Goal: Task Accomplishment & Management: Manage account settings

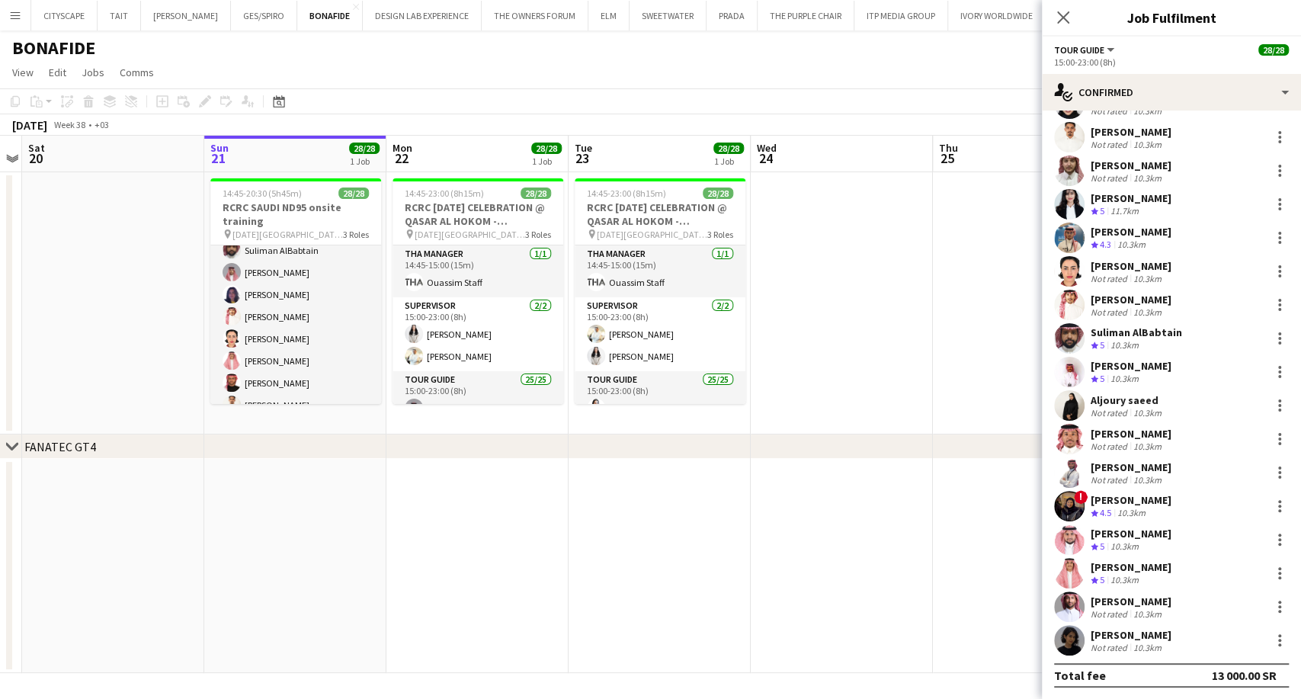
scroll to position [549, 0]
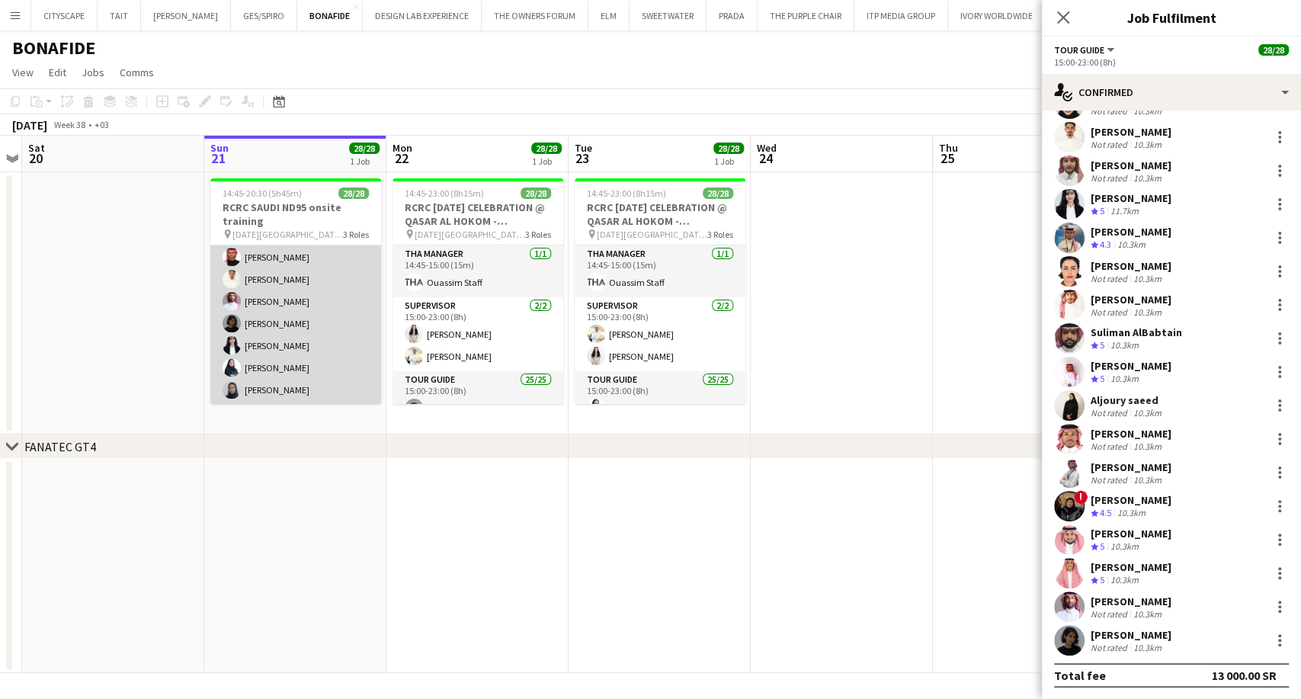
click at [299, 353] on app-card-role "Tour Guide 25/25 16:30-20:30 (4h) Abdulaziz Aljubayri AHMED SHAYNAN Mohammed Al…" at bounding box center [295, 113] width 171 height 582
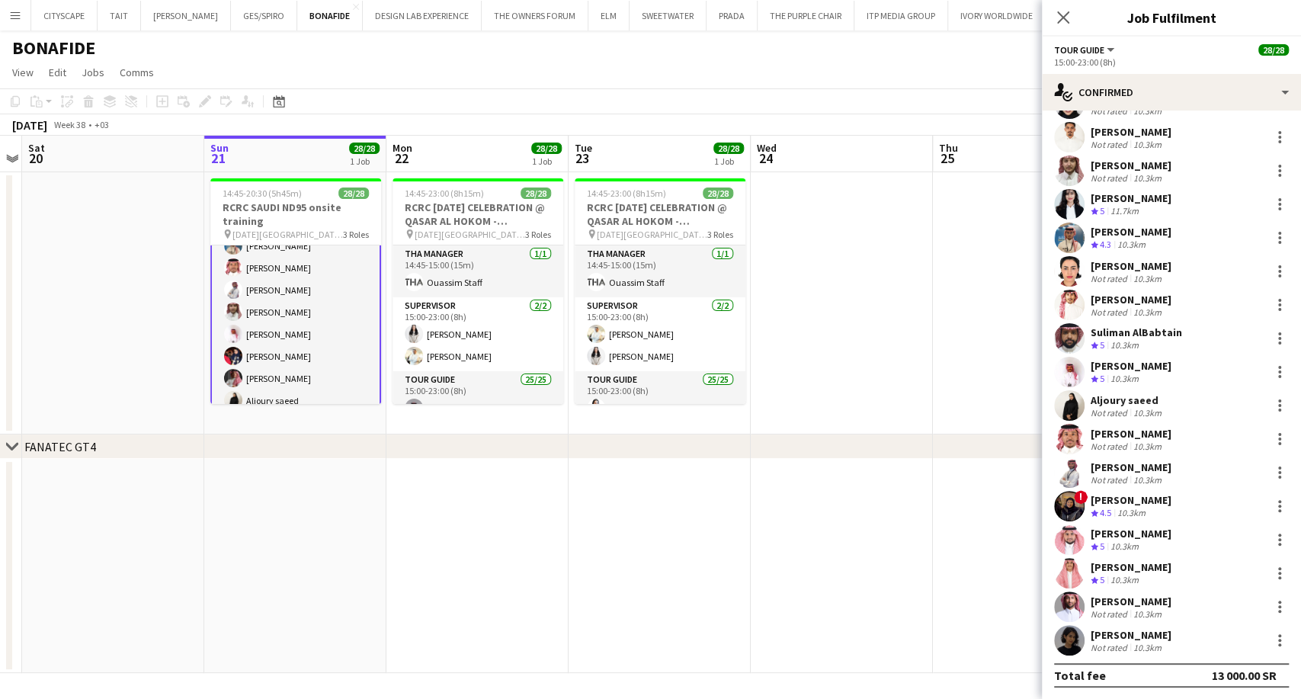
scroll to position [0, 0]
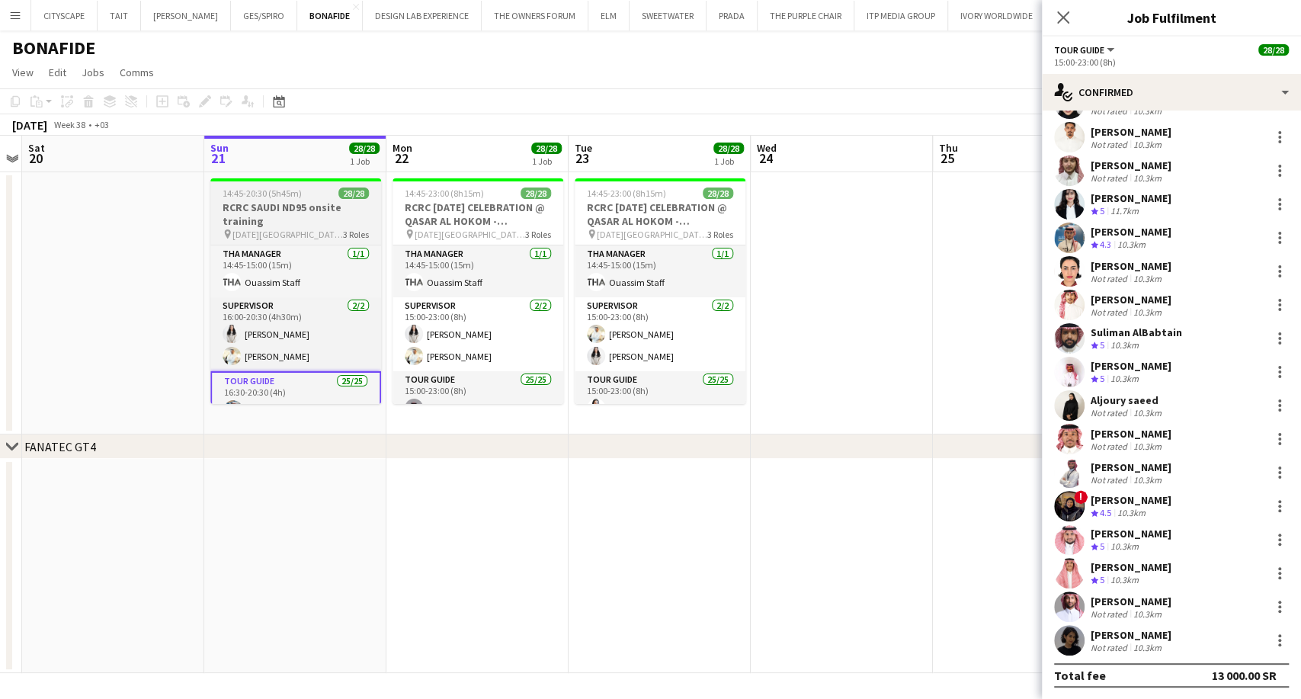
click at [267, 200] on h3 "RCRC SAUDI ND95 onsite training" at bounding box center [295, 213] width 171 height 27
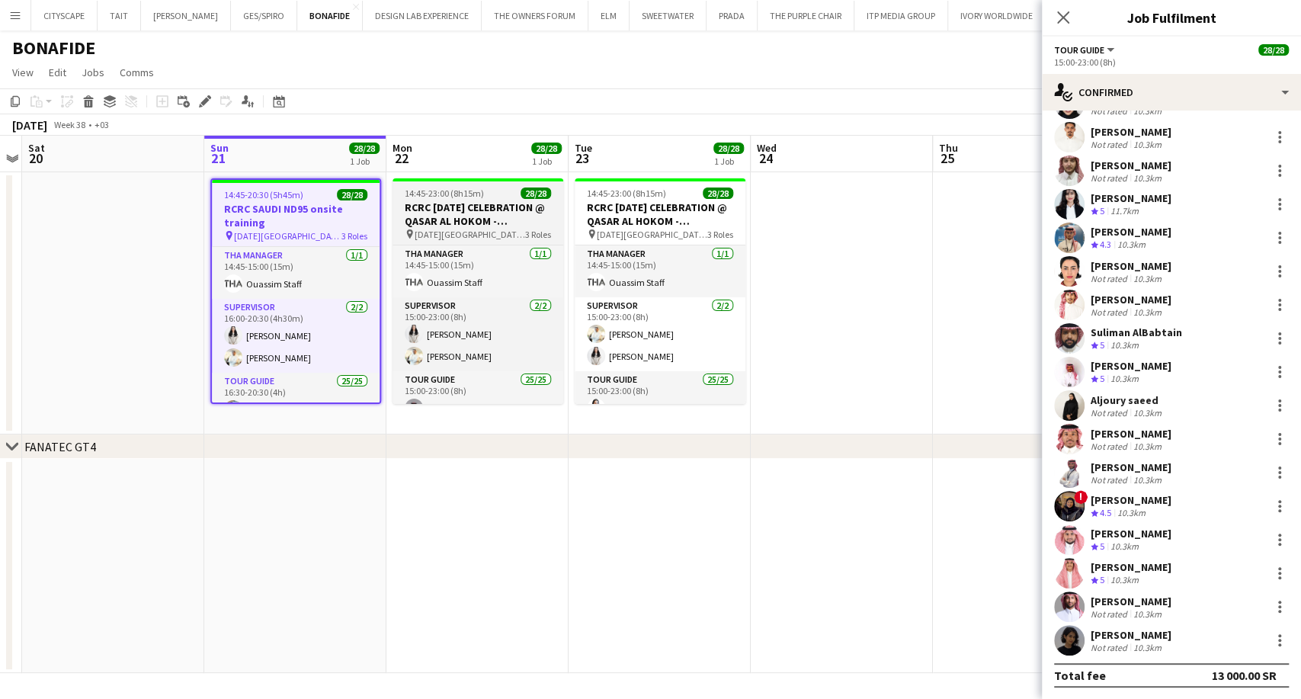
click at [426, 225] on h3 "RCRC [DATE] CELEBRATION @ QASAR [PERSON_NAME] - [GEOGRAPHIC_DATA]" at bounding box center [478, 213] width 171 height 27
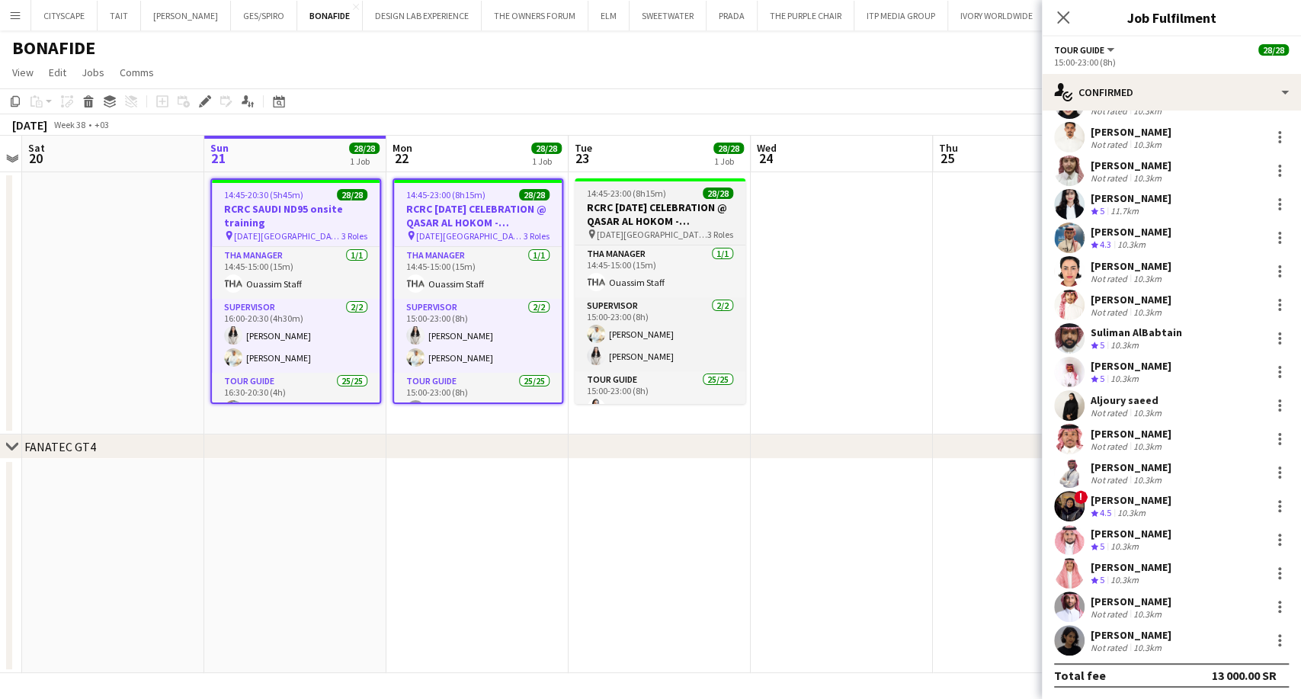
click at [619, 226] on app-job-card "14:45-23:00 (8h15m) 28/28 RCRC NATIONAL DAY CELEBRATION @ QASAR AL HOKOM - RIYA…" at bounding box center [660, 291] width 171 height 226
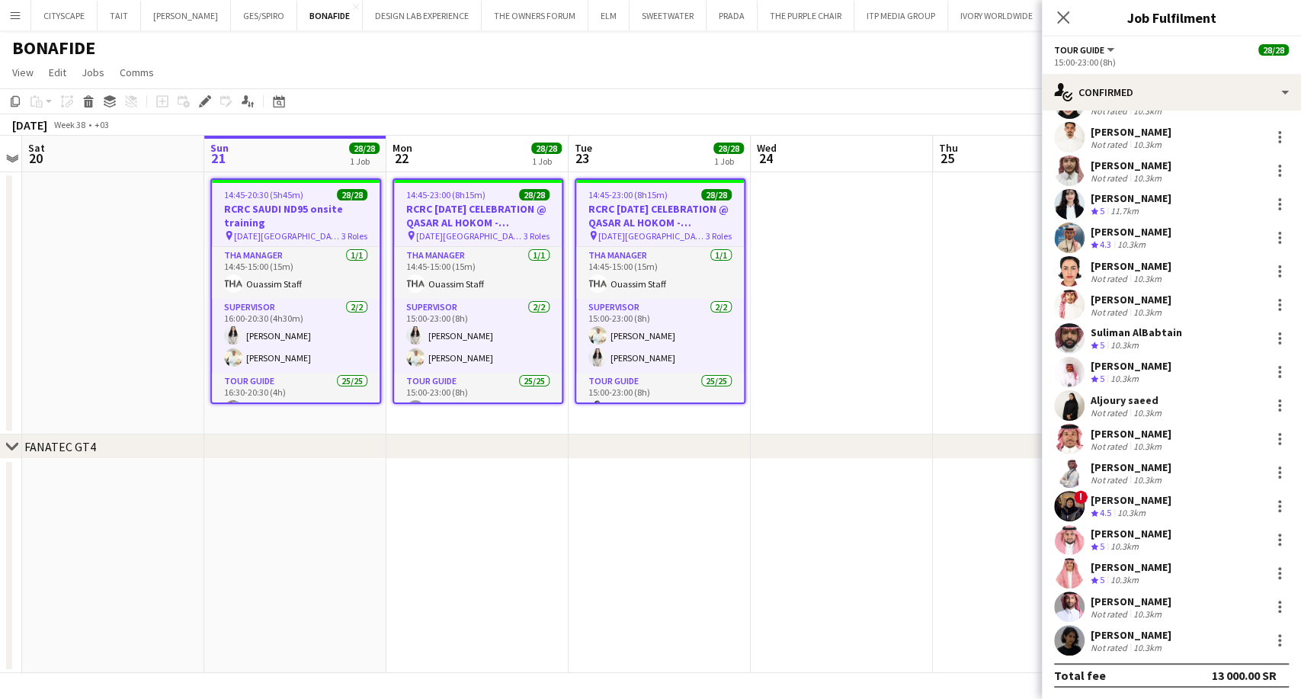
click at [1067, 20] on icon "Close pop-in" at bounding box center [1063, 17] width 12 height 12
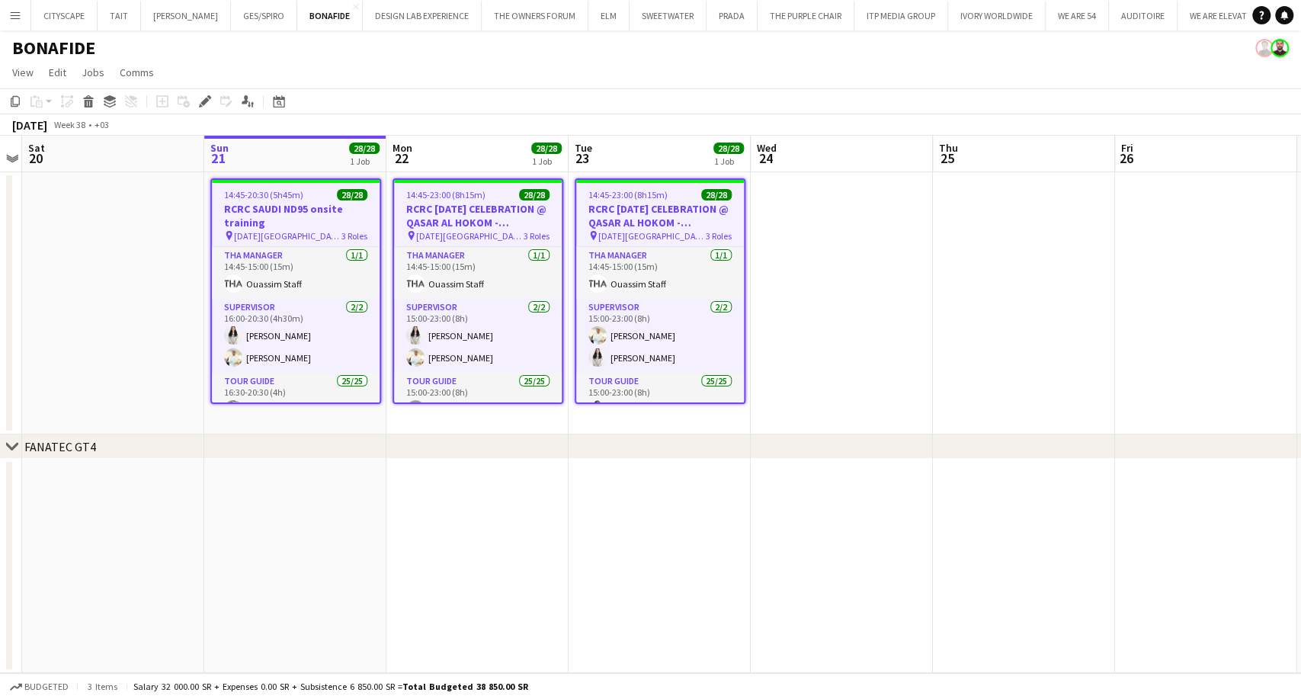
click at [876, 353] on app-date-cell at bounding box center [842, 303] width 182 height 262
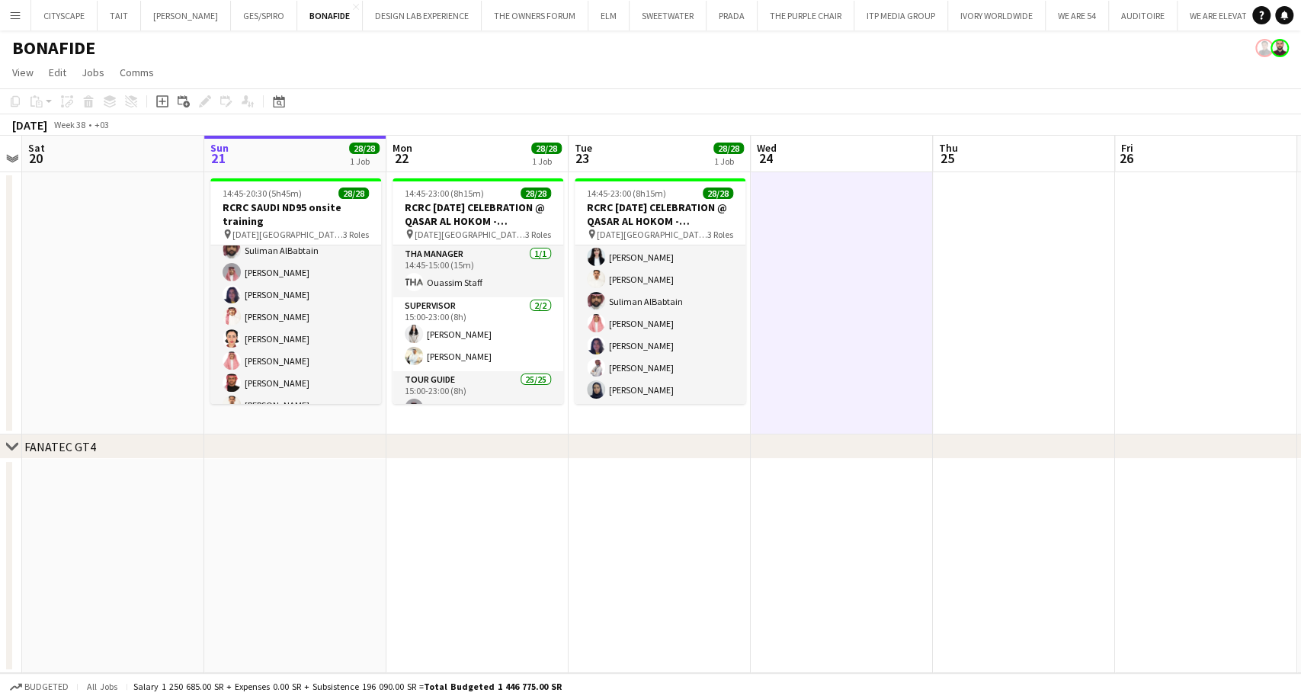
scroll to position [549, 0]
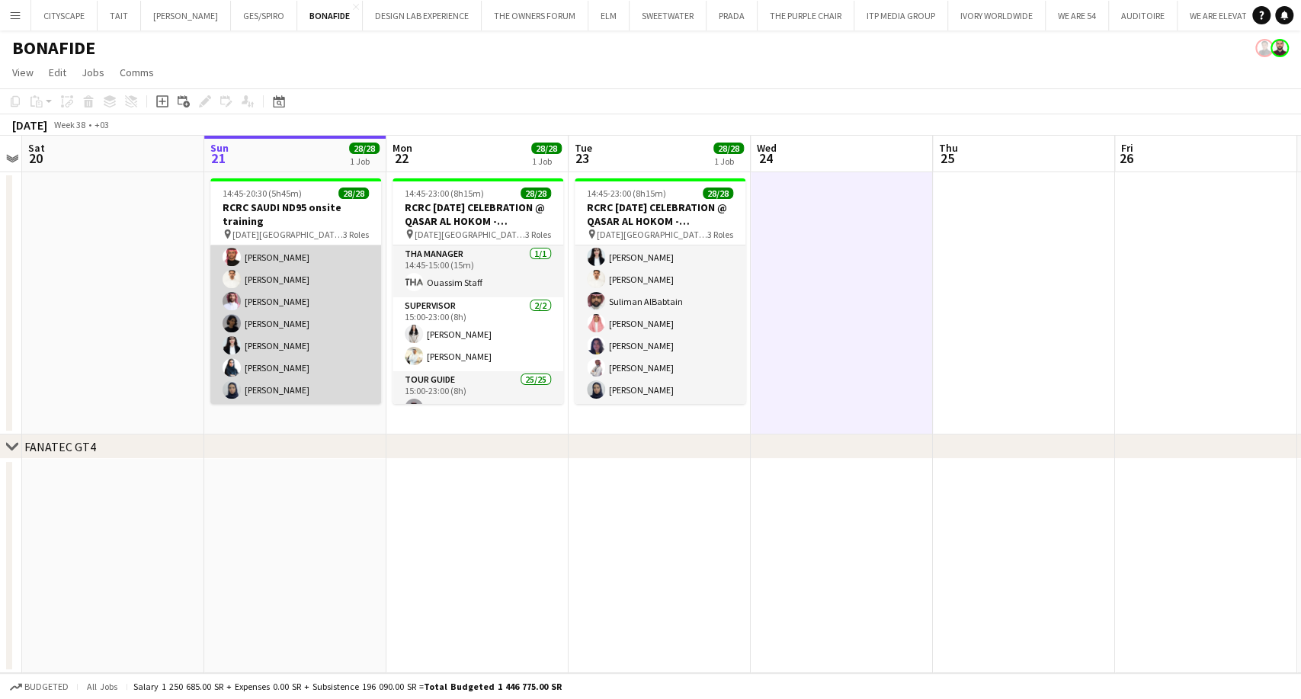
click at [298, 386] on app-card-role "Tour Guide 25/25 16:30-20:30 (4h) Abdulaziz Aljubayri AHMED SHAYNAN Mohammed Al…" at bounding box center [295, 113] width 171 height 582
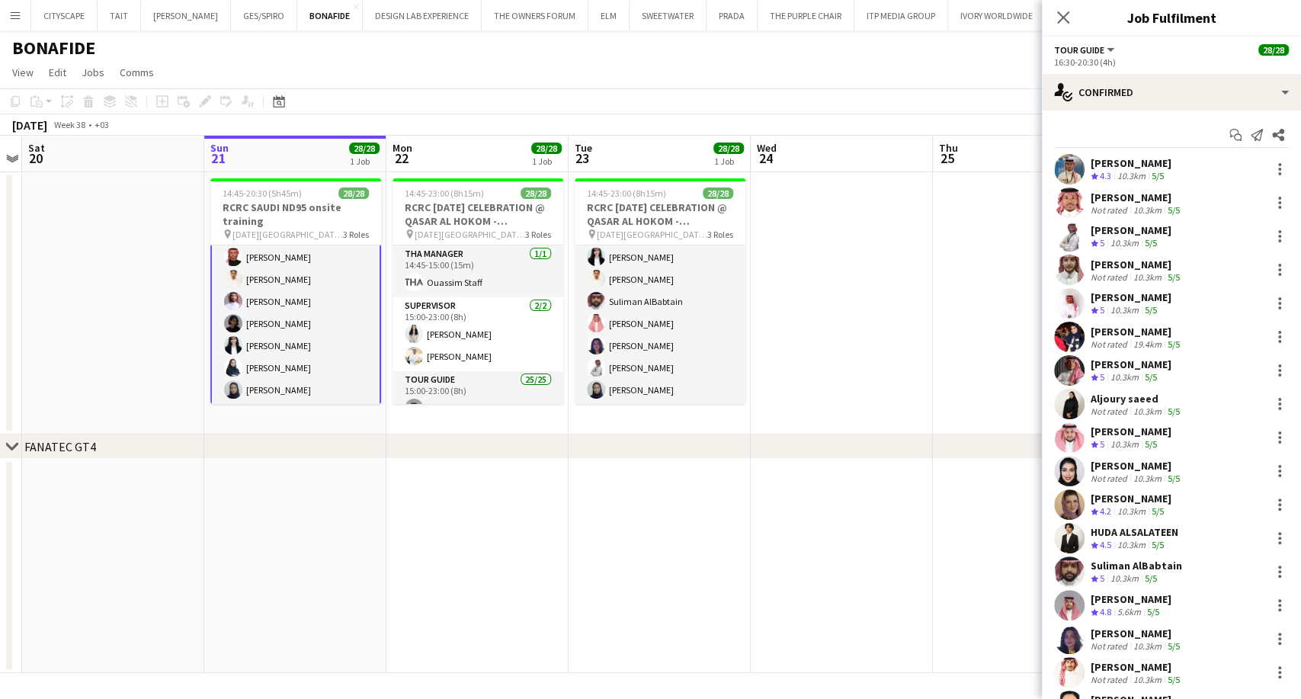
scroll to position [334, 0]
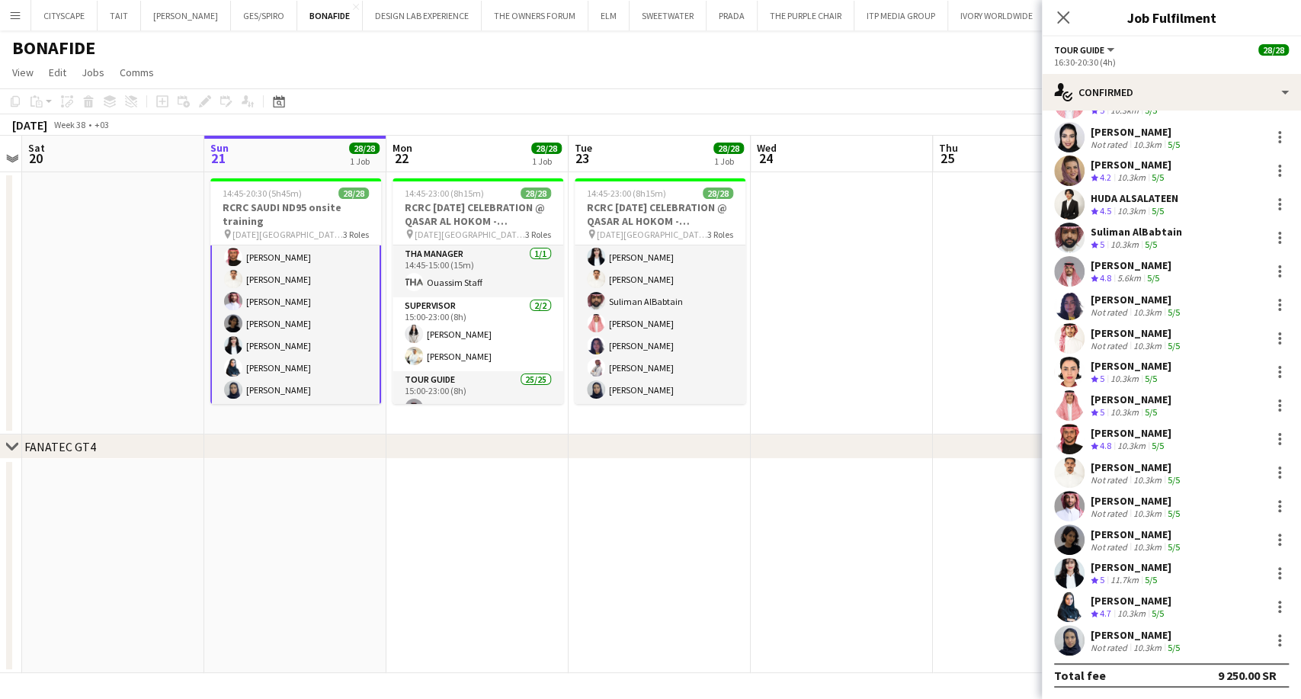
click at [1130, 643] on div "10.3km" at bounding box center [1147, 647] width 34 height 11
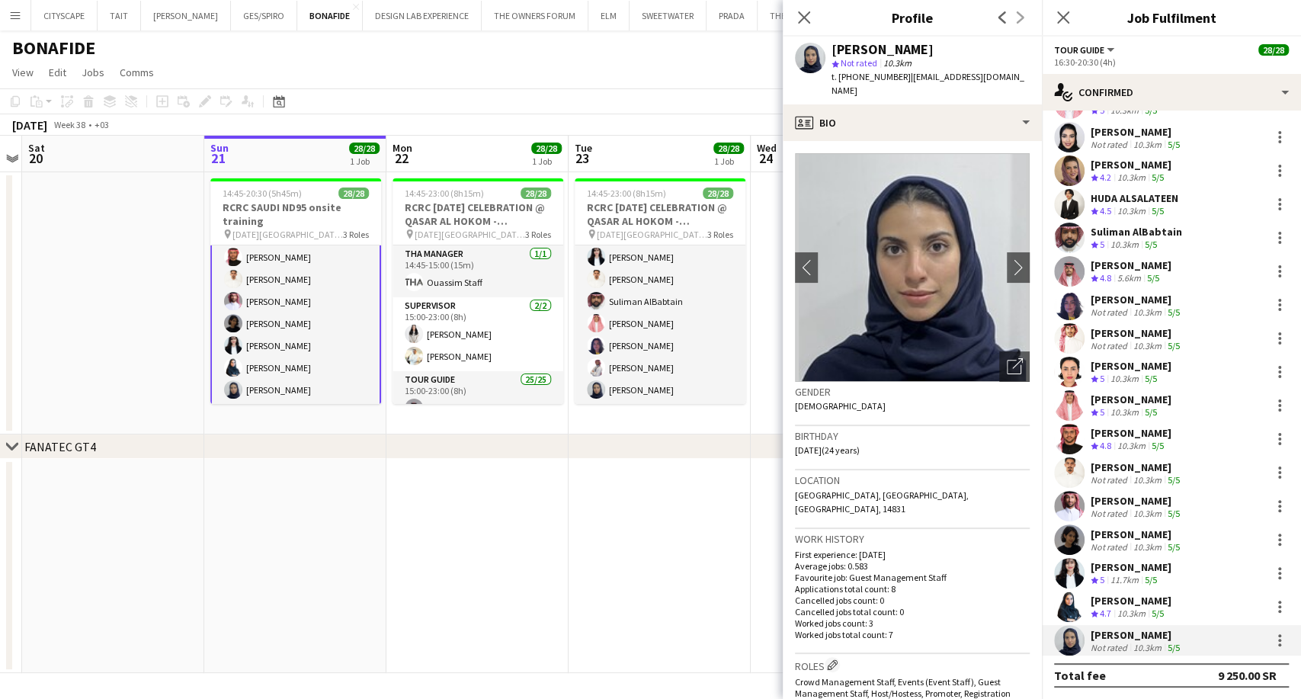
click at [942, 470] on div "Location Saudi Arabia, Riyadh, الرياض, 14831" at bounding box center [912, 499] width 235 height 59
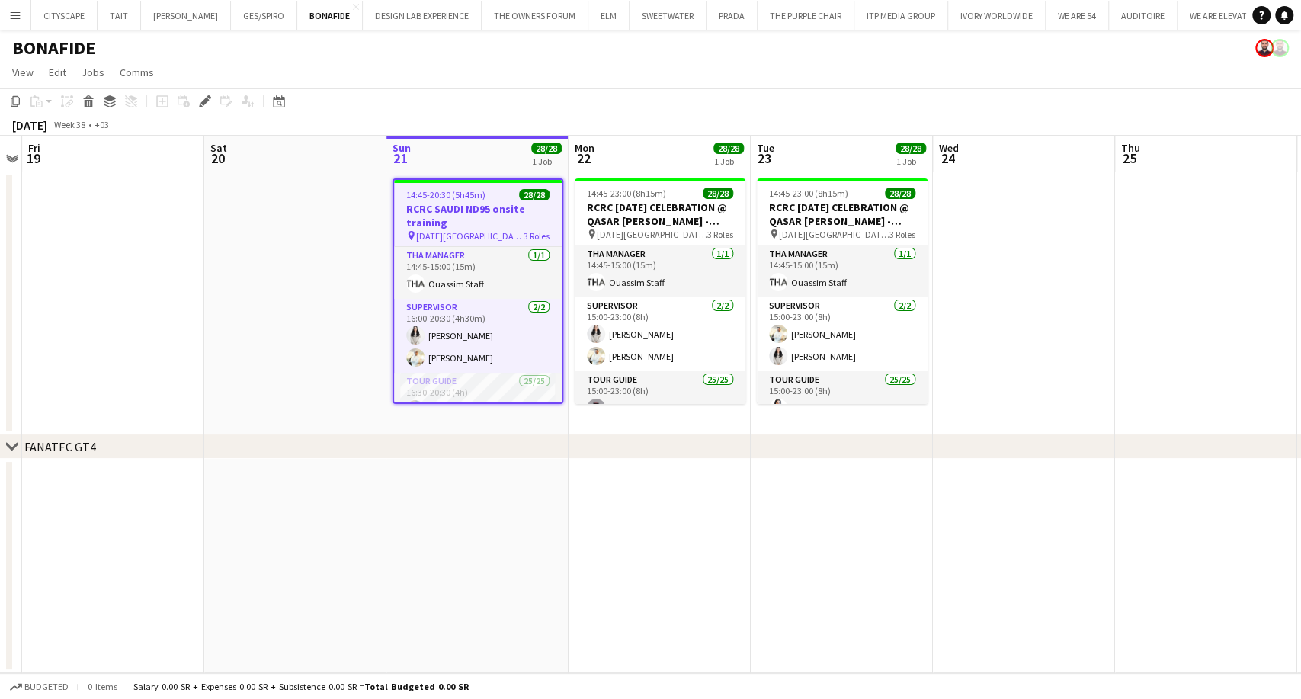
click at [18, 9] on app-icon "Menu" at bounding box center [15, 15] width 12 height 12
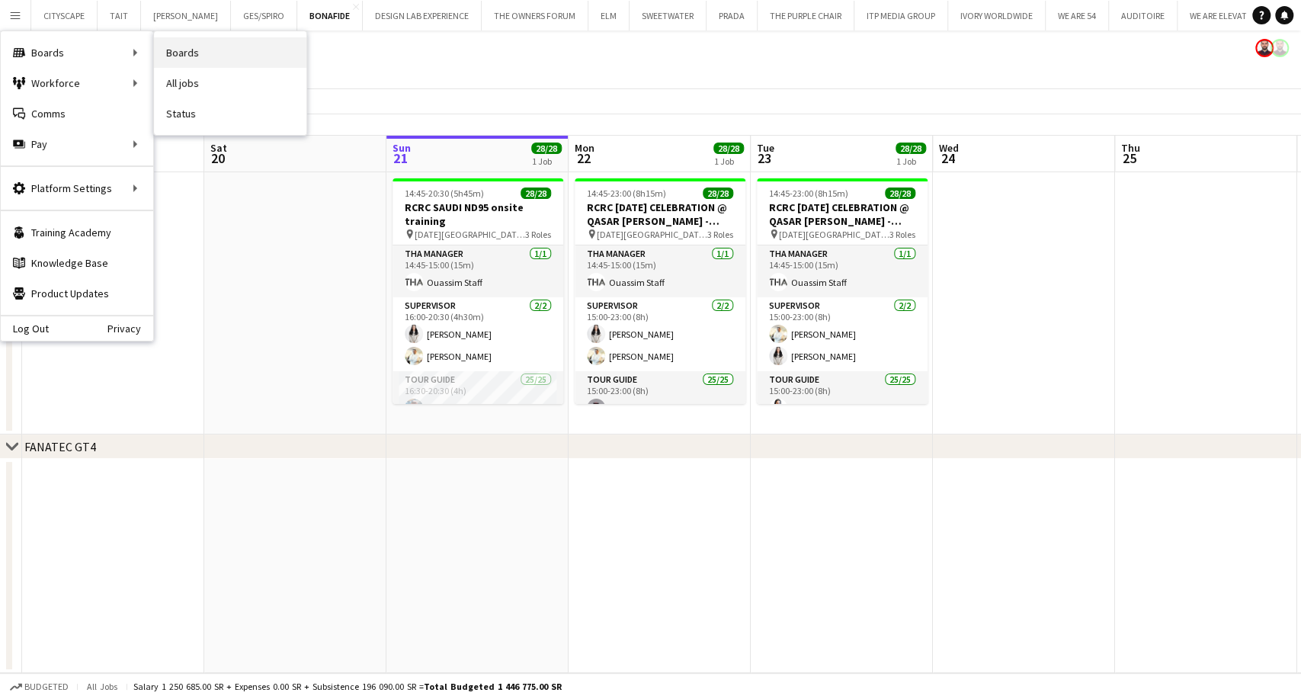
click at [184, 54] on link "Boards" at bounding box center [230, 52] width 152 height 30
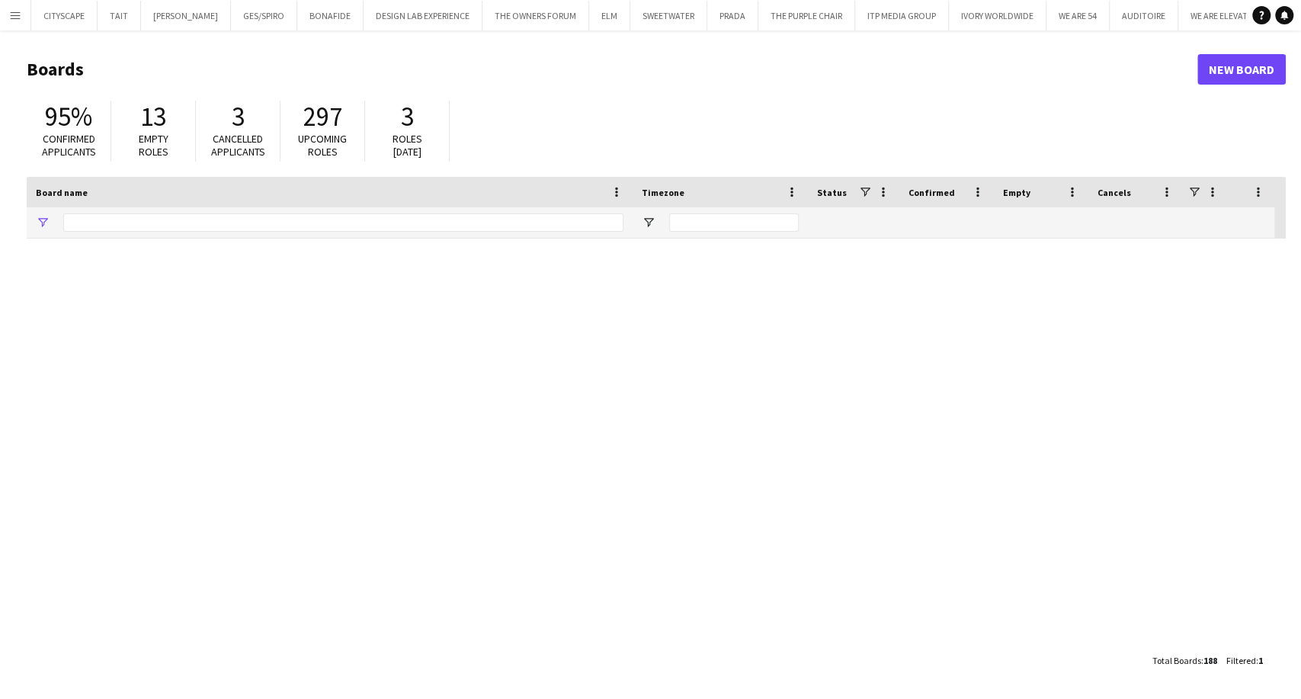
type input "******"
click at [1229, 80] on link "New Board" at bounding box center [1242, 69] width 88 height 30
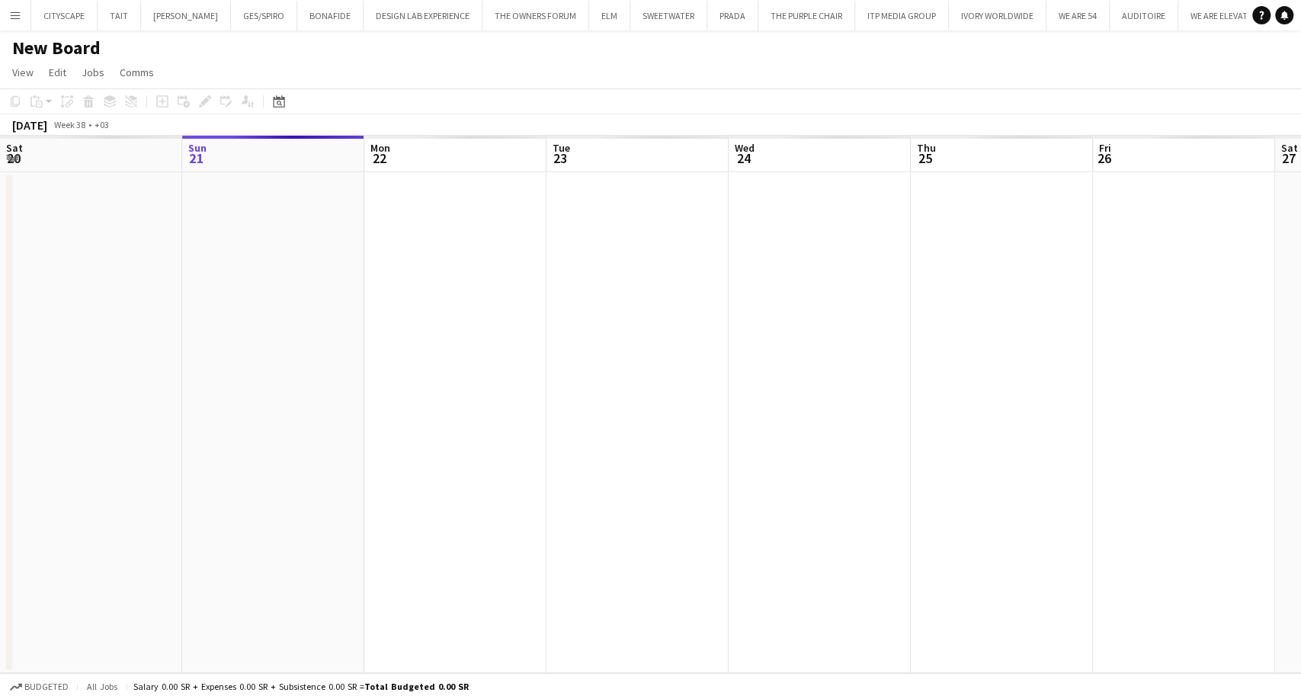
scroll to position [0, 2594]
click at [62, 40] on h1 "New Board" at bounding box center [56, 48] width 88 height 23
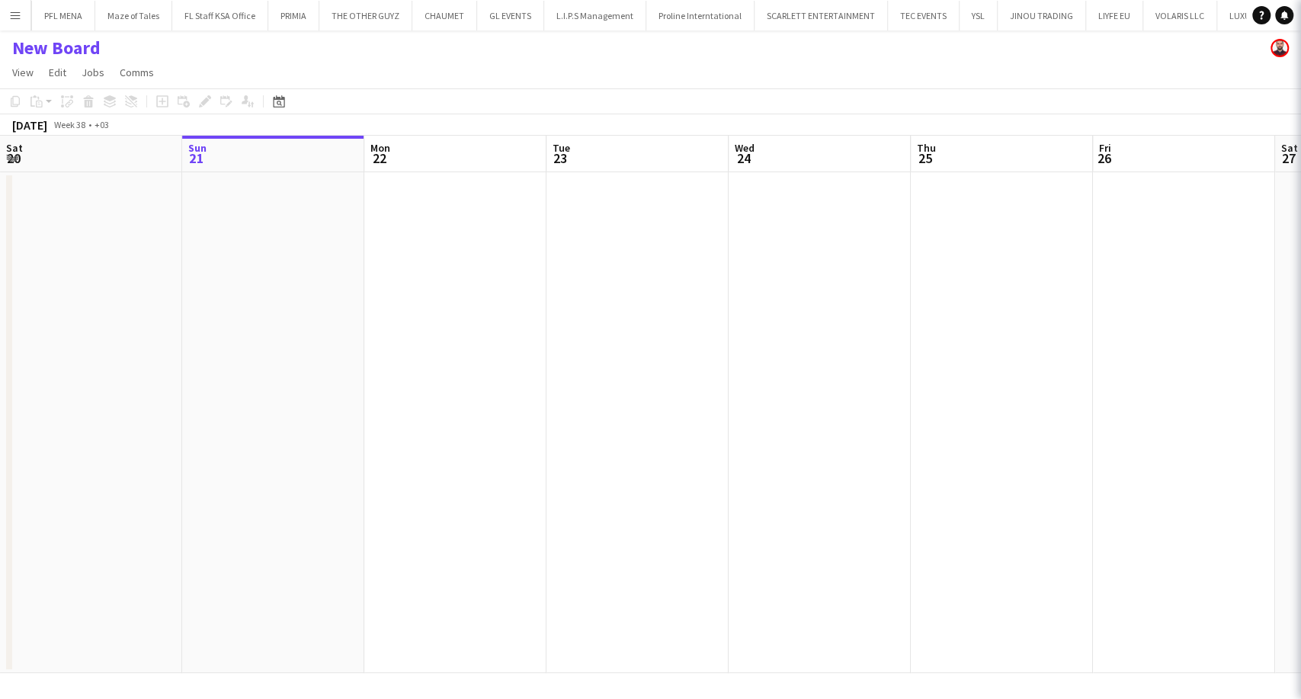
click at [67, 46] on h1 "New Board" at bounding box center [56, 48] width 88 height 23
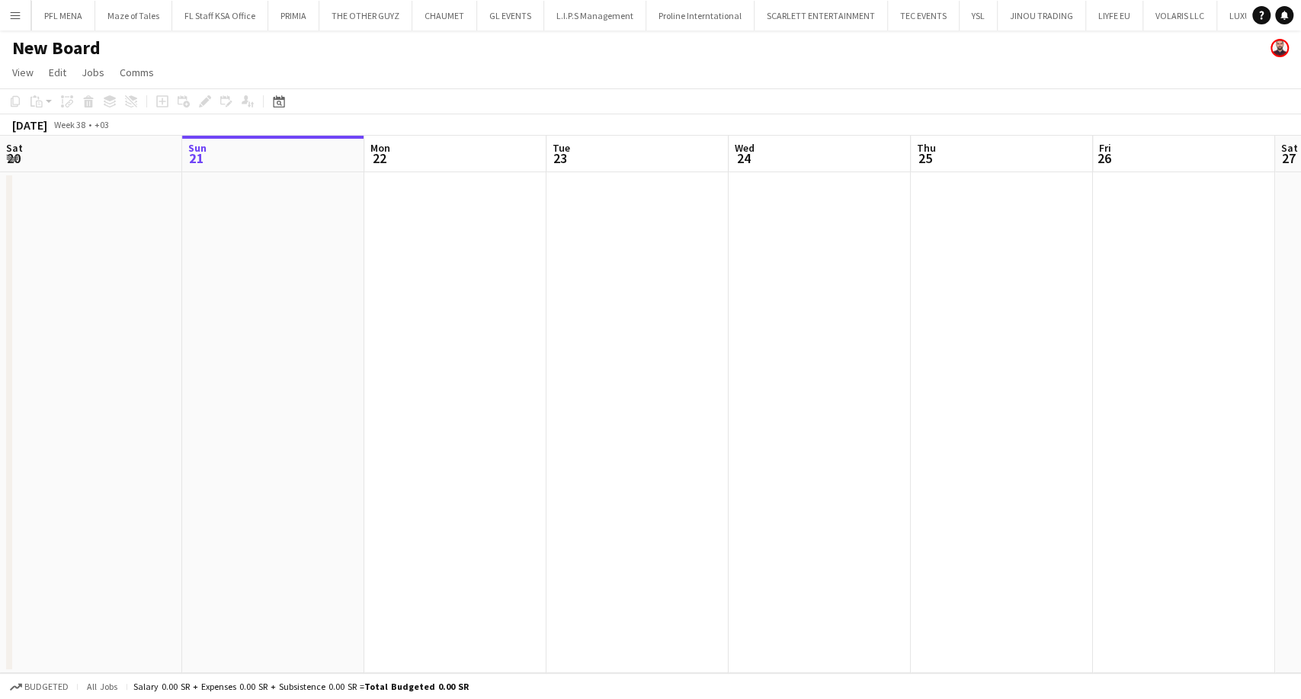
click at [67, 46] on h1 "New Board" at bounding box center [56, 48] width 88 height 23
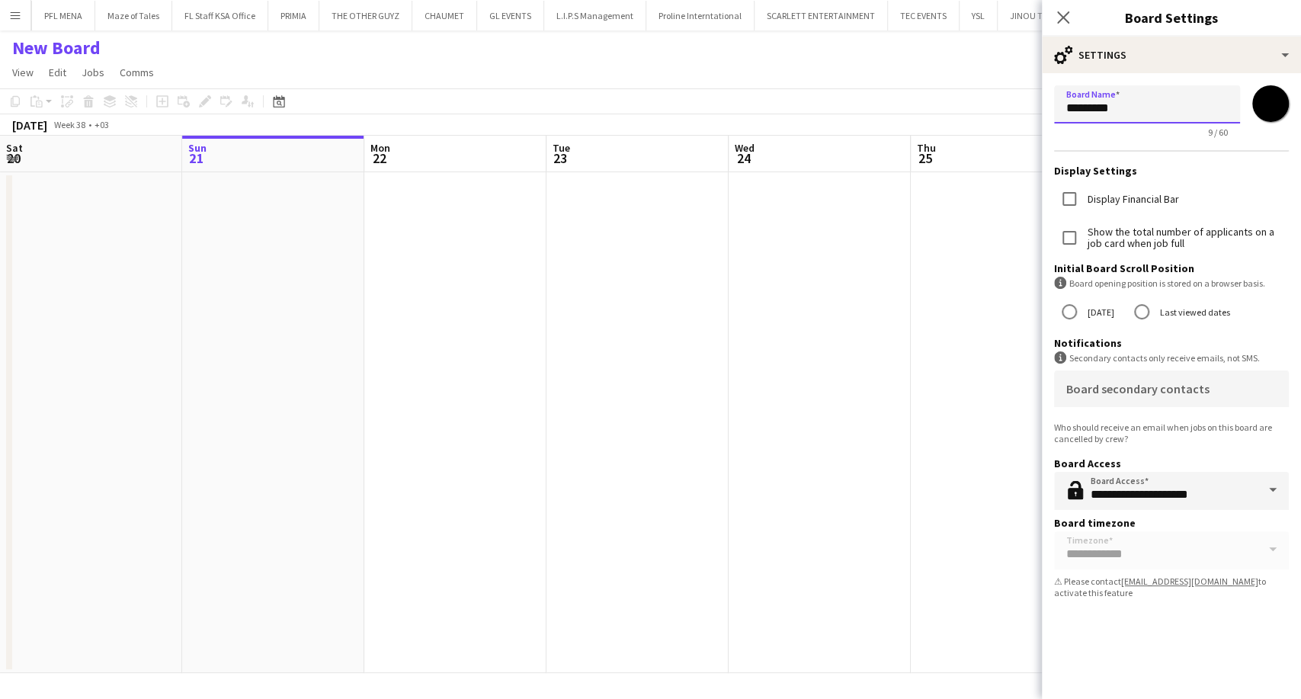
drag, startPoint x: 1140, startPoint y: 107, endPoint x: 1006, endPoint y: 110, distance: 134.2
click at [1009, 110] on body "Menu Boards Boards Boards All jobs Status Workforce Workforce My Workforce Recr…" at bounding box center [650, 349] width 1301 height 699
click at [1123, 111] on input "**********" at bounding box center [1147, 104] width 186 height 38
drag, startPoint x: 1171, startPoint y: 110, endPoint x: 1174, endPoint y: 117, distance: 8.2
click at [1171, 109] on input "**********" at bounding box center [1147, 104] width 186 height 38
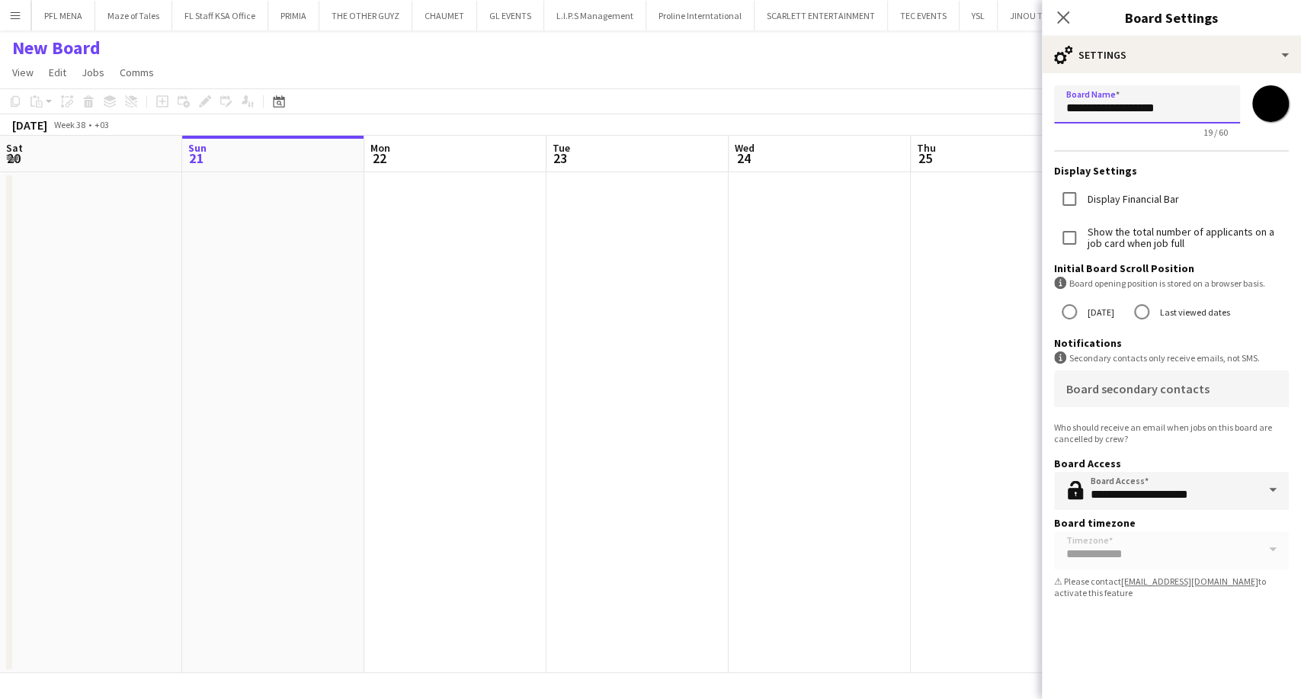
click at [1134, 112] on input "**********" at bounding box center [1147, 104] width 186 height 38
type input "**********"
click at [1268, 113] on input "*******" at bounding box center [1270, 103] width 55 height 55
click at [1268, 112] on input "*******" at bounding box center [1270, 103] width 55 height 55
type input "*******"
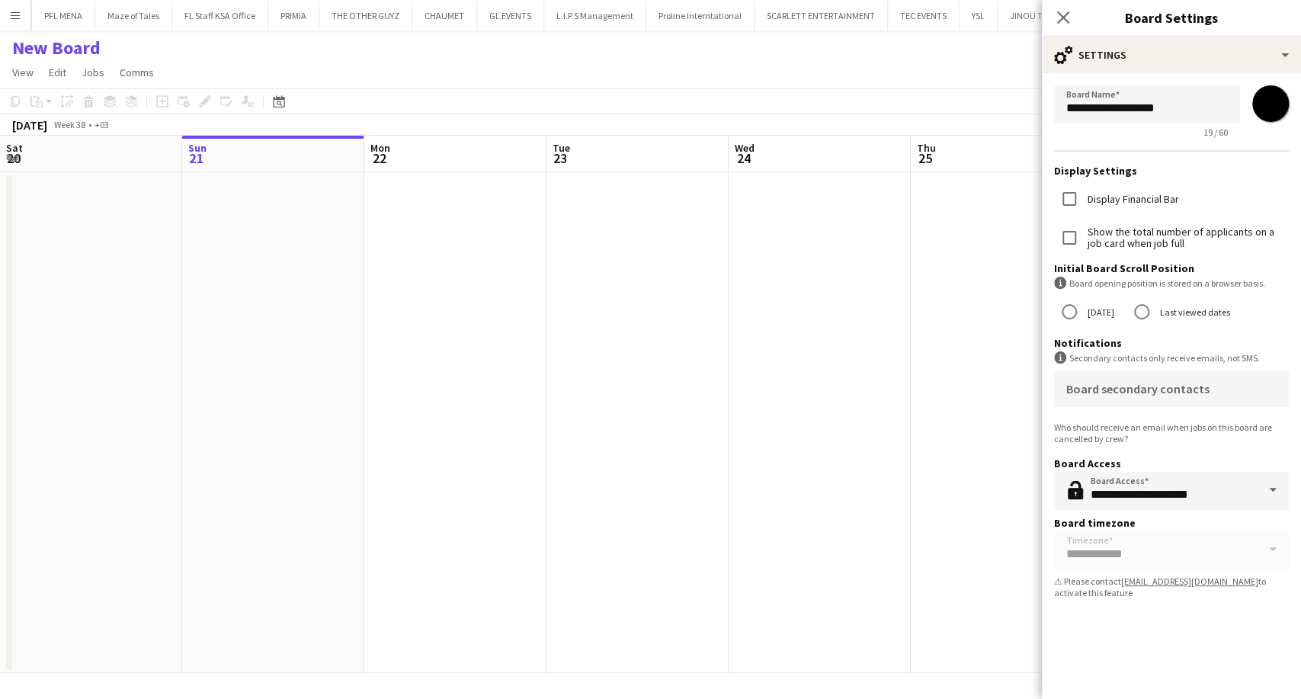
click at [1061, 144] on form "**********" at bounding box center [1171, 345] width 259 height 544
click at [857, 370] on app-date-cell at bounding box center [820, 422] width 182 height 501
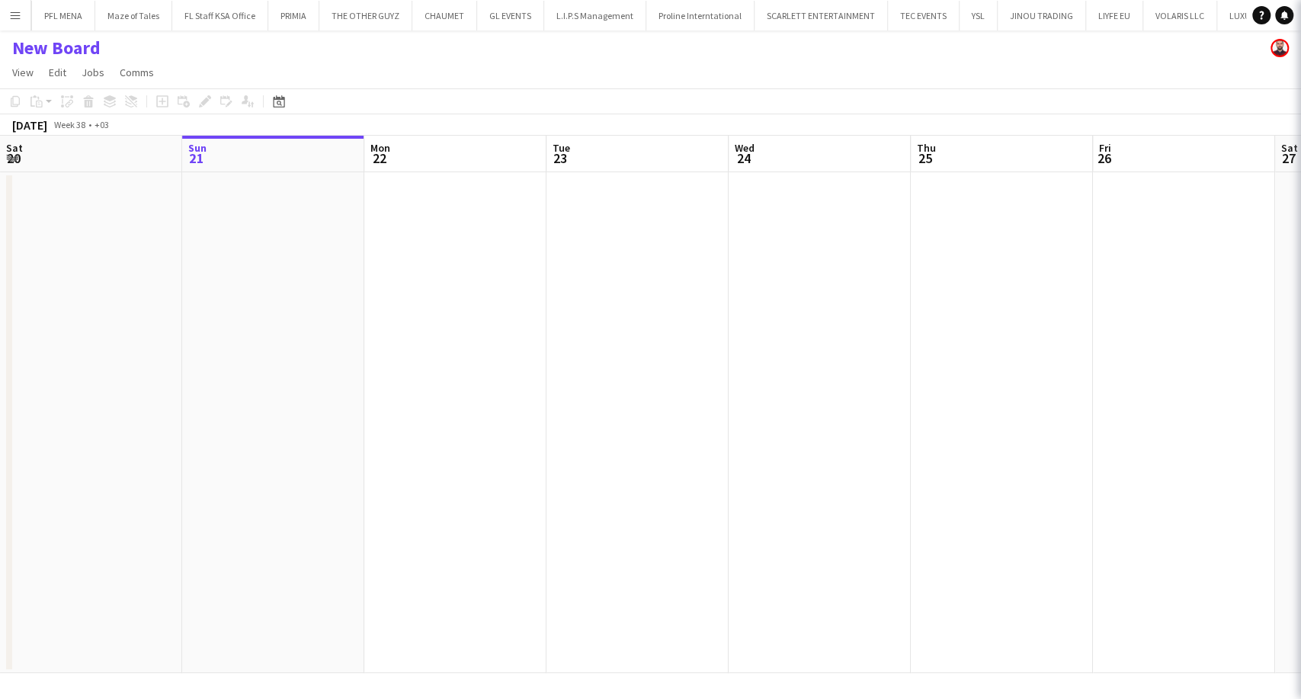
scroll to position [0, 2604]
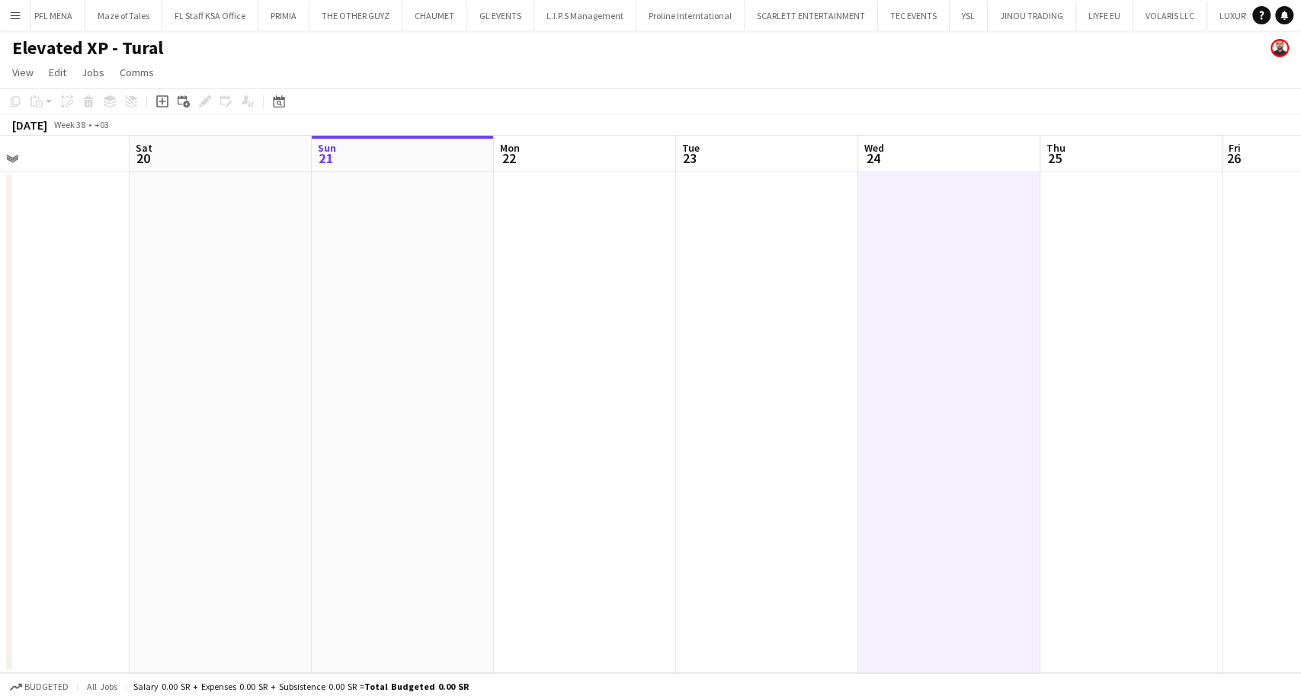
drag, startPoint x: 287, startPoint y: 329, endPoint x: 420, endPoint y: 338, distance: 133.7
click at [417, 338] on app-calendar-viewport "Wed 17 Thu 18 Fri 19 Sat 20 Sun 21 Mon 22 Tue 23 Wed 24 Thu 25 Fri 26 Sat 27 Su…" at bounding box center [650, 404] width 1301 height 537
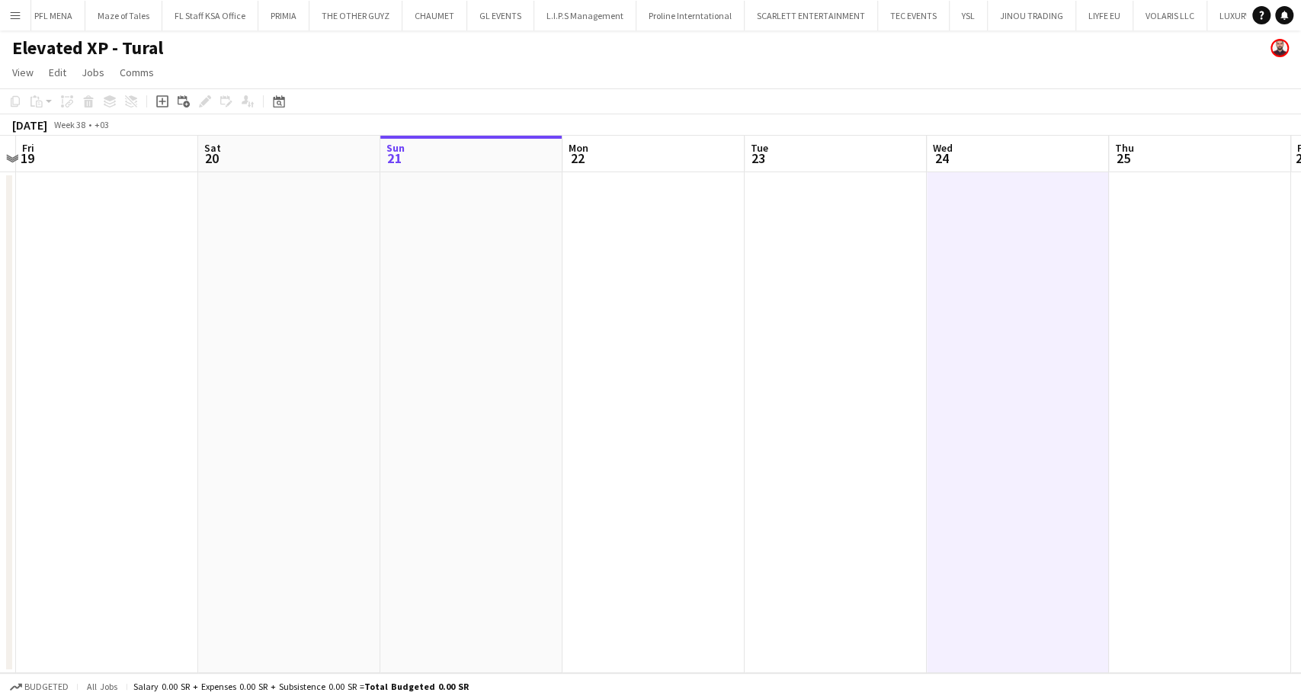
drag, startPoint x: 249, startPoint y: 348, endPoint x: 696, endPoint y: 357, distance: 446.8
click at [650, 357] on app-calendar-viewport "Wed 17 Thu 18 Fri 19 Sat 20 Sun 21 Mon 22 Tue 23 Wed 24 Thu 25 Fri 26 Sat 27 Su…" at bounding box center [650, 404] width 1301 height 537
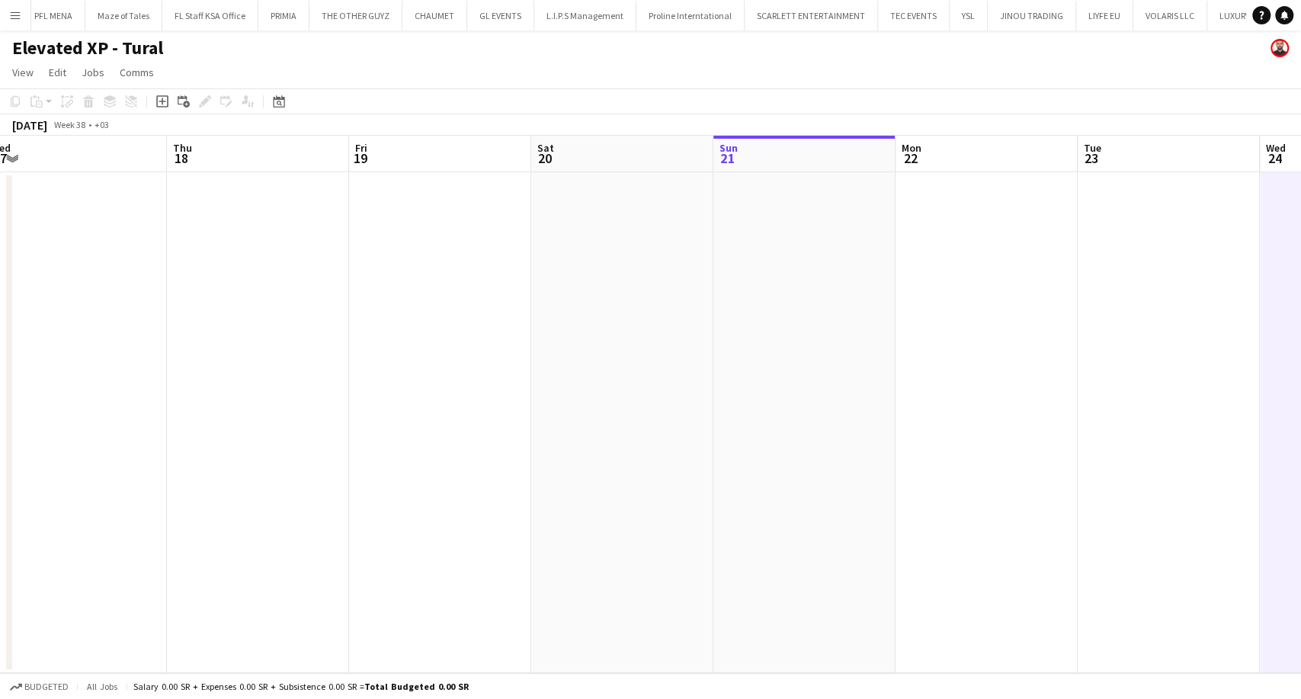
drag, startPoint x: 287, startPoint y: 418, endPoint x: 607, endPoint y: 398, distance: 320.8
click at [606, 398] on app-calendar-viewport "Mon 15 Tue 16 Wed 17 Thu 18 Fri 19 Sat 20 Sun 21 Mon 22 Tue 23 Wed 24 Thu 25 Fr…" at bounding box center [650, 404] width 1301 height 537
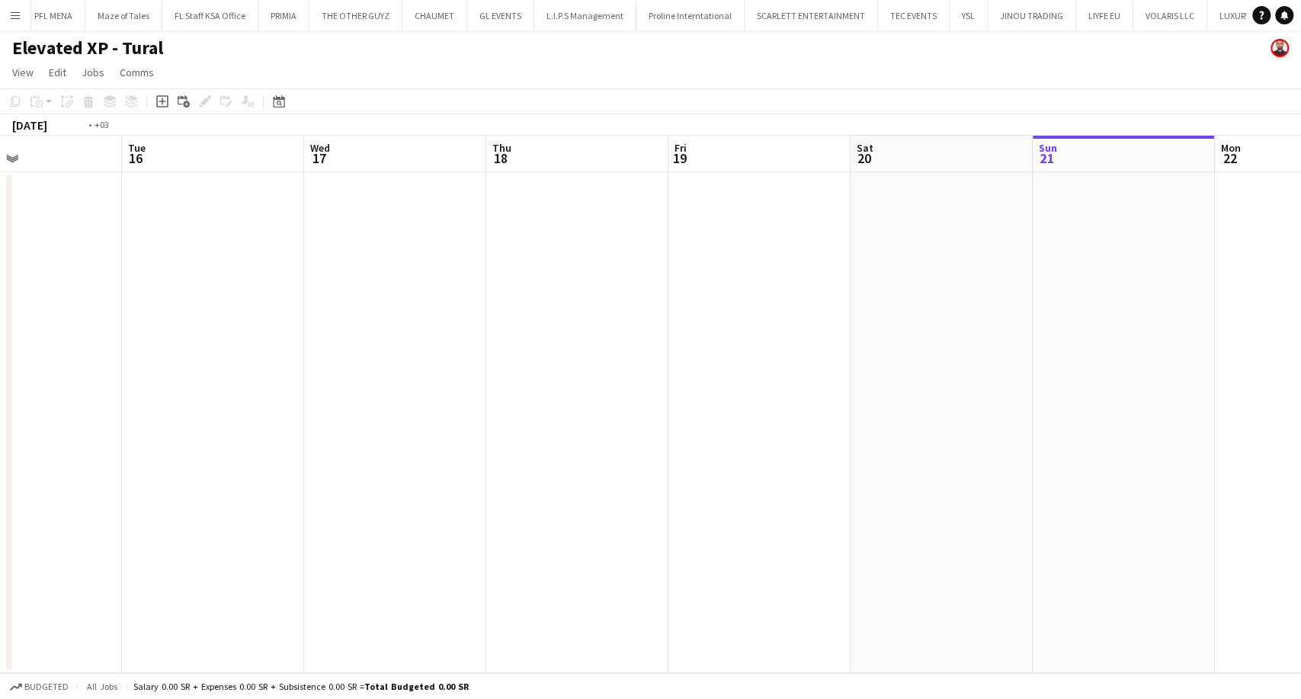
drag, startPoint x: 488, startPoint y: 403, endPoint x: 568, endPoint y: 396, distance: 80.4
click at [562, 401] on app-calendar-viewport "Sat 13 Sun 14 Mon 15 Tue 16 Wed 17 Thu 18 Fri 19 Sat 20 Sun 21 Mon 22 Tue 23 We…" at bounding box center [650, 404] width 1301 height 537
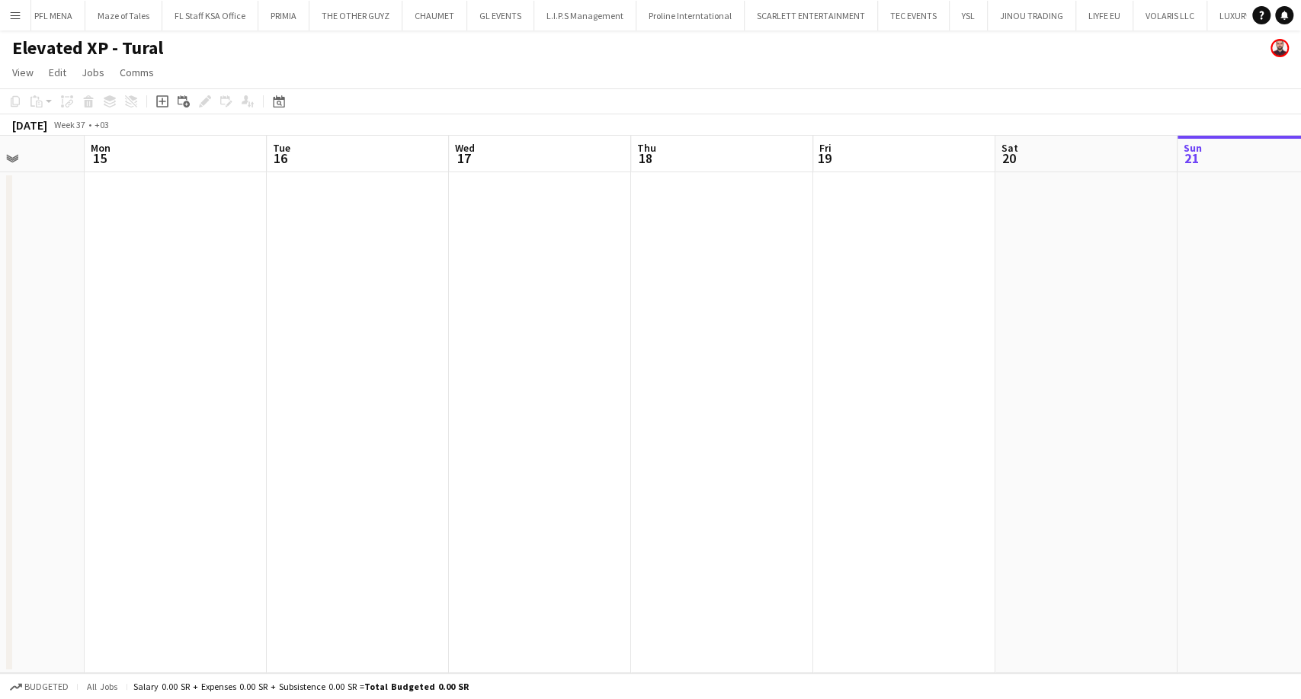
drag, startPoint x: 395, startPoint y: 370, endPoint x: 629, endPoint y: 351, distance: 234.8
click at [627, 353] on app-calendar-viewport "Fri 12 Sat 13 Sun 14 Mon 15 Tue 16 Wed 17 Thu 18 Fri 19 Sat 20 Sun 21 Mon 22 Tu…" at bounding box center [650, 404] width 1301 height 537
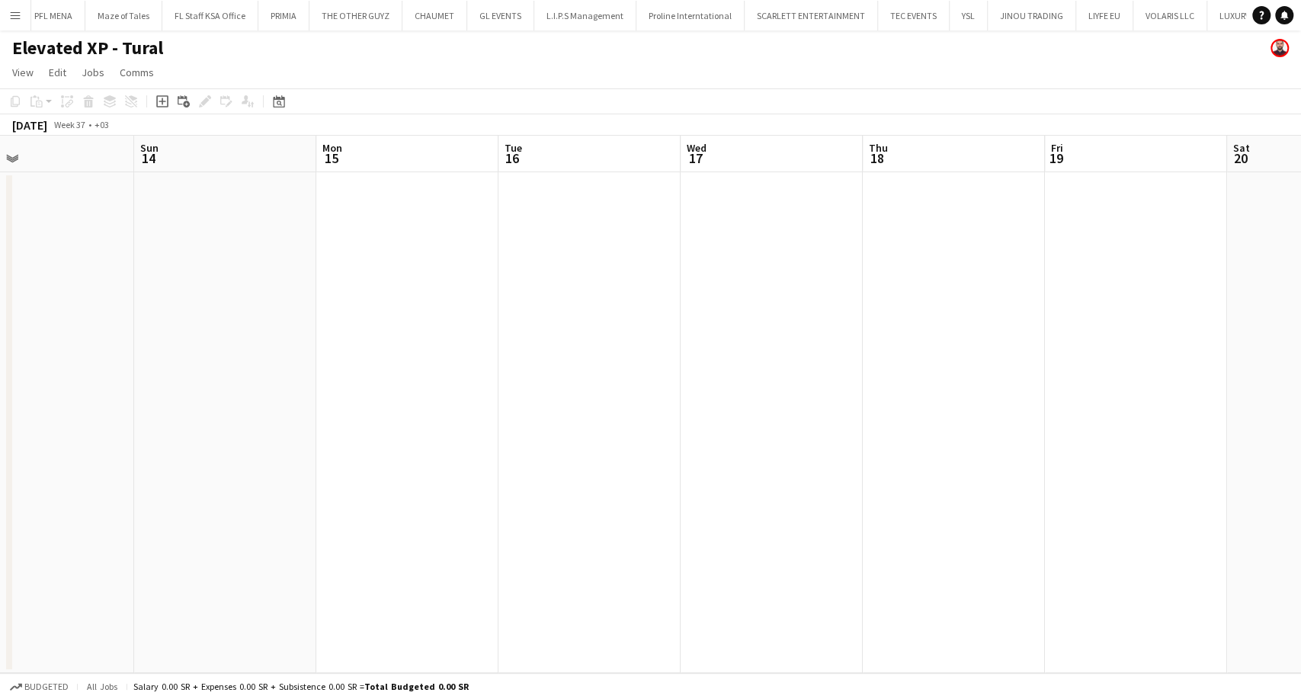
click at [383, 312] on app-date-cell at bounding box center [407, 422] width 182 height 501
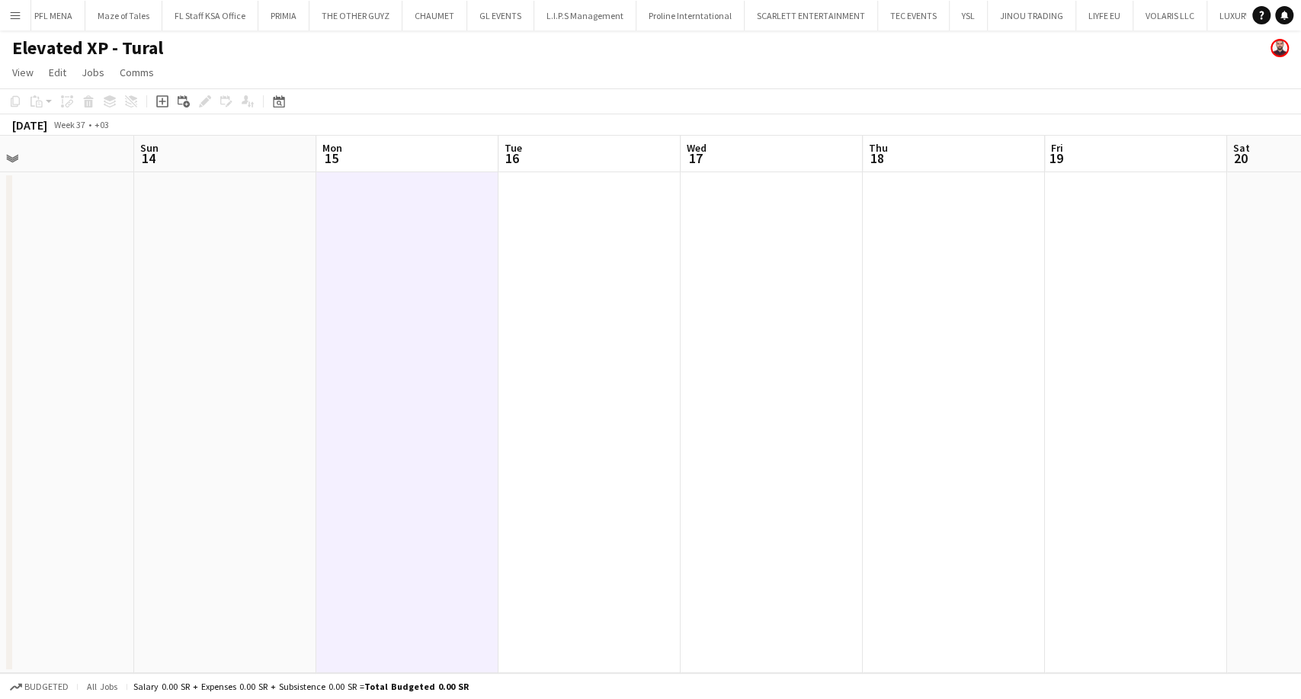
click at [385, 232] on app-date-cell at bounding box center [407, 422] width 182 height 501
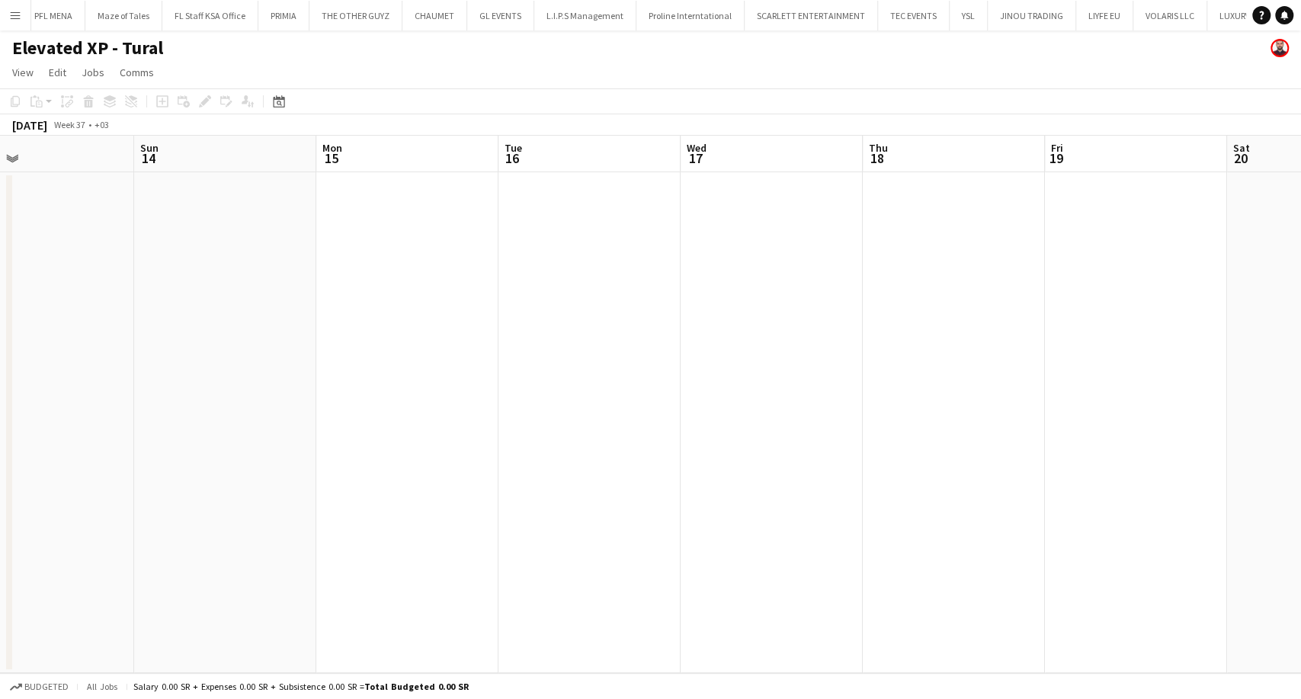
click at [385, 232] on app-date-cell at bounding box center [407, 422] width 182 height 501
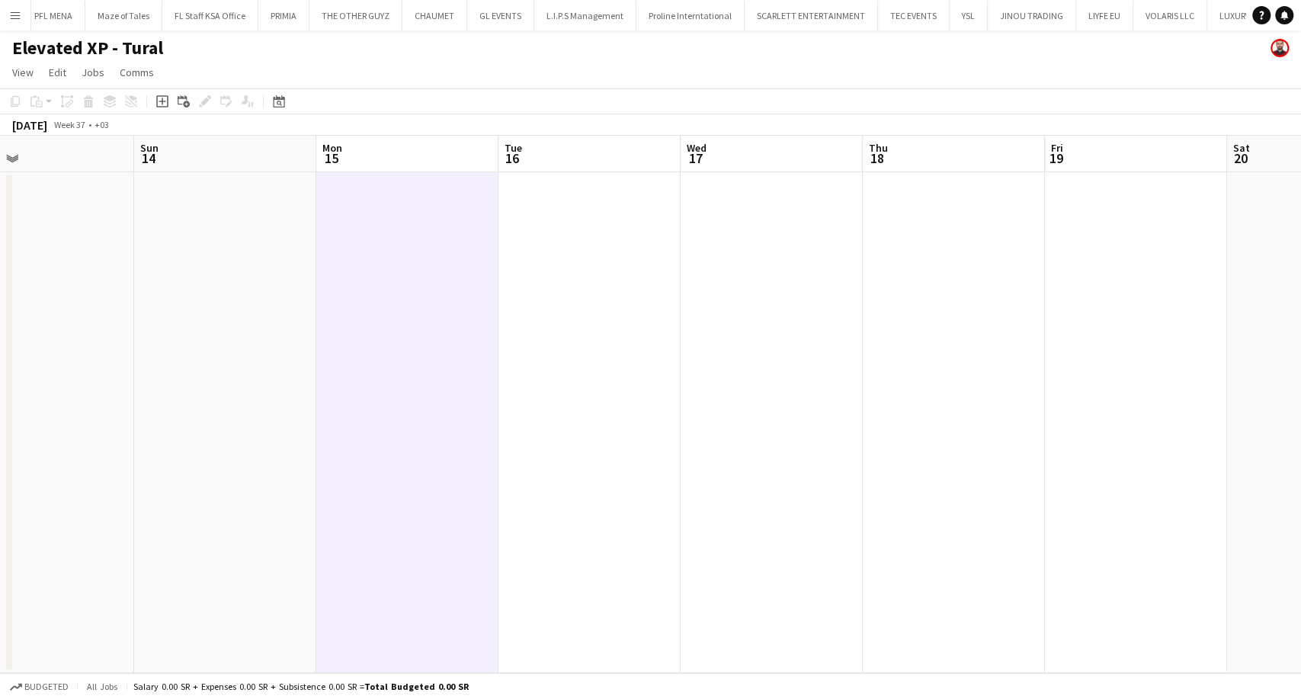
drag, startPoint x: 386, startPoint y: 222, endPoint x: 369, endPoint y: 233, distance: 20.3
click at [369, 233] on app-date-cell at bounding box center [407, 422] width 182 height 501
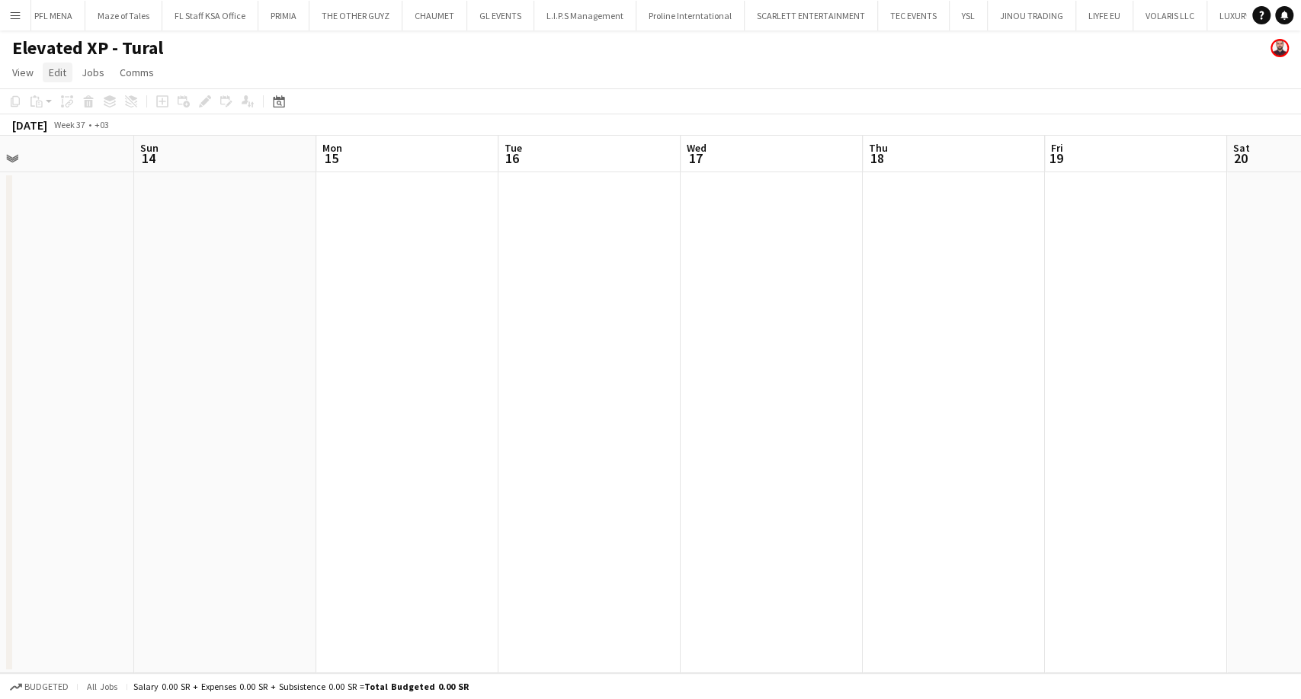
click at [53, 74] on span "Edit" at bounding box center [58, 73] width 18 height 14
click at [30, 74] on span "View" at bounding box center [22, 73] width 21 height 14
click at [570, 393] on app-date-cell at bounding box center [590, 422] width 182 height 501
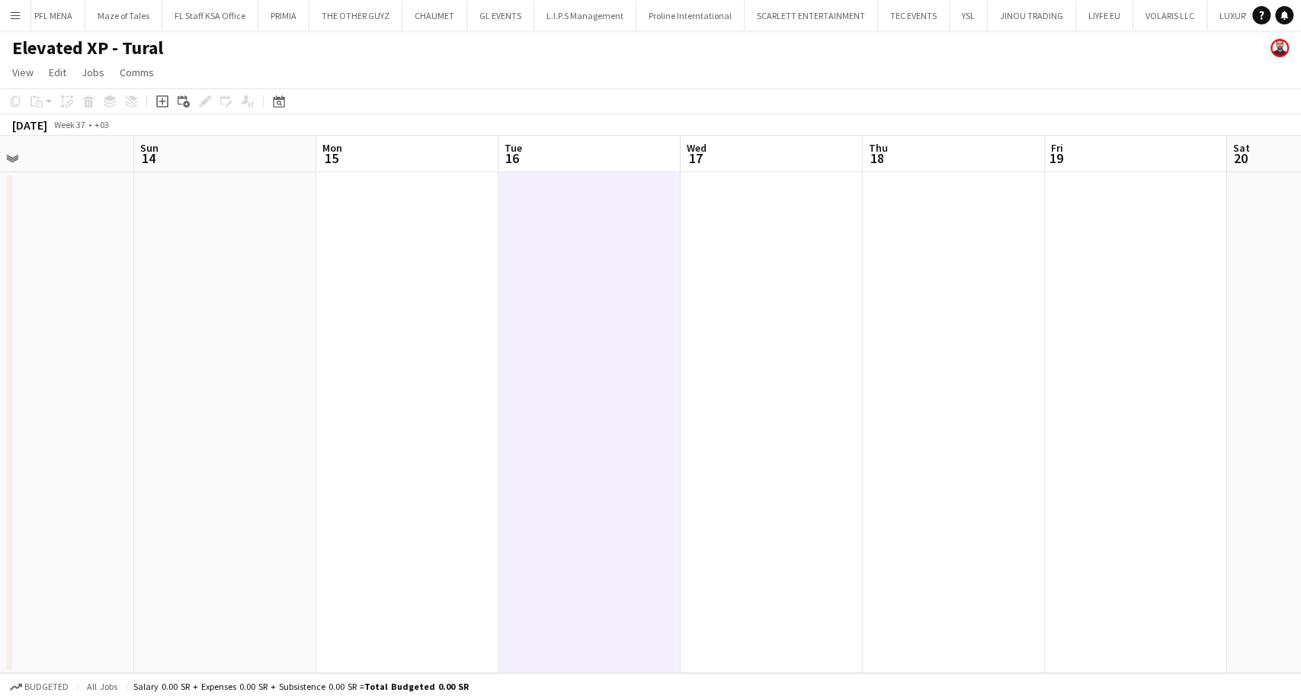
click at [363, 322] on app-date-cell at bounding box center [407, 422] width 182 height 501
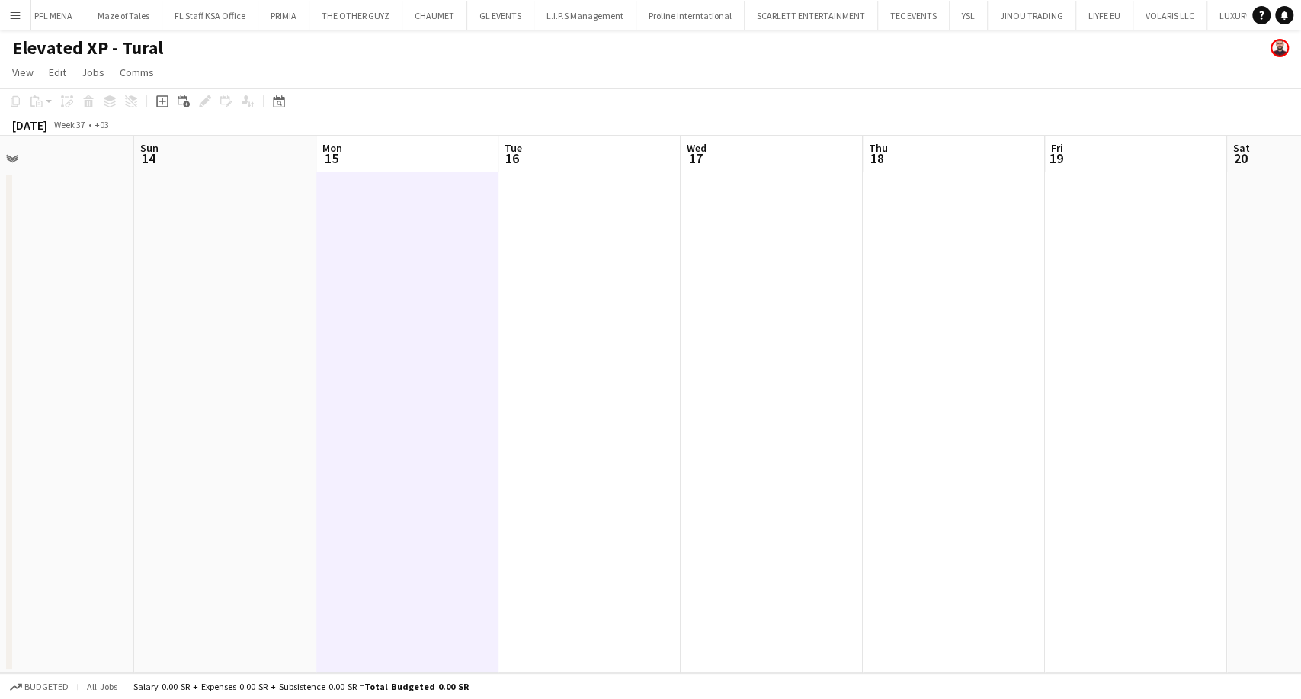
click at [386, 268] on app-date-cell at bounding box center [407, 422] width 182 height 501
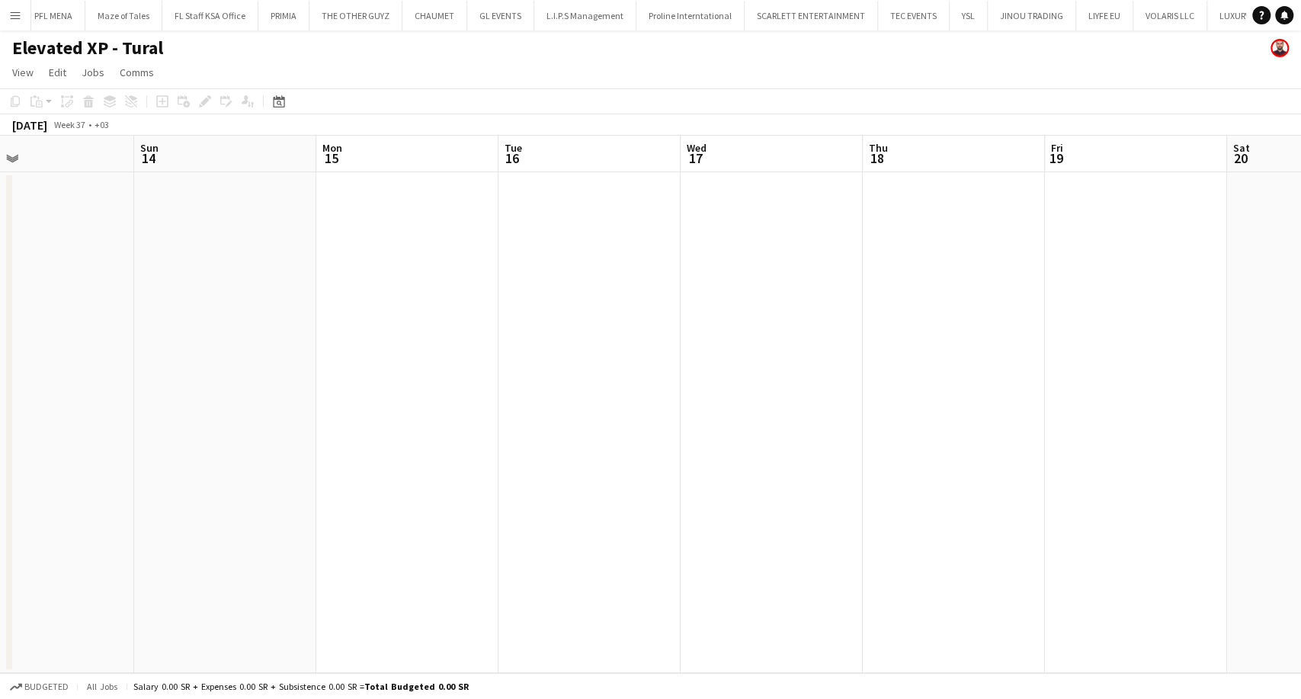
click at [342, 186] on app-date-cell at bounding box center [407, 422] width 182 height 501
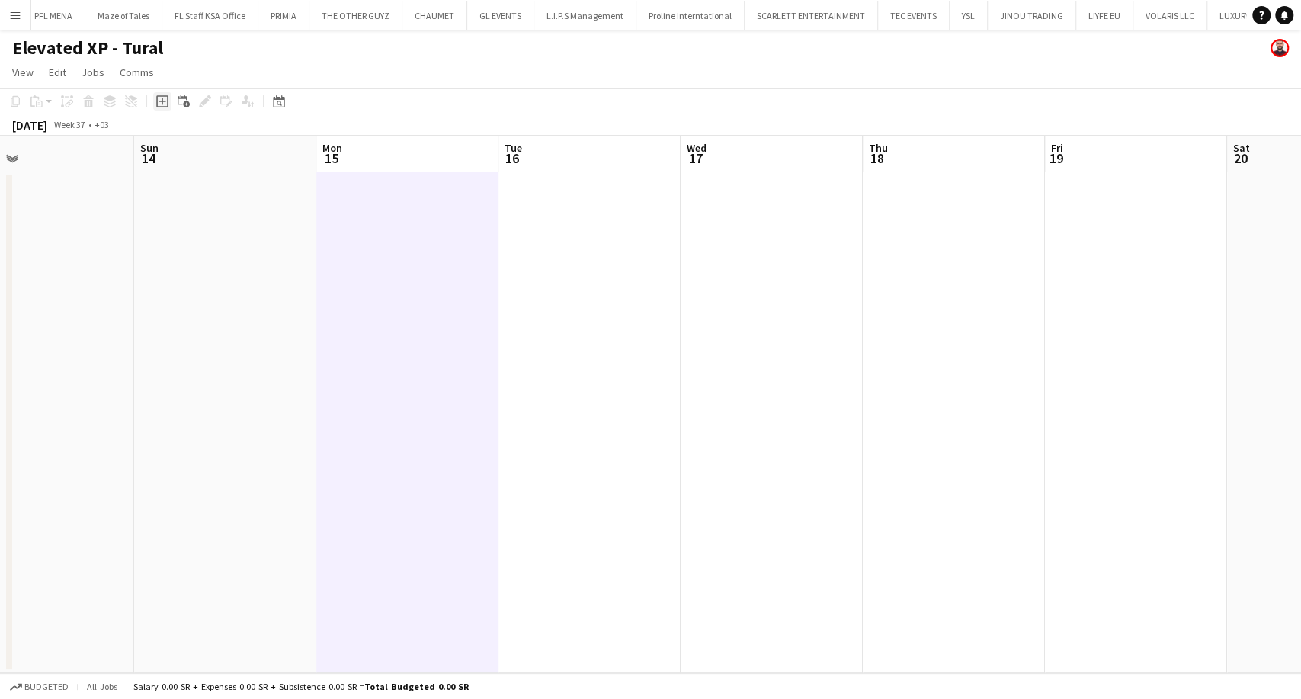
click at [165, 98] on icon "Add job" at bounding box center [162, 101] width 12 height 12
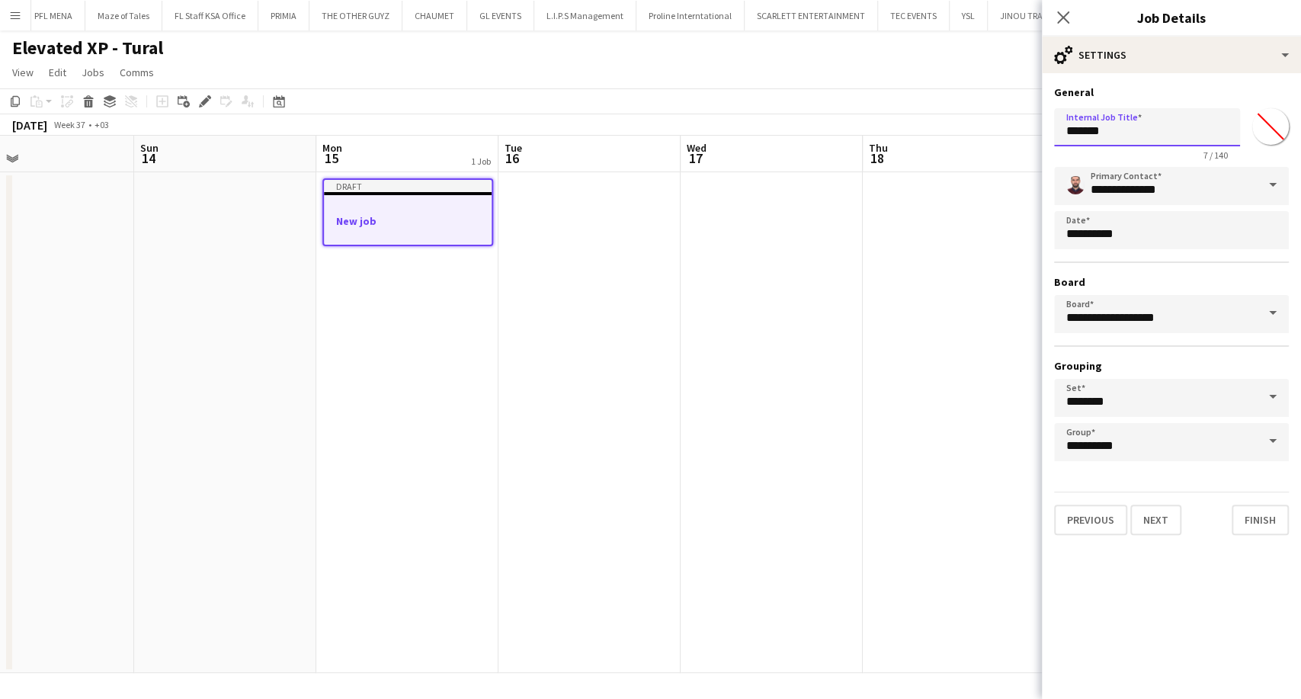
drag, startPoint x: 1146, startPoint y: 130, endPoint x: 1014, endPoint y: 133, distance: 131.9
click at [1014, 133] on body "Menu Boards Boards Boards All jobs Status Workforce Workforce My Workforce Recr…" at bounding box center [650, 349] width 1301 height 699
type input "*"
type input "**********"
click at [1166, 520] on button "Next" at bounding box center [1155, 520] width 51 height 30
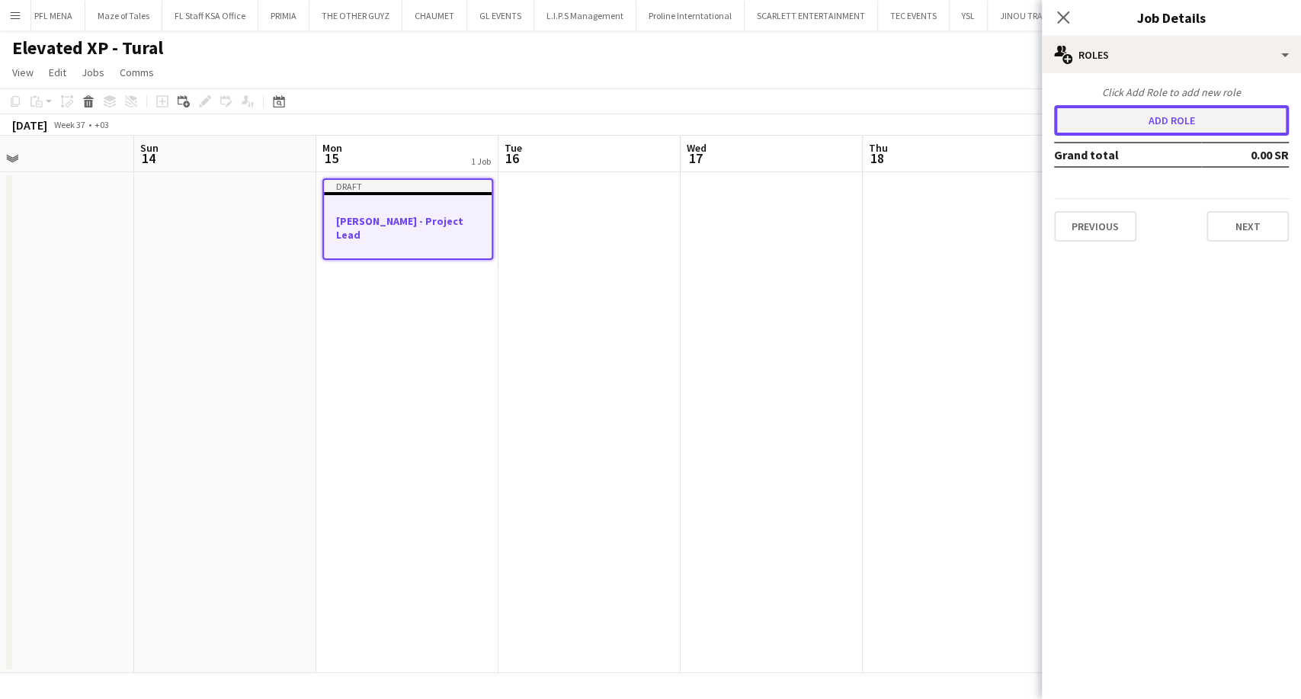
click at [1180, 128] on button "Add role" at bounding box center [1171, 120] width 235 height 30
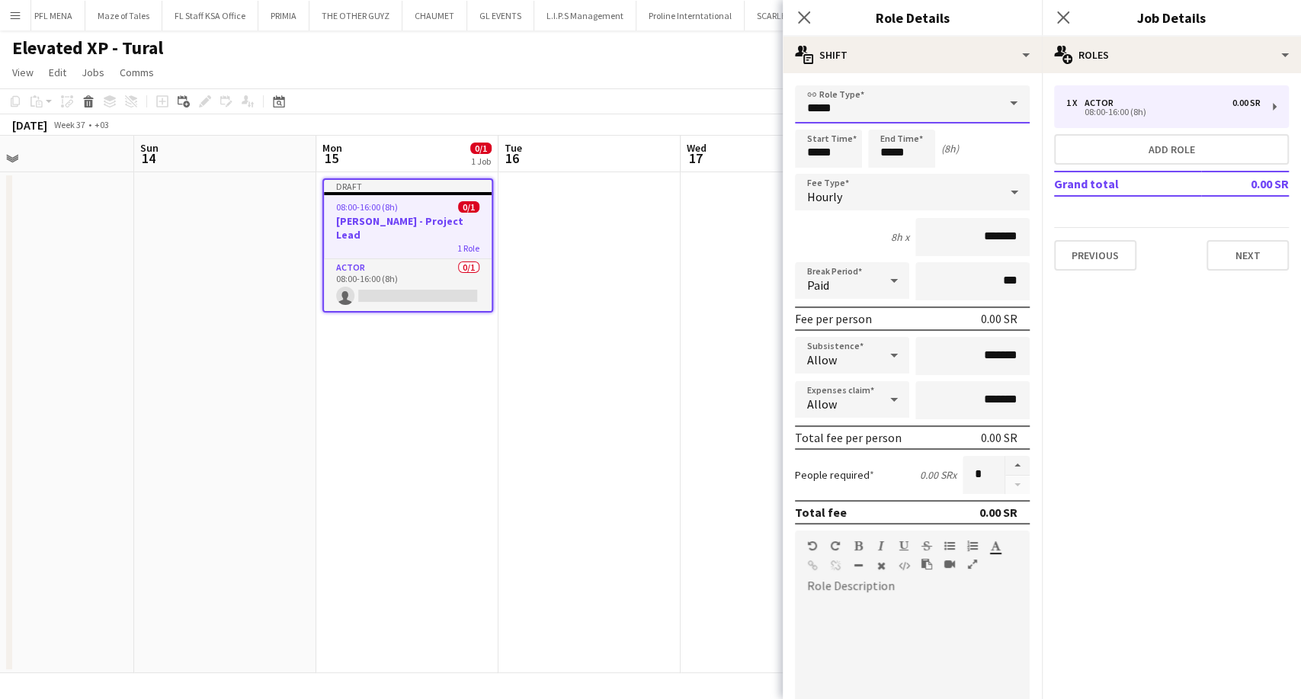
click at [947, 117] on input "*****" at bounding box center [912, 104] width 235 height 38
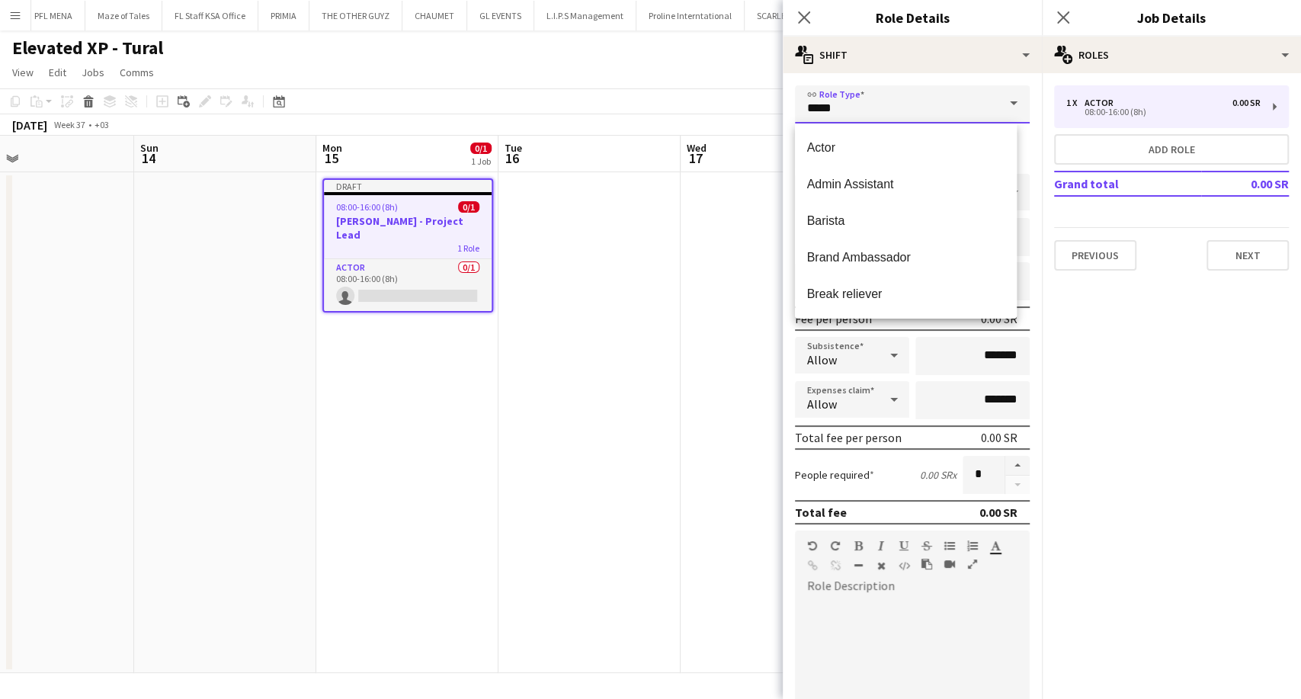
scroll to position [254, 0]
click at [682, 285] on app-date-cell at bounding box center [772, 422] width 182 height 501
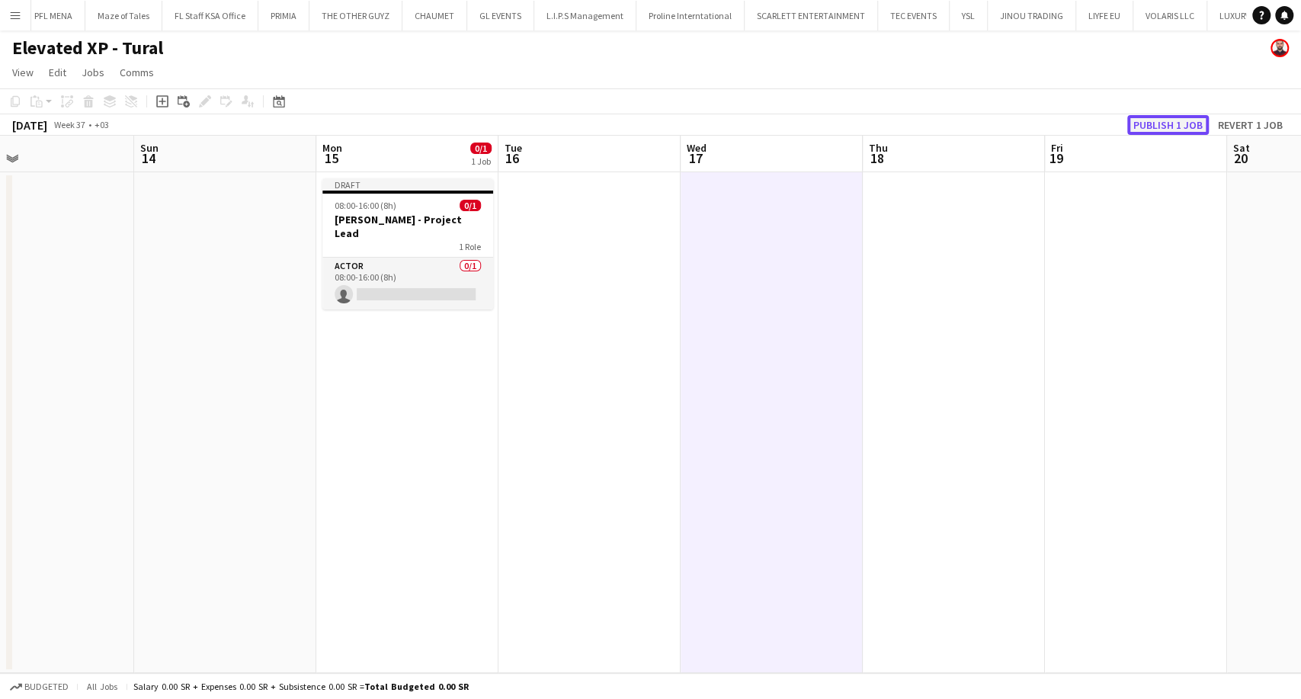
click at [1146, 130] on button "Publish 1 job" at bounding box center [1168, 125] width 82 height 20
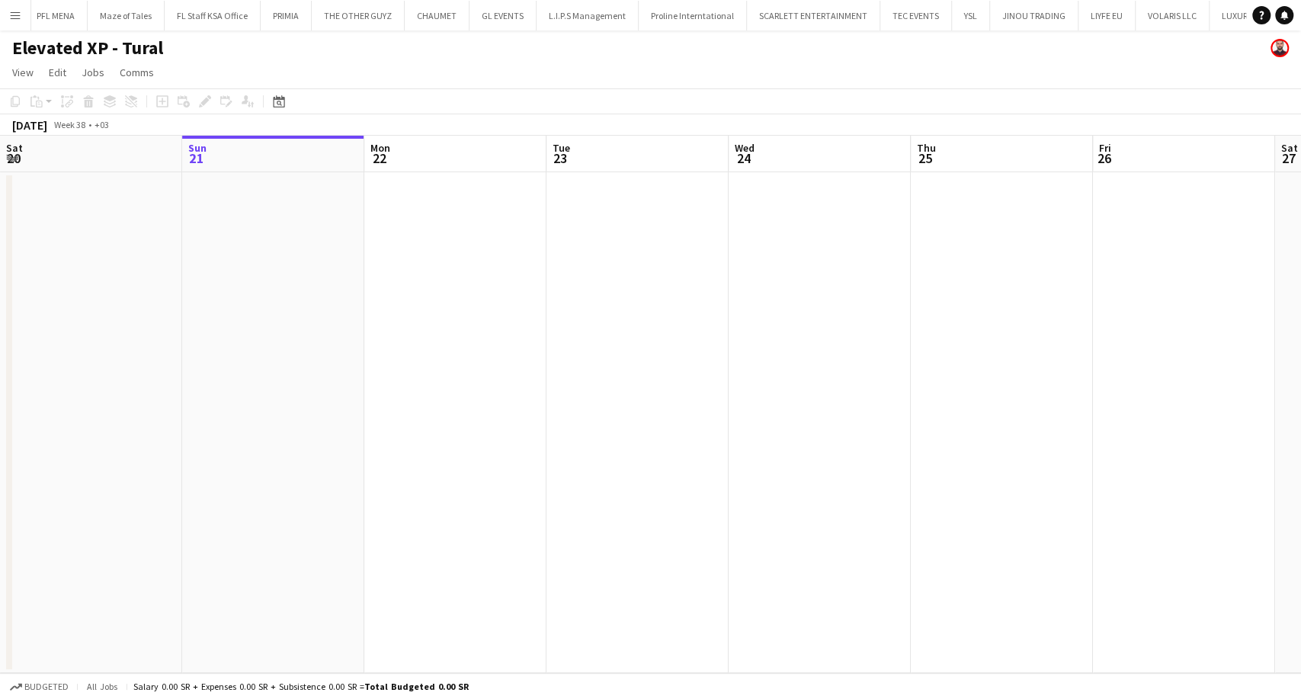
scroll to position [0, 2604]
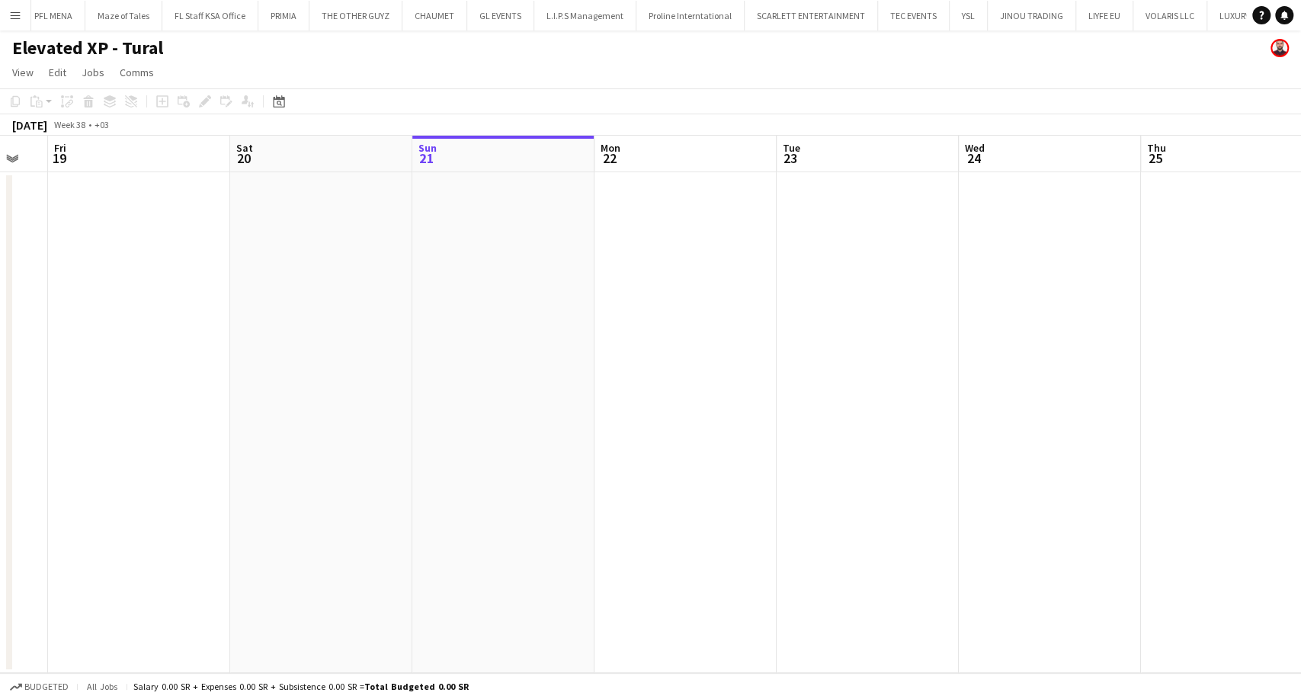
drag, startPoint x: 356, startPoint y: 303, endPoint x: 788, endPoint y: 323, distance: 432.7
click at [773, 325] on app-calendar-viewport "Wed 17 Thu 18 Fri 19 Sat 20 Sun 21 Mon 22 Tue 23 Wed 24 Thu 25 Fri 26 Sat 27 Su…" at bounding box center [650, 404] width 1301 height 537
click at [689, 398] on app-calendar-viewport "Tue 16 Wed 17 Thu 18 Fri 19 Sat 20 Sun 21 Mon 22 Tue 23 Wed 24 Thu 25 Fri 26 Sa…" at bounding box center [650, 404] width 1301 height 537
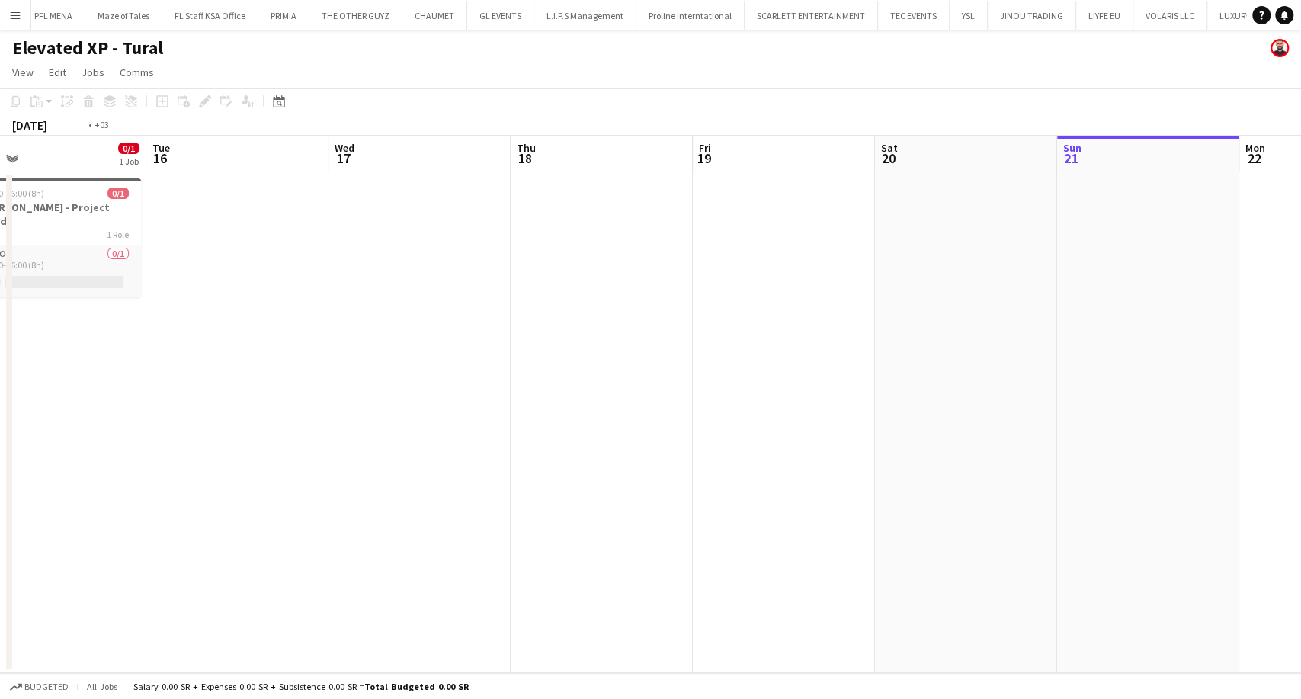
click at [1011, 377] on app-calendar-viewport "Sat 13 Sun 14 Mon 15 0/1 1 Job Tue 16 Wed 17 Thu 18 Fri 19 Sat 20 Sun 21 Mon 22…" at bounding box center [650, 404] width 1301 height 537
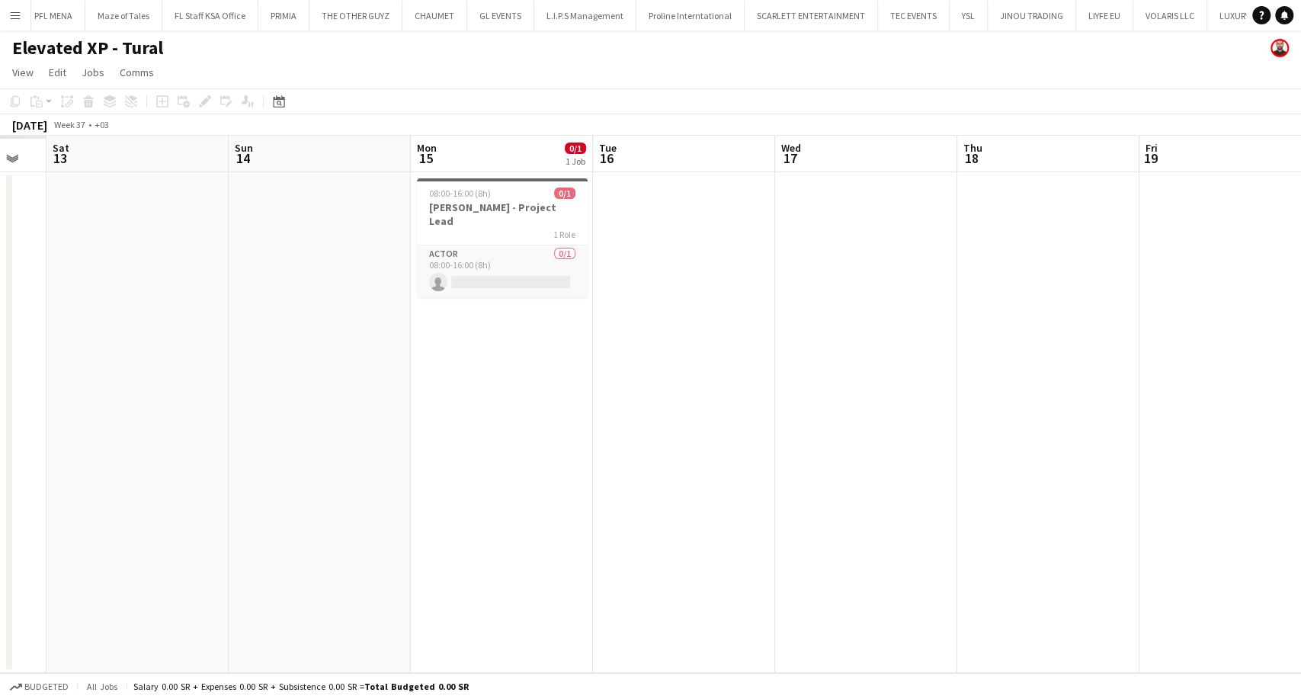
scroll to position [0, 500]
click at [483, 206] on h3 "[PERSON_NAME] - Project Lead" at bounding box center [502, 213] width 171 height 27
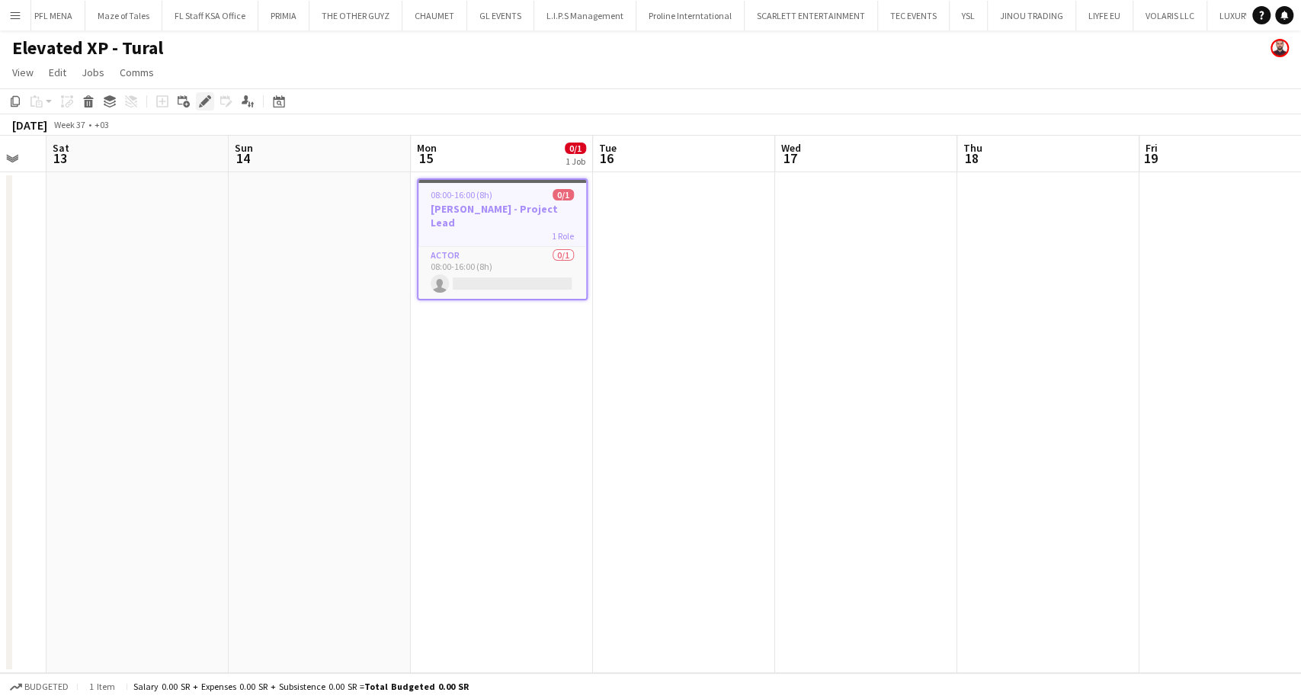
click at [205, 101] on icon at bounding box center [204, 102] width 8 height 8
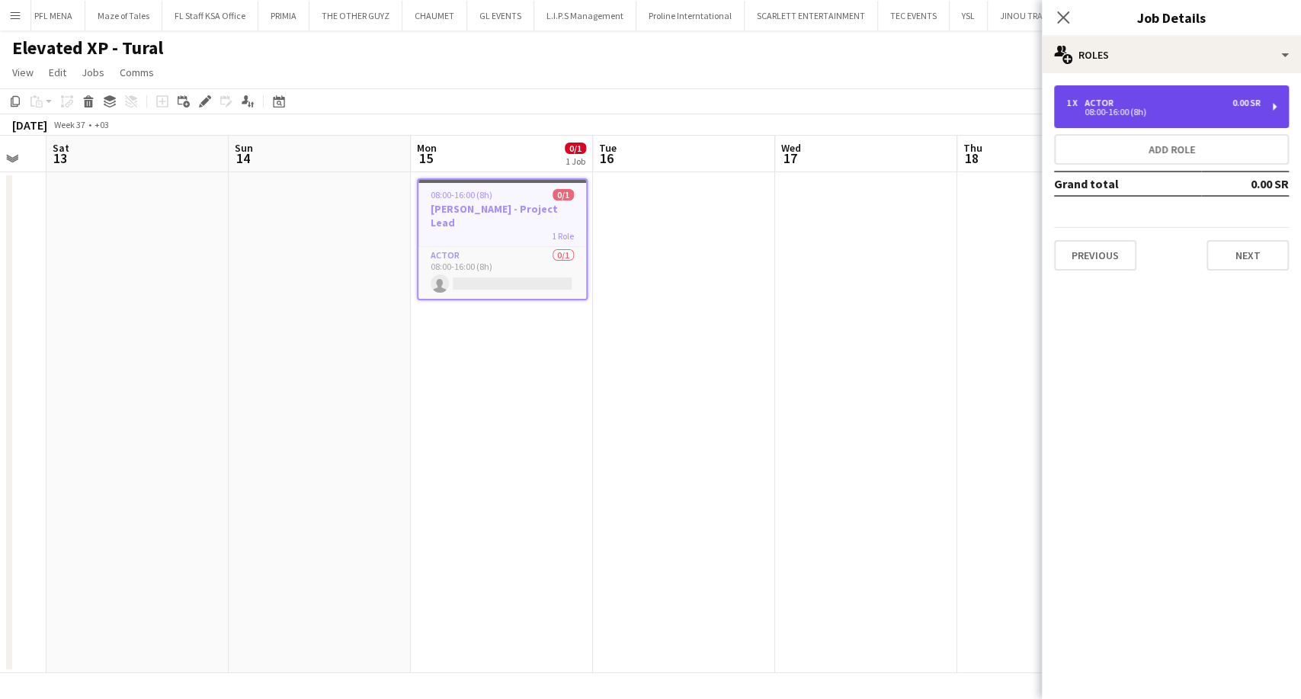
click at [1175, 107] on div "1 x Actor 0.00 SR" at bounding box center [1163, 103] width 194 height 11
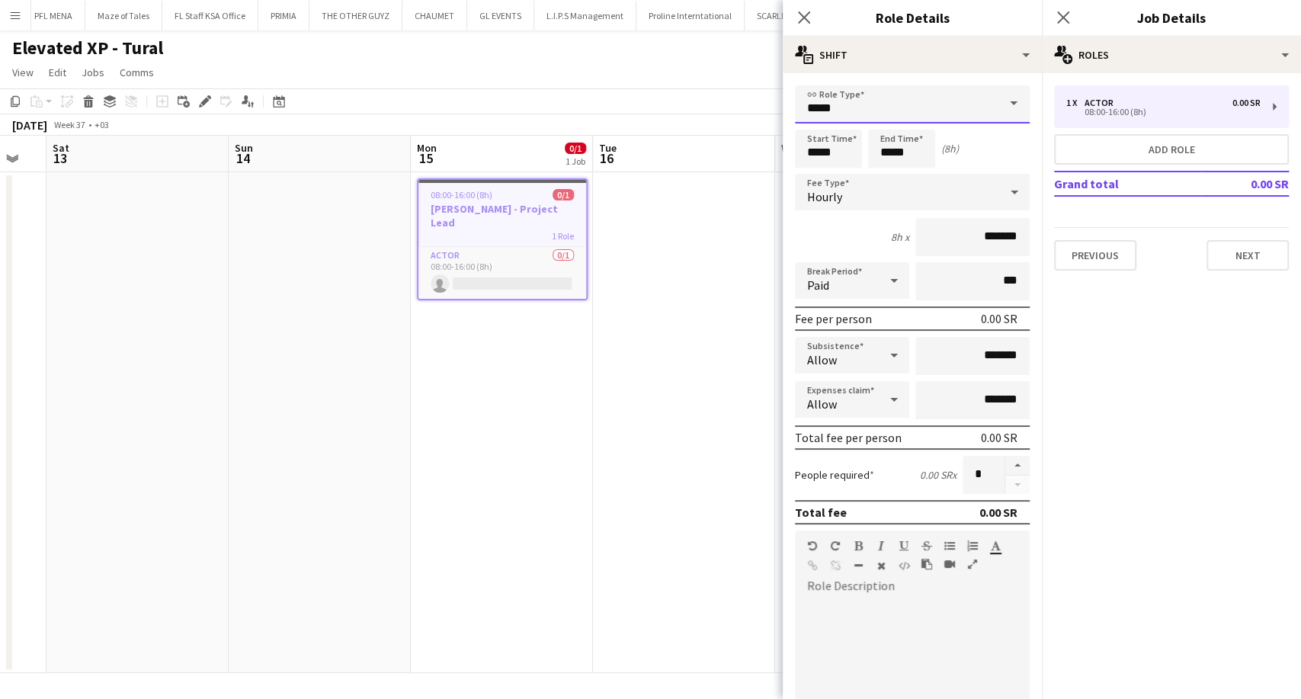
click at [920, 111] on input "*****" at bounding box center [912, 104] width 235 height 38
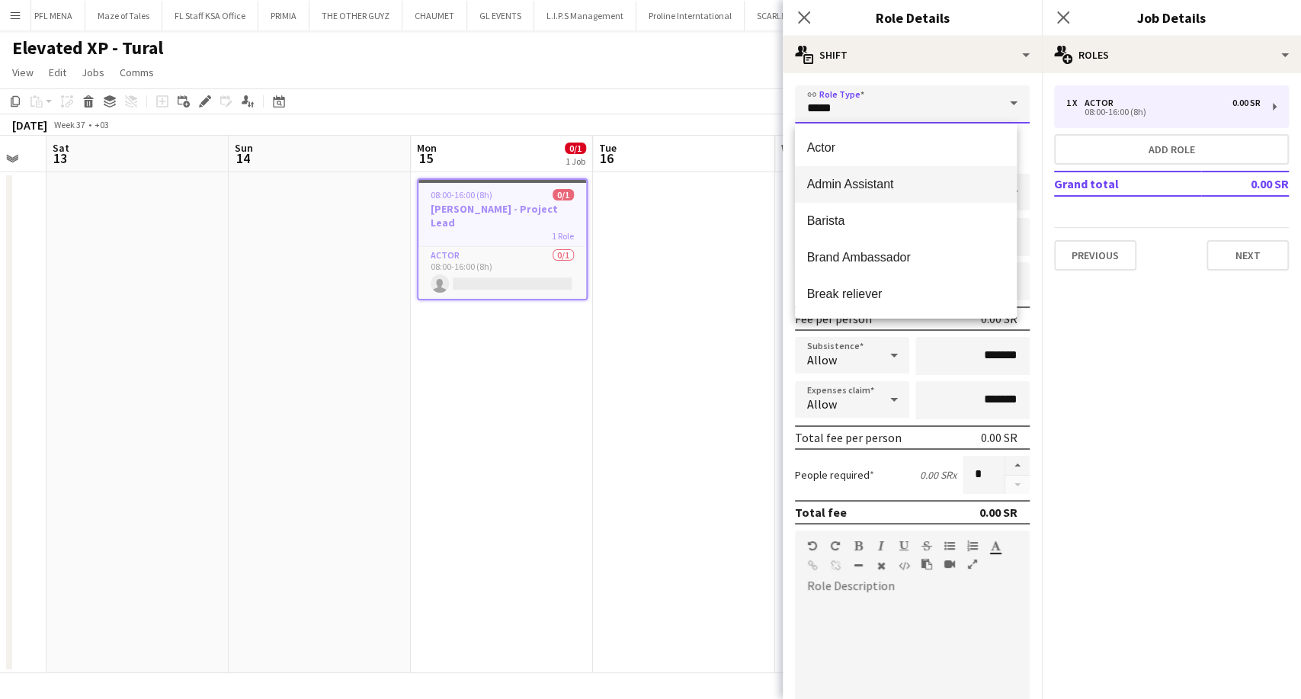
scroll to position [169, 0]
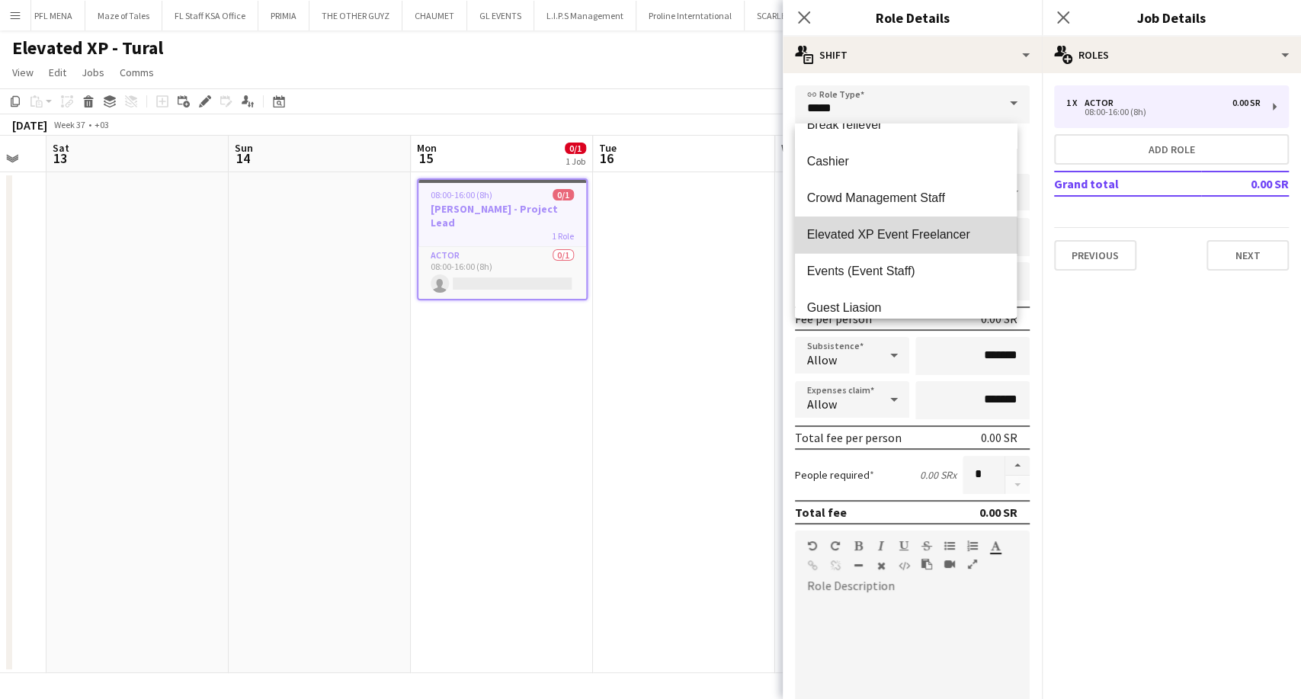
click at [917, 228] on span "Elevated XP Event Freelancer" at bounding box center [905, 234] width 197 height 14
type input "**********"
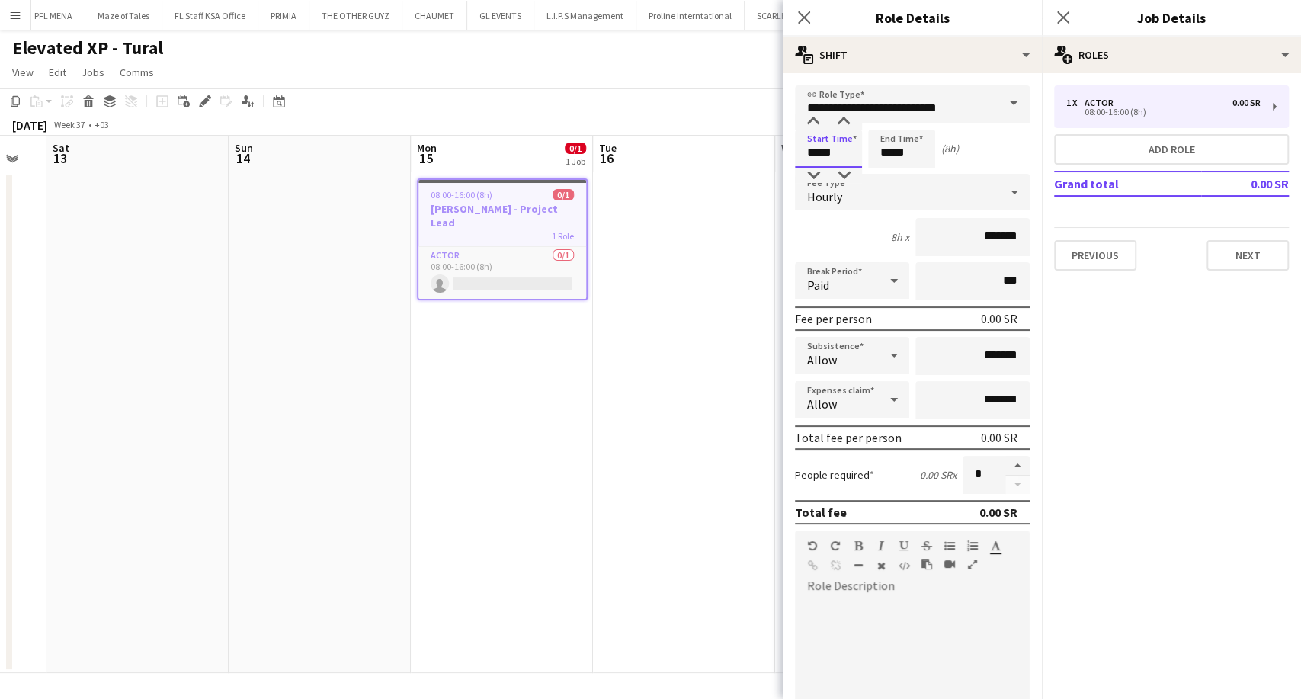
click at [816, 161] on input "*****" at bounding box center [828, 149] width 67 height 38
click at [880, 150] on input "*****" at bounding box center [901, 149] width 67 height 38
click at [889, 124] on div at bounding box center [886, 121] width 30 height 15
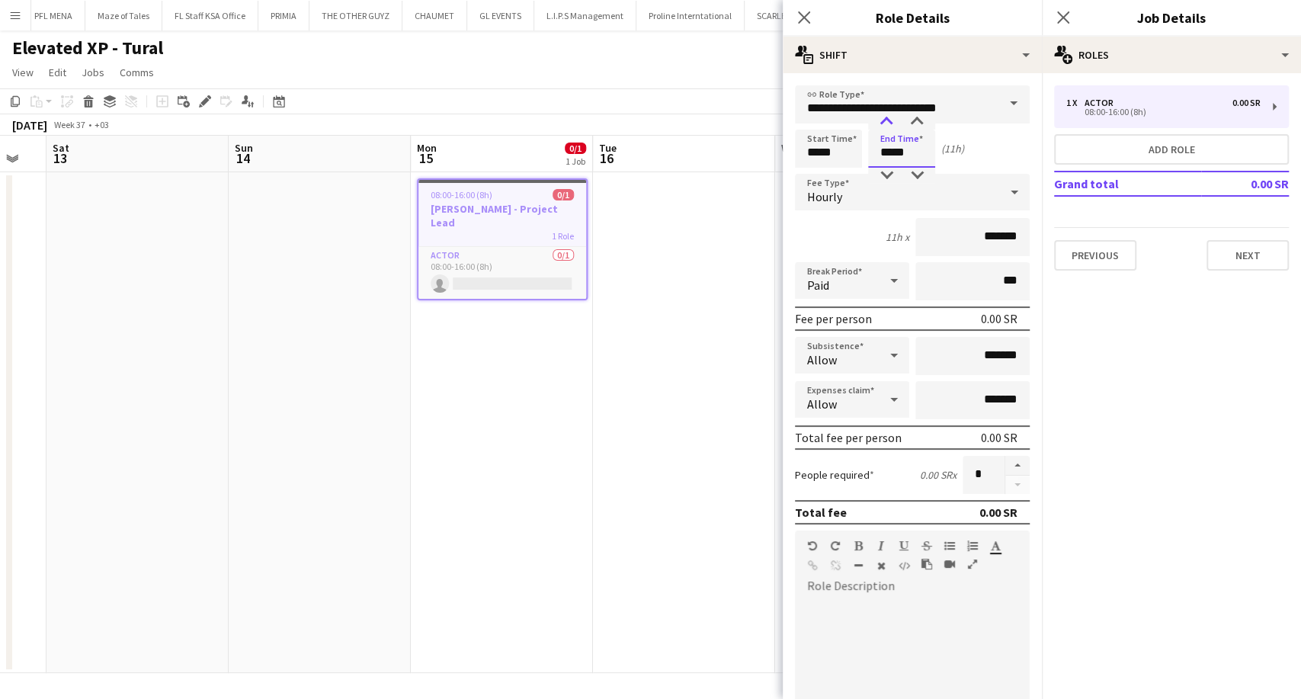
type input "*****"
click at [889, 124] on div at bounding box center [886, 121] width 30 height 15
click at [823, 150] on input "*****" at bounding box center [828, 149] width 67 height 38
type input "*****"
click at [818, 126] on div at bounding box center [813, 121] width 30 height 15
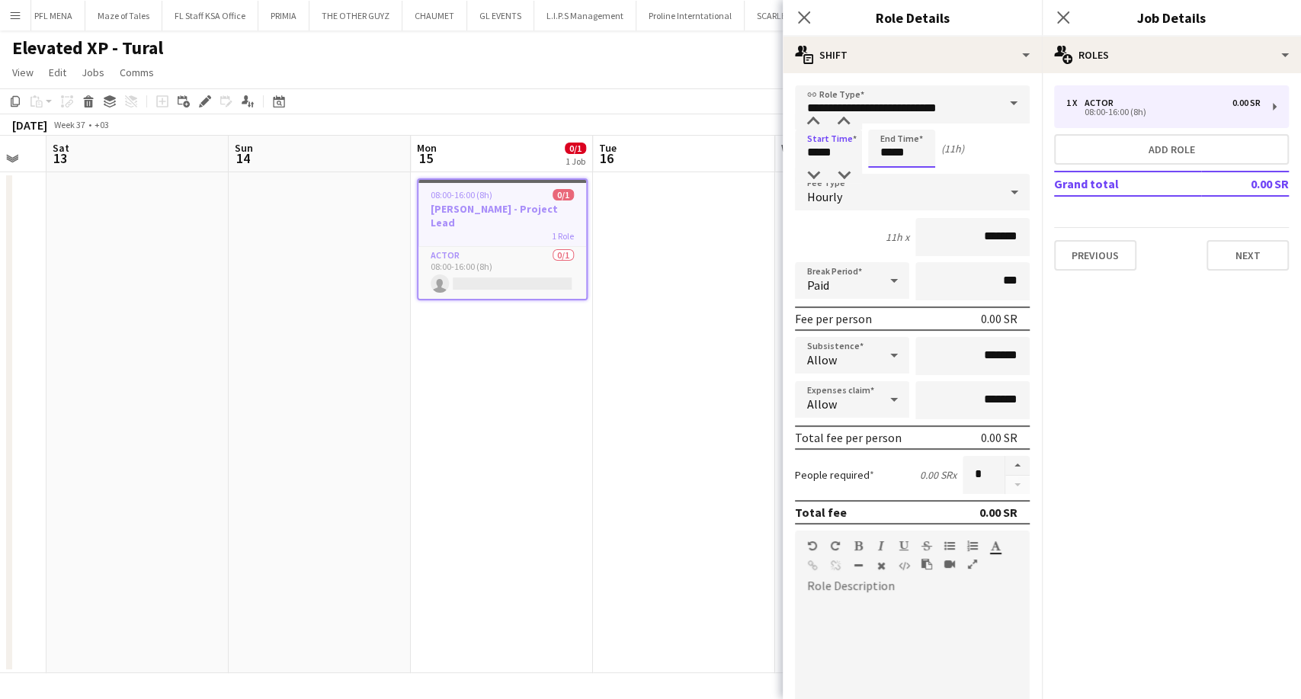
click at [882, 145] on input "*****" at bounding box center [901, 149] width 67 height 38
type input "*****"
click at [880, 120] on div at bounding box center [886, 121] width 30 height 15
click at [851, 190] on div "Hourly" at bounding box center [897, 192] width 204 height 37
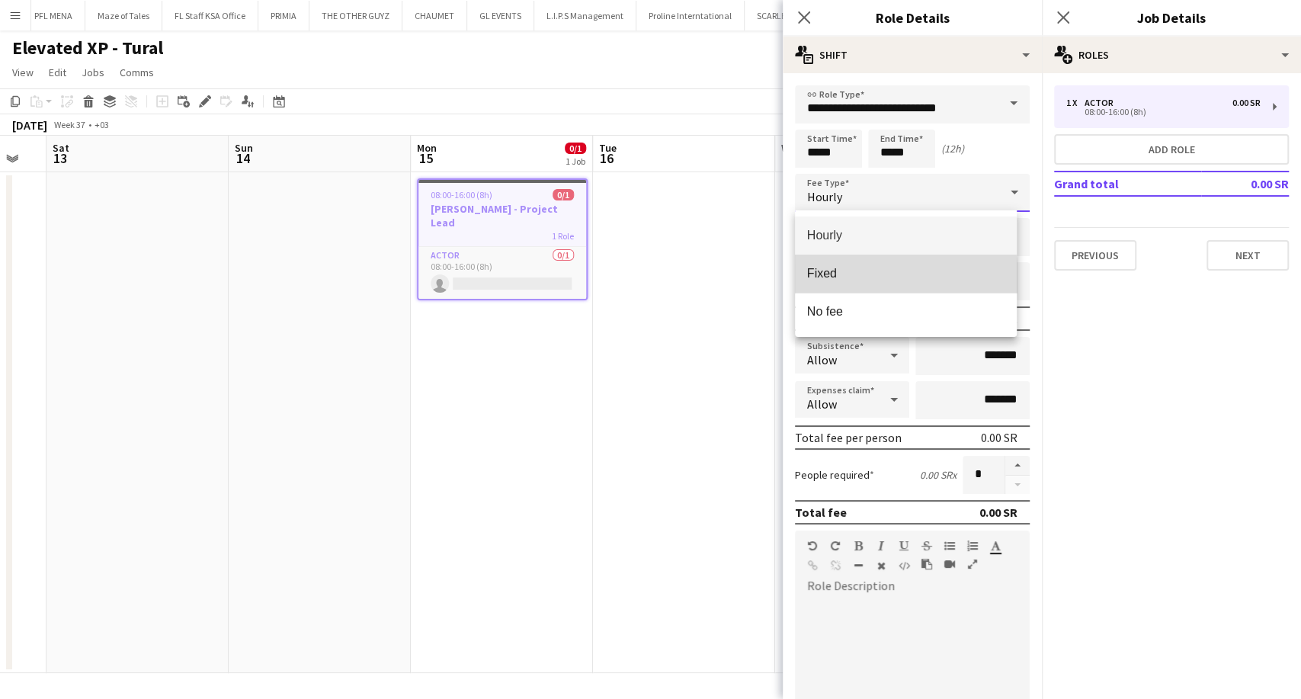
click at [835, 279] on span "Fixed" at bounding box center [905, 273] width 197 height 14
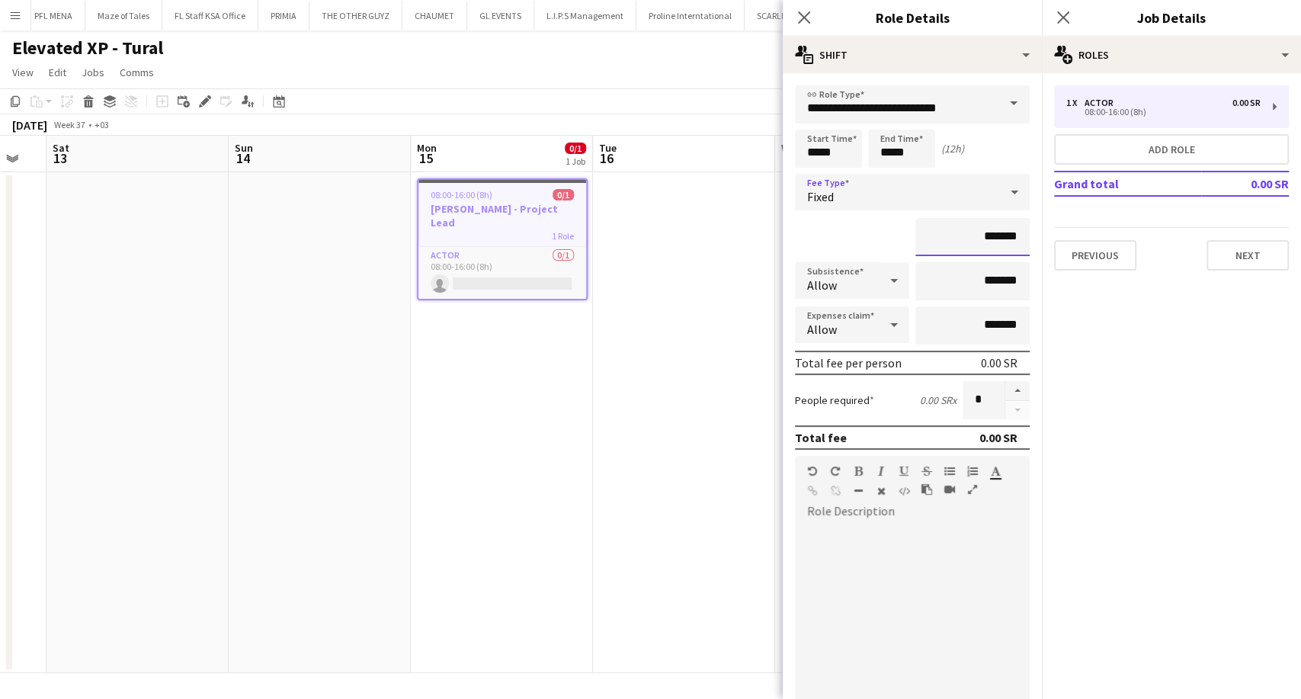
click at [964, 229] on input "*******" at bounding box center [973, 237] width 114 height 38
click at [967, 233] on input "*******" at bounding box center [973, 237] width 114 height 38
type input "*********"
click at [730, 406] on app-date-cell at bounding box center [684, 422] width 182 height 501
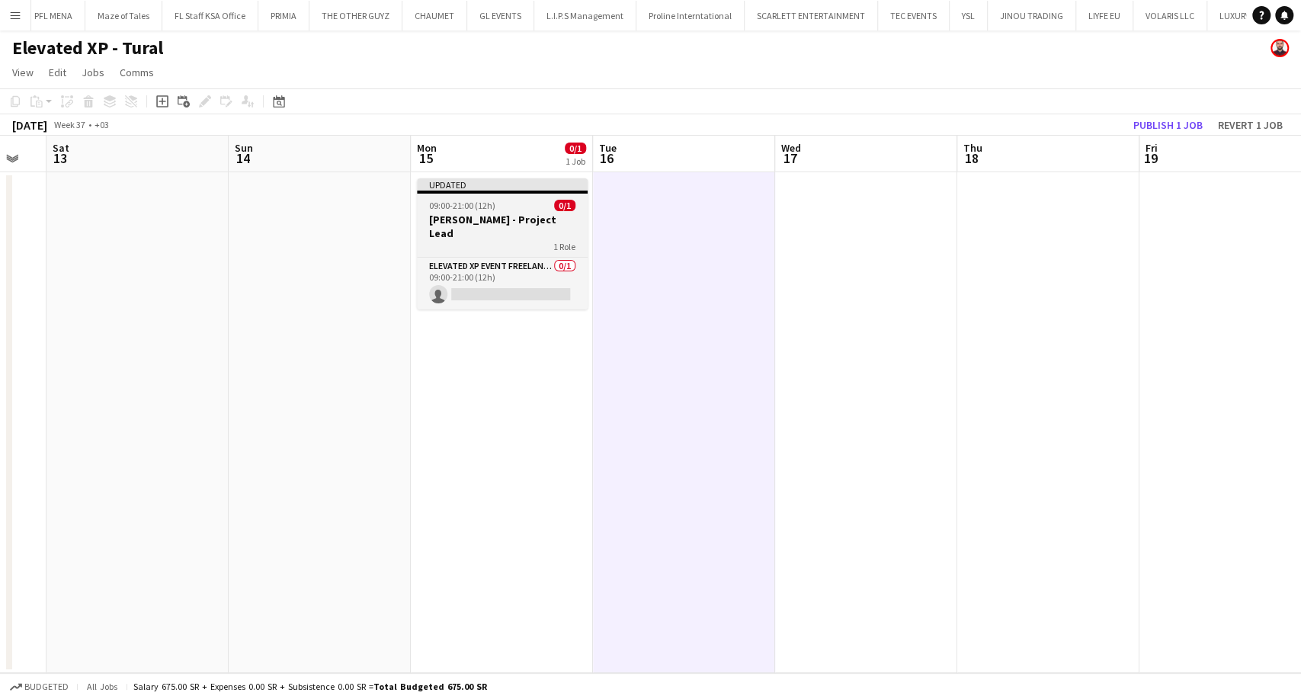
click at [493, 221] on h3 "Aysel Ahmadova - Project Lead" at bounding box center [502, 226] width 171 height 27
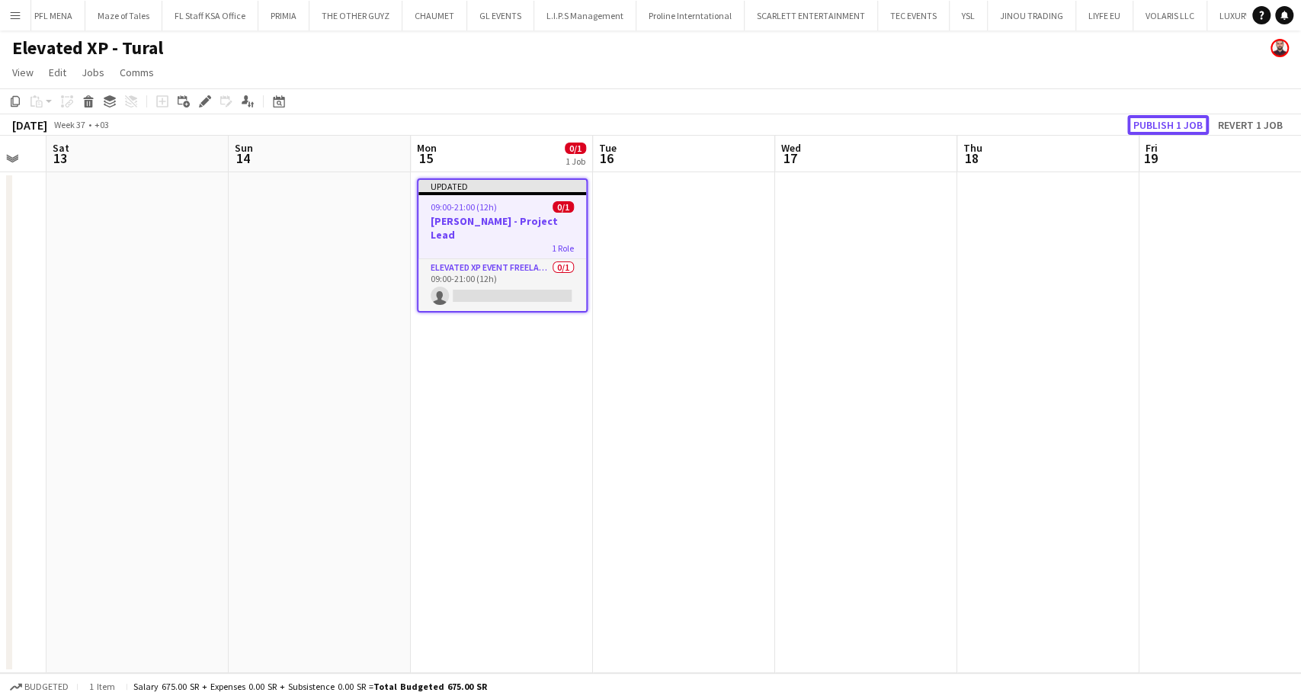
click at [1149, 127] on button "Publish 1 job" at bounding box center [1168, 125] width 82 height 20
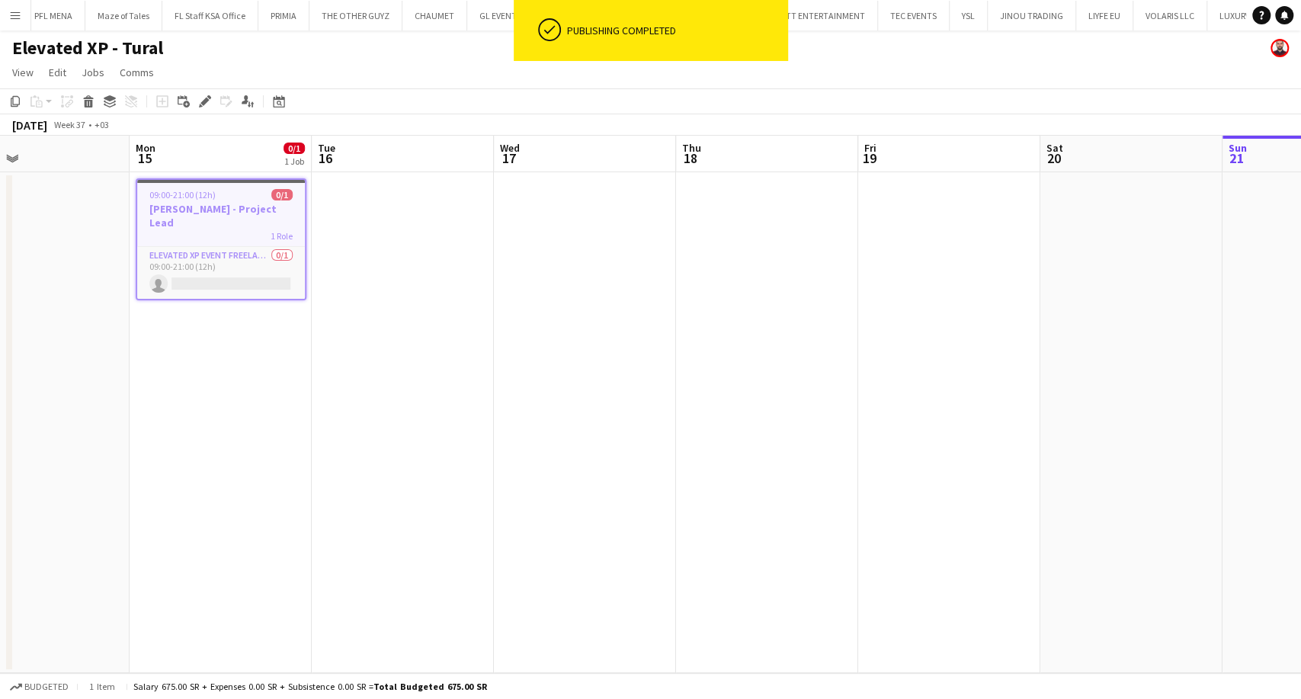
drag, startPoint x: 981, startPoint y: 419, endPoint x: 752, endPoint y: 426, distance: 229.6
click at [752, 426] on app-calendar-viewport "Fri 12 Sat 13 Sun 14 Mon 15 0/1 1 Job Tue 16 Wed 17 Thu 18 Fri 19 Sat 20 Sun 21…" at bounding box center [650, 404] width 1301 height 537
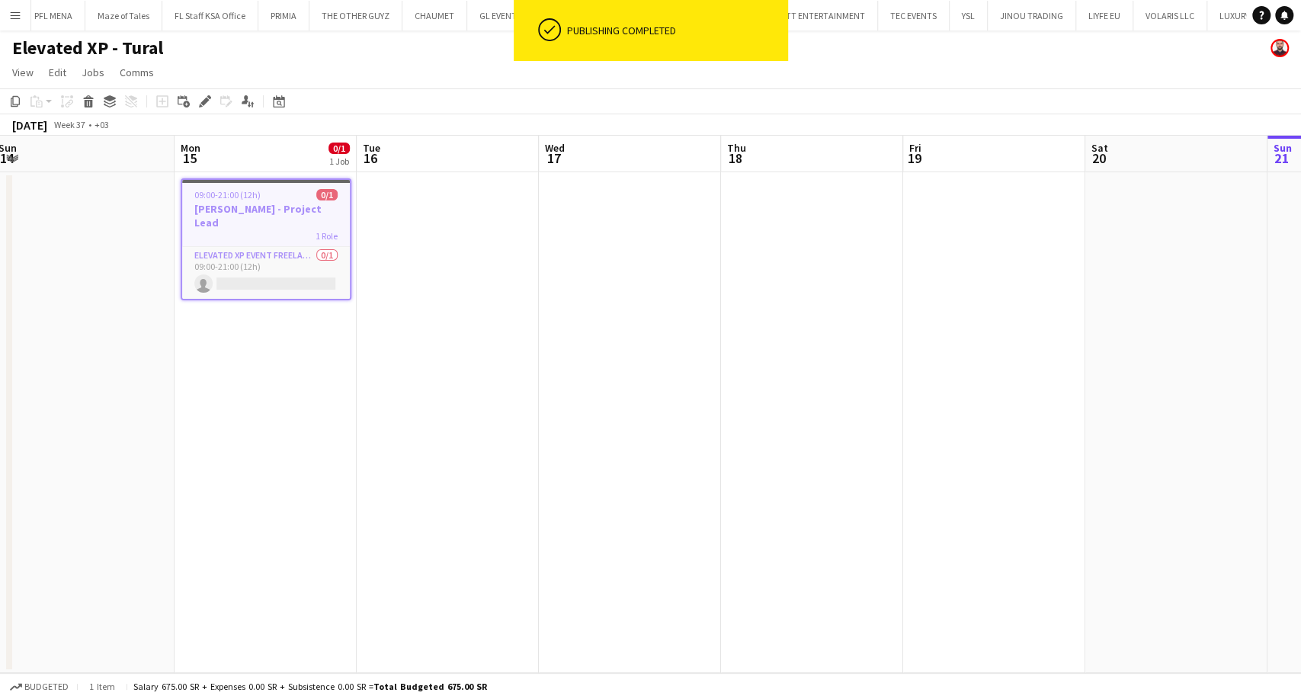
click at [281, 202] on h3 "Aysel Ahmadova - Project Lead" at bounding box center [266, 215] width 168 height 27
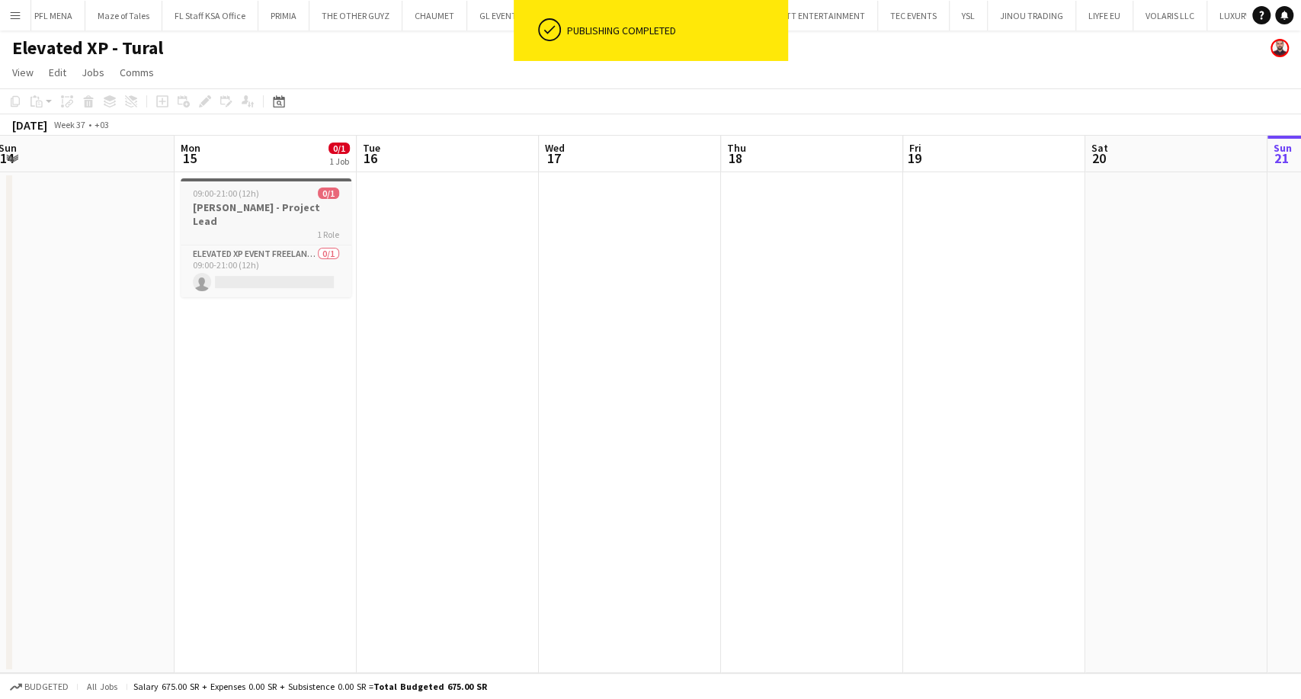
click at [271, 207] on h3 "Aysel Ahmadova - Project Lead" at bounding box center [266, 213] width 171 height 27
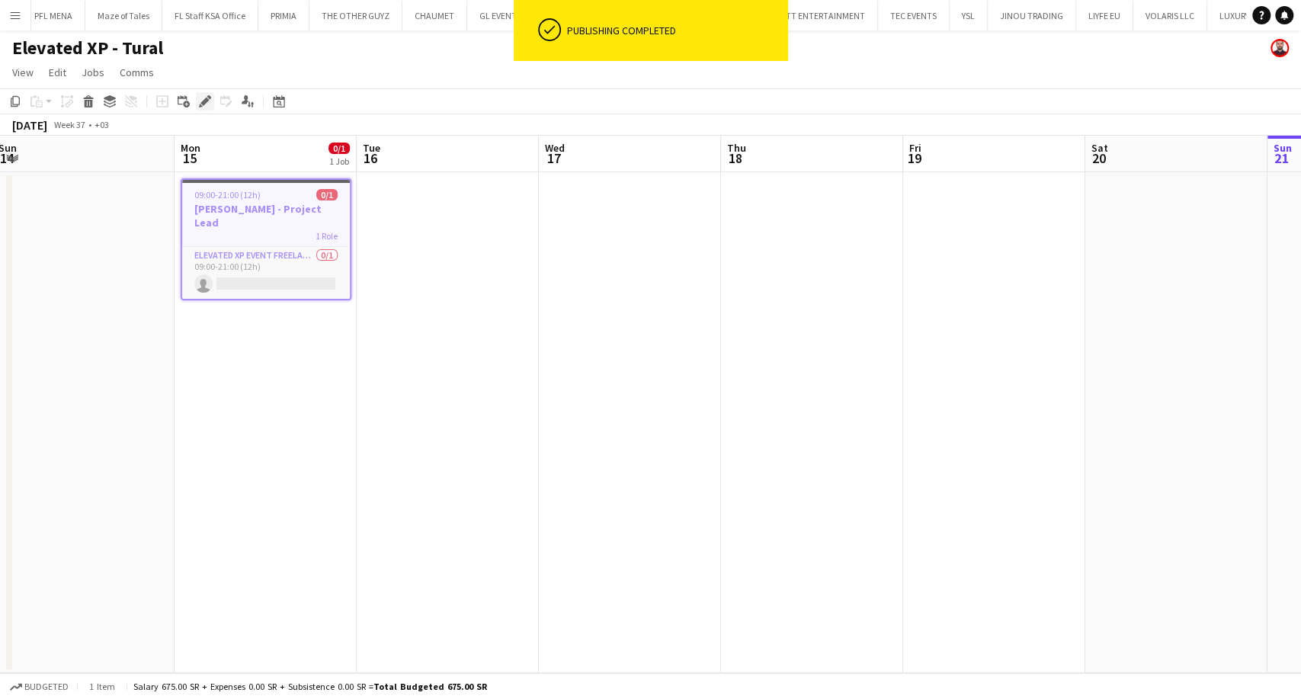
click at [204, 106] on icon "Edit" at bounding box center [205, 101] width 12 height 12
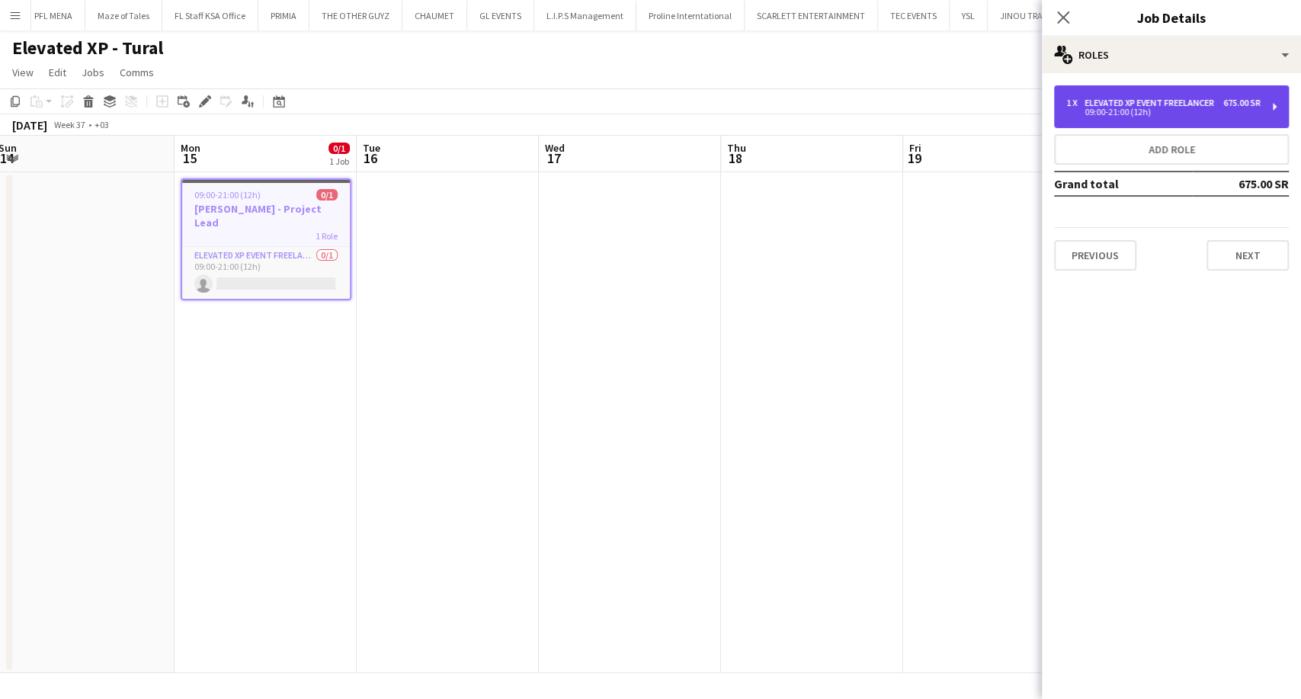
click at [1182, 116] on div "09:00-21:00 (12h)" at bounding box center [1163, 112] width 194 height 8
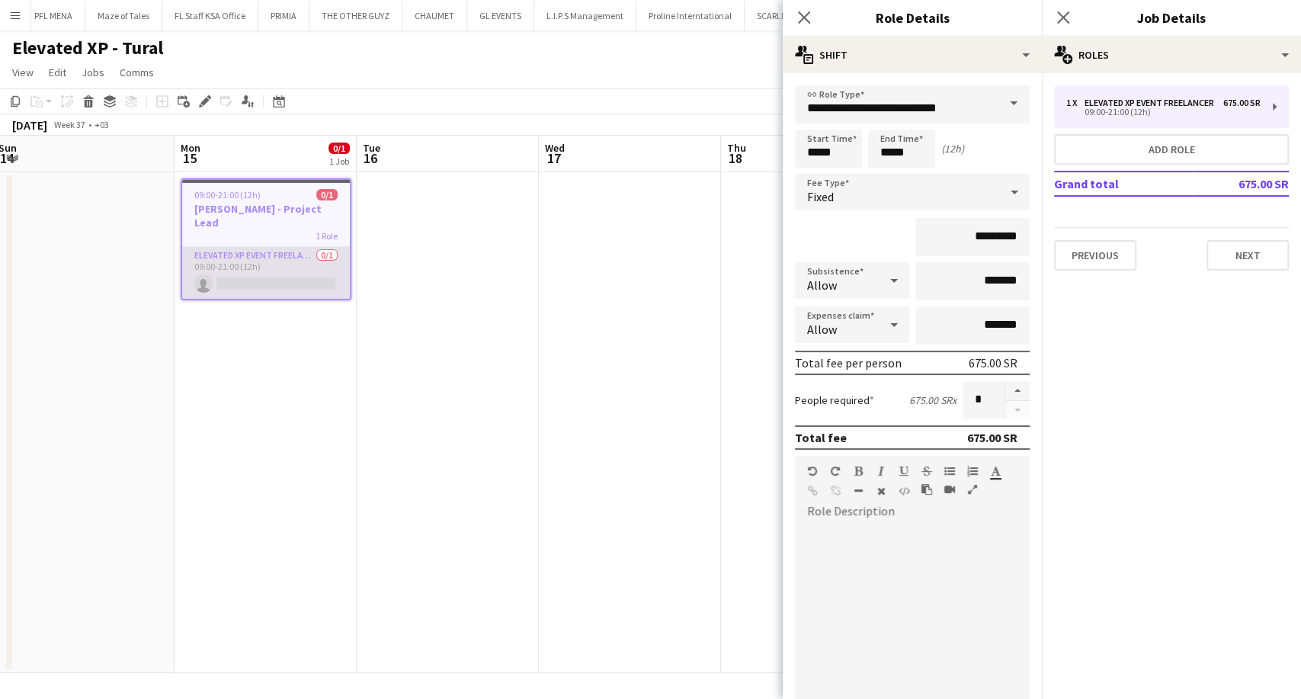
click at [281, 278] on app-card-role "Elevated XP Event Freelancer 0/1 09:00-21:00 (12h) single-neutral-actions" at bounding box center [266, 273] width 168 height 52
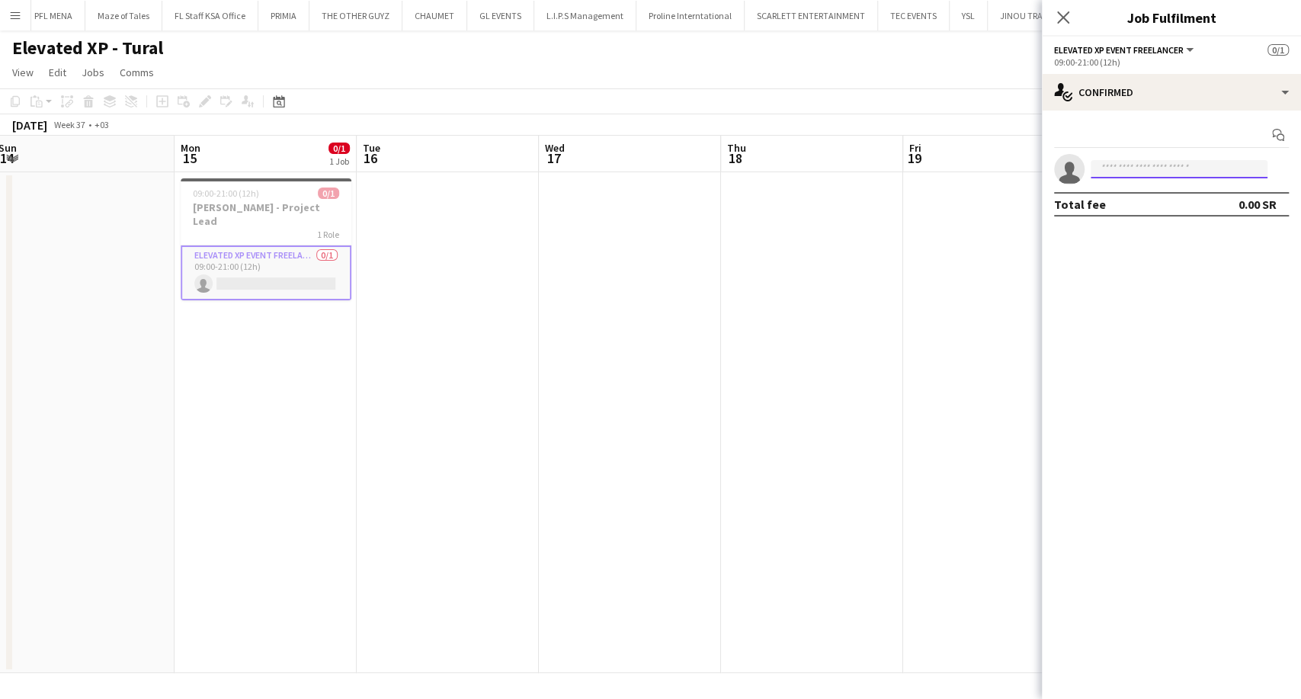
click at [1138, 168] on input at bounding box center [1179, 169] width 177 height 18
type input "*****"
click at [1145, 198] on span "aysel@elevated-experience.com" at bounding box center [1179, 203] width 152 height 12
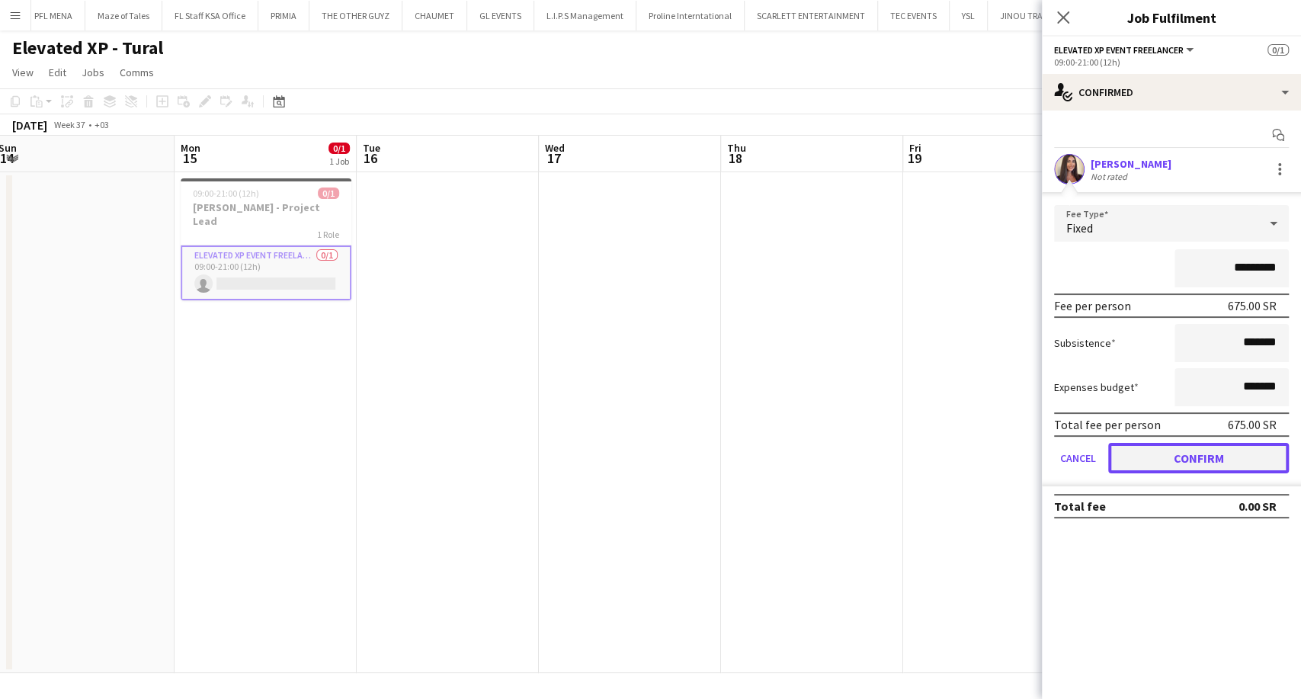
click at [1207, 459] on button "Confirm" at bounding box center [1198, 458] width 181 height 30
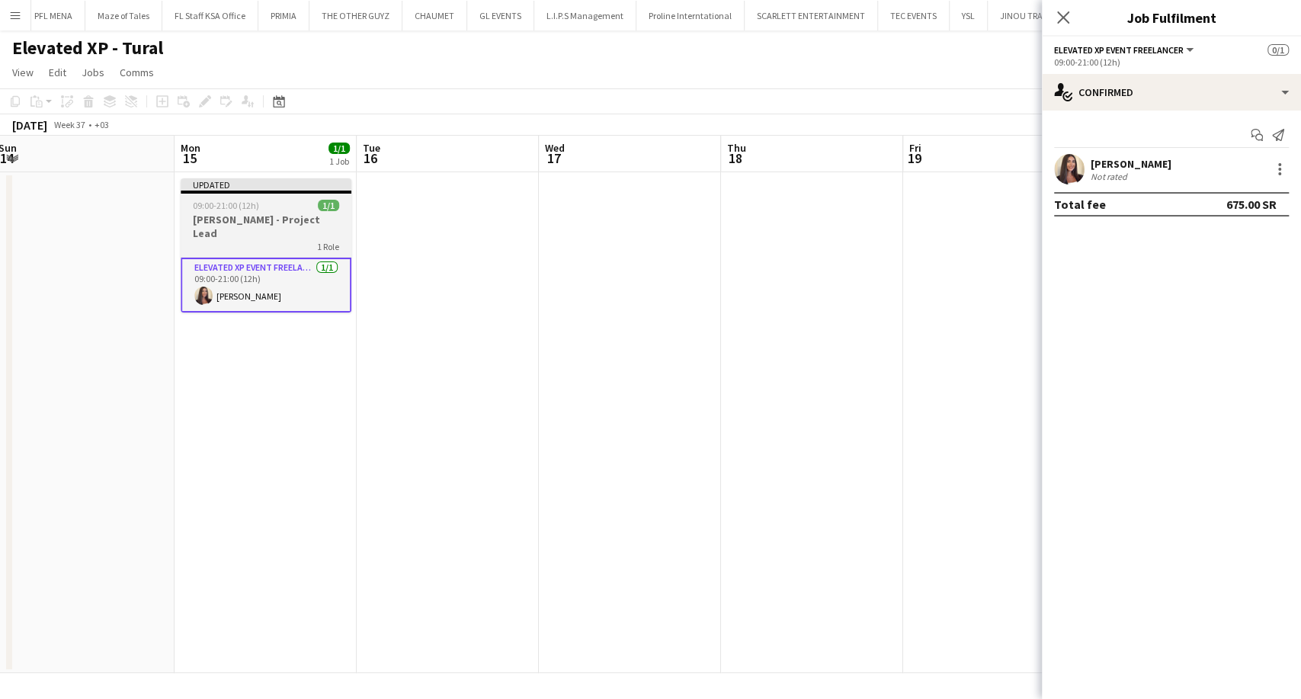
click at [249, 223] on h3 "Aysel Ahmadova - Project Lead" at bounding box center [266, 226] width 171 height 27
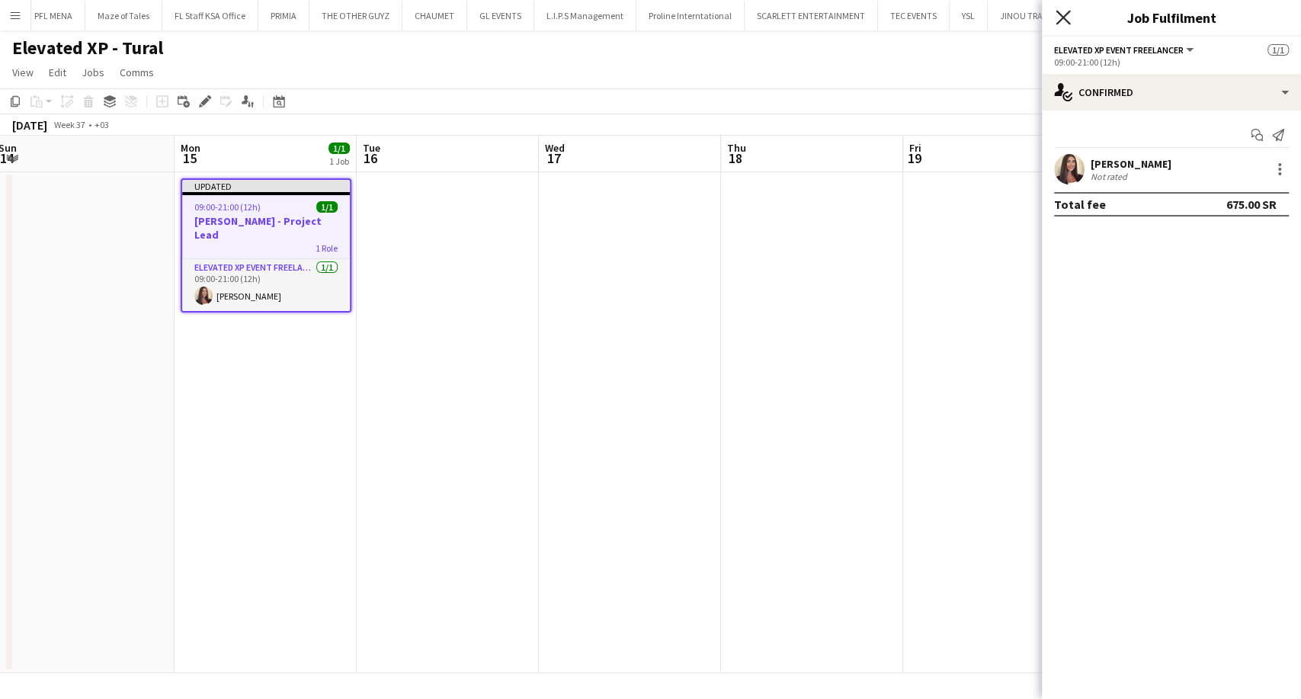
click at [1060, 20] on icon "Close pop-in" at bounding box center [1063, 17] width 14 height 14
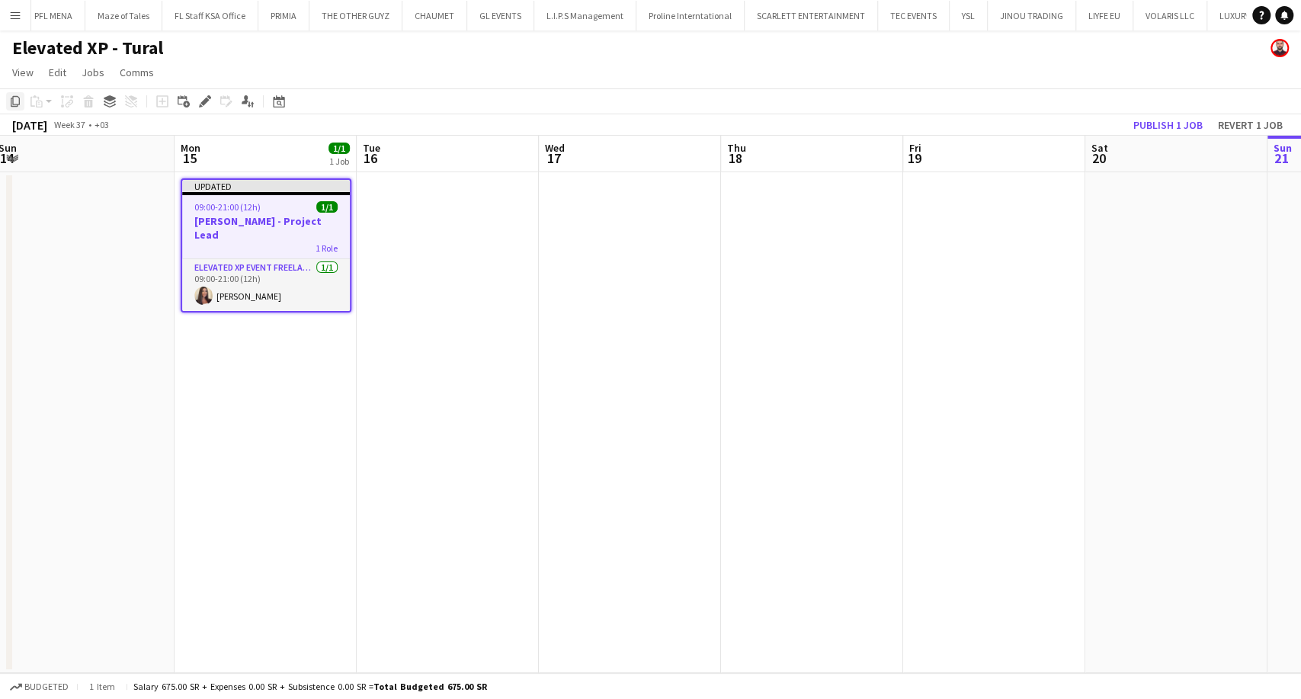
click at [12, 105] on icon "Copy" at bounding box center [15, 101] width 12 height 12
click at [391, 259] on app-date-cell at bounding box center [448, 422] width 182 height 501
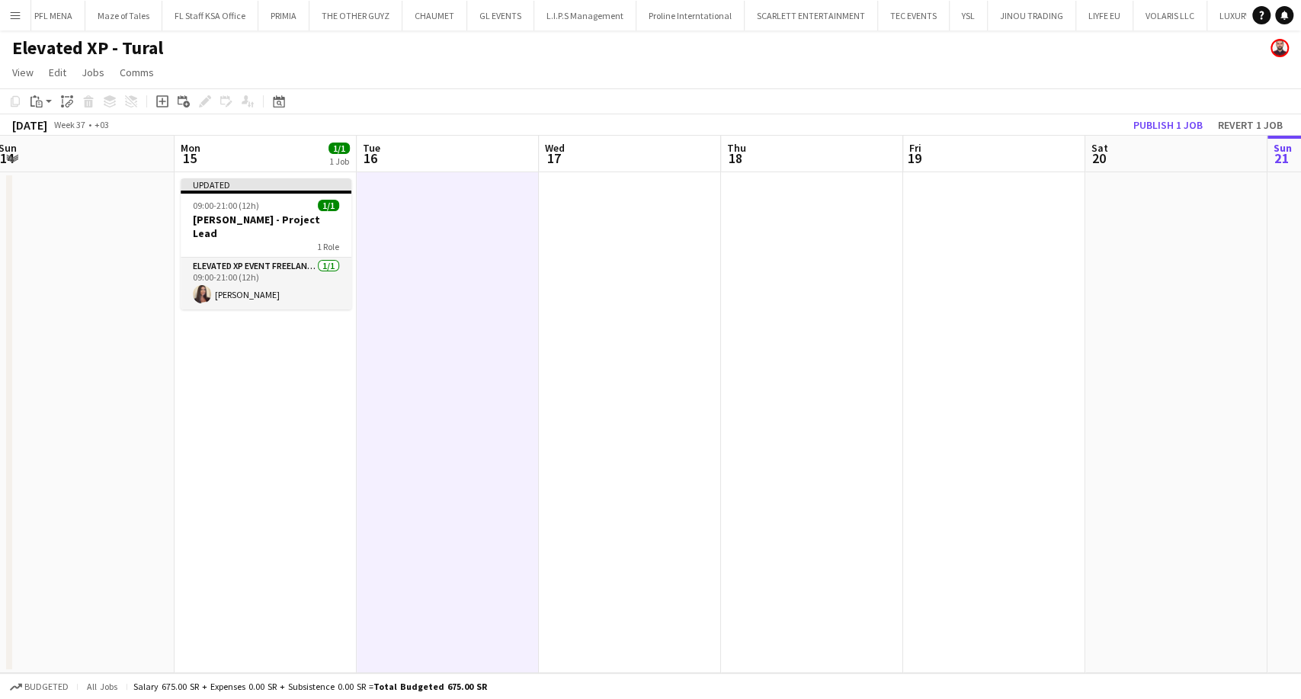
click at [568, 285] on app-date-cell at bounding box center [630, 422] width 182 height 501
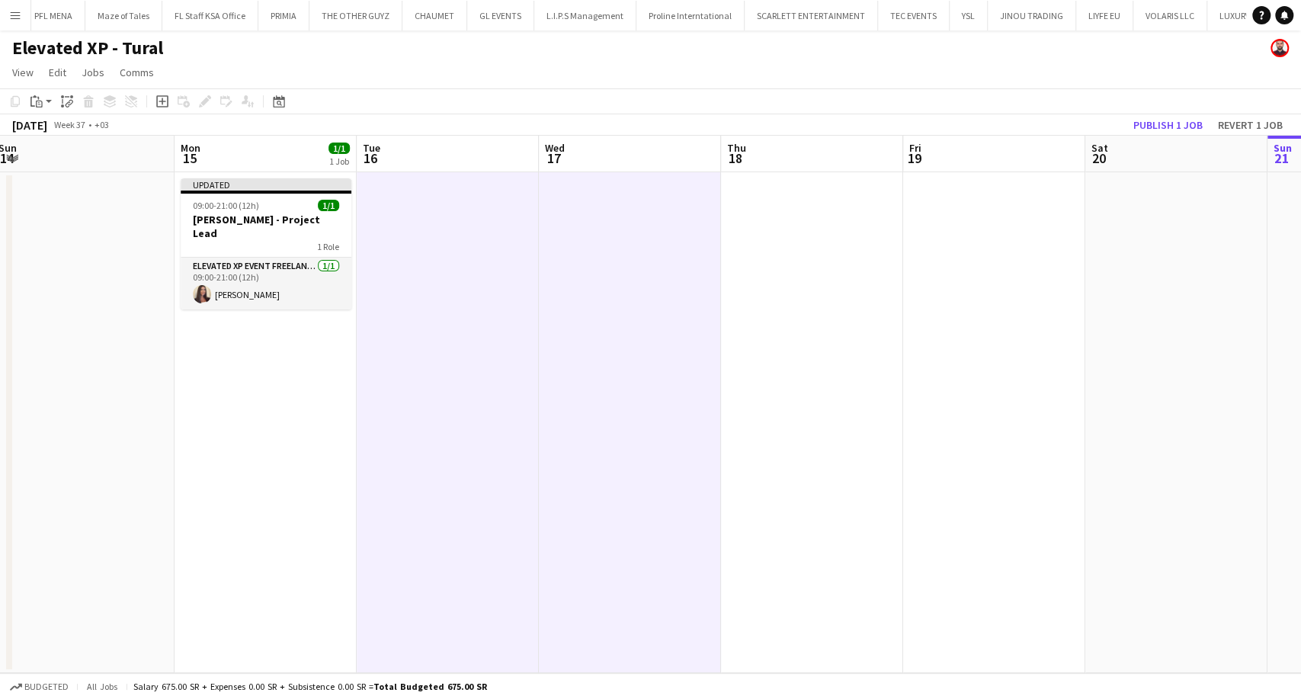
click at [762, 293] on app-date-cell at bounding box center [812, 422] width 182 height 501
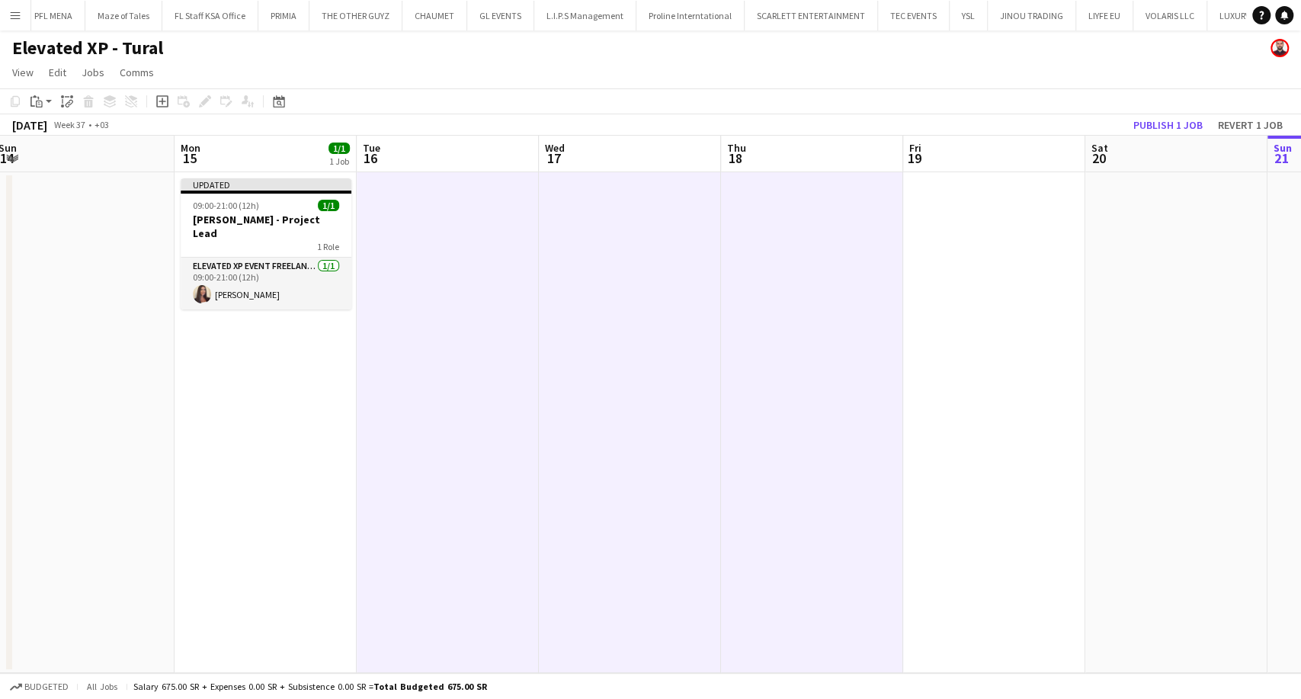
click at [964, 298] on app-date-cell at bounding box center [994, 422] width 182 height 501
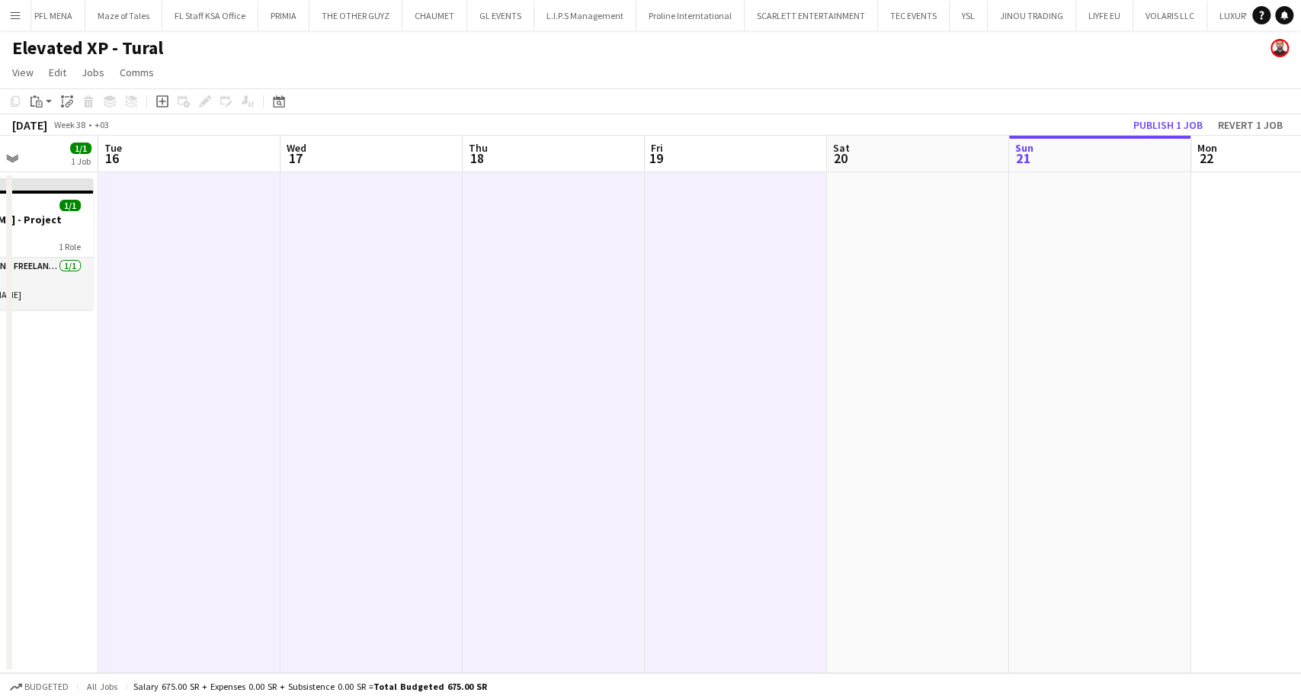
drag, startPoint x: 991, startPoint y: 306, endPoint x: 367, endPoint y: 331, distance: 624.8
click at [367, 331] on app-calendar-viewport "Fri 12 Sat 13 Sun 14 Mon 15 1/1 1 Job Tue 16 Wed 17 Thu 18 Fri 19 Sat 20 Sun 21…" at bounding box center [650, 404] width 1301 height 537
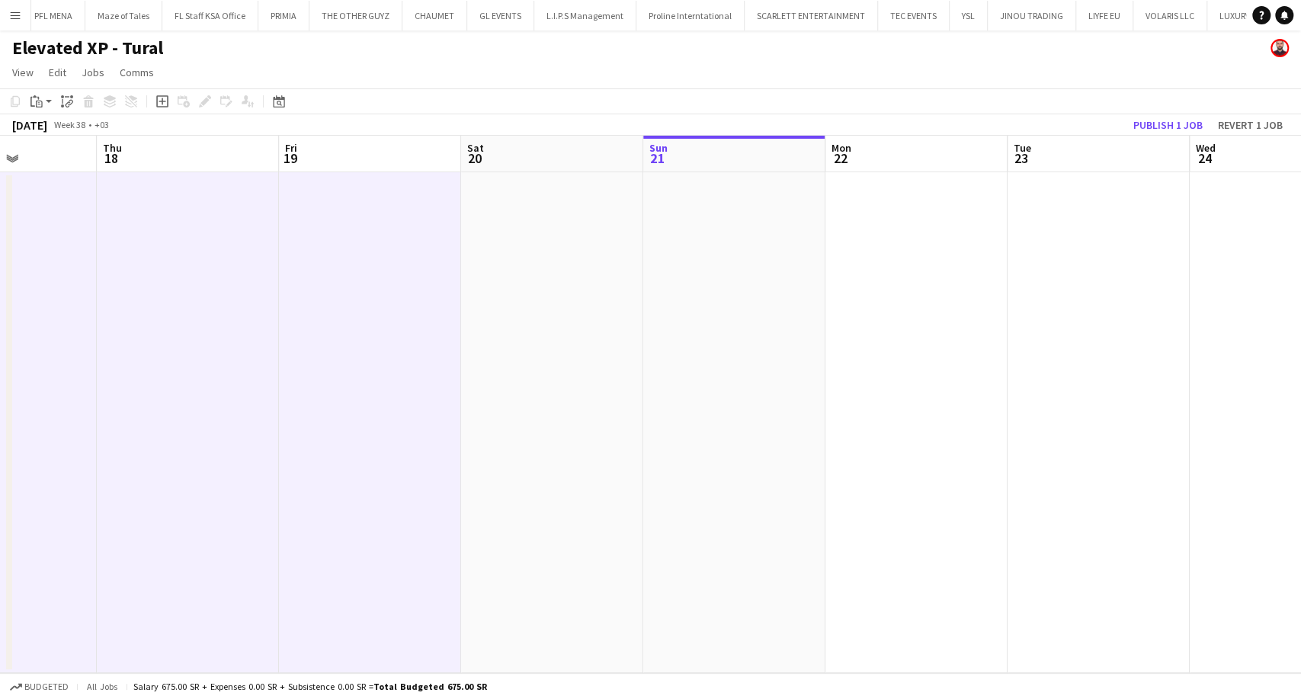
click at [550, 311] on app-date-cell at bounding box center [552, 422] width 182 height 501
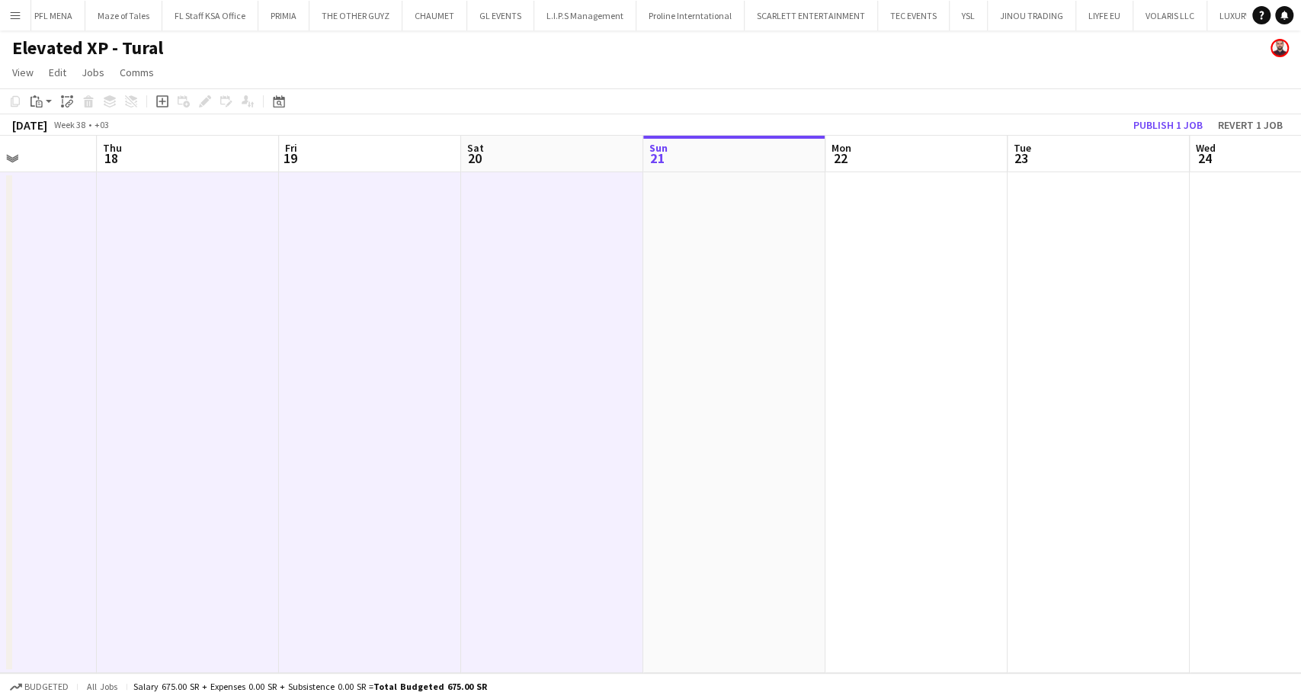
scroll to position [0, 631]
click at [677, 322] on app-date-cell at bounding box center [735, 422] width 182 height 501
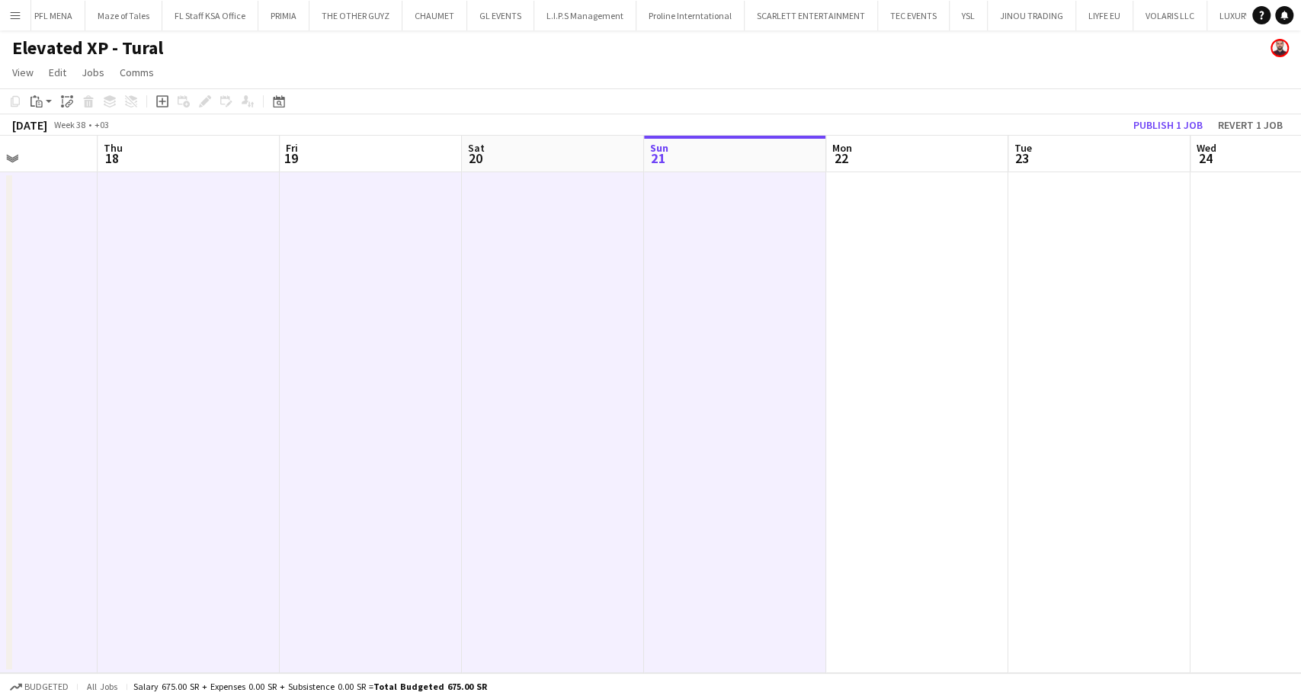
click at [906, 363] on app-date-cell at bounding box center [917, 422] width 182 height 501
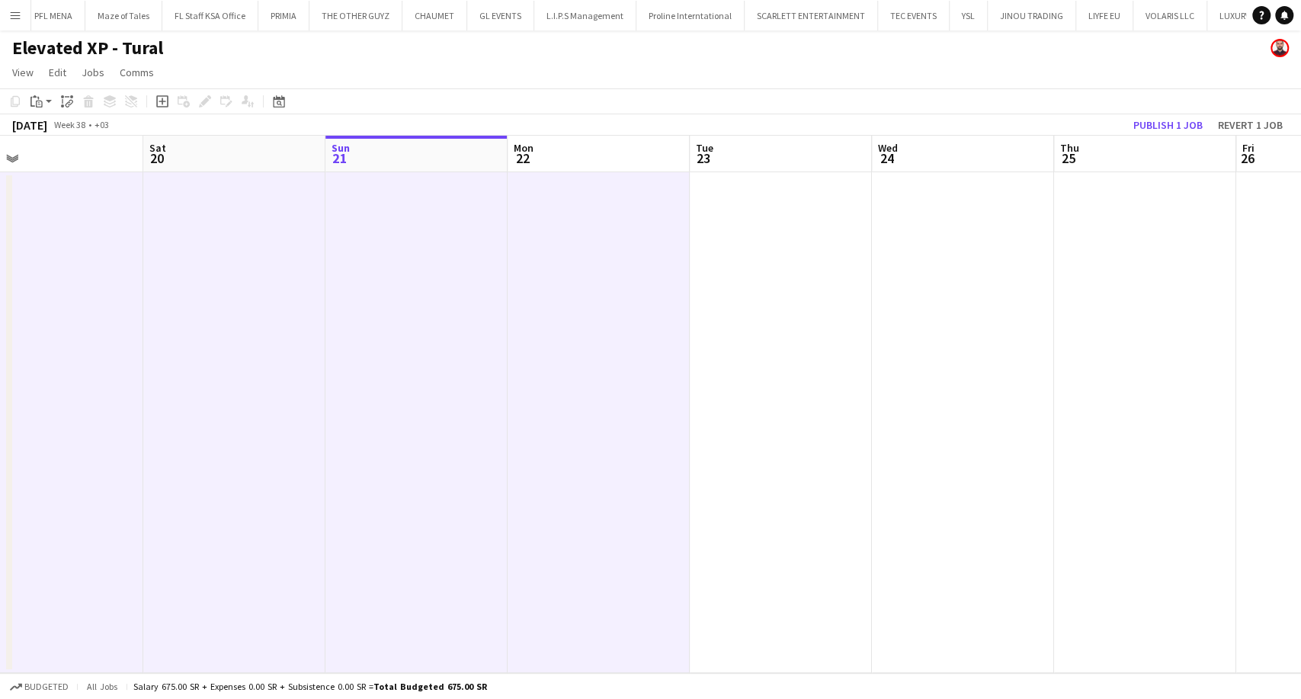
scroll to position [0, 685]
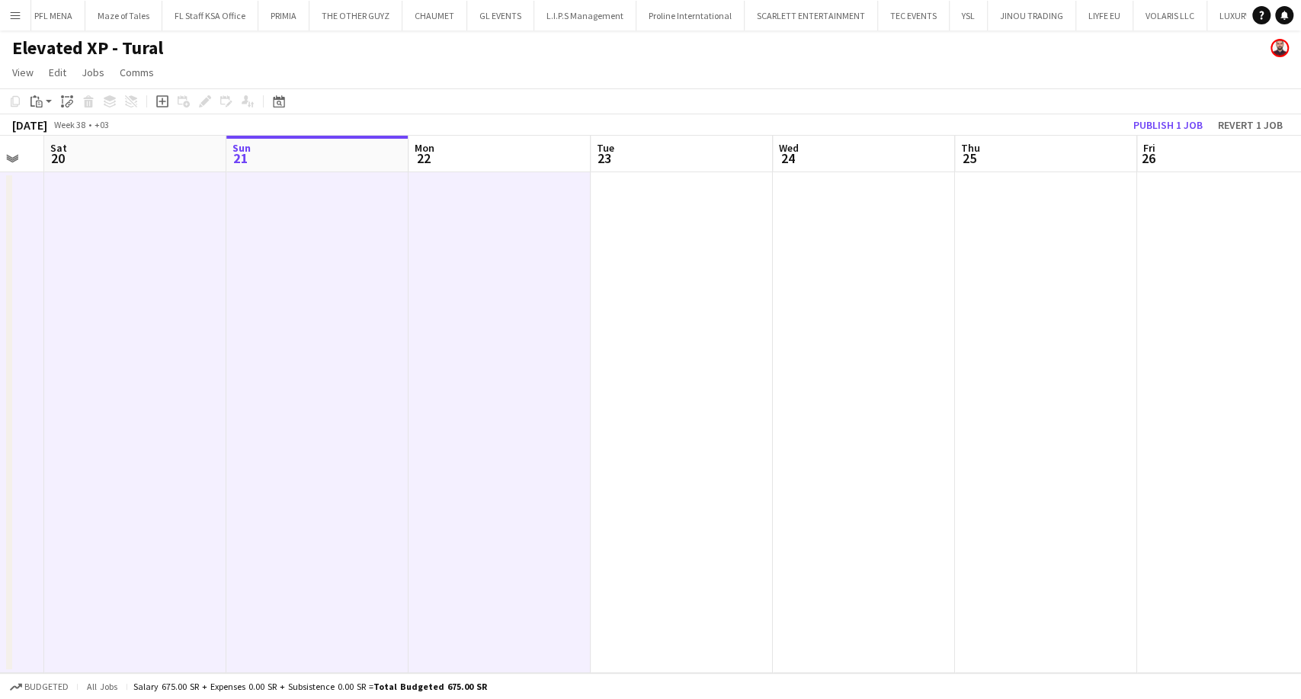
drag, startPoint x: 916, startPoint y: 380, endPoint x: 498, endPoint y: 415, distance: 419.1
click at [498, 415] on app-calendar-viewport "Tue 16 Wed 17 Thu 18 Fri 19 Sat 20 Sun 21 Mon 22 Tue 23 Wed 24 Thu 25 Fri 26 Sa…" at bounding box center [650, 404] width 1301 height 537
click at [674, 390] on app-date-cell at bounding box center [682, 422] width 182 height 501
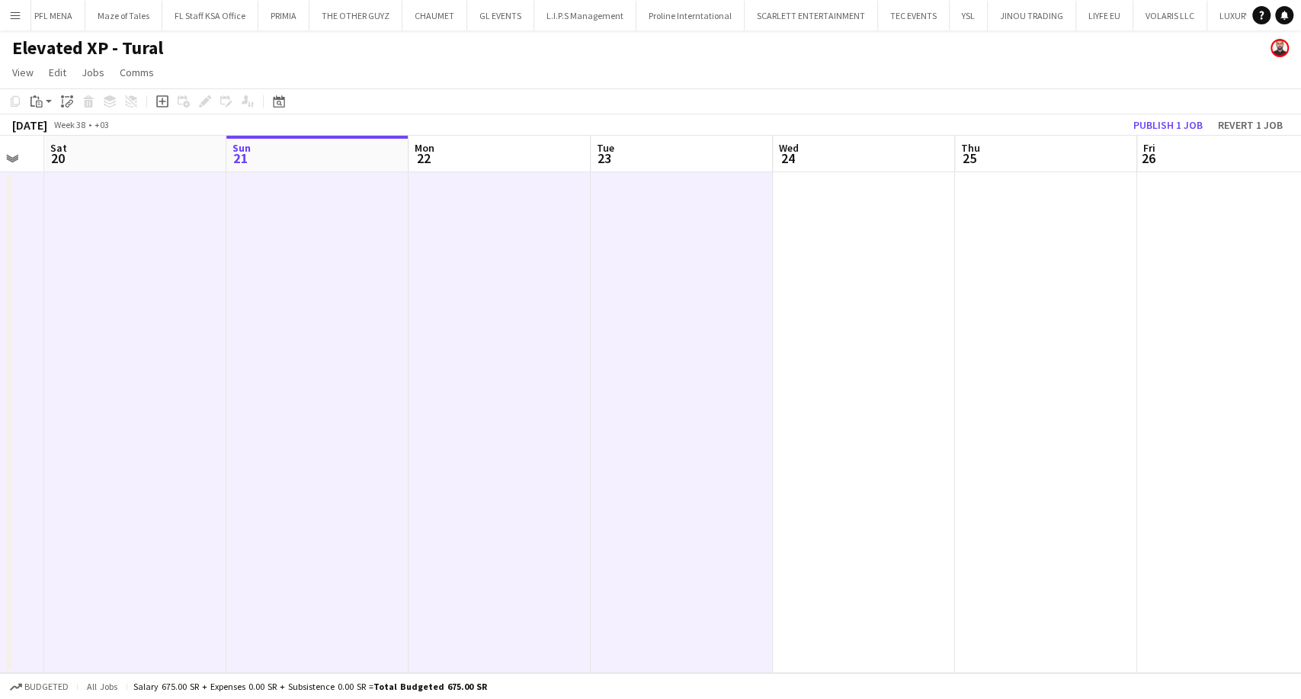
click at [828, 408] on app-date-cell at bounding box center [864, 422] width 182 height 501
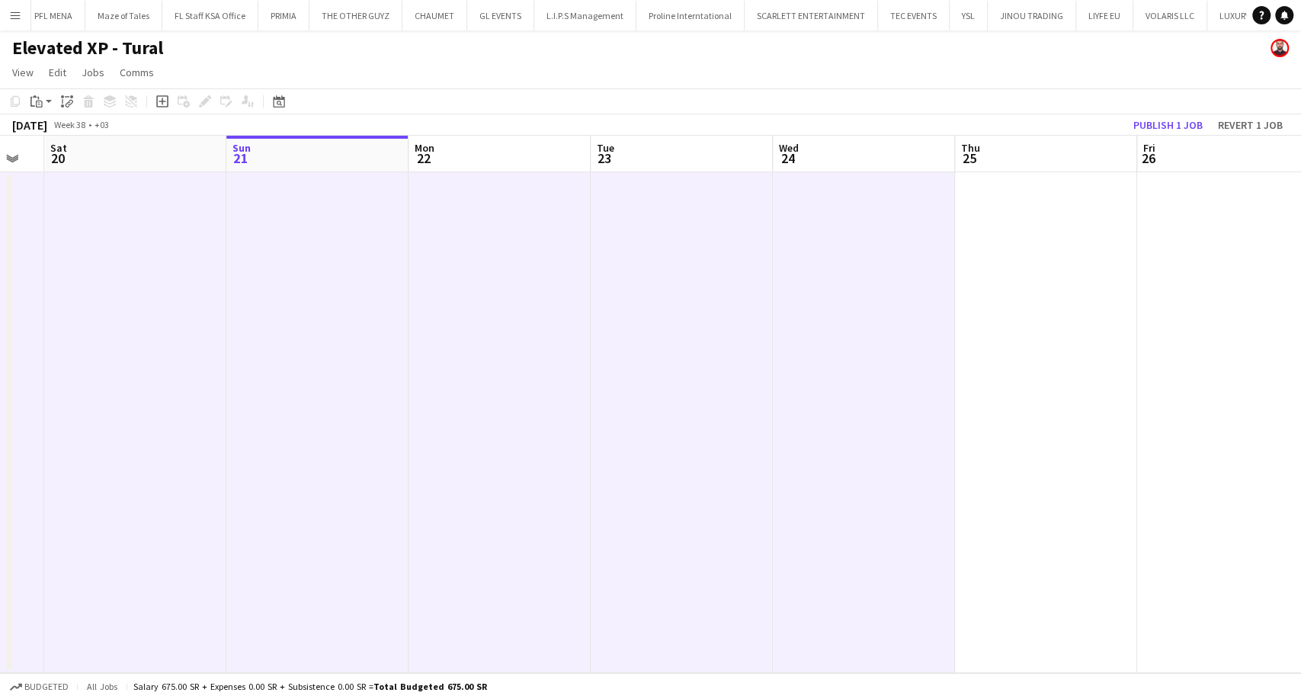
click at [1001, 409] on app-date-cell at bounding box center [1046, 422] width 182 height 501
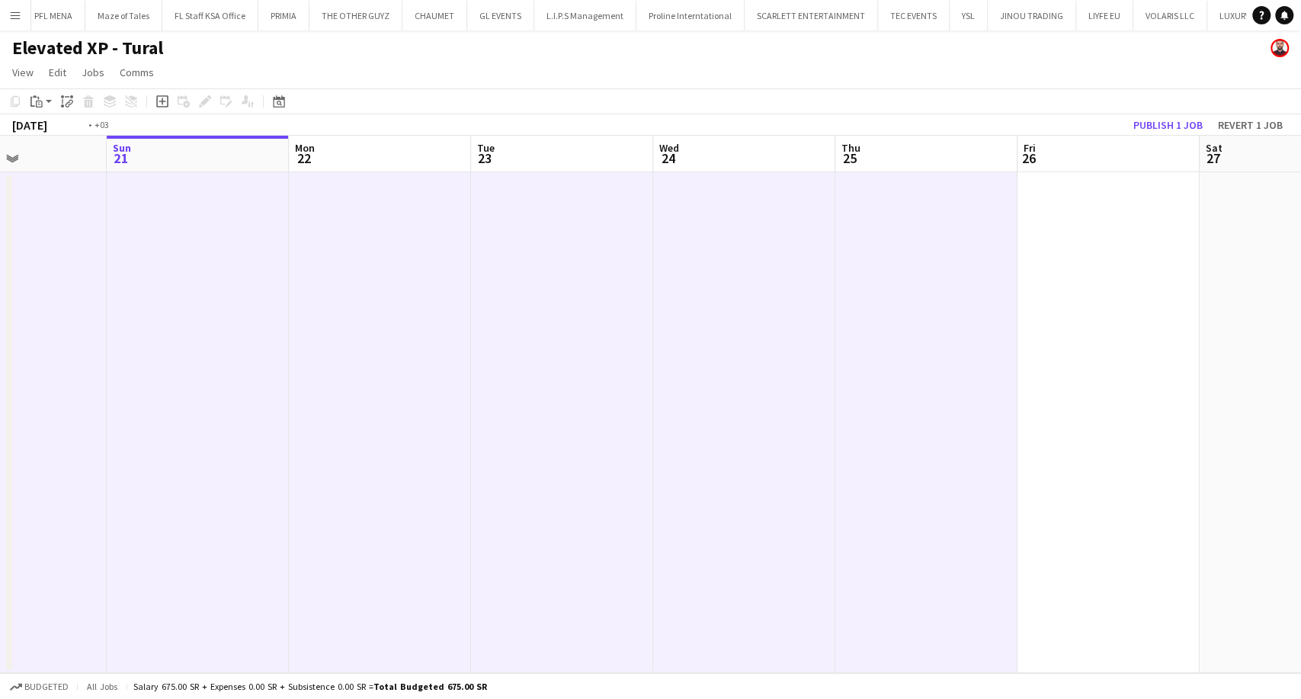
scroll to position [0, 509]
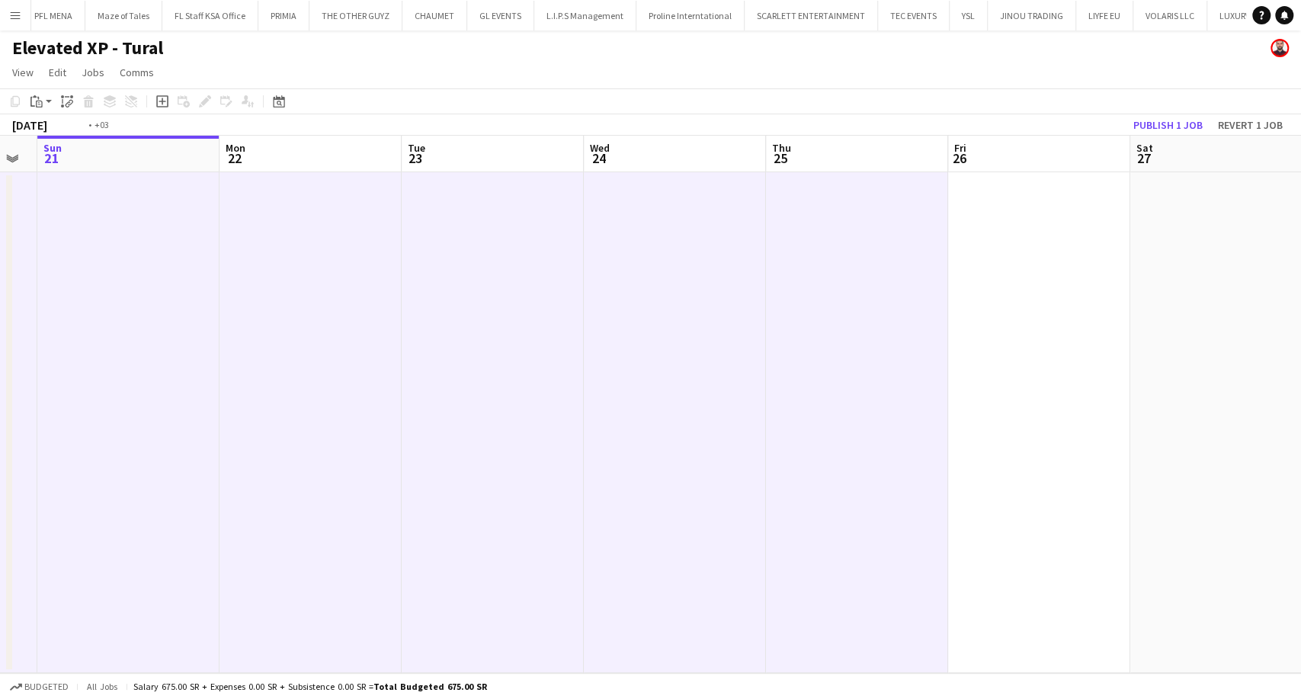
drag, startPoint x: 1035, startPoint y: 418, endPoint x: 482, endPoint y: 471, distance: 555.9
click at [482, 471] on app-calendar-viewport "Thu 18 Fri 19 Sat 20 Sun 21 Mon 22 Tue 23 Wed 24 Thu 25 Fri 26 Sat 27 Sun 28 Mo…" at bounding box center [650, 404] width 1301 height 537
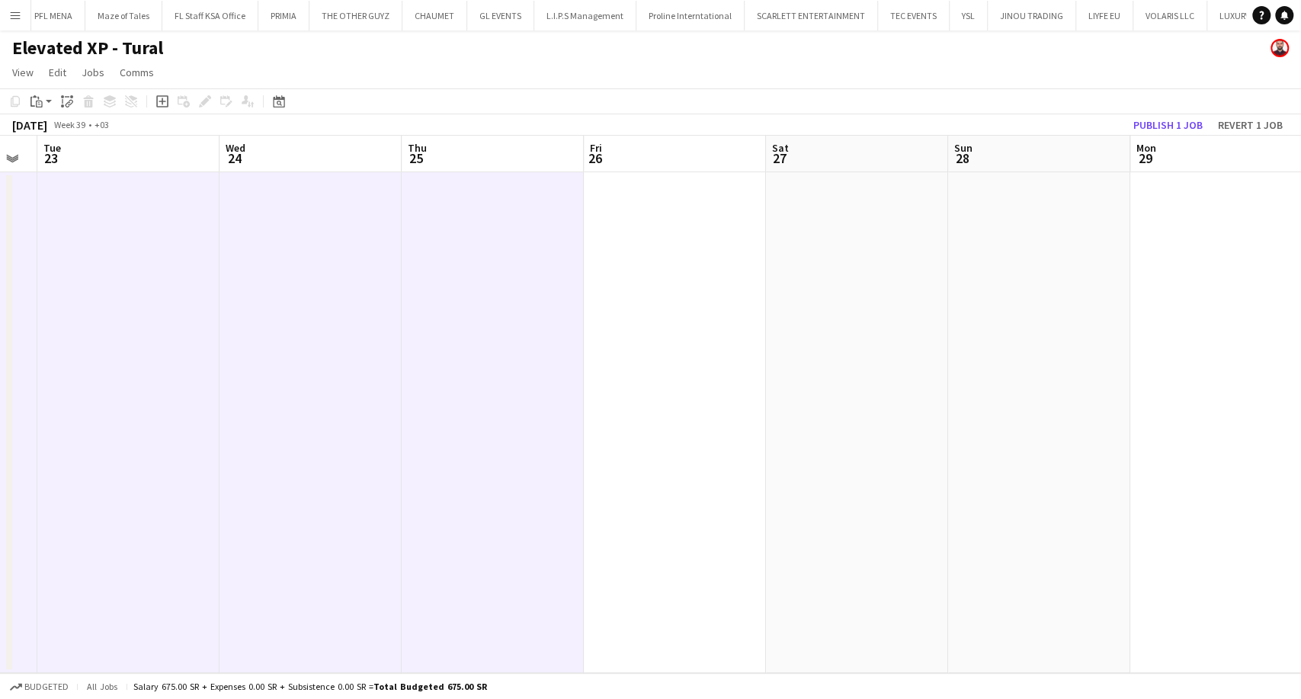
click at [661, 412] on app-date-cell at bounding box center [675, 422] width 182 height 501
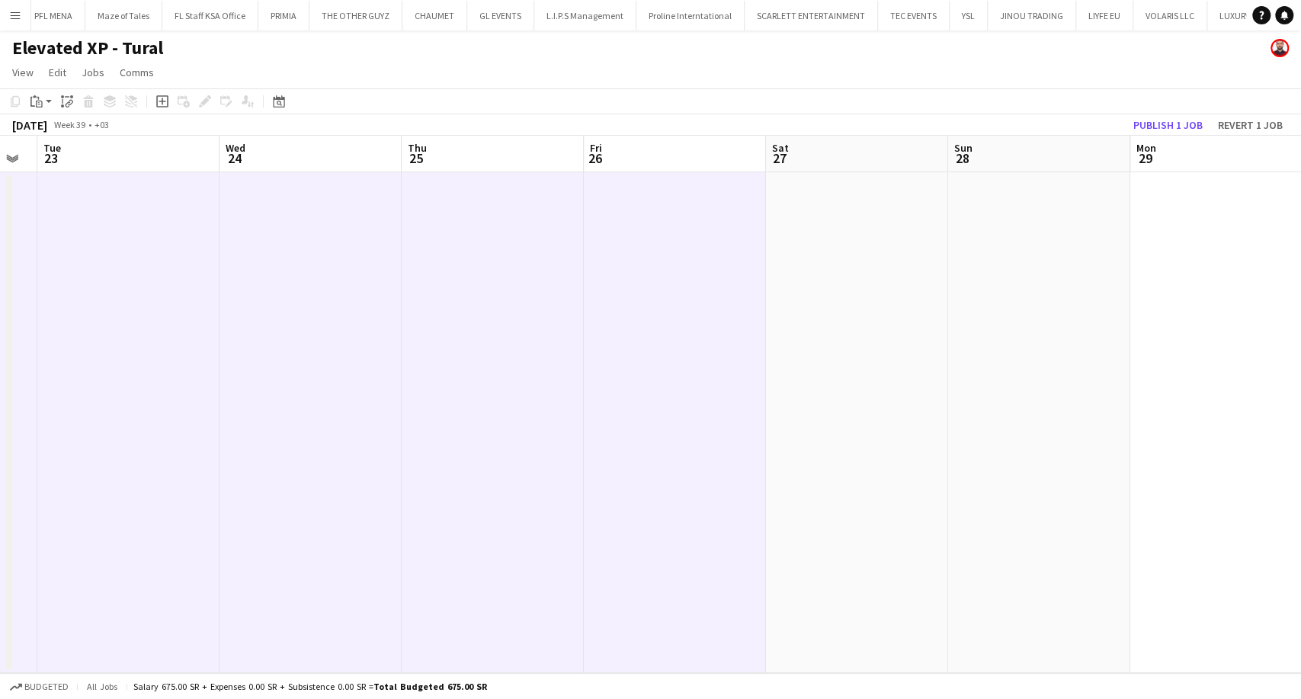
click at [832, 412] on app-date-cell at bounding box center [857, 422] width 182 height 501
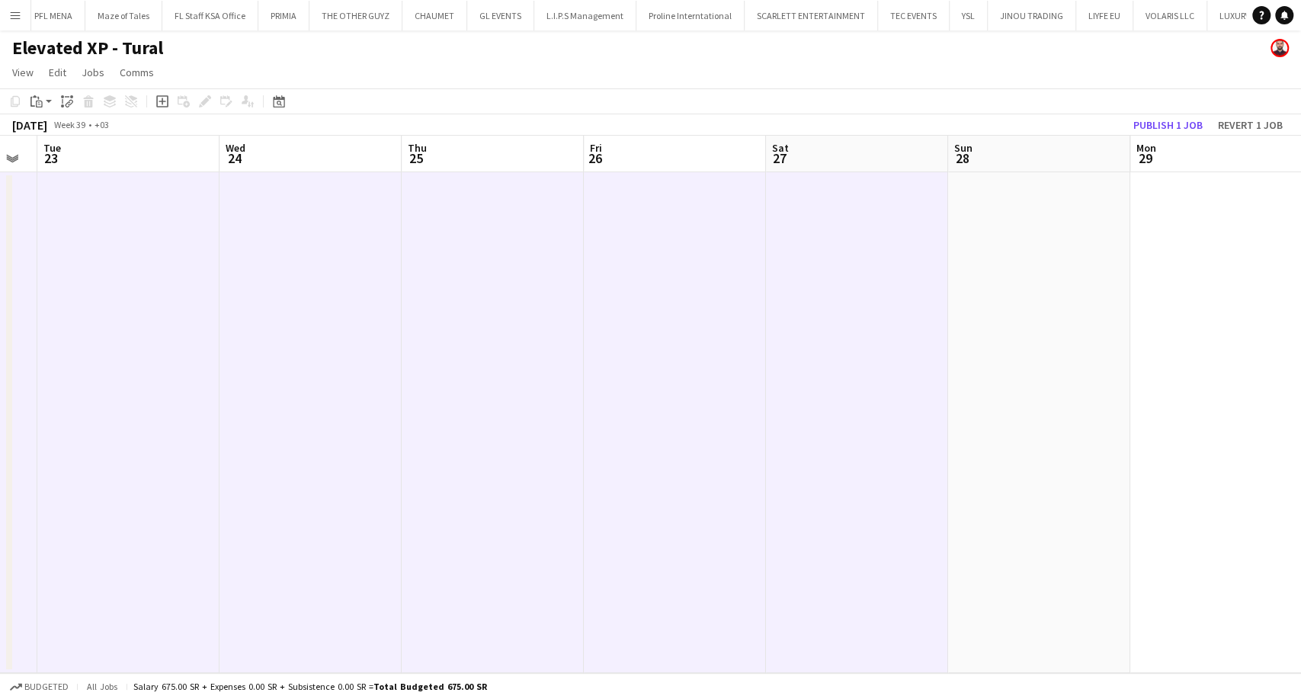
click at [991, 410] on app-date-cell at bounding box center [1039, 422] width 182 height 501
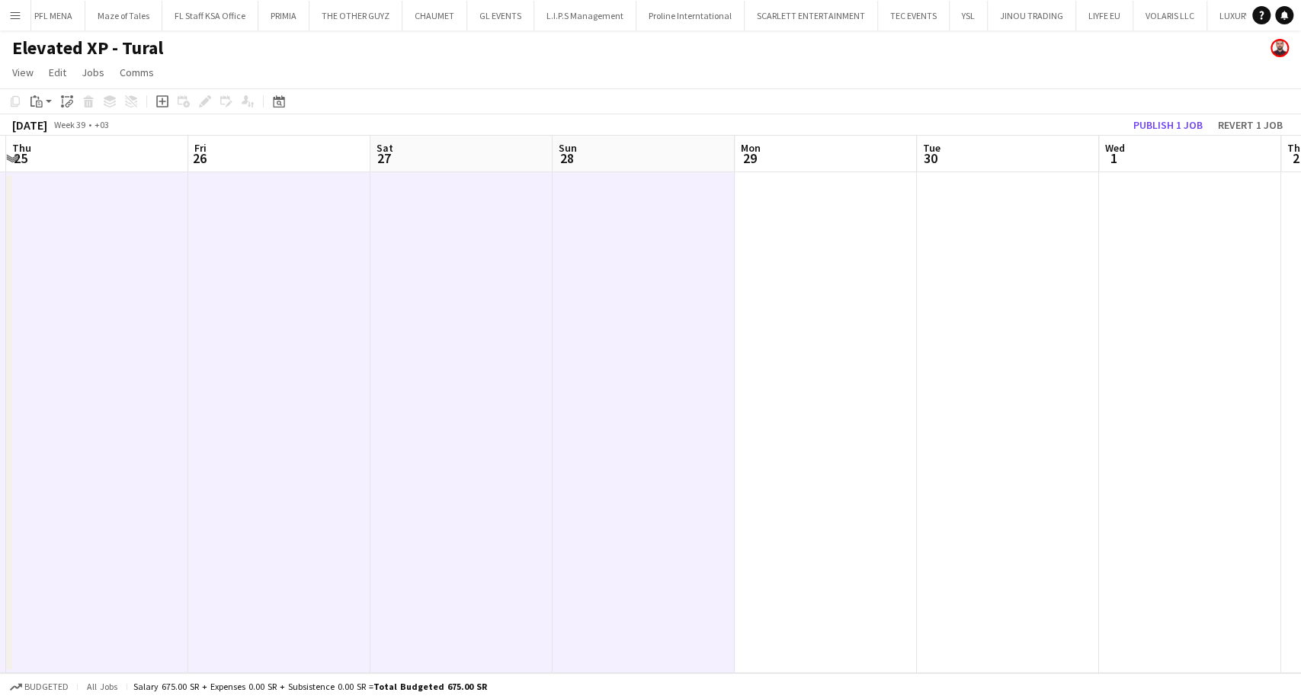
drag, startPoint x: 1053, startPoint y: 448, endPoint x: 640, endPoint y: 470, distance: 412.9
click at [640, 470] on app-calendar-viewport "Mon 22 Tue 23 Wed 24 Thu 25 Fri 26 Sat 27 Sun 28 Mon 29 Tue 30 Wed 1 Thu 2 Fri …" at bounding box center [650, 404] width 1301 height 537
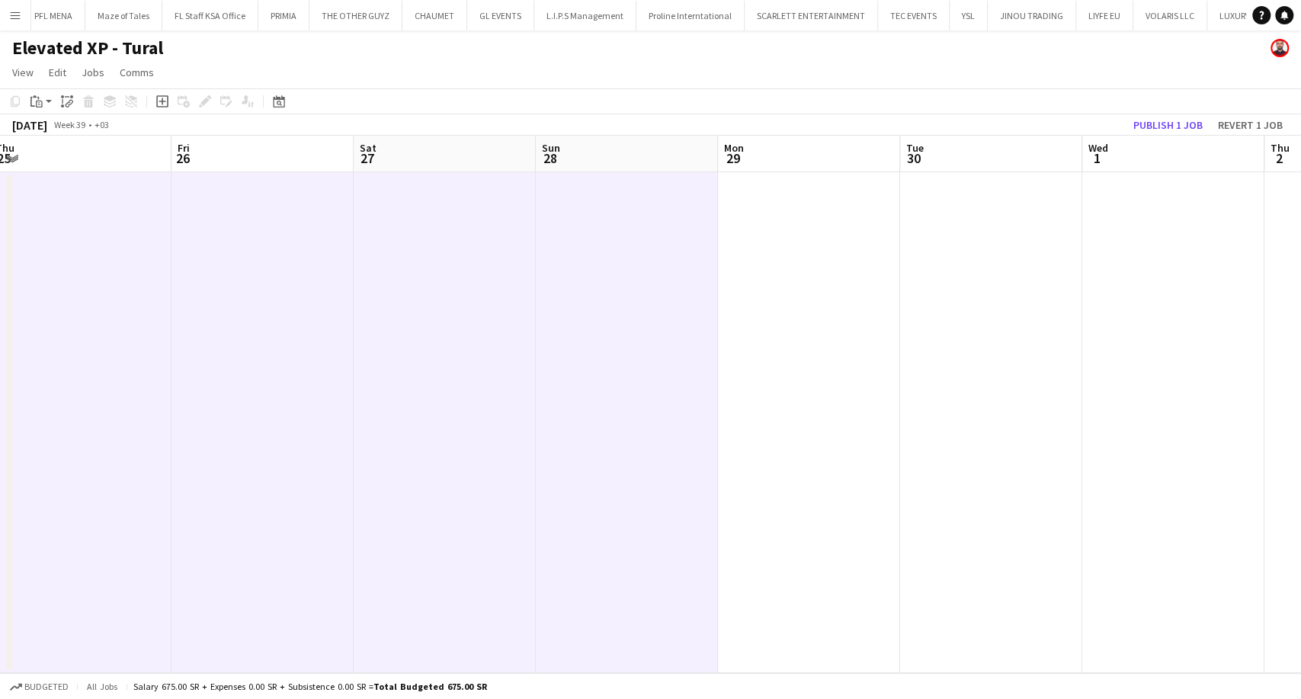
click at [828, 450] on app-date-cell at bounding box center [809, 422] width 182 height 501
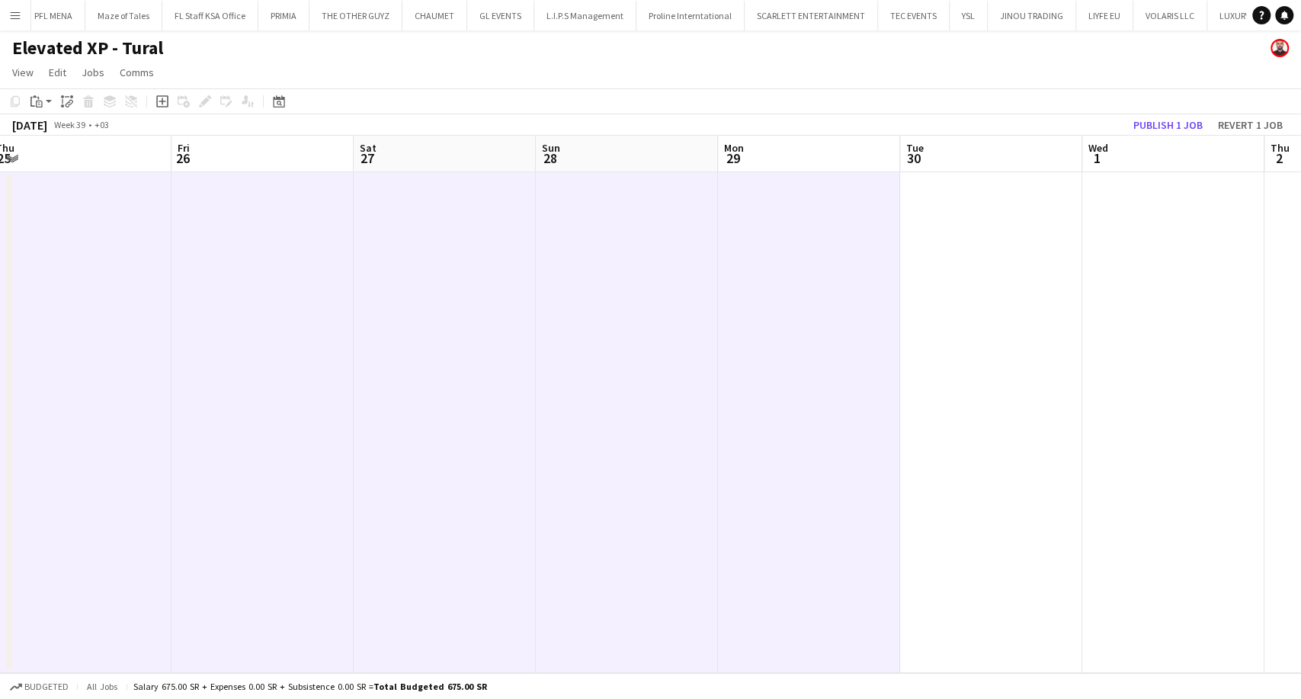
click at [956, 436] on app-date-cell at bounding box center [991, 422] width 182 height 501
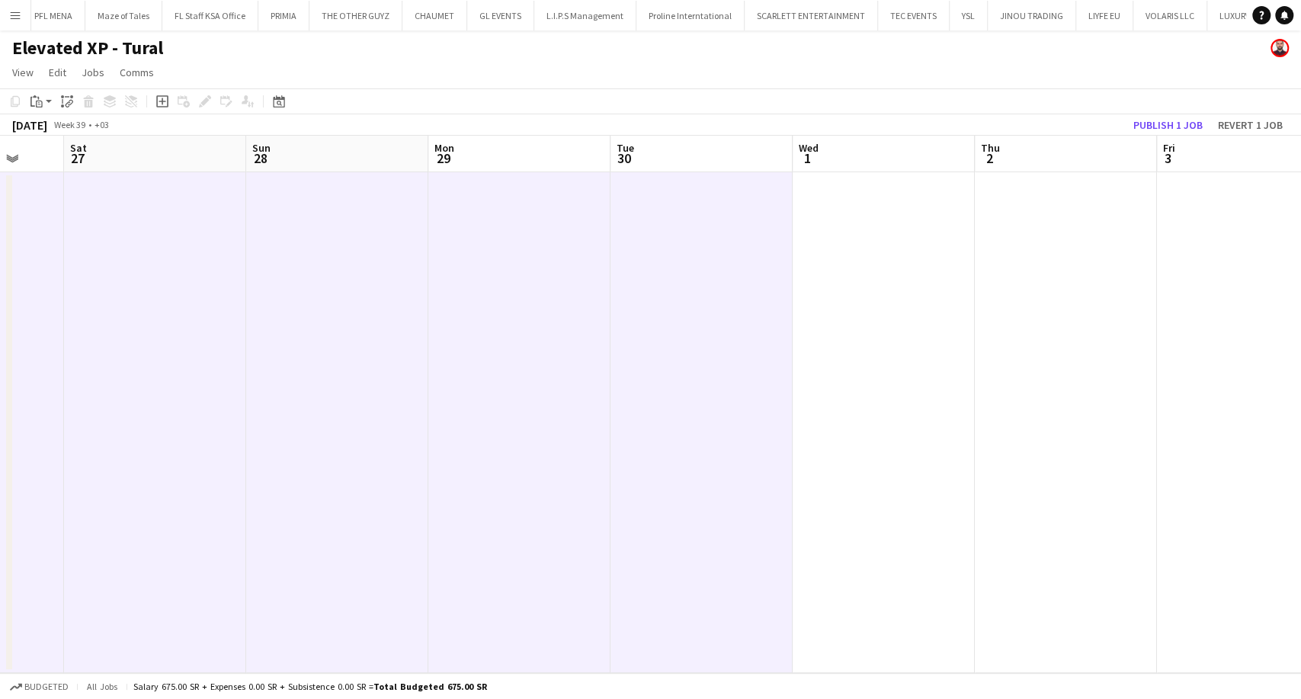
scroll to position [0, 598]
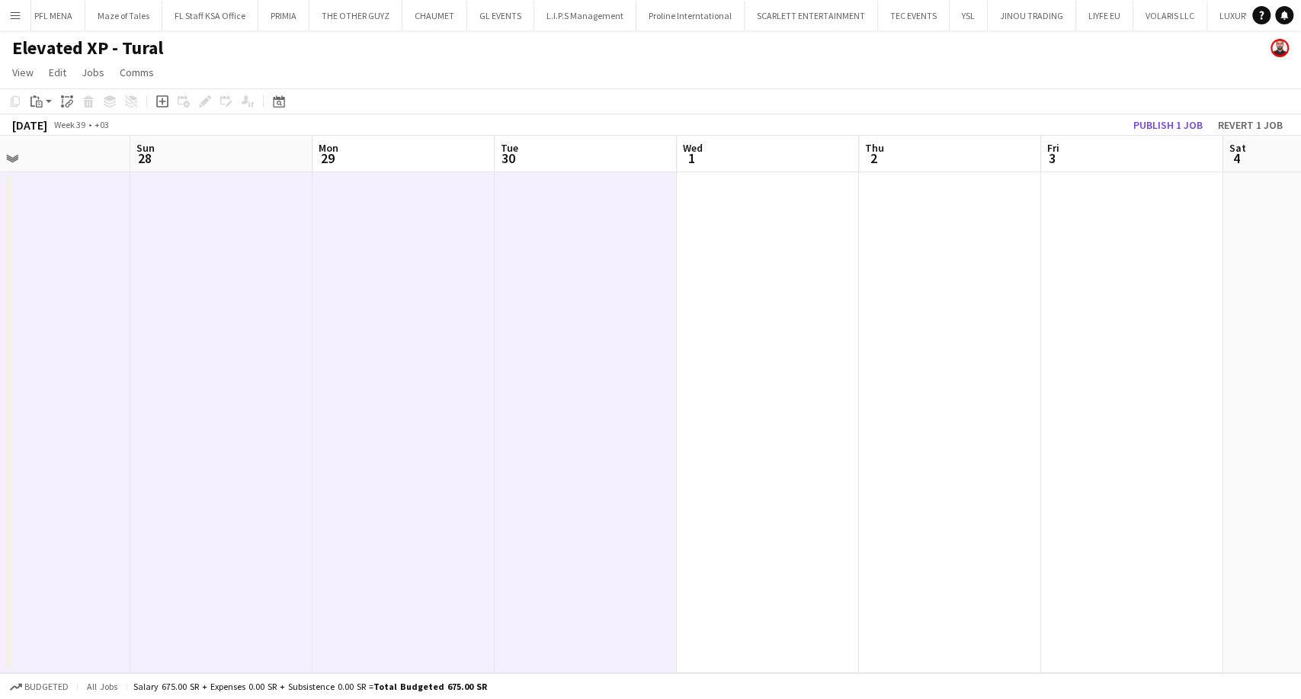
drag, startPoint x: 978, startPoint y: 447, endPoint x: 572, endPoint y: 463, distance: 405.9
click at [572, 463] on app-calendar-viewport "Wed 24 Thu 25 Fri 26 Sat 27 Sun 28 Mon 29 Tue 30 Wed 1 Thu 2 Fri 3 Sat 4 Sun 5 …" at bounding box center [650, 404] width 1301 height 537
click at [768, 437] on app-date-cell at bounding box center [768, 422] width 182 height 501
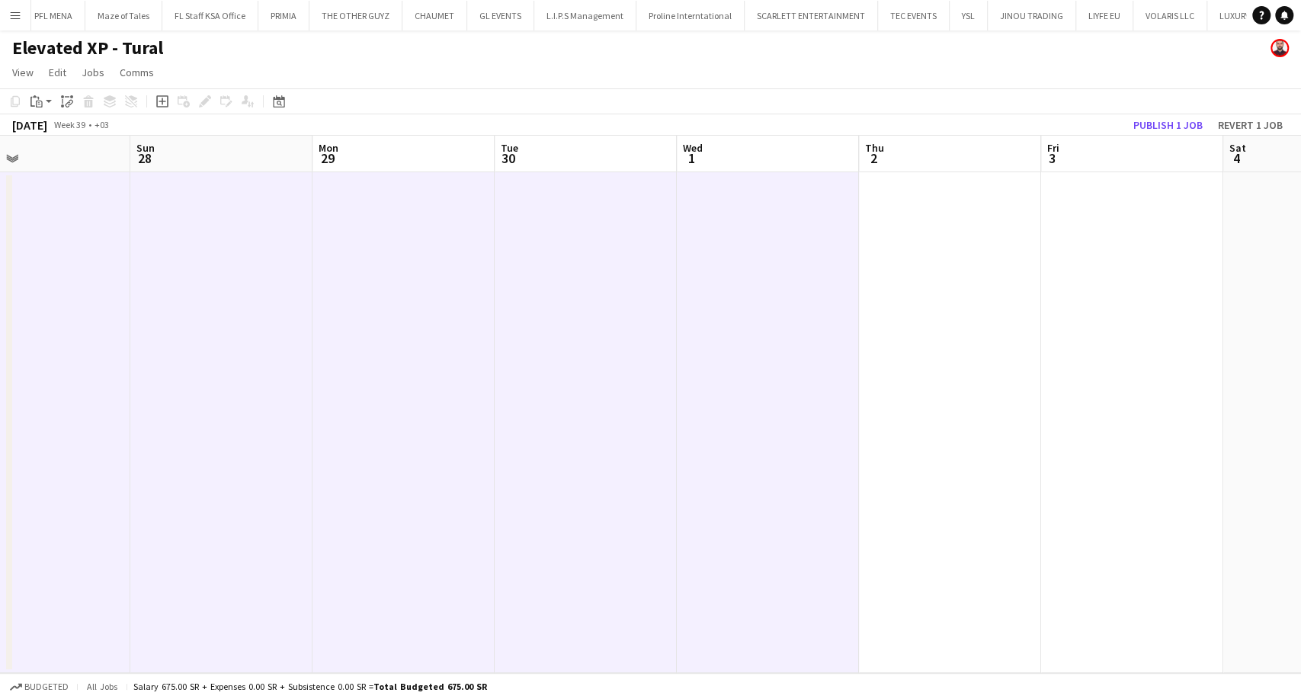
click at [885, 470] on app-date-cell at bounding box center [950, 422] width 182 height 501
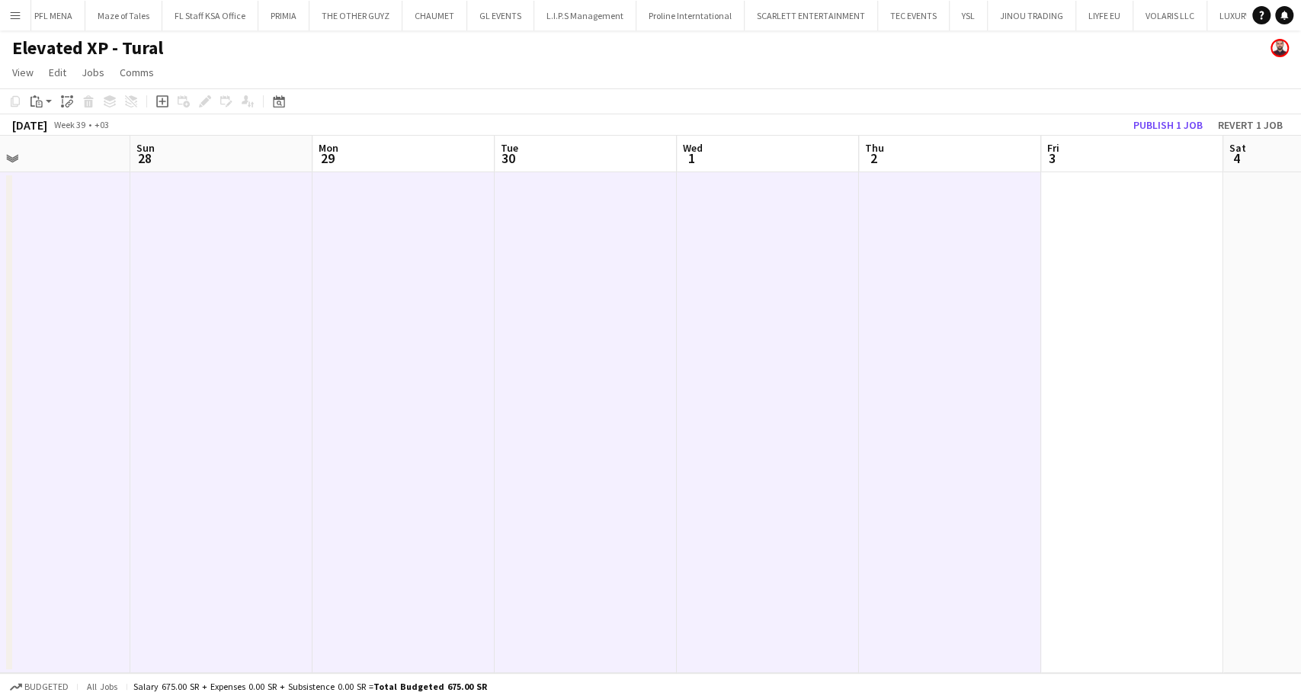
click at [1104, 444] on app-date-cell at bounding box center [1132, 422] width 182 height 501
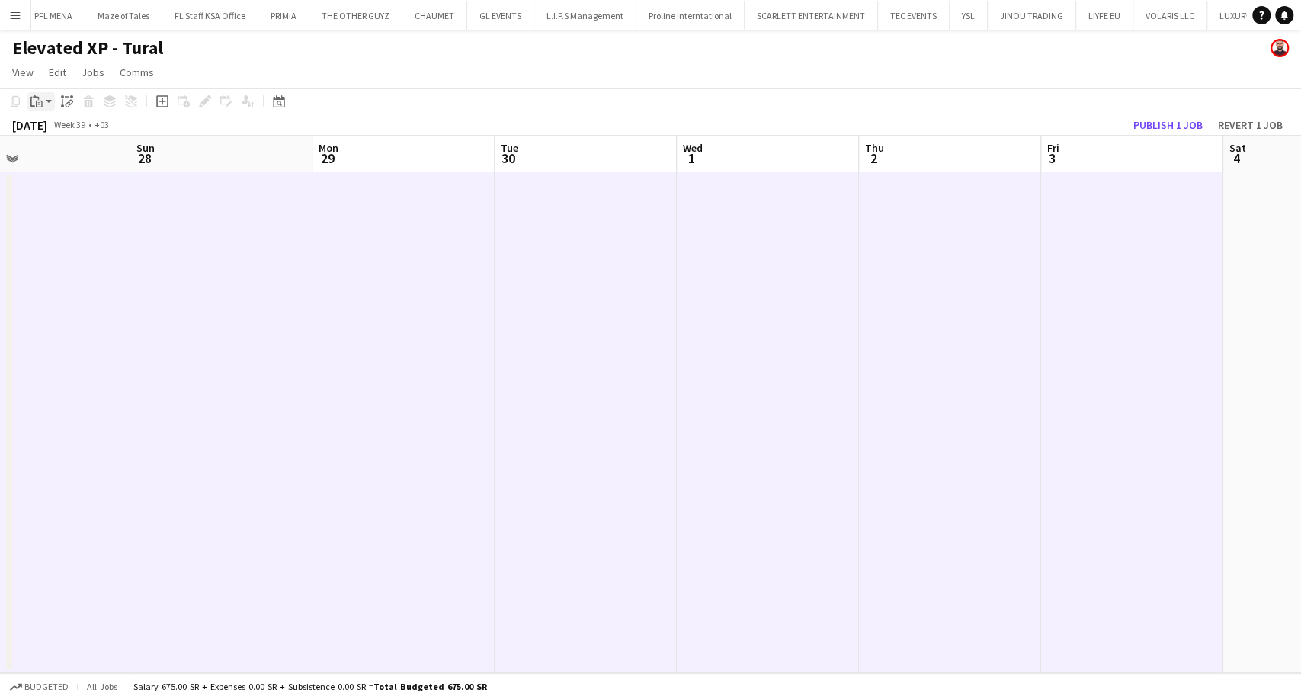
click at [48, 97] on app-action-btn "Paste" at bounding box center [40, 101] width 27 height 18
click at [70, 160] on link "Paste with crew Ctrl+Shift+V" at bounding box center [111, 156] width 143 height 14
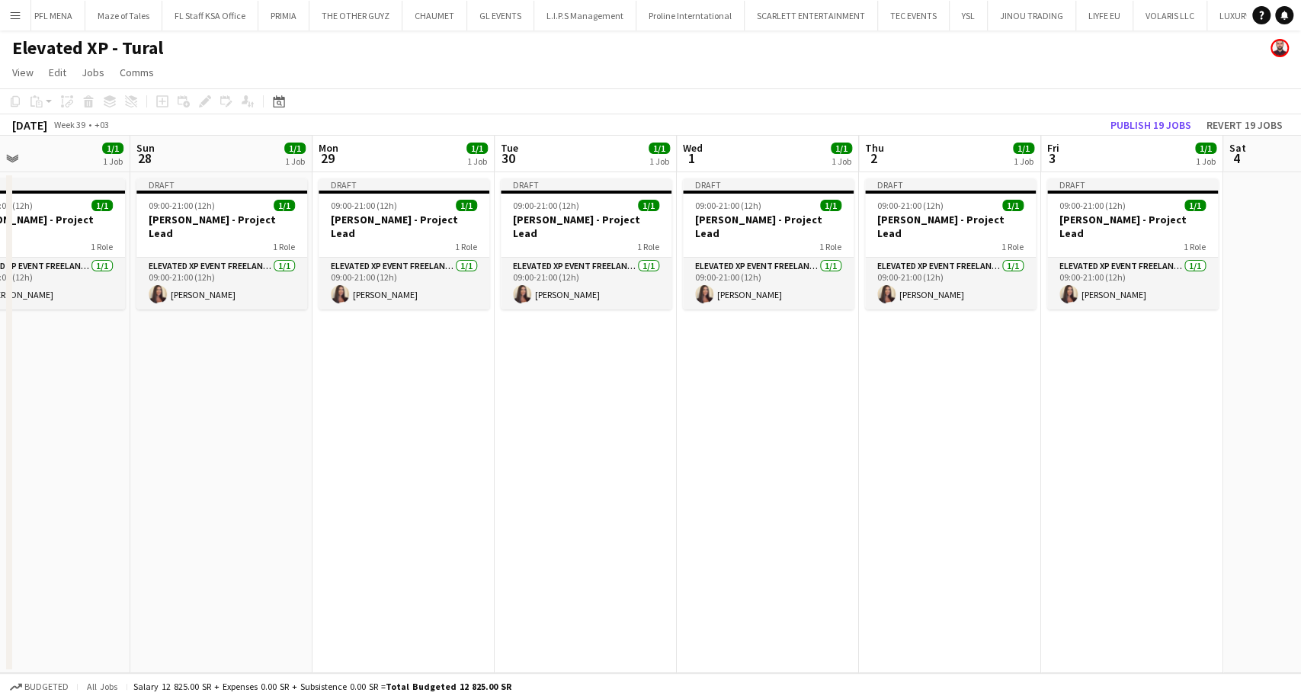
click at [1114, 432] on app-date-cell "Draft 09:00-21:00 (12h) 1/1 Aysel Ahmadova - Project Lead 1 Role Elevated XP Ev…" at bounding box center [1132, 422] width 182 height 501
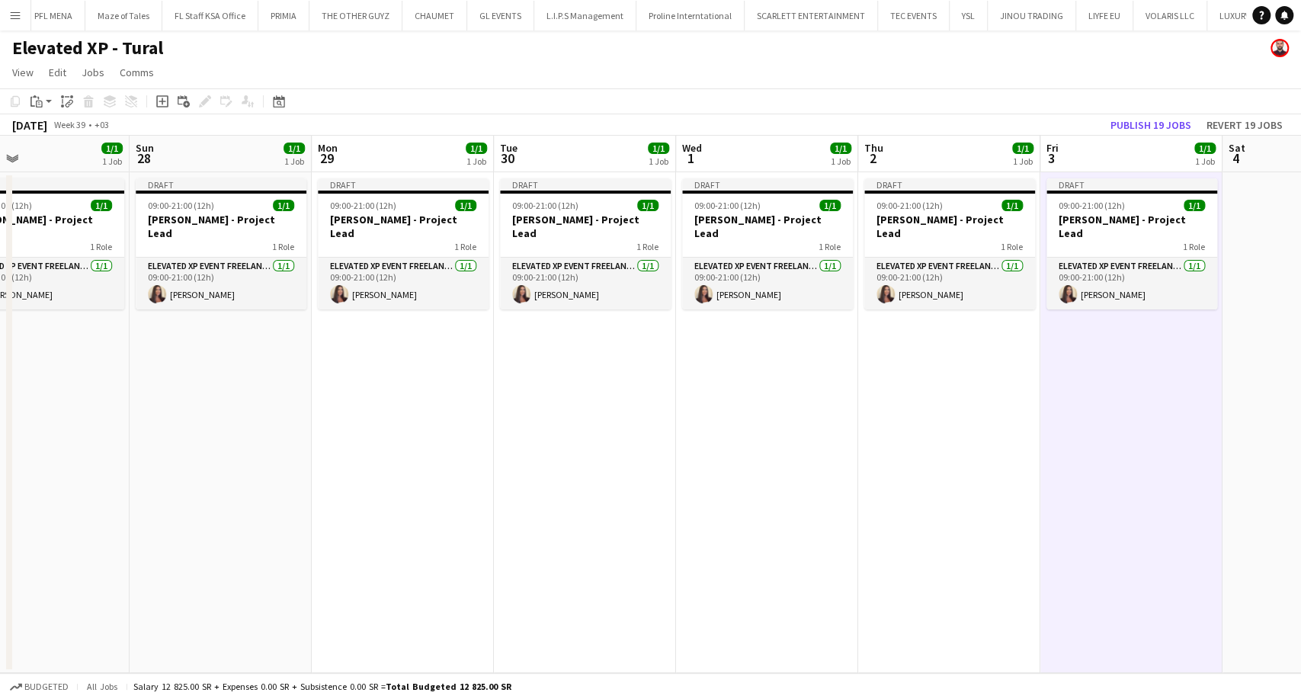
drag, startPoint x: 459, startPoint y: 685, endPoint x: 525, endPoint y: 685, distance: 66.3
click at [525, 685] on div "Budgeted All jobs Salary 12 825.00 SR + Expenses 0.00 SR + Subsistence 0.00 SR …" at bounding box center [650, 686] width 1301 height 26
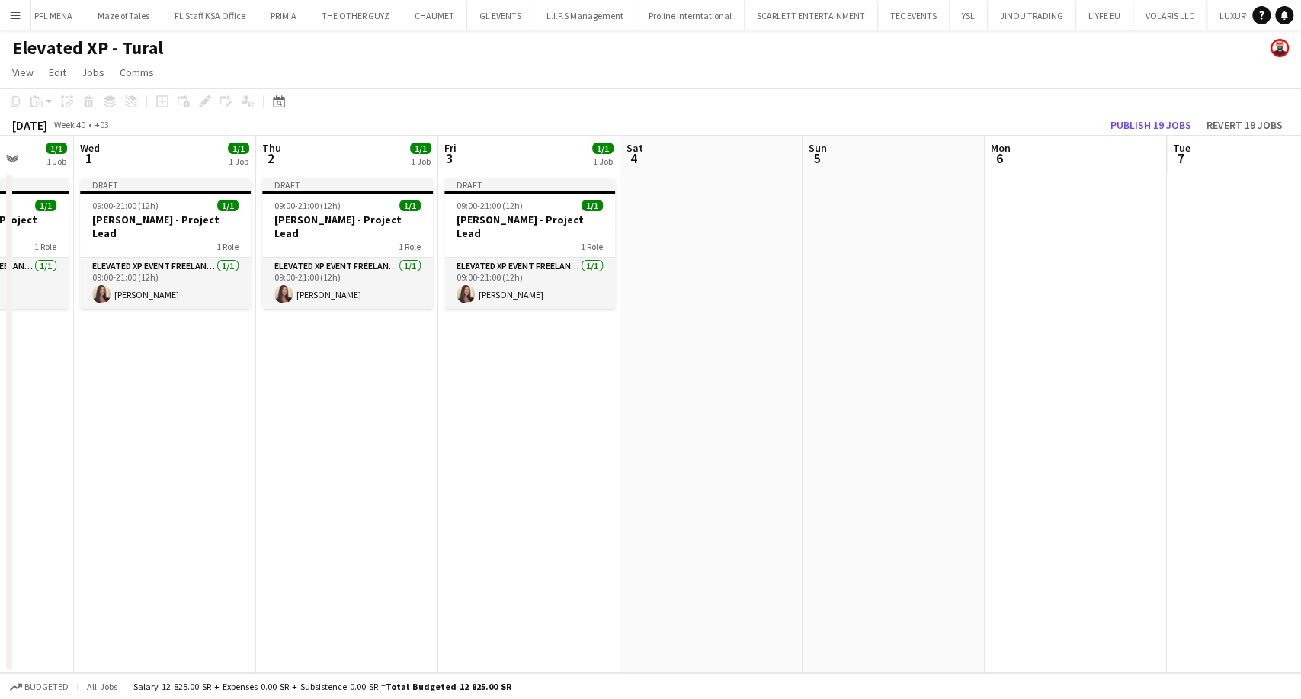
scroll to position [0, 475]
drag, startPoint x: 983, startPoint y: 486, endPoint x: 469, endPoint y: 435, distance: 517.1
click at [469, 435] on app-calendar-viewport "Sun 28 1/1 1 Job Mon 29 1/1 1 Job Tue 30 1/1 1 Job Wed 1 1/1 1 Job Thu 2 1/1 1 …" at bounding box center [650, 404] width 1301 height 537
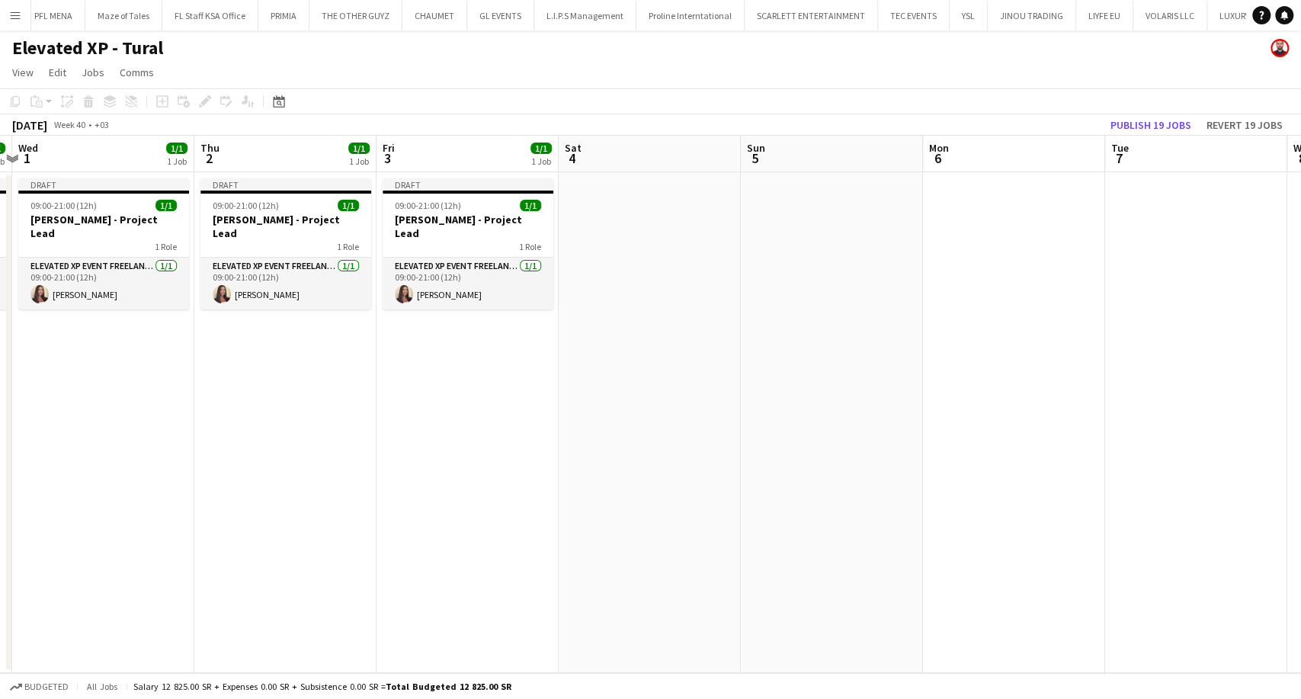
drag, startPoint x: 877, startPoint y: 324, endPoint x: 565, endPoint y: 300, distance: 312.7
click at [826, 325] on app-calendar-viewport "Sun 28 1/1 1 Job Mon 29 1/1 1 Job Tue 30 1/1 1 Job Wed 1 1/1 1 Job Thu 2 1/1 1 …" at bounding box center [650, 404] width 1301 height 537
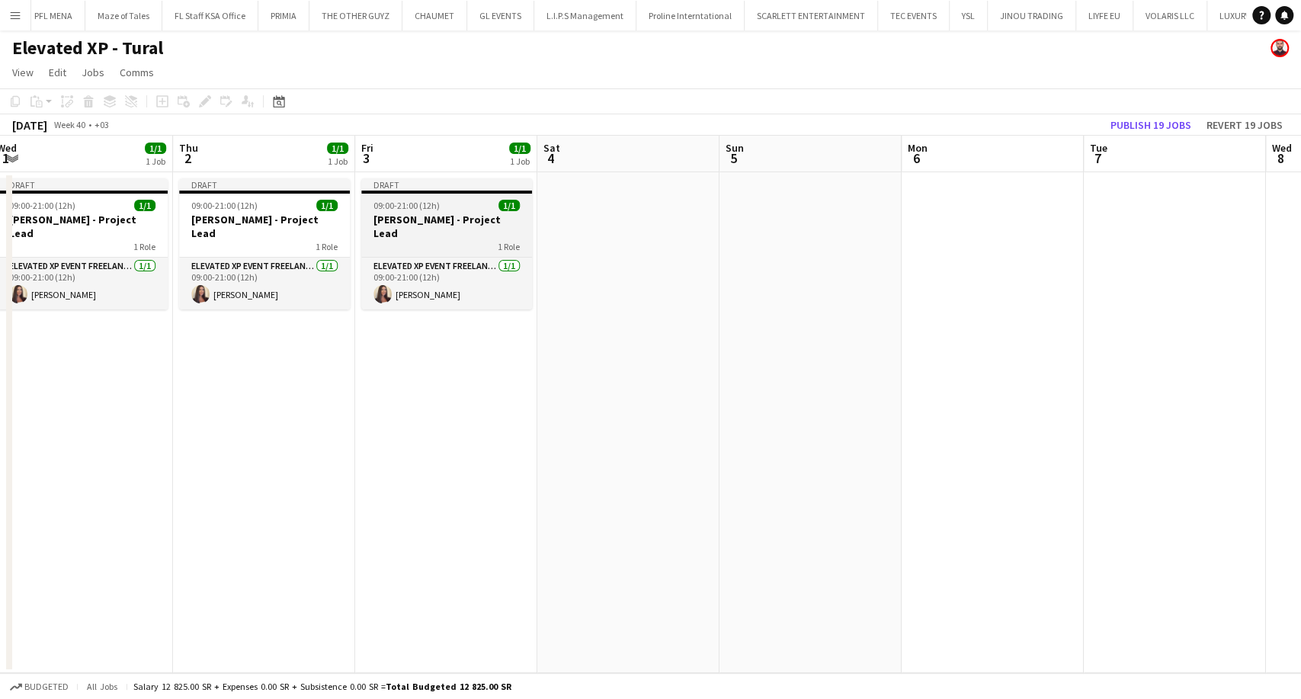
click at [453, 224] on h3 "Aysel Ahmadova - Project Lead" at bounding box center [446, 226] width 171 height 27
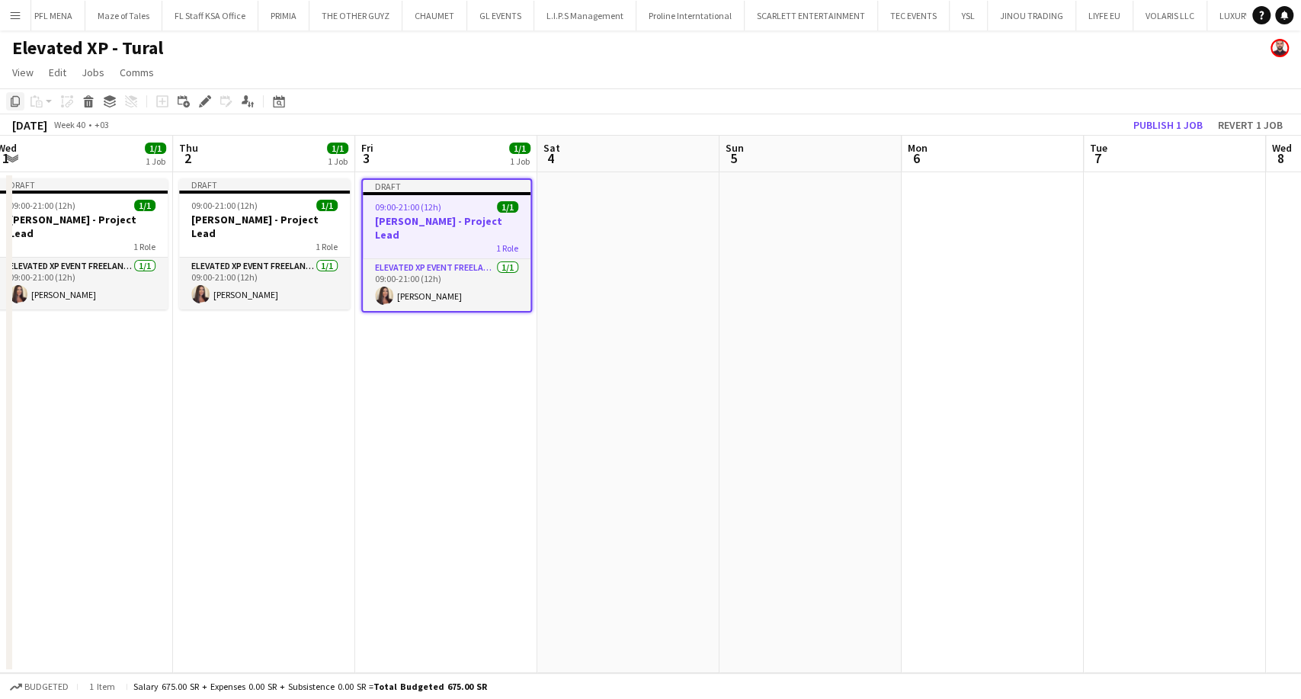
click at [16, 103] on icon "Copy" at bounding box center [15, 101] width 12 height 12
click at [621, 213] on app-date-cell at bounding box center [628, 422] width 182 height 501
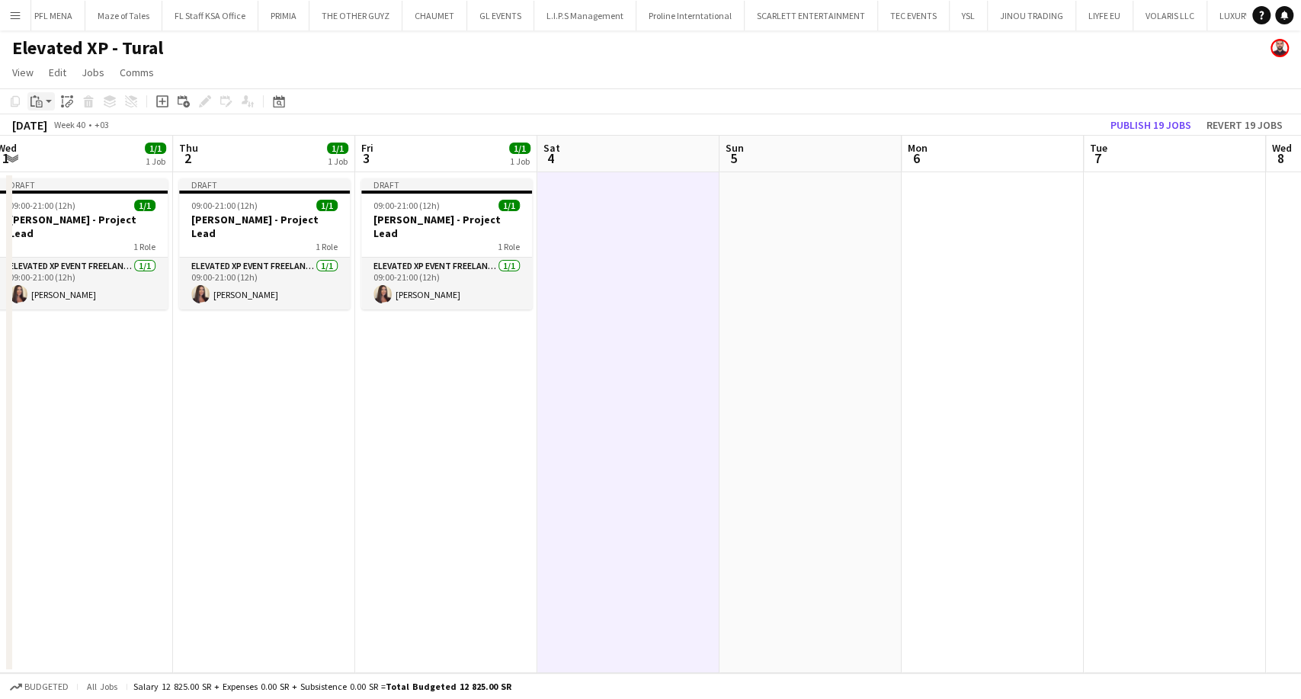
click at [47, 101] on app-action-btn "Paste" at bounding box center [40, 101] width 27 height 18
click at [69, 160] on link "Paste with crew Ctrl+Shift+V" at bounding box center [111, 156] width 143 height 14
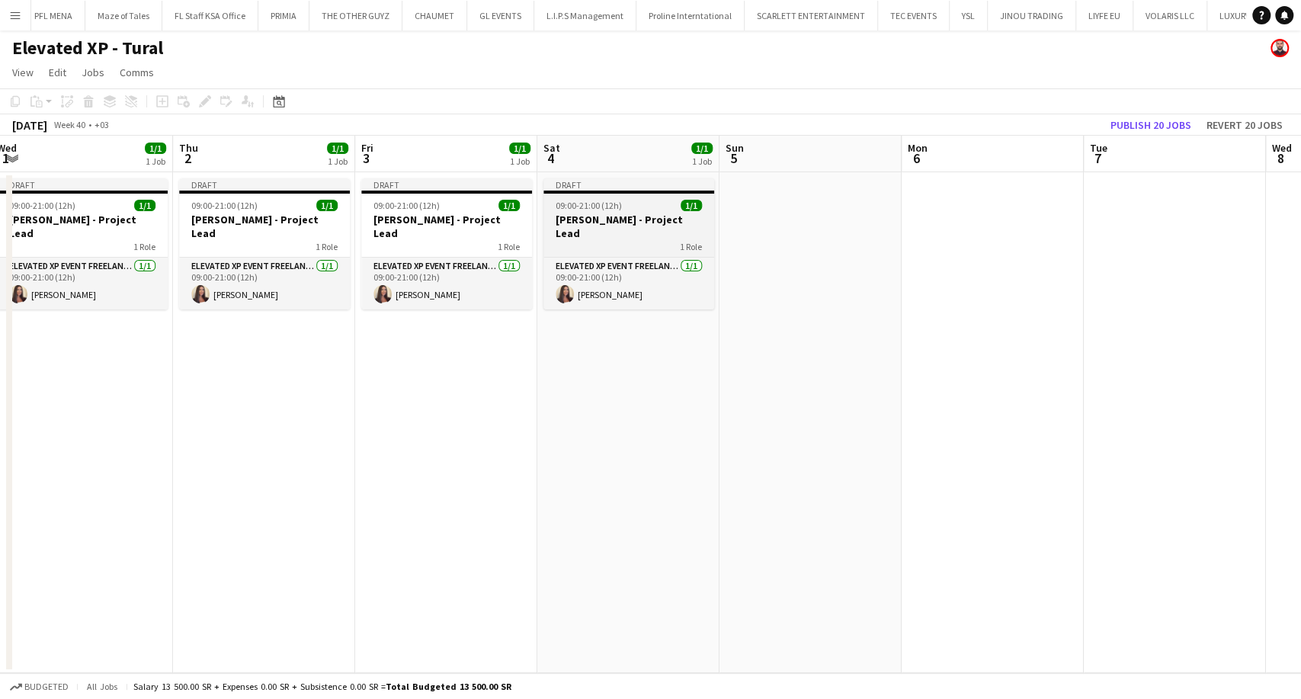
click at [606, 203] on span "09:00-21:00 (12h)" at bounding box center [589, 205] width 66 height 11
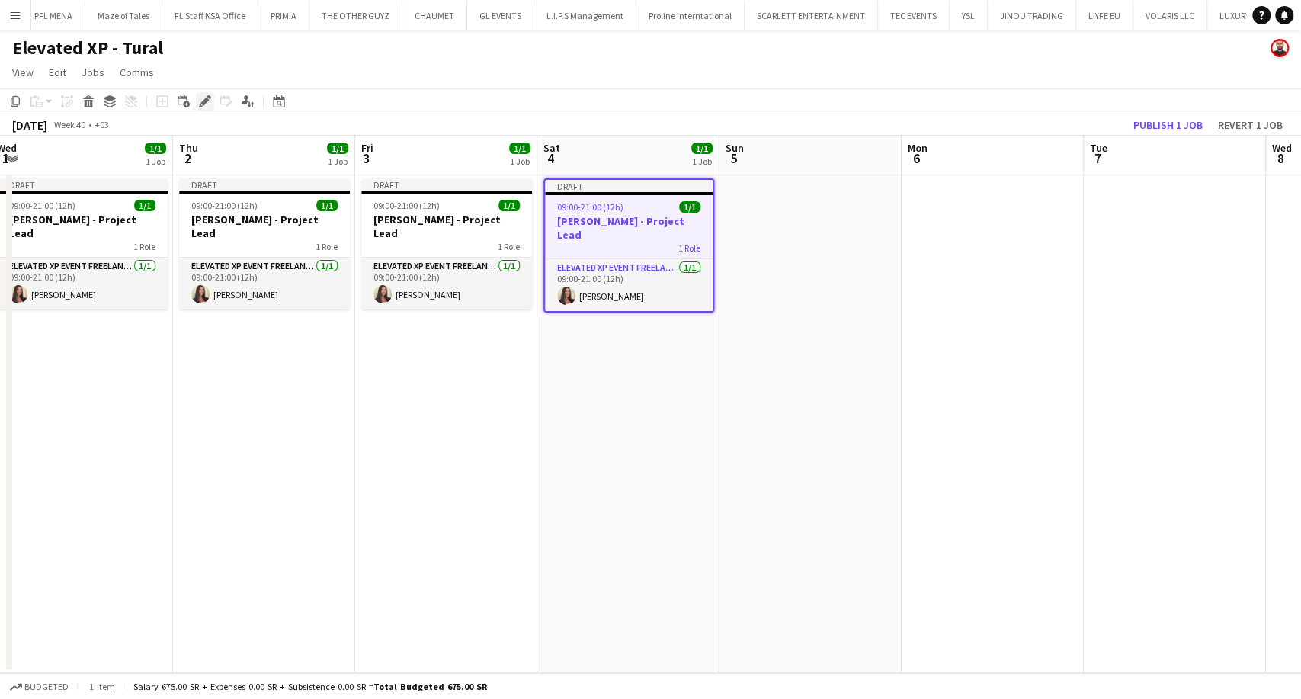
click at [203, 101] on icon at bounding box center [204, 102] width 8 height 8
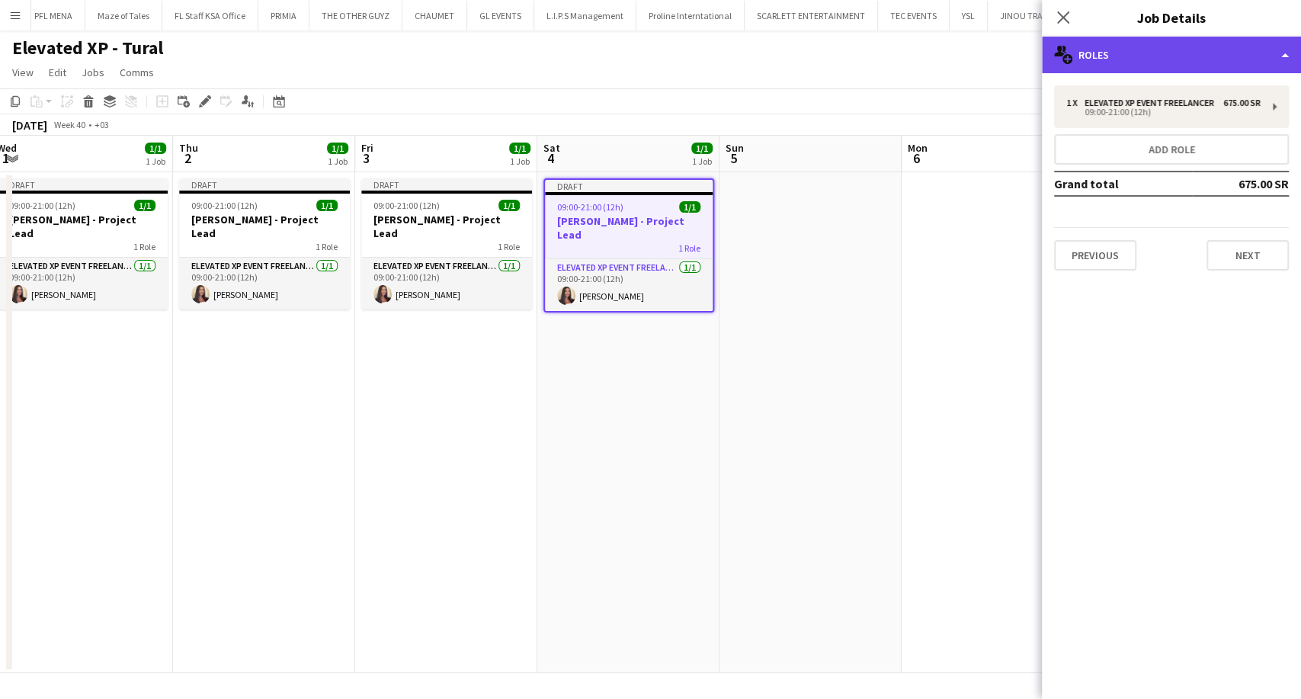
click at [1156, 63] on div "multiple-users-add Roles" at bounding box center [1171, 55] width 259 height 37
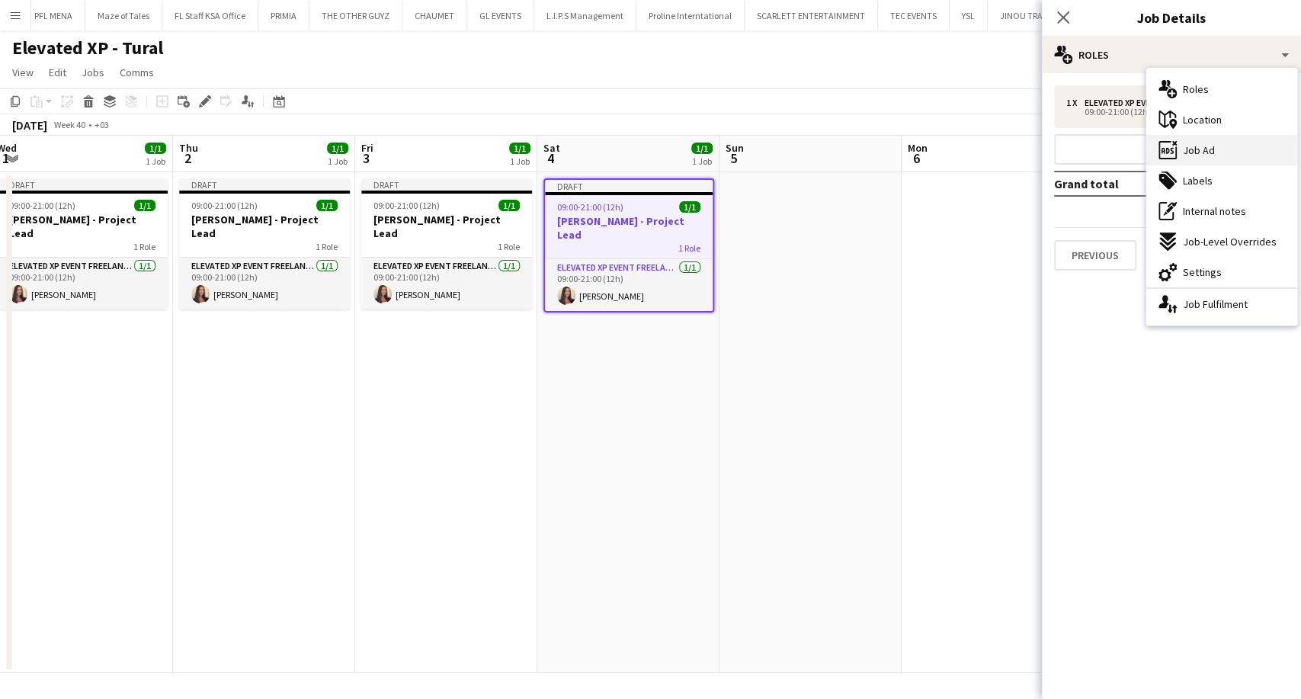
click at [1196, 146] on span "Job Ad" at bounding box center [1199, 150] width 32 height 14
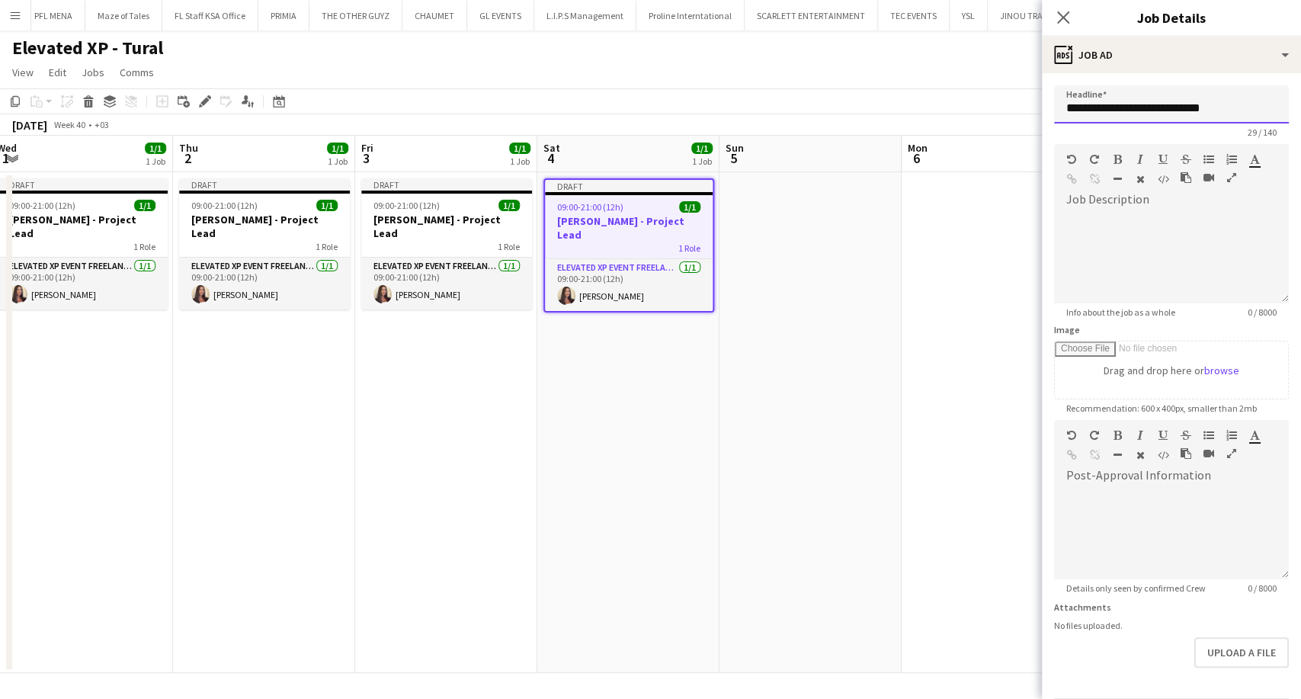
click at [1228, 107] on input "**********" at bounding box center [1171, 104] width 235 height 38
drag, startPoint x: 1268, startPoint y: 107, endPoint x: 1052, endPoint y: 104, distance: 216.5
click at [1052, 104] on form "**********" at bounding box center [1171, 413] width 259 height 656
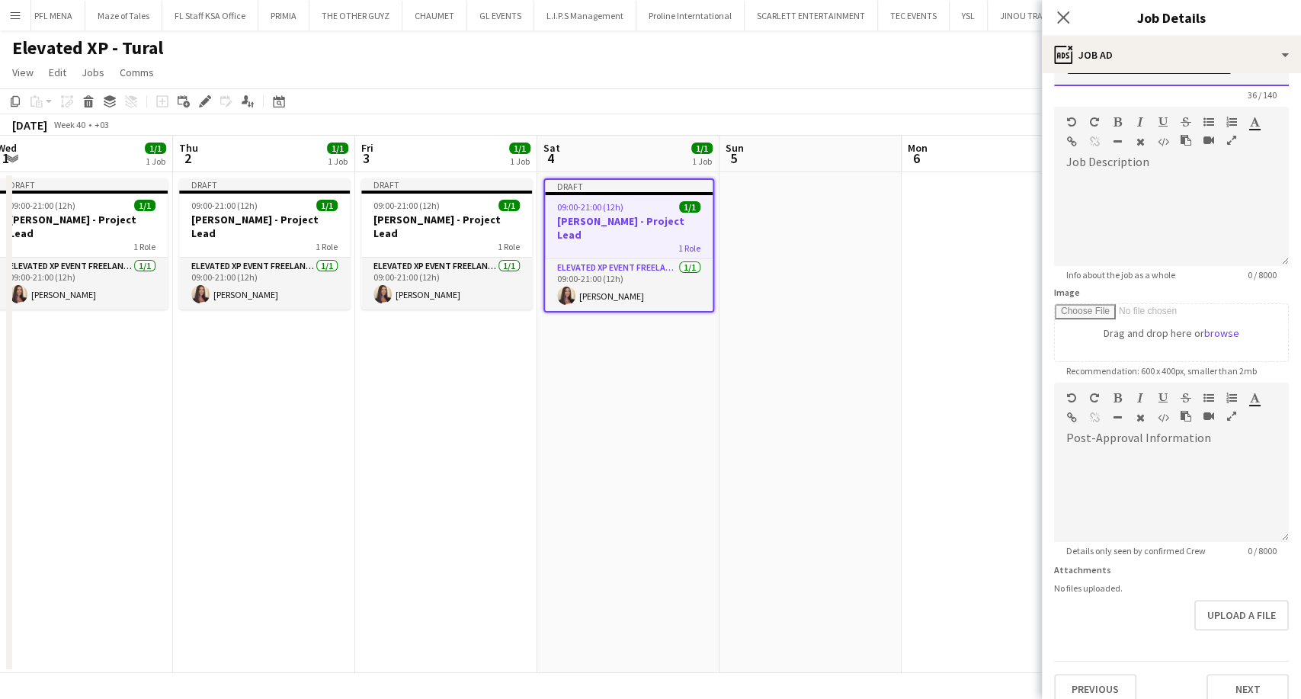
scroll to position [54, 0]
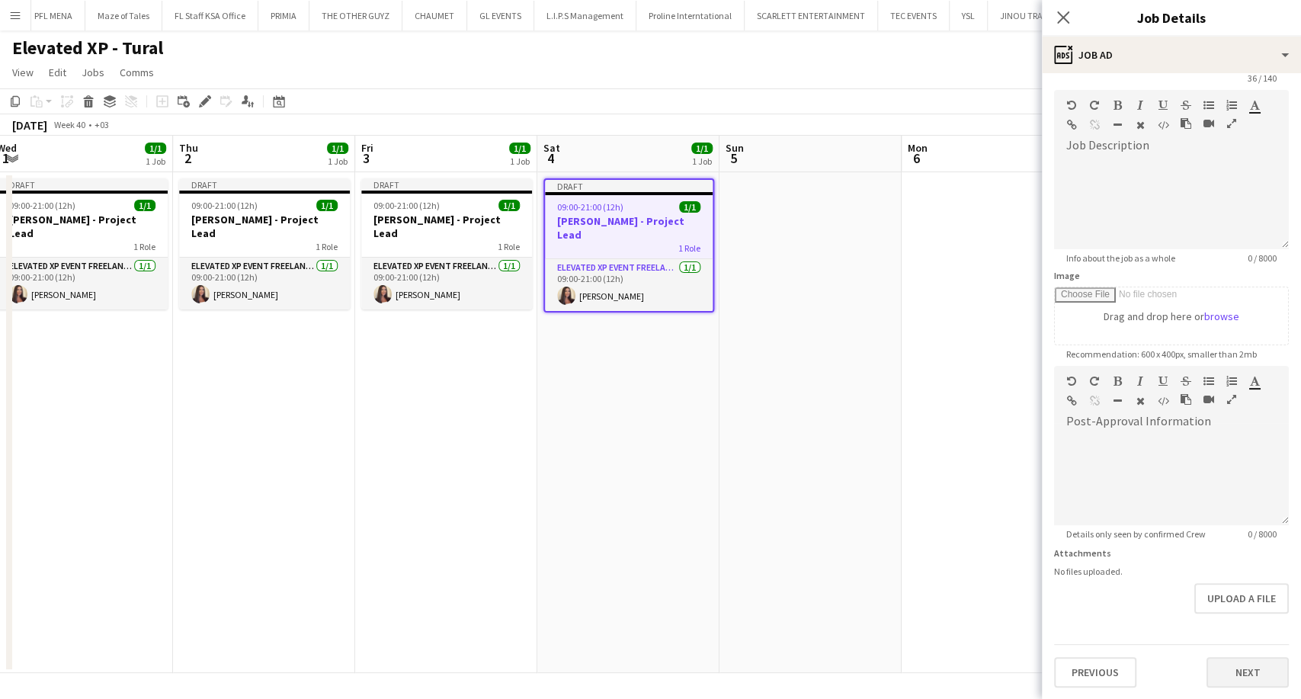
type input "**********"
click at [1245, 671] on button "Next" at bounding box center [1248, 672] width 82 height 30
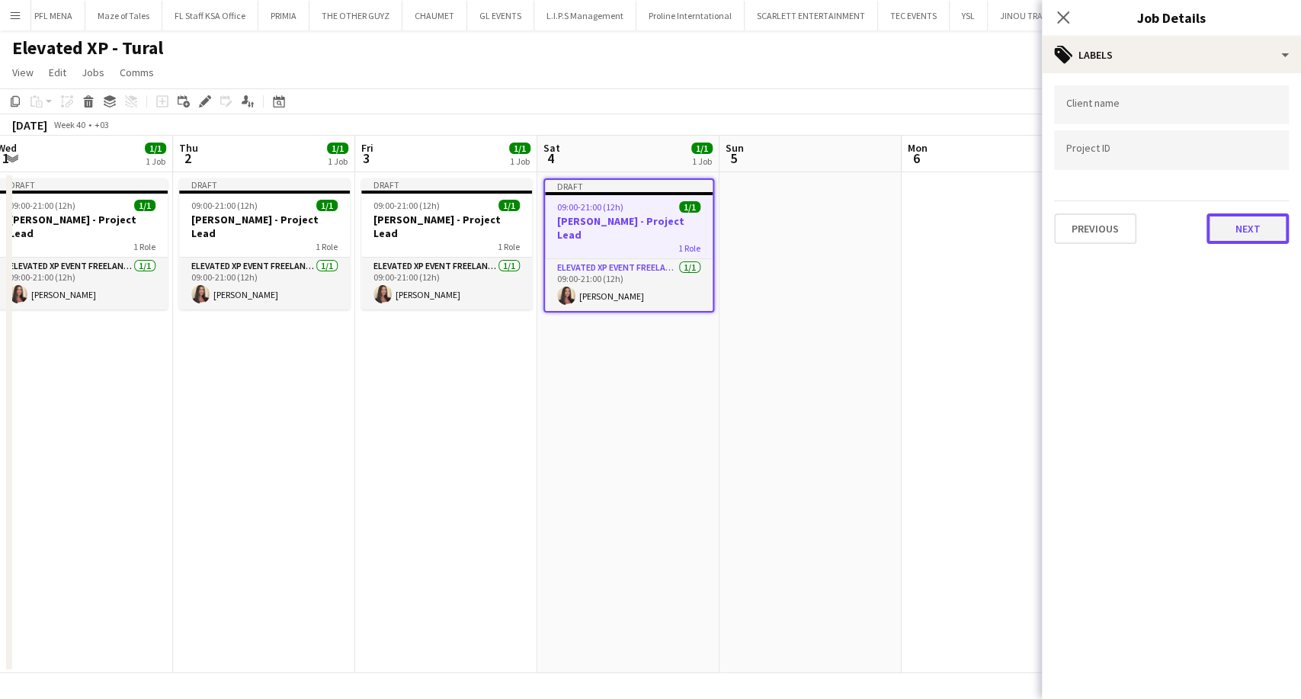
click at [1250, 224] on button "Next" at bounding box center [1248, 228] width 82 height 30
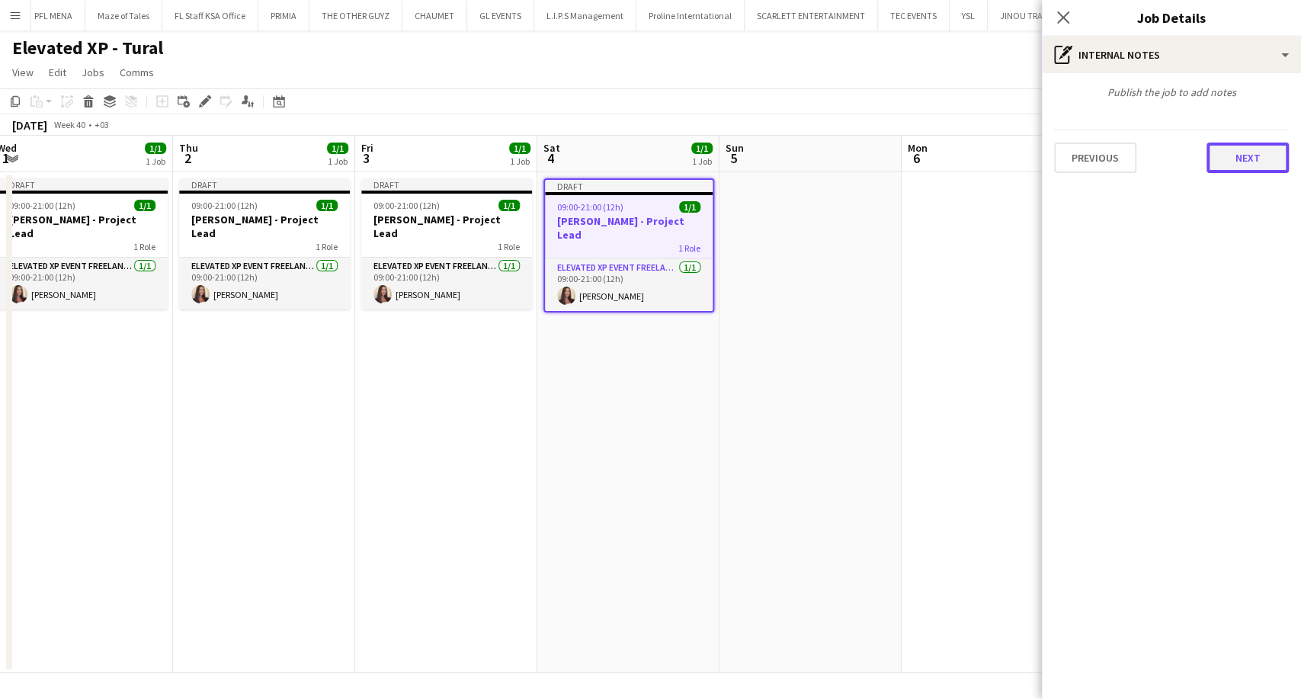
click at [1249, 165] on button "Next" at bounding box center [1248, 158] width 82 height 30
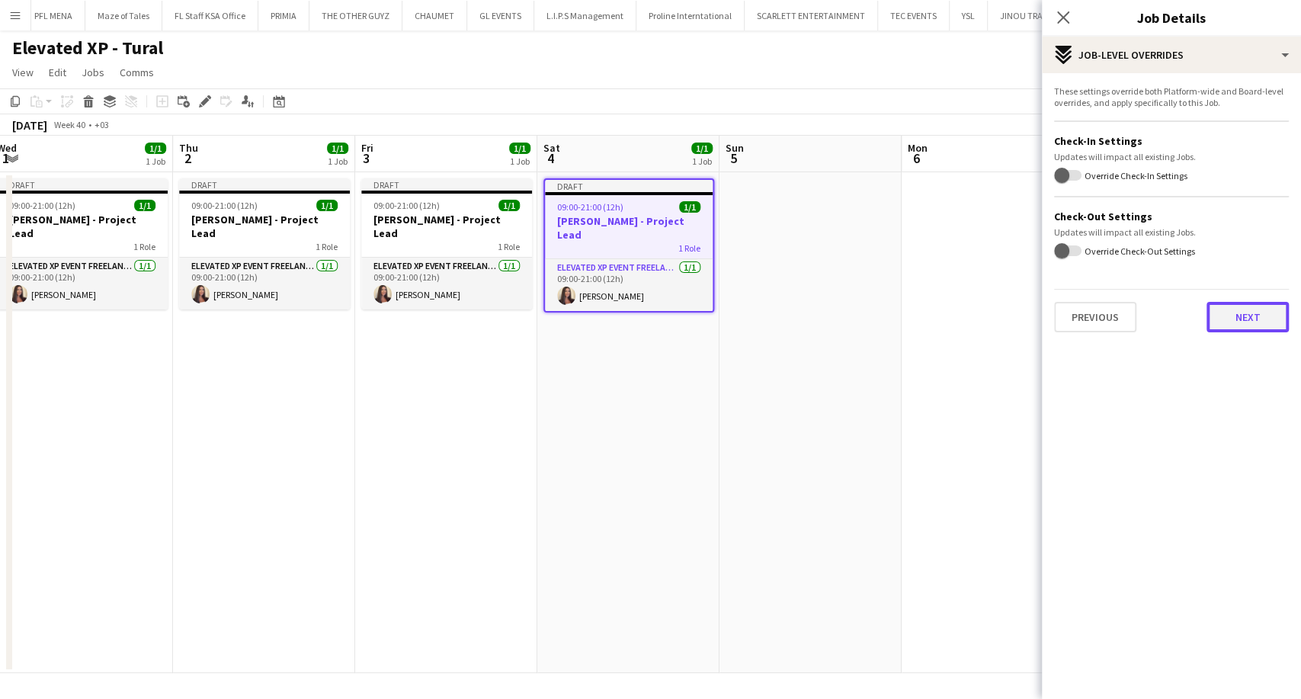
click at [1239, 322] on button "Next" at bounding box center [1248, 317] width 82 height 30
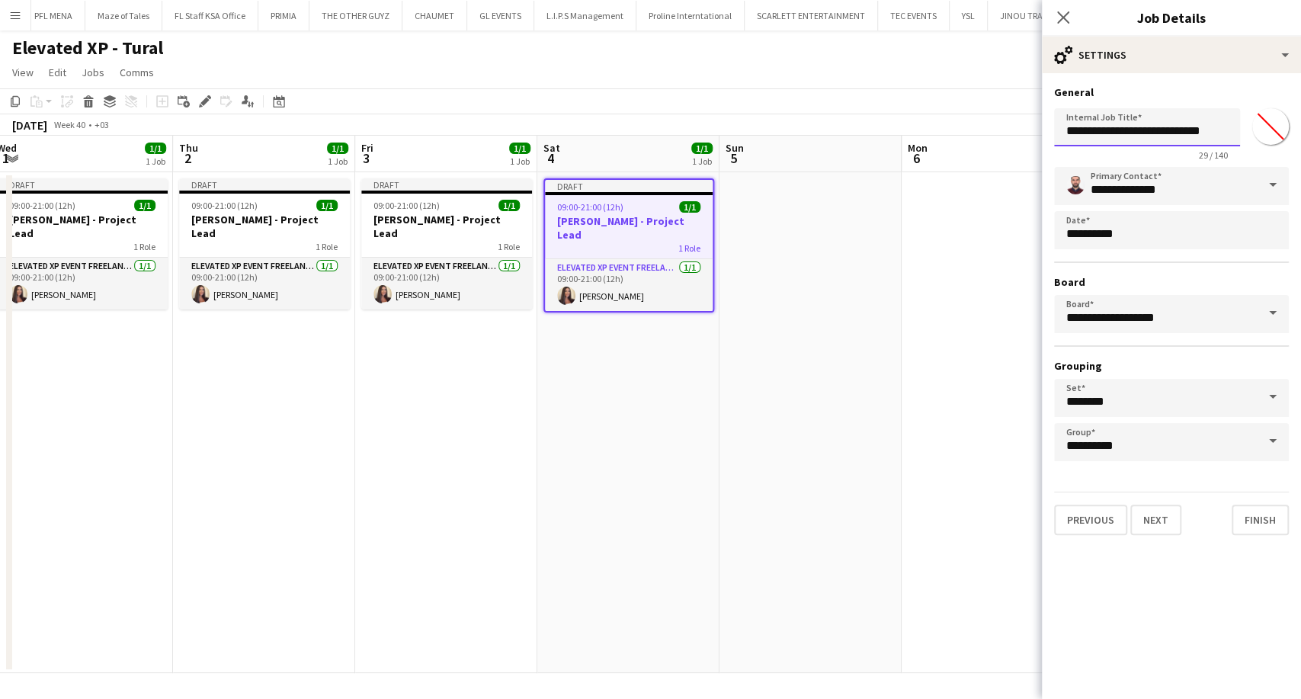
click at [1172, 131] on input "**********" at bounding box center [1147, 127] width 186 height 38
paste input "*******"
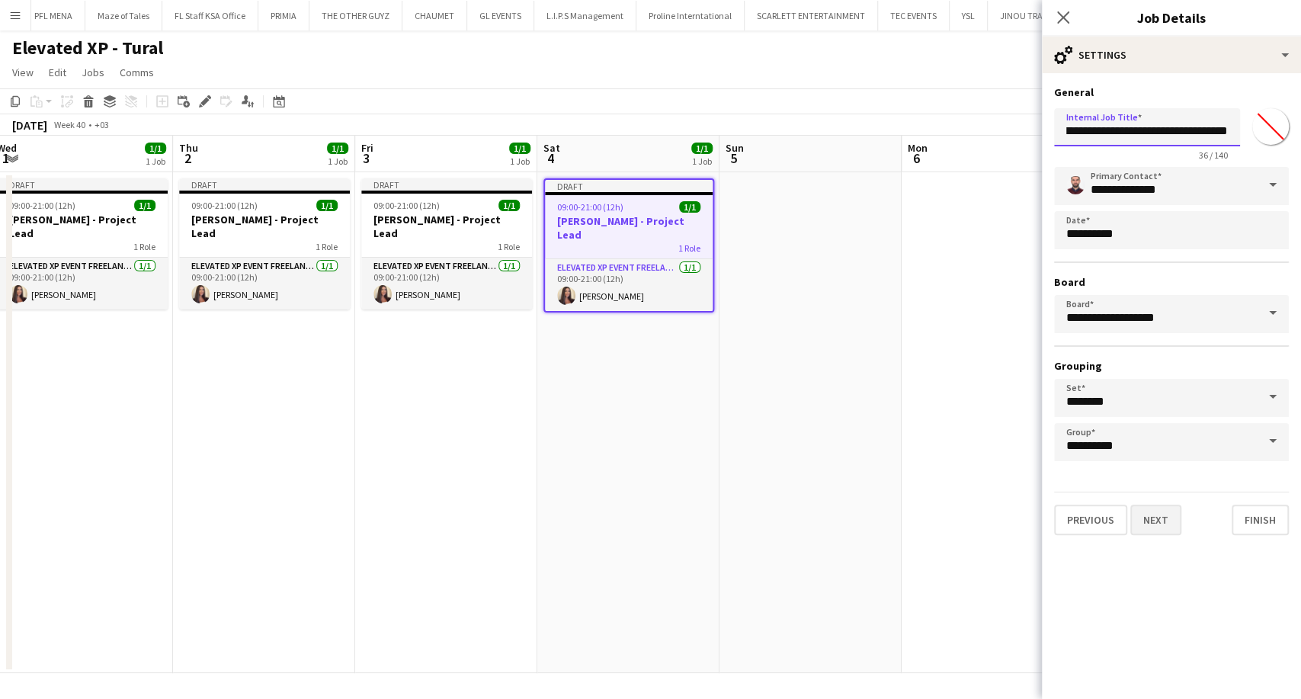
type input "**********"
click at [1163, 526] on button "Next" at bounding box center [1155, 520] width 51 height 30
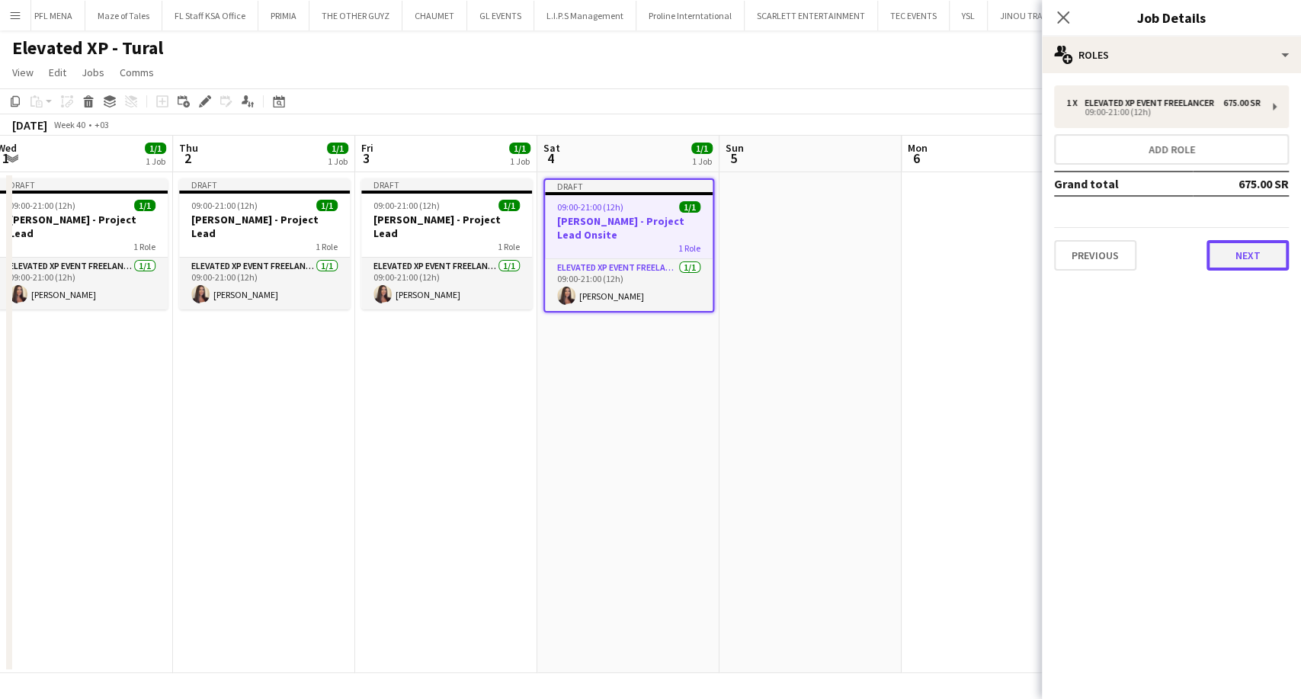
click at [1251, 262] on button "Next" at bounding box center [1248, 255] width 82 height 30
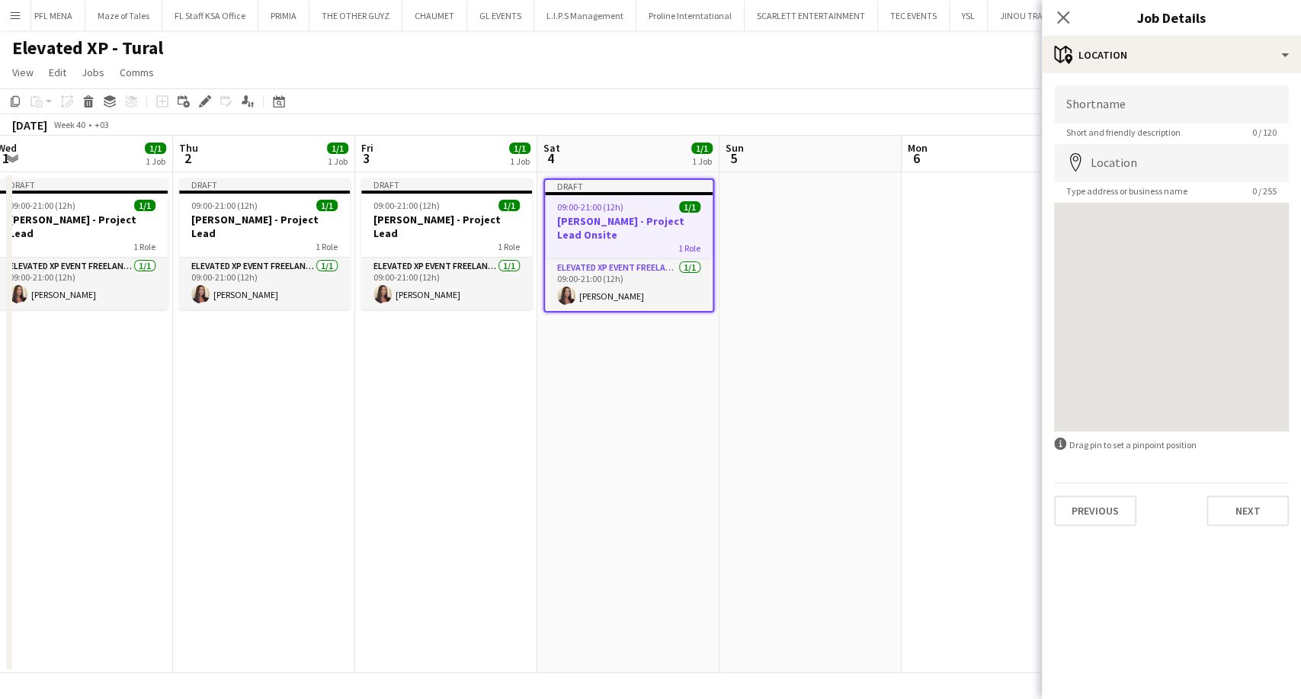
click at [607, 197] on app-job-card "Draft 09:00-21:00 (12h) 1/1 Aysel Ahmadova - Project Lead Onsite 1 Role Elevate…" at bounding box center [629, 245] width 171 height 134
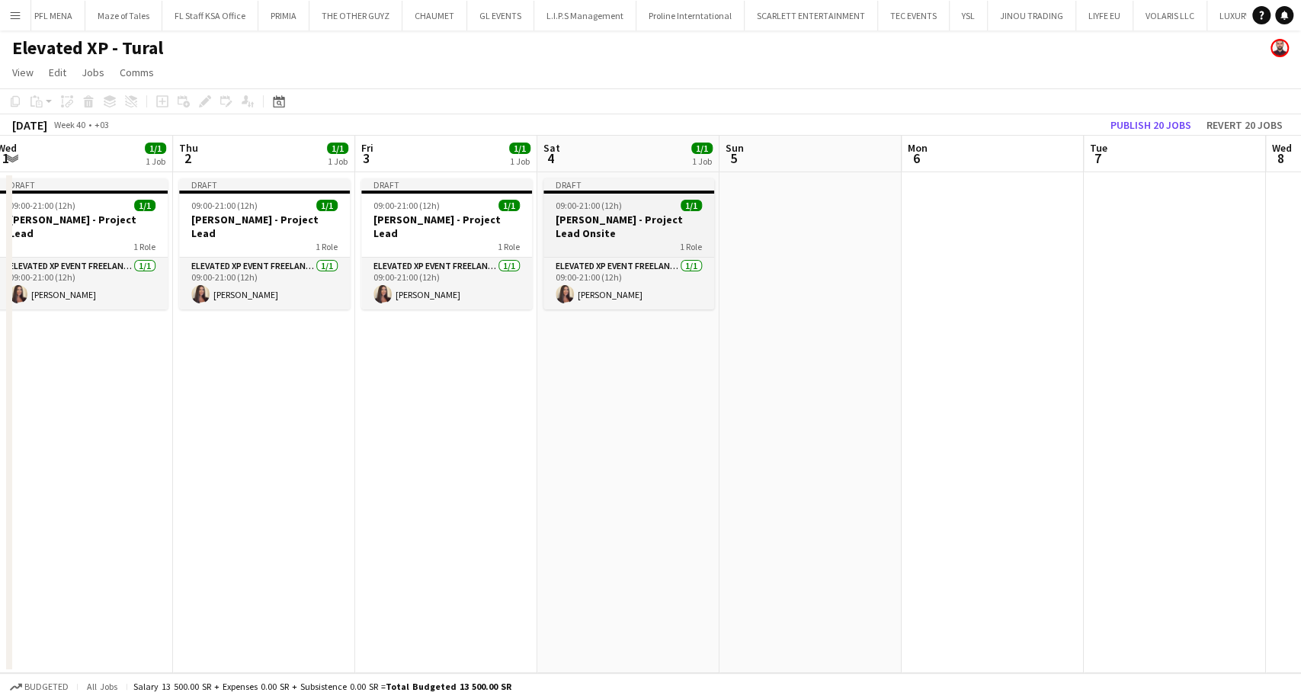
click at [595, 211] on app-job-card "Draft 09:00-21:00 (12h) 1/1 Aysel Ahmadova - Project Lead Onsite 1 Role Elevate…" at bounding box center [629, 243] width 171 height 131
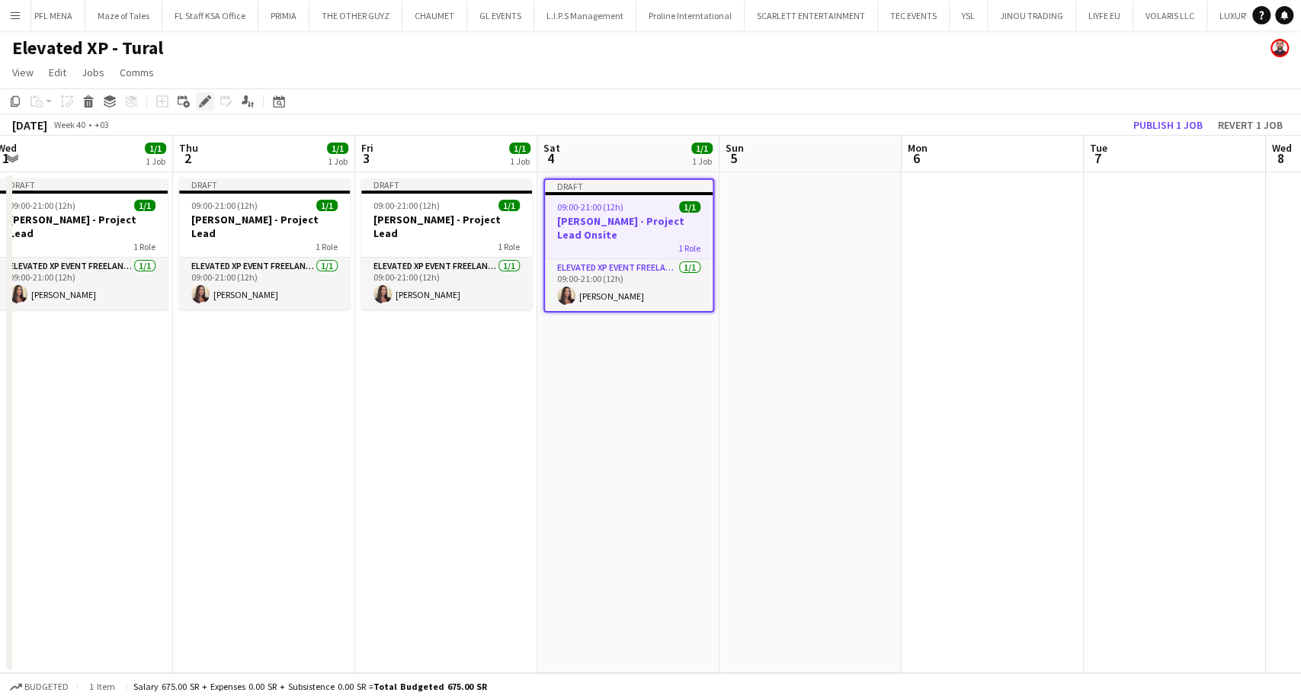
click at [201, 100] on icon "Edit" at bounding box center [205, 101] width 12 height 12
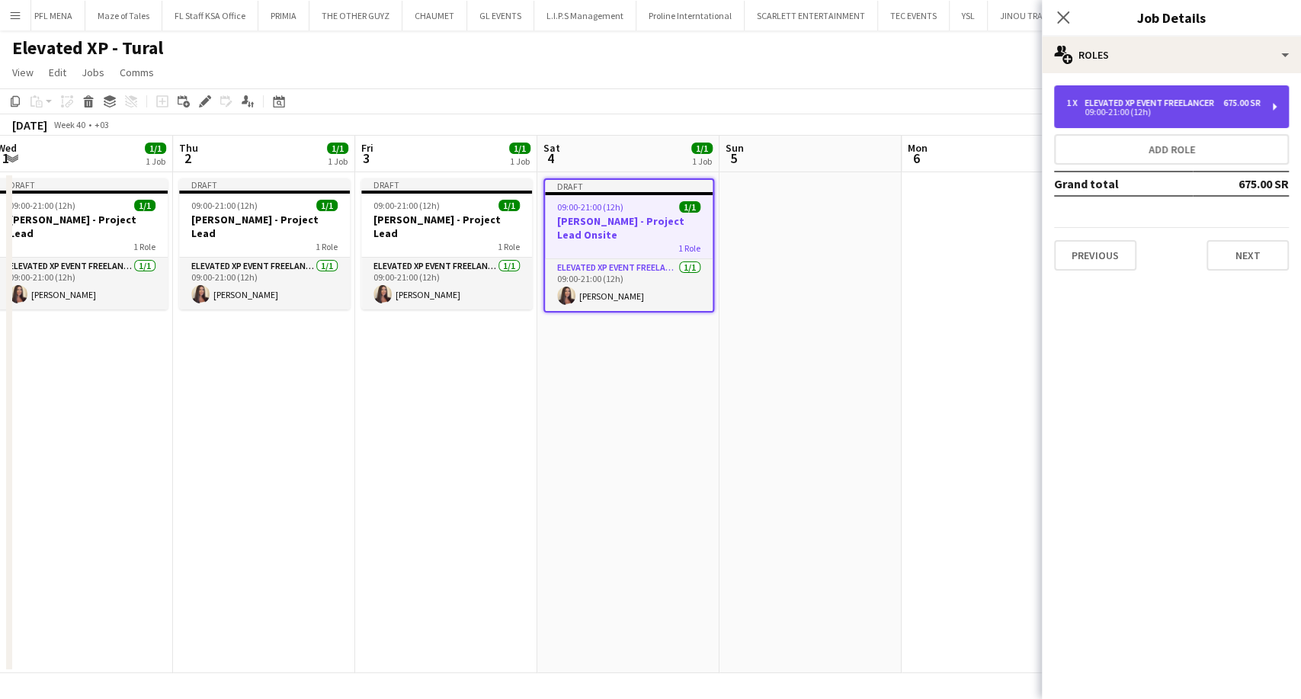
click at [1158, 116] on div "09:00-21:00 (12h)" at bounding box center [1163, 112] width 194 height 8
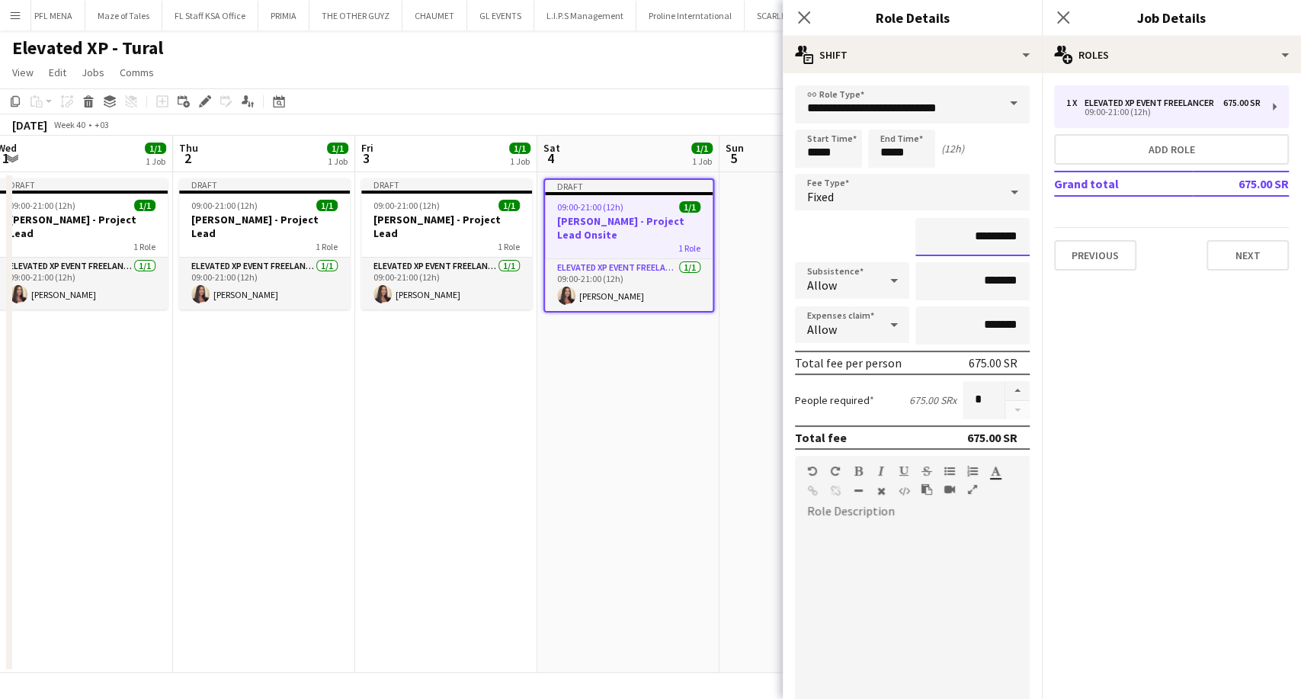
drag, startPoint x: 952, startPoint y: 243, endPoint x: 970, endPoint y: 245, distance: 18.4
click at [970, 245] on input "*********" at bounding box center [973, 237] width 114 height 38
click at [957, 234] on input "**********" at bounding box center [973, 237] width 114 height 38
type input "**********"
click at [653, 453] on app-date-cell "Draft 09:00-21:00 (12h) 1/1 Aysel Ahmadova - Project Lead Onsite 1 Role Elevate…" at bounding box center [628, 422] width 182 height 501
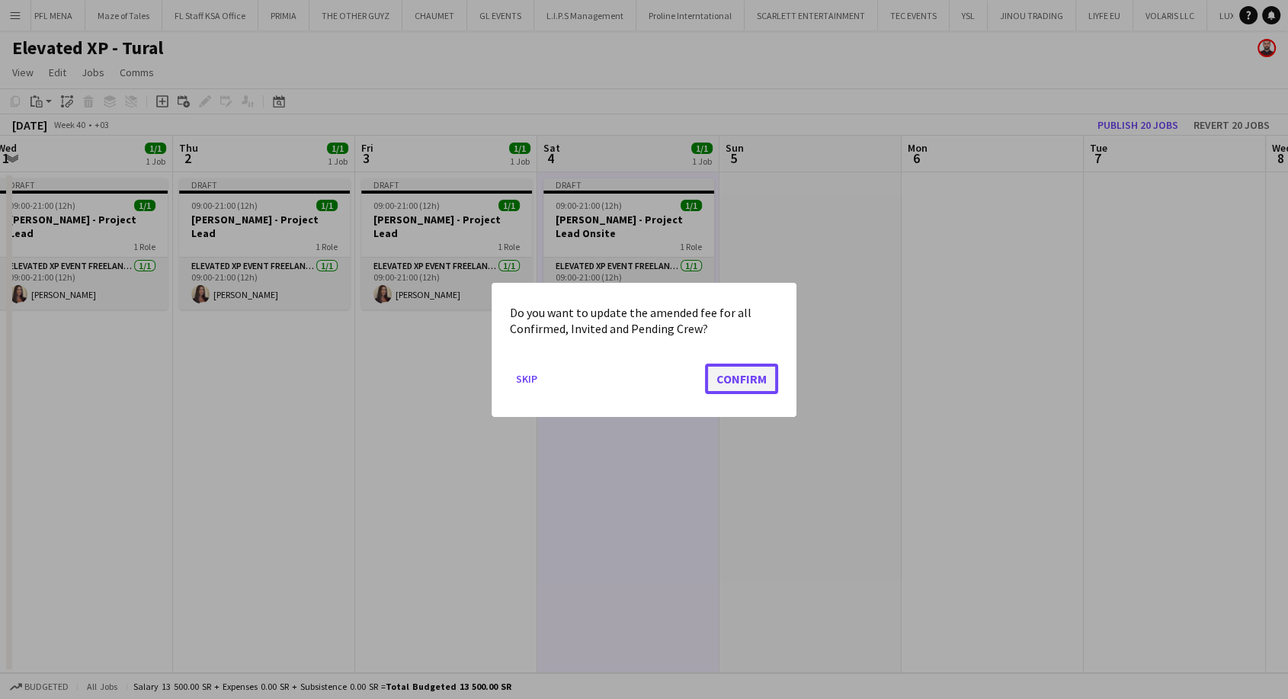
click at [736, 374] on button "Confirm" at bounding box center [741, 378] width 73 height 30
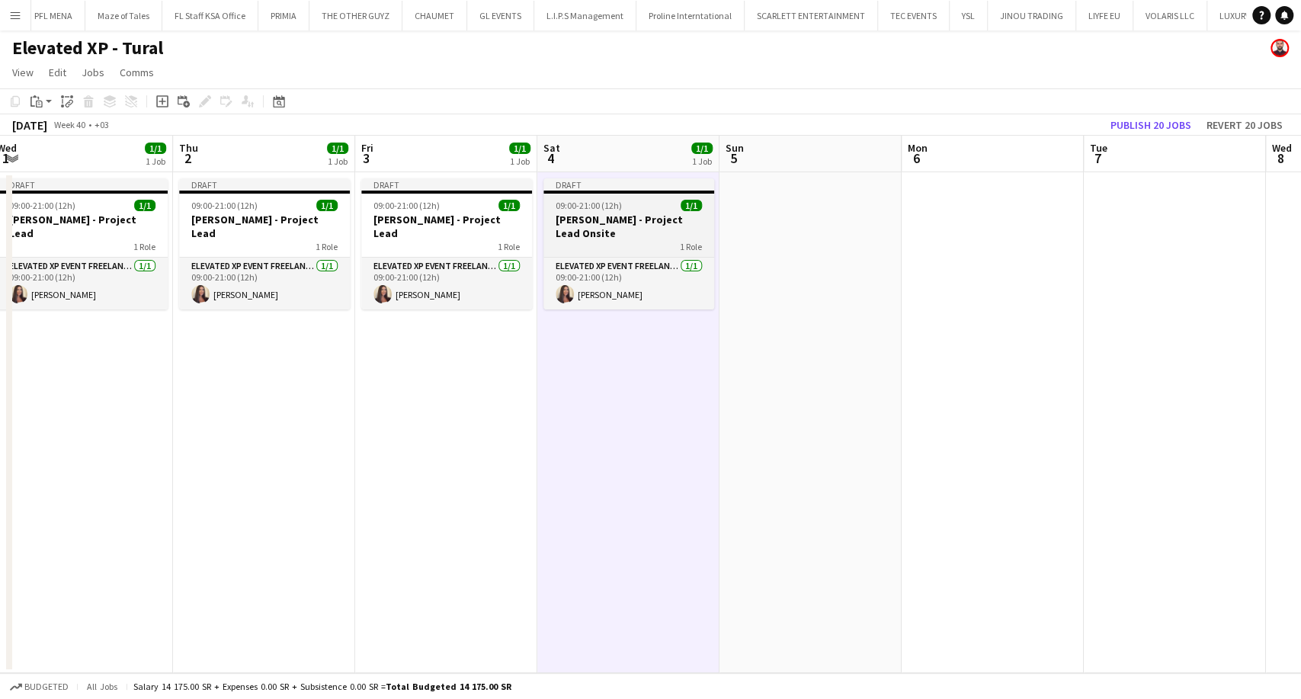
click at [649, 227] on h3 "Aysel Ahmadova - Project Lead Onsite" at bounding box center [629, 226] width 171 height 27
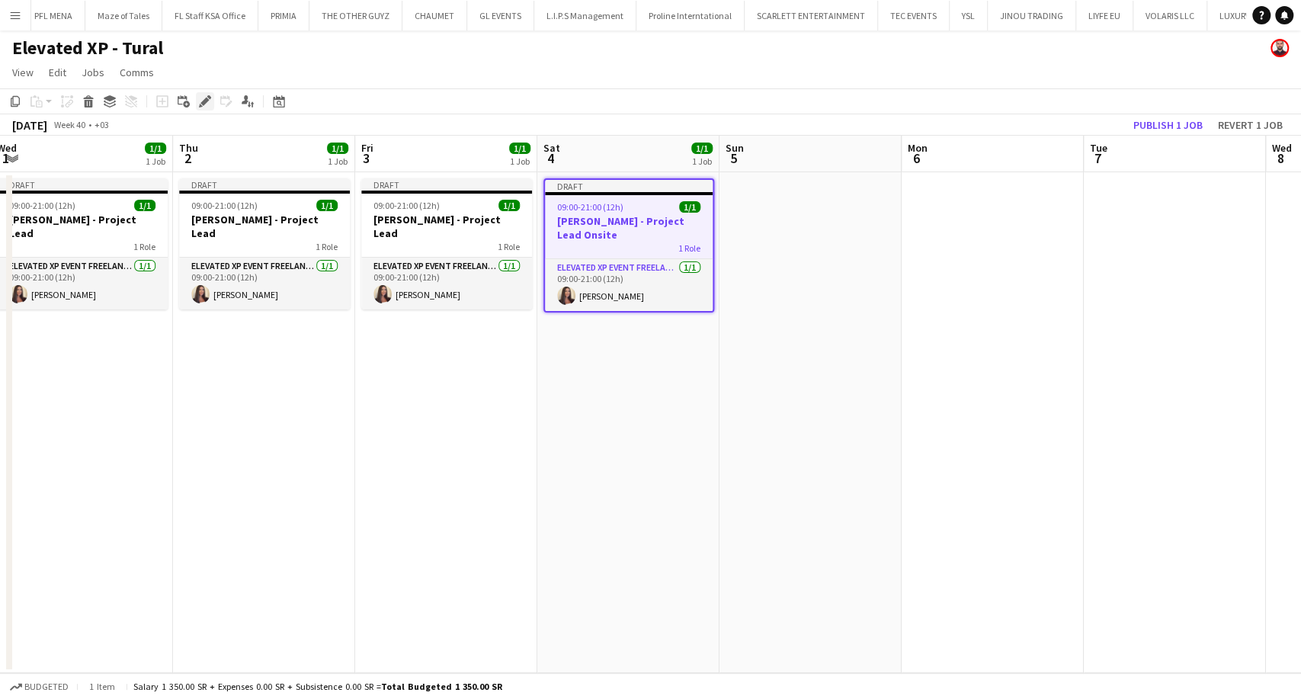
click at [197, 98] on div "Edit" at bounding box center [205, 101] width 18 height 18
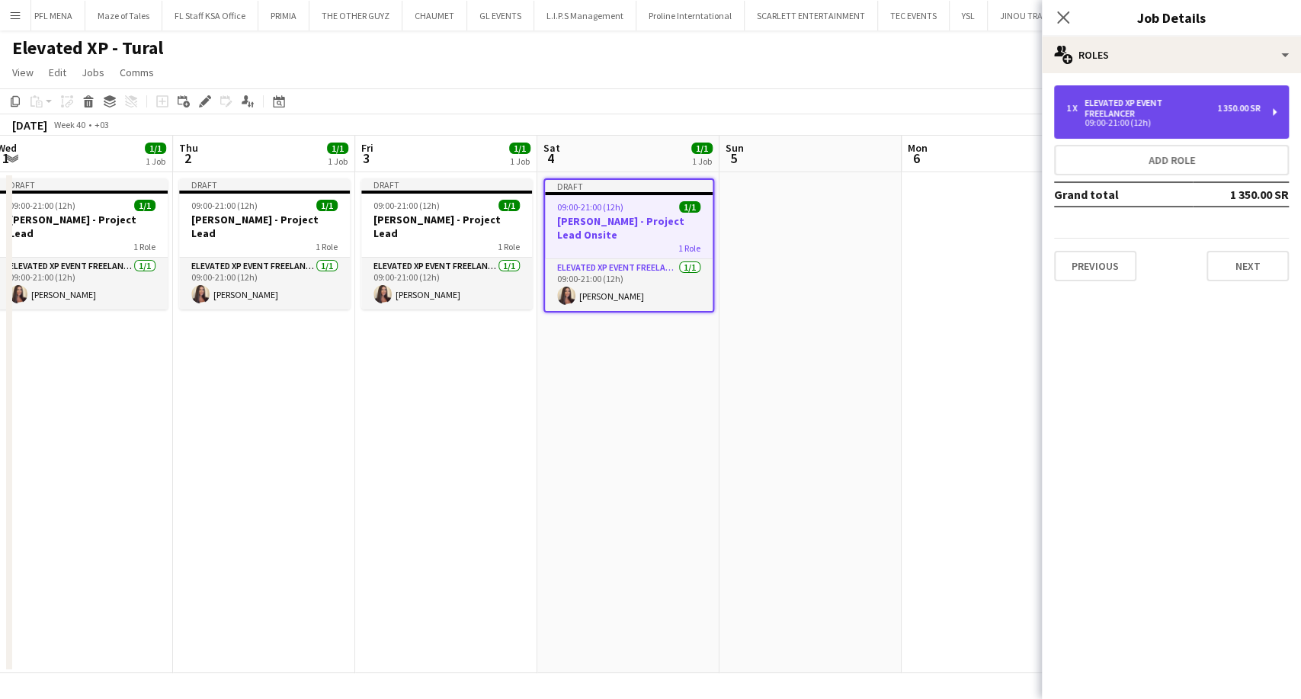
click at [1176, 132] on div "1 x Elevated XP Event Freelancer 1 350.00 SR 09:00-21:00 (12h)" at bounding box center [1171, 111] width 235 height 53
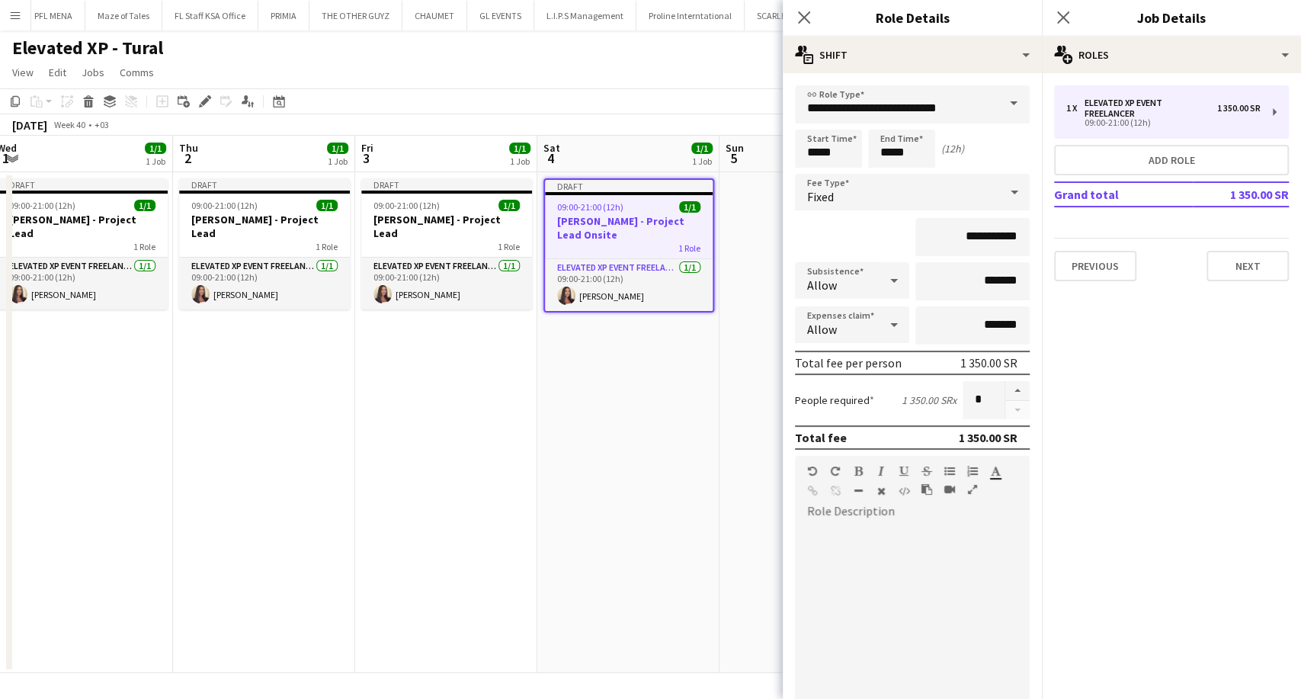
click at [717, 415] on app-date-cell "Draft 09:00-21:00 (12h) 1/1 Aysel Ahmadova - Project Lead Onsite 1 Role Elevate…" at bounding box center [628, 422] width 182 height 501
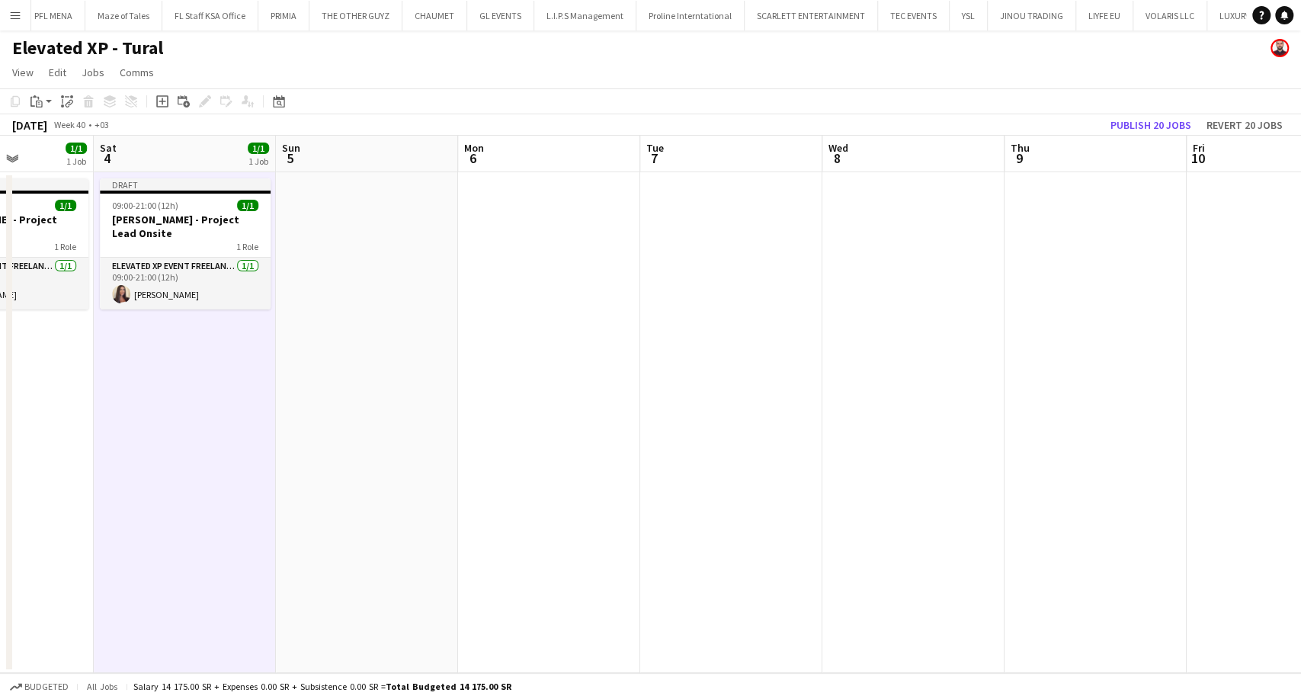
scroll to position [0, 630]
drag, startPoint x: 989, startPoint y: 386, endPoint x: 550, endPoint y: 375, distance: 438.4
click at [550, 375] on app-calendar-viewport "Tue 30 1/1 1 Job Wed 1 1/1 1 Job Thu 2 1/1 1 Job Fri 3 1/1 1 Job Sat 4 1/1 1 Jo…" at bounding box center [650, 404] width 1301 height 537
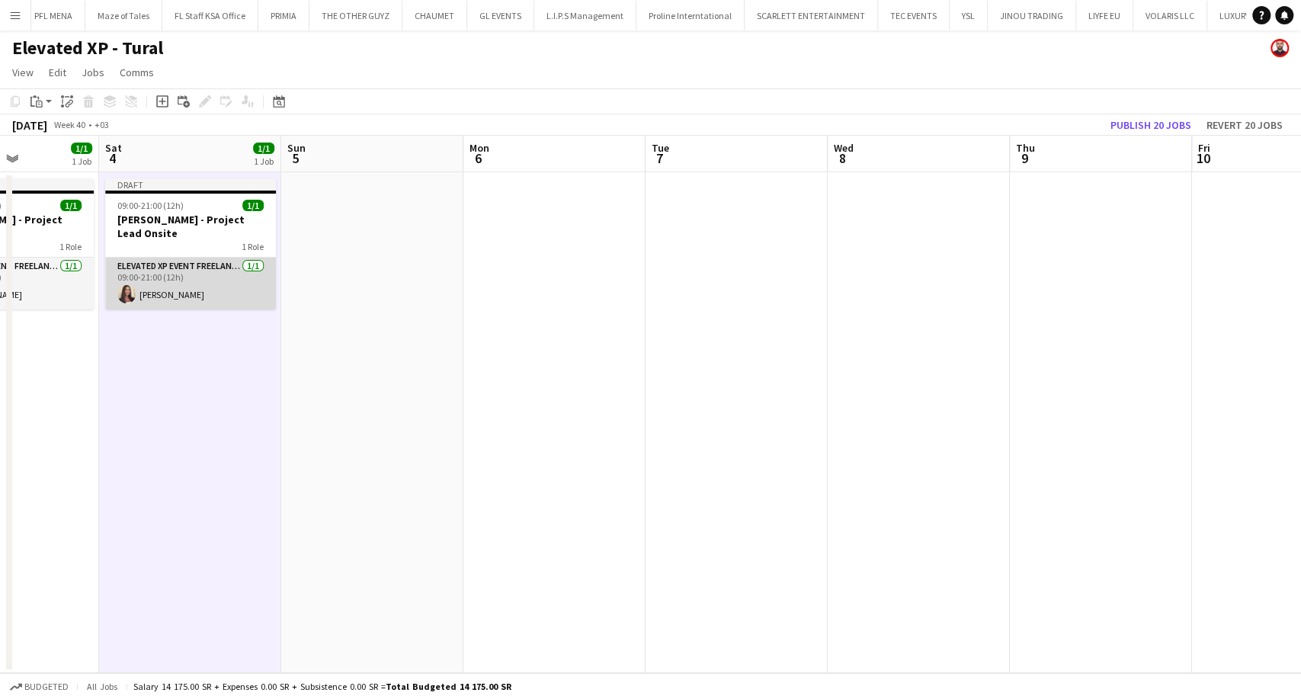
click at [182, 291] on app-card-role "Elevated XP Event Freelancer 1/1 09:00-21:00 (12h) Aysel Ahmadova" at bounding box center [190, 284] width 171 height 52
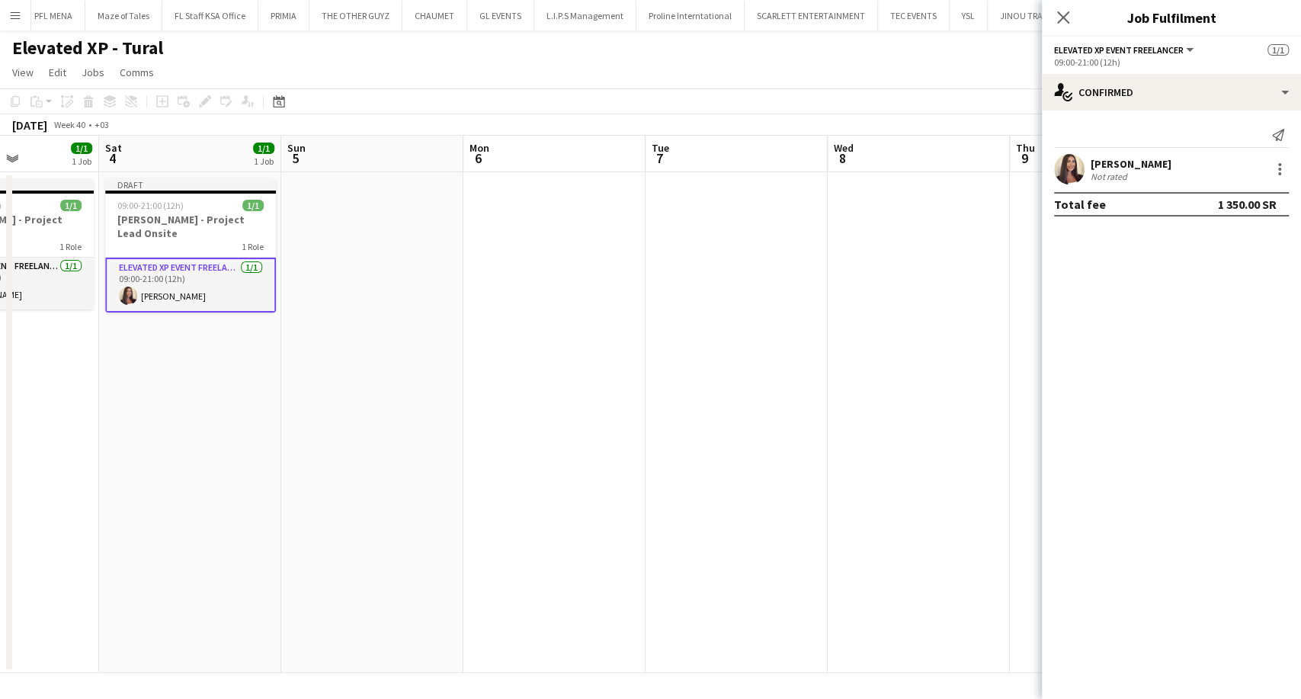
click at [1190, 165] on div "Aysel Ahmadova Not rated" at bounding box center [1171, 169] width 259 height 30
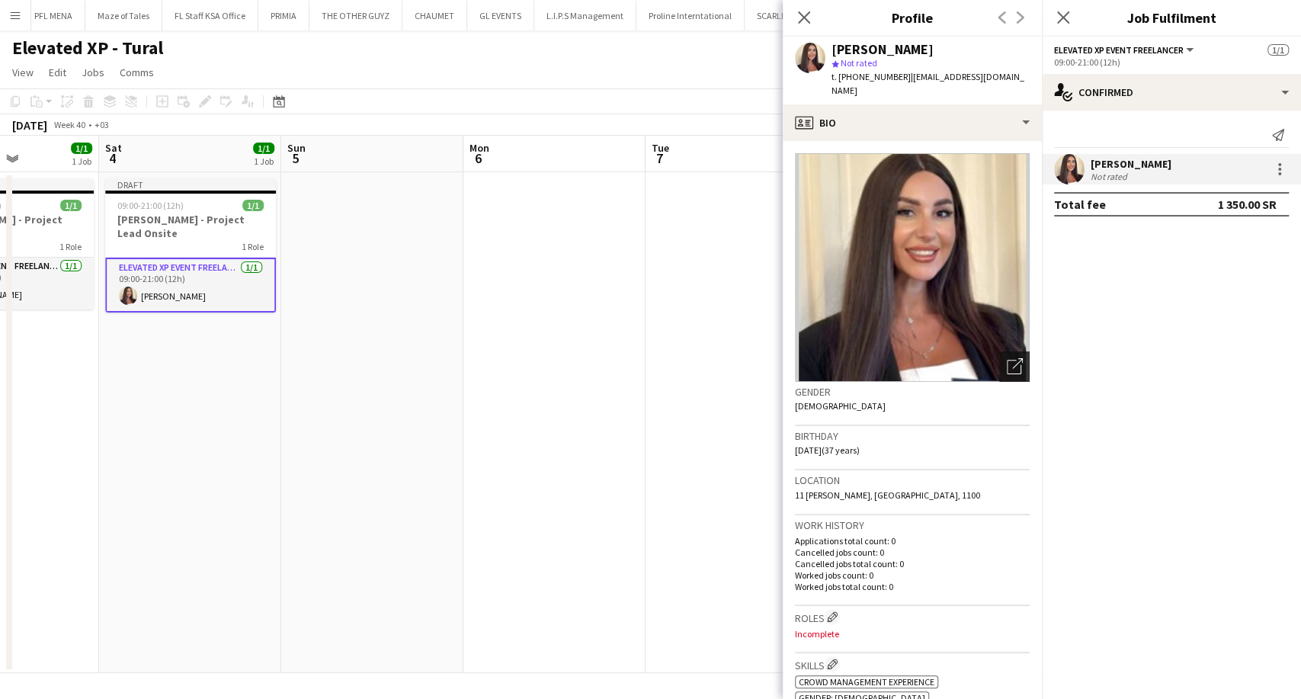
click at [1007, 358] on icon "Open photos pop-in" at bounding box center [1015, 366] width 16 height 16
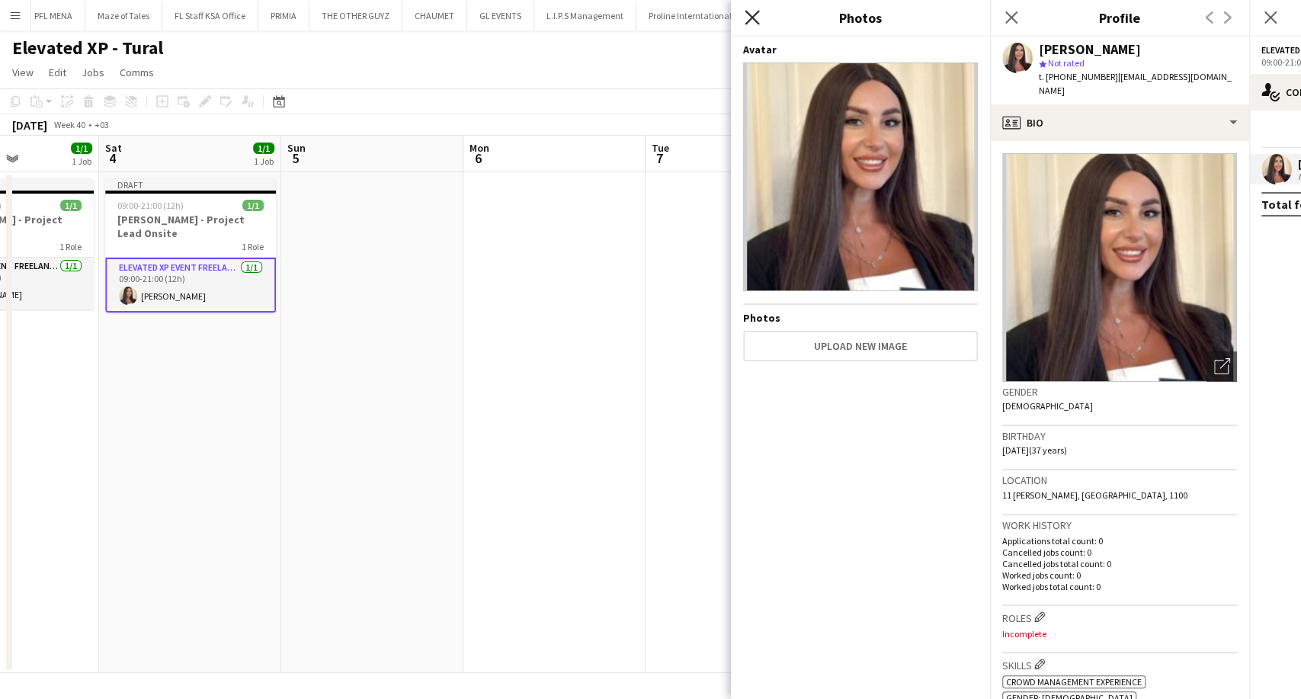
click at [756, 10] on icon "Close pop-in" at bounding box center [752, 17] width 14 height 14
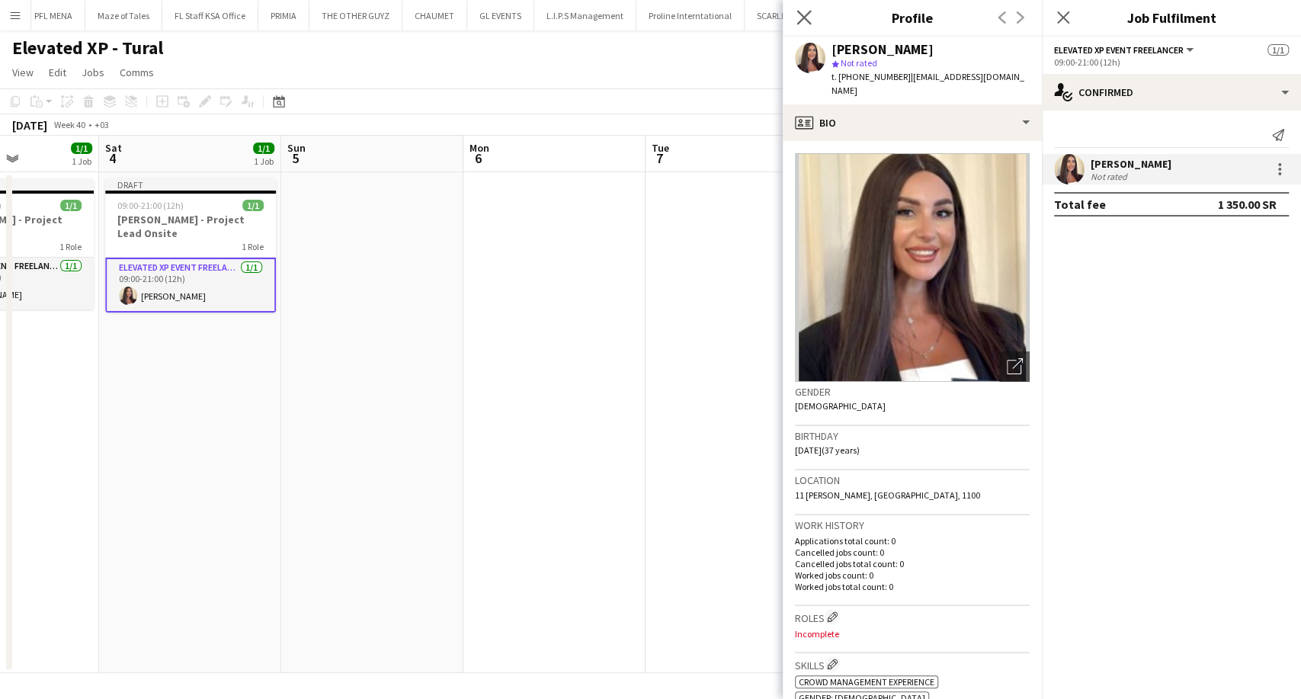
click at [803, 8] on app-icon "Close pop-in" at bounding box center [805, 18] width 22 height 22
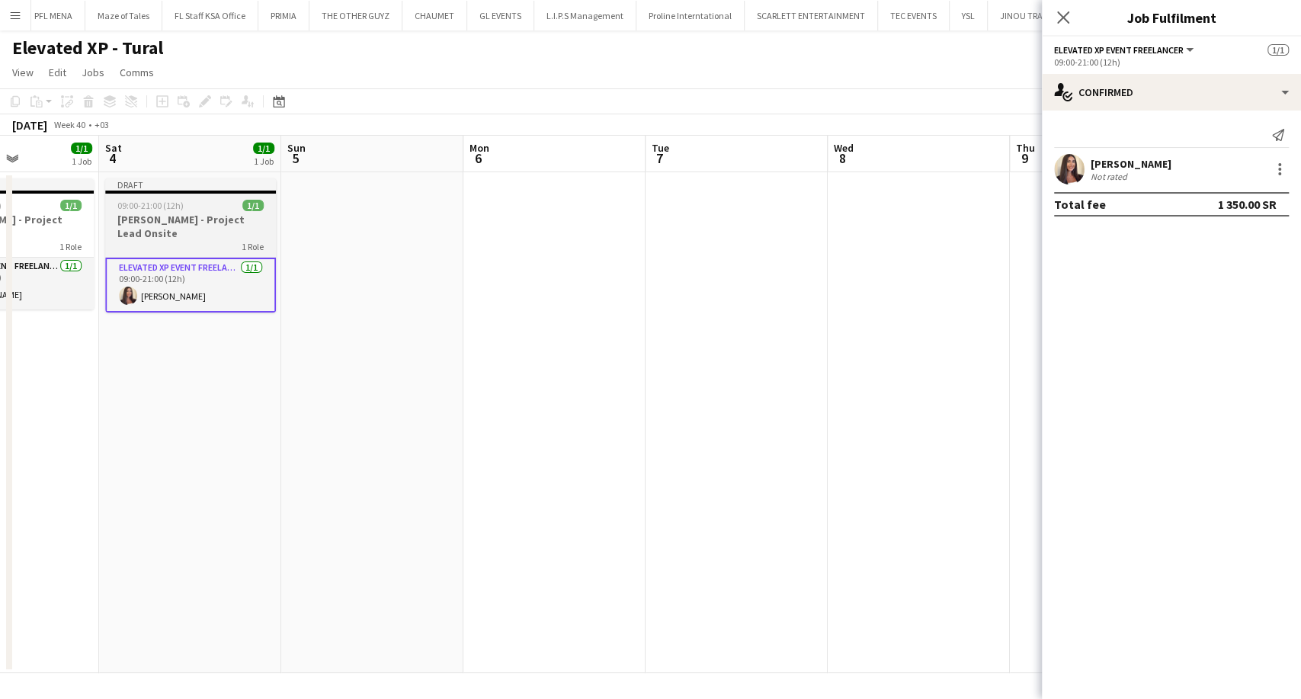
click at [197, 233] on h3 "Aysel Ahmadova - Project Lead Onsite" at bounding box center [190, 226] width 171 height 27
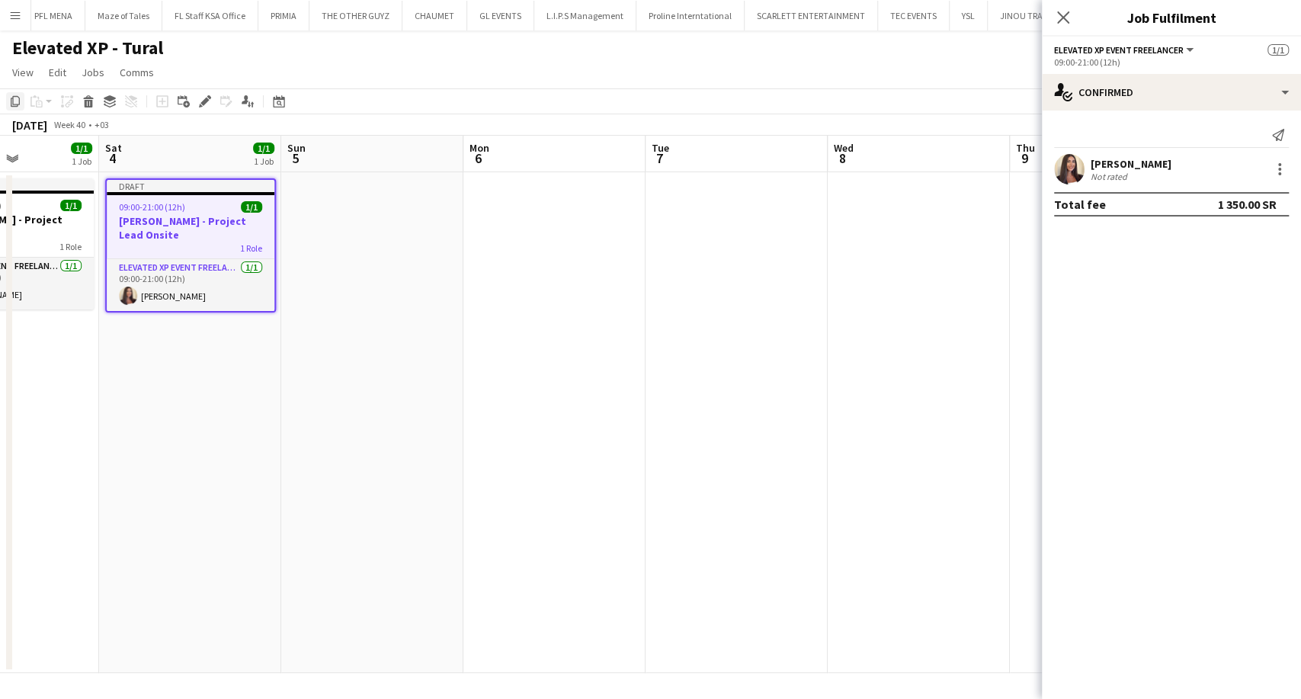
click at [17, 102] on icon "Copy" at bounding box center [15, 101] width 12 height 12
click at [410, 238] on app-date-cell at bounding box center [372, 422] width 182 height 501
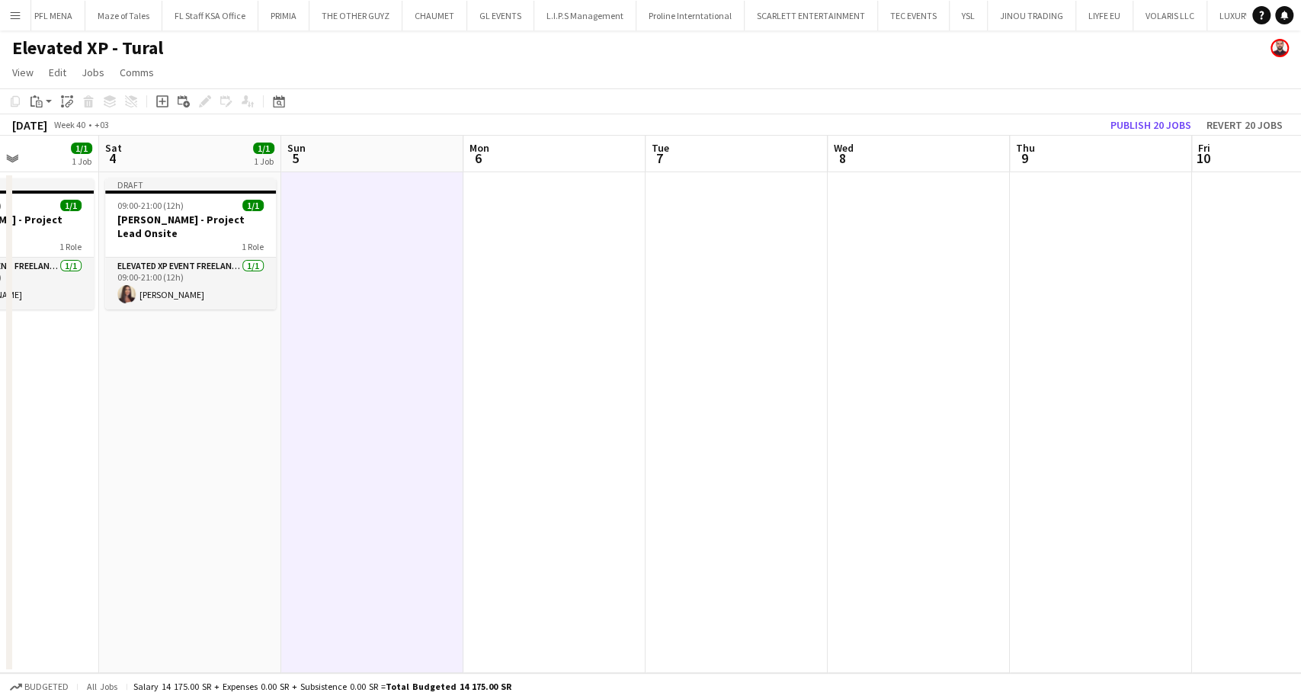
click at [551, 271] on app-date-cell at bounding box center [554, 422] width 182 height 501
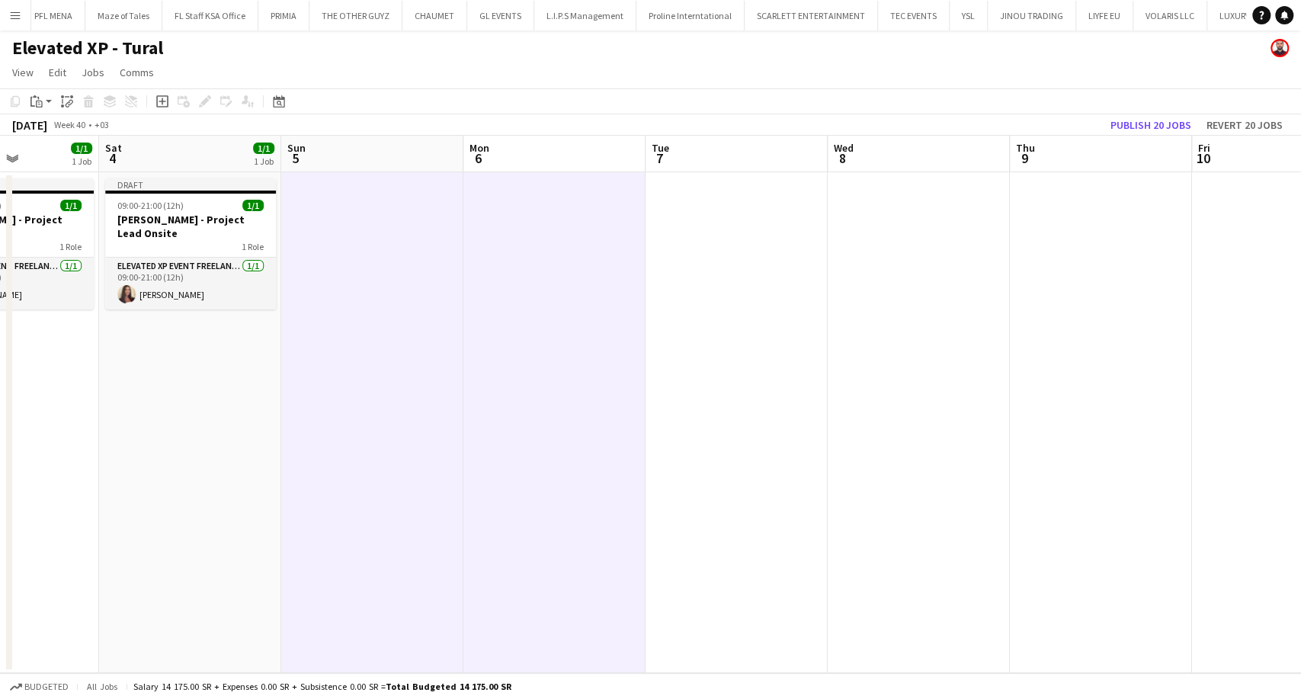
click at [707, 293] on app-date-cell at bounding box center [737, 422] width 182 height 501
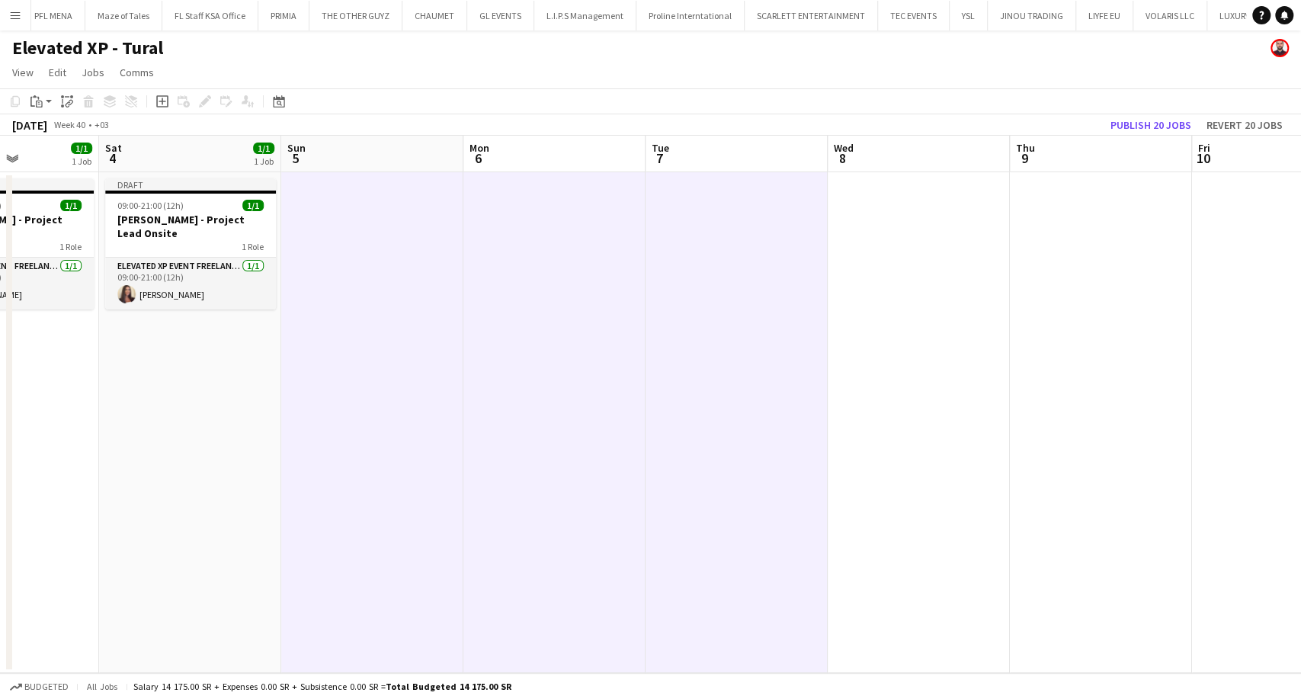
click at [866, 317] on app-date-cell at bounding box center [919, 422] width 182 height 501
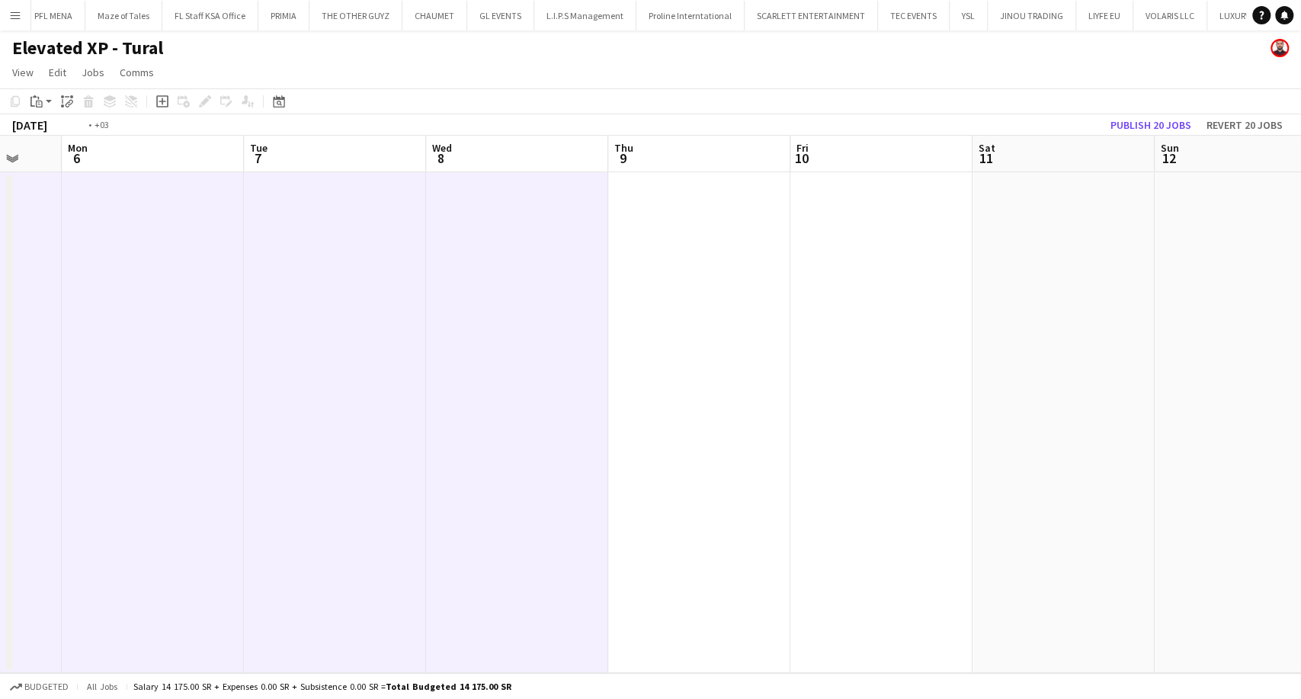
scroll to position [0, 759]
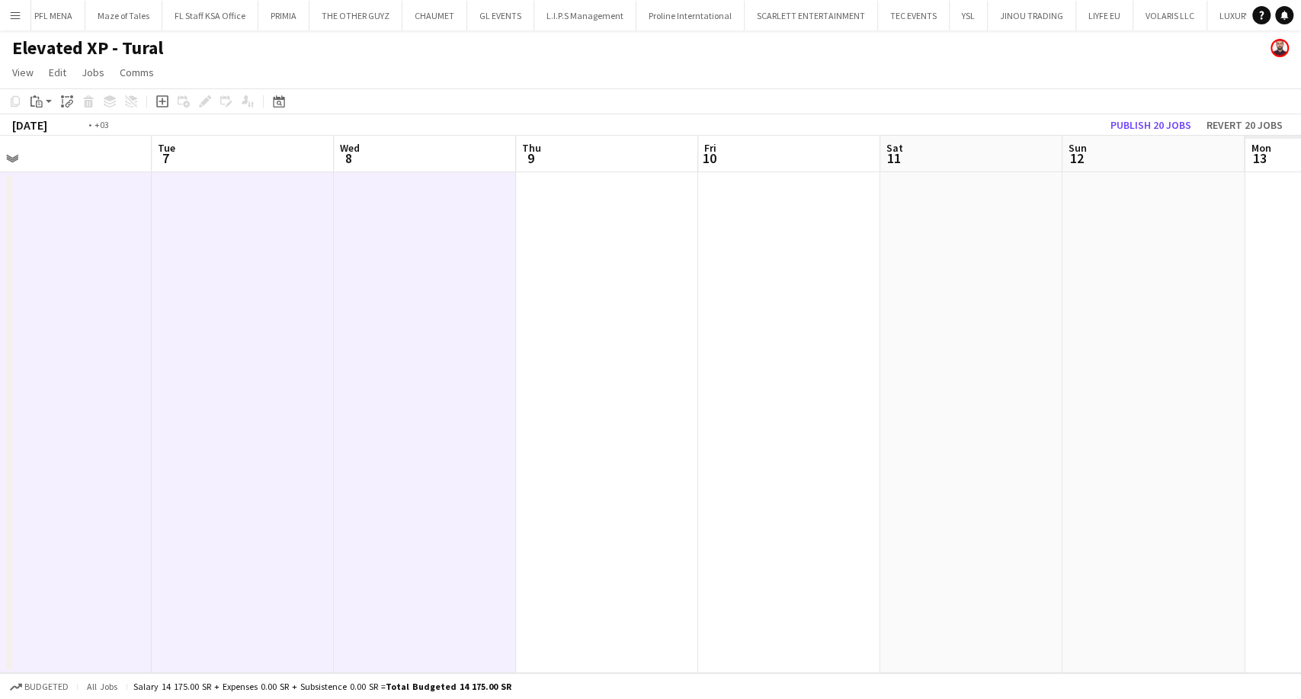
drag, startPoint x: 877, startPoint y: 321, endPoint x: 383, endPoint y: 332, distance: 494.1
click at [383, 332] on app-calendar-viewport "Thu 2 1/1 1 Job Fri 3 1/1 1 Job Sat 4 1/1 1 Job Sun 5 Mon 6 Tue 7 Wed 8 Thu 9 F…" at bounding box center [650, 404] width 1301 height 537
click at [578, 348] on app-date-cell at bounding box center [607, 422] width 182 height 501
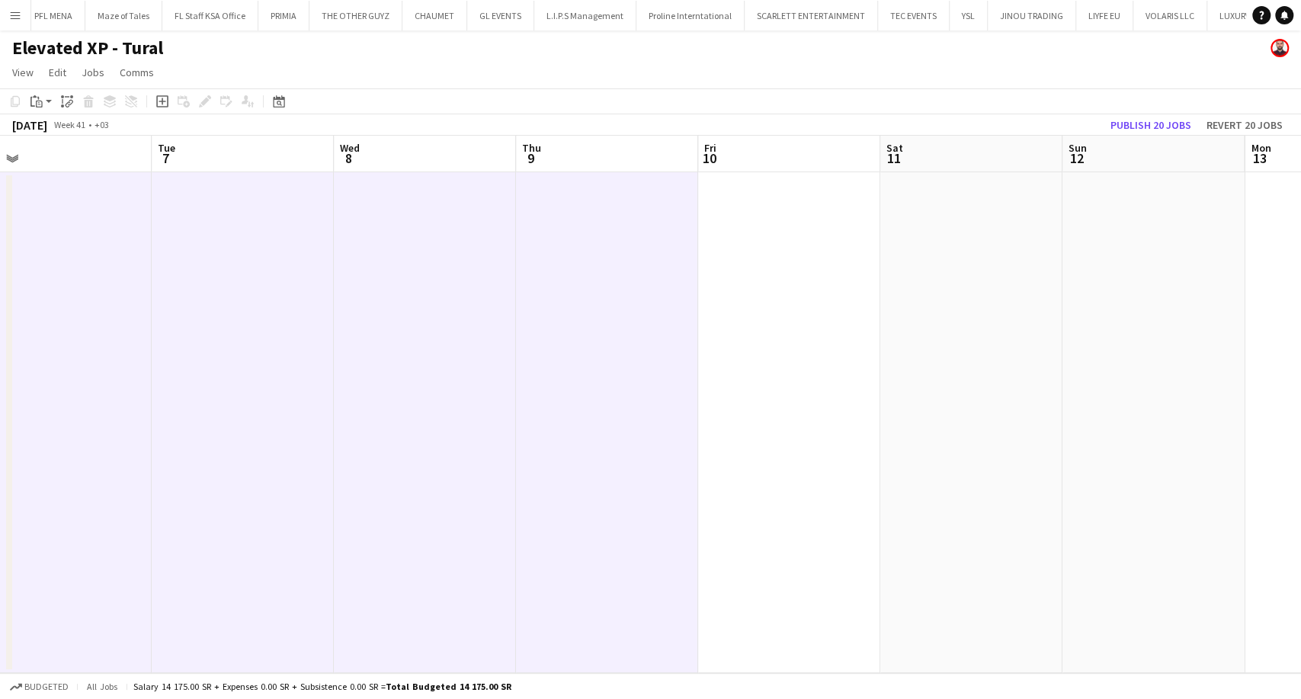
click at [784, 380] on app-date-cell at bounding box center [789, 422] width 182 height 501
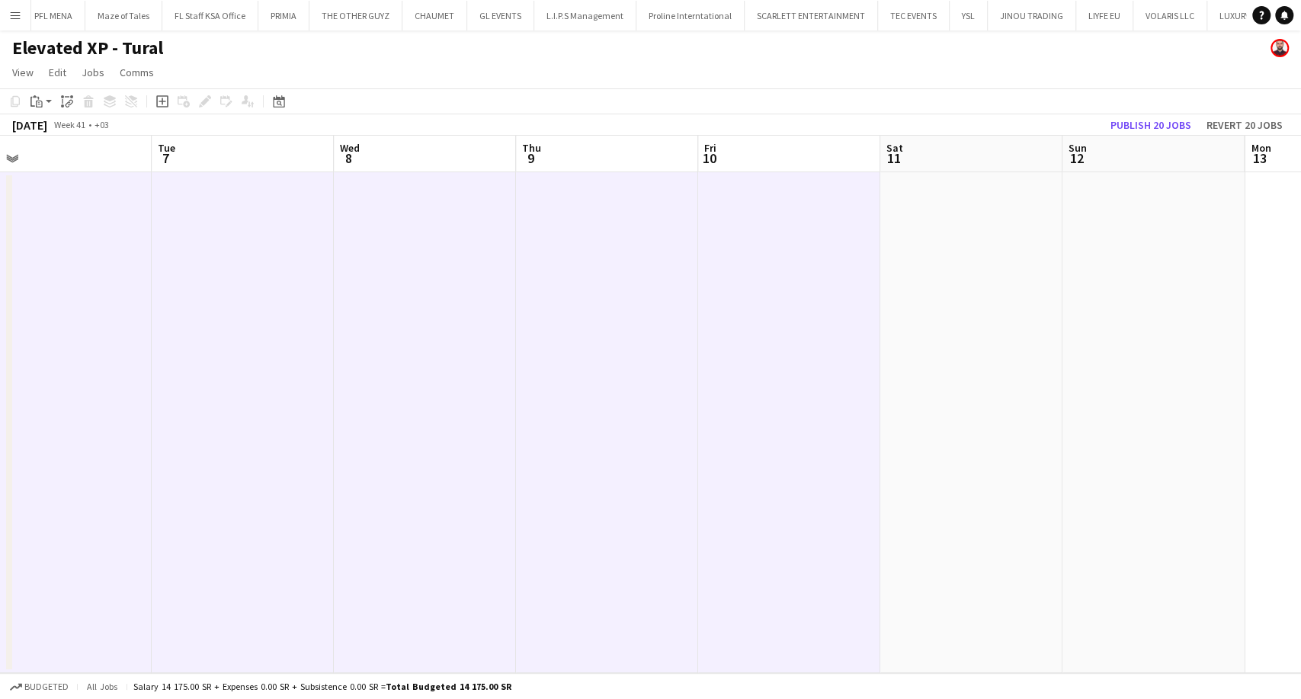
click at [922, 387] on app-date-cell at bounding box center [971, 422] width 182 height 501
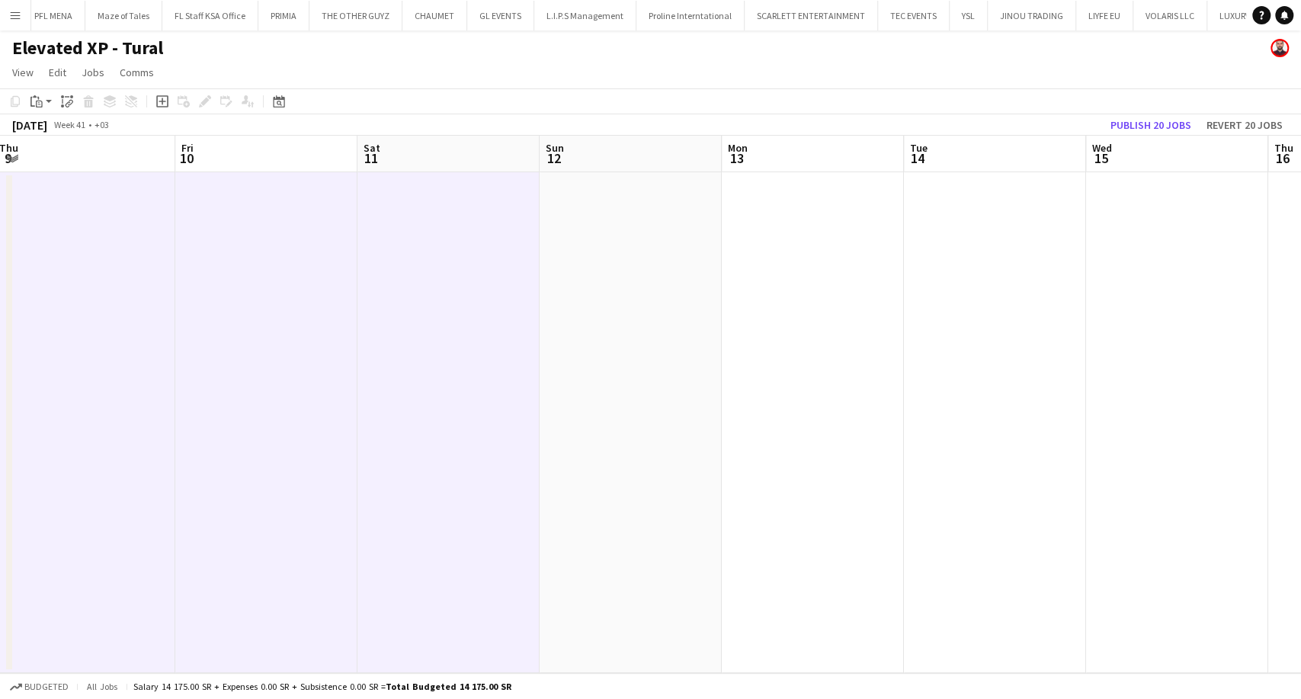
scroll to position [0, 657]
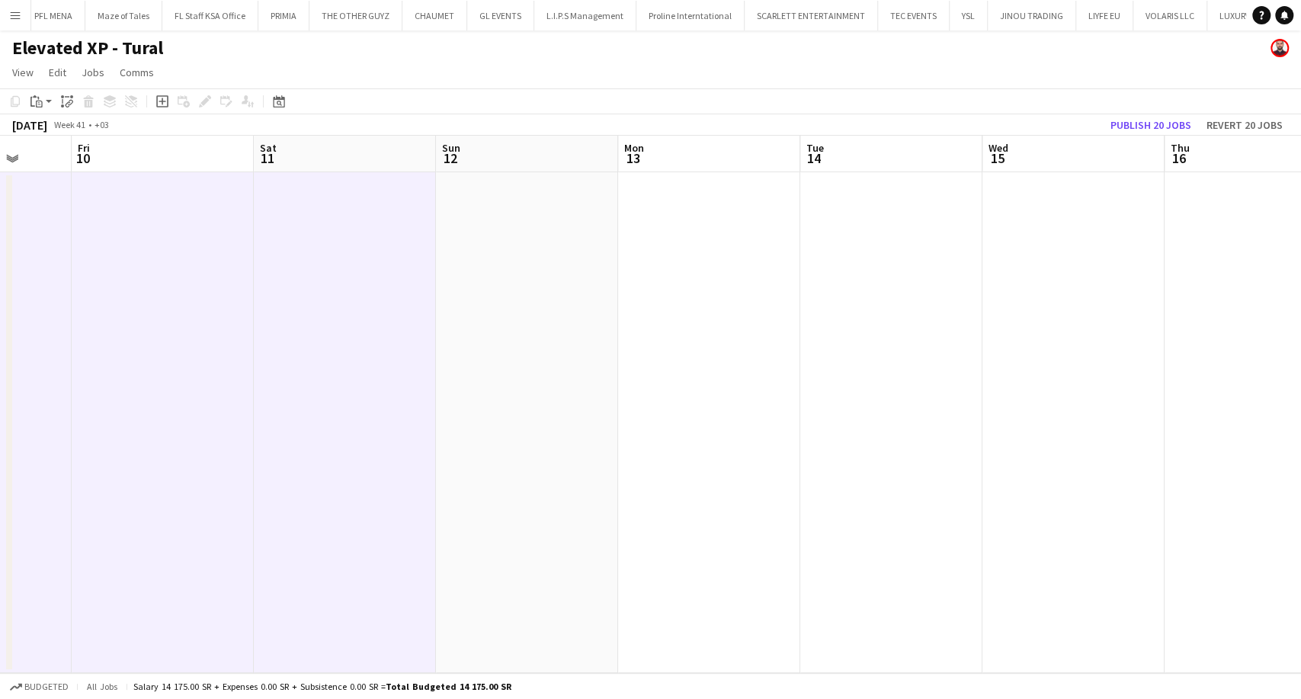
drag, startPoint x: 932, startPoint y: 392, endPoint x: 306, endPoint y: 398, distance: 625.9
click at [305, 398] on app-calendar-viewport "Mon 6 Tue 7 Wed 8 Thu 9 Fri 10 Sat 11 Sun 12 Mon 13 Tue 14 Wed 15 Thu 16 Fri 17…" at bounding box center [650, 404] width 1301 height 537
click at [511, 396] on app-date-cell at bounding box center [527, 422] width 182 height 501
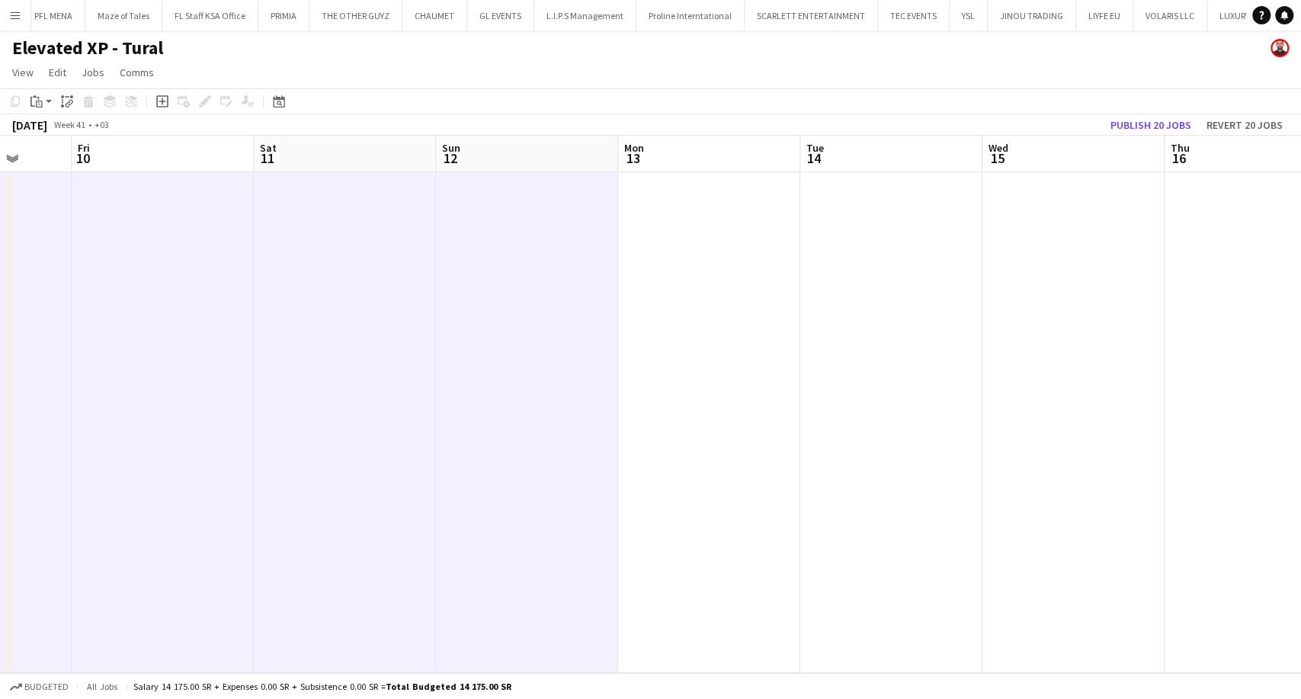
click at [717, 422] on app-date-cell at bounding box center [709, 422] width 182 height 501
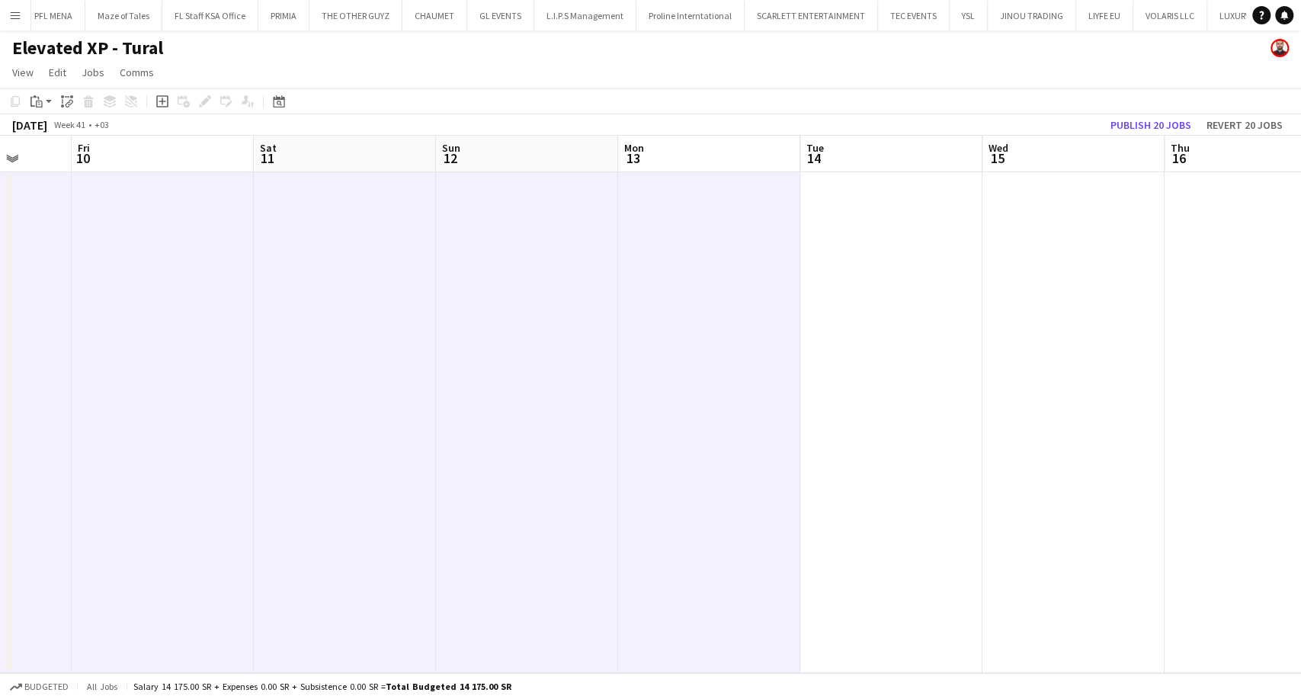
click at [844, 412] on app-date-cell at bounding box center [891, 422] width 182 height 501
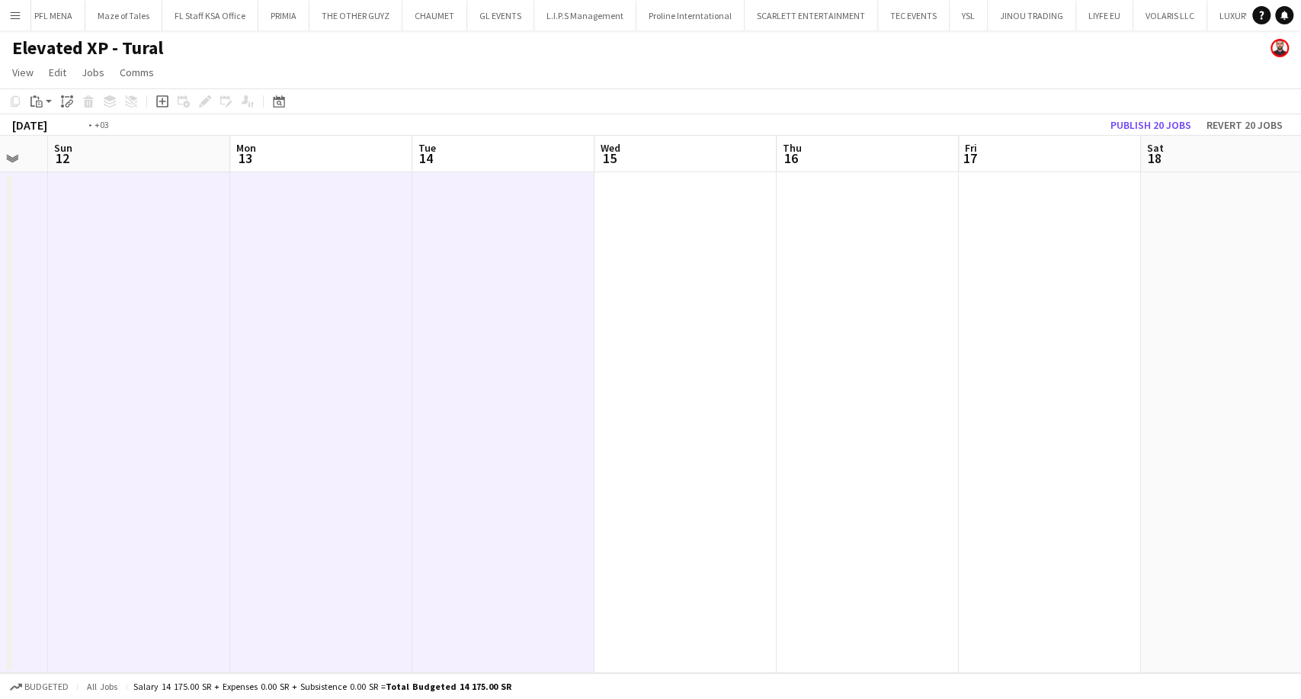
scroll to position [0, 565]
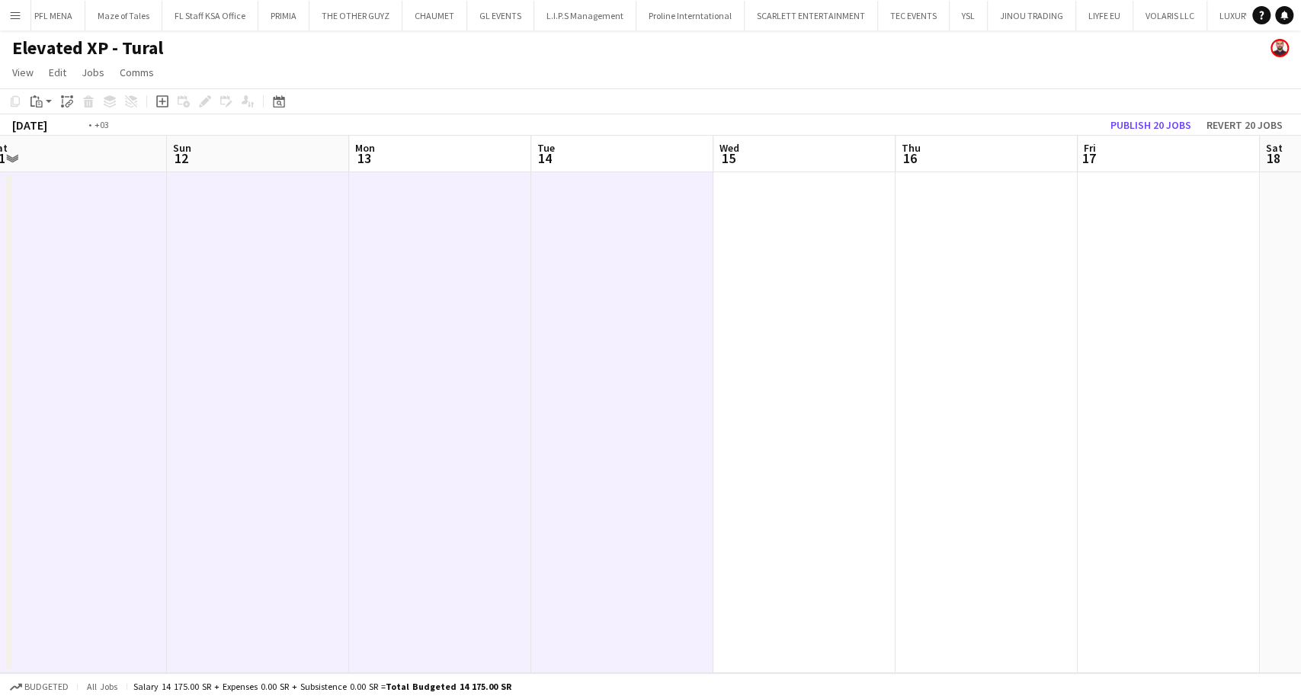
drag, startPoint x: 860, startPoint y: 425, endPoint x: 224, endPoint y: 433, distance: 635.8
click at [224, 433] on app-calendar-viewport "Wed 8 Thu 9 Fri 10 Sat 11 Sun 12 Mon 13 Tue 14 Wed 15 Thu 16 Fri 17 Sat 18 Sun …" at bounding box center [650, 404] width 1301 height 537
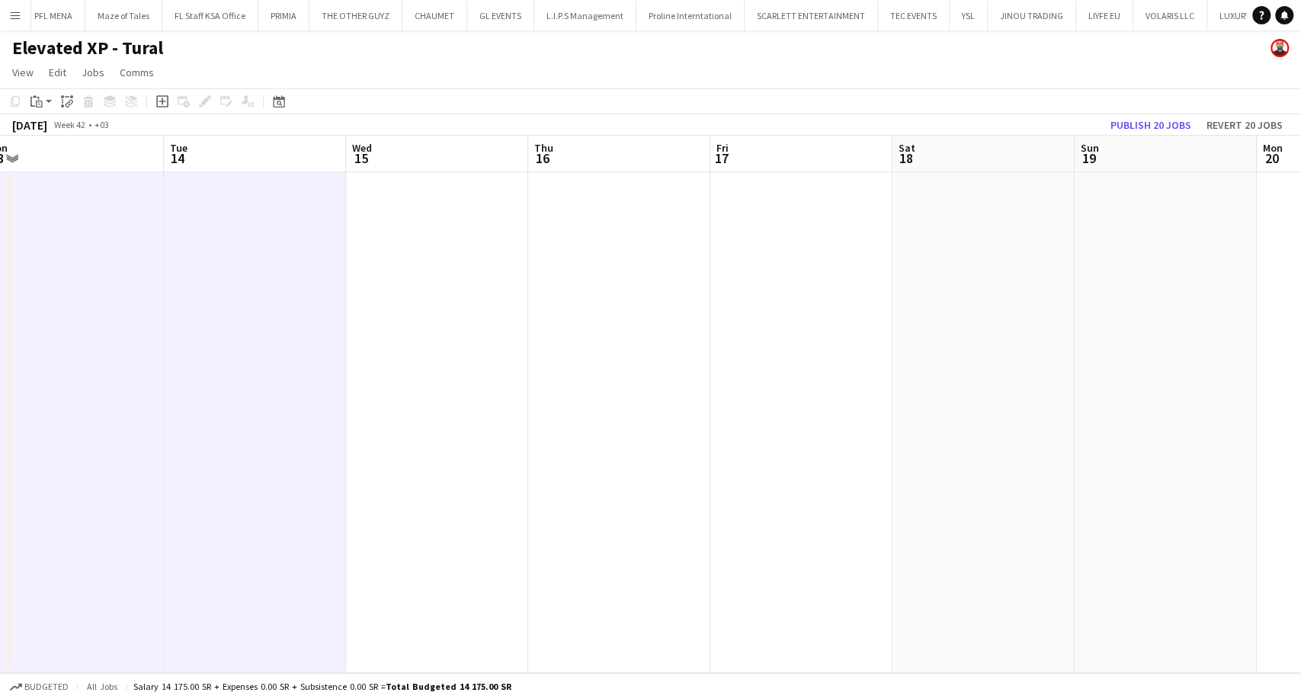
click at [405, 447] on app-date-cell at bounding box center [437, 422] width 182 height 501
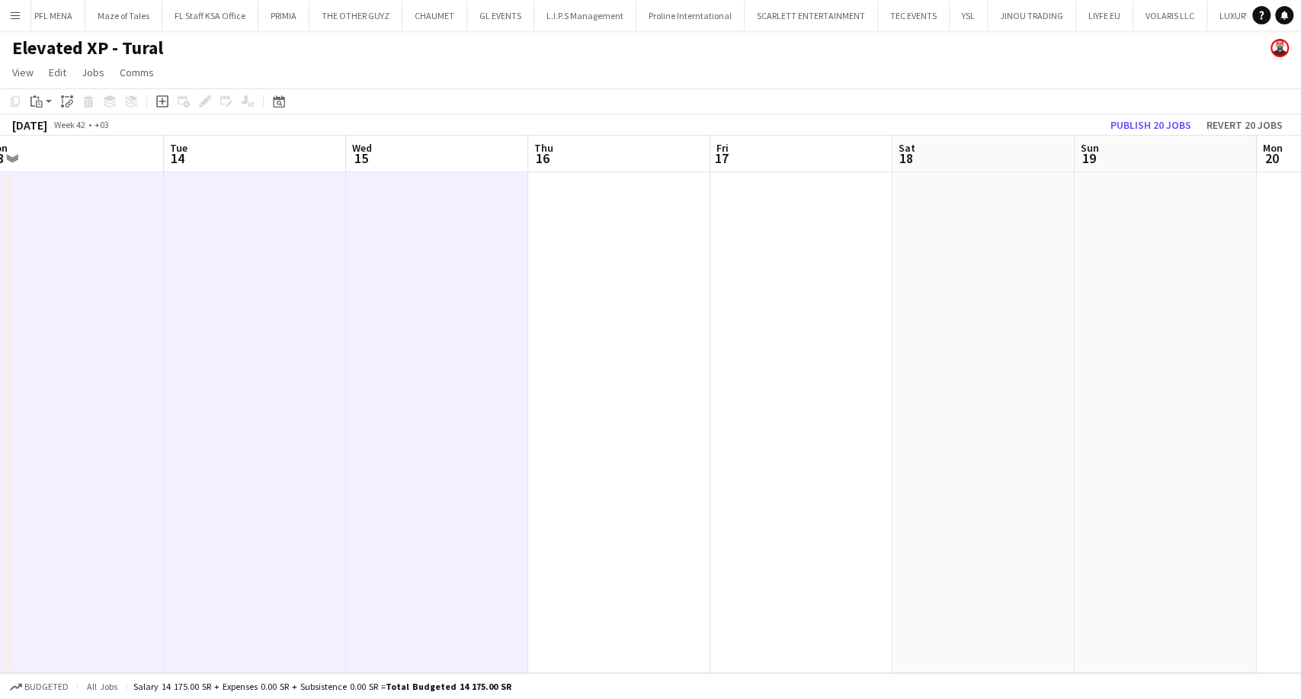
click at [608, 452] on app-date-cell at bounding box center [619, 422] width 182 height 501
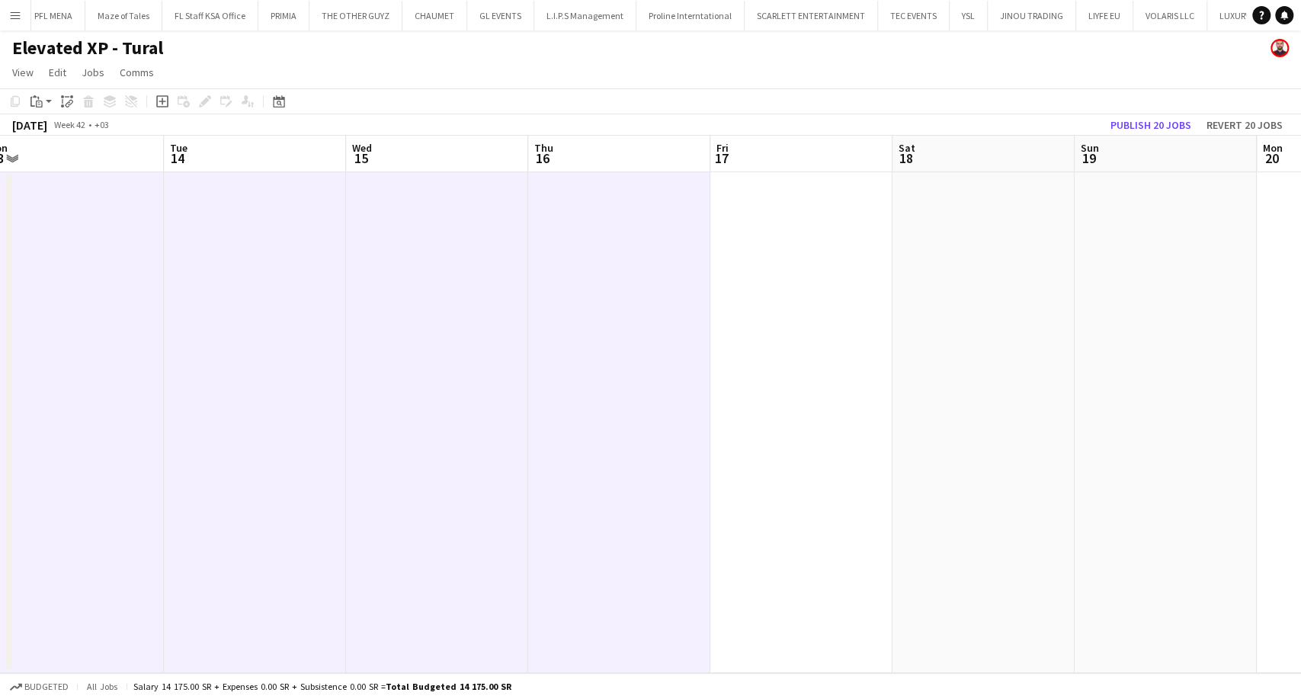
click at [792, 469] on app-date-cell at bounding box center [801, 422] width 182 height 501
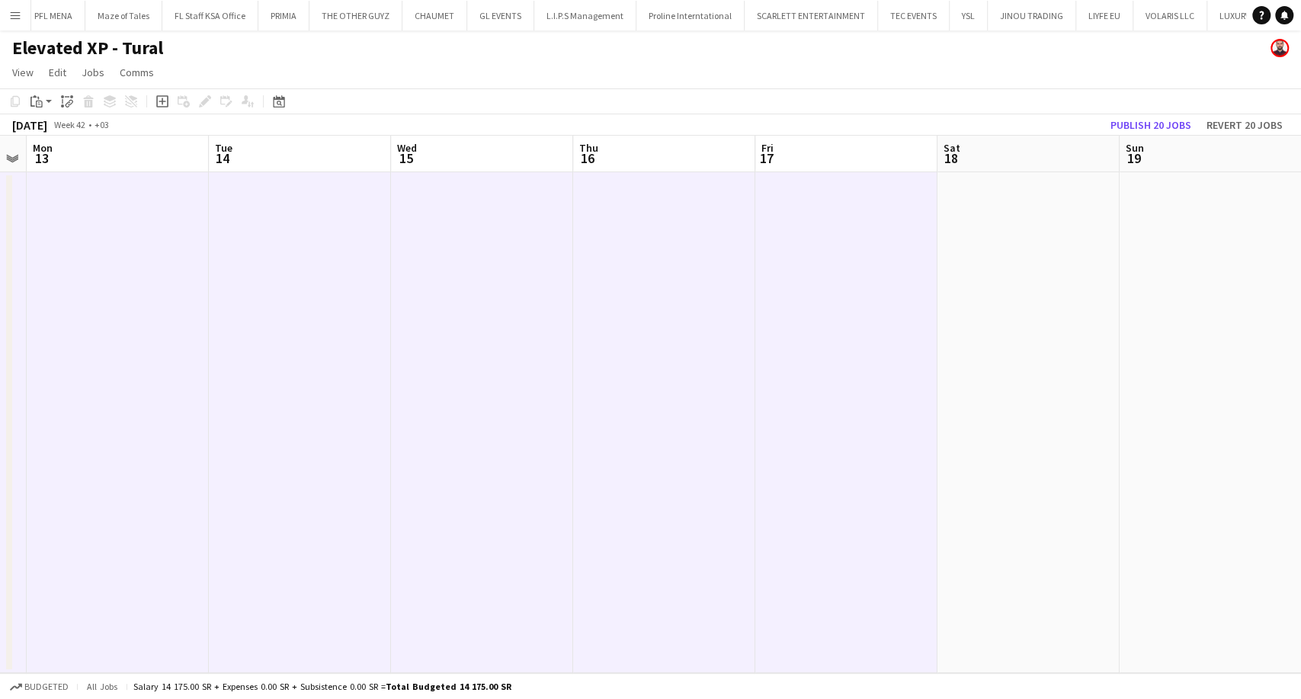
drag, startPoint x: 800, startPoint y: 481, endPoint x: 377, endPoint y: 508, distance: 424.7
click at [377, 508] on app-calendar-viewport "Fri 10 Sat 11 Sun 12 Mon 13 Tue 14 Wed 15 Thu 16 Fri 17 Sat 18 Sun 19 Mon 20 Tu…" at bounding box center [650, 404] width 1301 height 537
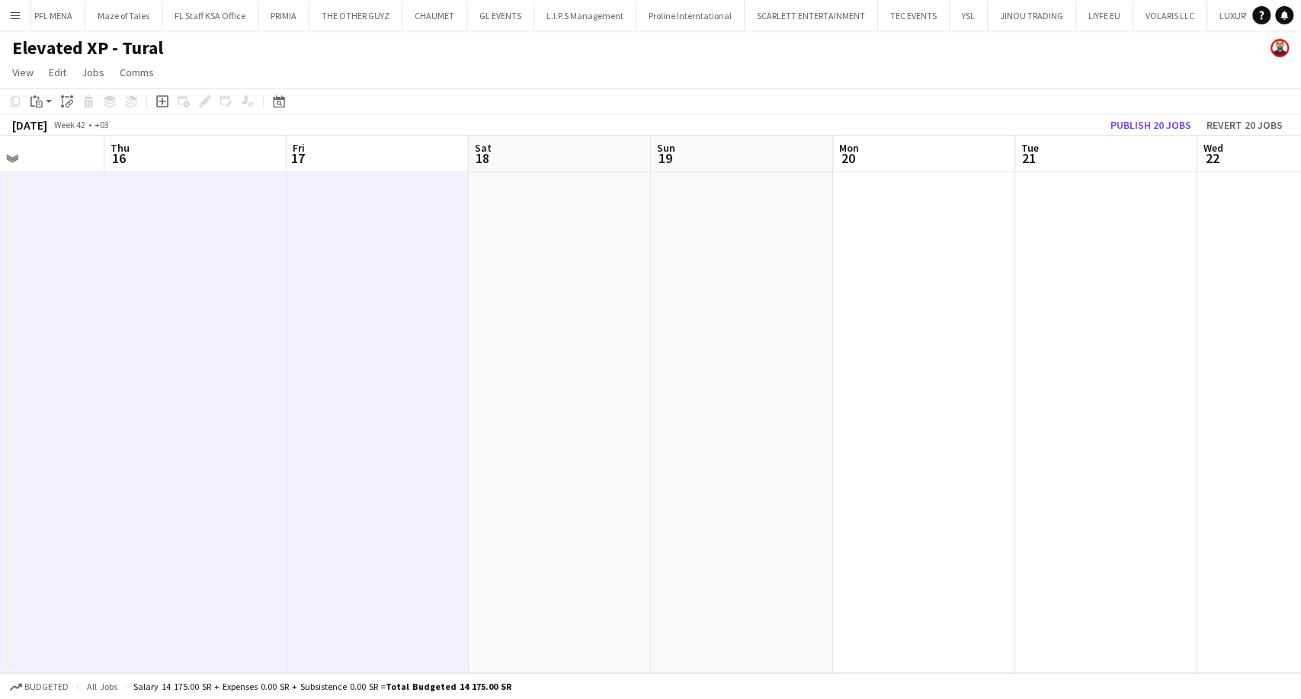
click at [573, 520] on app-date-cell at bounding box center [560, 422] width 182 height 501
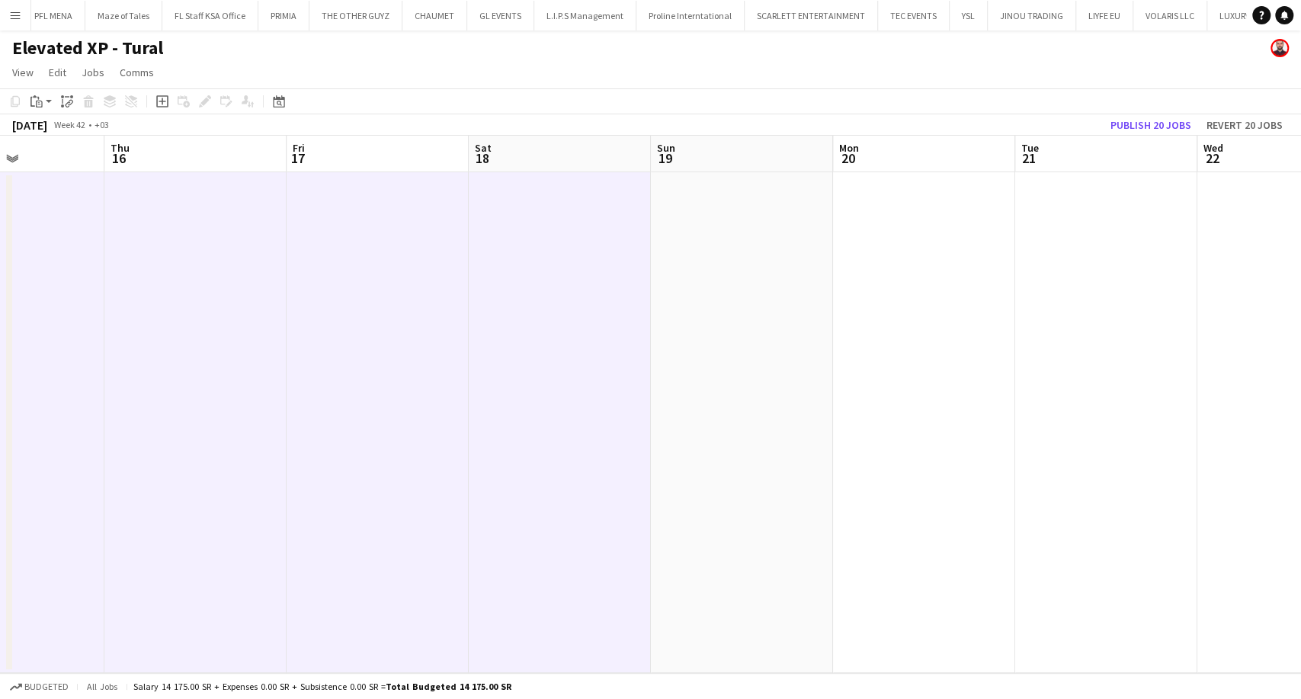
click at [720, 531] on app-date-cell at bounding box center [742, 422] width 182 height 501
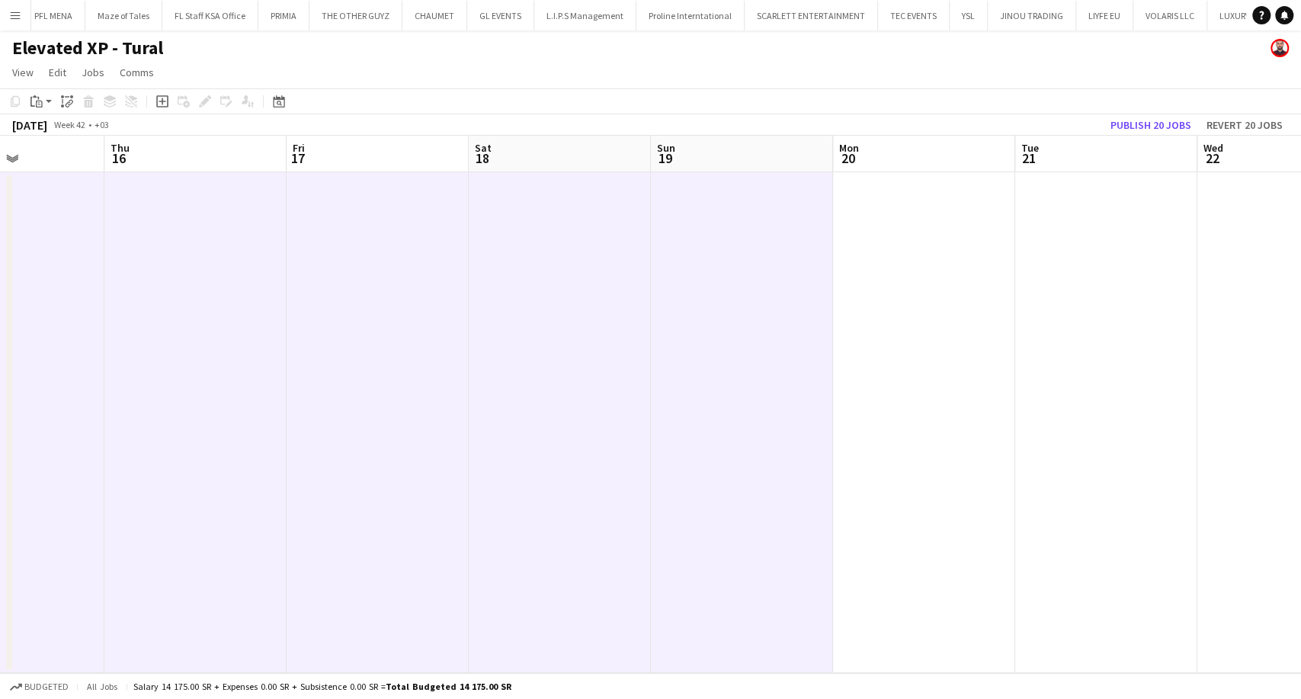
click at [916, 536] on app-date-cell at bounding box center [924, 422] width 182 height 501
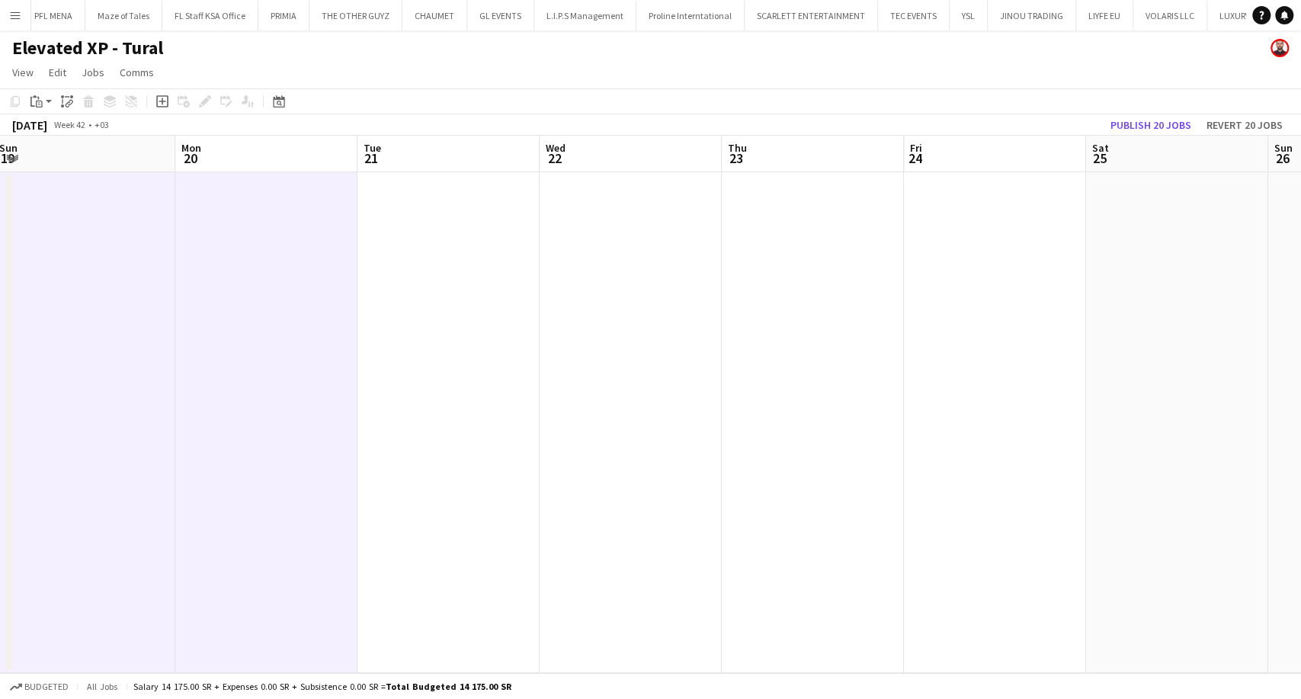
drag, startPoint x: 909, startPoint y: 536, endPoint x: 255, endPoint y: 520, distance: 653.5
click at [255, 520] on app-calendar-viewport "Thu 16 Fri 17 Sat 18 Sun 19 Mon 20 Tue 21 Wed 22 Thu 23 Fri 24 Sat 25 Sun 26 Mo…" at bounding box center [650, 404] width 1301 height 537
drag, startPoint x: 418, startPoint y: 516, endPoint x: 439, endPoint y: 541, distance: 32.5
click at [418, 515] on app-date-cell at bounding box center [445, 422] width 182 height 501
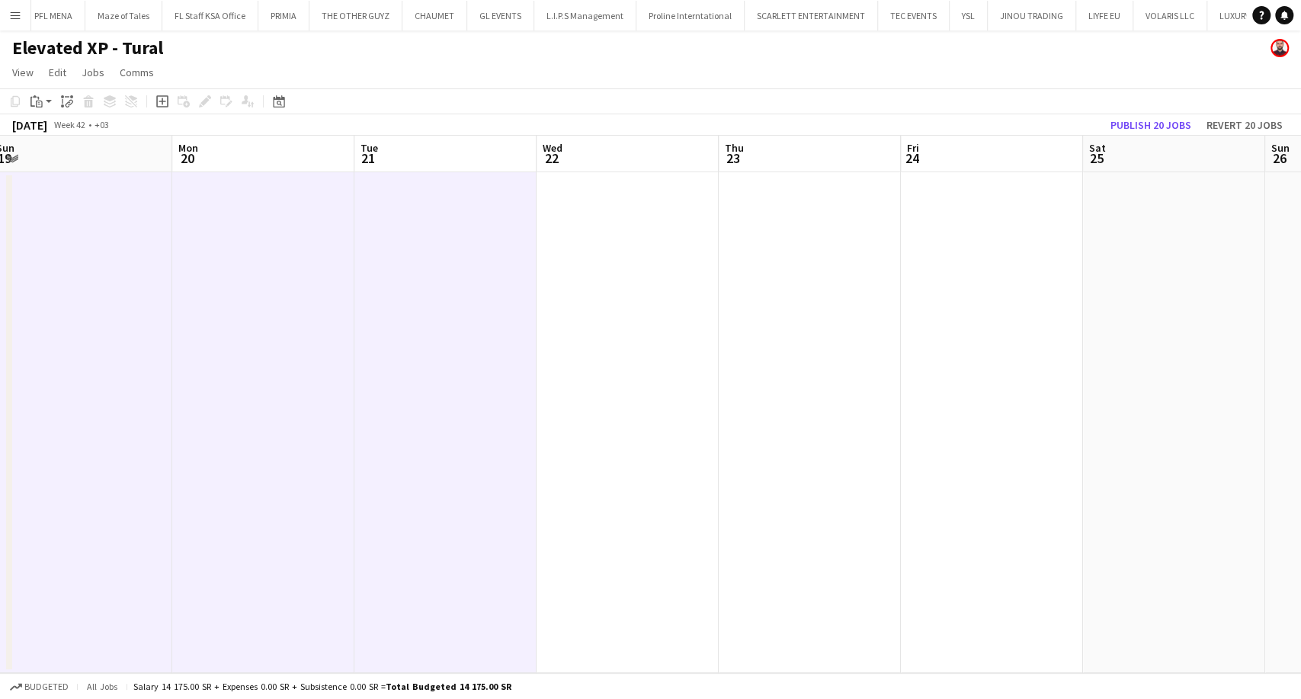
click at [605, 532] on app-date-cell at bounding box center [628, 422] width 182 height 501
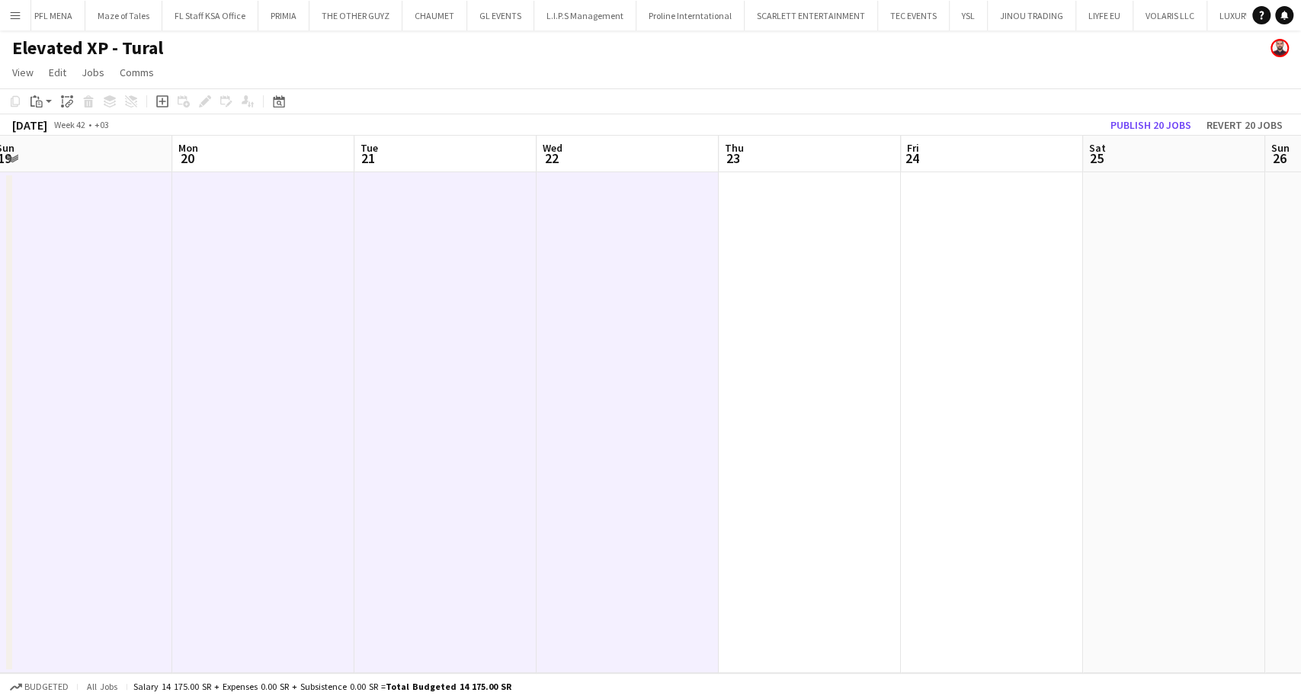
click at [807, 567] on app-date-cell at bounding box center [810, 422] width 182 height 501
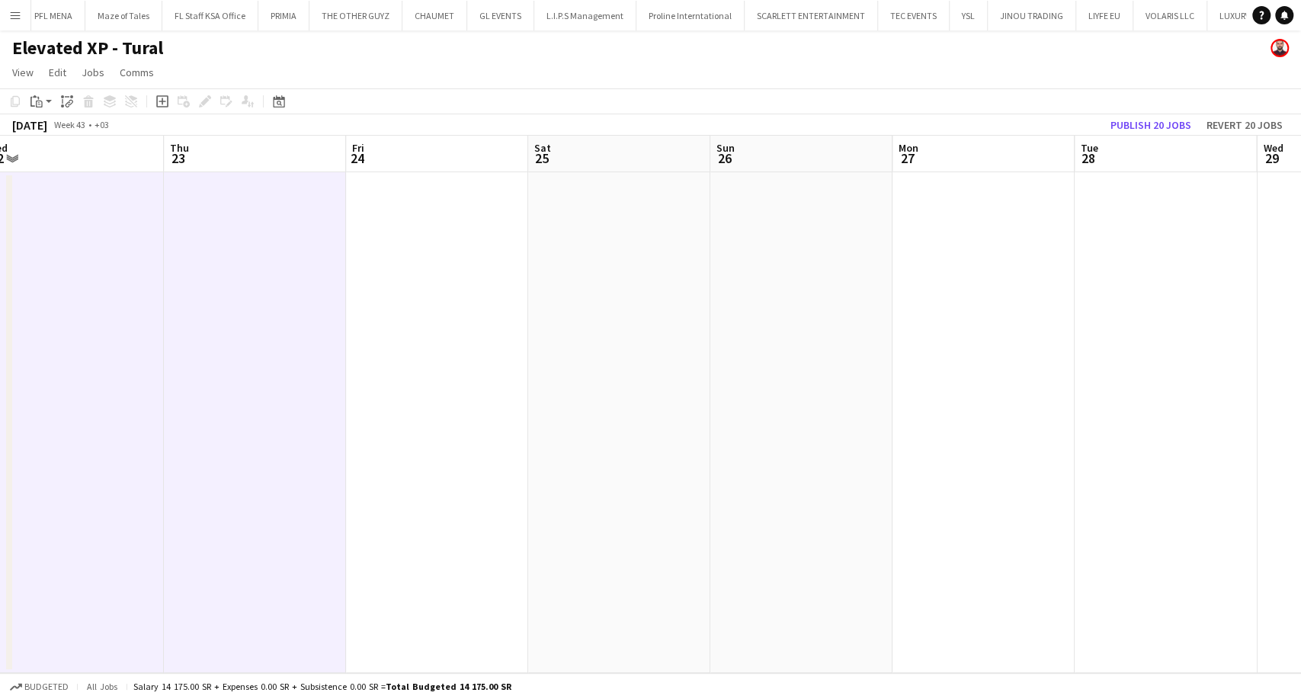
drag, startPoint x: 928, startPoint y: 598, endPoint x: 359, endPoint y: 589, distance: 568.7
click at [359, 589] on app-calendar-viewport "Sat 18 Sun 19 Mon 20 Tue 21 Wed 22 Thu 23 Fri 24 Sat 25 Sun 26 Mon 27 Tue 28 We…" at bounding box center [650, 404] width 1301 height 537
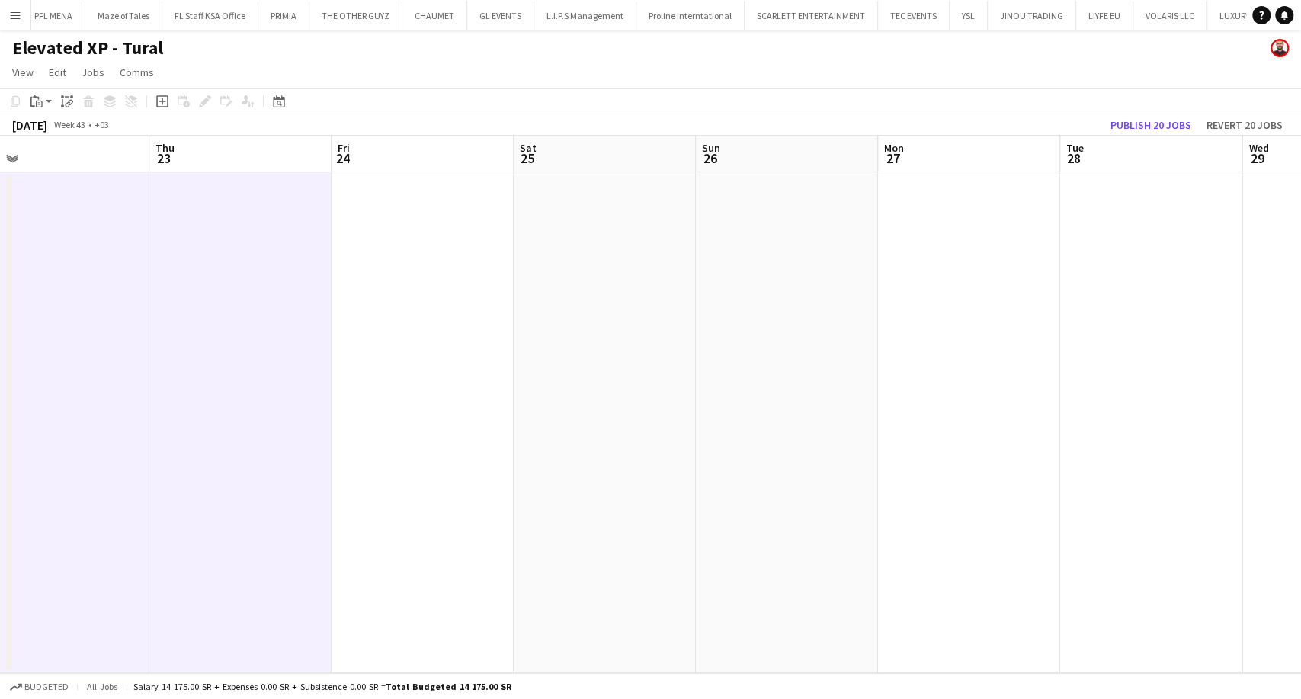
click at [411, 575] on app-date-cell at bounding box center [423, 422] width 182 height 501
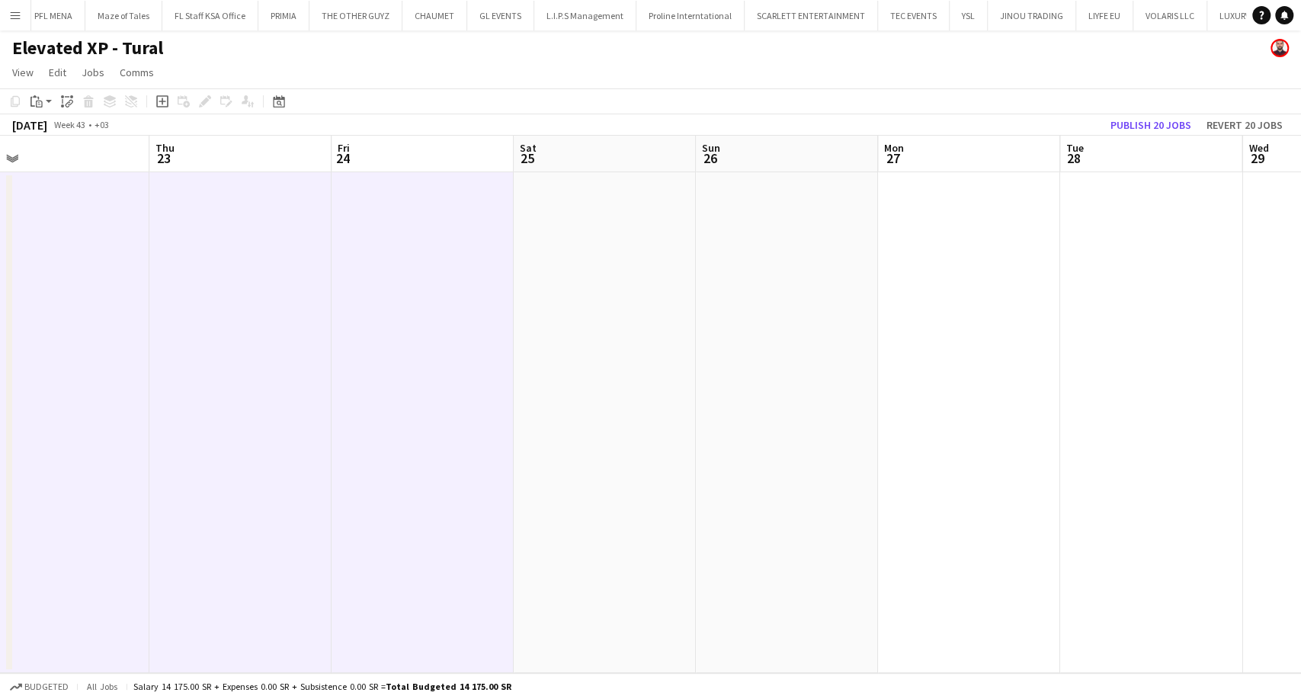
click at [625, 595] on app-date-cell at bounding box center [605, 422] width 182 height 501
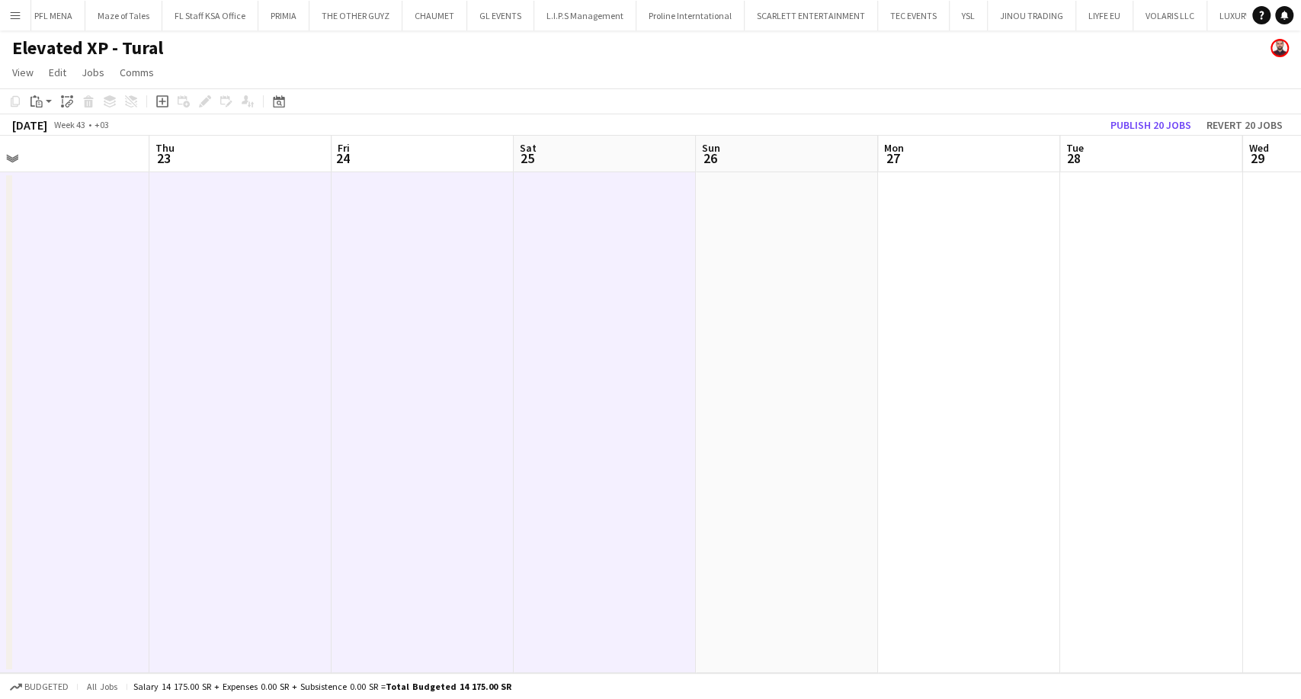
click at [744, 582] on app-date-cell at bounding box center [787, 422] width 182 height 501
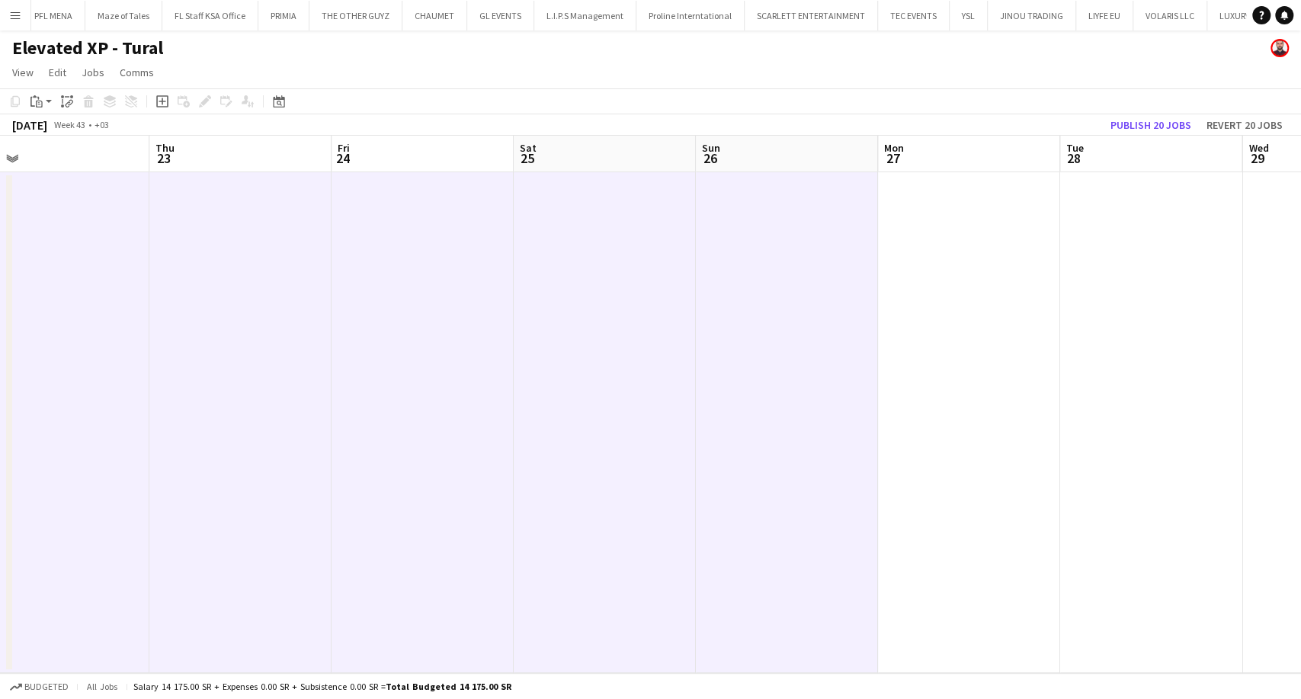
click at [996, 619] on app-date-cell at bounding box center [969, 422] width 182 height 501
drag, startPoint x: 988, startPoint y: 620, endPoint x: 448, endPoint y: 635, distance: 539.9
click at [454, 630] on app-calendar-viewport "Mon 20 Tue 21 Wed 22 Thu 23 Fri 24 Sat 25 Sun 26 Mon 27 Tue 28 Wed 29 Thu 30 Fr…" at bounding box center [650, 404] width 1301 height 537
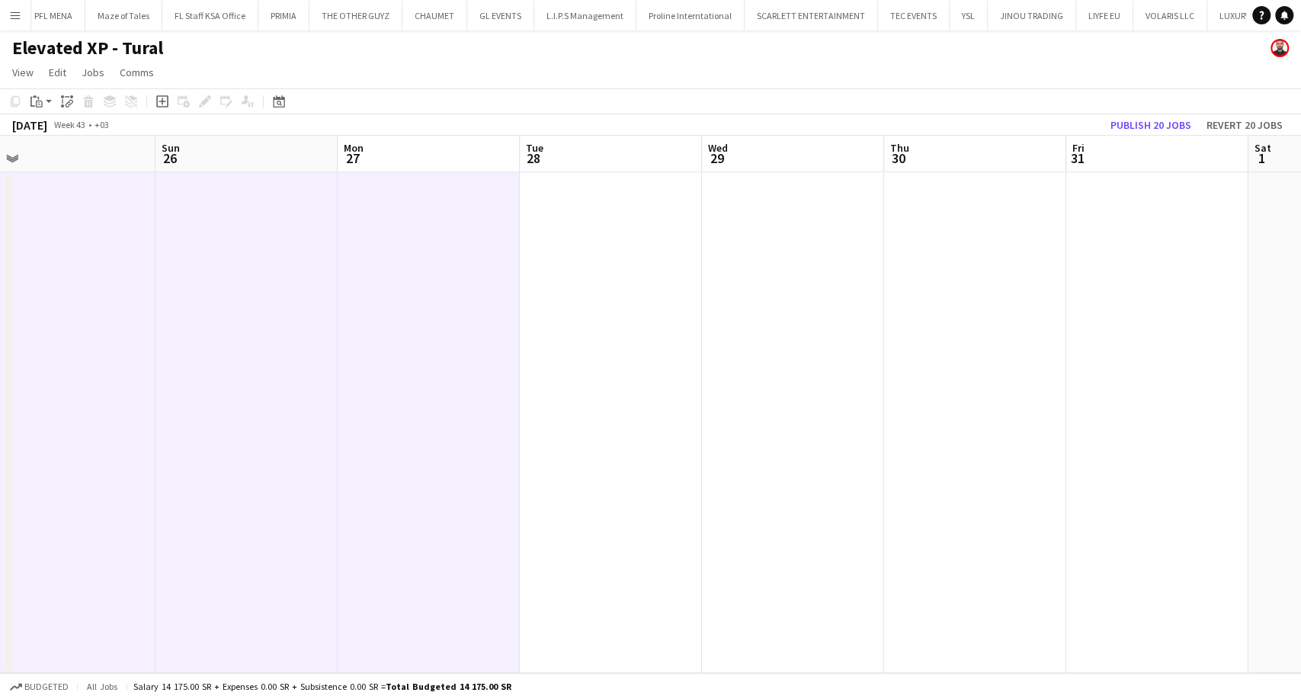
click at [659, 626] on app-date-cell at bounding box center [611, 422] width 182 height 501
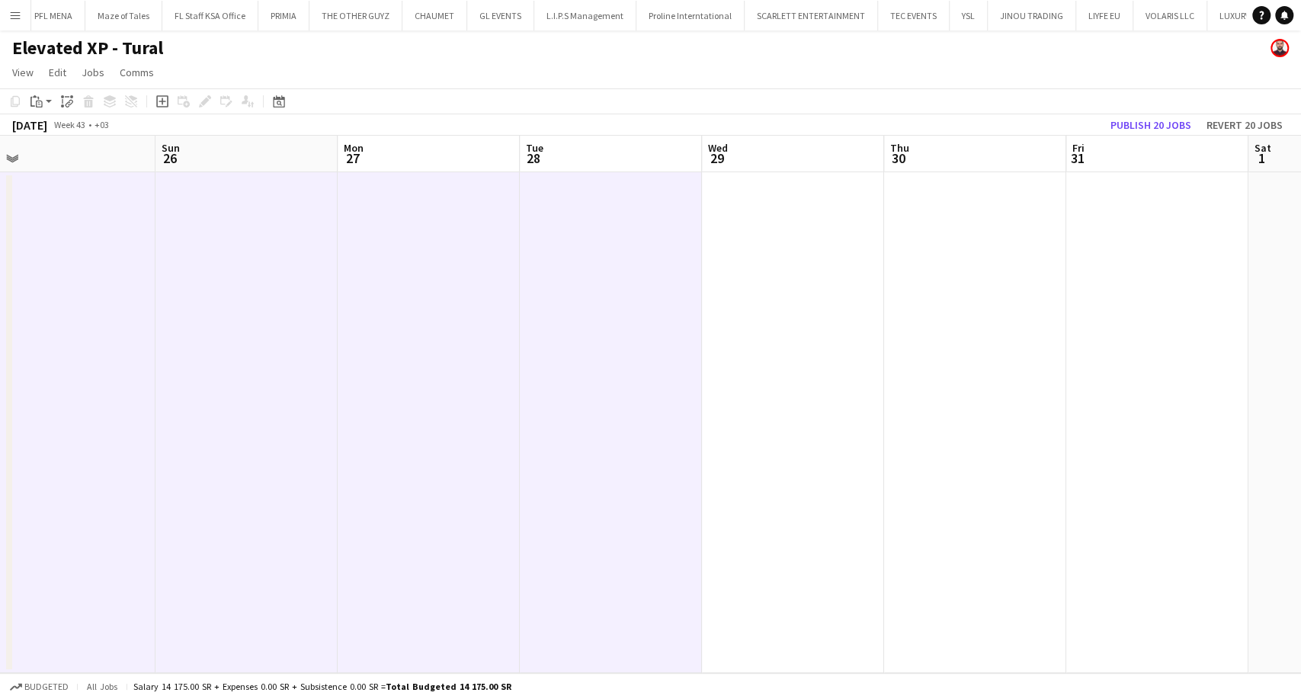
click at [780, 630] on app-date-cell at bounding box center [793, 422] width 182 height 501
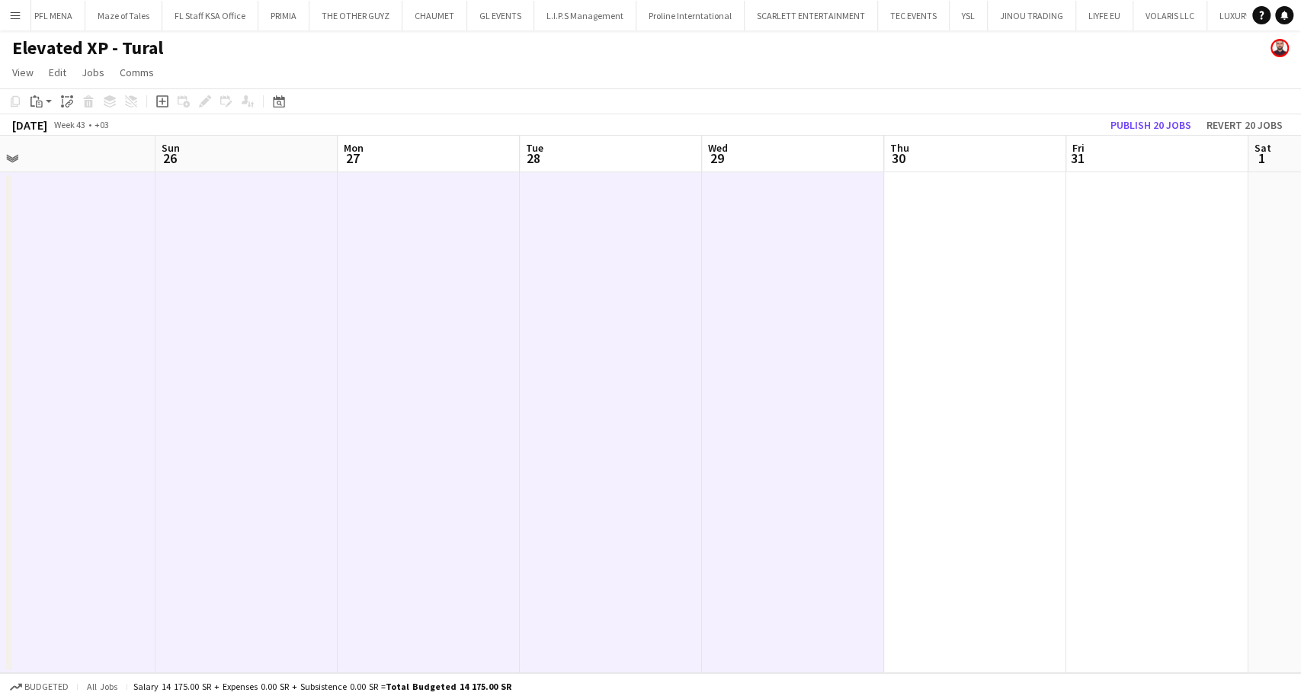
click at [964, 632] on app-date-cell at bounding box center [975, 422] width 182 height 501
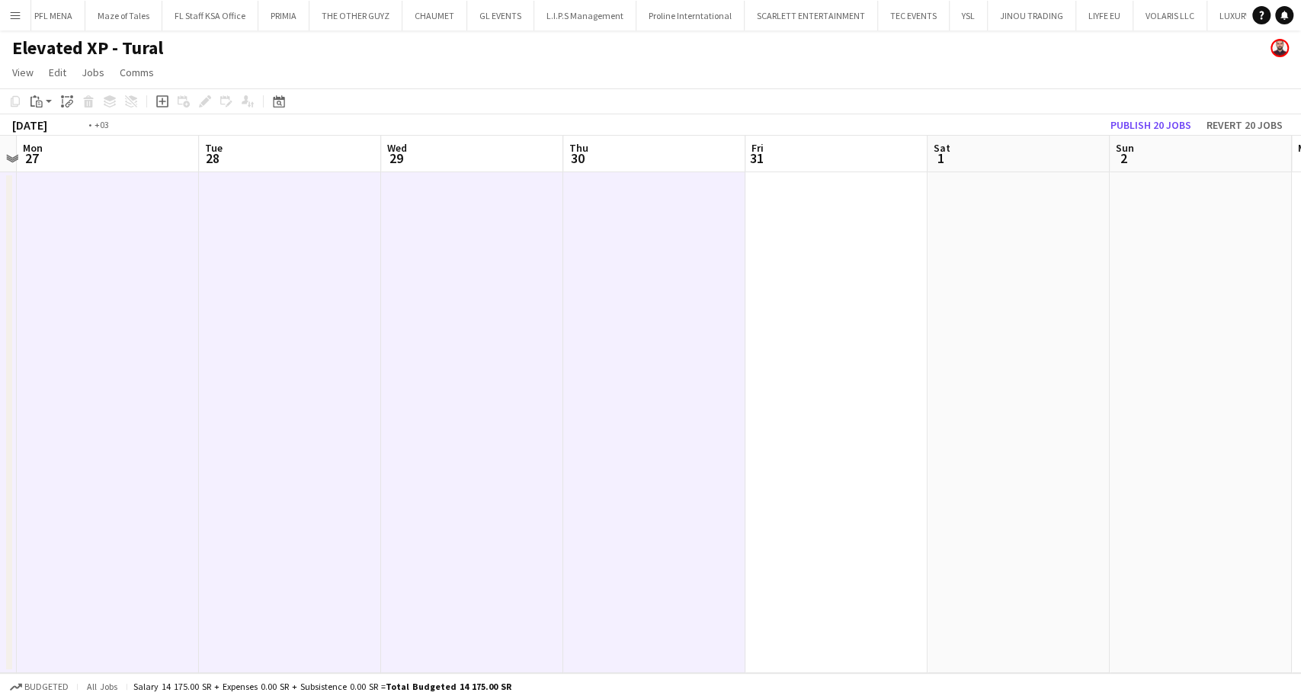
drag, startPoint x: 964, startPoint y: 632, endPoint x: 595, endPoint y: 648, distance: 369.3
click at [598, 644] on app-calendar-viewport "Fri 24 Sat 25 Sun 26 Mon 27 Tue 28 Wed 29 Thu 30 Fri 31 Sat 1 Sun 2 Mon 3 Tue 4…" at bounding box center [650, 404] width 1301 height 537
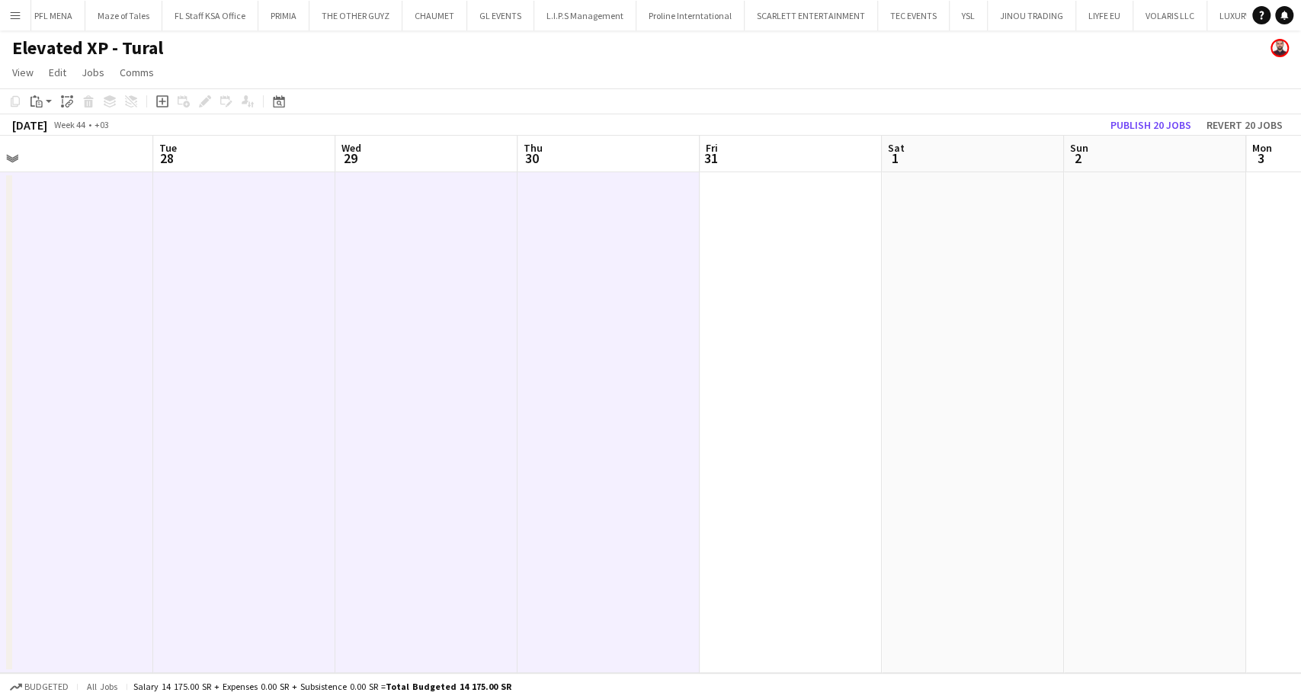
click at [781, 612] on app-date-cell at bounding box center [791, 422] width 182 height 501
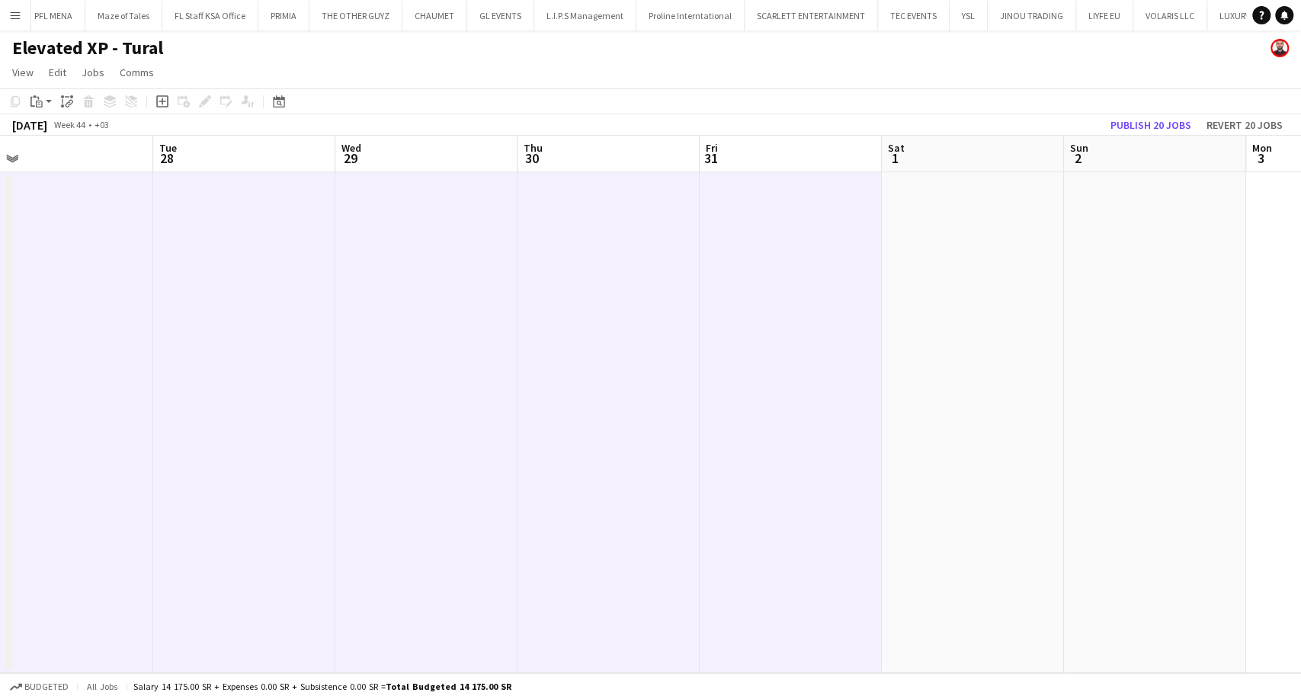
click at [938, 622] on app-date-cell at bounding box center [973, 422] width 182 height 501
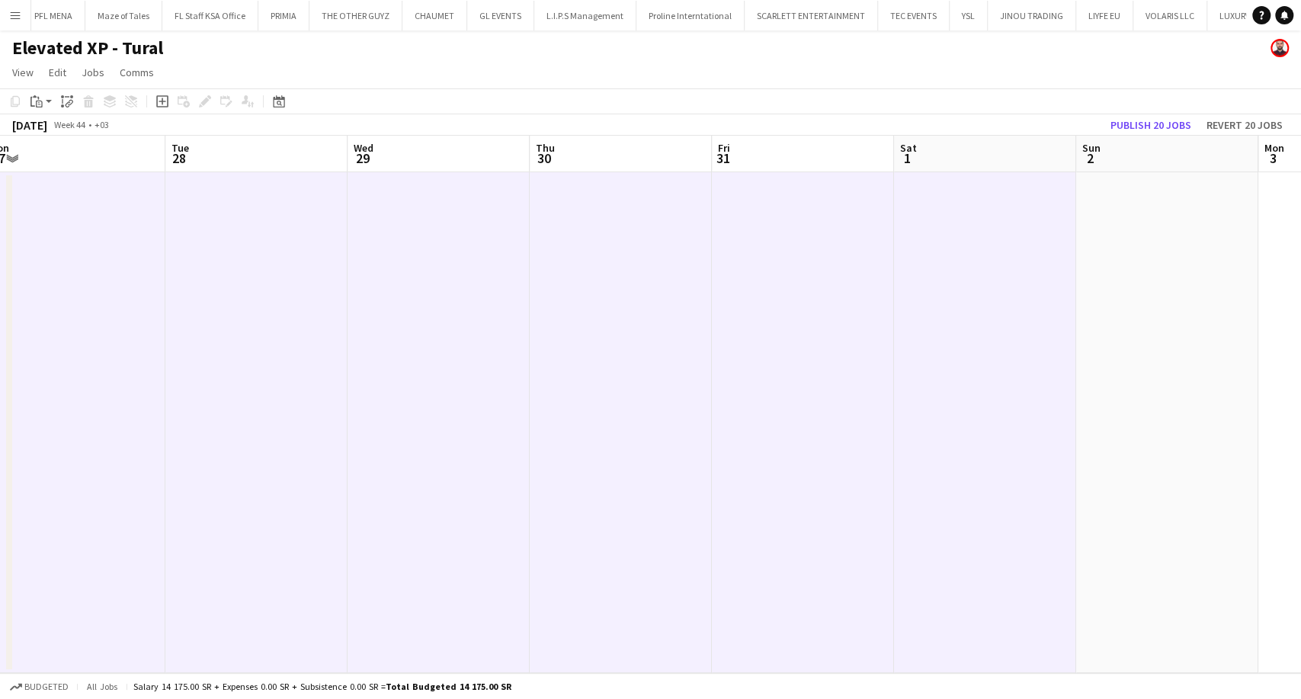
drag, startPoint x: 954, startPoint y: 626, endPoint x: 576, endPoint y: 614, distance: 377.5
click at [576, 614] on app-calendar-viewport "Fri 24 Sat 25 Sun 26 Mon 27 Tue 28 Wed 29 Thu 30 Fri 31 Sat 1 Sun 2 Mon 3 Tue 4…" at bounding box center [650, 404] width 1301 height 537
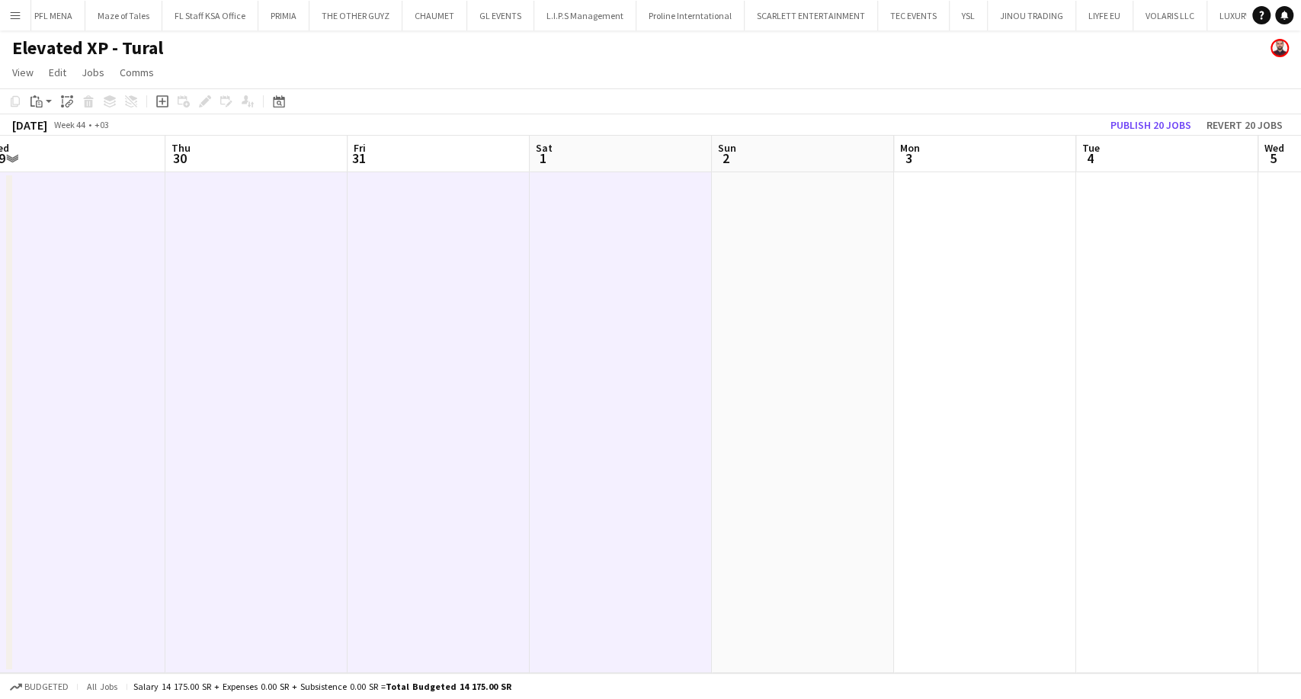
scroll to position [0, 588]
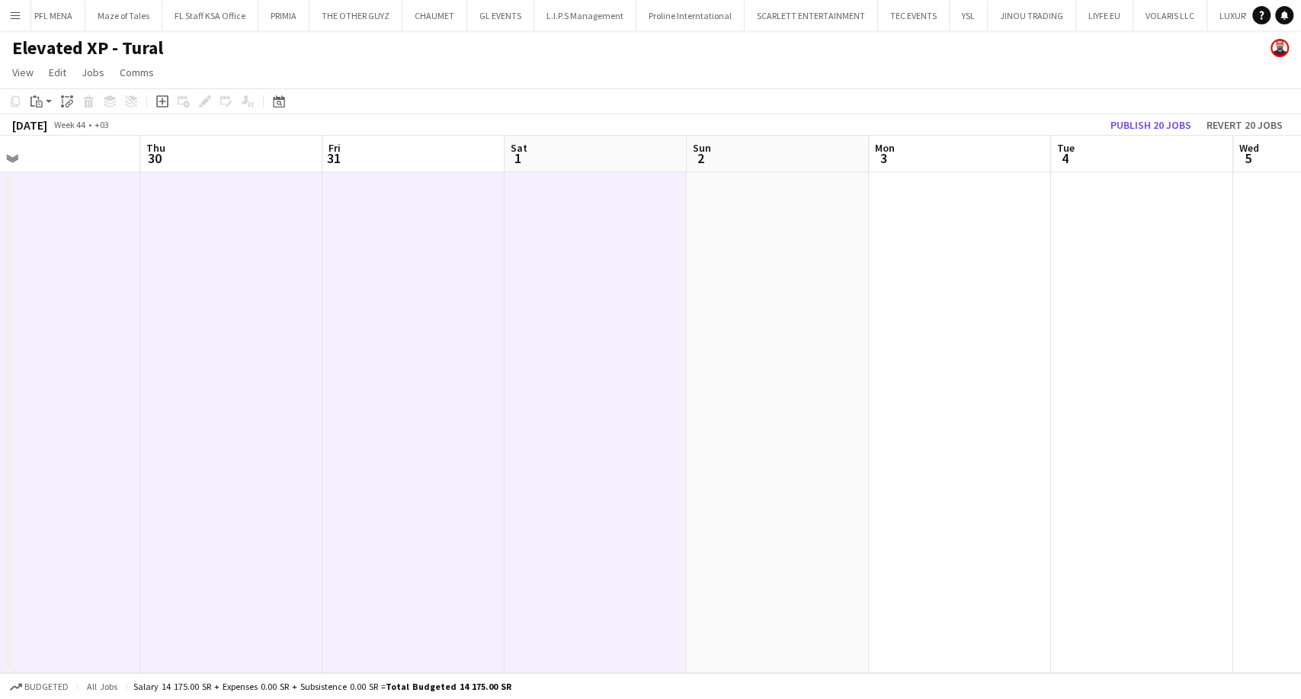
click at [763, 611] on app-date-cell at bounding box center [778, 422] width 182 height 501
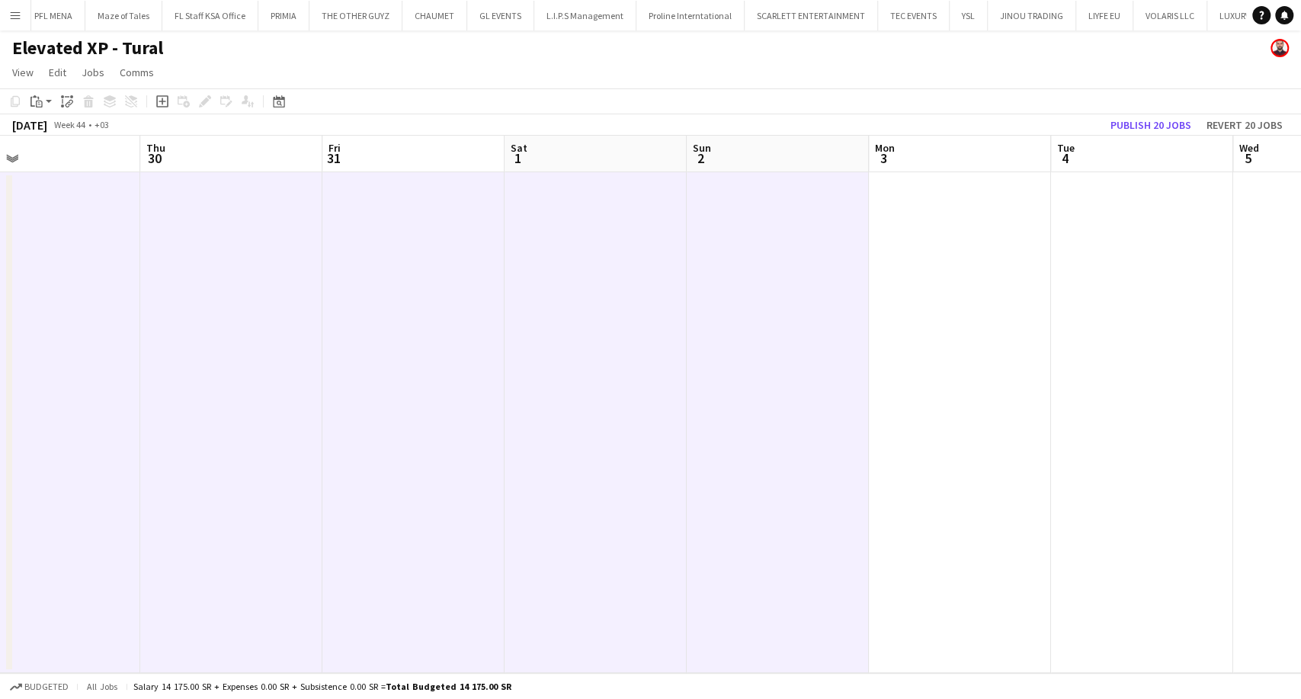
click at [961, 617] on app-date-cell at bounding box center [960, 422] width 182 height 501
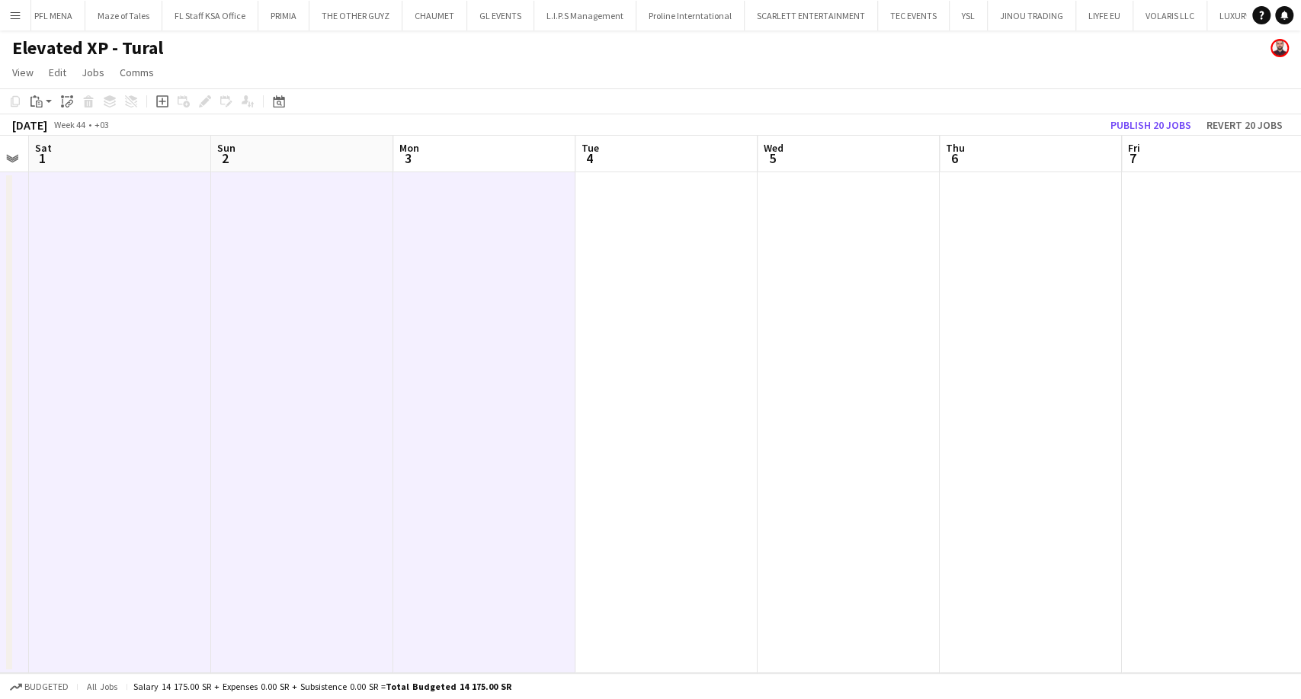
drag, startPoint x: 961, startPoint y: 617, endPoint x: 485, endPoint y: 600, distance: 476.8
click at [485, 600] on app-calendar-viewport "Tue 28 Wed 29 Thu 30 Fri 31 Sat 1 Sun 2 Mon 3 Tue 4 Wed 5 Thu 6 Fri 7 Sat 8 Sun…" at bounding box center [650, 404] width 1301 height 537
click at [653, 577] on app-date-cell at bounding box center [666, 422] width 182 height 501
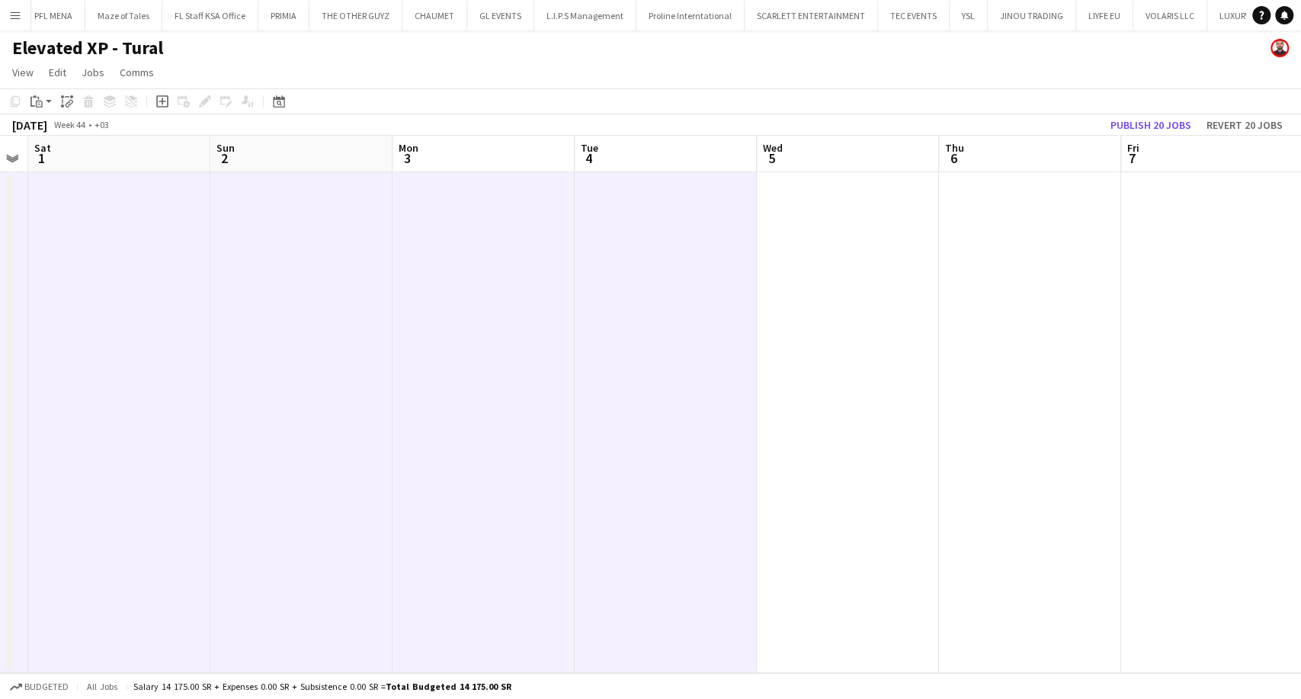
click at [805, 620] on app-date-cell at bounding box center [848, 422] width 182 height 501
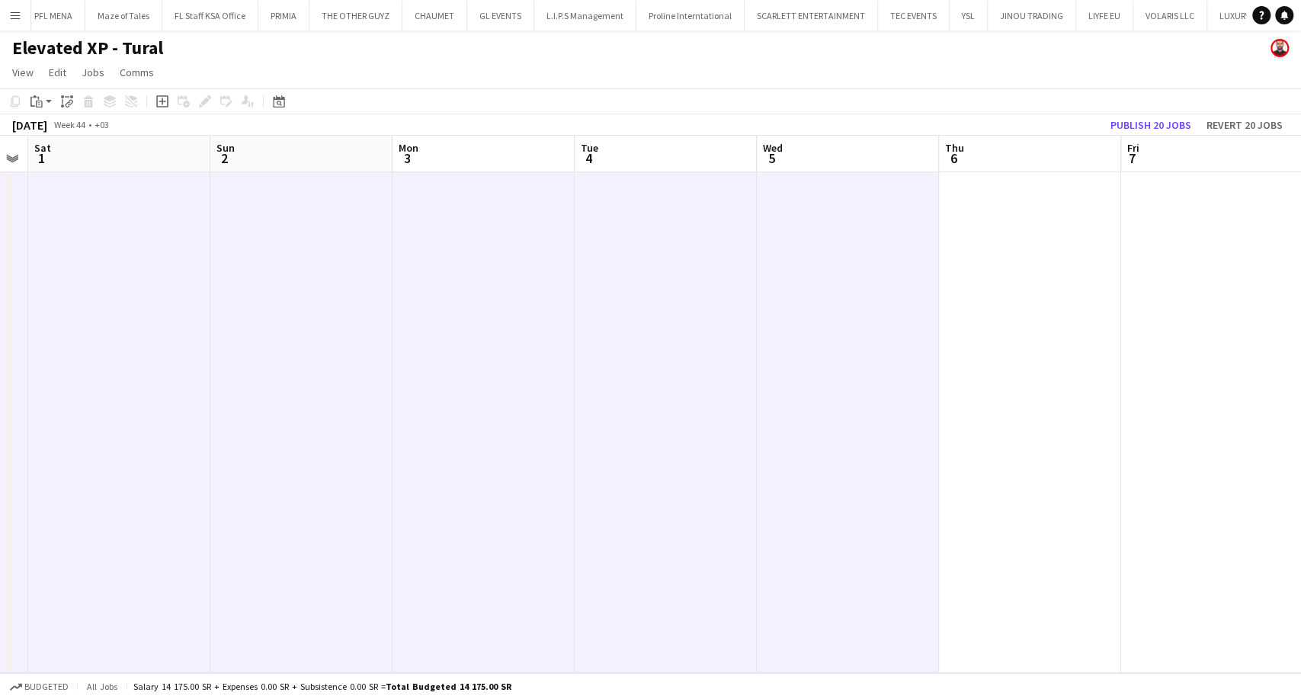
click at [988, 601] on app-date-cell at bounding box center [1030, 422] width 182 height 501
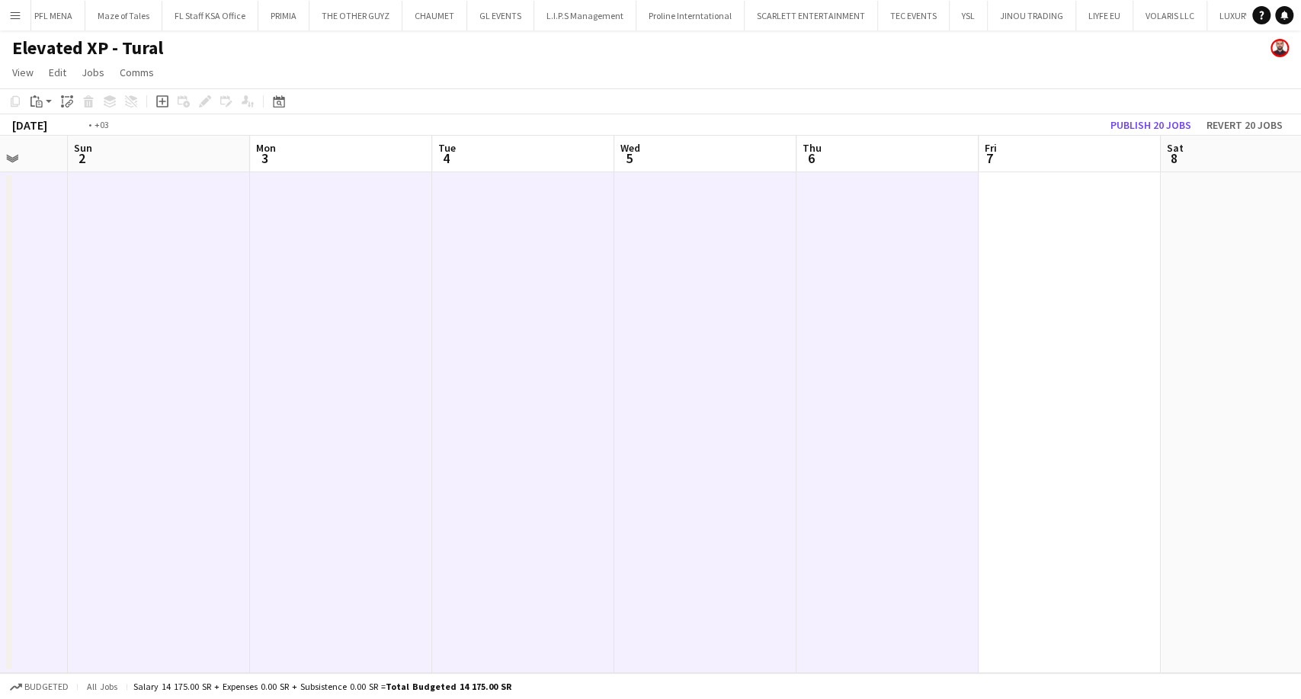
scroll to position [0, 438]
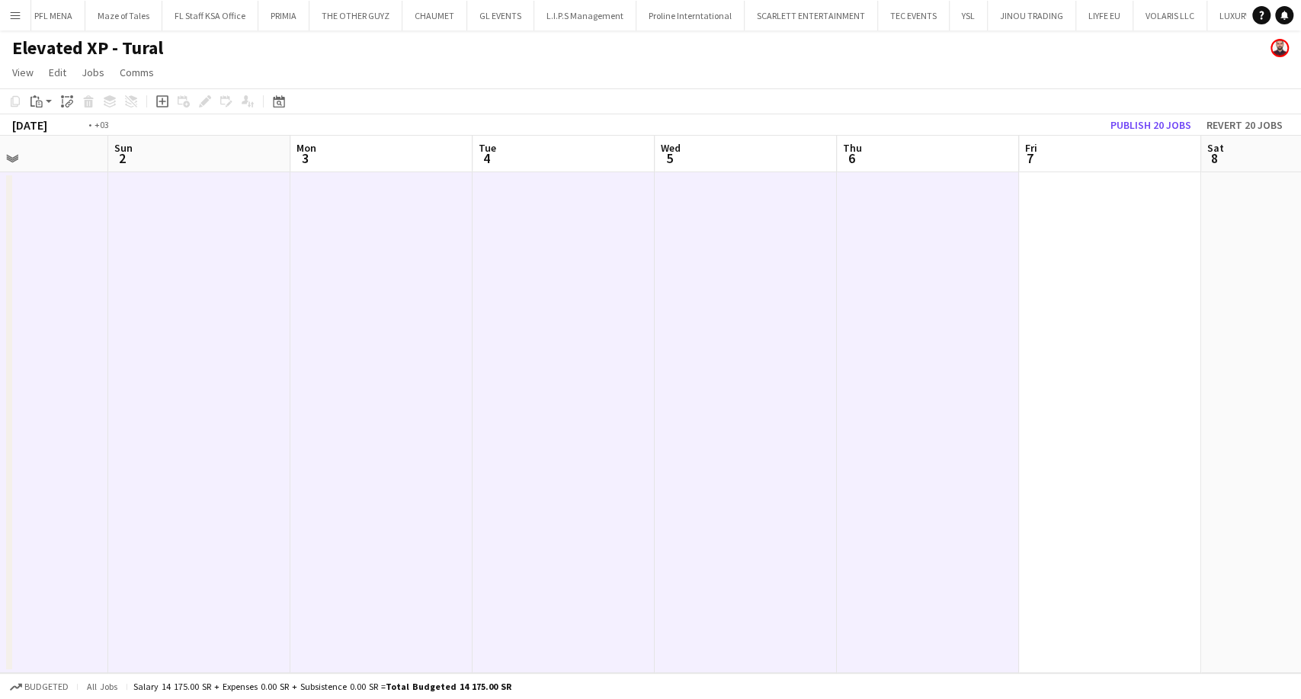
drag, startPoint x: 1006, startPoint y: 537, endPoint x: 540, endPoint y: 502, distance: 467.8
click at [540, 502] on app-calendar-viewport "Thu 30 Fri 31 Sat 1 Sun 2 Mon 3 Tue 4 Wed 5 Thu 6 Fri 7 Sat 8 Sun 9 Mon 10 Tue …" at bounding box center [650, 404] width 1301 height 537
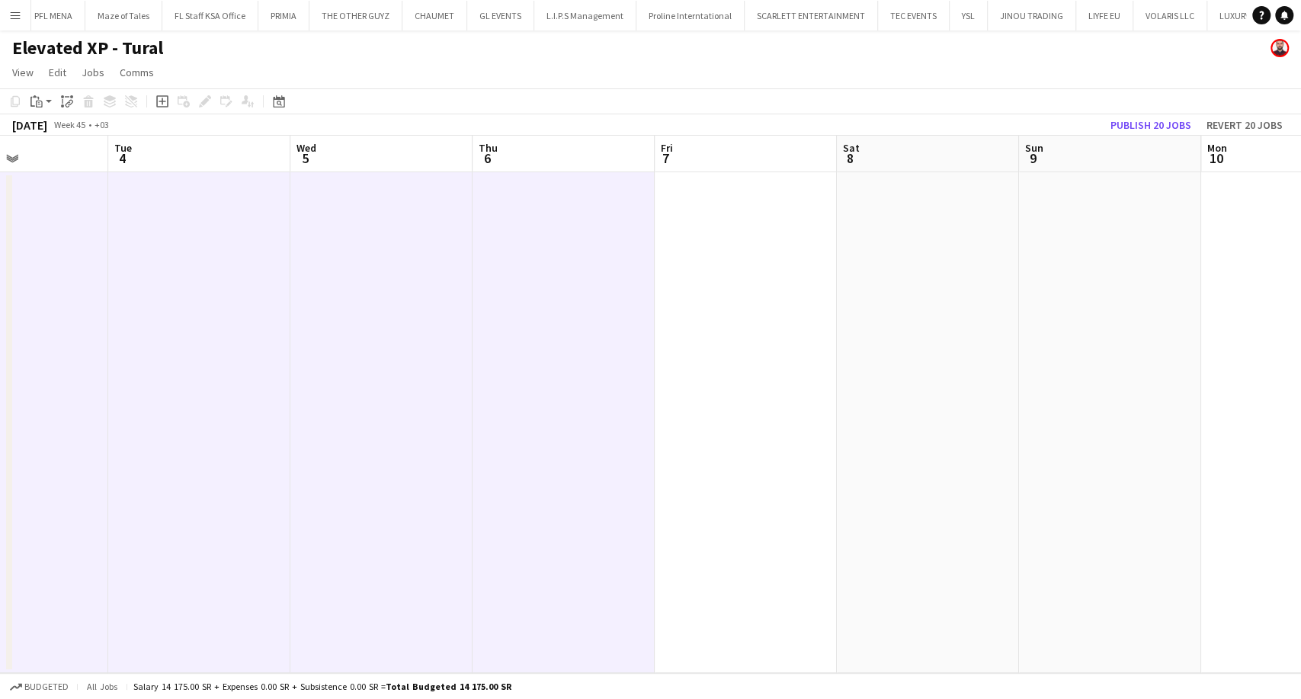
click at [691, 515] on app-date-cell at bounding box center [746, 422] width 182 height 501
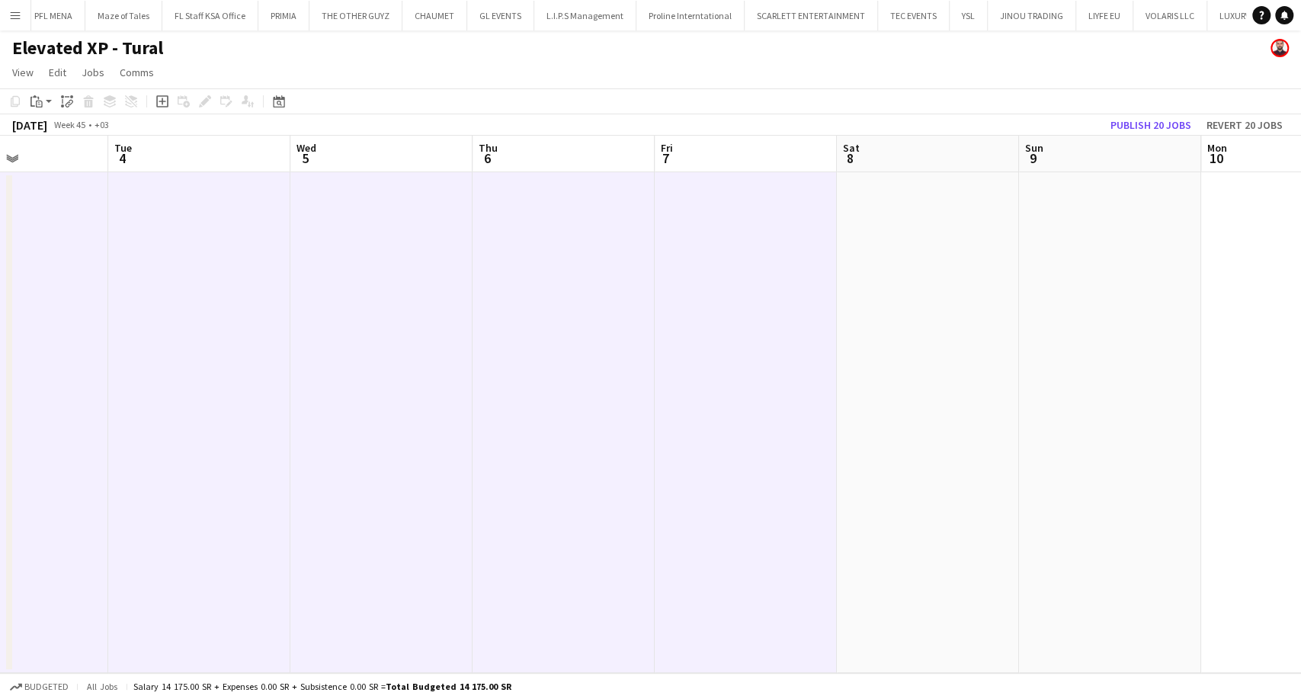
click at [890, 544] on app-date-cell at bounding box center [928, 422] width 182 height 501
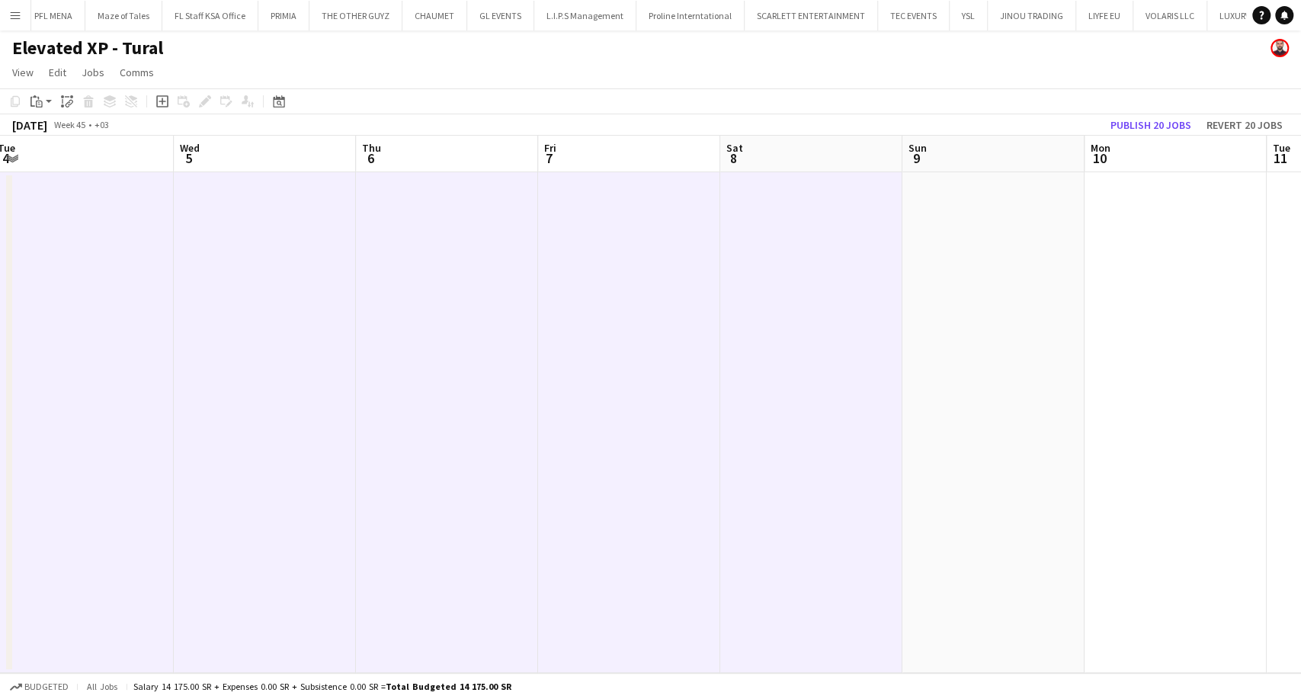
scroll to position [0, 397]
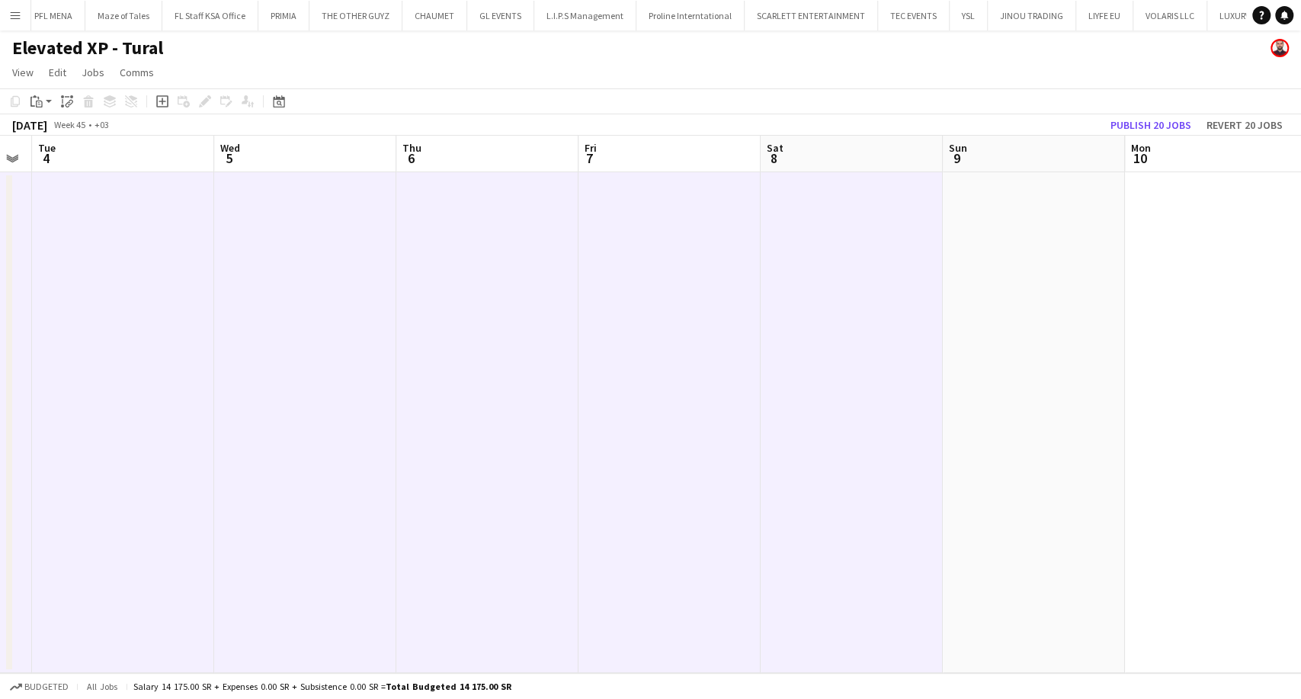
drag, startPoint x: 887, startPoint y: 556, endPoint x: 578, endPoint y: 558, distance: 309.5
click at [576, 556] on app-calendar-viewport "Sat 1 Sun 2 Mon 3 Tue 4 Wed 5 Thu 6 Fri 7 Sat 8 Sun 9 Mon 10 Tue 11 Wed 12 Thu …" at bounding box center [650, 404] width 1301 height 537
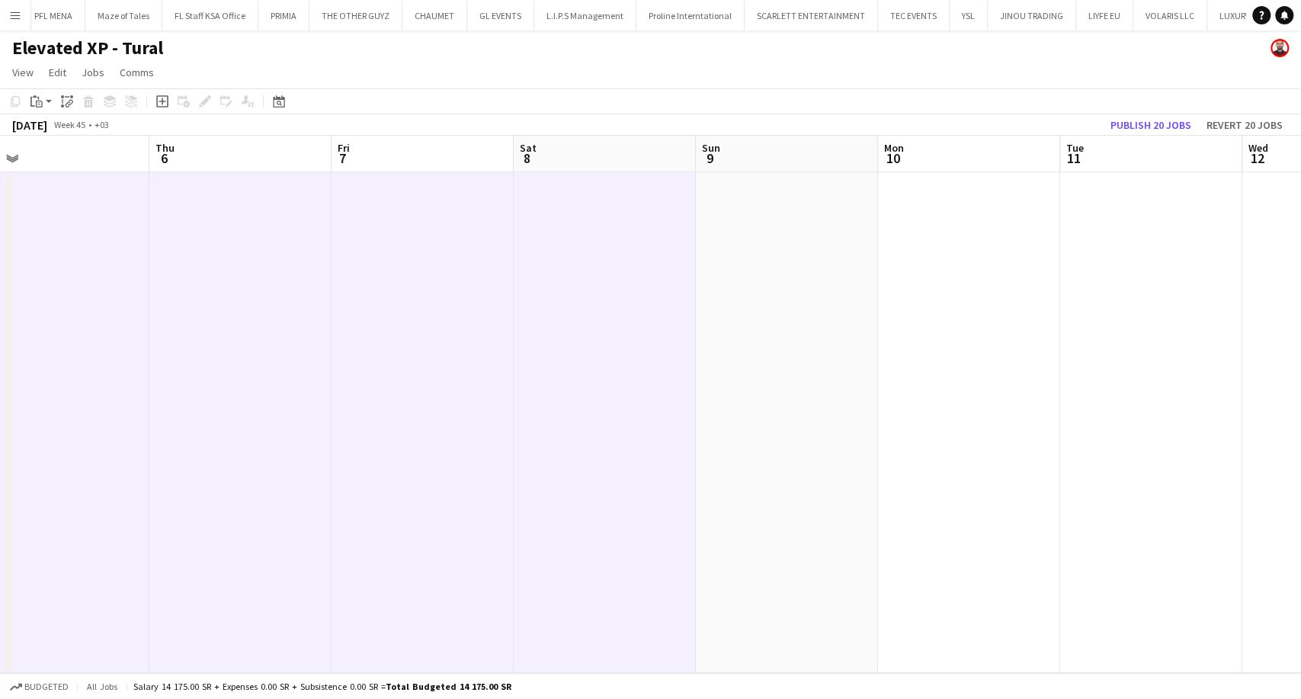
click at [803, 557] on app-date-cell at bounding box center [787, 422] width 182 height 501
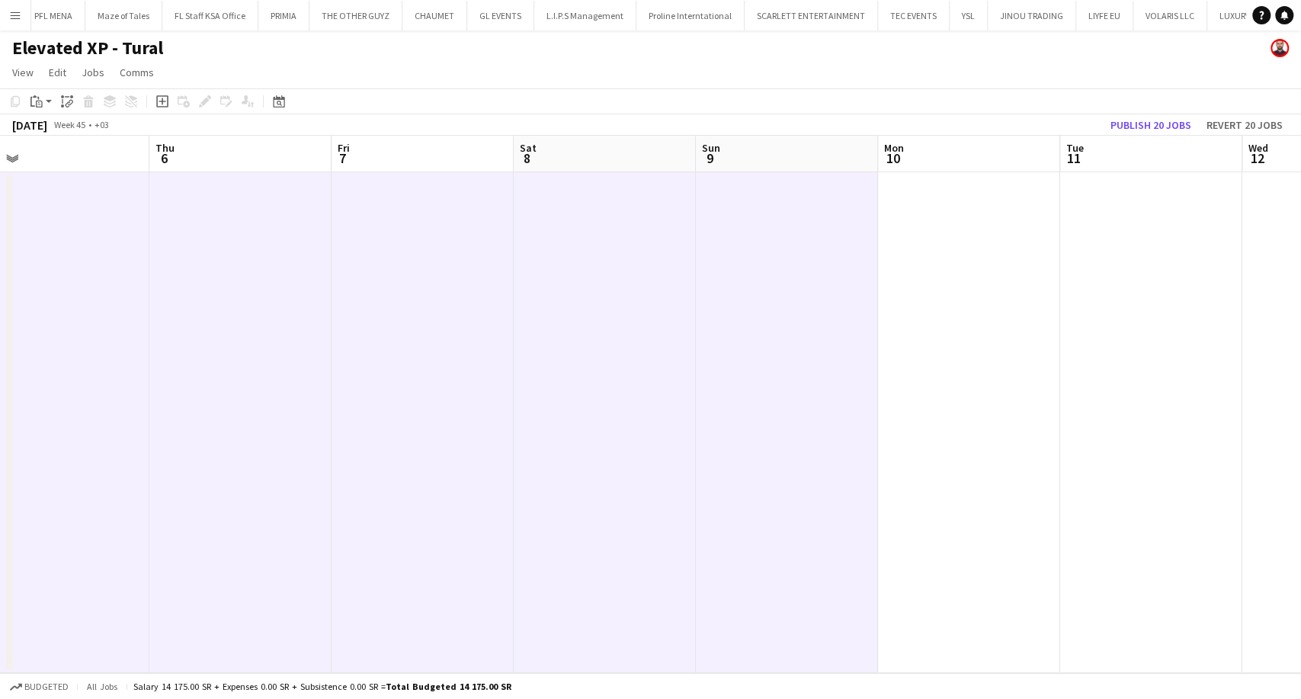
click at [916, 557] on app-date-cell at bounding box center [969, 422] width 182 height 501
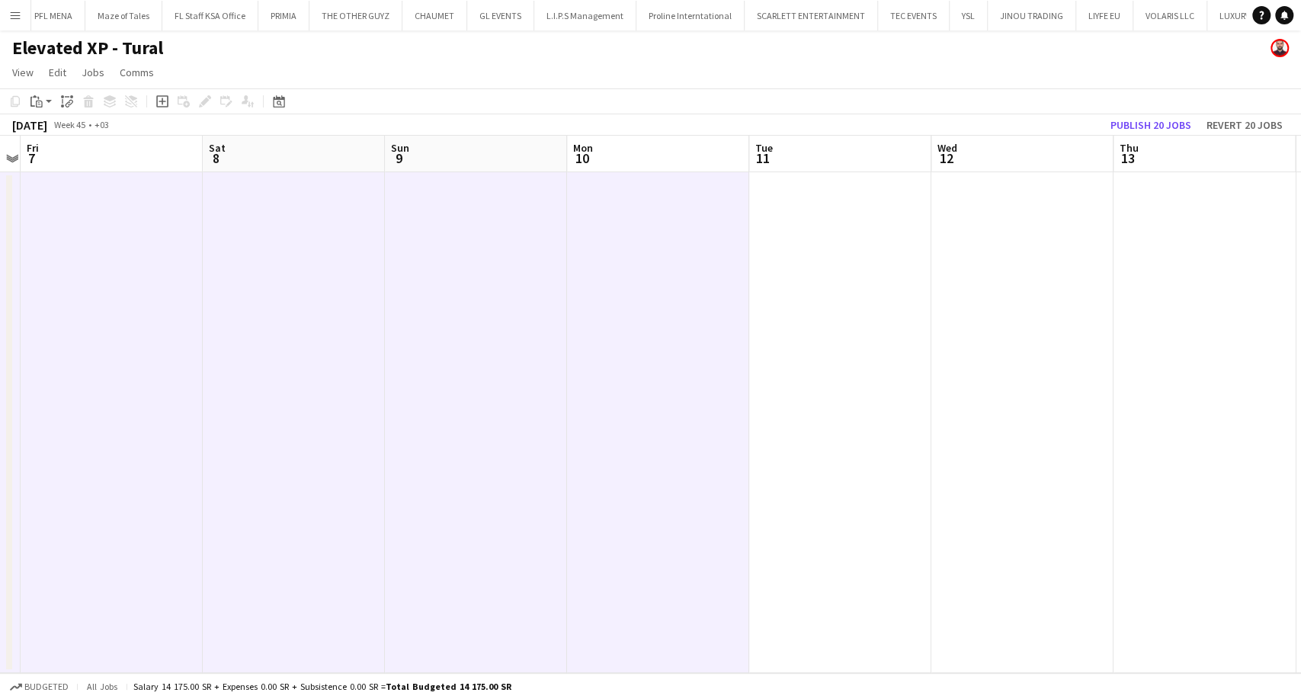
drag, startPoint x: 951, startPoint y: 575, endPoint x: 620, endPoint y: 573, distance: 331.6
click at [620, 573] on app-calendar-viewport "Mon 3 Tue 4 Wed 5 Thu 6 Fri 7 Sat 8 Sun 9 Mon 10 Tue 11 Wed 12 Thu 13 Fri 14 Sa…" at bounding box center [650, 404] width 1301 height 537
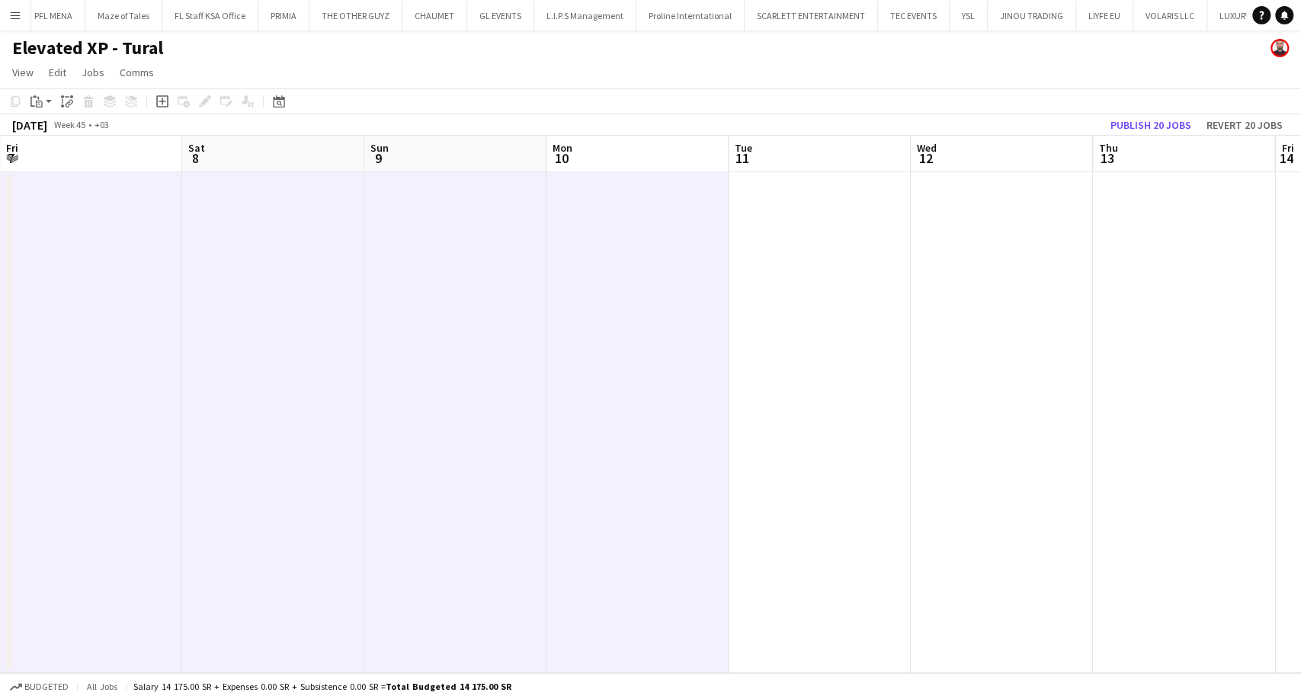
click at [779, 590] on app-date-cell at bounding box center [820, 422] width 182 height 501
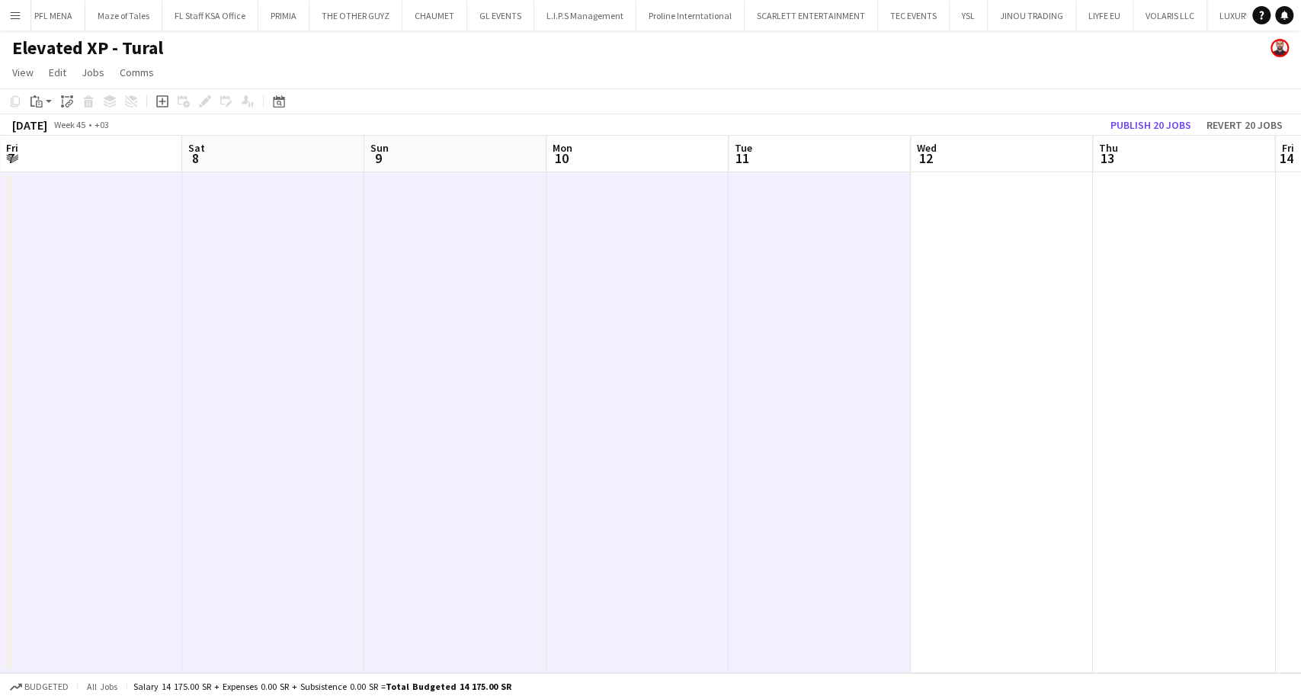
click at [916, 588] on app-date-cell at bounding box center [1002, 422] width 182 height 501
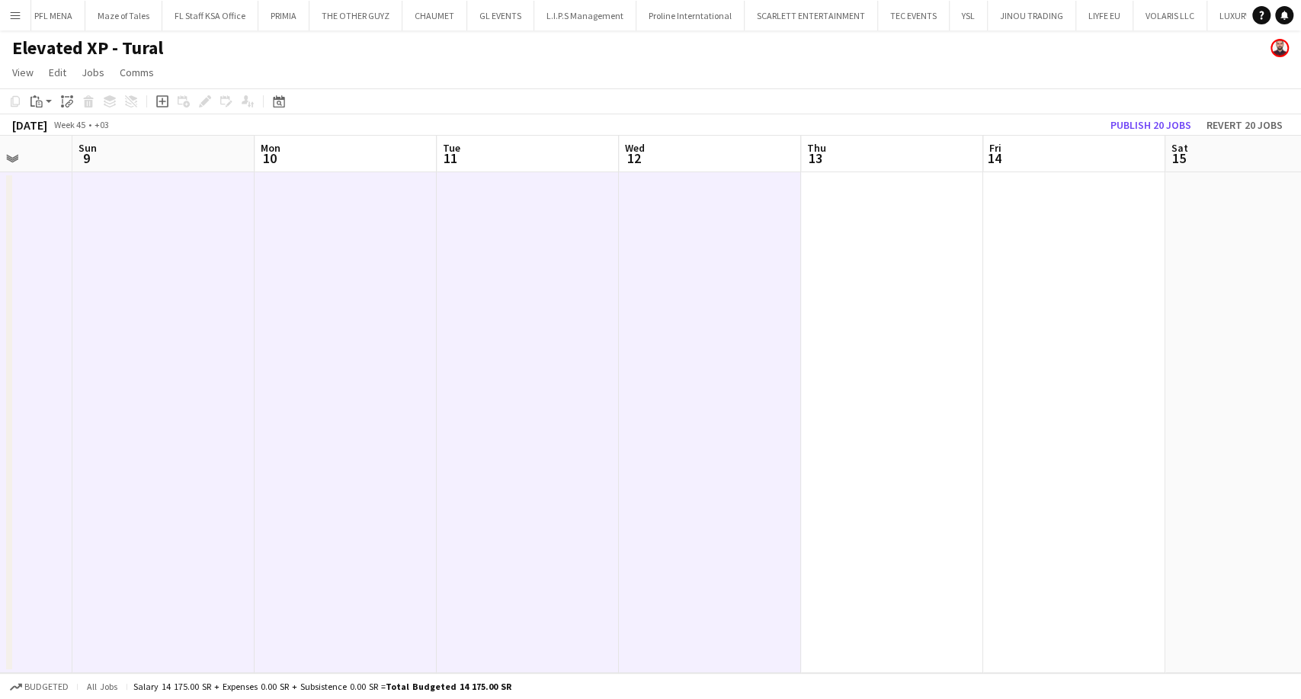
drag, startPoint x: 968, startPoint y: 603, endPoint x: 654, endPoint y: 604, distance: 314.1
click at [654, 604] on app-calendar-viewport "Wed 5 Thu 6 Fri 7 Sat 8 Sun 9 Mon 10 Tue 11 Wed 12 Thu 13 Fri 14 Sat 15 Sun 16 …" at bounding box center [650, 404] width 1301 height 537
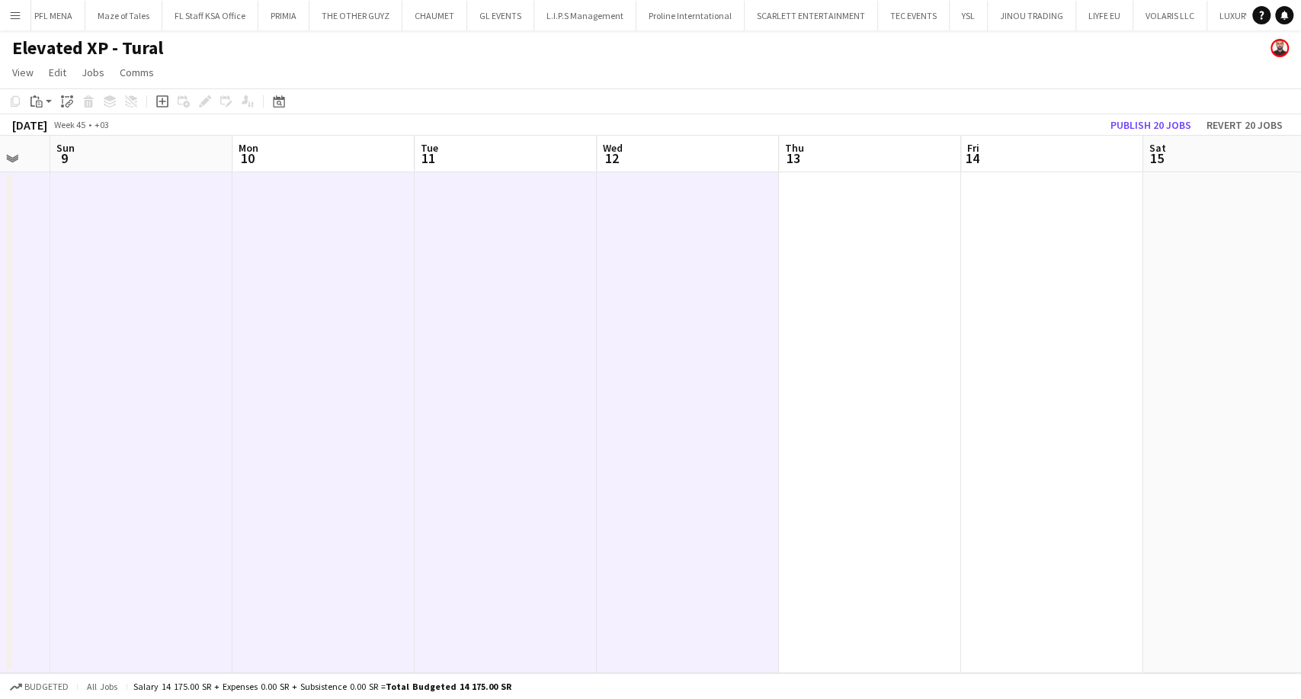
click at [834, 601] on app-date-cell at bounding box center [870, 422] width 182 height 501
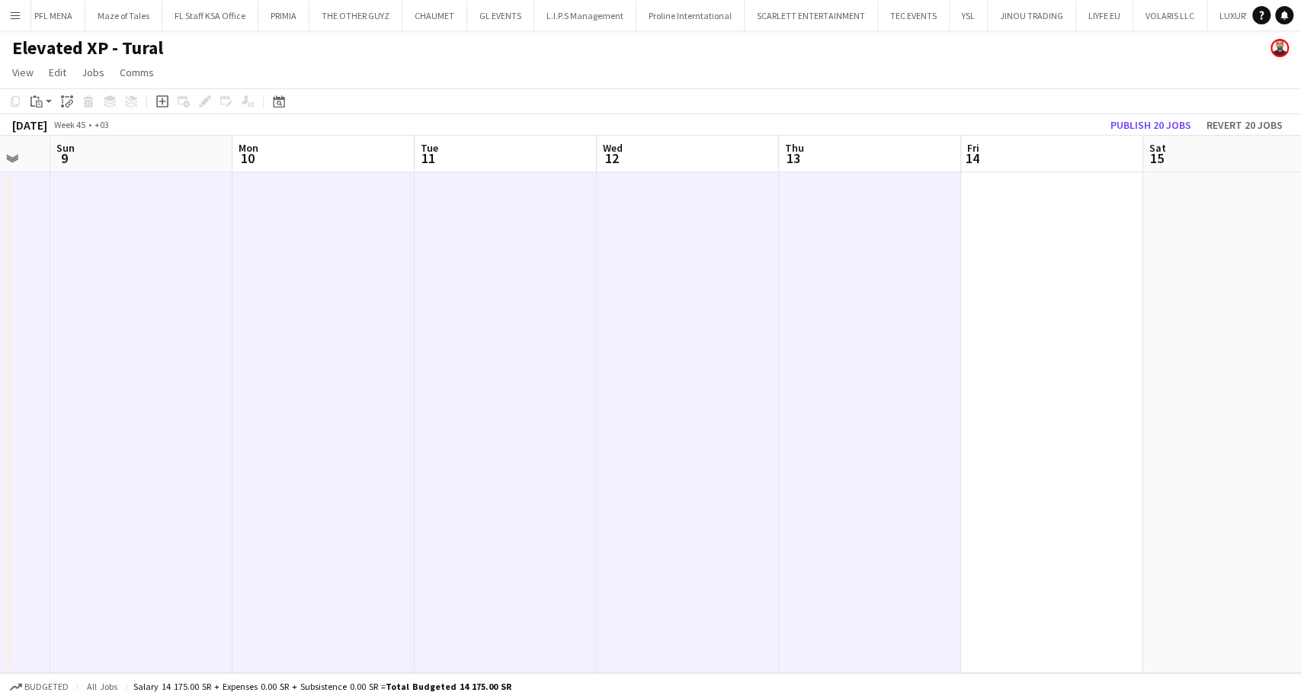
click at [999, 594] on app-date-cell at bounding box center [1052, 422] width 182 height 501
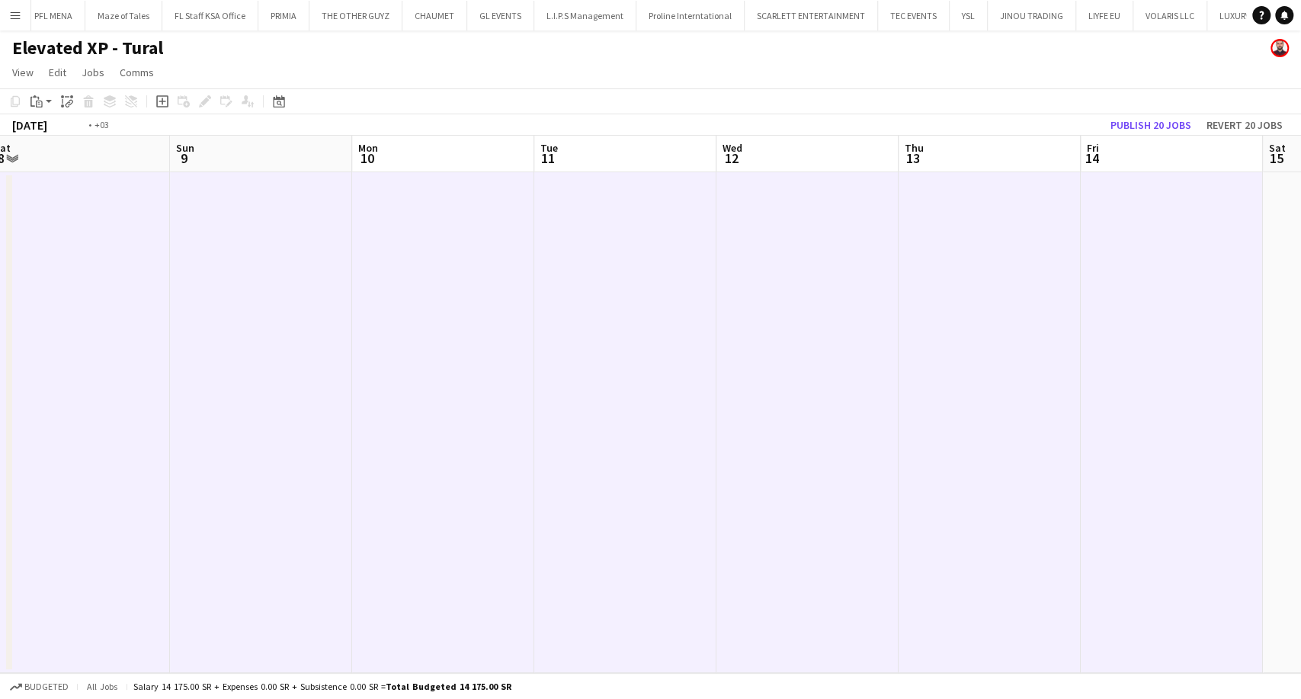
scroll to position [0, 634]
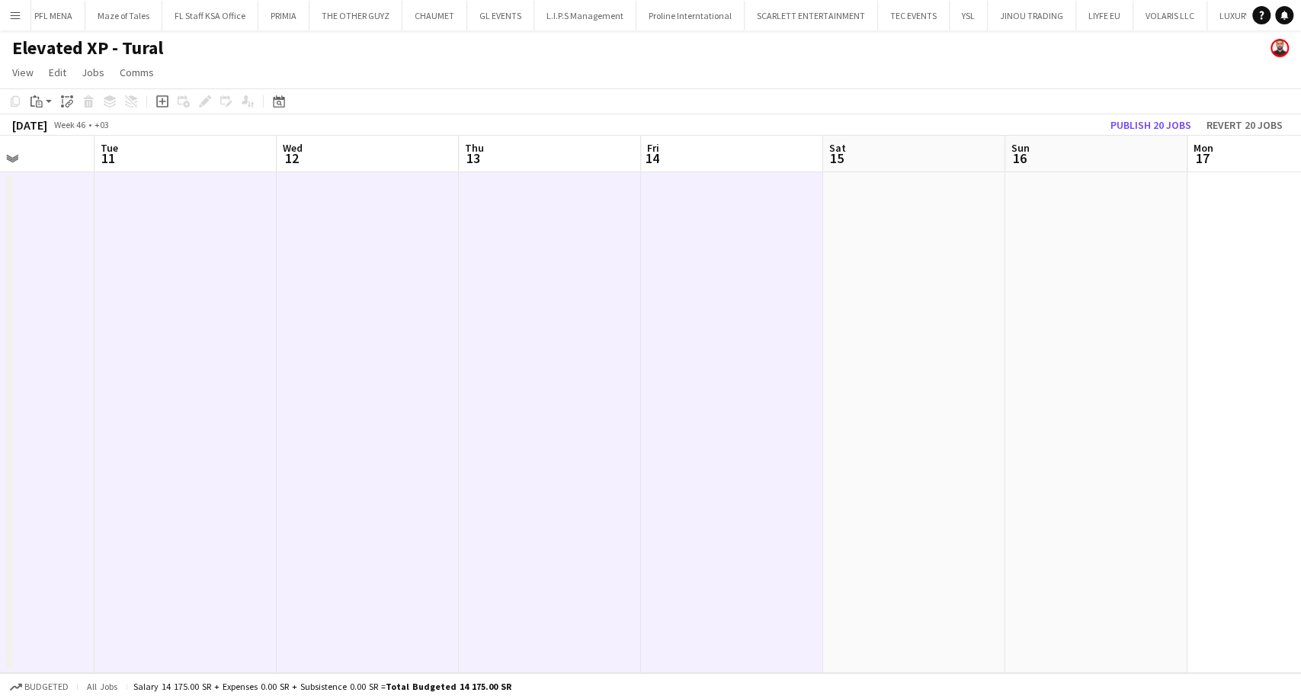
drag, startPoint x: 1007, startPoint y: 596, endPoint x: 688, endPoint y: 593, distance: 319.4
click at [688, 593] on app-calendar-viewport "Fri 7 Sat 8 Sun 9 Mon 10 Tue 11 Wed 12 Thu 13 Fri 14 Sat 15 Sun 16 Mon 17 Tue 1…" at bounding box center [650, 404] width 1301 height 537
click at [883, 626] on app-date-cell at bounding box center [914, 422] width 182 height 501
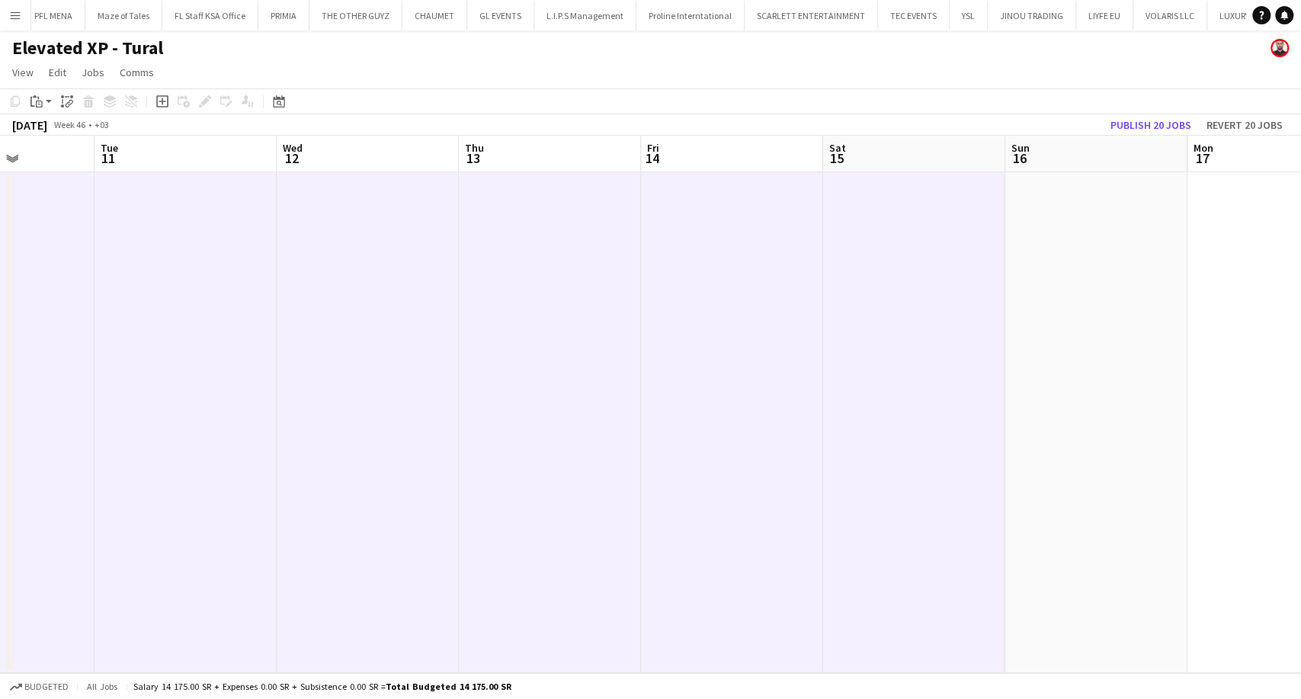
click at [1028, 614] on app-date-cell at bounding box center [1096, 422] width 182 height 501
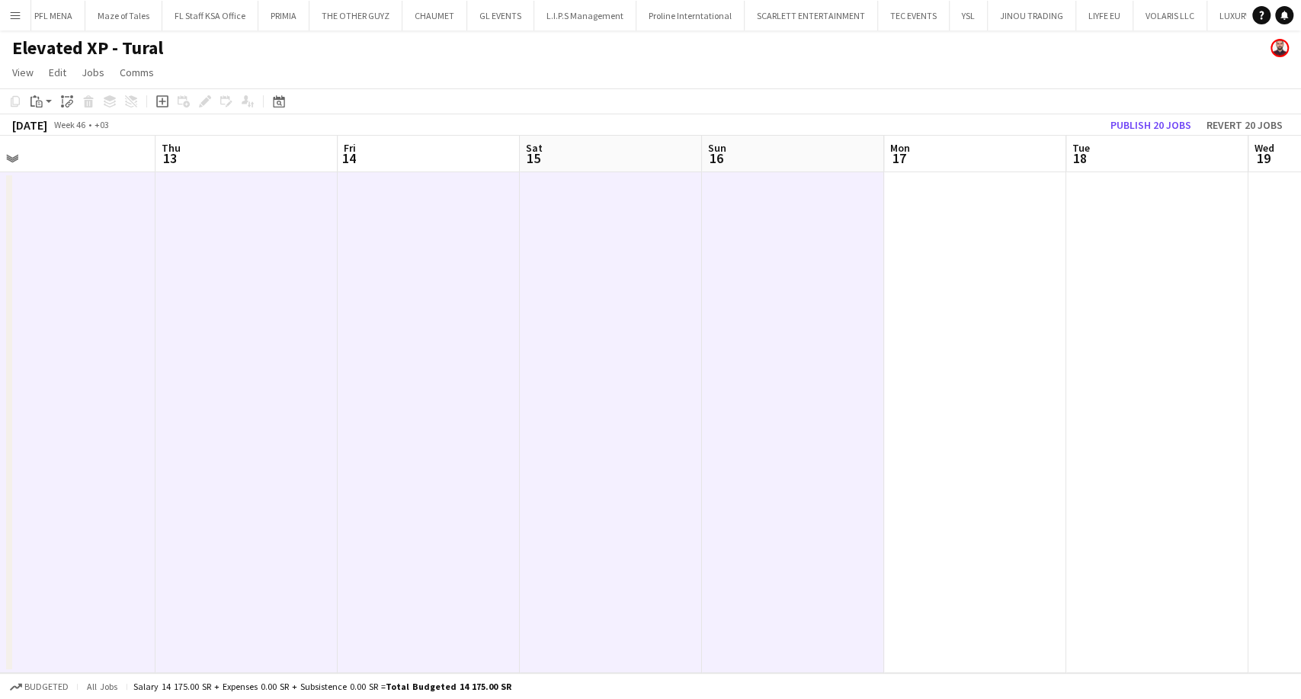
scroll to position [0, 430]
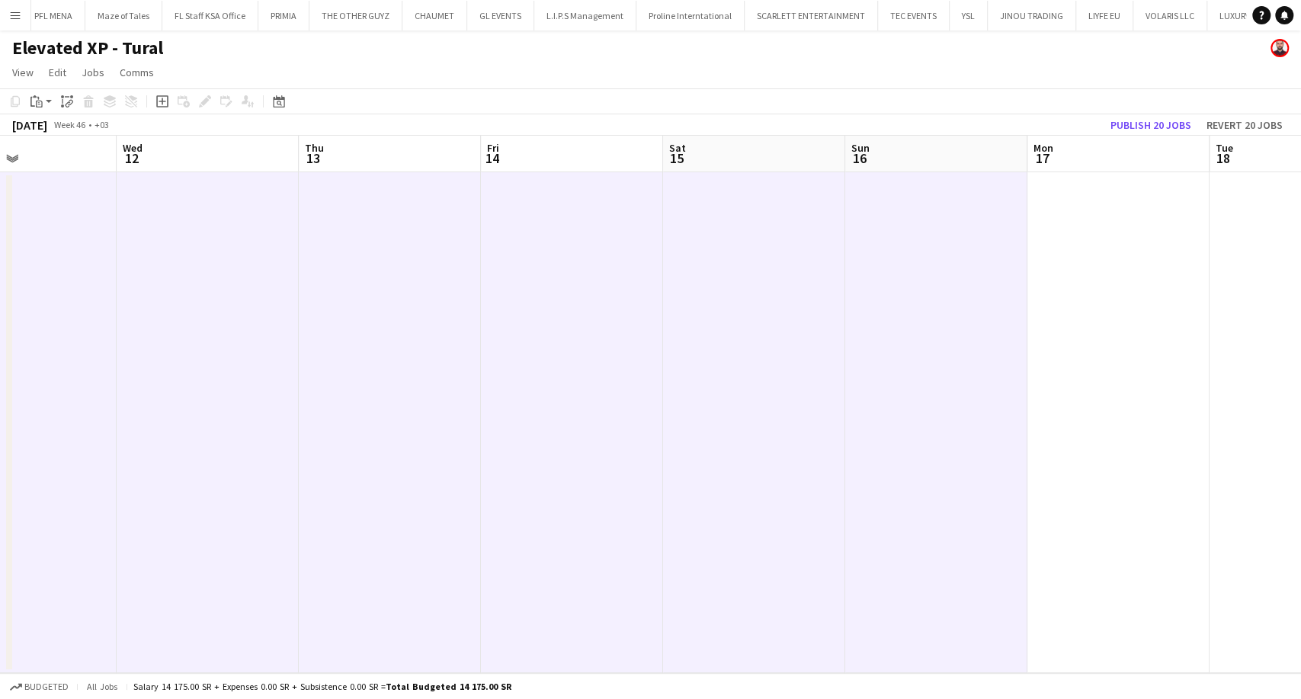
drag, startPoint x: 1034, startPoint y: 617, endPoint x: 512, endPoint y: 576, distance: 523.0
click at [512, 576] on app-calendar-viewport "Sun 9 Mon 10 Tue 11 Wed 12 Thu 13 Fri 14 Sat 15 Sun 16 Mon 17 Tue 18 Wed 19 Thu…" at bounding box center [650, 404] width 1301 height 537
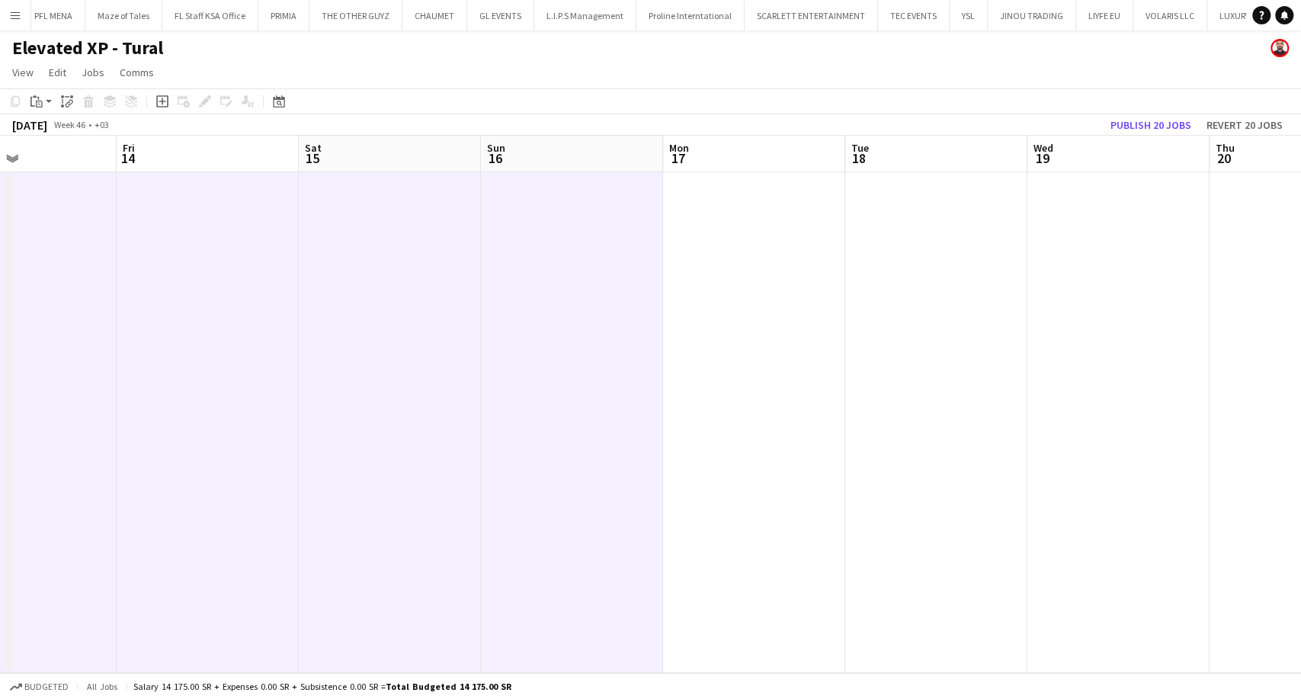
drag, startPoint x: 768, startPoint y: 591, endPoint x: 785, endPoint y: 608, distance: 24.3
click at [768, 589] on app-date-cell at bounding box center [754, 422] width 182 height 501
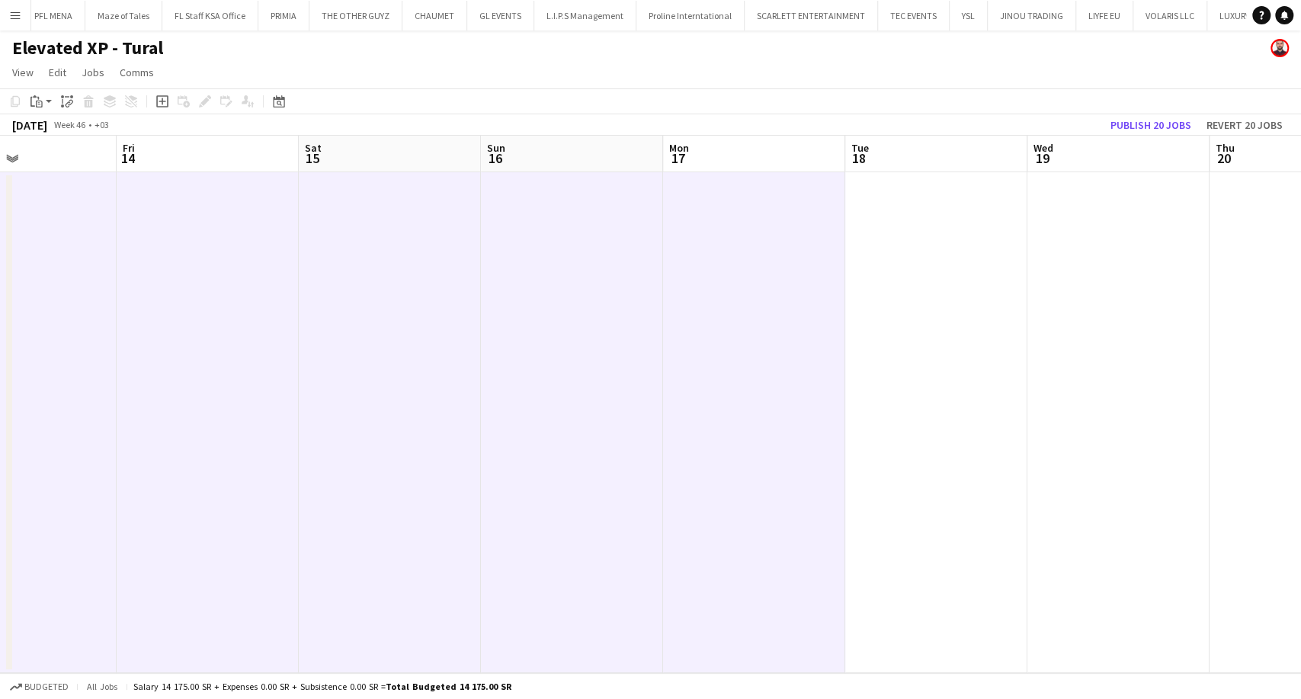
click at [872, 593] on app-date-cell at bounding box center [936, 422] width 182 height 501
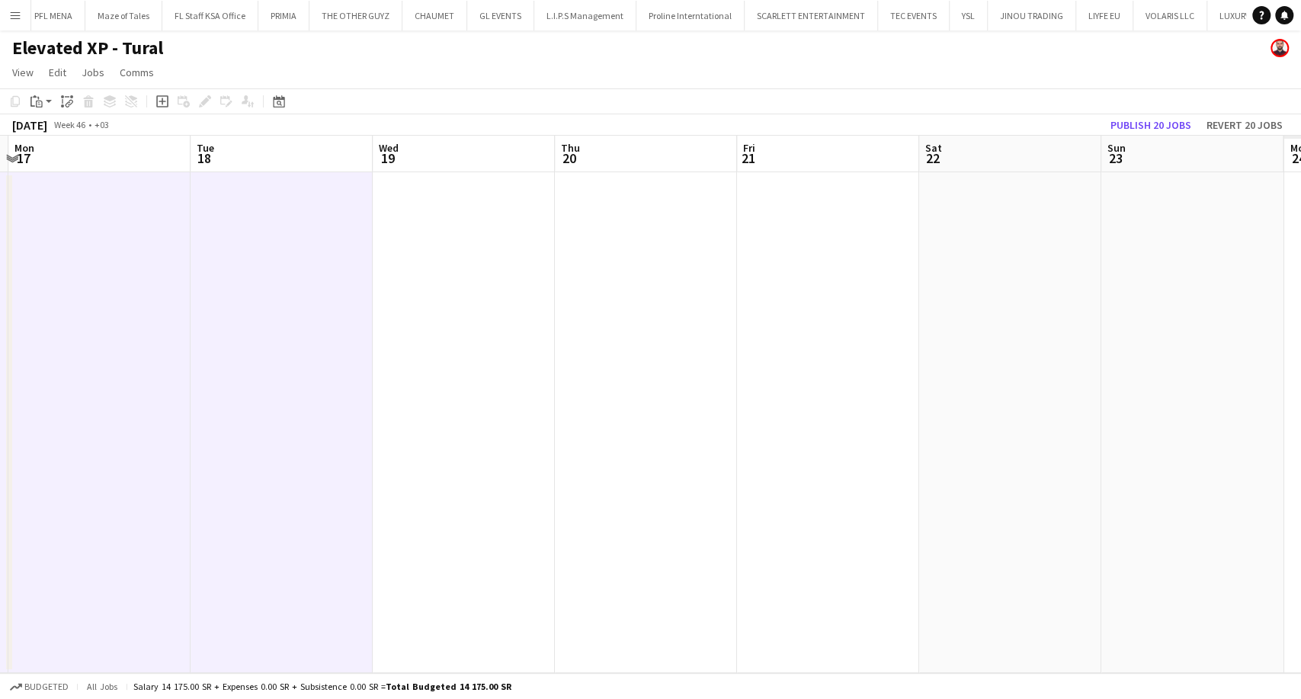
scroll to position [0, 522]
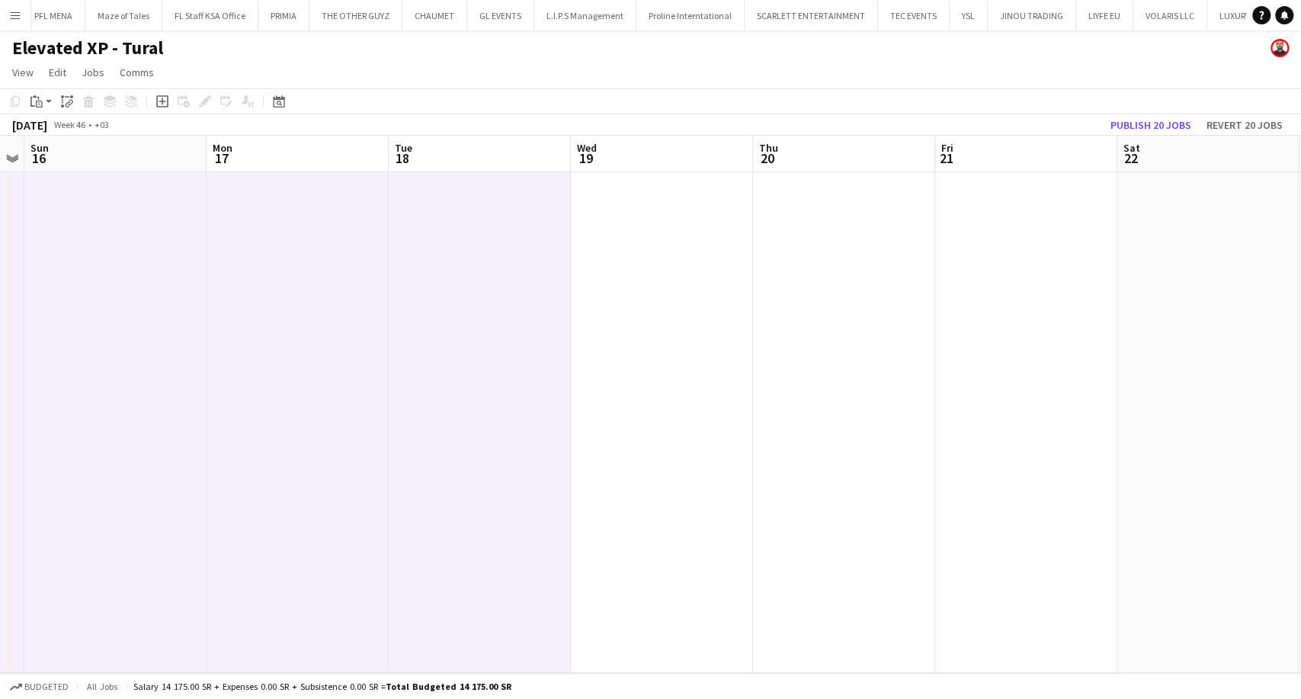
drag, startPoint x: 945, startPoint y: 611, endPoint x: 489, endPoint y: 585, distance: 457.4
click at [489, 585] on app-calendar-viewport "Thu 13 Fri 14 Sat 15 Sun 16 Mon 17 Tue 18 Wed 19 Thu 20 Fri 21 Sat 22 Sun 23 Mo…" at bounding box center [650, 404] width 1301 height 537
click at [701, 600] on app-date-cell at bounding box center [662, 422] width 182 height 501
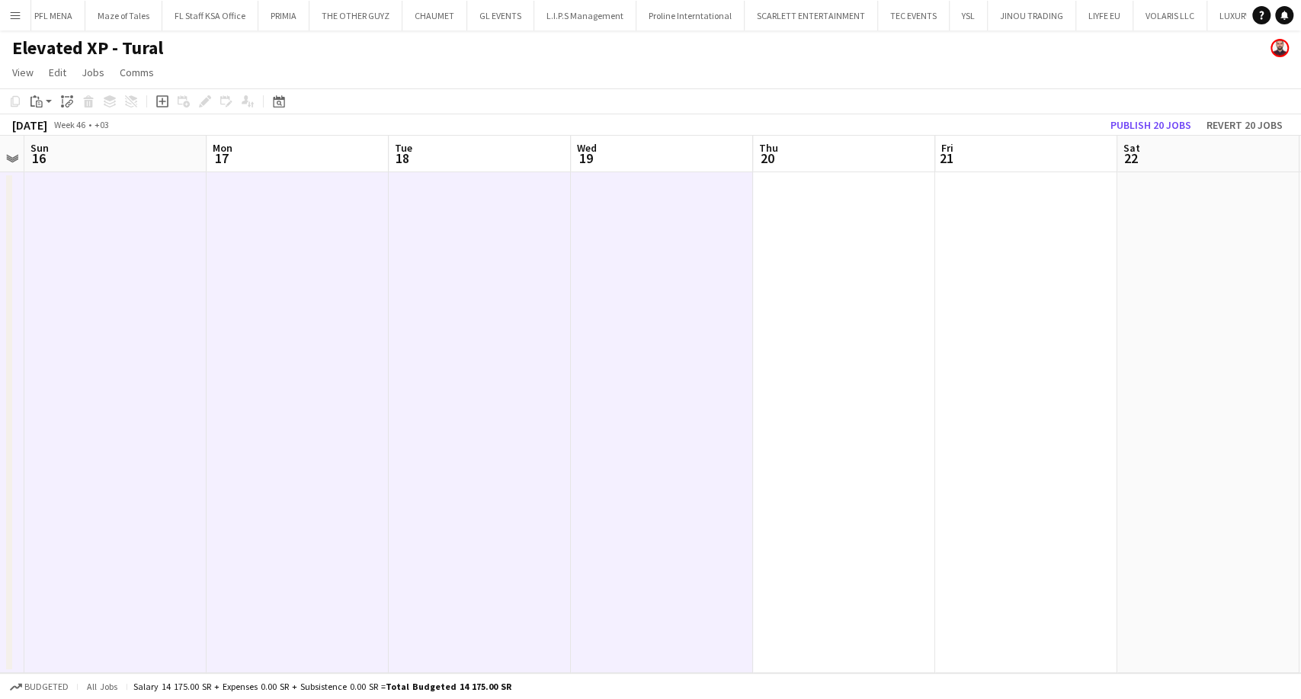
click at [832, 629] on app-date-cell at bounding box center [844, 422] width 182 height 501
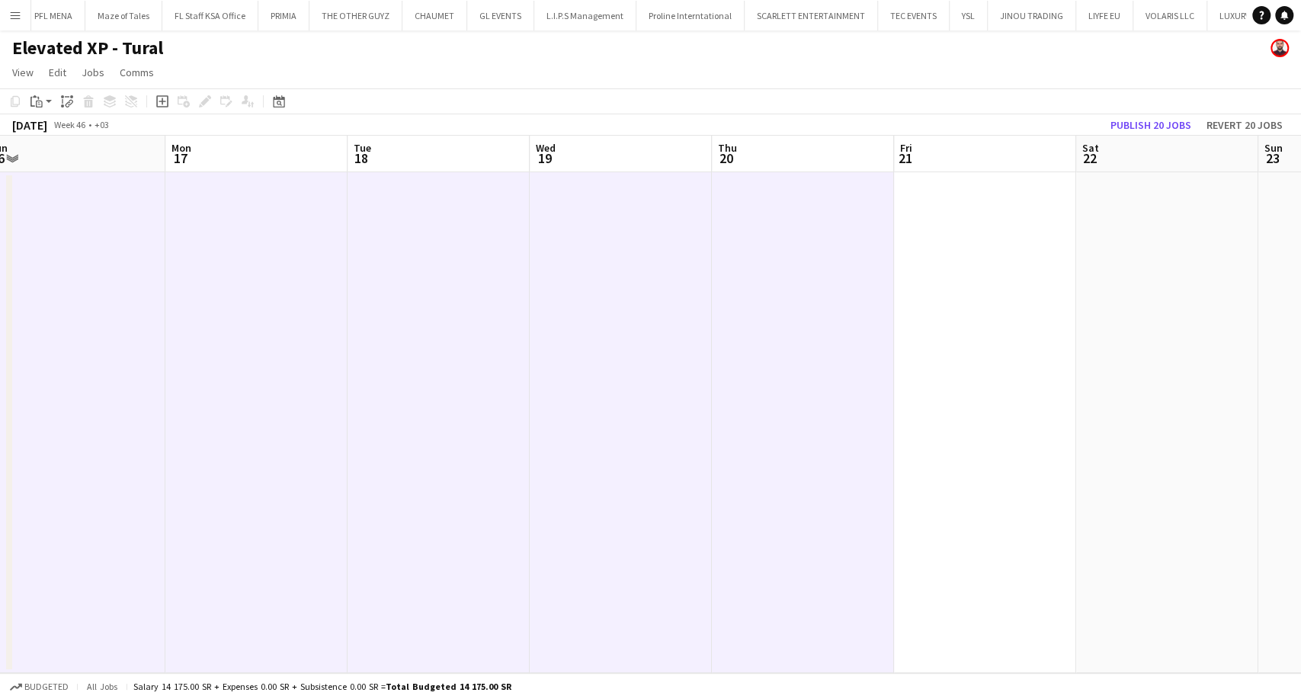
scroll to position [0, 435]
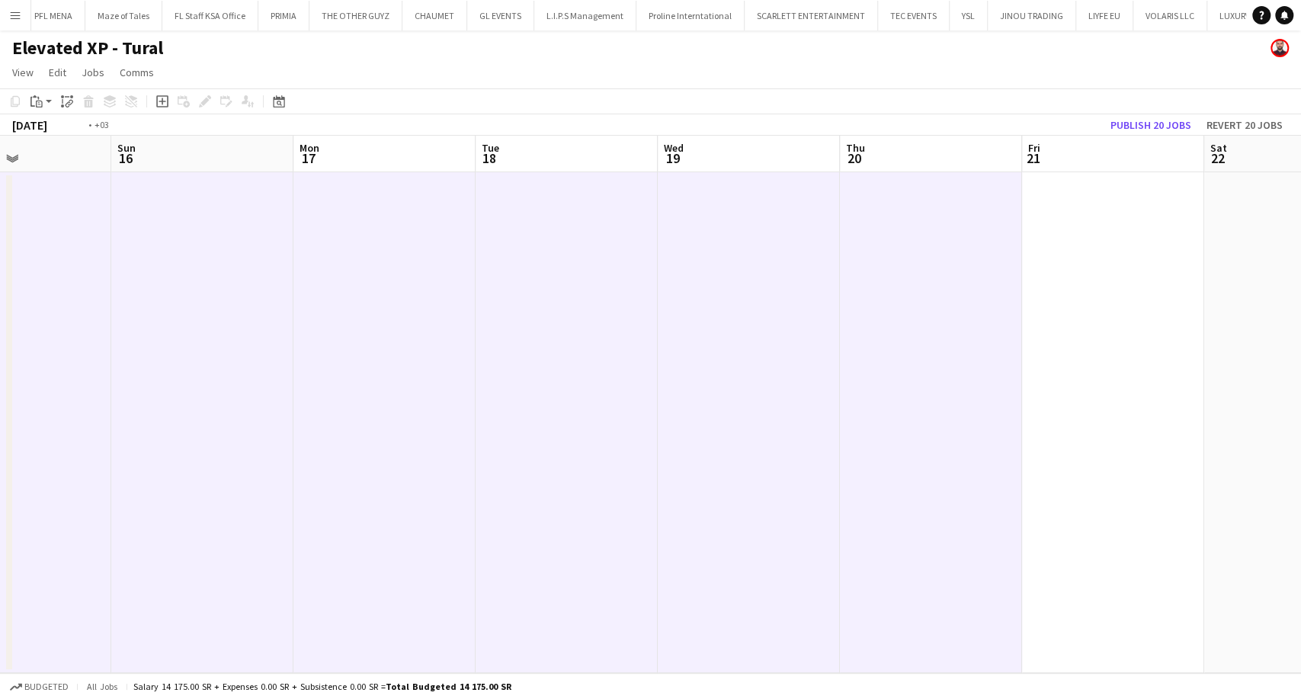
drag, startPoint x: 1000, startPoint y: 650, endPoint x: 728, endPoint y: 648, distance: 272.1
click at [728, 648] on app-calendar-viewport "Thu 13 Fri 14 Sat 15 Sun 16 Mon 17 Tue 18 Wed 19 Thu 20 Fri 21 Sat 22 Sun 23 Mo…" at bounding box center [650, 404] width 1301 height 537
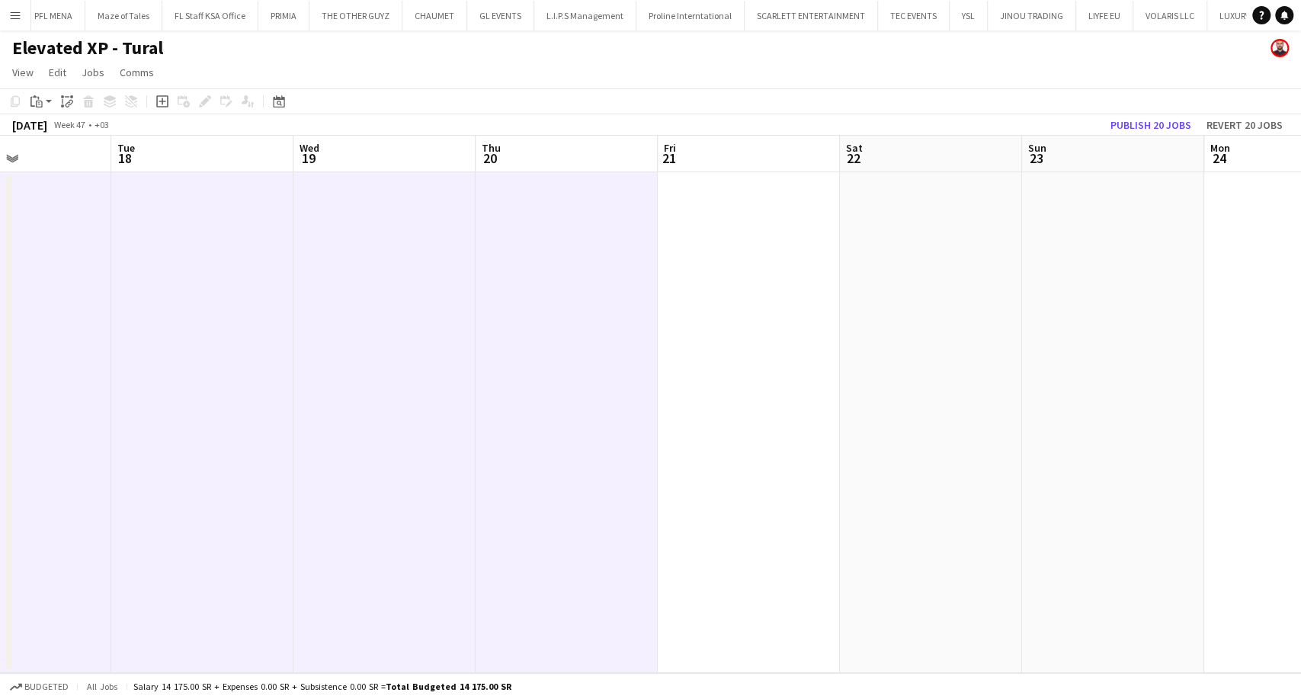
click at [765, 592] on app-date-cell at bounding box center [749, 422] width 182 height 501
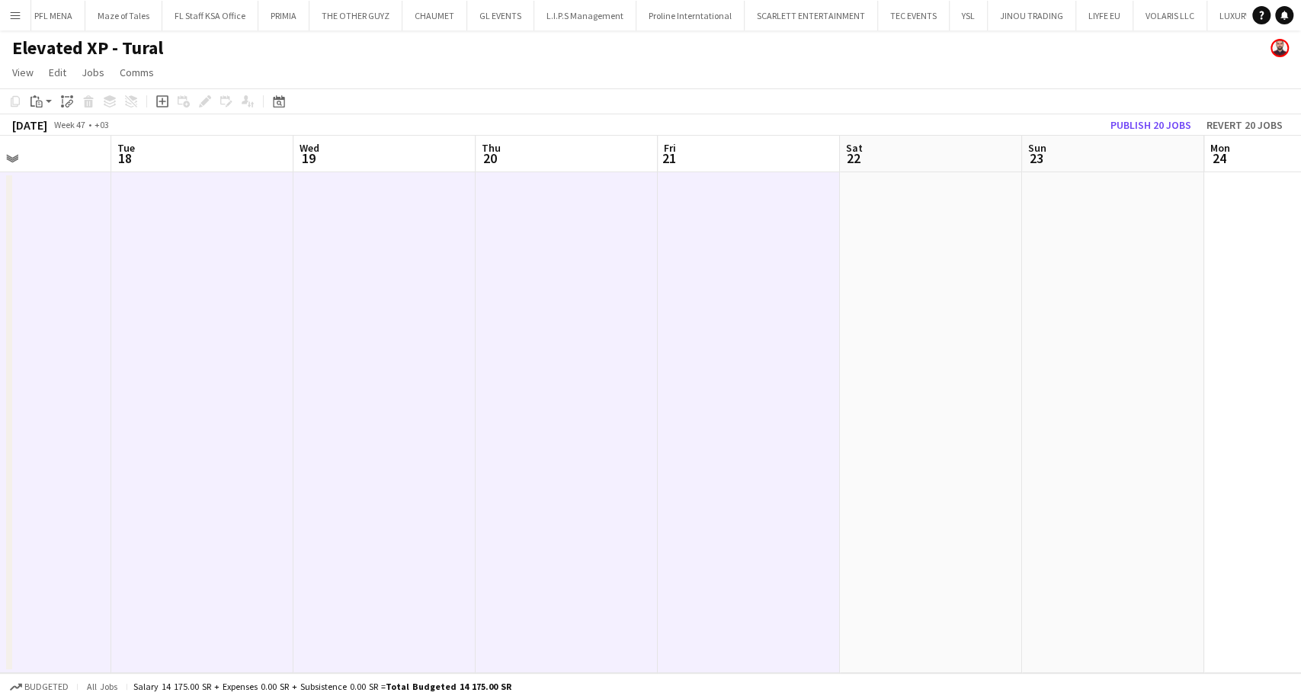
click at [903, 624] on app-date-cell at bounding box center [931, 422] width 182 height 501
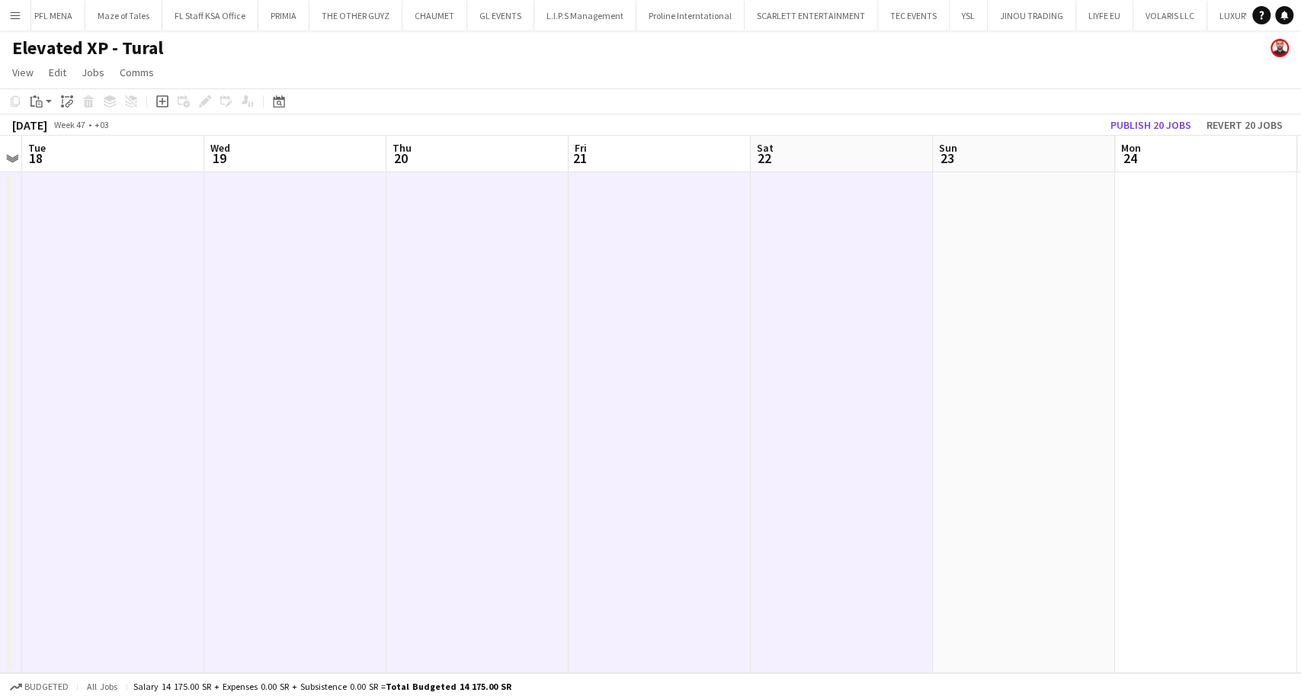
scroll to position [0, 722]
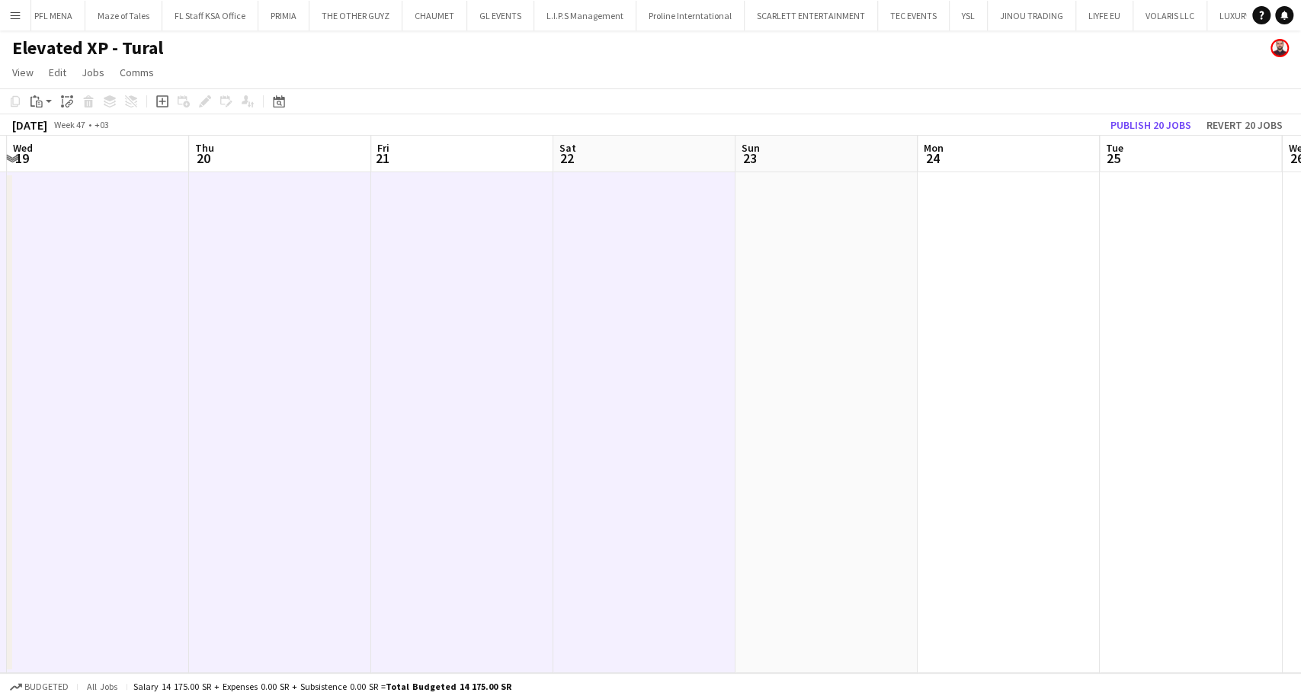
drag, startPoint x: 872, startPoint y: 637, endPoint x: 659, endPoint y: 620, distance: 213.3
click at [659, 620] on app-calendar-viewport "Sat 15 Sun 16 Mon 17 Tue 18 Wed 19 Thu 20 Fri 21 Sat 22 Sun 23 Mon 24 Tue 25 We…" at bounding box center [650, 404] width 1301 height 537
click at [810, 594] on app-date-cell at bounding box center [827, 422] width 182 height 501
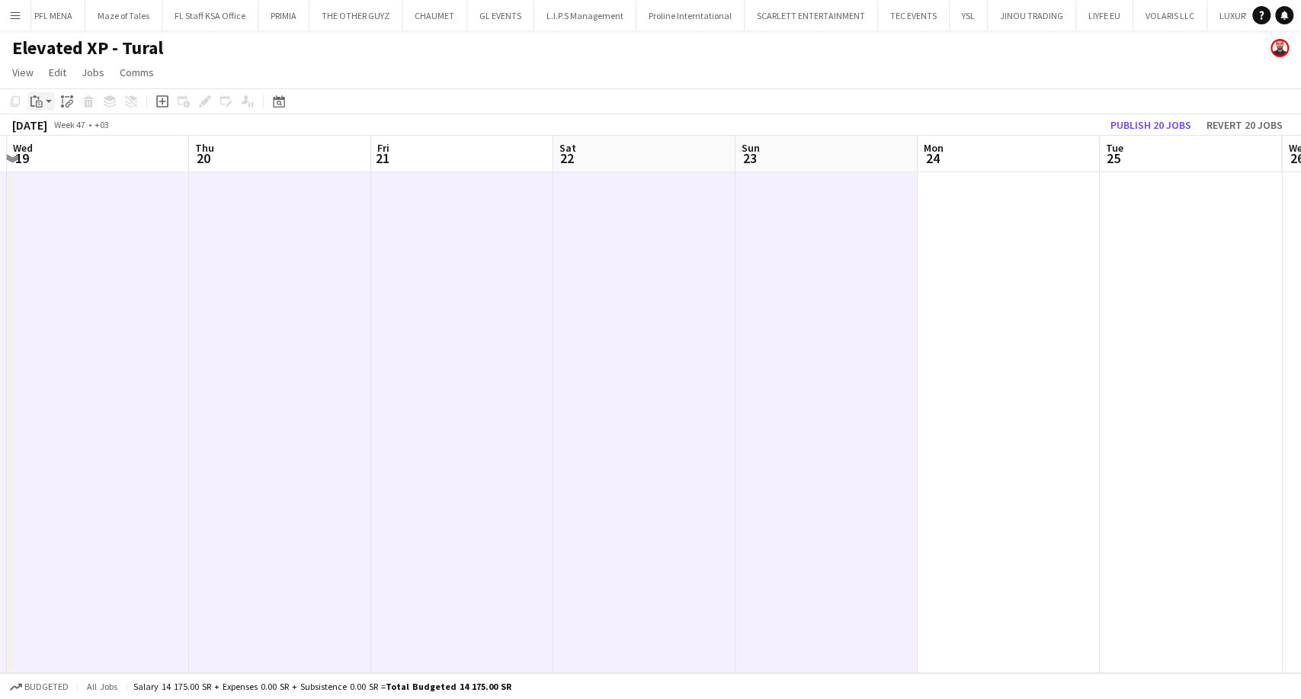
click at [47, 104] on app-action-btn "Paste" at bounding box center [40, 101] width 27 height 18
click at [48, 154] on link "Paste with crew Ctrl+Shift+V" at bounding box center [111, 156] width 143 height 14
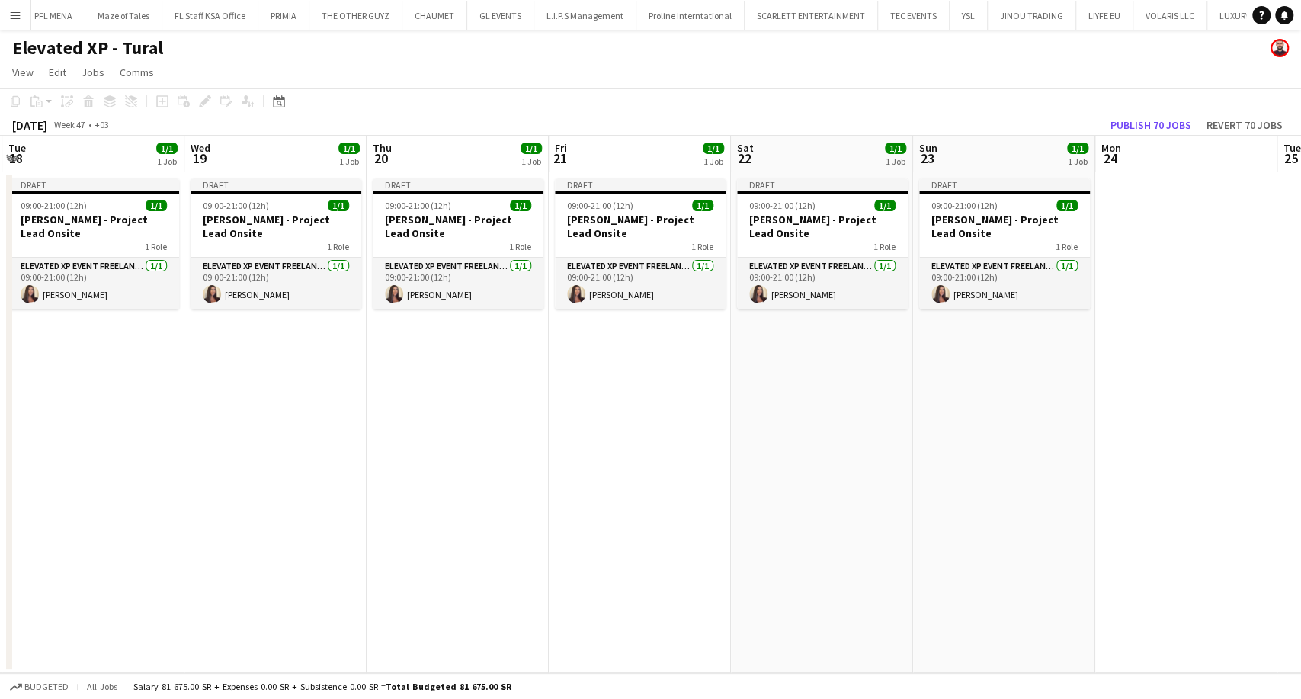
scroll to position [0, 520]
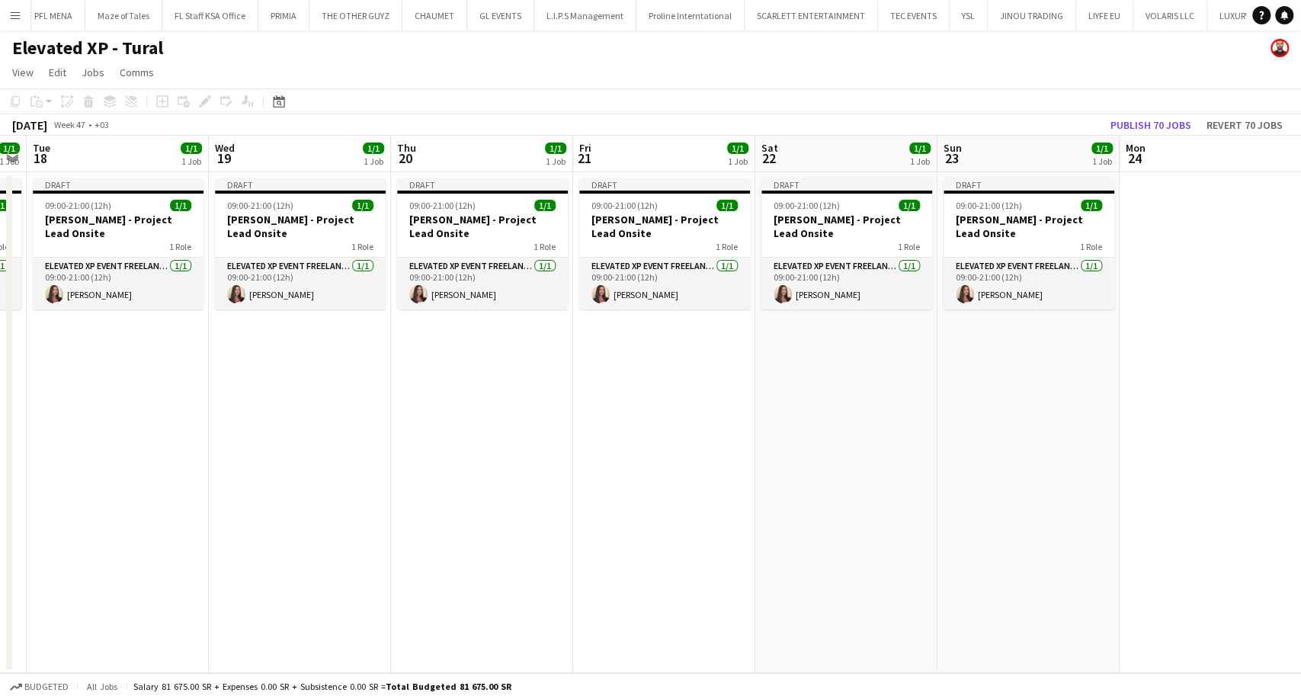
drag, startPoint x: 669, startPoint y: 495, endPoint x: 871, endPoint y: 506, distance: 202.3
click at [871, 506] on app-calendar-viewport "Sat 15 1/1 1 Job Sun 16 1/1 1 Job Mon 17 1/1 1 Job Tue 18 1/1 1 Job Wed 19 1/1 …" at bounding box center [650, 404] width 1301 height 537
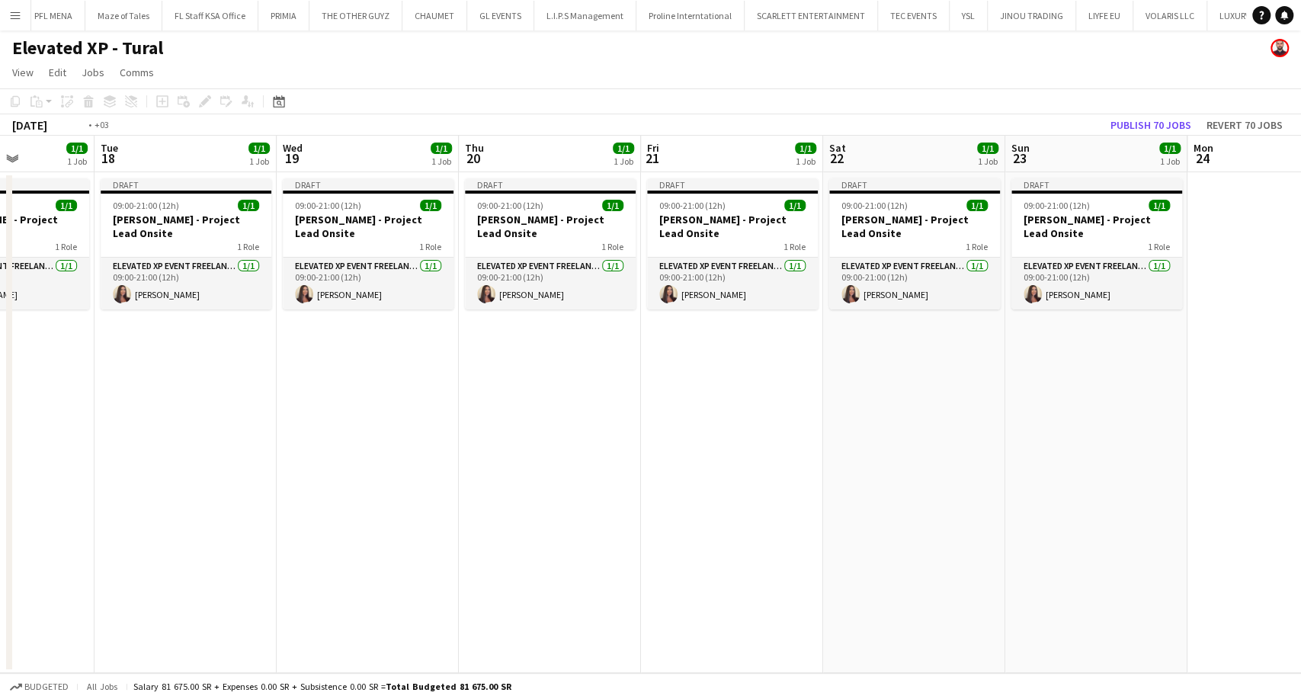
drag, startPoint x: 875, startPoint y: 491, endPoint x: 1079, endPoint y: 465, distance: 205.2
click at [1066, 476] on app-calendar-viewport "Sat 15 1/1 1 Job Sun 16 1/1 1 Job Mon 17 1/1 1 Job Tue 18 1/1 1 Job Wed 19 1/1 …" at bounding box center [650, 404] width 1301 height 537
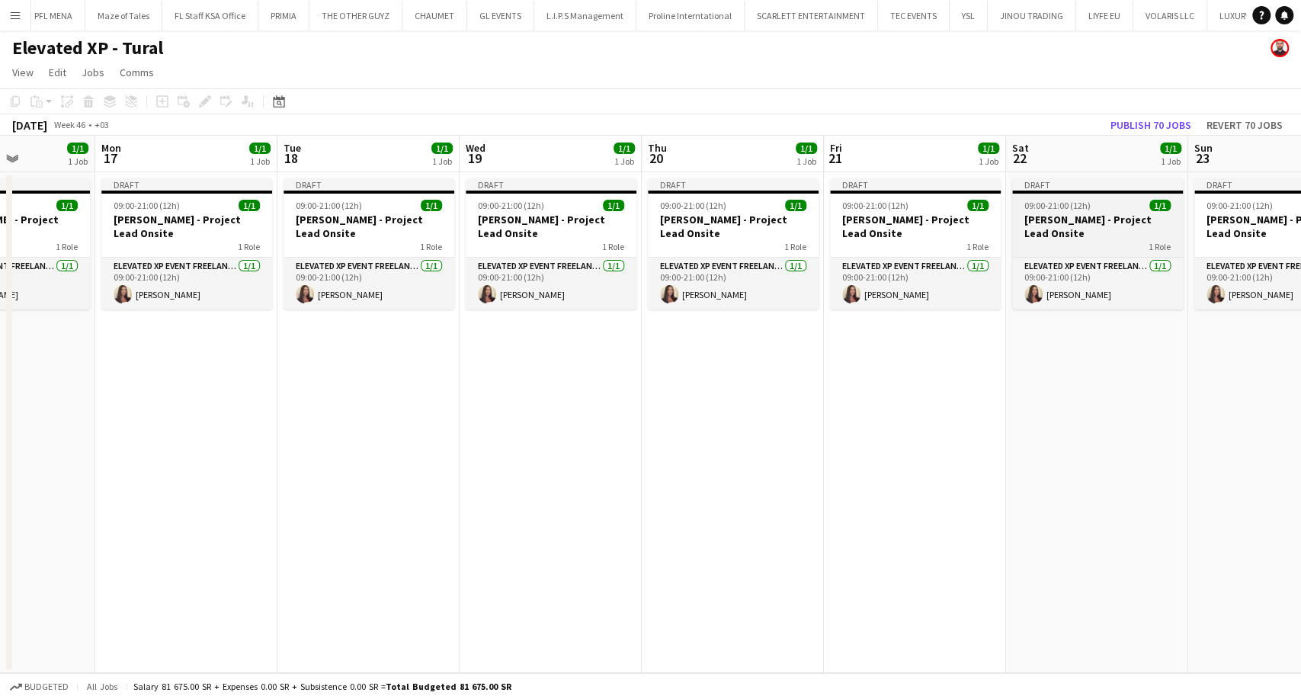
click at [1071, 226] on h3 "Aysel Ahmadova - Project Lead Onsite" at bounding box center [1097, 226] width 171 height 27
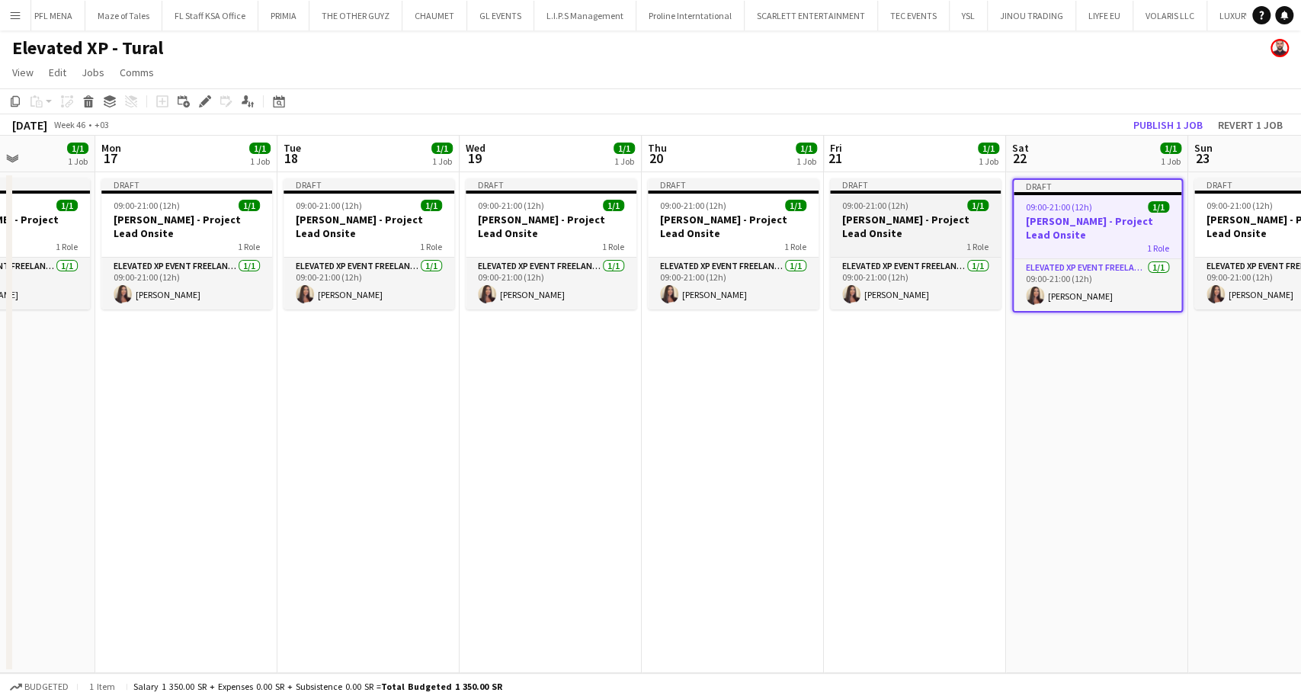
click at [915, 226] on h3 "Aysel Ahmadova - Project Lead Onsite" at bounding box center [915, 226] width 171 height 27
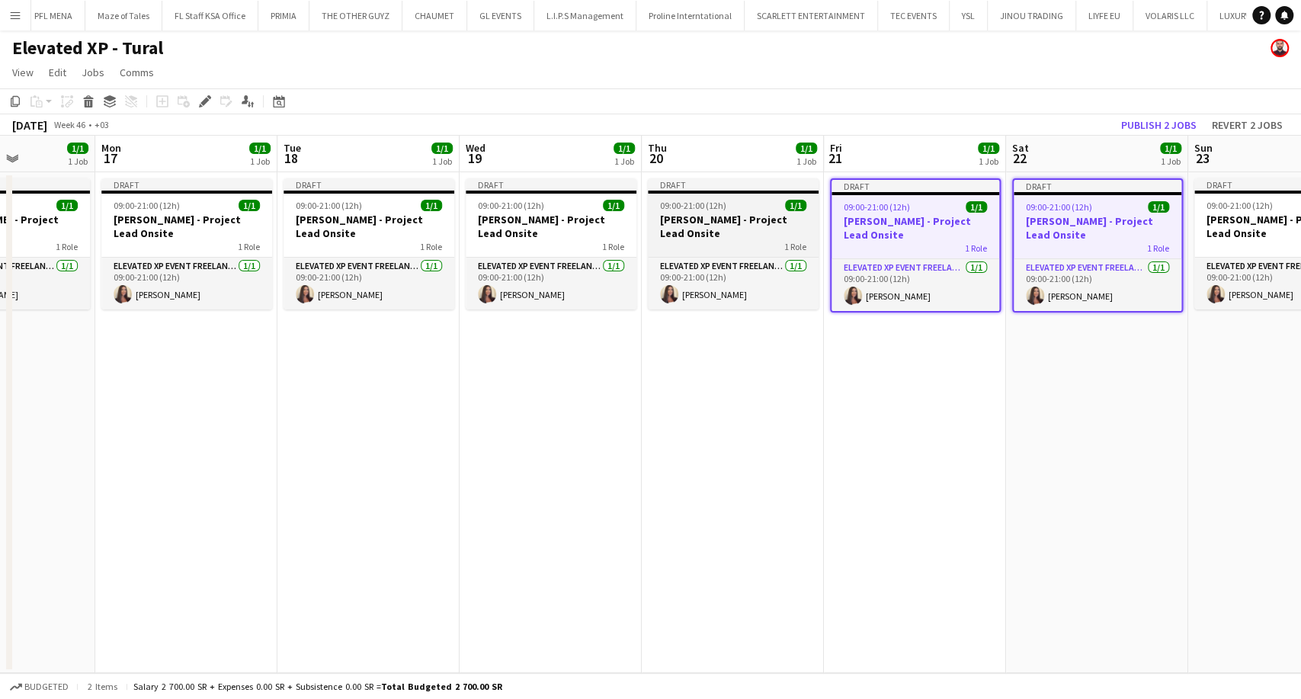
click at [706, 240] on div "1 Role" at bounding box center [733, 246] width 171 height 12
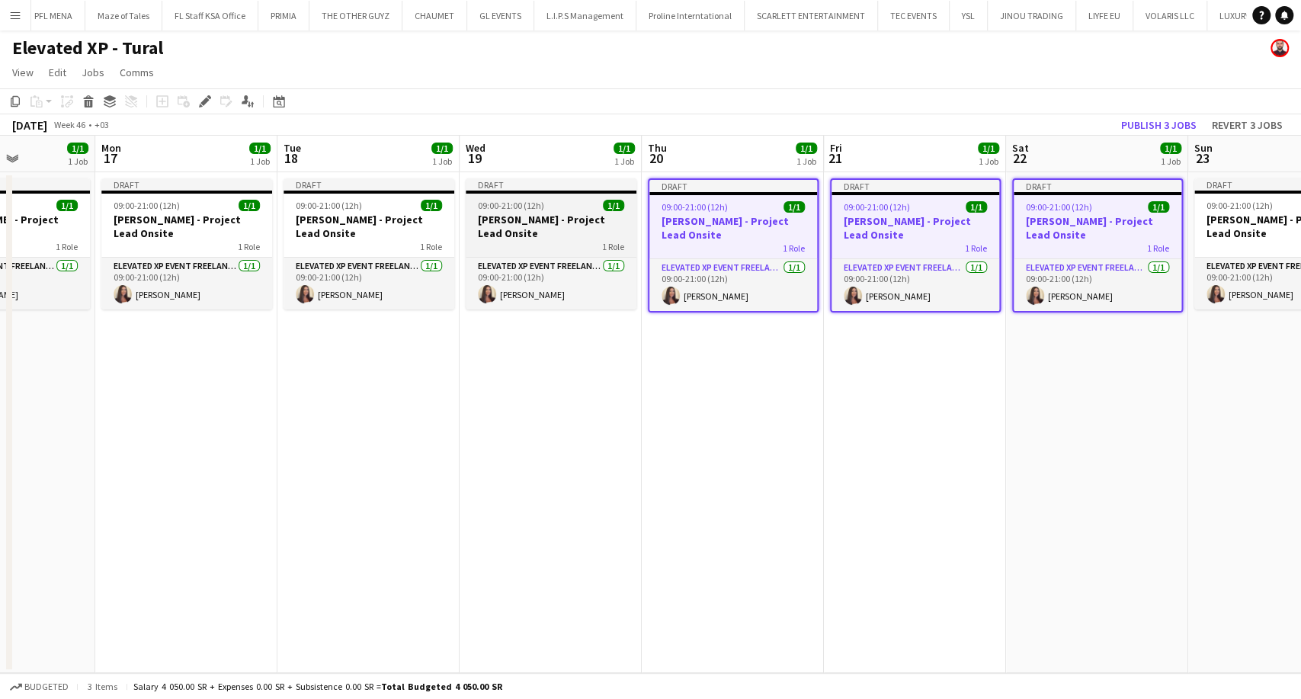
click at [557, 236] on h3 "Aysel Ahmadova - Project Lead Onsite" at bounding box center [551, 226] width 171 height 27
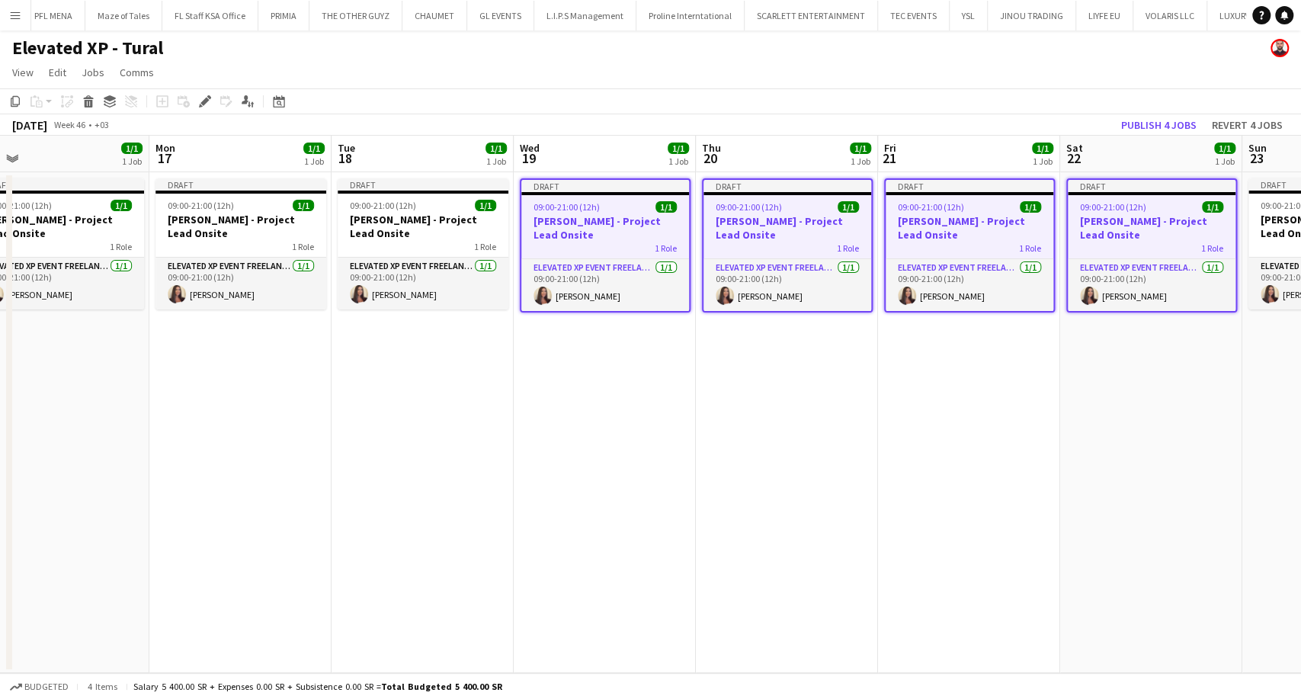
drag, startPoint x: 526, startPoint y: 242, endPoint x: 762, endPoint y: 239, distance: 236.3
click at [762, 239] on app-calendar-viewport "Fri 14 1/1 1 Job Sat 15 1/1 1 Job Sun 16 1/1 1 Job Mon 17 1/1 1 Job Tue 18 1/1 …" at bounding box center [650, 404] width 1301 height 537
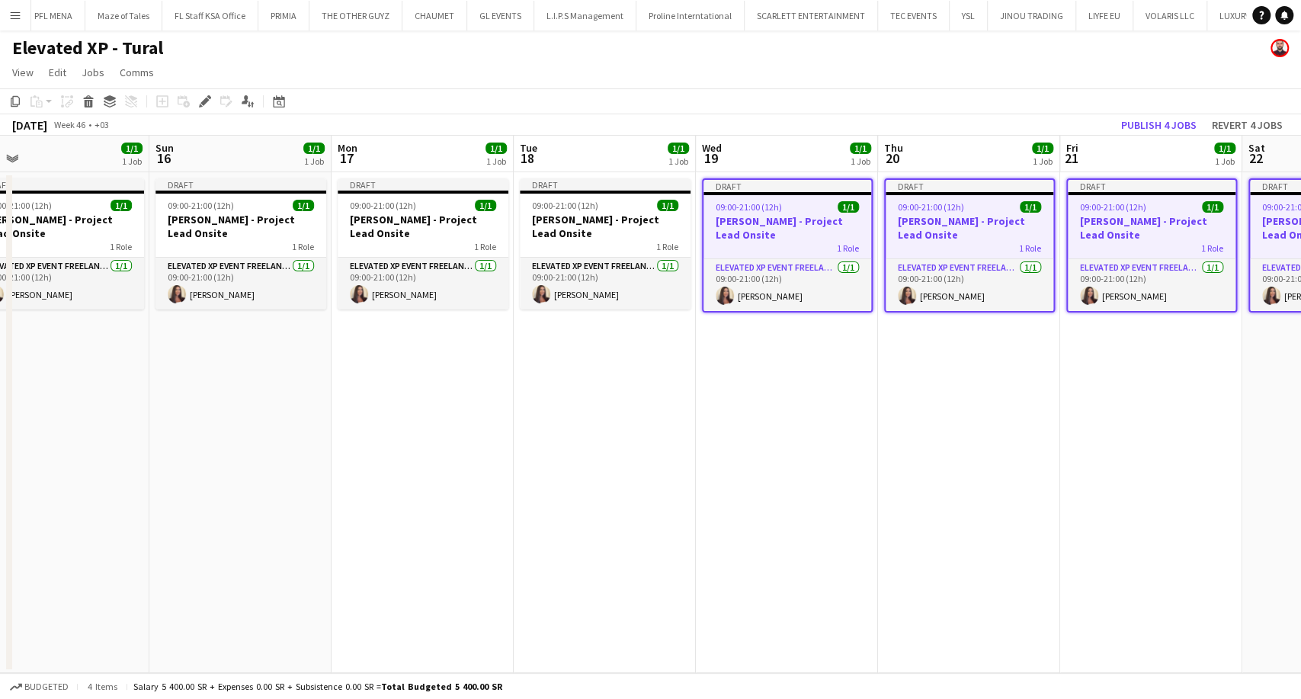
scroll to position [0, 396]
click at [624, 240] on div "1 Role" at bounding box center [606, 246] width 171 height 12
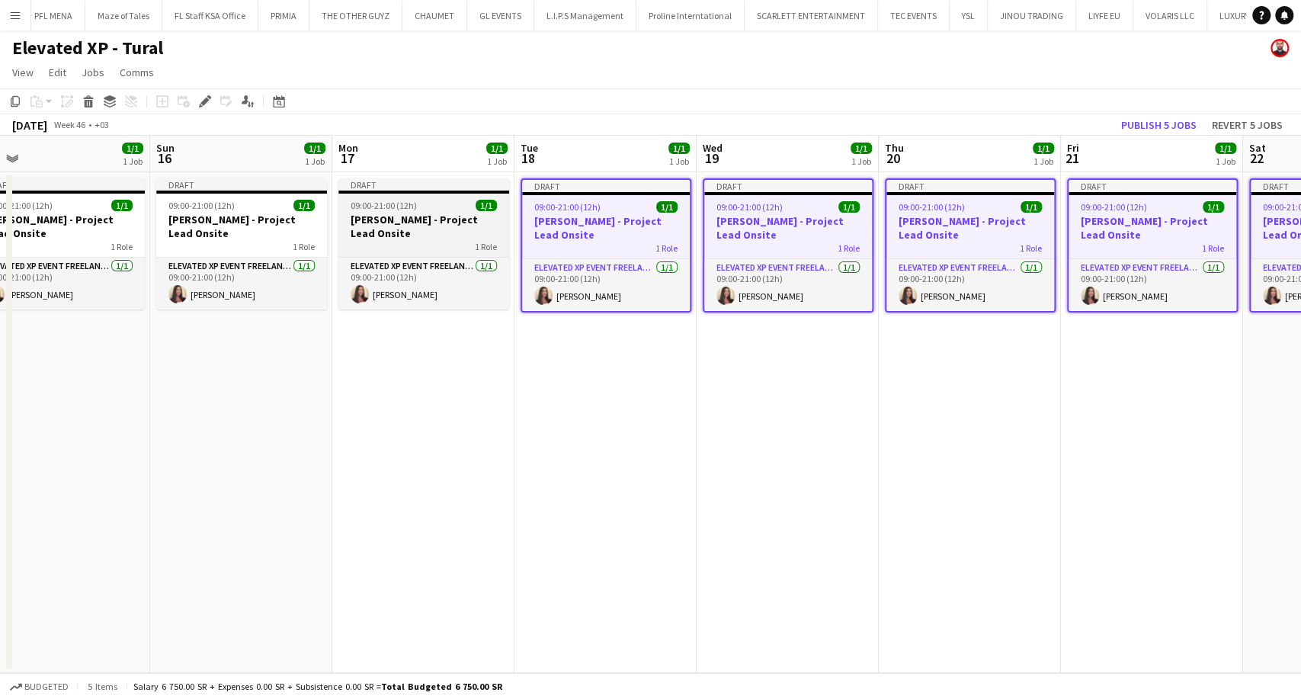
drag, startPoint x: 451, startPoint y: 232, endPoint x: 406, endPoint y: 240, distance: 45.7
click at [451, 230] on h3 "Aysel Ahmadova - Project Lead Onsite" at bounding box center [423, 226] width 171 height 27
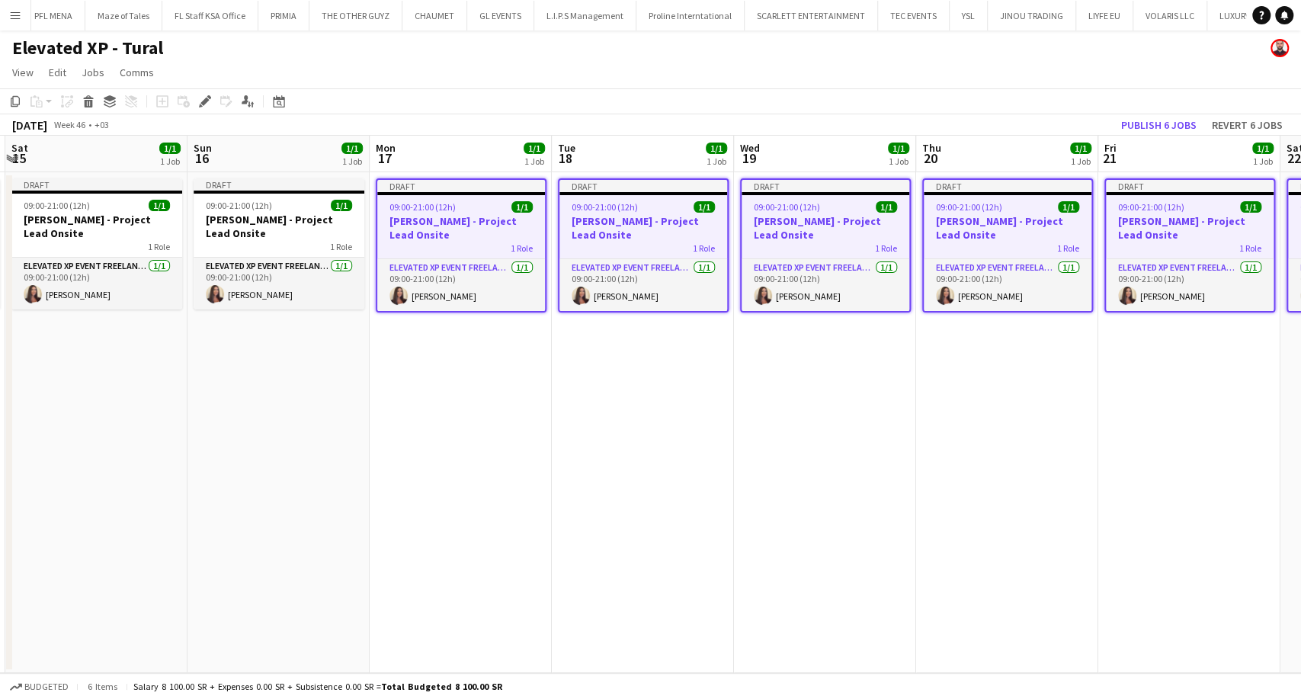
drag, startPoint x: 417, startPoint y: 238, endPoint x: 835, endPoint y: 252, distance: 418.7
click at [835, 251] on app-calendar-viewport "Thu 13 1/1 1 Job Fri 14 1/1 1 Job Sat 15 1/1 1 Job Sun 16 1/1 1 Job Mon 17 1/1 …" at bounding box center [650, 404] width 1301 height 537
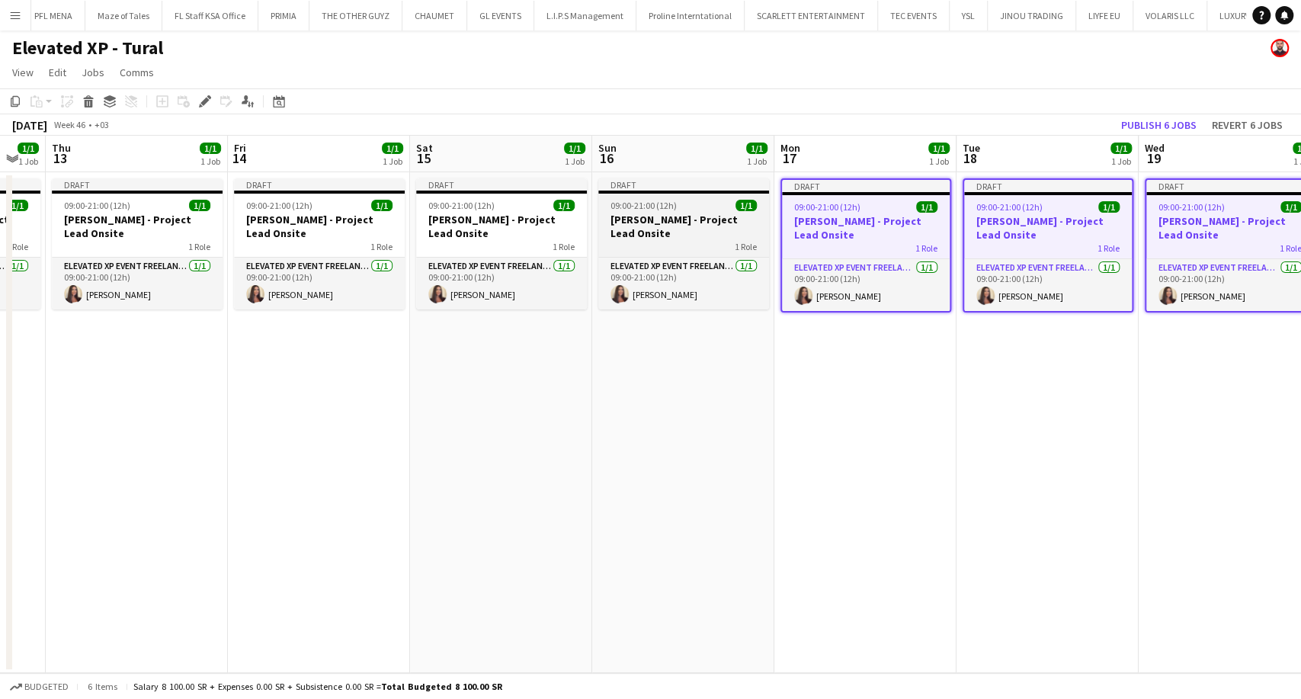
click at [736, 227] on h3 "Aysel Ahmadova - Project Lead Onsite" at bounding box center [683, 226] width 171 height 27
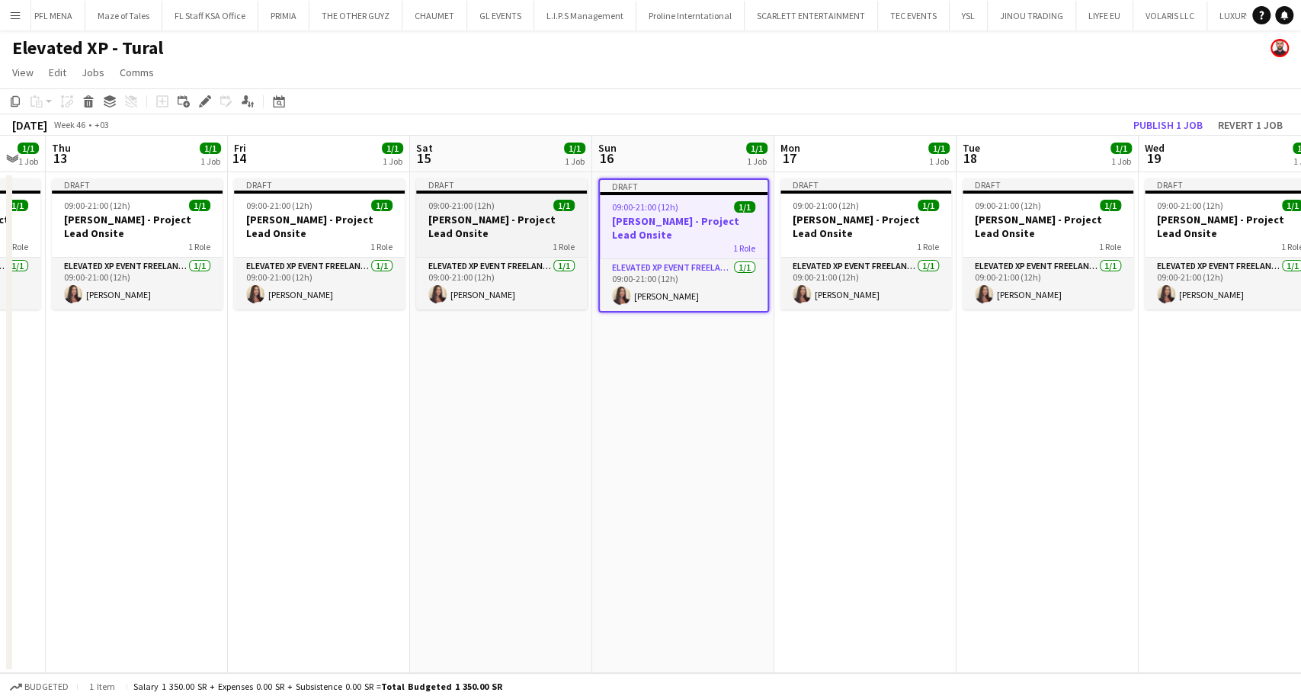
click at [492, 233] on h3 "Aysel Ahmadova - Project Lead Onsite" at bounding box center [501, 226] width 171 height 27
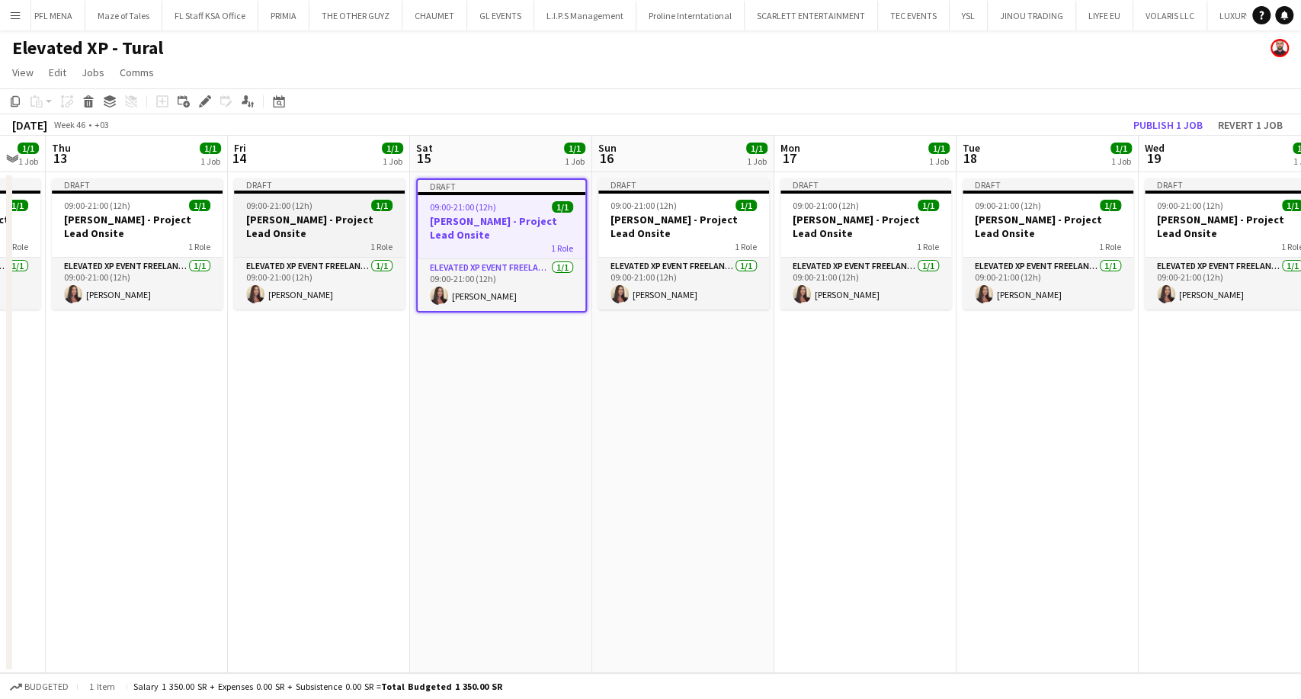
click at [343, 240] on div "1 Role" at bounding box center [319, 246] width 171 height 12
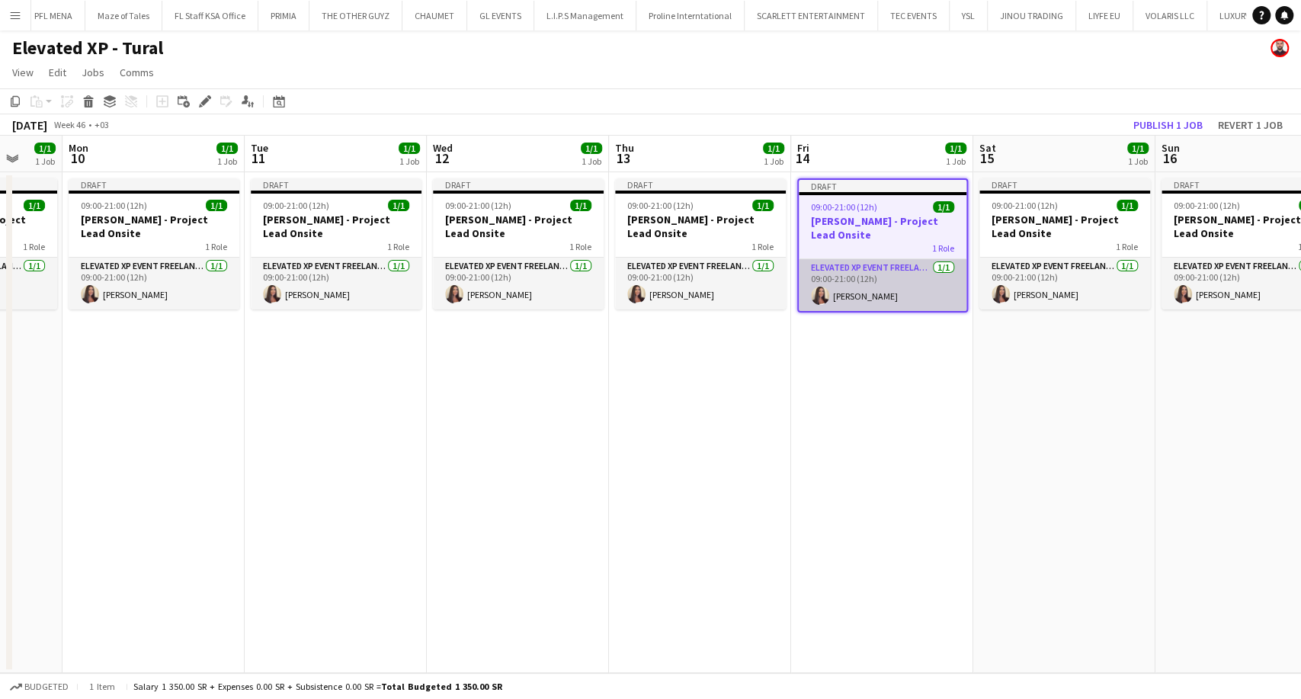
drag, startPoint x: 282, startPoint y: 242, endPoint x: 687, endPoint y: 270, distance: 405.7
click at [685, 267] on app-calendar-viewport "Sat 8 1/1 1 Job Sun 9 1/1 1 Job Mon 10 1/1 1 Job Tue 11 1/1 1 Job Wed 12 1/1 1 …" at bounding box center [650, 404] width 1301 height 537
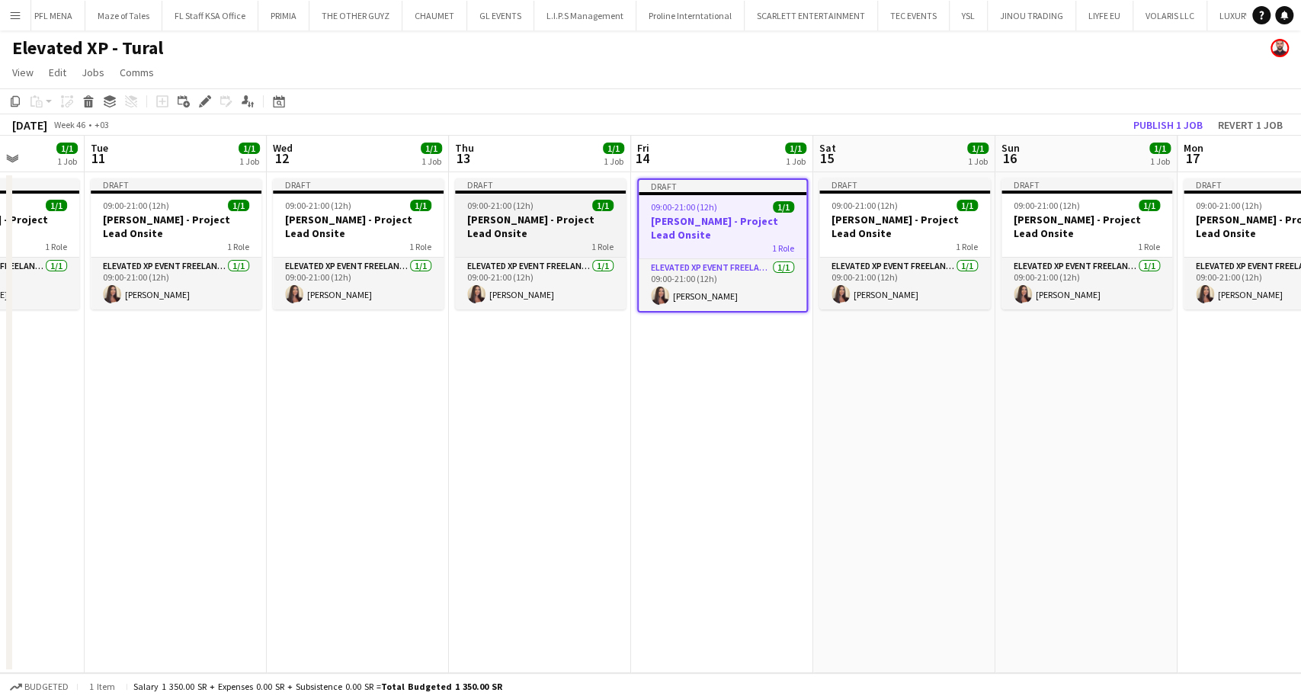
click at [495, 245] on div "1 Role" at bounding box center [540, 246] width 171 height 12
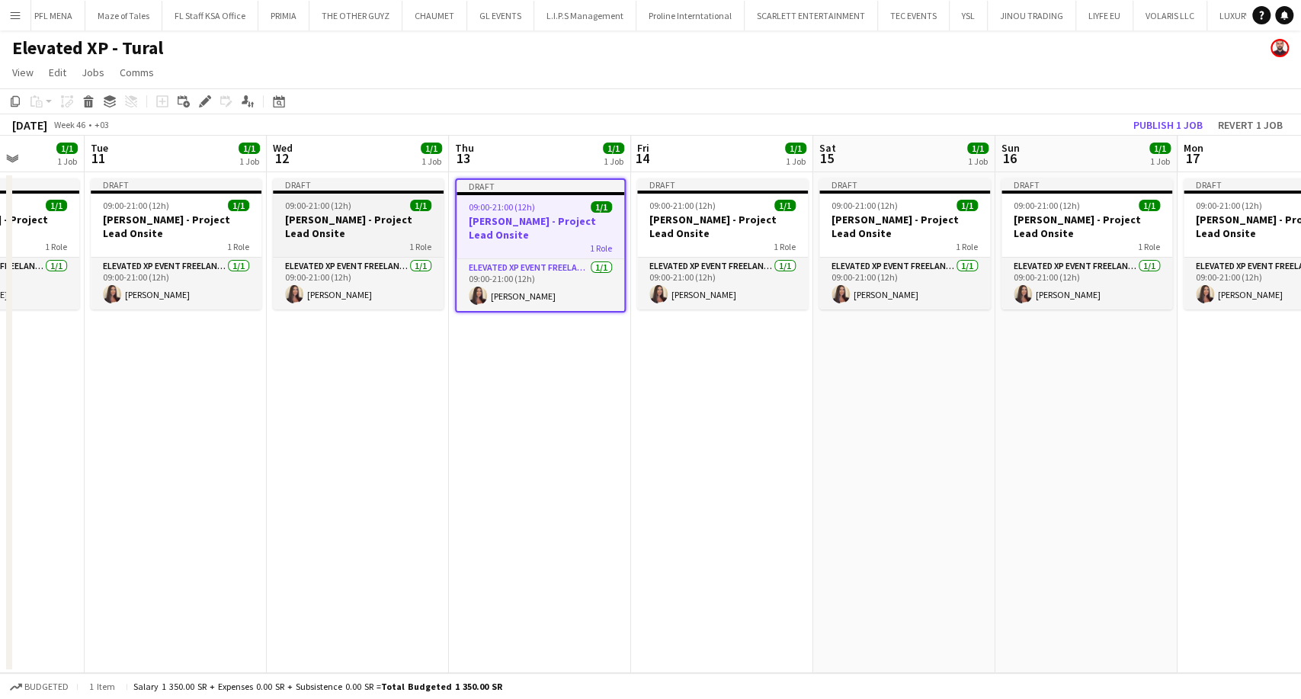
click at [370, 243] on div "1 Role" at bounding box center [358, 246] width 171 height 12
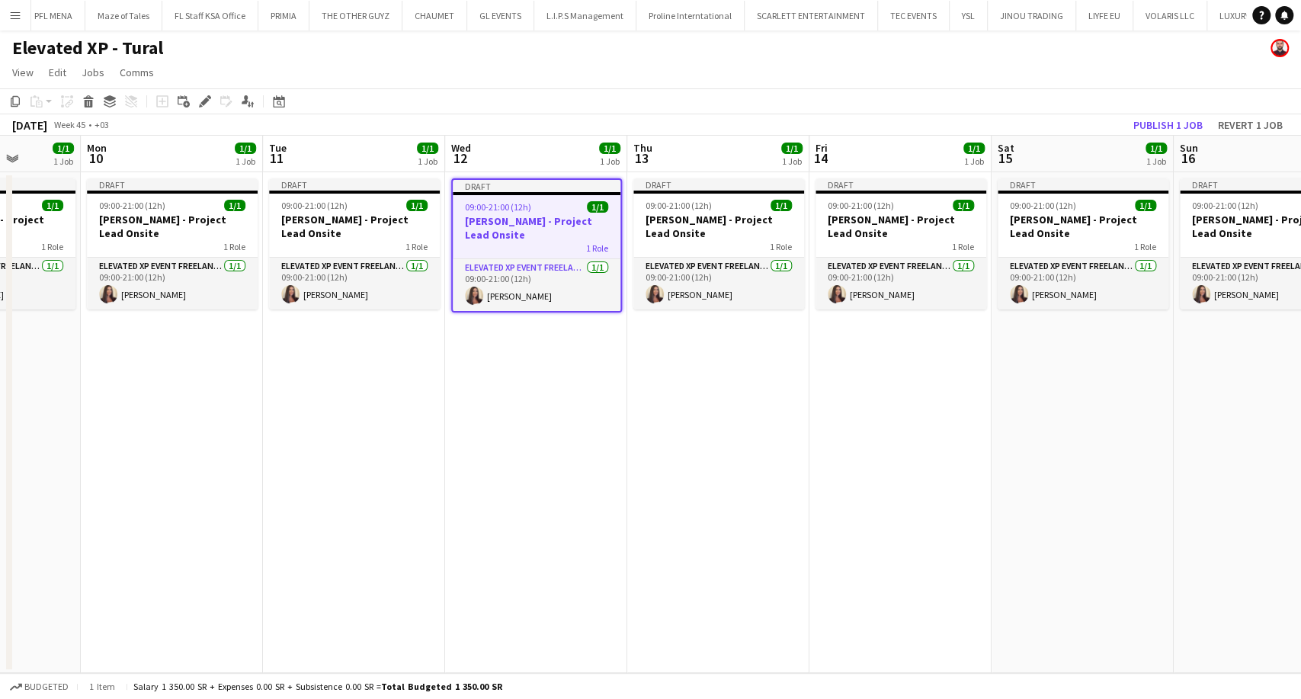
drag, startPoint x: 312, startPoint y: 246, endPoint x: 877, endPoint y: 268, distance: 565.3
click at [876, 268] on app-calendar-viewport "Fri 7 1/1 1 Job Sat 8 1/1 1 Job Sun 9 1/1 1 Job Mon 10 1/1 1 Job Tue 11 1/1 1 J…" at bounding box center [650, 404] width 1301 height 537
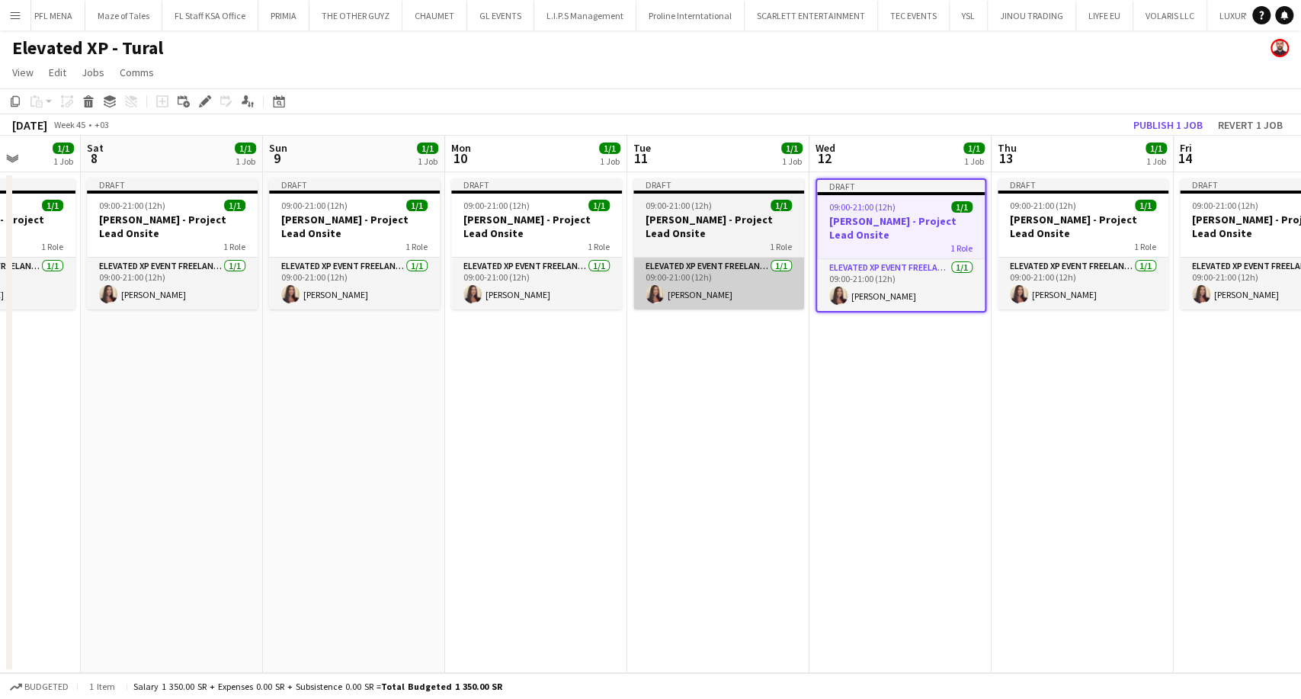
scroll to position [0, 444]
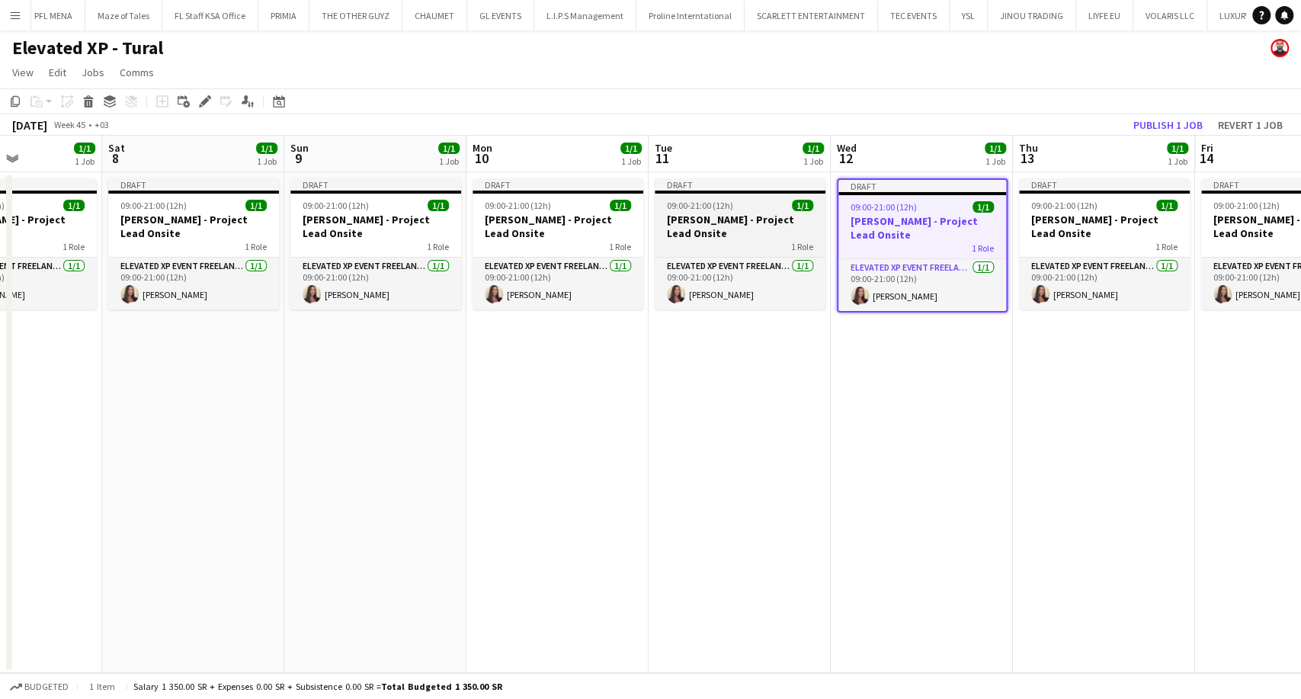
click at [692, 241] on div "1 Role" at bounding box center [740, 246] width 171 height 12
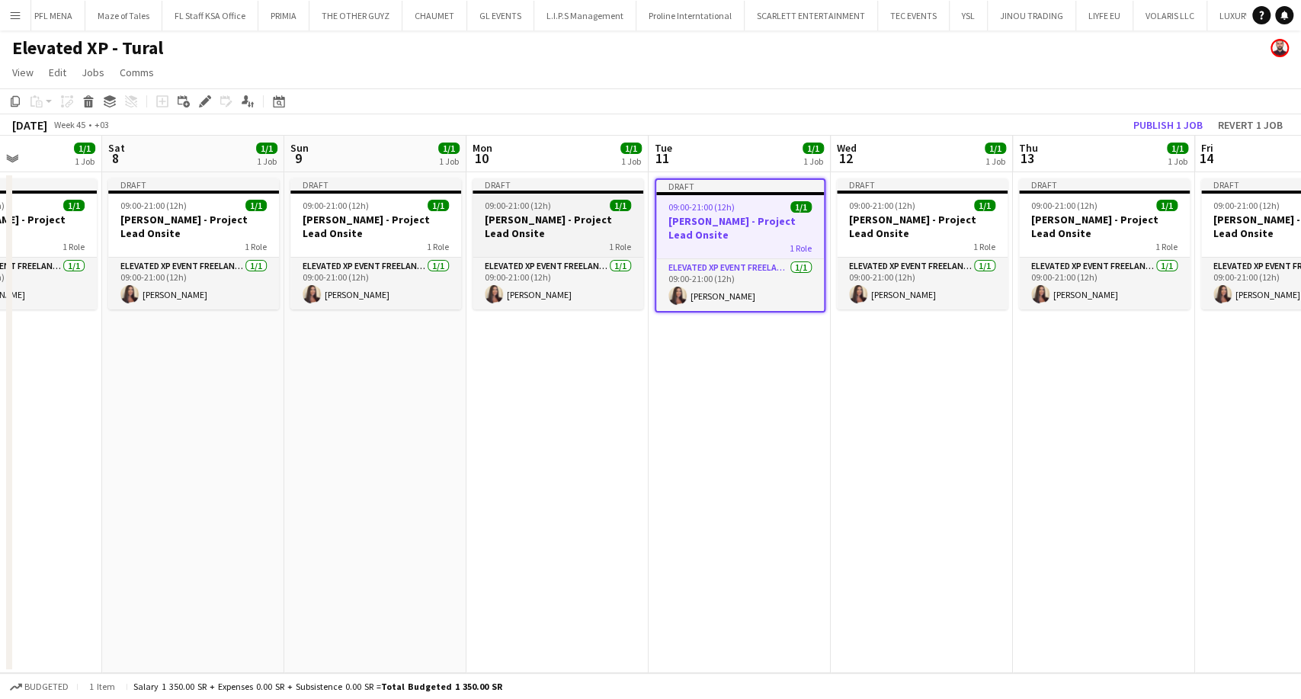
click at [553, 245] on div "1 Role" at bounding box center [558, 246] width 171 height 12
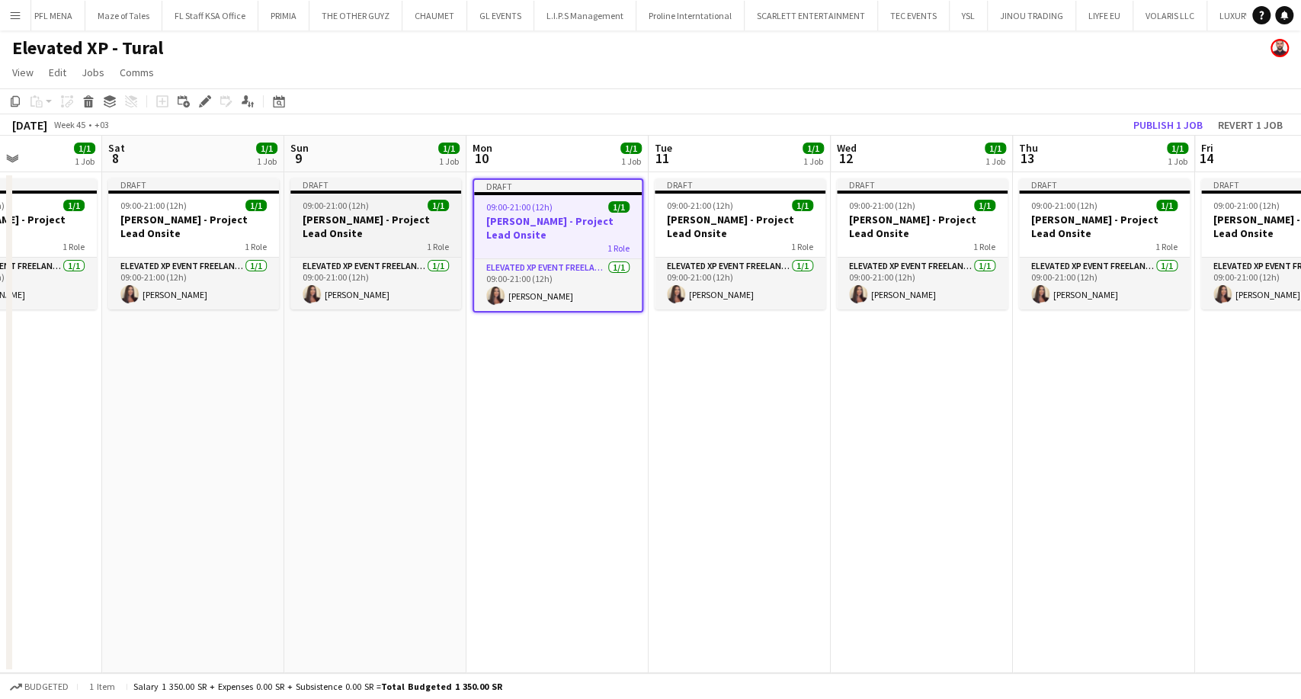
click at [386, 252] on app-job-card "Draft 09:00-21:00 (12h) 1/1 Aysel Ahmadova - Project Lead Onsite 1 Role Elevate…" at bounding box center [375, 243] width 171 height 131
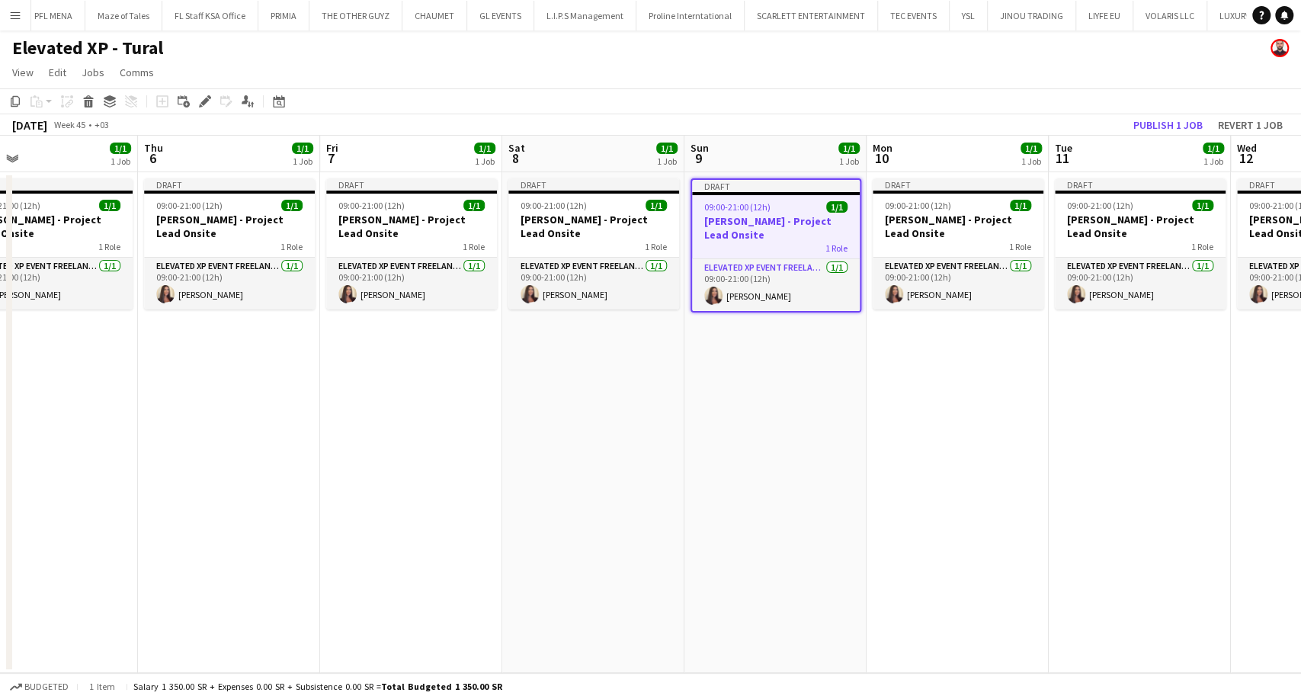
drag, startPoint x: 404, startPoint y: 239, endPoint x: 742, endPoint y: 248, distance: 337.8
click at [739, 247] on app-calendar-viewport "Mon 3 1/1 1 Job Tue 4 1/1 1 Job Wed 5 1/1 1 Job Thu 6 1/1 1 Job Fri 7 1/1 1 Job…" at bounding box center [650, 404] width 1301 height 537
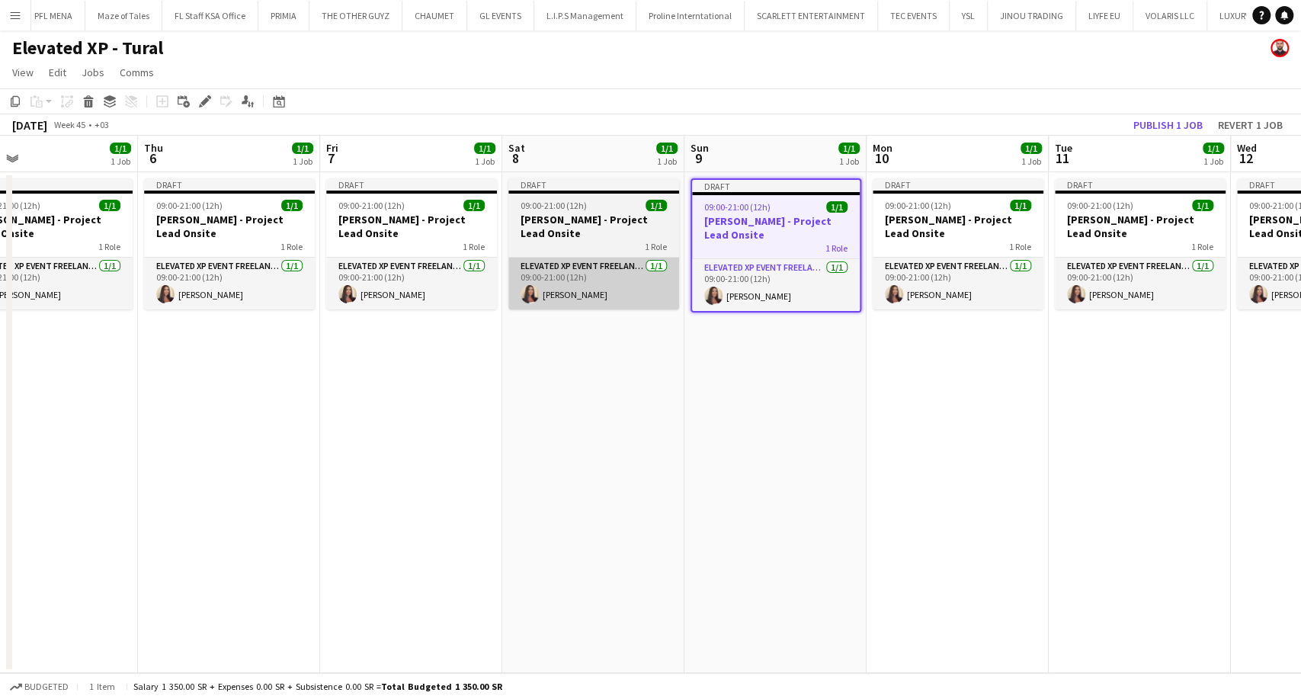
scroll to position [0, 406]
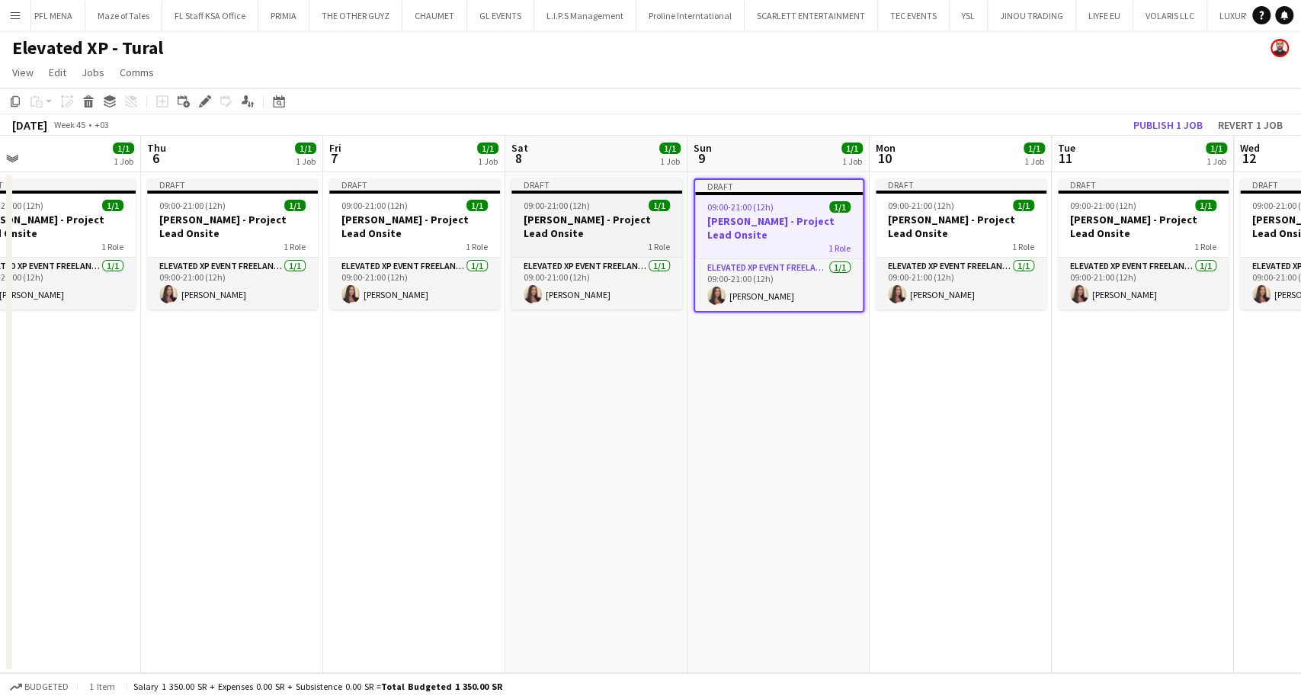
click at [558, 233] on h3 "Aysel Ahmadova - Project Lead Onsite" at bounding box center [596, 226] width 171 height 27
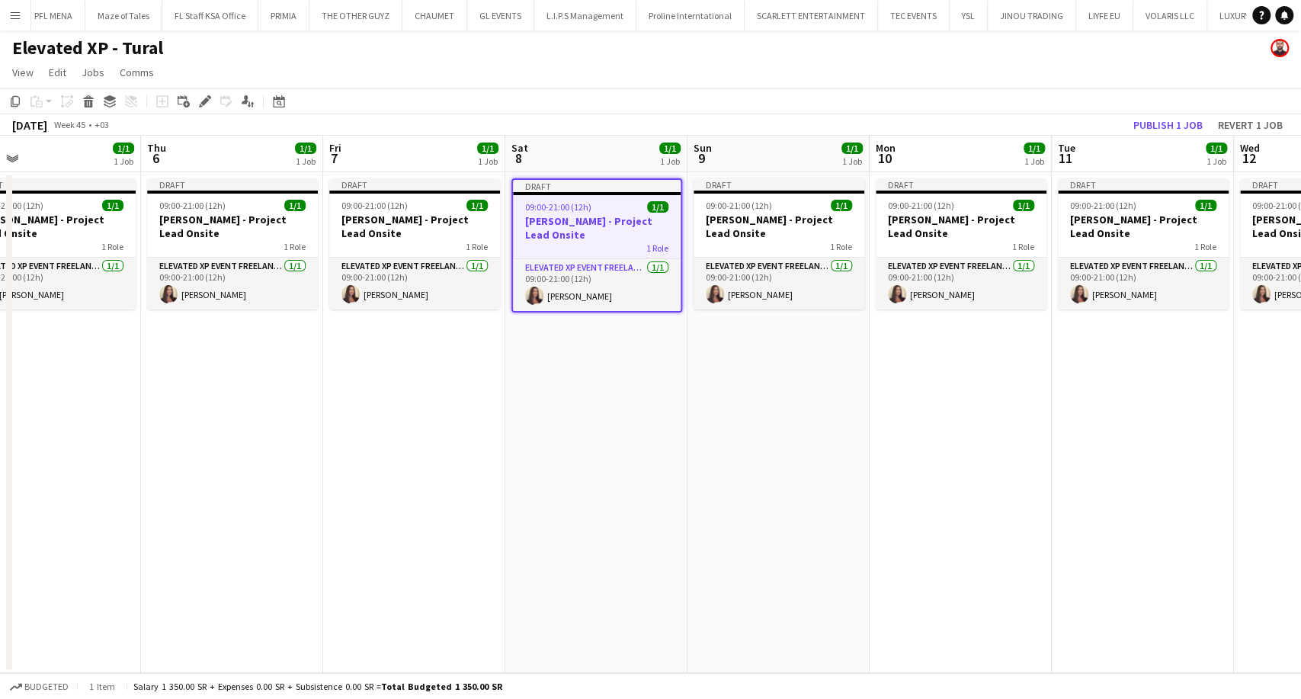
click at [409, 247] on div "1 Role" at bounding box center [414, 246] width 171 height 12
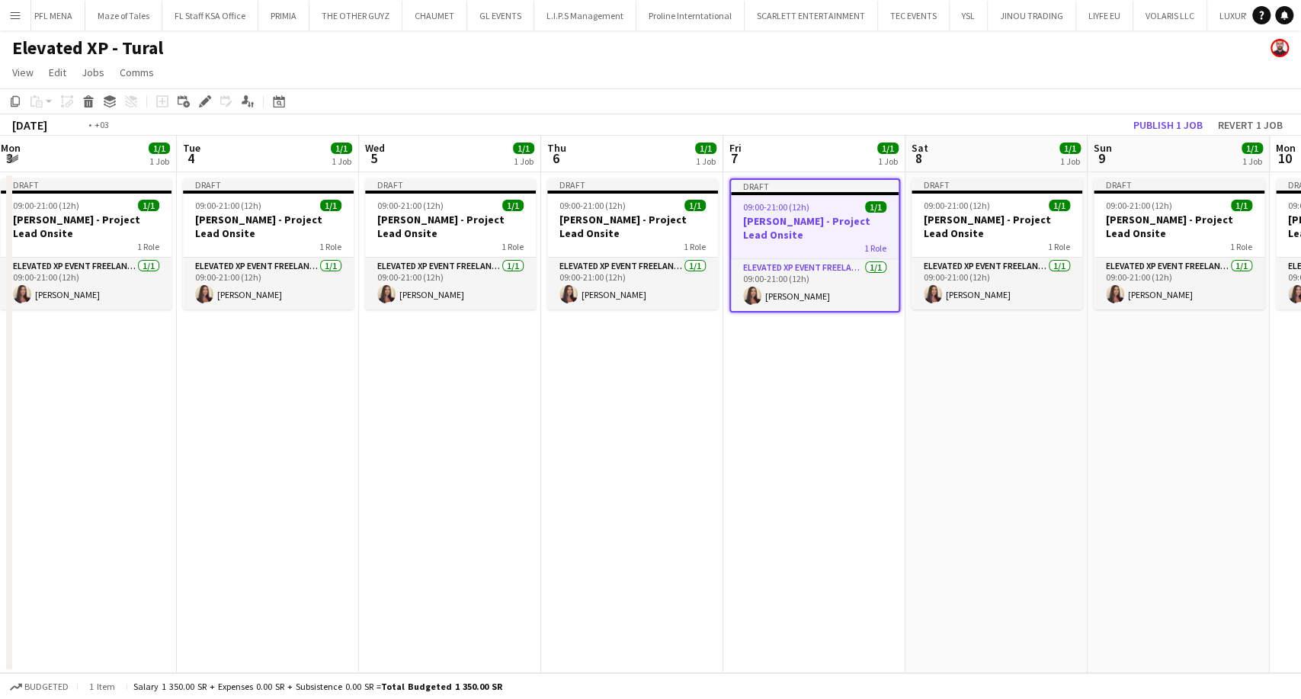
drag, startPoint x: 354, startPoint y: 270, endPoint x: 755, endPoint y: 340, distance: 407.8
click at [804, 325] on app-calendar-viewport "Sat 1 1/1 1 Job Sun 2 1/1 1 Job Mon 3 1/1 1 Job Tue 4 1/1 1 Job Wed 5 1/1 1 Job…" at bounding box center [650, 404] width 1301 height 537
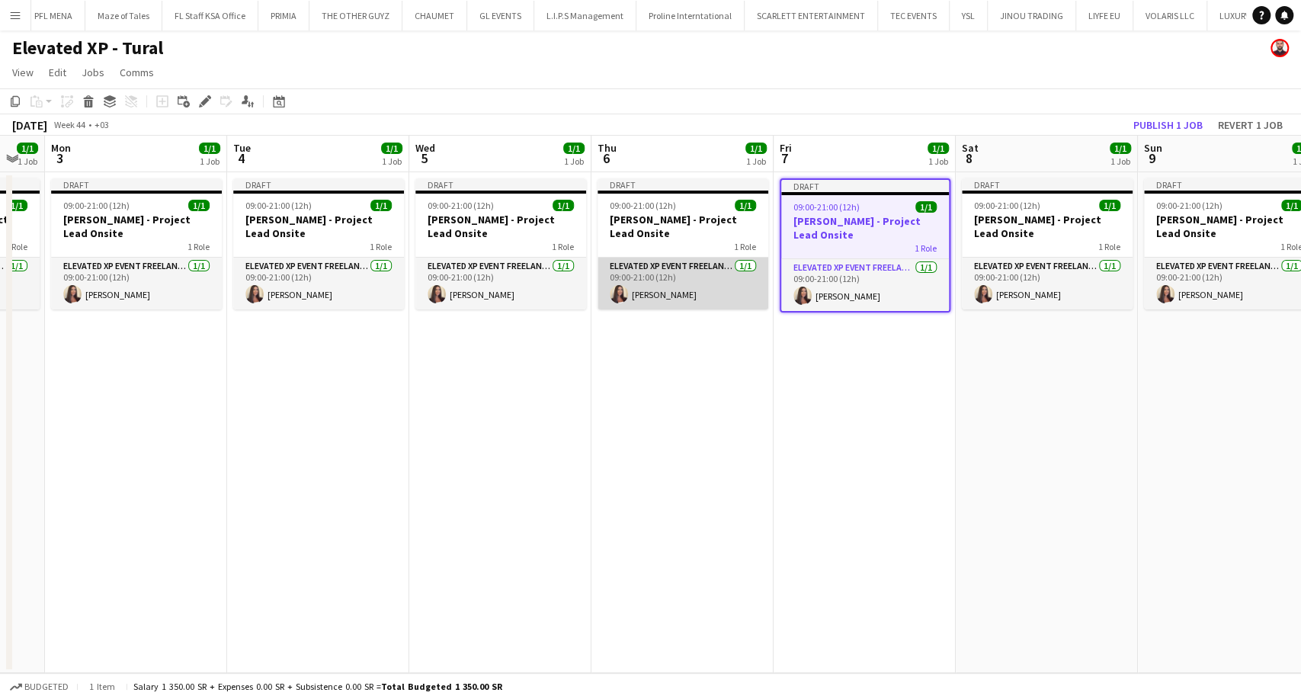
click at [653, 258] on app-card-role "Elevated XP Event Freelancer 1/1 09:00-21:00 (12h) Aysel Ahmadova" at bounding box center [683, 284] width 171 height 52
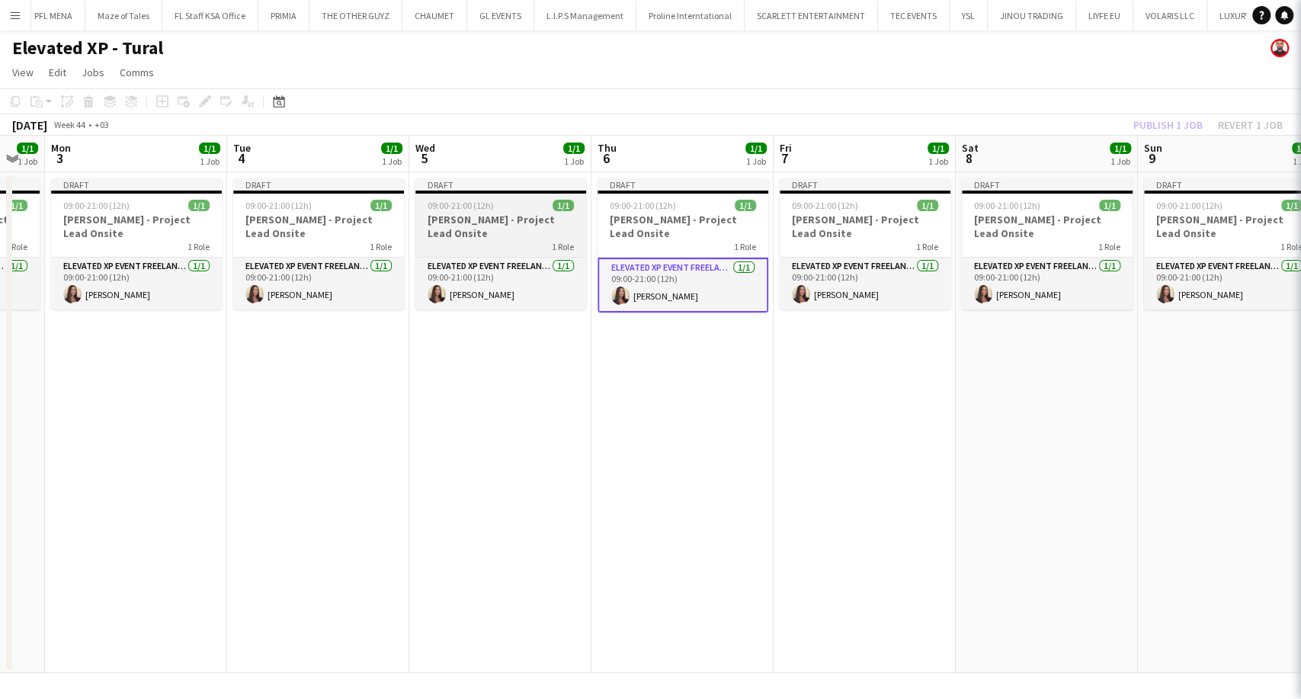
click at [501, 240] on div "1 Role" at bounding box center [500, 246] width 171 height 12
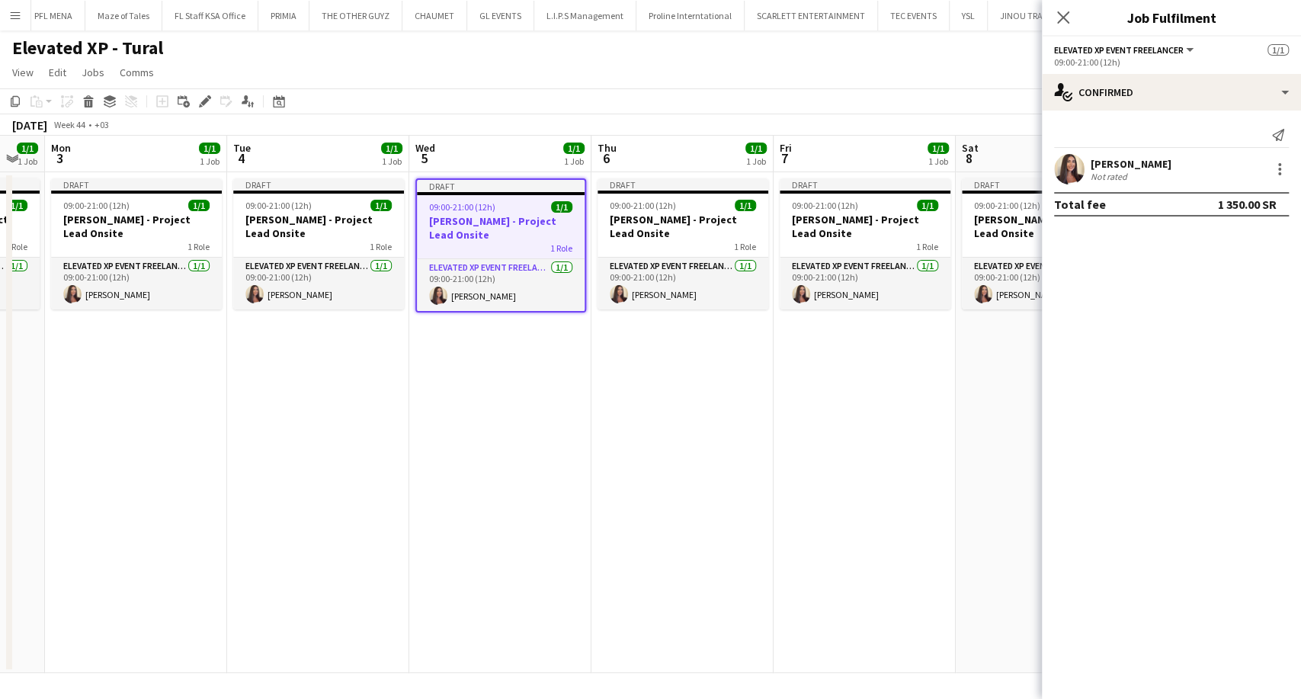
click at [289, 240] on div "1 Role" at bounding box center [318, 246] width 171 height 12
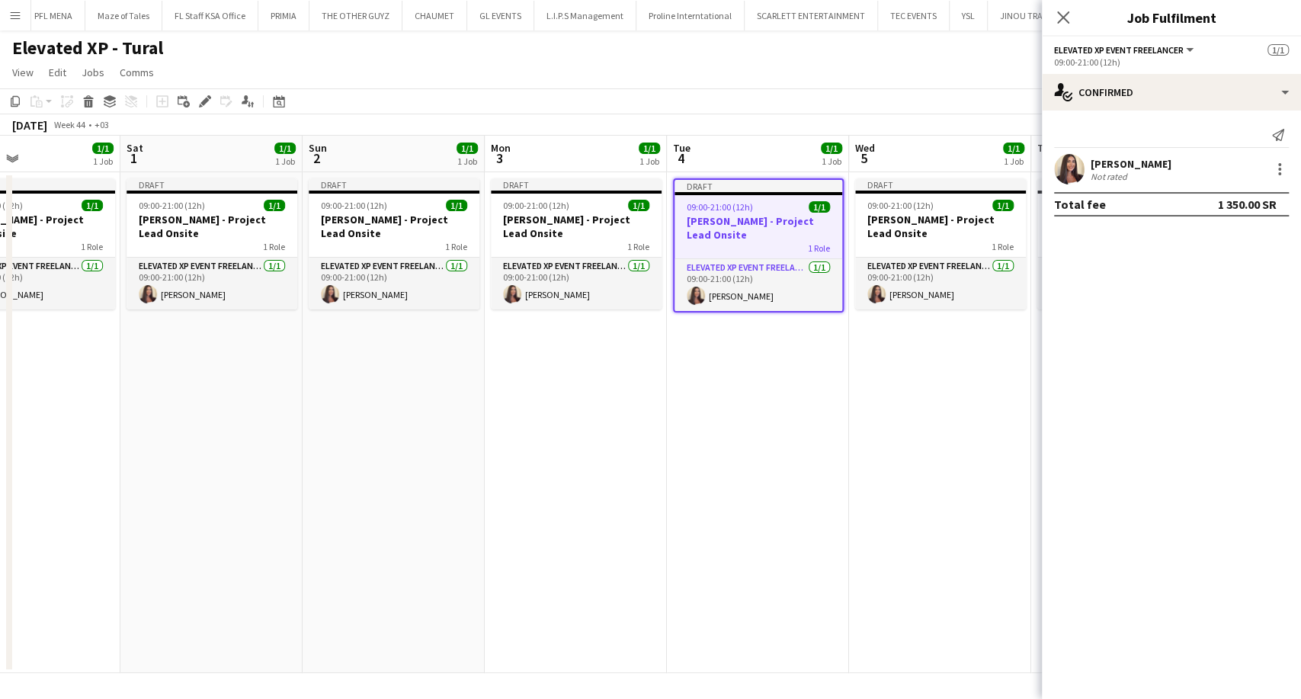
scroll to position [0, 410]
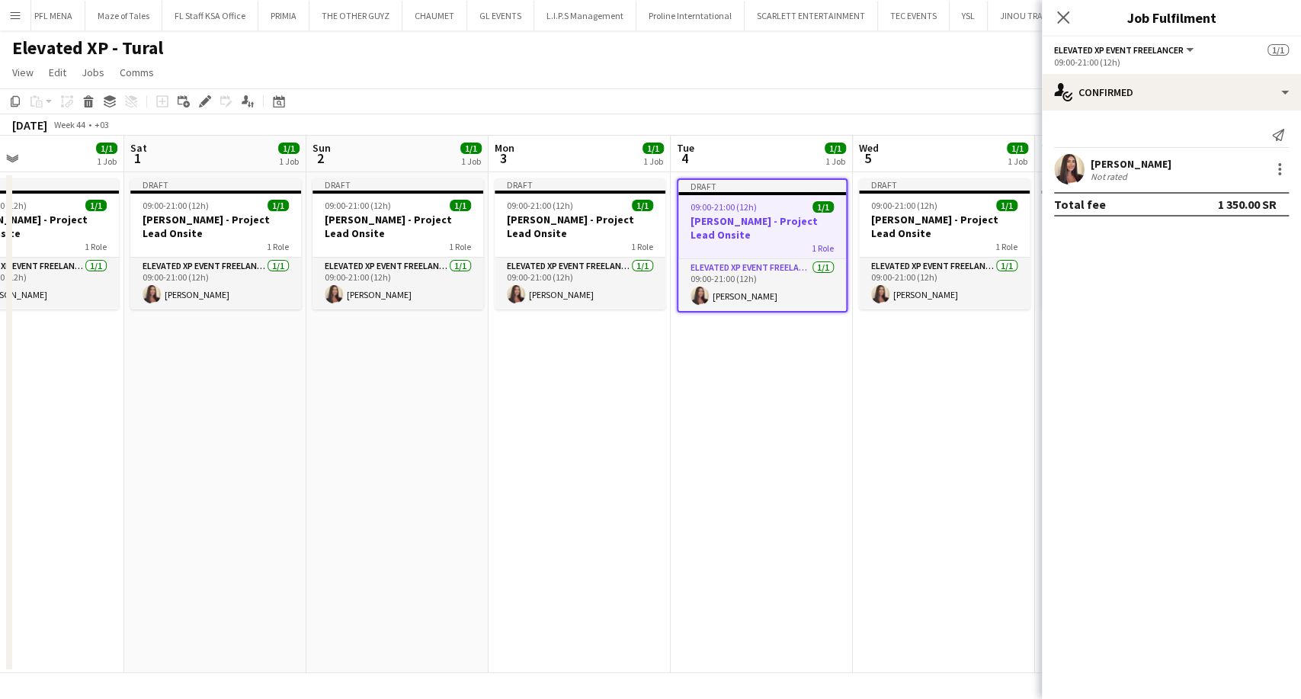
drag, startPoint x: 269, startPoint y: 232, endPoint x: 908, endPoint y: 276, distance: 640.3
click at [907, 276] on app-calendar-viewport "Wed 29 1/1 1 Job Thu 30 1/1 1 Job Fri 31 1/1 1 Job Sat 1 1/1 1 Job Sun 2 1/1 1 …" at bounding box center [650, 404] width 1301 height 537
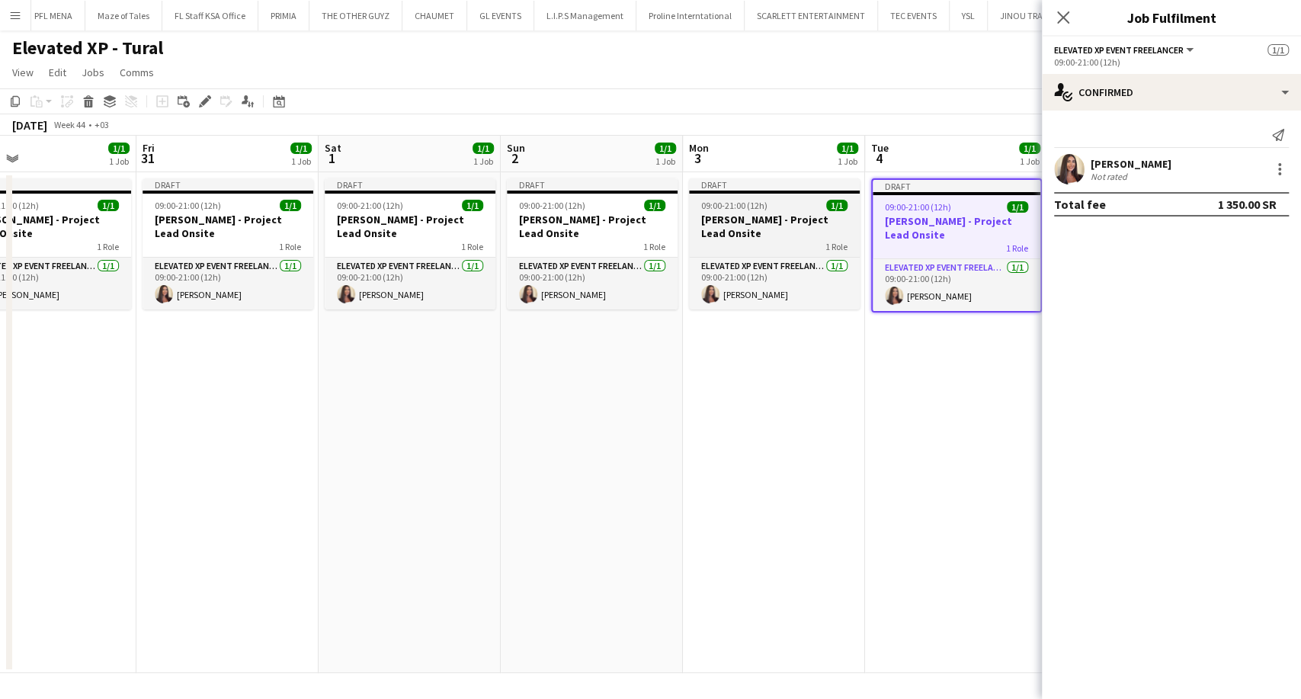
click at [739, 220] on h3 "Aysel Ahmadova - Project Lead Onsite" at bounding box center [774, 226] width 171 height 27
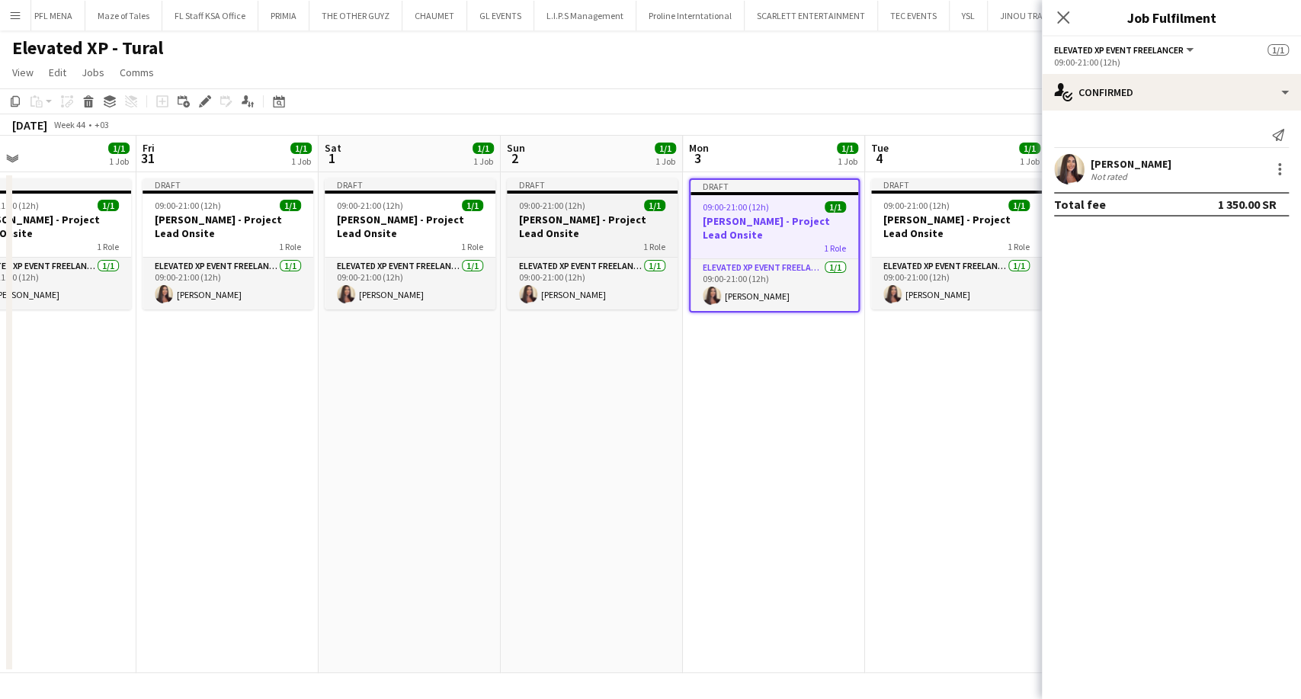
click at [560, 240] on div "1 Role" at bounding box center [592, 246] width 171 height 12
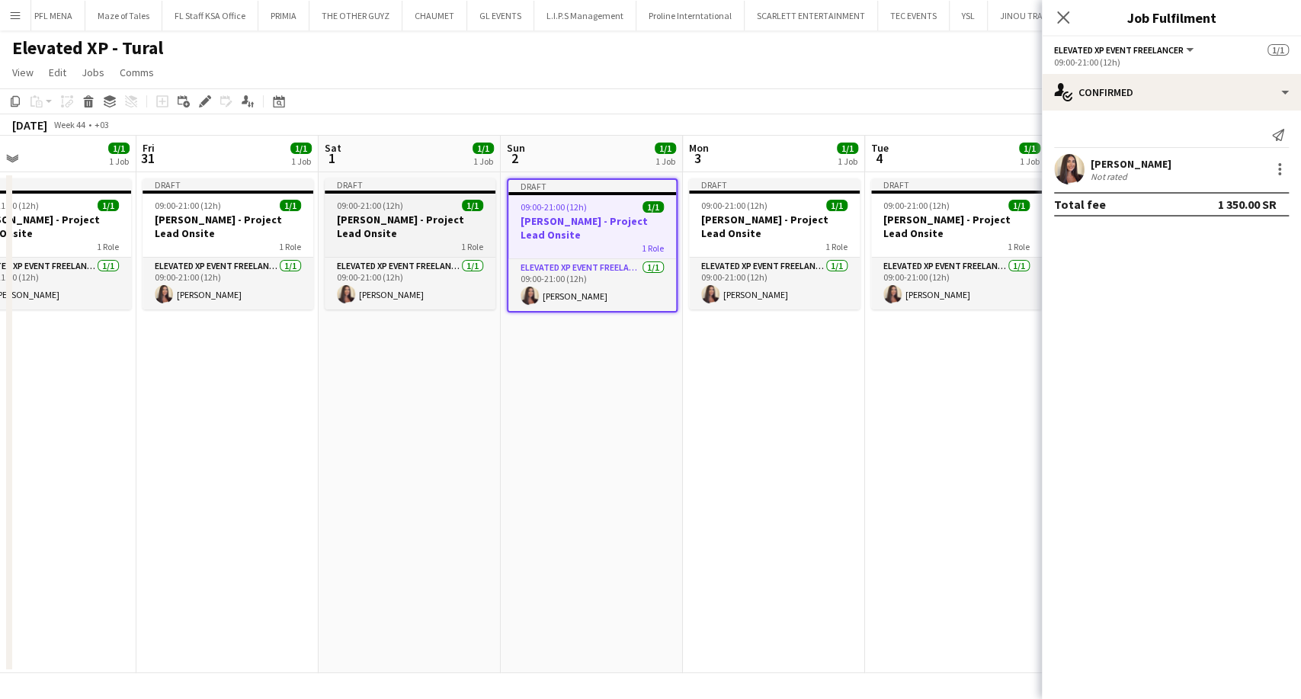
click at [439, 239] on app-job-card "Draft 09:00-21:00 (12h) 1/1 Aysel Ahmadova - Project Lead Onsite 1 Role Elevate…" at bounding box center [410, 243] width 171 height 131
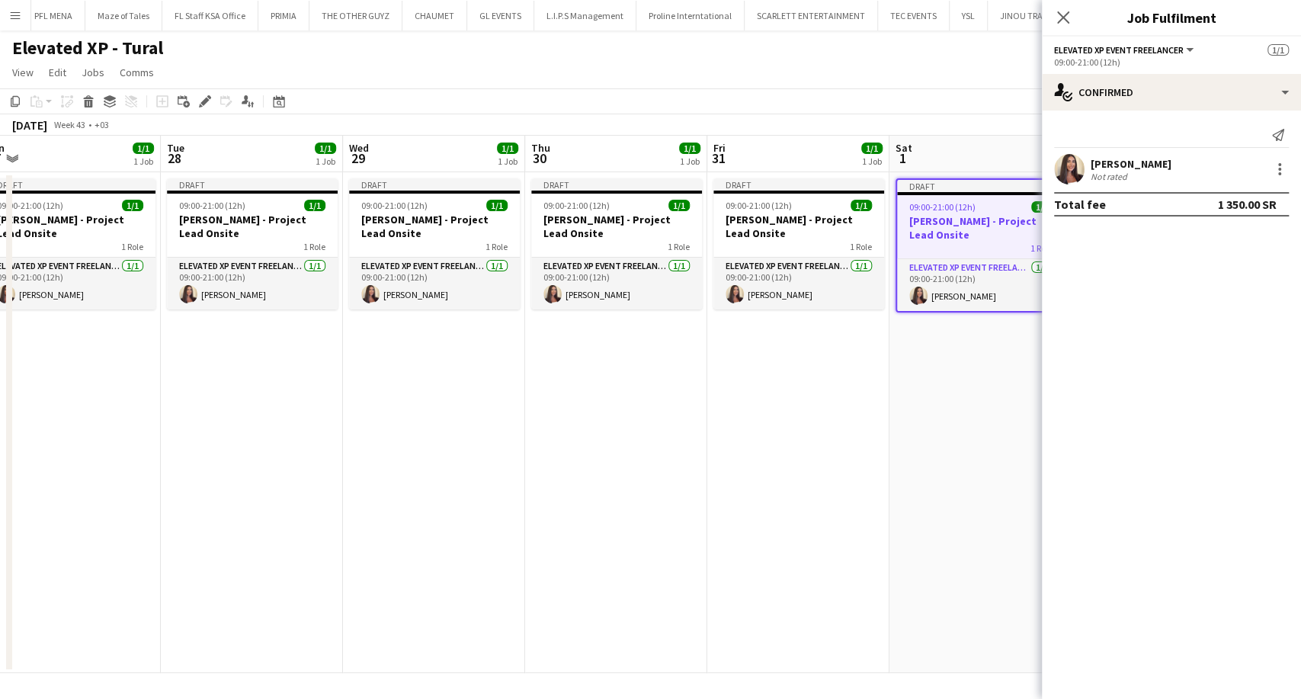
scroll to position [0, 325]
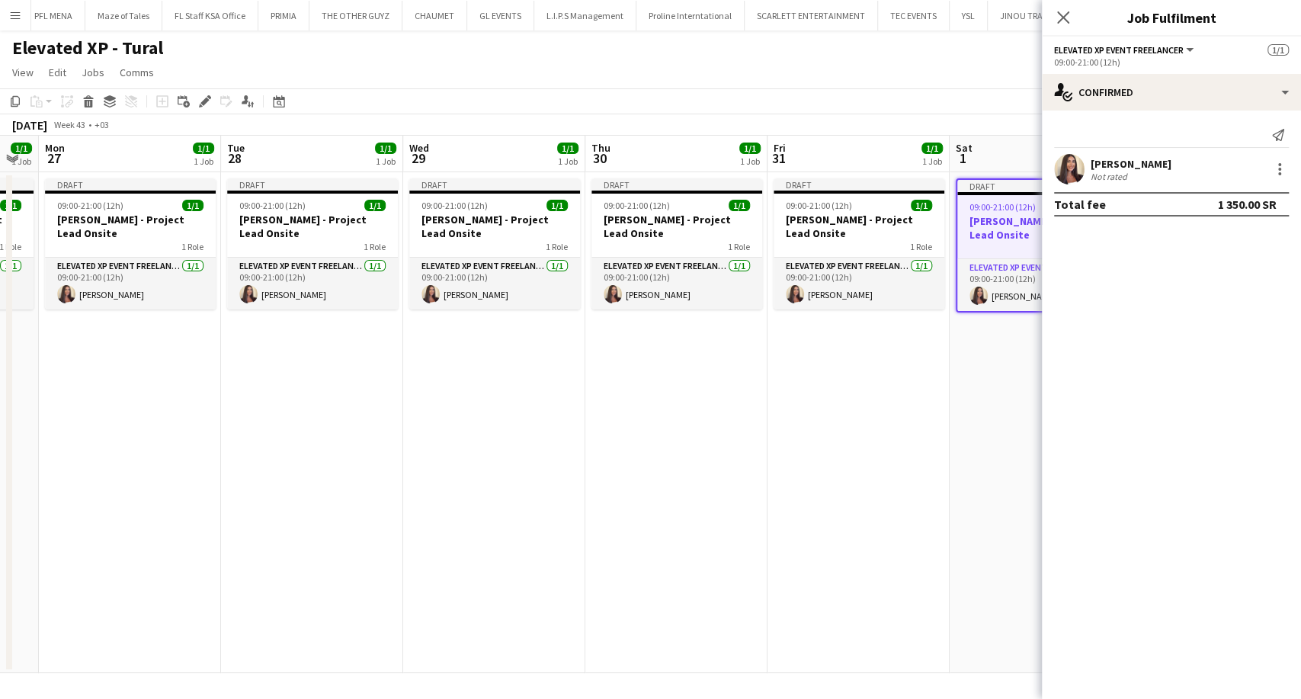
drag, startPoint x: 361, startPoint y: 246, endPoint x: 1104, endPoint y: 291, distance: 743.8
click at [1142, 280] on body "Menu Boards Boards Boards All jobs Status Workforce Workforce My Workforce Recr…" at bounding box center [650, 349] width 1301 height 699
click at [861, 213] on h3 "Aysel Ahmadova - Project Lead Onsite" at bounding box center [859, 226] width 171 height 27
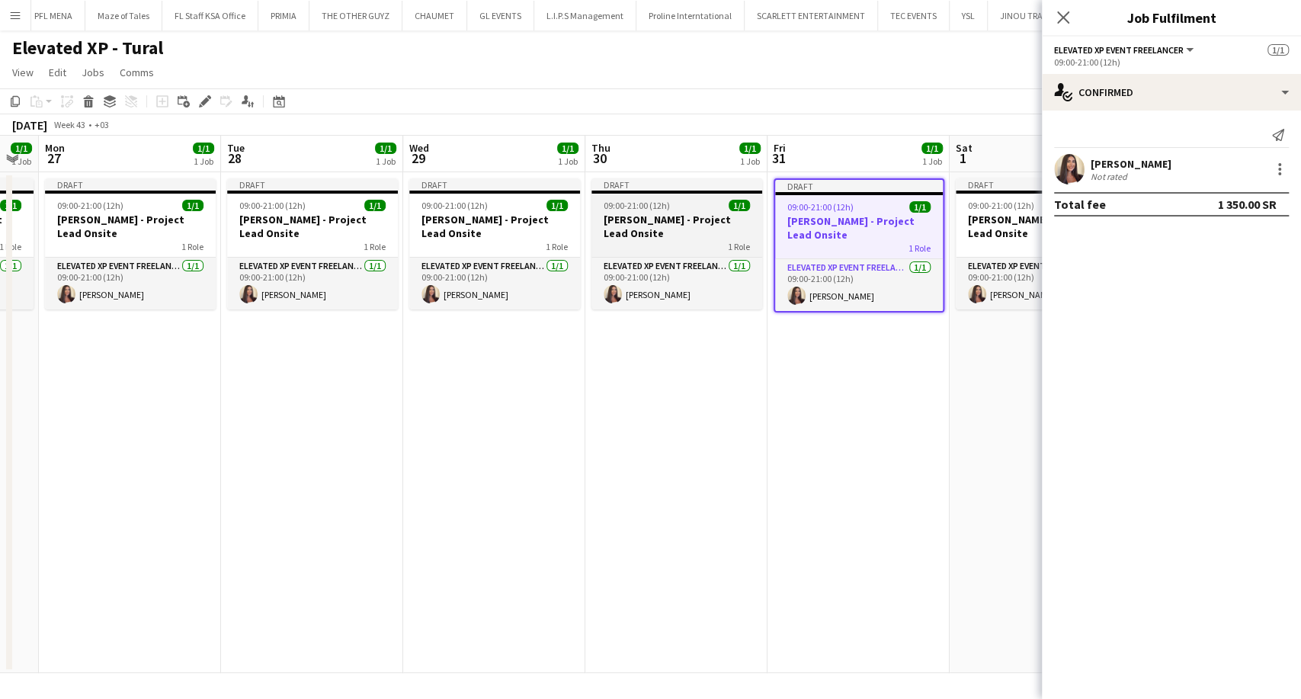
click at [632, 236] on h3 "Aysel Ahmadova - Project Lead Onsite" at bounding box center [677, 226] width 171 height 27
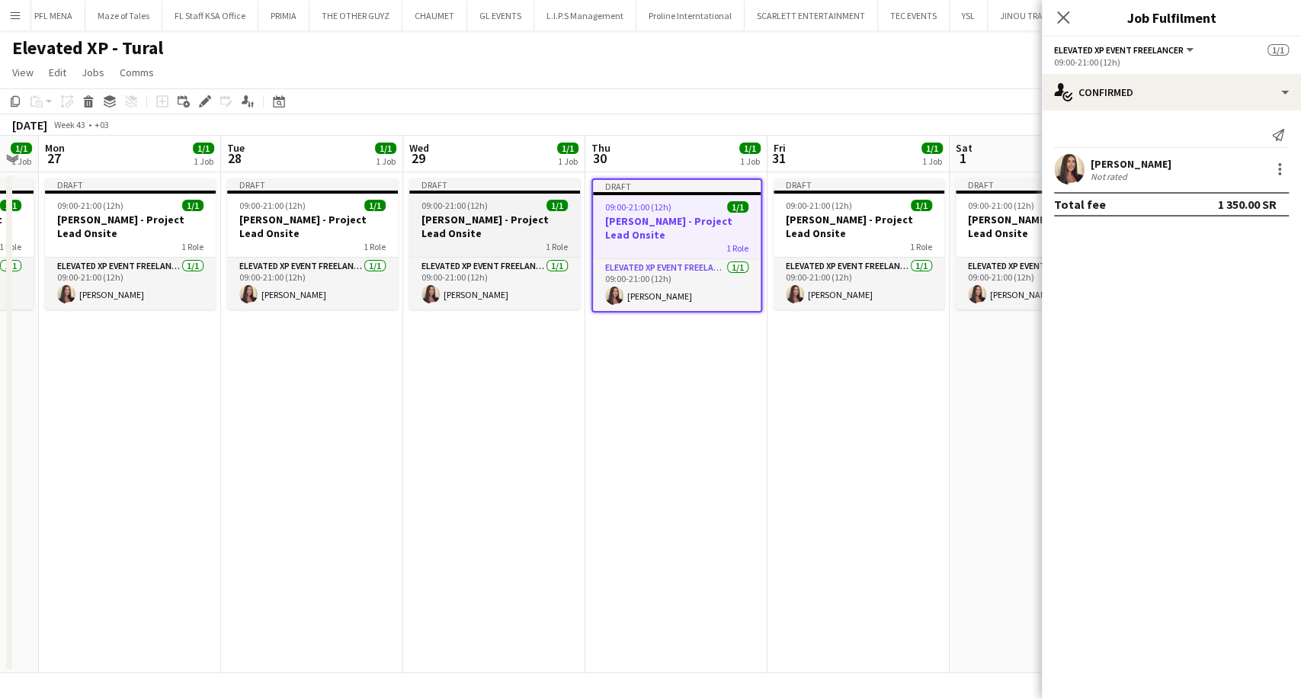
click at [514, 241] on div "1 Role" at bounding box center [494, 246] width 171 height 12
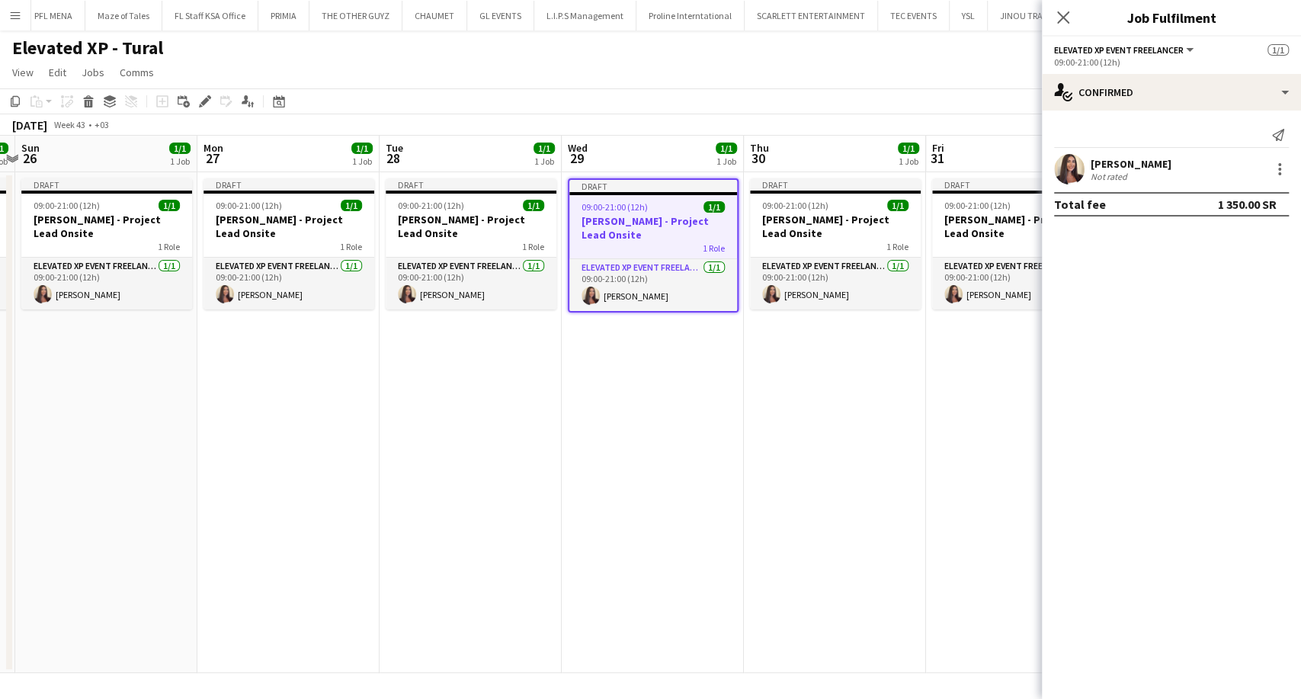
scroll to position [0, 404]
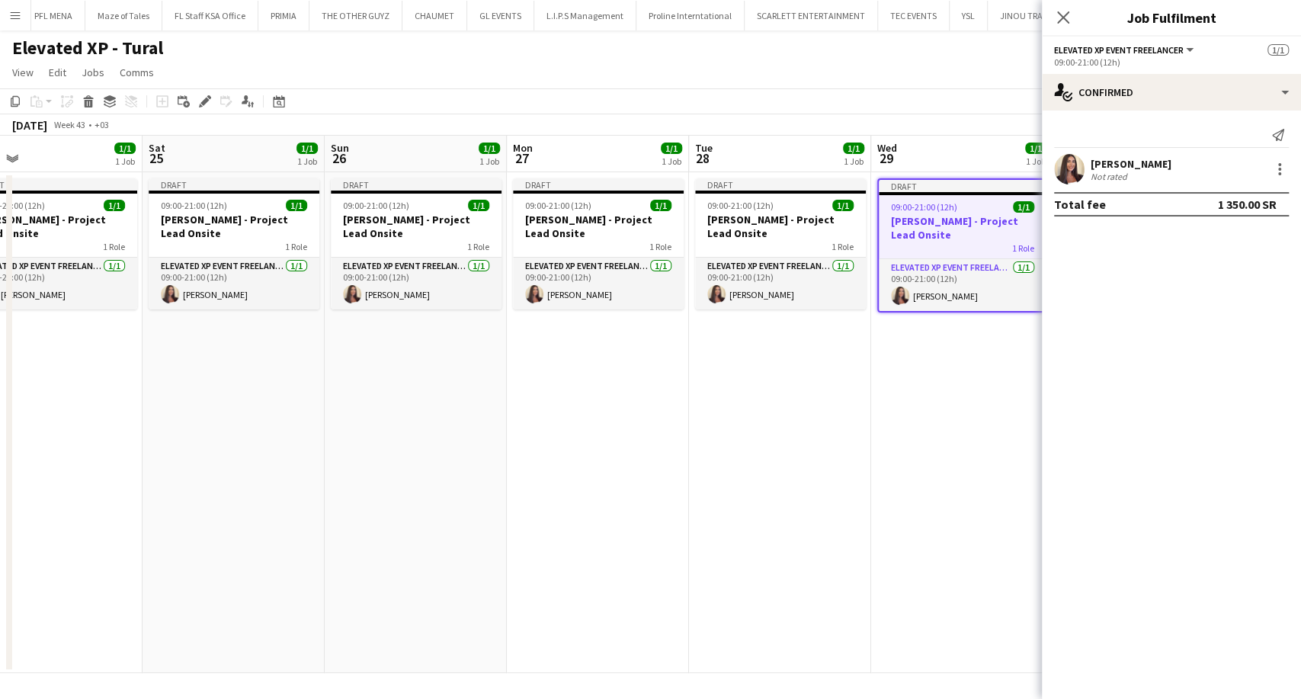
drag, startPoint x: 564, startPoint y: 249, endPoint x: 1214, endPoint y: 257, distance: 649.5
click at [1217, 250] on body "Menu Boards Boards Boards All jobs Status Workforce Workforce My Workforce Recr…" at bounding box center [650, 349] width 1301 height 699
click at [772, 234] on h3 "Aysel Ahmadova - Project Lead Onsite" at bounding box center [780, 226] width 171 height 27
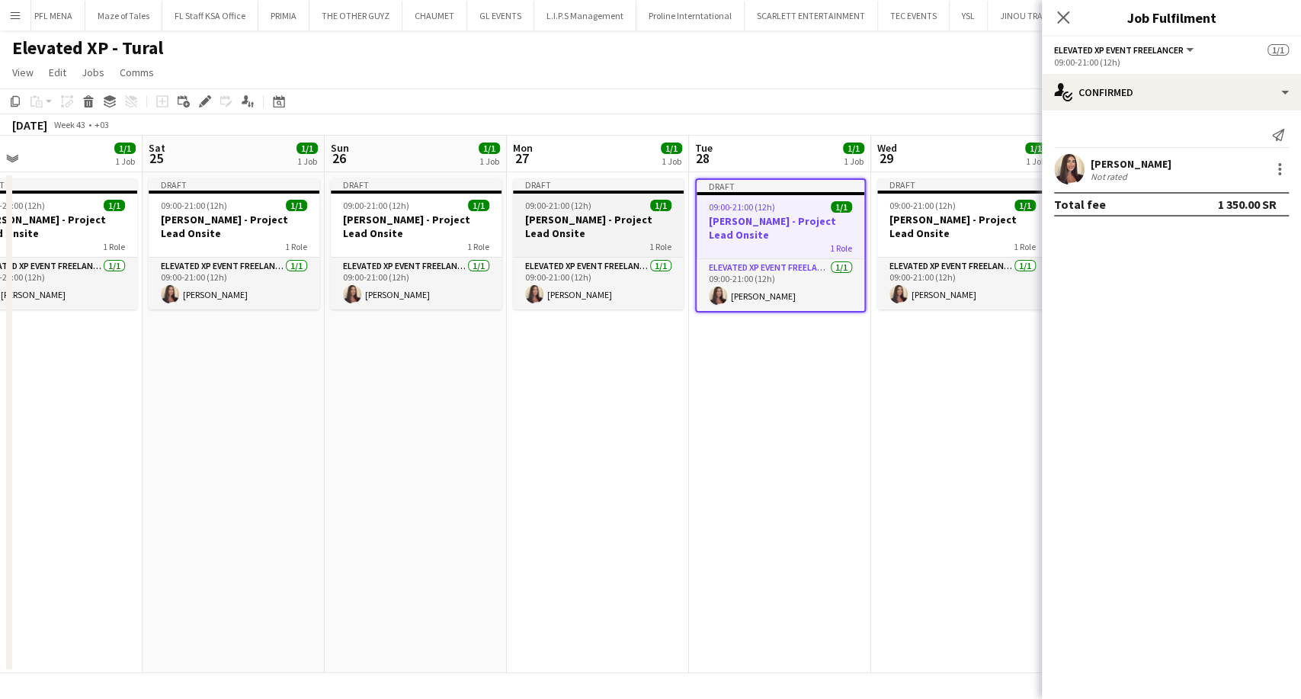
click at [600, 224] on h3 "Aysel Ahmadova - Project Lead Onsite" at bounding box center [598, 226] width 171 height 27
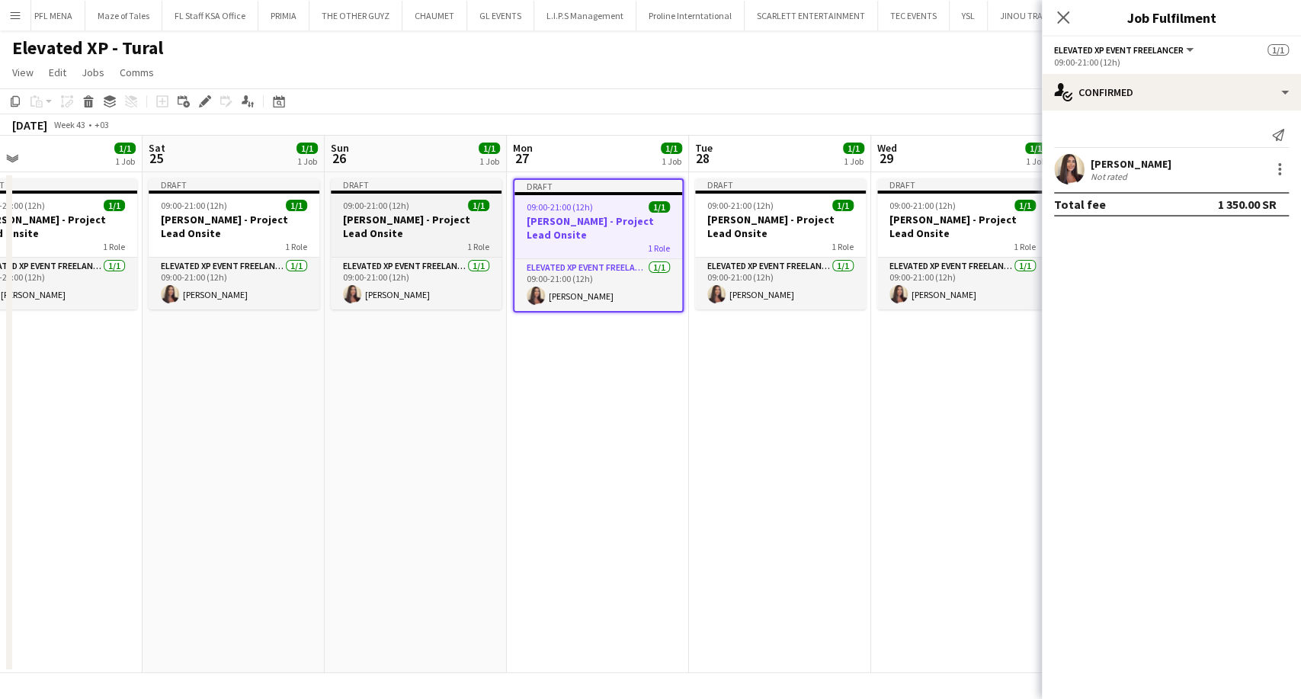
click at [365, 233] on h3 "Aysel Ahmadova - Project Lead Onsite" at bounding box center [416, 226] width 171 height 27
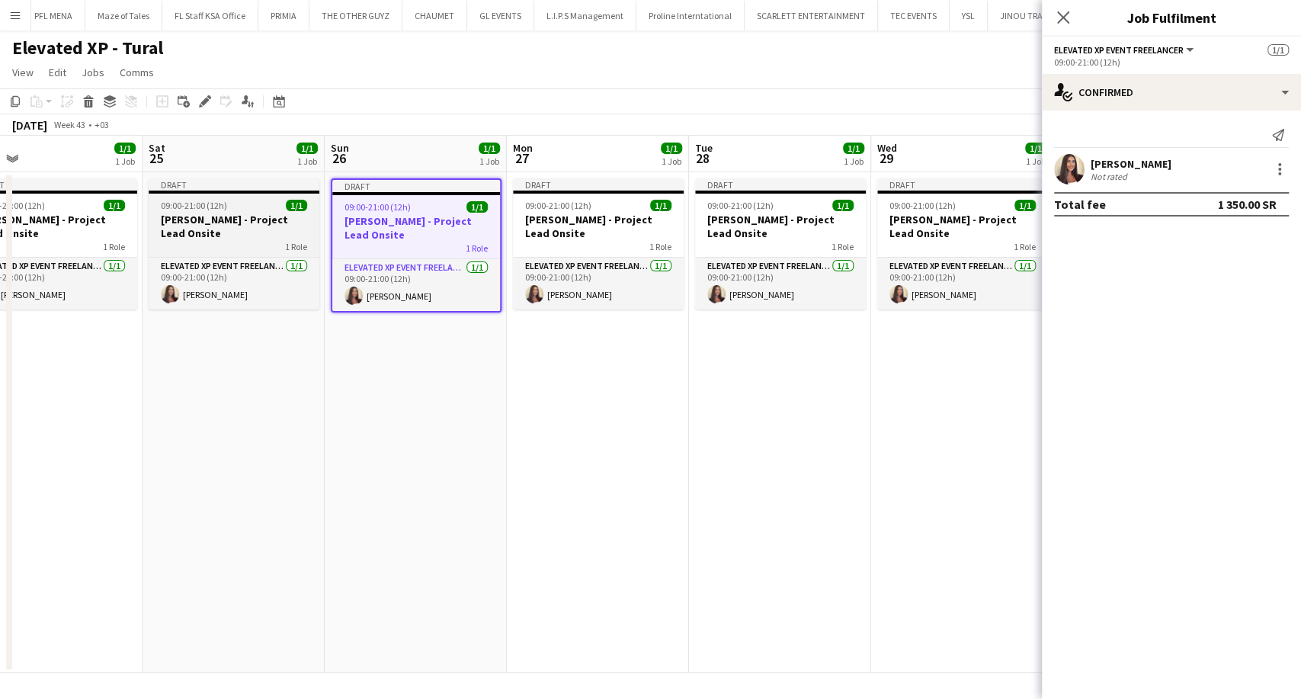
click at [216, 243] on div "1 Role" at bounding box center [234, 246] width 171 height 12
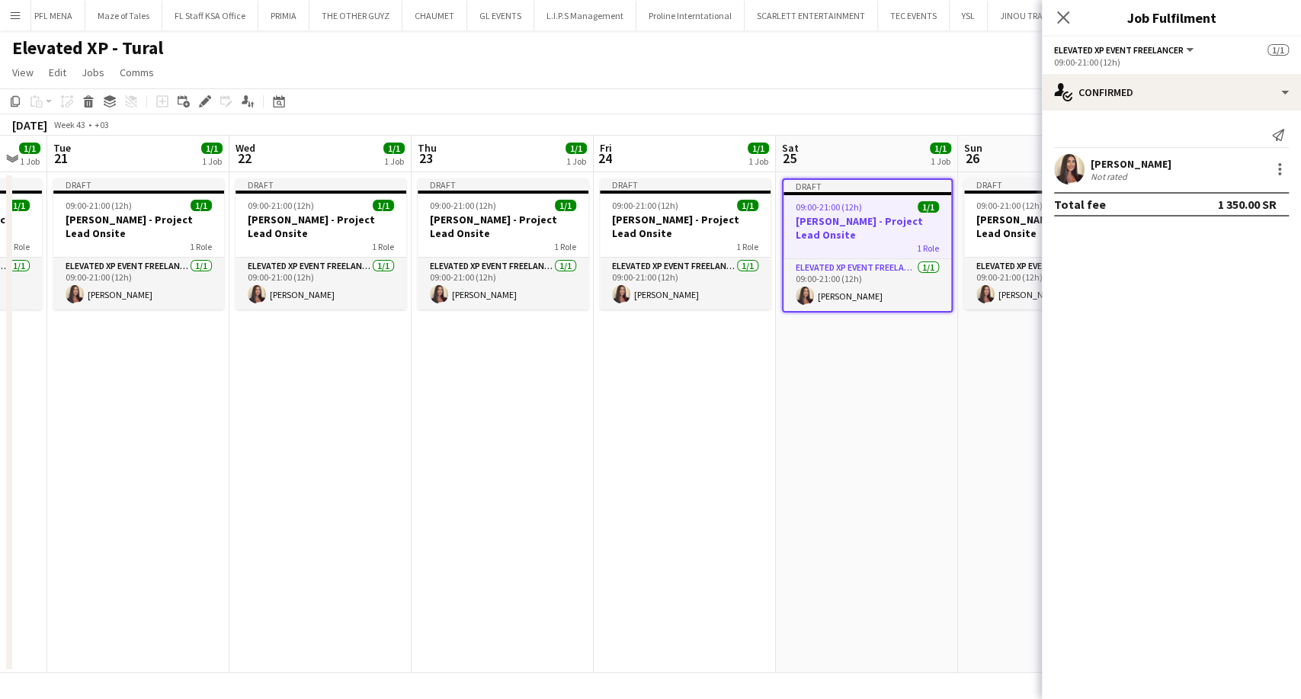
drag, startPoint x: 184, startPoint y: 226, endPoint x: 896, endPoint y: 213, distance: 712.1
click at [896, 213] on app-calendar-viewport "Sun 19 1/1 1 Job Mon 20 1/1 1 Job Tue 21 1/1 1 Job Wed 22 1/1 1 Job Thu 23 1/1 …" at bounding box center [650, 404] width 1301 height 537
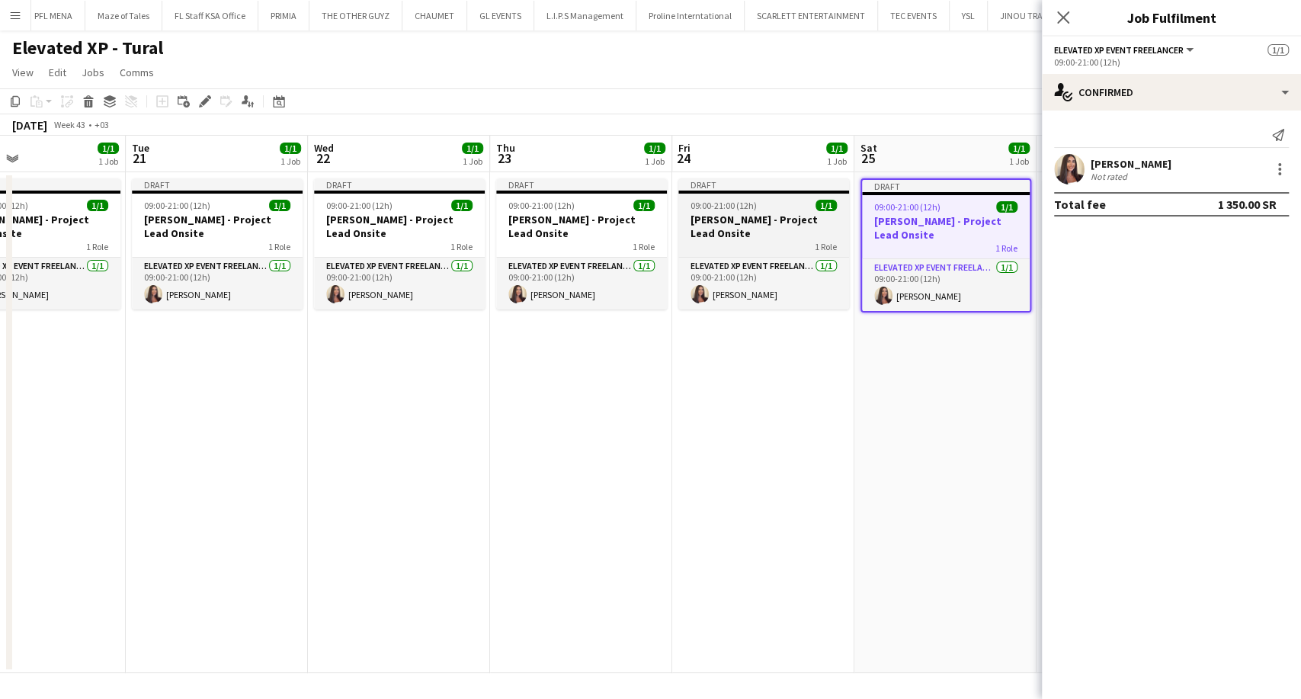
click at [756, 232] on h3 "Aysel Ahmadova - Project Lead Onsite" at bounding box center [763, 226] width 171 height 27
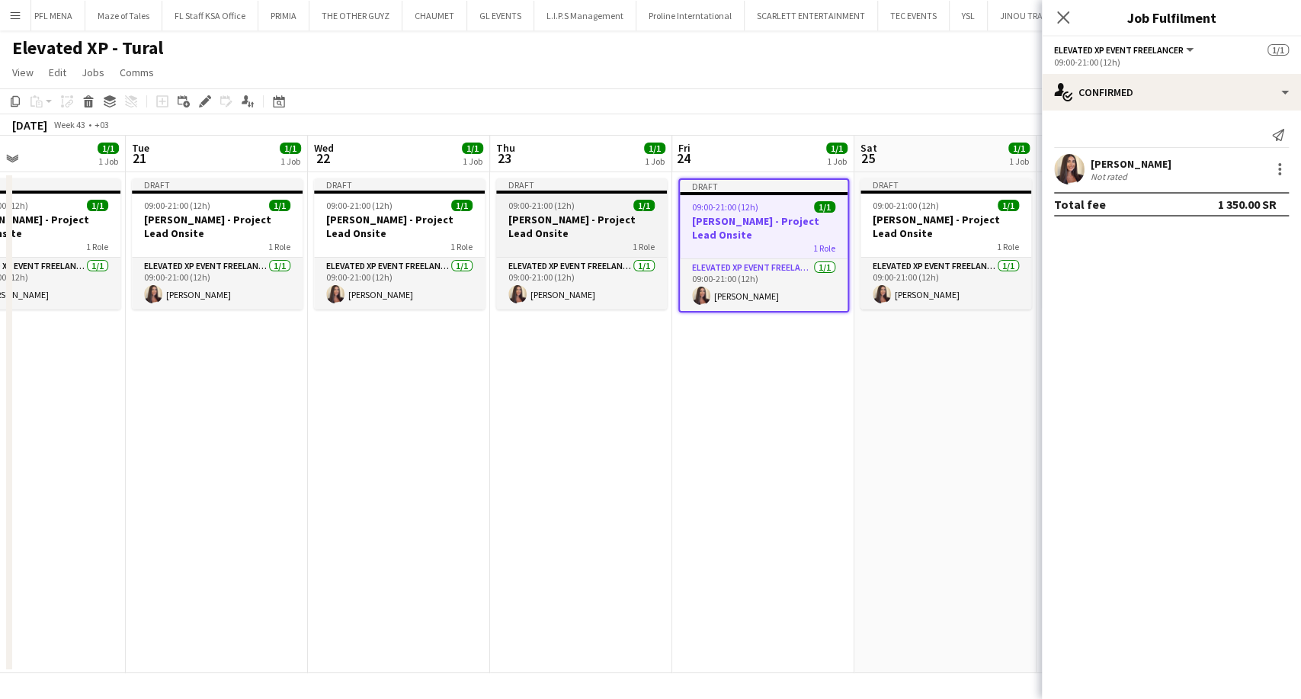
click at [528, 238] on h3 "Aysel Ahmadova - Project Lead Onsite" at bounding box center [581, 226] width 171 height 27
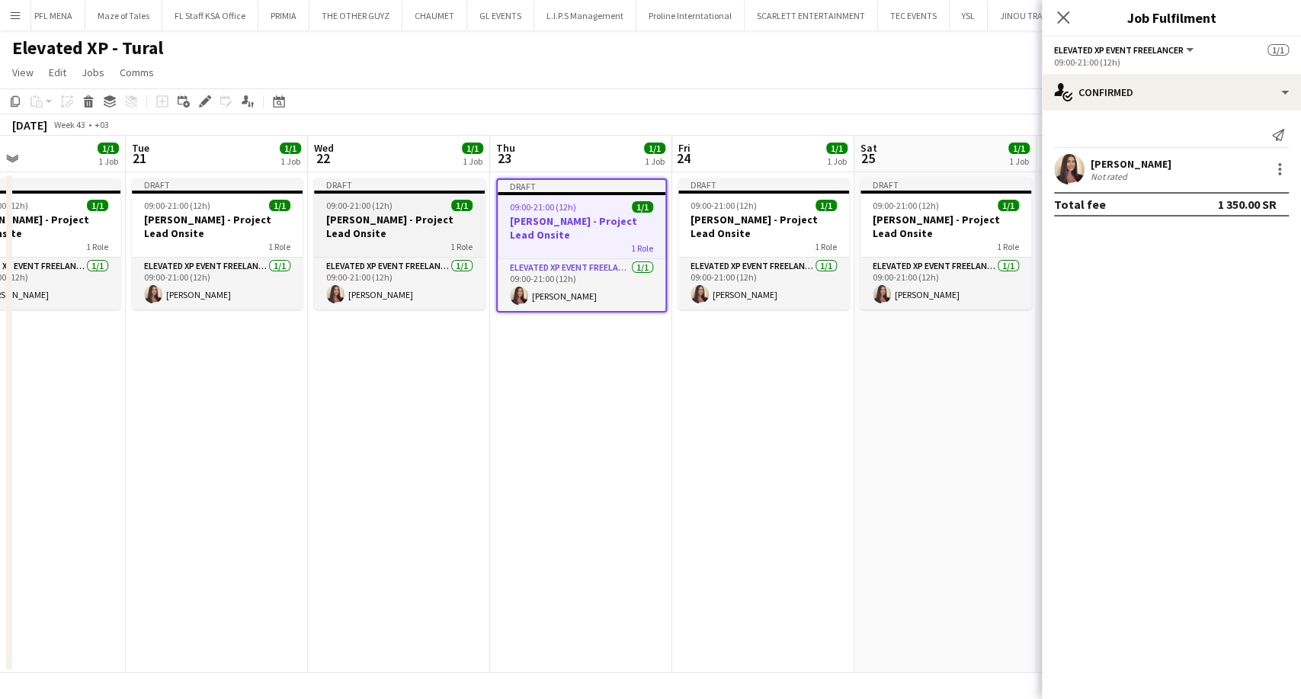
click at [381, 233] on h3 "Aysel Ahmadova - Project Lead Onsite" at bounding box center [399, 226] width 171 height 27
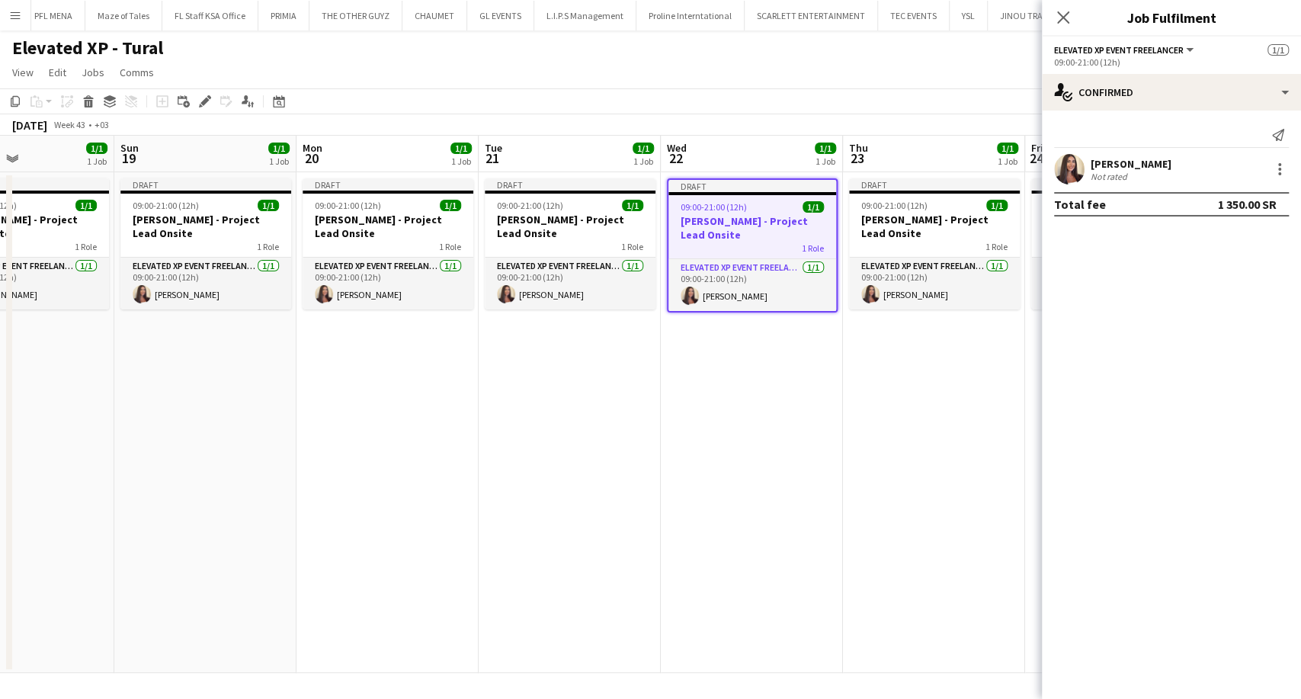
drag, startPoint x: 357, startPoint y: 235, endPoint x: 906, endPoint y: 236, distance: 549.6
click at [906, 235] on app-calendar-viewport "Thu 16 1/1 1 Job Fri 17 1/1 1 Job Sat 18 1/1 1 Job Sun 19 1/1 1 Job Mon 20 1/1 …" at bounding box center [650, 404] width 1301 height 537
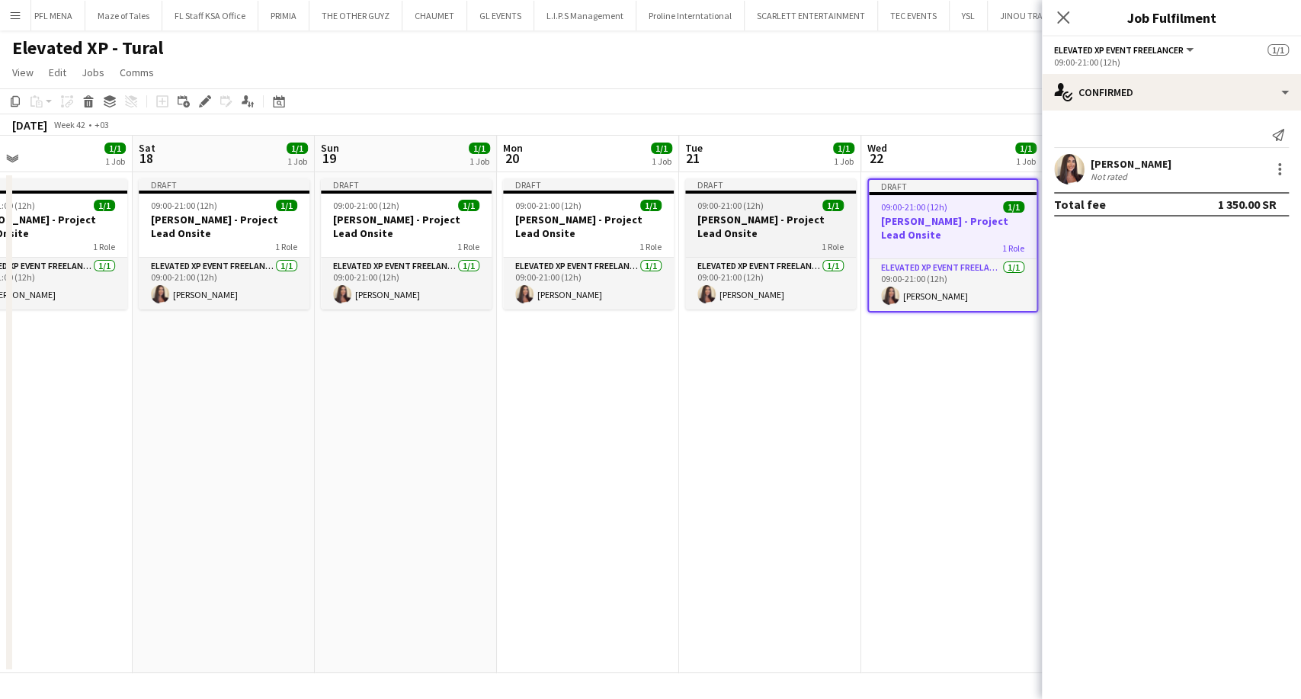
drag, startPoint x: 733, startPoint y: 225, endPoint x: 706, endPoint y: 236, distance: 29.4
click at [733, 224] on h3 "Aysel Ahmadova - Project Lead Onsite" at bounding box center [770, 226] width 171 height 27
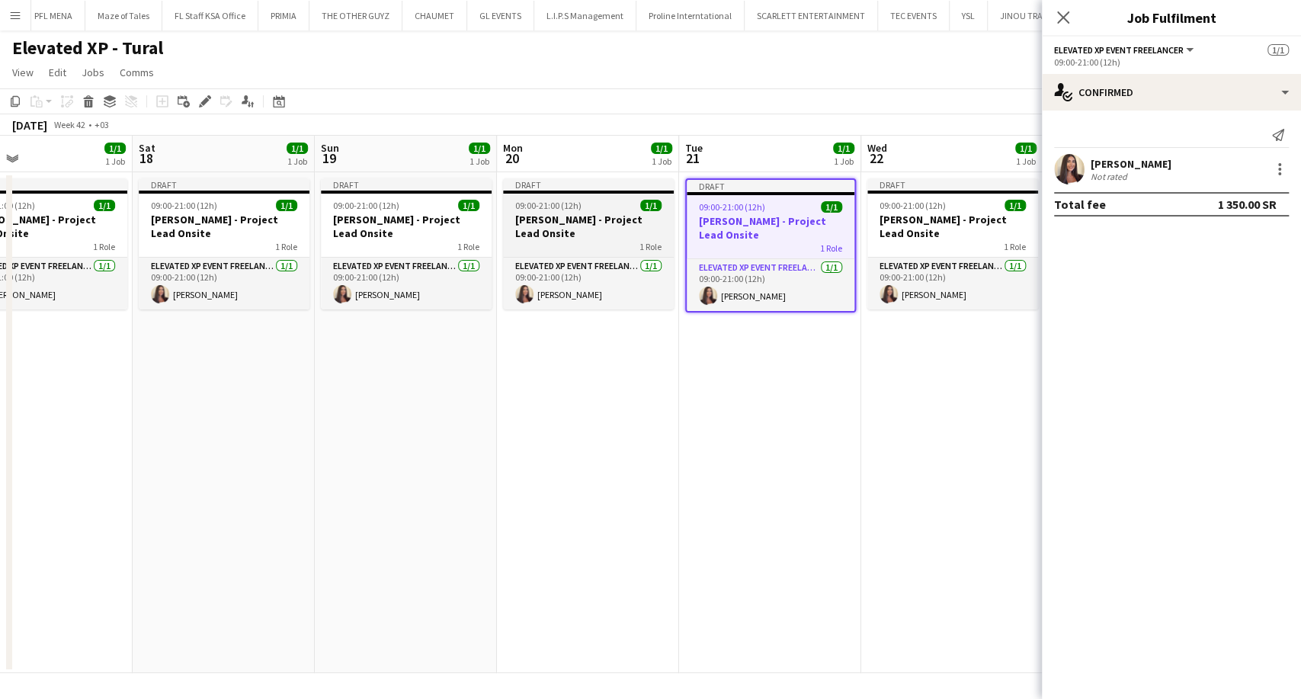
click at [521, 240] on div "1 Role" at bounding box center [588, 246] width 171 height 12
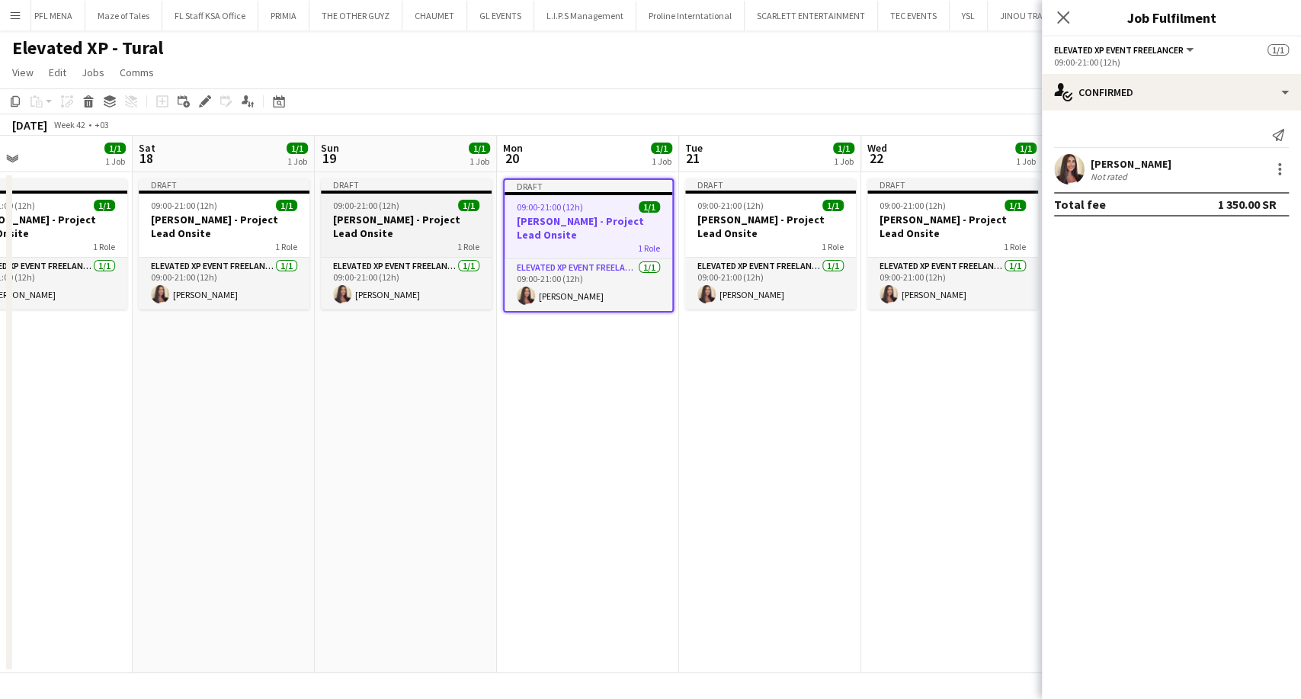
click at [407, 239] on h3 "Aysel Ahmadova - Project Lead Onsite" at bounding box center [406, 226] width 171 height 27
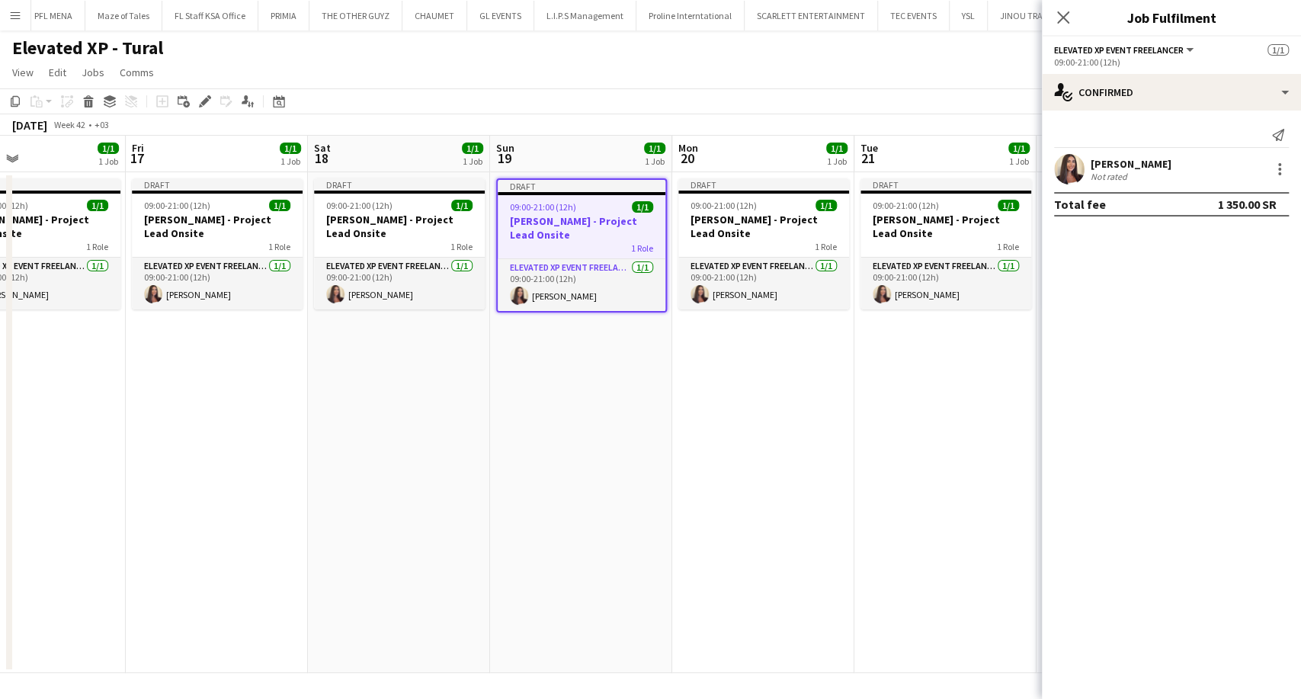
scroll to position [0, 316]
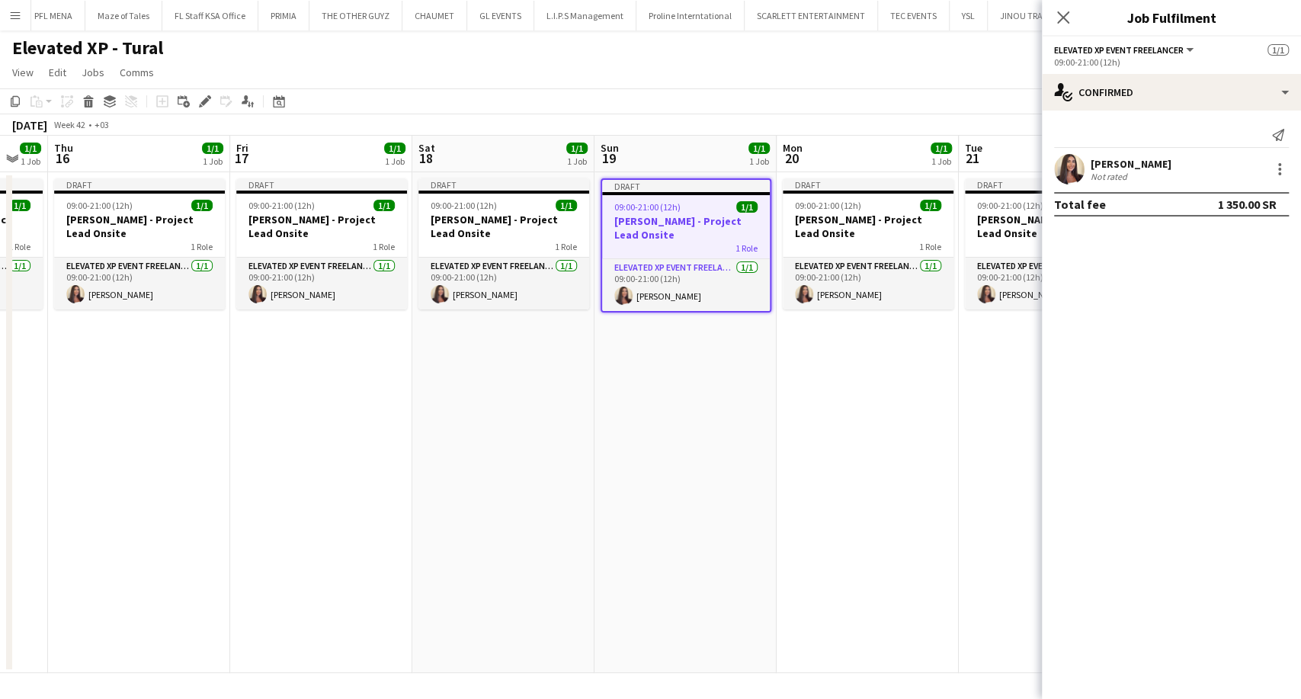
drag, startPoint x: 384, startPoint y: 236, endPoint x: 839, endPoint y: 245, distance: 455.2
click at [846, 244] on app-calendar-viewport "Tue 14 1/1 1 Job Wed 15 1/1 1 Job Thu 16 1/1 1 Job Fri 17 1/1 1 Job Sat 18 1/1 …" at bounding box center [650, 404] width 1301 height 537
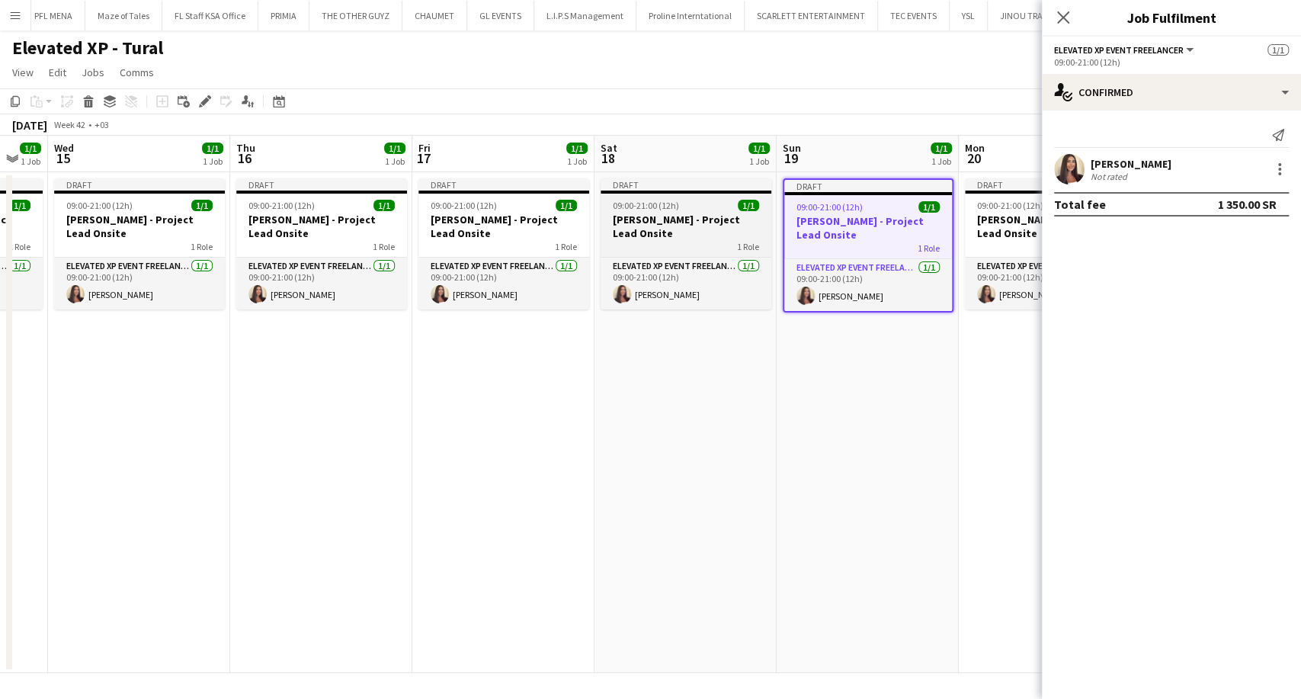
click at [653, 240] on div "1 Role" at bounding box center [686, 246] width 171 height 12
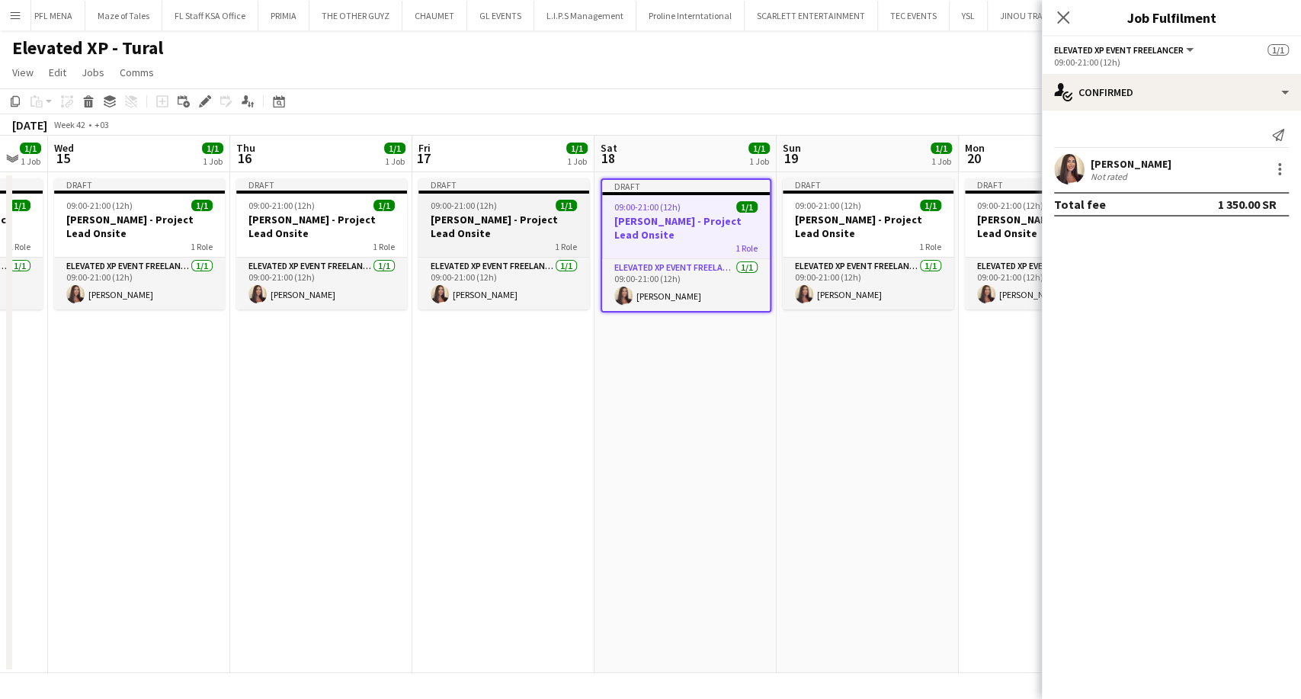
click at [480, 236] on h3 "Aysel Ahmadova - Project Lead Onsite" at bounding box center [503, 226] width 171 height 27
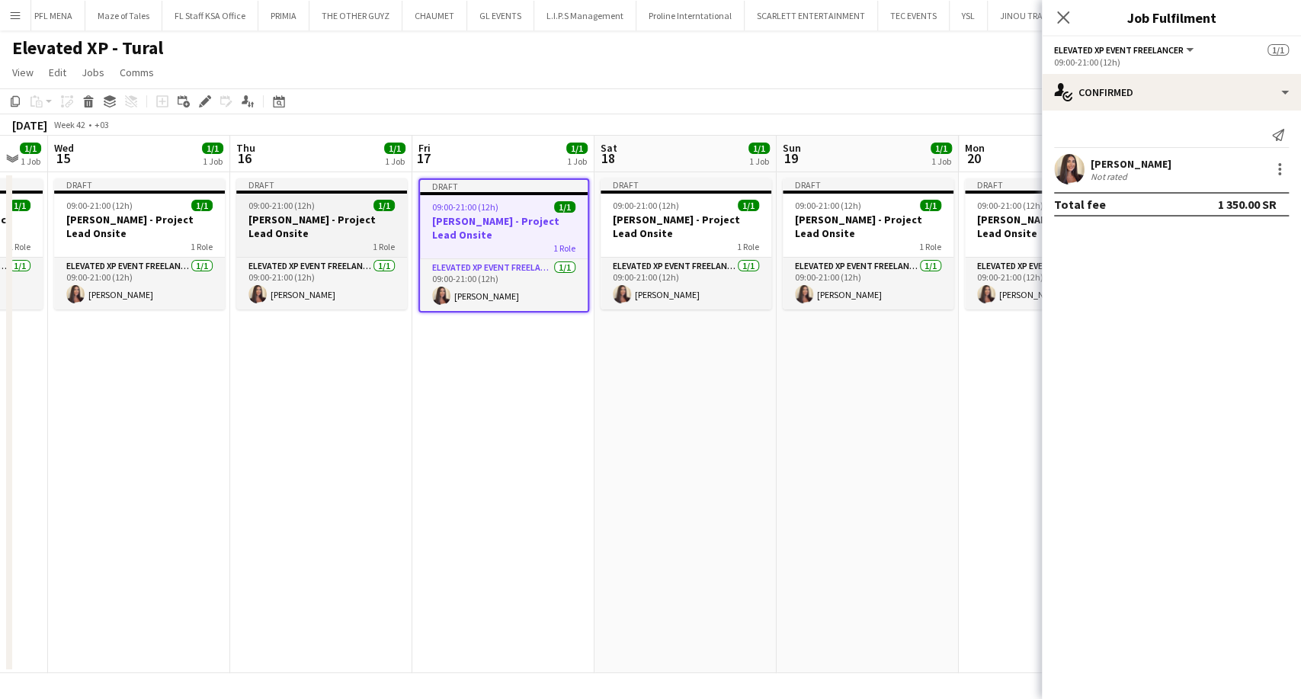
click at [374, 236] on h3 "Aysel Ahmadova - Project Lead Onsite" at bounding box center [321, 226] width 171 height 27
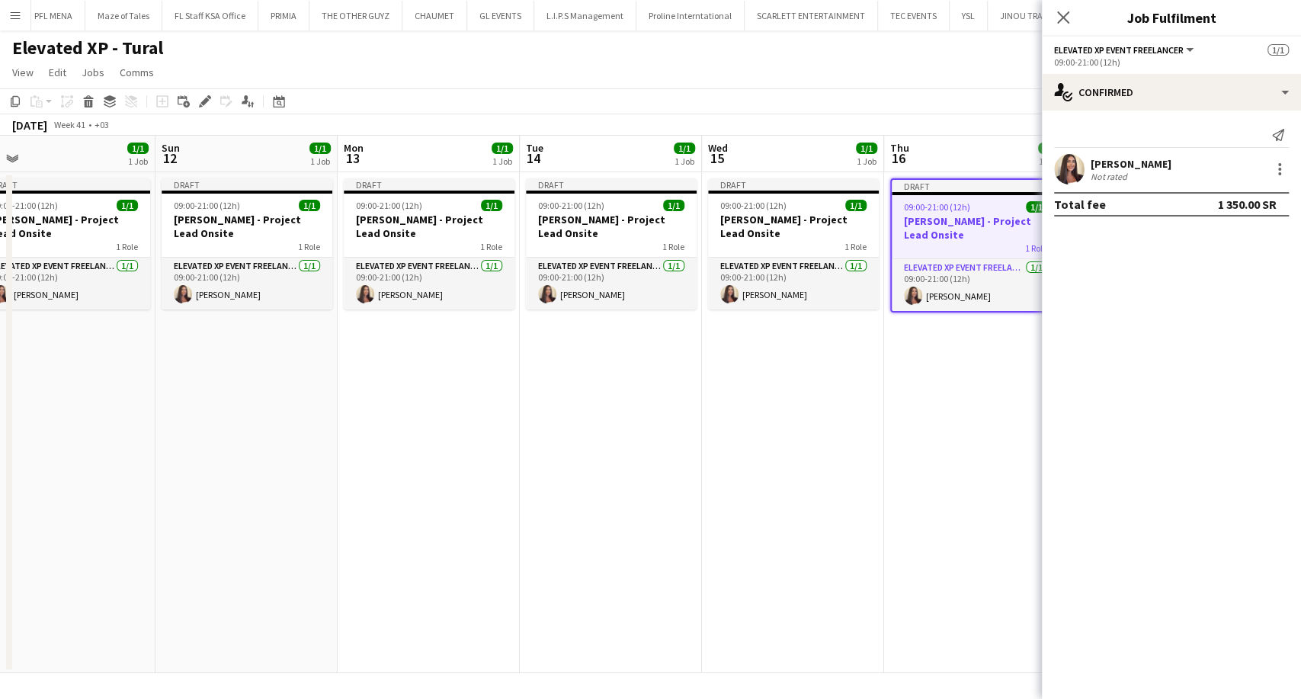
drag, startPoint x: 277, startPoint y: 235, endPoint x: 936, endPoint y: 234, distance: 659.4
click at [936, 234] on app-calendar-viewport "Thu 9 1/1 1 Job Fri 10 1/1 1 Job Sat 11 1/1 1 Job Sun 12 1/1 1 Job Mon 13 1/1 1…" at bounding box center [650, 404] width 1301 height 537
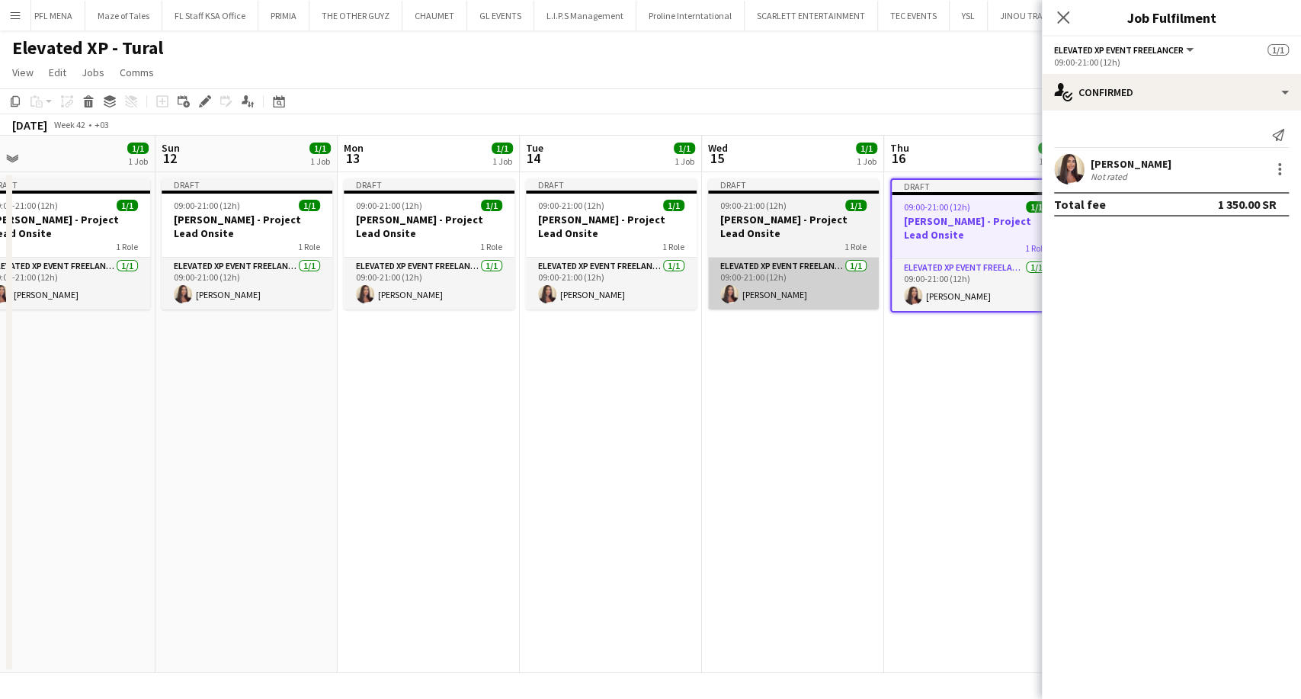
scroll to position [0, 385]
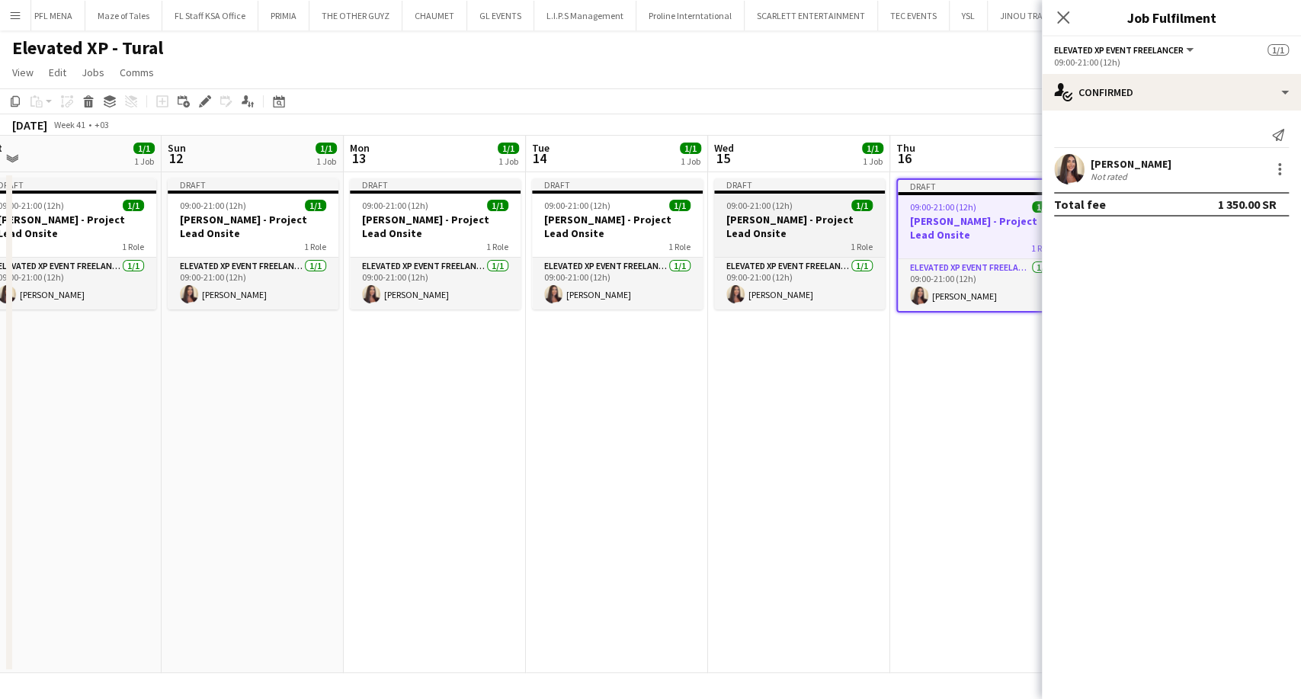
click at [768, 230] on h3 "Aysel Ahmadova - Project Lead Onsite" at bounding box center [799, 226] width 171 height 27
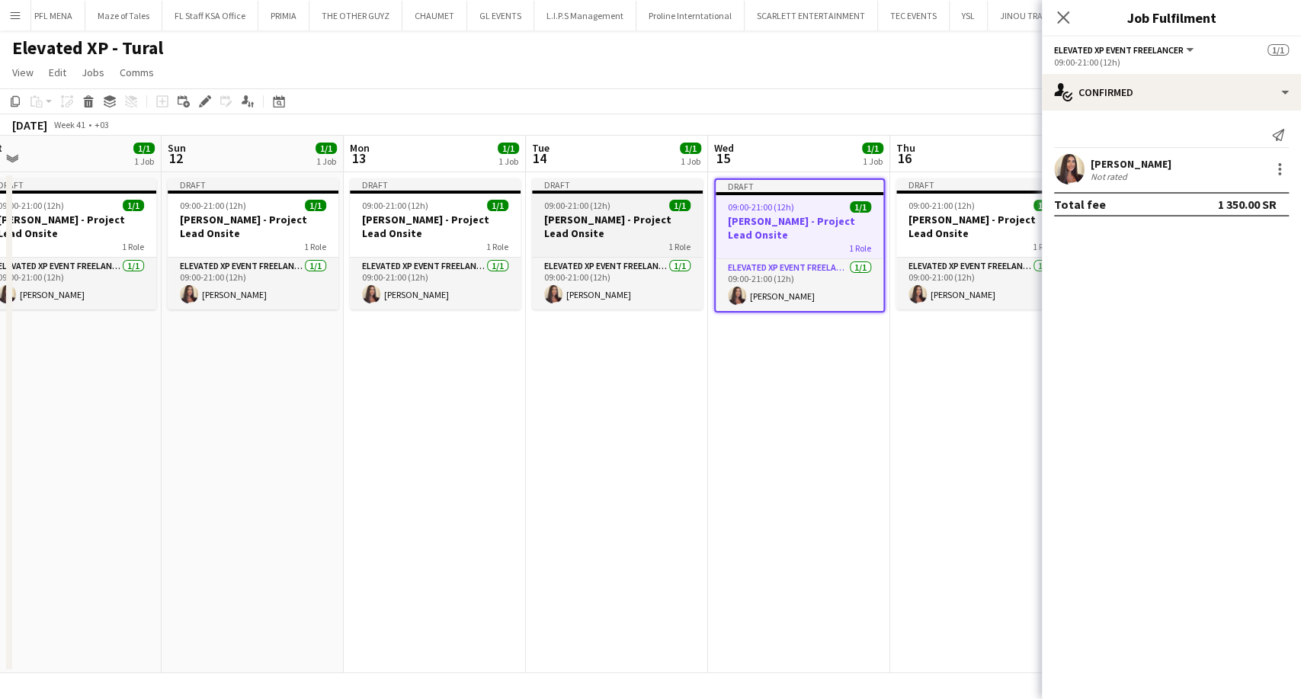
click at [606, 249] on div "1 Role" at bounding box center [617, 246] width 171 height 12
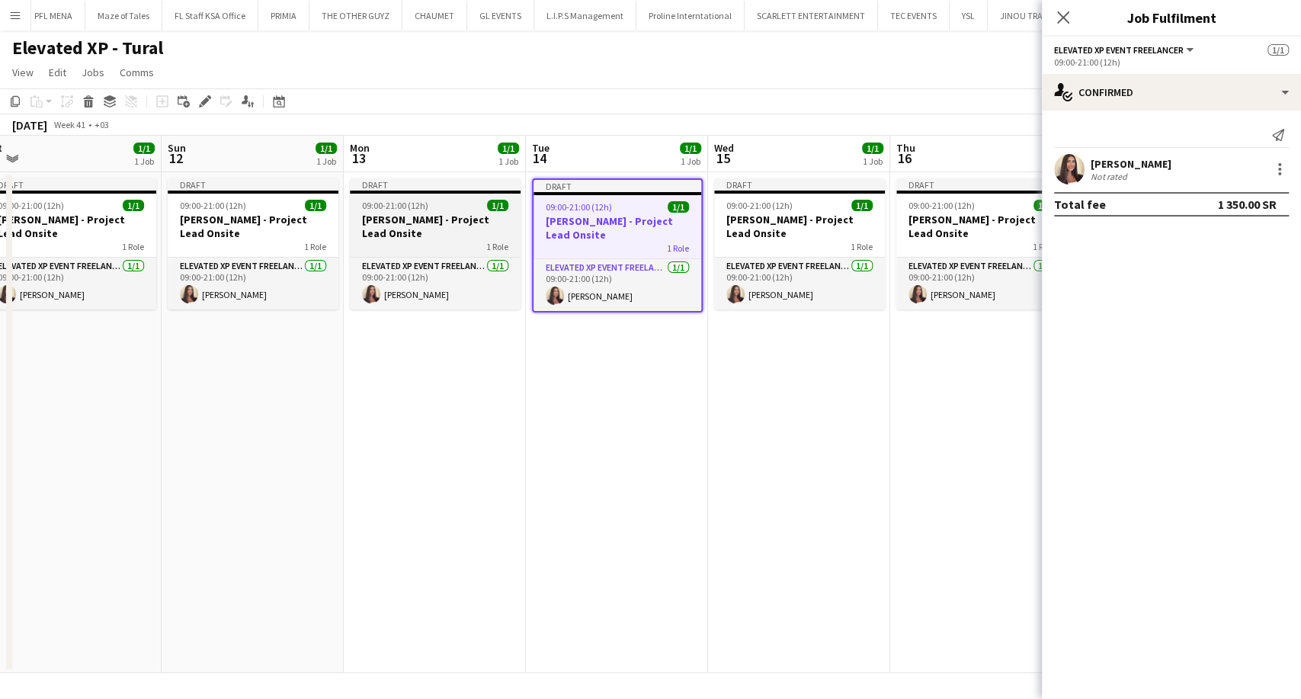
click at [406, 221] on h3 "Aysel Ahmadova - Project Lead Onsite" at bounding box center [435, 226] width 171 height 27
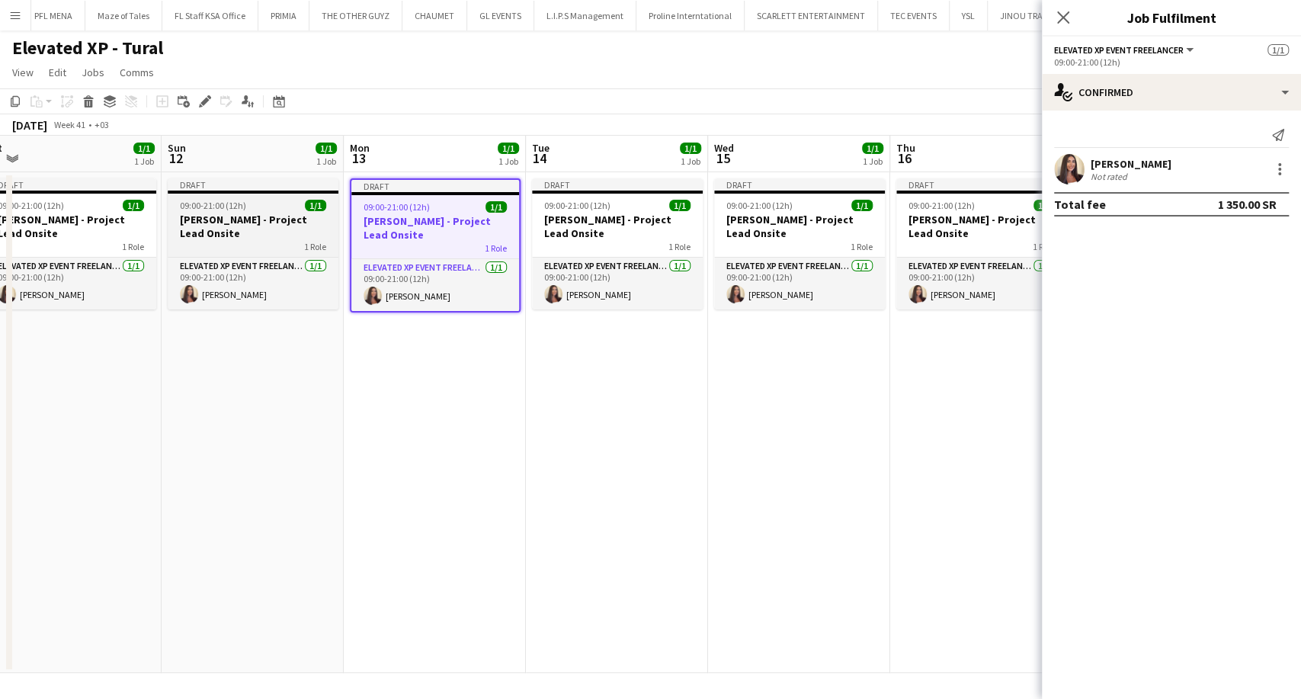
click at [231, 233] on h3 "Aysel Ahmadova - Project Lead Onsite" at bounding box center [253, 226] width 171 height 27
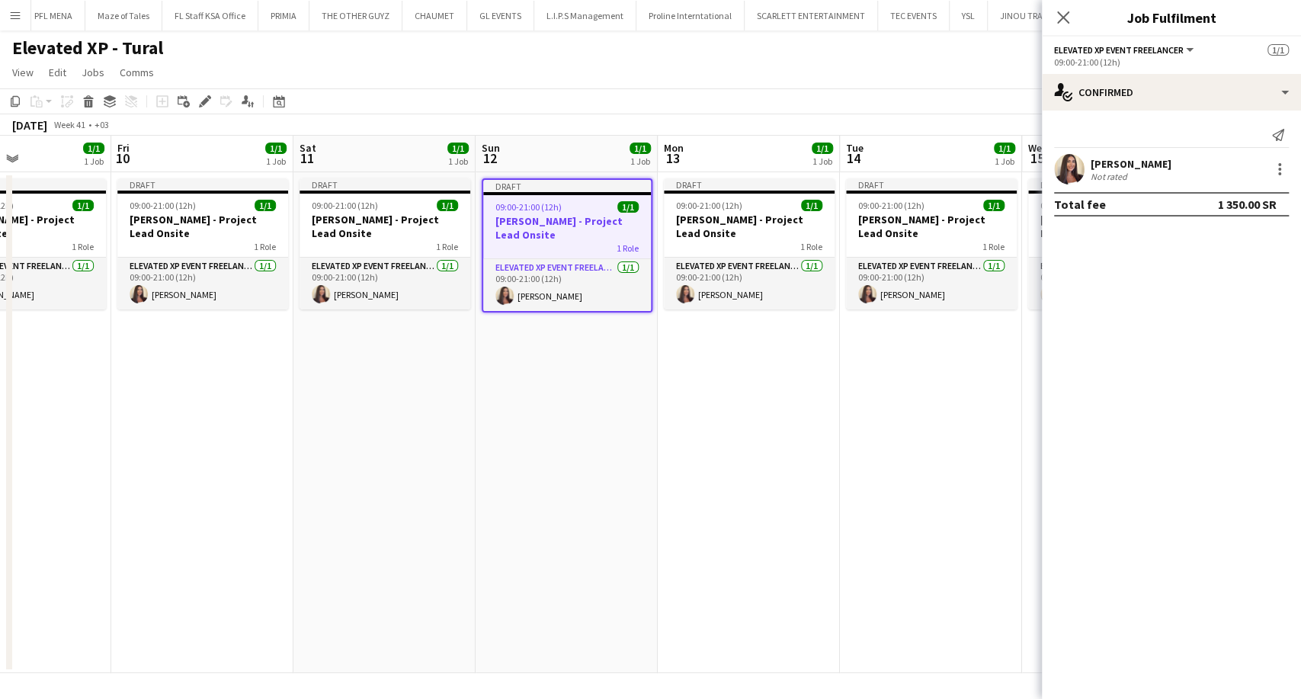
drag, startPoint x: 189, startPoint y: 241, endPoint x: 685, endPoint y: 239, distance: 496.3
click at [689, 239] on app-calendar-viewport "Tue 7 1/1 1 Job Wed 8 1/1 1 Job Thu 9 1/1 1 Job Fri 10 1/1 1 Job Sat 11 1/1 1 J…" at bounding box center [650, 404] width 1301 height 537
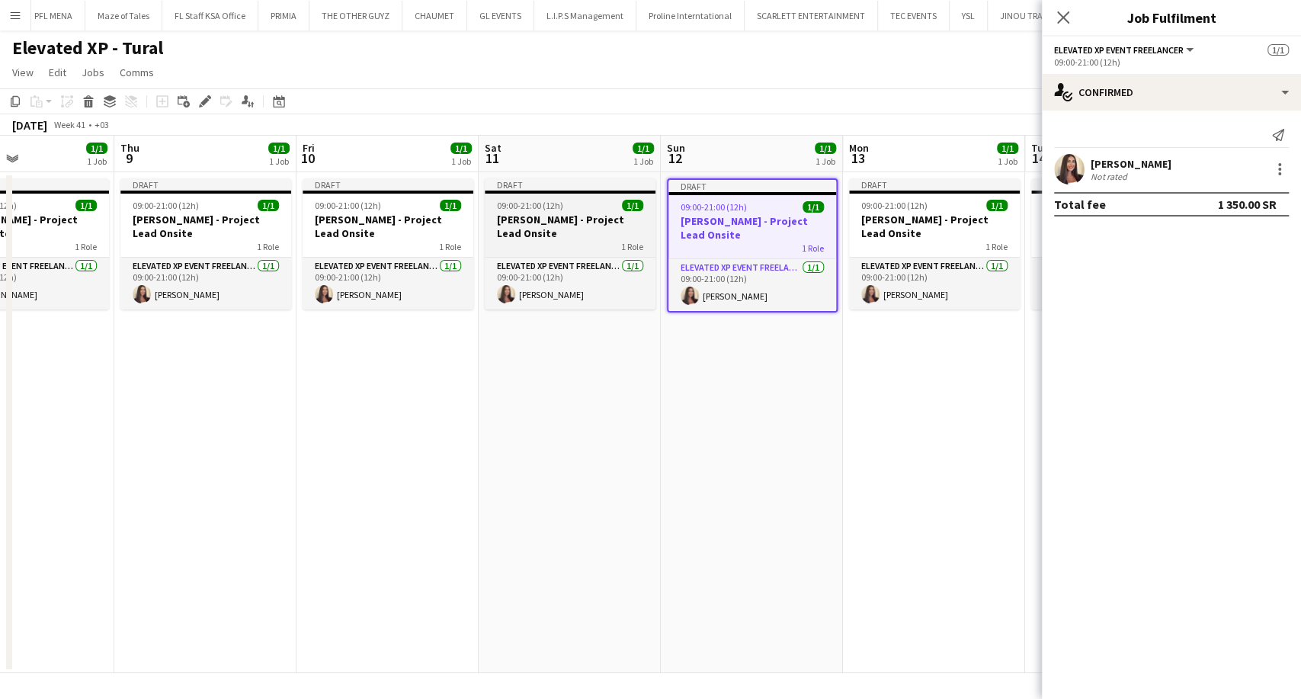
click at [510, 236] on h3 "Aysel Ahmadova - Project Lead Onsite" at bounding box center [570, 226] width 171 height 27
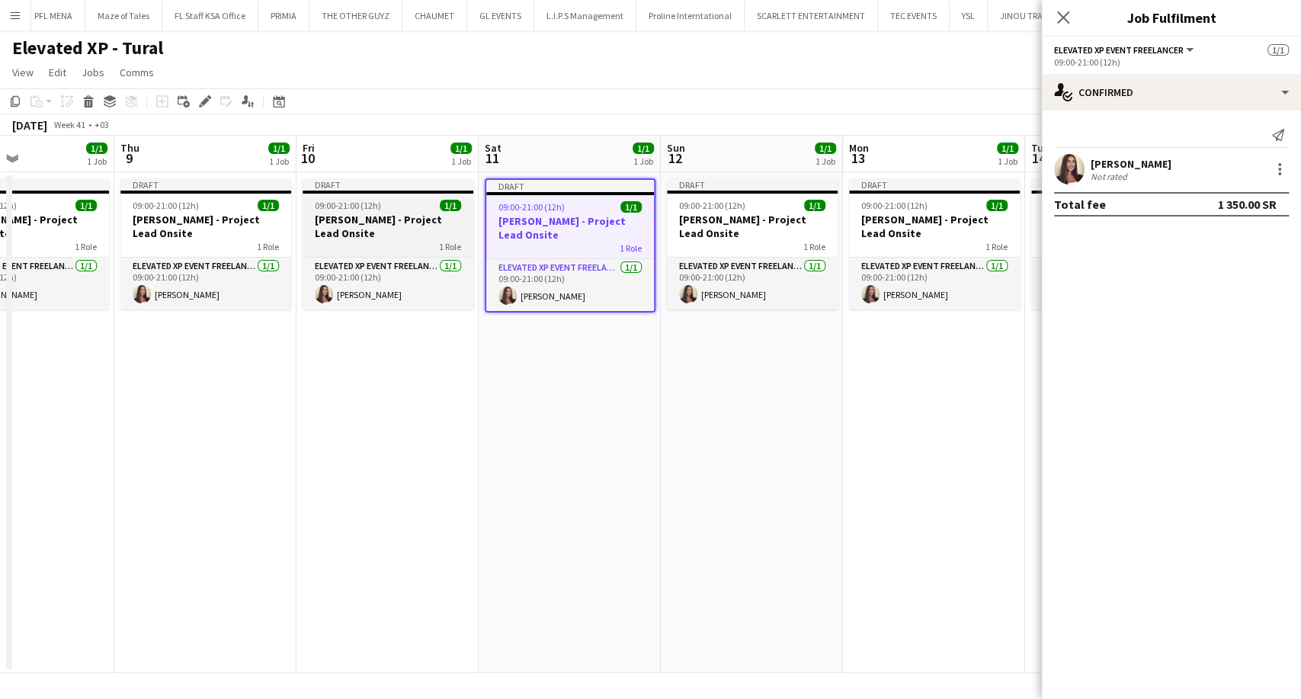
click at [351, 245] on div "1 Role" at bounding box center [388, 246] width 171 height 12
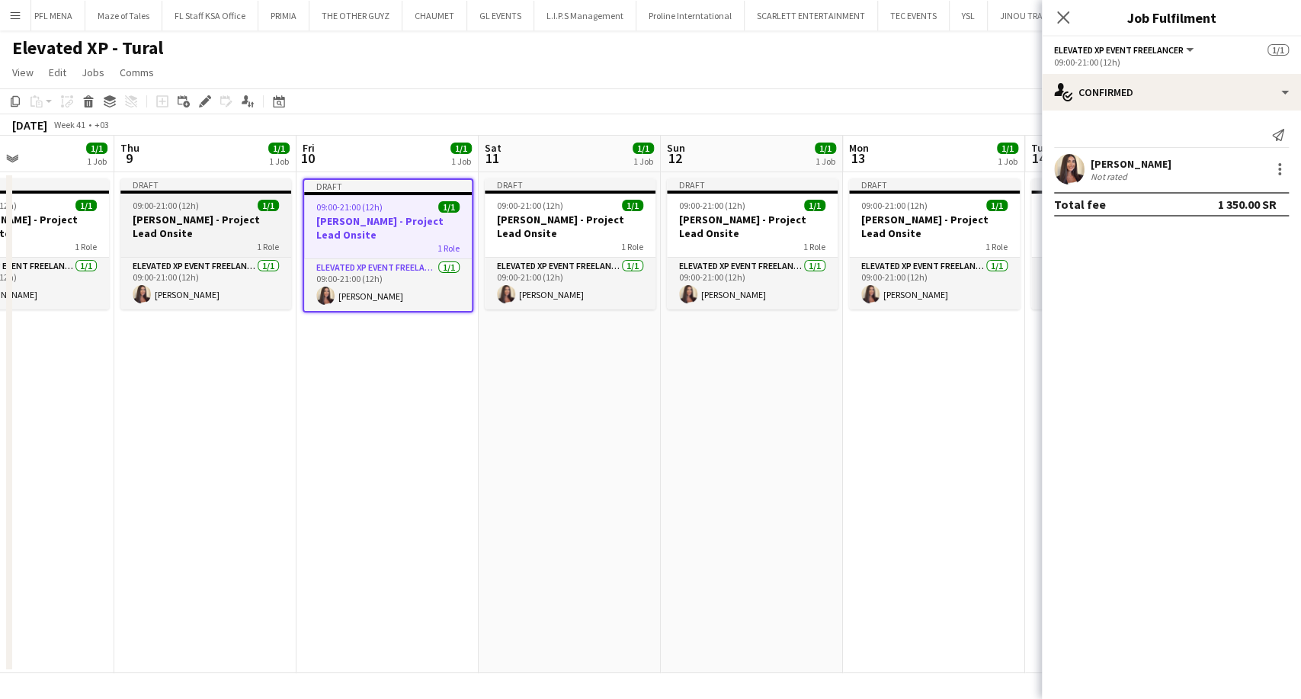
click at [203, 240] on div "1 Role" at bounding box center [205, 246] width 171 height 12
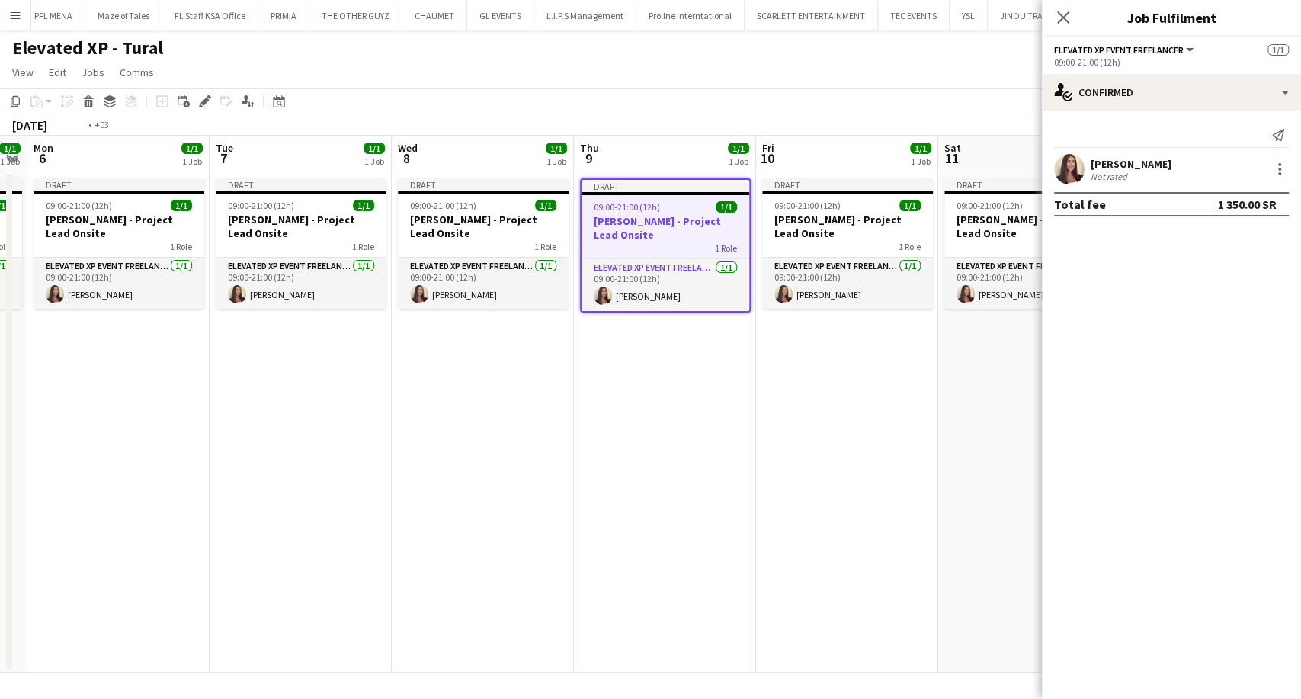
drag, startPoint x: 179, startPoint y: 236, endPoint x: 645, endPoint y: 242, distance: 465.8
click at [647, 242] on app-calendar-viewport "Sat 4 1/1 1 Job Sun 5 1/1 1 Job Mon 6 1/1 1 Job Tue 7 1/1 1 Job Wed 8 1/1 1 Job…" at bounding box center [650, 404] width 1301 height 537
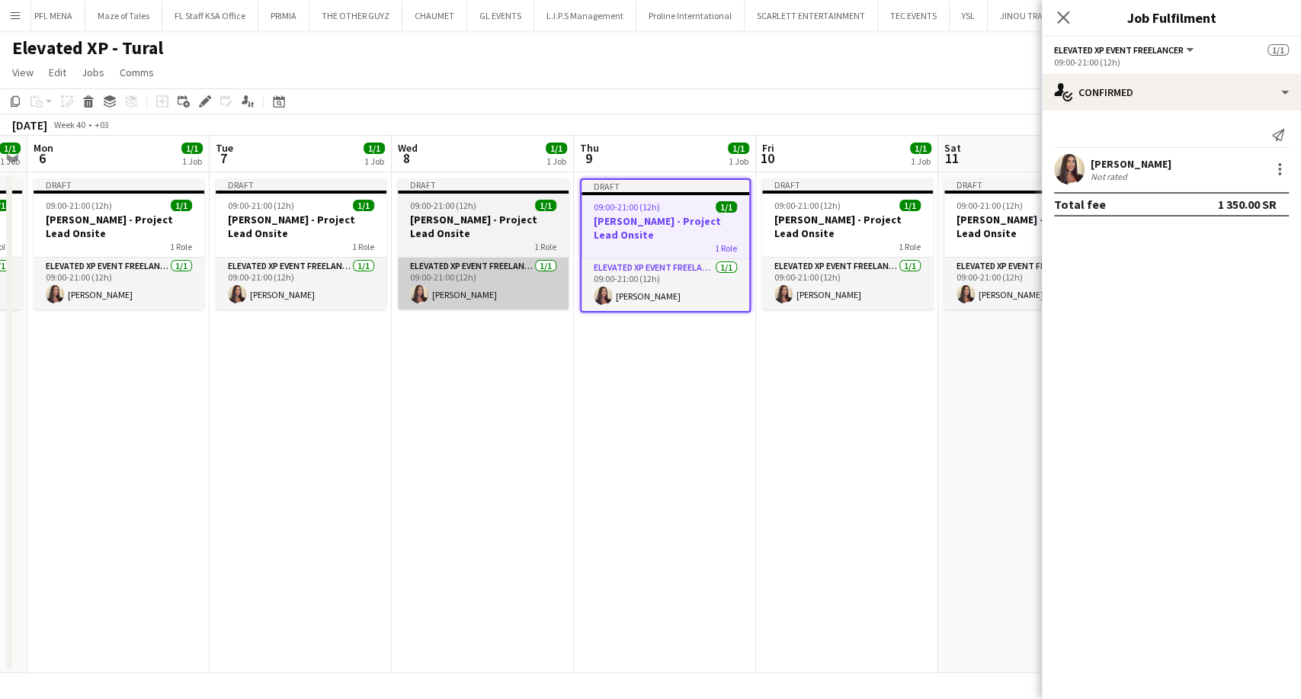
scroll to position [0, 329]
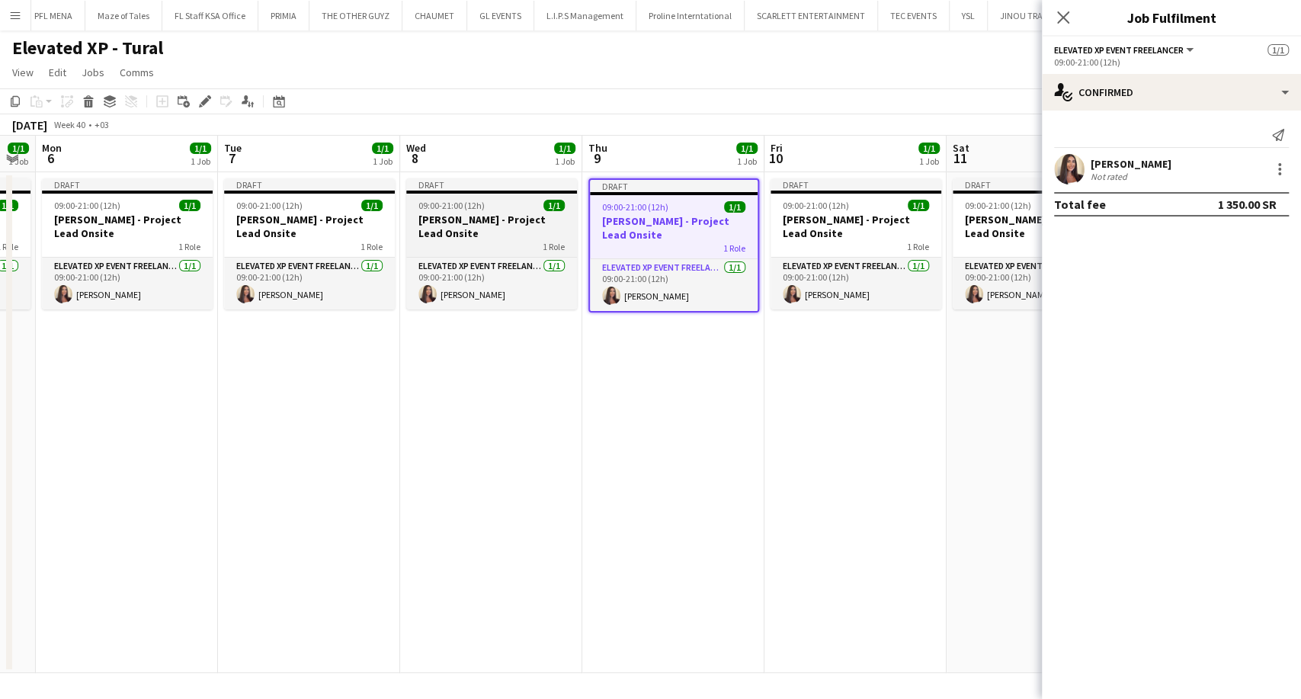
drag, startPoint x: 441, startPoint y: 228, endPoint x: 433, endPoint y: 231, distance: 8.2
click at [441, 227] on h3 "Aysel Ahmadova - Project Lead Onsite" at bounding box center [491, 226] width 171 height 27
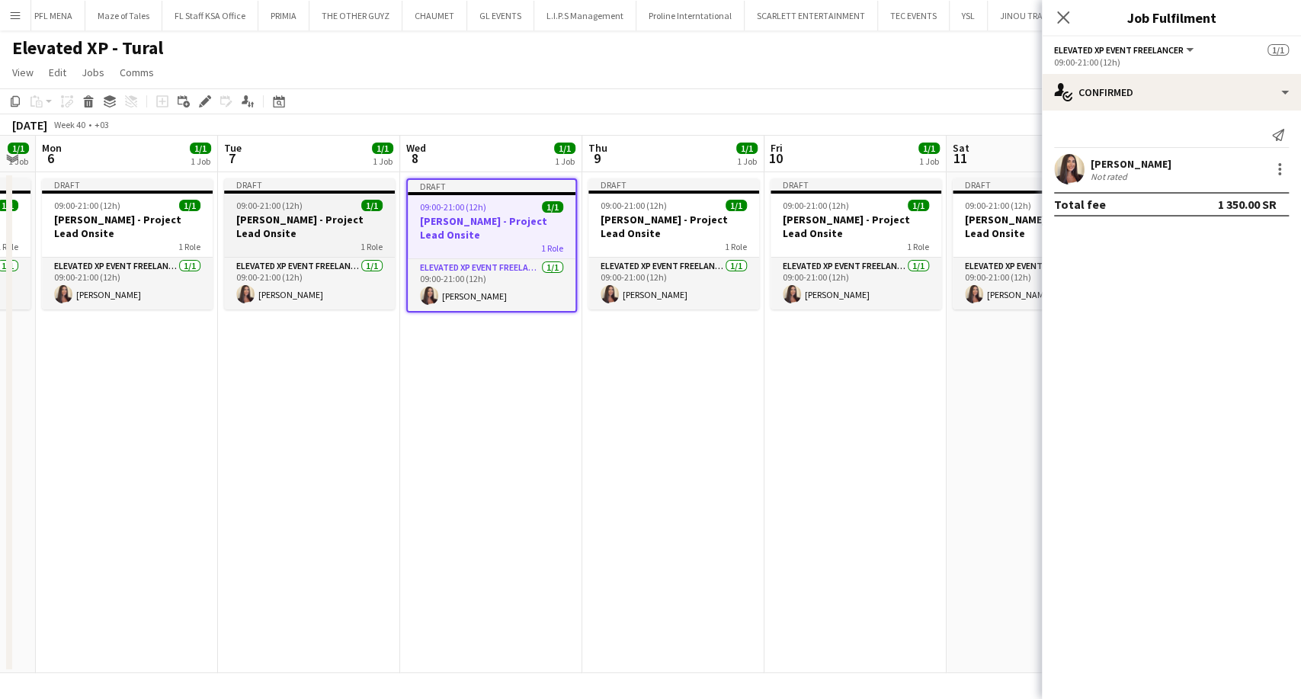
click at [316, 243] on div "1 Role" at bounding box center [309, 246] width 171 height 12
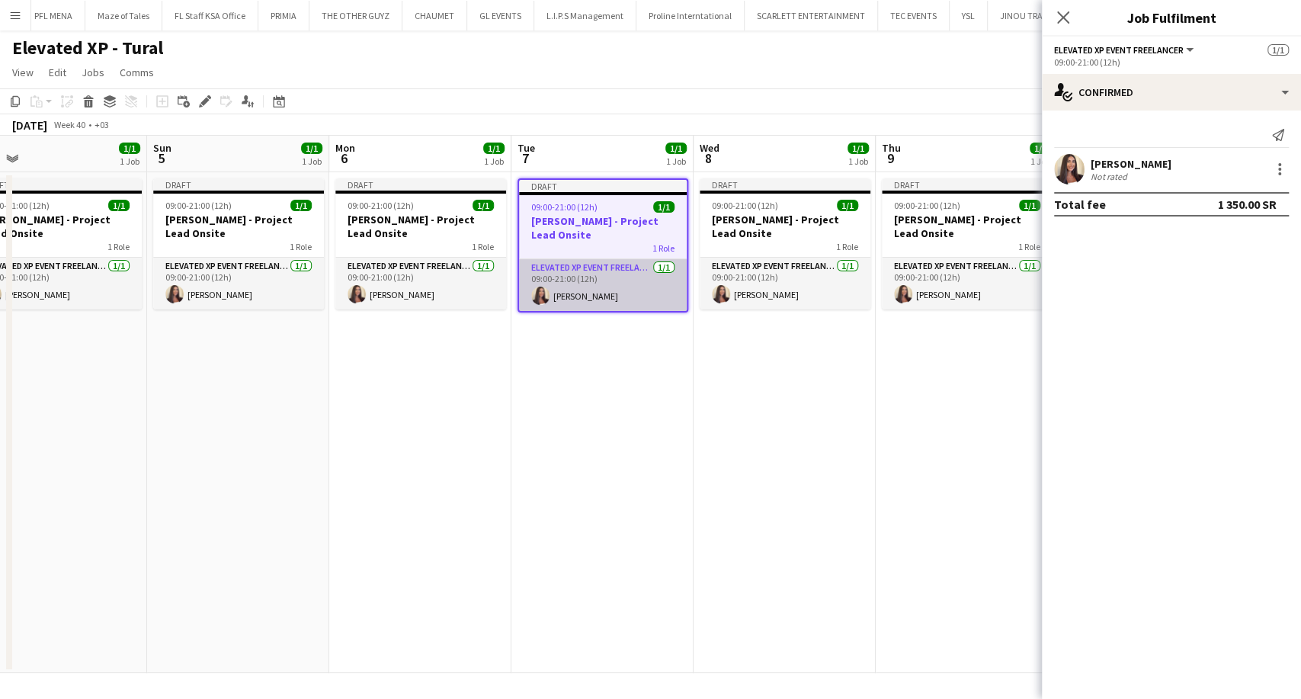
drag, startPoint x: 259, startPoint y: 245, endPoint x: 590, endPoint y: 259, distance: 331.1
click at [595, 252] on app-calendar-viewport "Thu 2 1/1 1 Job Fri 3 1/1 1 Job Sat 4 1/1 1 Job Sun 5 1/1 1 Job Mon 6 1/1 1 Job…" at bounding box center [650, 404] width 1301 height 537
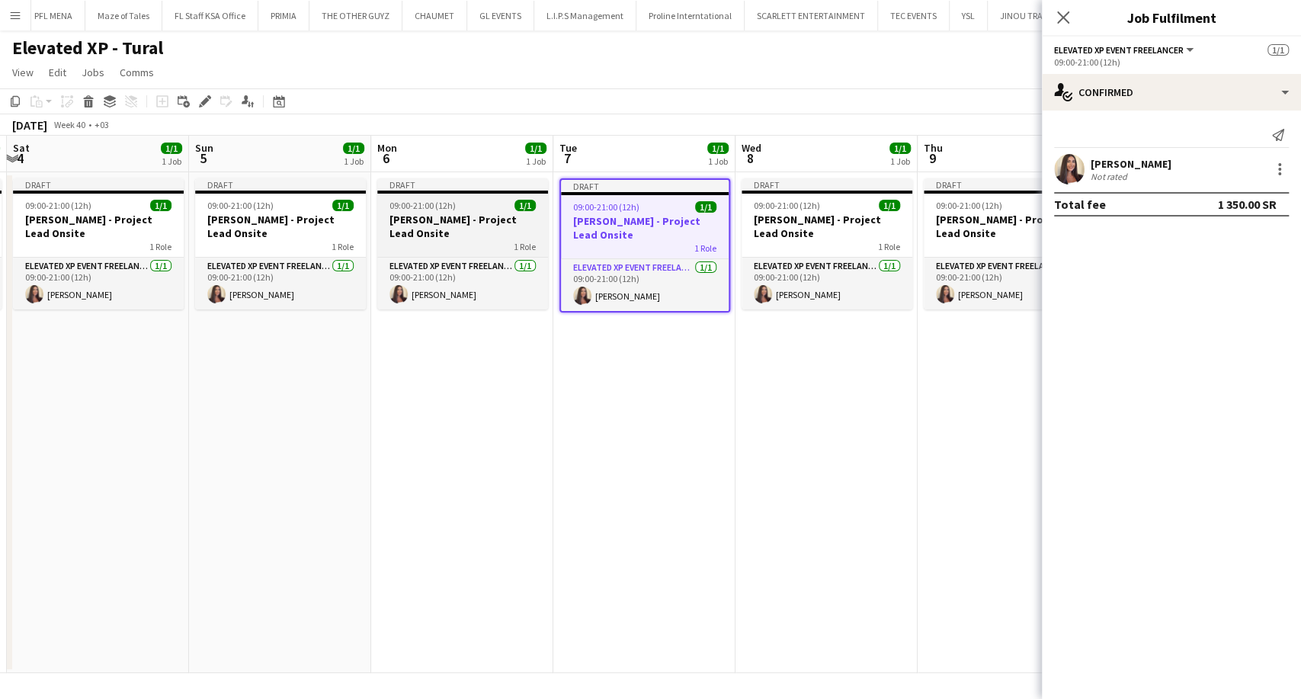
click at [444, 233] on h3 "Aysel Ahmadova - Project Lead Onsite" at bounding box center [462, 226] width 171 height 27
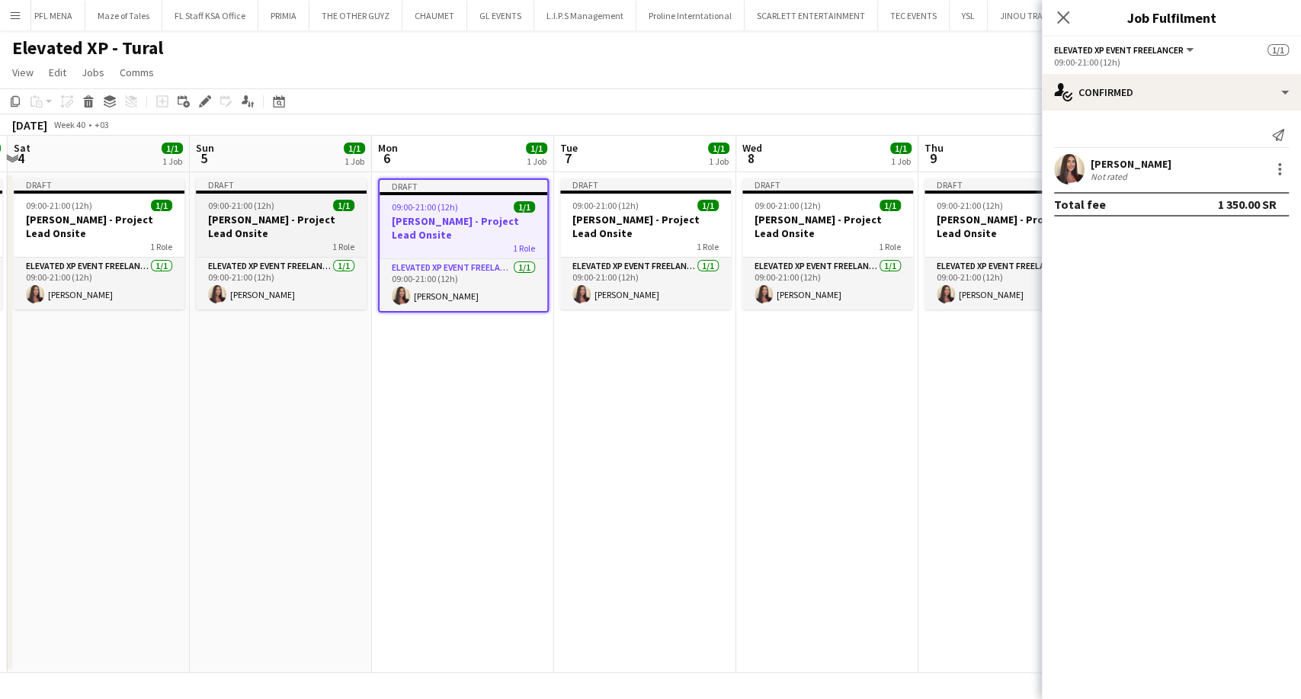
click at [250, 241] on div "1 Role" at bounding box center [281, 246] width 171 height 12
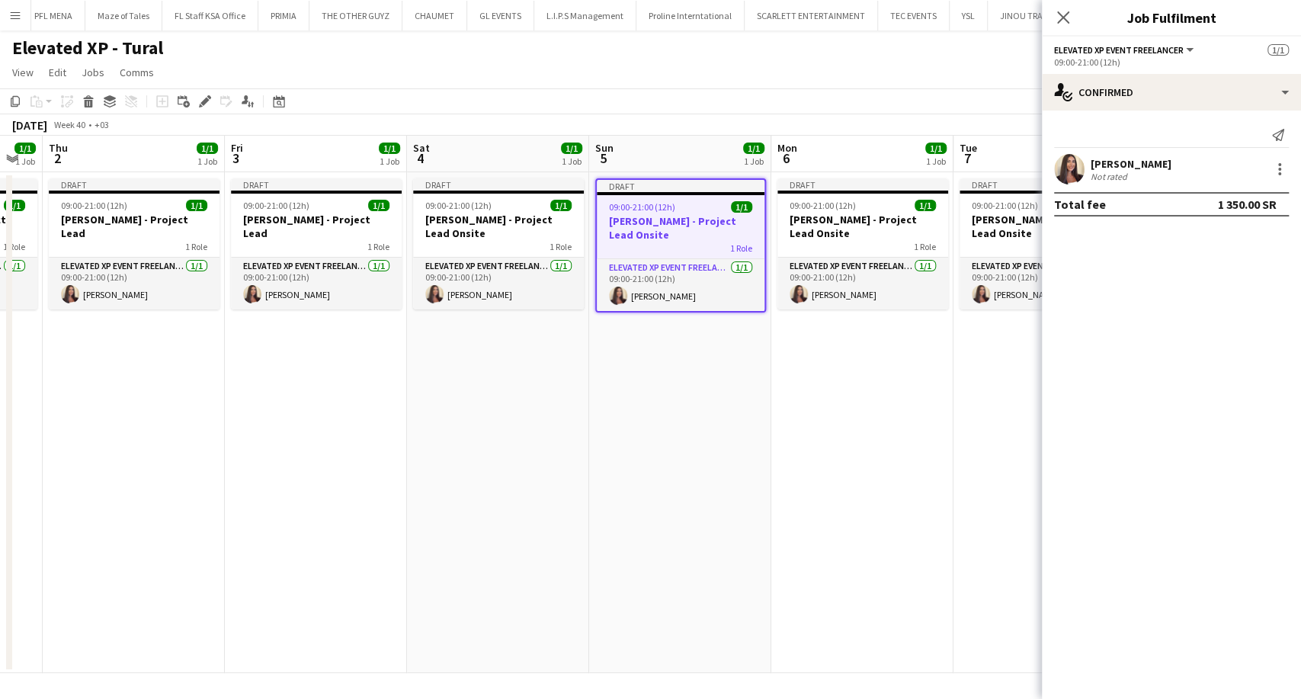
scroll to position [0, 386]
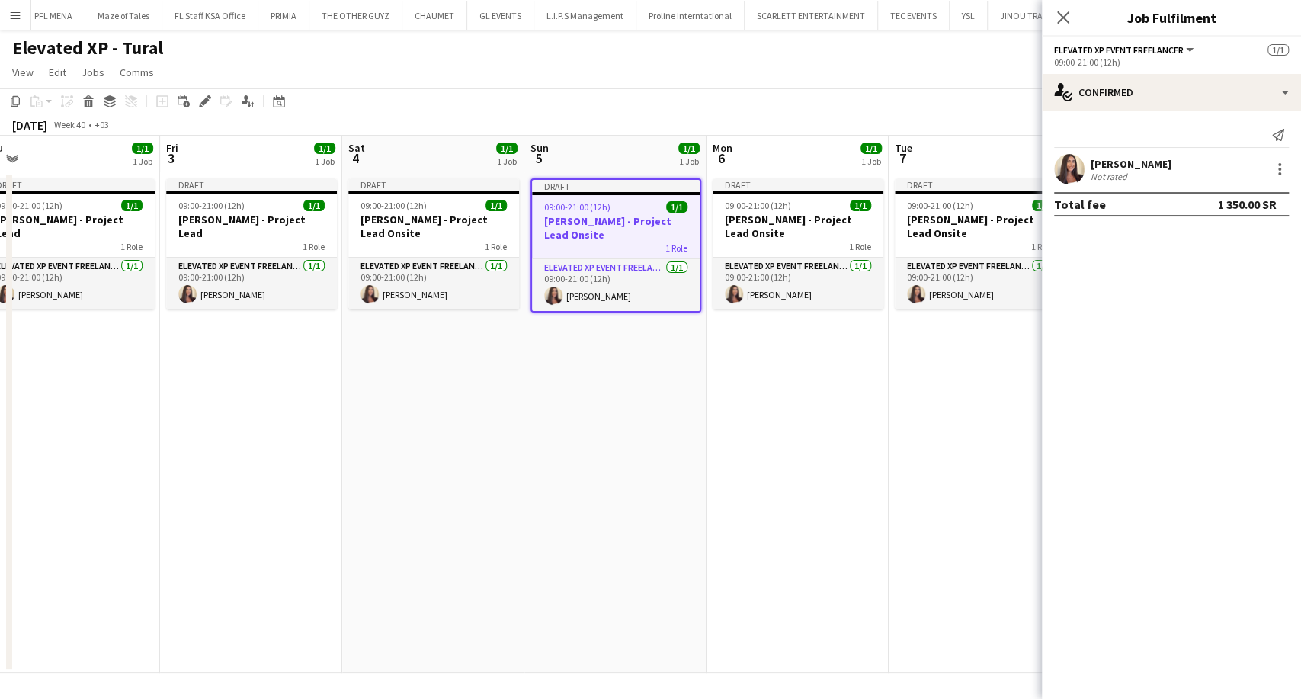
drag, startPoint x: 227, startPoint y: 235, endPoint x: 565, endPoint y: 263, distance: 338.9
click at [563, 261] on app-calendar-viewport "Tue 30 1/1 1 Job Wed 1 1/1 1 Job Thu 2 1/1 1 Job Fri 3 1/1 1 Job Sat 4 1/1 1 Jo…" at bounding box center [650, 404] width 1301 height 537
click at [439, 240] on div "1 Role" at bounding box center [434, 246] width 171 height 12
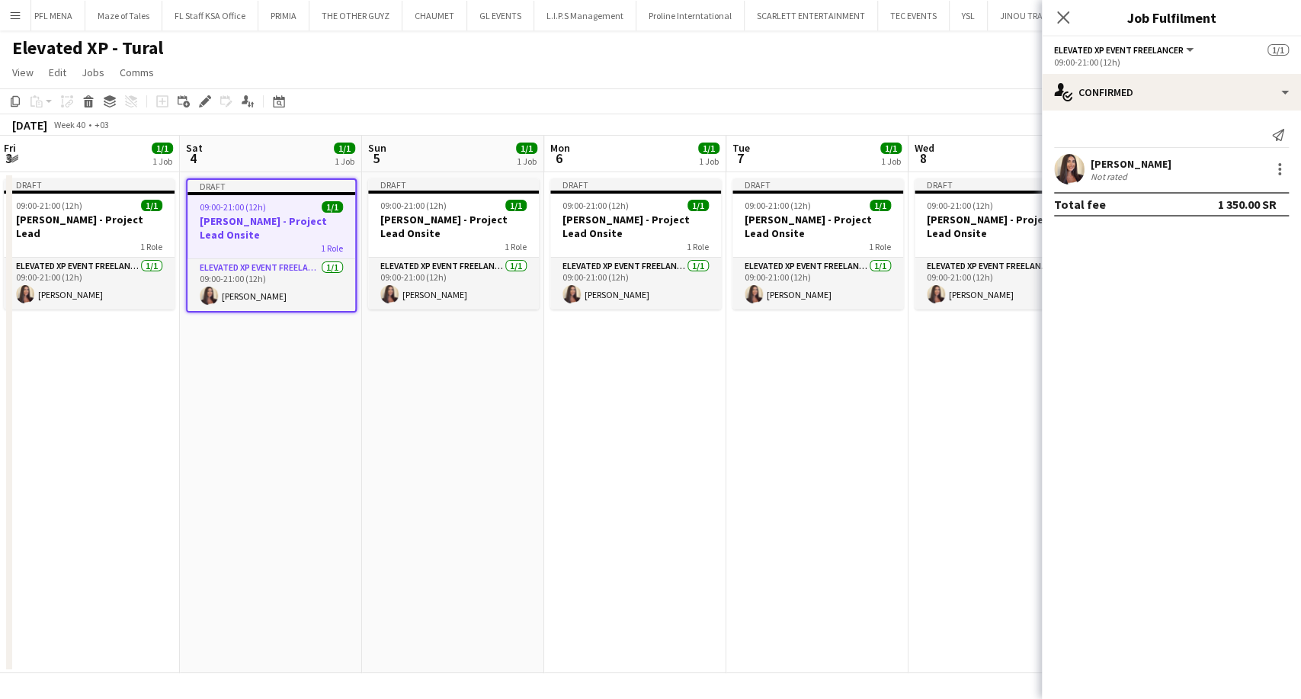
drag, startPoint x: 943, startPoint y: 386, endPoint x: 492, endPoint y: 399, distance: 451.5
click at [426, 396] on app-calendar-viewport "Tue 30 1/1 1 Job Wed 1 1/1 1 Job Thu 2 1/1 1 Job Fri 3 1/1 1 Job Sat 4 1/1 1 Jo…" at bounding box center [650, 404] width 1301 height 537
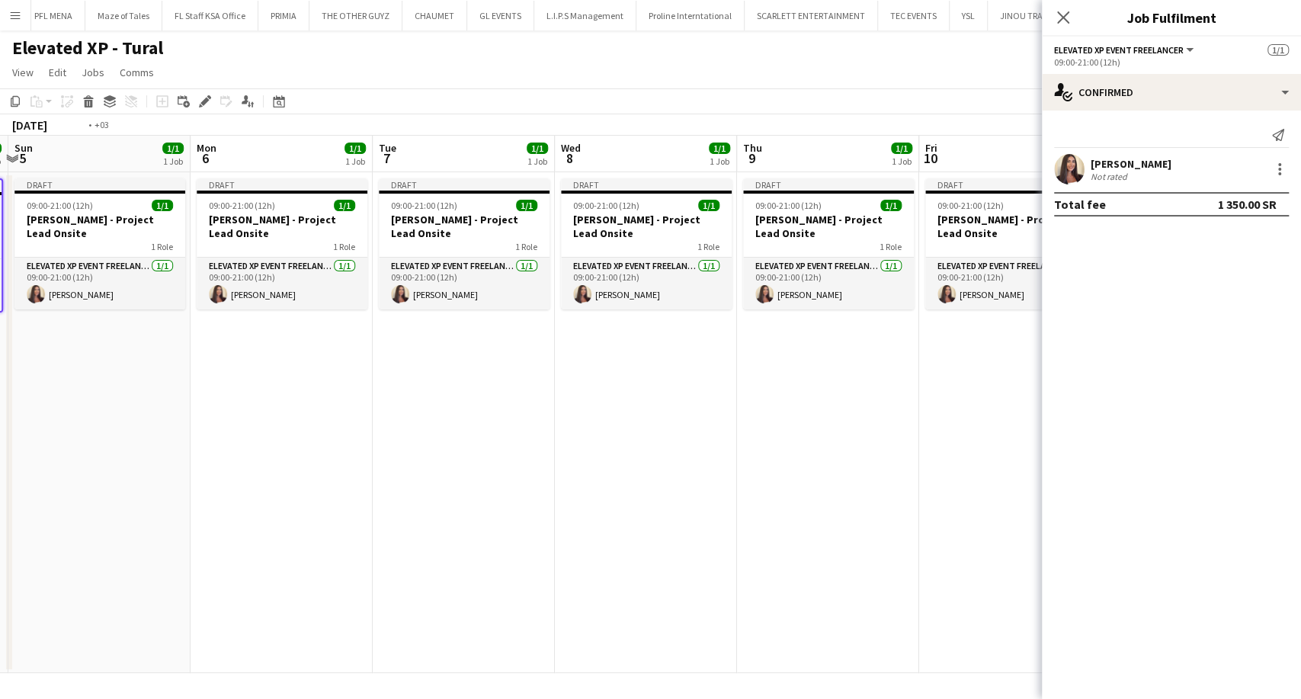
drag, startPoint x: 902, startPoint y: 428, endPoint x: 425, endPoint y: 418, distance: 476.5
click at [437, 421] on app-calendar-viewport "Thu 2 1/1 1 Job Fri 3 1/1 1 Job Sat 4 1/1 1 Job Sun 5 1/1 1 Job Mon 6 1/1 1 Job…" at bounding box center [650, 404] width 1301 height 537
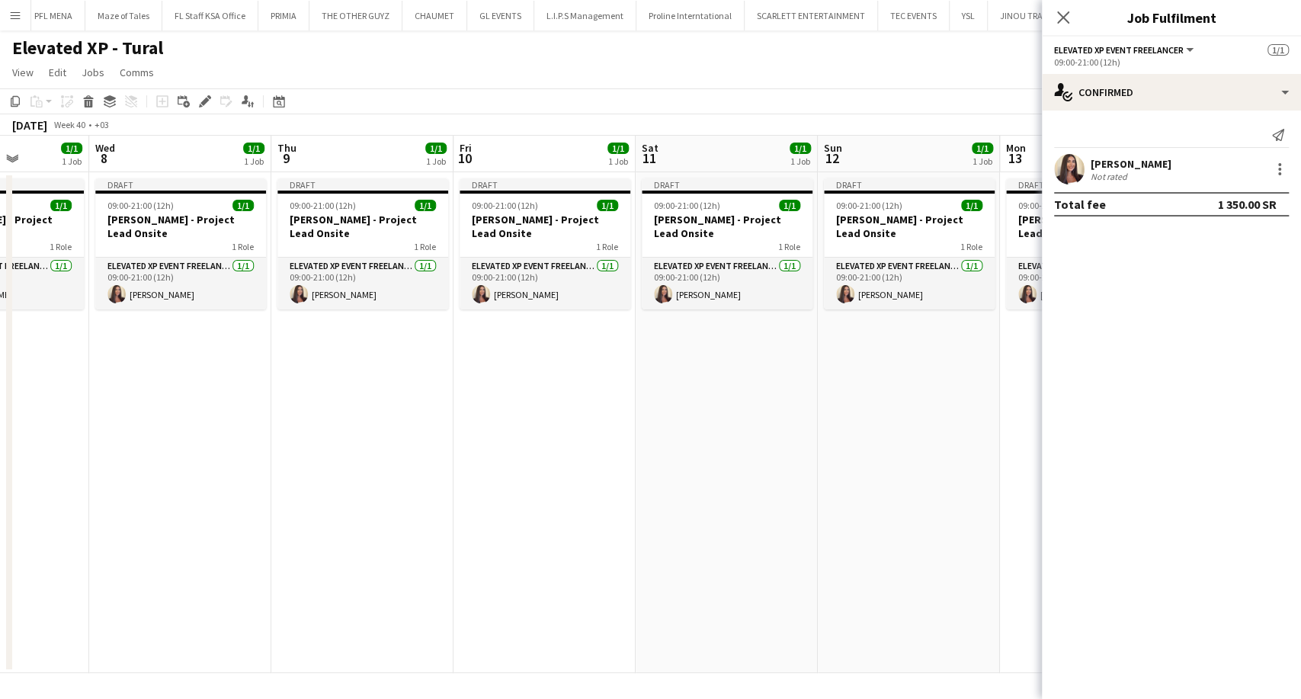
drag, startPoint x: 854, startPoint y: 444, endPoint x: 476, endPoint y: 431, distance: 378.3
click at [488, 435] on app-calendar-viewport "Sat 4 1/1 1 Job Sun 5 1/1 1 Job Mon 6 1/1 1 Job Tue 7 1/1 1 Job Wed 8 1/1 1 Job…" at bounding box center [650, 404] width 1301 height 537
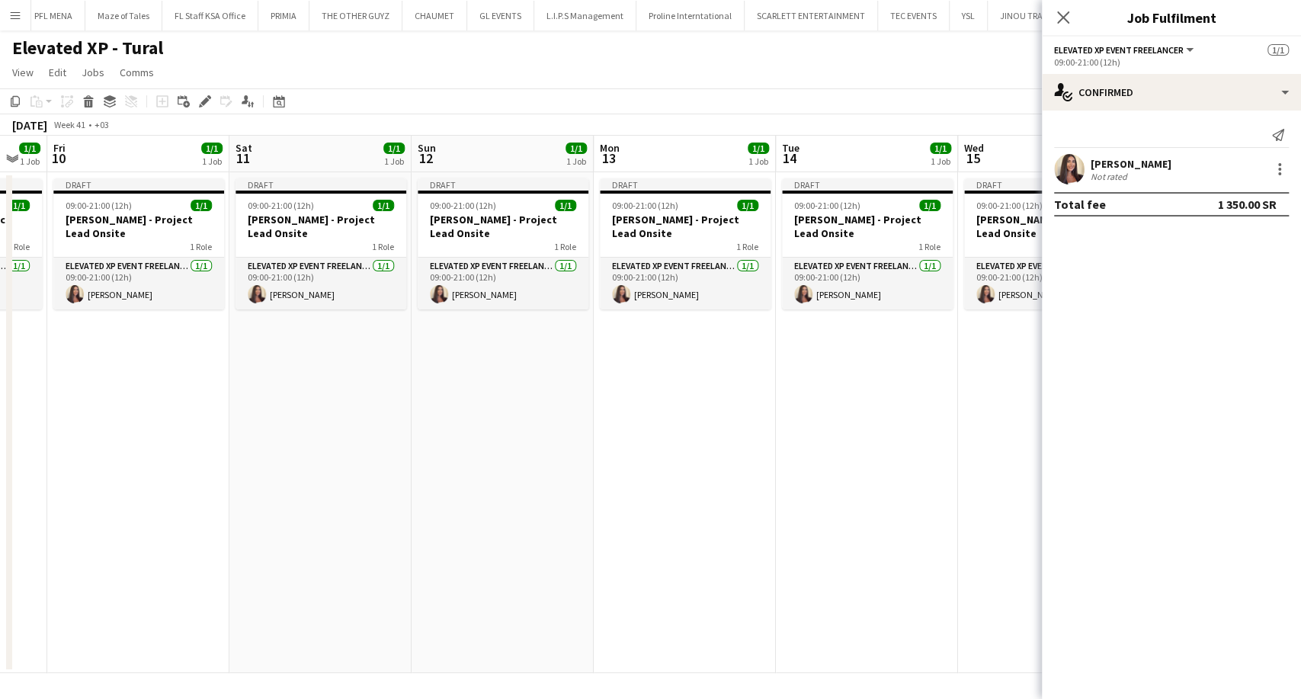
drag, startPoint x: 957, startPoint y: 451, endPoint x: 505, endPoint y: 447, distance: 452.8
click at [505, 447] on app-calendar-viewport "Mon 6 1/1 1 Job Tue 7 1/1 1 Job Wed 8 1/1 1 Job Thu 9 1/1 1 Job Fri 10 1/1 1 Jo…" at bounding box center [650, 404] width 1301 height 537
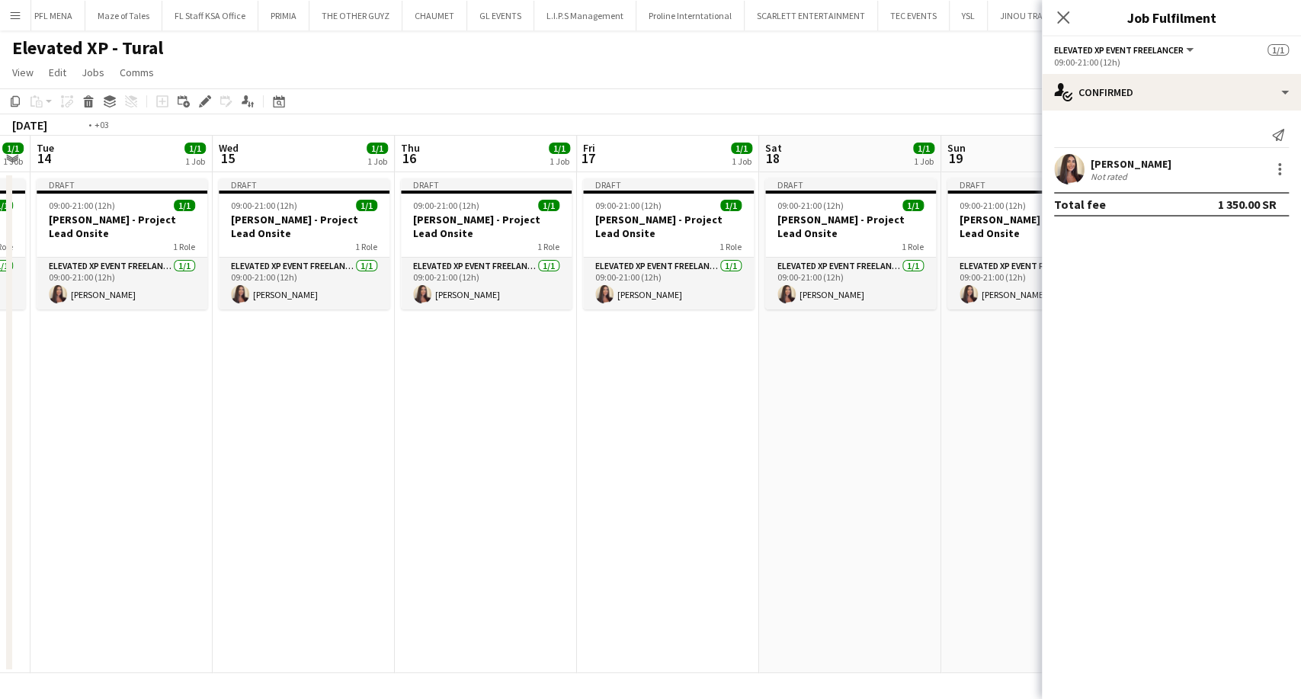
drag, startPoint x: 601, startPoint y: 434, endPoint x: 447, endPoint y: 428, distance: 153.3
click at [451, 429] on app-calendar-viewport "Fri 10 1/1 1 Job Sat 11 1/1 1 Job Sun 12 1/1 1 Job Mon 13 1/1 1 Job Tue 14 1/1 …" at bounding box center [650, 404] width 1301 height 537
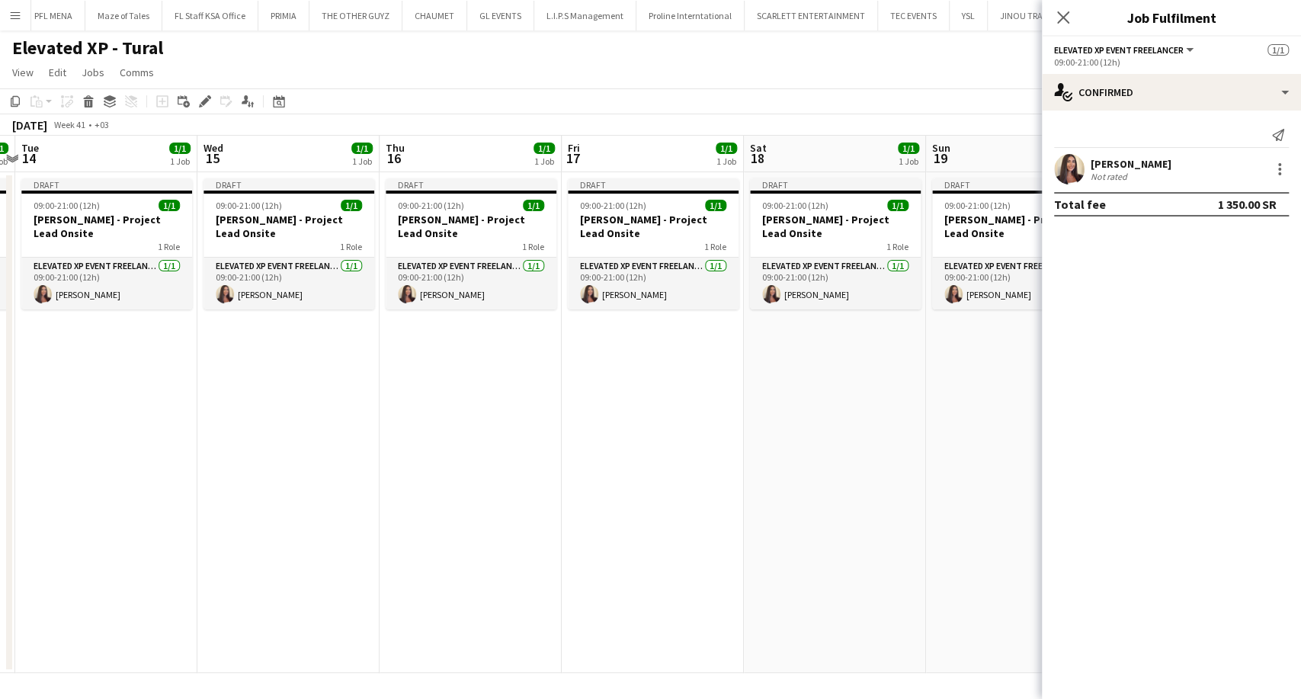
click at [504, 461] on app-calendar-viewport "Fri 10 1/1 1 Job Sat 11 1/1 1 Job Sun 12 1/1 1 Job Mon 13 1/1 1 Job Tue 14 1/1 …" at bounding box center [650, 404] width 1301 height 537
click at [659, 460] on app-calendar-viewport "Sun 12 1/1 1 Job Mon 13 1/1 1 Job Tue 14 1/1 1 Job Wed 15 1/1 1 Job Thu 16 1/1 …" at bounding box center [650, 404] width 1301 height 537
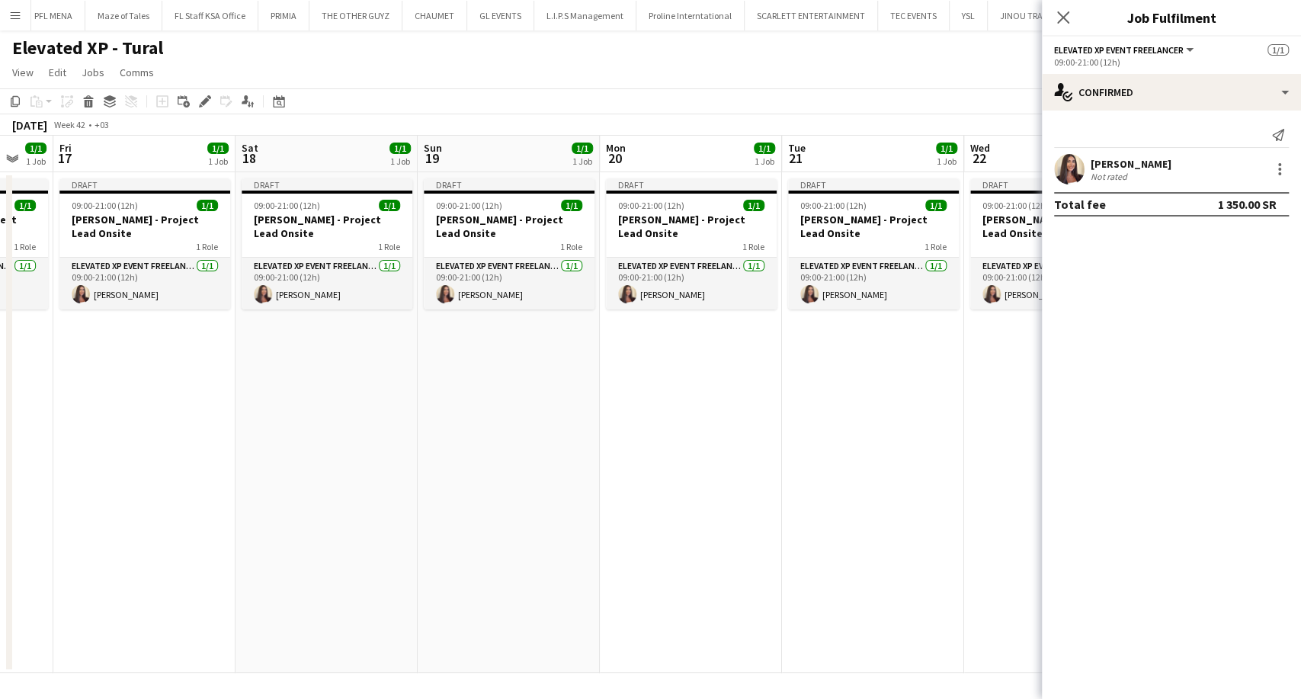
drag, startPoint x: 887, startPoint y: 431, endPoint x: 525, endPoint y: 414, distance: 362.5
click at [566, 425] on app-calendar-viewport "Tue 14 1/1 1 Job Wed 15 1/1 1 Job Thu 16 1/1 1 Job Fri 17 1/1 1 Job Sat 18 1/1 …" at bounding box center [650, 404] width 1301 height 537
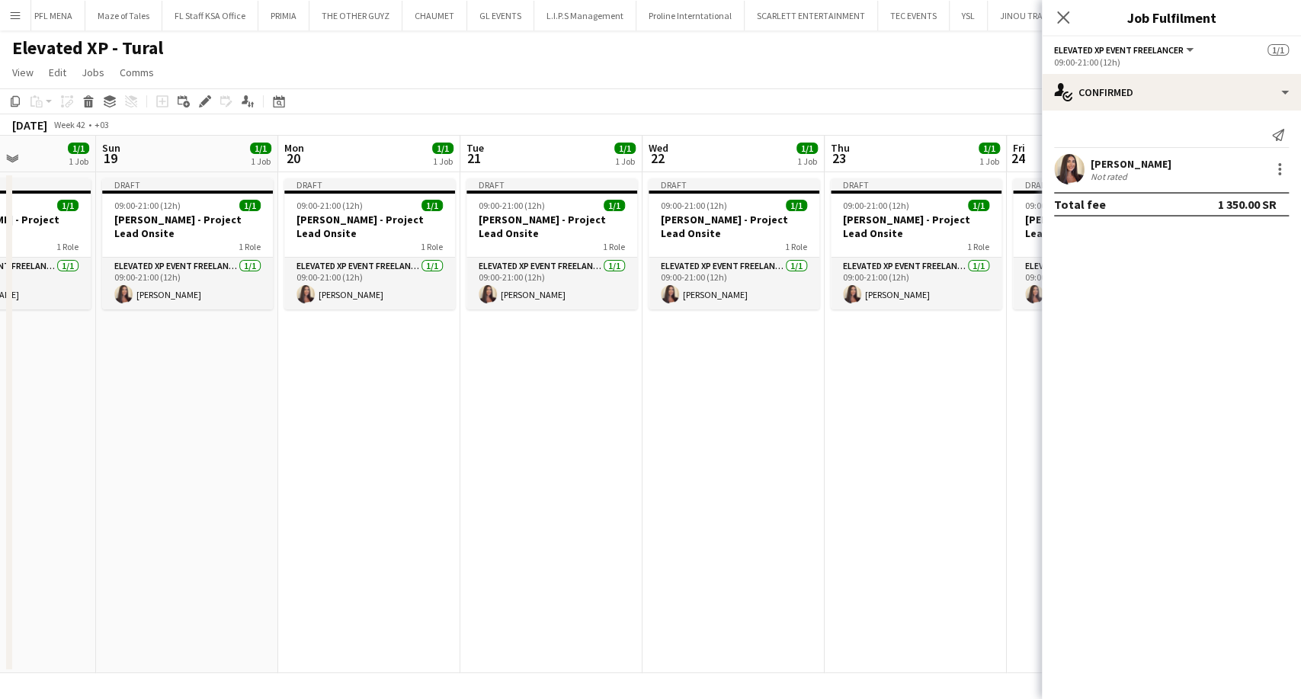
drag, startPoint x: 836, startPoint y: 410, endPoint x: 496, endPoint y: 397, distance: 340.2
click at [535, 407] on app-calendar-viewport "Thu 16 1/1 1 Job Fri 17 1/1 1 Job Sat 18 1/1 1 Job Sun 19 1/1 1 Job Mon 20 1/1 …" at bounding box center [650, 404] width 1301 height 537
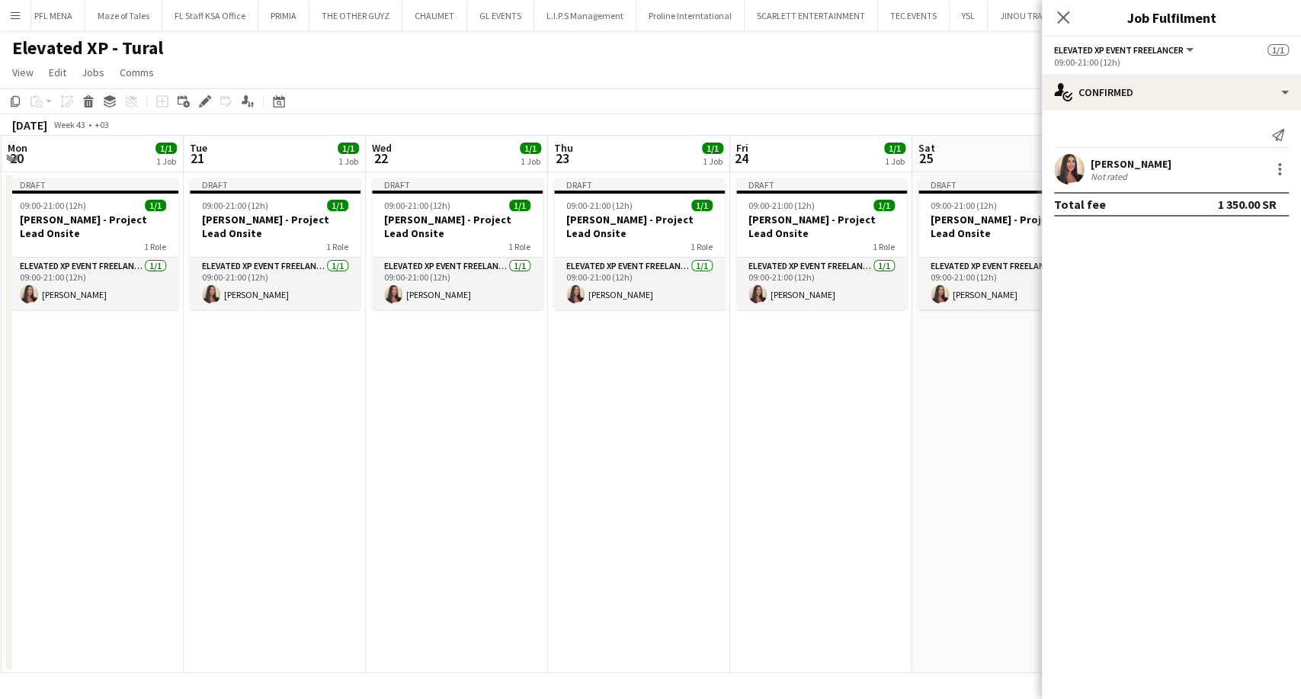
drag, startPoint x: 806, startPoint y: 416, endPoint x: 700, endPoint y: 415, distance: 106.0
click at [467, 413] on app-calendar-viewport "Thu 16 1/1 1 Job Fri 17 1/1 1 Job Sat 18 1/1 1 Job Sun 19 1/1 1 Job Mon 20 1/1 …" at bounding box center [650, 404] width 1301 height 537
click at [518, 426] on app-calendar-viewport "Sat 18 1/1 1 Job Sun 19 1/1 1 Job Mon 20 1/1 1 Job Tue 21 1/1 1 Job Wed 22 1/1 …" at bounding box center [650, 404] width 1301 height 537
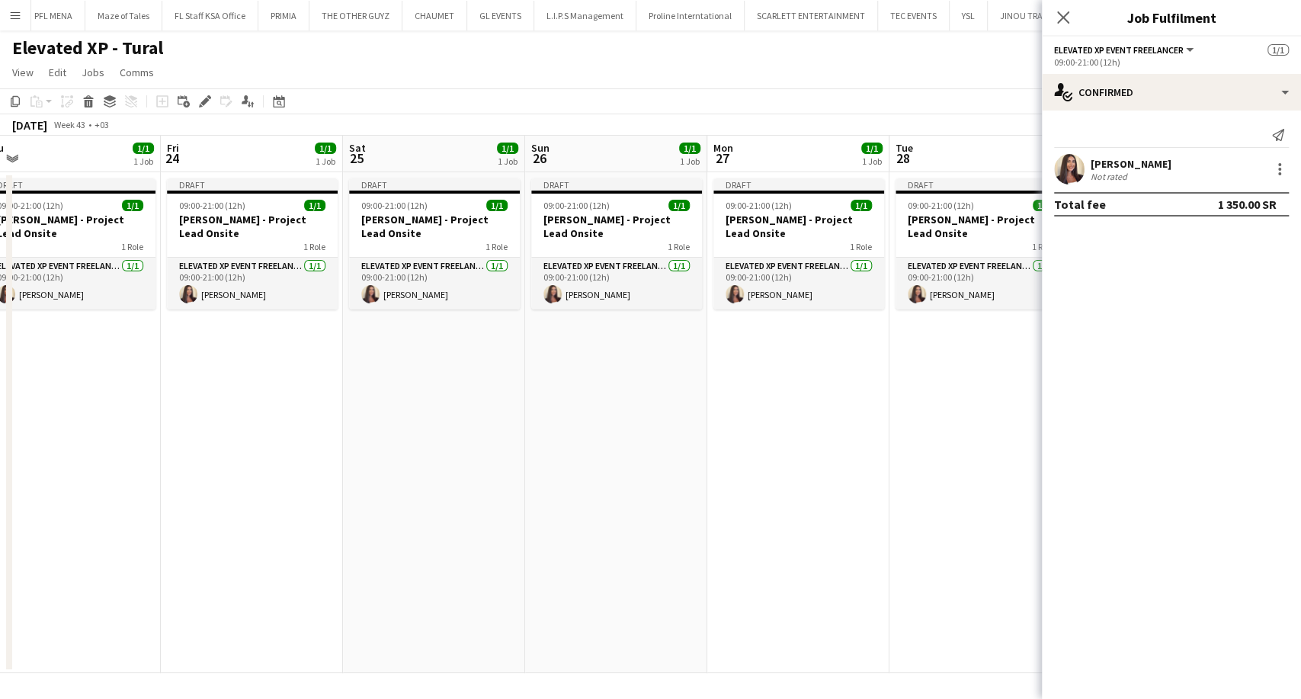
drag
click at [506, 435] on app-calendar-viewport "Tue 21 1/1 1 Job Wed 22 1/1 1 Job Thu 23 1/1 1 Job Fri 24 1/1 1 Job Sat 25 1/1 …" at bounding box center [650, 404] width 1301 height 537
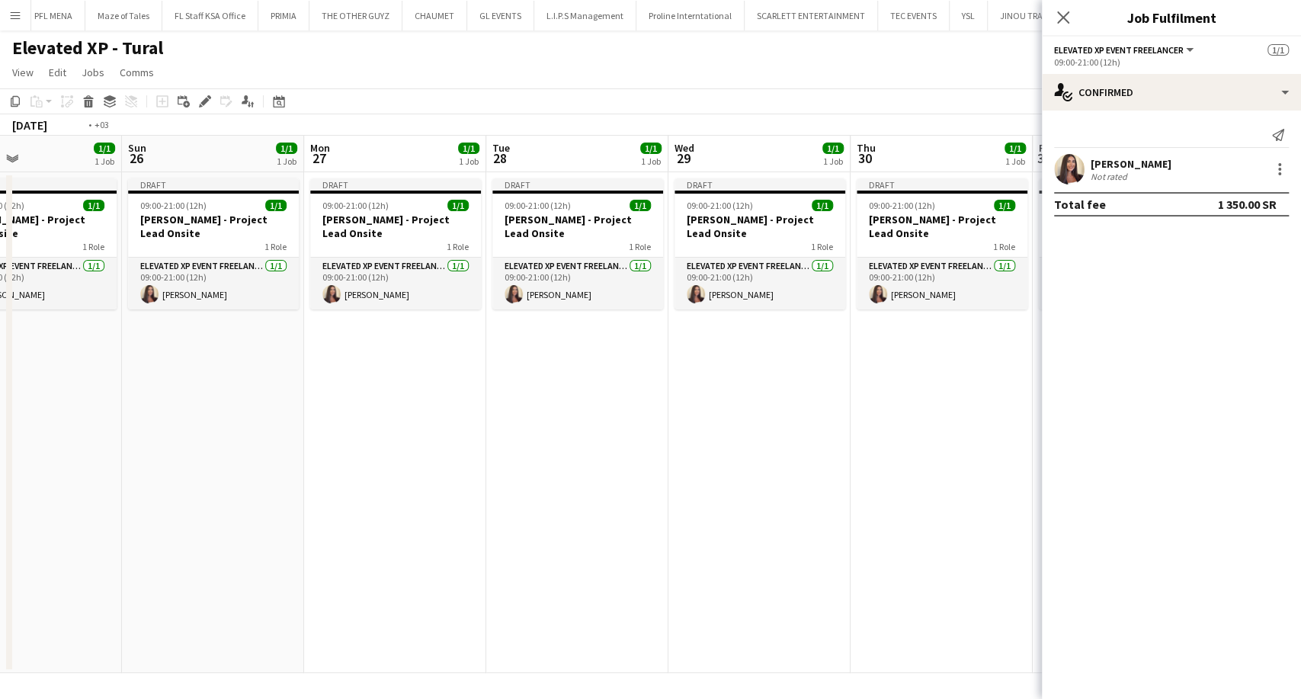
click at [436, 428] on app-calendar-viewport "Thu 23 1/1 1 Job Fri 24 1/1 1 Job Sat 25 1/1 1 Job Sun 26 1/1 1 Job Mon 27 1/1 …" at bounding box center [650, 404] width 1301 height 537
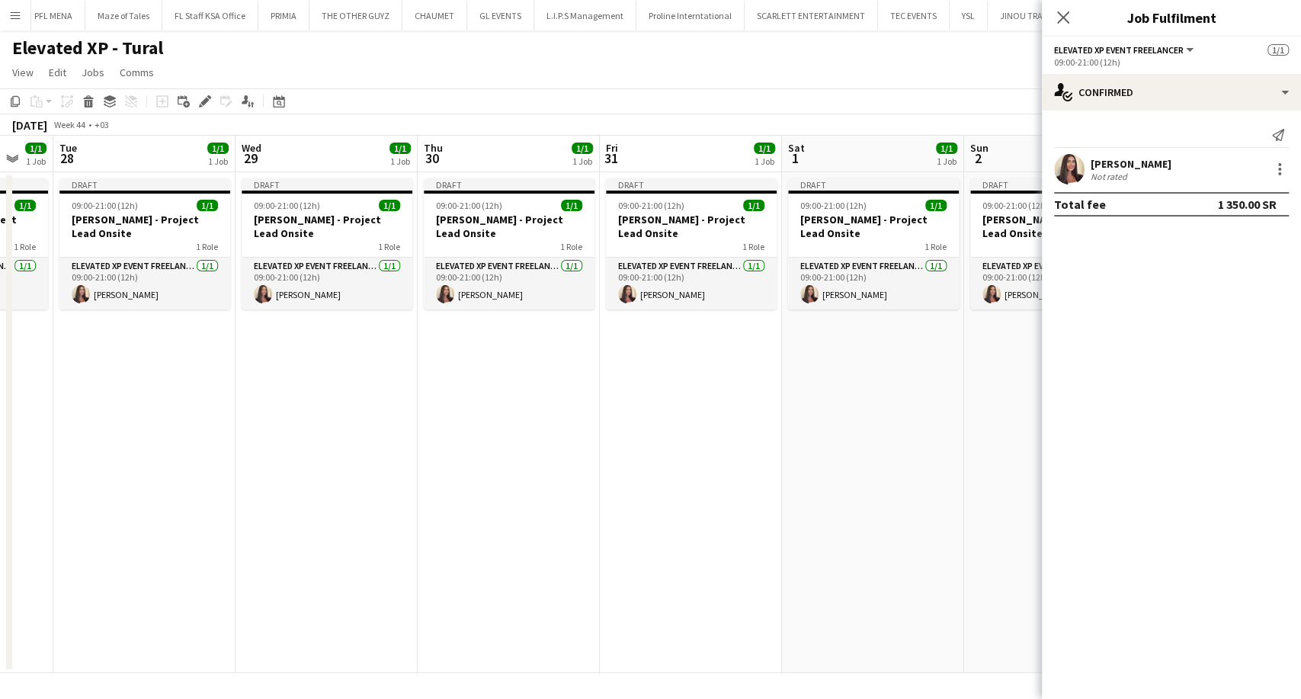
click at [470, 413] on app-calendar-viewport "Sat 25 1/1 1 Job Sun 26 1/1 1 Job Mon 27 1/1 1 Job Tue 28 1/1 1 Job Wed 29 1/1 …" at bounding box center [650, 404] width 1301 height 537
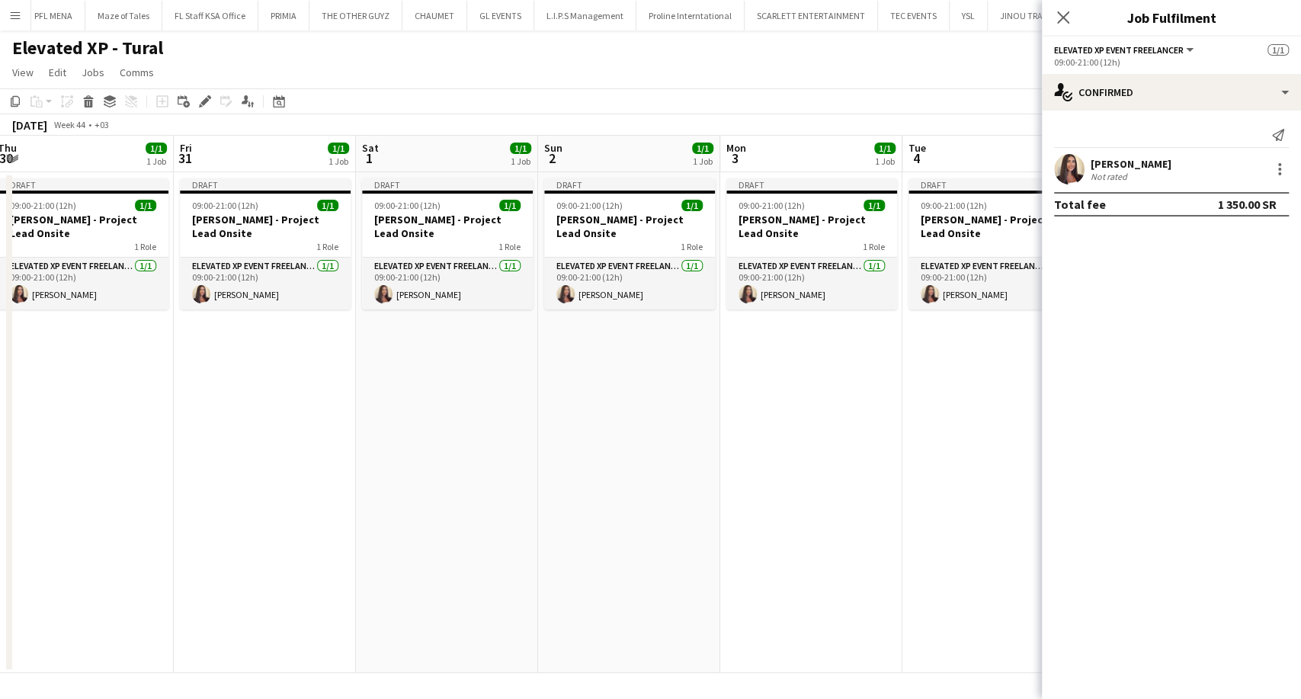
click at [301, 392] on app-calendar-viewport "Mon 27 1/1 1 Job Tue 28 1/1 1 Job Wed 29 1/1 1 Job Thu 30 1/1 1 Job Fri 31 1/1 …" at bounding box center [650, 404] width 1301 height 537
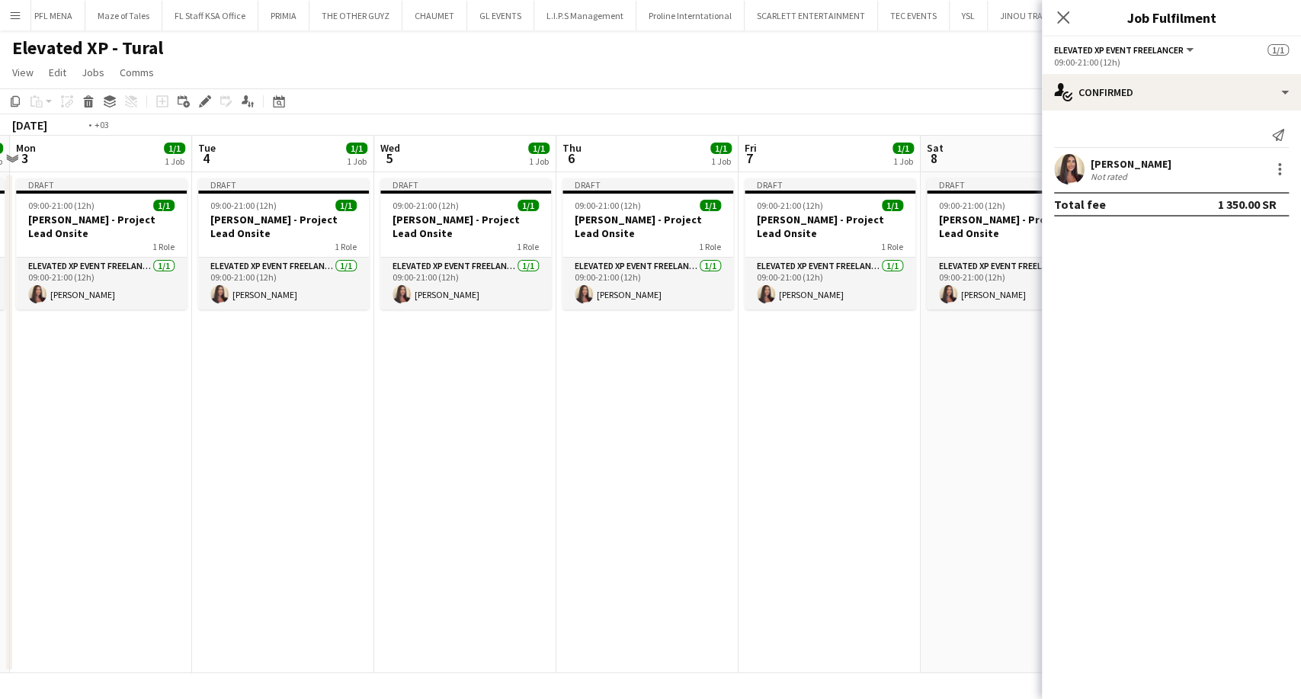
click at [150, 431] on app-calendar-viewport "Thu 30 1/1 1 Job Fri 31 1/1 1 Job Sat 1 1/1 1 Job Sun 2 1/1 1 Job Mon 3 1/1 1 J…" at bounding box center [650, 404] width 1301 height 537
click at [21, 340] on app-calendar-viewport "Mon 3 1/1 1 Job Tue 4 1/1 1 Job Wed 5 1/1 1 Job Thu 6 1/1 1 Job Fri 7 1/1 1 Job…" at bounding box center [650, 404] width 1301 height 537
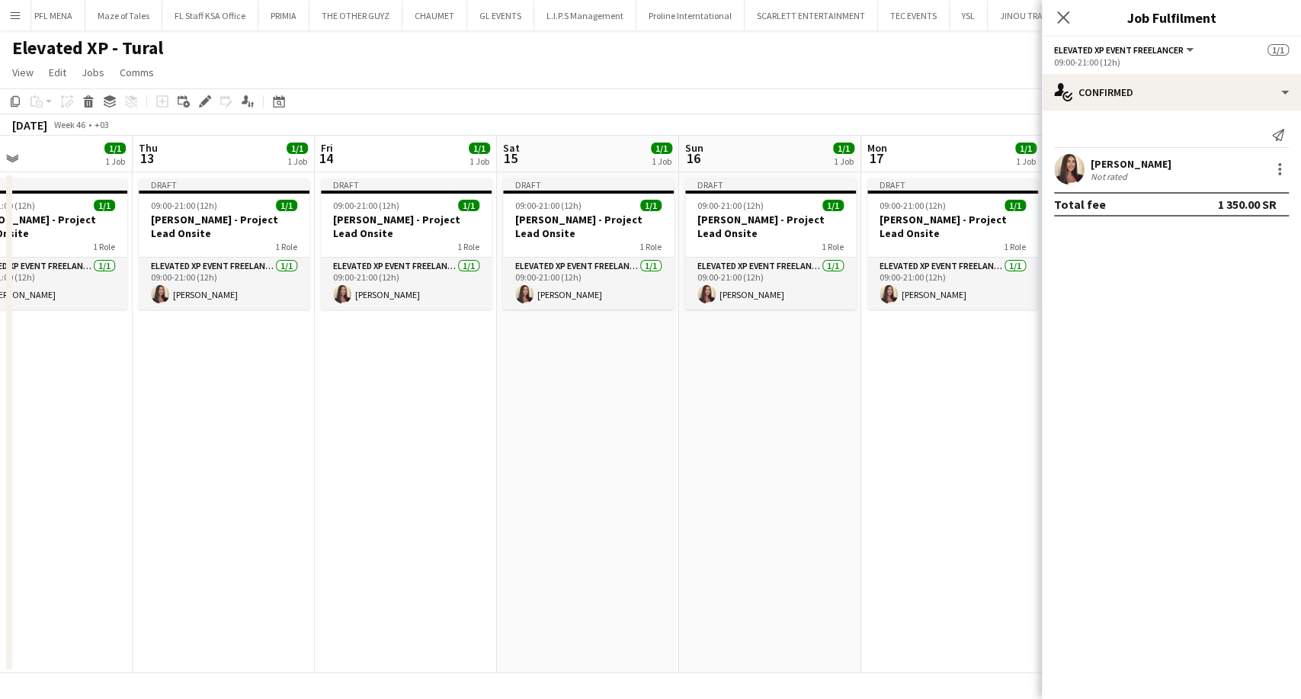
click at [141, 367] on app-calendar-viewport "Sun 9 1/1 1 Job Mon 10 1/1 1 Job Tue 11 1/1 1 Job Wed 12 1/1 1 Job Thu 13 1/1 1…" at bounding box center [650, 404] width 1301 height 537
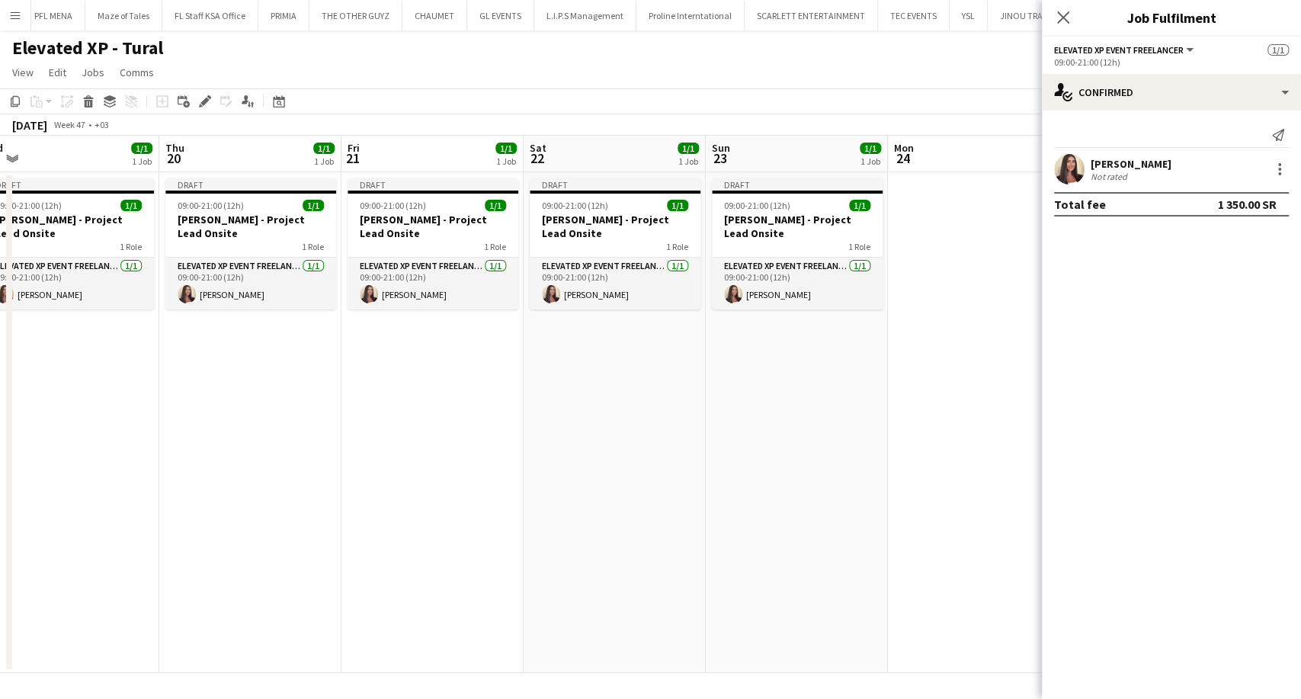
click at [86, 361] on app-calendar-viewport "Sat 15 1/1 1 Job Sun 16 1/1 1 Job Mon 17 1/1 1 Job Tue 18 1/1 1 Job Wed 19 1/1 …" at bounding box center [650, 404] width 1301 height 537
click at [737, 216] on h3 "Aysel Ahmadova - Project Lead Onsite" at bounding box center [795, 226] width 171 height 27
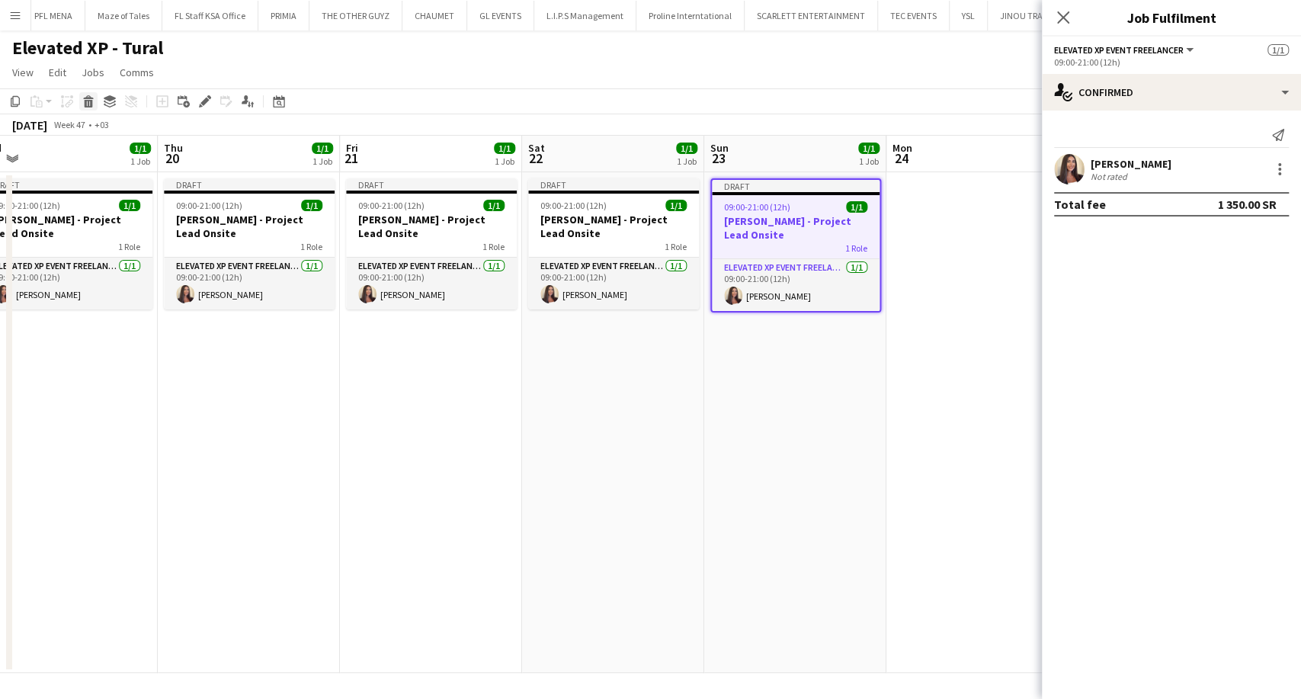
click at [82, 99] on icon "Delete" at bounding box center [88, 101] width 12 height 12
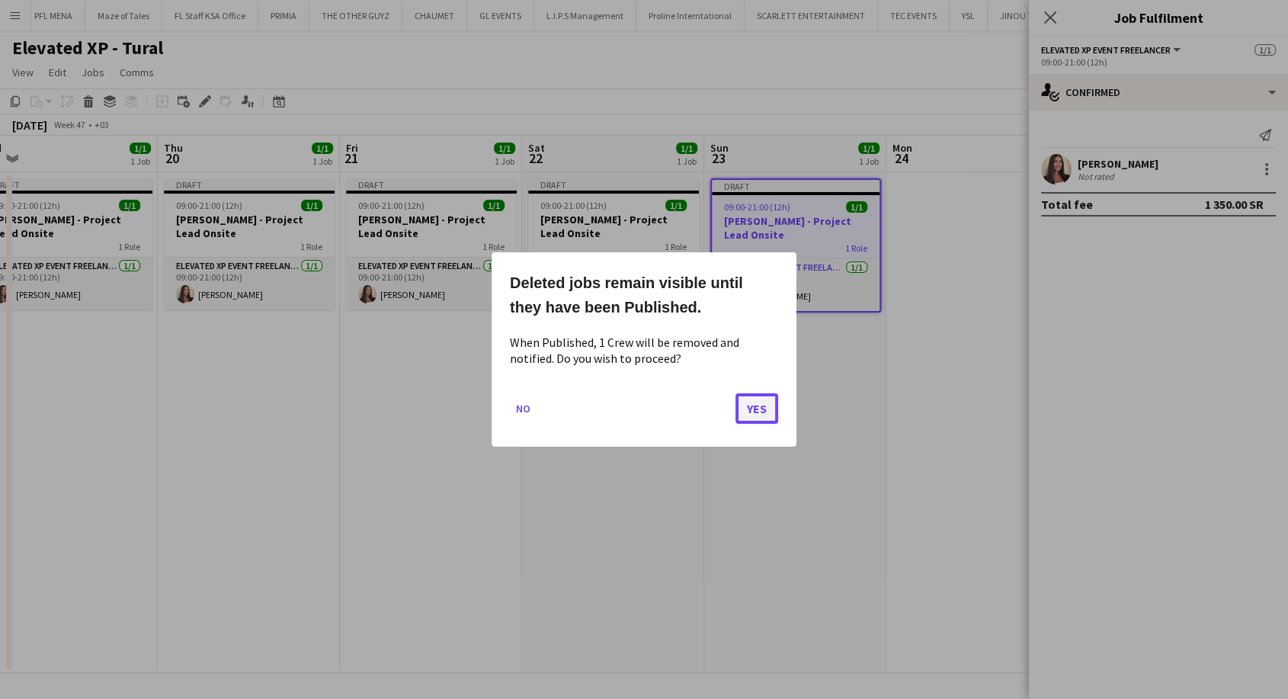
click at [762, 409] on button "Yes" at bounding box center [757, 408] width 43 height 30
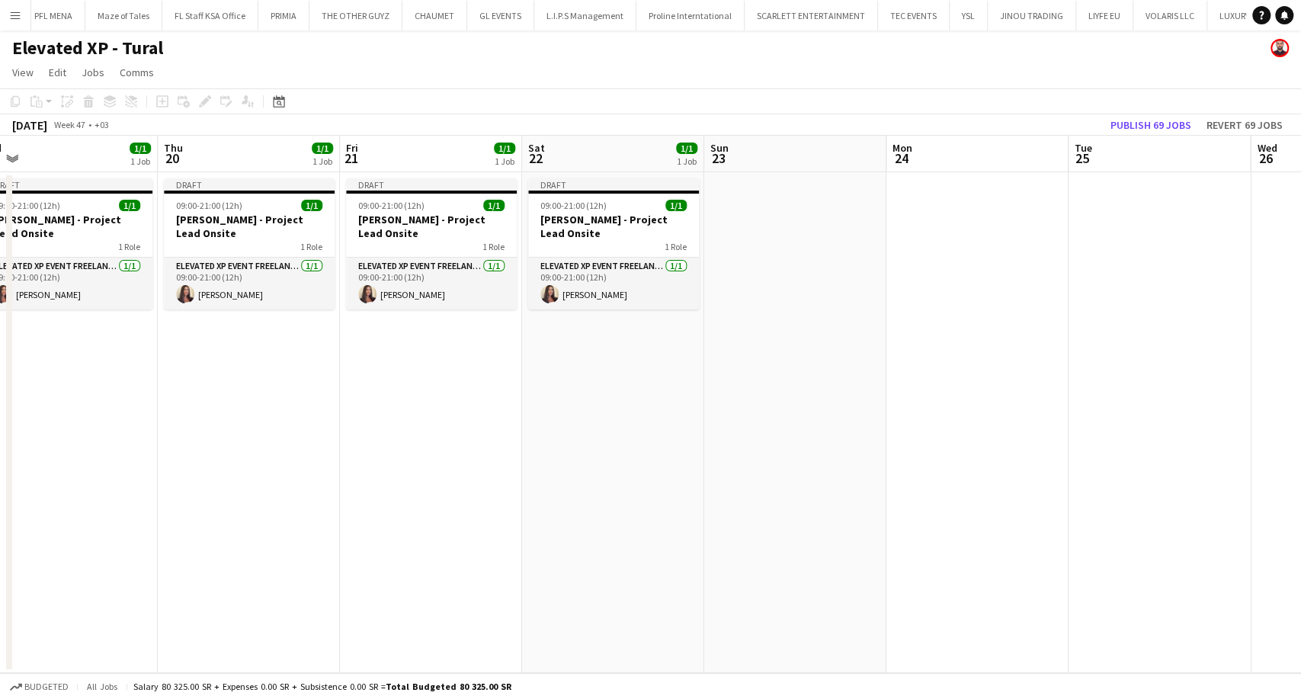
click at [925, 389] on app-date-cell at bounding box center [978, 422] width 182 height 501
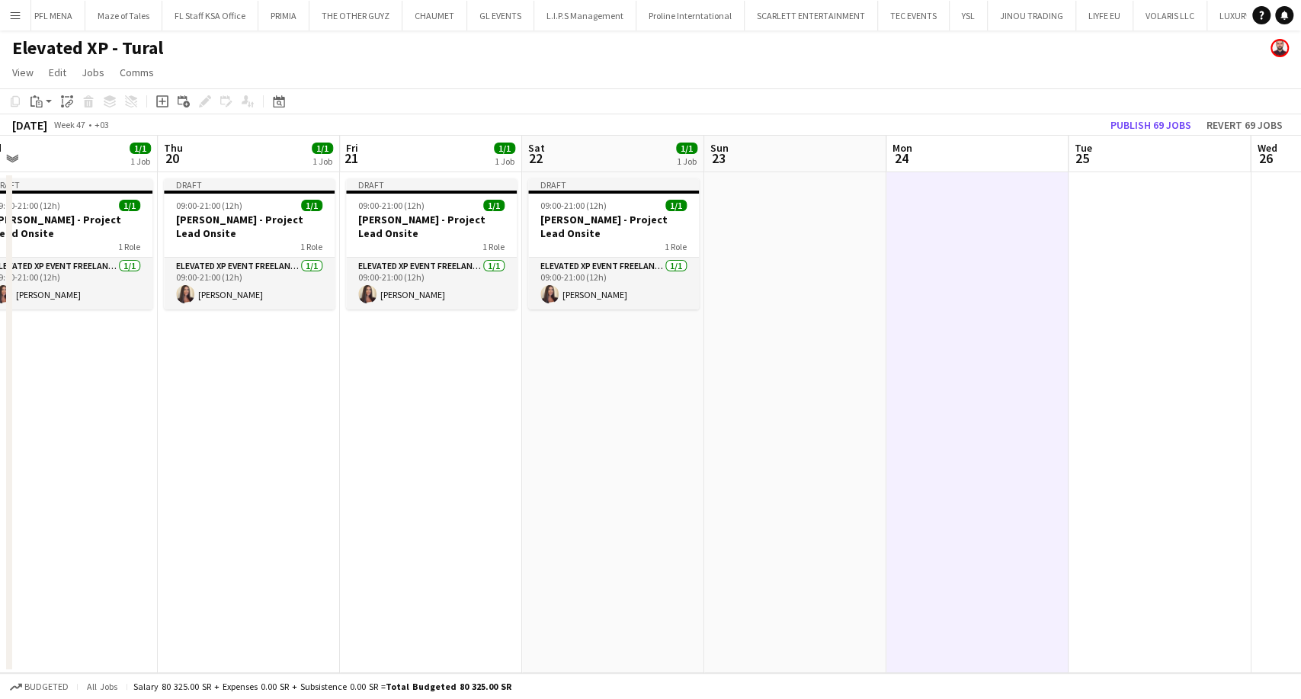
scroll to position [0, 717]
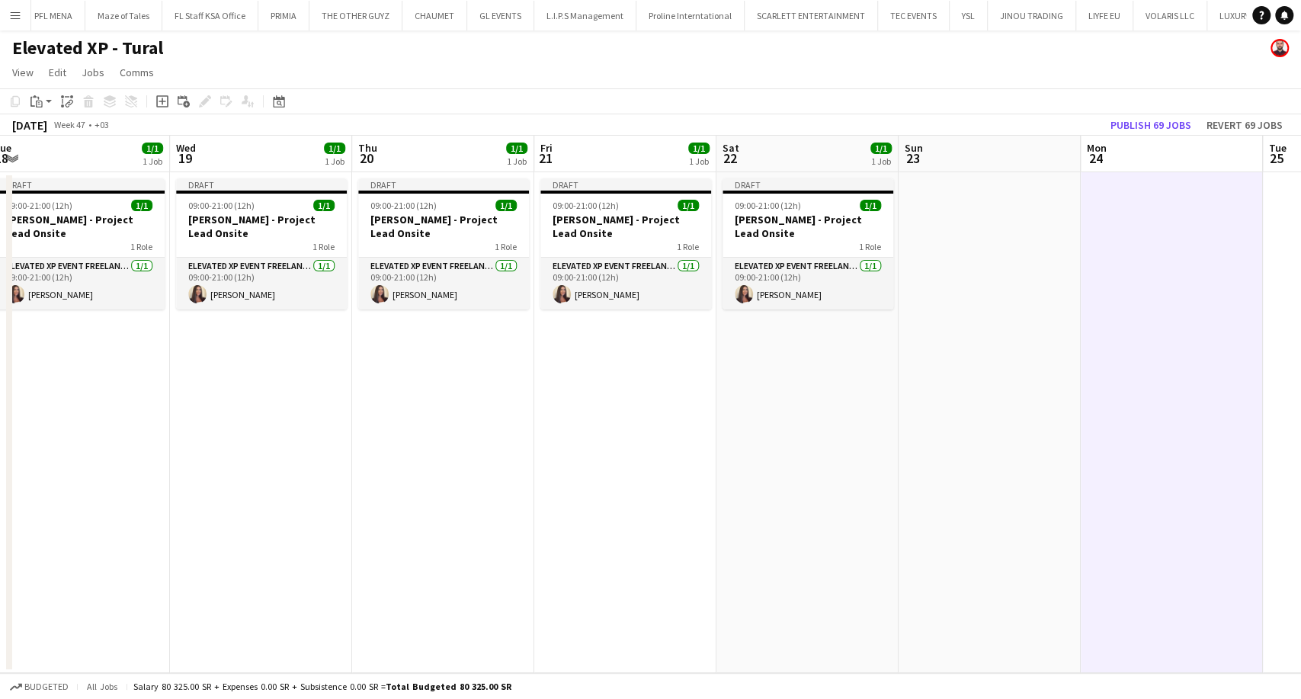
click at [668, 399] on app-calendar-viewport "Sat 15 1/1 1 Job Sun 16 1/1 1 Job Mon 17 1/1 1 Job Tue 18 1/1 1 Job Wed 19 1/1 …" at bounding box center [650, 404] width 1301 height 537
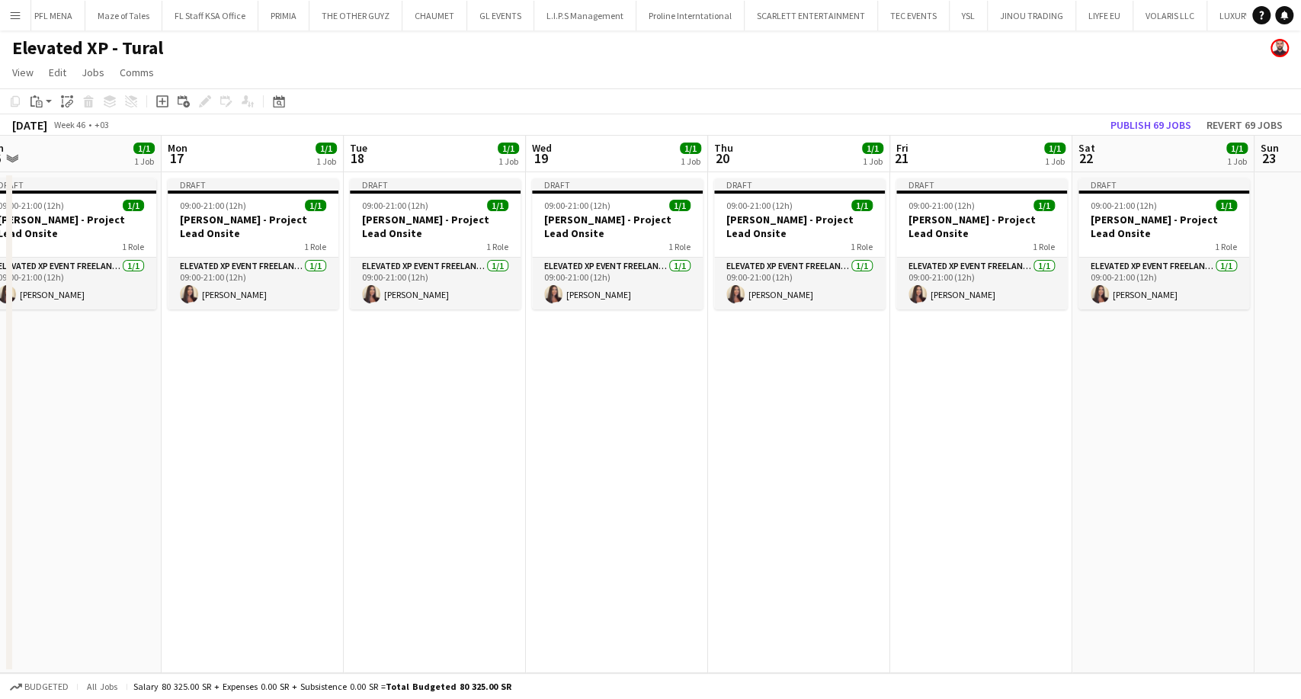
click at [1099, 400] on app-calendar-viewport "Fri 14 1/1 1 Job Sat 15 1/1 1 Job Sun 16 1/1 1 Job Mon 17 1/1 1 Job Tue 18 1/1 …" at bounding box center [650, 404] width 1301 height 537
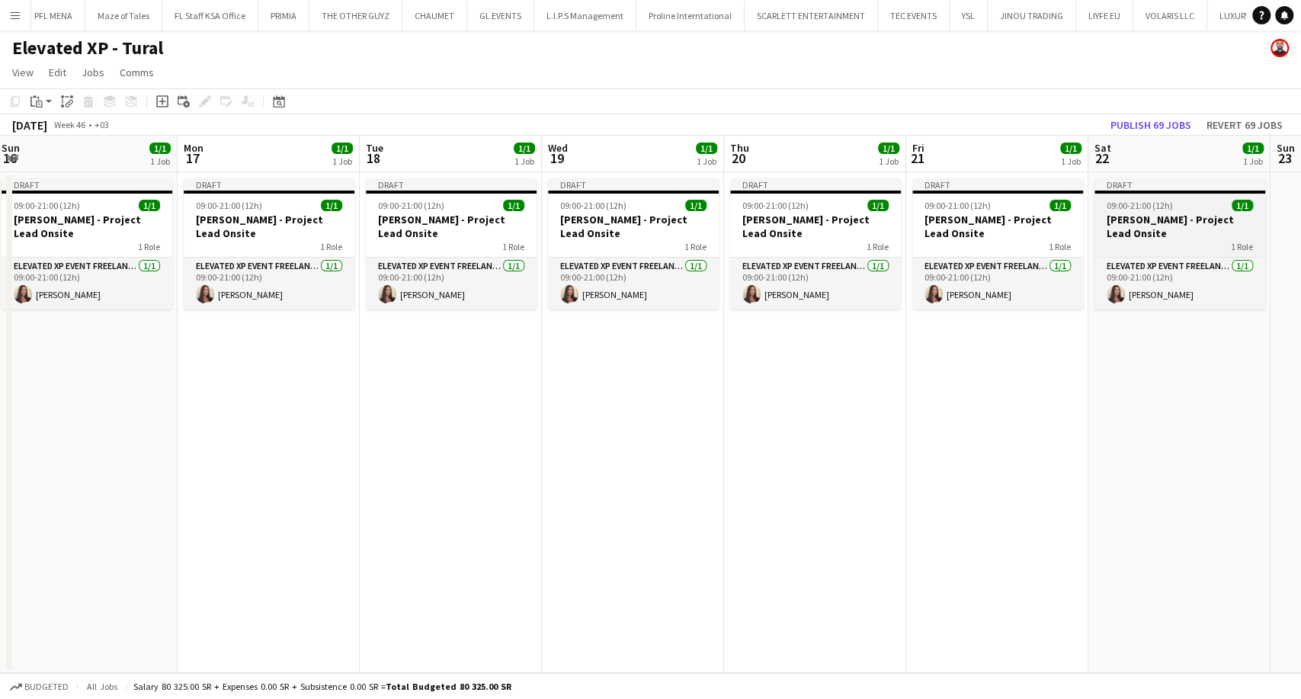
click at [1193, 209] on div "09:00-21:00 (12h) 1/1" at bounding box center [1180, 205] width 171 height 11
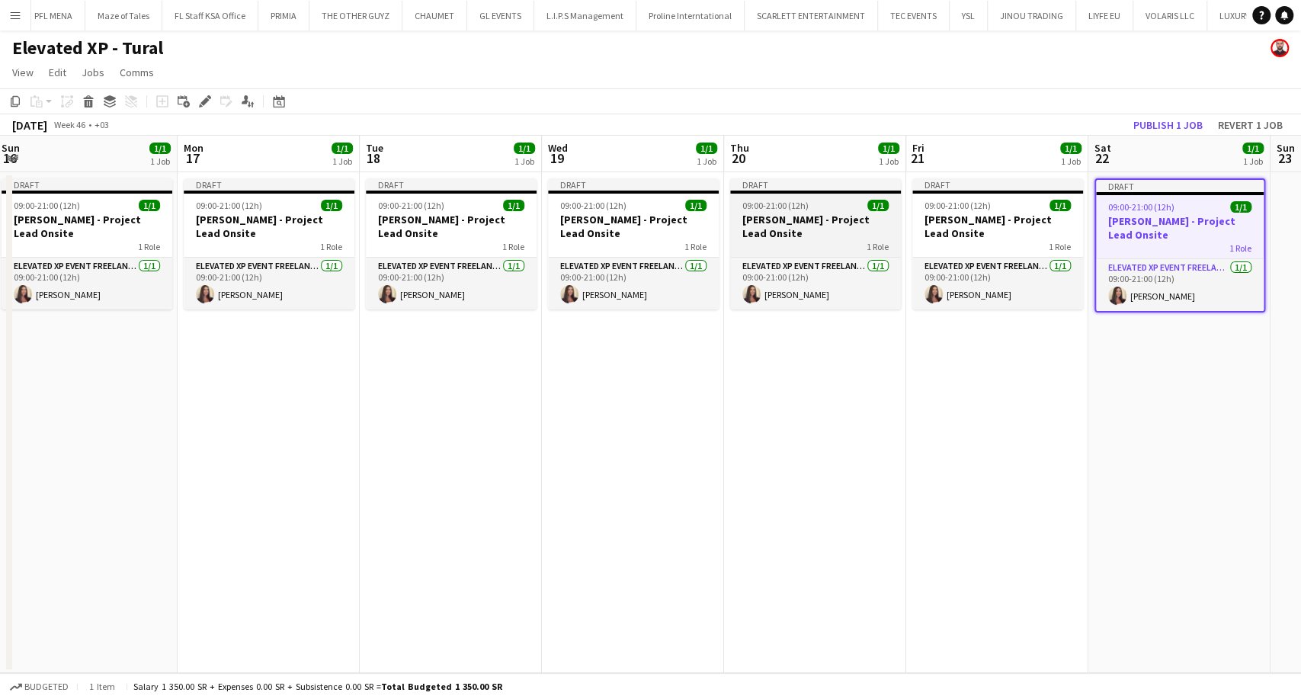
click at [960, 215] on h3 "Aysel Ahmadova - Project Lead Onsite" at bounding box center [997, 226] width 171 height 27
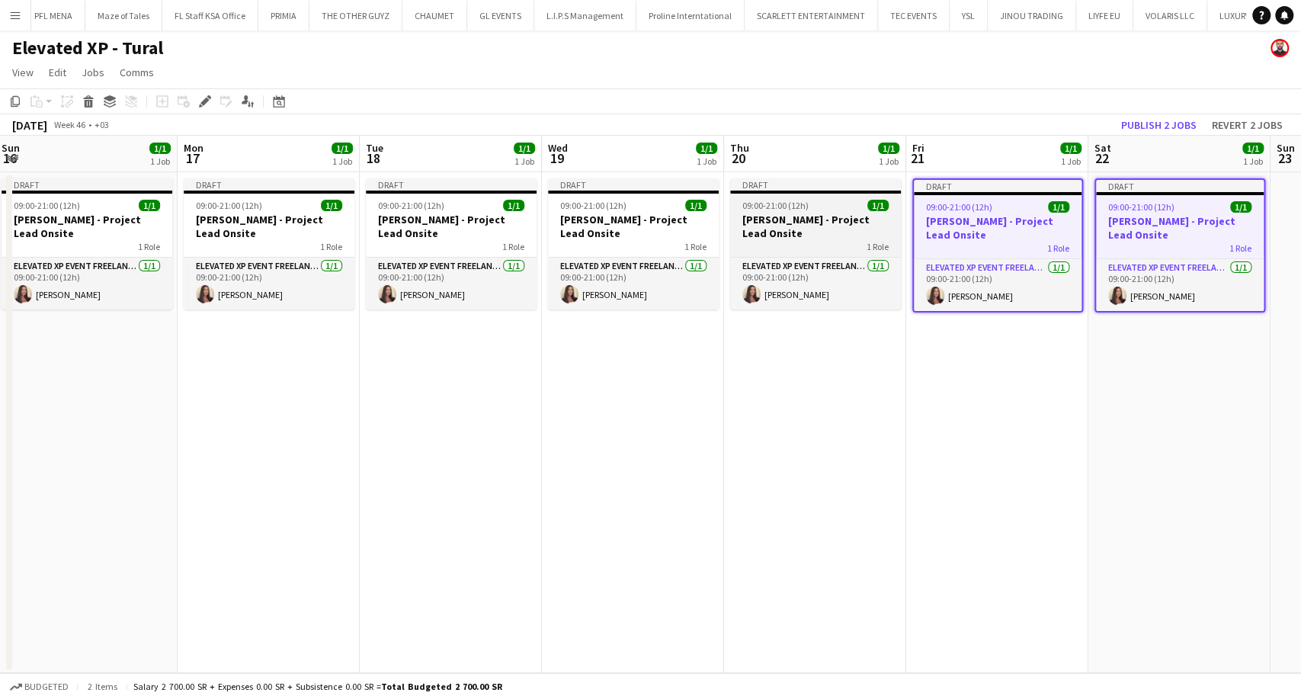
click at [762, 226] on h3 "Aysel Ahmadova - Project Lead Onsite" at bounding box center [815, 226] width 171 height 27
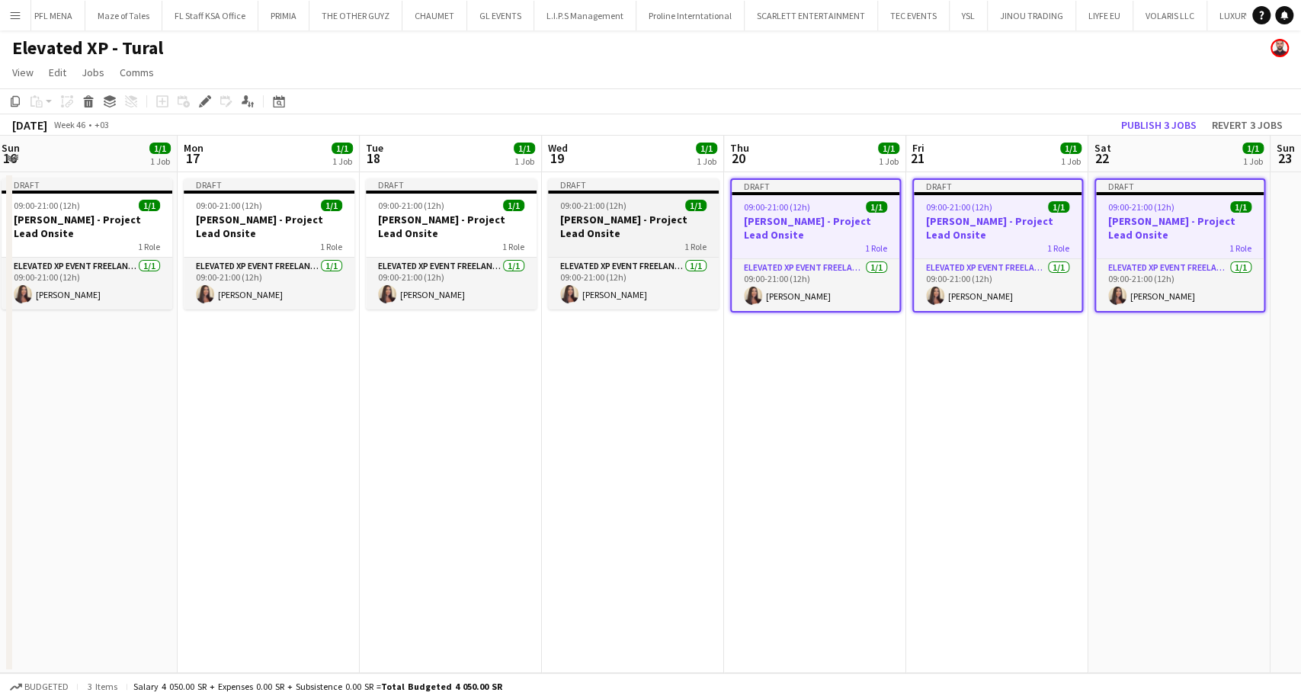
click at [589, 233] on h3 "Aysel Ahmadova - Project Lead Onsite" at bounding box center [633, 226] width 171 height 27
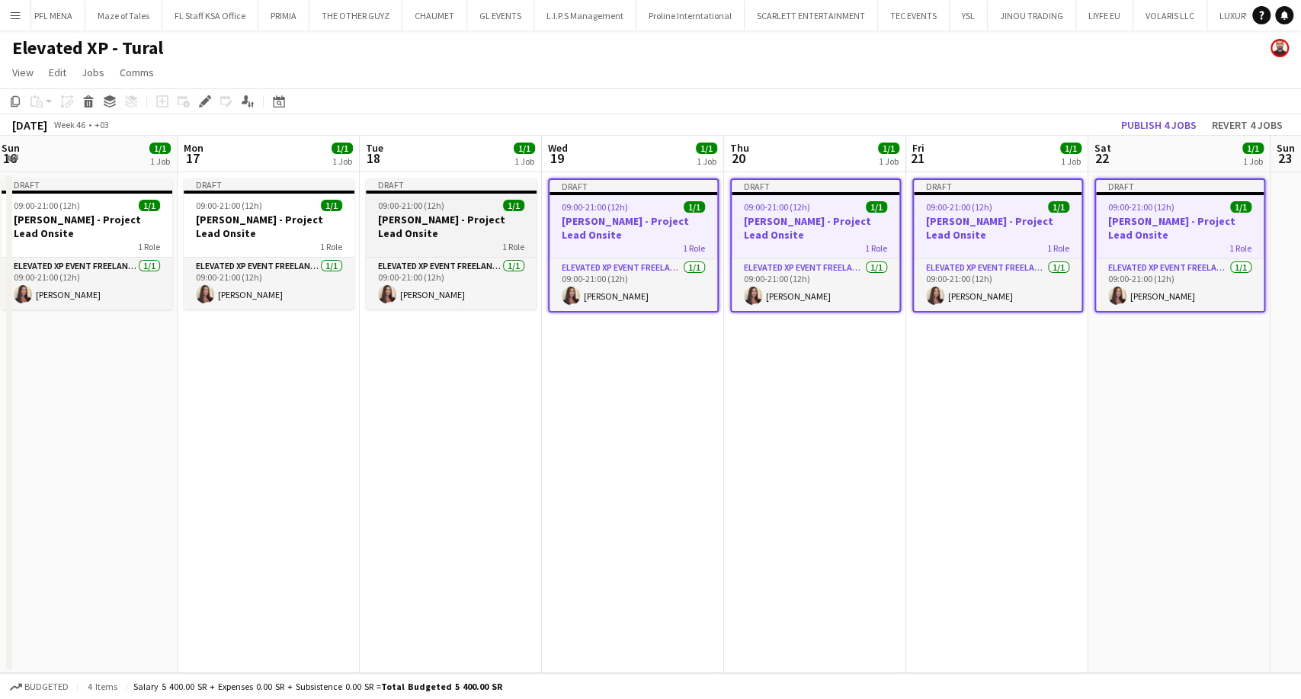
click at [438, 235] on h3 "Aysel Ahmadova - Project Lead Onsite" at bounding box center [451, 226] width 171 height 27
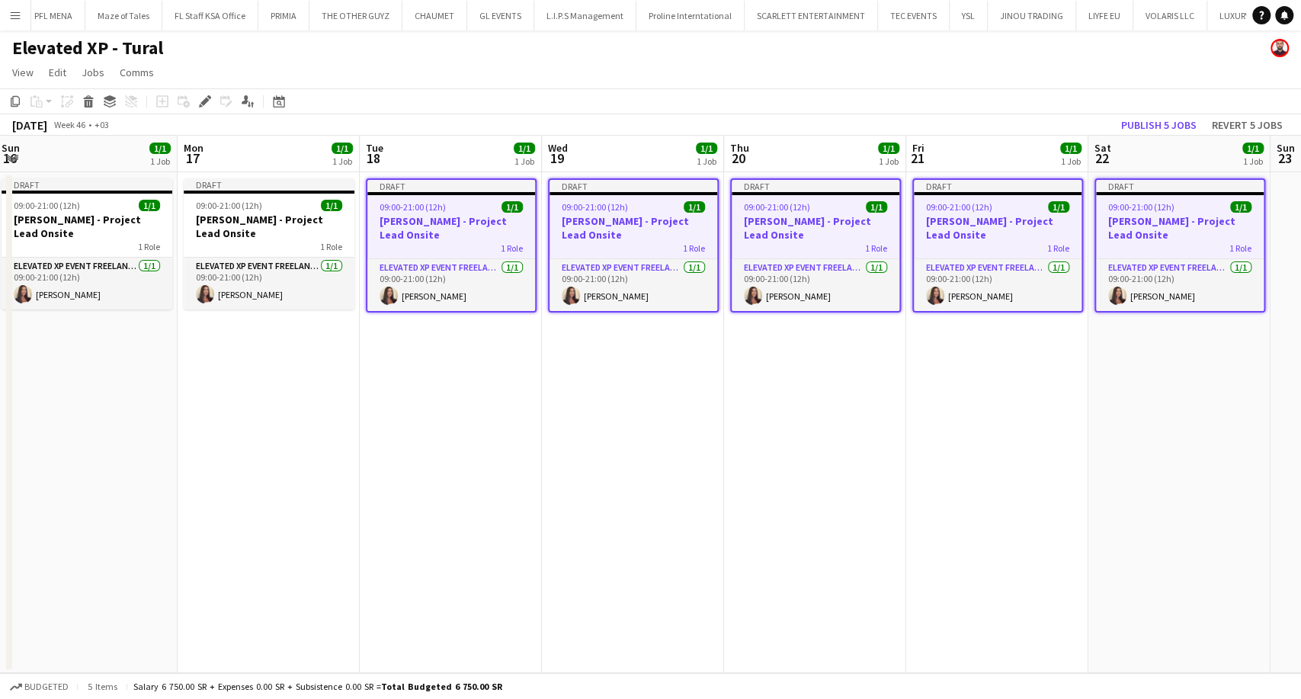
click at [263, 236] on h3 "Aysel Ahmadova - Project Lead Onsite" at bounding box center [269, 226] width 171 height 27
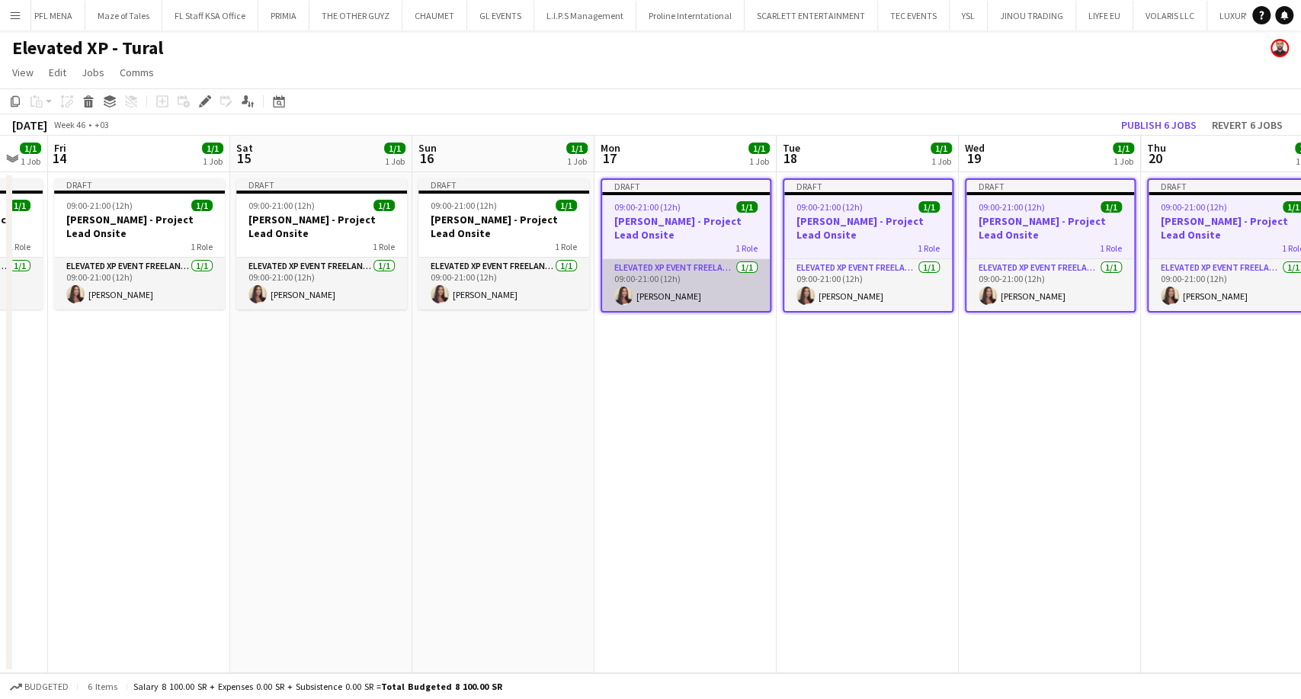
click at [714, 276] on app-calendar-viewport "Wed 12 1/1 1 Job Thu 13 1/1 1 Job Fri 14 1/1 1 Job Sat 15 1/1 1 Job Sun 16 1/1 …" at bounding box center [650, 404] width 1301 height 537
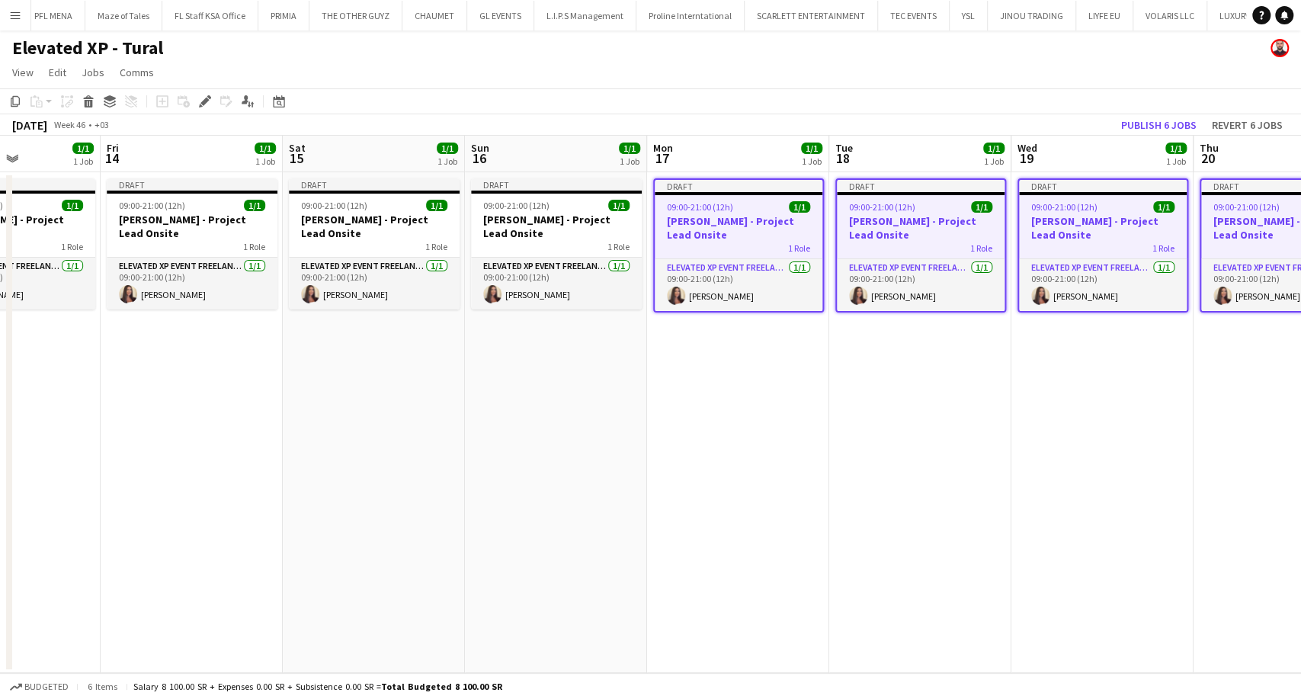
click at [518, 248] on div "1 Role" at bounding box center [556, 246] width 171 height 12
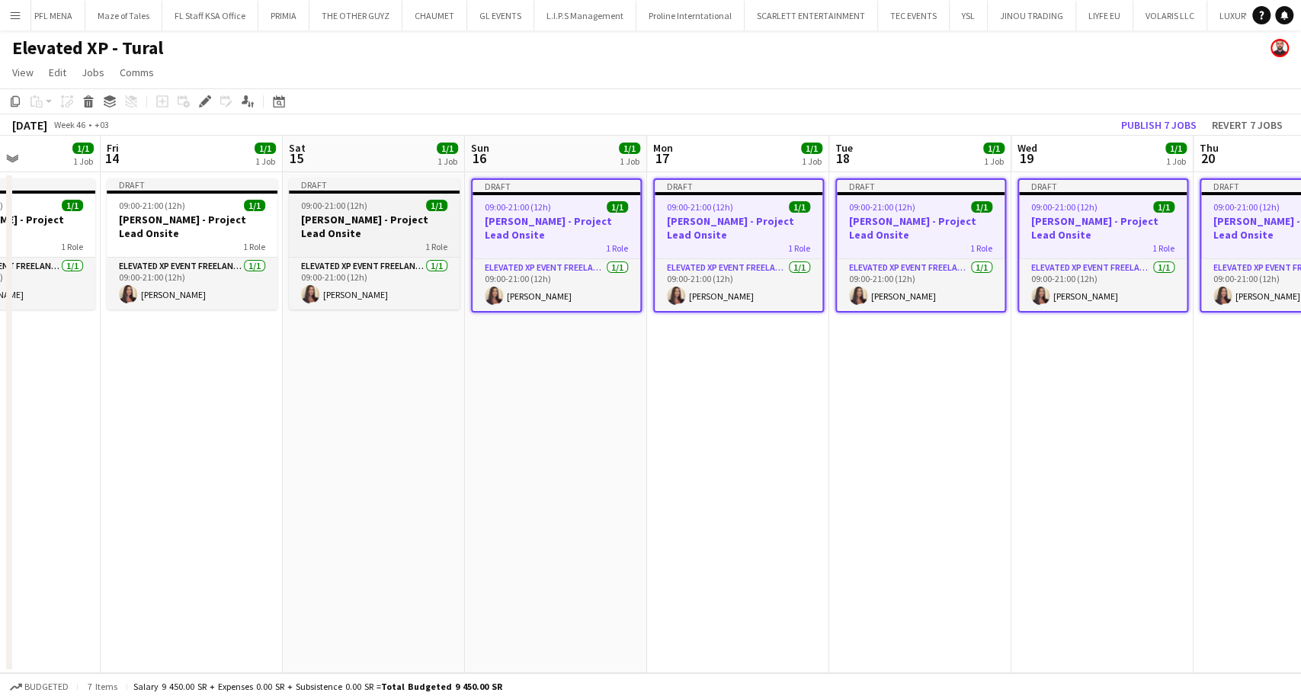
click at [370, 227] on h3 "Aysel Ahmadova - Project Lead Onsite" at bounding box center [374, 226] width 171 height 27
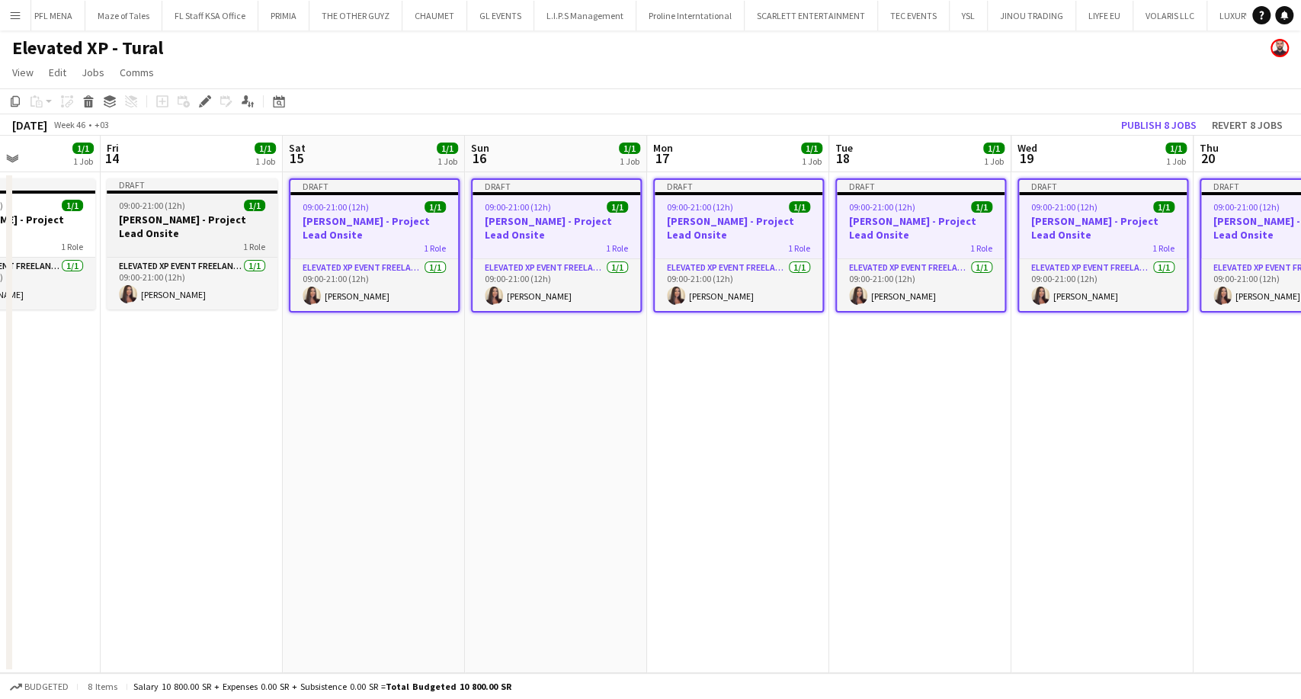
click at [201, 228] on h3 "Aysel Ahmadova - Project Lead Onsite" at bounding box center [192, 226] width 171 height 27
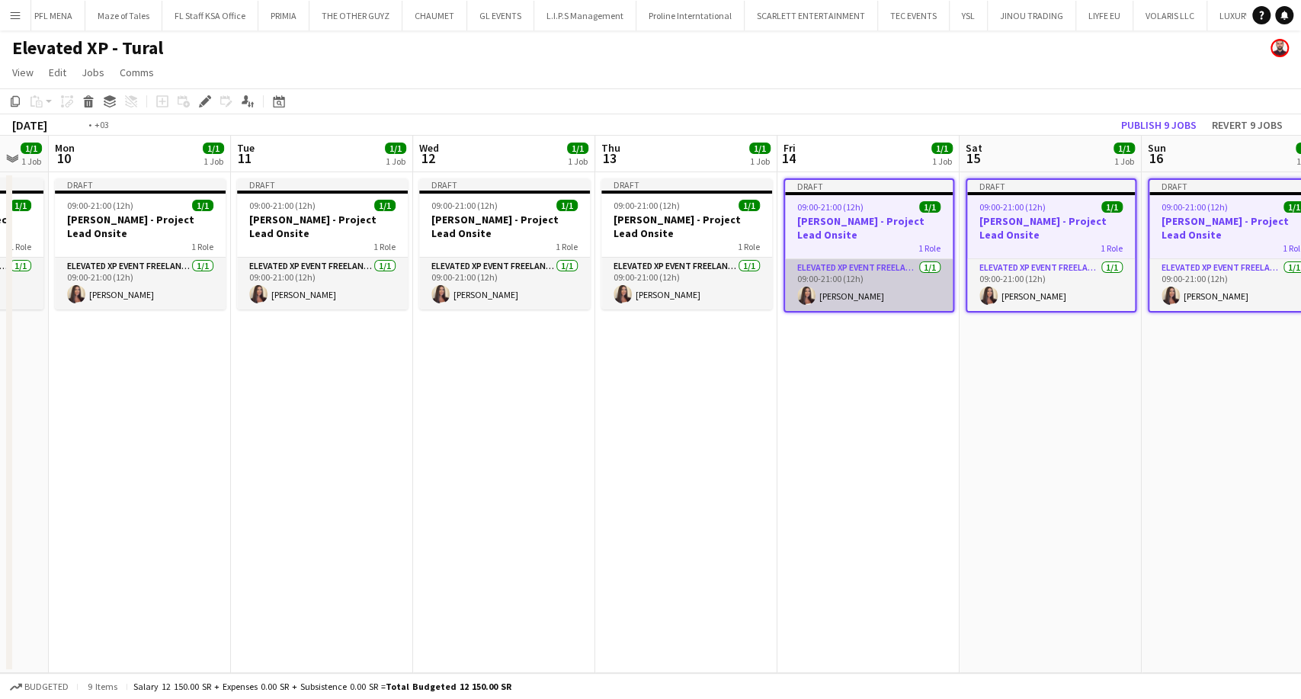
click at [971, 281] on app-calendar-viewport "Sat 8 1/1 1 Job Sun 9 1/1 1 Job Mon 10 1/1 1 Job Tue 11 1/1 1 Job Wed 12 1/1 1 …" at bounding box center [650, 404] width 1301 height 537
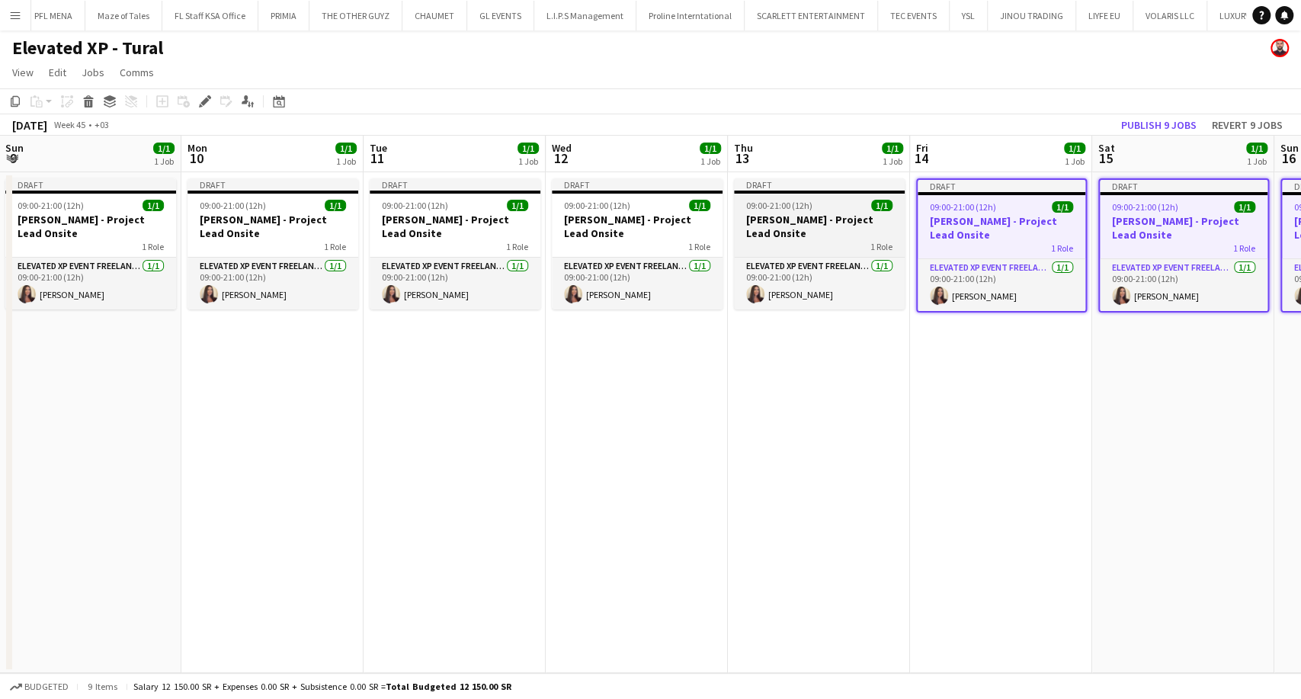
click at [819, 245] on div "1 Role" at bounding box center [819, 246] width 171 height 12
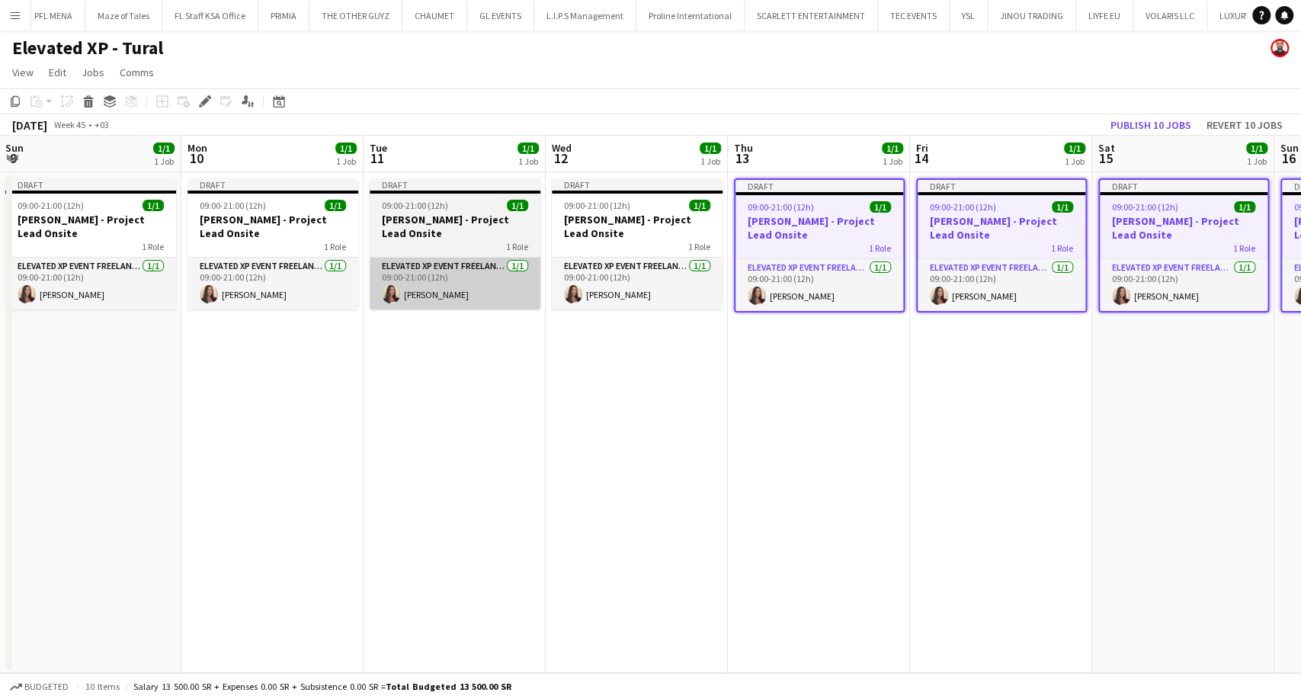
click at [598, 236] on h3 "Aysel Ahmadova - Project Lead Onsite" at bounding box center [637, 226] width 171 height 27
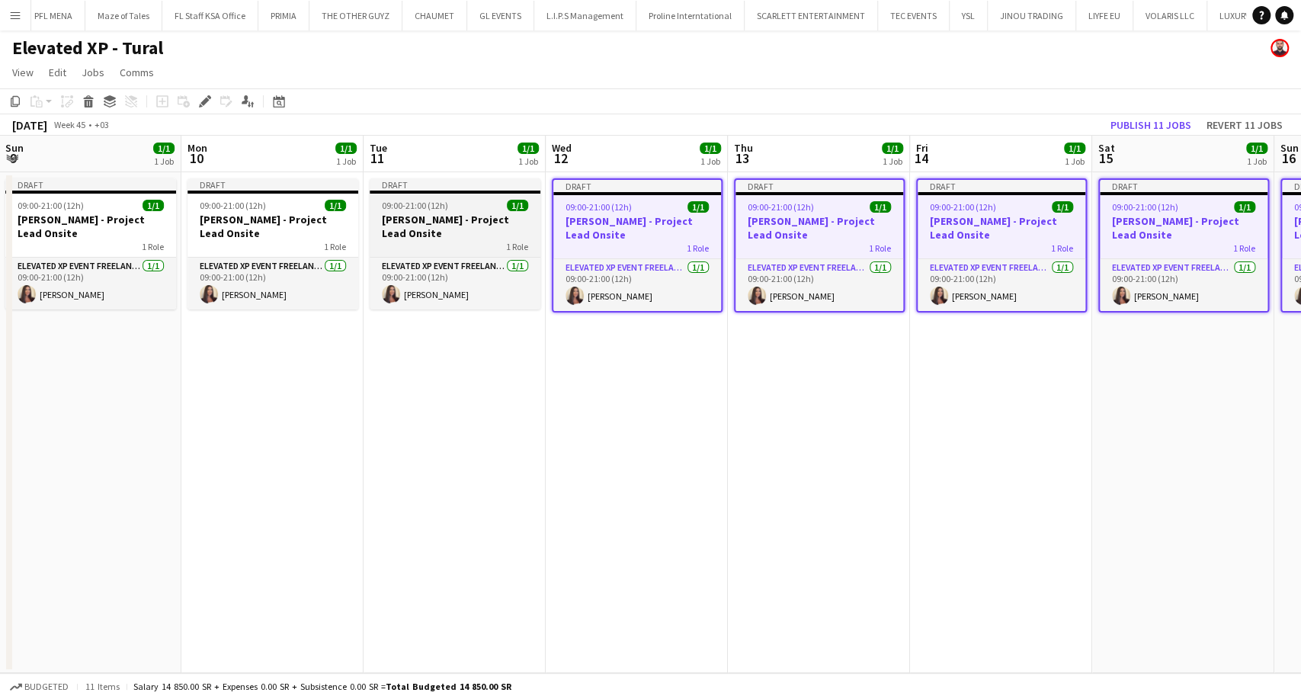
click at [463, 250] on div "1 Role" at bounding box center [455, 246] width 171 height 12
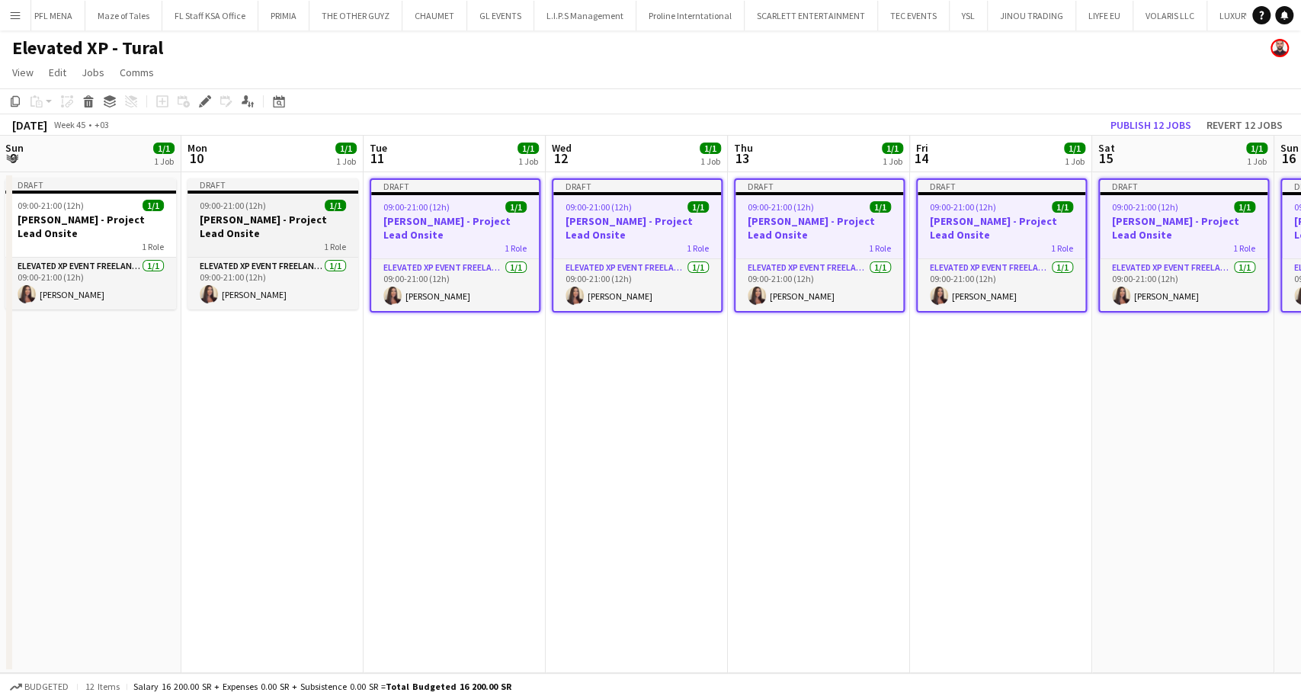
click at [290, 235] on h3 "Aysel Ahmadova - Project Lead Onsite" at bounding box center [273, 226] width 171 height 27
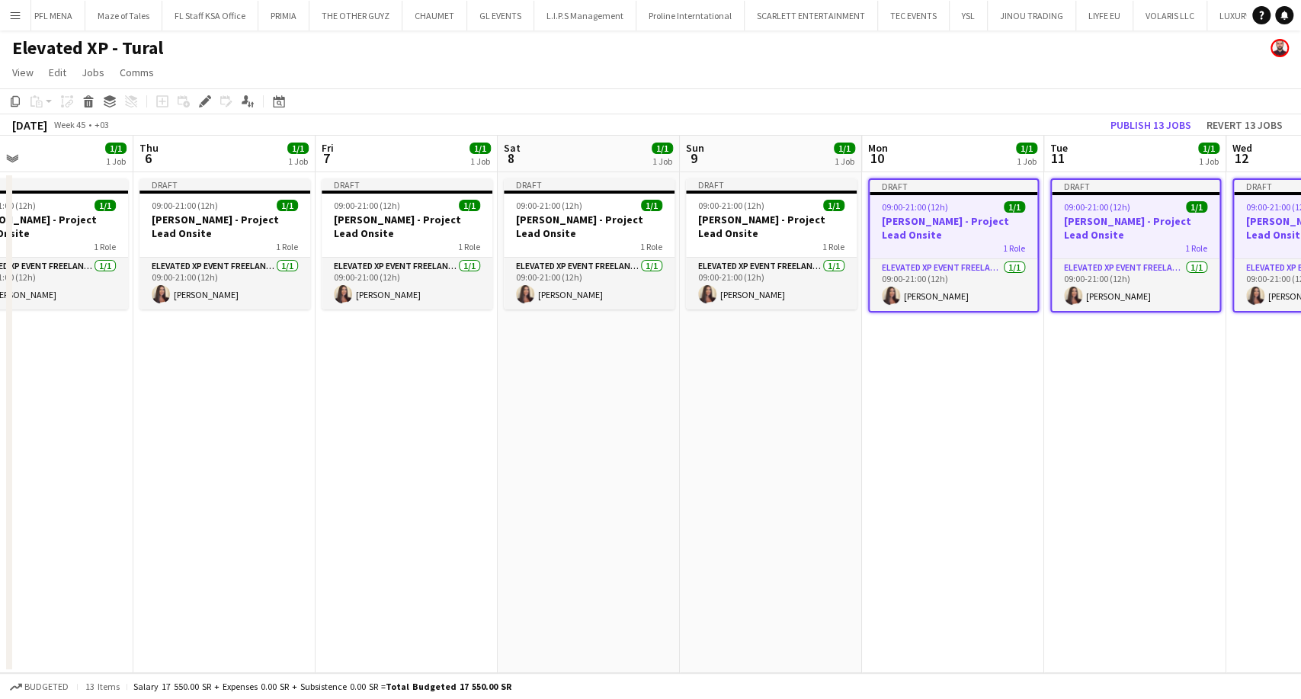
click at [964, 292] on app-calendar-viewport "Mon 3 1/1 1 Job Tue 4 1/1 1 Job Wed 5 1/1 1 Job Thu 6 1/1 1 Job Fri 7 1/1 1 Job…" at bounding box center [650, 404] width 1301 height 537
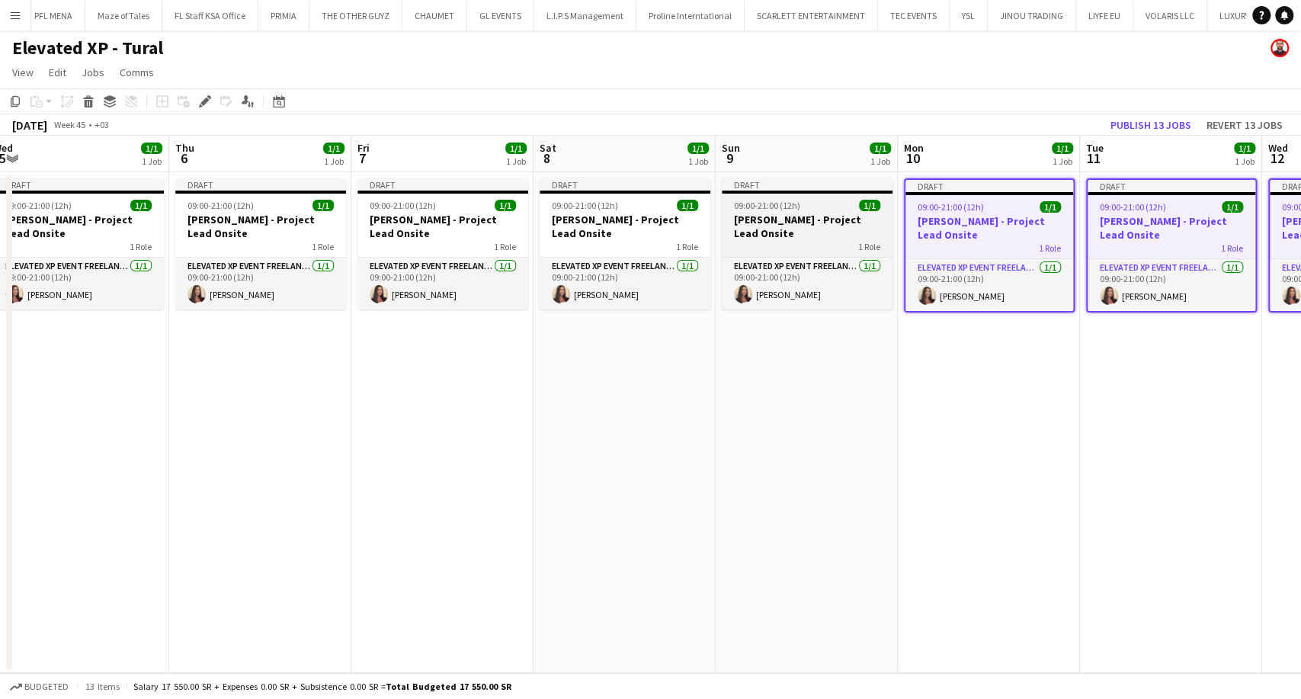
click at [797, 230] on h3 "Aysel Ahmadova - Project Lead Onsite" at bounding box center [807, 226] width 171 height 27
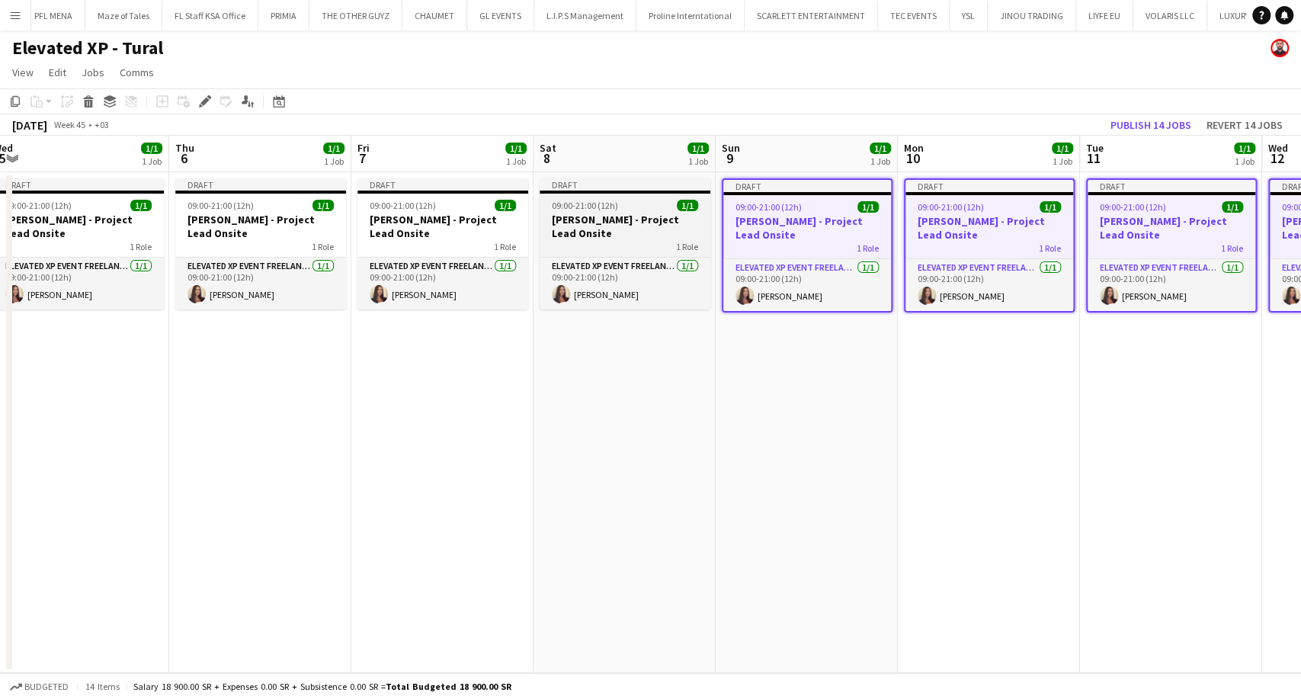
click at [585, 241] on div "1 Role" at bounding box center [625, 246] width 171 height 12
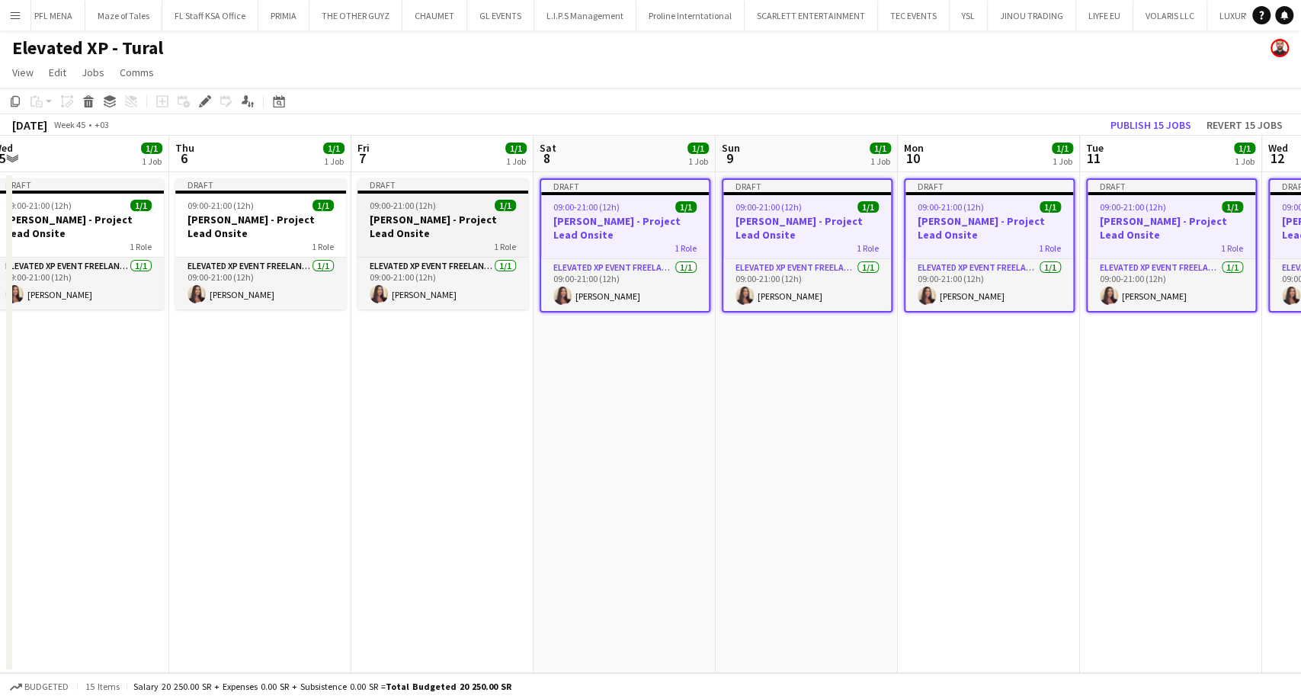
click at [438, 236] on h3 "Aysel Ahmadova - Project Lead Onsite" at bounding box center [443, 226] width 171 height 27
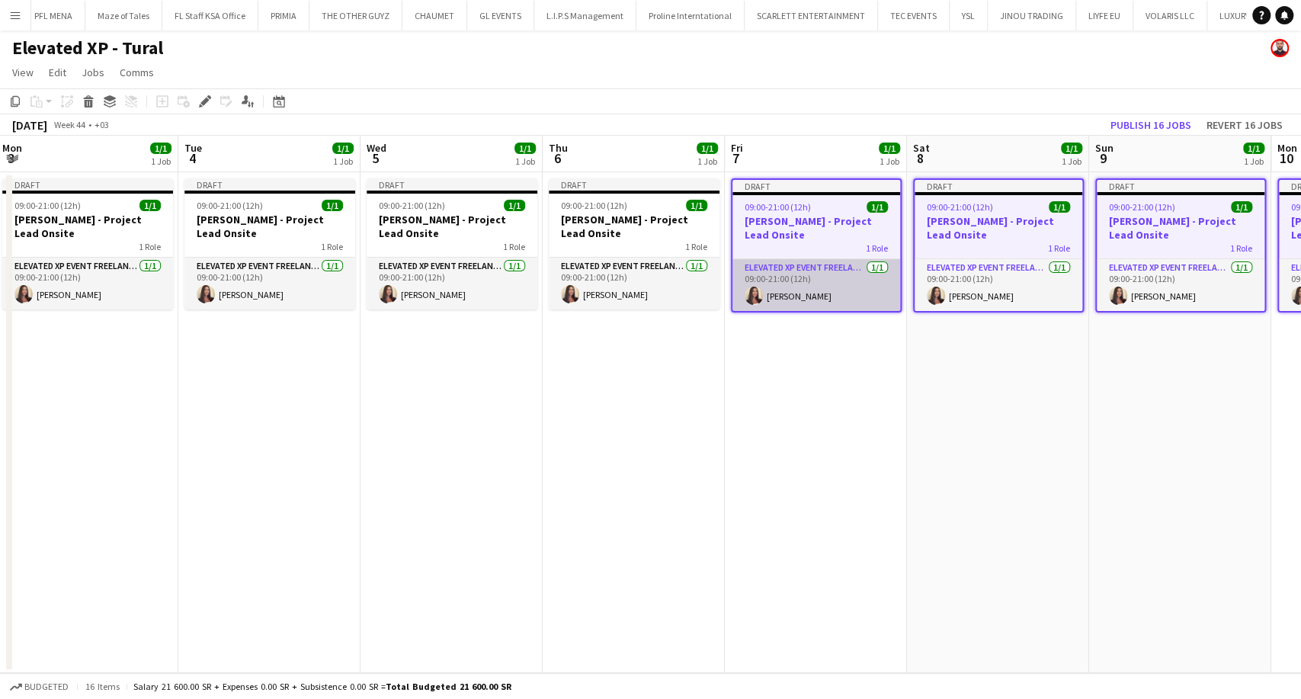
click at [964, 269] on app-calendar-viewport "Sat 1 1/1 1 Job Sun 2 1/1 1 Job Mon 3 1/1 1 Job Tue 4 1/1 1 Job Wed 5 1/1 1 Job…" at bounding box center [650, 404] width 1301 height 537
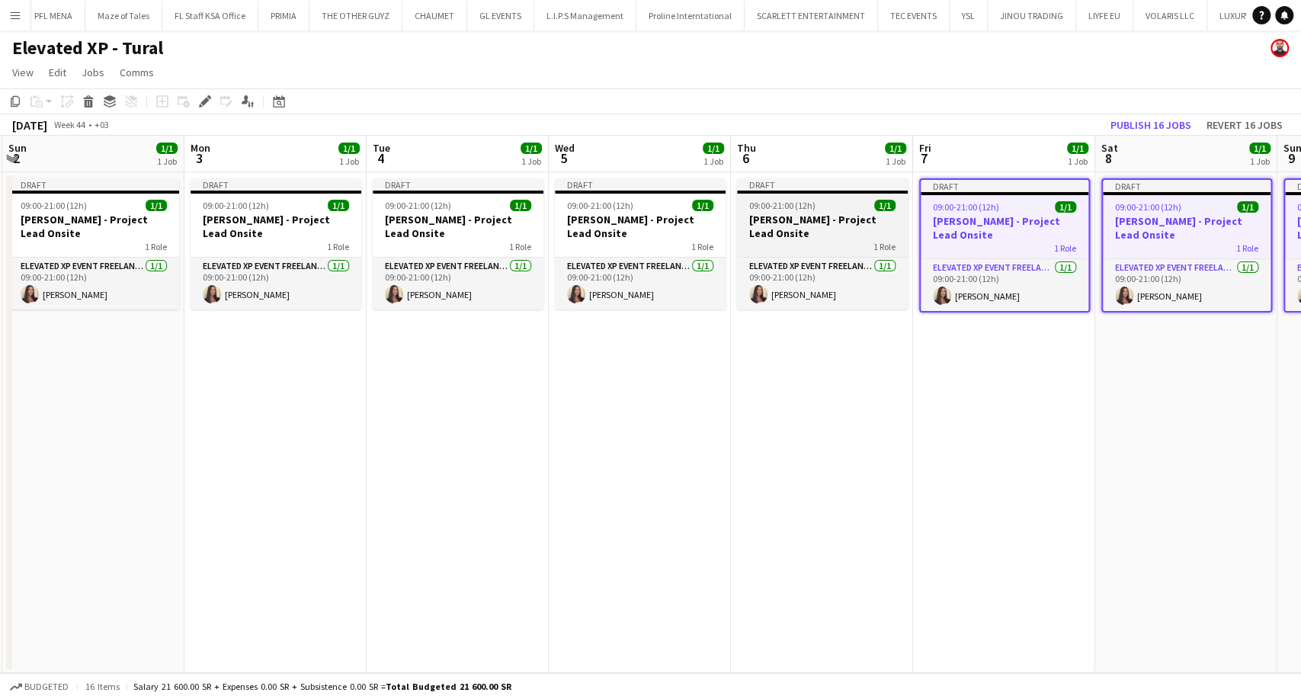
click at [793, 241] on div "1 Role" at bounding box center [822, 246] width 171 height 12
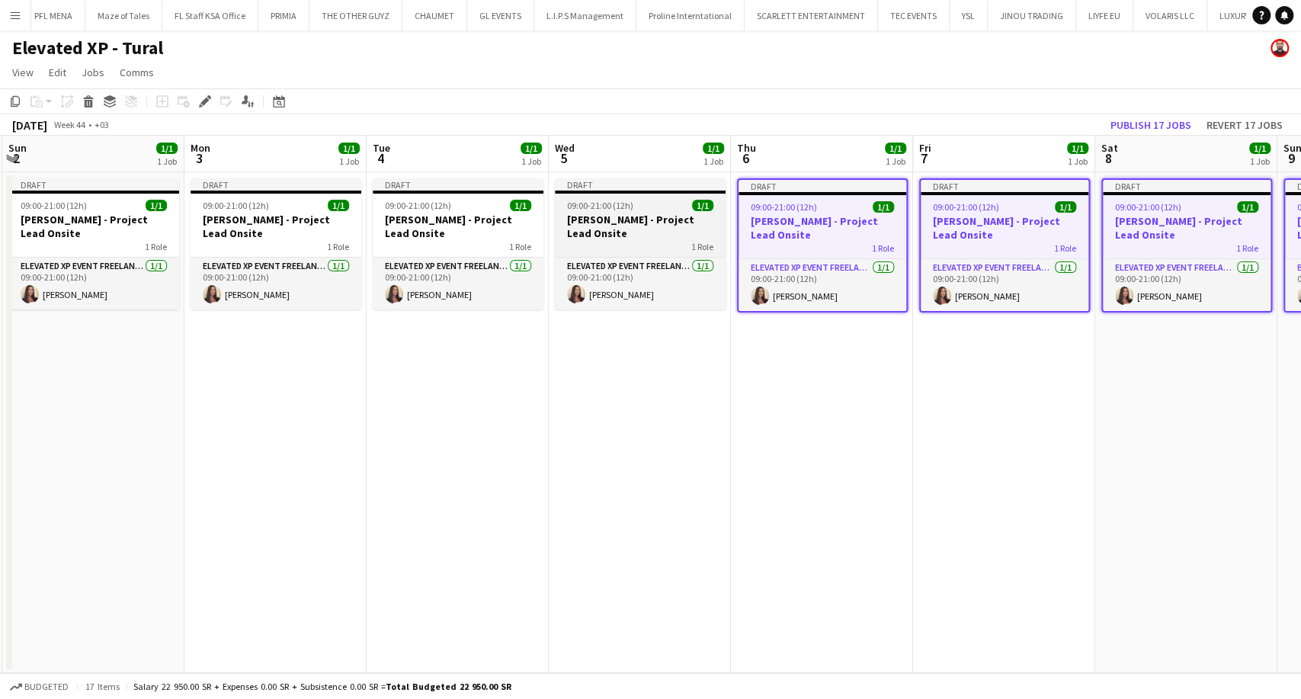
click at [621, 226] on h3 "Aysel Ahmadova - Project Lead Onsite" at bounding box center [640, 226] width 171 height 27
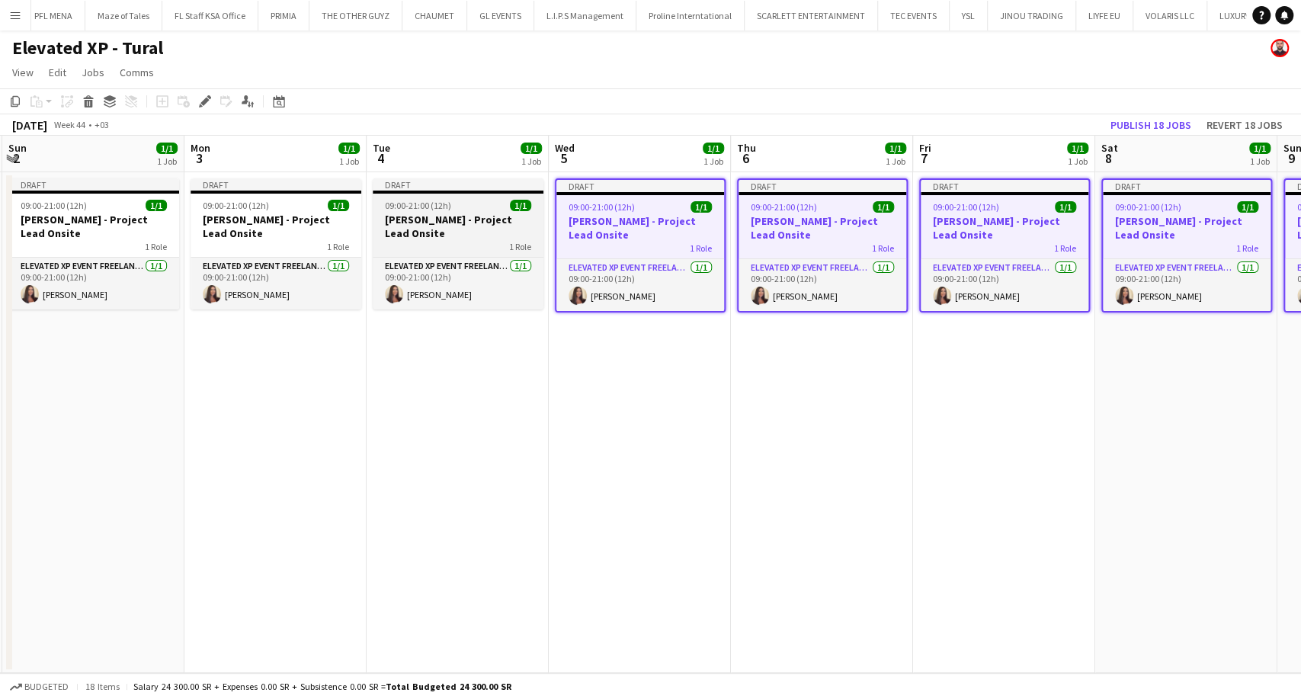
click at [482, 240] on div "1 Role" at bounding box center [458, 246] width 171 height 12
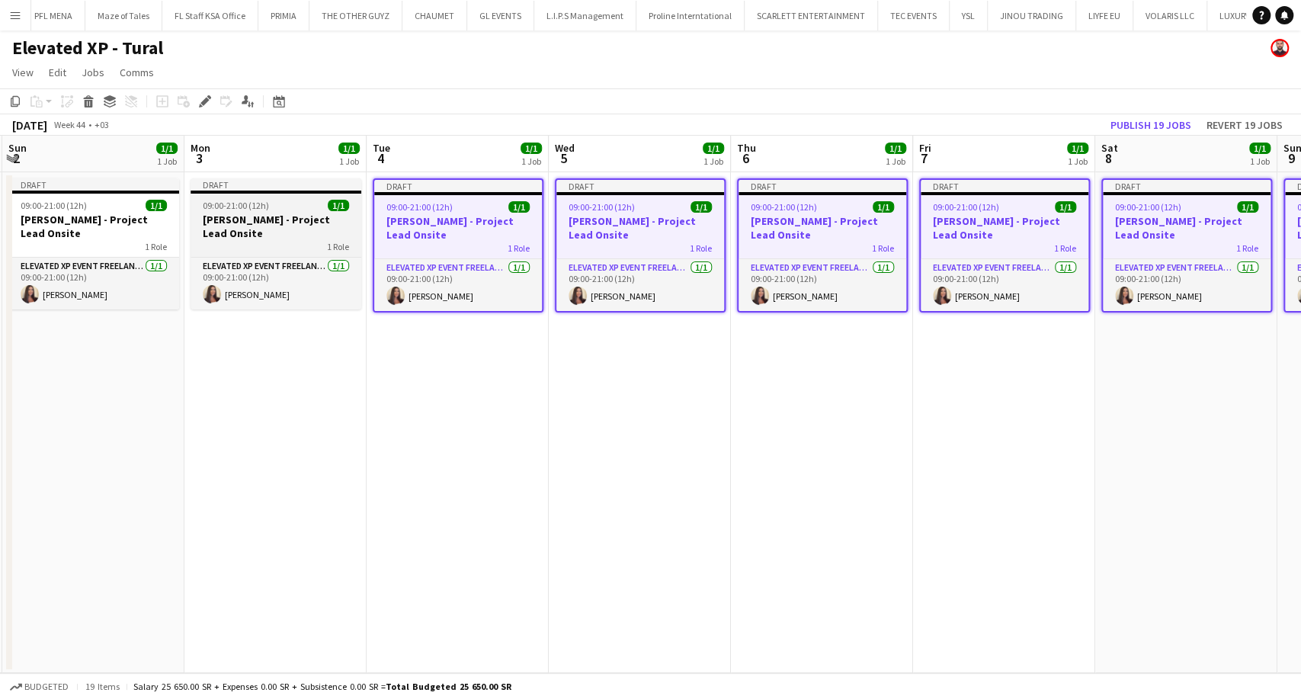
click at [308, 240] on div "1 Role" at bounding box center [276, 246] width 171 height 12
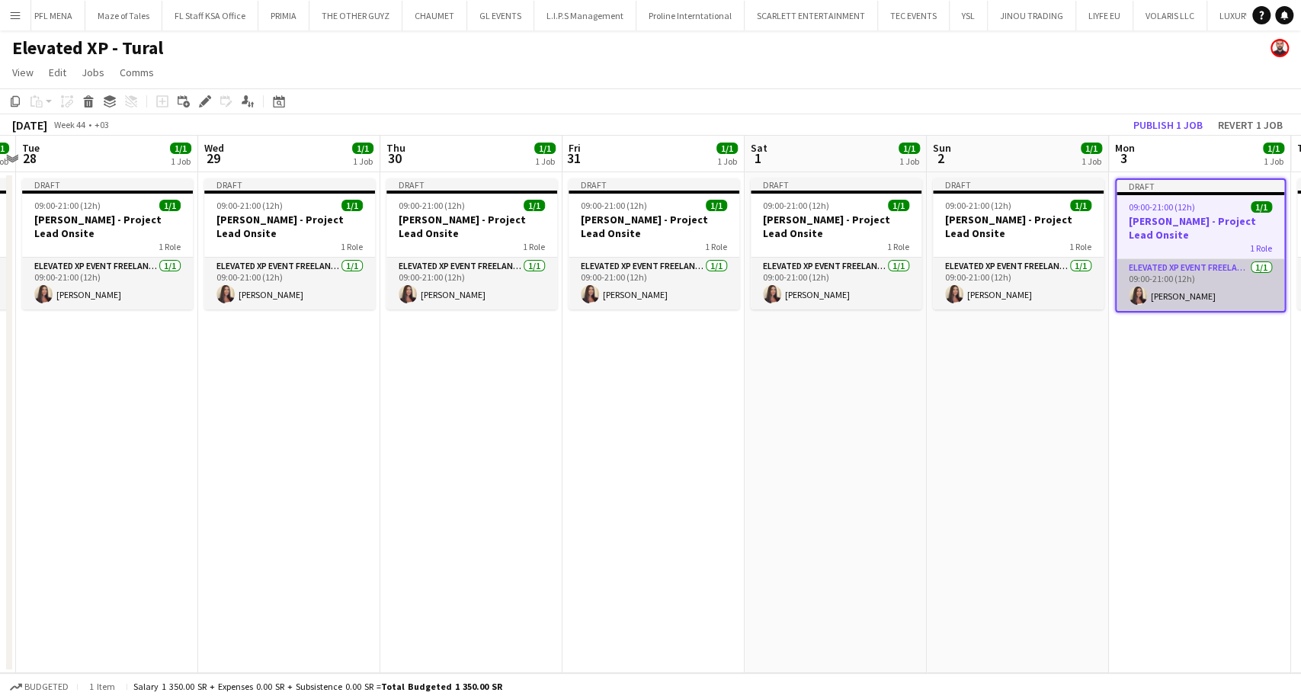
scroll to position [0, 402]
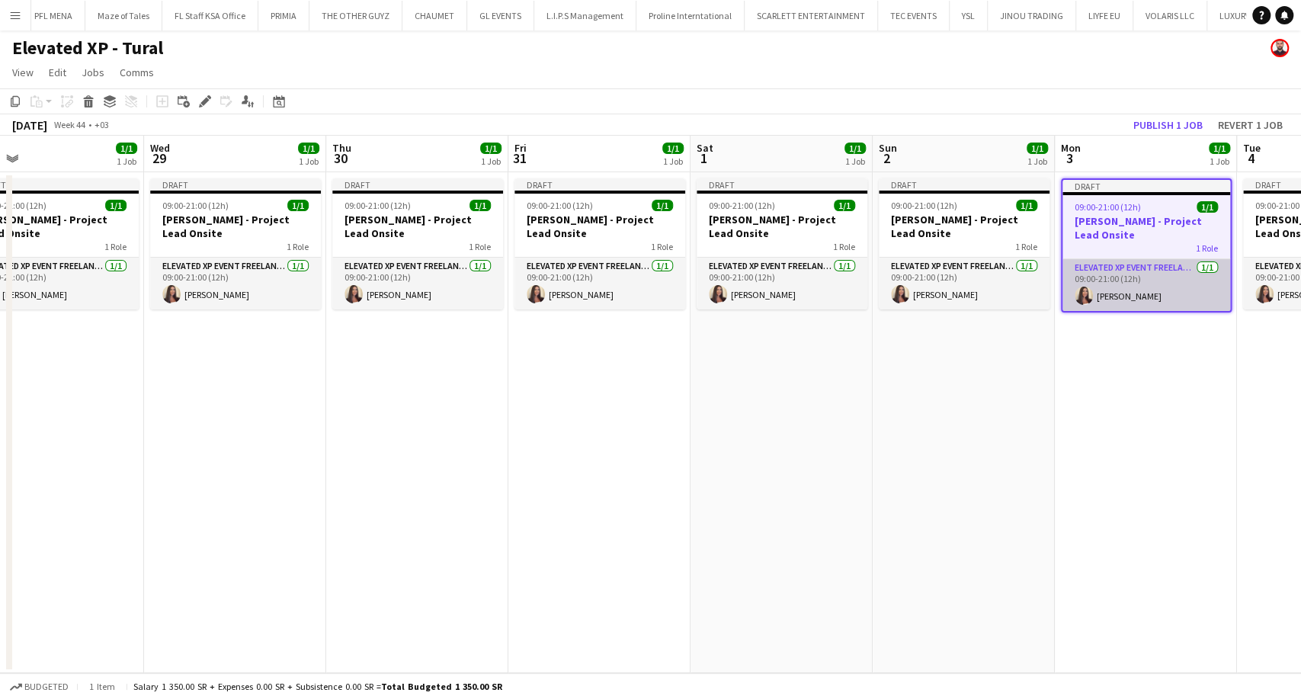
click at [1150, 276] on app-calendar-viewport "Sun 26 1/1 1 Job Mon 27 1/1 1 Job Tue 28 1/1 1 Job Wed 29 1/1 1 Job Thu 30 1/1 …" at bounding box center [650, 404] width 1301 height 537
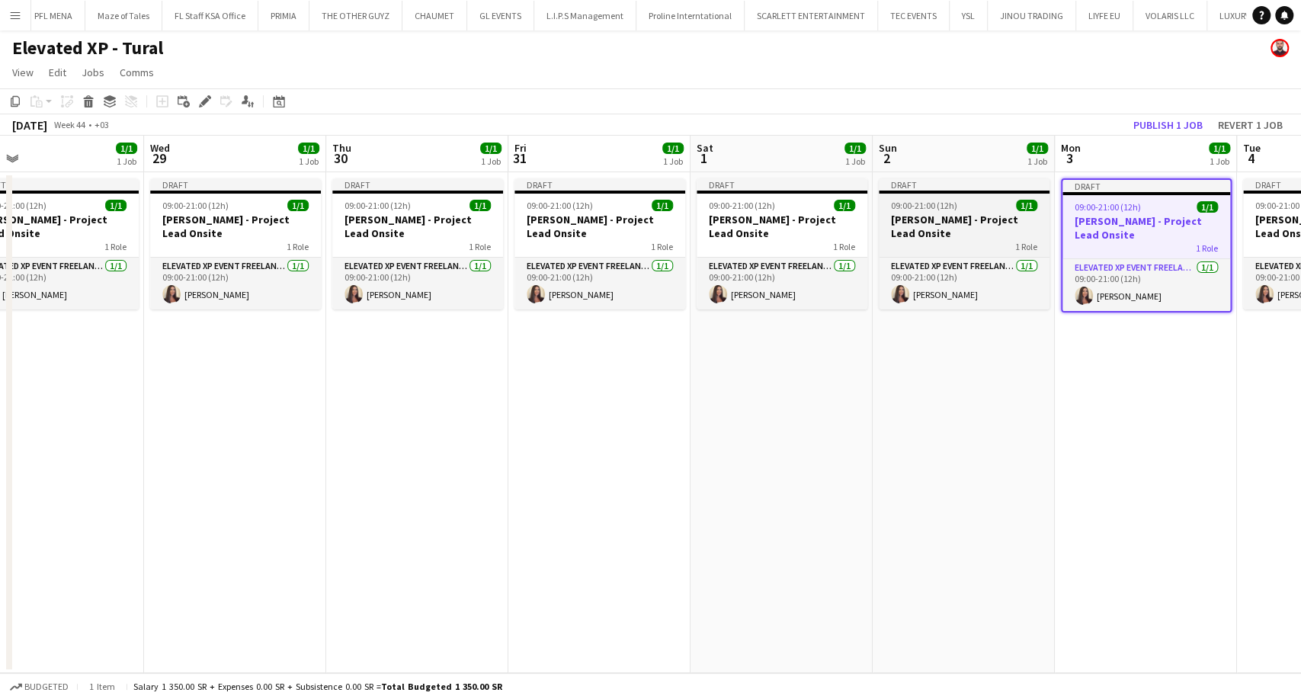
click at [943, 240] on div "1 Role" at bounding box center [964, 246] width 171 height 12
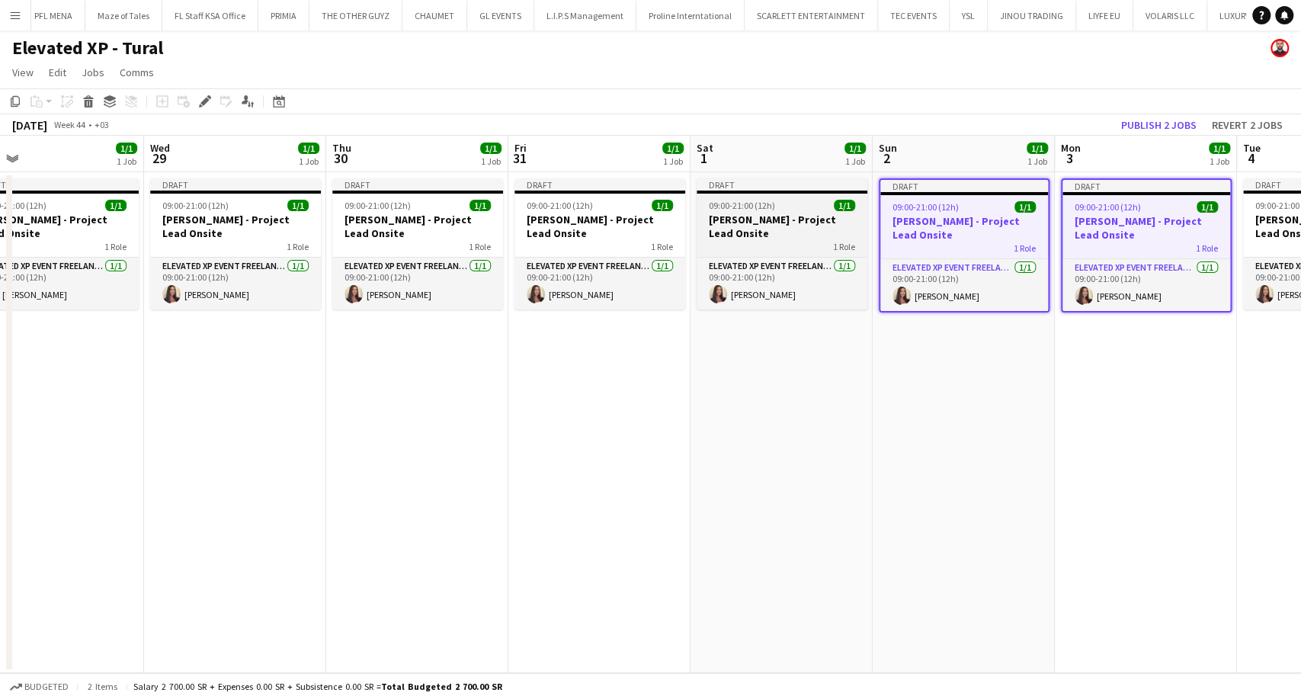
click at [738, 233] on h3 "Aysel Ahmadova - Project Lead Onsite" at bounding box center [782, 226] width 171 height 27
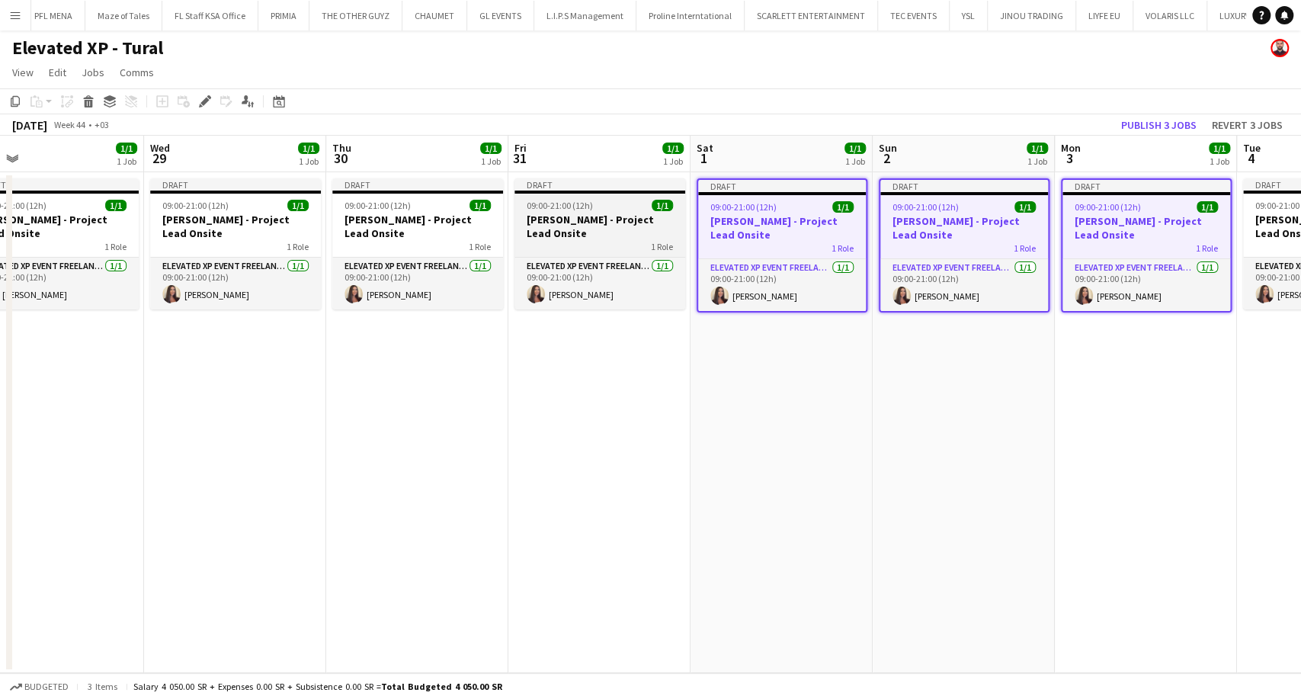
click at [585, 245] on div "1 Role" at bounding box center [600, 246] width 171 height 12
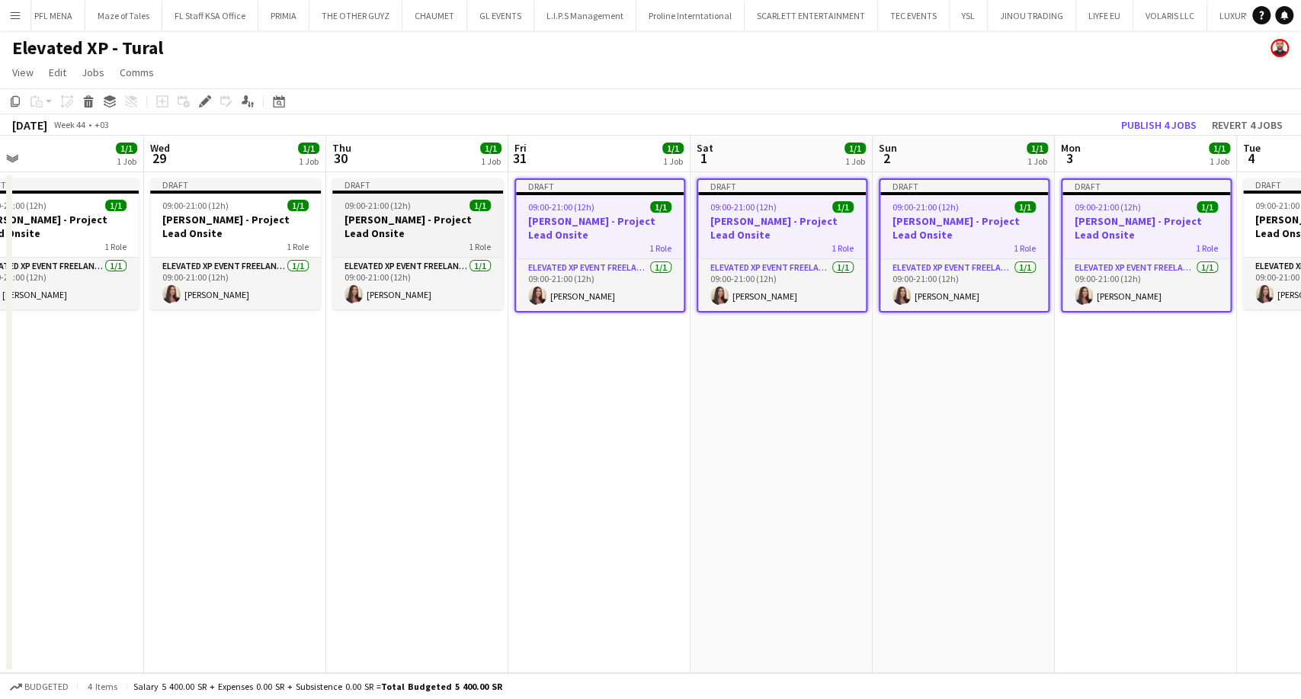
click at [440, 234] on h3 "Aysel Ahmadova - Project Lead Onsite" at bounding box center [417, 226] width 171 height 27
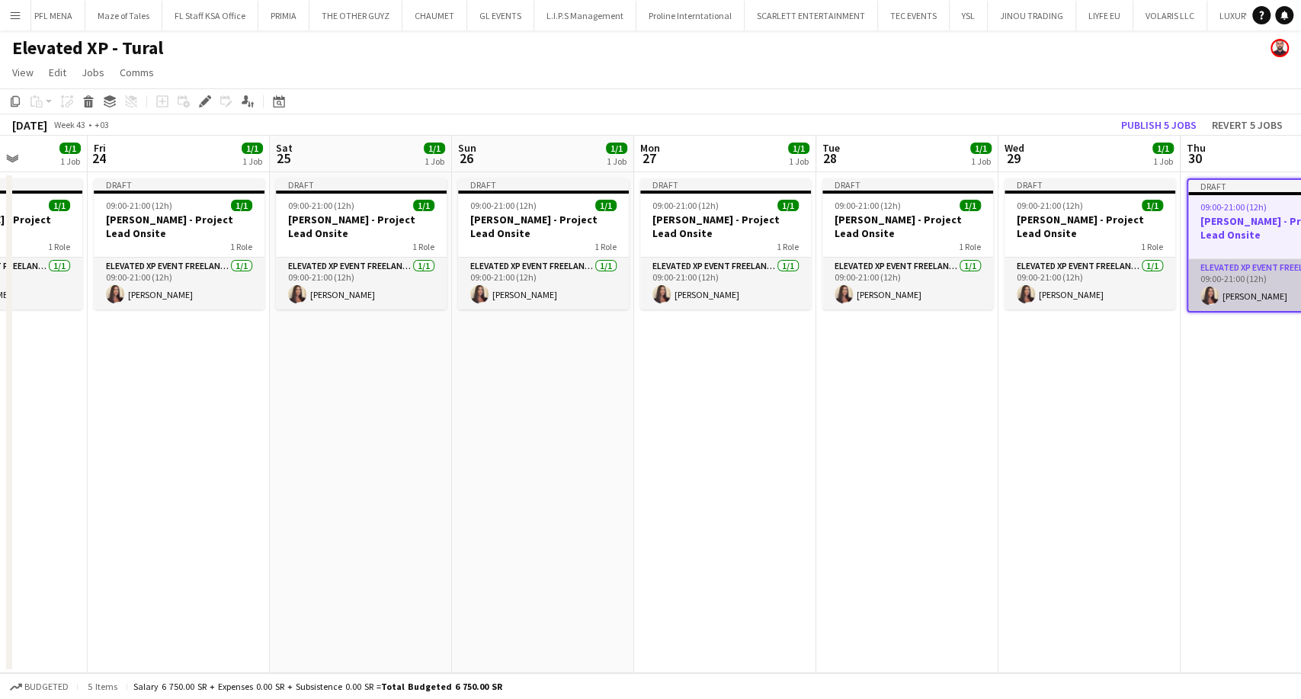
scroll to position [0, 335]
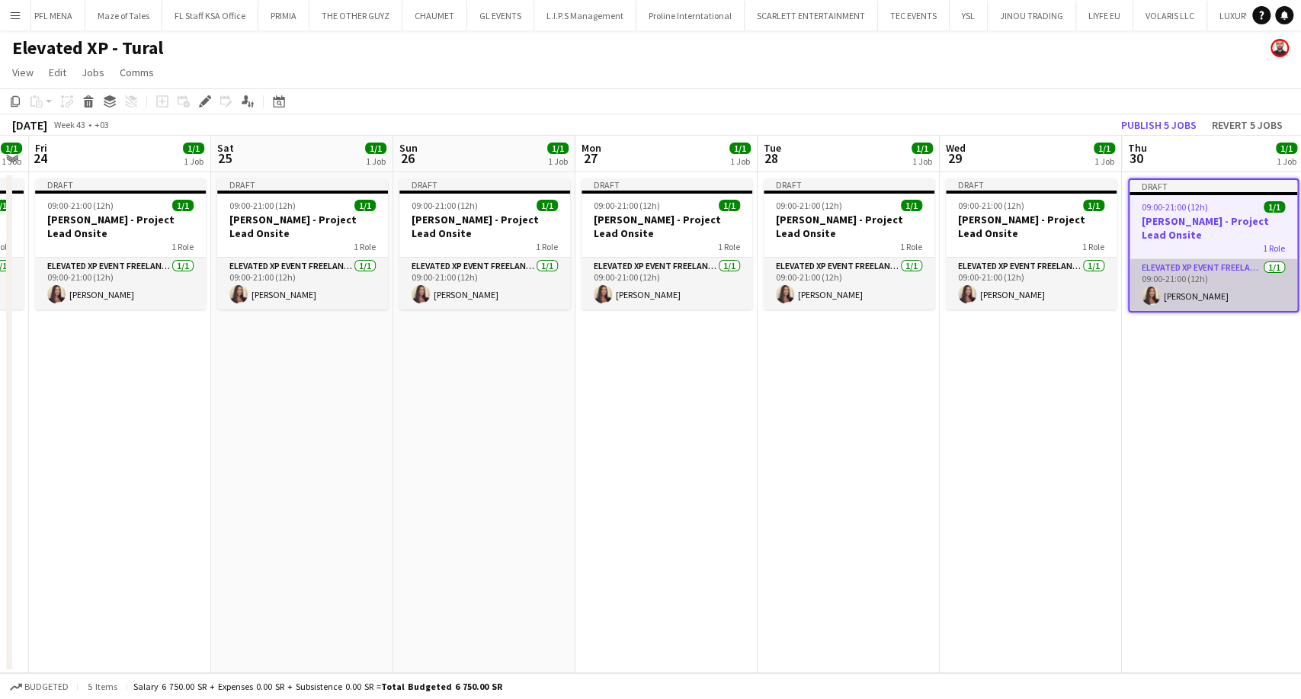
click at [1220, 278] on app-calendar-viewport "Wed 22 1/1 1 Job Thu 23 1/1 1 Job Fri 24 1/1 1 Job Sat 25 1/1 1 Job Sun 26 1/1 …" at bounding box center [650, 404] width 1301 height 537
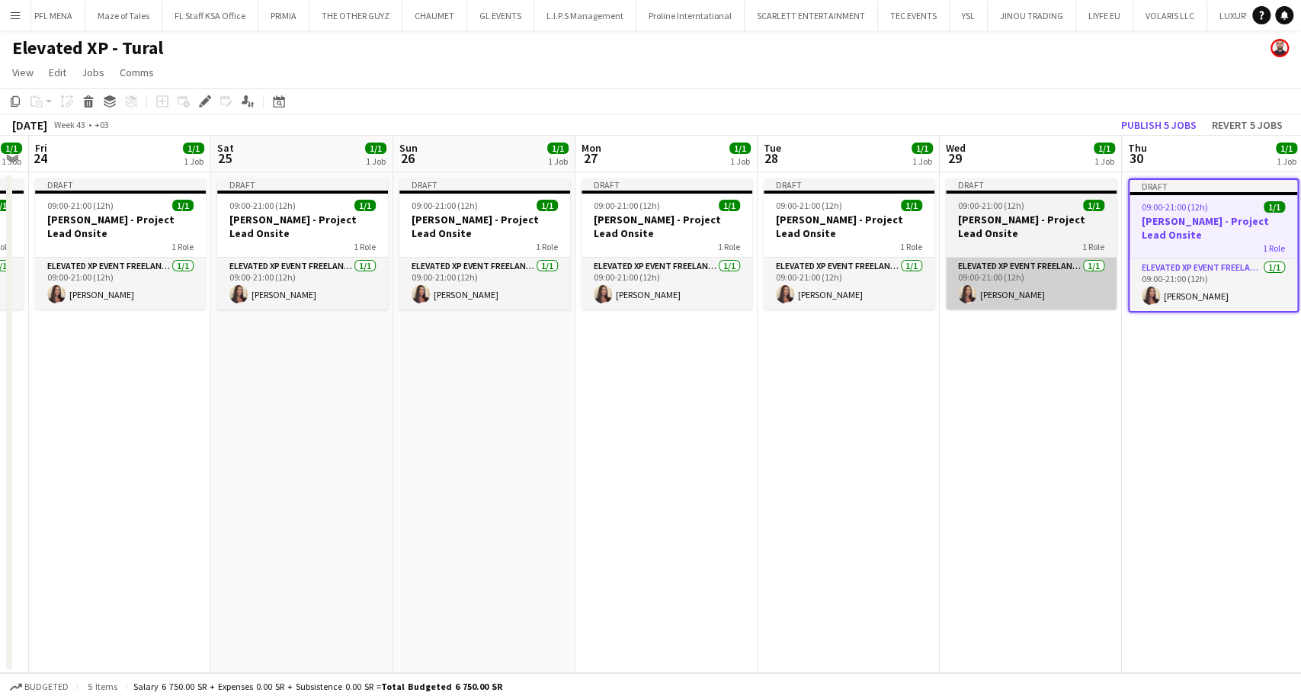
click at [1032, 249] on div "1 Role" at bounding box center [1031, 246] width 171 height 12
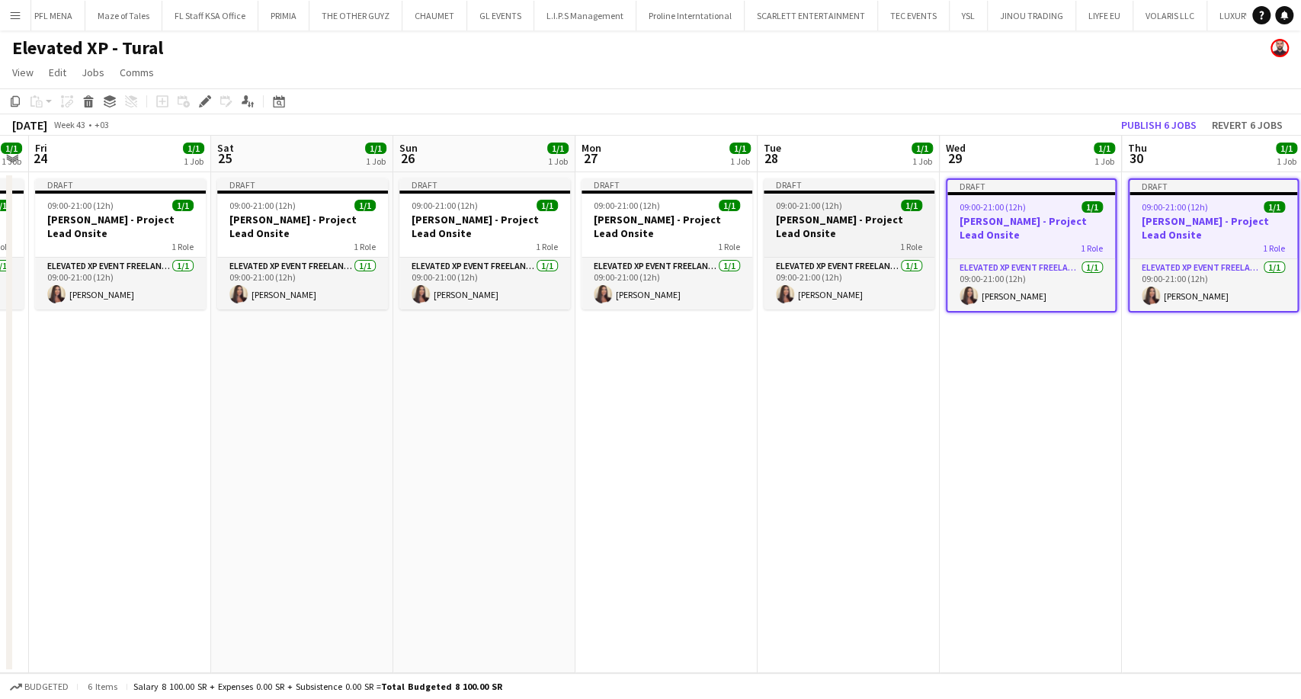
click at [822, 242] on div "1 Role" at bounding box center [849, 246] width 171 height 12
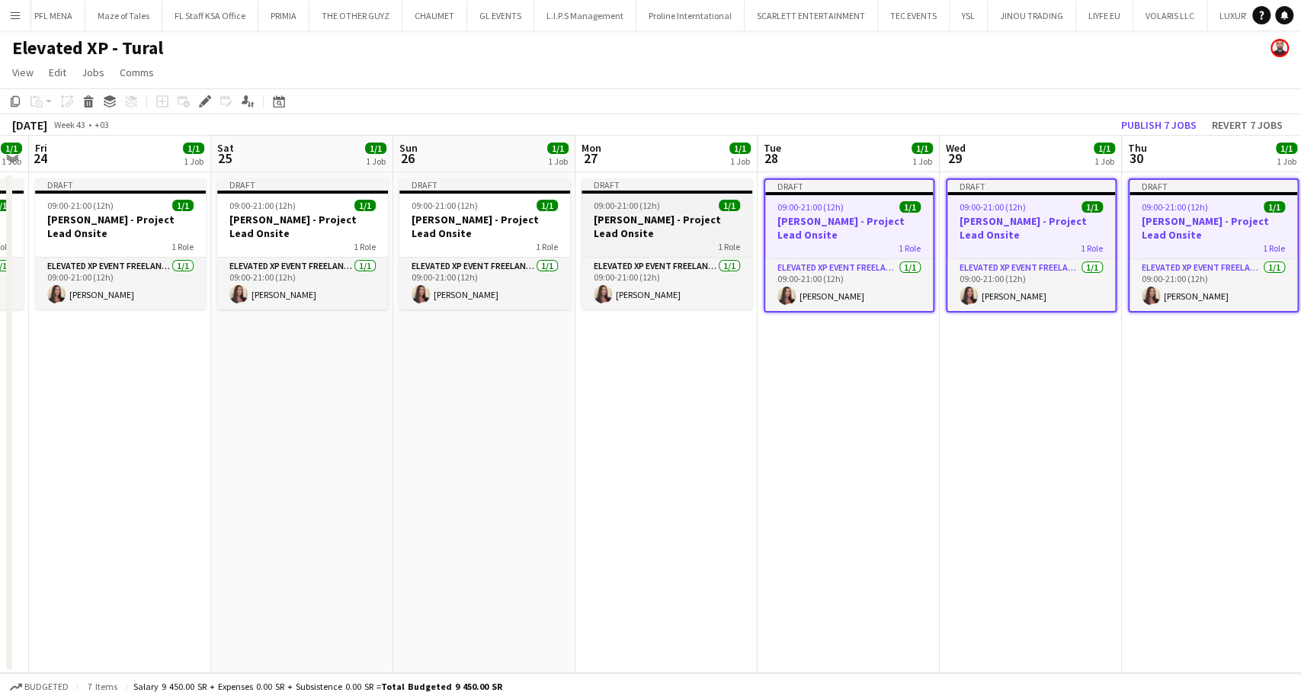
click at [662, 245] on div "1 Role" at bounding box center [667, 246] width 171 height 12
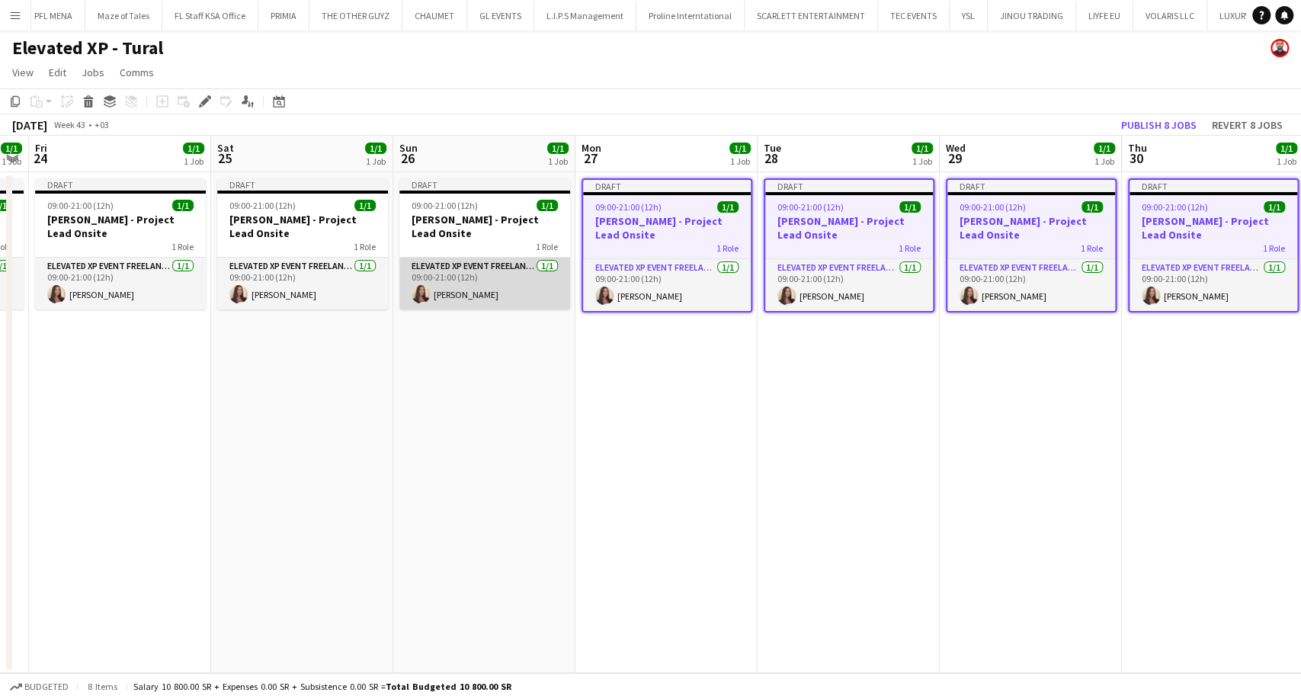
click at [471, 265] on app-card-role "Elevated XP Event Freelancer 1/1 09:00-21:00 (12h) Aysel Ahmadova" at bounding box center [484, 284] width 171 height 52
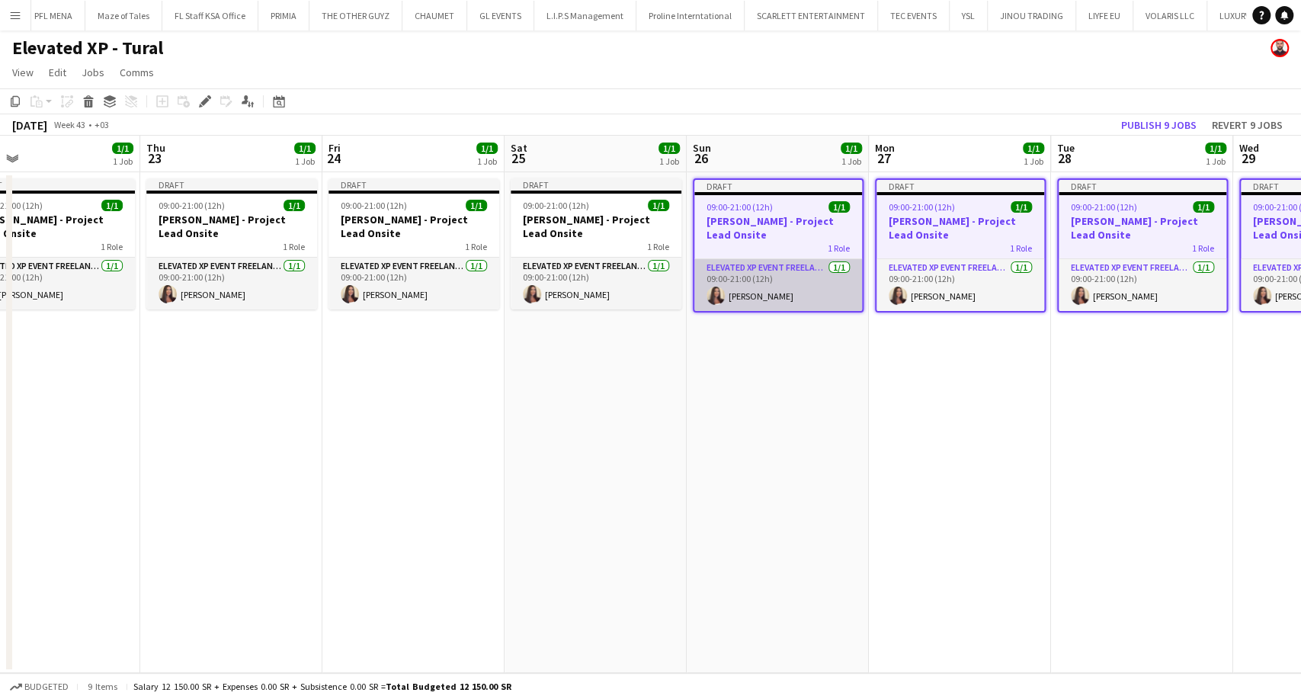
click at [927, 298] on app-calendar-viewport "Mon 20 1/1 1 Job Tue 21 1/1 1 Job Wed 22 1/1 1 Job Thu 23 1/1 1 Job Fri 24 1/1 …" at bounding box center [650, 404] width 1301 height 537
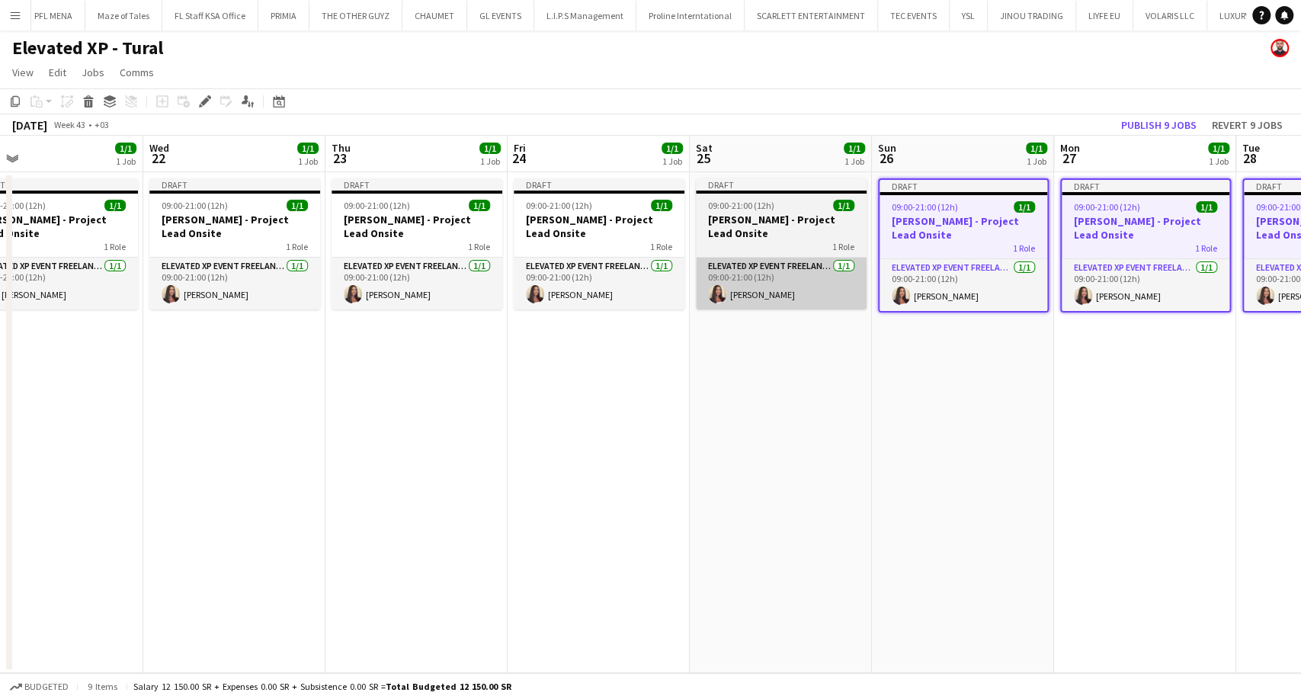
click at [784, 277] on app-card-role "Elevated XP Event Freelancer 1/1 09:00-21:00 (12h) Aysel Ahmadova" at bounding box center [781, 284] width 171 height 52
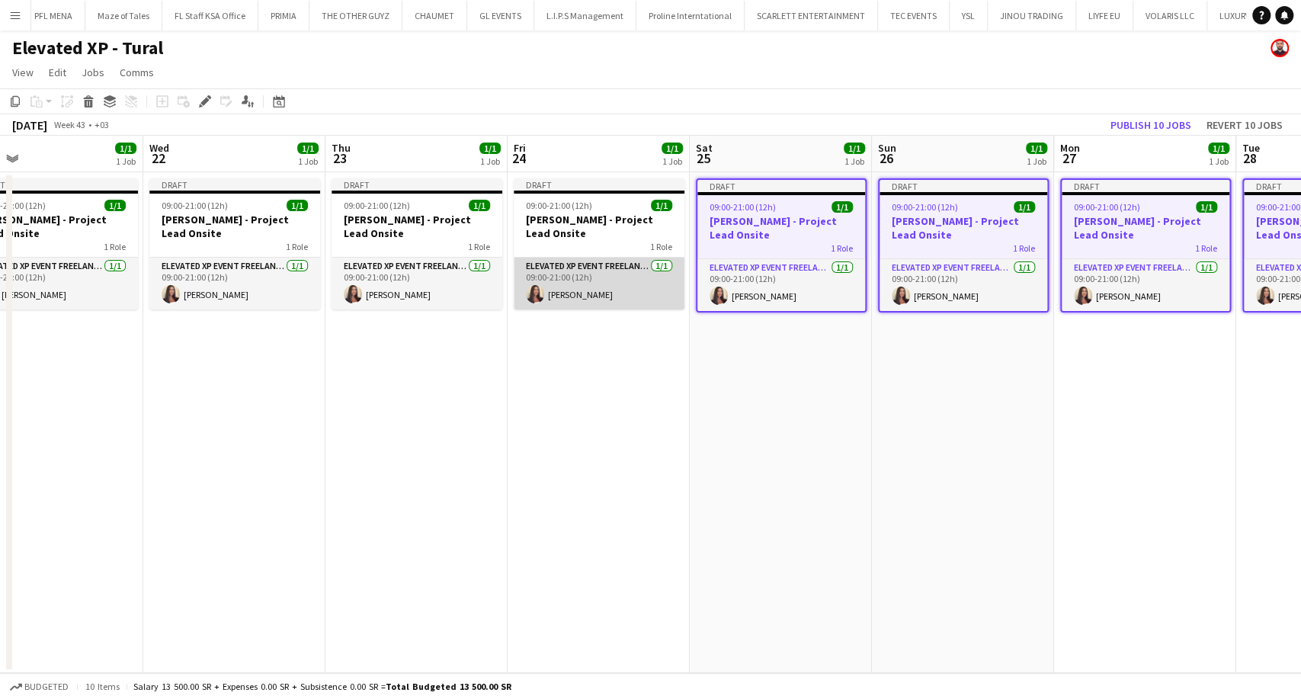
click at [567, 282] on app-card-role "Elevated XP Event Freelancer 1/1 09:00-21:00 (12h) Aysel Ahmadova" at bounding box center [599, 284] width 171 height 52
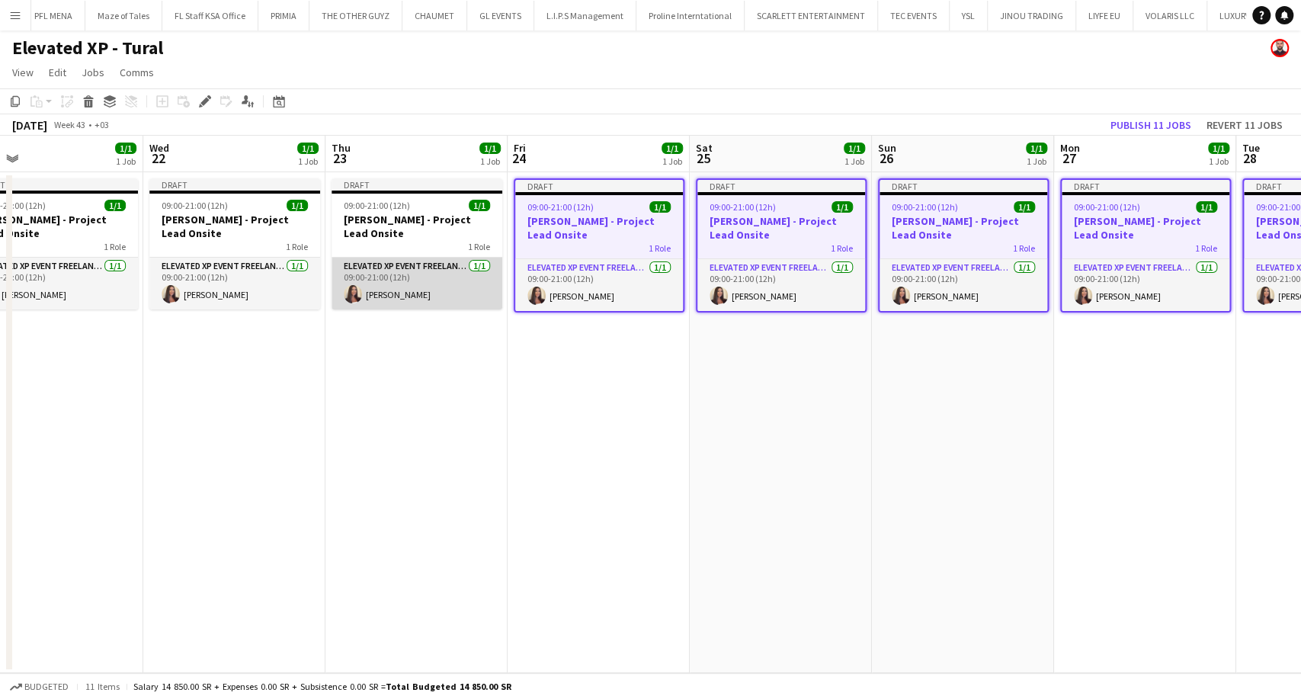
click at [368, 280] on app-card-role "Elevated XP Event Freelancer 1/1 09:00-21:00 (12h) Aysel Ahmadova" at bounding box center [417, 284] width 171 height 52
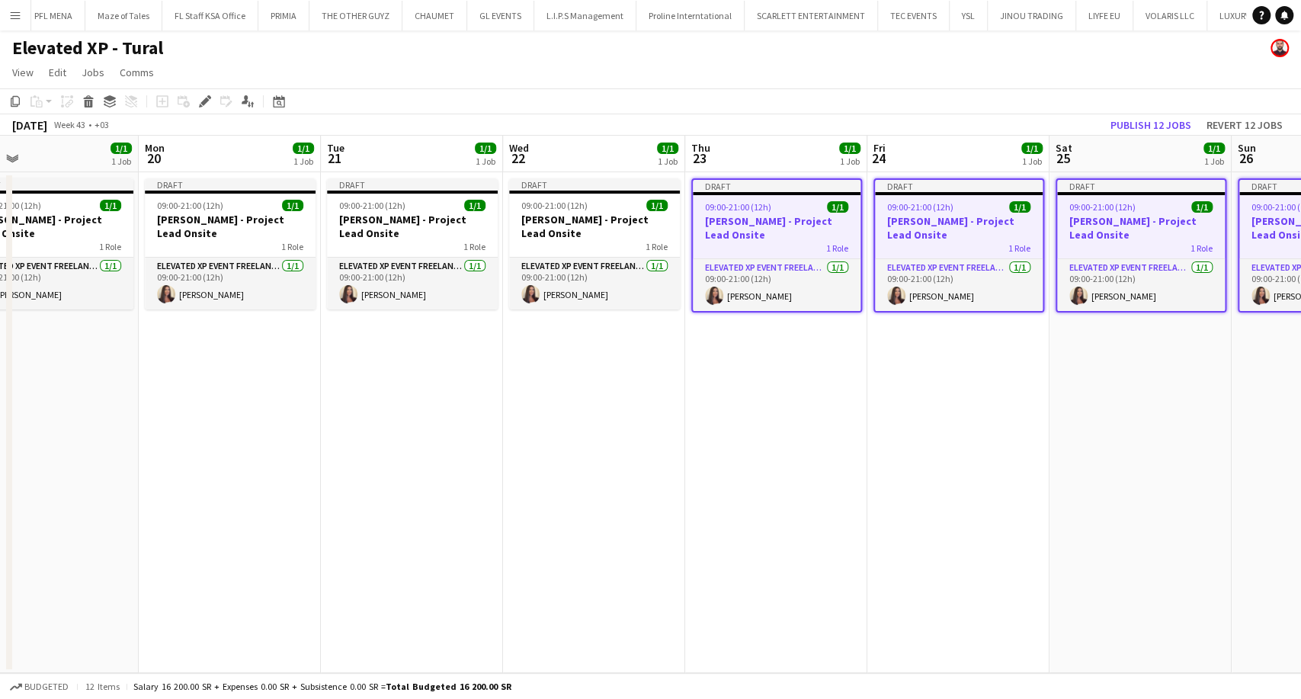
scroll to position [0, 324]
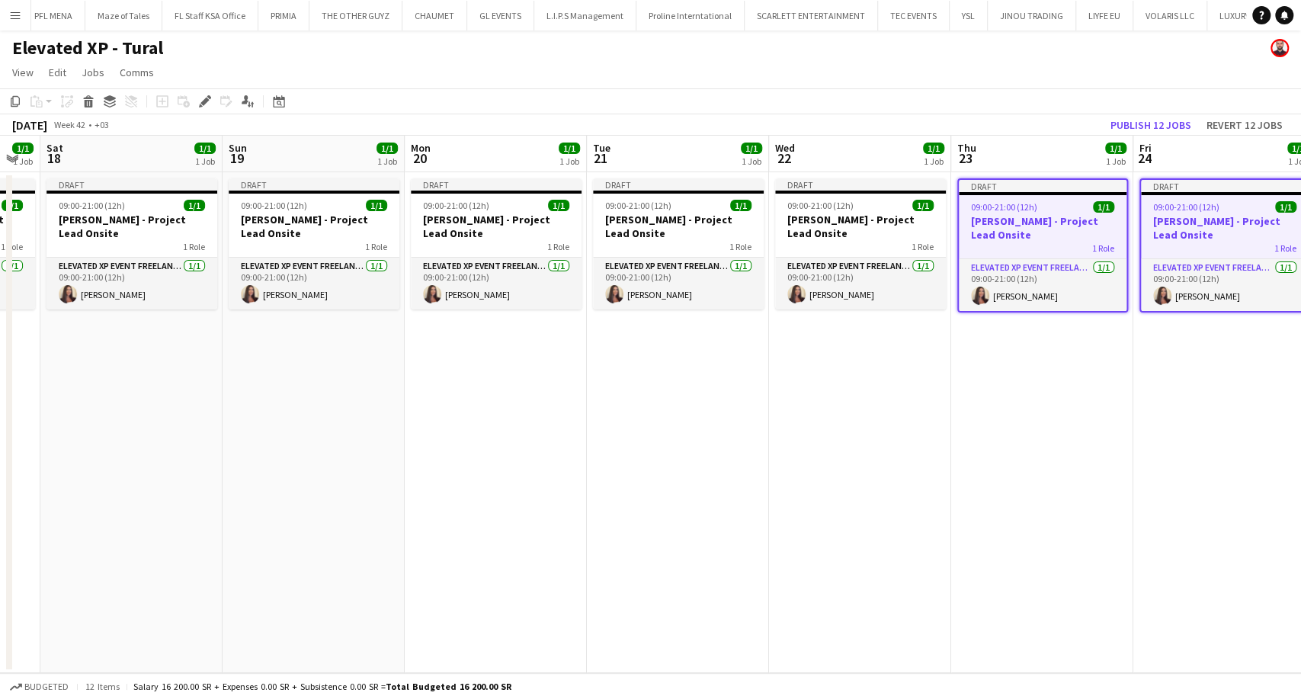
click at [994, 298] on app-calendar-viewport "Thu 16 1/1 1 Job Fri 17 1/1 1 Job Sat 18 1/1 1 Job Sun 19 1/1 1 Job Mon 20 1/1 …" at bounding box center [650, 404] width 1301 height 537
click at [823, 261] on app-card-role "Elevated XP Event Freelancer 1/1 09:00-21:00 (12h) Aysel Ahmadova" at bounding box center [860, 284] width 171 height 52
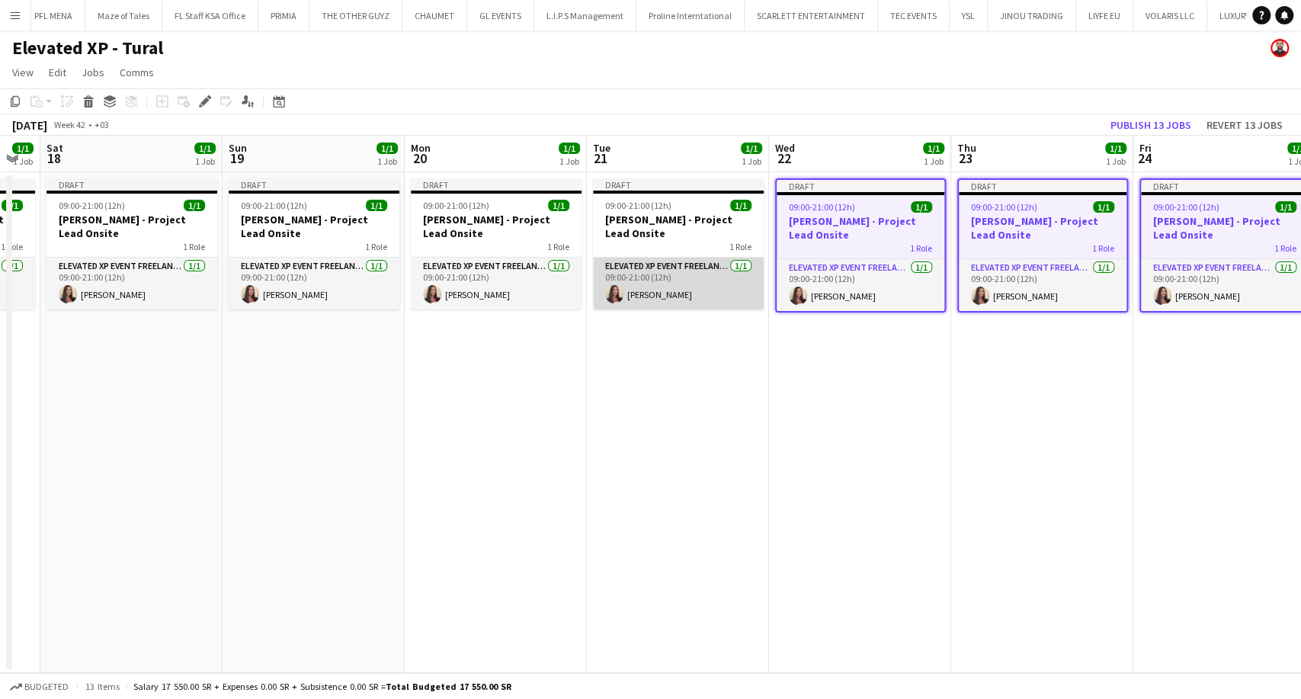
click at [691, 258] on app-card-role "Elevated XP Event Freelancer 1/1 09:00-21:00 (12h) Aysel Ahmadova" at bounding box center [678, 284] width 171 height 52
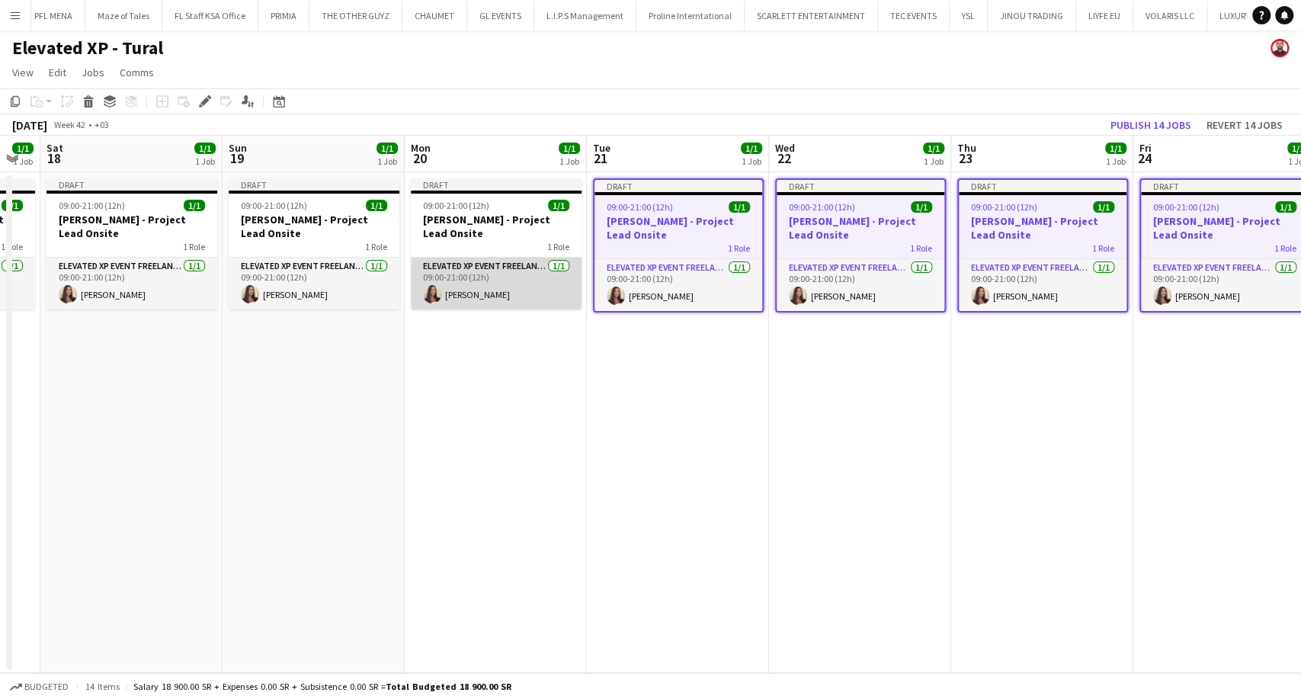
click at [492, 271] on app-card-role "Elevated XP Event Freelancer 1/1 09:00-21:00 (12h) Aysel Ahmadova" at bounding box center [496, 284] width 171 height 52
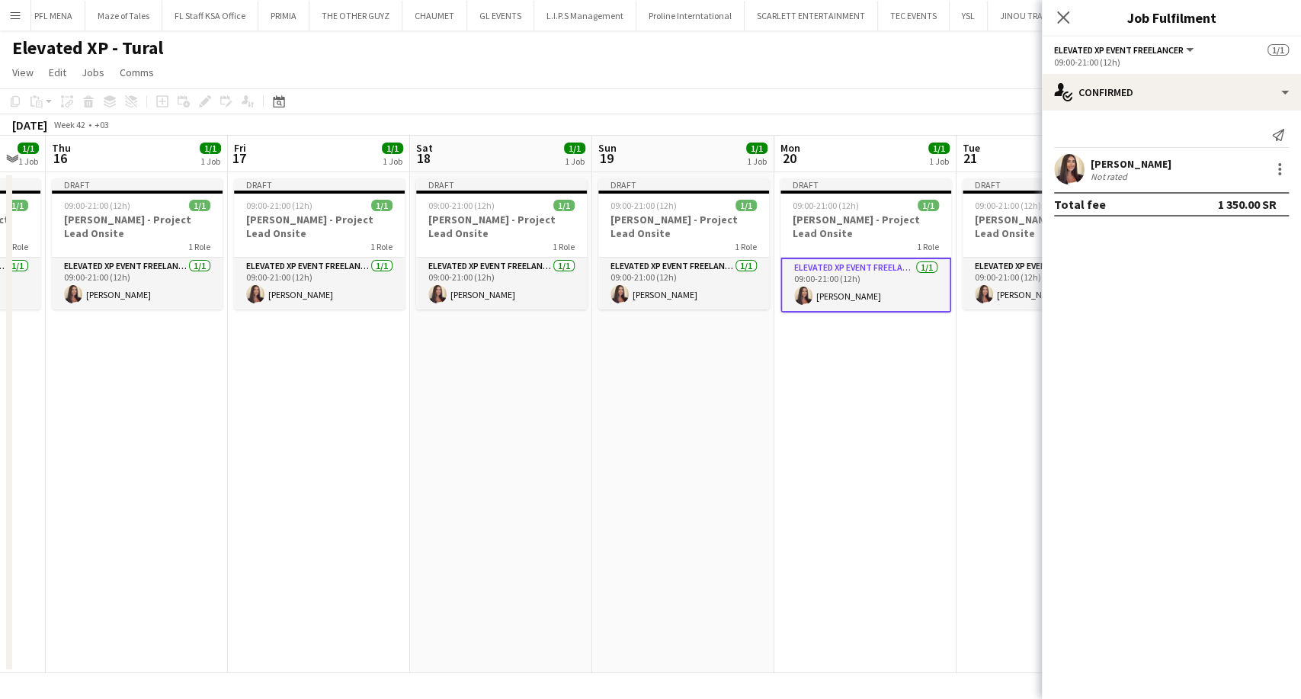
click at [847, 312] on app-calendar-viewport "Tue 14 1/1 1 Job Wed 15 1/1 1 Job Thu 16 1/1 1 Job Fri 17 1/1 1 Job Sat 18 1/1 …" at bounding box center [650, 404] width 1301 height 537
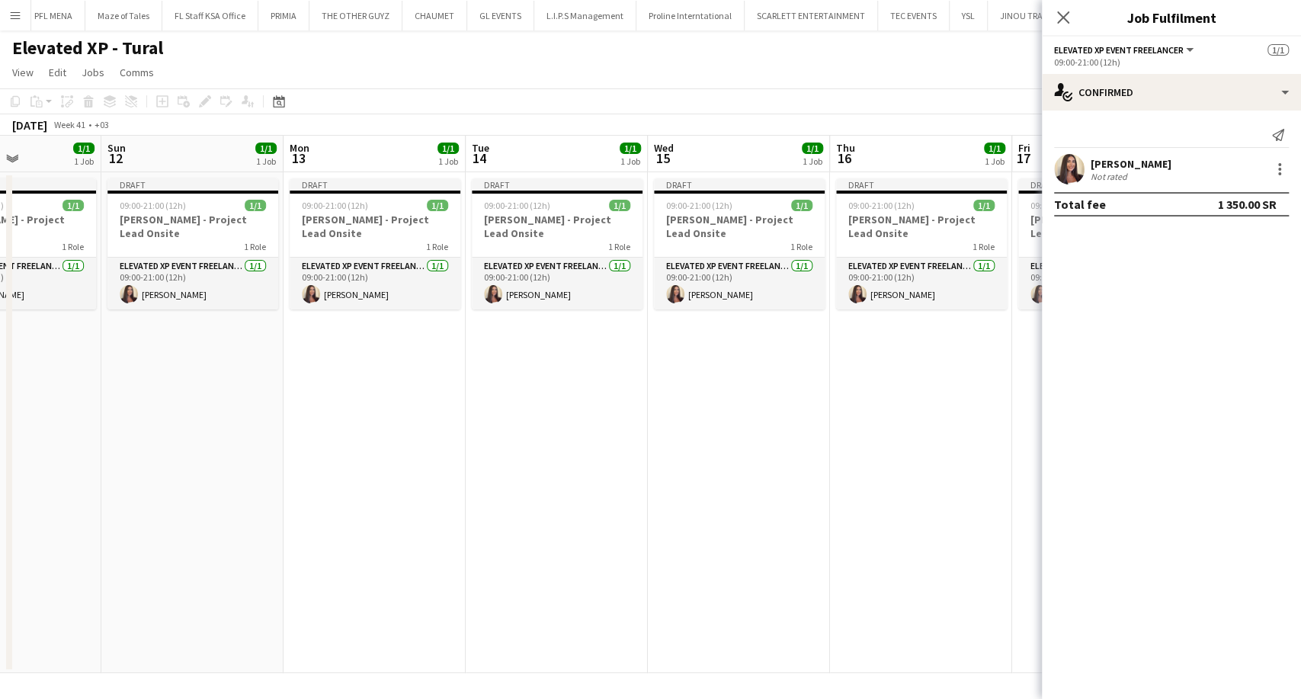
click at [1170, 286] on body "Menu Boards Boards Boards All jobs Status Workforce Workforce My Workforce Recr…" at bounding box center [650, 349] width 1301 height 699
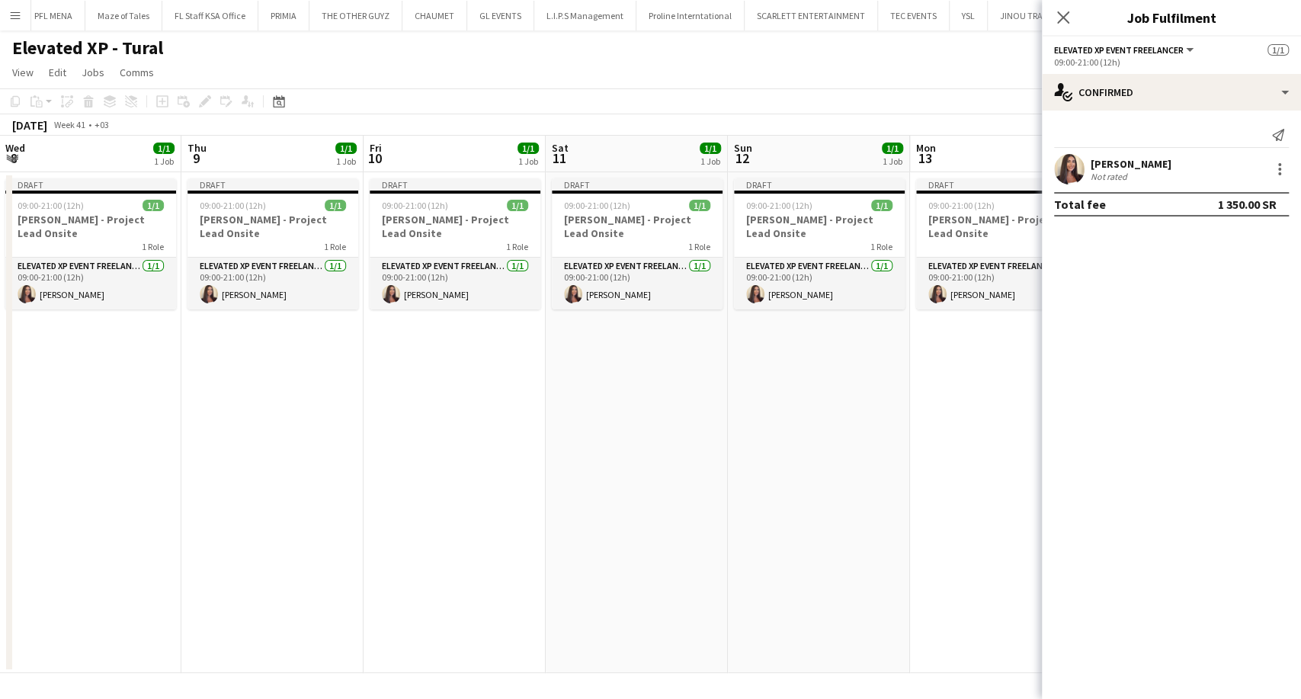
click at [1300, 254] on body "Menu Boards Boards Boards All jobs Status Workforce Workforce My Workforce Recr…" at bounding box center [650, 349] width 1301 height 699
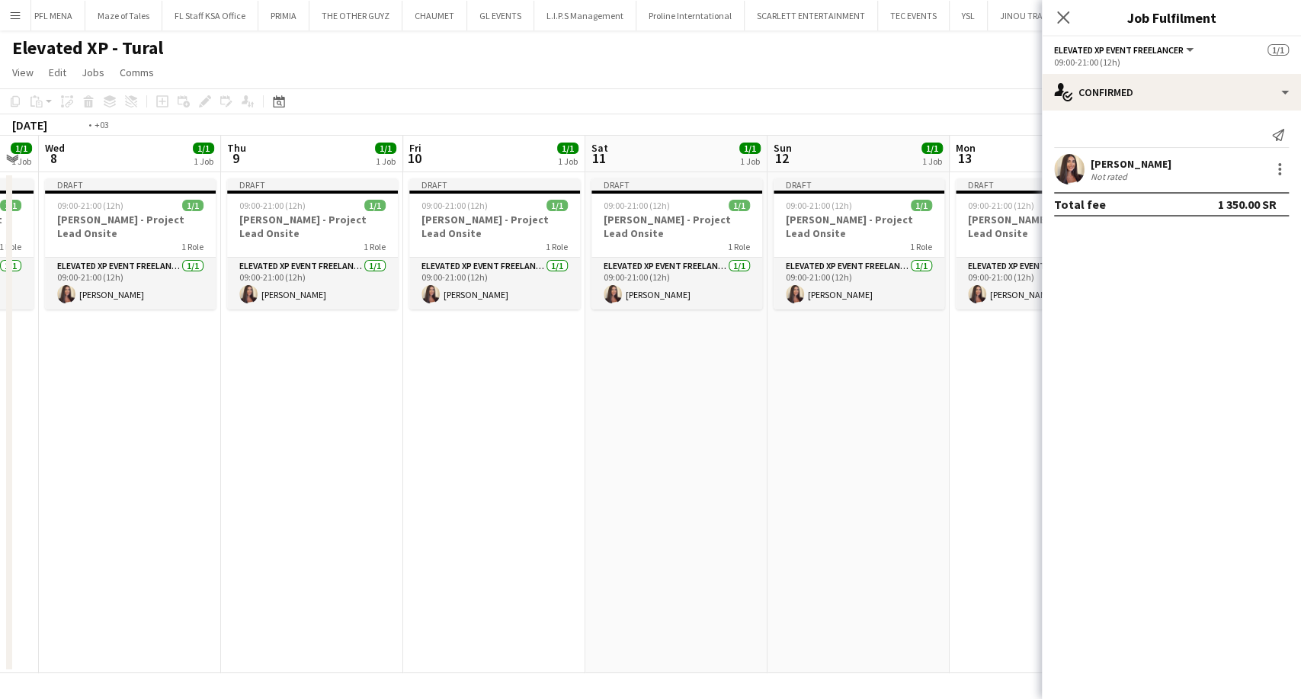
scroll to position [0, 390]
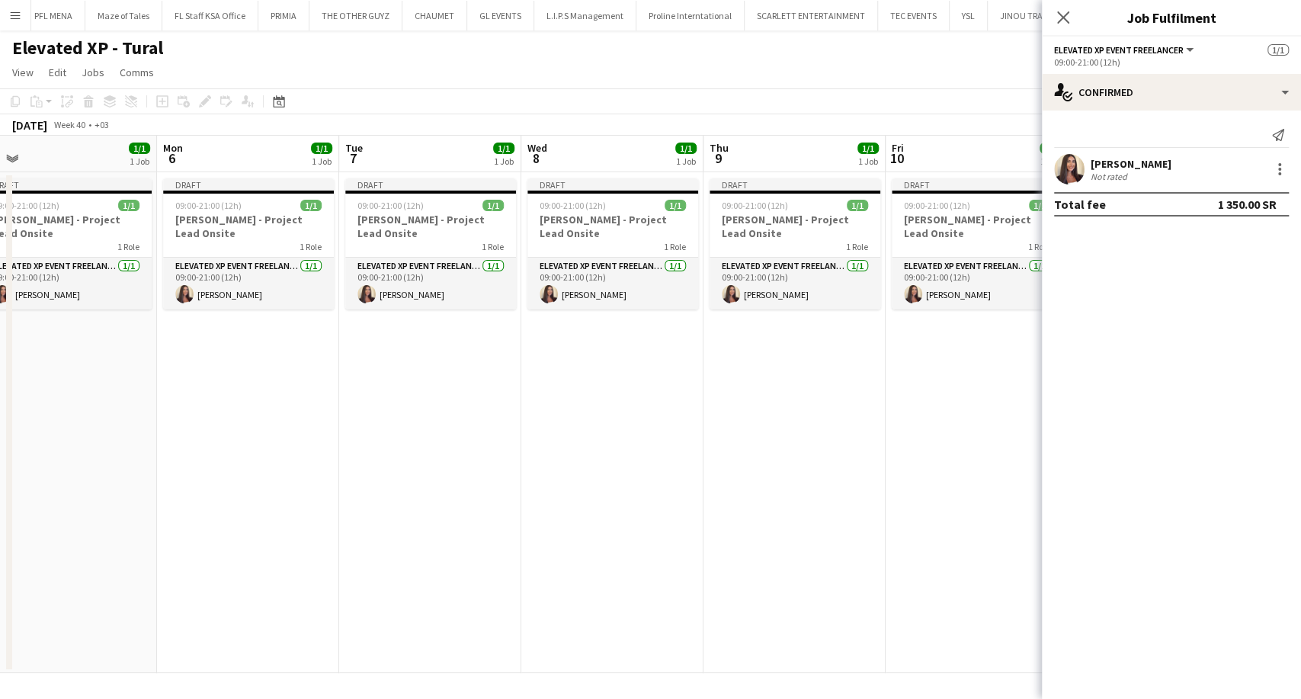
click at [1063, 244] on body "Menu Boards Boards Boards All jobs Status Workforce Workforce My Workforce Recr…" at bounding box center [650, 349] width 1301 height 699
click at [750, 410] on app-date-cell "Draft 09:00-21:00 (12h) 1/1 Aysel Ahmadova - Project Lead Onsite 1 Role Elevate…" at bounding box center [795, 422] width 182 height 501
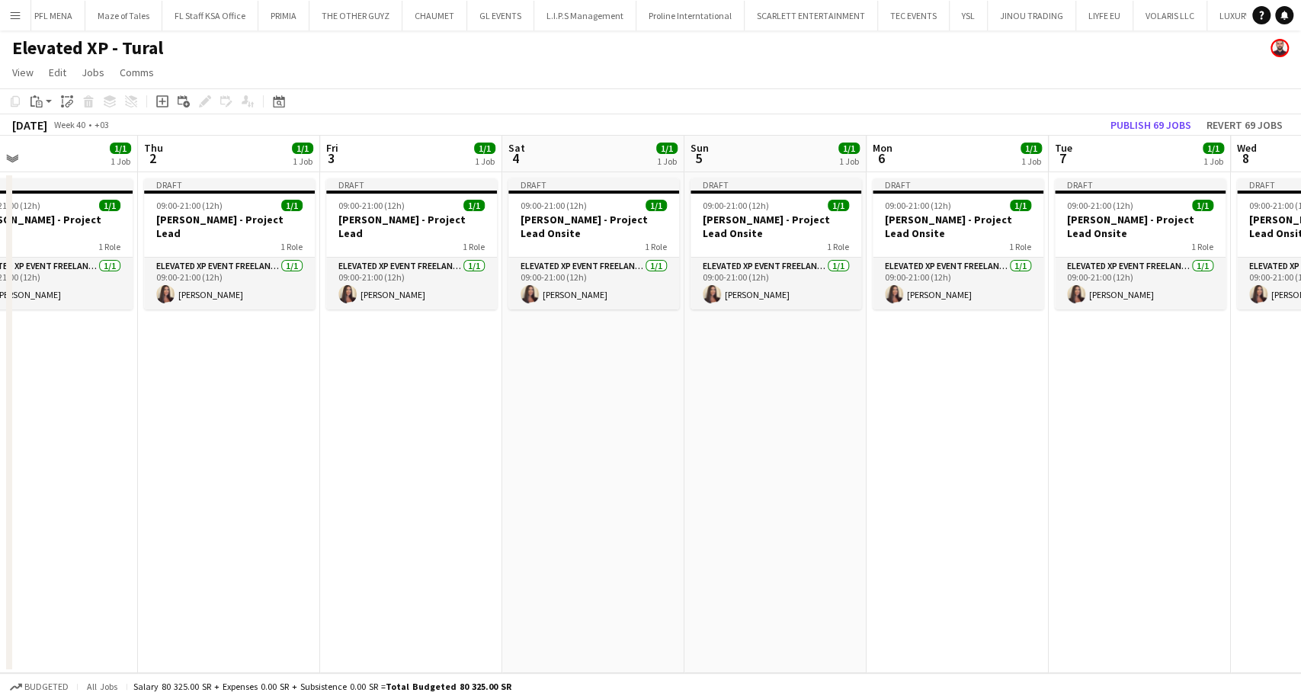
click at [1134, 460] on app-calendar-viewport "Mon 29 1/1 1 Job Tue 30 1/1 1 Job Wed 1 1/1 1 Job Thu 2 1/1 1 Job Fri 3 1/1 1 J…" at bounding box center [650, 404] width 1301 height 537
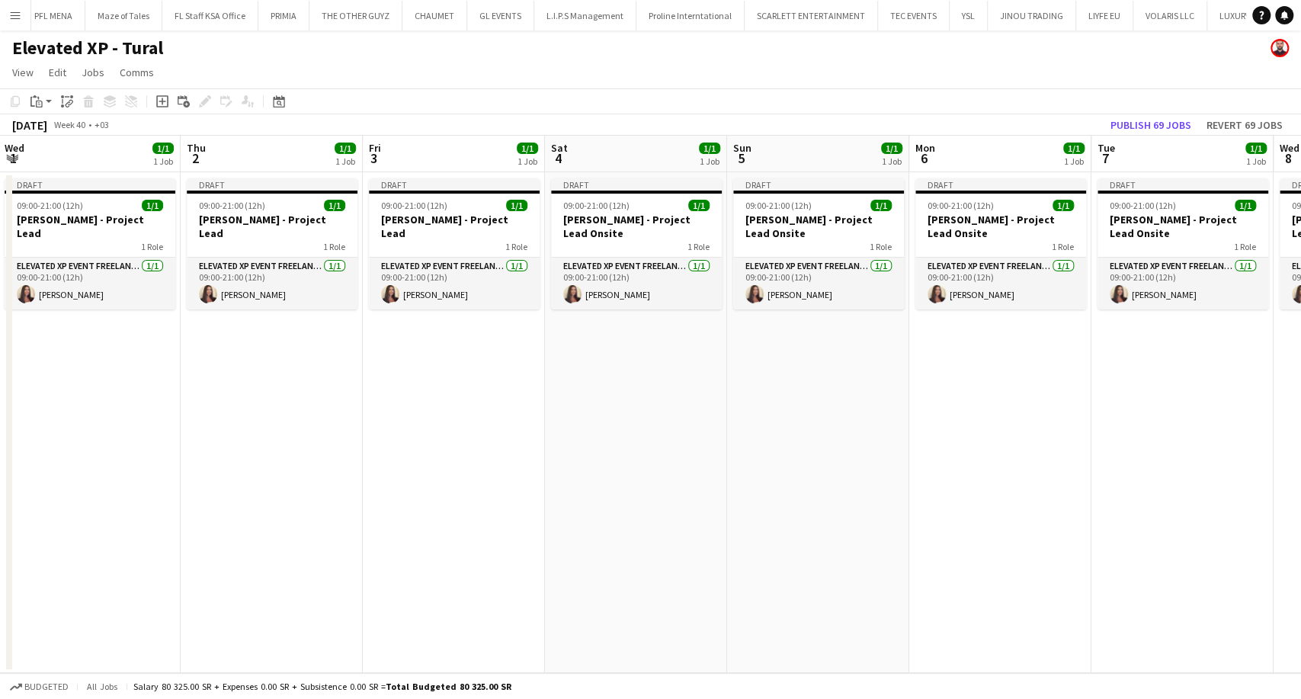
click at [1094, 468] on app-calendar-viewport "Mon 29 1/1 1 Job Tue 30 1/1 1 Job Wed 1 1/1 1 Job Thu 2 1/1 1 Job Fri 3 1/1 1 J…" at bounding box center [650, 404] width 1301 height 537
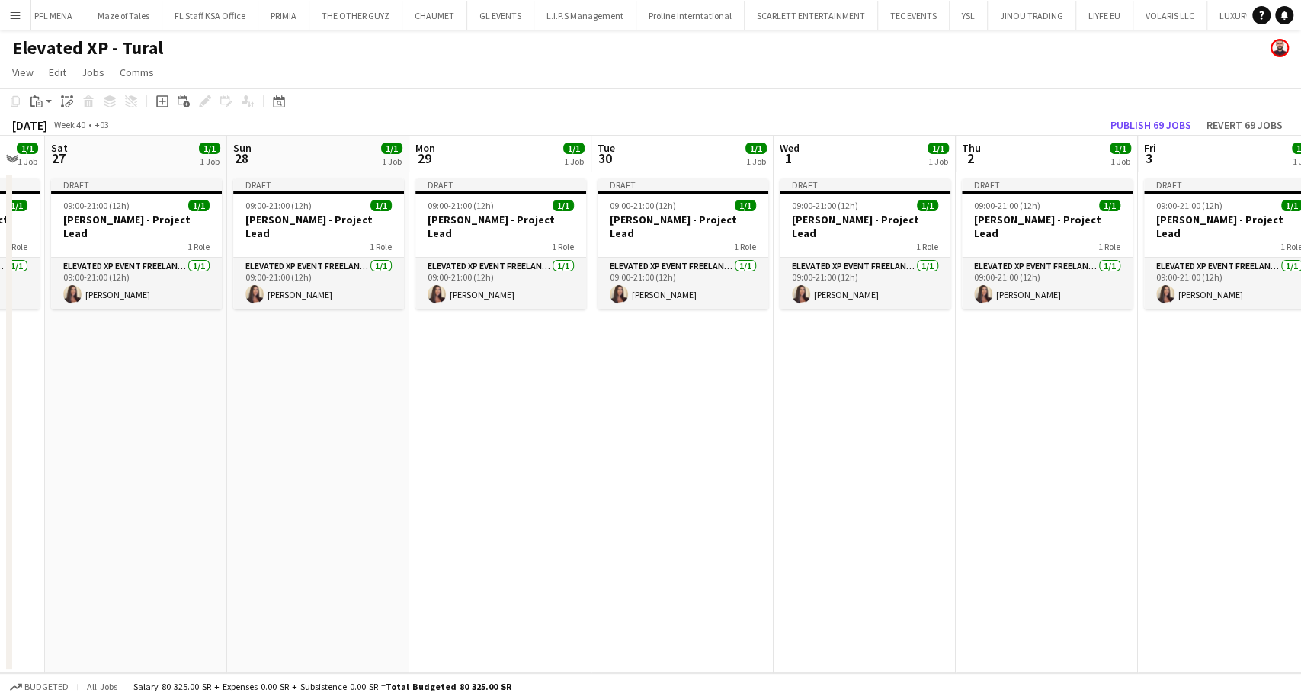
click at [1299, 453] on app-calendar-viewport "Fri 26 1/1 1 Job Sat 27 1/1 1 Job Sun 28 1/1 1 Job Mon 29 1/1 1 Job Tue 30 1/1 …" at bounding box center [650, 404] width 1301 height 537
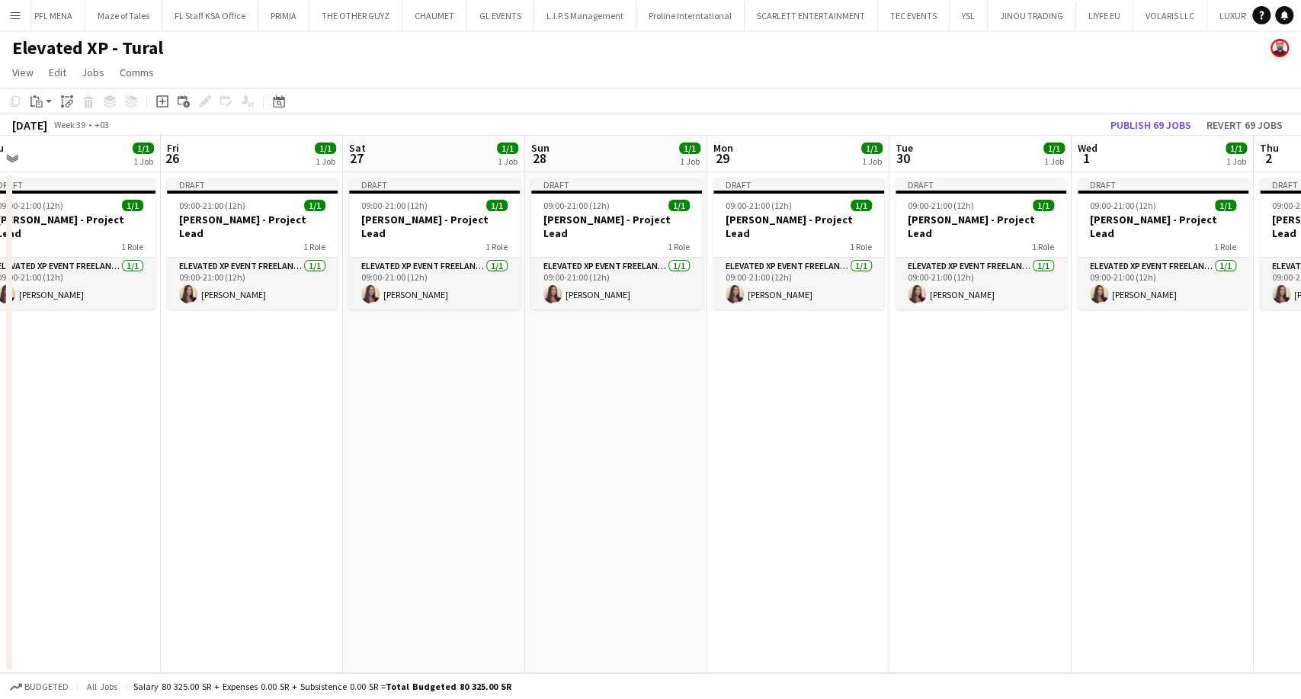
click at [1284, 486] on app-calendar-viewport "Tue 23 1/1 1 Job Wed 24 1/1 1 Job Thu 25 1/1 1 Job Fri 26 1/1 1 Job Sat 27 1/1 …" at bounding box center [650, 404] width 1301 height 537
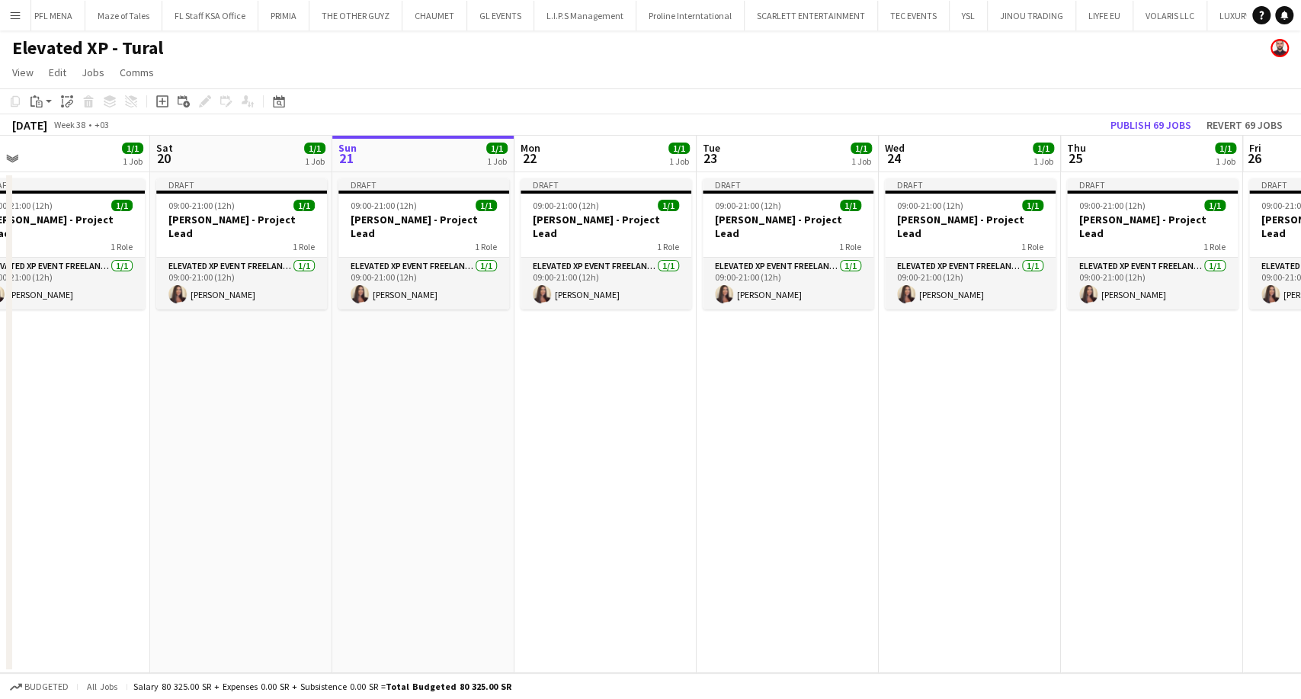
click at [1300, 441] on app-calendar-viewport "Wed 17 1/1 1 Job Thu 18 1/1 1 Job Fri 19 1/1 1 Job Sat 20 1/1 1 Job Sun 21 1/1 …" at bounding box center [650, 404] width 1301 height 537
click at [1300, 397] on app-calendar-viewport "Tue 16 1/1 1 Job Wed 17 1/1 1 Job Thu 18 1/1 1 Job Fri 19 1/1 1 Job Sat 20 1/1 …" at bounding box center [650, 404] width 1301 height 537
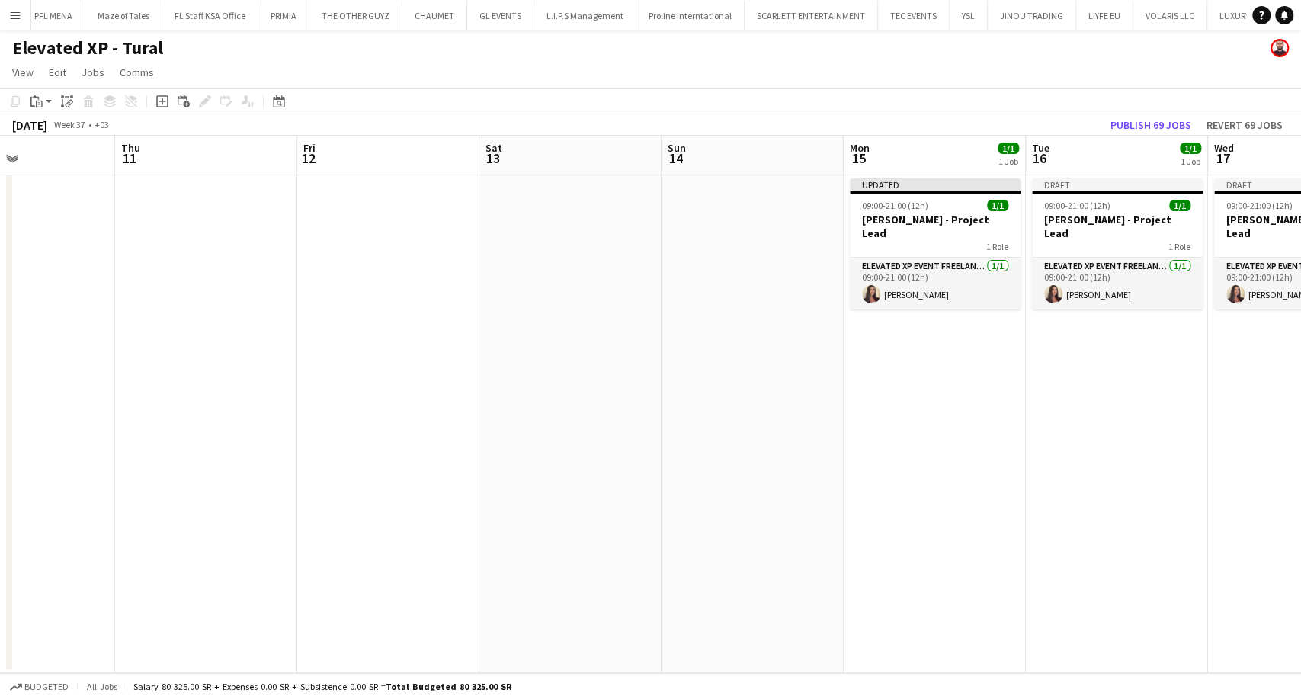
click at [1064, 394] on app-calendar-viewport "Mon 8 Tue 9 Wed 10 Thu 11 Fri 12 Sat 13 Sun 14 Mon 15 1/1 1 Job Tue 16 1/1 1 Jo…" at bounding box center [650, 404] width 1301 height 537
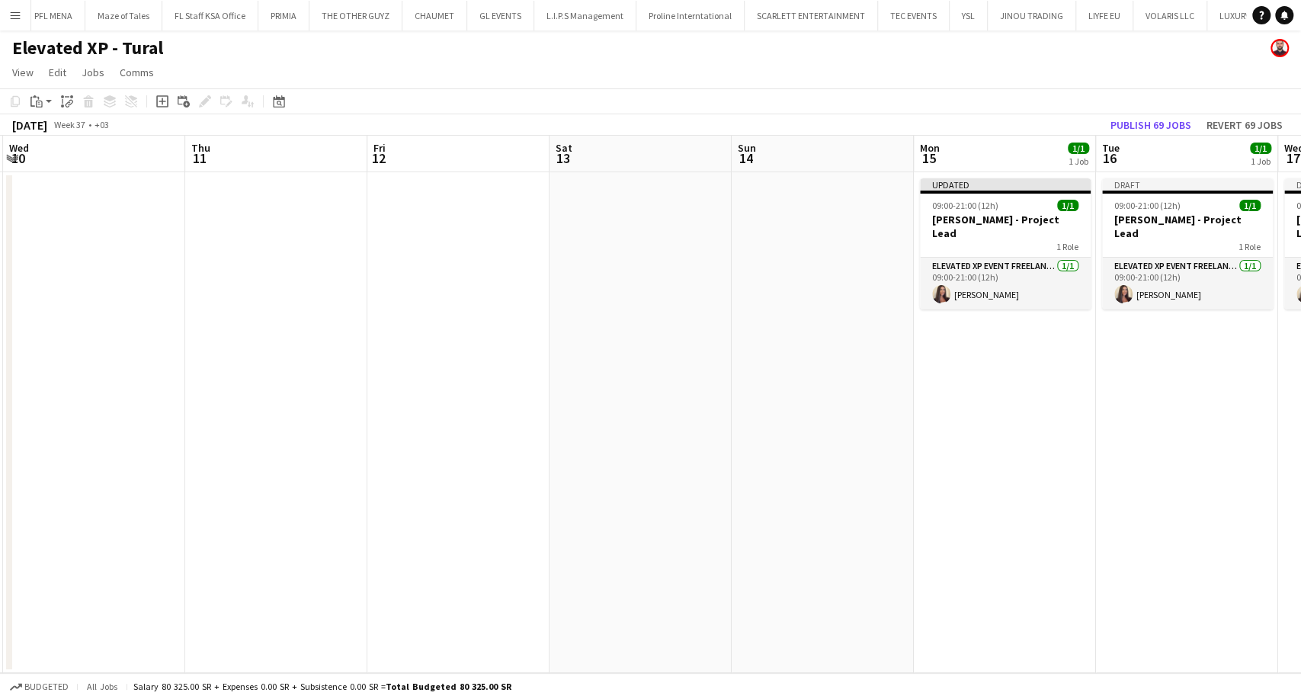
click at [673, 377] on app-calendar-viewport "Mon 8 Tue 9 Wed 10 Thu 11 Fri 12 Sat 13 Sun 14 Mon 15 1/1 1 Job Tue 16 1/1 1 Jo…" at bounding box center [650, 404] width 1301 height 537
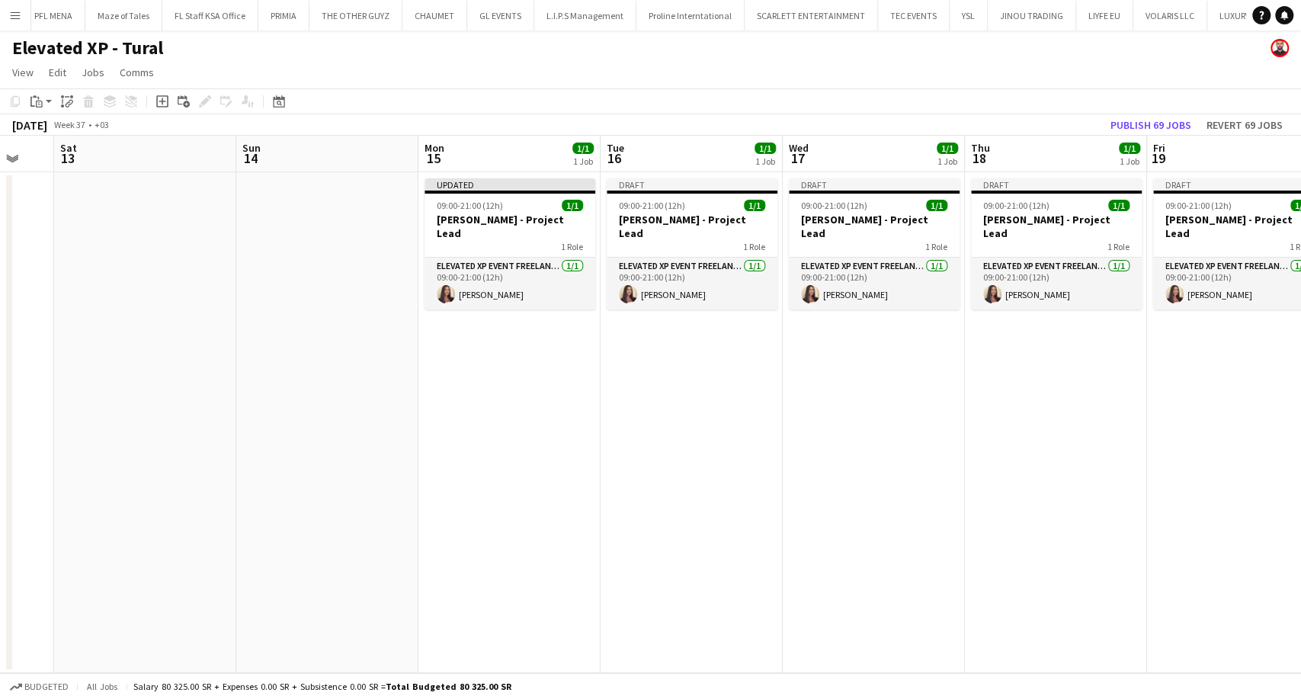
click at [474, 393] on app-calendar-viewport "Wed 10 Thu 11 Fri 12 Sat 13 Sun 14 Mon 15 1/1 1 Job Tue 16 1/1 1 Job Wed 17 1/1…" at bounding box center [650, 404] width 1301 height 537
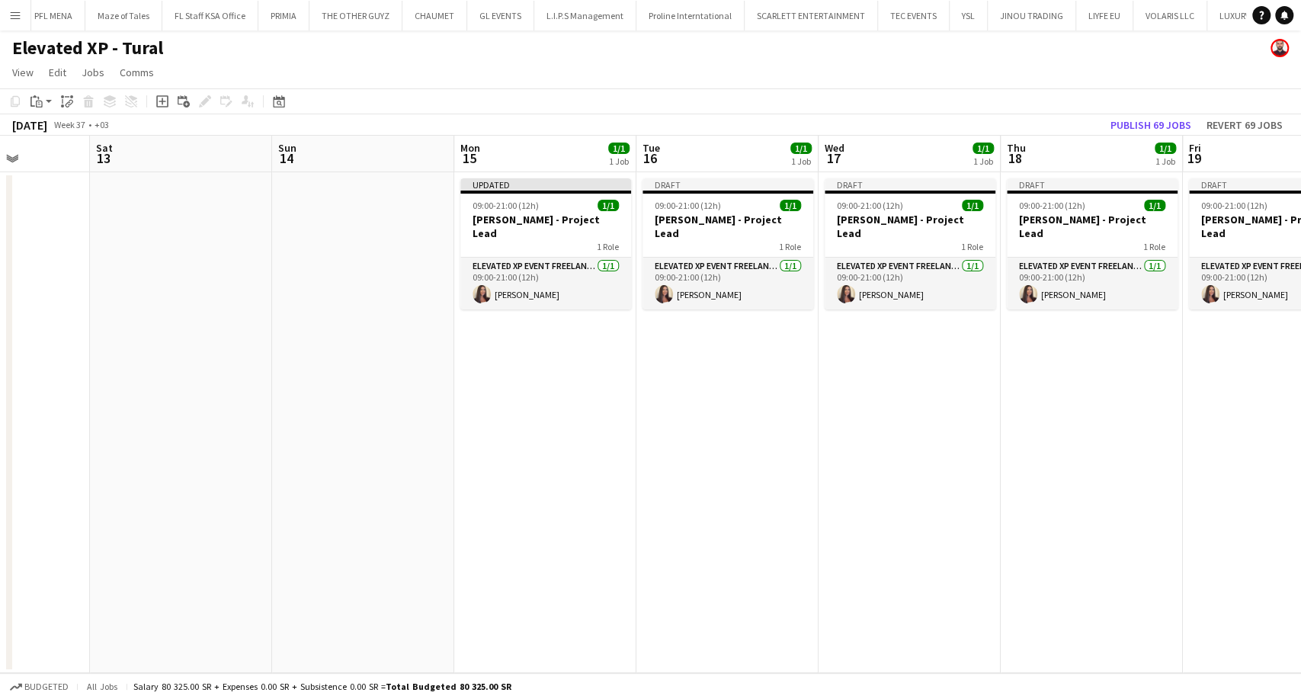
click at [662, 425] on app-calendar-viewport "Wed 10 Thu 11 Fri 12 Sat 13 Sun 14 Mon 15 1/1 1 Job Tue 16 1/1 1 Job Wed 17 1/1…" at bounding box center [650, 404] width 1301 height 537
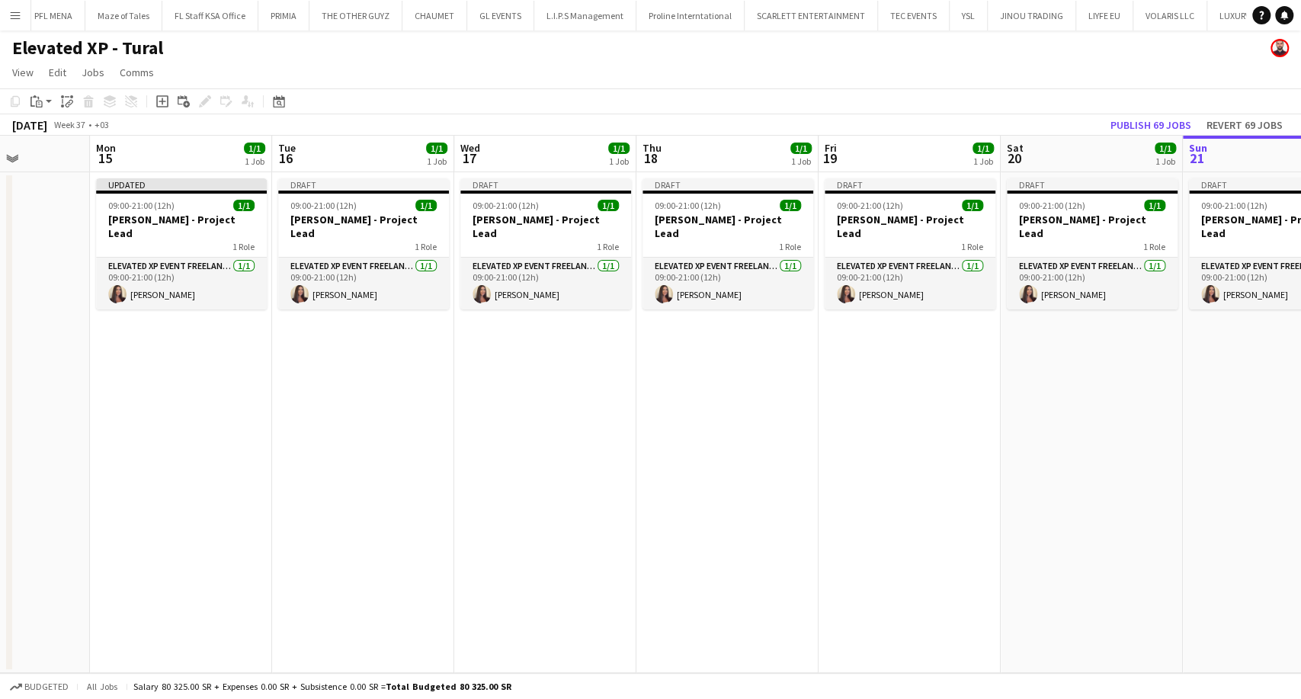
scroll to position [0, 458]
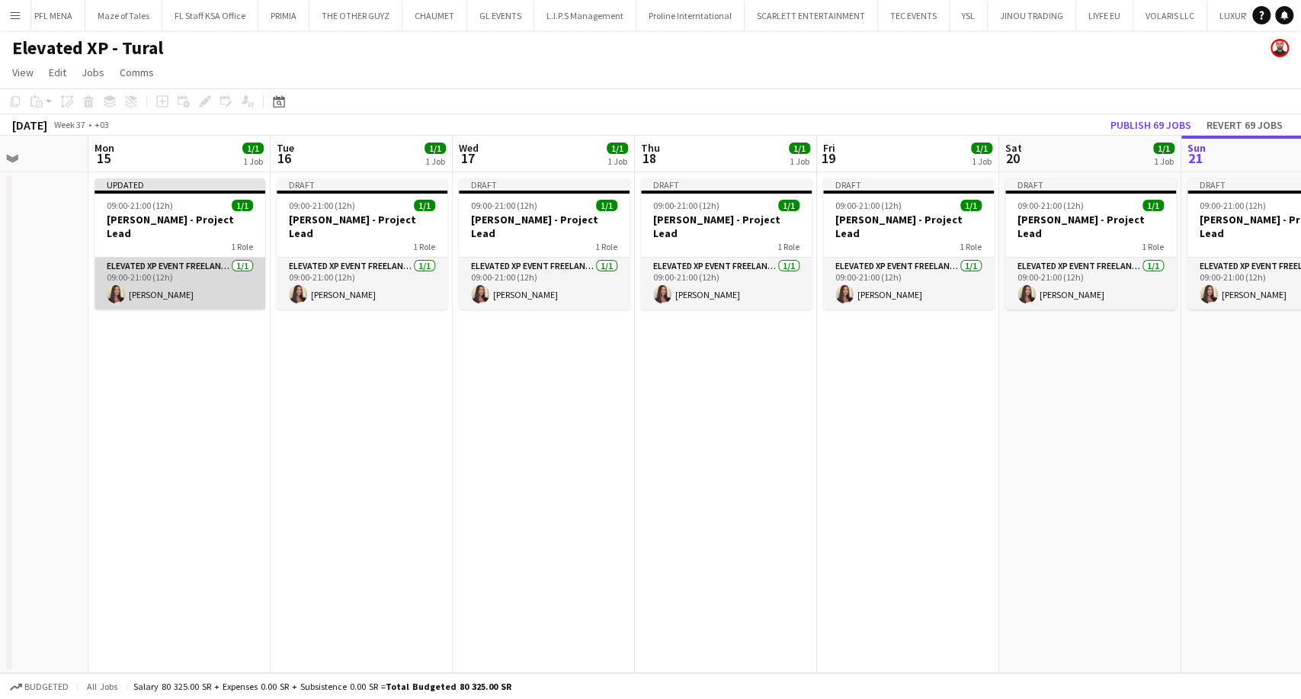
click at [130, 283] on app-card-role "Elevated XP Event Freelancer 1/1 09:00-21:00 (12h) Aysel Ahmadova" at bounding box center [180, 284] width 171 height 52
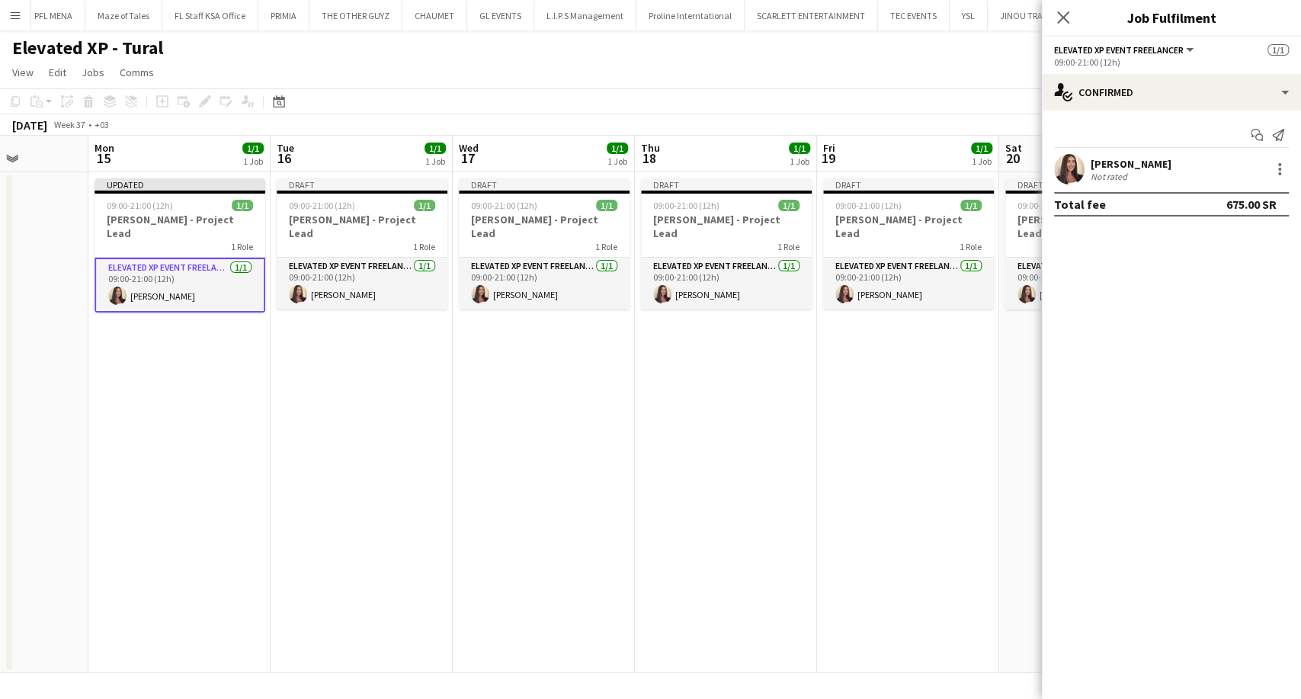
click at [139, 166] on app-board-header-date "Mon 15 1/1 1 Job" at bounding box center [179, 154] width 182 height 37
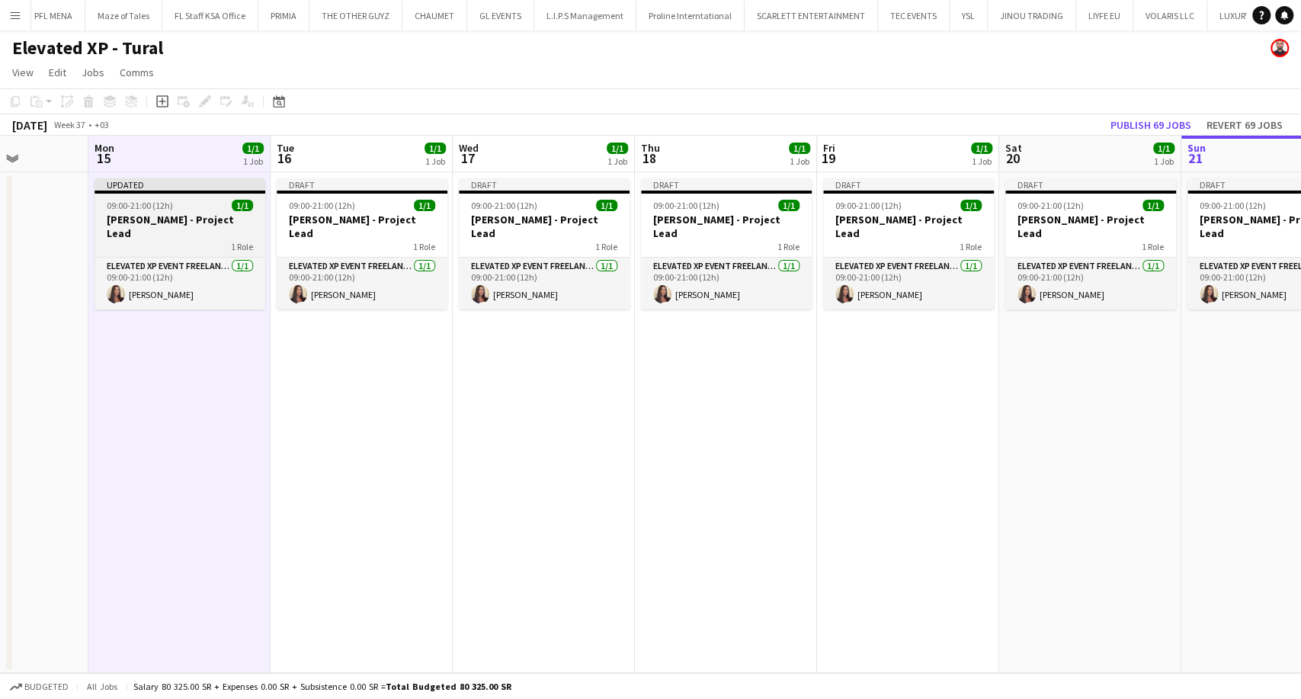
click at [134, 195] on app-job-card "Updated 09:00-21:00 (12h) 1/1 Aysel Ahmadova - Project Lead 1 Role Elevated XP …" at bounding box center [180, 243] width 171 height 131
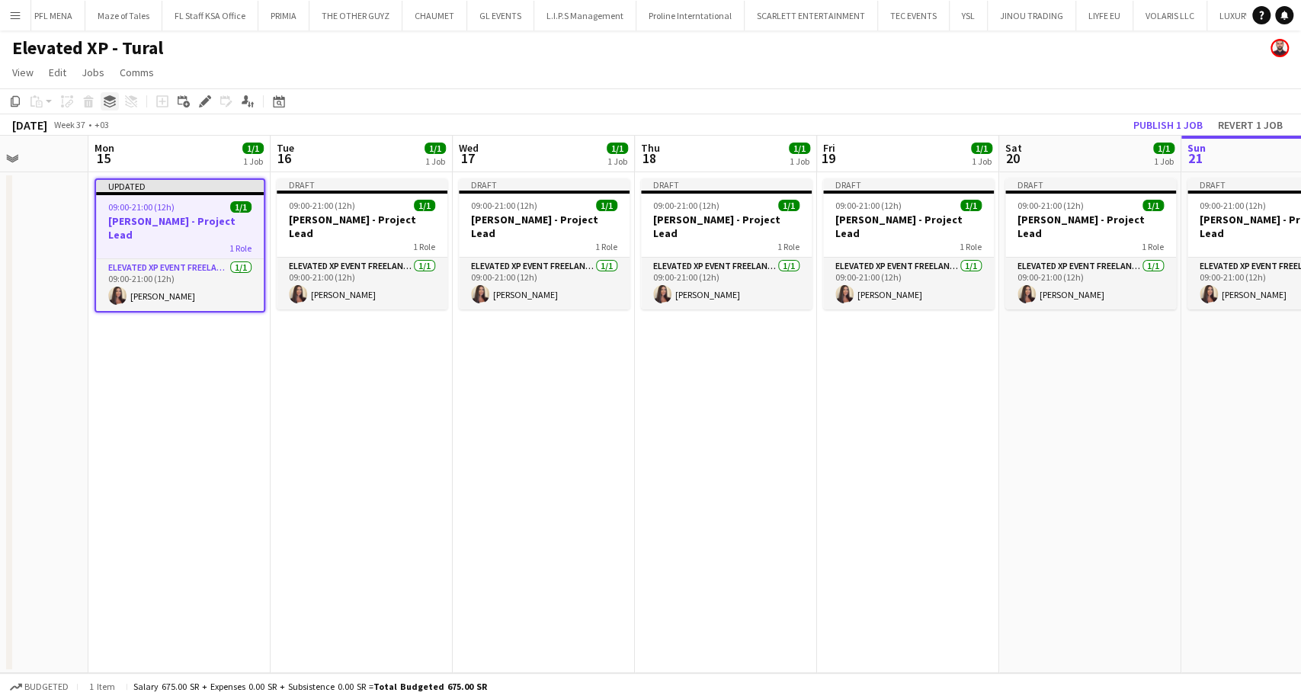
click at [110, 104] on icon "Group" at bounding box center [110, 101] width 12 height 12
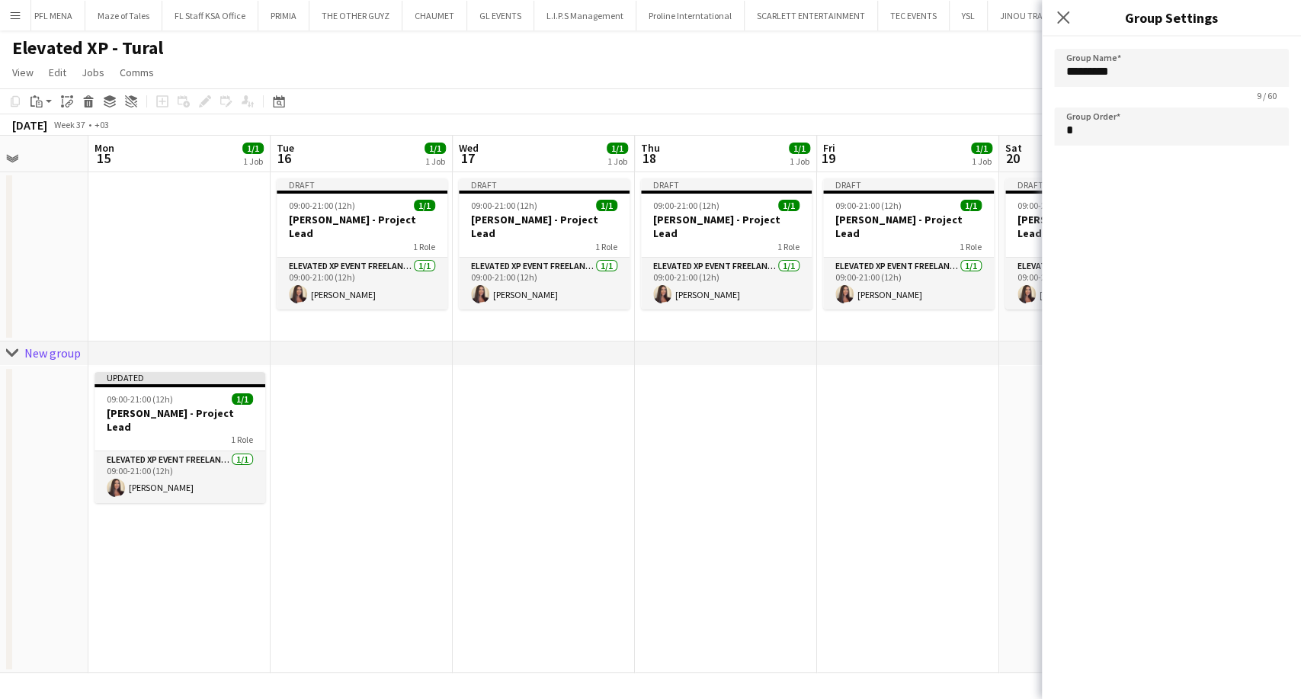
click at [960, 74] on app-page-menu "View Day view expanded Day view collapsed Month view Date picker Jump to today …" at bounding box center [650, 73] width 1301 height 29
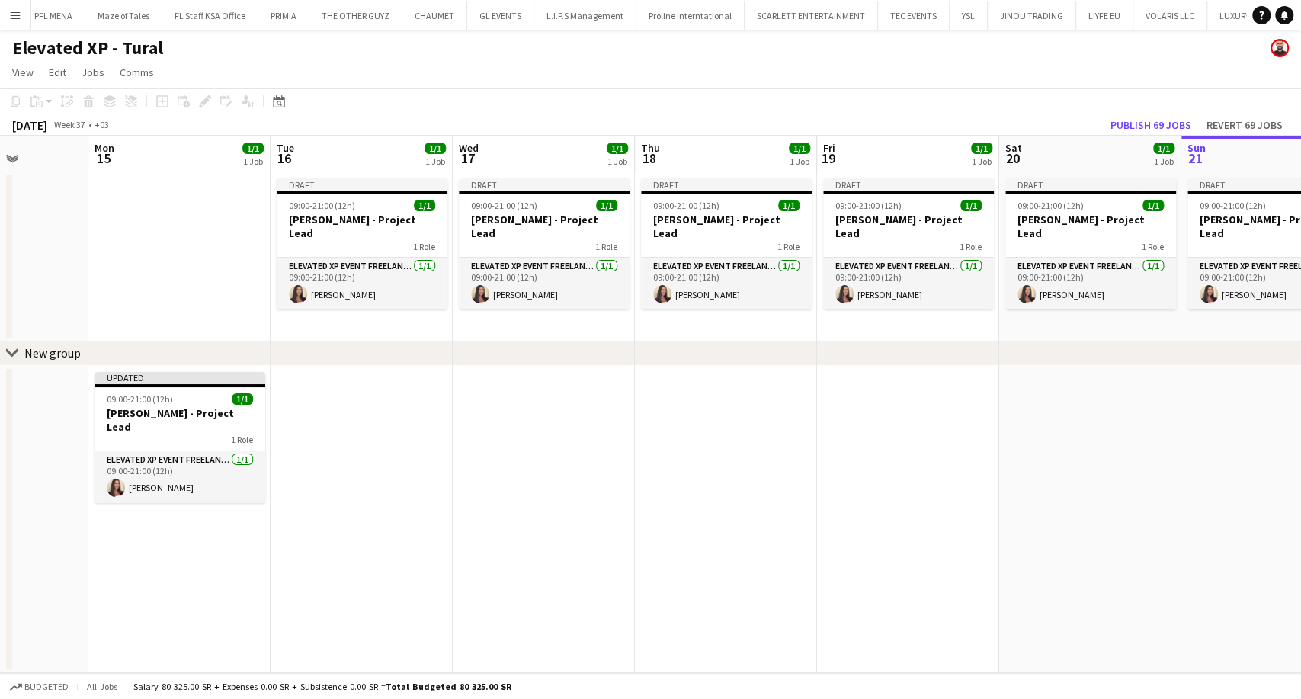
click at [39, 356] on div "New group" at bounding box center [52, 352] width 56 height 15
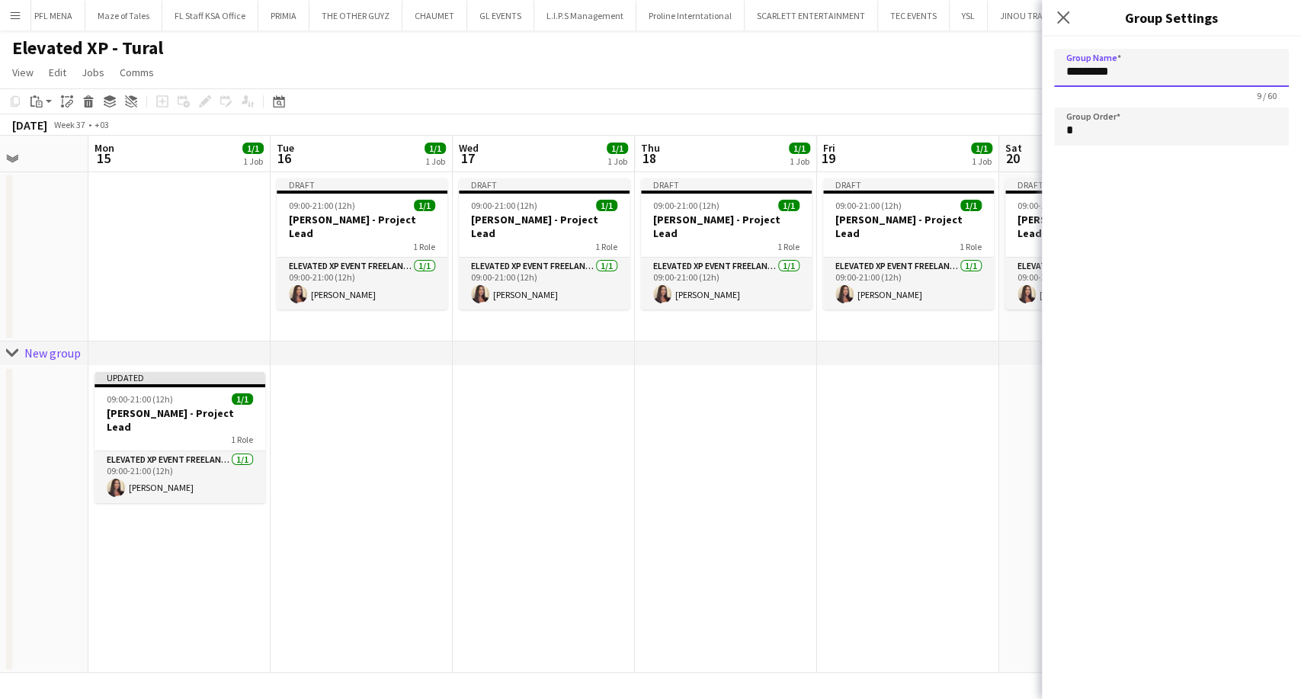
drag, startPoint x: 1130, startPoint y: 76, endPoint x: 1015, endPoint y: 78, distance: 115.1
click at [1015, 78] on body "Menu Boards Boards Boards All jobs Status Workforce Workforce My Workforce Recr…" at bounding box center [650, 349] width 1301 height 699
click at [1004, 494] on app-date-cell at bounding box center [1090, 520] width 182 height 308
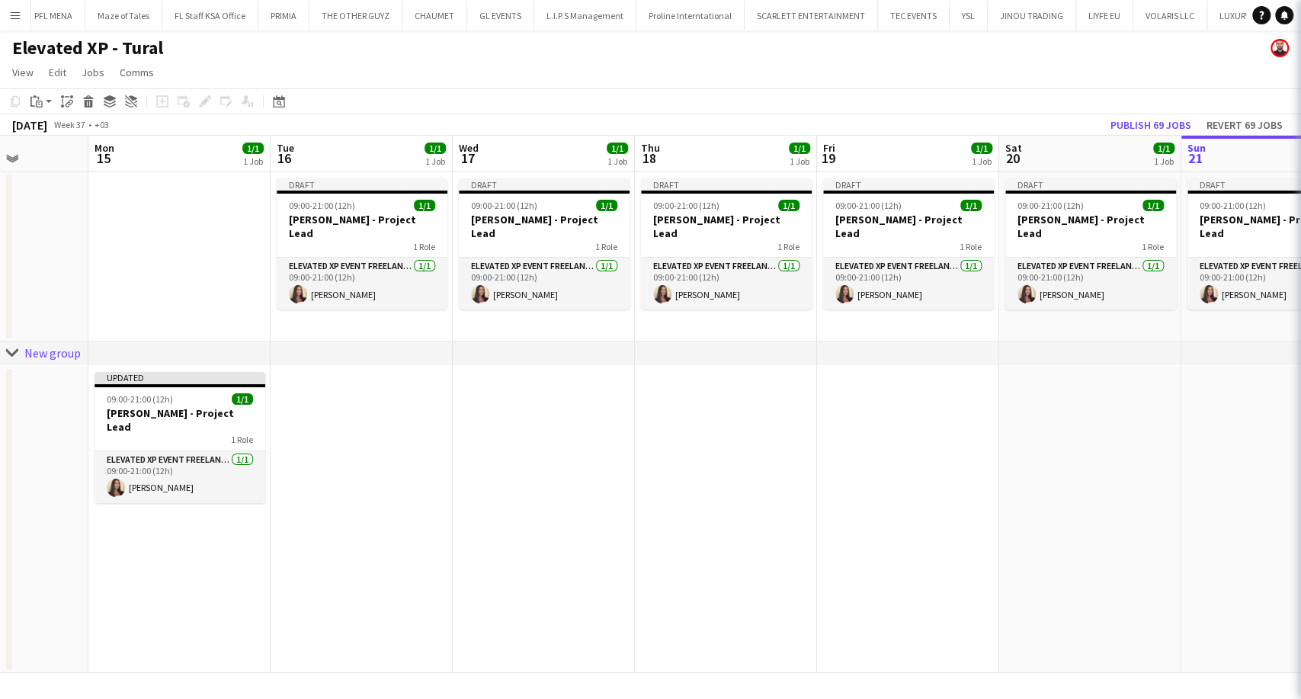
type input "*********"
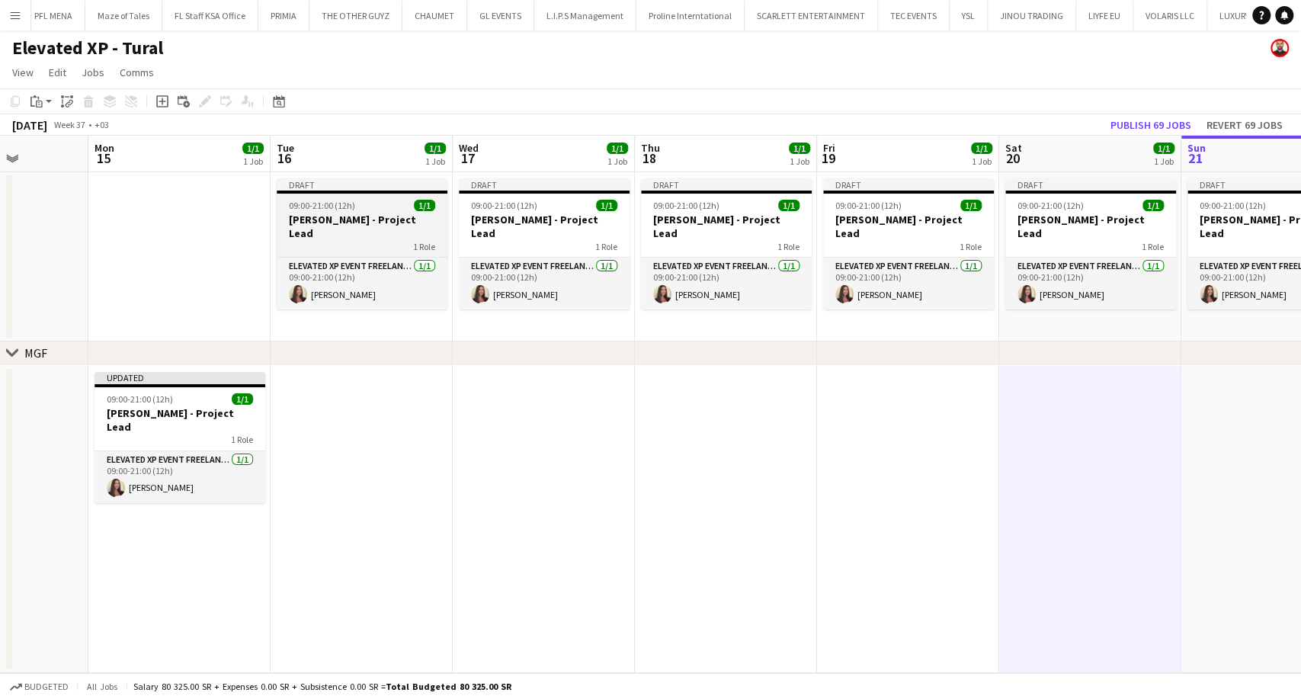
click at [339, 215] on h3 "Aysel Ahmadova - Project Lead" at bounding box center [362, 226] width 171 height 27
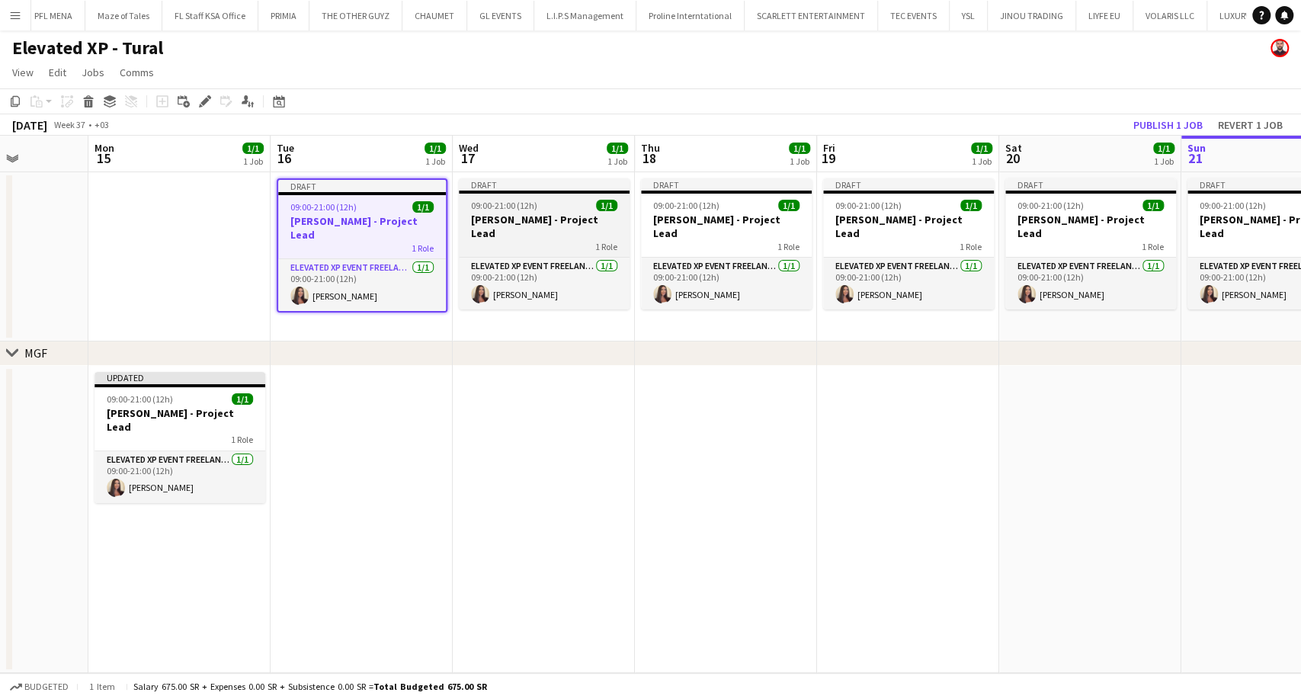
click at [502, 222] on h3 "Aysel Ahmadova - Project Lead" at bounding box center [544, 226] width 171 height 27
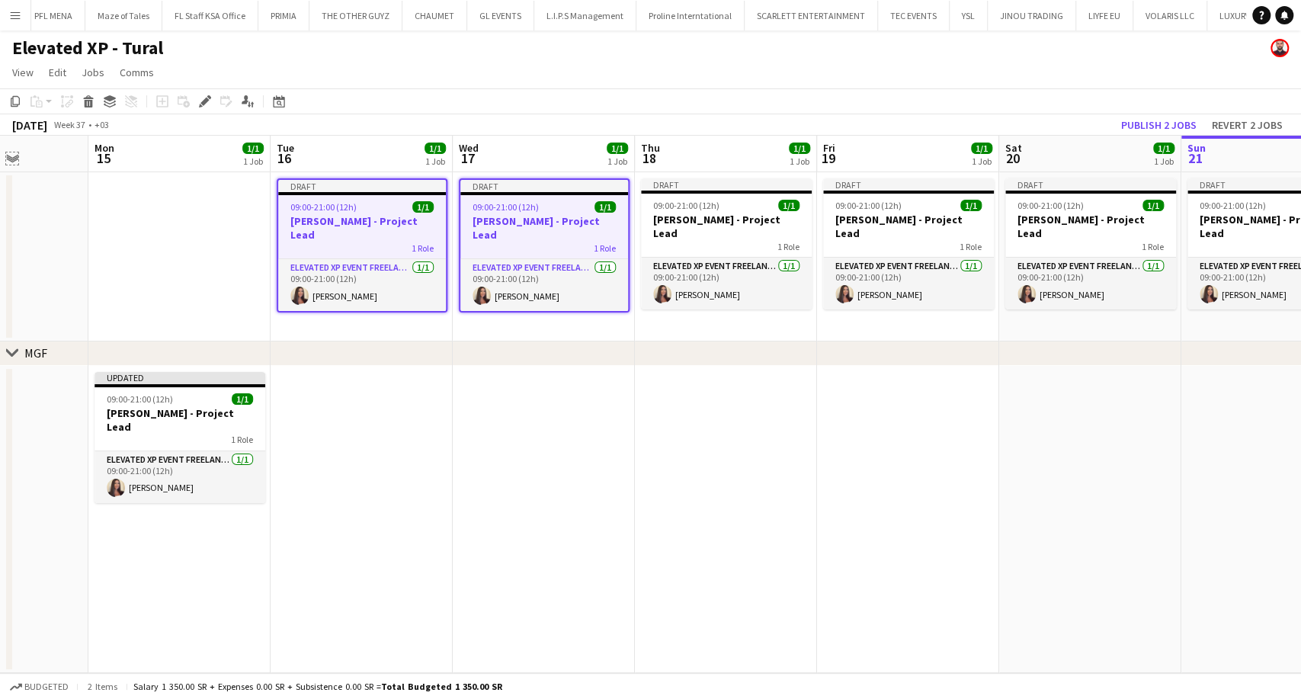
click at [9, 156] on app-icon "Expand/collapse" at bounding box center [12, 157] width 12 height 14
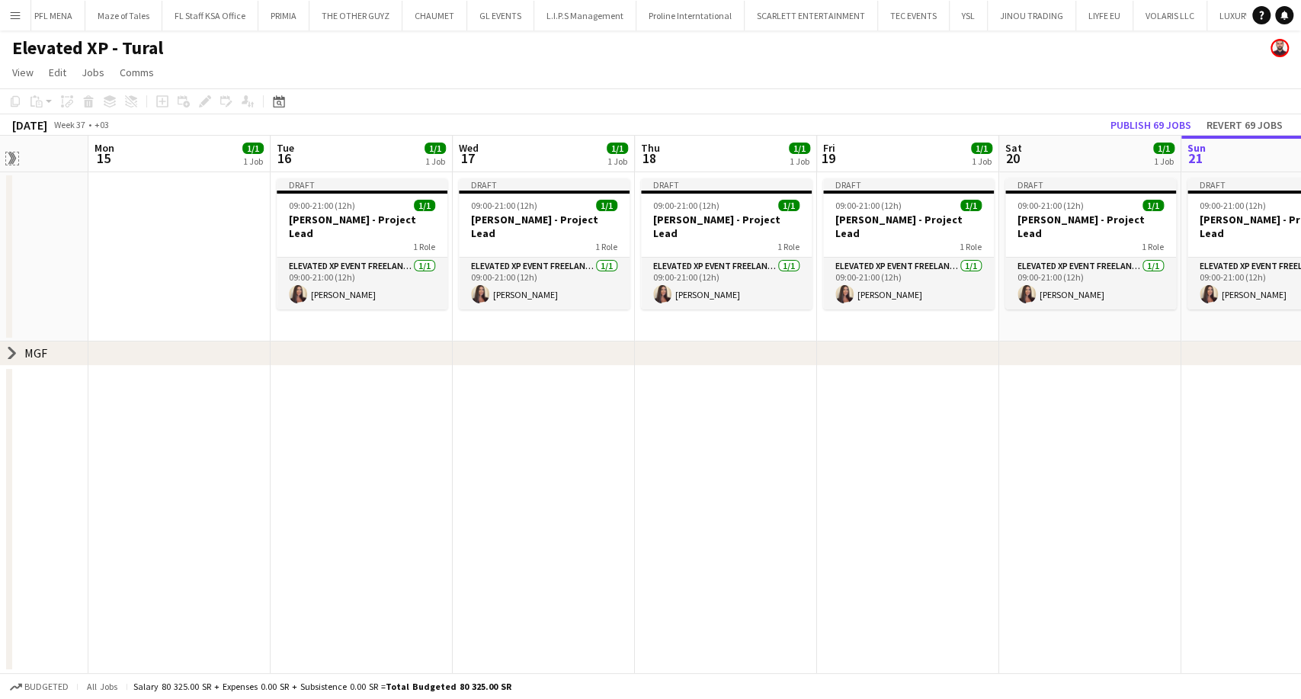
click at [9, 156] on app-icon "Expand/collapse" at bounding box center [11, 158] width 14 height 12
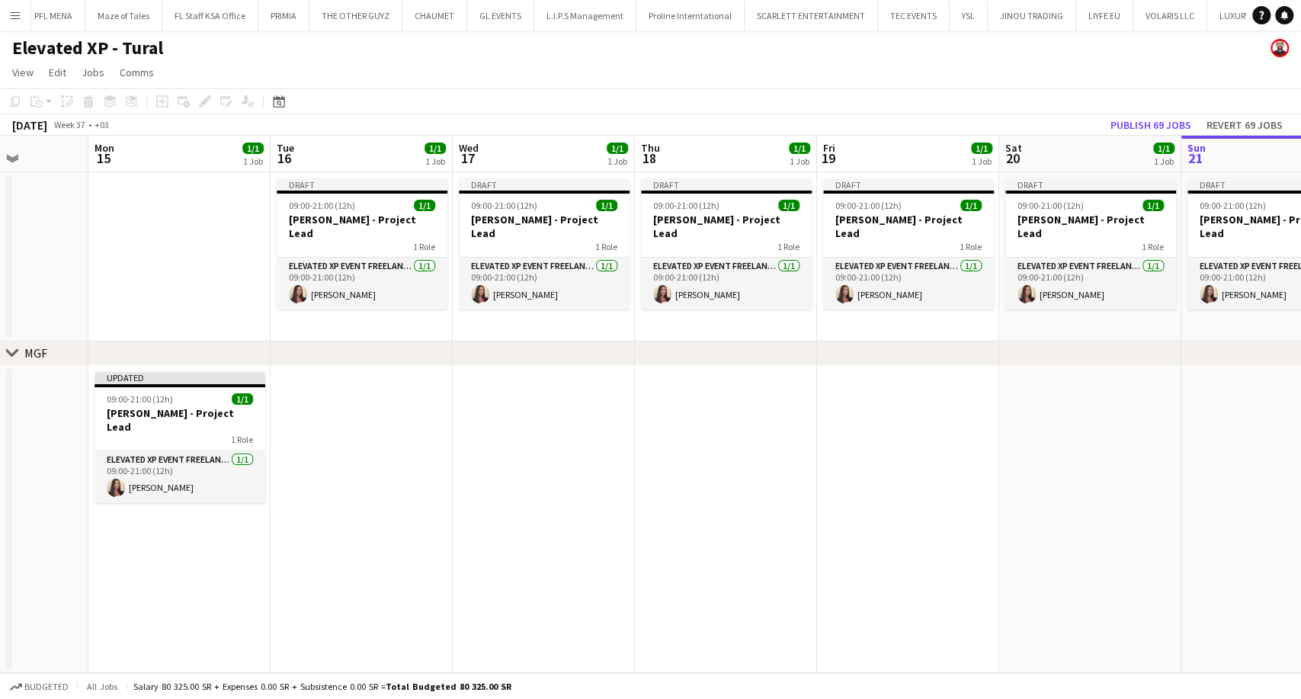
click at [223, 194] on app-date-cell at bounding box center [179, 256] width 182 height 169
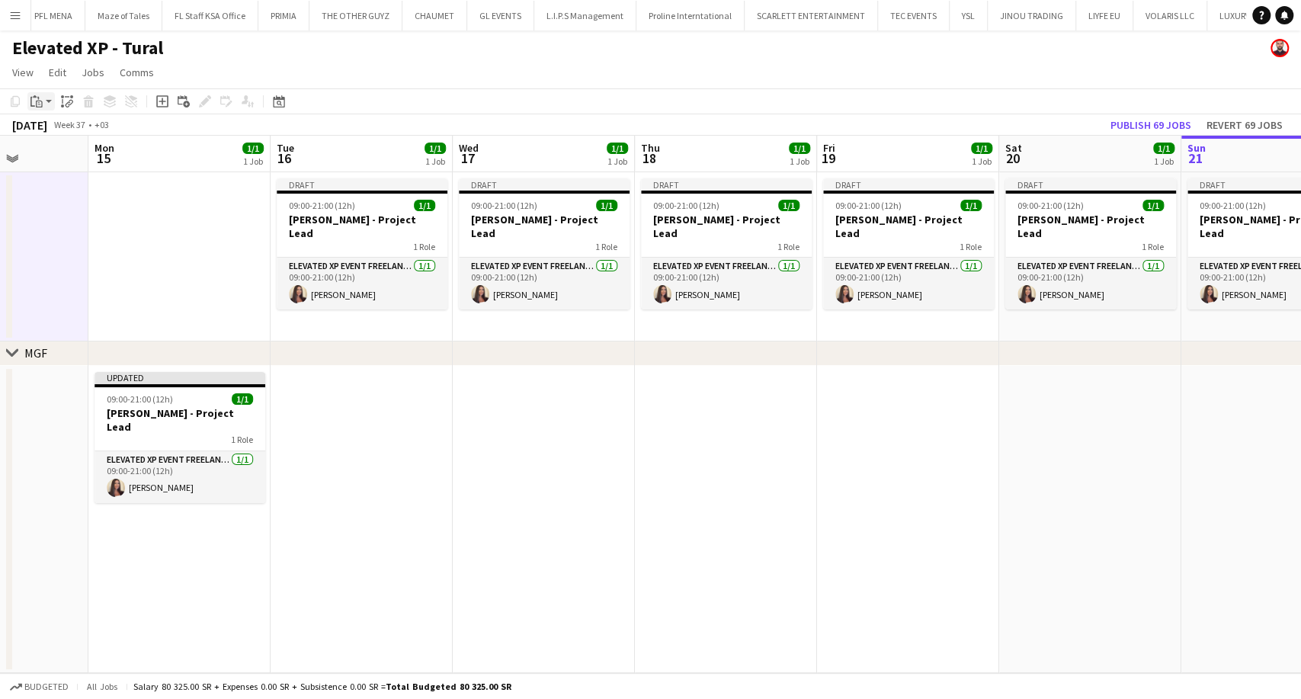
click at [50, 106] on app-action-btn "Paste" at bounding box center [40, 101] width 27 height 18
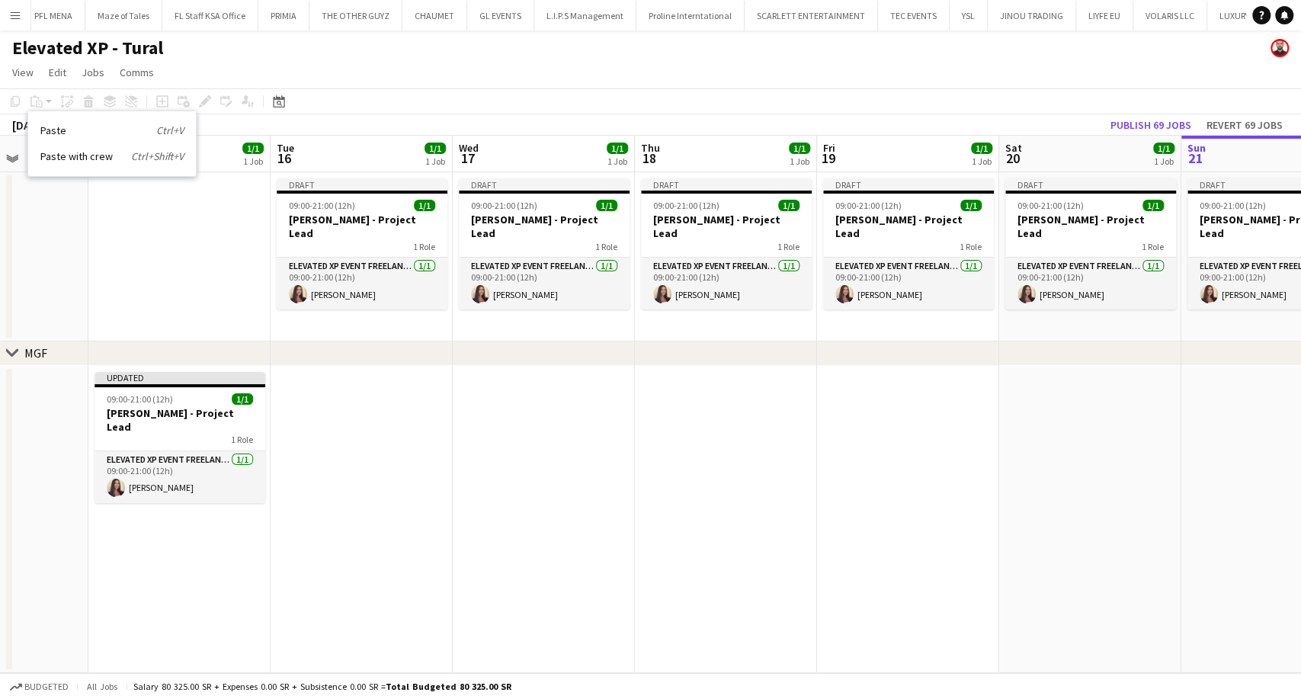
click at [128, 300] on app-date-cell at bounding box center [179, 256] width 182 height 169
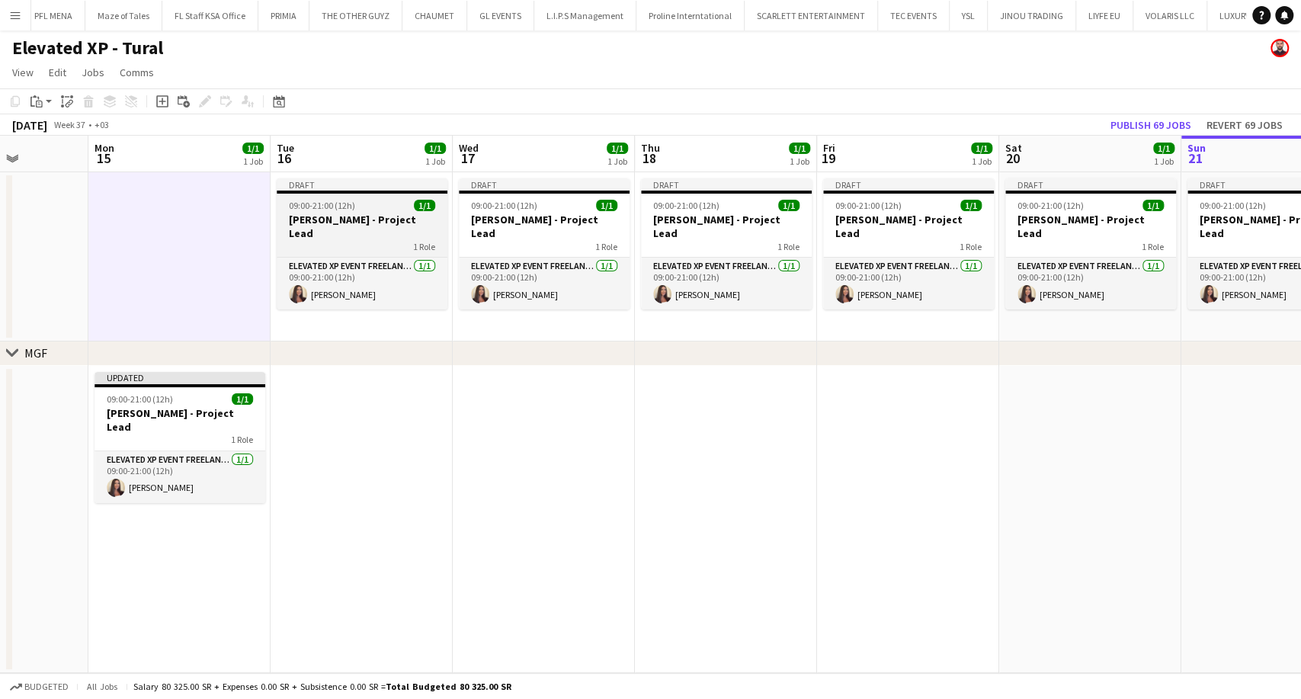
click at [320, 201] on span "09:00-21:00 (12h)" at bounding box center [322, 205] width 66 height 11
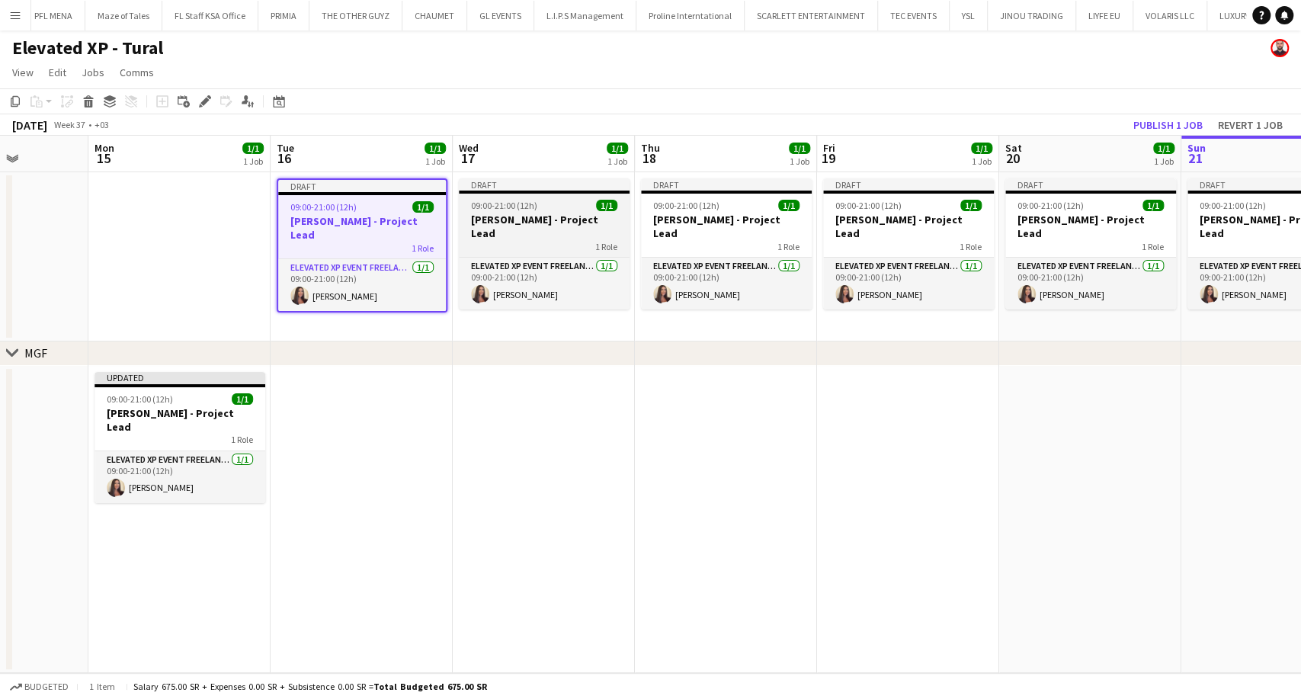
click at [529, 205] on span "09:00-21:00 (12h)" at bounding box center [504, 205] width 66 height 11
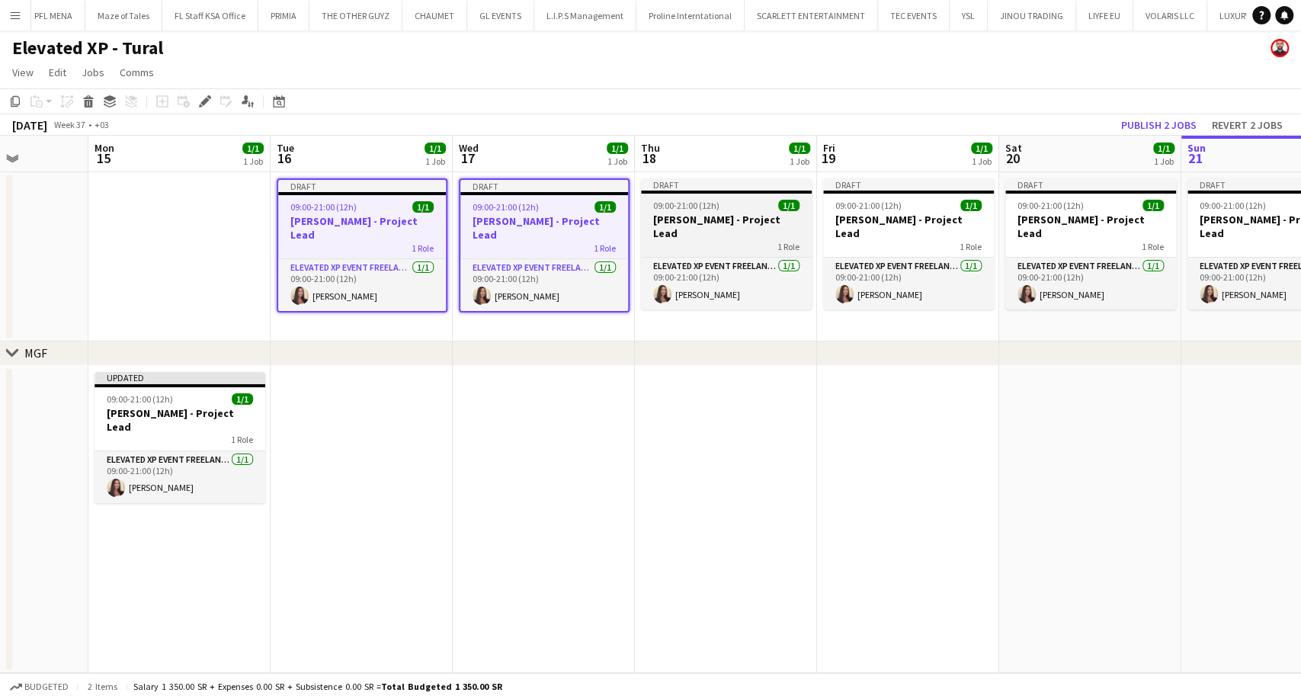
click at [672, 207] on span "09:00-21:00 (12h)" at bounding box center [686, 205] width 66 height 11
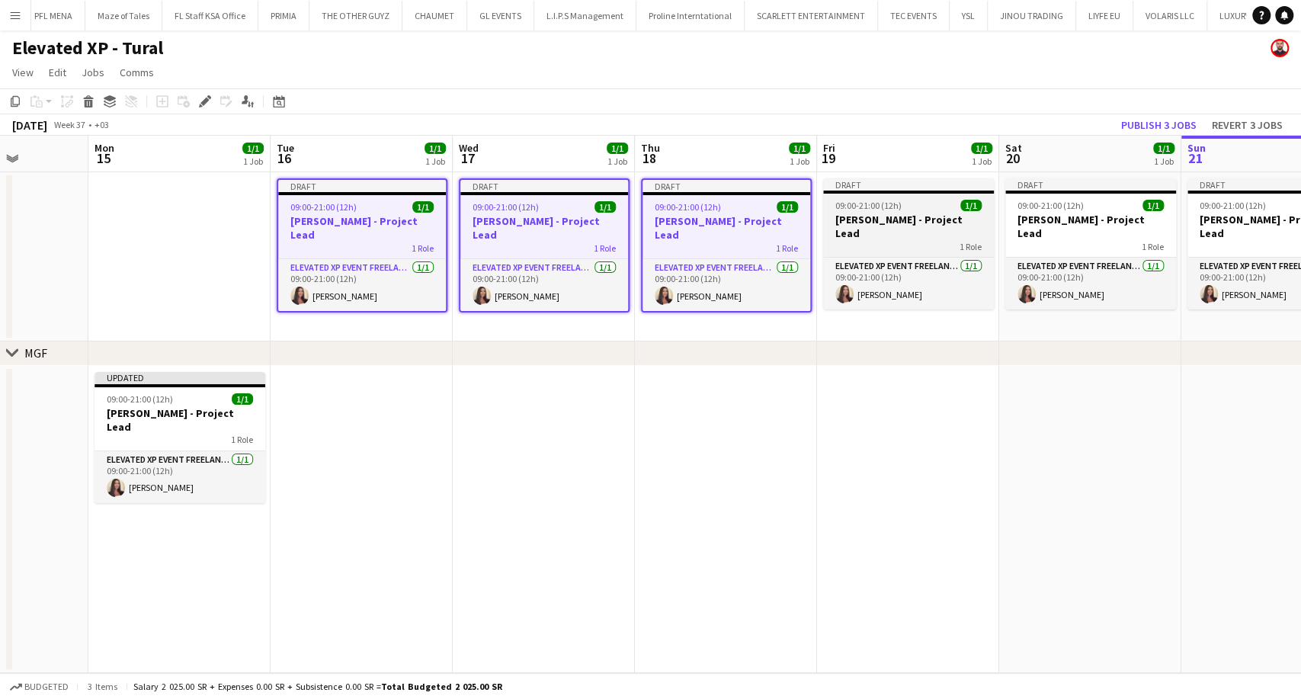
click at [906, 220] on h3 "Aysel Ahmadova - Project Lead" at bounding box center [908, 226] width 171 height 27
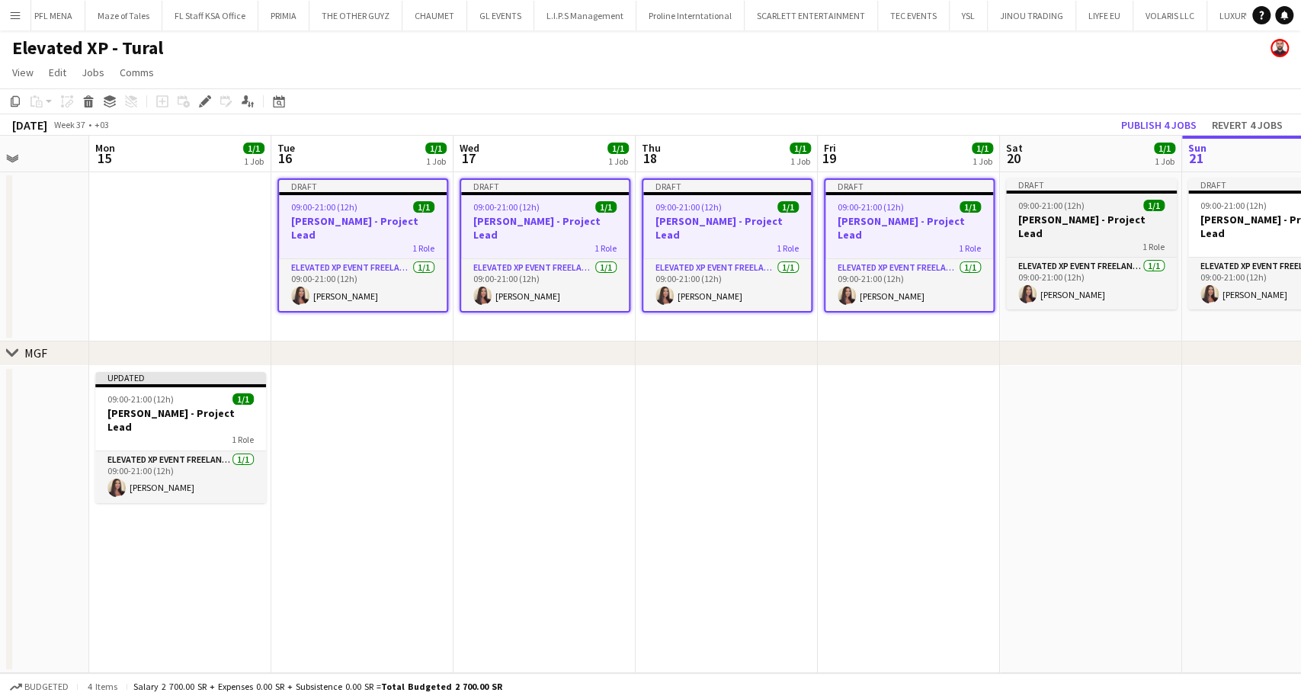
click at [1055, 221] on h3 "Aysel Ahmadova - Project Lead" at bounding box center [1091, 226] width 171 height 27
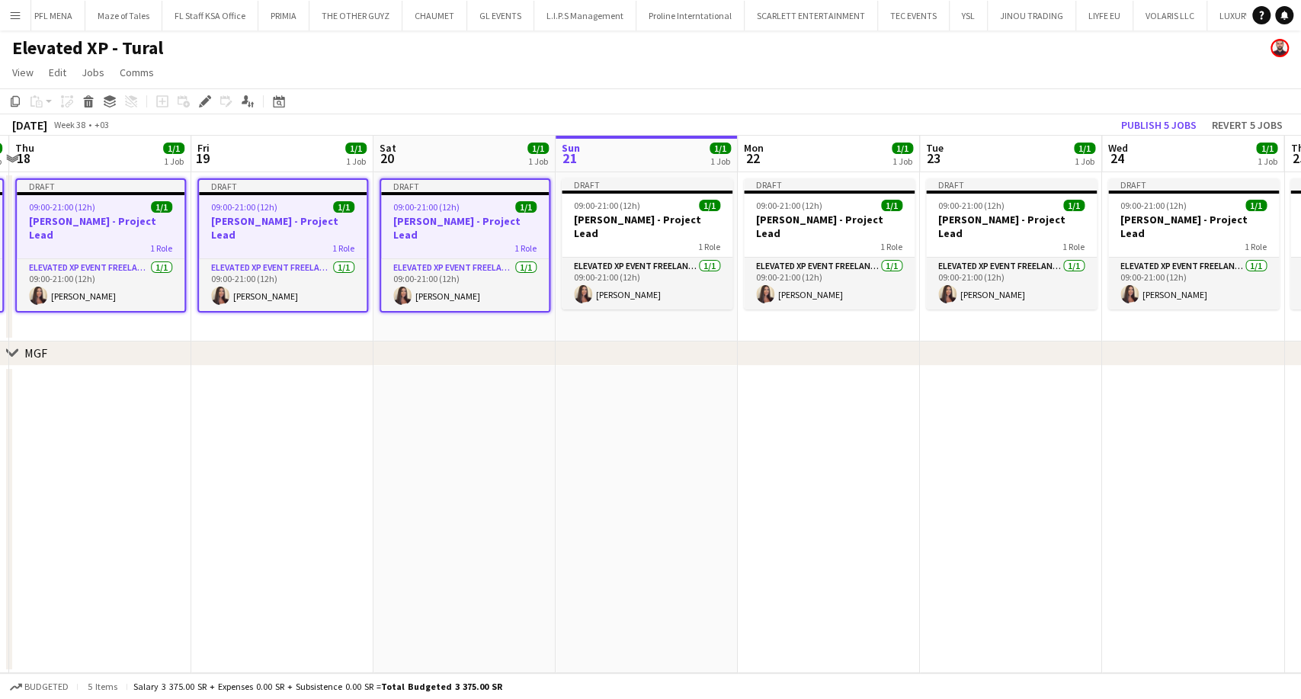
drag, startPoint x: 1086, startPoint y: 221, endPoint x: 460, endPoint y: 220, distance: 625.8
click at [456, 218] on app-calendar-viewport "Sun 14 Mon 15 1/1 1 Job Tue 16 1/1 1 Job Wed 17 1/1 1 Job Thu 18 1/1 1 Job Fri …" at bounding box center [650, 404] width 1301 height 537
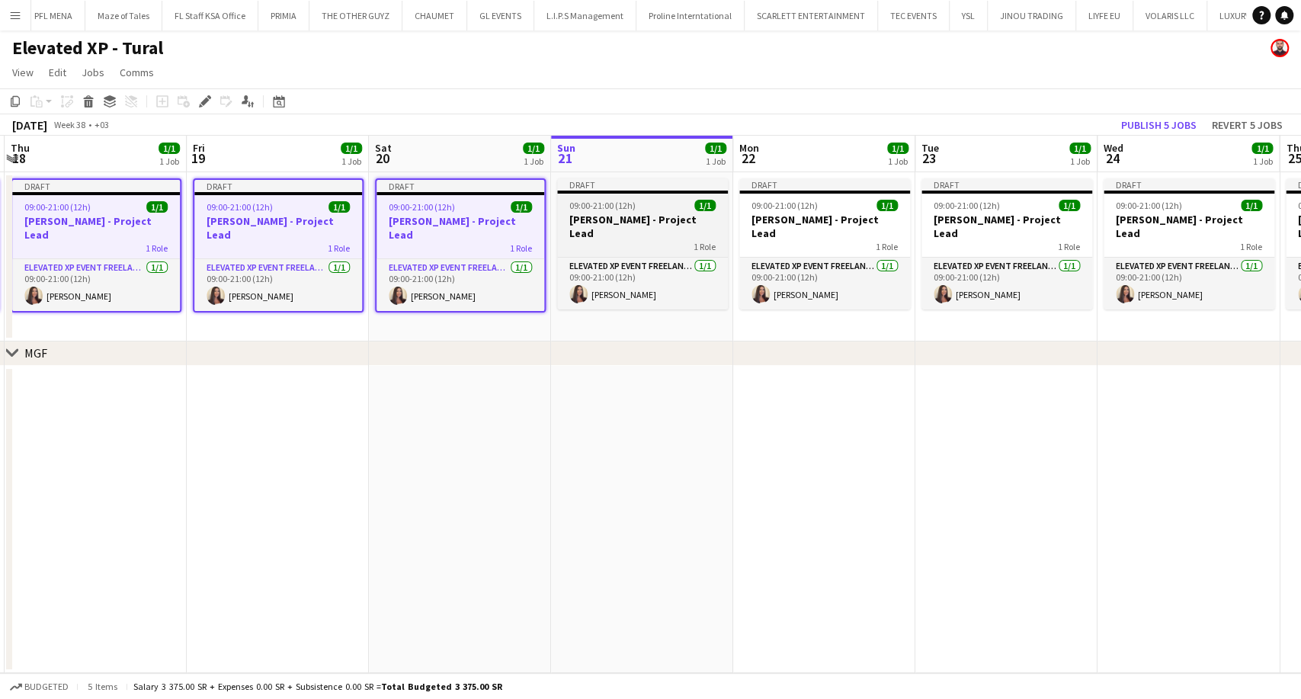
drag, startPoint x: 638, startPoint y: 216, endPoint x: 662, endPoint y: 216, distance: 23.6
click at [638, 215] on h3 "Aysel Ahmadova - Project Lead" at bounding box center [642, 226] width 171 height 27
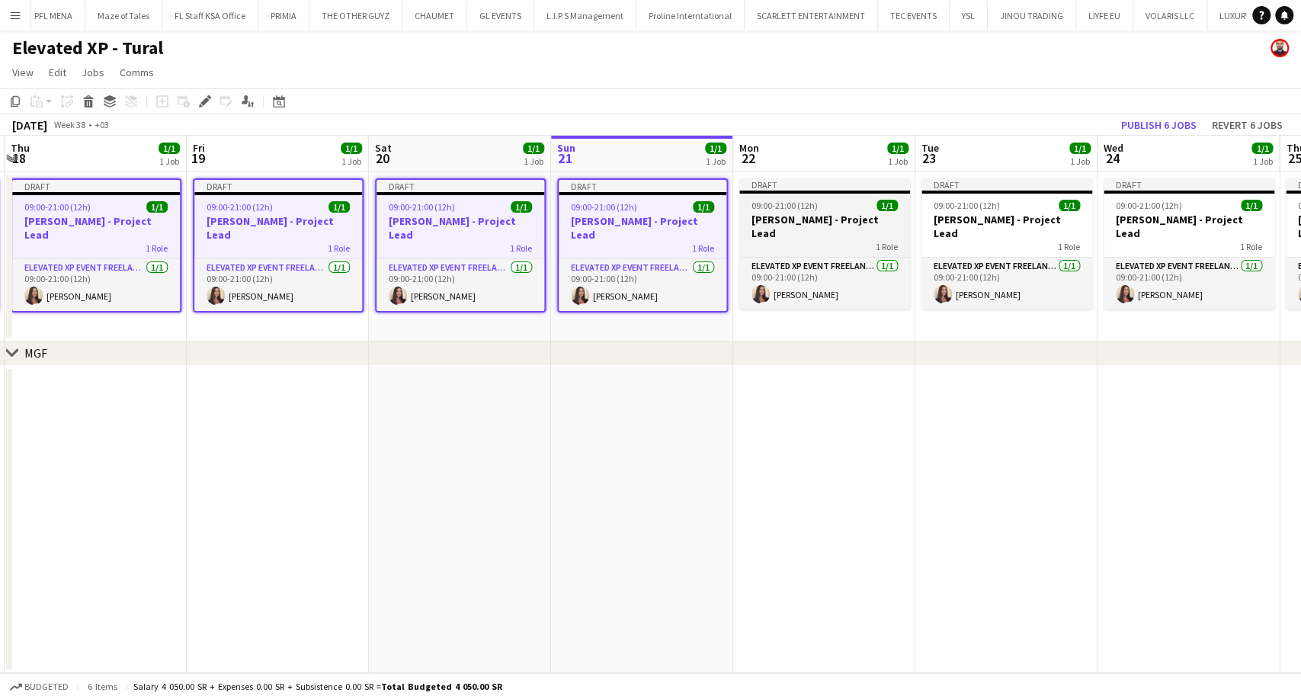
click at [819, 222] on h3 "Aysel Ahmadova - Project Lead" at bounding box center [824, 226] width 171 height 27
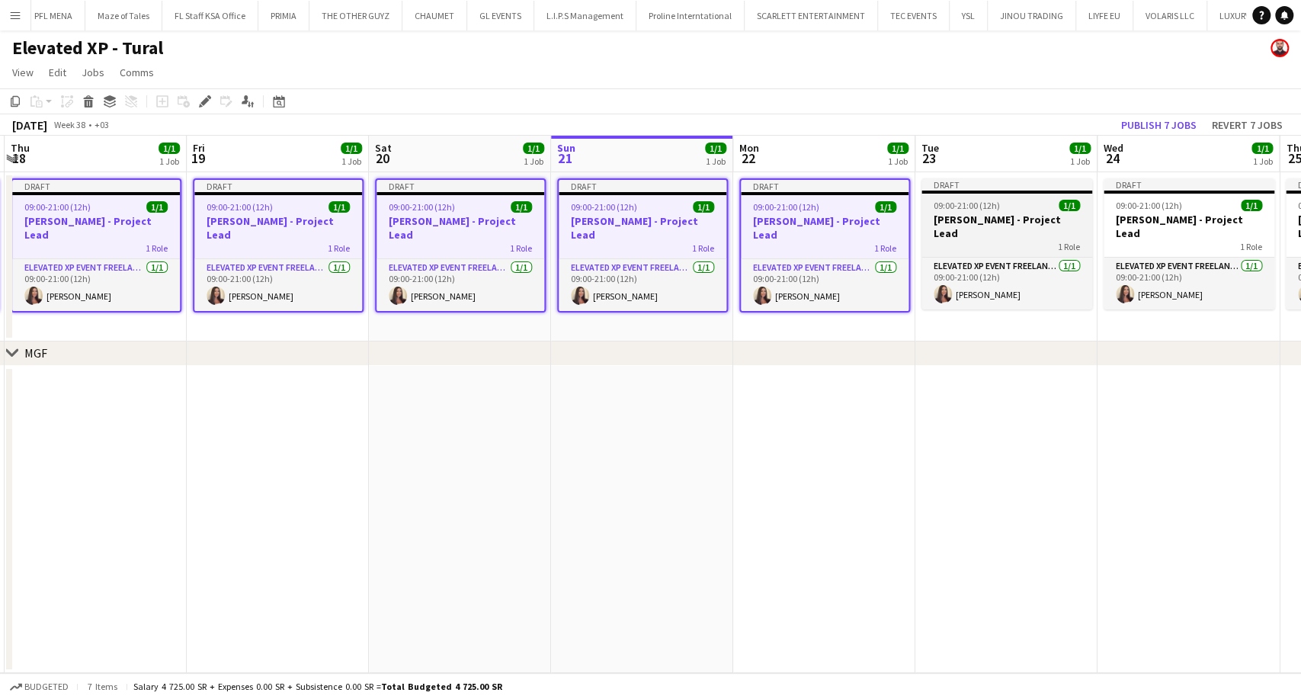
click at [965, 240] on div "1 Role" at bounding box center [1007, 246] width 171 height 12
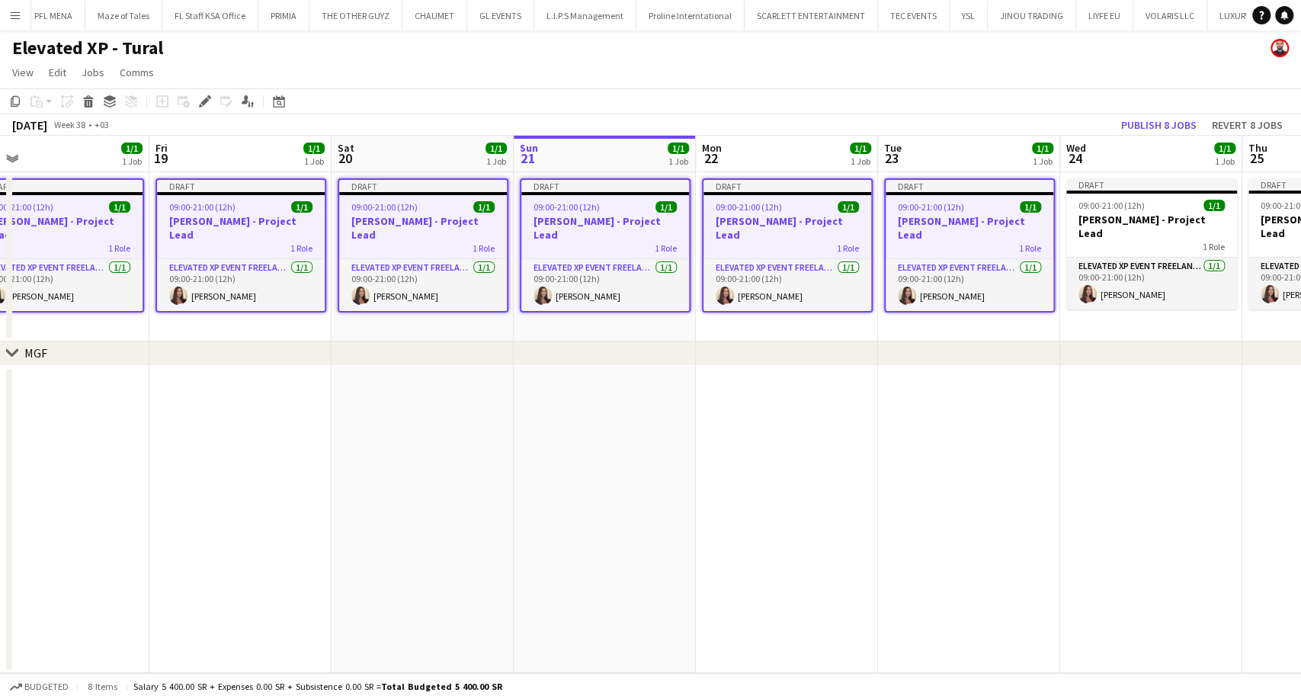
drag, startPoint x: 992, startPoint y: 221, endPoint x: 549, endPoint y: 218, distance: 443.7
click at [549, 218] on app-calendar-viewport "Tue 16 1/1 1 Job Wed 17 1/1 1 Job Thu 18 1/1 1 Job Fri 19 1/1 1 Job Sat 20 1/1 …" at bounding box center [650, 404] width 1301 height 537
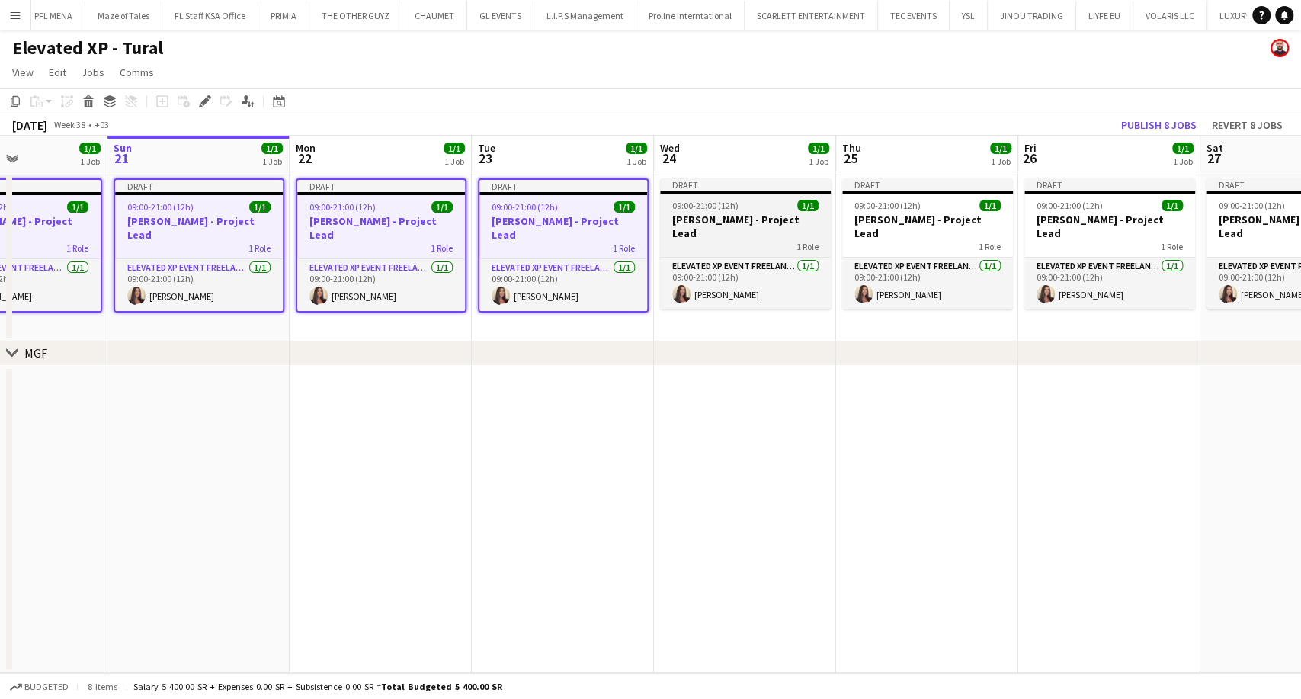
click at [689, 213] on h3 "Aysel Ahmadova - Project Lead" at bounding box center [745, 226] width 171 height 27
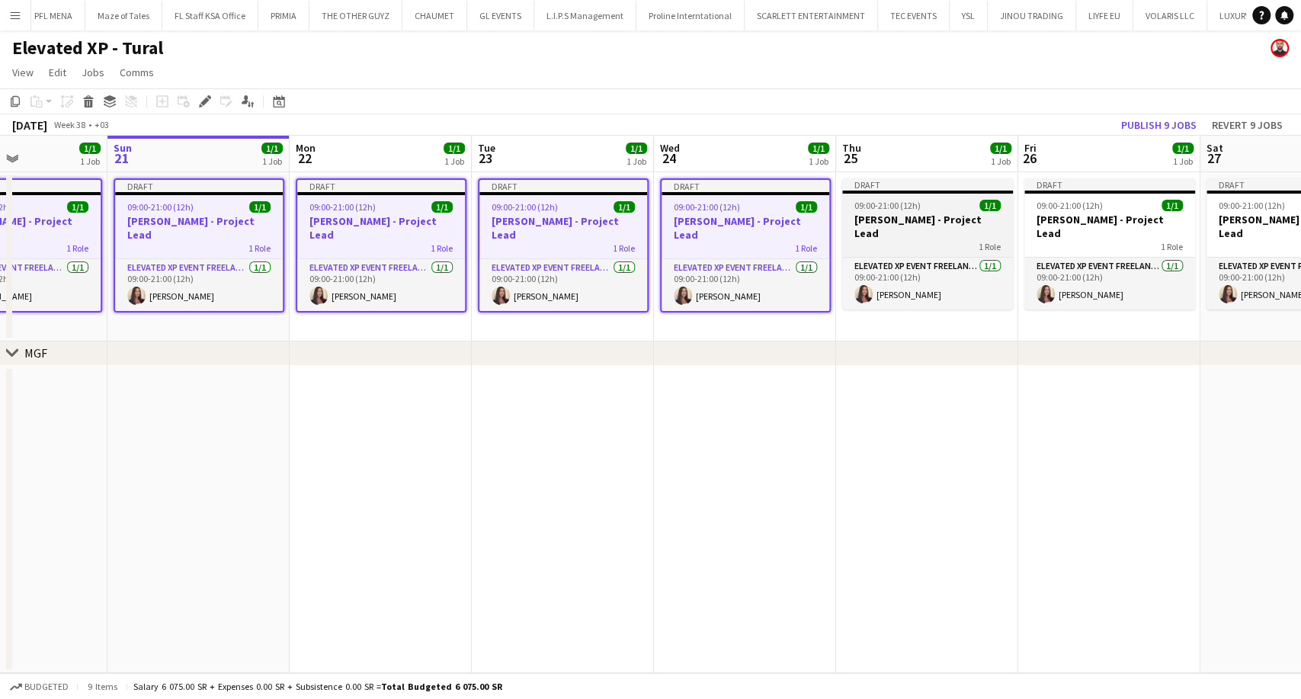
click at [887, 220] on h3 "Aysel Ahmadova - Project Lead" at bounding box center [927, 226] width 171 height 27
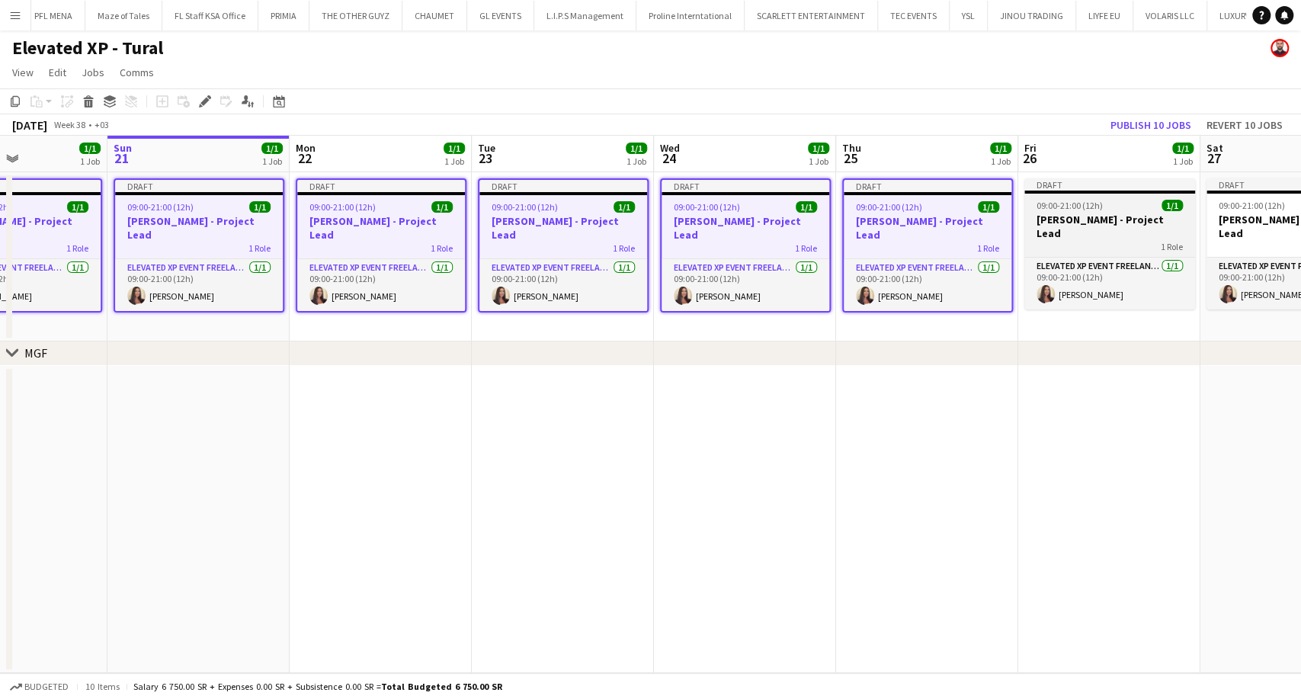
click at [1049, 213] on h3 "Aysel Ahmadova - Project Lead" at bounding box center [1110, 226] width 171 height 27
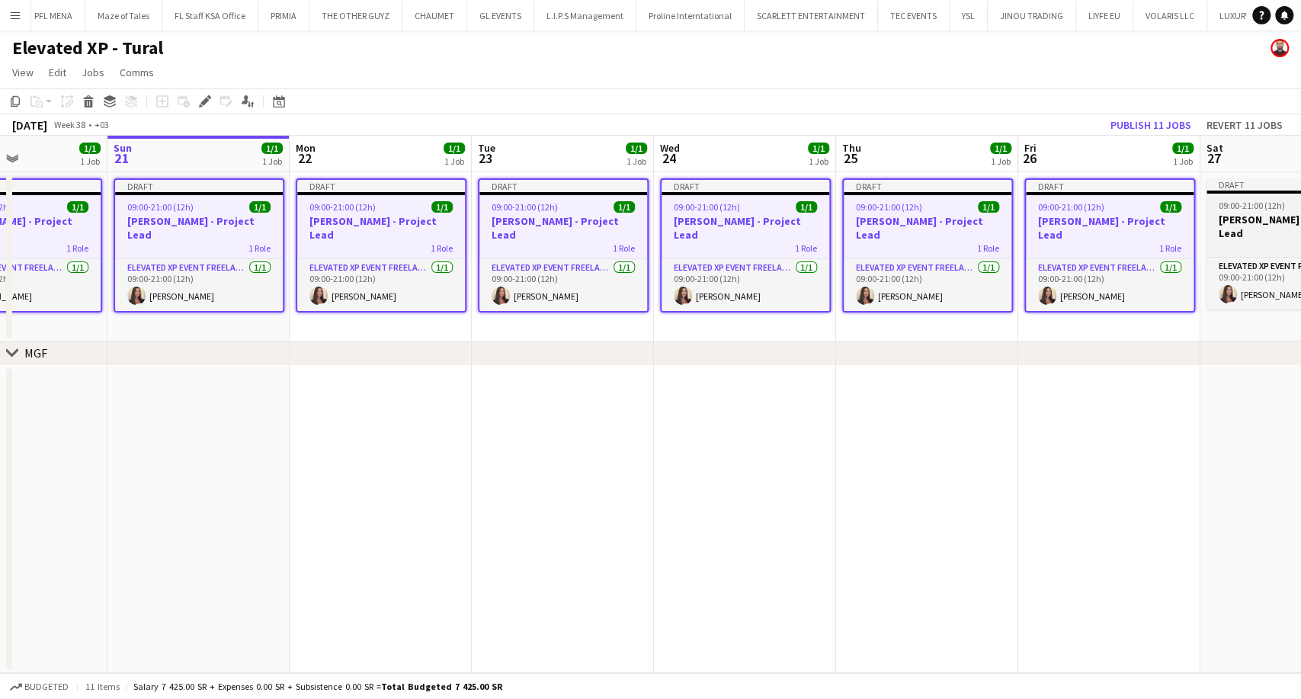
click at [1236, 221] on h3 "Aysel Ahmadova - Project Lead" at bounding box center [1292, 226] width 171 height 27
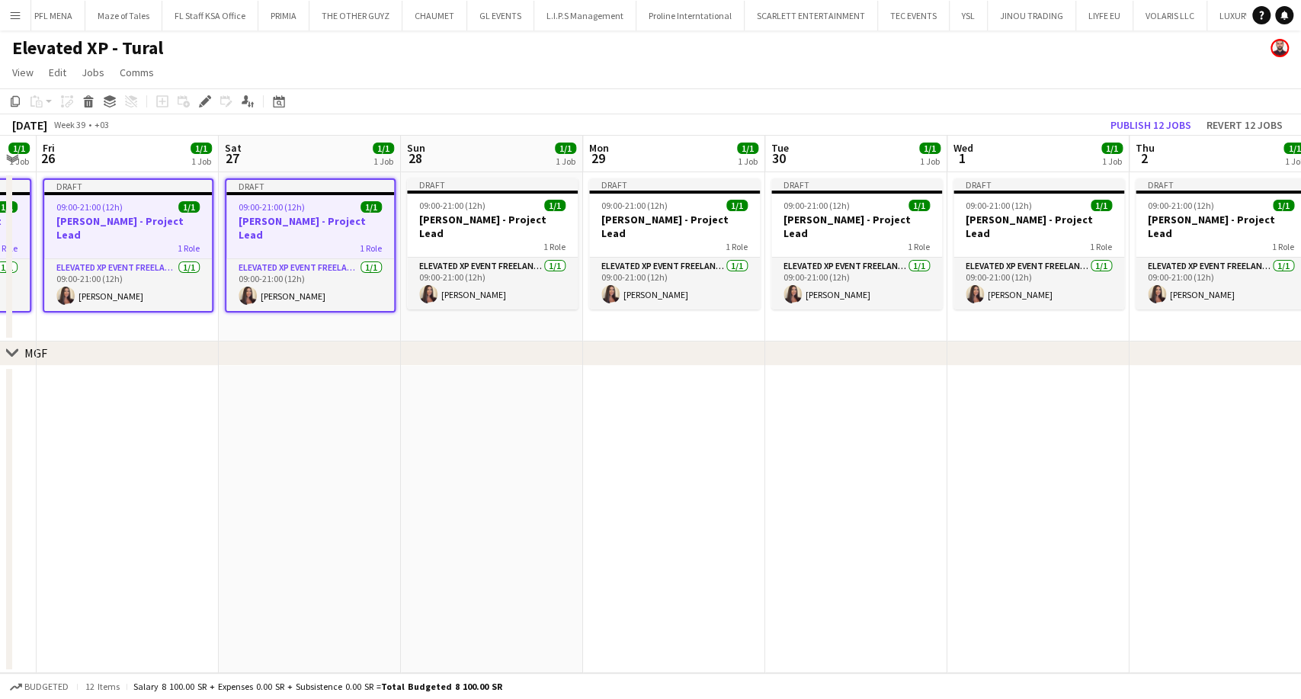
scroll to position [0, 471]
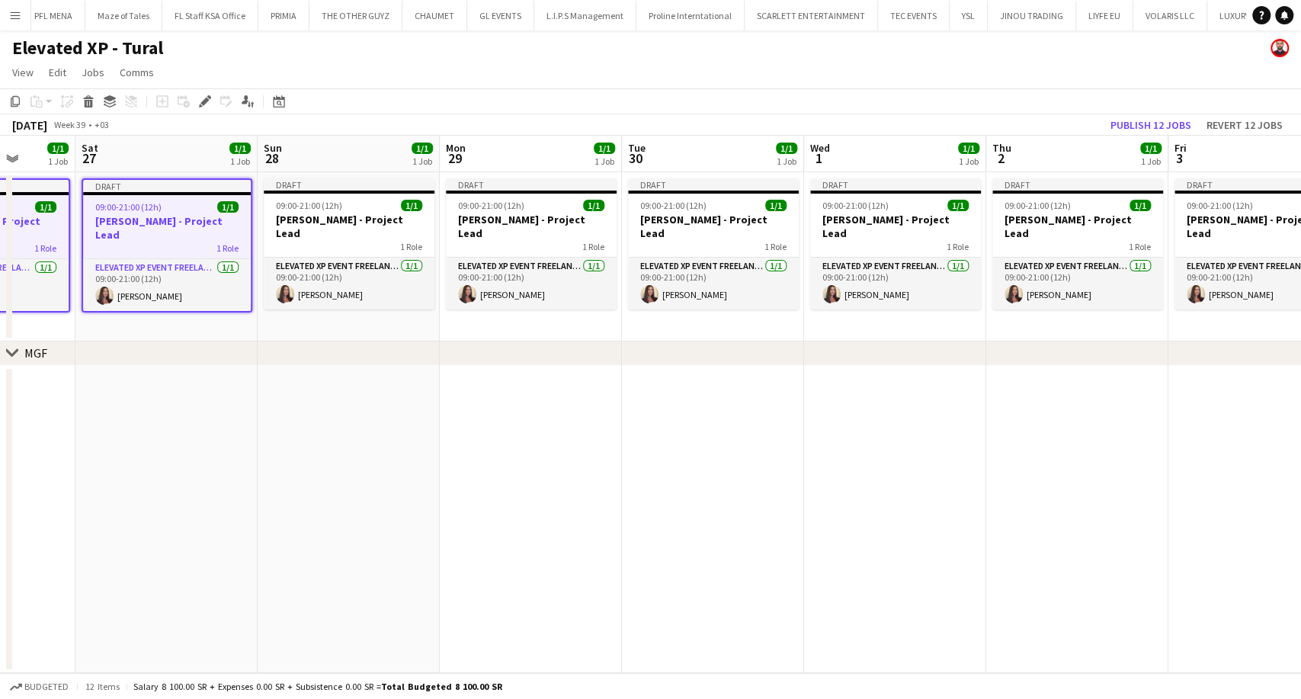
drag, startPoint x: 1140, startPoint y: 231, endPoint x: 116, endPoint y: 202, distance: 1024.9
click at [116, 202] on app-calendar-viewport "Wed 24 1/1 1 Job Thu 25 1/1 1 Job Fri 26 1/1 1 Job Sat 27 1/1 1 Job Sun 28 1/1 …" at bounding box center [650, 404] width 1301 height 537
click at [338, 216] on h3 "Aysel Ahmadova - Project Lead" at bounding box center [349, 226] width 171 height 27
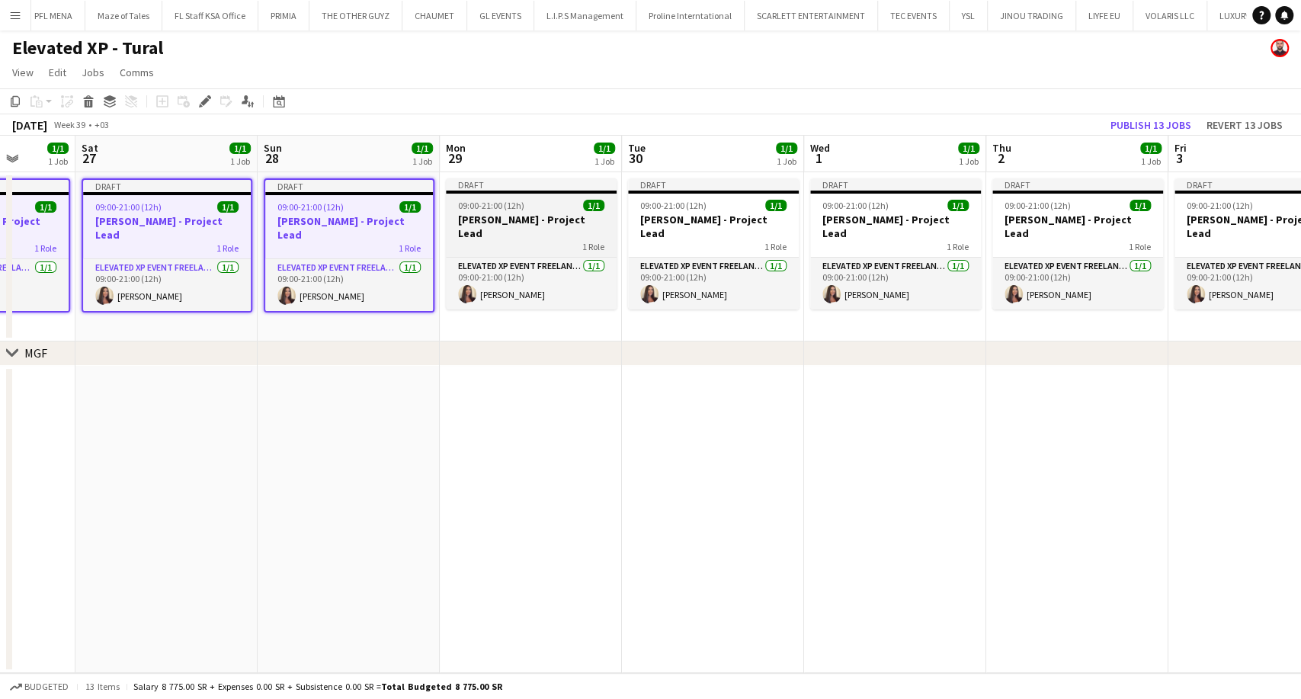
click at [531, 222] on h3 "Aysel Ahmadova - Project Lead" at bounding box center [531, 226] width 171 height 27
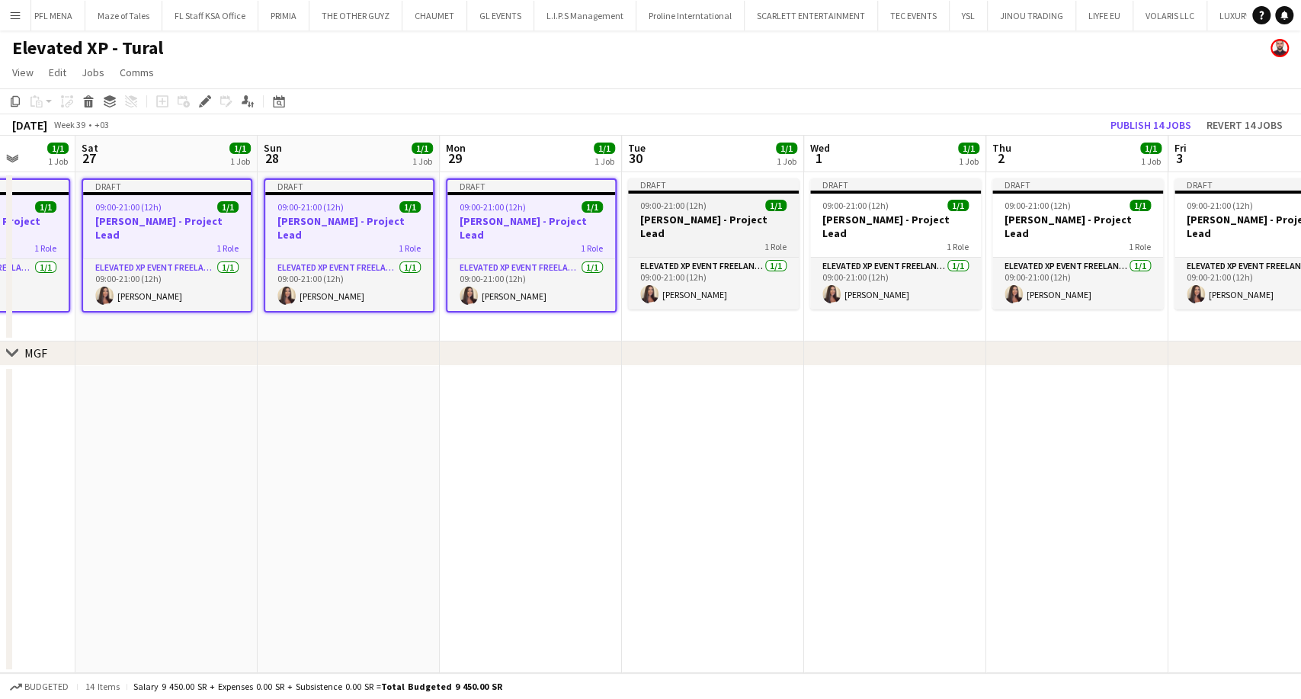
click at [673, 223] on h3 "Aysel Ahmadova - Project Lead" at bounding box center [713, 226] width 171 height 27
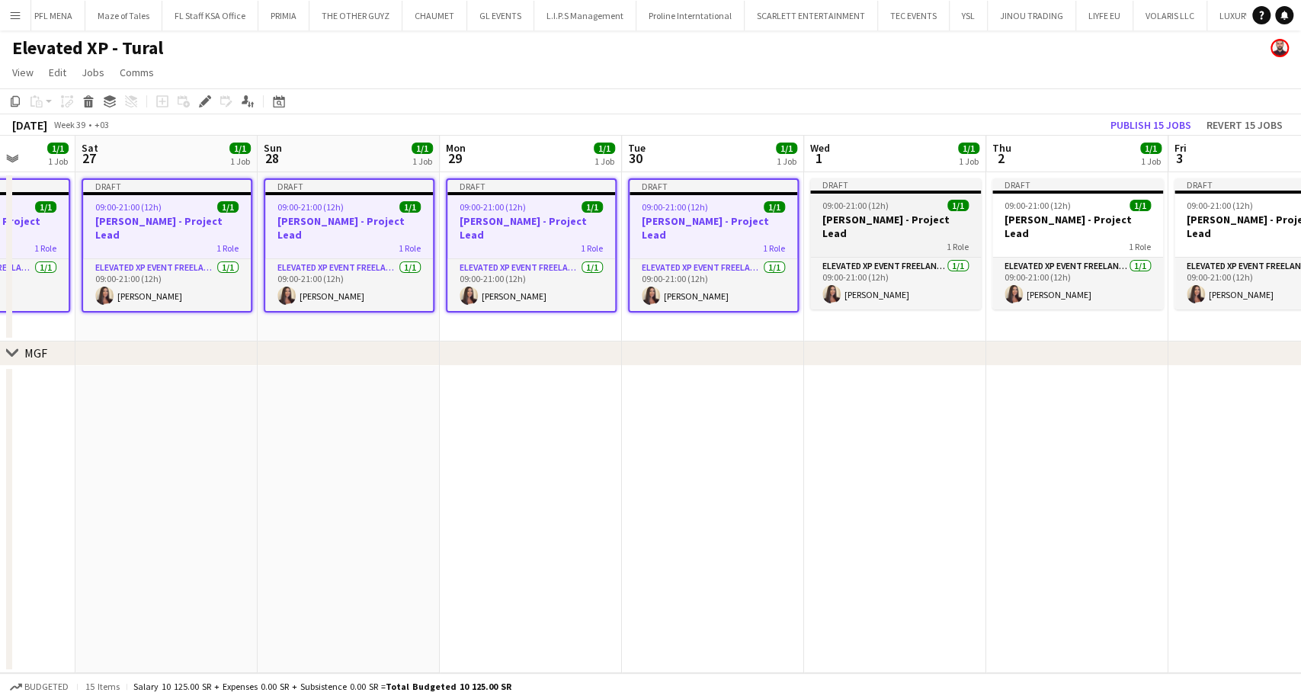
click at [838, 240] on div "1 Role" at bounding box center [895, 246] width 171 height 12
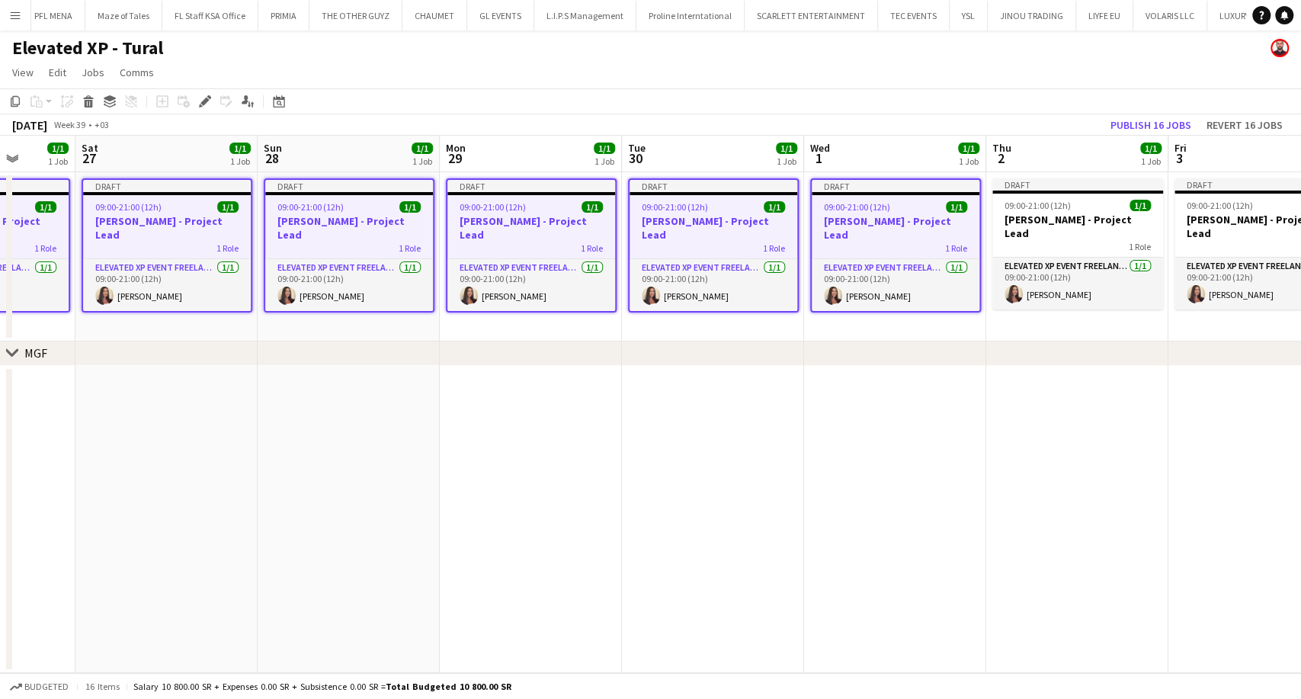
drag, startPoint x: 883, startPoint y: 228, endPoint x: 794, endPoint y: 232, distance: 89.3
click at [814, 229] on app-calendar-viewport "Wed 24 1/1 1 Job Thu 25 1/1 1 Job Fri 26 1/1 1 Job Sat 27 1/1 1 Job Sun 28 1/1 …" at bounding box center [650, 404] width 1301 height 537
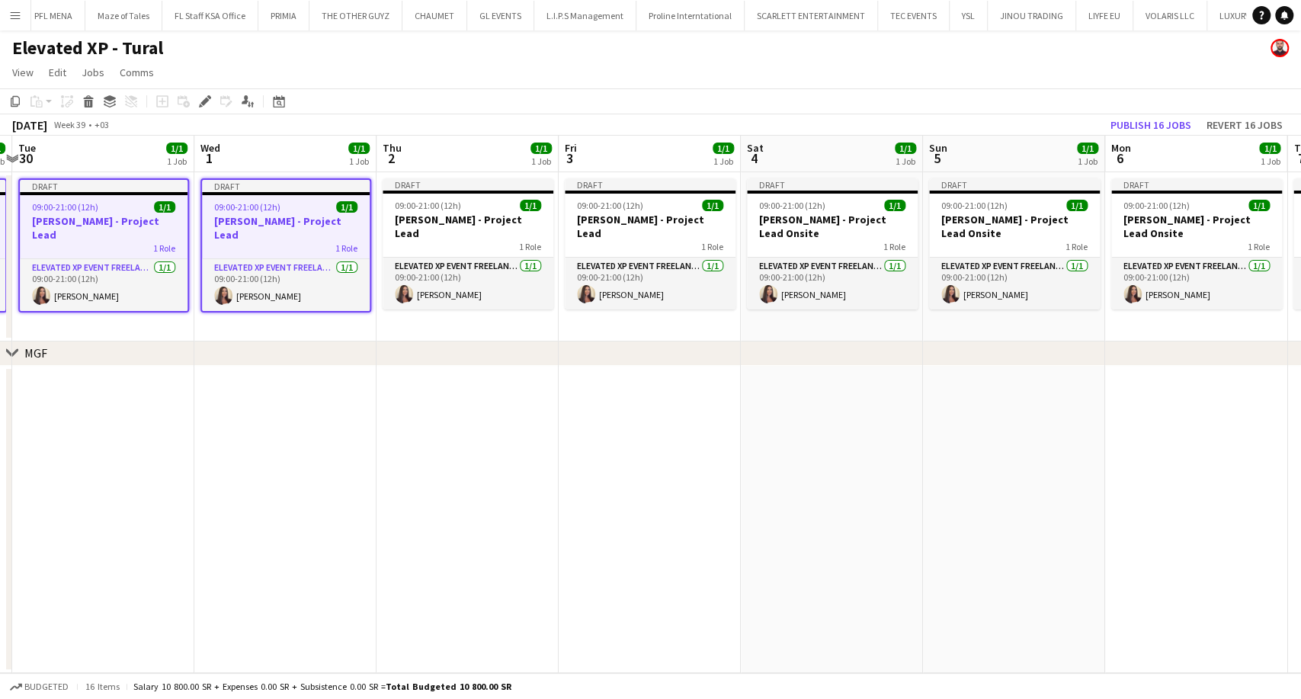
scroll to position [0, 699]
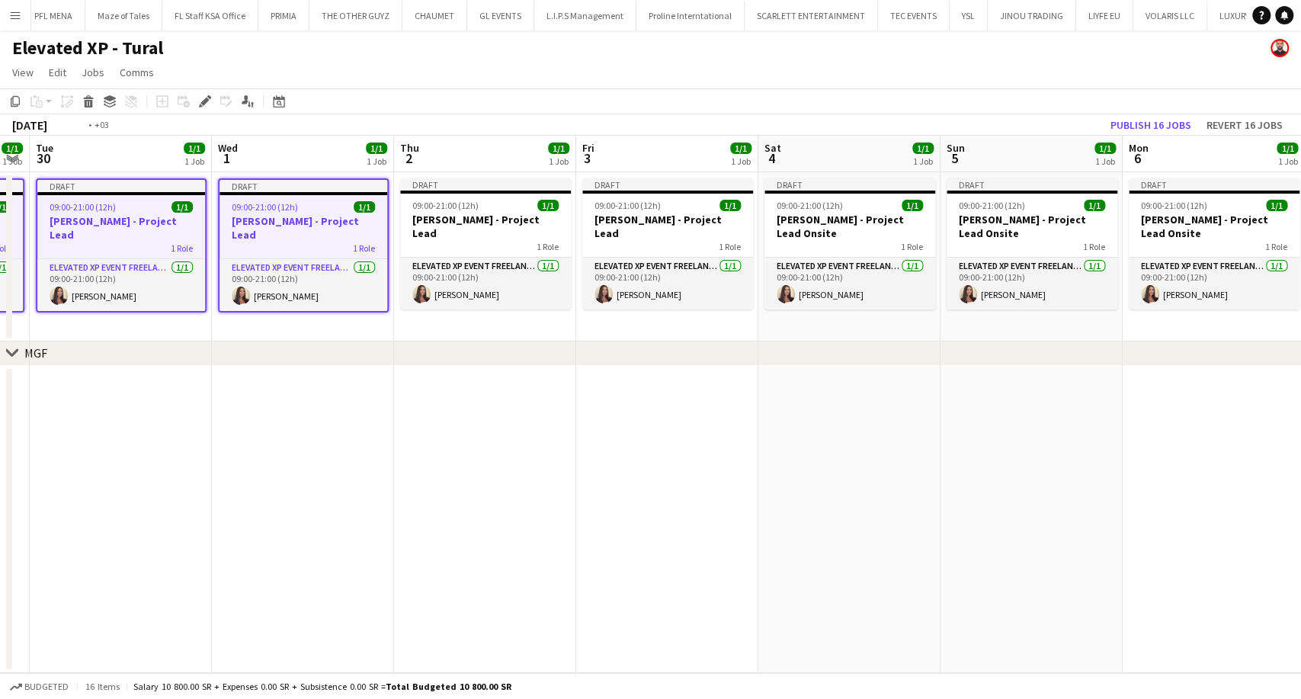
drag, startPoint x: 740, startPoint y: 235, endPoint x: 236, endPoint y: 191, distance: 505.7
click at [236, 191] on app-calendar-viewport "Fri 26 1/1 1 Job Sat 27 1/1 1 Job Sun 28 1/1 1 Job Mon 29 1/1 1 Job Tue 30 1/1 …" at bounding box center [650, 404] width 1301 height 537
click at [477, 215] on h3 "Aysel Ahmadova - Project Lead" at bounding box center [485, 226] width 171 height 27
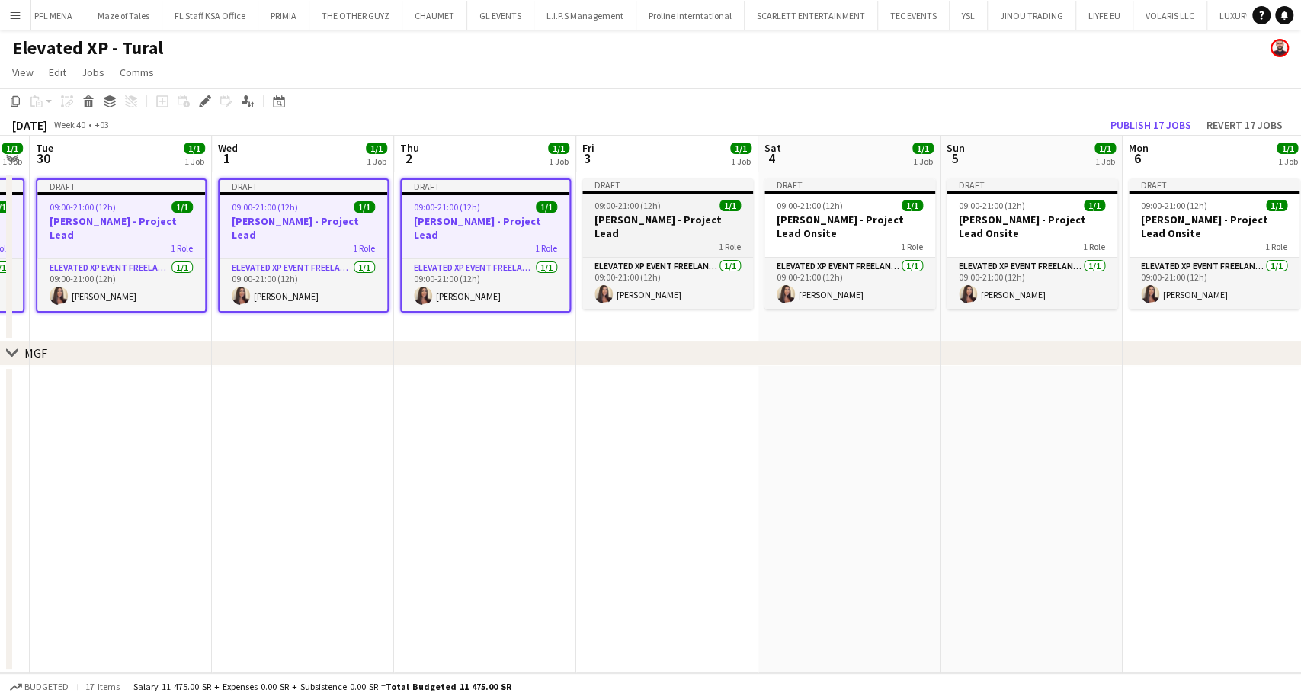
click at [642, 240] on div "1 Role" at bounding box center [667, 246] width 171 height 12
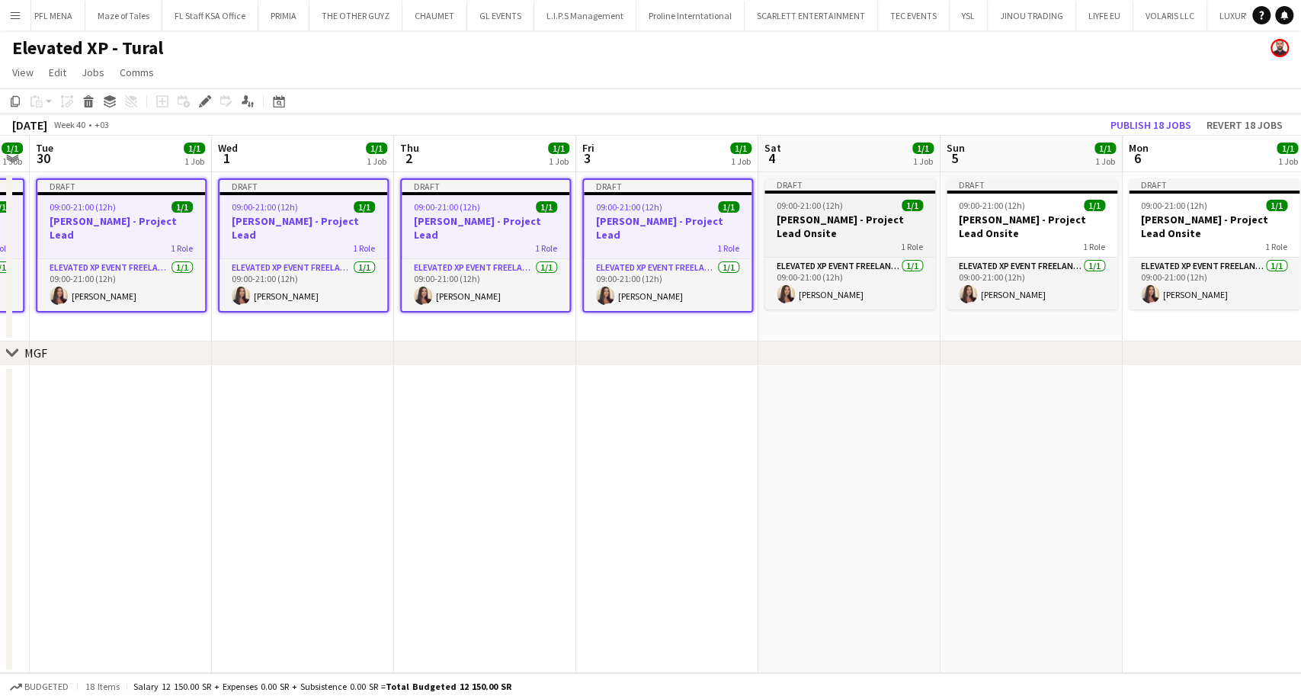
click at [802, 227] on h3 "Aysel Ahmadova - Project Lead Onsite" at bounding box center [850, 226] width 171 height 27
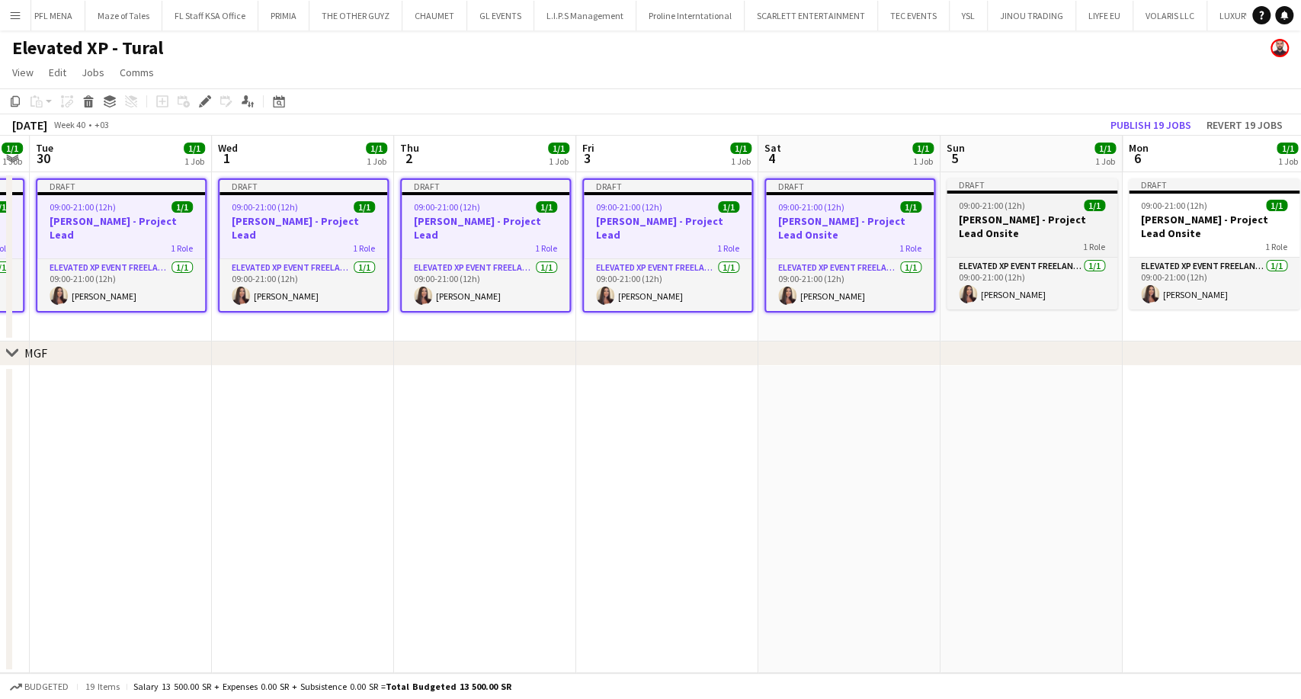
click at [964, 219] on h3 "Aysel Ahmadova - Project Lead Onsite" at bounding box center [1032, 226] width 171 height 27
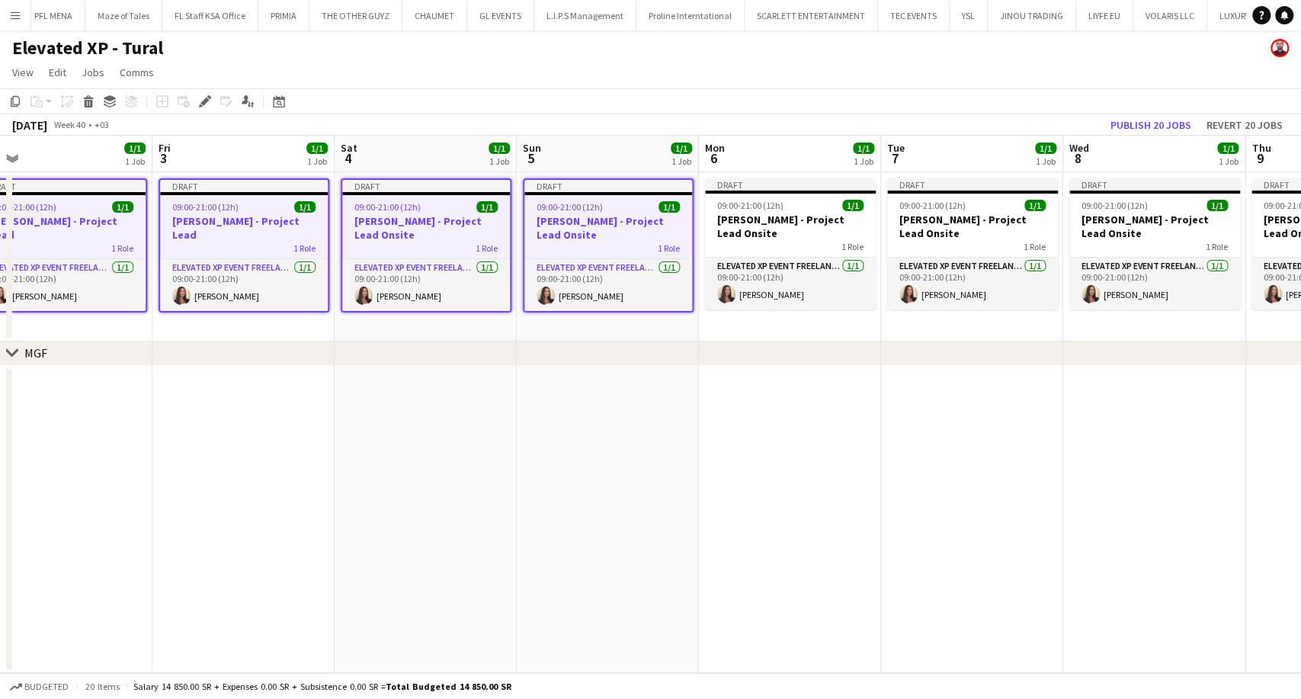
scroll to position [0, 742]
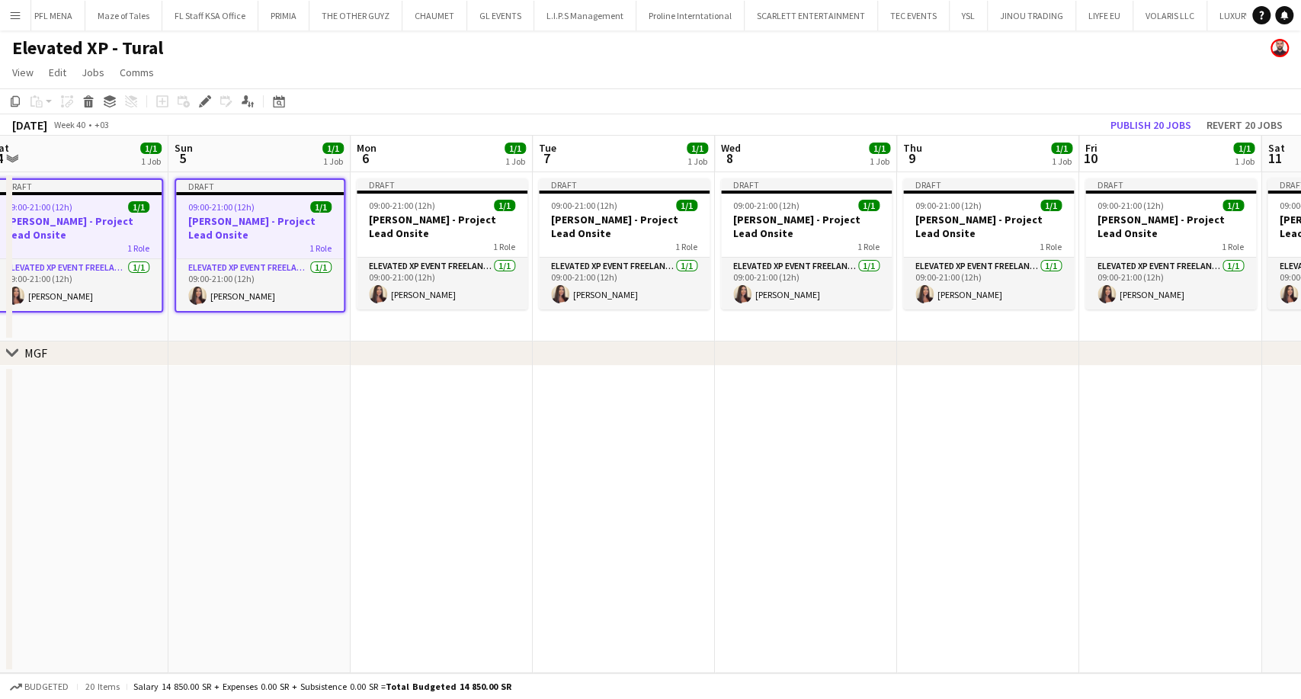
drag, startPoint x: 1053, startPoint y: 239, endPoint x: 281, endPoint y: 226, distance: 772.3
click at [281, 226] on app-calendar-viewport "Tue 30 1/1 1 Job Wed 1 1/1 1 Job Thu 2 1/1 1 Job Fri 3 1/1 1 Job Sat 4 1/1 1 Jo…" at bounding box center [650, 404] width 1301 height 537
click at [431, 236] on h3 "Aysel Ahmadova - Project Lead Onsite" at bounding box center [442, 226] width 171 height 27
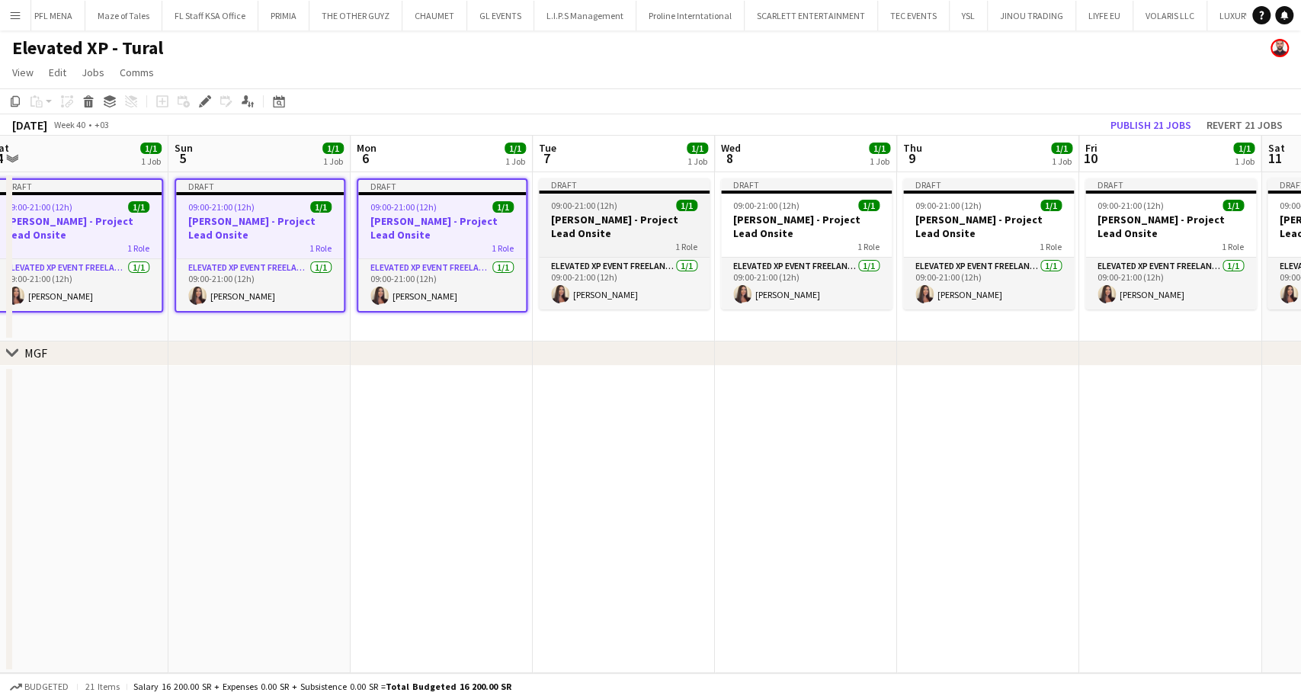
click at [628, 240] on div "1 Role" at bounding box center [624, 246] width 171 height 12
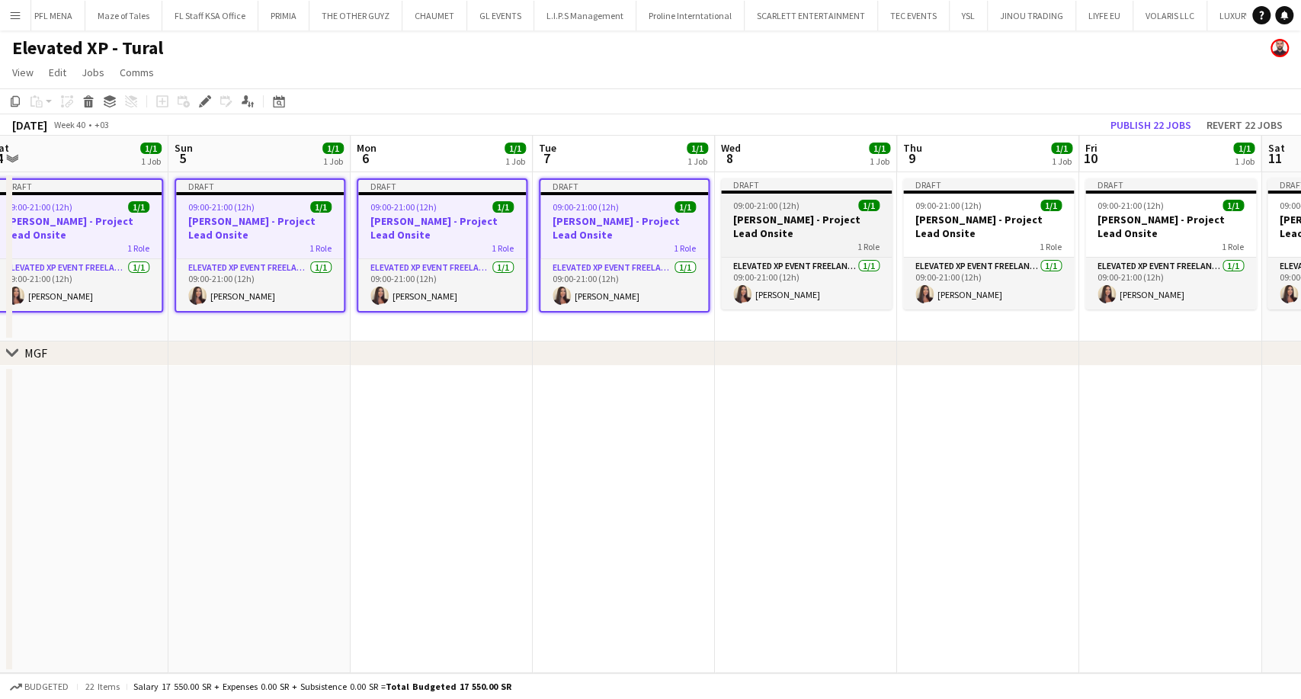
click at [778, 240] on div "1 Role" at bounding box center [806, 246] width 171 height 12
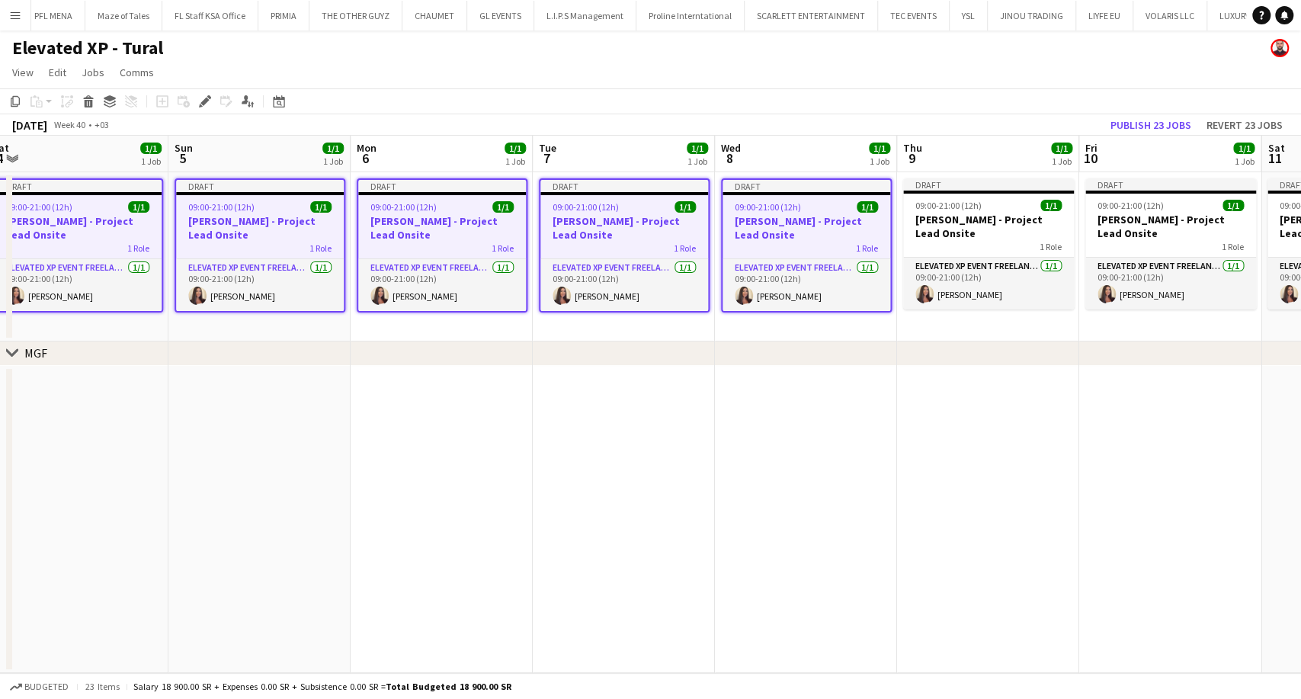
scroll to position [0, 742]
click at [968, 224] on h3 "Aysel Ahmadova - Project Lead Onsite" at bounding box center [989, 226] width 171 height 27
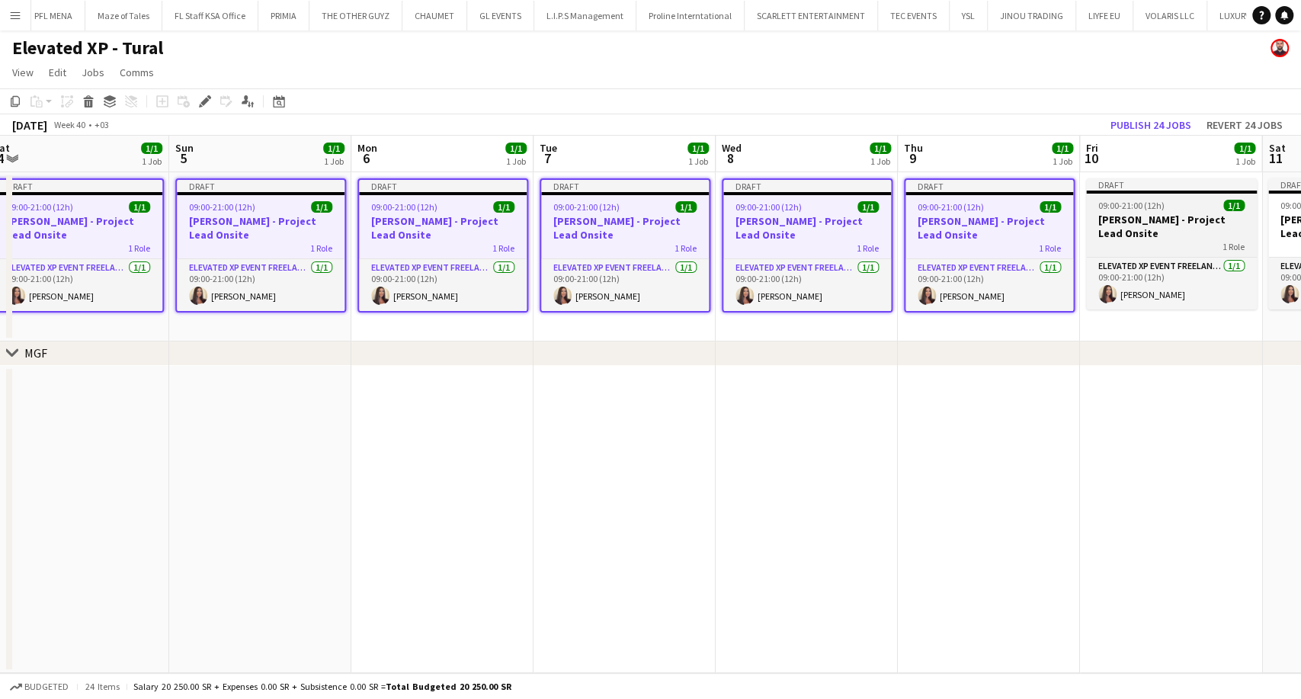
click at [1184, 227] on h3 "Aysel Ahmadova - Project Lead Onsite" at bounding box center [1171, 226] width 171 height 27
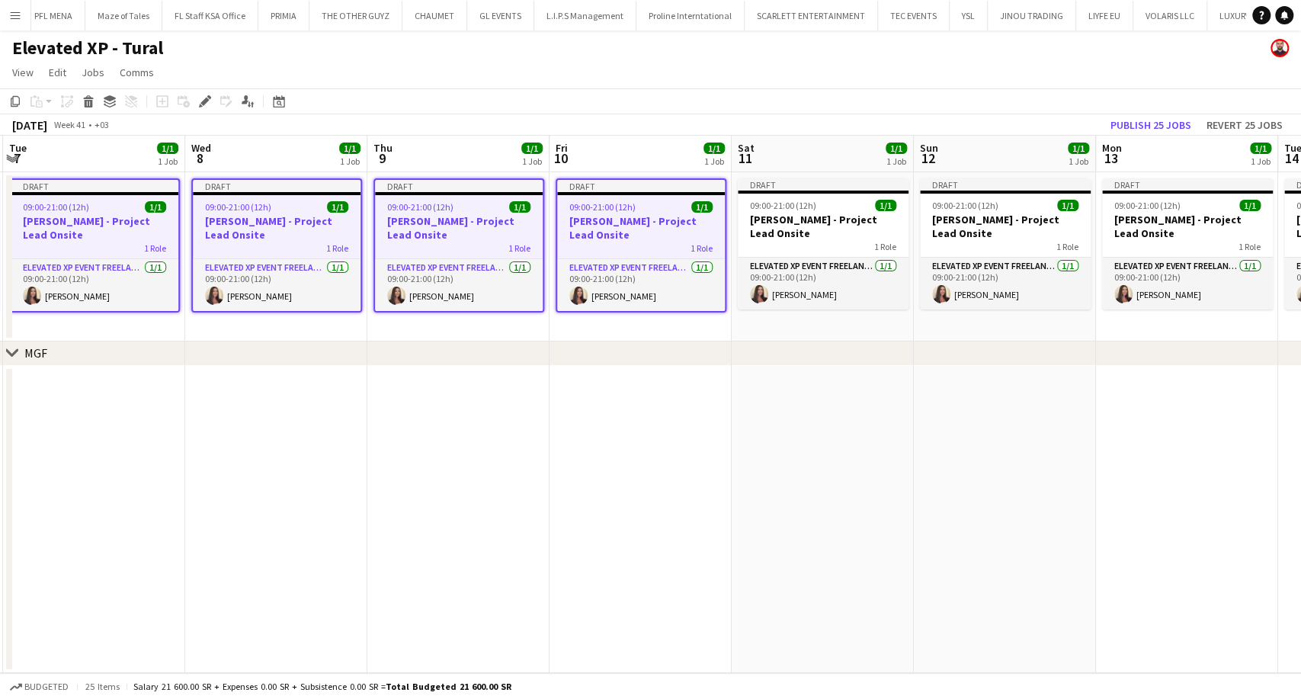
drag, startPoint x: 1187, startPoint y: 223, endPoint x: 622, endPoint y: 227, distance: 564.9
click at [622, 227] on app-calendar-viewport "Sat 4 1/1 1 Job Sun 5 1/1 1 Job Mon 6 1/1 1 Job Tue 7 1/1 1 Job Wed 8 1/1 1 Job…" at bounding box center [650, 404] width 1301 height 537
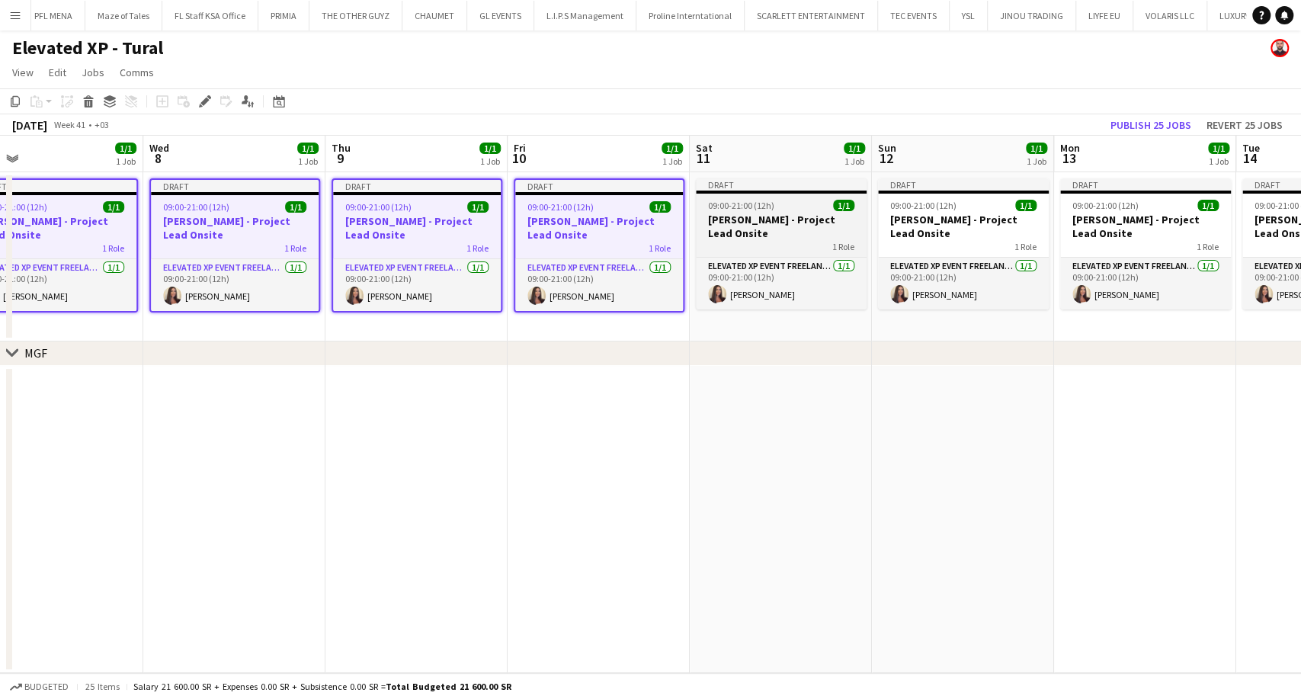
click at [798, 232] on h3 "Aysel Ahmadova - Project Lead Onsite" at bounding box center [781, 226] width 171 height 27
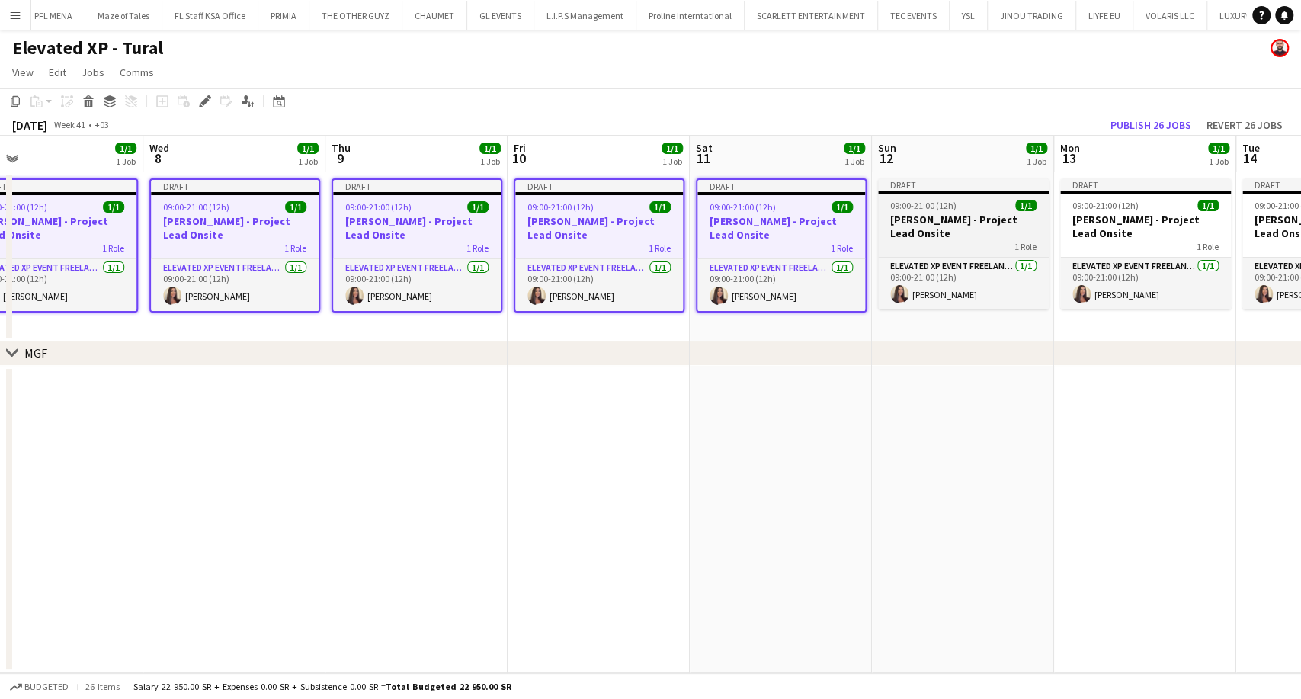
click at [954, 235] on h3 "Aysel Ahmadova - Project Lead Onsite" at bounding box center [963, 226] width 171 height 27
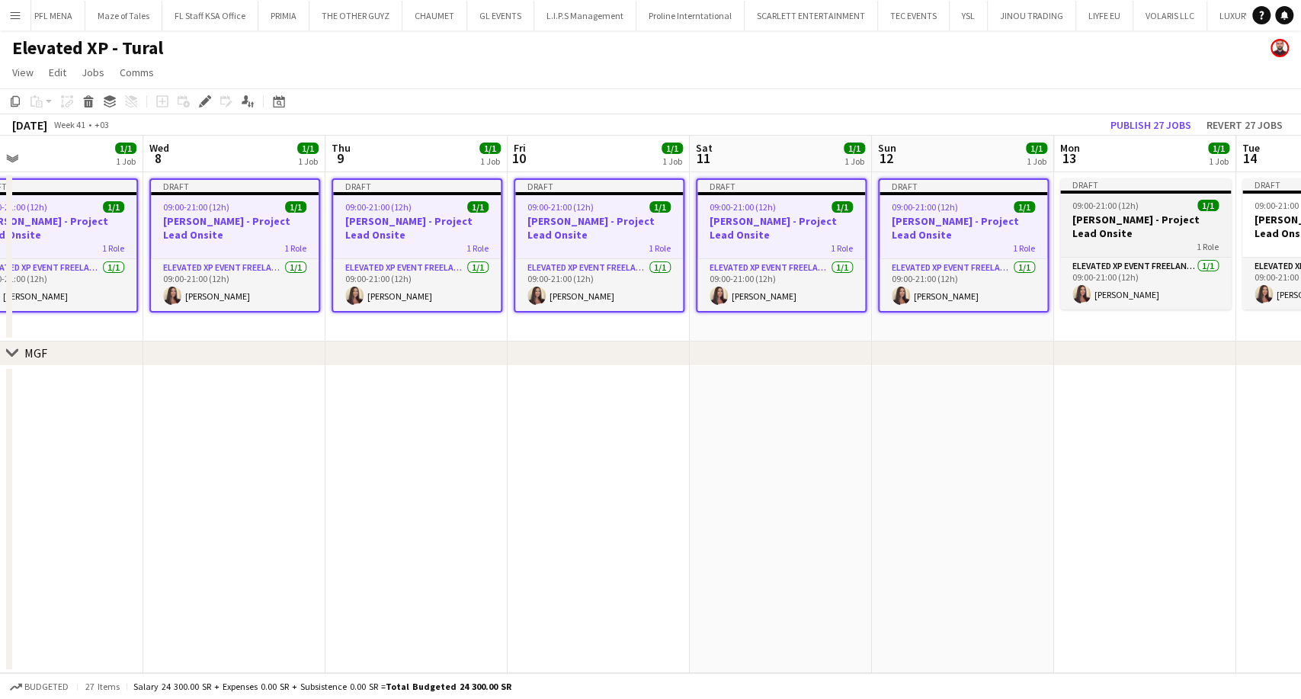
click at [1152, 233] on h3 "Aysel Ahmadova - Project Lead Onsite" at bounding box center [1145, 226] width 171 height 27
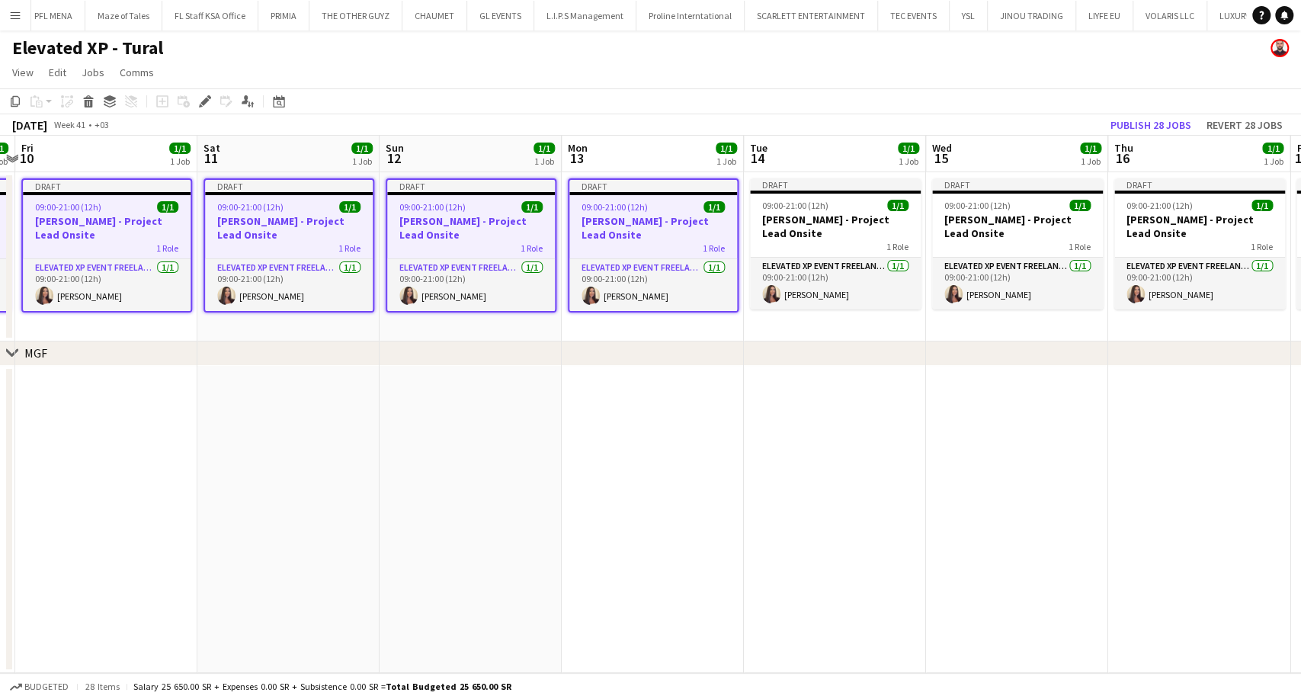
drag, startPoint x: 1015, startPoint y: 235, endPoint x: 499, endPoint y: 213, distance: 517.3
click at [499, 213] on app-calendar-viewport "Mon 6 1/1 1 Job Tue 7 1/1 1 Job Wed 8 1/1 1 Job Thu 9 1/1 1 Job Fri 10 1/1 1 Jo…" at bounding box center [650, 404] width 1301 height 537
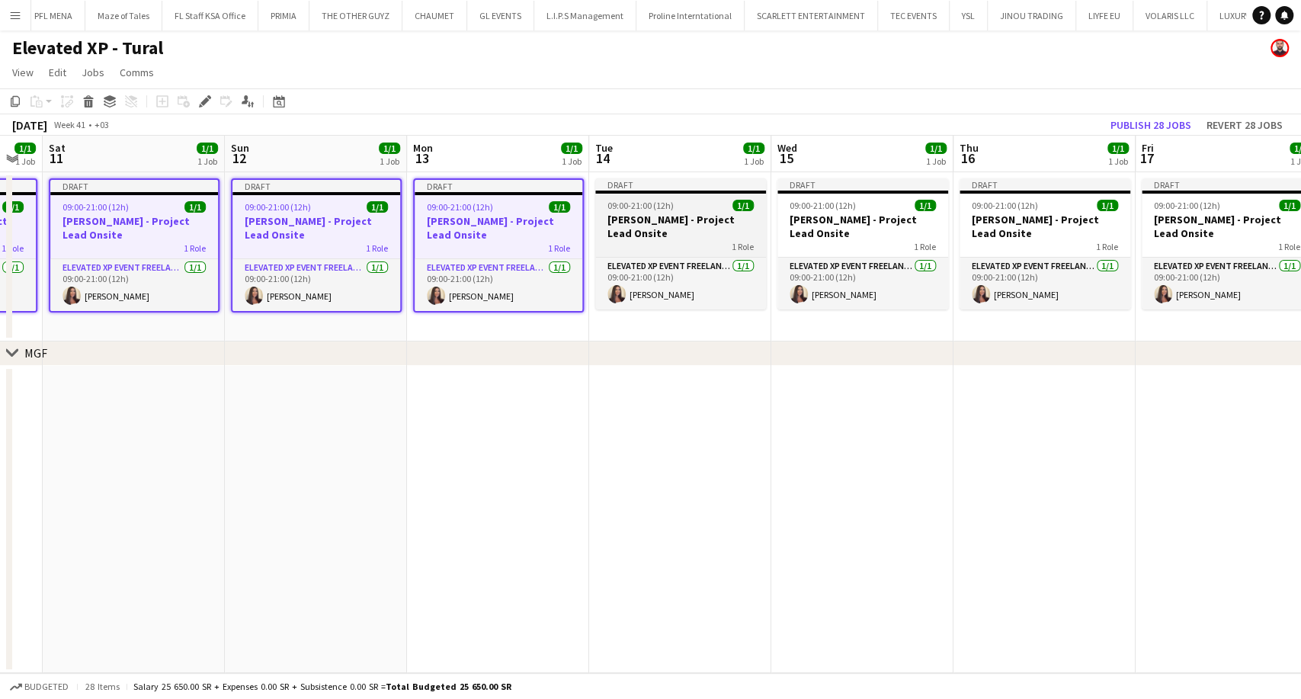
click at [684, 222] on h3 "Aysel Ahmadova - Project Lead Onsite" at bounding box center [680, 226] width 171 height 27
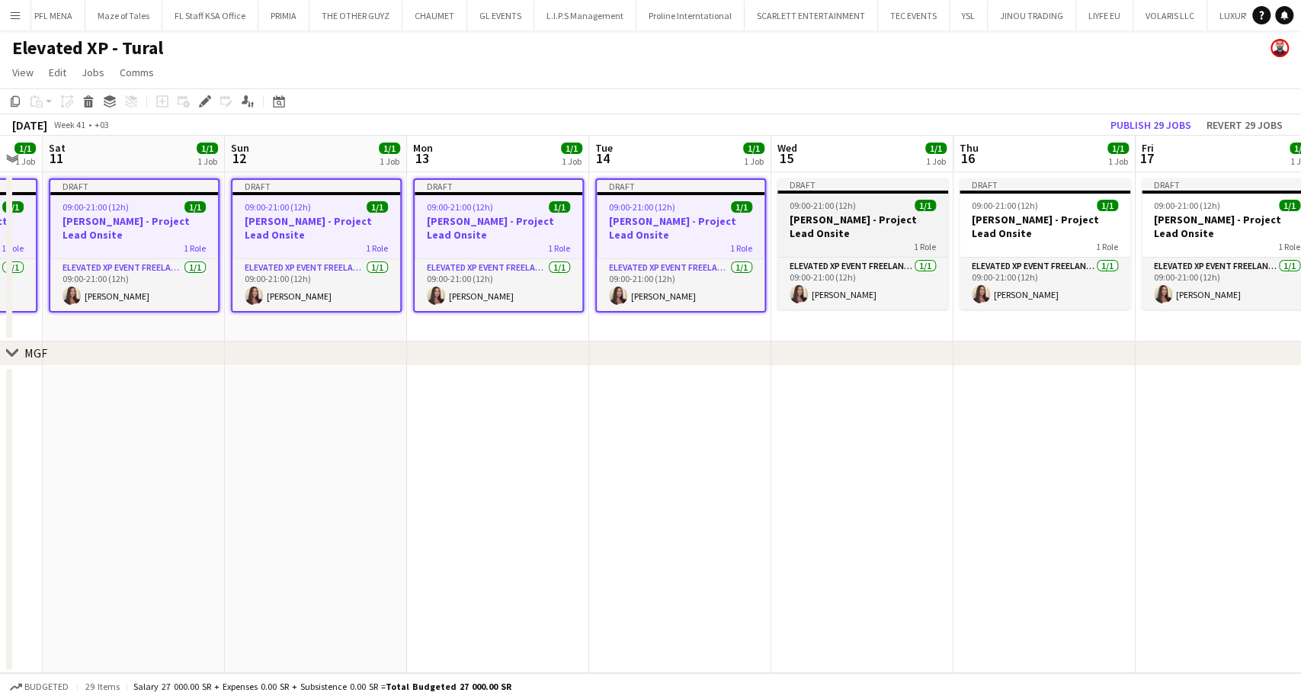
click at [860, 232] on h3 "Aysel Ahmadova - Project Lead Onsite" at bounding box center [863, 226] width 171 height 27
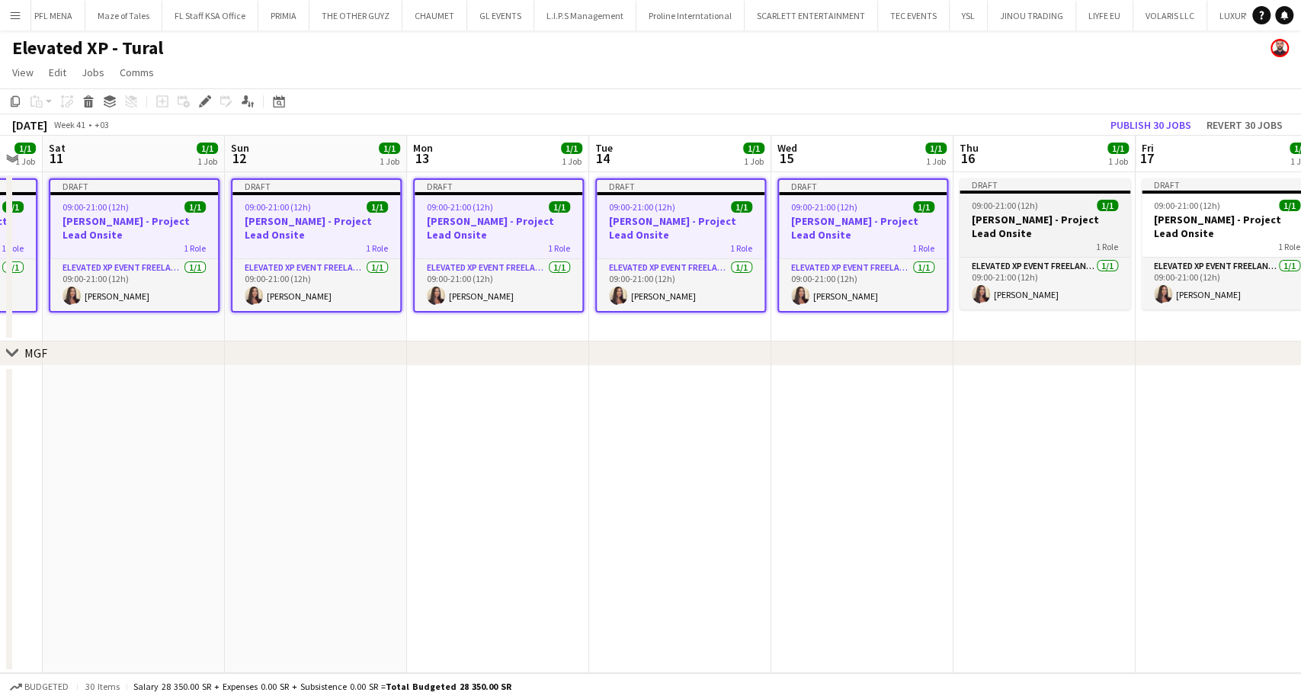
click at [1004, 230] on h3 "Aysel Ahmadova - Project Lead Onsite" at bounding box center [1045, 226] width 171 height 27
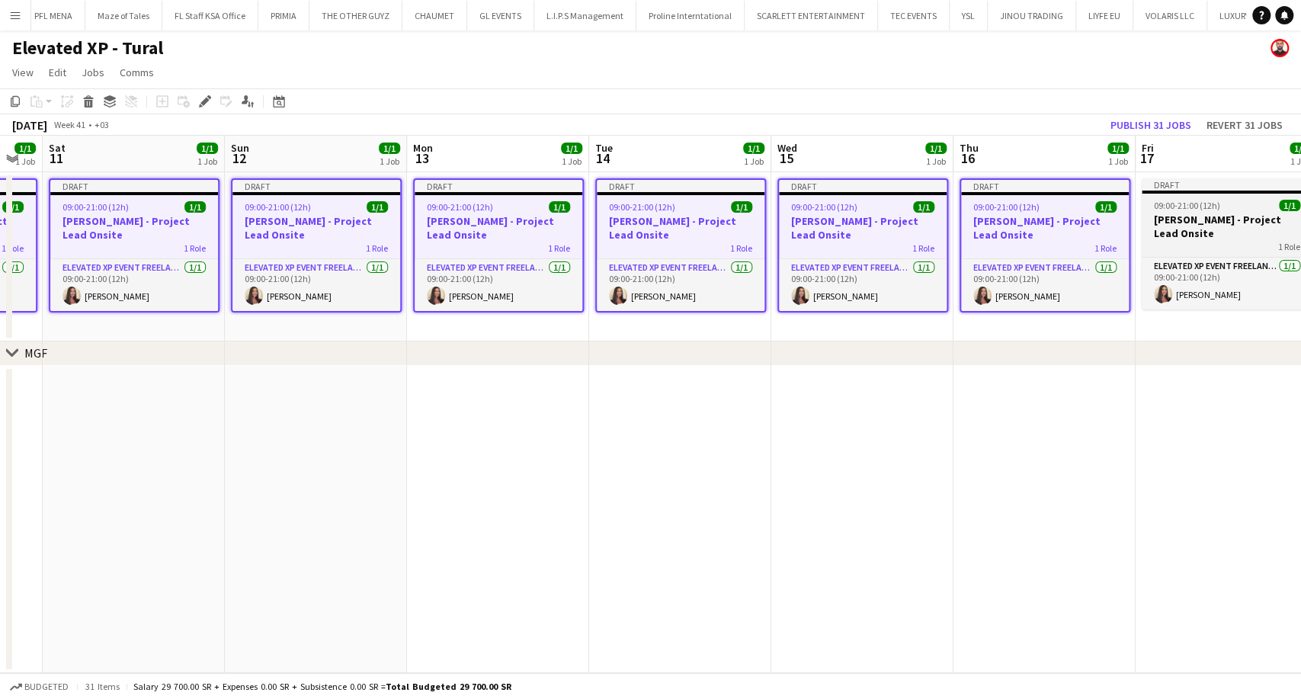
click at [1198, 227] on h3 "Aysel Ahmadova - Project Lead Onsite" at bounding box center [1227, 226] width 171 height 27
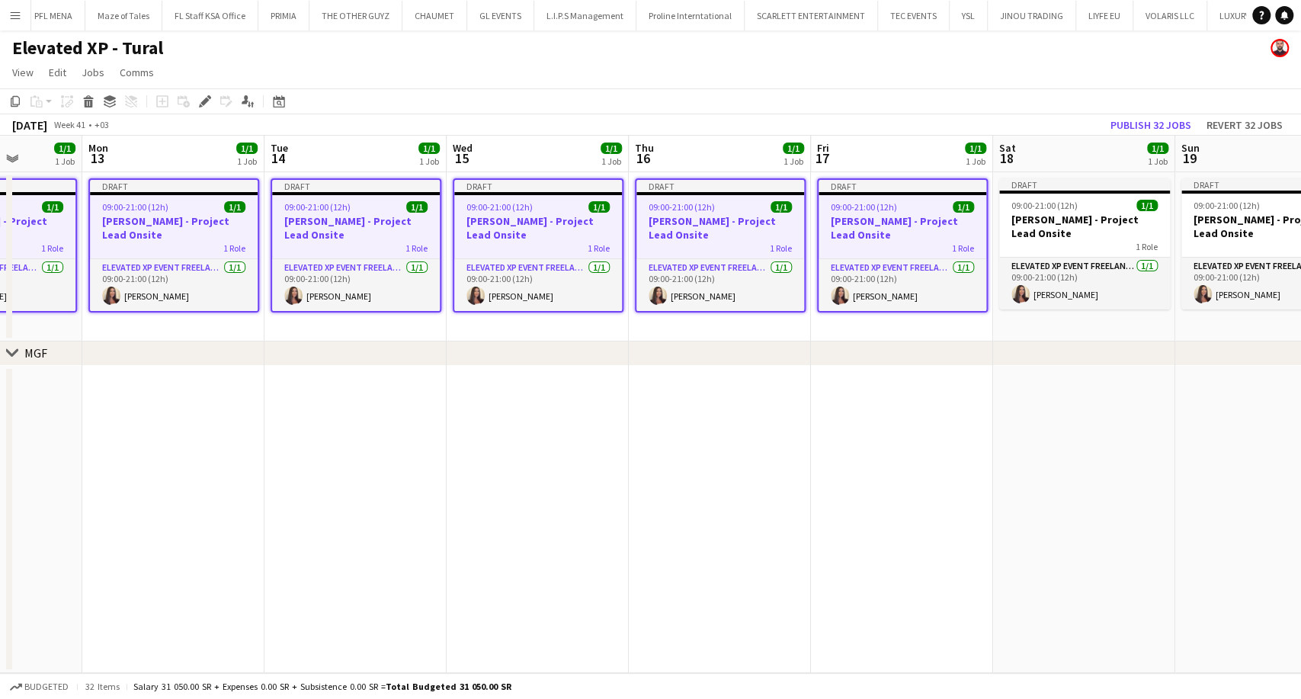
drag, startPoint x: 1143, startPoint y: 228, endPoint x: 506, endPoint y: 213, distance: 637.4
click at [506, 213] on app-calendar-viewport "Fri 10 1/1 1 Job Sat 11 1/1 1 Job Sun 12 1/1 1 Job Mon 13 1/1 1 Job Tue 14 1/1 …" at bounding box center [650, 404] width 1301 height 537
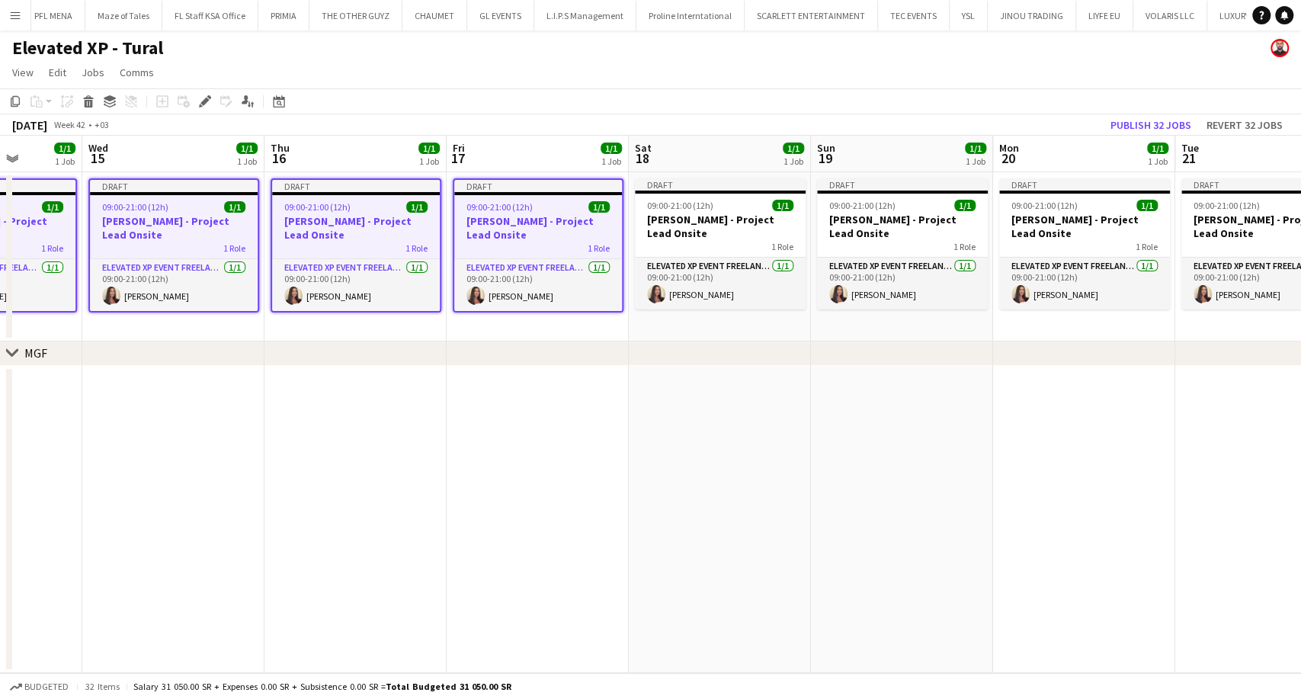
scroll to position [0, 475]
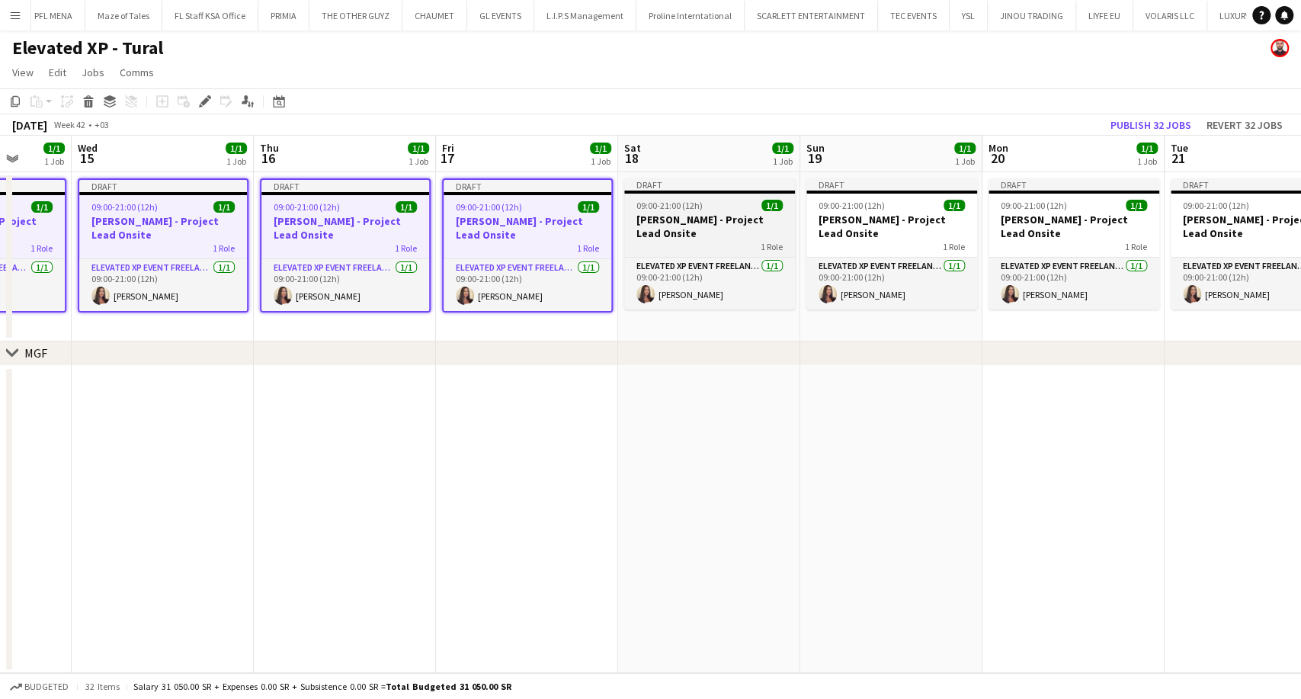
click at [659, 223] on h3 "Aysel Ahmadova - Project Lead Onsite" at bounding box center [709, 226] width 171 height 27
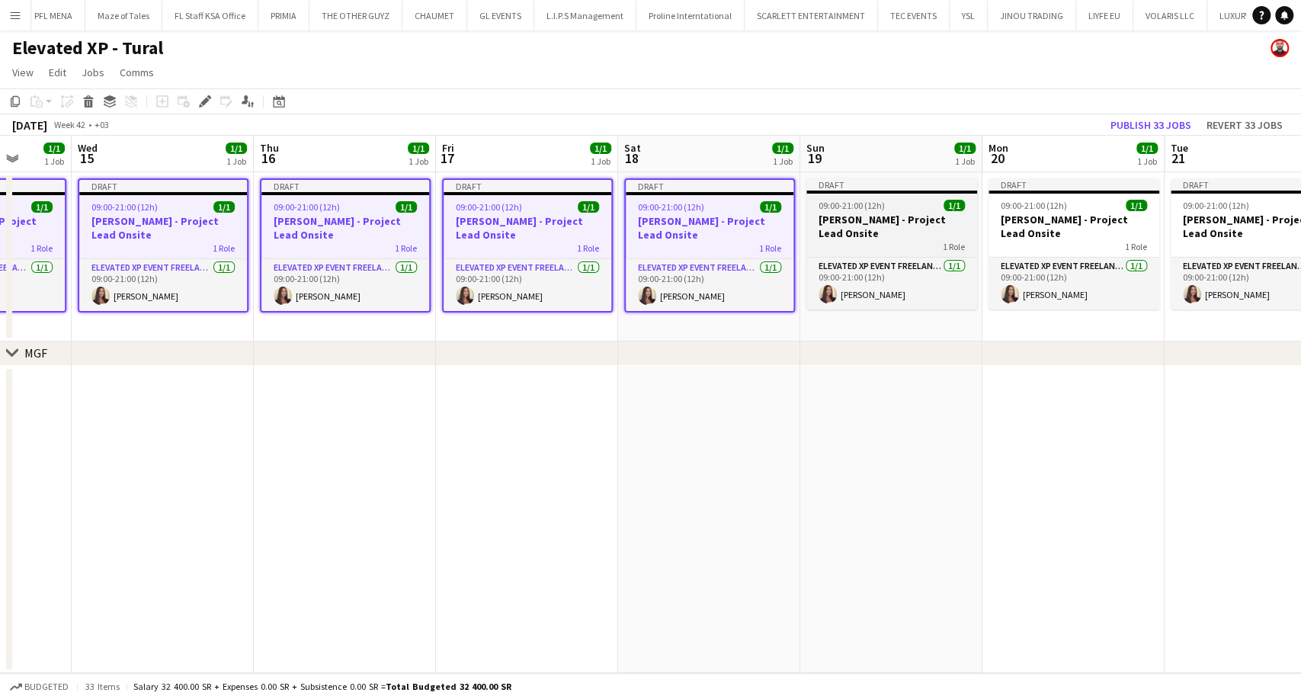
click at [835, 231] on h3 "Aysel Ahmadova - Project Lead Onsite" at bounding box center [892, 226] width 171 height 27
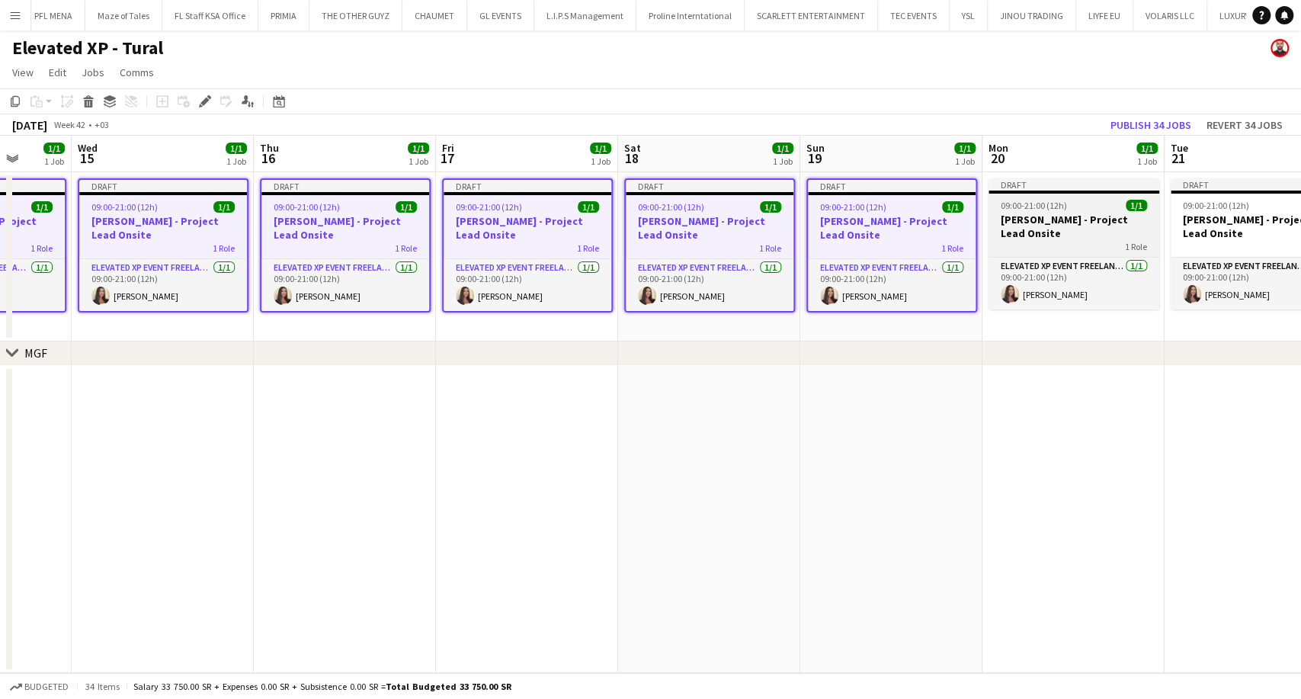
click at [1042, 227] on h3 "Aysel Ahmadova - Project Lead Onsite" at bounding box center [1074, 226] width 171 height 27
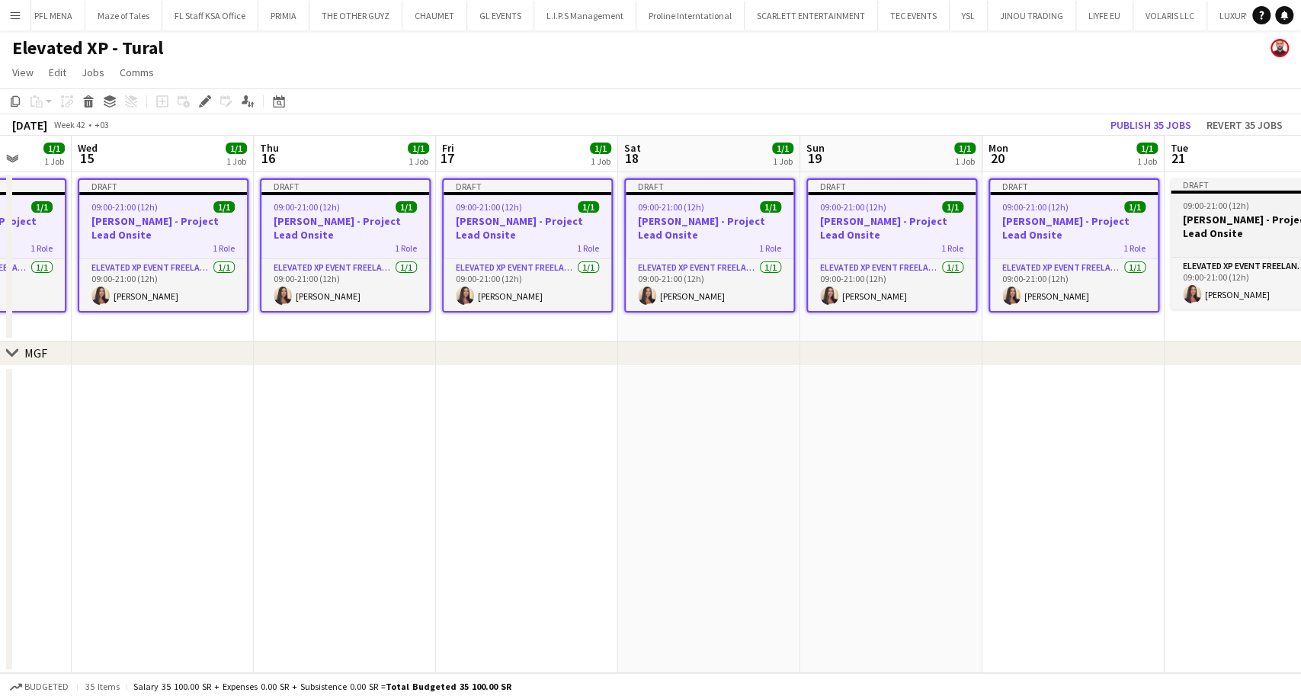
click at [1188, 227] on h3 "Aysel Ahmadova - Project Lead Onsite" at bounding box center [1256, 226] width 171 height 27
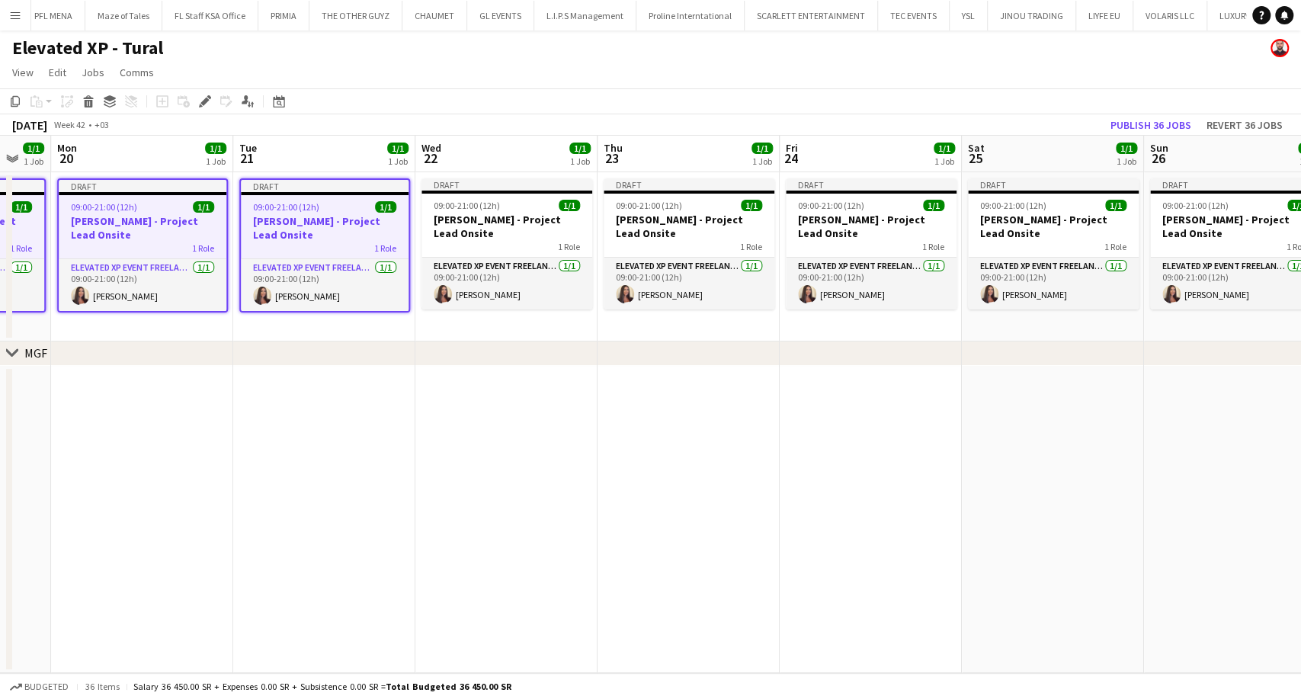
drag, startPoint x: 1227, startPoint y: 231, endPoint x: 566, endPoint y: 209, distance: 660.5
click at [566, 209] on app-calendar-viewport "Thu 16 1/1 1 Job Fri 17 1/1 1 Job Sat 18 1/1 1 Job Sun 19 1/1 1 Job Mon 20 1/1 …" at bounding box center [650, 404] width 1301 height 537
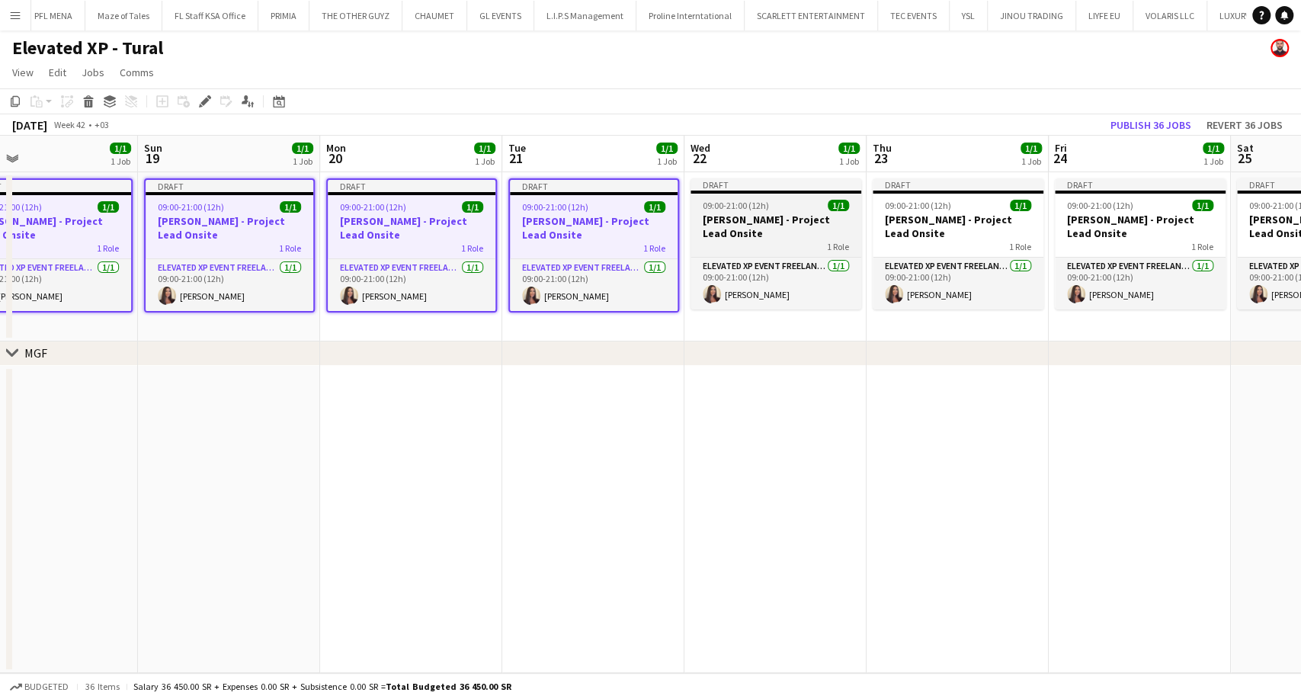
click at [755, 226] on h3 "Aysel Ahmadova - Project Lead Onsite" at bounding box center [776, 226] width 171 height 27
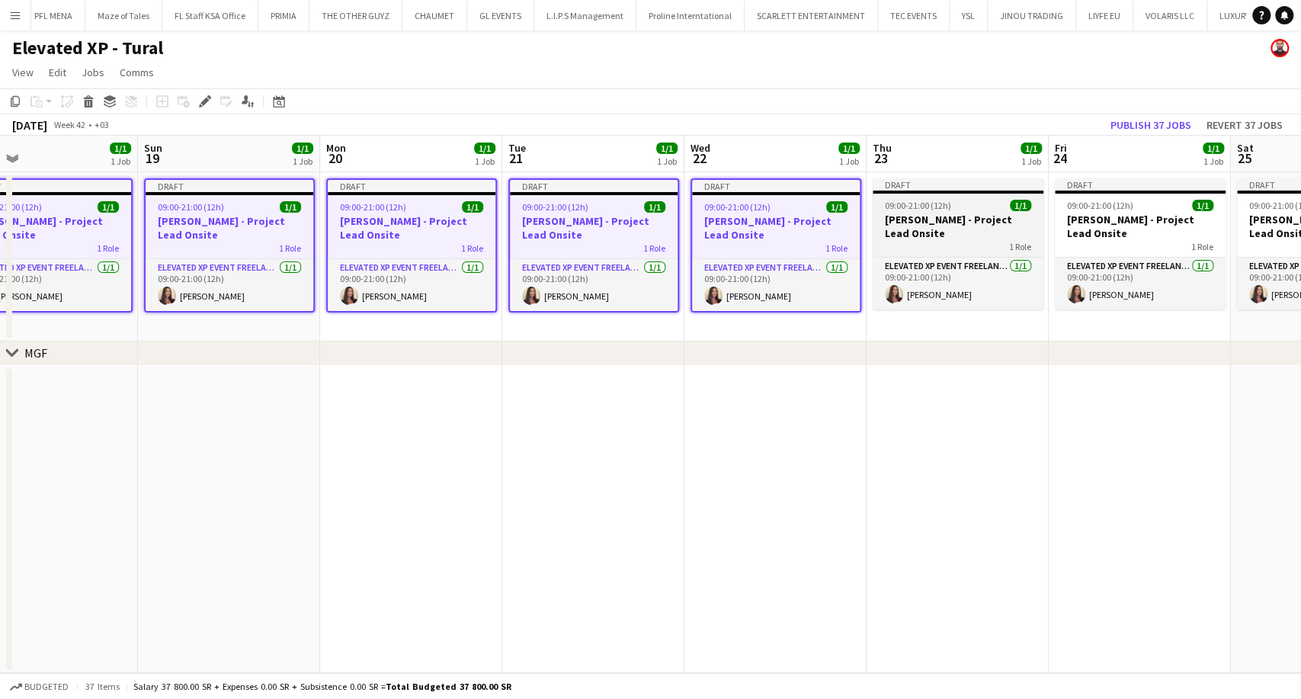
click at [903, 220] on h3 "Aysel Ahmadova - Project Lead Onsite" at bounding box center [958, 226] width 171 height 27
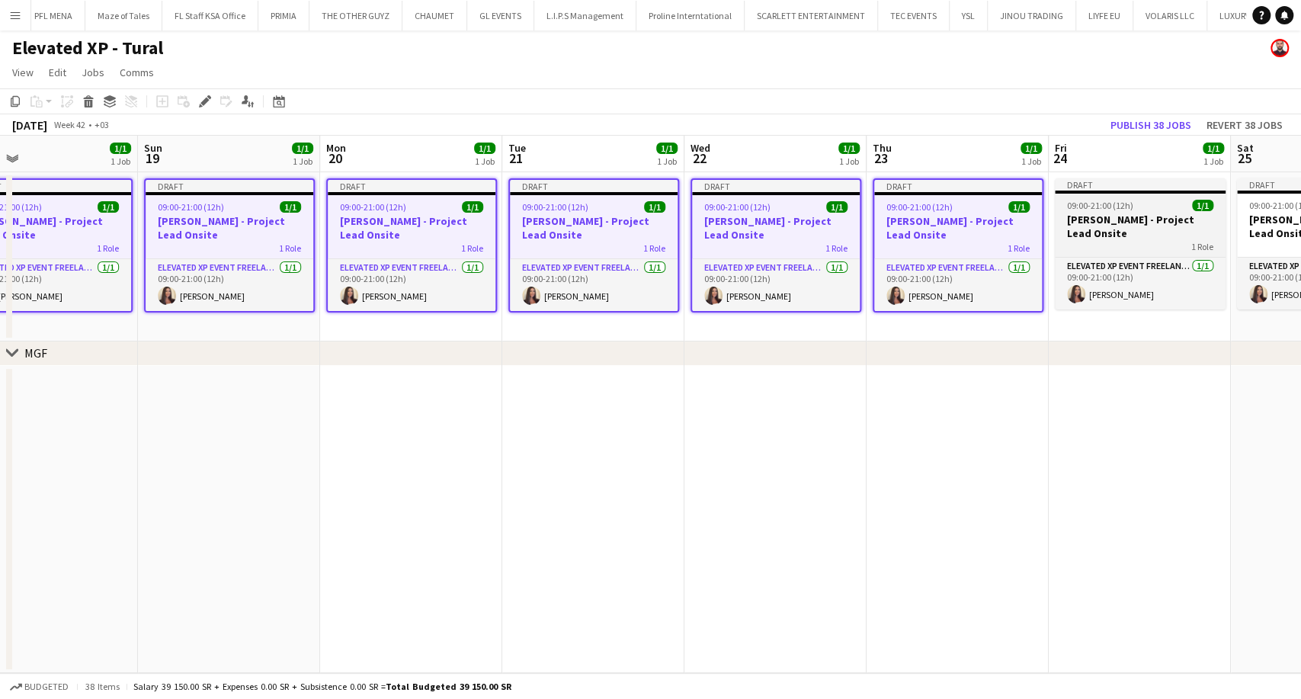
click at [1079, 228] on h3 "Aysel Ahmadova - Project Lead Onsite" at bounding box center [1140, 226] width 171 height 27
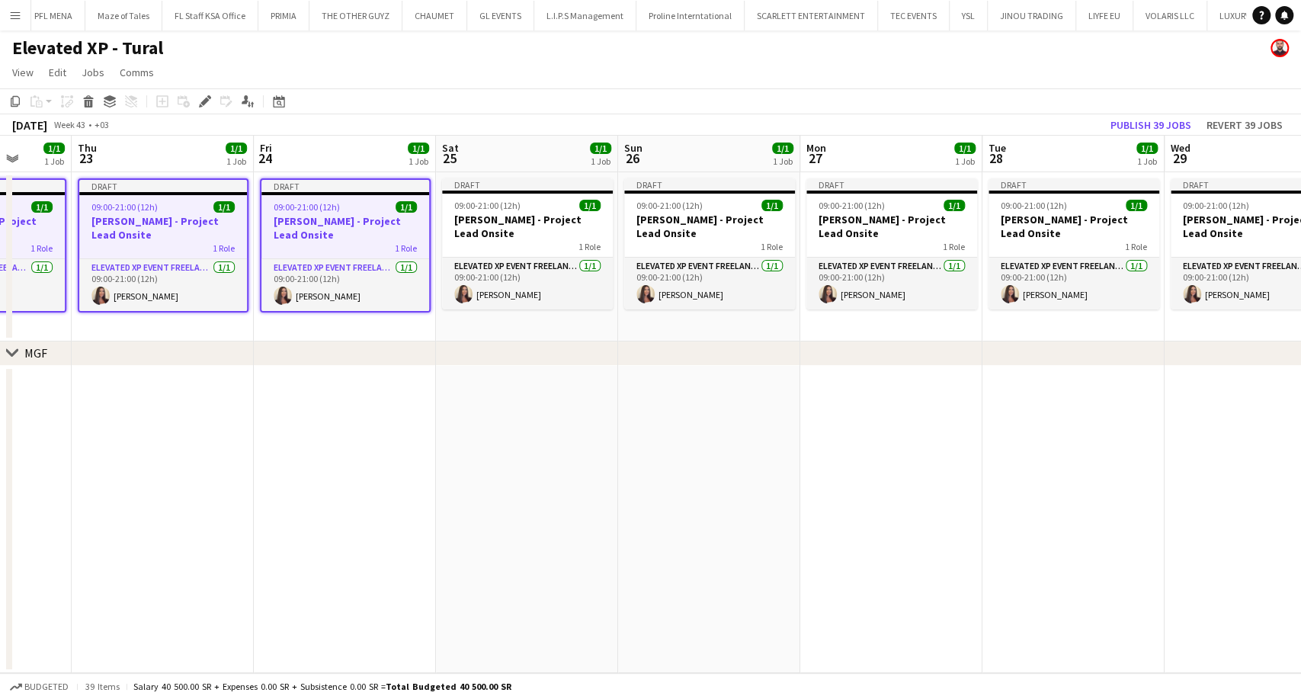
drag, startPoint x: 1121, startPoint y: 229, endPoint x: 317, endPoint y: 200, distance: 804.7
click at [317, 200] on app-calendar-viewport "Mon 20 1/1 1 Job Tue 21 1/1 1 Job Wed 22 1/1 1 Job Thu 23 1/1 1 Job Fri 24 1/1 …" at bounding box center [650, 404] width 1301 height 537
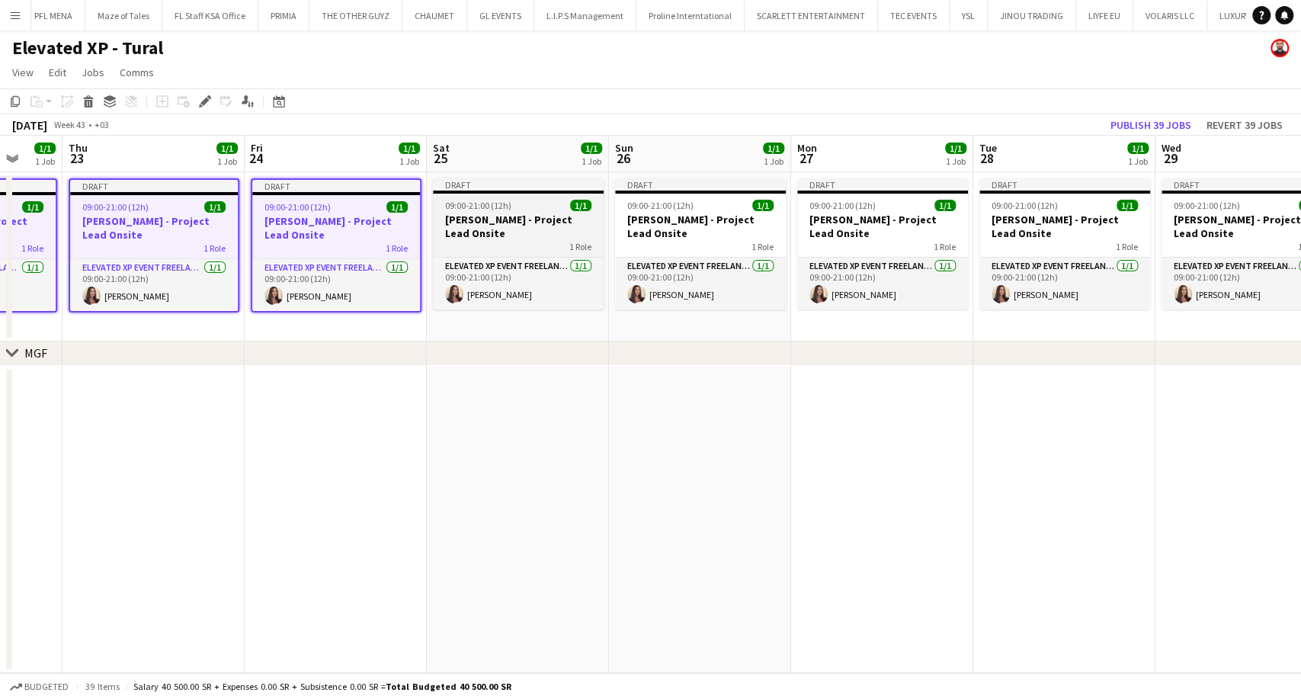
click at [499, 223] on h3 "Aysel Ahmadova - Project Lead Onsite" at bounding box center [518, 226] width 171 height 27
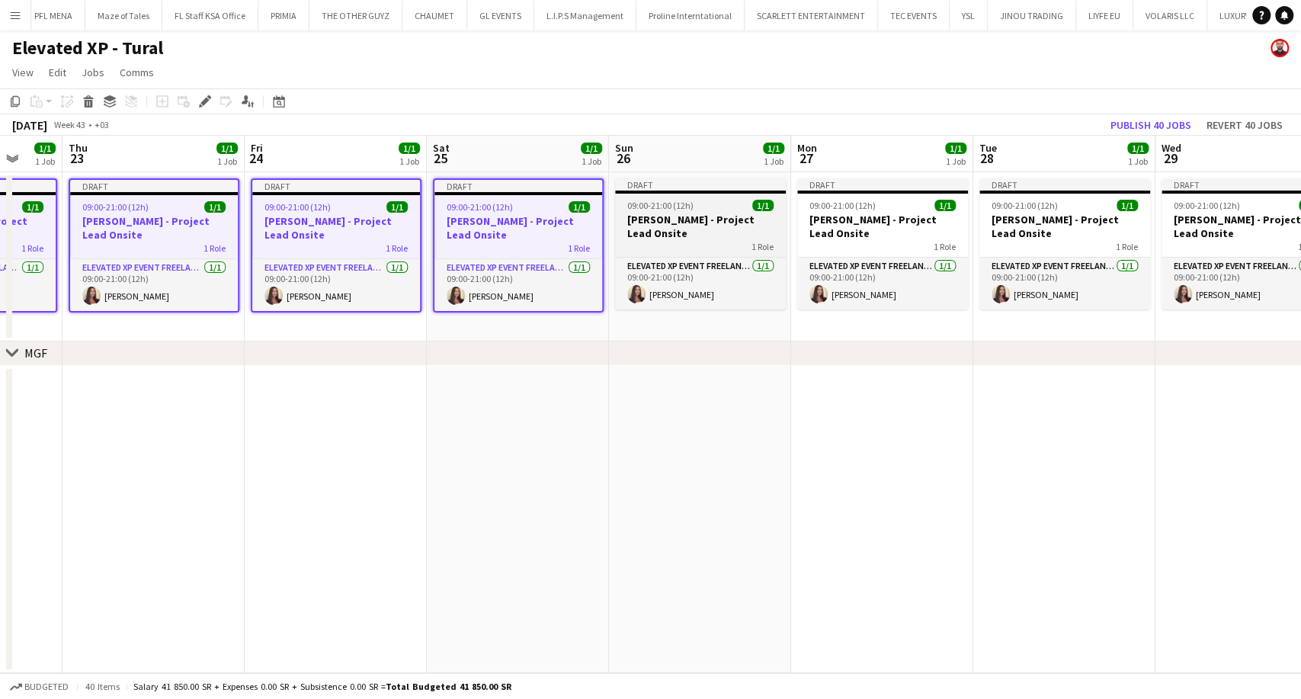
click at [674, 236] on h3 "Aysel Ahmadova - Project Lead Onsite" at bounding box center [700, 226] width 171 height 27
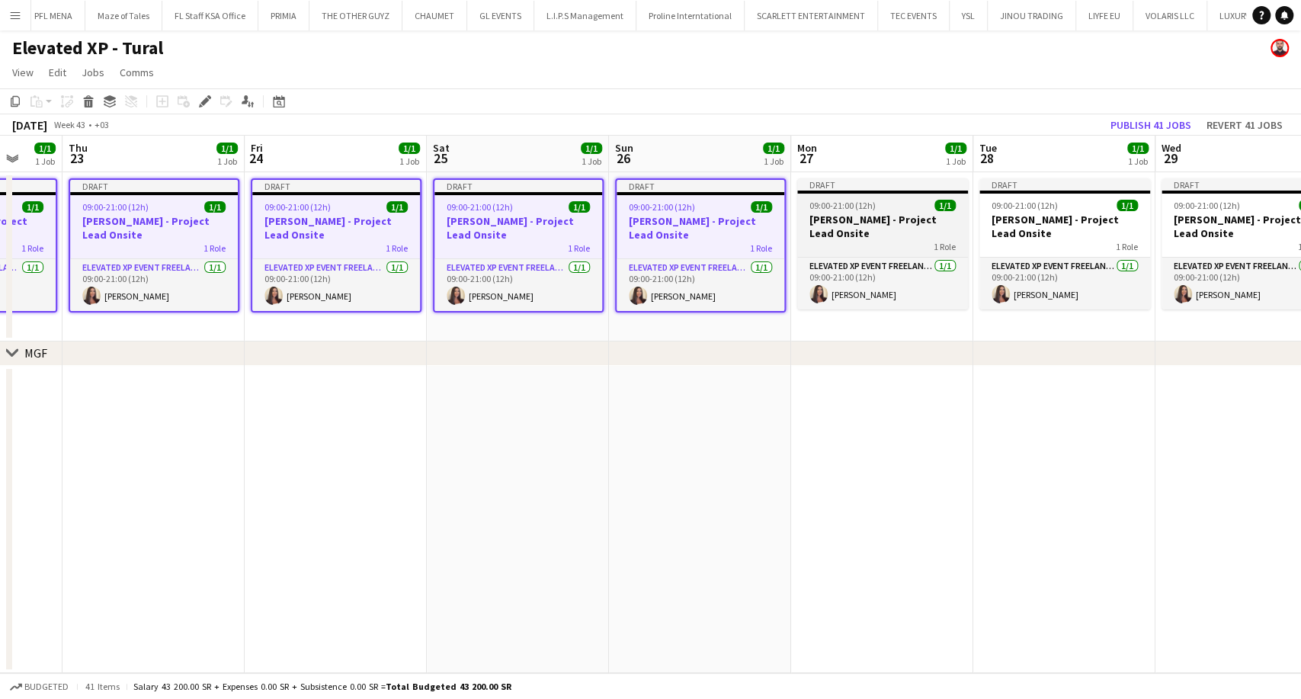
click at [821, 237] on h3 "Aysel Ahmadova - Project Lead Onsite" at bounding box center [882, 226] width 171 height 27
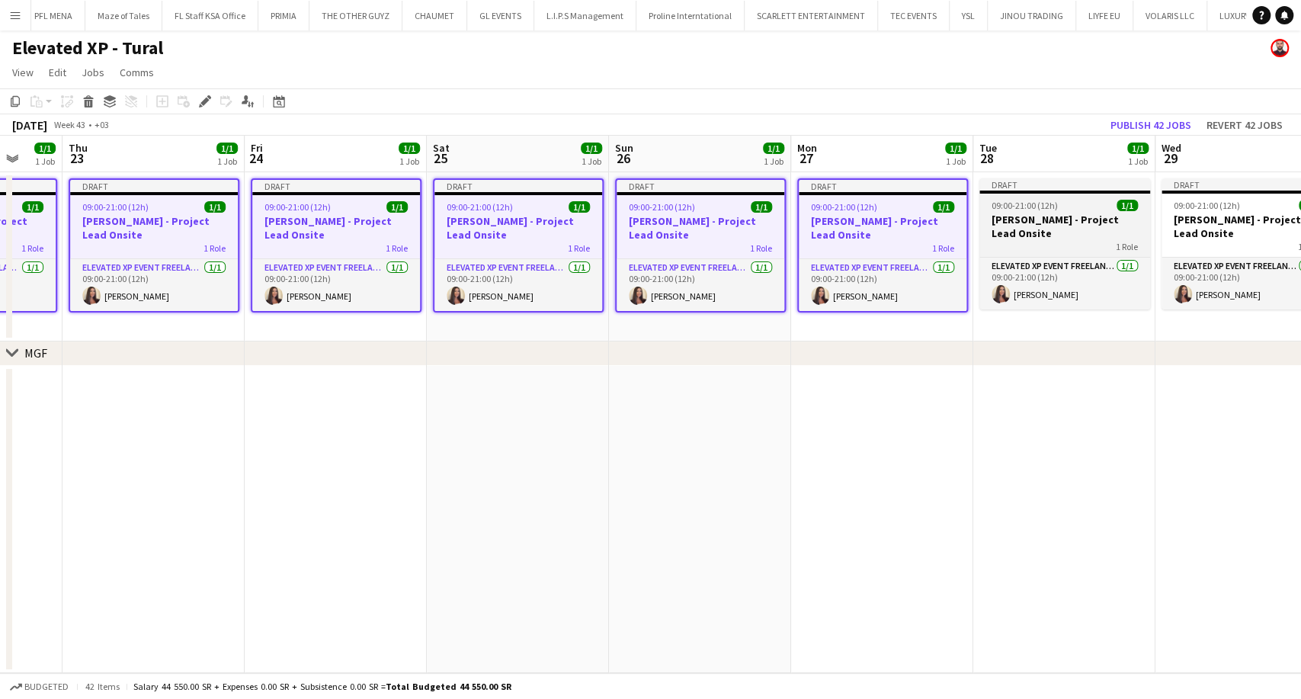
drag, startPoint x: 989, startPoint y: 236, endPoint x: 989, endPoint y: 246, distance: 9.9
click at [989, 236] on h3 "Aysel Ahmadova - Project Lead Onsite" at bounding box center [1065, 226] width 171 height 27
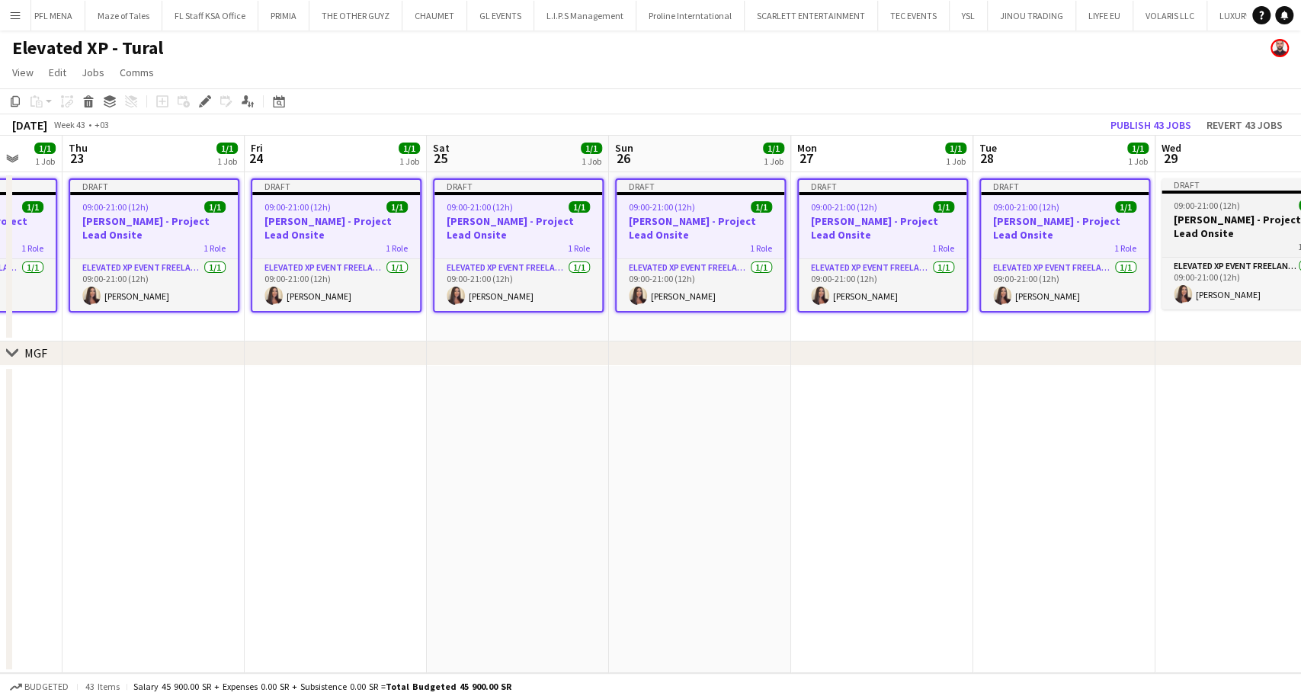
click at [1188, 181] on div "Draft" at bounding box center [1247, 184] width 171 height 12
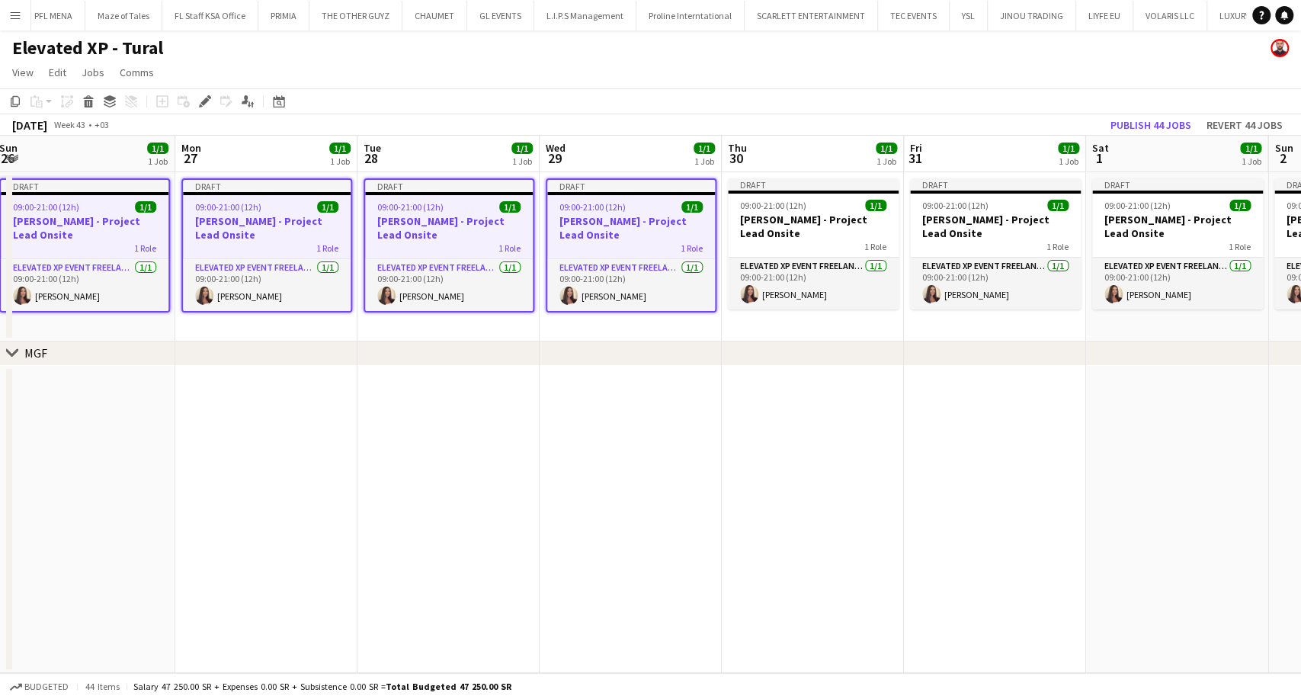
drag, startPoint x: 1228, startPoint y: 213, endPoint x: 611, endPoint y: 213, distance: 617.5
click at [611, 213] on app-calendar-viewport "Wed 22 1/1 1 Job Thu 23 1/1 1 Job Fri 24 1/1 1 Job Sat 25 1/1 1 Job Sun 26 1/1 …" at bounding box center [650, 404] width 1301 height 537
click at [799, 217] on h3 "Aysel Ahmadova - Project Lead Onsite" at bounding box center [812, 226] width 171 height 27
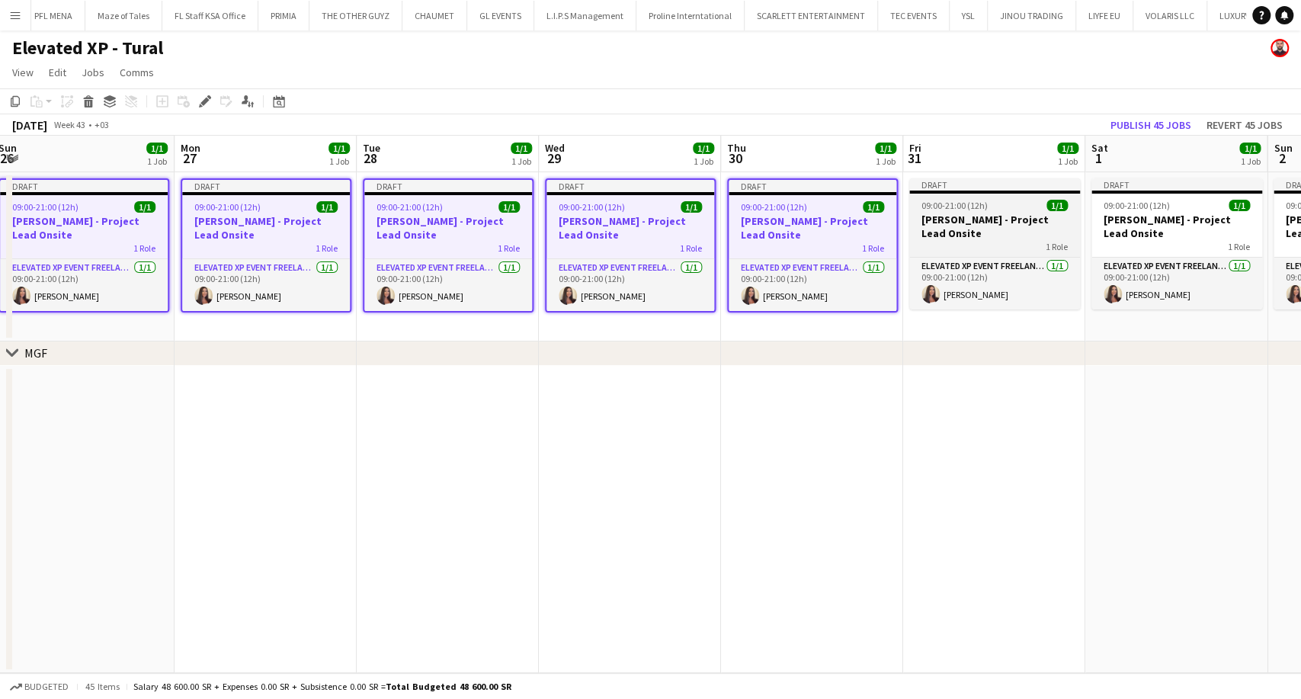
click at [950, 225] on h3 "Aysel Ahmadova - Project Lead Onsite" at bounding box center [994, 226] width 171 height 27
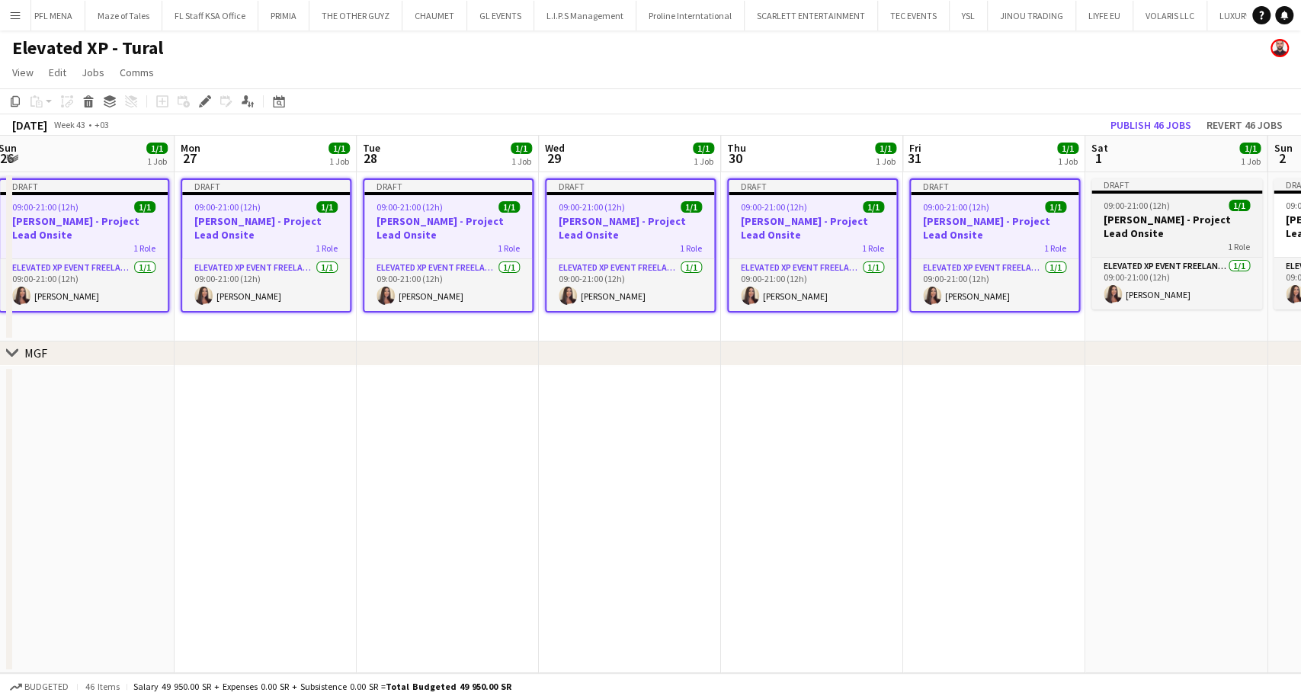
click at [1159, 228] on h3 "Aysel Ahmadova - Project Lead Onsite" at bounding box center [1177, 226] width 171 height 27
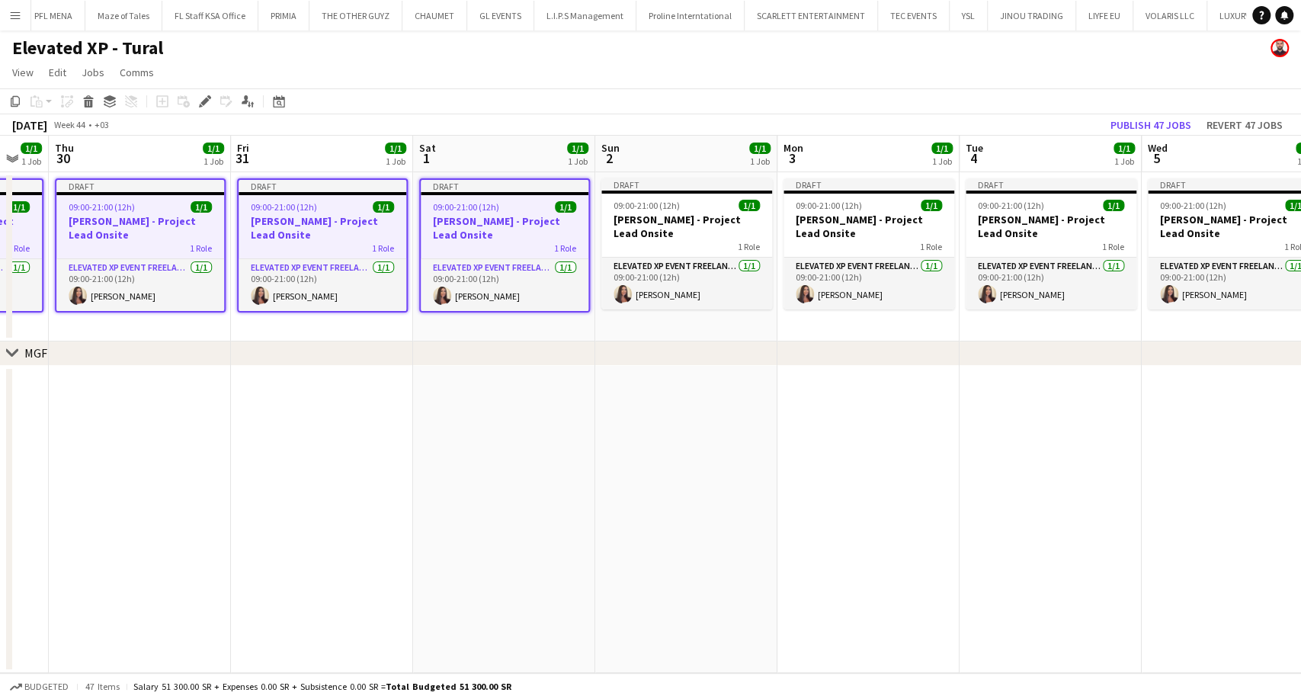
drag, startPoint x: 1188, startPoint y: 233, endPoint x: 499, endPoint y: 205, distance: 689.7
click at [499, 201] on app-calendar-viewport "Sun 26 1/1 1 Job Mon 27 1/1 1 Job Tue 28 1/1 1 Job Wed 29 1/1 1 Job Thu 30 1/1 …" at bounding box center [650, 404] width 1301 height 537
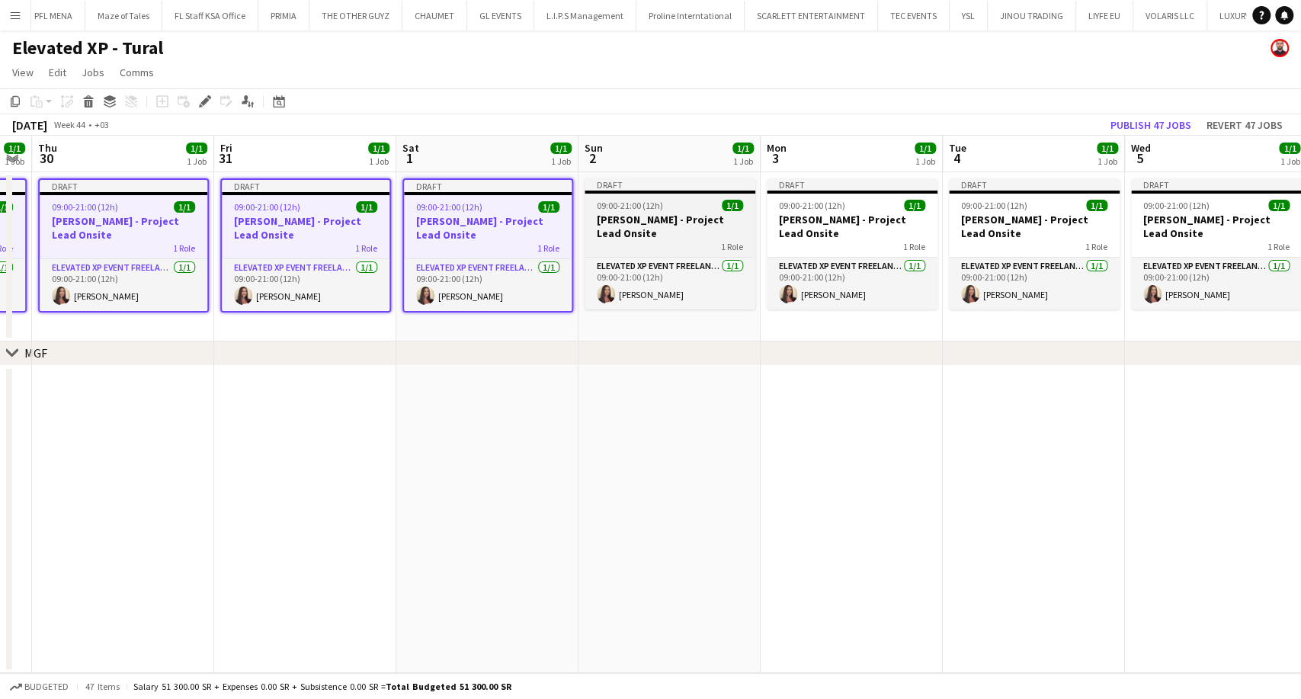
click at [634, 227] on h3 "Aysel Ahmadova - Project Lead Onsite" at bounding box center [670, 226] width 171 height 27
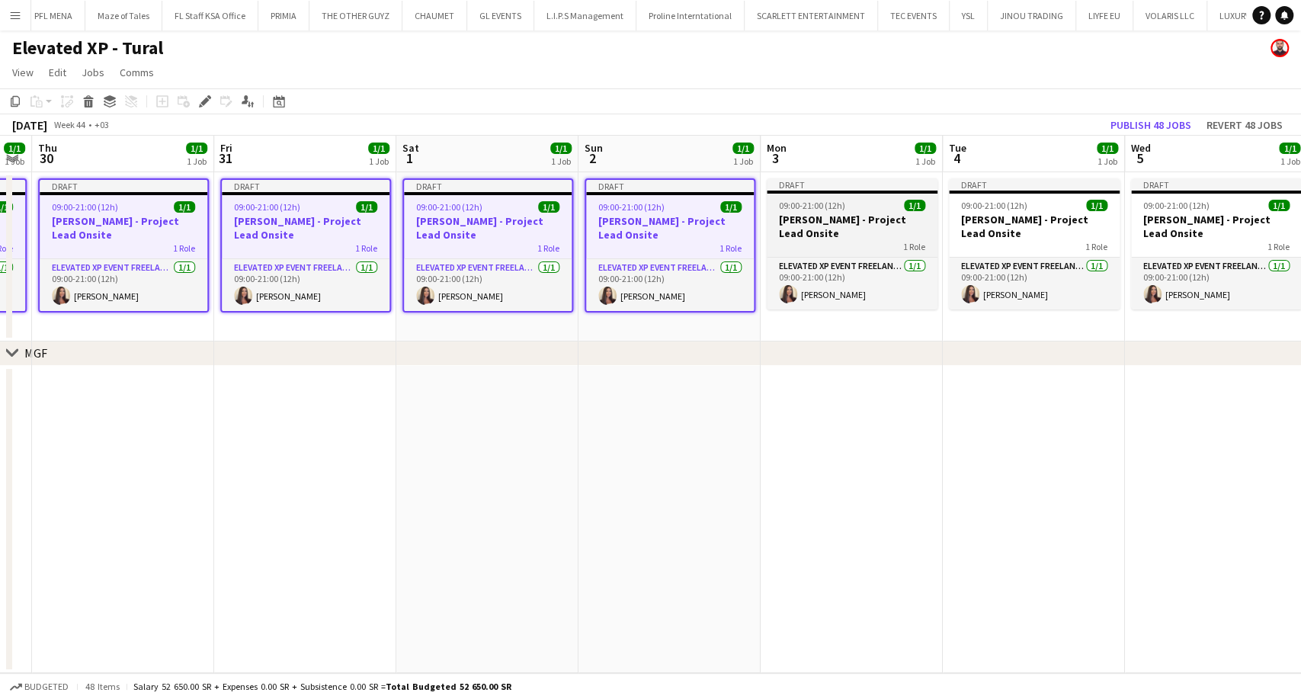
click at [819, 230] on h3 "Aysel Ahmadova - Project Lead Onsite" at bounding box center [852, 226] width 171 height 27
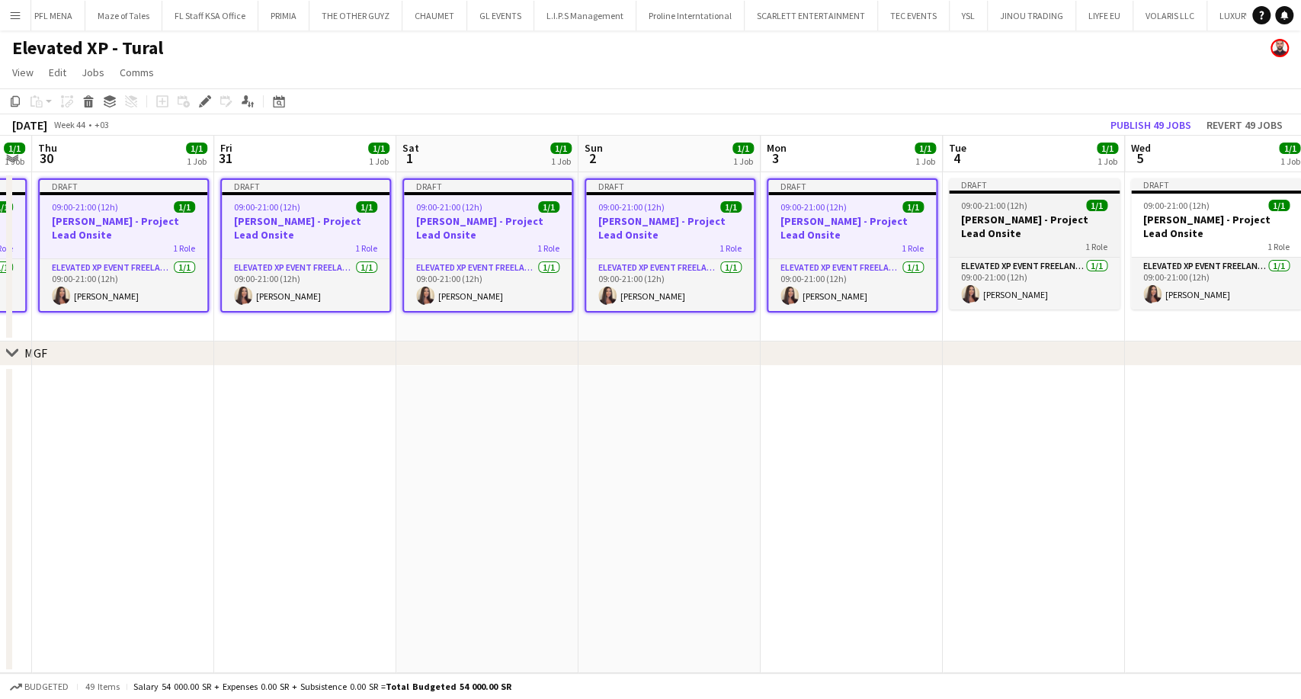
click at [1012, 232] on h3 "Aysel Ahmadova - Project Lead Onsite" at bounding box center [1034, 226] width 171 height 27
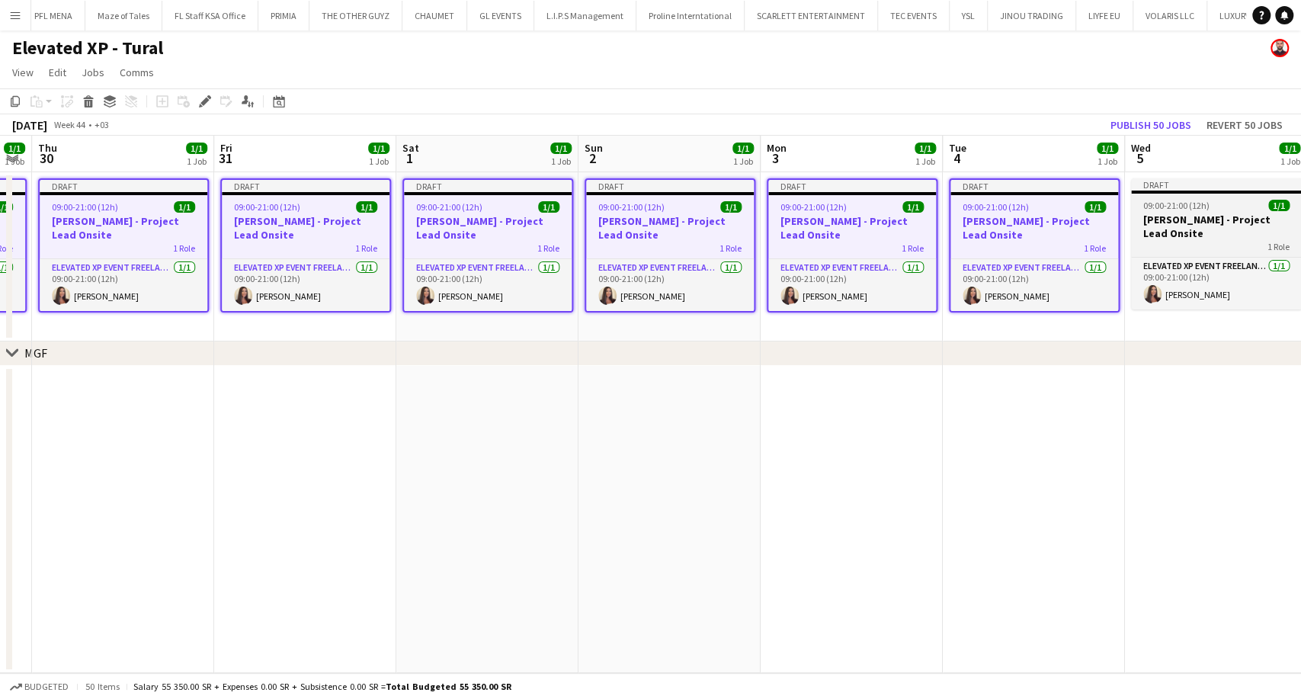
click at [1168, 230] on h3 "Aysel Ahmadova - Project Lead Onsite" at bounding box center [1216, 226] width 171 height 27
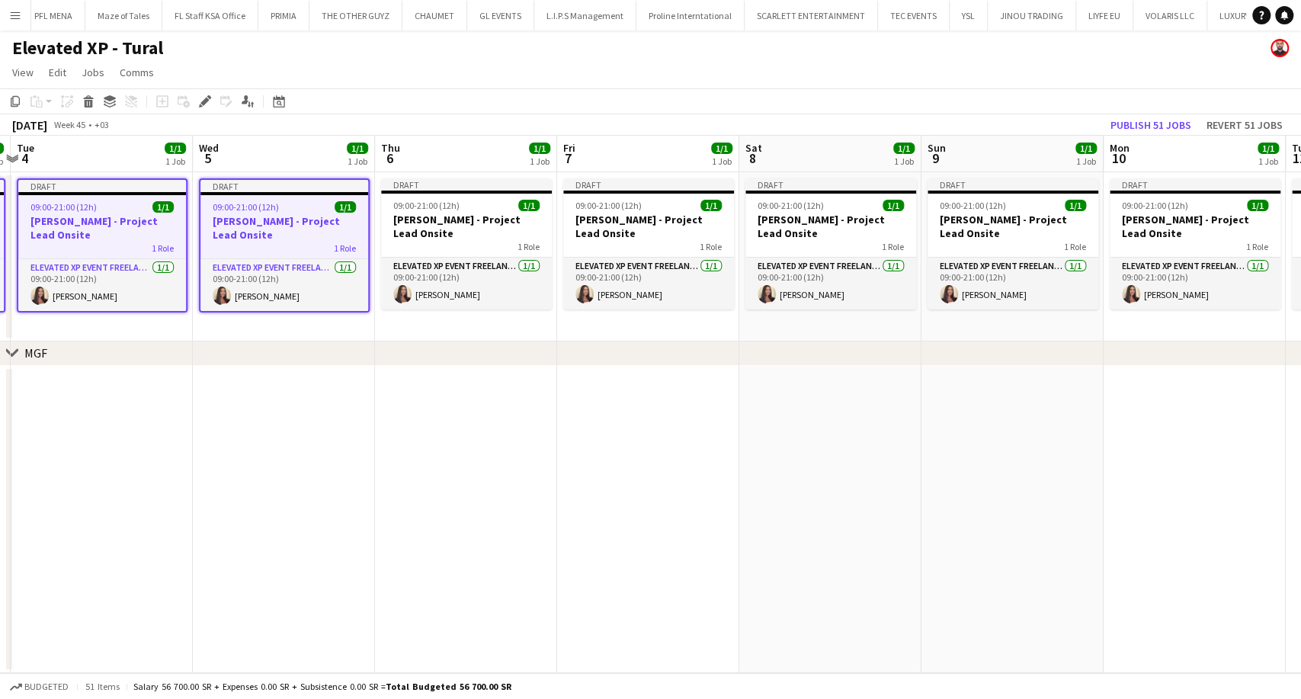
scroll to position [0, 579]
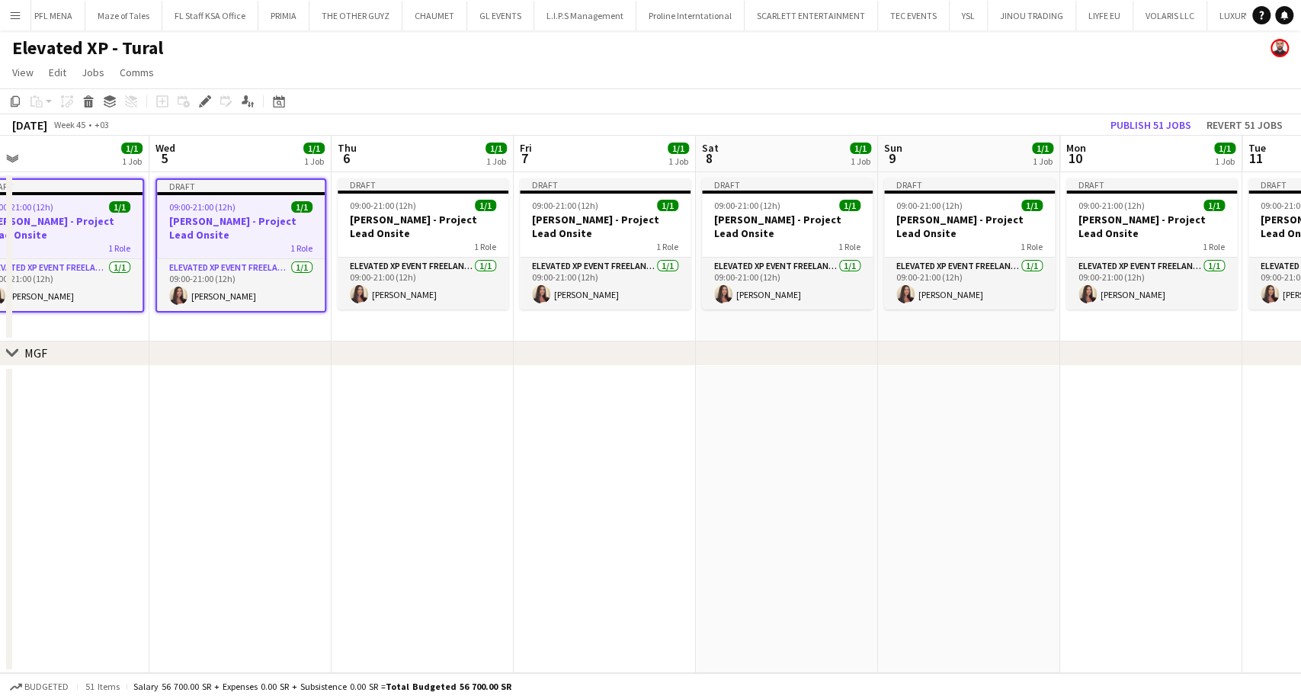
drag, startPoint x: 1205, startPoint y: 233, endPoint x: 229, endPoint y: 211, distance: 976.0
click at [229, 211] on app-calendar-viewport "Sat 1 1/1 1 Job Sun 2 1/1 1 Job Mon 3 1/1 1 Job Tue 4 1/1 1 Job Wed 5 1/1 1 Job…" at bounding box center [650, 404] width 1301 height 537
click at [393, 232] on h3 "Aysel Ahmadova - Project Lead Onsite" at bounding box center [423, 226] width 171 height 27
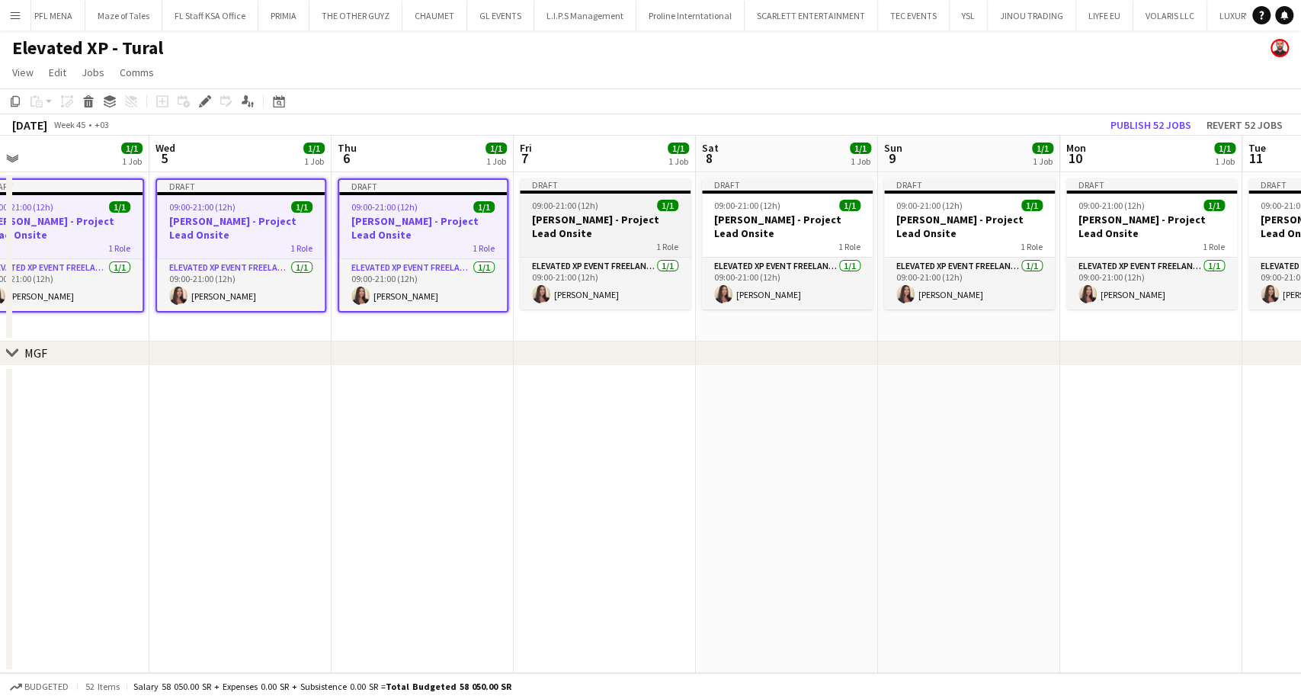
click at [532, 237] on h3 "Aysel Ahmadova - Project Lead Onsite" at bounding box center [605, 226] width 171 height 27
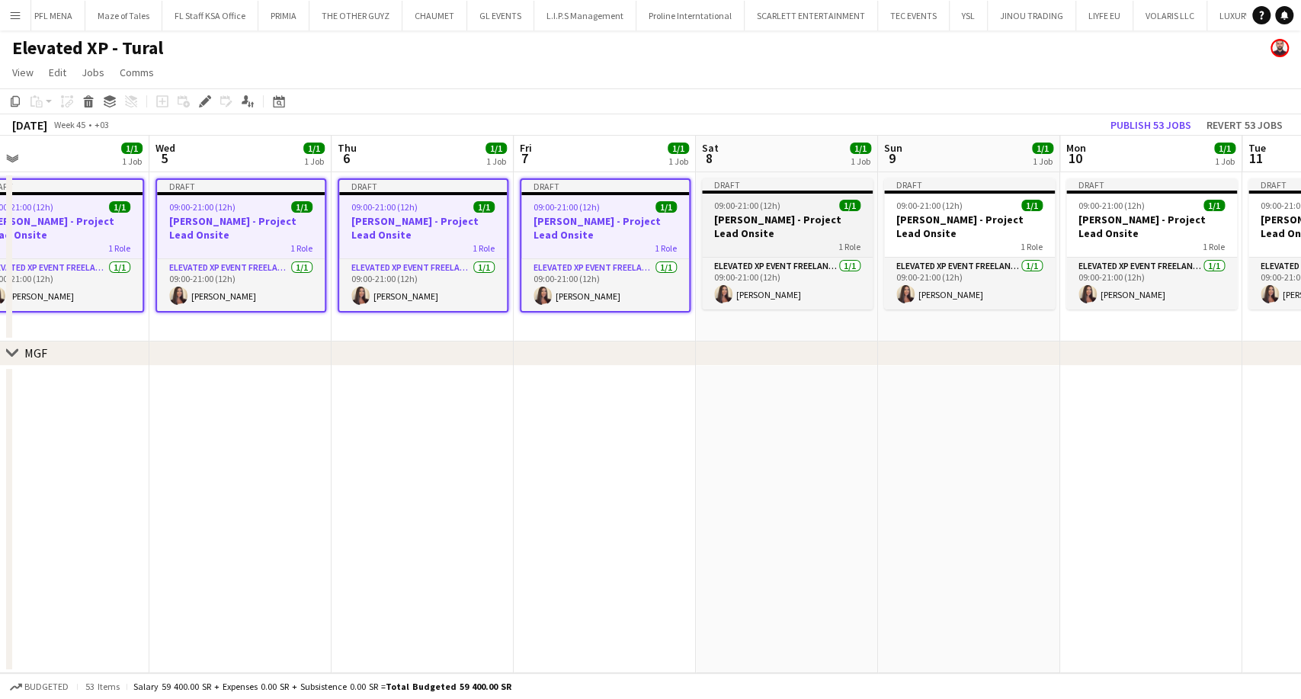
click at [723, 239] on h3 "Aysel Ahmadova - Project Lead Onsite" at bounding box center [787, 226] width 171 height 27
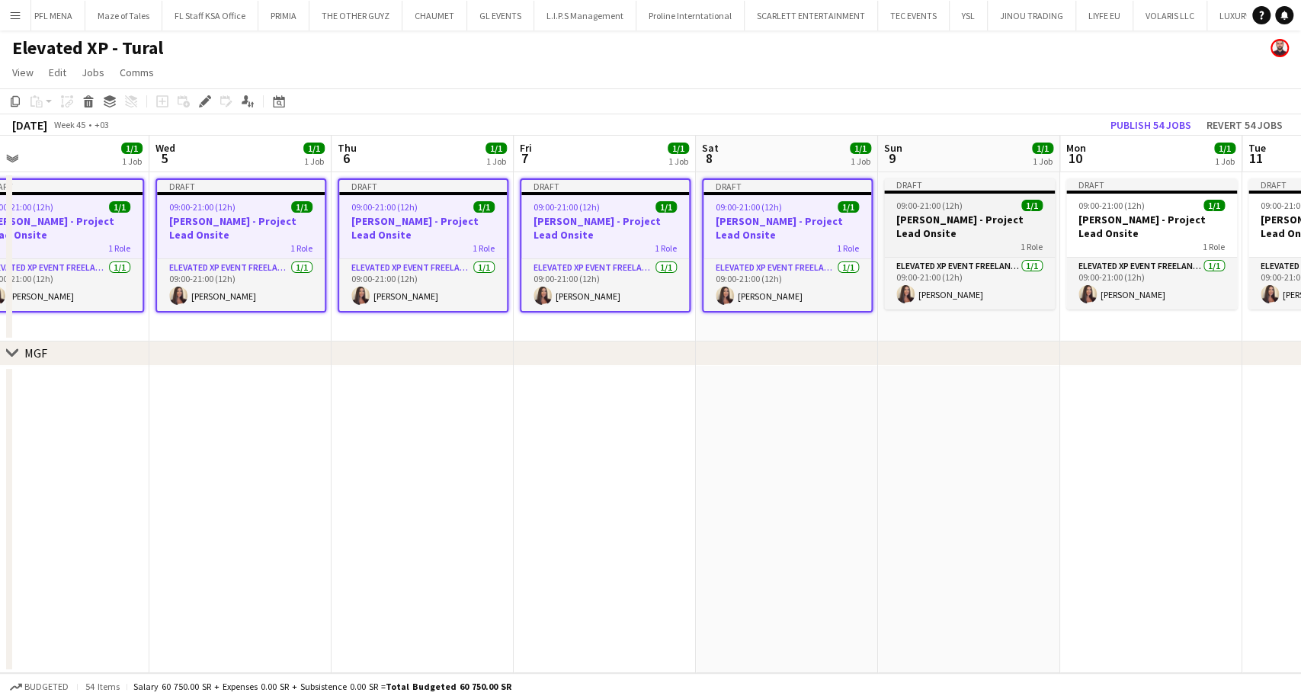
click at [903, 240] on div "1 Role" at bounding box center [969, 246] width 171 height 12
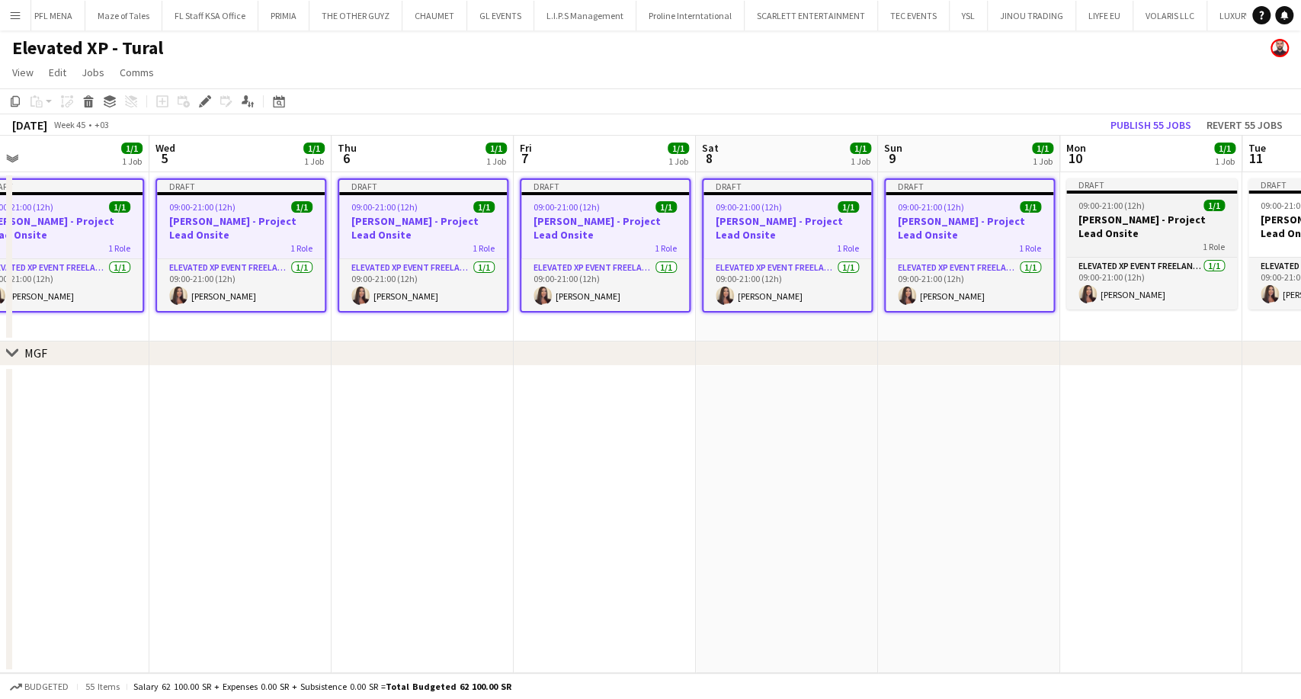
click at [1082, 231] on h3 "Aysel Ahmadova - Project Lead Onsite" at bounding box center [1151, 226] width 171 height 27
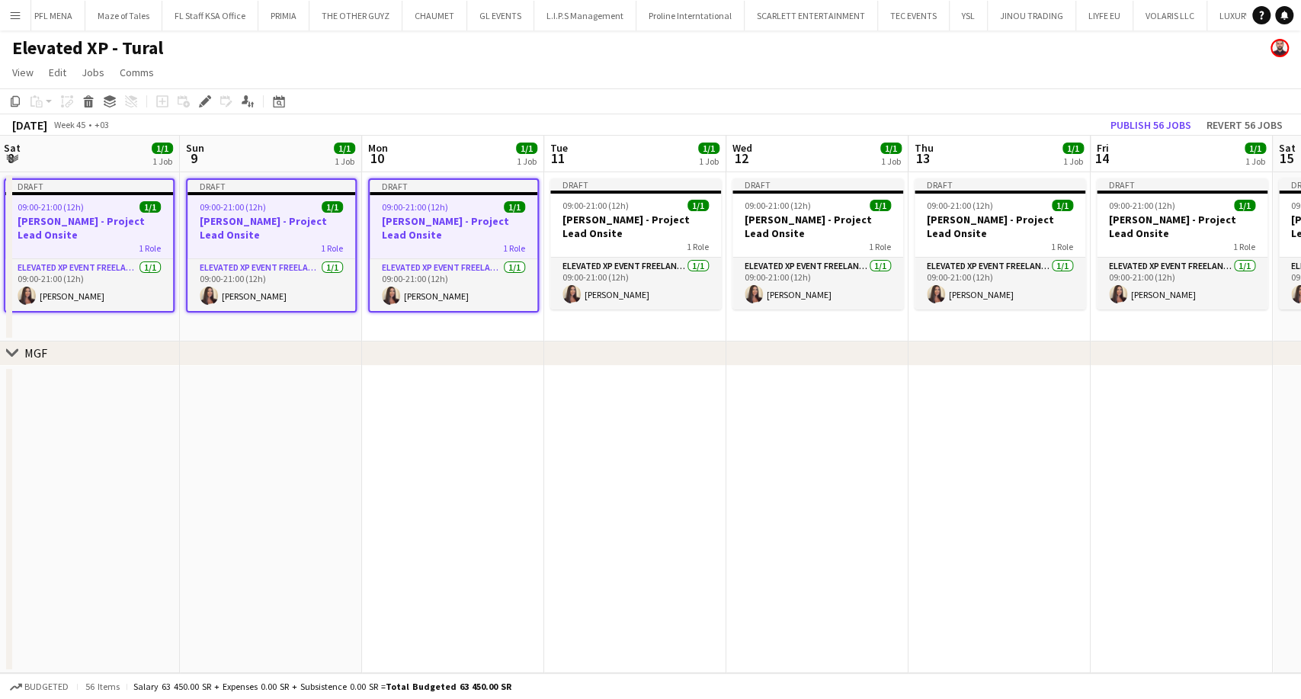
drag, startPoint x: 1102, startPoint y: 230, endPoint x: 404, endPoint y: 229, distance: 697.5
click at [404, 229] on app-calendar-viewport "Wed 5 1/1 1 Job Thu 6 1/1 1 Job Fri 7 1/1 1 Job Sat 8 1/1 1 Job Sun 9 1/1 1 Job…" at bounding box center [650, 404] width 1301 height 537
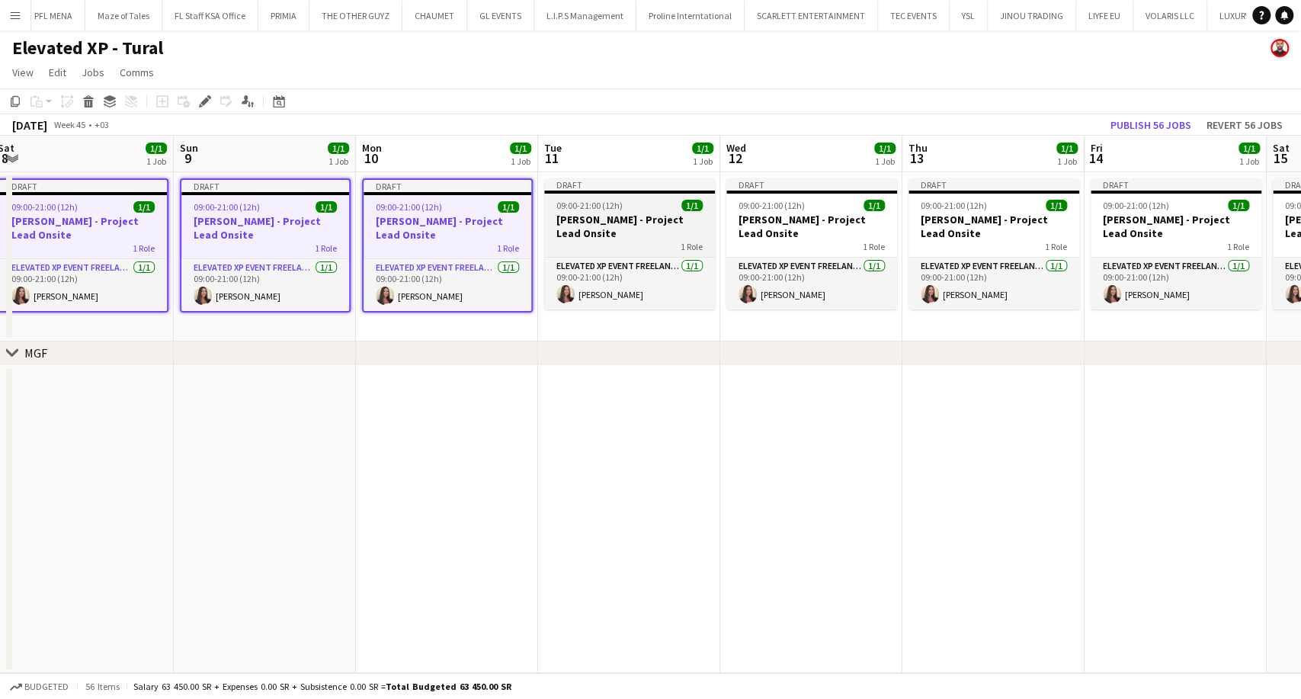
click at [591, 235] on h3 "Aysel Ahmadova - Project Lead Onsite" at bounding box center [629, 226] width 171 height 27
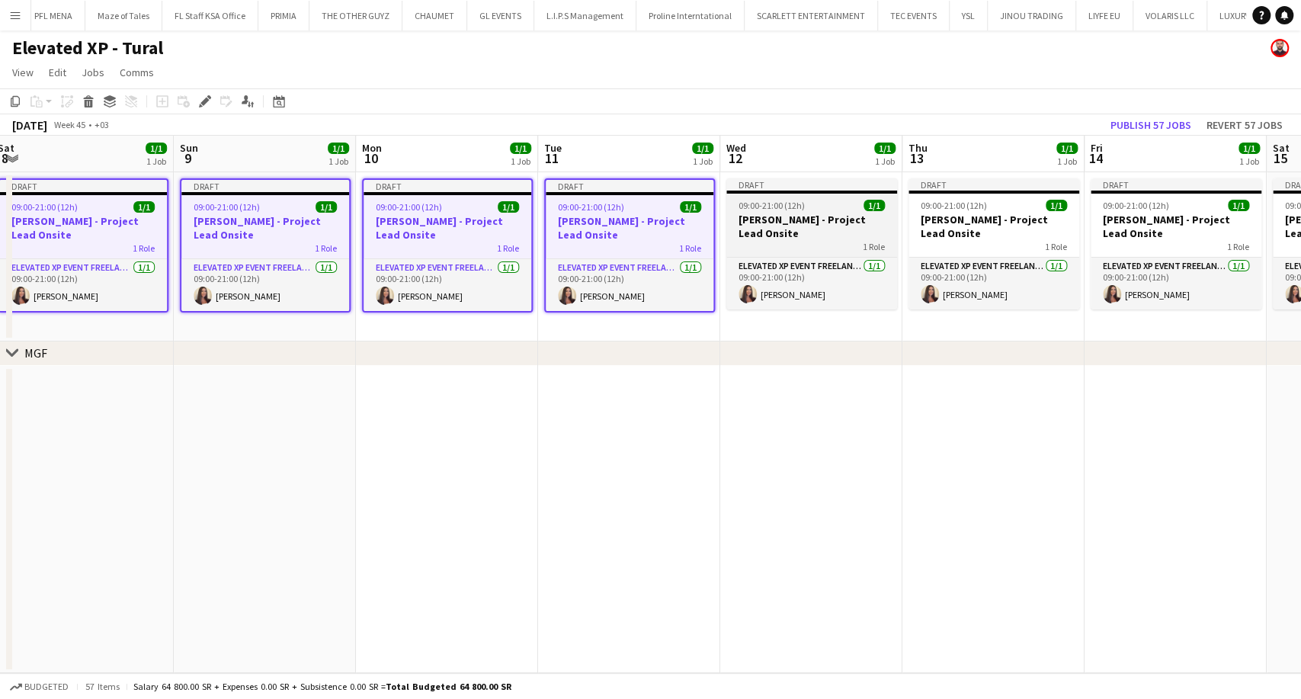
click at [762, 238] on h3 "Aysel Ahmadova - Project Lead Onsite" at bounding box center [811, 226] width 171 height 27
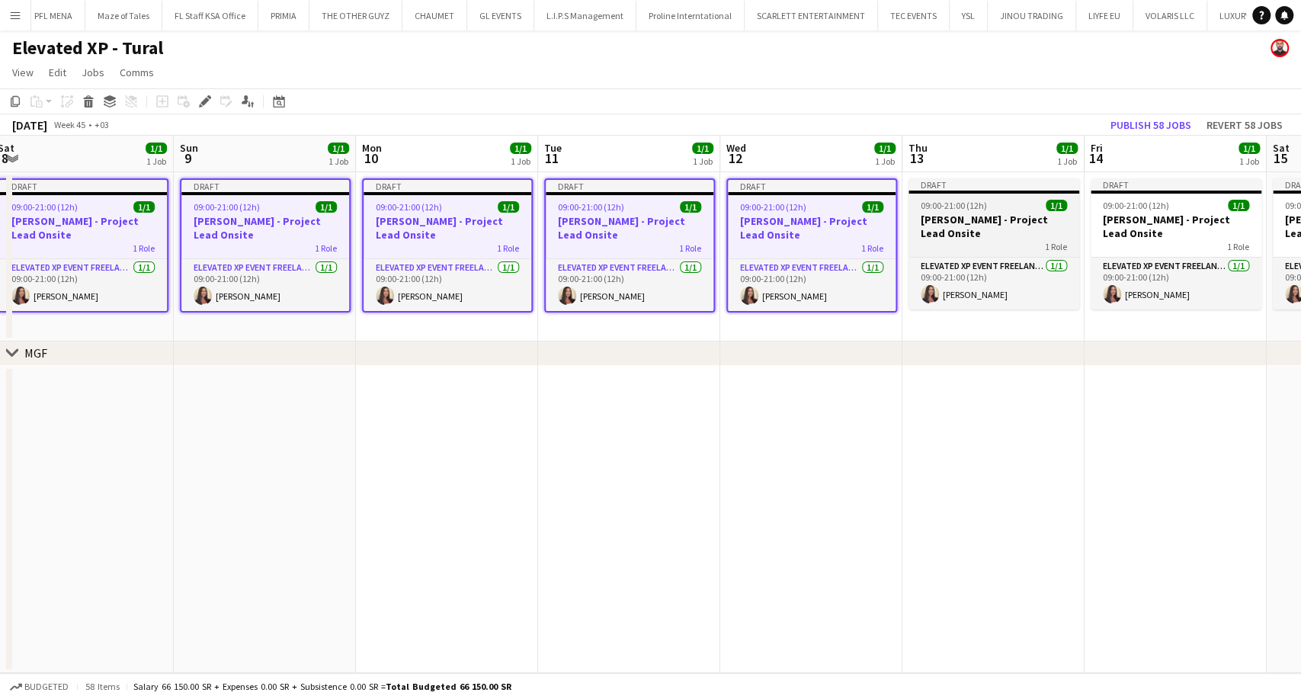
click at [970, 240] on div "1 Role" at bounding box center [994, 246] width 171 height 12
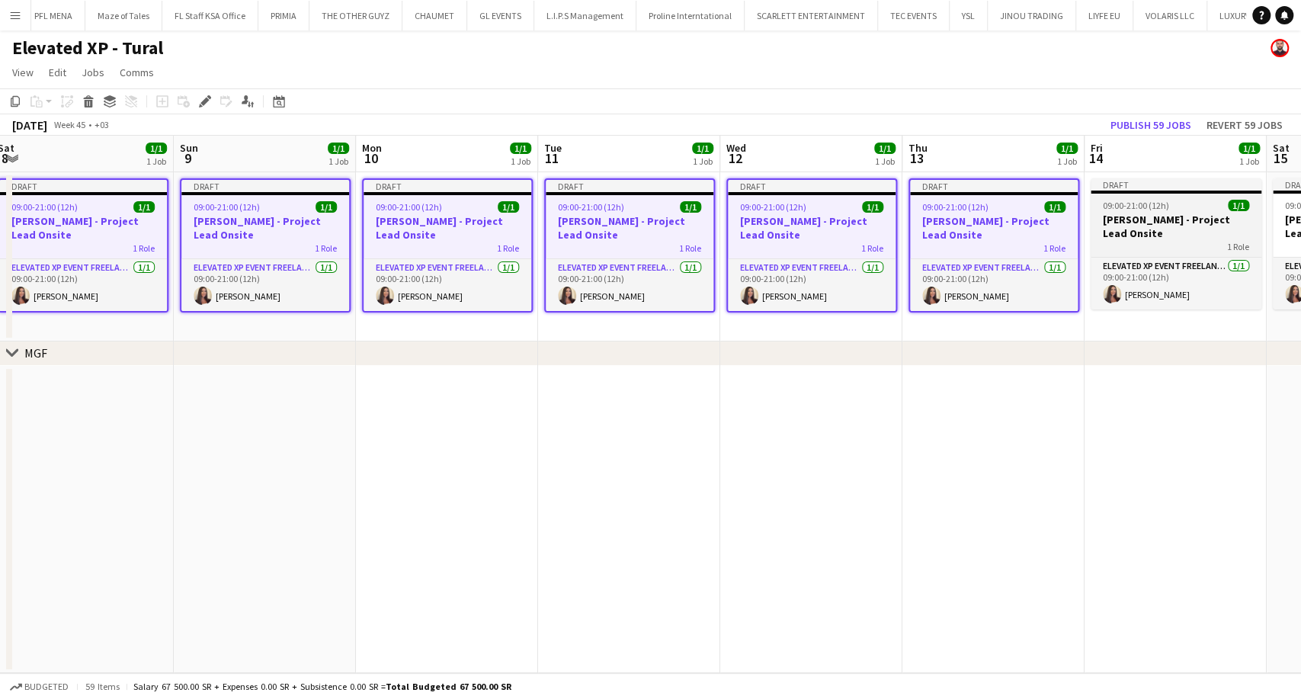
click at [1110, 235] on h3 "Aysel Ahmadova - Project Lead Onsite" at bounding box center [1176, 226] width 171 height 27
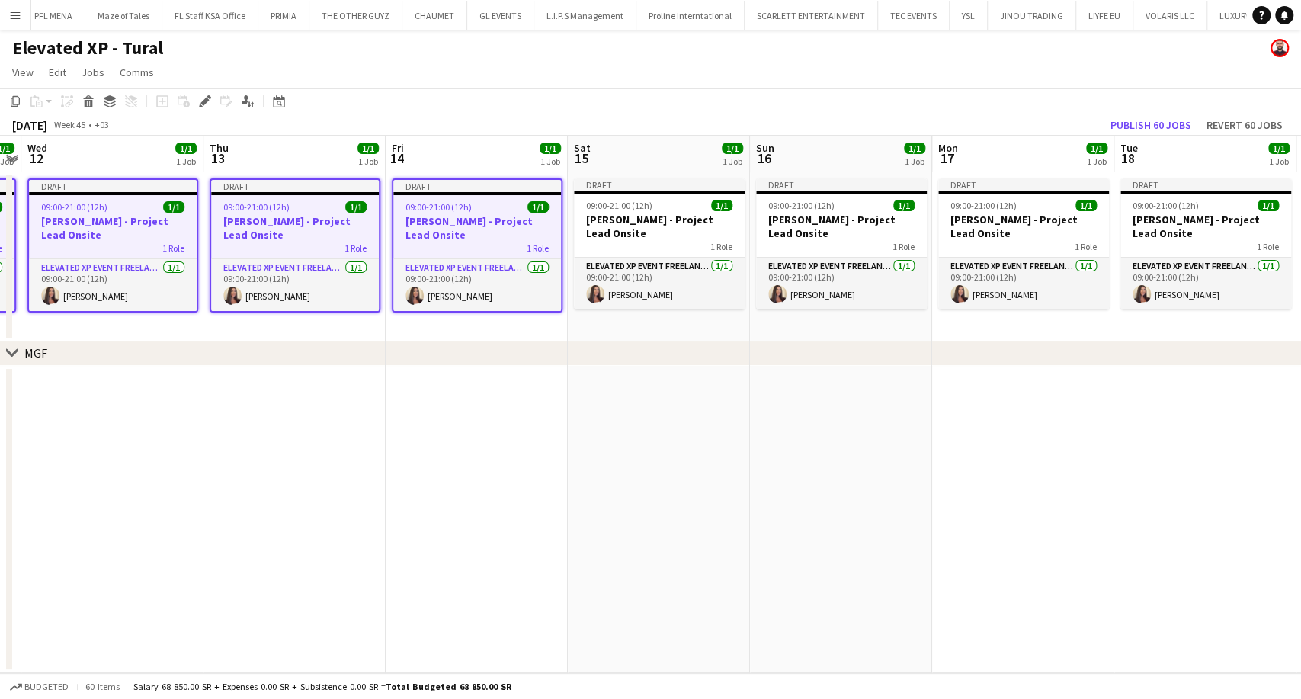
drag, startPoint x: 1134, startPoint y: 233, endPoint x: 409, endPoint y: 224, distance: 725.0
click at [409, 224] on app-calendar-viewport "Sun 9 1/1 1 Job Mon 10 1/1 1 Job Tue 11 1/1 1 Job Wed 12 1/1 1 Job Thu 13 1/1 1…" at bounding box center [650, 404] width 1301 height 537
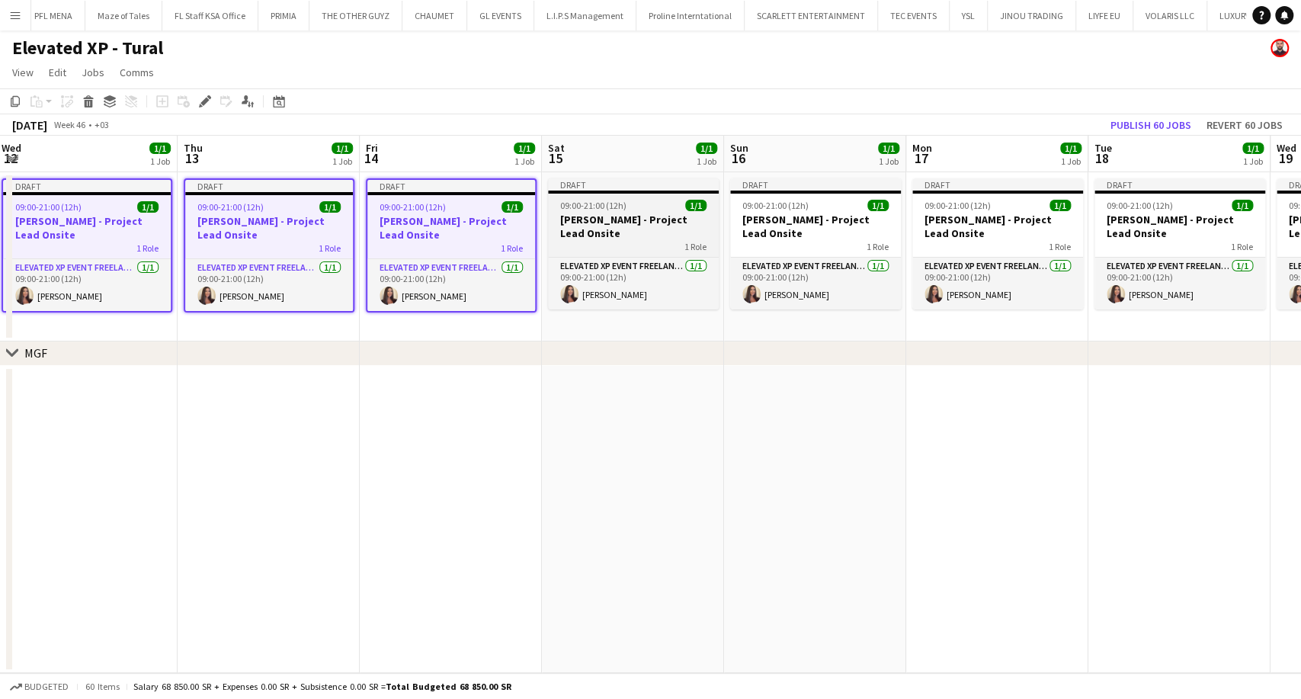
click at [568, 233] on h3 "Aysel Ahmadova - Project Lead Onsite" at bounding box center [633, 226] width 171 height 27
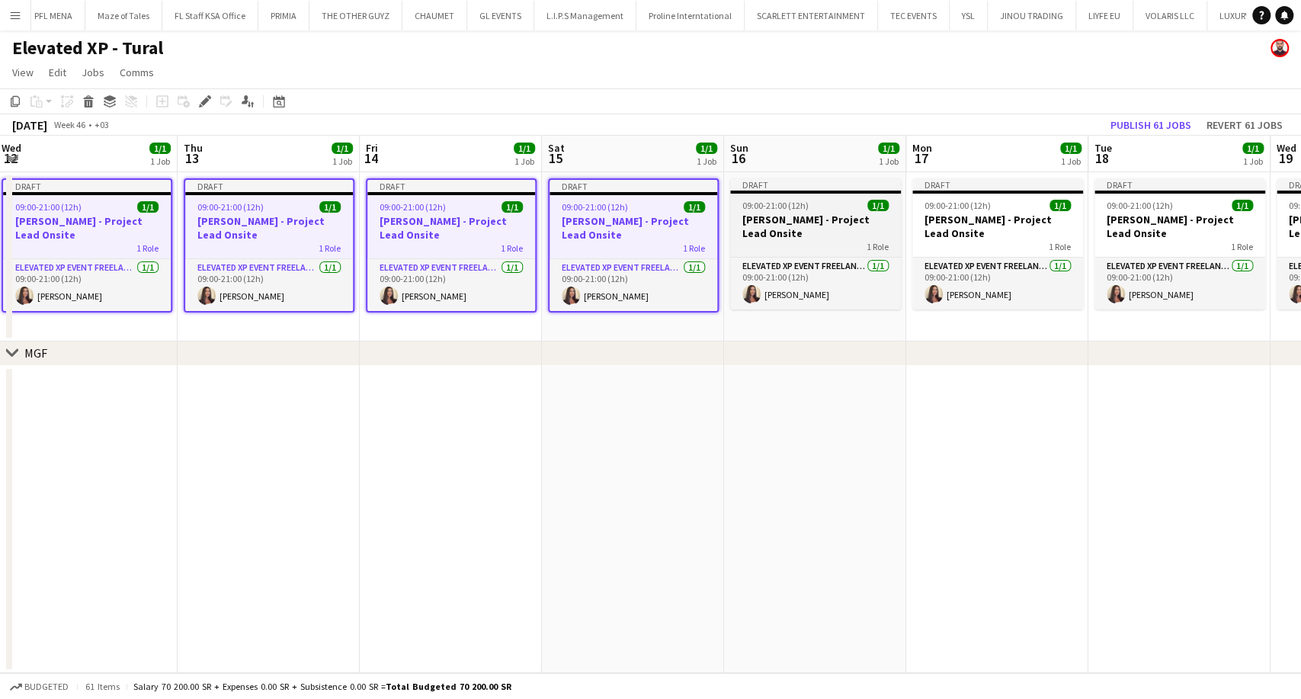
click at [839, 233] on h3 "Aysel Ahmadova - Project Lead Onsite" at bounding box center [815, 226] width 171 height 27
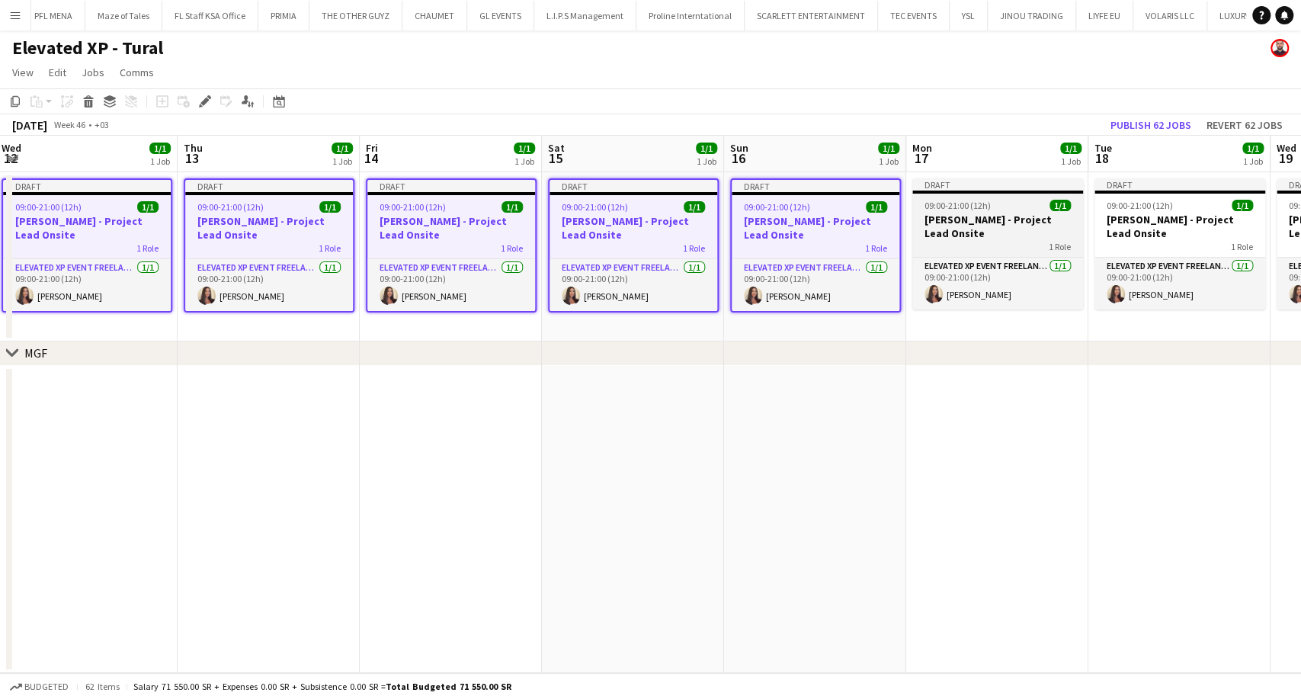
click at [957, 235] on h3 "Aysel Ahmadova - Project Lead Onsite" at bounding box center [997, 226] width 171 height 27
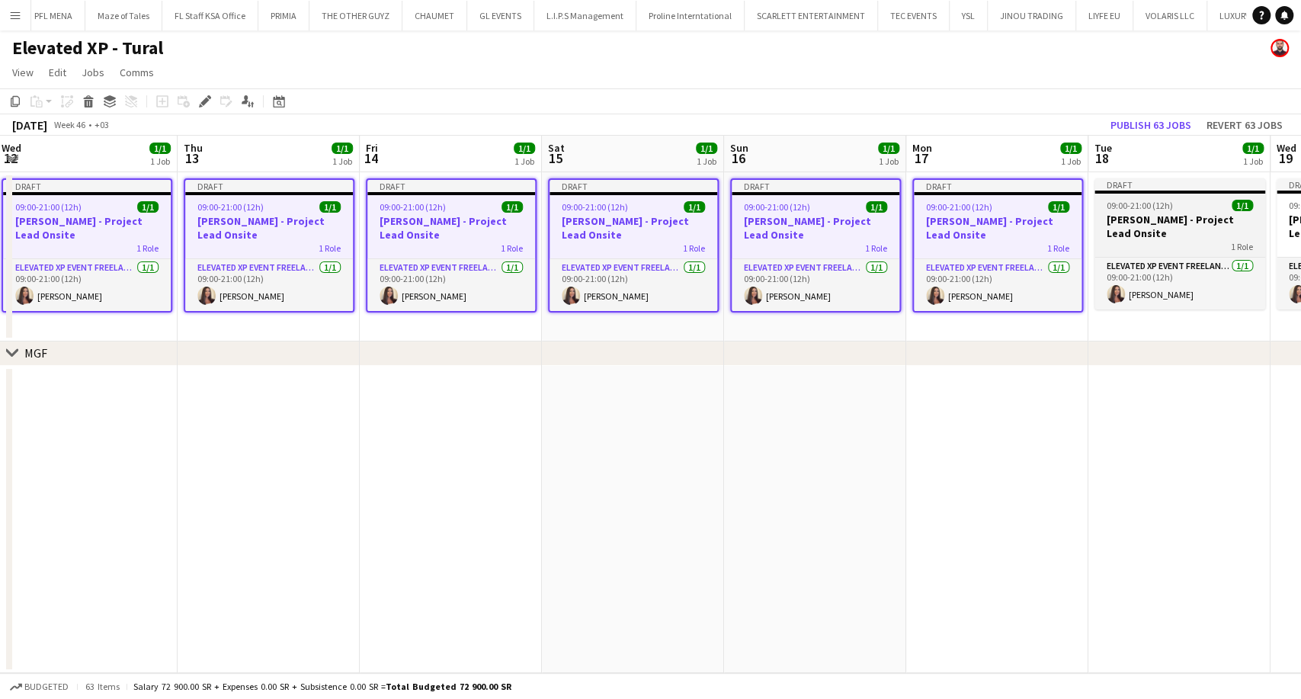
click at [1112, 235] on h3 "Aysel Ahmadova - Project Lead Onsite" at bounding box center [1180, 226] width 171 height 27
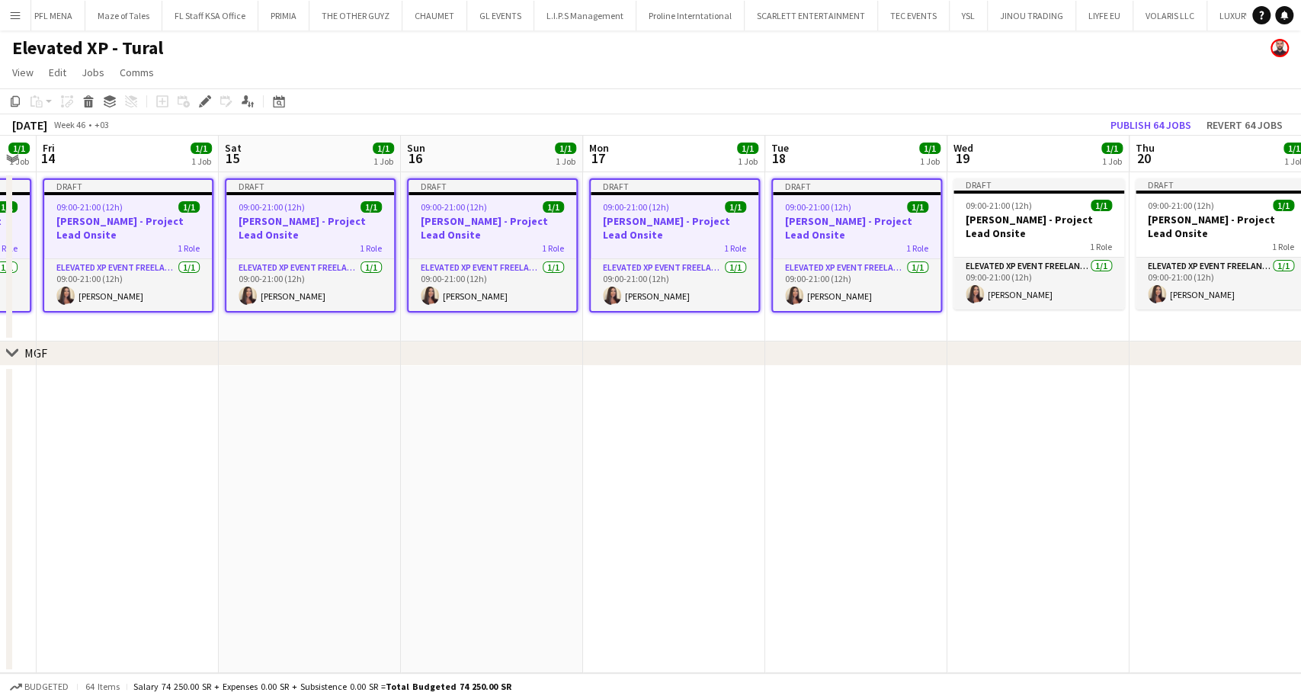
drag, startPoint x: 1139, startPoint y: 236, endPoint x: 434, endPoint y: 274, distance: 706.1
click at [434, 274] on app-calendar-viewport "Tue 11 1/1 1 Job Wed 12 1/1 1 Job Thu 13 1/1 1 Job Fri 14 1/1 1 Job Sat 15 1/1 …" at bounding box center [650, 404] width 1301 height 537
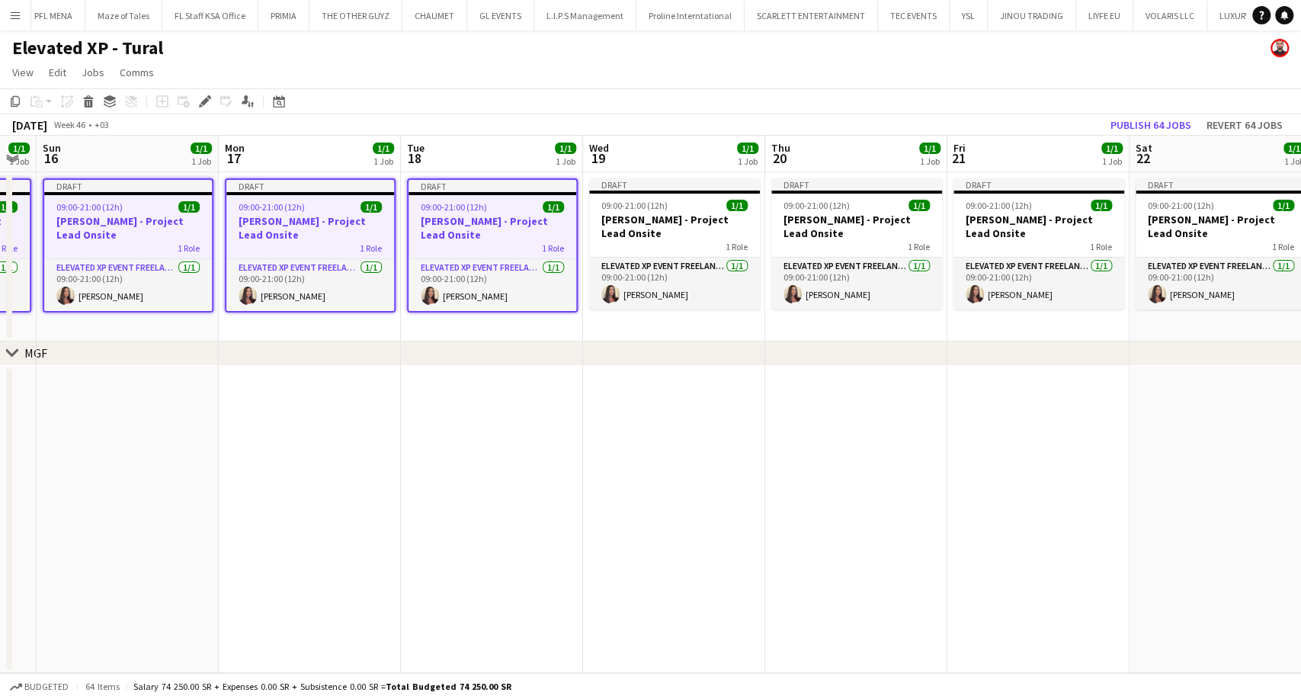
scroll to position [0, 528]
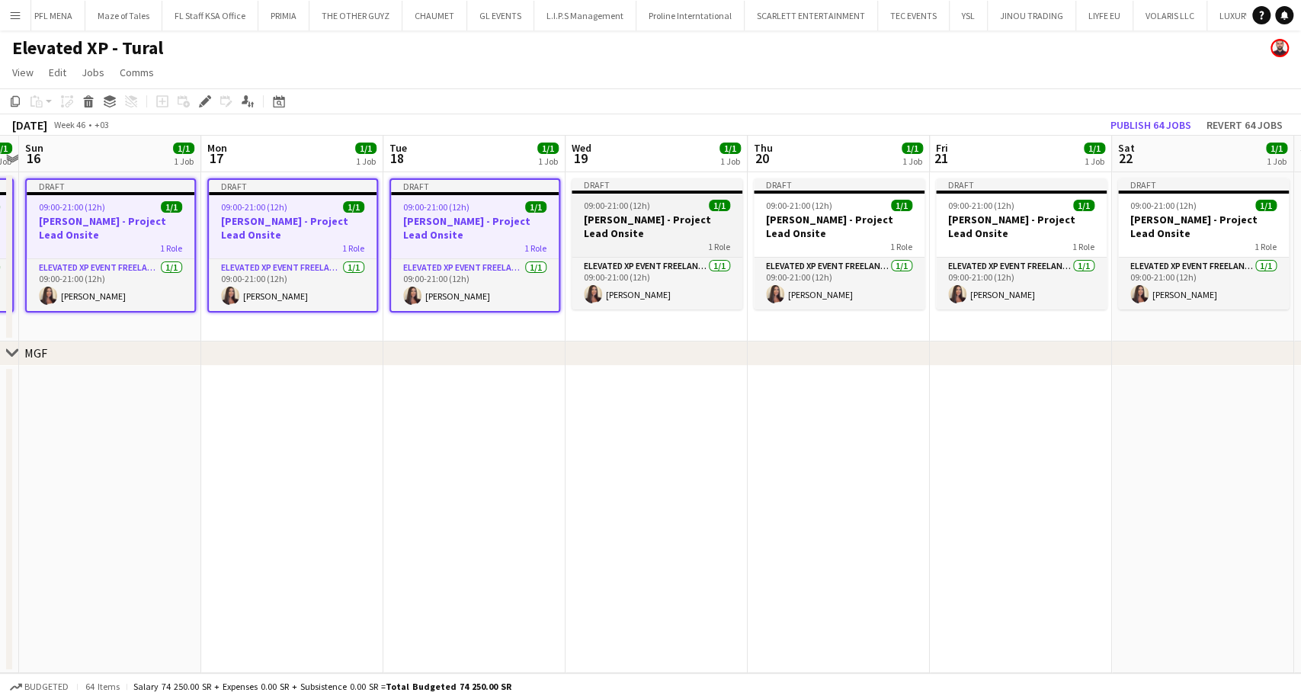
click at [616, 230] on h3 "Aysel Ahmadova - Project Lead Onsite" at bounding box center [657, 226] width 171 height 27
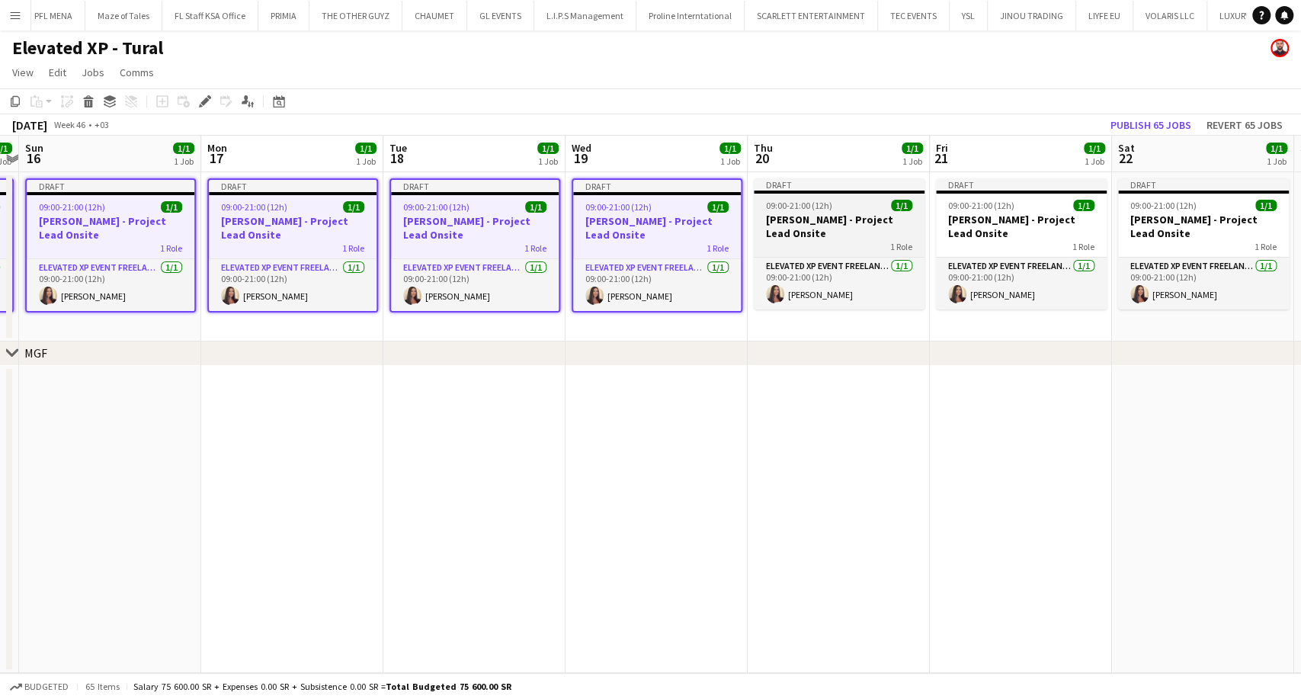
click at [812, 233] on h3 "Aysel Ahmadova - Project Lead Onsite" at bounding box center [839, 226] width 171 height 27
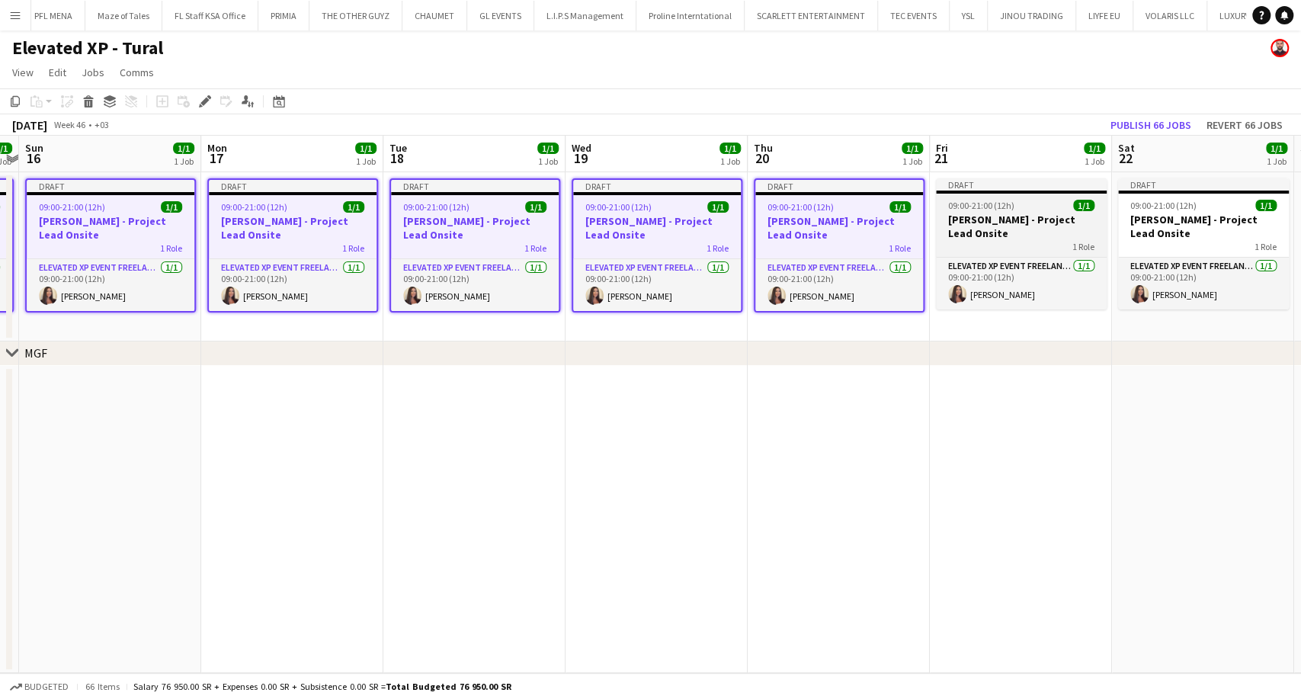
click at [954, 221] on h3 "Aysel Ahmadova - Project Lead Onsite" at bounding box center [1021, 226] width 171 height 27
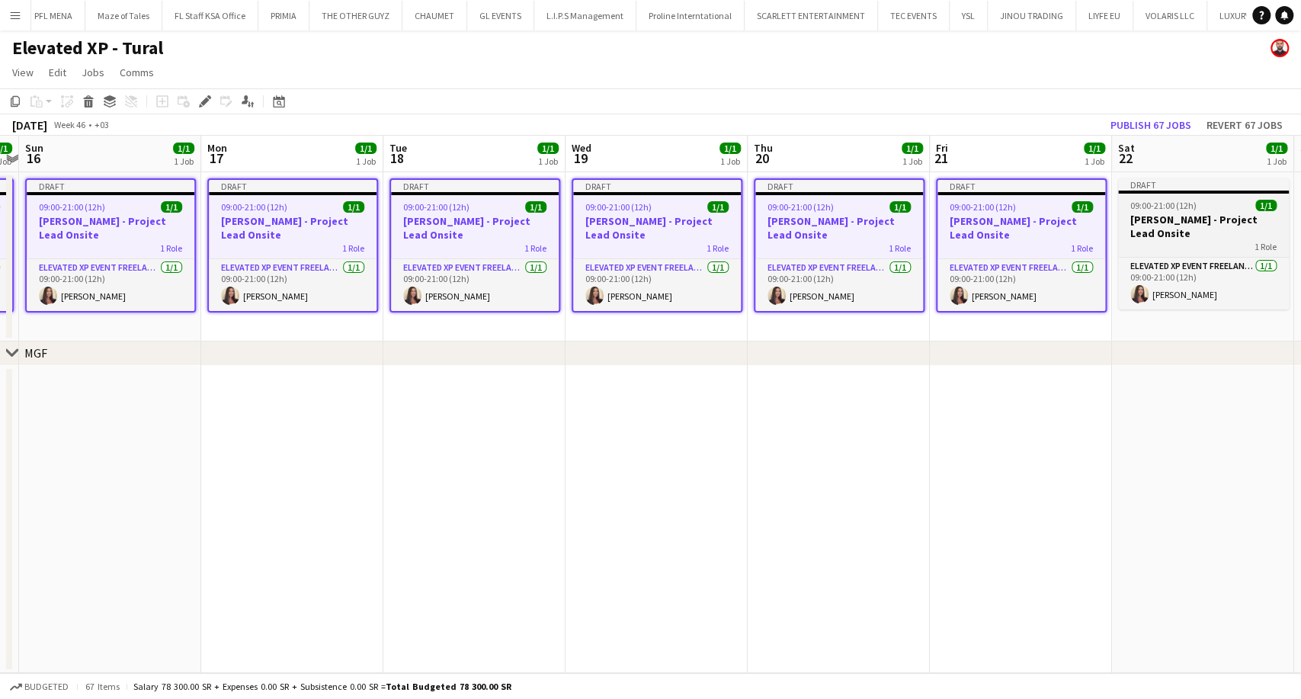
click at [1147, 220] on h3 "Aysel Ahmadova - Project Lead Onsite" at bounding box center [1203, 226] width 171 height 27
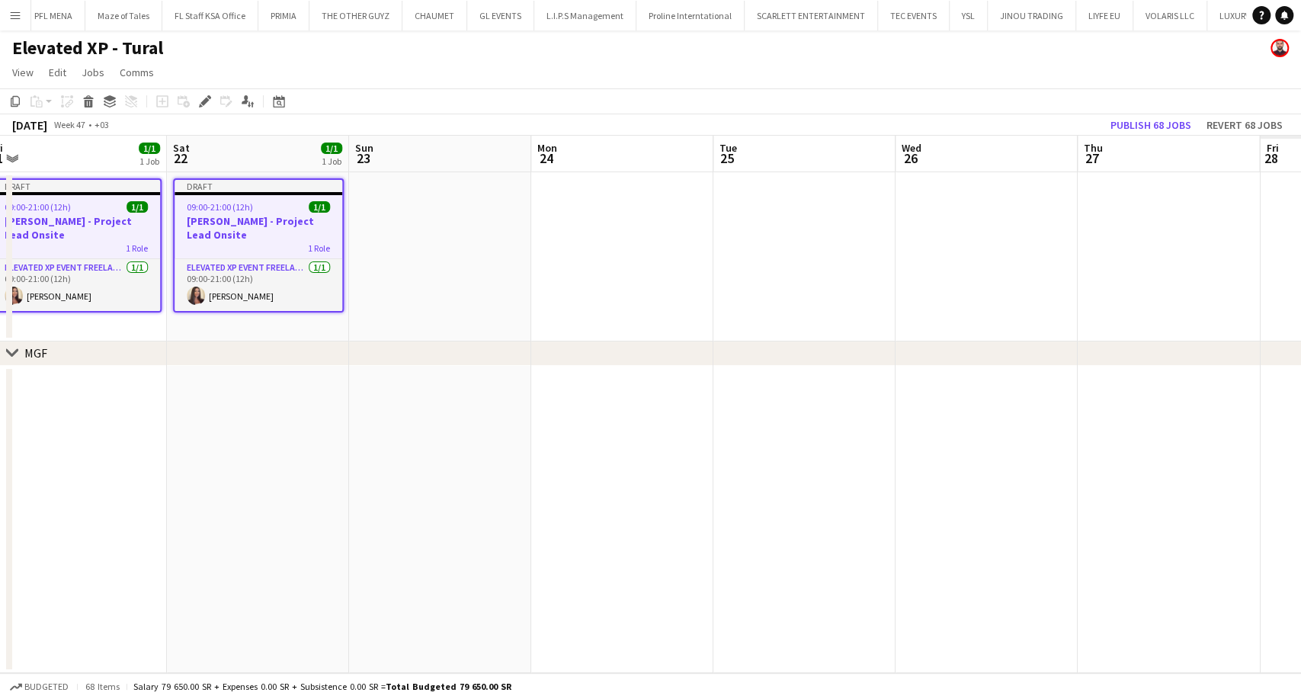
drag, startPoint x: 1143, startPoint y: 226, endPoint x: 555, endPoint y: 286, distance: 591.6
click at [555, 286] on app-calendar-viewport "Mon 17 1/1 1 Job Tue 18 1/1 1 Job Wed 19 1/1 1 Job Thu 20 1/1 1 Job Fri 21 1/1 …" at bounding box center [650, 404] width 1301 height 537
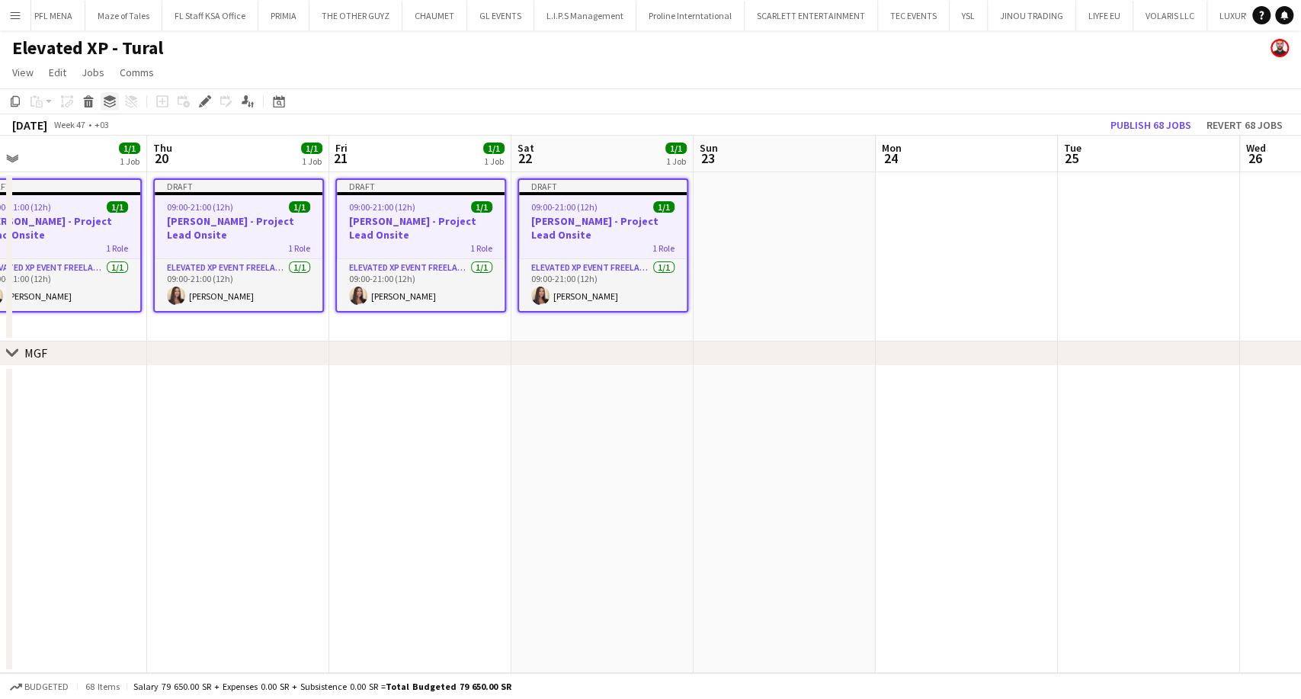
click at [109, 104] on icon "Group" at bounding box center [110, 101] width 12 height 12
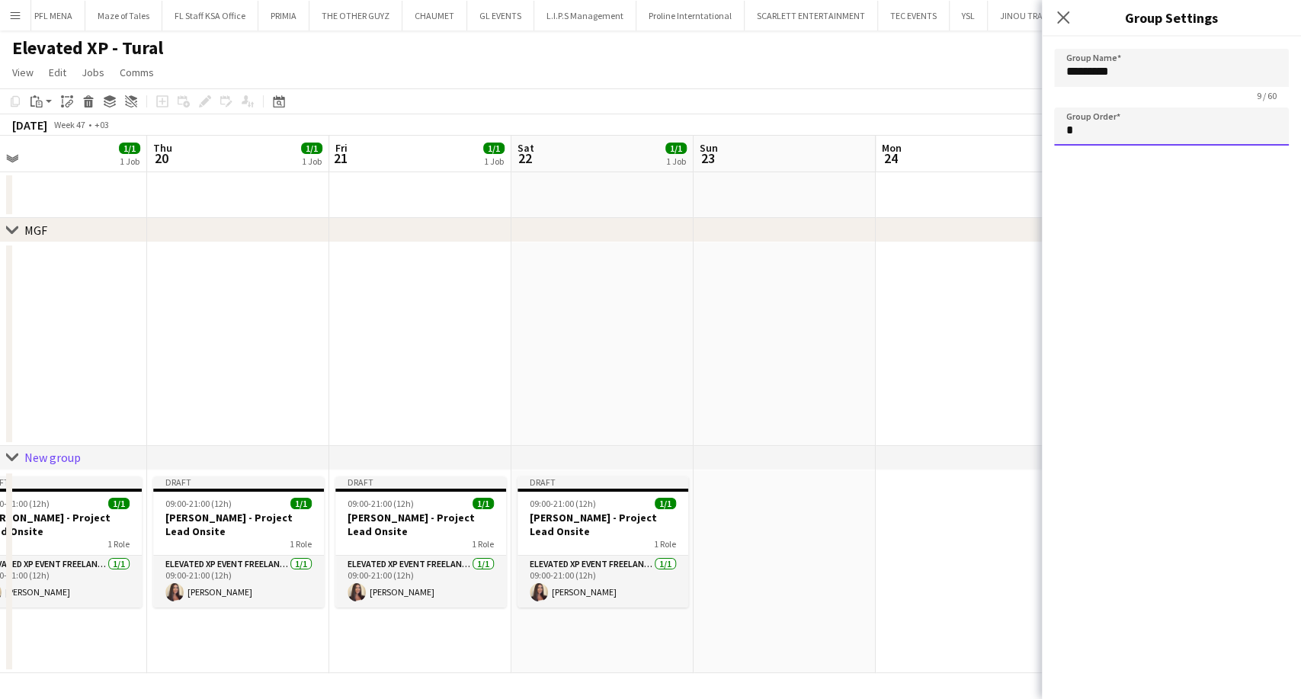
drag, startPoint x: 1069, startPoint y: 130, endPoint x: 1062, endPoint y: 132, distance: 8.0
click at [1062, 131] on input "*" at bounding box center [1171, 126] width 235 height 38
click at [928, 282] on app-date-cell at bounding box center [967, 344] width 182 height 204
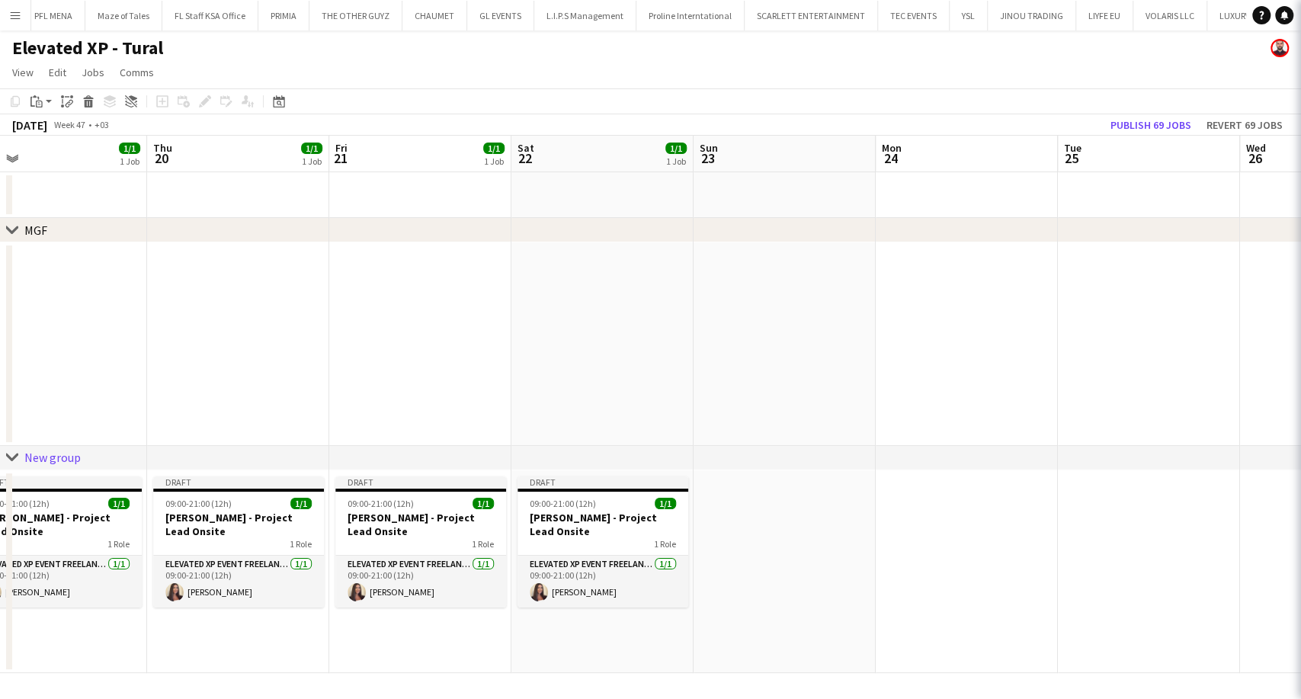
type input "*"
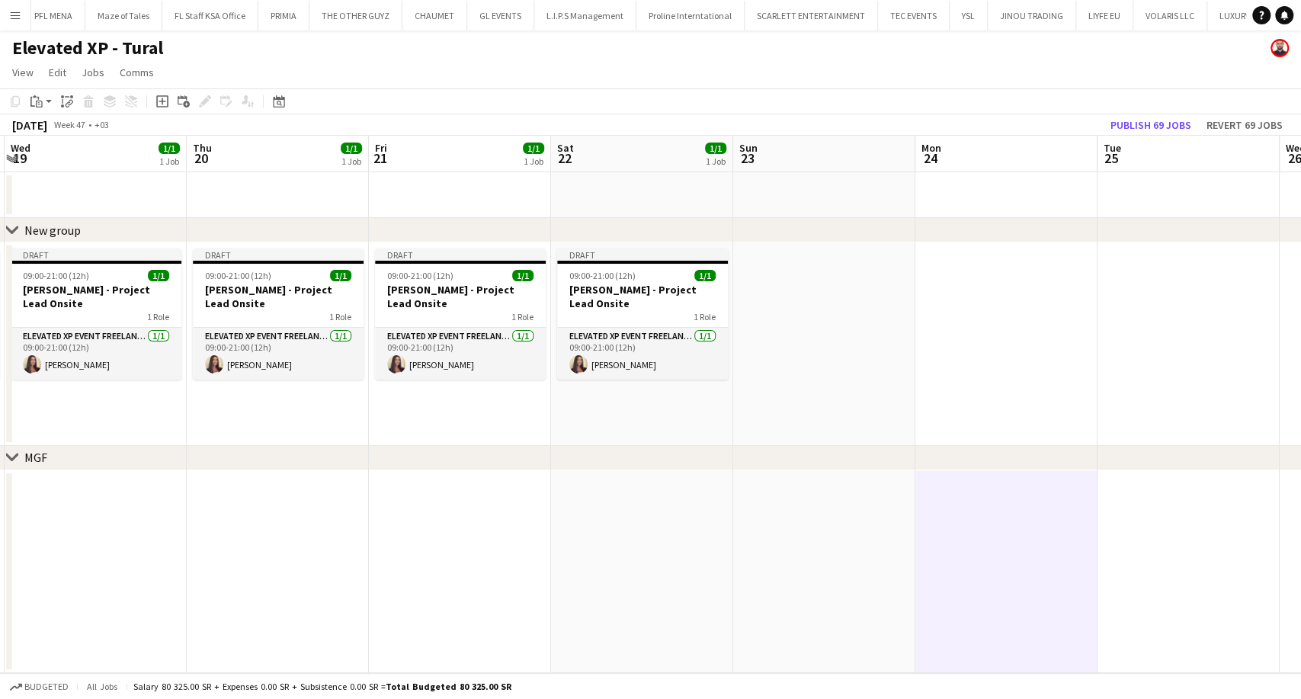
scroll to position [0, 333]
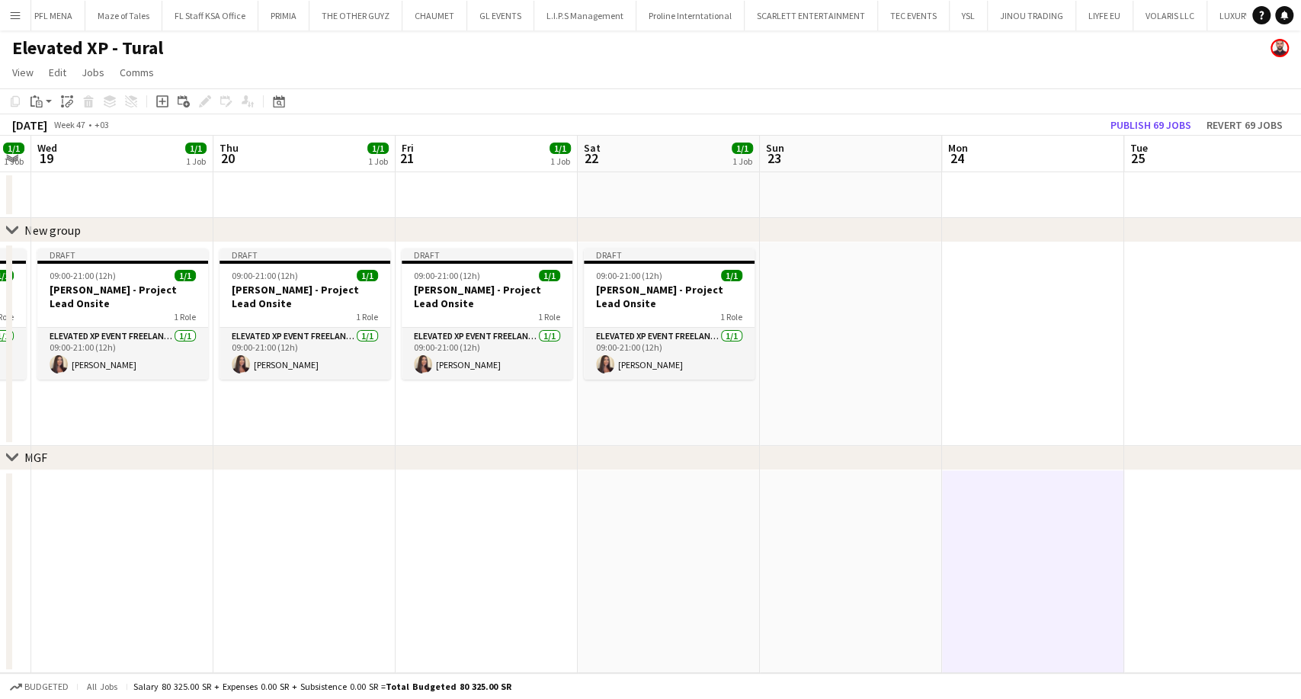
drag, startPoint x: 156, startPoint y: 438, endPoint x: 871, endPoint y: 458, distance: 714.5
click at [871, 458] on div "chevron-right New group chevron-right MGF Mon 17 1/1 1 Job Tue 18 1/1 1 Job Wed…" at bounding box center [650, 404] width 1301 height 537
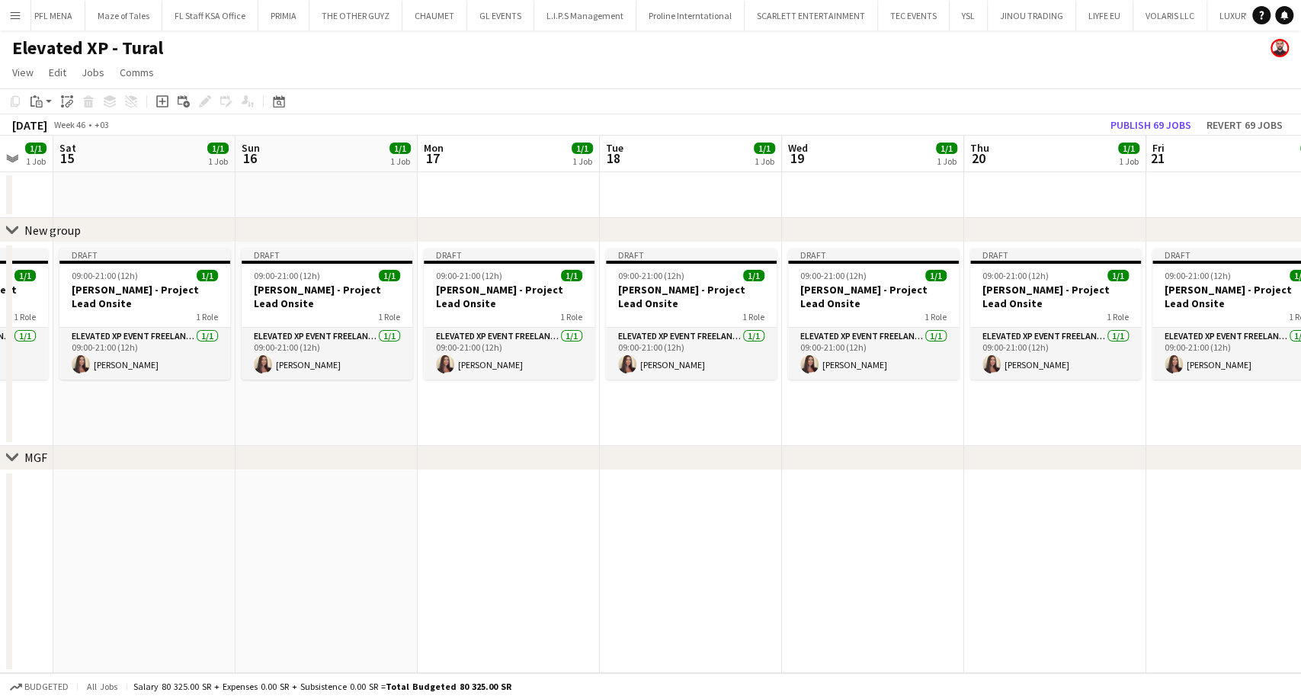
scroll to position [0, 386]
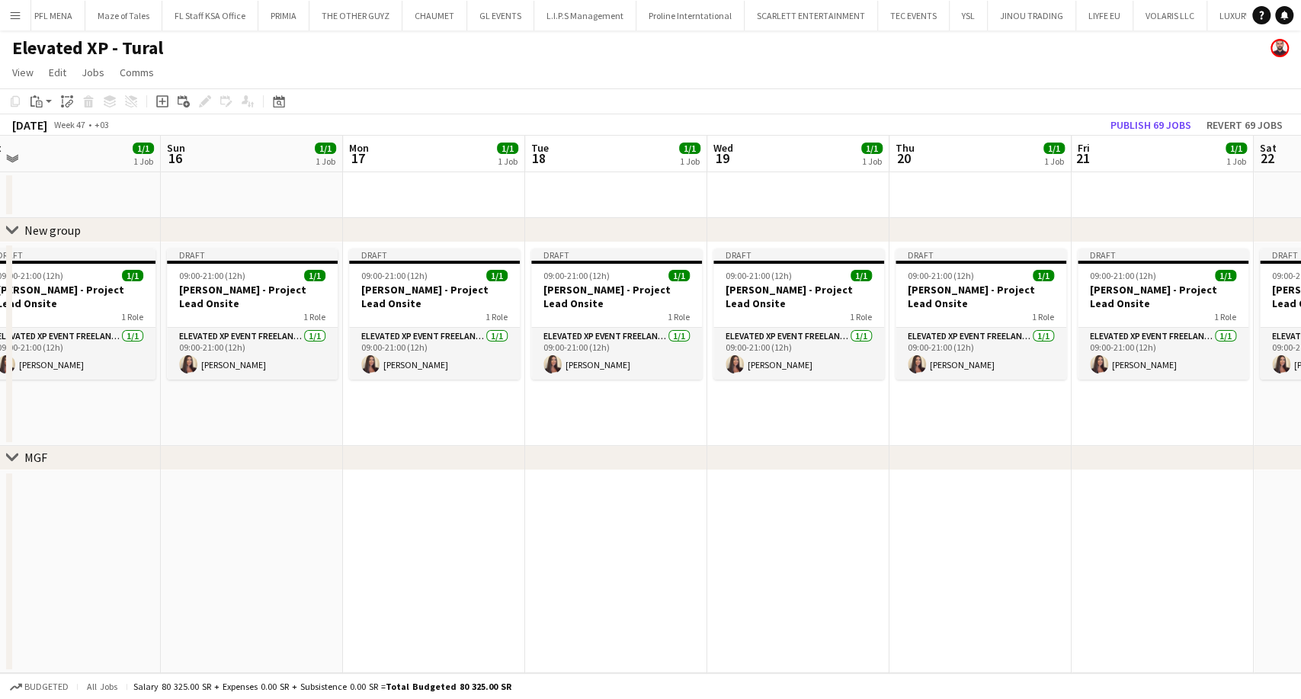
drag, startPoint x: 159, startPoint y: 409, endPoint x: 1017, endPoint y: 395, distance: 858.5
click at [1017, 395] on app-calendar-viewport "Thu 13 1/1 1 Job Fri 14 1/1 1 Job Sat 15 1/1 1 Job Sun 16 1/1 1 Job Mon 17 1/1 …" at bounding box center [650, 404] width 1301 height 537
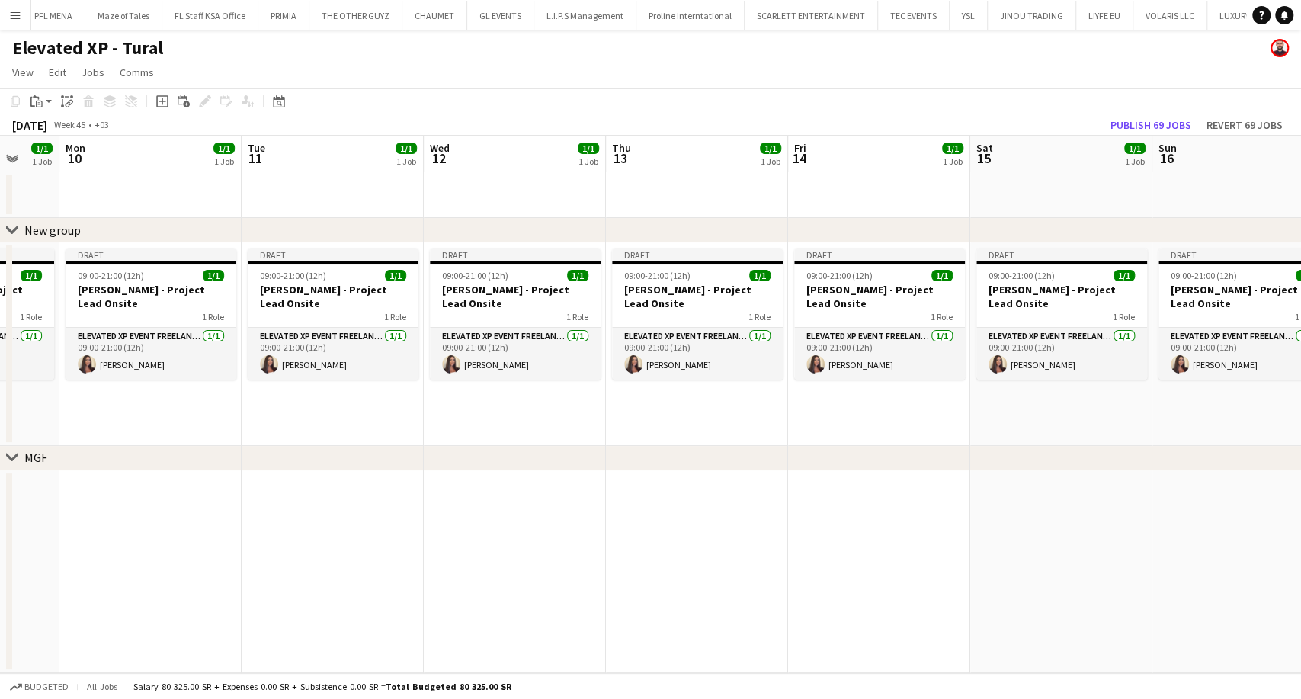
drag, startPoint x: 79, startPoint y: 424, endPoint x: 890, endPoint y: 438, distance: 810.4
click at [890, 438] on app-calendar-viewport "Sat 8 1/1 1 Job Sun 9 1/1 1 Job Mon 10 1/1 1 Job Tue 11 1/1 1 Job Wed 12 1/1 1 …" at bounding box center [650, 404] width 1301 height 537
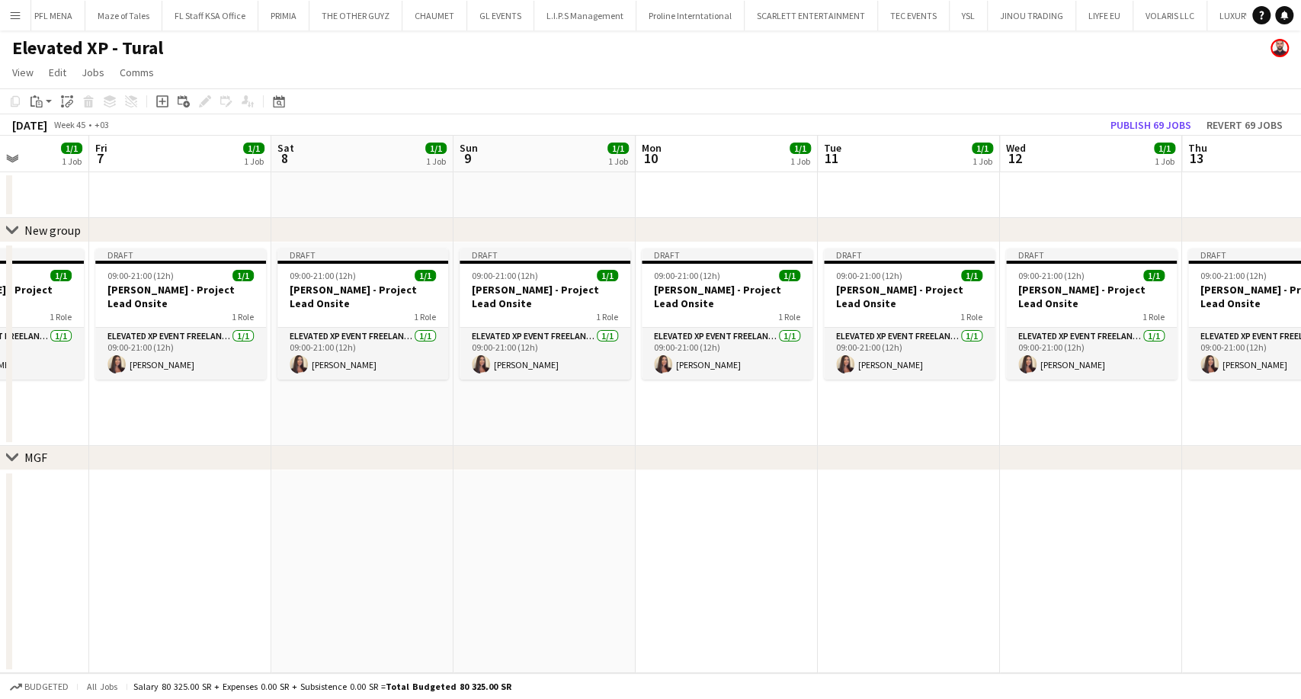
drag, startPoint x: 66, startPoint y: 428, endPoint x: 1006, endPoint y: 417, distance: 940.7
click at [1006, 417] on app-calendar-viewport "Tue 4 1/1 1 Job Wed 5 1/1 1 Job Thu 6 1/1 1 Job Fri 7 1/1 1 Job Sat 8 1/1 1 Job…" at bounding box center [650, 404] width 1301 height 537
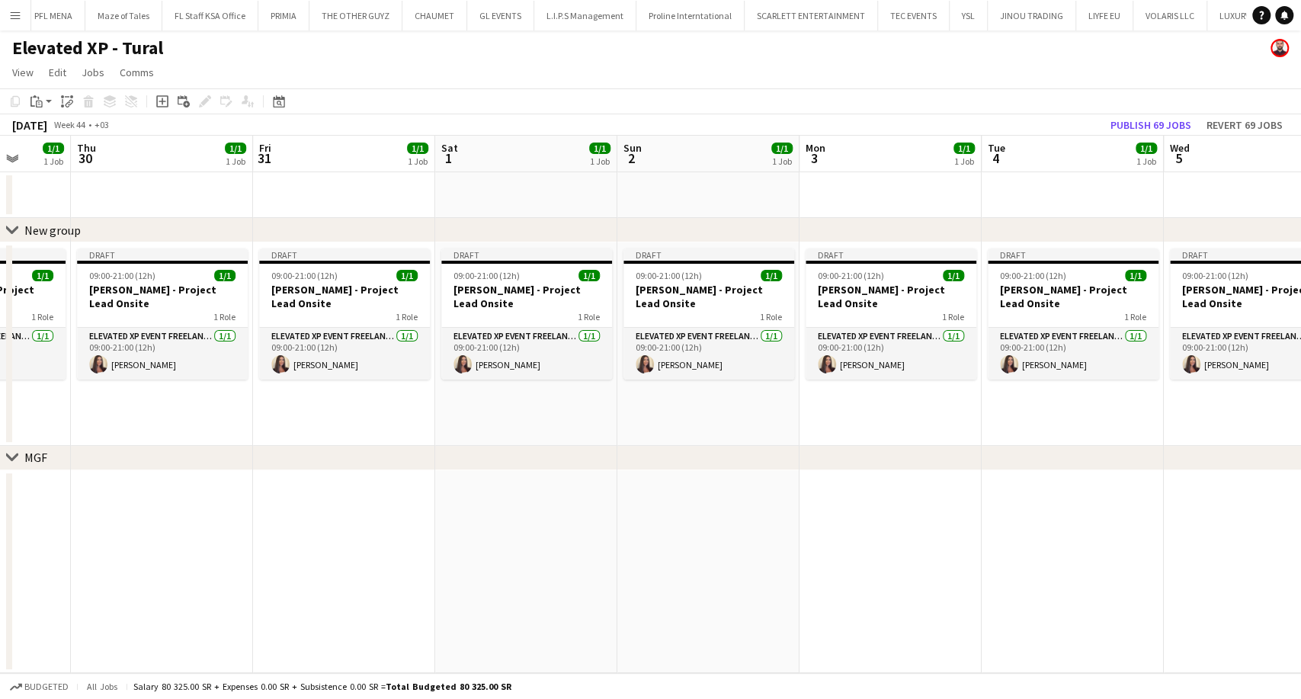
scroll to position [0, 361]
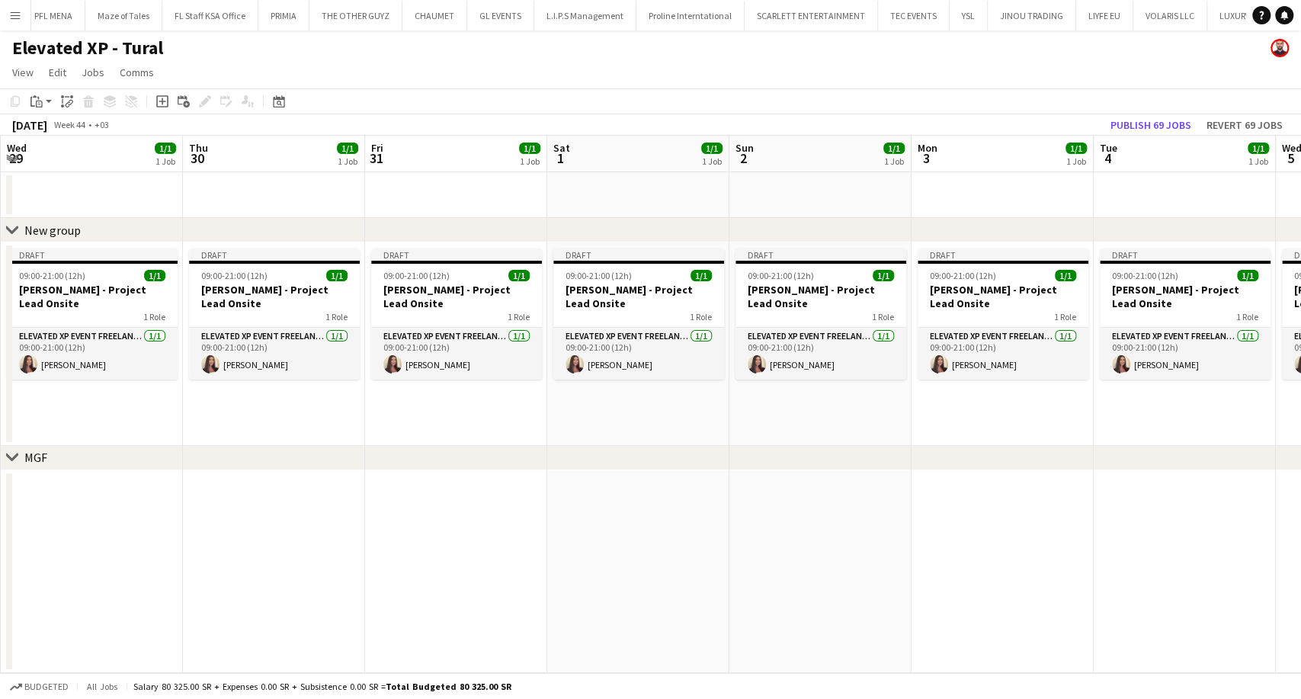
drag, startPoint x: 40, startPoint y: 420, endPoint x: 1201, endPoint y: 420, distance: 1161.0
click at [1230, 416] on app-calendar-viewport "Mon 27 1/1 1 Job Tue 28 1/1 1 Job Wed 29 1/1 1 Job Thu 30 1/1 1 Job Fri 31 1/1 …" at bounding box center [650, 404] width 1301 height 537
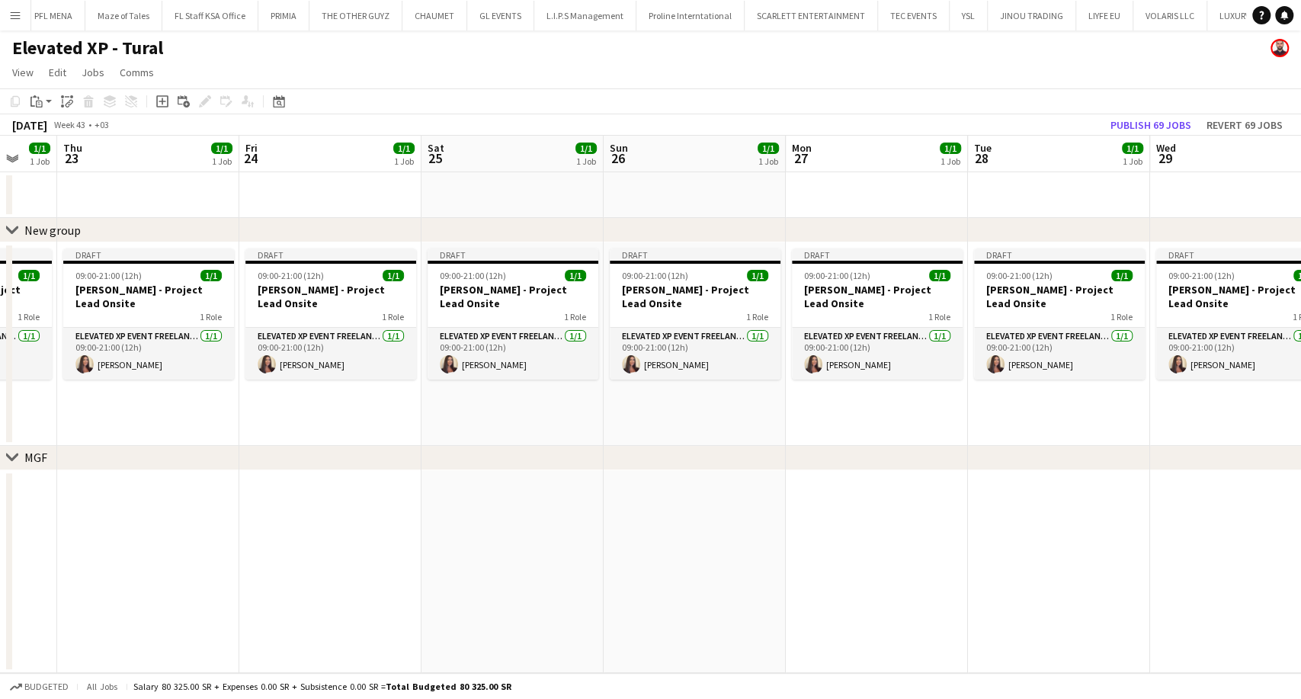
drag, startPoint x: 44, startPoint y: 423, endPoint x: 1300, endPoint y: 411, distance: 1255.5
click at [1300, 411] on app-calendar-viewport "Wed 22 1/1 1 Job Thu 23 1/1 1 Job Fri 24 1/1 1 Job Sat 25 1/1 1 Job Sun 26 1/1 …" at bounding box center [650, 404] width 1301 height 537
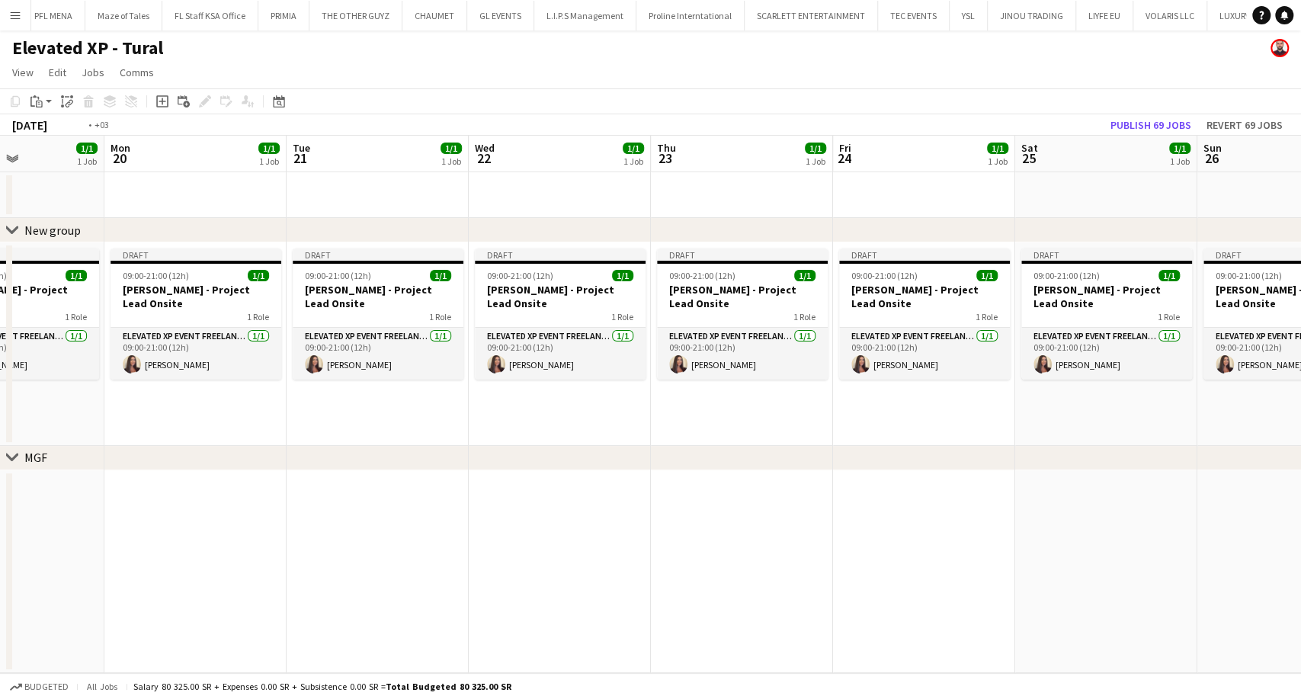
drag, startPoint x: 287, startPoint y: 435, endPoint x: 1300, endPoint y: 425, distance: 1013.1
click at [1300, 425] on app-calendar-viewport "Sat 18 1/1 1 Job Sun 19 1/1 1 Job Mon 20 1/1 1 Job Tue 21 1/1 1 Job Wed 22 1/1 …" at bounding box center [650, 404] width 1301 height 537
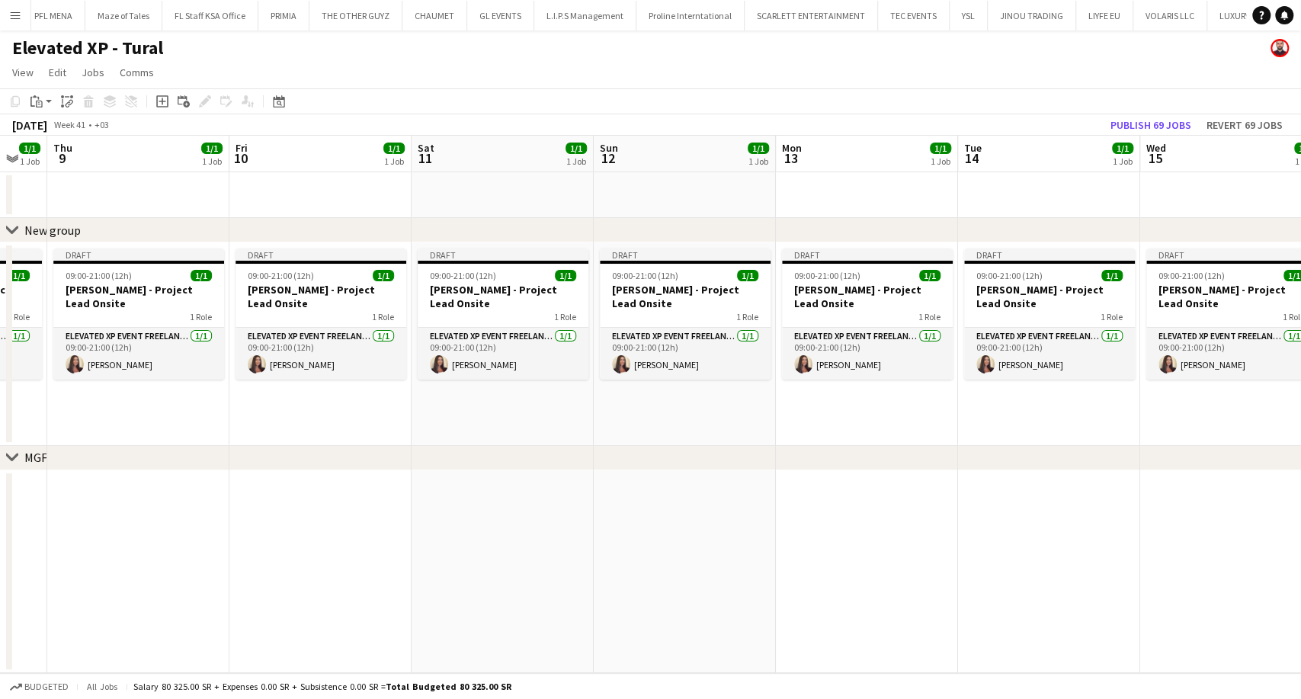
drag, startPoint x: 185, startPoint y: 422, endPoint x: 1300, endPoint y: 422, distance: 1114.5
click at [1300, 422] on app-calendar-viewport "Tue 7 1/1 1 Job Wed 8 1/1 1 Job Thu 9 1/1 1 Job Fri 10 1/1 1 Job Sat 11 1/1 1 J…" at bounding box center [650, 404] width 1301 height 537
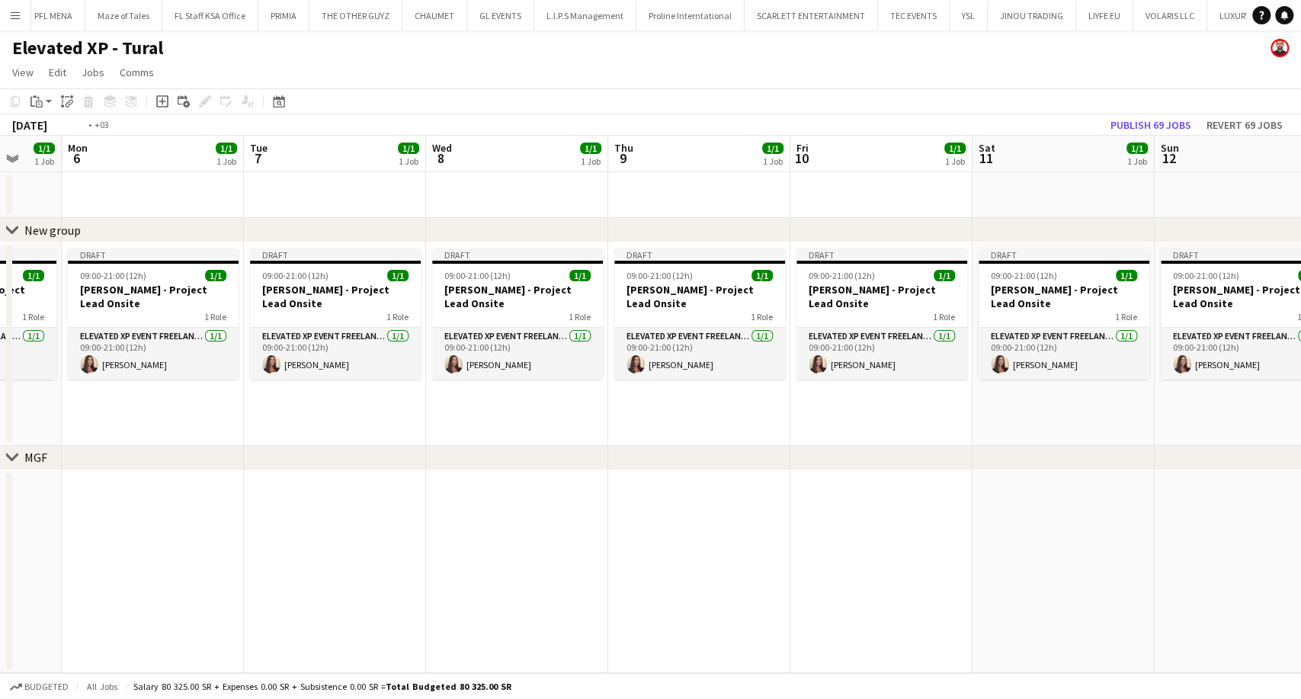
drag, startPoint x: 98, startPoint y: 428, endPoint x: 1216, endPoint y: 370, distance: 1119.0
click at [1216, 370] on app-calendar-viewport "Sat 4 1/1 1 Job Sun 5 1/1 1 Job Mon 6 1/1 1 Job Tue 7 1/1 1 Job Wed 8 1/1 1 Job…" at bounding box center [650, 404] width 1301 height 537
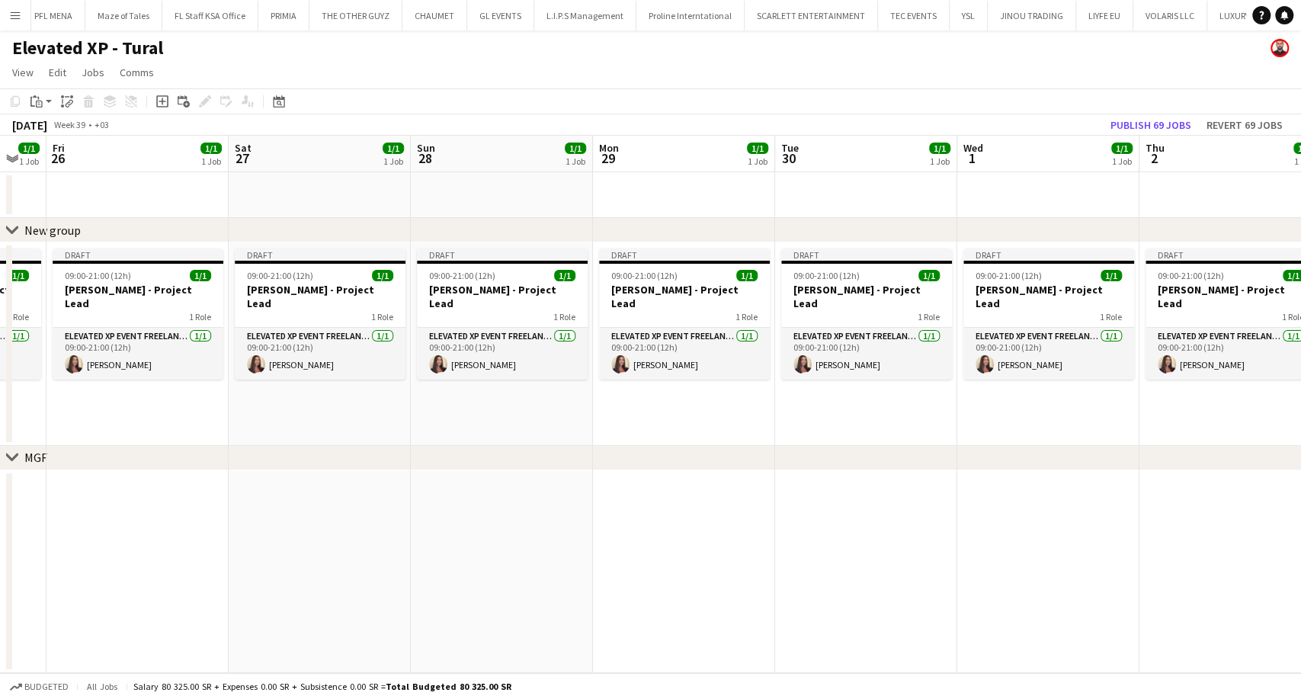
drag, startPoint x: 69, startPoint y: 408, endPoint x: 1162, endPoint y: 386, distance: 1094.1
click at [1300, 374] on app-calendar-viewport "Wed 24 1/1 1 Job Thu 25 1/1 1 Job Fri 26 1/1 1 Job Sat 27 1/1 1 Job Sun 28 1/1 …" at bounding box center [650, 404] width 1301 height 537
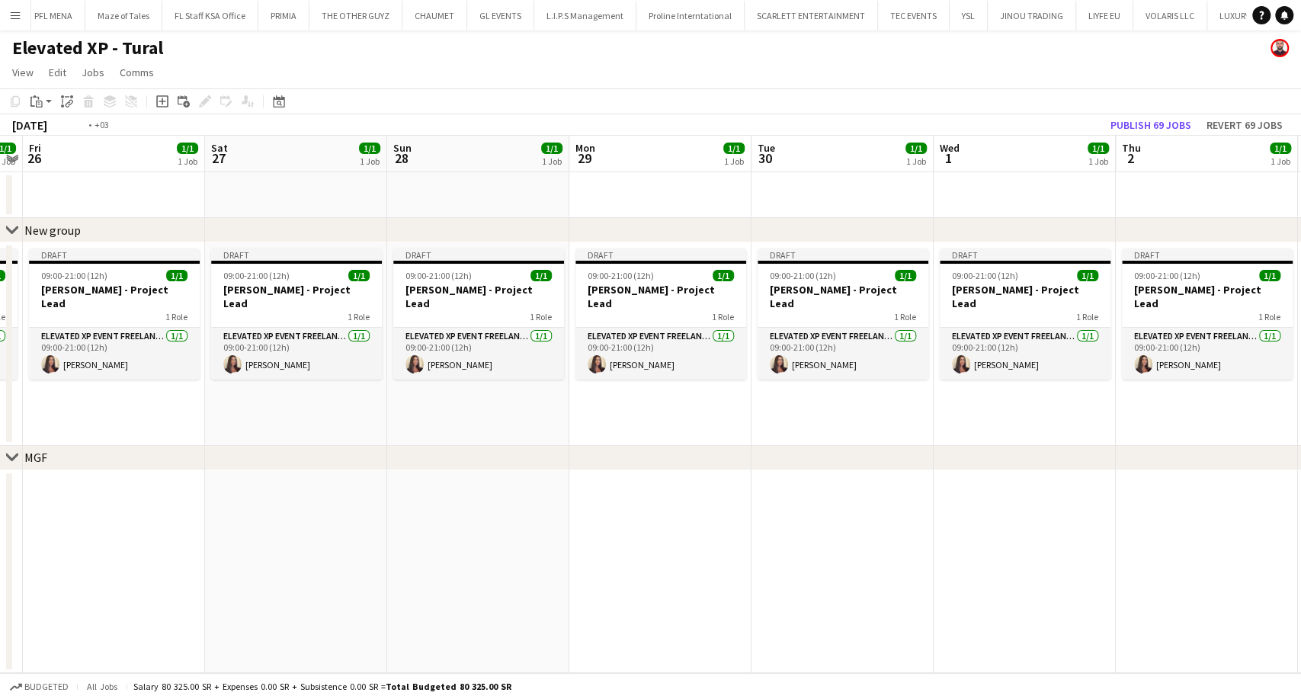
drag, startPoint x: 16, startPoint y: 410, endPoint x: 1300, endPoint y: 383, distance: 1284.0
click at [1300, 383] on app-calendar-viewport "Wed 24 1/1 1 Job Thu 25 1/1 1 Job Fri 26 1/1 1 Job Sat 27 1/1 1 Job Sun 28 1/1 …" at bounding box center [650, 404] width 1301 height 537
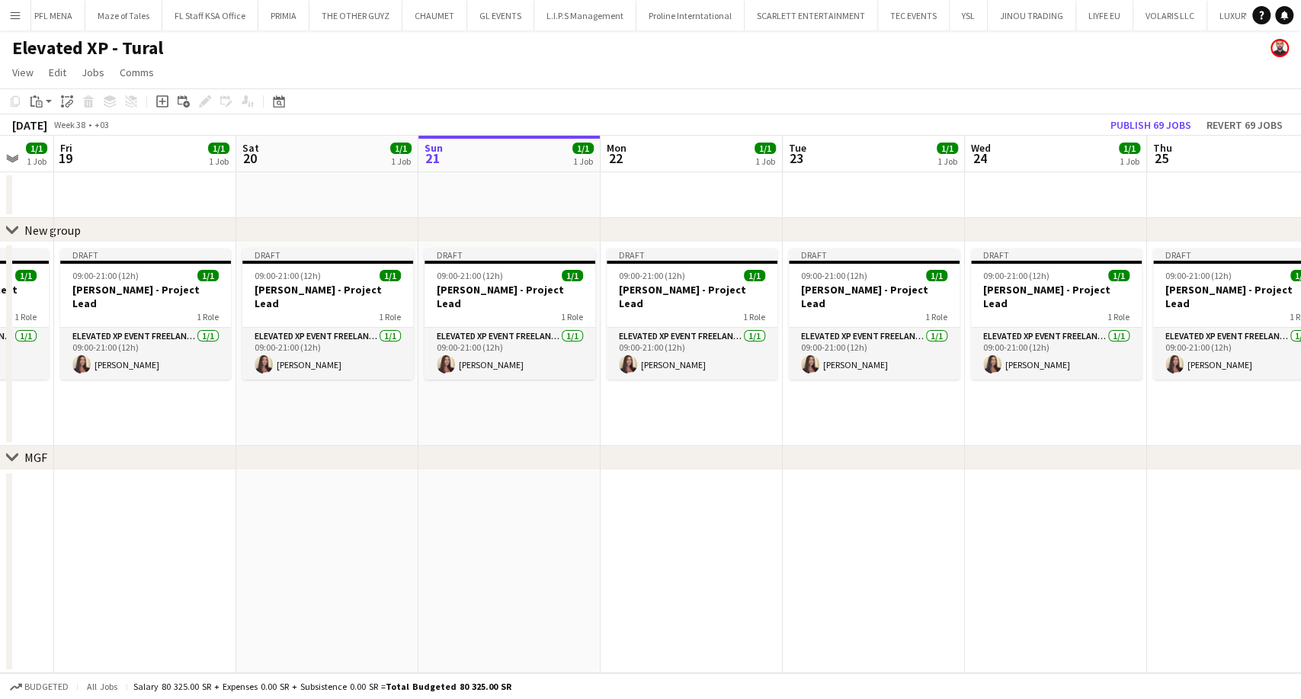
drag, startPoint x: 10, startPoint y: 420, endPoint x: 322, endPoint y: 426, distance: 312.6
click at [322, 426] on div "chevron-right New group chevron-right MGF Wed 17 1/1 1 Job Thu 18 1/1 1 Job Fri…" at bounding box center [650, 404] width 1301 height 537
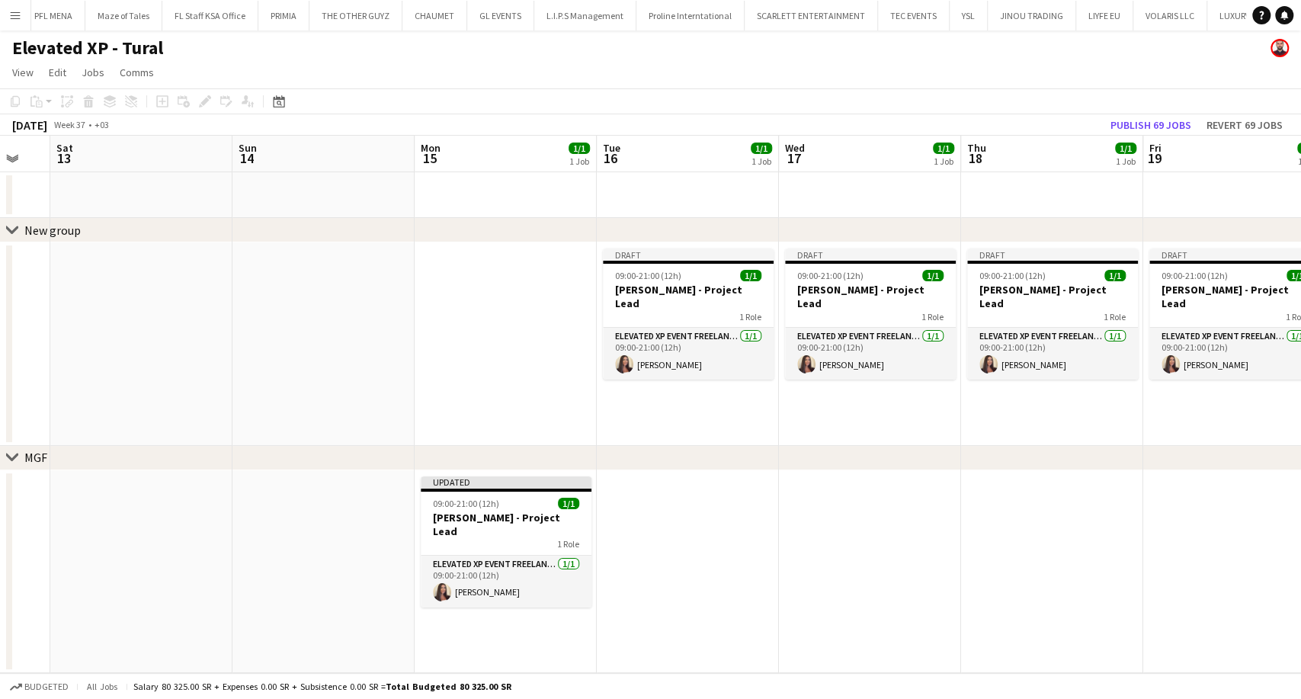
drag, startPoint x: 210, startPoint y: 428, endPoint x: 1300, endPoint y: 380, distance: 1090.4
click at [1300, 380] on app-calendar-viewport "Thu 11 Fri 12 Sat 13 Sun 14 Mon 15 1/1 1 Job Tue 16 1/1 1 Job Wed 17 1/1 1 Job …" at bounding box center [650, 404] width 1301 height 537
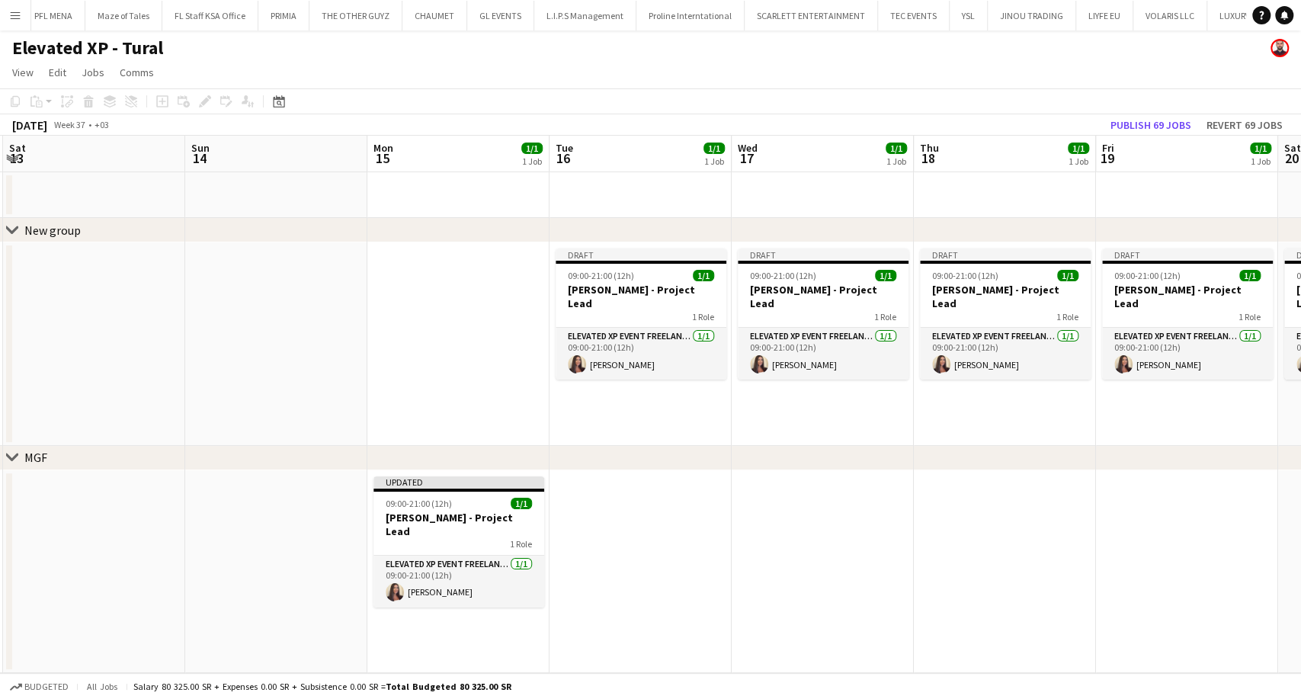
scroll to position [0, 412]
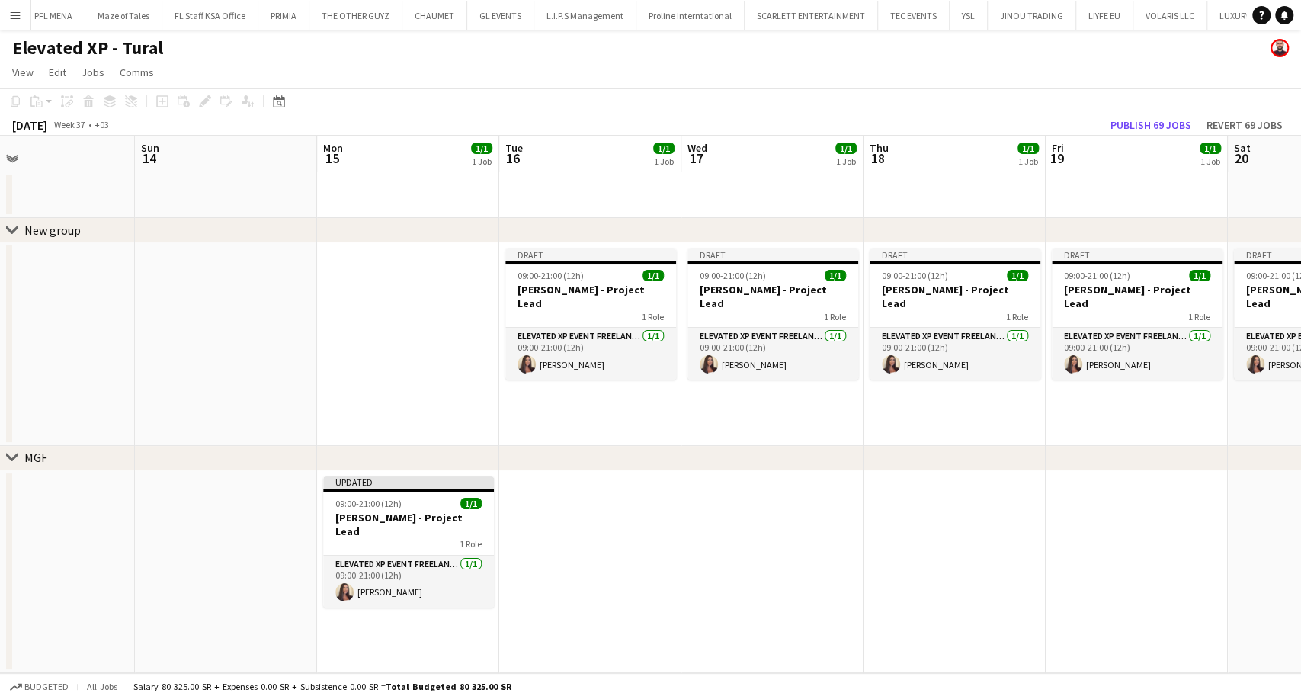
drag, startPoint x: 540, startPoint y: 401, endPoint x: 442, endPoint y: 401, distance: 97.6
click at [442, 401] on app-calendar-viewport "Thu 11 Fri 12 Sat 13 Sun 14 Mon 15 1/1 1 Job Tue 16 1/1 1 Job Wed 17 1/1 1 Job …" at bounding box center [650, 404] width 1301 height 537
click at [63, 230] on div "New group" at bounding box center [52, 230] width 56 height 15
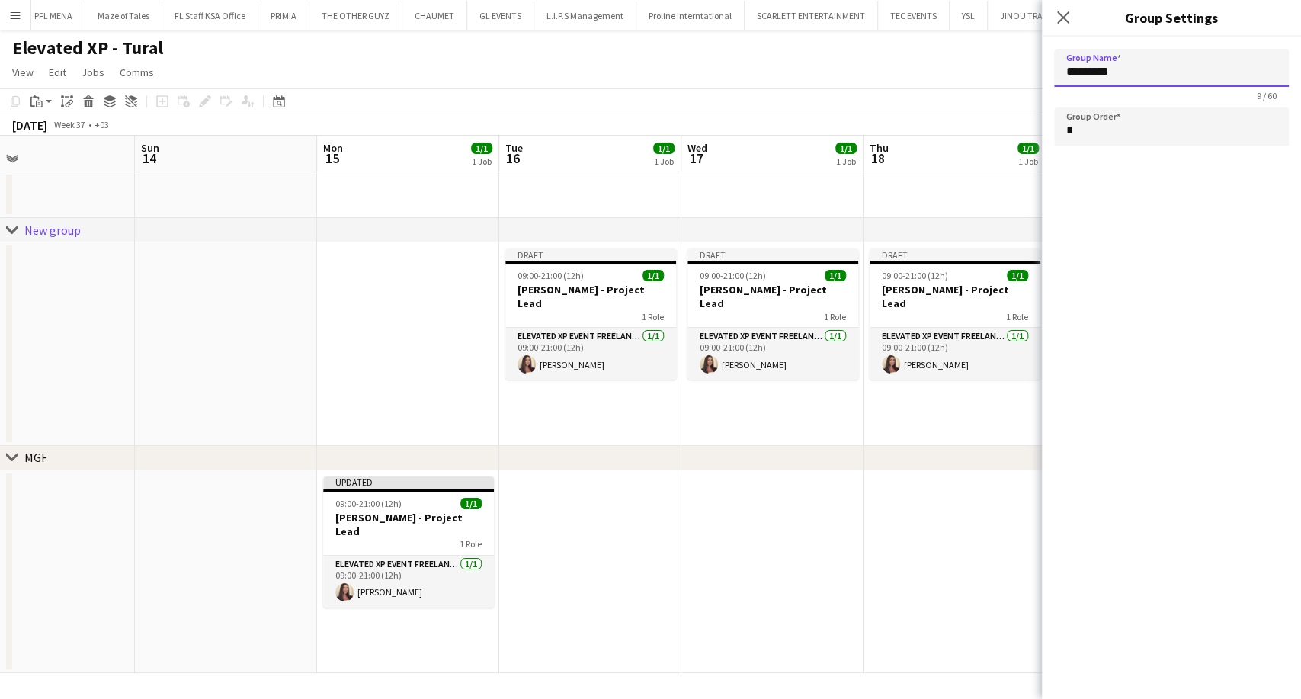
drag, startPoint x: 1164, startPoint y: 72, endPoint x: 1045, endPoint y: 81, distance: 119.3
click at [1045, 81] on form "Group Name ********* 9 / 60 Group Order *" at bounding box center [1171, 100] width 259 height 127
drag, startPoint x: 1092, startPoint y: 69, endPoint x: 1066, endPoint y: 71, distance: 25.2
click at [1067, 70] on input "***" at bounding box center [1171, 68] width 235 height 38
click at [297, 350] on app-date-cell at bounding box center [226, 344] width 182 height 204
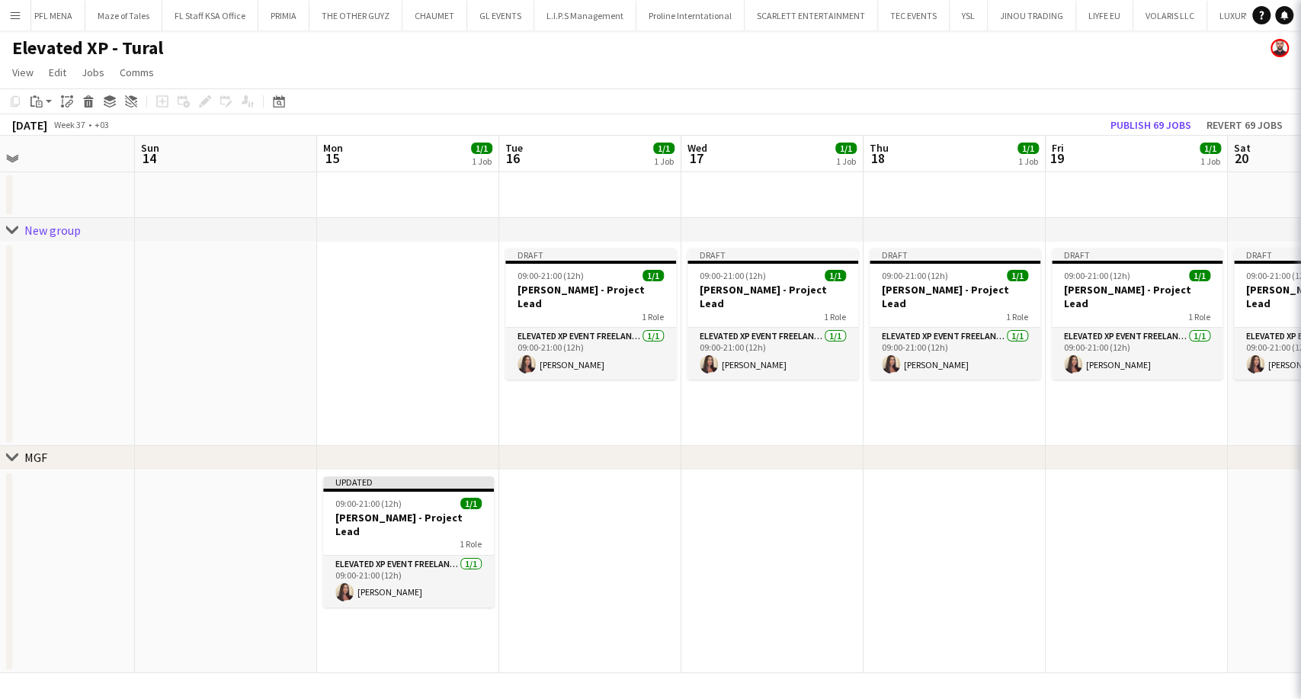
type input "*********"
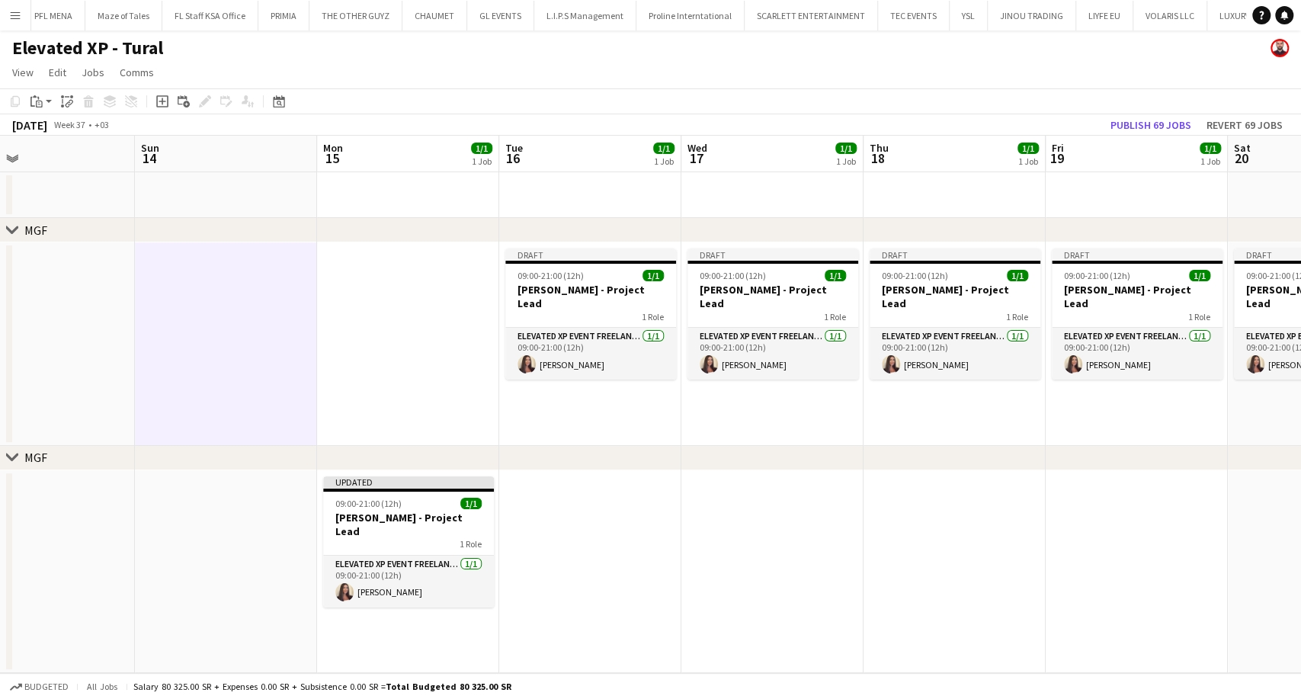
click at [27, 457] on div "MGF" at bounding box center [35, 457] width 23 height 15
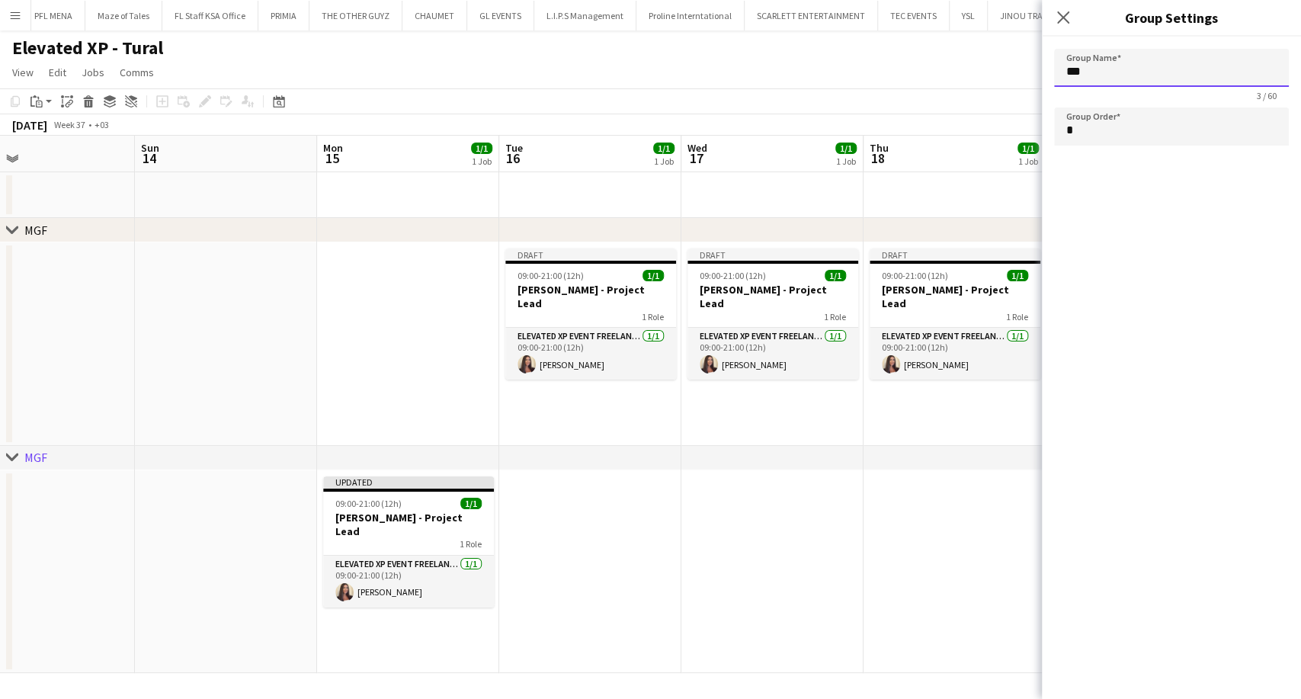
drag, startPoint x: 1103, startPoint y: 56, endPoint x: 1102, endPoint y: 75, distance: 18.4
click at [1103, 56] on input "***" at bounding box center [1171, 68] width 235 height 38
drag, startPoint x: 1102, startPoint y: 75, endPoint x: 1043, endPoint y: 75, distance: 59.5
click at [1043, 75] on form "Group Name *** 3 / 60 Group Order *" at bounding box center [1171, 100] width 259 height 127
click at [630, 544] on app-date-cell at bounding box center [590, 572] width 182 height 204
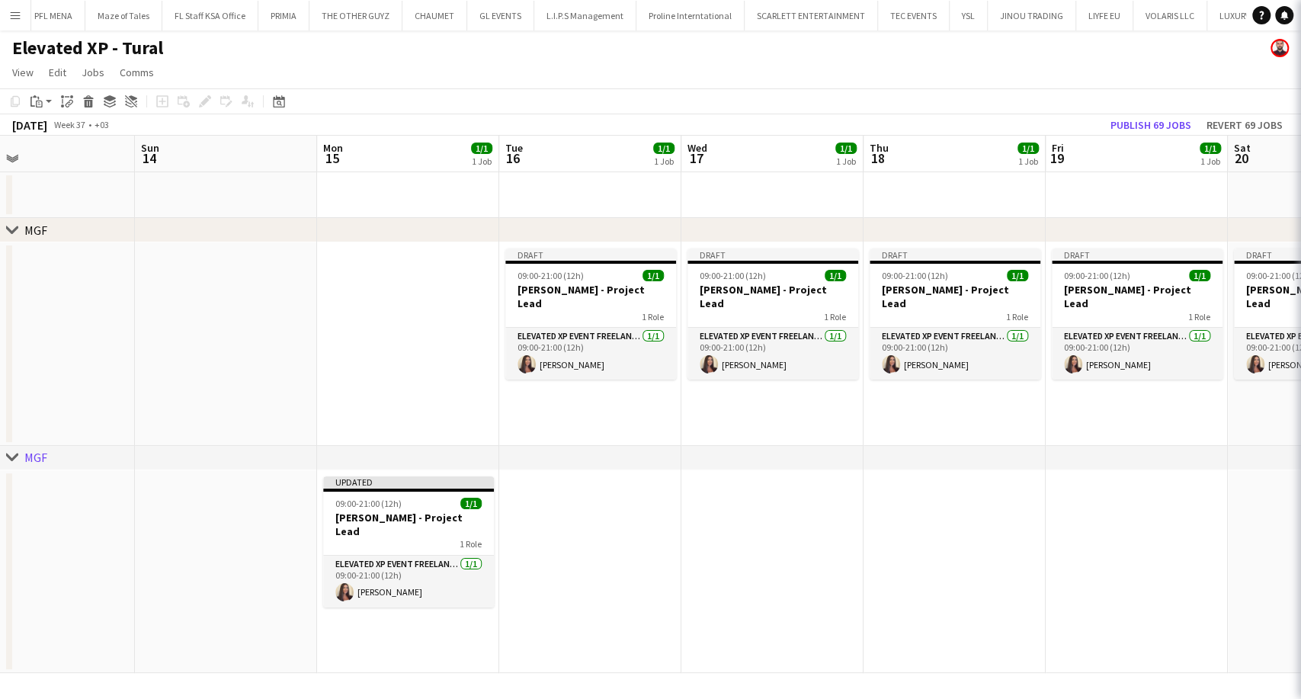
type input "***"
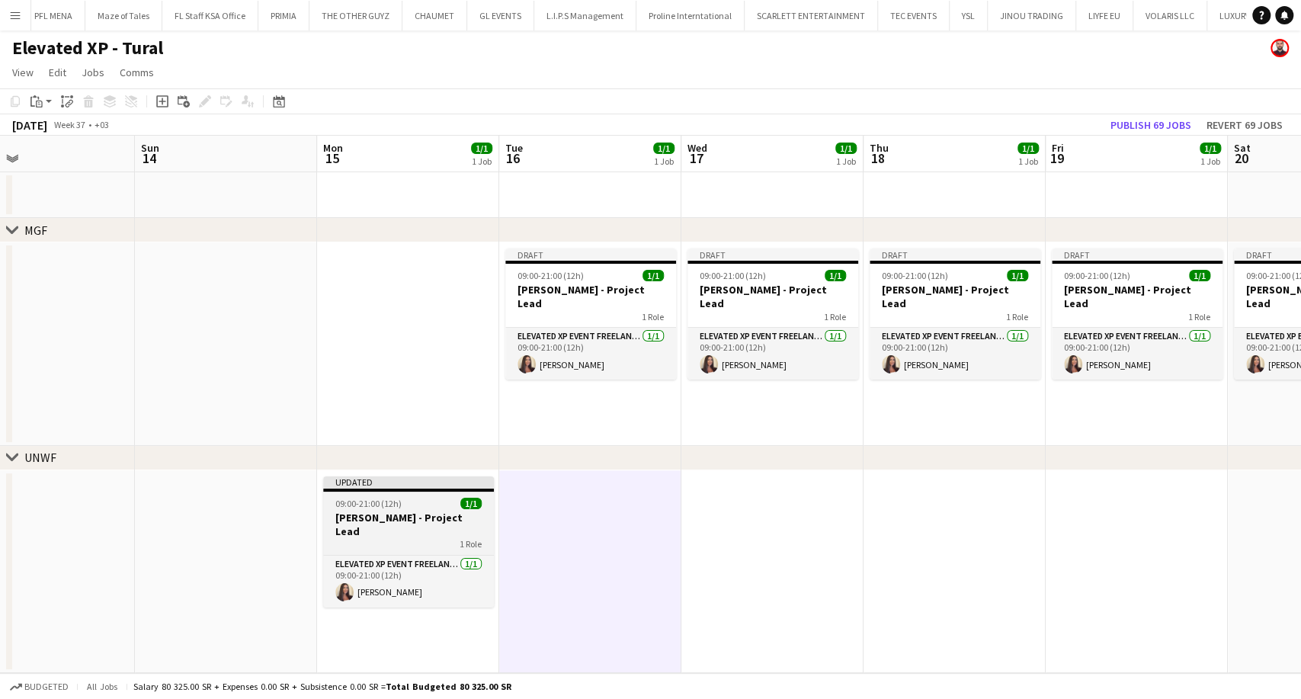
click at [367, 520] on h3 "Aysel Ahmadova - Project Lead" at bounding box center [408, 524] width 171 height 27
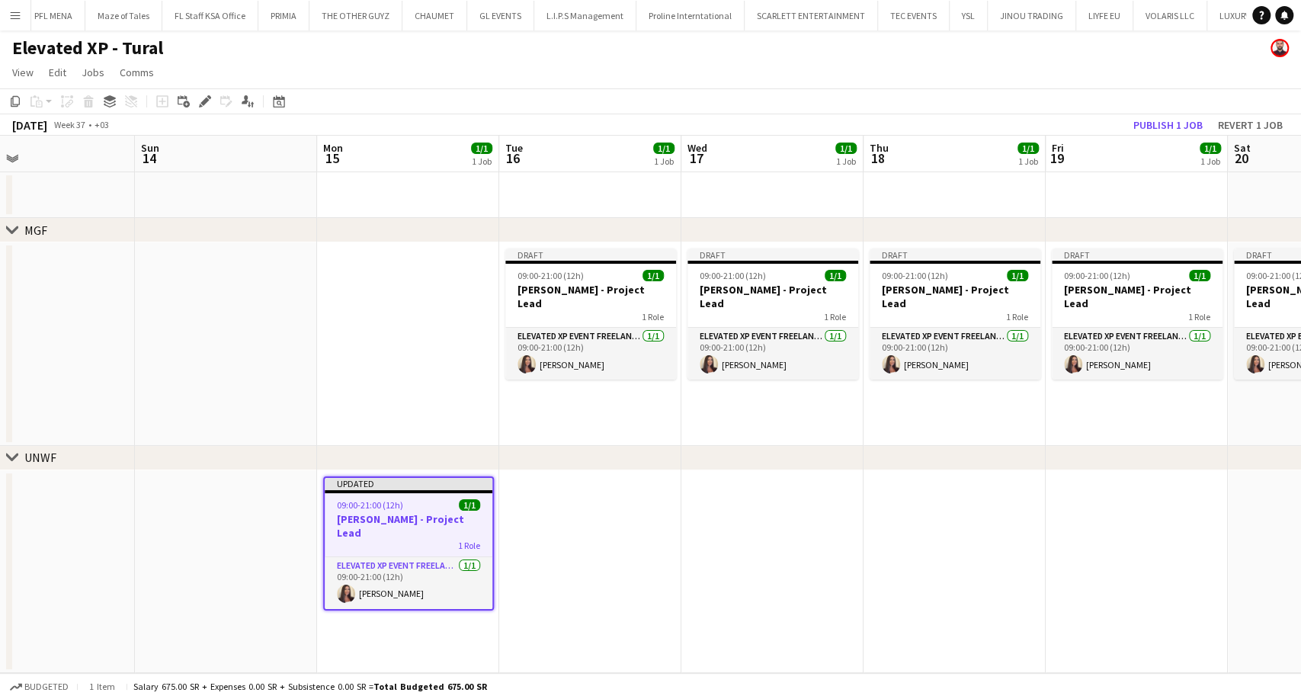
click at [366, 496] on app-job-card "Updated 09:00-21:00 (12h) 1/1 Aysel Ahmadova - Project Lead 1 Role Elevated XP …" at bounding box center [408, 543] width 171 height 134
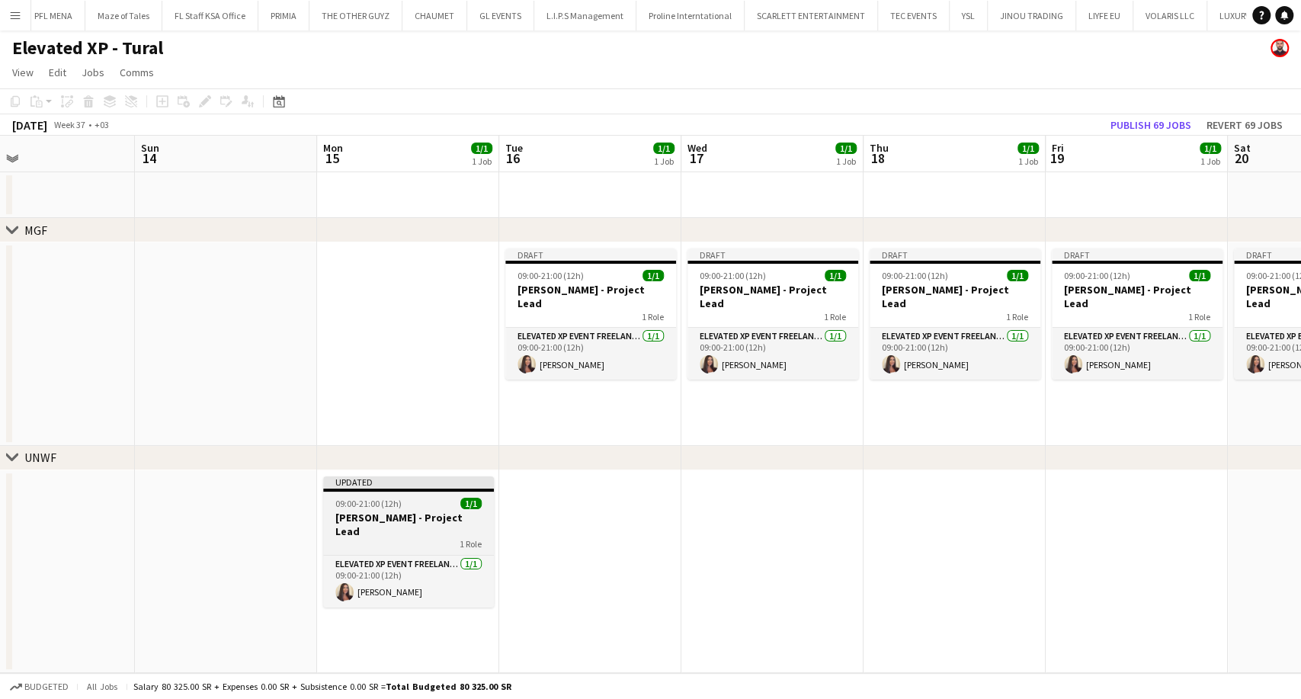
click at [366, 498] on span "09:00-21:00 (12h)" at bounding box center [368, 503] width 66 height 11
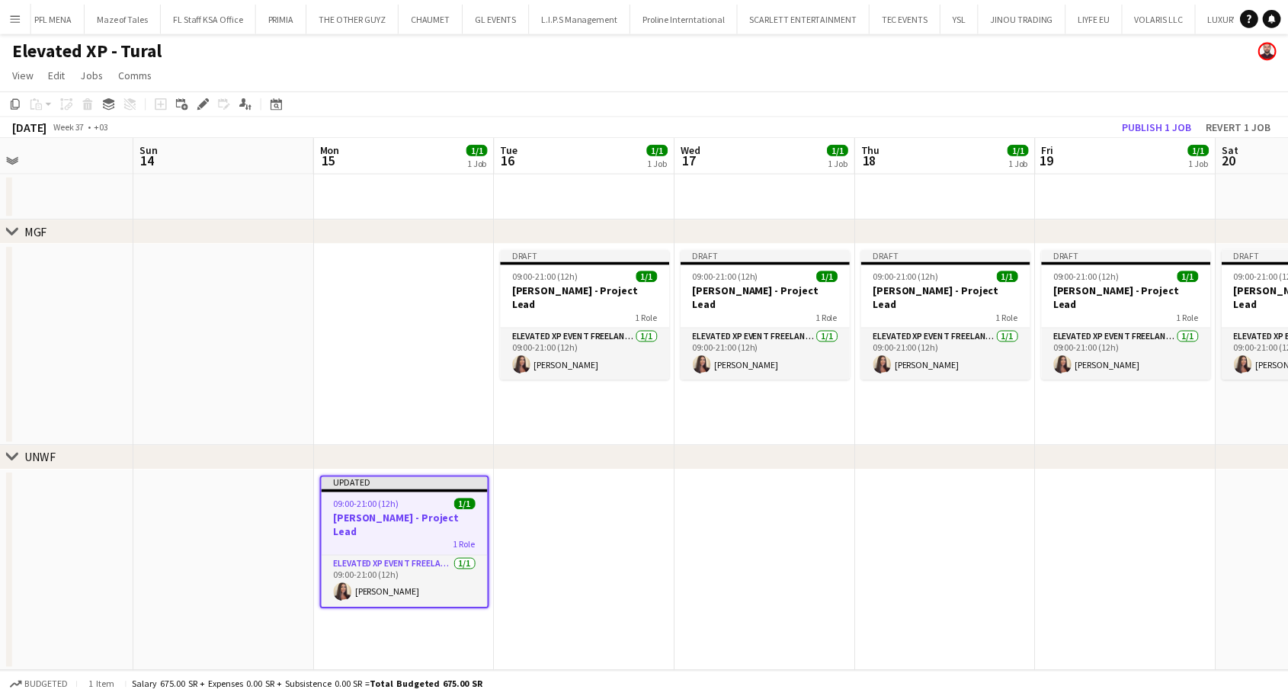
scroll to position [0, 411]
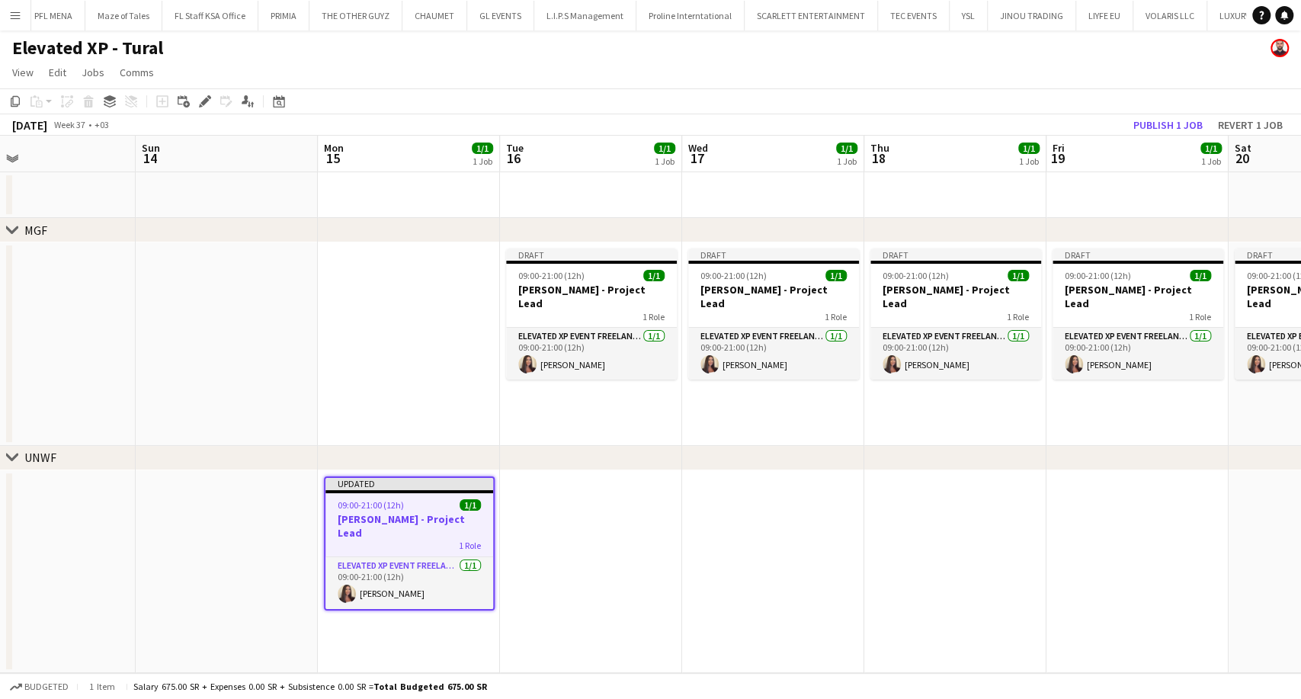
drag, startPoint x: 379, startPoint y: 509, endPoint x: 363, endPoint y: 503, distance: 17.1
click at [363, 503] on span "09:00-21:00 (12h)" at bounding box center [371, 504] width 66 height 11
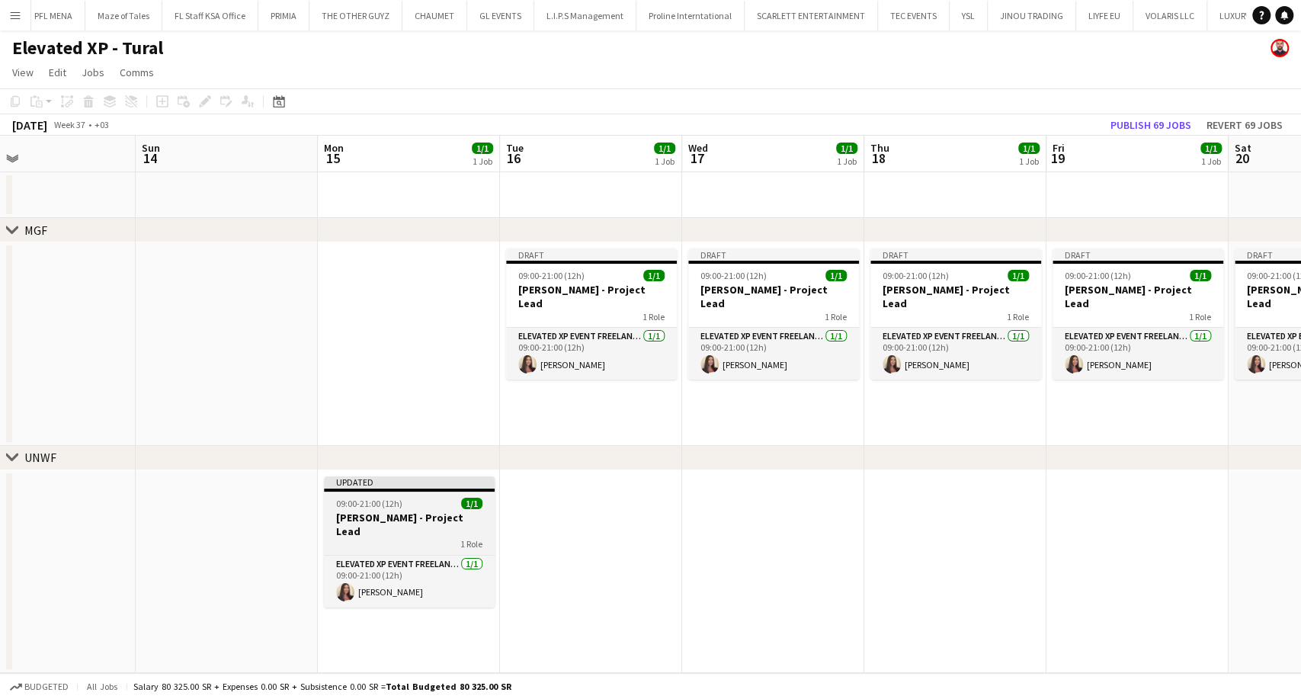
click at [363, 503] on span "09:00-21:00 (12h)" at bounding box center [369, 503] width 66 height 11
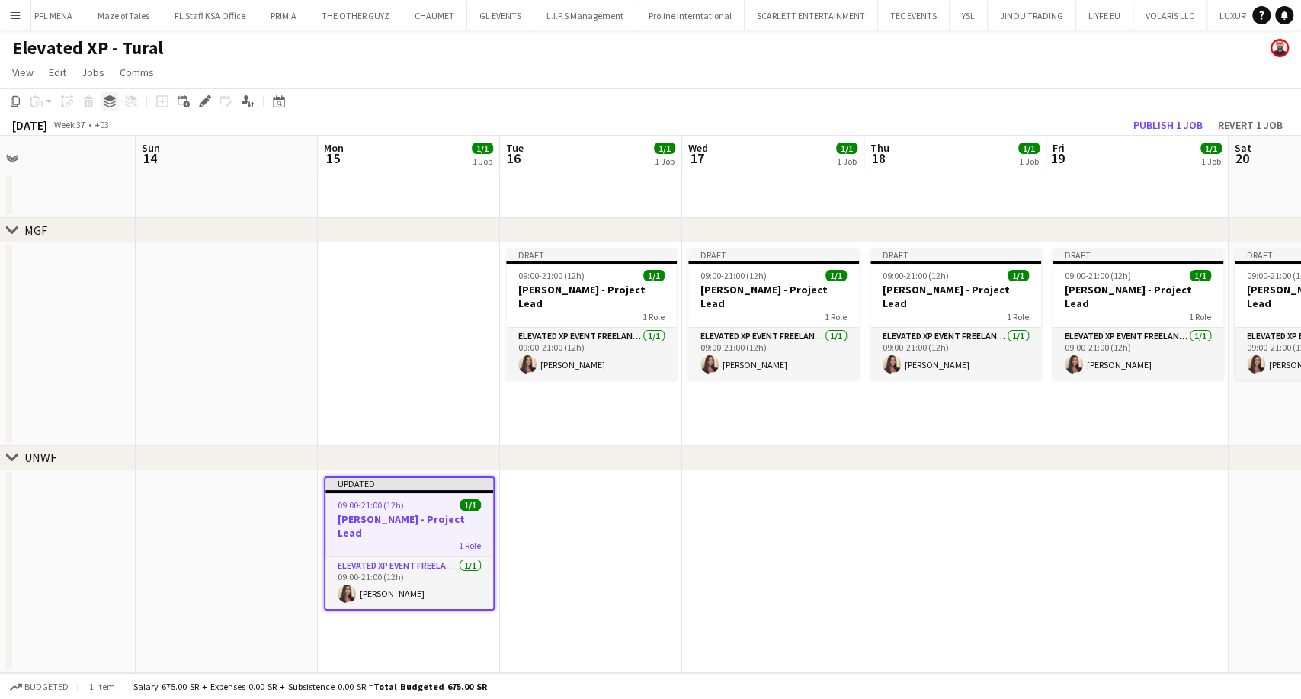
click at [107, 101] on icon "Group" at bounding box center [110, 101] width 12 height 12
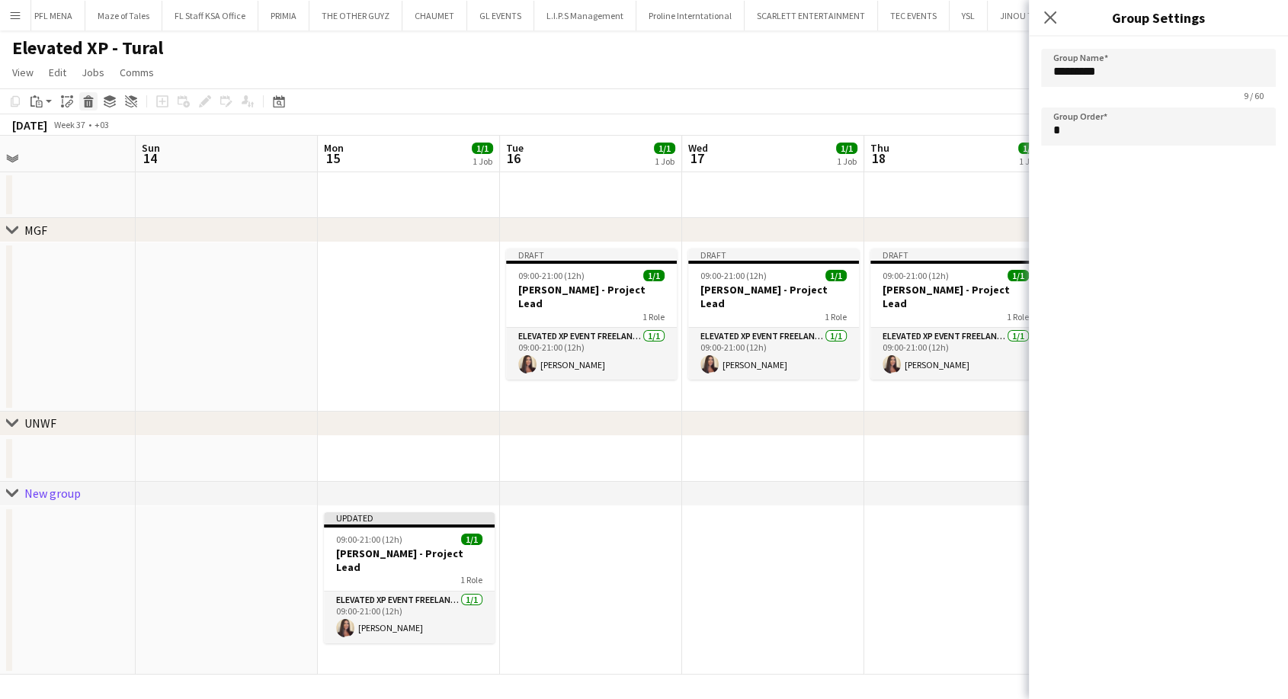
click at [90, 101] on icon at bounding box center [89, 104] width 8 height 8
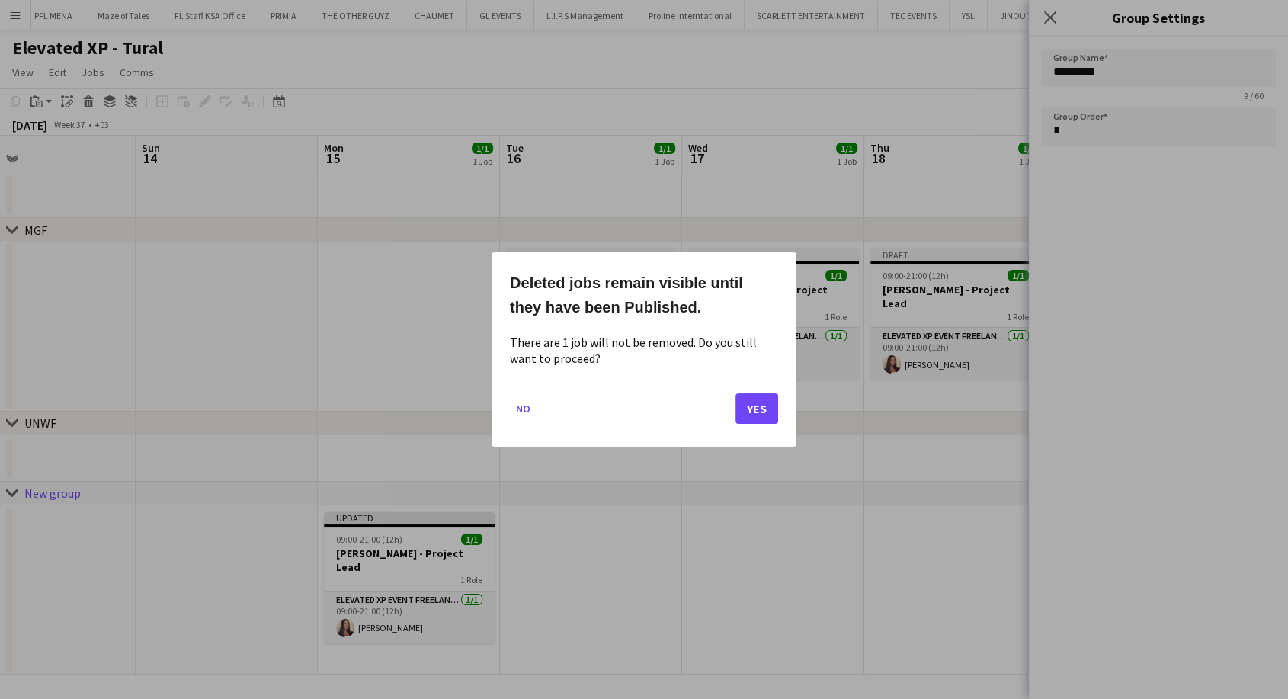
click at [537, 416] on mat-dialog-actions "No Yes" at bounding box center [644, 414] width 268 height 65
click at [530, 414] on button "No" at bounding box center [523, 408] width 27 height 24
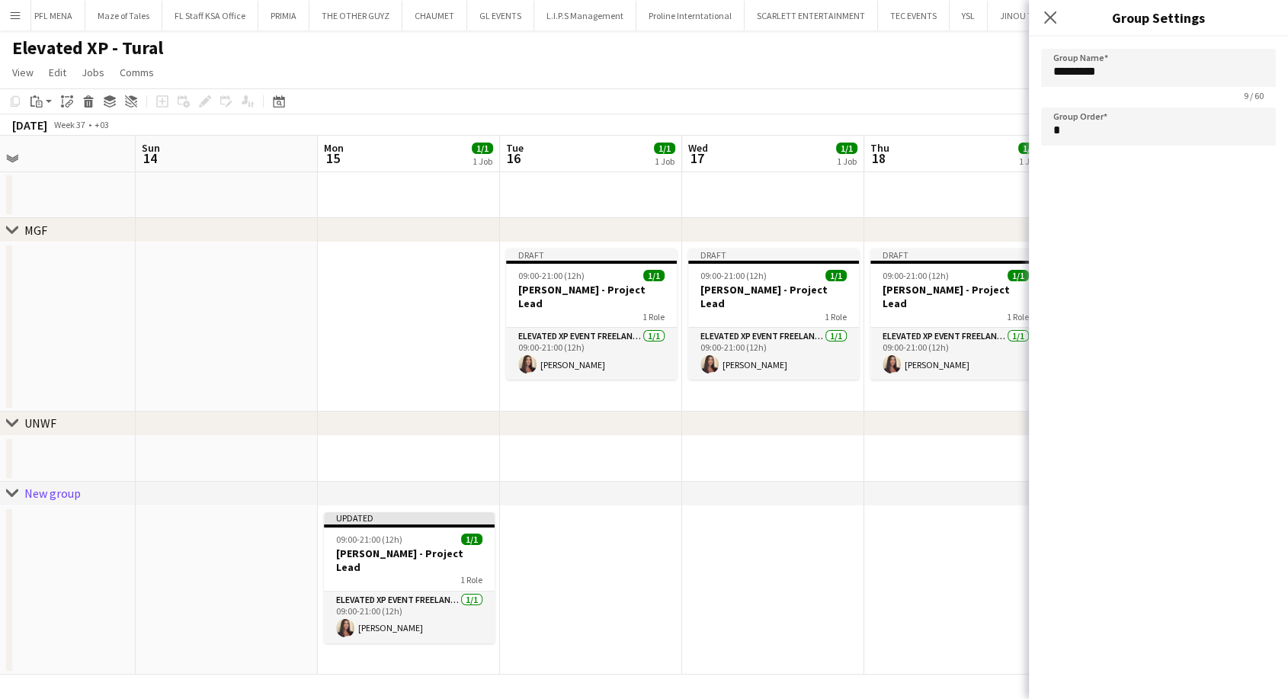
click at [44, 495] on div "New group" at bounding box center [52, 493] width 56 height 15
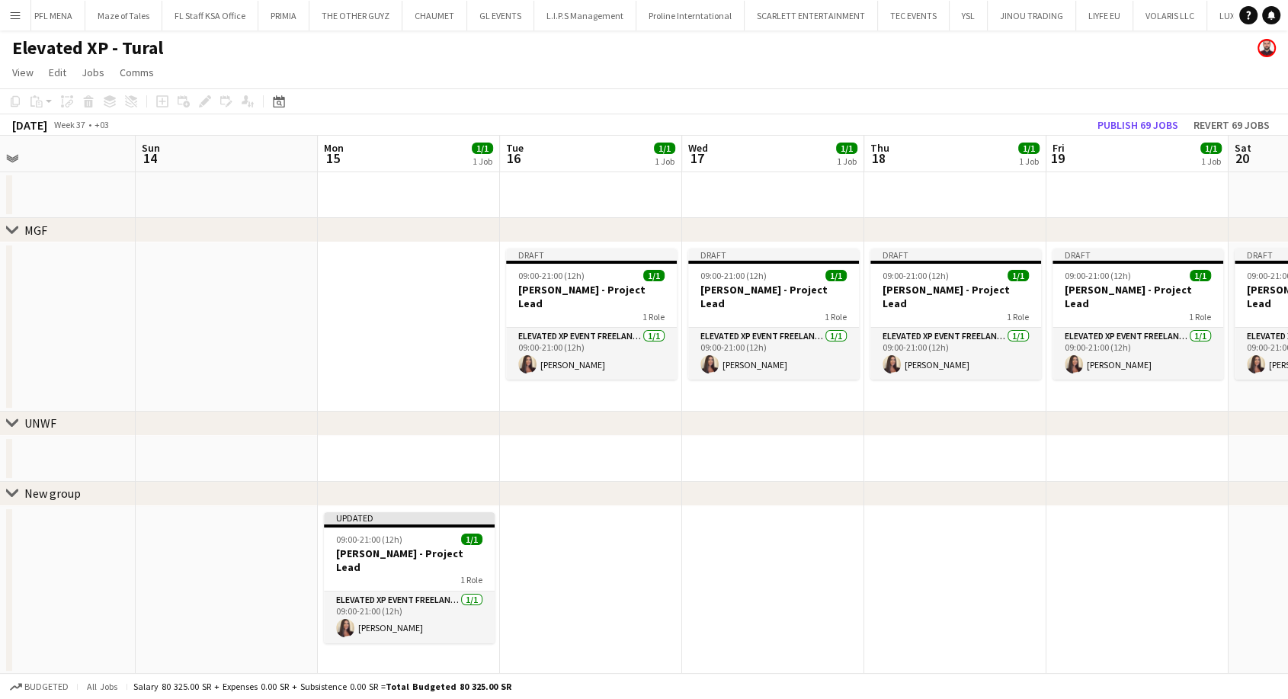
click at [63, 495] on div "New group" at bounding box center [52, 493] width 56 height 15
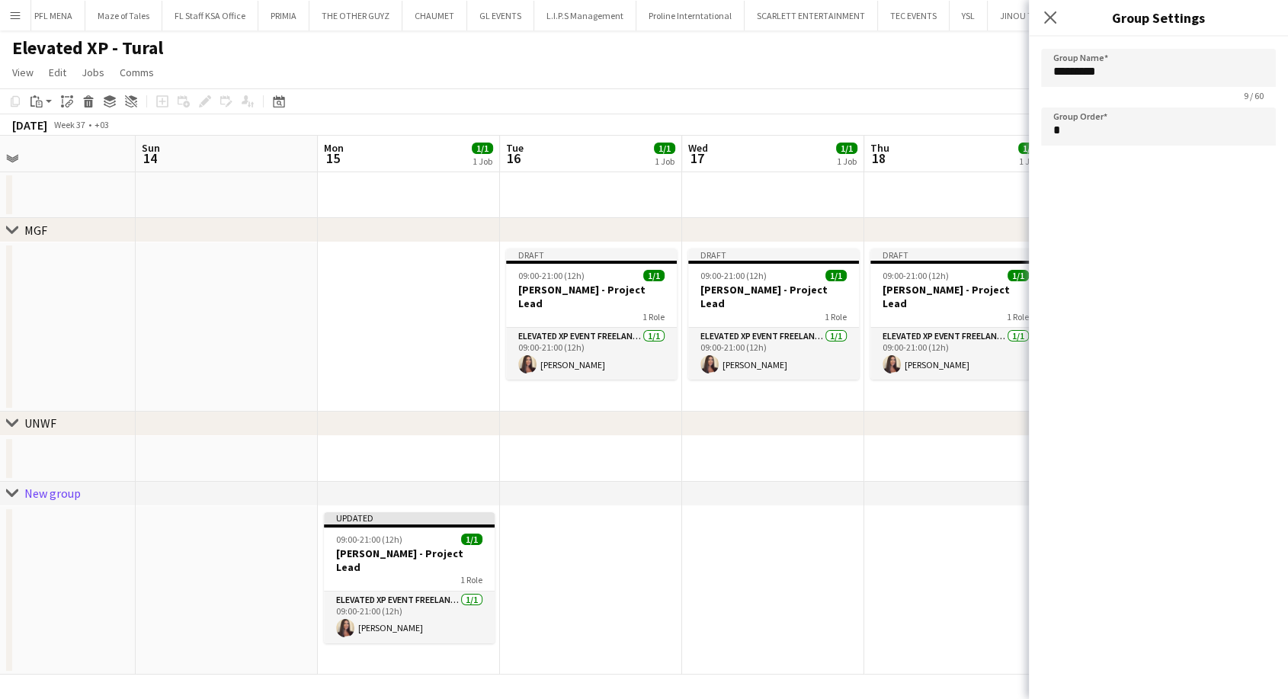
click at [51, 428] on div "UNWF" at bounding box center [40, 422] width 32 height 15
type input "****"
type input "*"
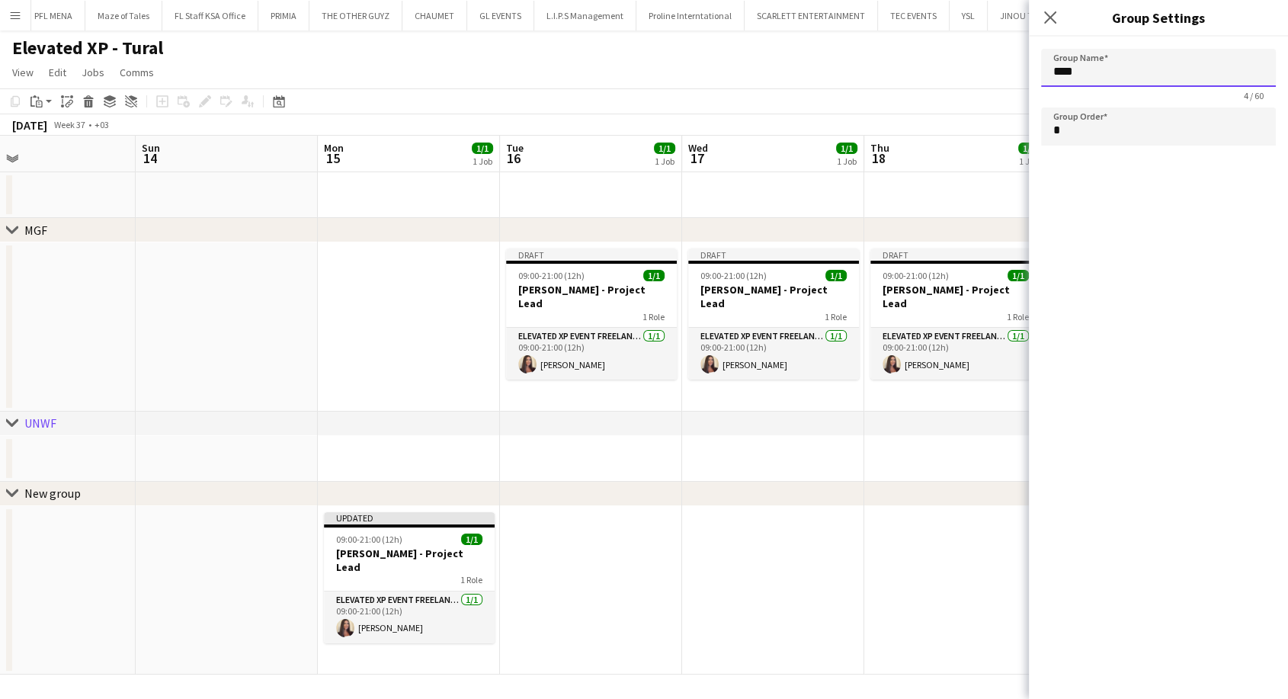
click at [1104, 74] on input "****" at bounding box center [1158, 68] width 235 height 38
click at [72, 493] on div "New group" at bounding box center [52, 493] width 56 height 15
type input "*********"
type input "*"
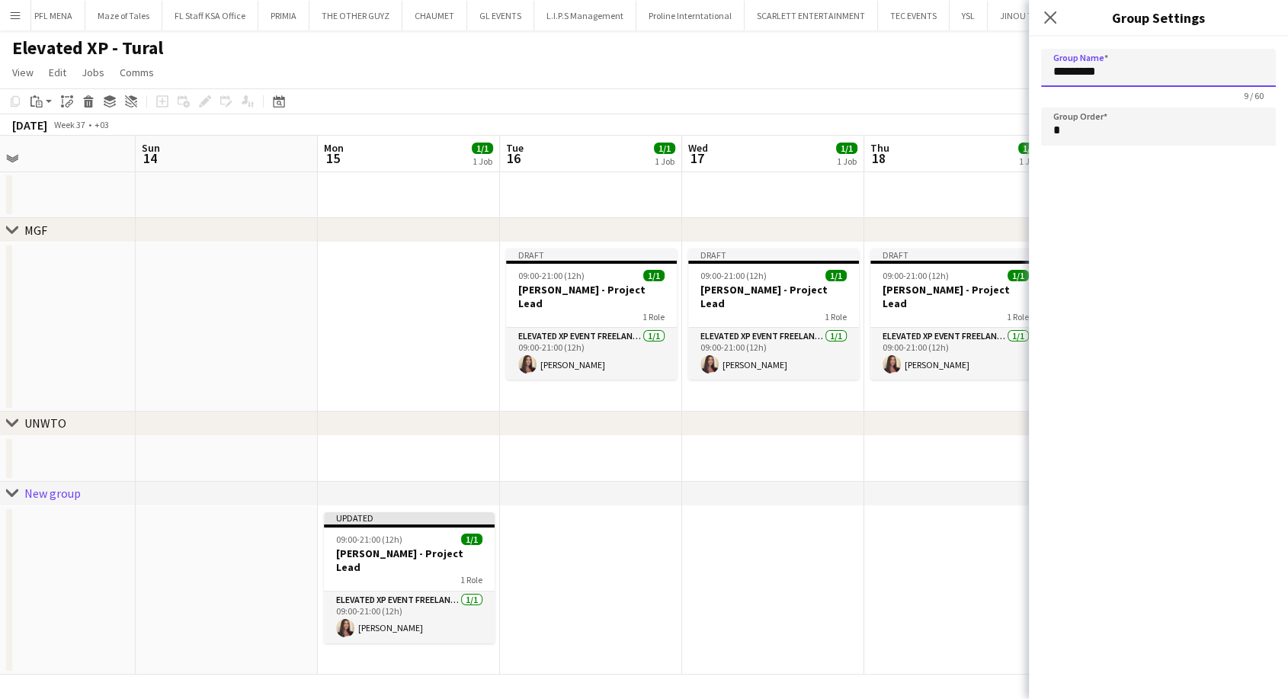
drag, startPoint x: 1116, startPoint y: 77, endPoint x: 1027, endPoint y: 93, distance: 90.6
click at [1027, 93] on body "Menu Boards Boards Boards All jobs Status Workforce Workforce My Workforce Recr…" at bounding box center [644, 350] width 1288 height 701
click at [138, 538] on app-date-cell at bounding box center [227, 590] width 182 height 169
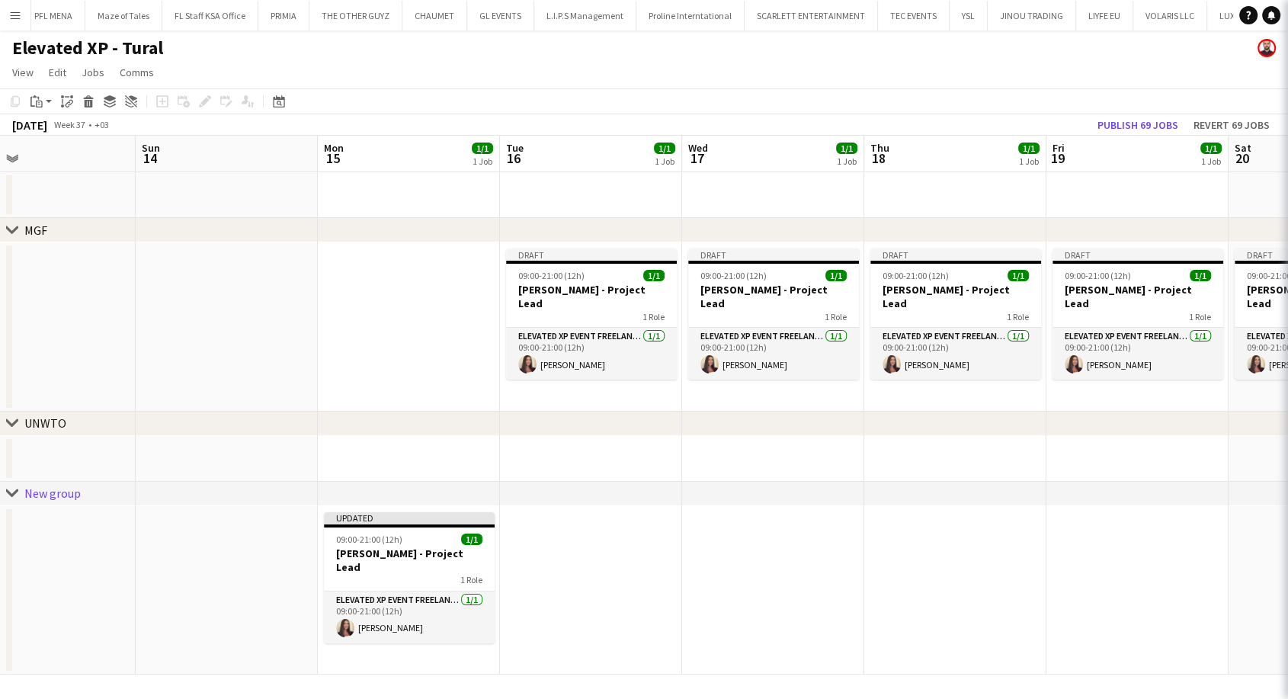
type input "*********"
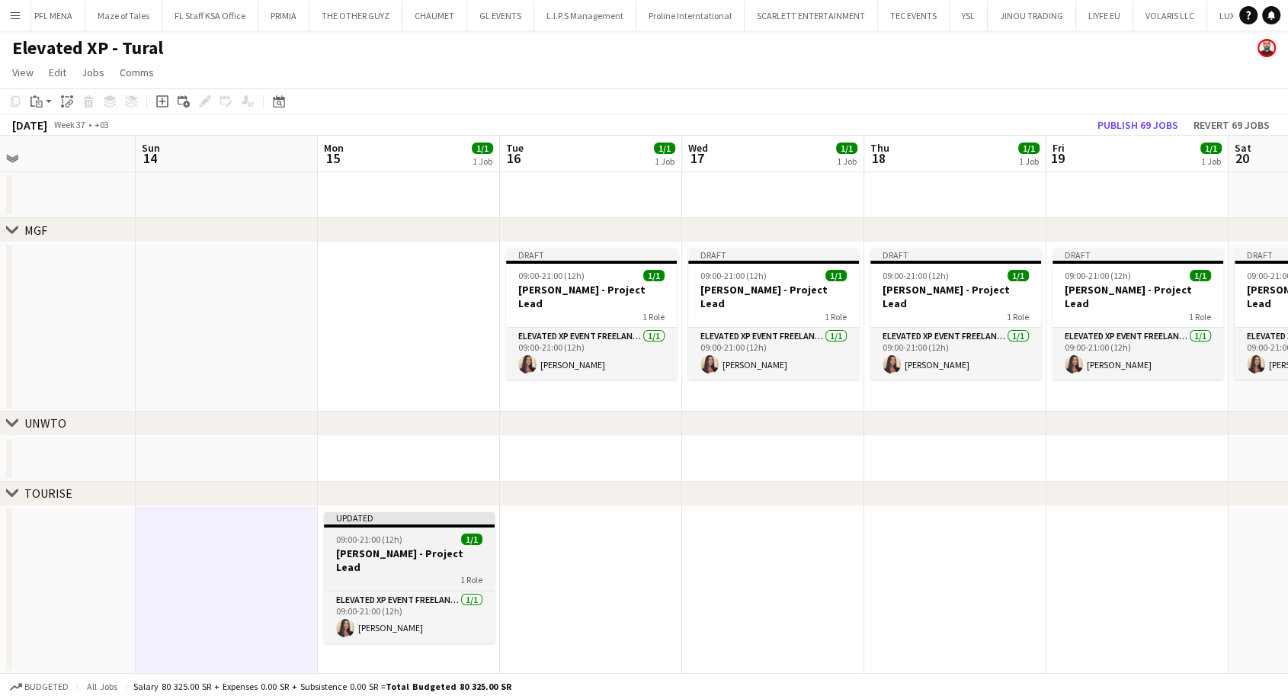
click at [402, 547] on h3 "Aysel Ahmadova - Project Lead" at bounding box center [409, 560] width 171 height 27
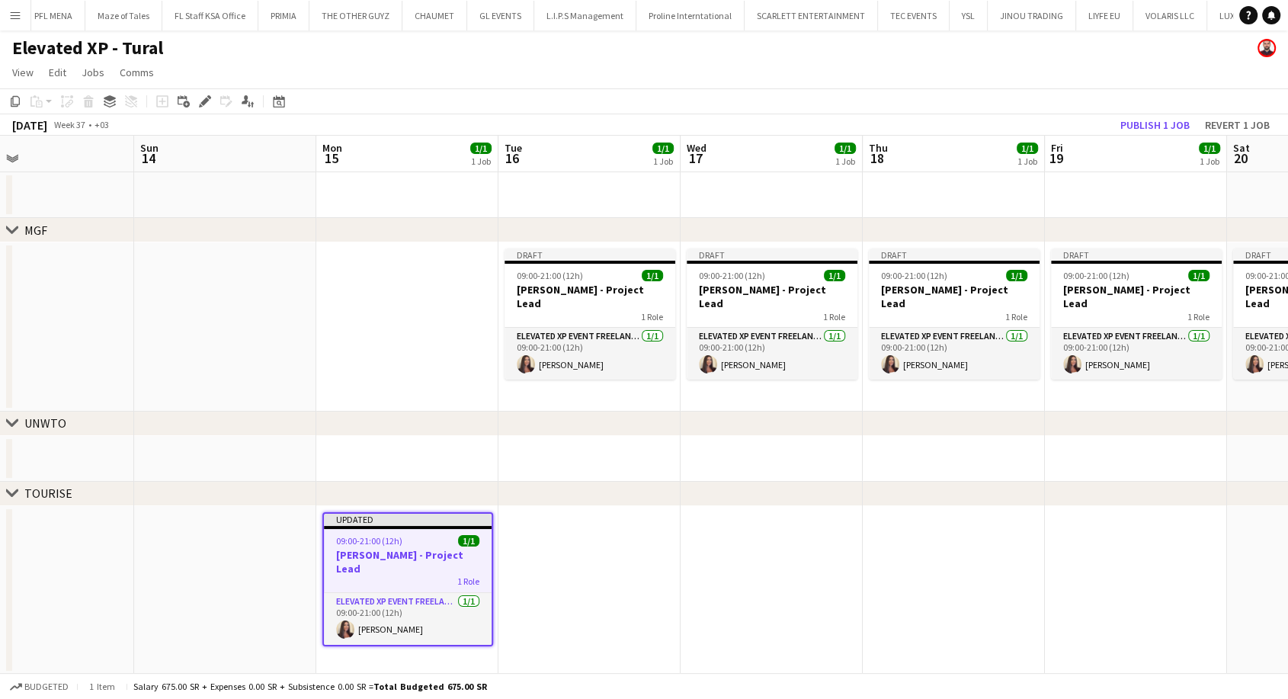
scroll to position [0, 413]
click at [380, 549] on h3 "Aysel Ahmadova - Project Lead" at bounding box center [407, 561] width 168 height 27
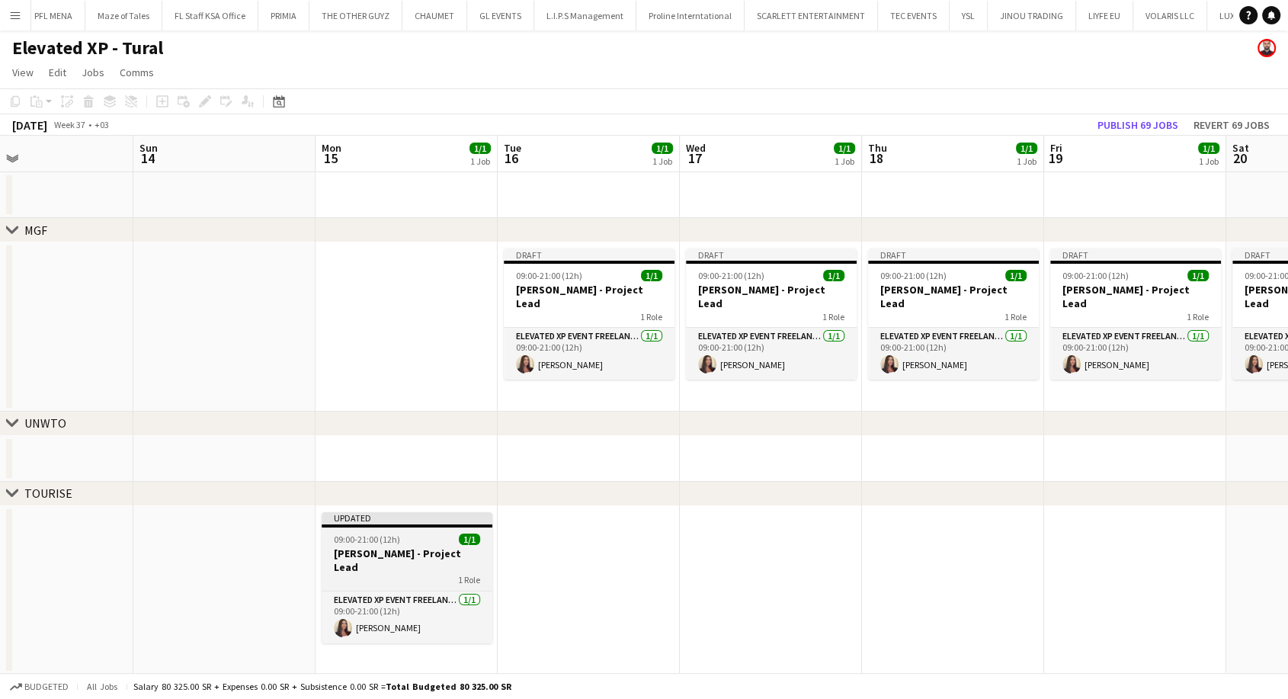
click at [380, 549] on h3 "Aysel Ahmadova - Project Lead" at bounding box center [407, 560] width 171 height 27
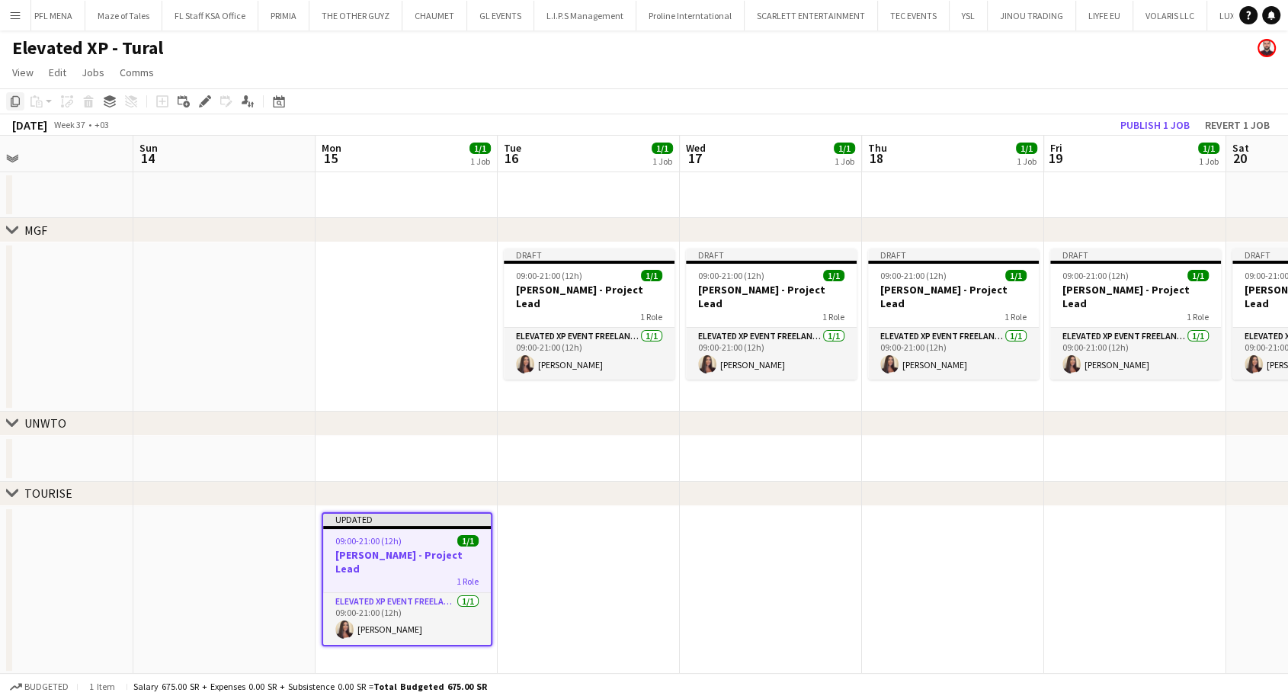
click at [12, 104] on icon "Copy" at bounding box center [15, 101] width 12 height 12
click at [386, 284] on app-date-cell at bounding box center [407, 326] width 182 height 169
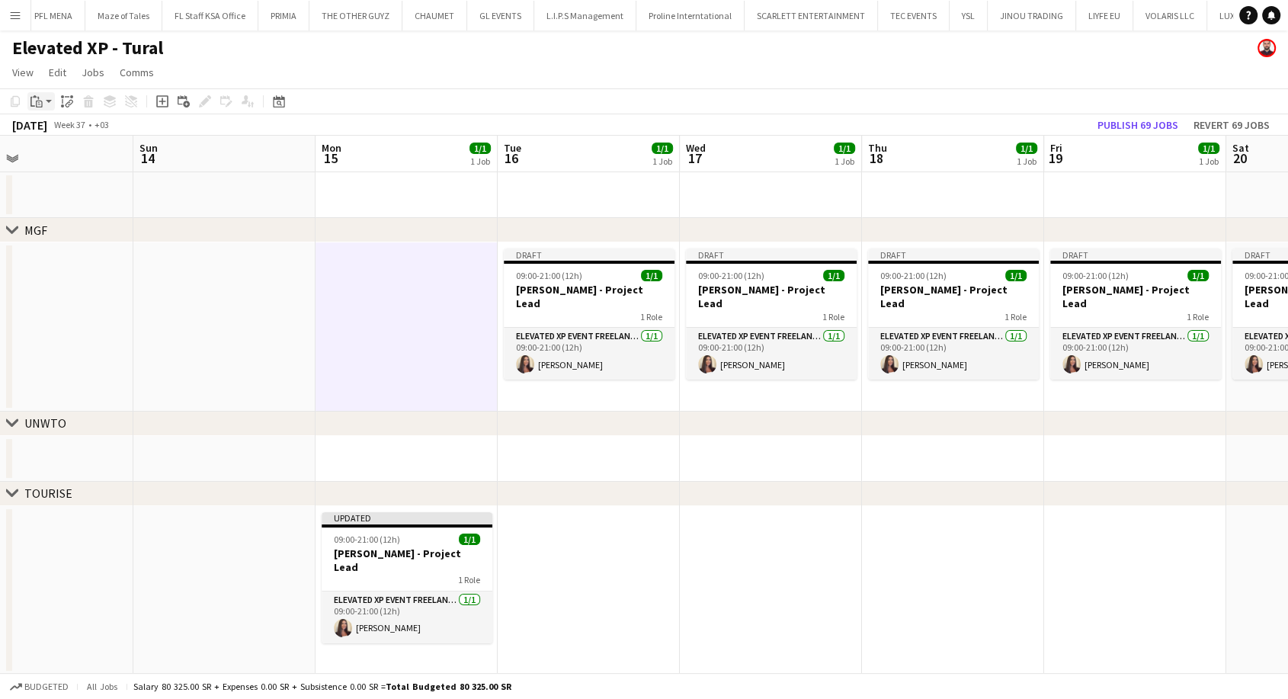
click at [49, 99] on app-action-btn "Paste" at bounding box center [40, 101] width 27 height 18
click at [73, 160] on link "Paste with crew Ctrl+Shift+V" at bounding box center [111, 156] width 143 height 14
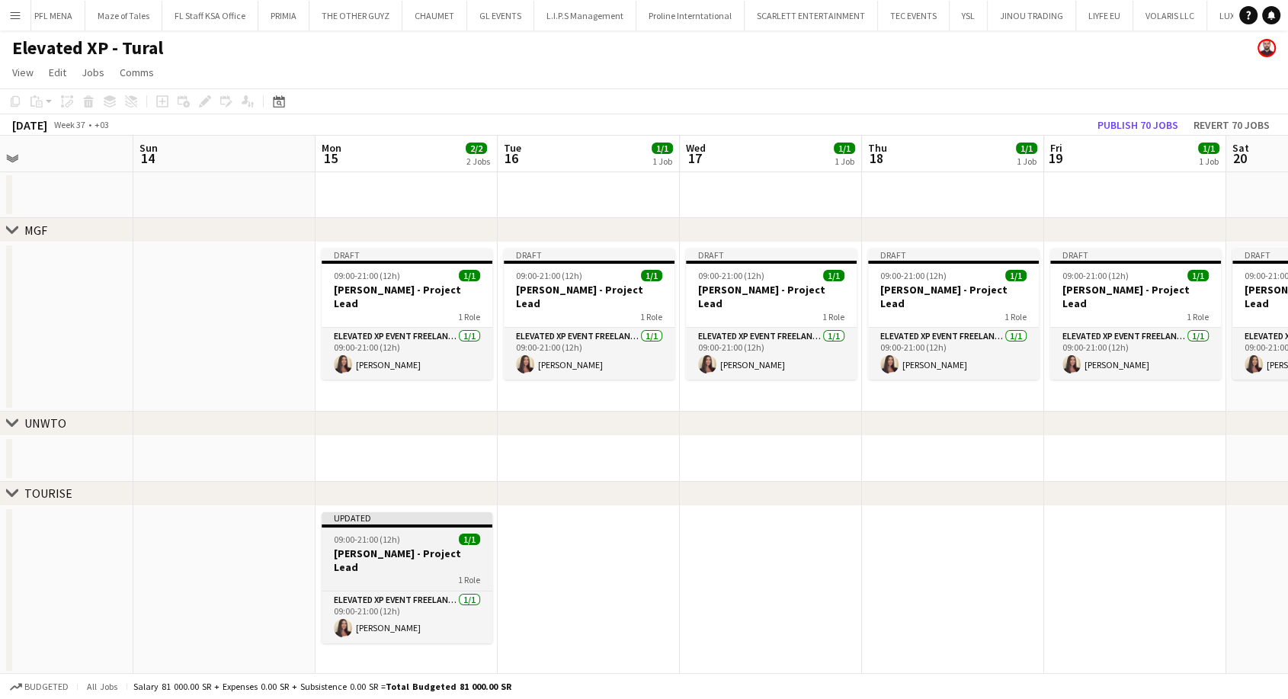
click at [354, 526] on div at bounding box center [407, 525] width 171 height 3
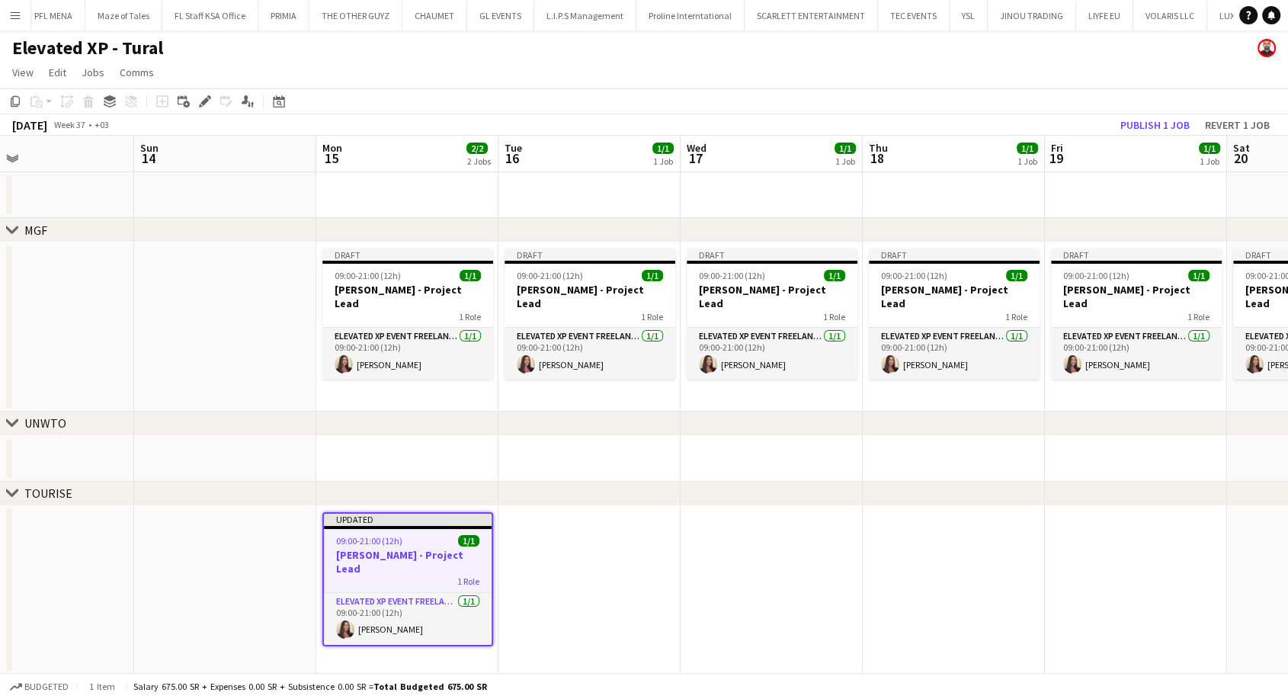
click at [402, 544] on div "09:00-21:00 (12h) 1/1" at bounding box center [408, 540] width 168 height 11
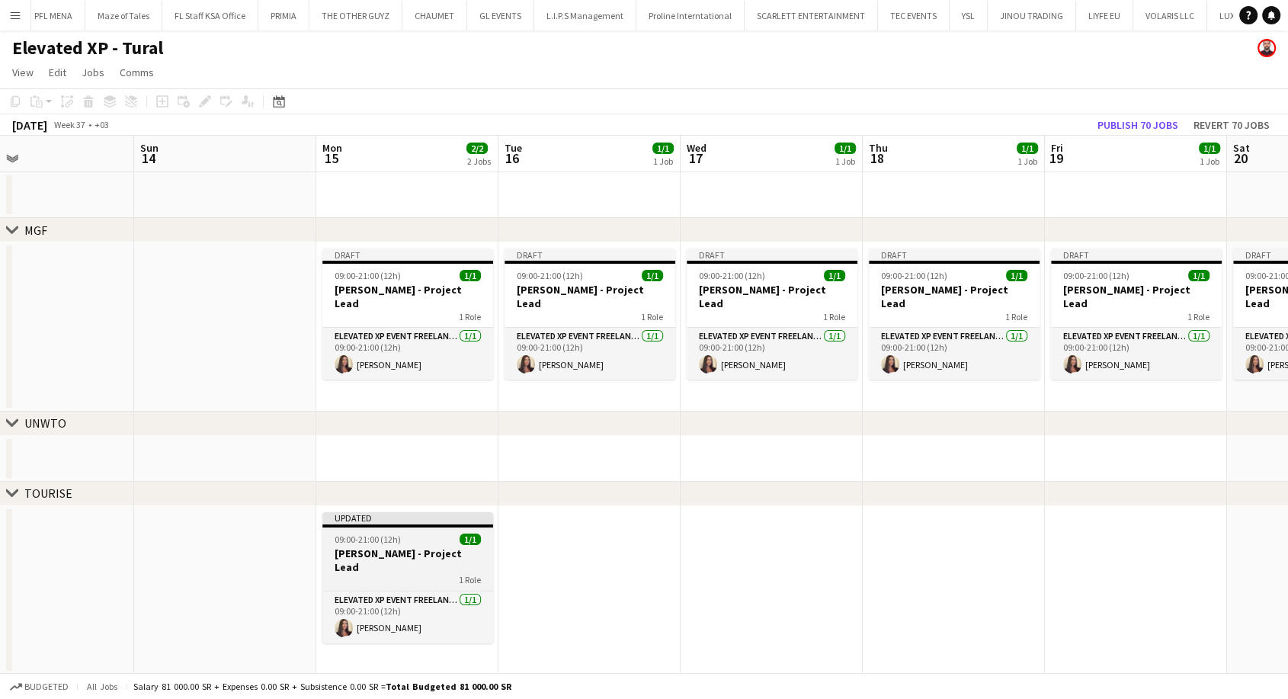
click at [402, 544] on div "09:00-21:00 (12h) 1/1" at bounding box center [407, 539] width 171 height 11
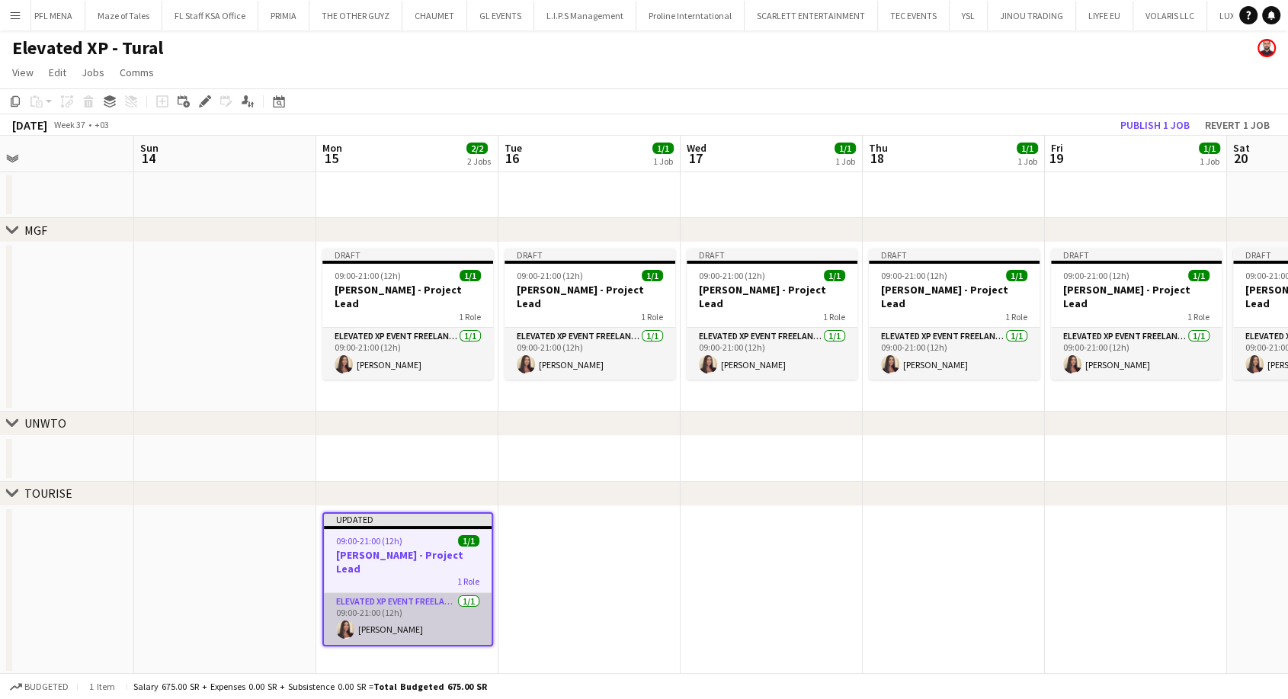
click at [403, 617] on app-card-role "Elevated XP Event Freelancer 1/1 09:00-21:00 (12h) Aysel Ahmadova" at bounding box center [408, 619] width 168 height 52
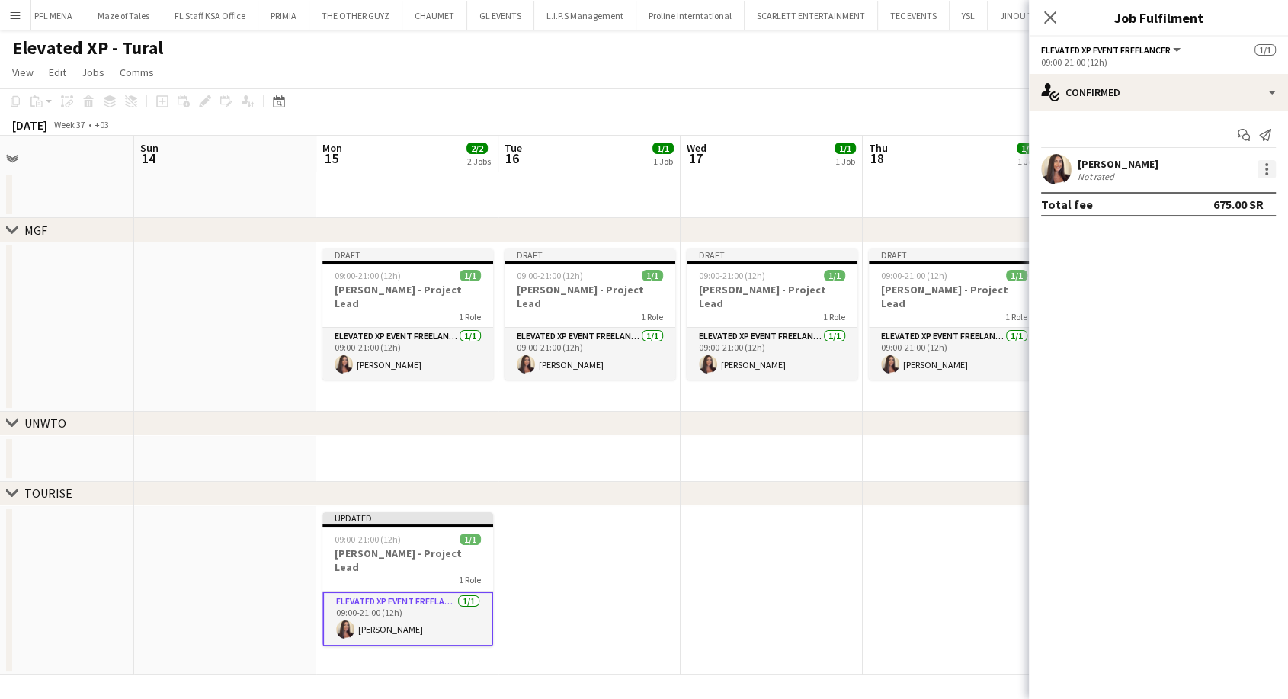
click at [1271, 161] on div at bounding box center [1267, 169] width 18 height 18
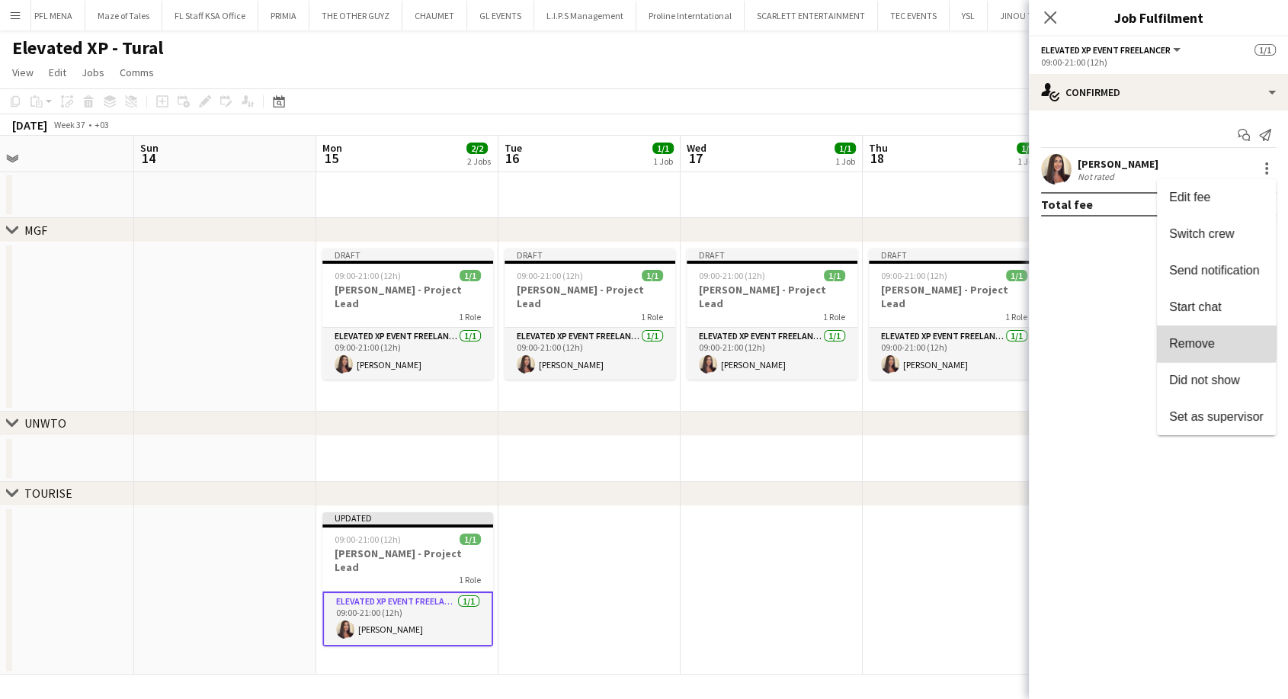
click at [1207, 341] on span "Remove" at bounding box center [1192, 343] width 46 height 13
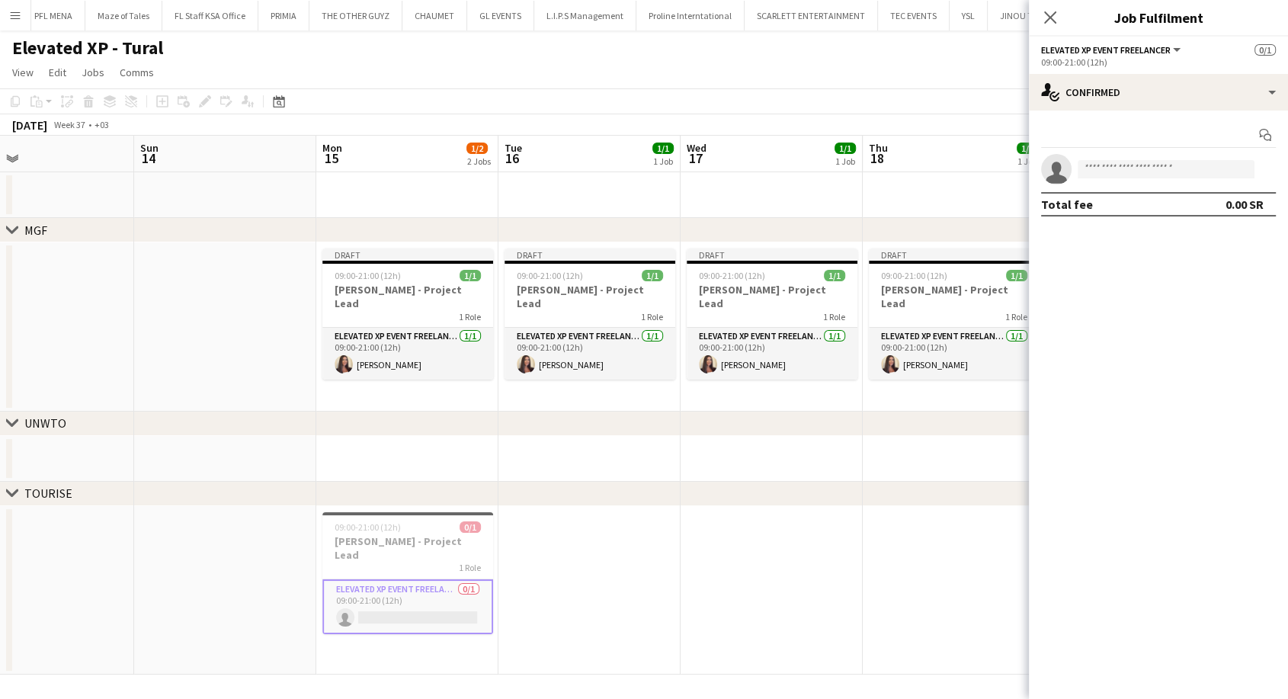
click at [730, 538] on app-date-cell at bounding box center [772, 590] width 182 height 169
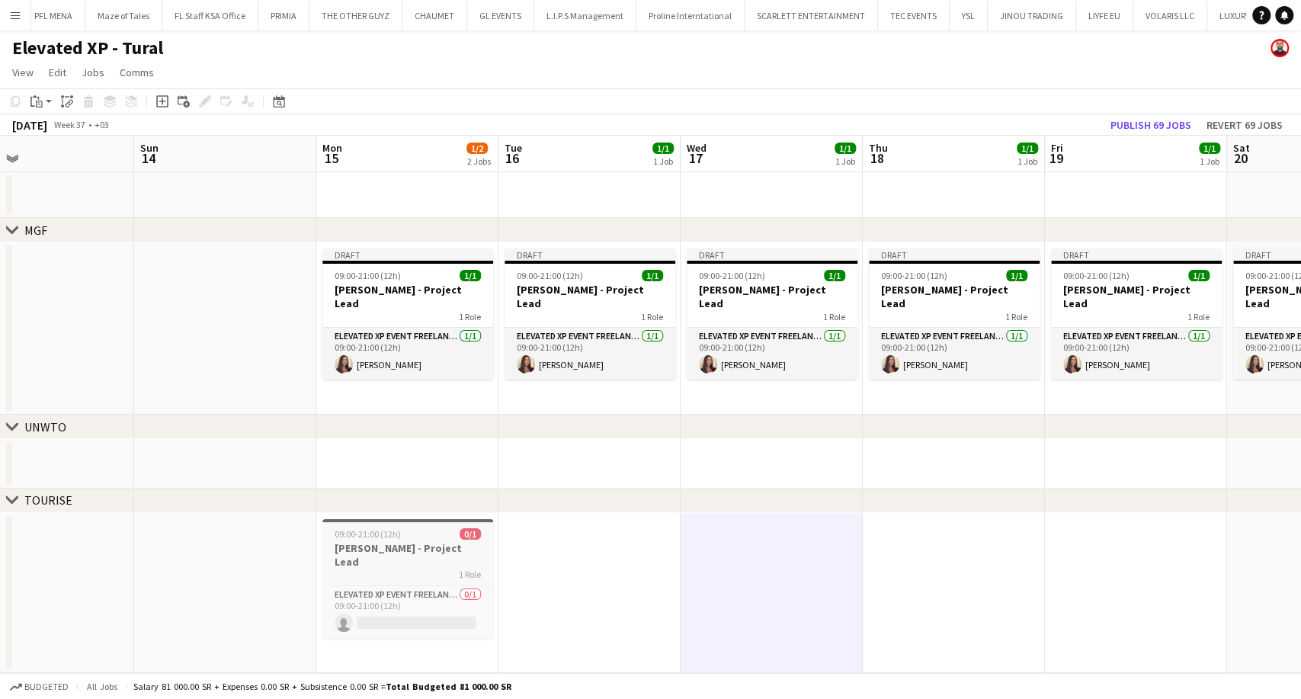
click at [450, 553] on h3 "Aysel Ahmadova - Project Lead" at bounding box center [407, 554] width 171 height 27
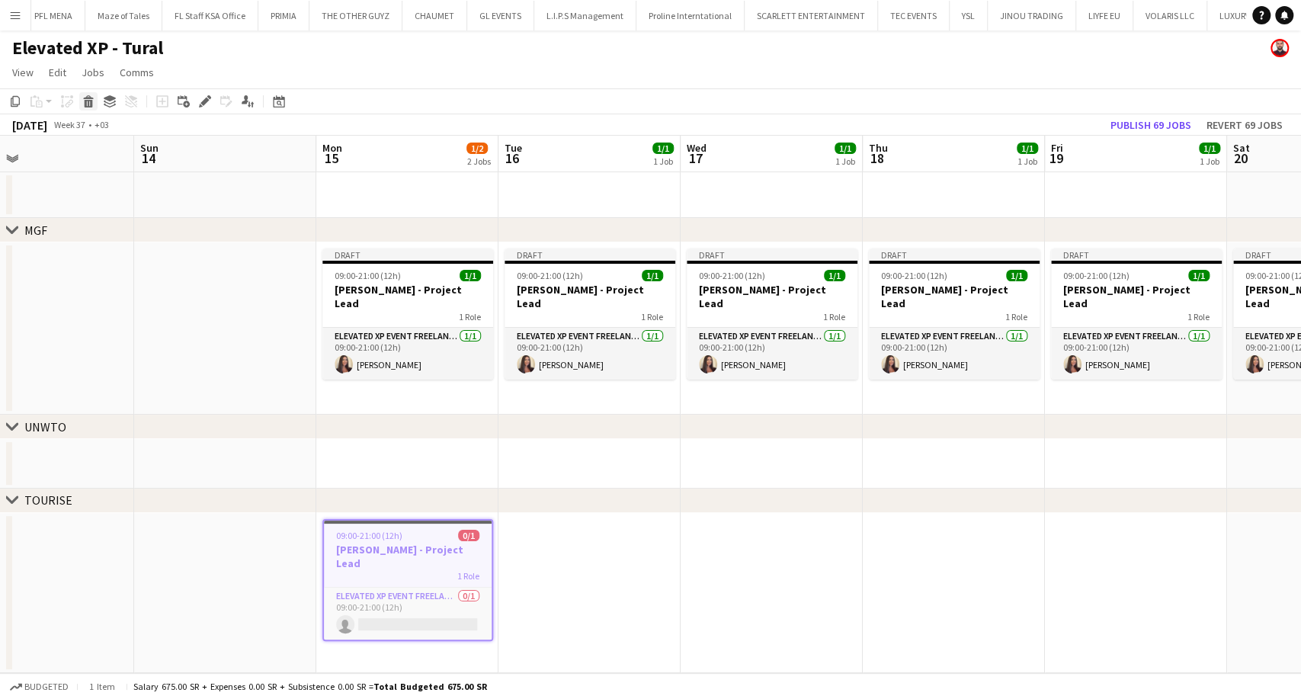
click at [86, 106] on icon at bounding box center [89, 104] width 8 height 8
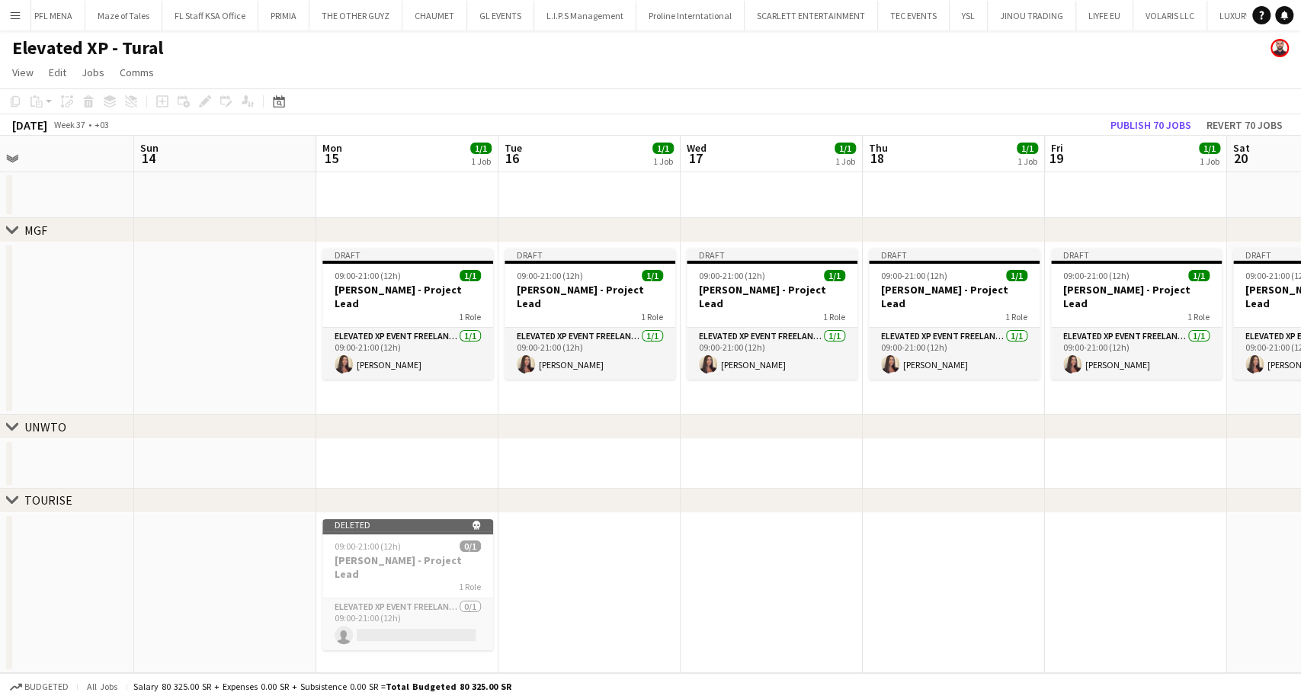
click at [390, 396] on app-date-cell "Draft 09:00-21:00 (12h) 1/1 Aysel Ahmadova - Project Lead 1 Role Elevated XP Ev…" at bounding box center [407, 328] width 182 height 172
click at [165, 101] on icon "Add job" at bounding box center [162, 101] width 12 height 12
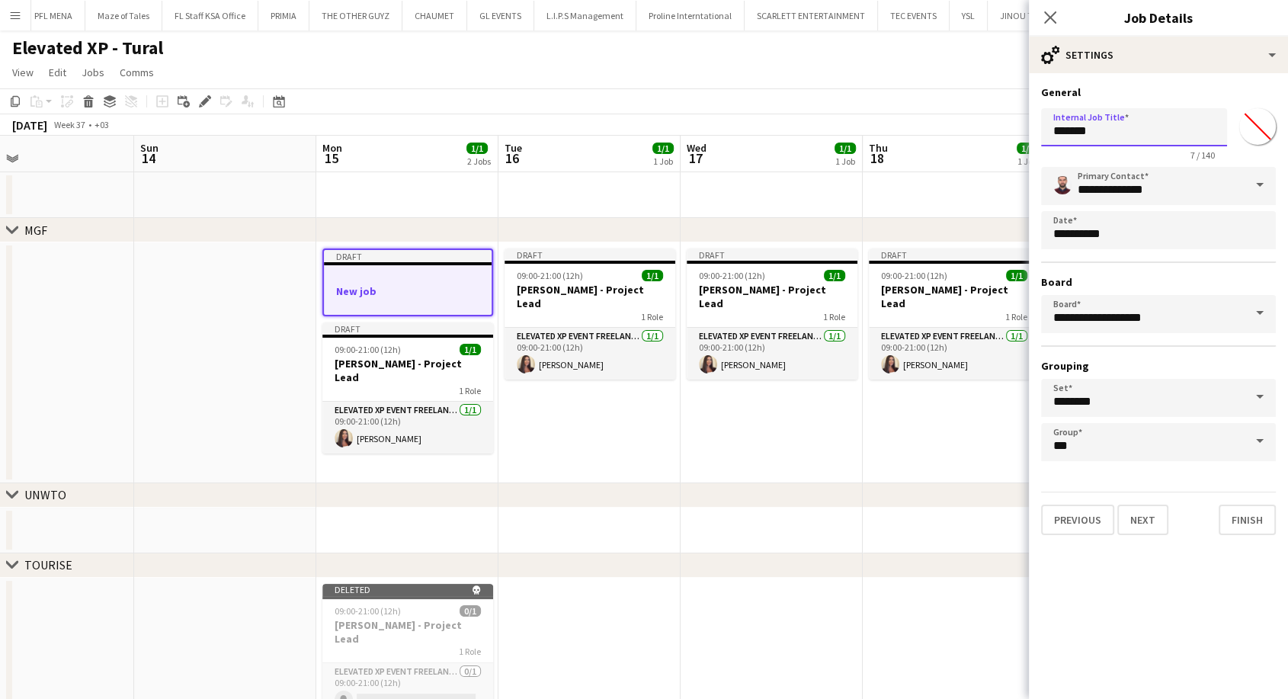
drag, startPoint x: 1128, startPoint y: 125, endPoint x: 1002, endPoint y: 125, distance: 125.8
click at [1002, 124] on body "Menu Boards Boards Boards All jobs Status Workforce Workforce My Workforce Recr…" at bounding box center [644, 380] width 1288 height 760
click at [226, 310] on app-date-cell at bounding box center [225, 362] width 182 height 241
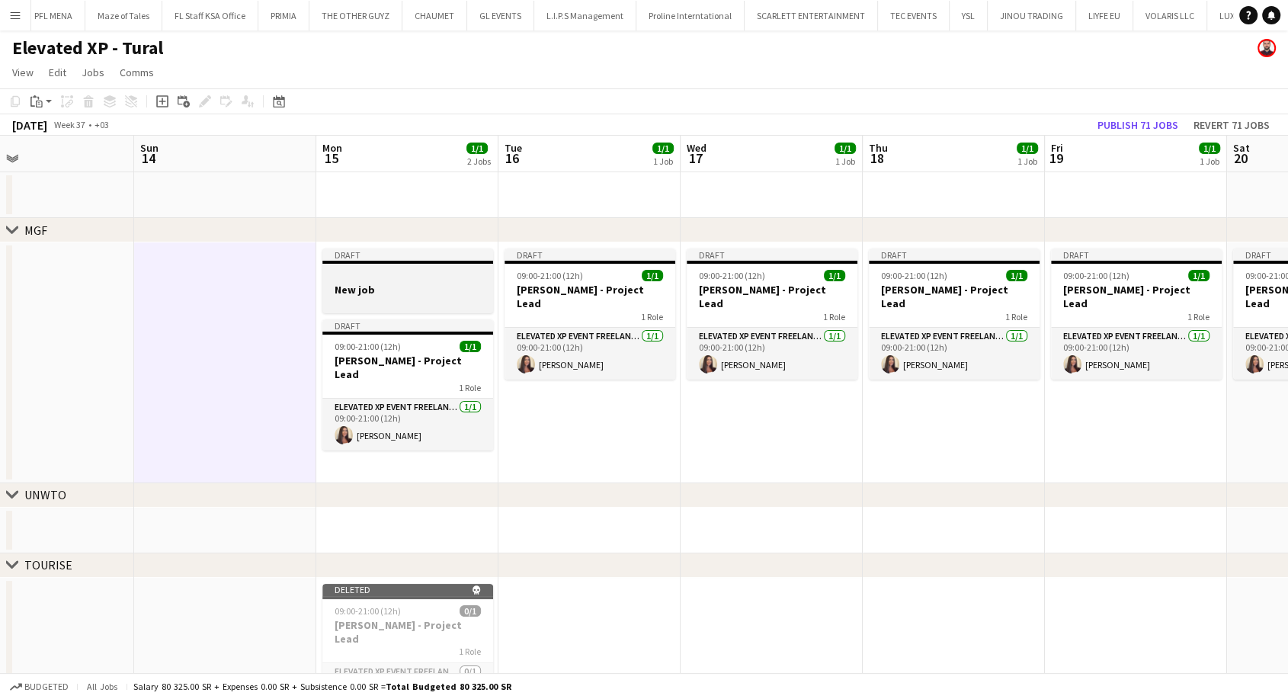
click at [384, 284] on h3 "New job" at bounding box center [407, 290] width 171 height 14
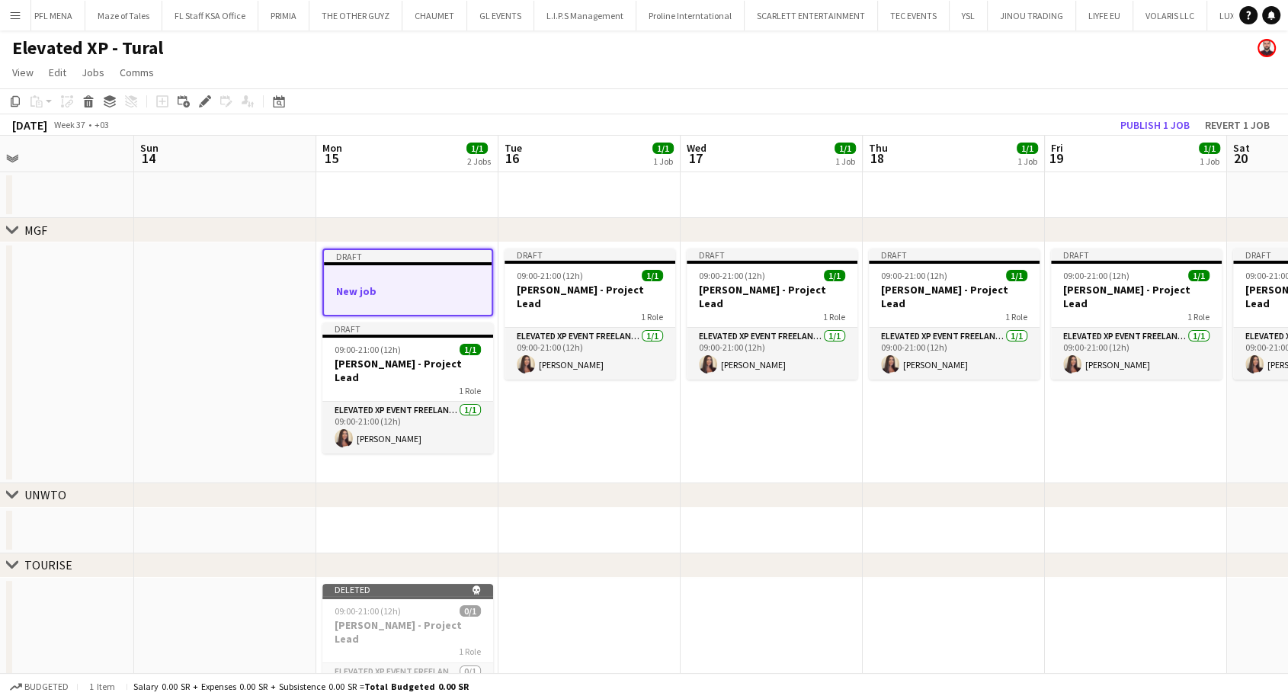
click at [369, 529] on app-date-cell at bounding box center [407, 531] width 182 height 46
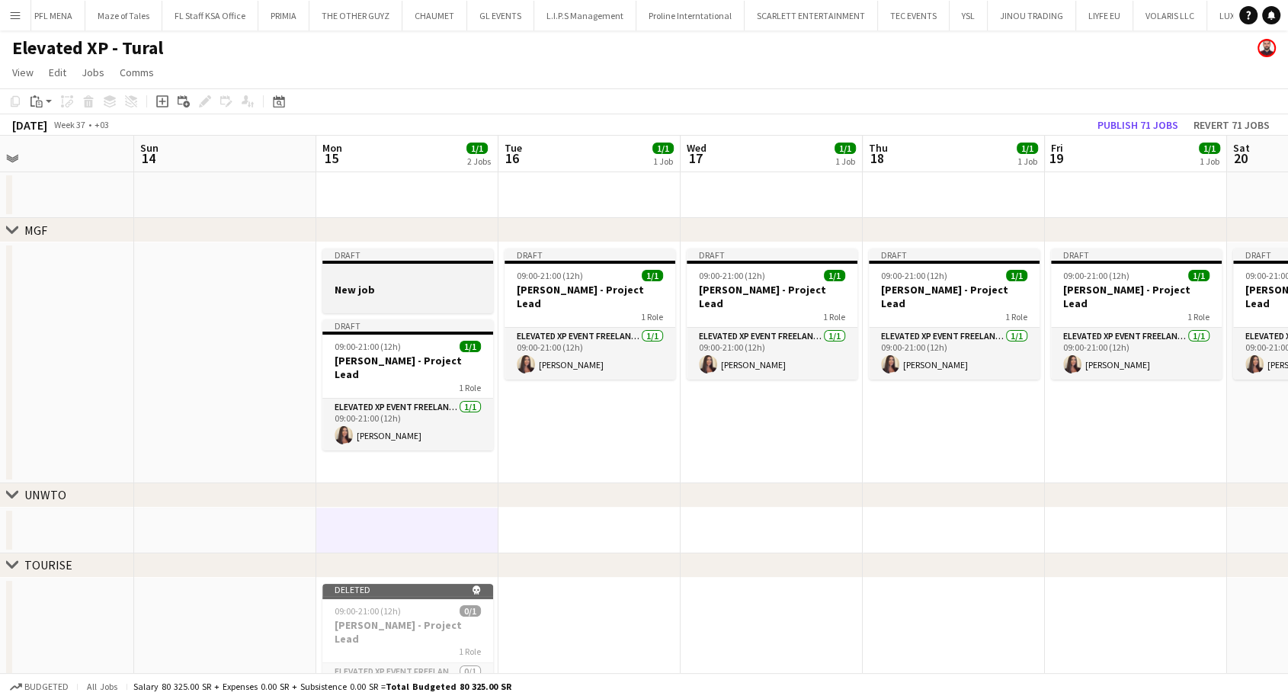
click at [365, 286] on h3 "New job" at bounding box center [407, 290] width 171 height 14
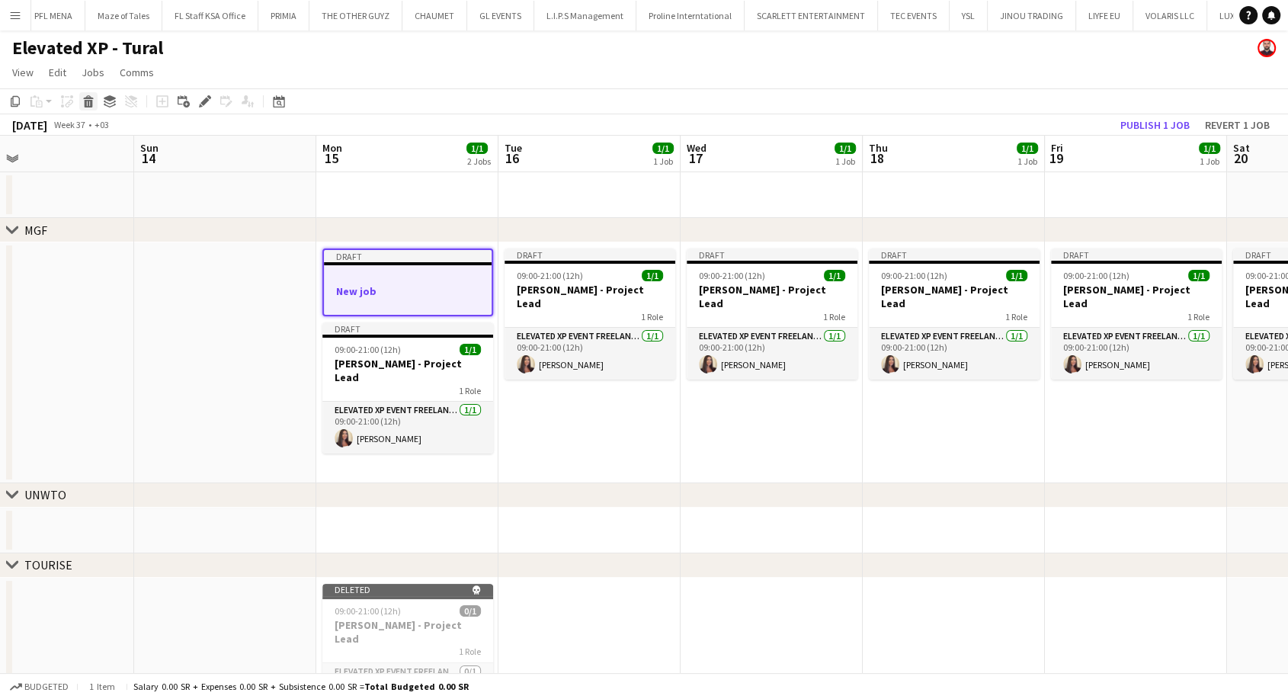
click at [85, 99] on icon "Delete" at bounding box center [88, 101] width 12 height 12
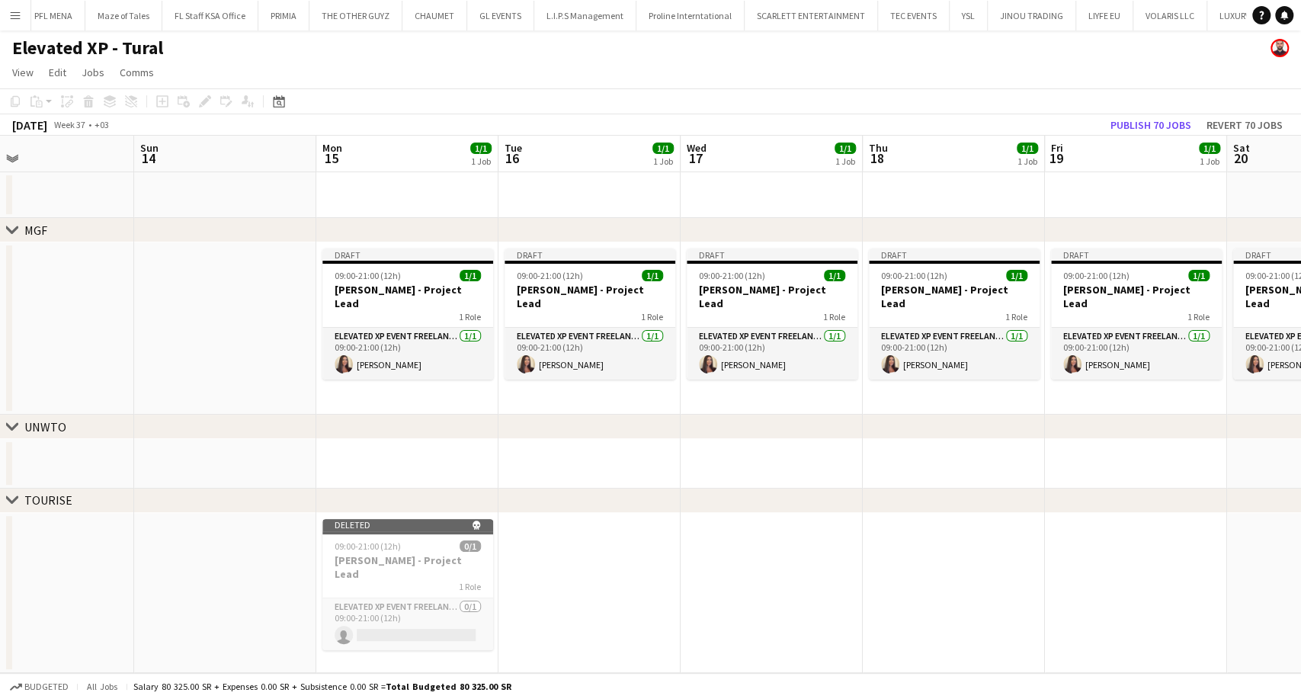
click at [377, 460] on app-date-cell at bounding box center [407, 464] width 182 height 50
click at [165, 104] on icon "Add job" at bounding box center [162, 101] width 12 height 12
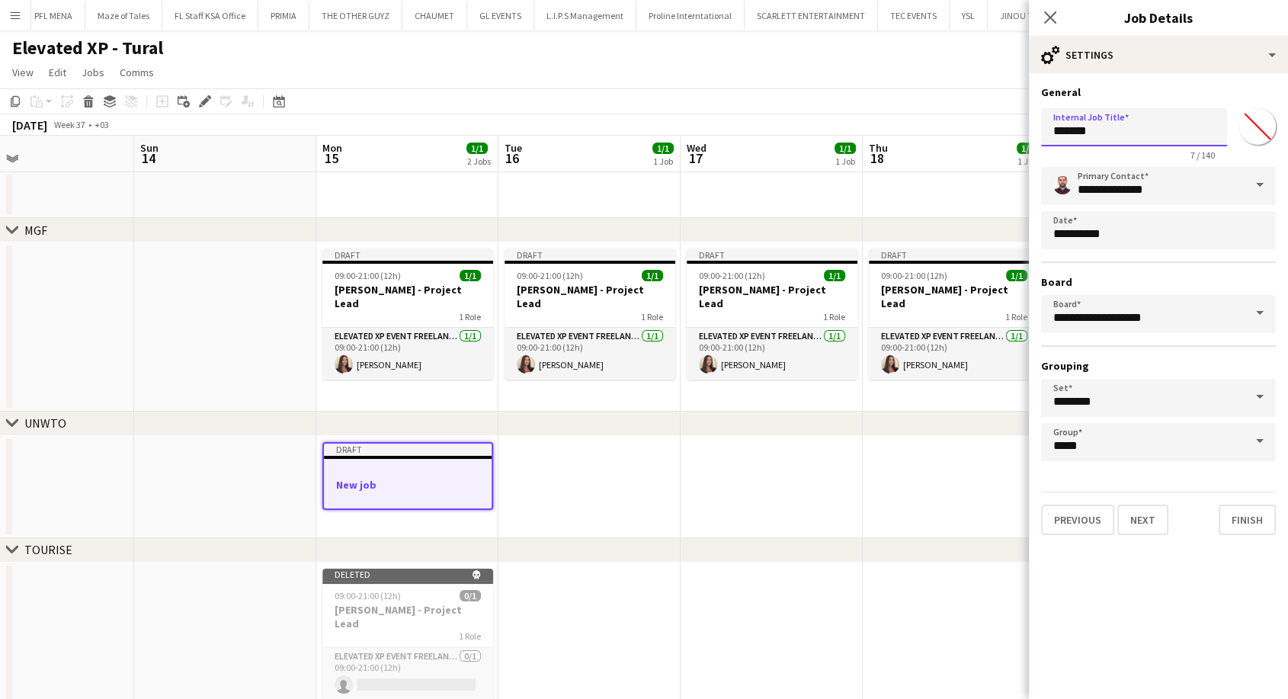
drag, startPoint x: 1121, startPoint y: 136, endPoint x: 1018, endPoint y: 136, distance: 102.9
click at [1018, 136] on body "Menu Boards Boards Boards All jobs Status Workforce Workforce My Workforce Recr…" at bounding box center [644, 372] width 1288 height 745
type input "*"
type input "**********"
click at [1148, 521] on button "Next" at bounding box center [1143, 520] width 51 height 30
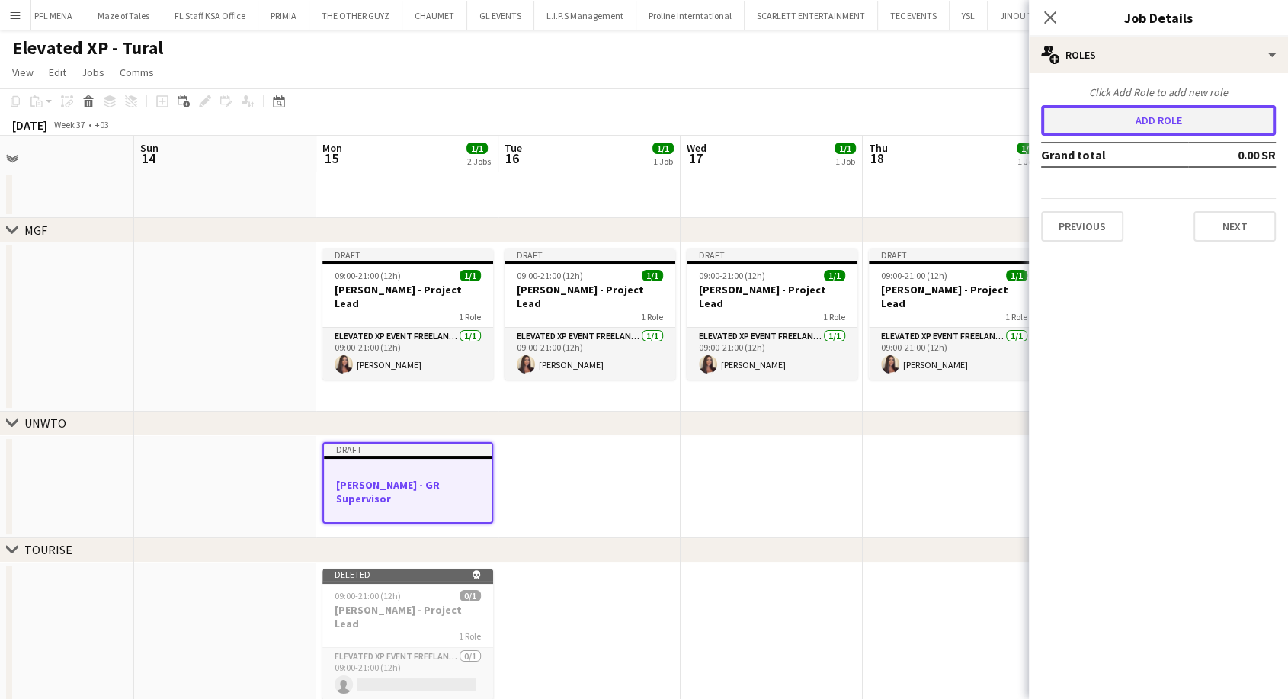
click at [1172, 107] on button "Add role" at bounding box center [1158, 120] width 235 height 30
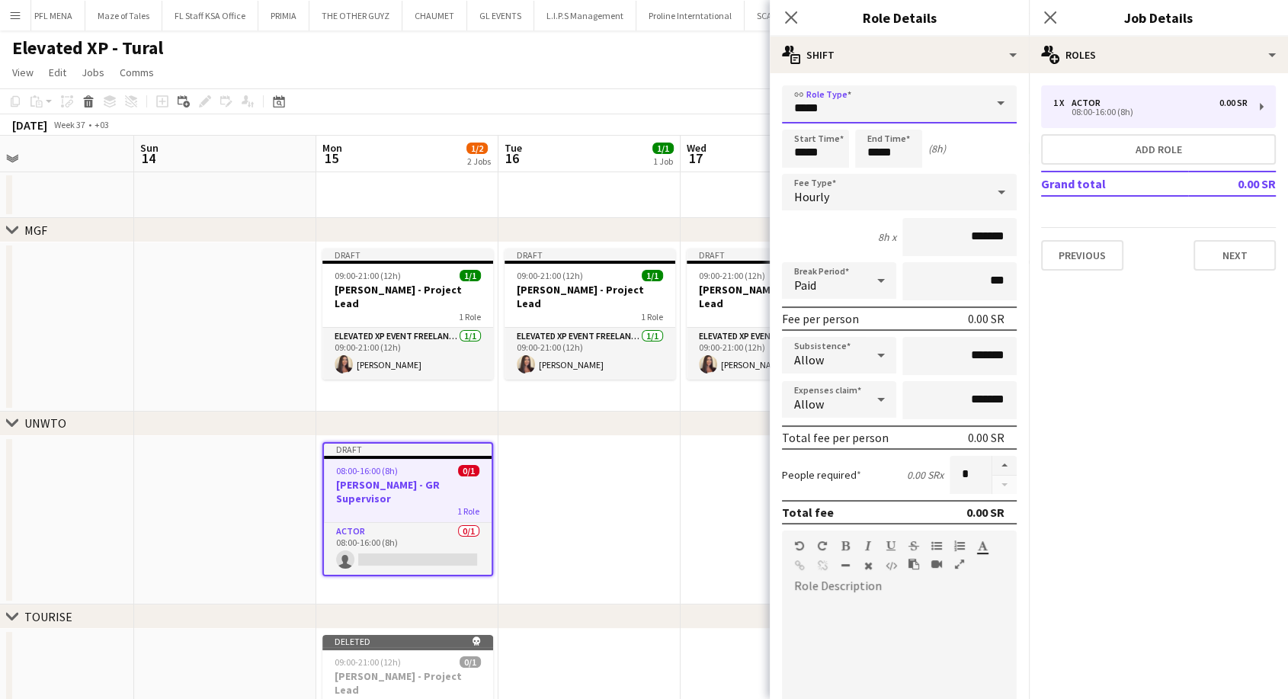
drag, startPoint x: 838, startPoint y: 105, endPoint x: 801, endPoint y: 105, distance: 36.6
click at [801, 105] on input "*****" at bounding box center [899, 104] width 235 height 38
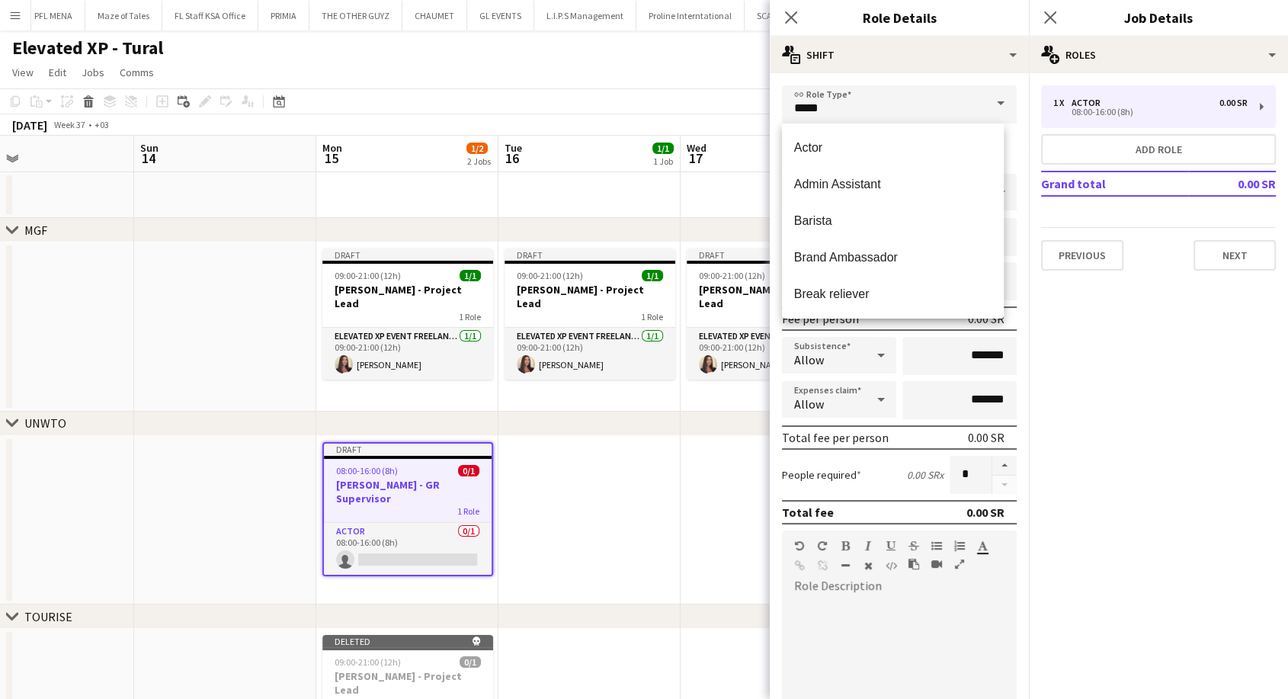
click at [989, 102] on span at bounding box center [1001, 103] width 32 height 37
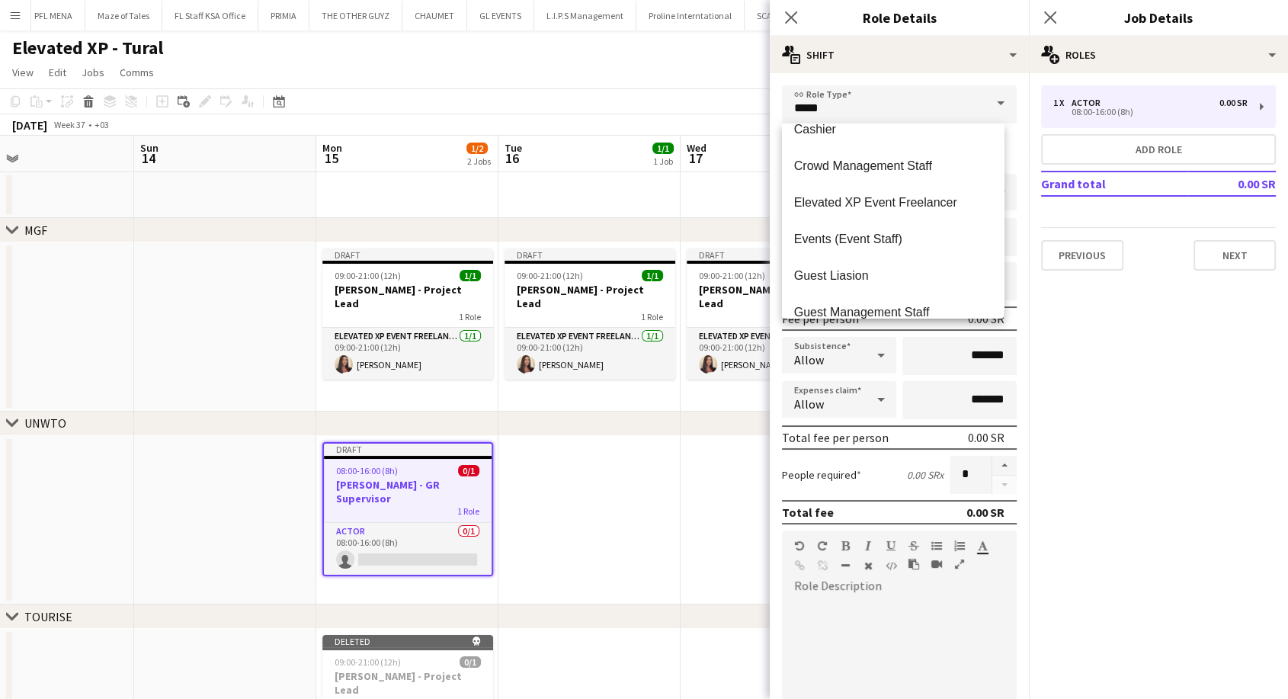
scroll to position [207, 0]
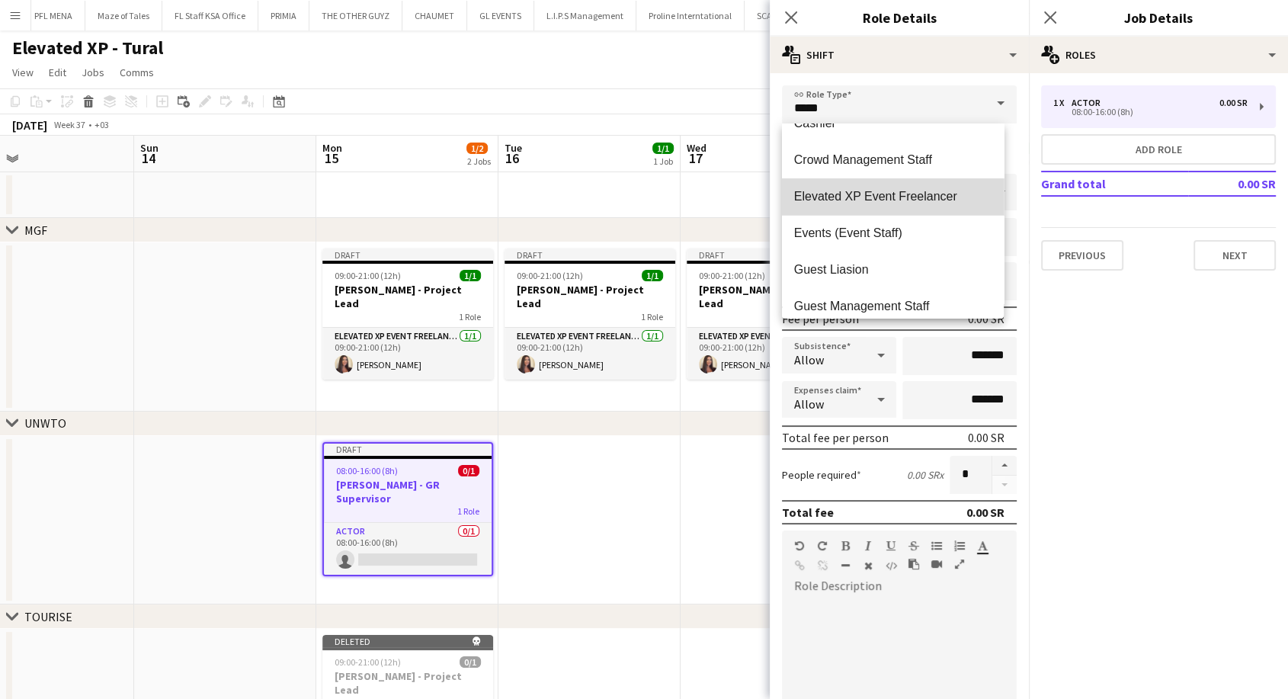
click at [939, 194] on span "Elevated XP Event Freelancer" at bounding box center [892, 196] width 197 height 14
type input "**********"
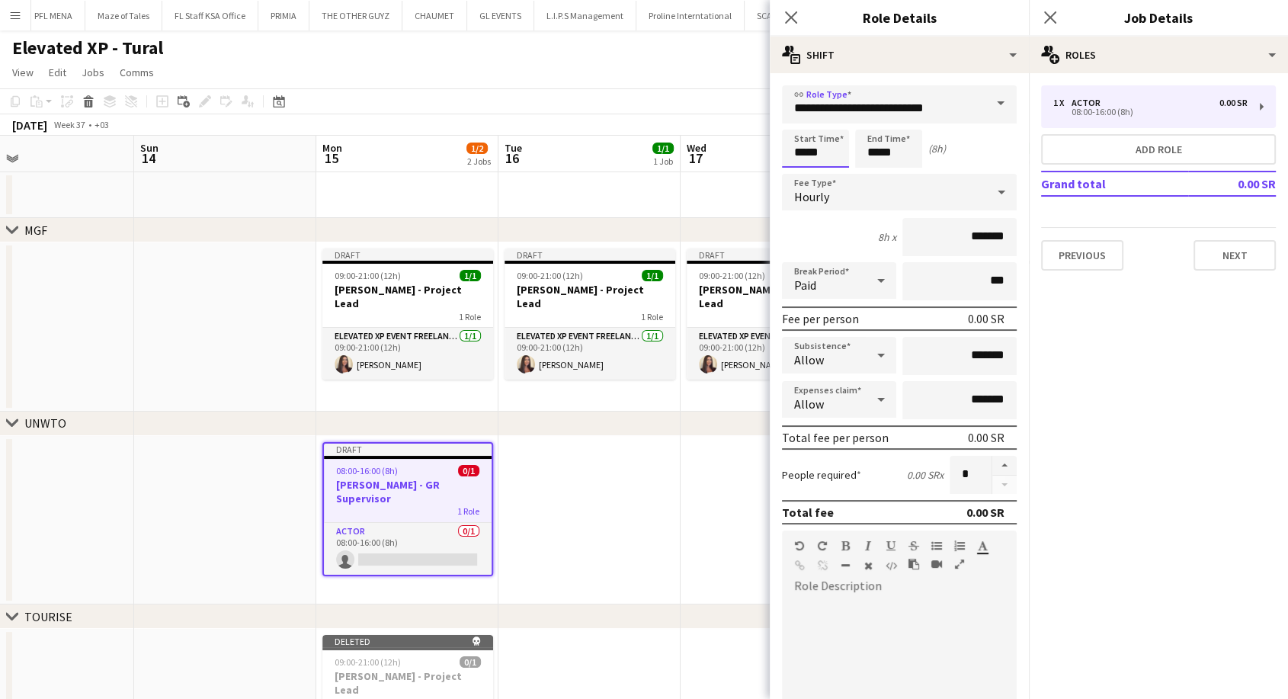
click at [800, 152] on input "*****" at bounding box center [815, 149] width 67 height 38
type input "*****"
click at [799, 120] on div at bounding box center [800, 121] width 30 height 15
click at [874, 140] on input "*****" at bounding box center [888, 149] width 67 height 38
click at [879, 125] on div at bounding box center [873, 121] width 30 height 15
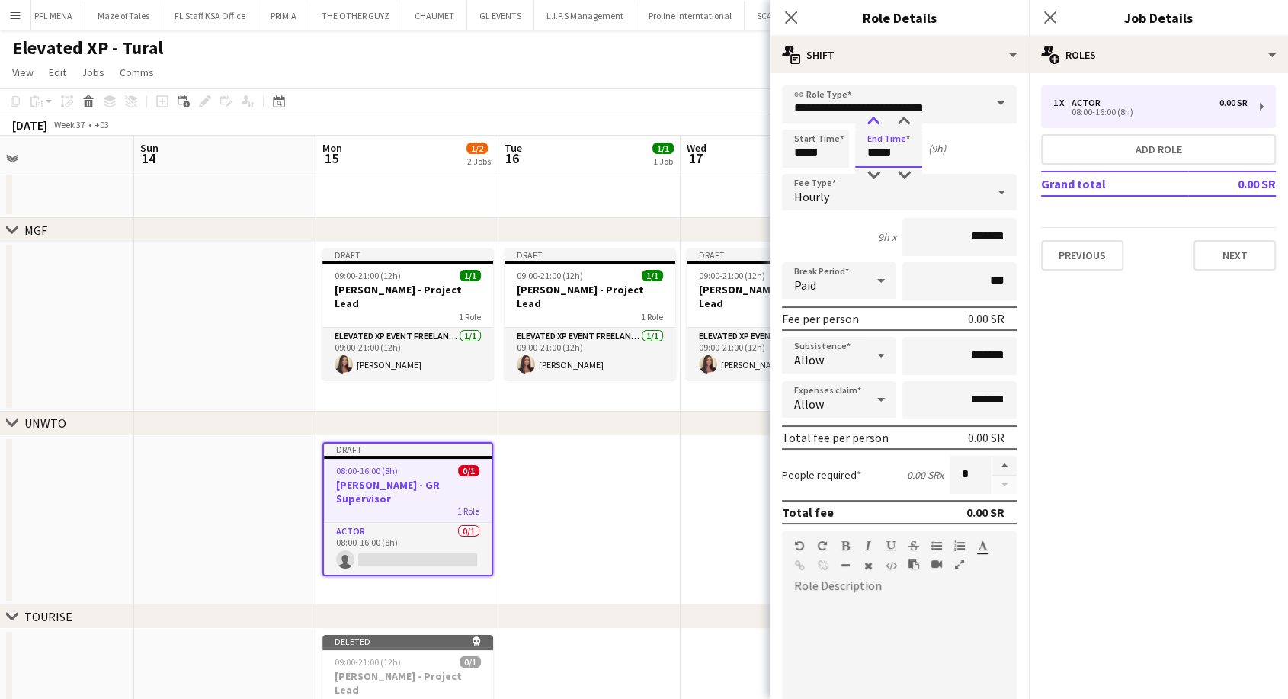
click at [879, 125] on div at bounding box center [873, 121] width 30 height 15
click at [877, 130] on input "*****" at bounding box center [888, 149] width 67 height 38
type input "*****"
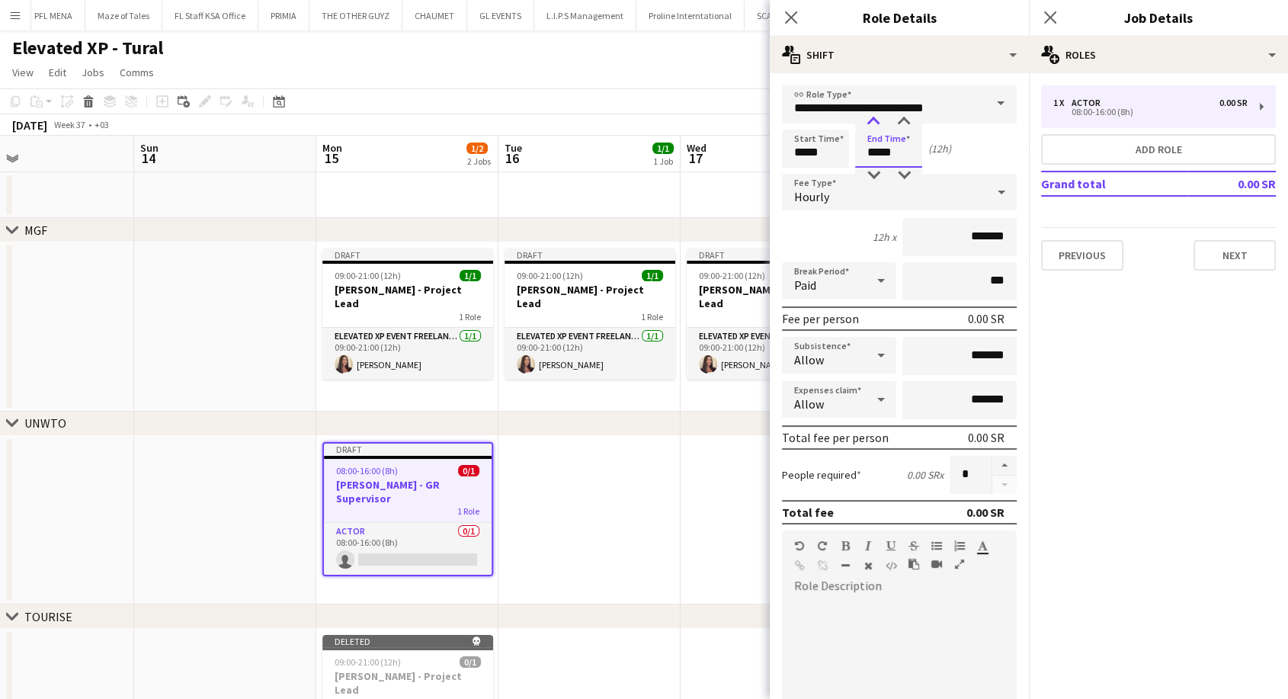
click at [877, 121] on div at bounding box center [873, 121] width 30 height 15
click at [866, 191] on div "Hourly" at bounding box center [884, 192] width 204 height 37
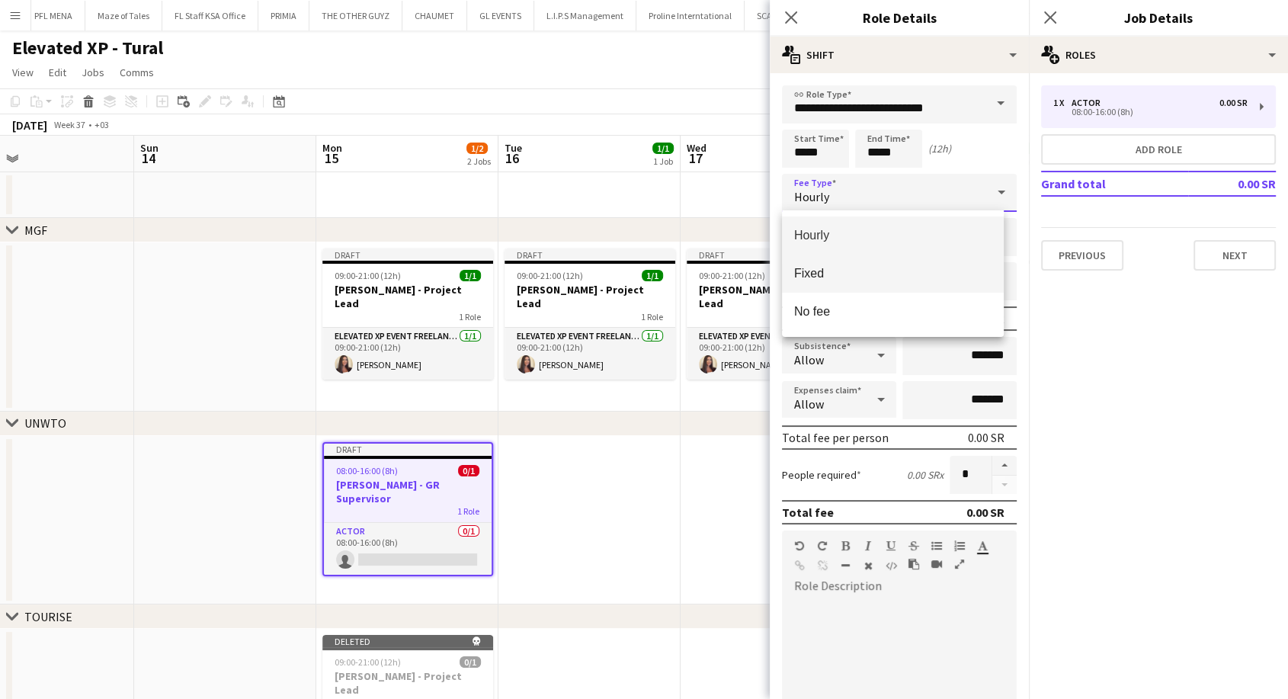
click at [844, 268] on span "Fixed" at bounding box center [892, 273] width 197 height 14
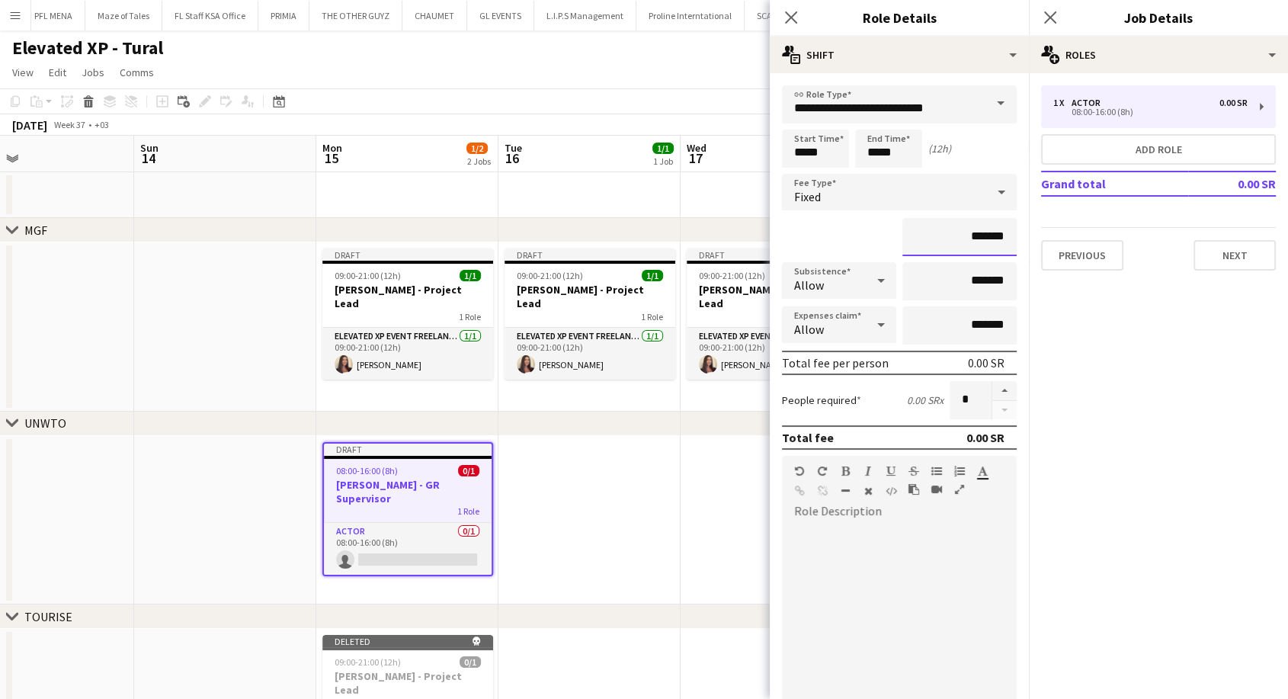
click at [937, 242] on input "*******" at bounding box center [960, 237] width 114 height 38
click at [957, 241] on input "*******" at bounding box center [960, 237] width 114 height 38
type input "*********"
click at [909, 197] on div "Fixed" at bounding box center [884, 192] width 204 height 37
click at [874, 317] on span "No fee" at bounding box center [892, 311] width 197 height 14
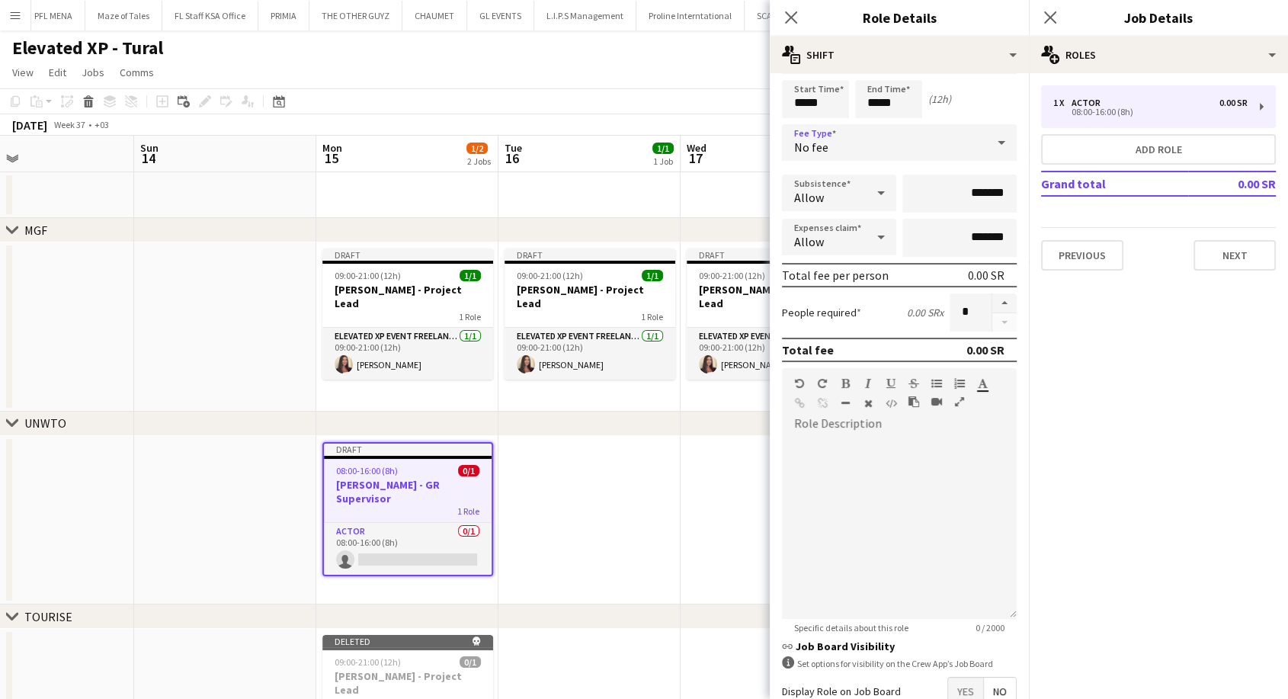
scroll to position [141, 0]
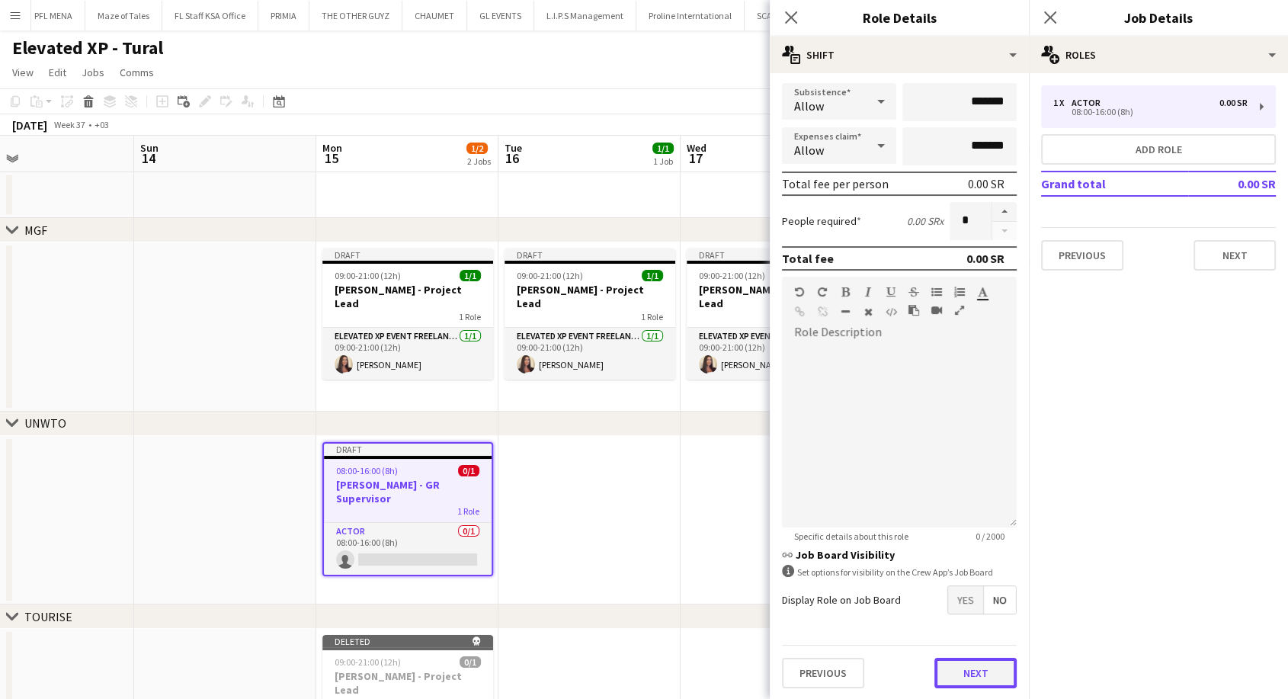
click at [971, 677] on button "Next" at bounding box center [976, 673] width 82 height 30
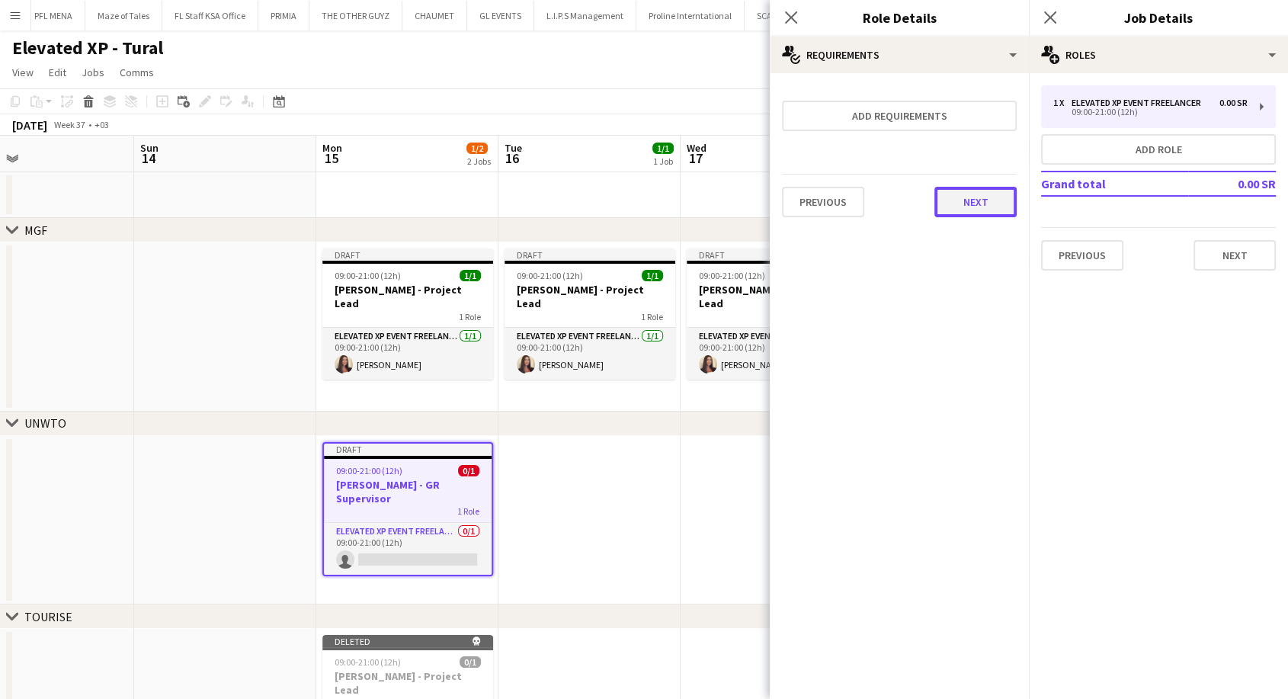
click at [980, 201] on button "Next" at bounding box center [976, 202] width 82 height 30
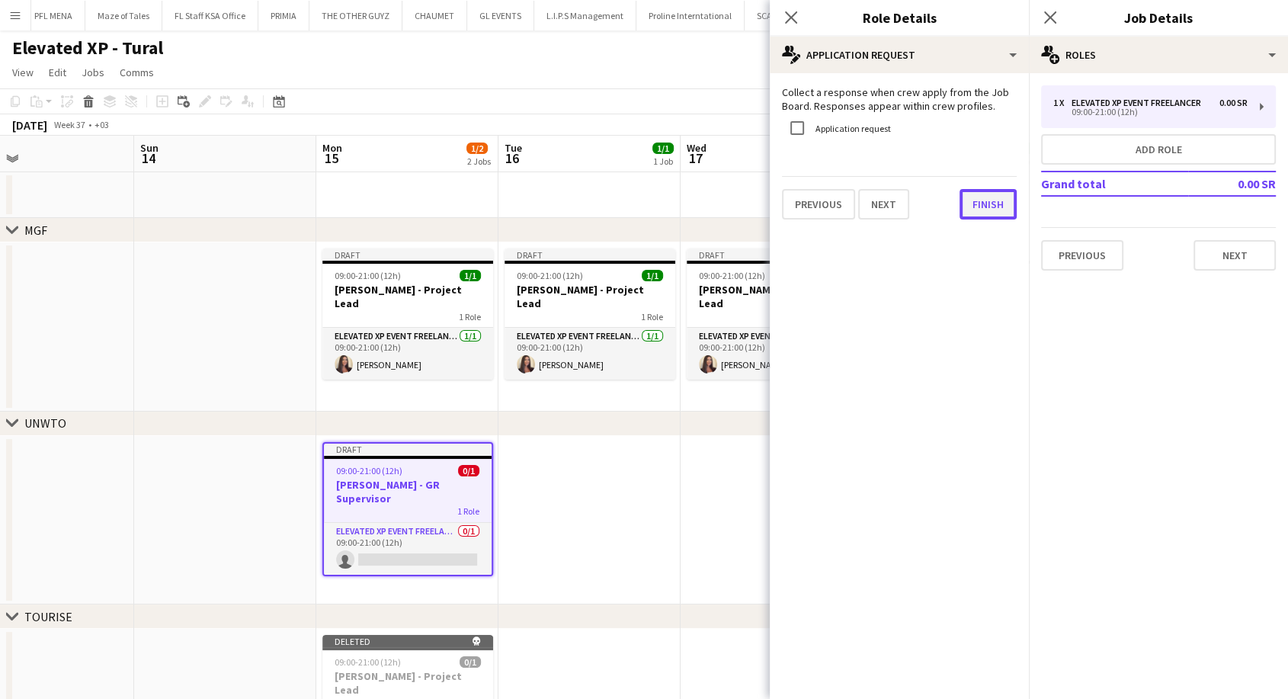
click at [982, 210] on button "Finish" at bounding box center [988, 204] width 57 height 30
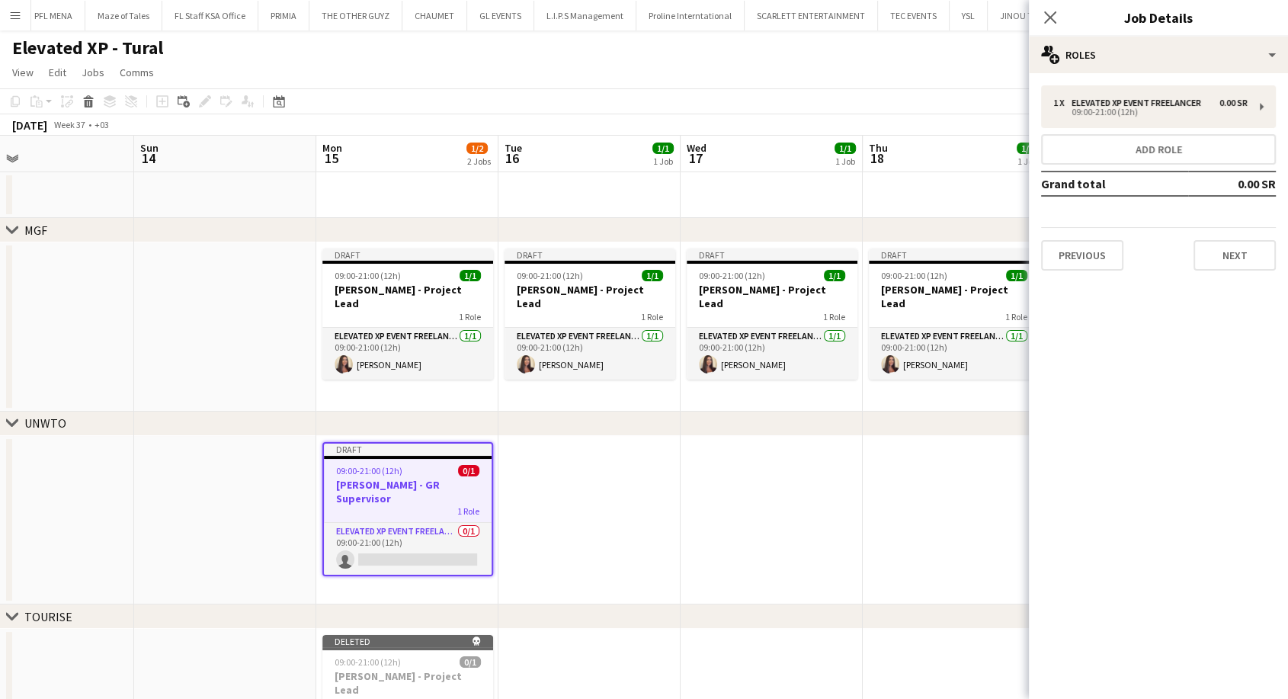
click at [405, 479] on h3 "Youssef Khiari - GR Supervisor" at bounding box center [408, 491] width 168 height 27
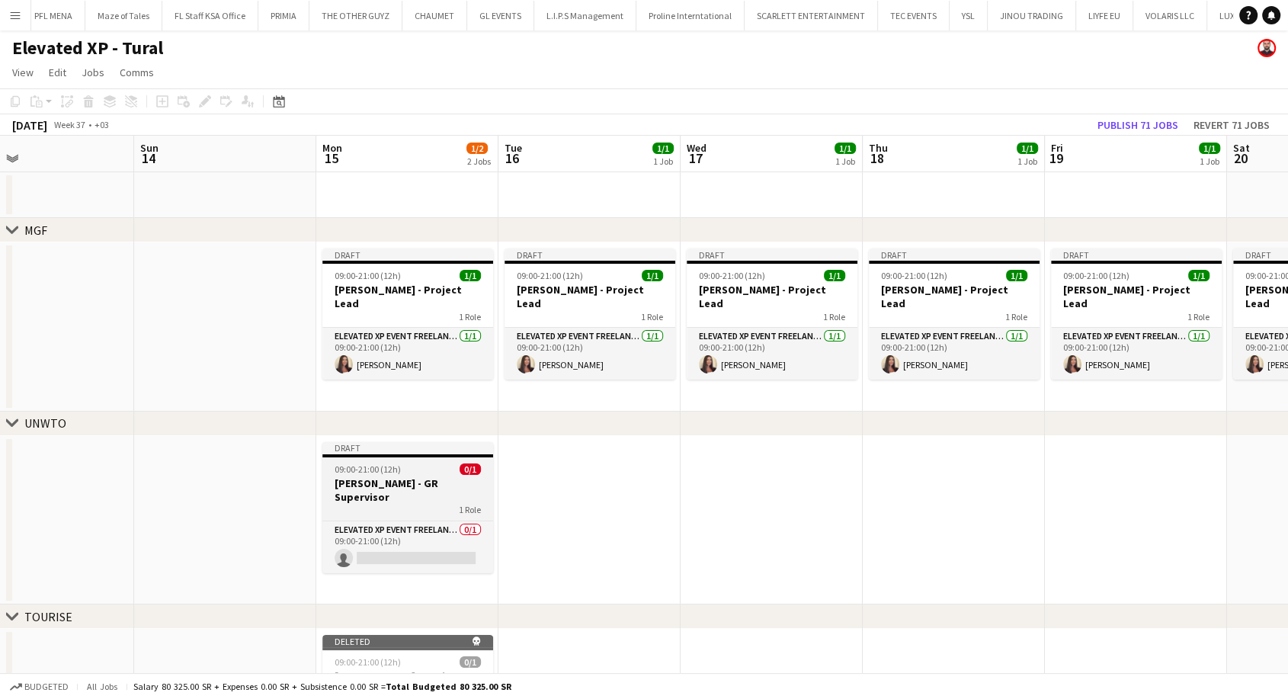
click at [405, 479] on h3 "Youssef Khiari - GR Supervisor" at bounding box center [407, 489] width 171 height 27
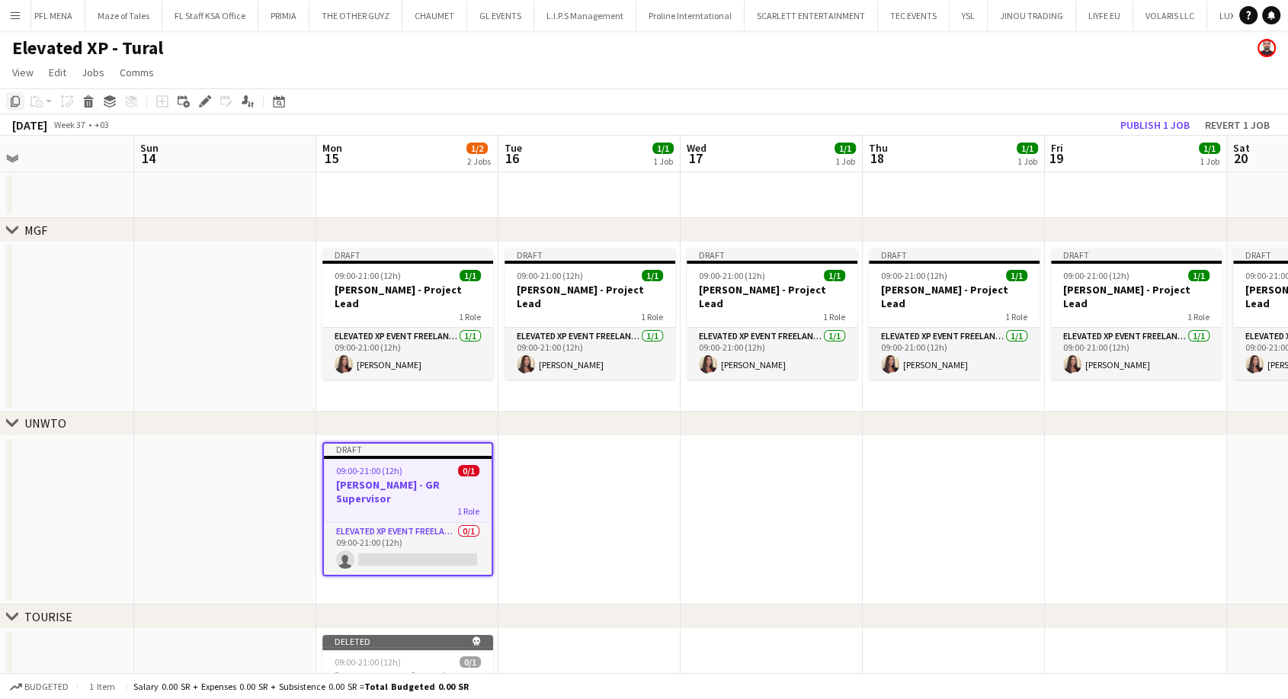
click at [12, 104] on icon "Copy" at bounding box center [15, 101] width 12 height 12
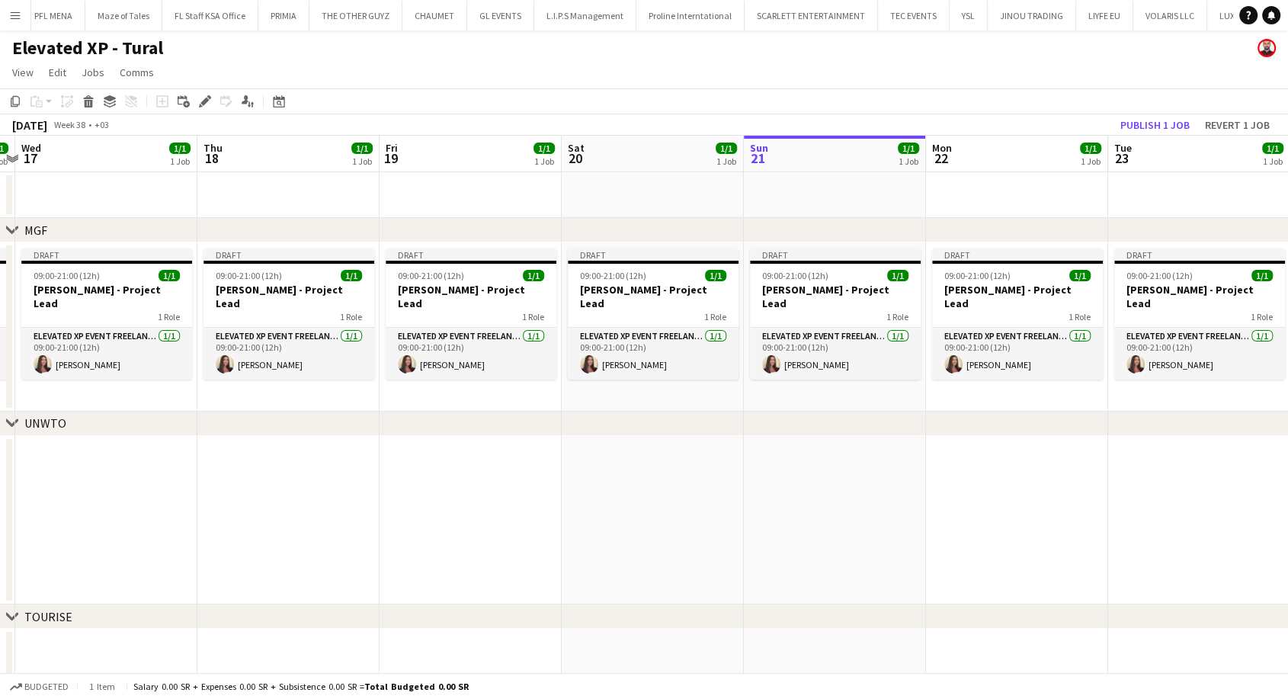
drag, startPoint x: 1071, startPoint y: 502, endPoint x: 414, endPoint y: 500, distance: 657.1
click at [414, 500] on app-calendar-viewport "Sat 13 Sun 14 Mon 15 1/2 2 Jobs Tue 16 1/1 1 Job Wed 17 1/1 1 Job Thu 18 1/1 1 …" at bounding box center [644, 467] width 1288 height 662
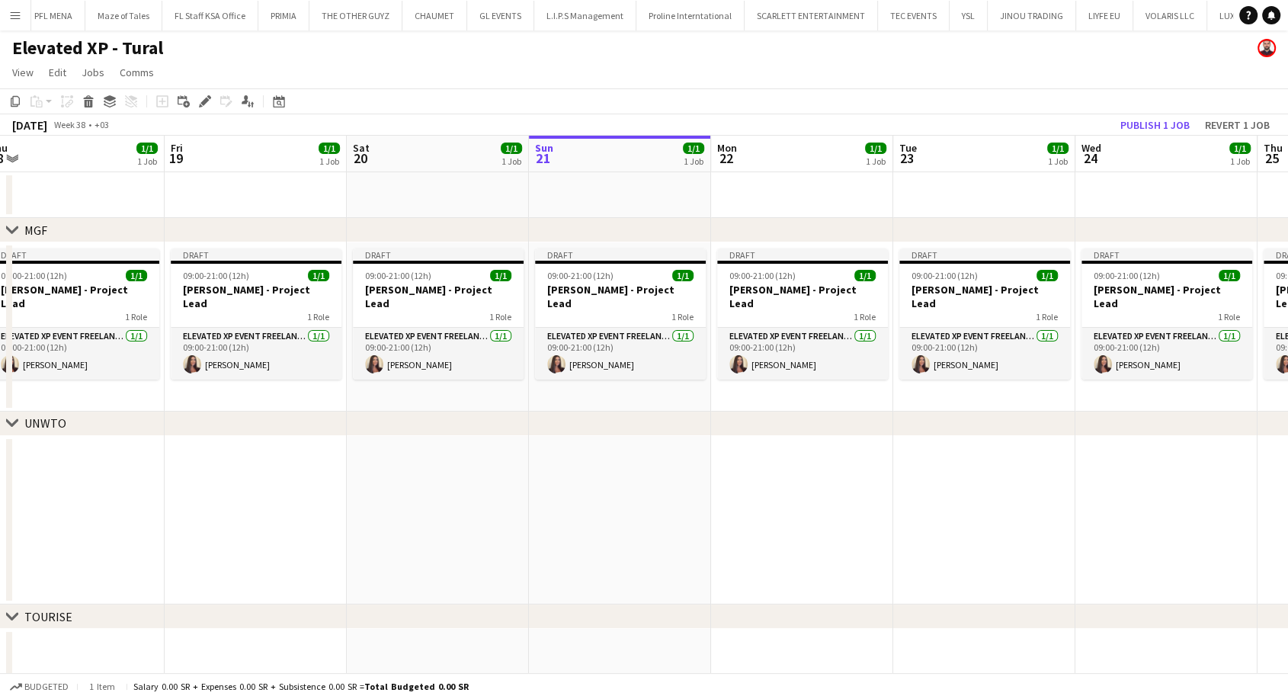
scroll to position [0, 659]
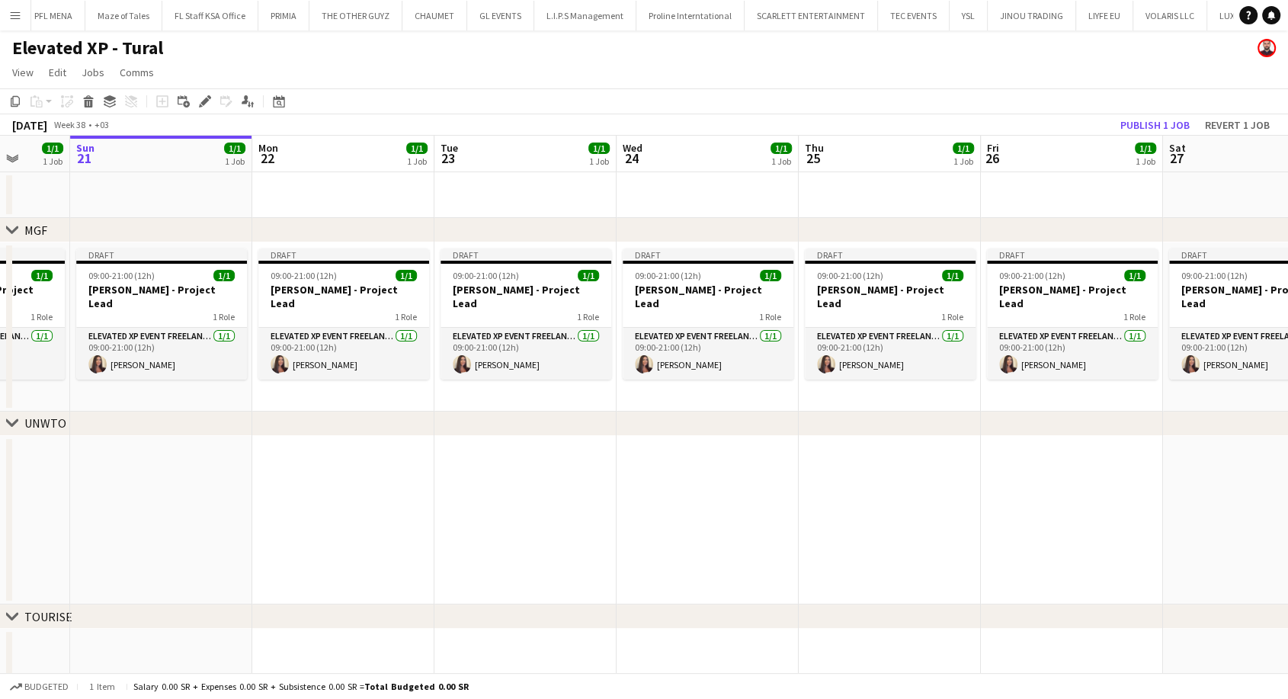
drag, startPoint x: 918, startPoint y: 514, endPoint x: 243, endPoint y: 504, distance: 674.7
click at [243, 504] on app-calendar-viewport "Wed 17 1/1 1 Job Thu 18 1/1 1 Job Fri 19 1/1 1 Job Sat 20 1/1 1 Job Sun 21 1/1 …" at bounding box center [644, 467] width 1288 height 662
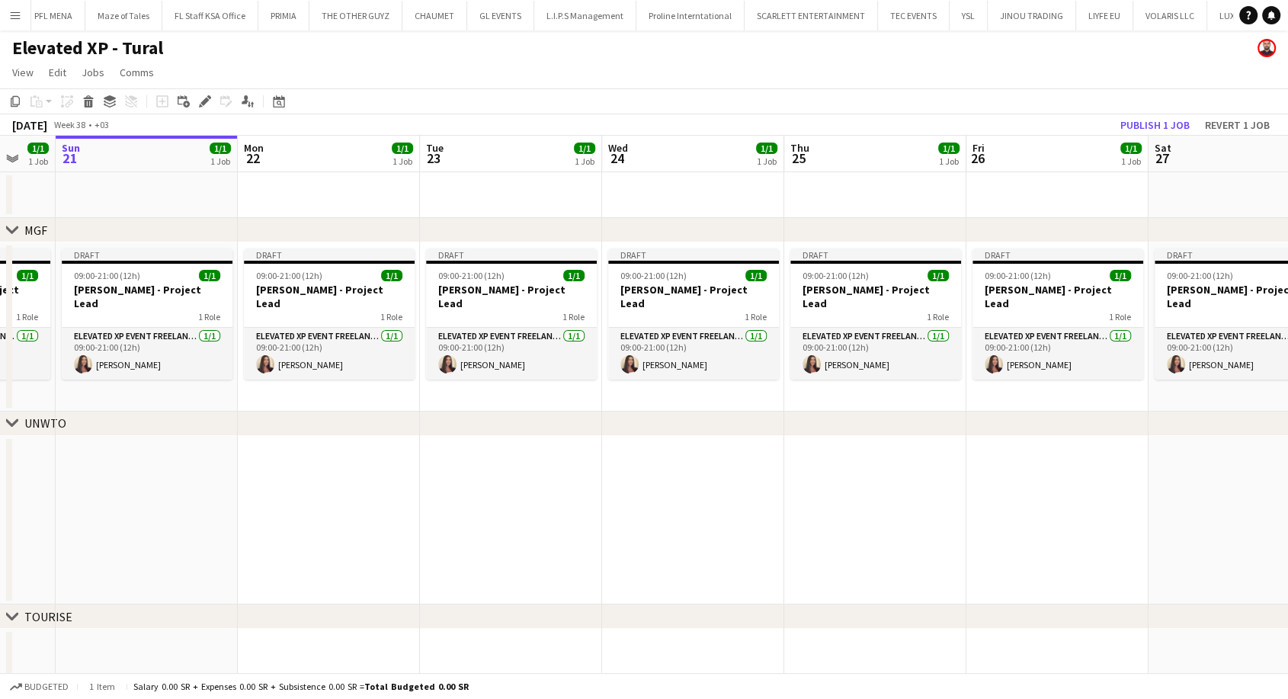
scroll to position [0, 675]
click at [681, 499] on app-calendar-viewport "Wed 17 1/1 1 Job Thu 18 1/1 1 Job Fri 19 1/1 1 Job Sat 20 1/1 1 Job Sun 21 1/1 …" at bounding box center [644, 467] width 1288 height 662
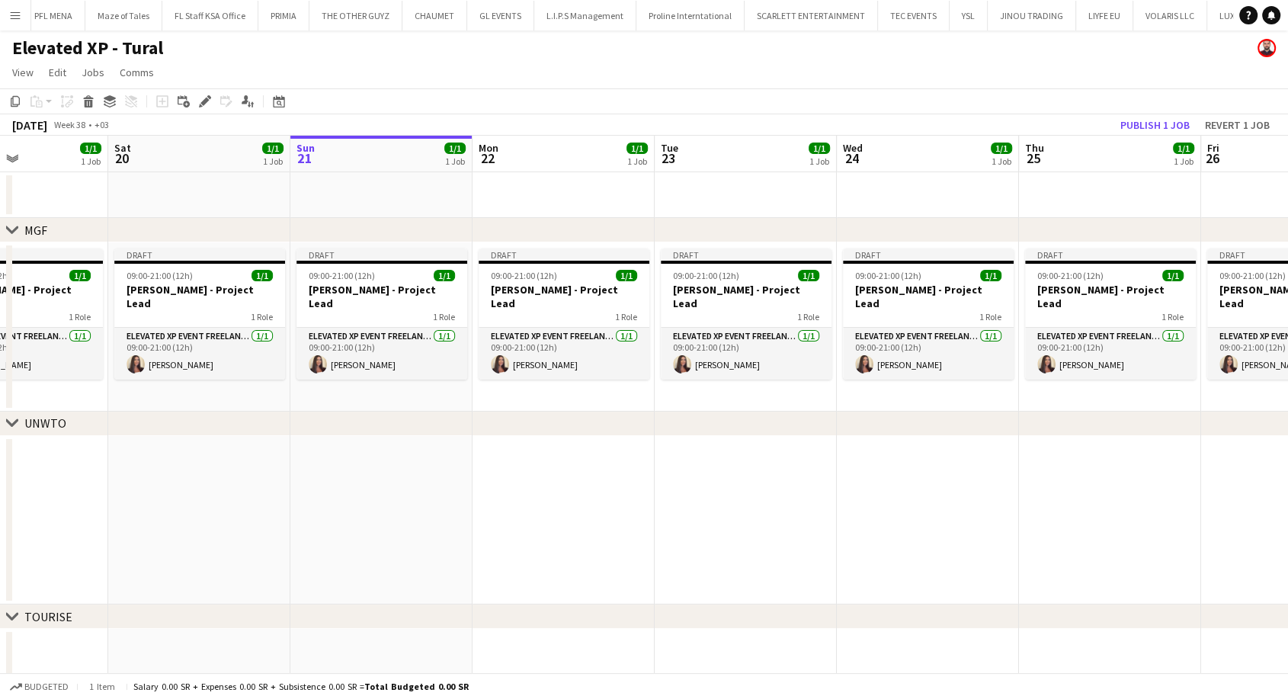
drag, startPoint x: 681, startPoint y: 499, endPoint x: 866, endPoint y: 489, distance: 184.7
click at [919, 499] on app-calendar-viewport "Wed 17 1/1 1 Job Thu 18 1/1 1 Job Fri 19 1/1 1 Job Sat 20 1/1 1 Job Sun 21 1/1 …" at bounding box center [644, 467] width 1288 height 662
click at [539, 492] on app-date-cell at bounding box center [564, 520] width 182 height 169
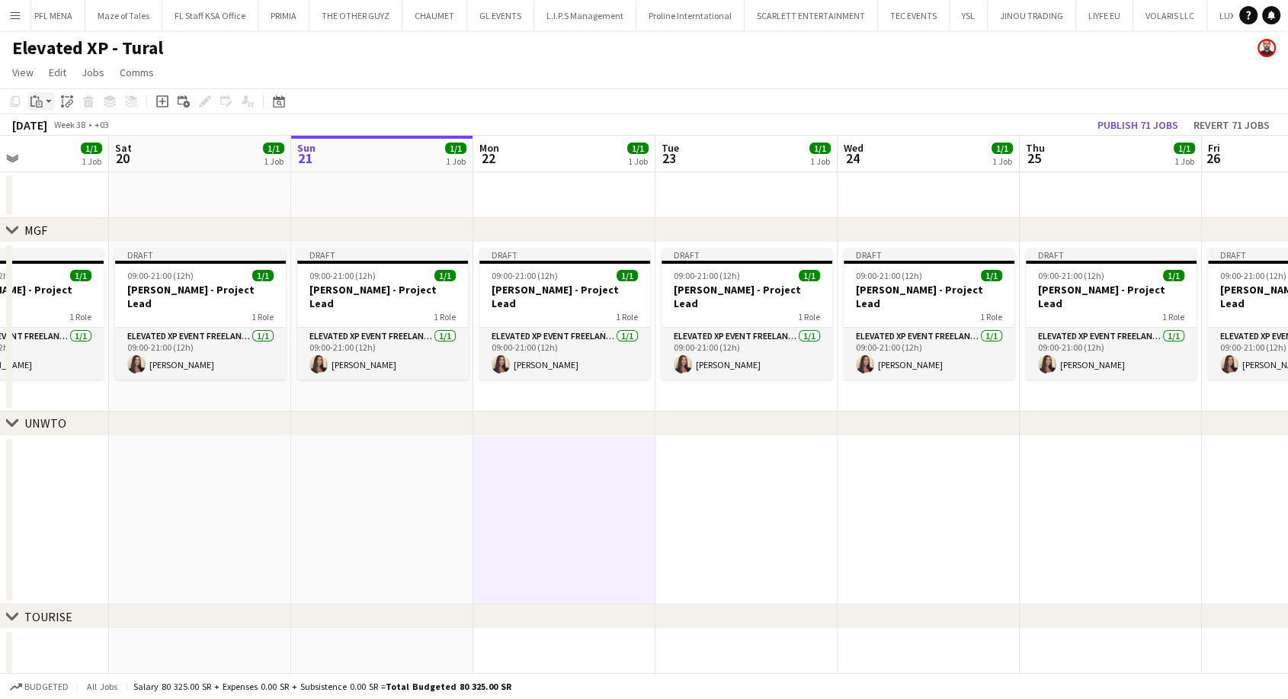
click at [46, 99] on app-action-btn "Paste" at bounding box center [40, 101] width 27 height 18
click at [75, 159] on link "Paste with crew Ctrl+Shift+V" at bounding box center [111, 156] width 143 height 14
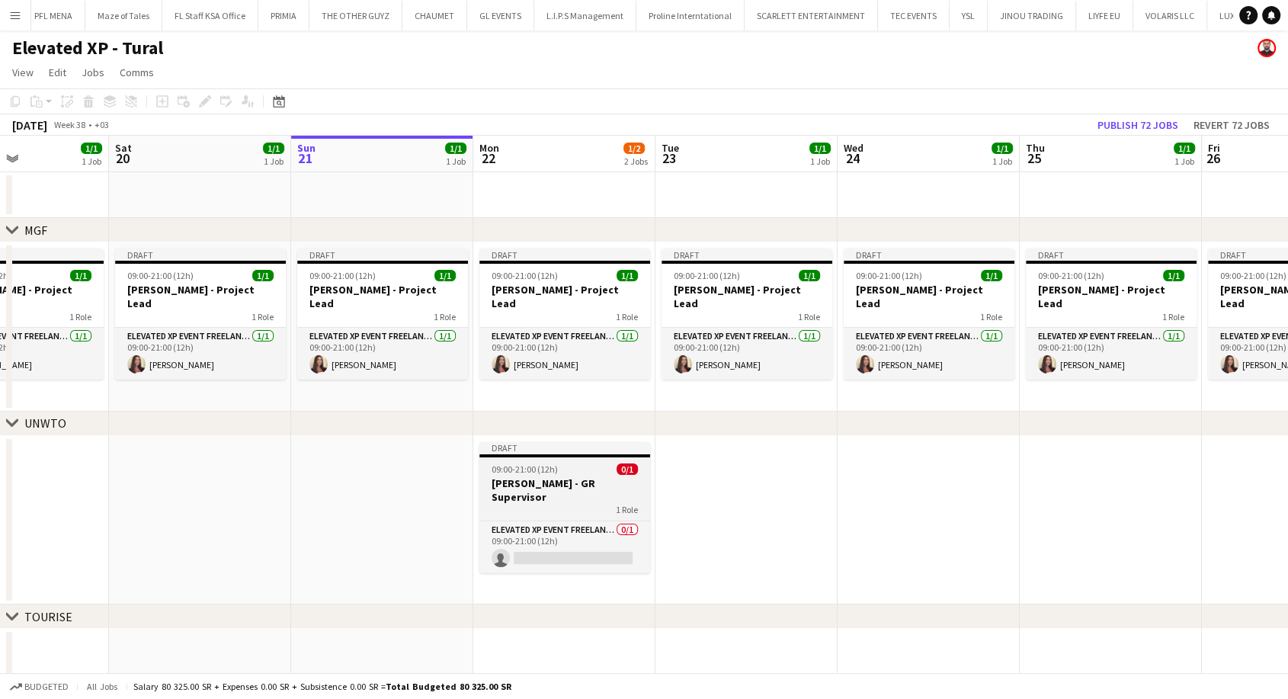
click at [542, 488] on h3 "Youssef Khiari - GR Supervisor" at bounding box center [564, 489] width 171 height 27
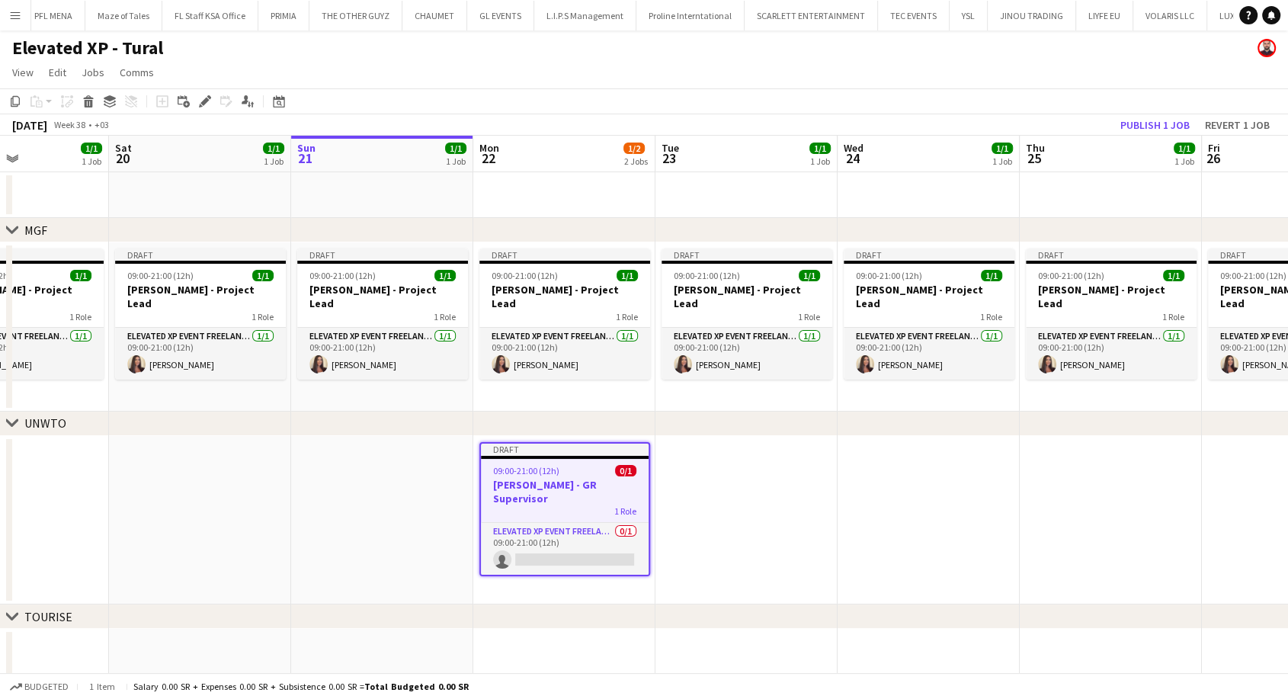
click at [542, 488] on h3 "Youssef Khiari - GR Supervisor" at bounding box center [565, 491] width 168 height 27
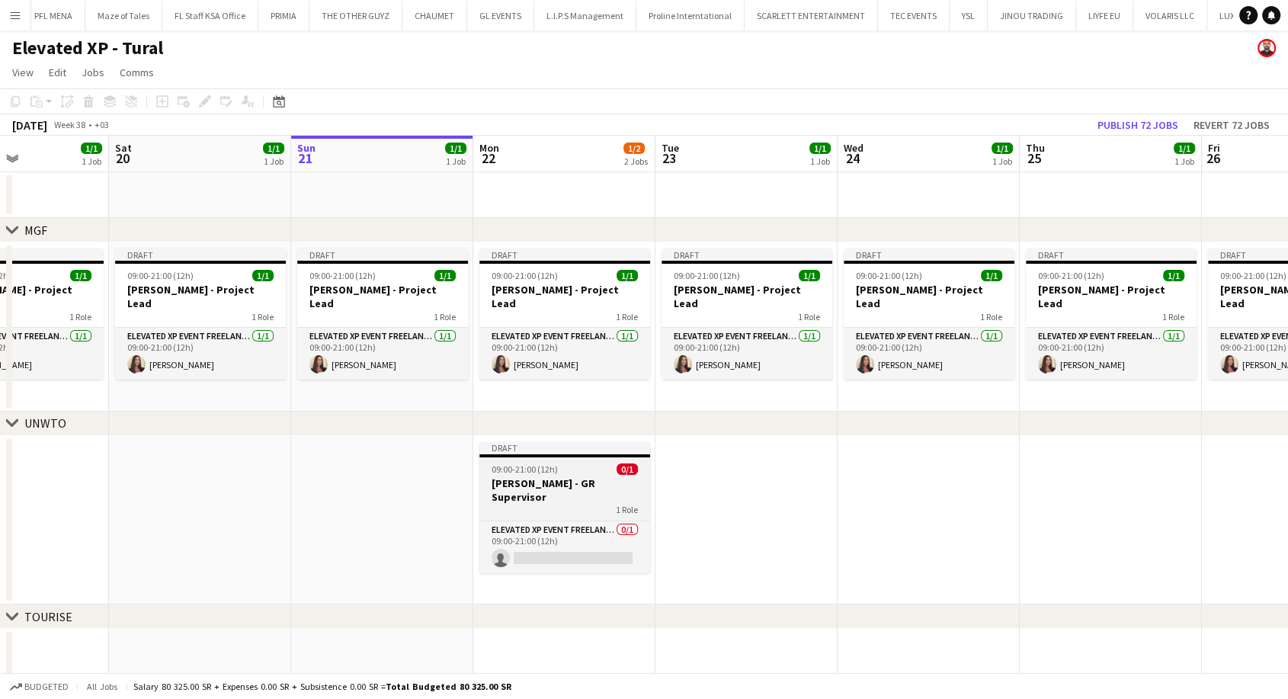
click at [542, 488] on h3 "Youssef Khiari - GR Supervisor" at bounding box center [564, 489] width 171 height 27
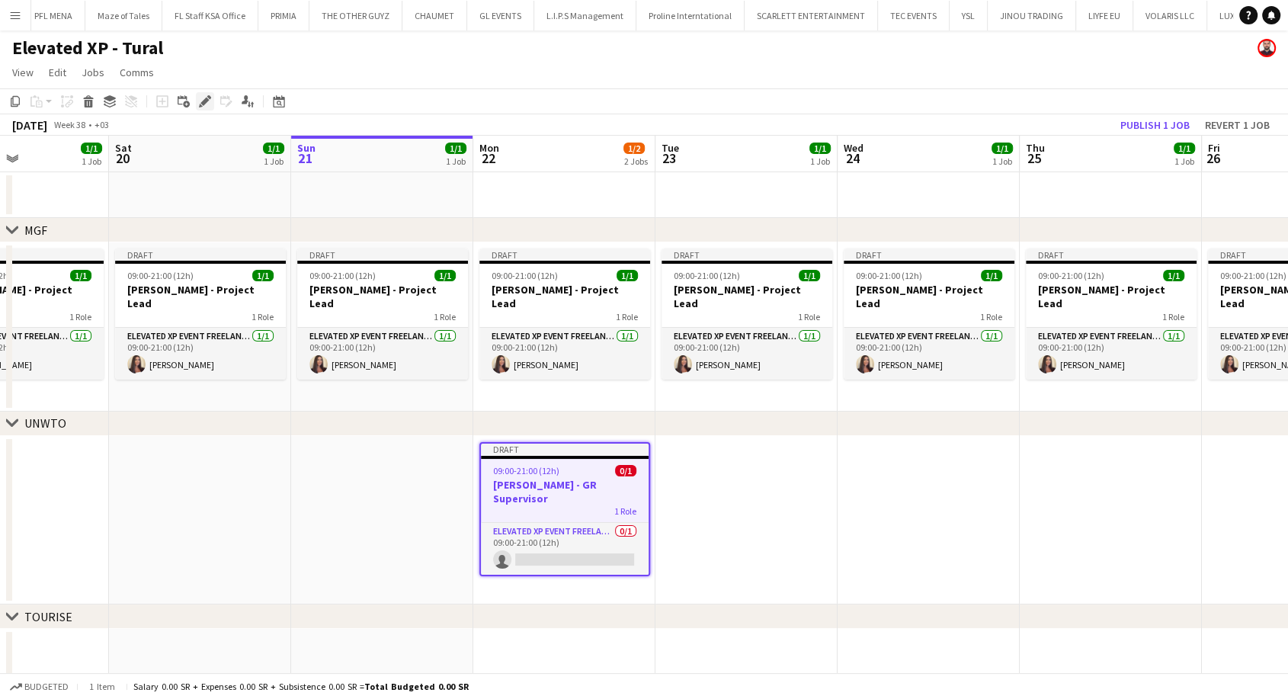
click at [203, 105] on icon at bounding box center [204, 102] width 8 height 8
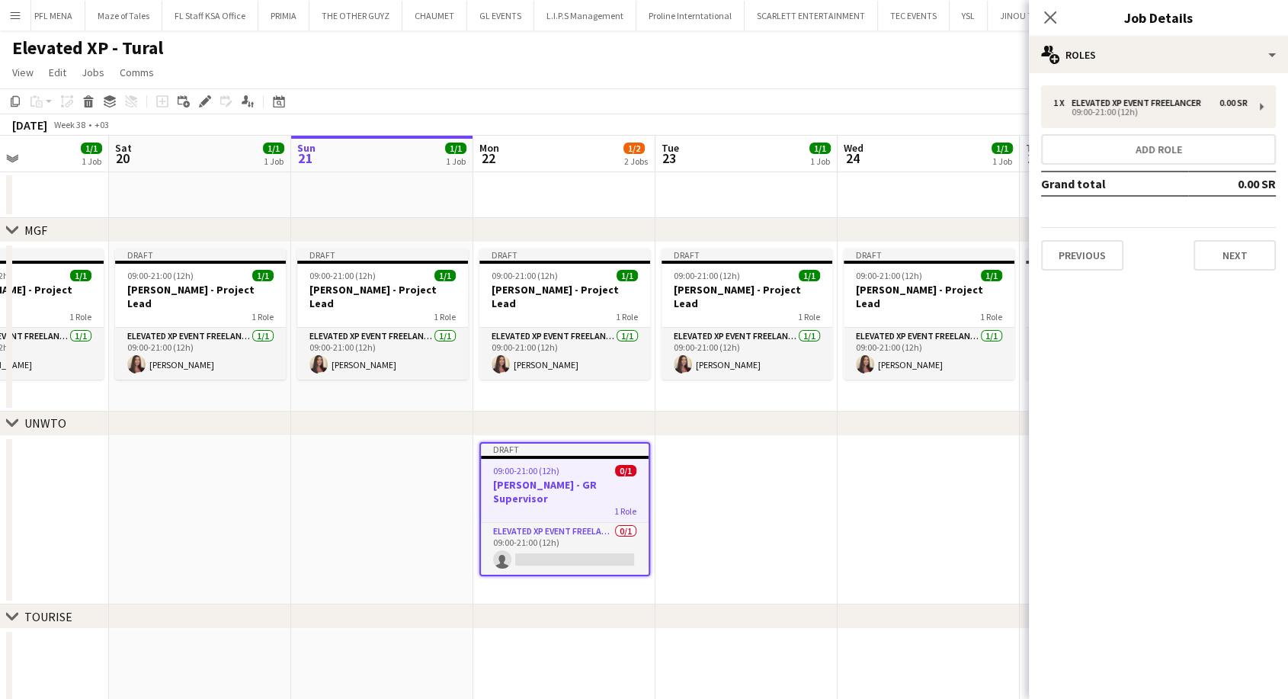
click at [1163, 129] on div "1 x Elevated XP Event Freelancer 0.00 SR 09:00-21:00 (12h) Add role Grand total…" at bounding box center [1158, 177] width 259 height 185
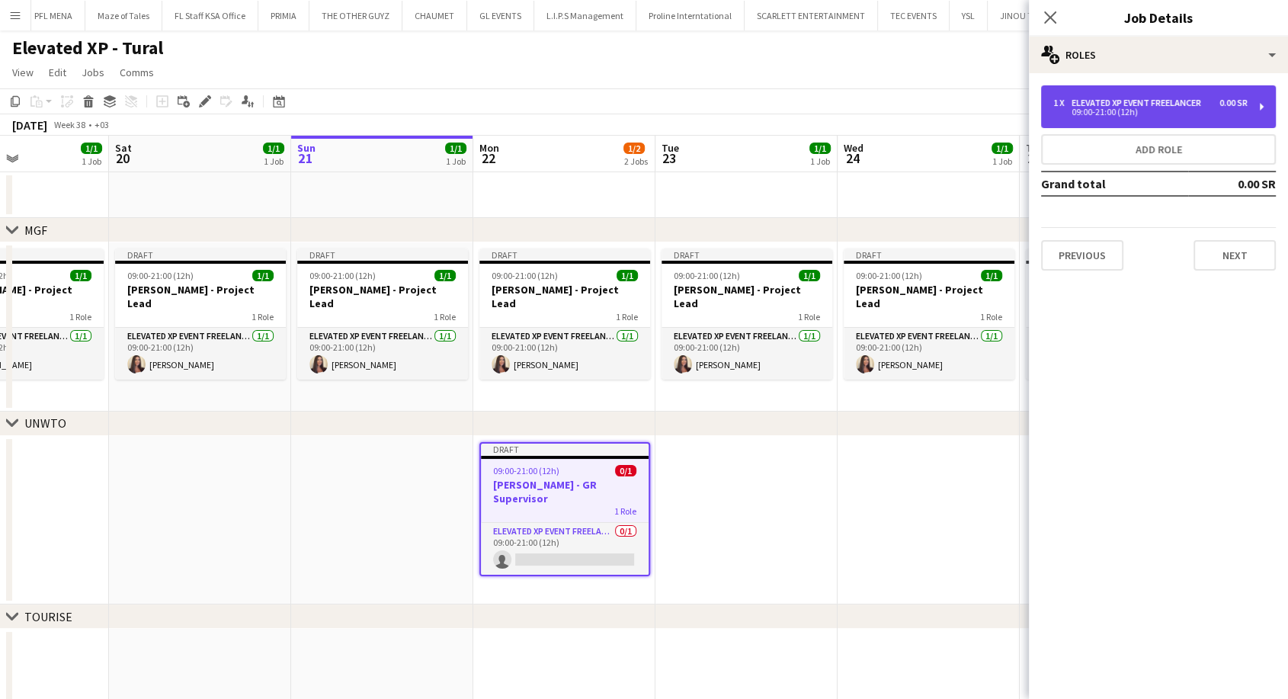
click at [1159, 111] on div "09:00-21:00 (12h)" at bounding box center [1150, 112] width 194 height 8
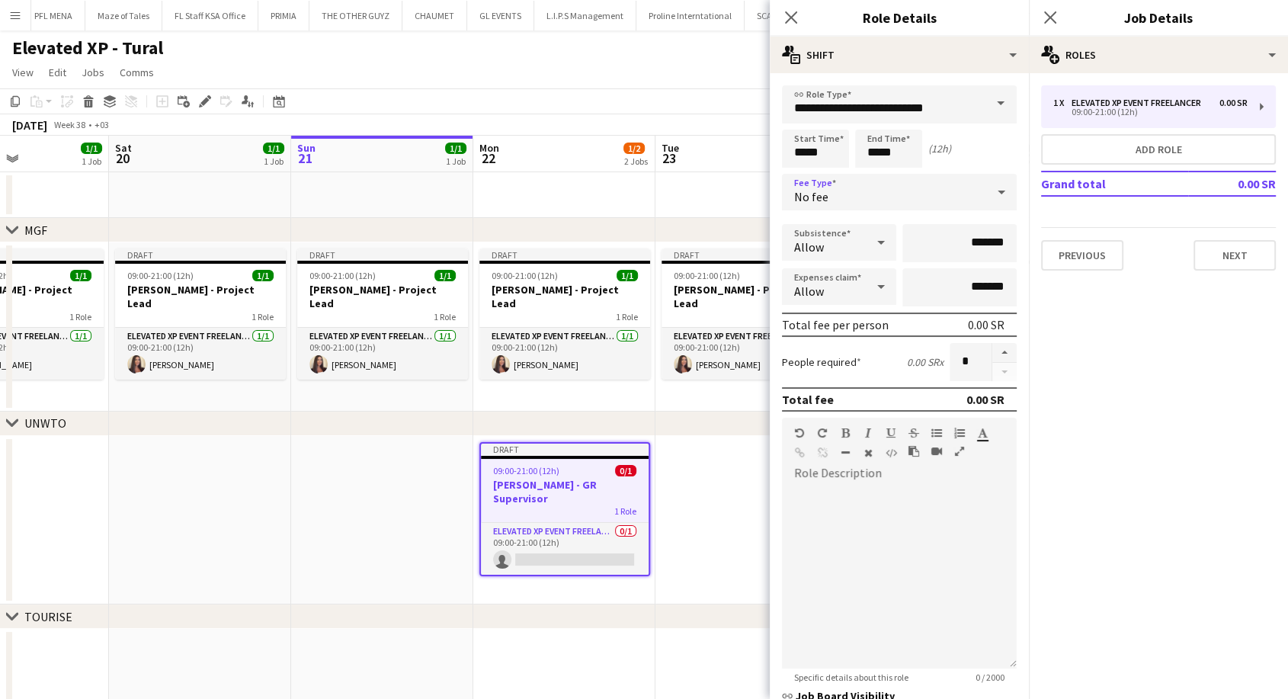
click at [821, 194] on span "No fee" at bounding box center [811, 196] width 34 height 15
click at [840, 274] on span "Fixed" at bounding box center [892, 273] width 197 height 14
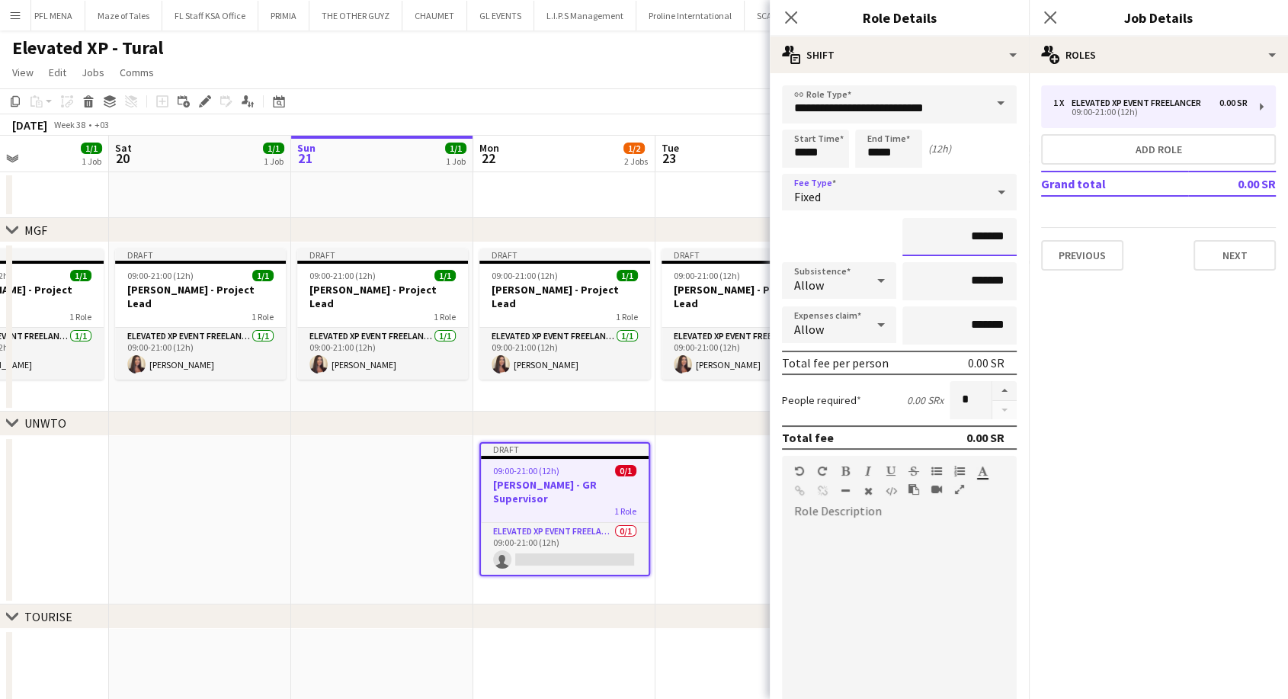
click at [944, 236] on input "*******" at bounding box center [960, 237] width 114 height 38
type input "*********"
click at [703, 530] on app-date-cell at bounding box center [747, 520] width 182 height 169
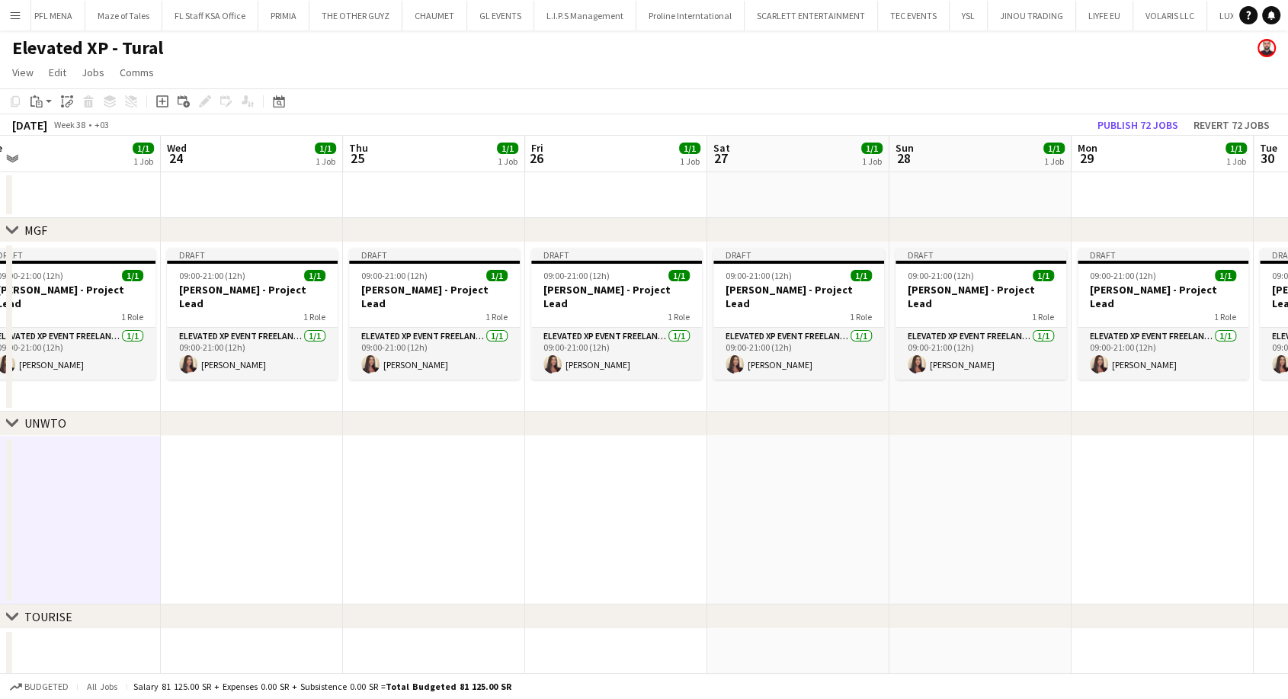
scroll to position [0, 407]
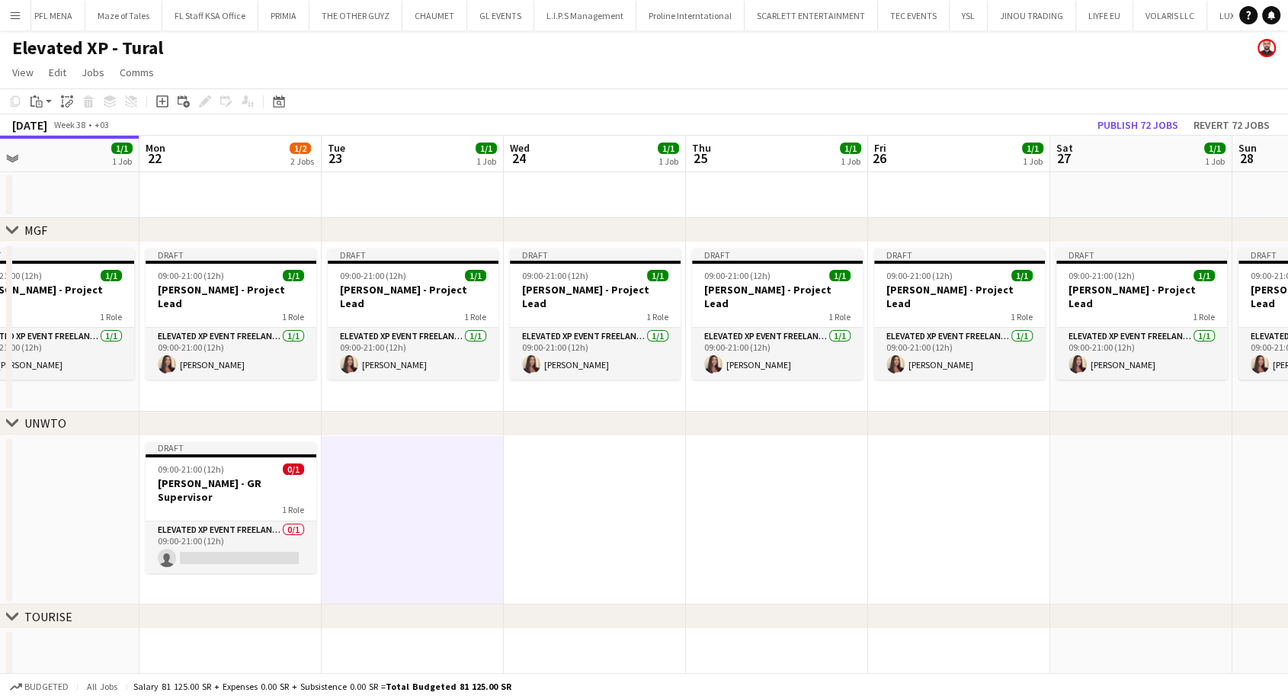
drag, startPoint x: 946, startPoint y: 525, endPoint x: 659, endPoint y: 500, distance: 288.5
click at [658, 500] on app-calendar-viewport "Fri 19 1/1 1 Job Sat 20 1/1 1 Job Sun 21 1/1 1 Job Mon 22 1/2 2 Jobs Tue 23 1/1…" at bounding box center [644, 467] width 1288 height 662
click at [887, 483] on app-date-cell at bounding box center [959, 520] width 182 height 169
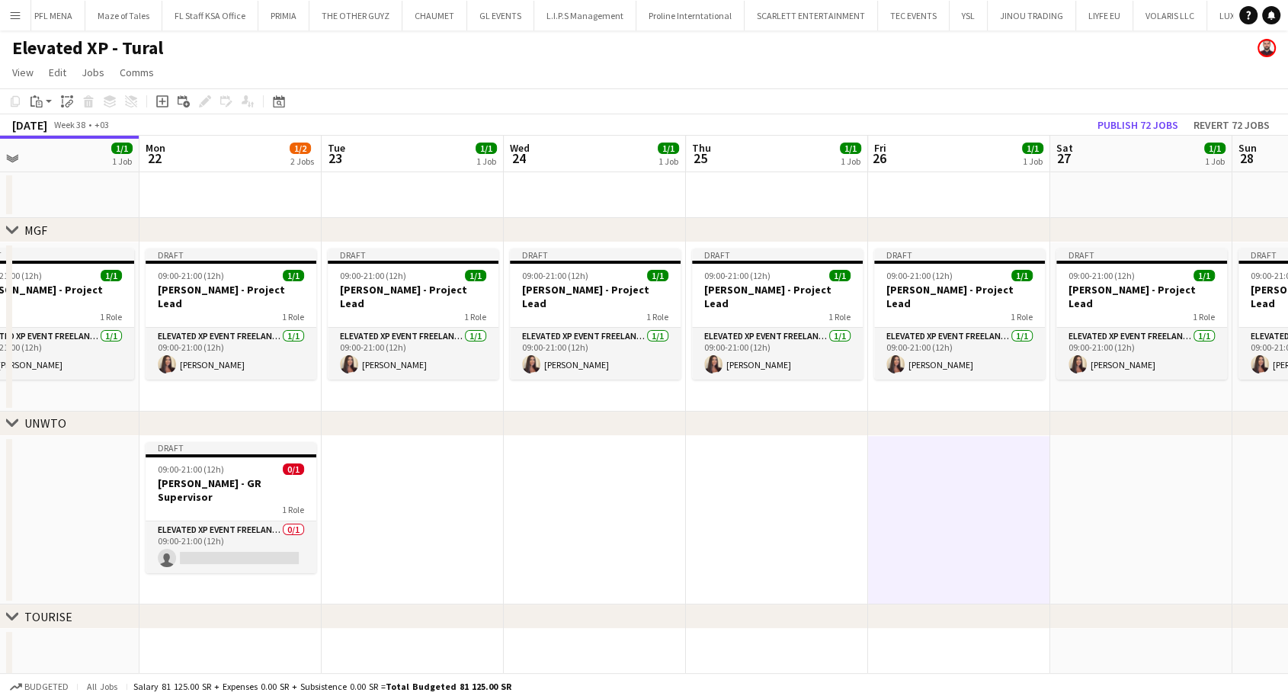
click at [1150, 495] on app-date-cell at bounding box center [1141, 520] width 182 height 169
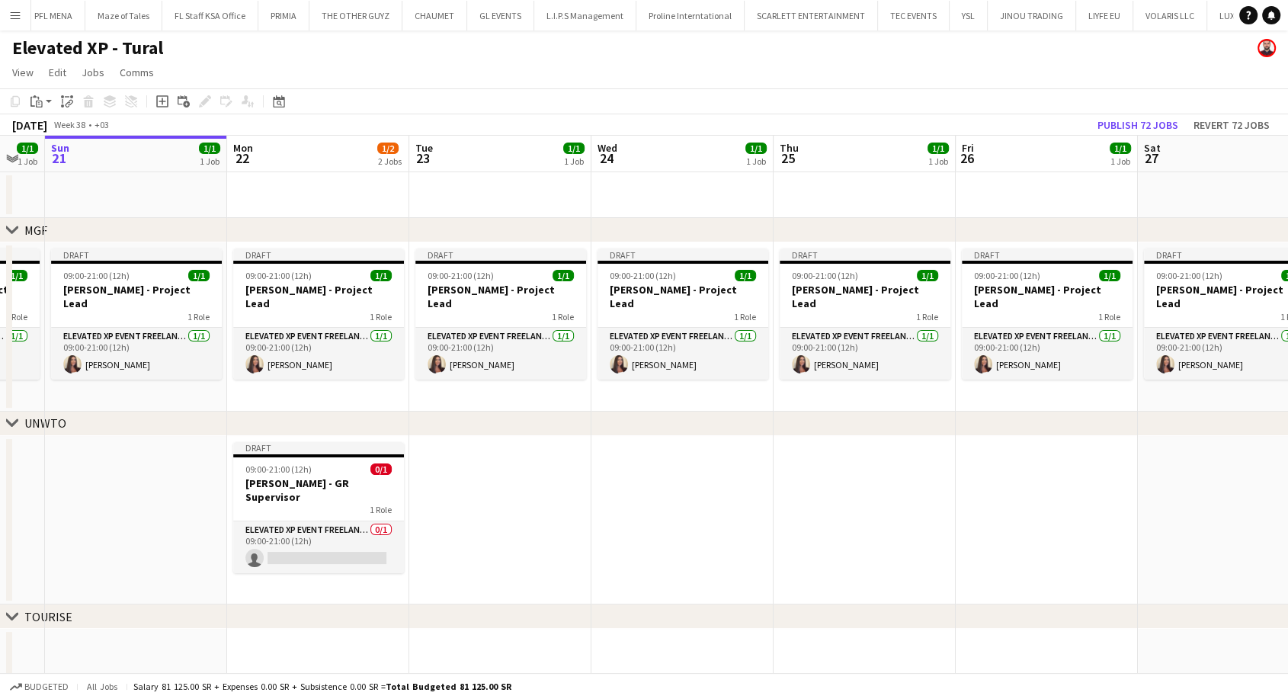
scroll to position [0, 317]
drag, startPoint x: 952, startPoint y: 492, endPoint x: 1042, endPoint y: 501, distance: 90.4
click at [1042, 501] on app-calendar-viewport "Fri 19 1/1 1 Job Sat 20 1/1 1 Job Sun 21 1/1 1 Job Mon 22 1/2 2 Jobs Tue 23 1/1…" at bounding box center [644, 467] width 1288 height 662
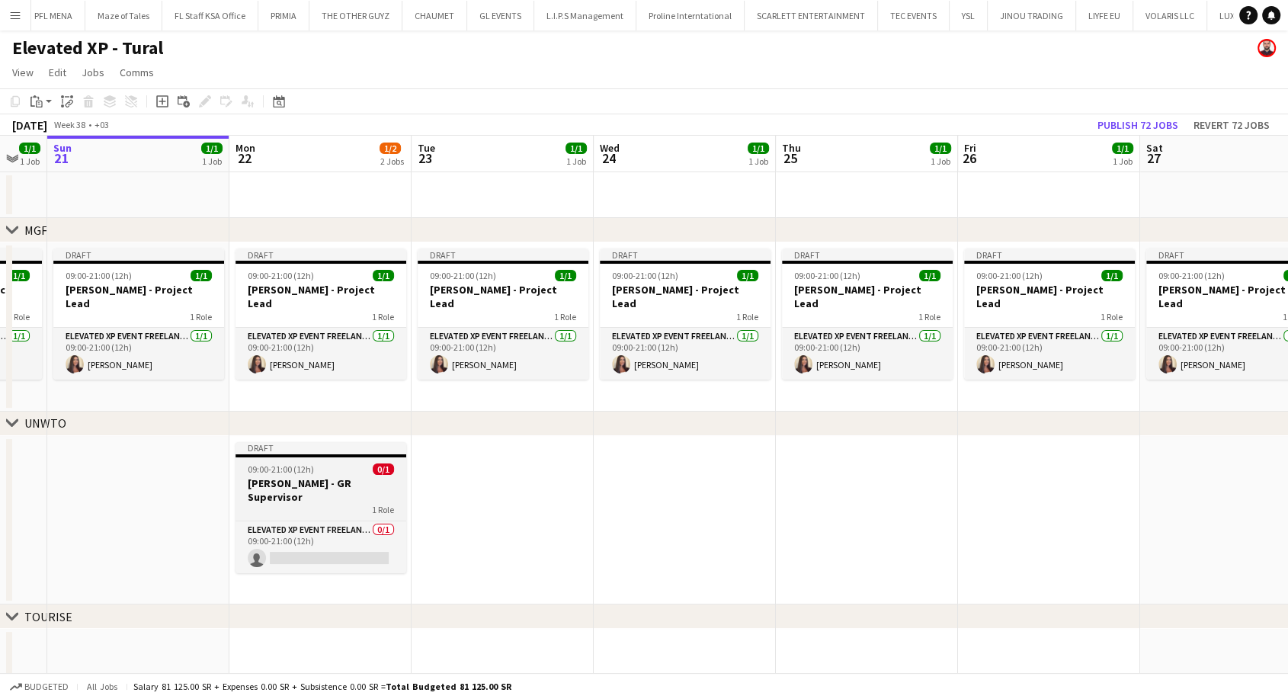
click at [306, 467] on span "09:00-21:00 (12h)" at bounding box center [281, 468] width 66 height 11
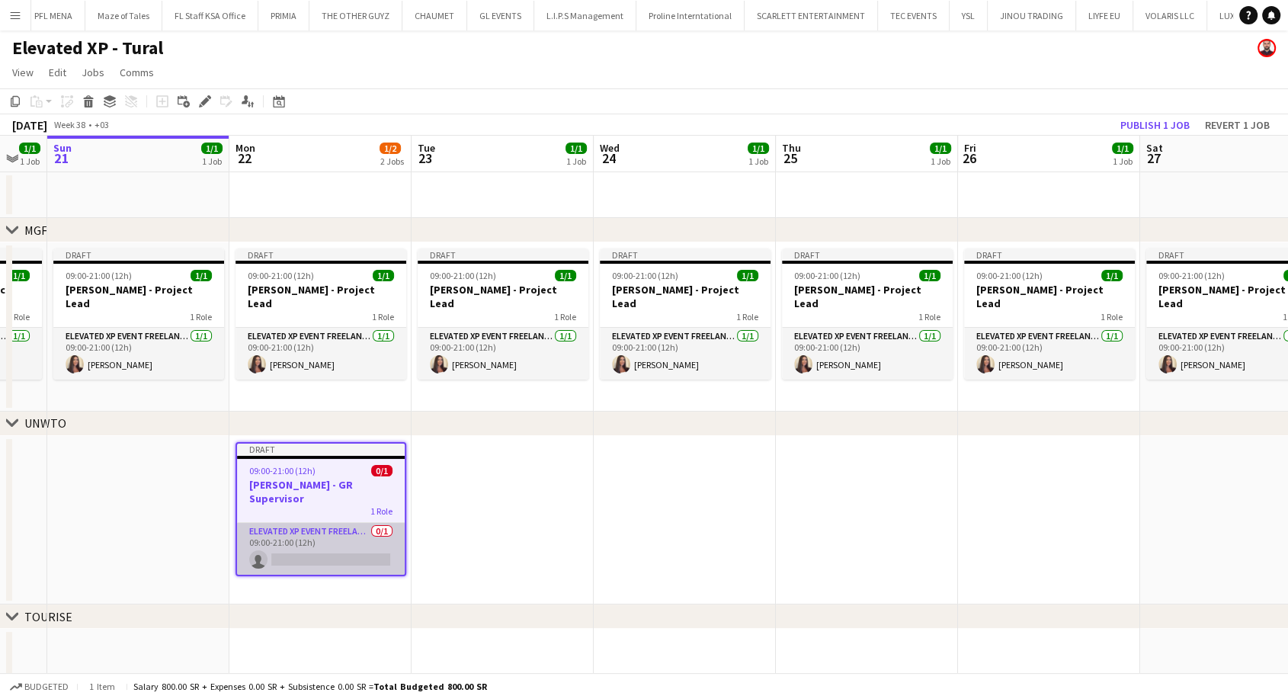
click at [314, 540] on app-card-role "Elevated XP Event Freelancer 0/1 09:00-21:00 (12h) single-neutral-actions" at bounding box center [321, 549] width 168 height 52
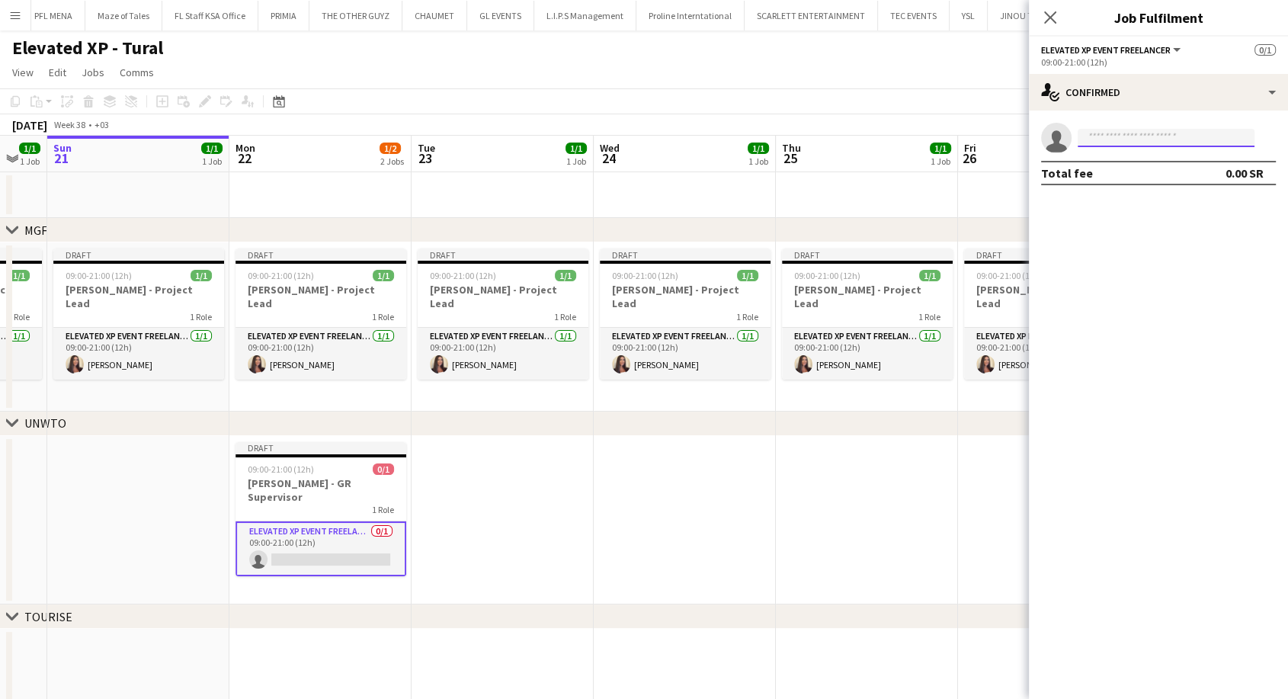
click at [1103, 139] on input at bounding box center [1166, 138] width 177 height 18
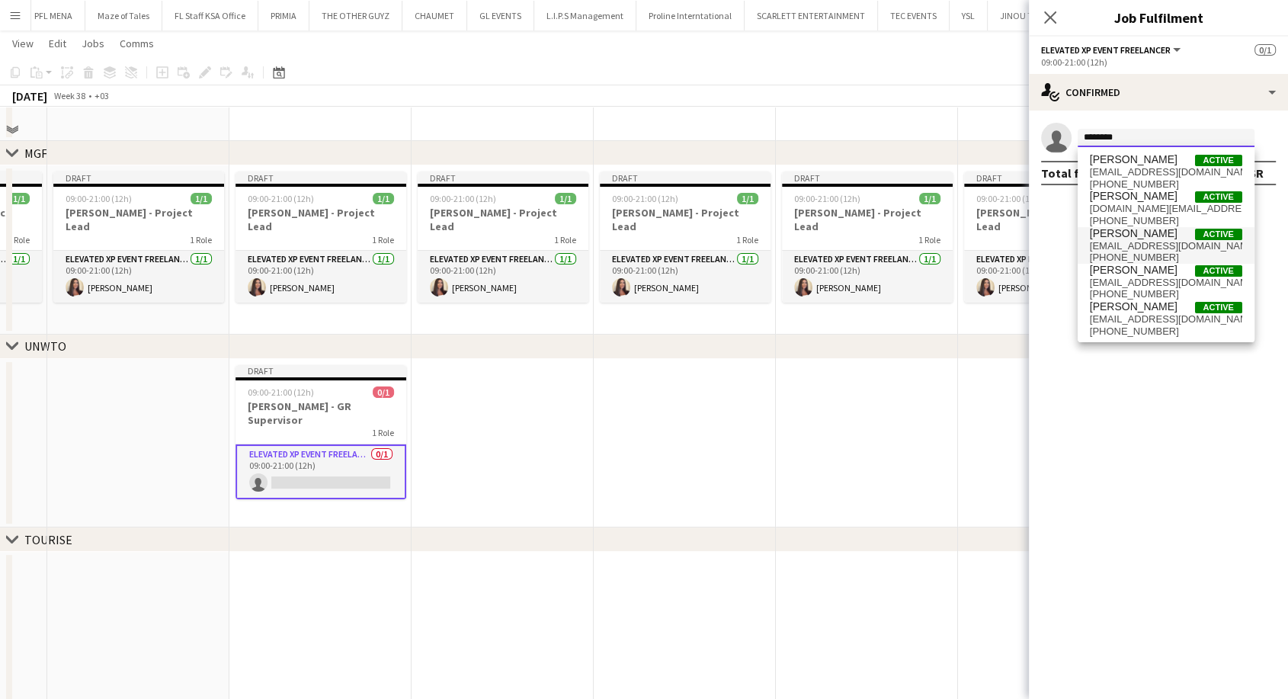
scroll to position [37, 0]
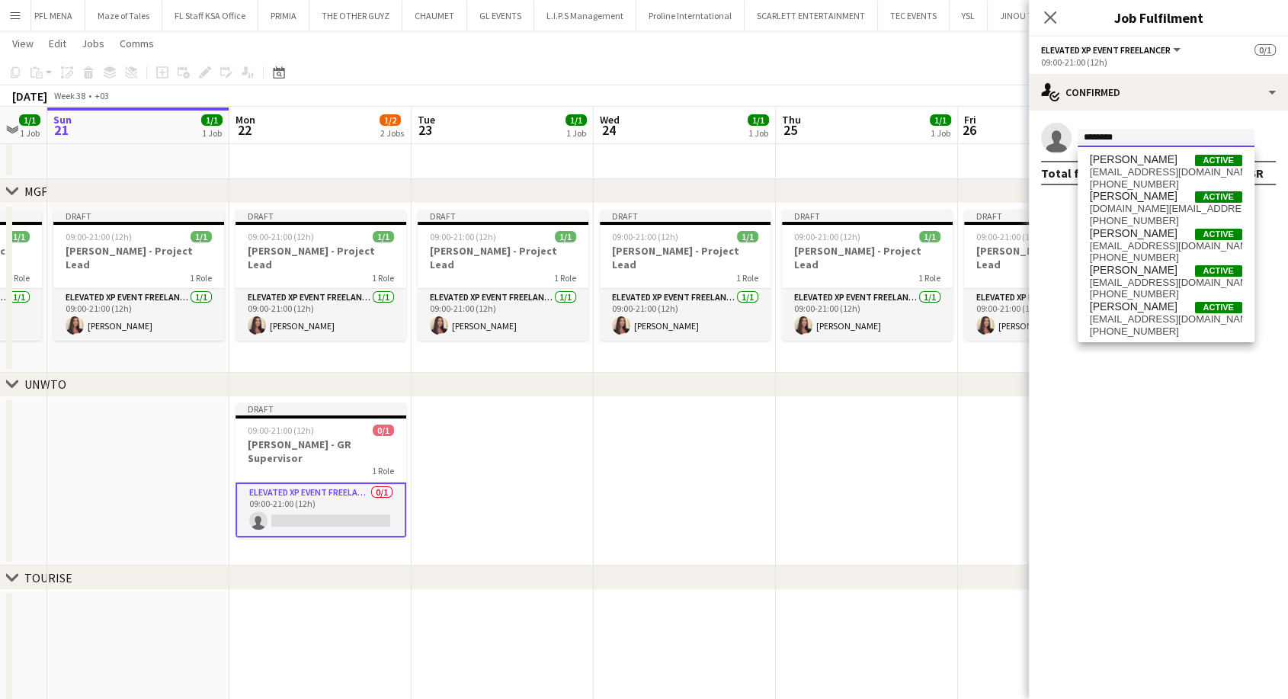
drag, startPoint x: 1128, startPoint y: 138, endPoint x: 1077, endPoint y: 137, distance: 51.1
click at [1077, 137] on form "*******" at bounding box center [1174, 138] width 204 height 19
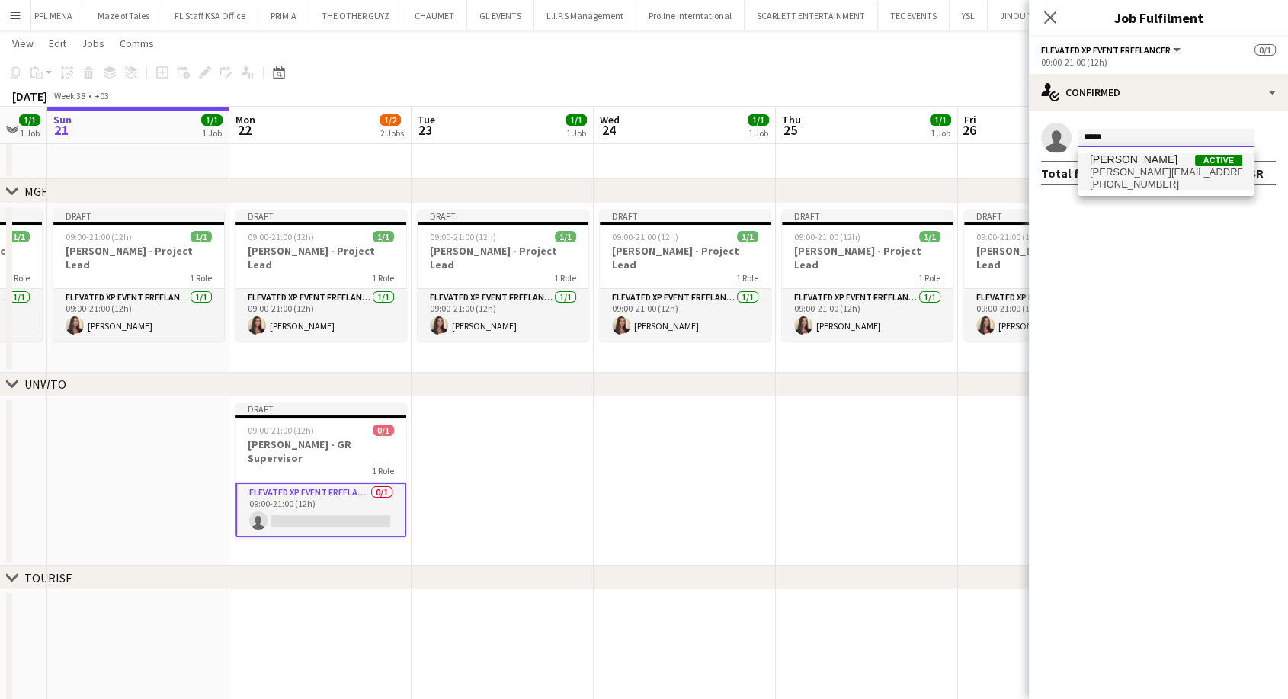
type input "*****"
click at [1145, 184] on span "+33783716006" at bounding box center [1166, 184] width 152 height 12
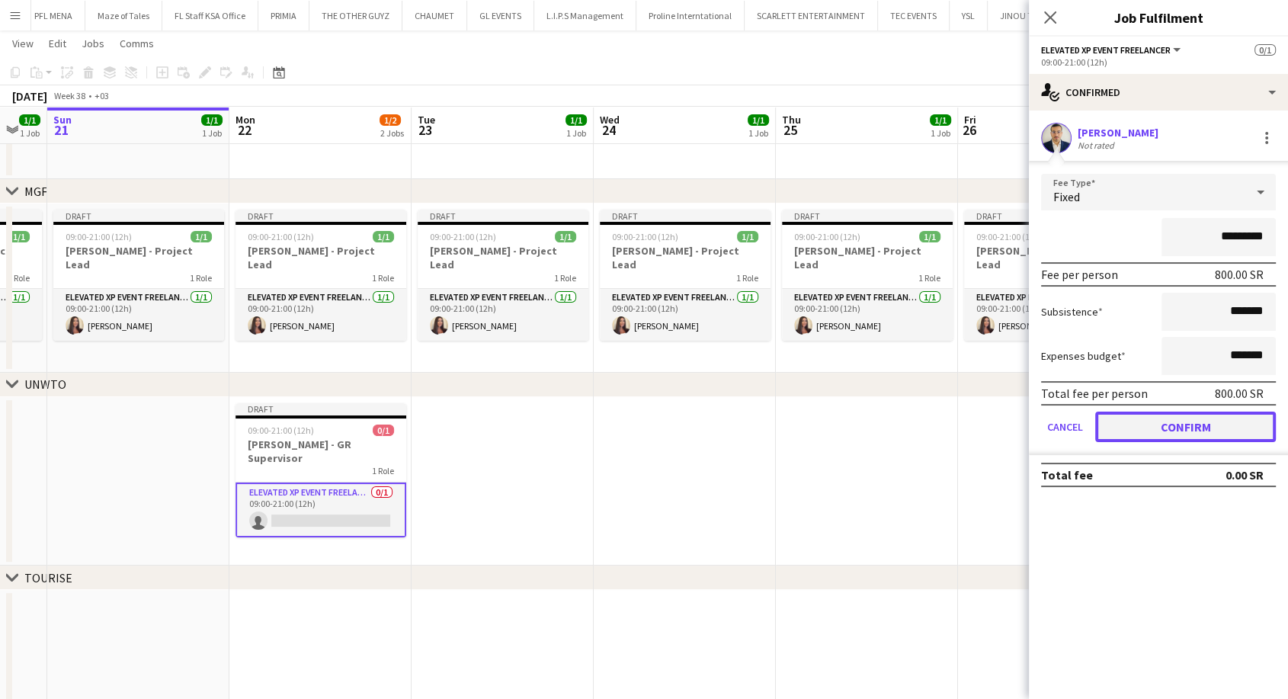
click at [1180, 428] on button "Confirm" at bounding box center [1185, 427] width 181 height 30
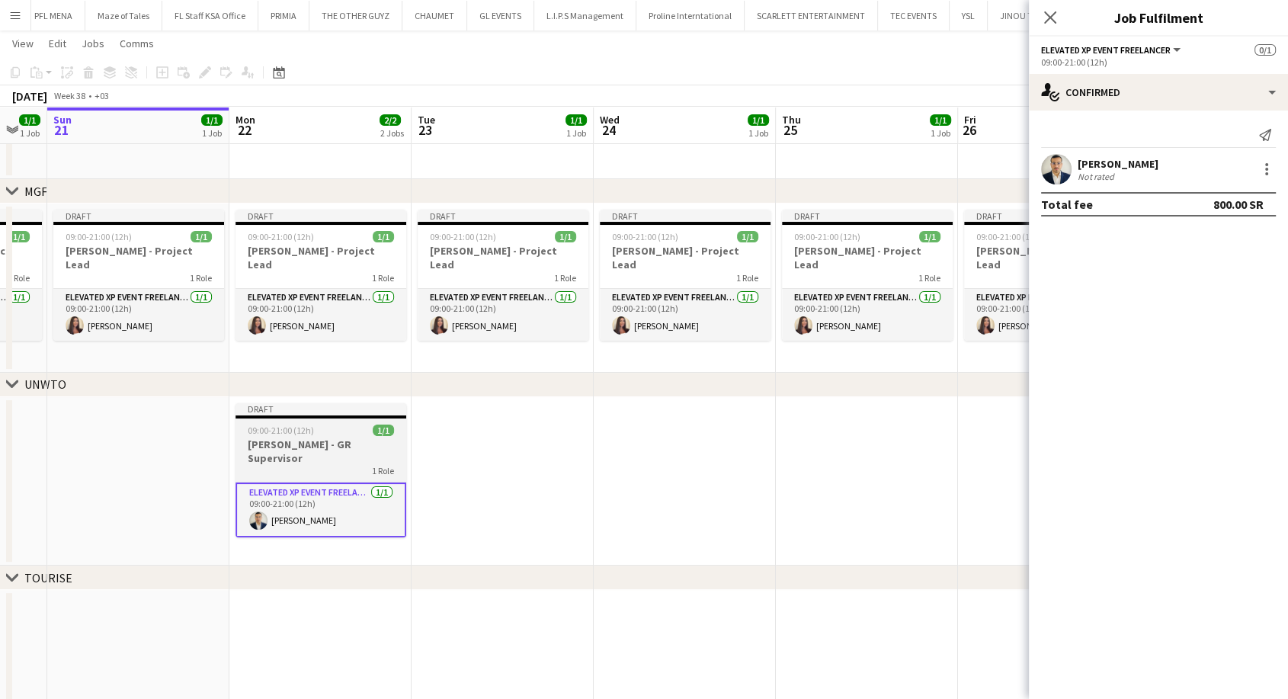
click at [325, 446] on h3 "Youssef Khiari - GR Supervisor" at bounding box center [321, 451] width 171 height 27
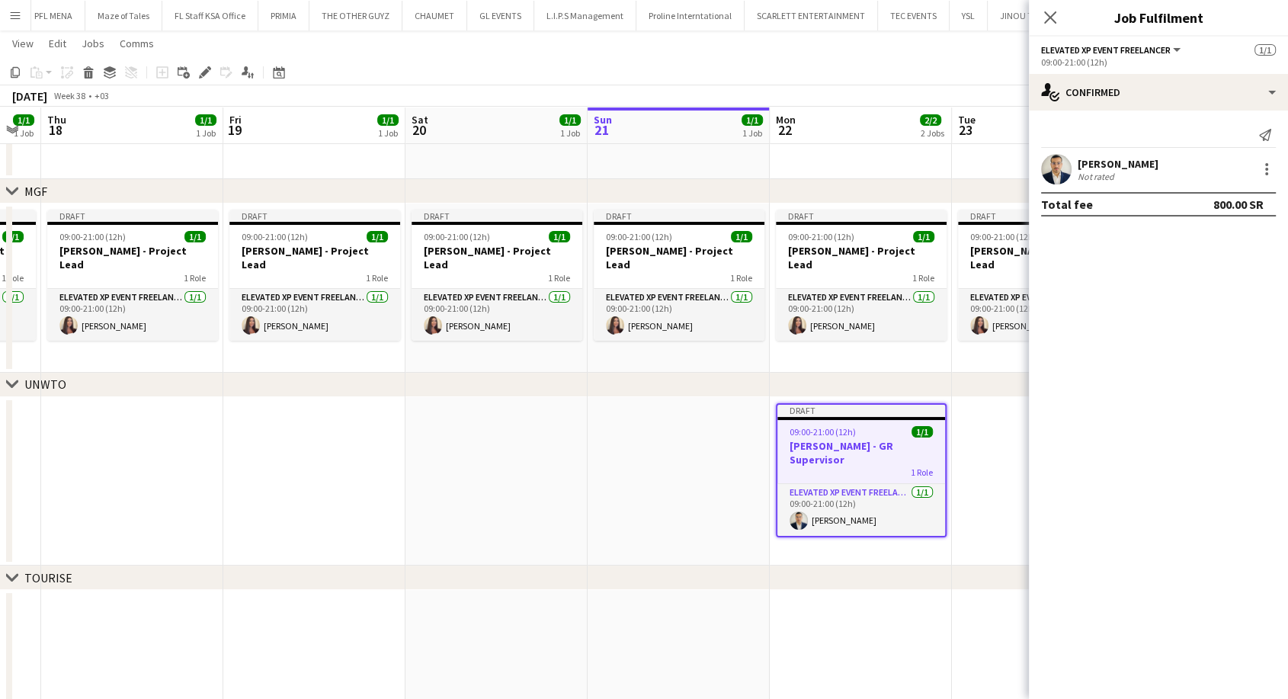
drag, startPoint x: 172, startPoint y: 435, endPoint x: 707, endPoint y: 461, distance: 535.0
click at [707, 461] on app-calendar-viewport "Mon 15 1/2 2 Jobs Tue 16 1/1 1 Job Wed 17 1/1 1 Job Thu 18 1/1 1 Job Fri 19 1/1…" at bounding box center [644, 390] width 1288 height 737
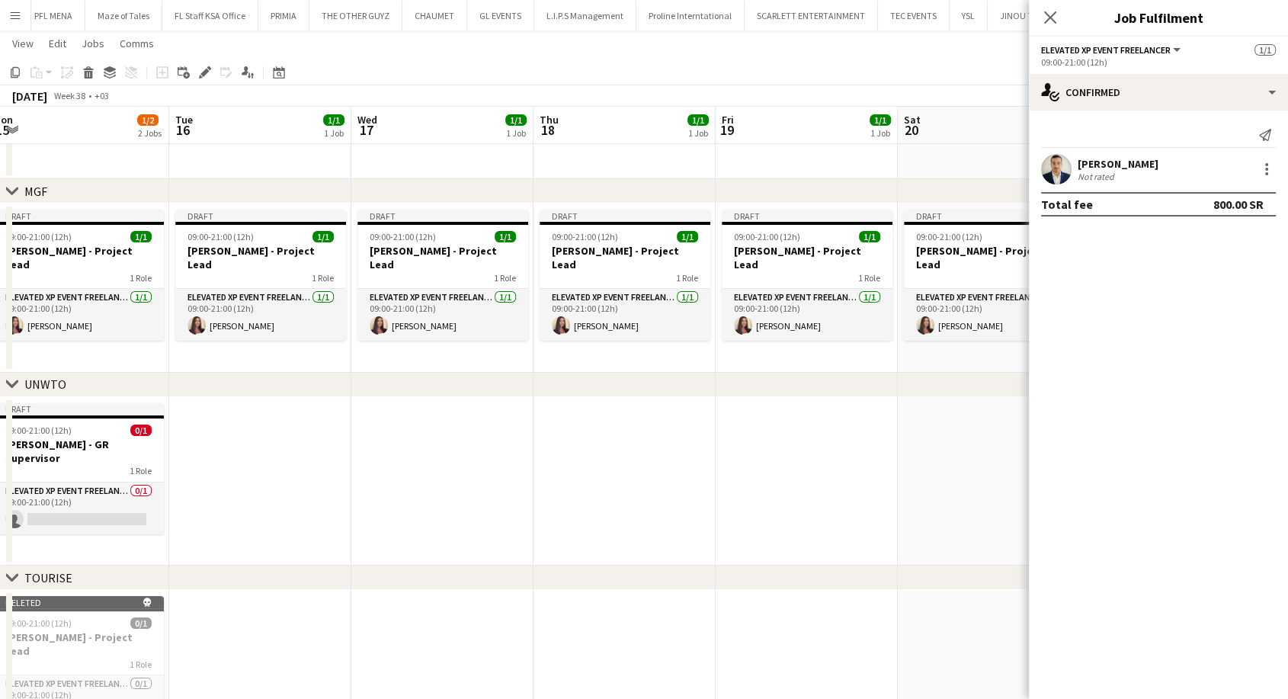
drag, startPoint x: 225, startPoint y: 473, endPoint x: 724, endPoint y: 484, distance: 499.4
click at [724, 484] on app-calendar-viewport "Fri 12 Sat 13 Sun 14 Mon 15 1/2 2 Jobs Tue 16 1/1 1 Job Wed 17 1/1 1 Job Thu 18…" at bounding box center [644, 390] width 1288 height 737
click at [60, 443] on h3 "Youssef Khiari - GR Supervisor" at bounding box center [79, 451] width 171 height 27
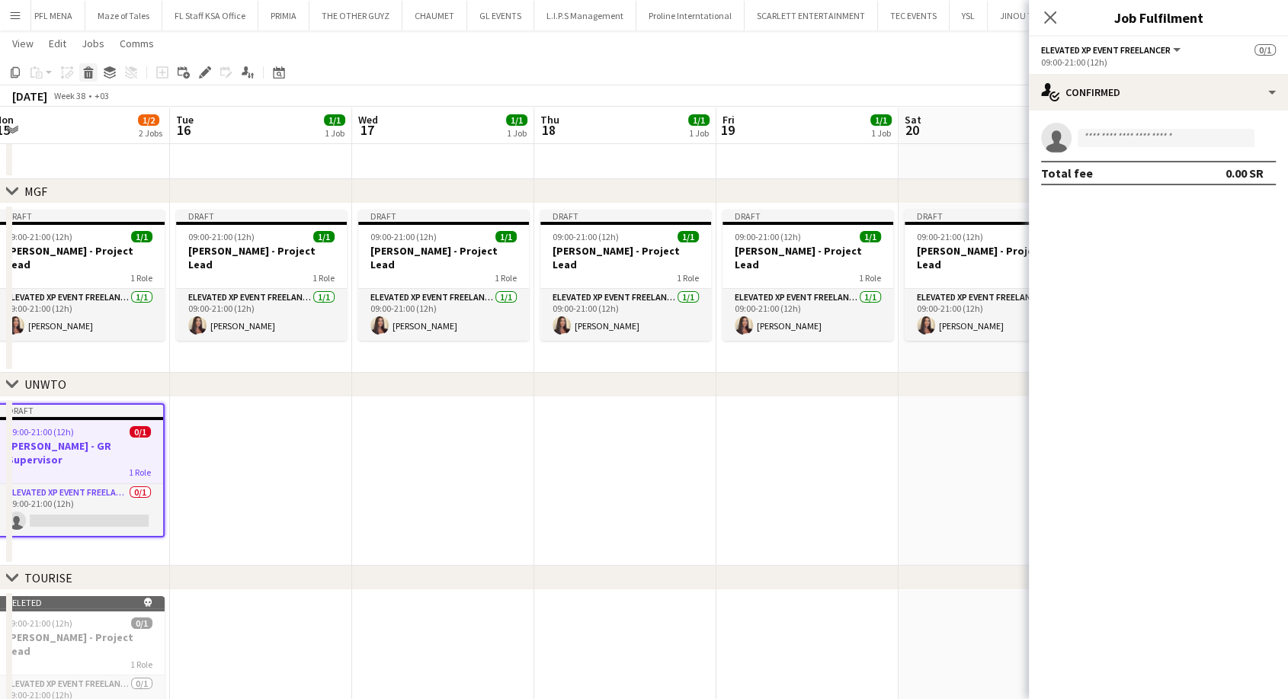
click at [87, 75] on icon at bounding box center [89, 75] width 8 height 8
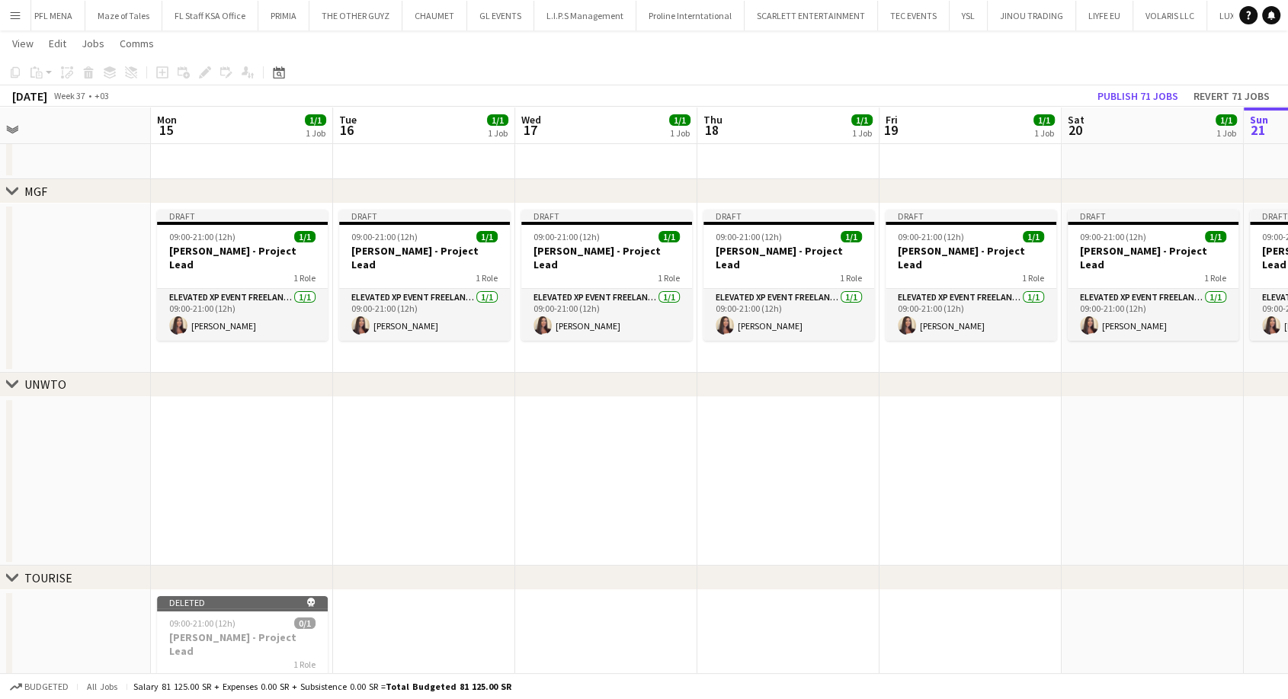
scroll to position [0, 338]
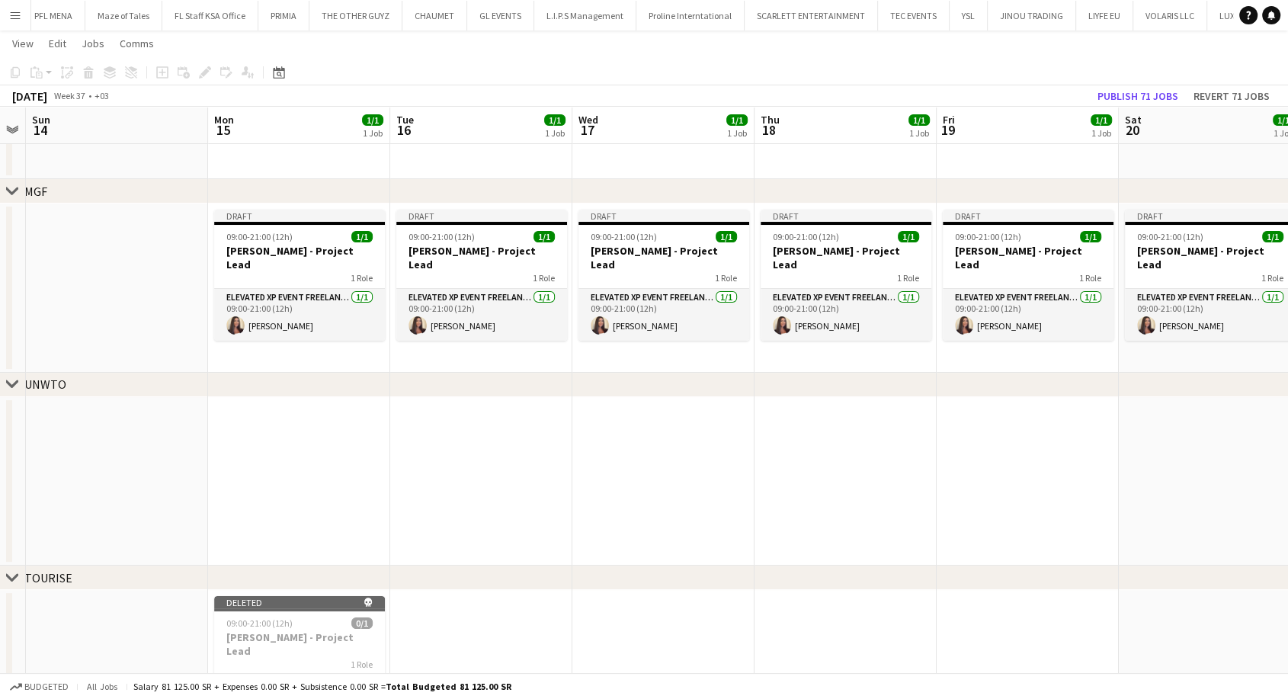
drag, startPoint x: 398, startPoint y: 509, endPoint x: 567, endPoint y: 497, distance: 169.7
click at [567, 497] on app-calendar-viewport "Fri 12 Sat 13 Sun 14 Mon 15 1/1 1 Job Tue 16 1/1 1 Job Wed 17 1/1 1 Job Thu 18 …" at bounding box center [644, 390] width 1288 height 737
click at [287, 244] on h3 "Aysel Ahmadova - Project Lead" at bounding box center [299, 257] width 171 height 27
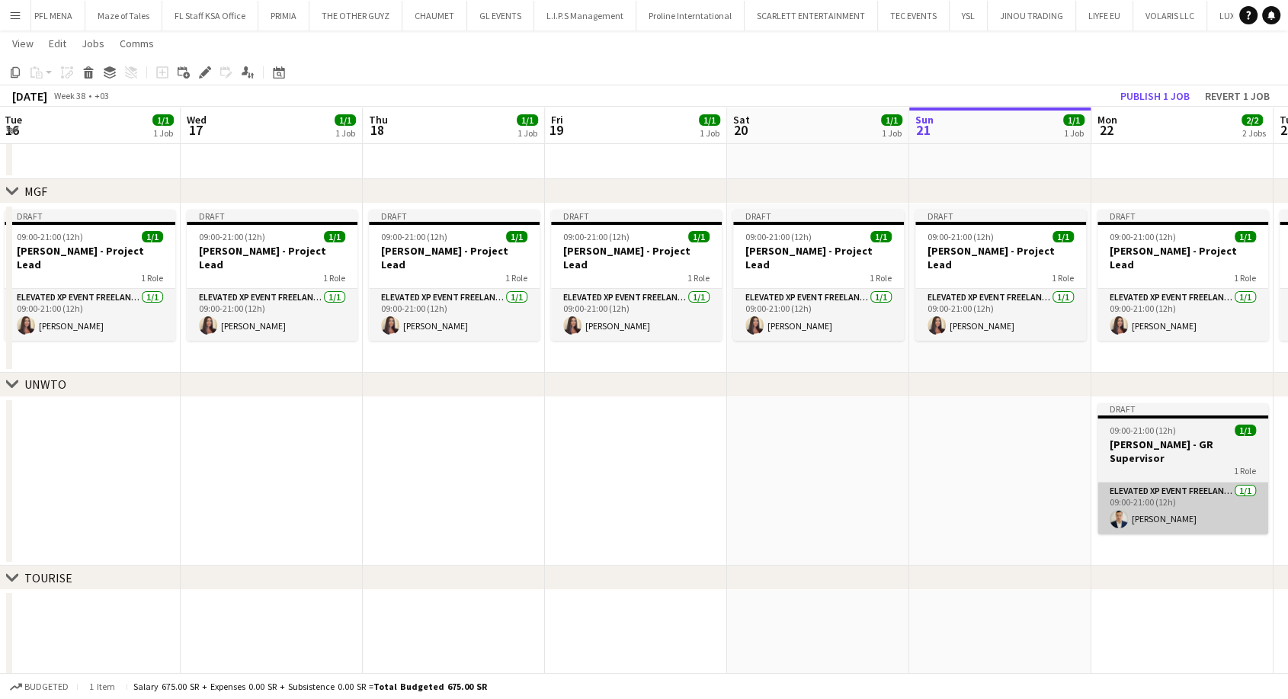
drag, startPoint x: 1184, startPoint y: 463, endPoint x: 974, endPoint y: 477, distance: 210.1
click at [572, 459] on app-calendar-viewport "Fri 12 Sat 13 Sun 14 Mon 15 1/1 1 Job Tue 16 1/1 1 Job Wed 17 1/1 1 Job Thu 18 …" at bounding box center [644, 390] width 1288 height 737
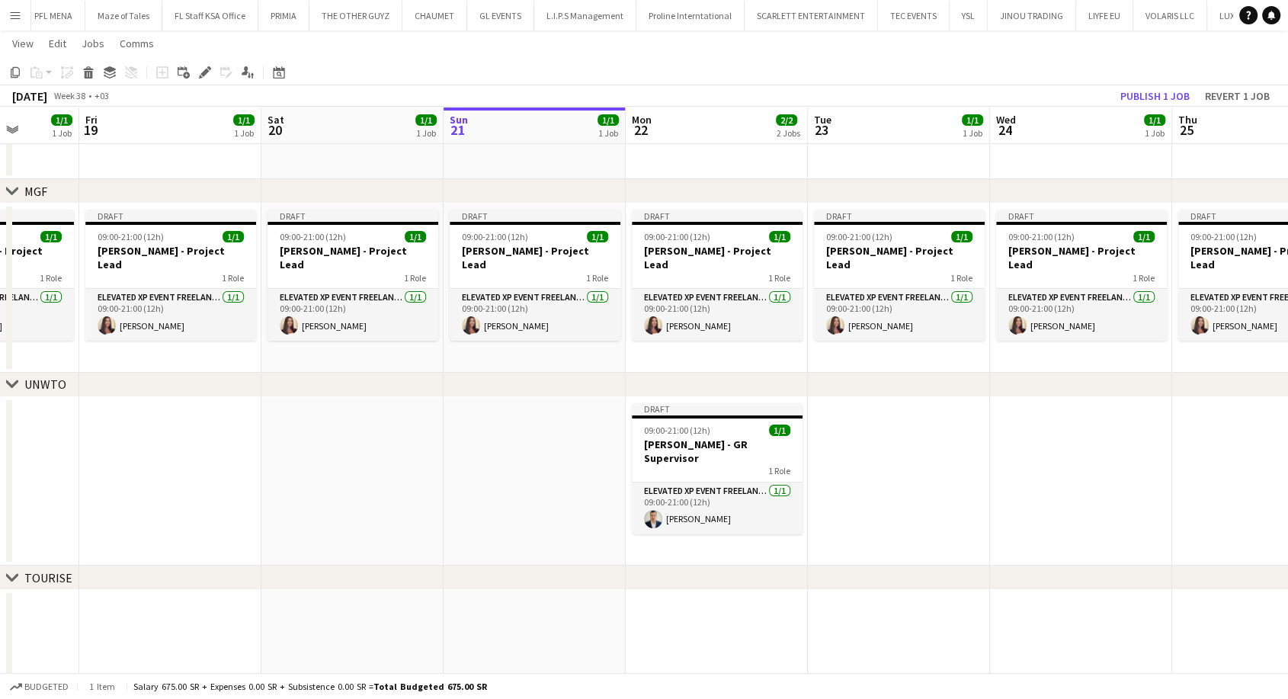
drag, startPoint x: 1126, startPoint y: 477, endPoint x: 933, endPoint y: 470, distance: 193.0
click at [933, 470] on app-calendar-viewport "Mon 15 1/1 1 Job Tue 16 1/1 1 Job Wed 17 1/1 1 Job Thu 18 1/1 1 Job Fri 19 1/1 …" at bounding box center [644, 390] width 1288 height 737
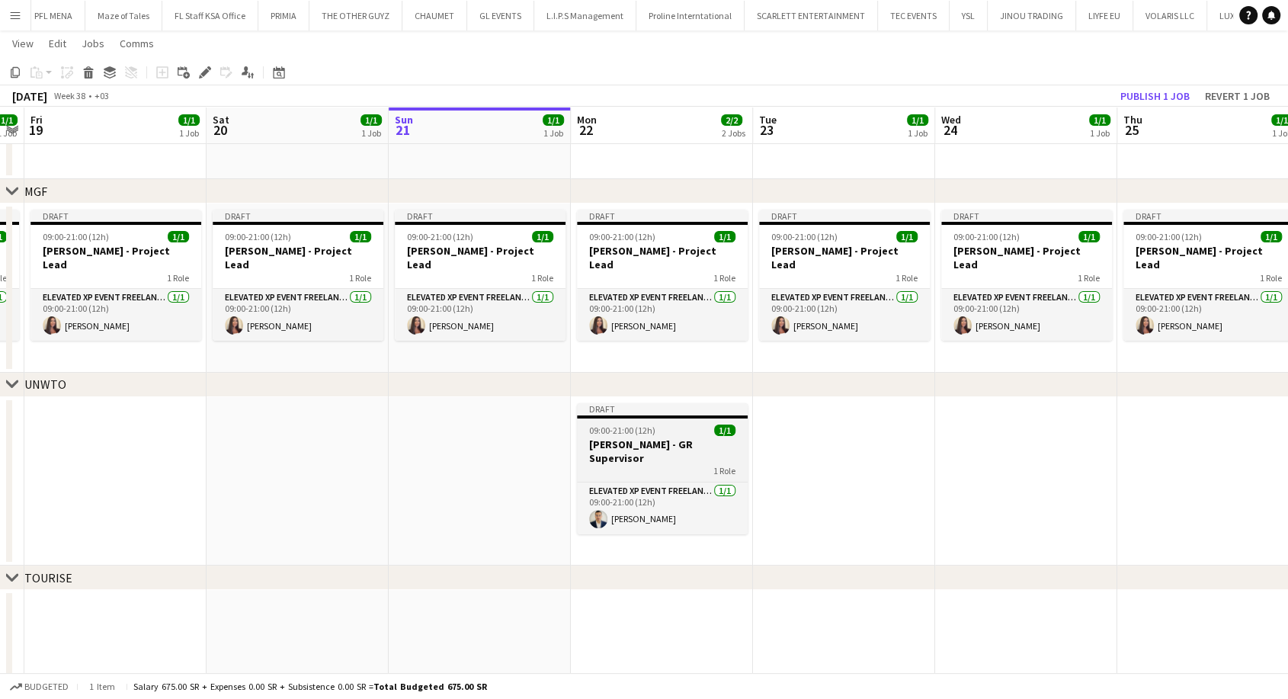
click at [649, 438] on h3 "Youssef Khiari - GR Supervisor" at bounding box center [662, 451] width 171 height 27
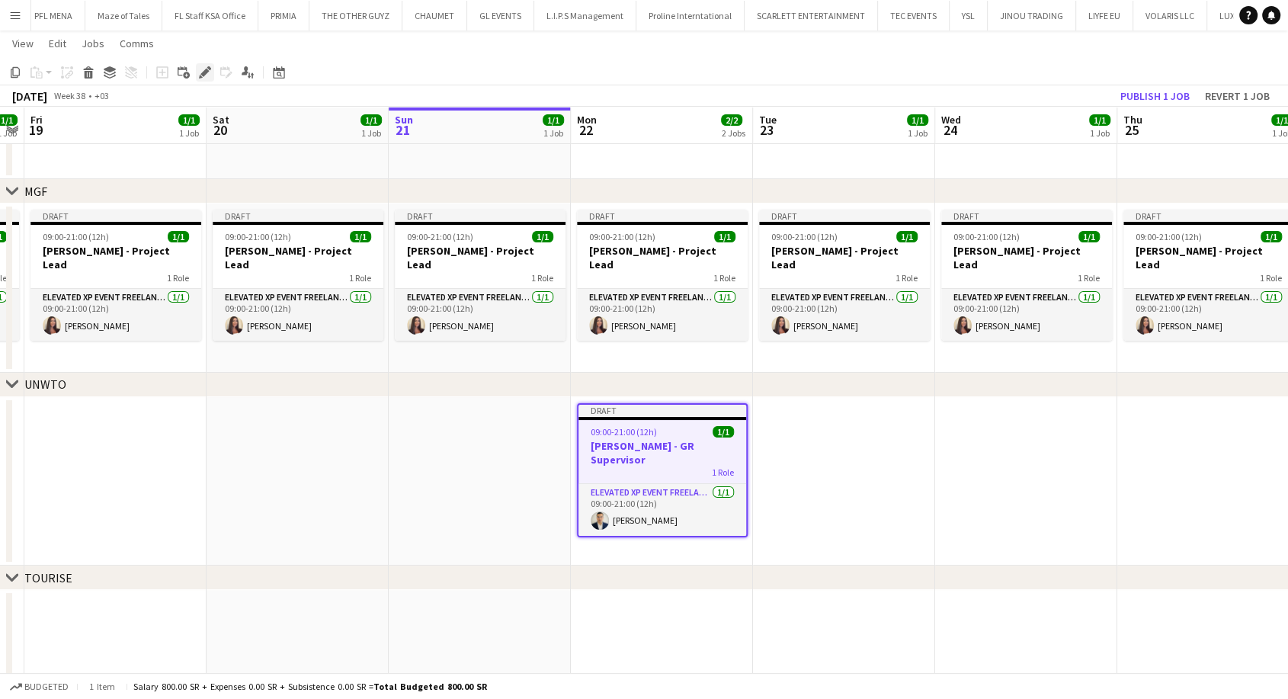
click at [207, 74] on icon "Edit" at bounding box center [205, 72] width 12 height 12
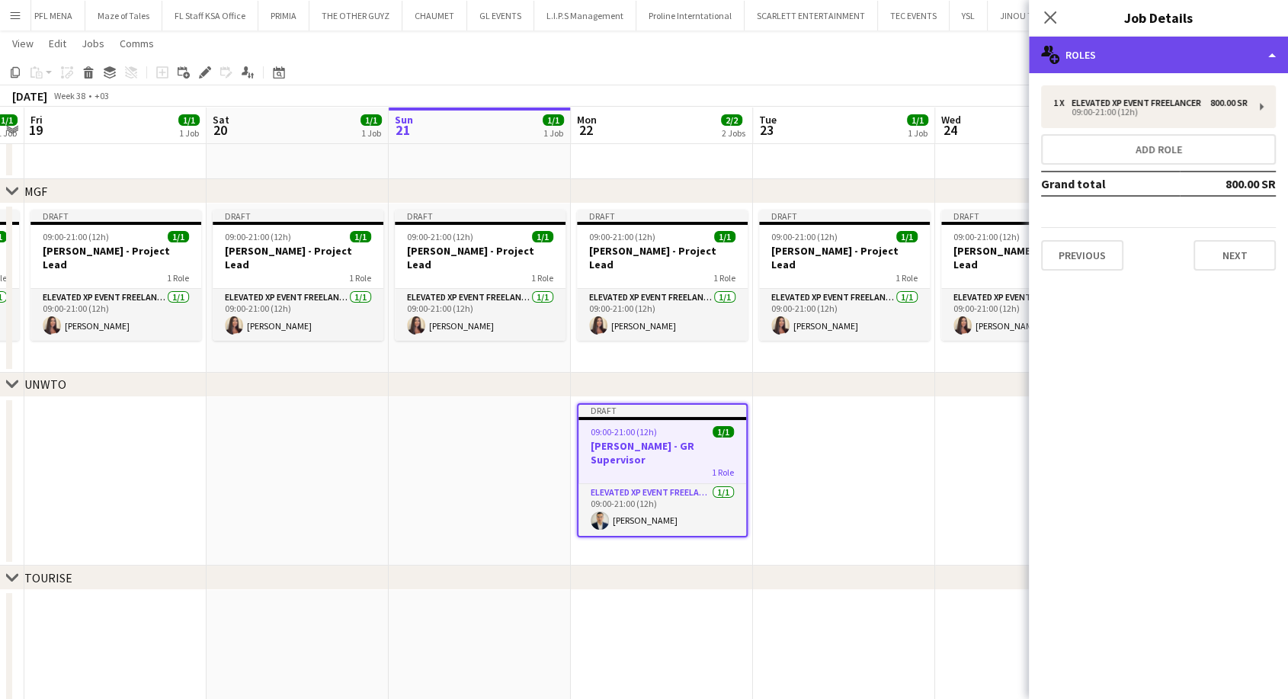
click at [1150, 56] on div "multiple-users-add Roles" at bounding box center [1158, 55] width 259 height 37
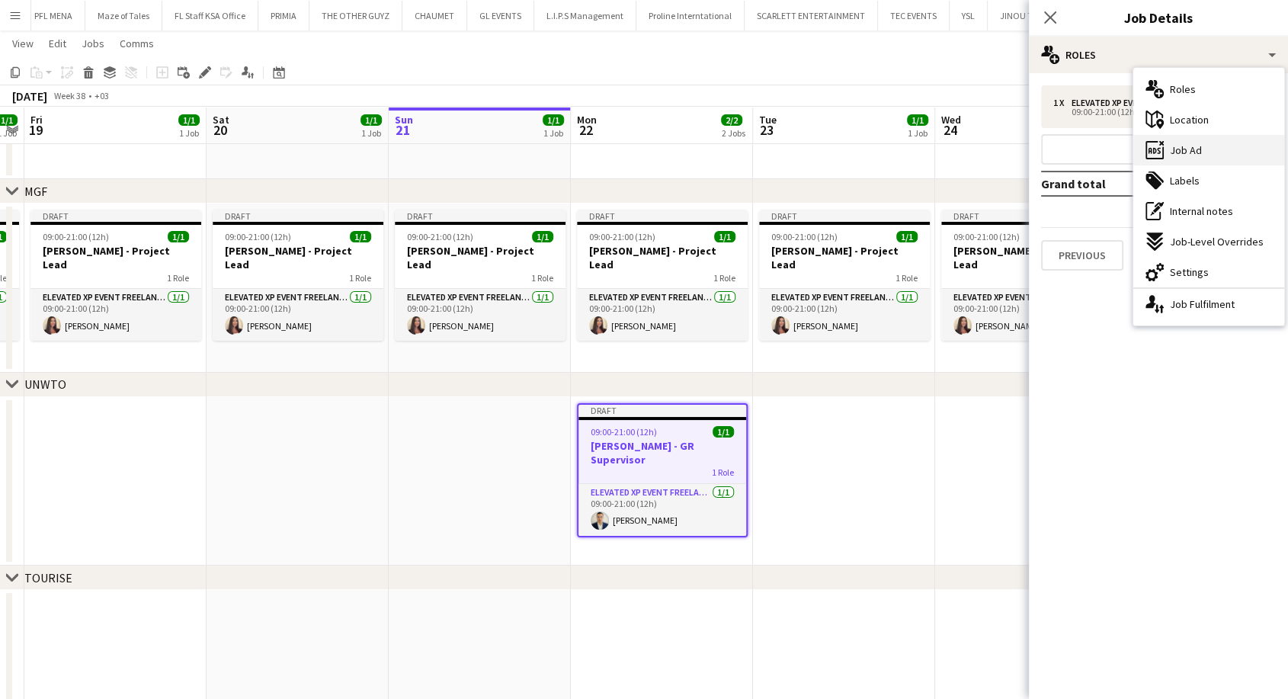
click at [1218, 147] on div "ads-window Job Ad" at bounding box center [1209, 150] width 151 height 30
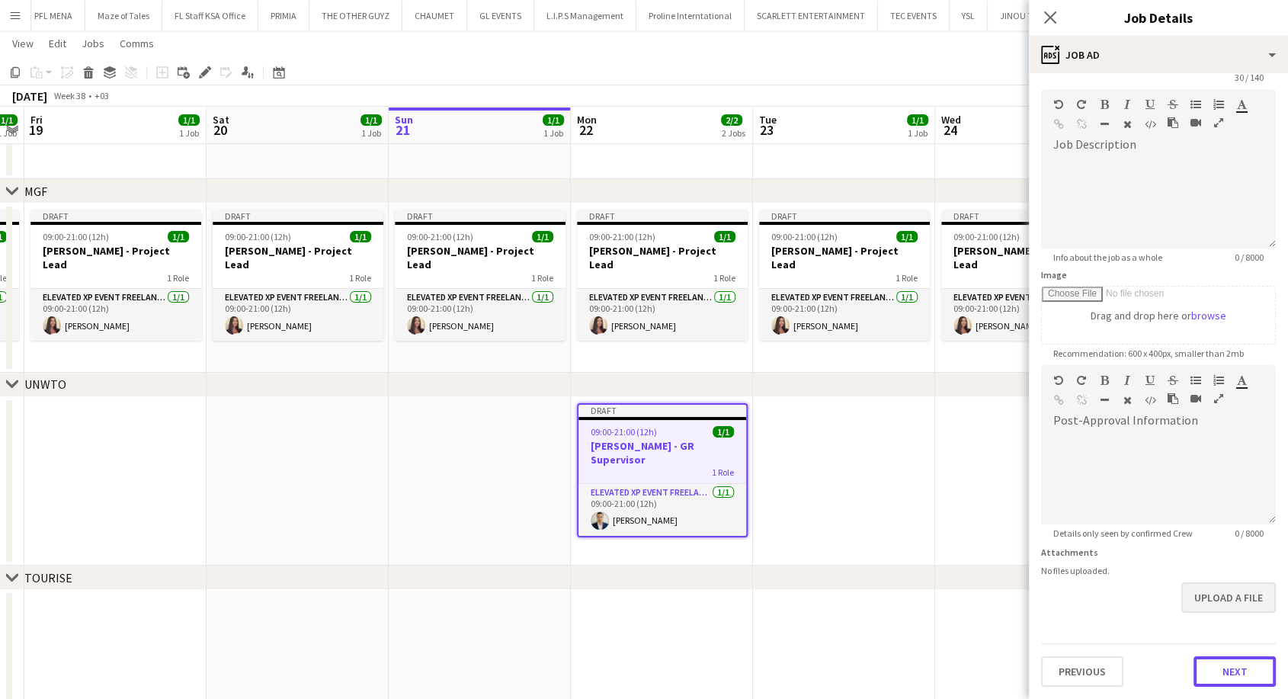
scroll to position [54, 0]
click at [1202, 604] on form "**********" at bounding box center [1158, 359] width 259 height 656
click at [1219, 661] on button "Next" at bounding box center [1235, 672] width 82 height 30
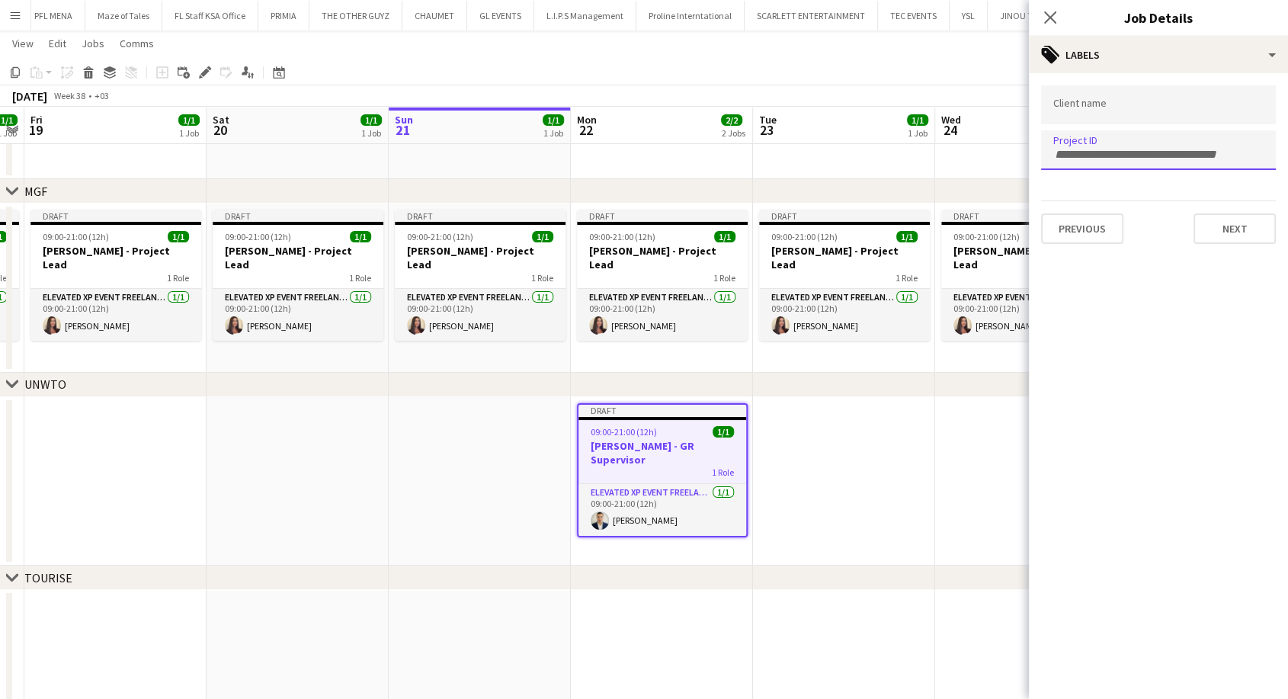
click at [1080, 155] on div at bounding box center [1158, 149] width 235 height 39
paste input "**********"
type input "**********"
click at [1082, 105] on input "Type to search client labels..." at bounding box center [1158, 110] width 210 height 14
type input "**********"
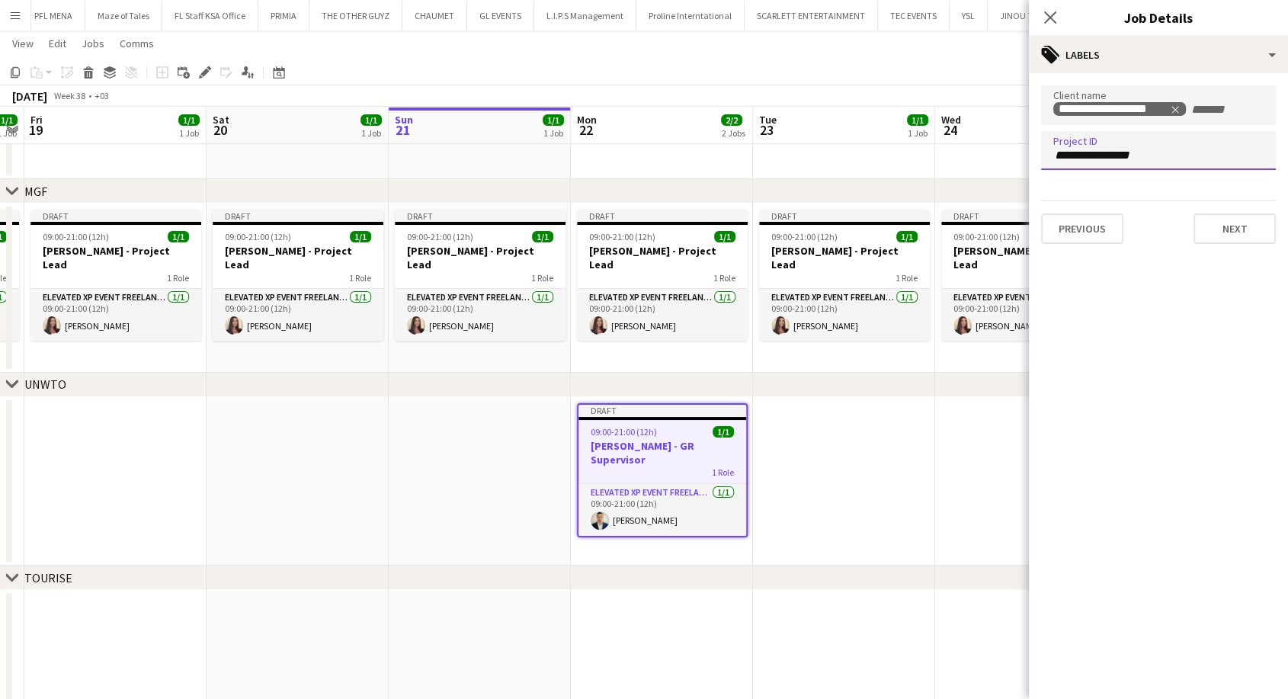
drag, startPoint x: 1157, startPoint y: 158, endPoint x: 1036, endPoint y: 160, distance: 121.2
click at [1036, 160] on form "**********" at bounding box center [1158, 164] width 259 height 159
click at [1229, 219] on button "Next" at bounding box center [1235, 228] width 82 height 30
type input "*******"
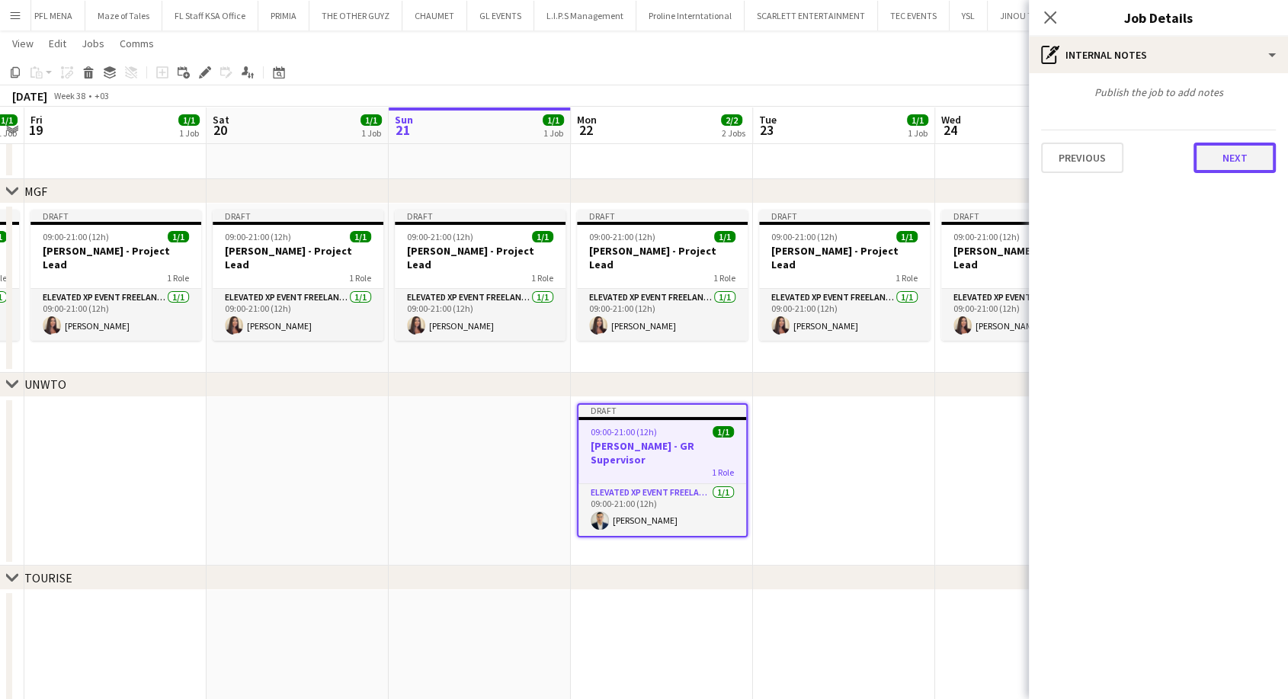
click at [1241, 155] on button "Next" at bounding box center [1235, 158] width 82 height 30
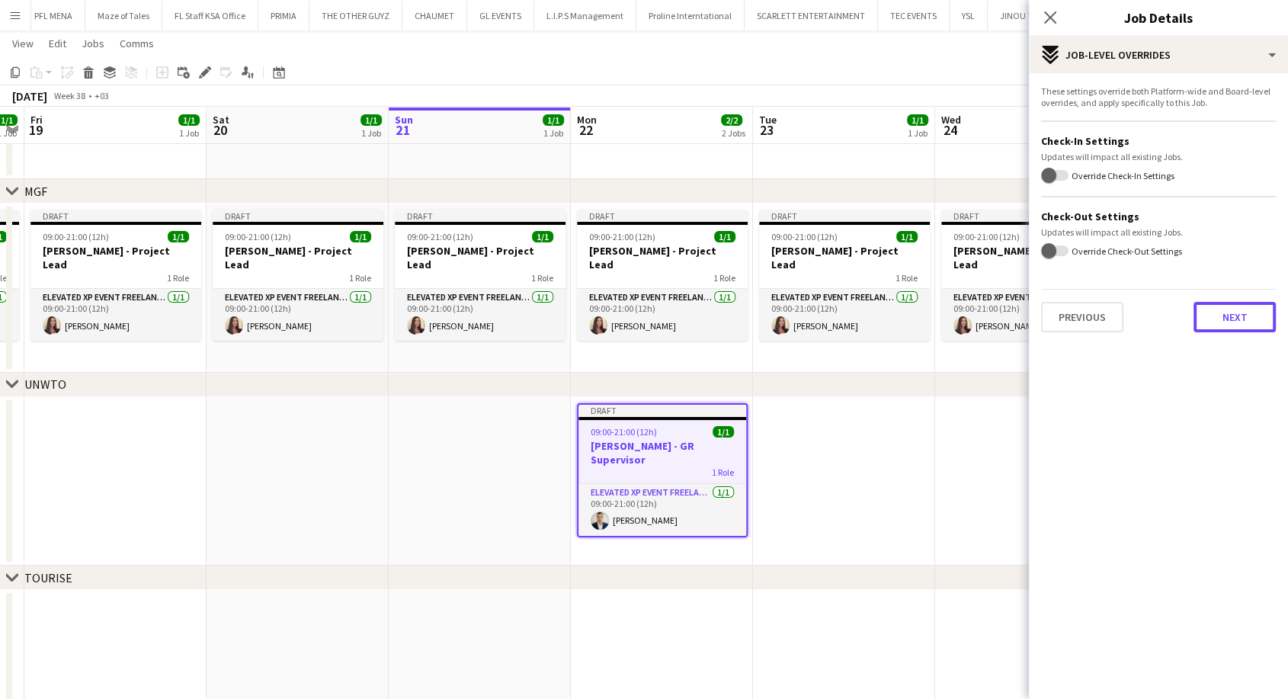
click at [1247, 318] on button "Next" at bounding box center [1235, 317] width 82 height 30
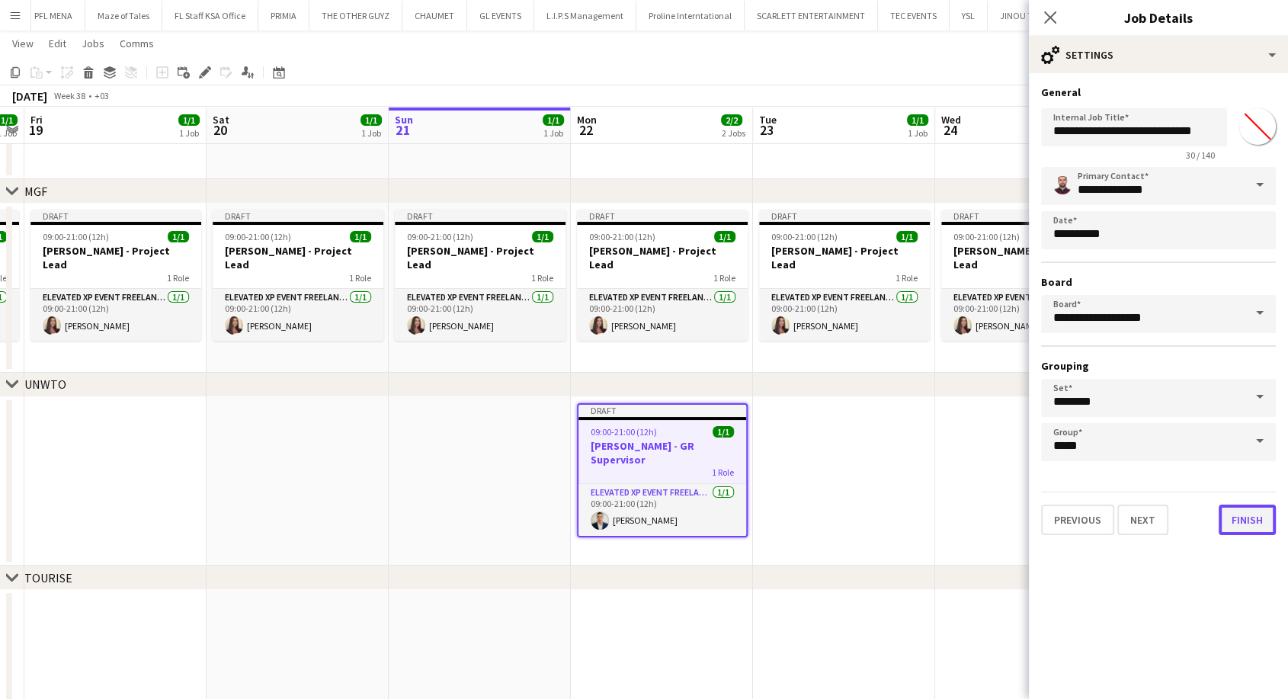
click at [1252, 526] on button "Finish" at bounding box center [1247, 520] width 57 height 30
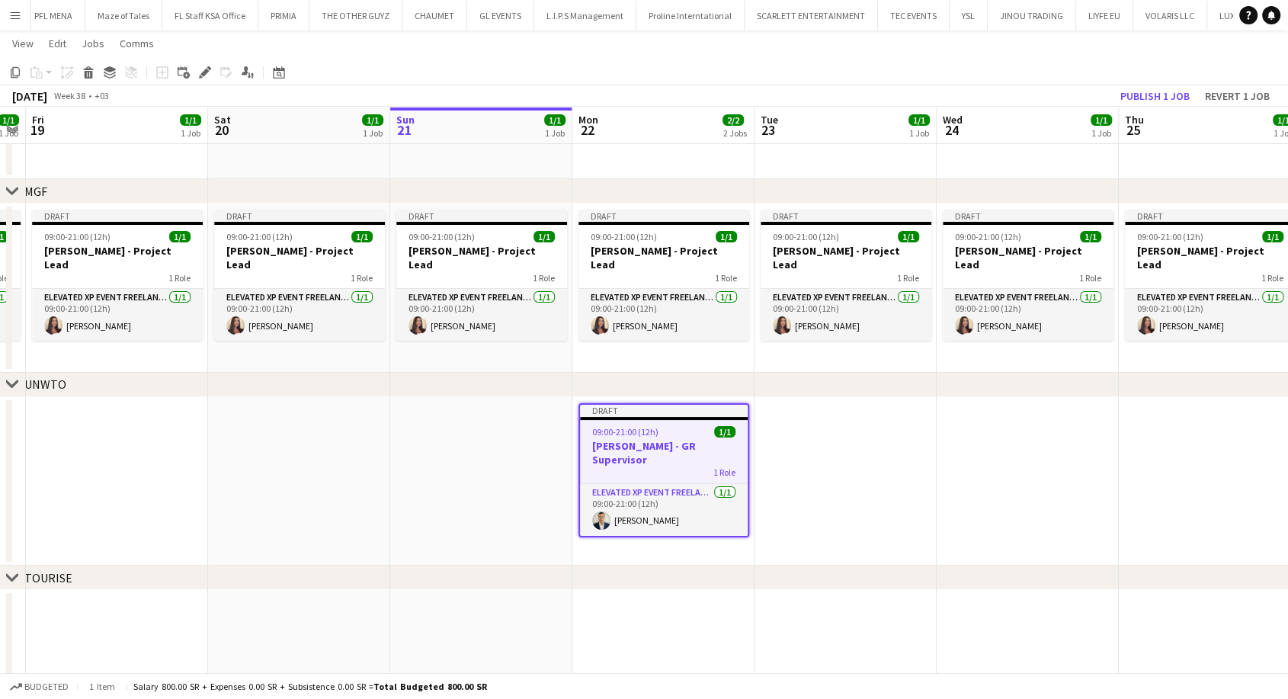
click at [884, 479] on app-date-cell at bounding box center [846, 481] width 182 height 169
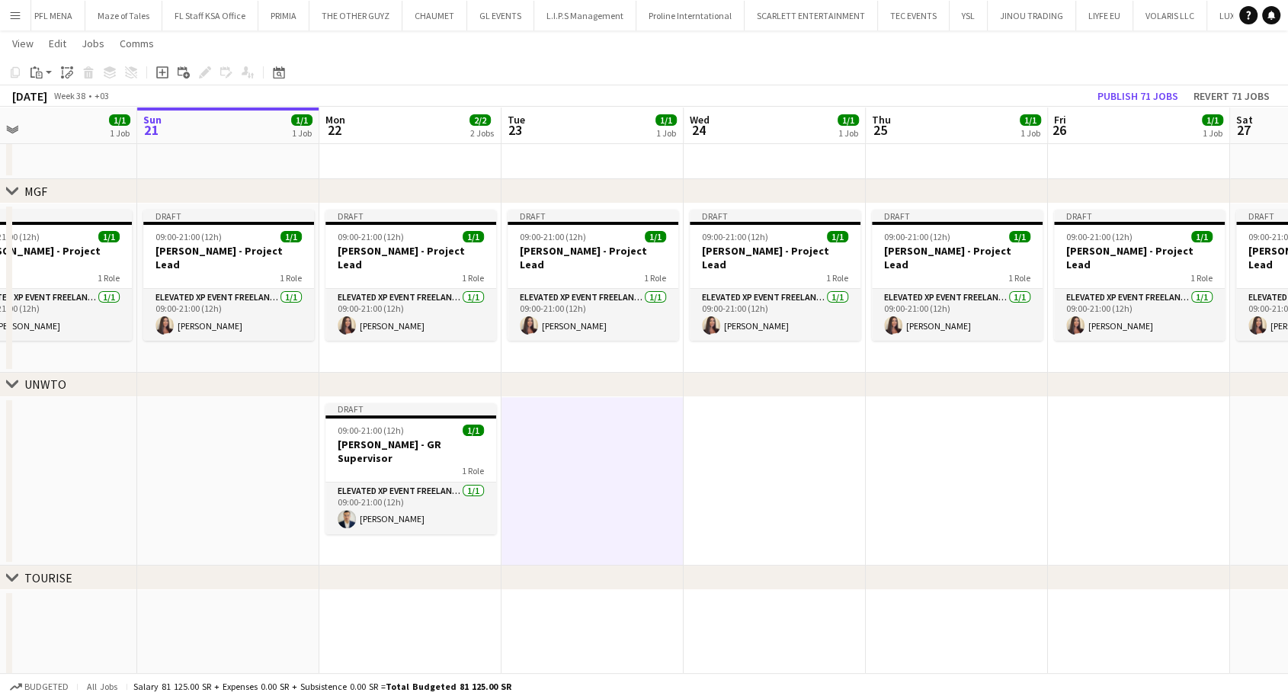
scroll to position [0, 598]
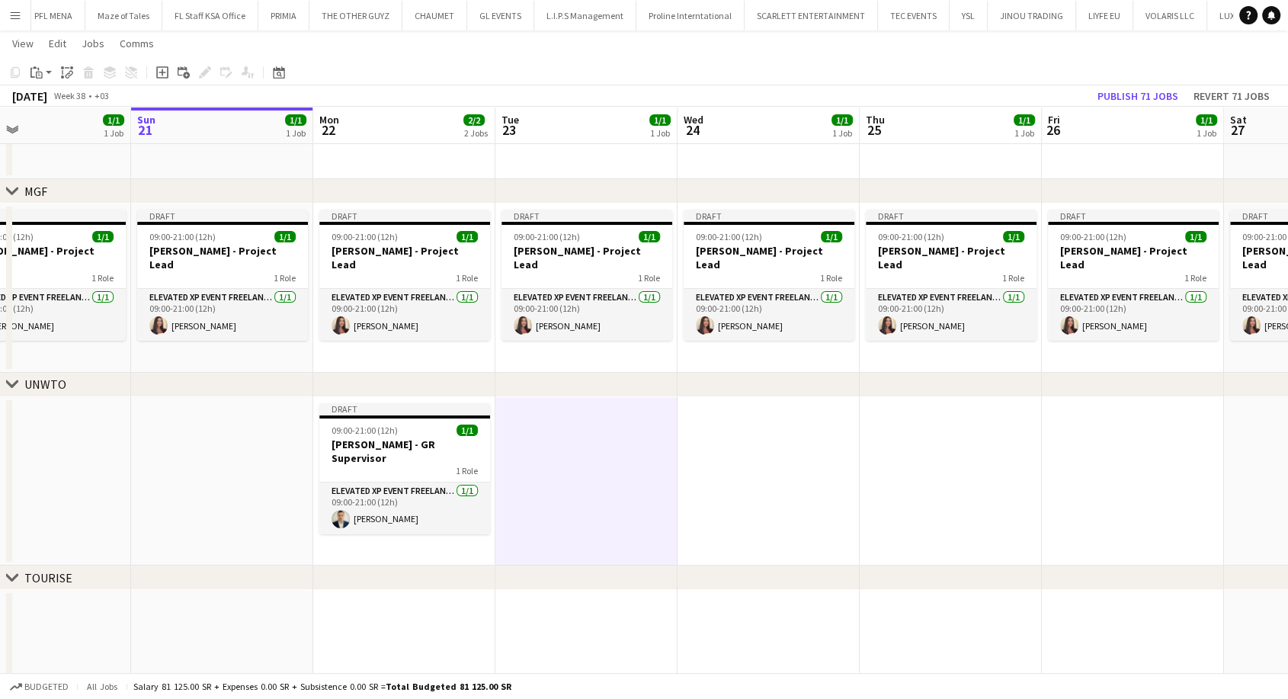
drag, startPoint x: 878, startPoint y: 479, endPoint x: 620, endPoint y: 475, distance: 258.5
click at [620, 475] on app-calendar-viewport "Wed 17 1/1 1 Job Thu 18 1/1 1 Job Fri 19 1/1 1 Job Sat 20 1/1 1 Job Sun 21 1/1 …" at bounding box center [644, 390] width 1288 height 737
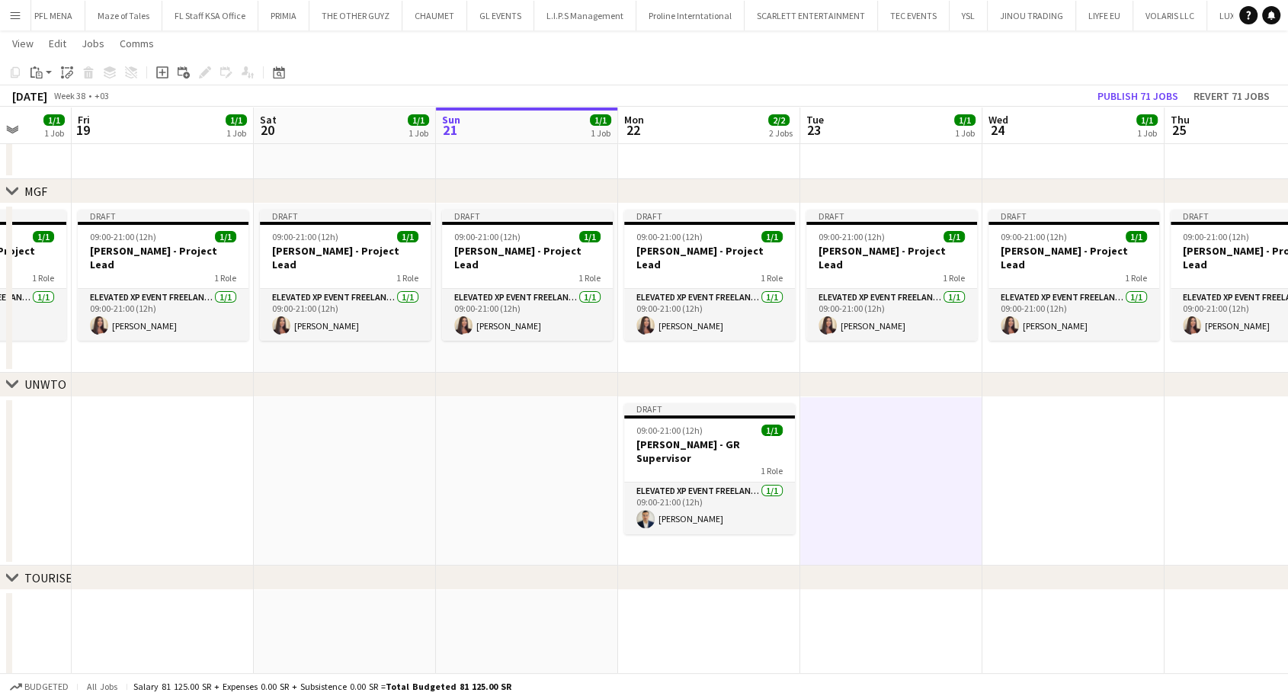
drag, startPoint x: 210, startPoint y: 480, endPoint x: 732, endPoint y: 437, distance: 523.2
click at [730, 438] on app-calendar-viewport "Wed 17 1/1 1 Job Thu 18 1/1 1 Job Fri 19 1/1 1 Job Sat 20 1/1 1 Job Sun 21 1/1 …" at bounding box center [644, 390] width 1288 height 737
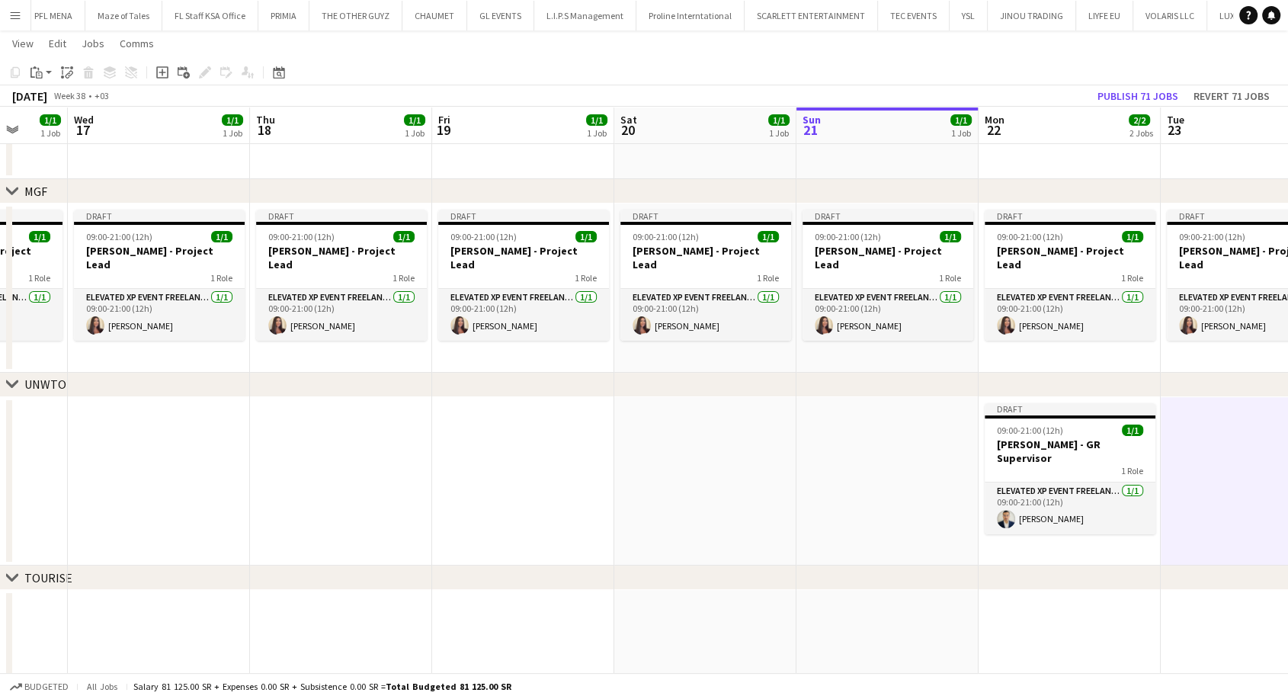
drag, startPoint x: 451, startPoint y: 459, endPoint x: 624, endPoint y: 467, distance: 173.2
click at [733, 453] on app-calendar-viewport "Mon 15 1/1 1 Job Tue 16 1/1 1 Job Wed 17 1/1 1 Job Thu 18 1/1 1 Job Fri 19 1/1 …" at bounding box center [644, 390] width 1288 height 737
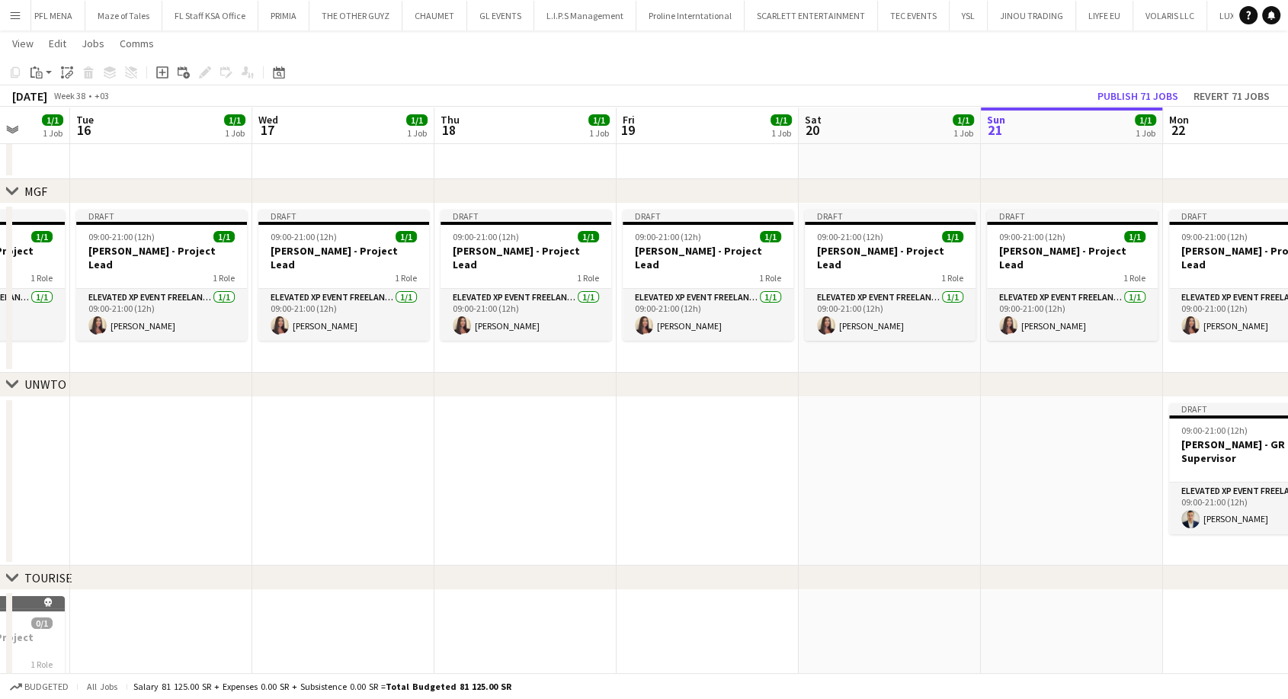
drag, startPoint x: 406, startPoint y: 505, endPoint x: 530, endPoint y: 510, distance: 124.4
click at [526, 510] on app-calendar-viewport "Sat 13 Sun 14 Mon 15 1/1 1 Job Tue 16 1/1 1 Job Wed 17 1/1 1 Job Thu 18 1/1 1 J…" at bounding box center [644, 390] width 1288 height 737
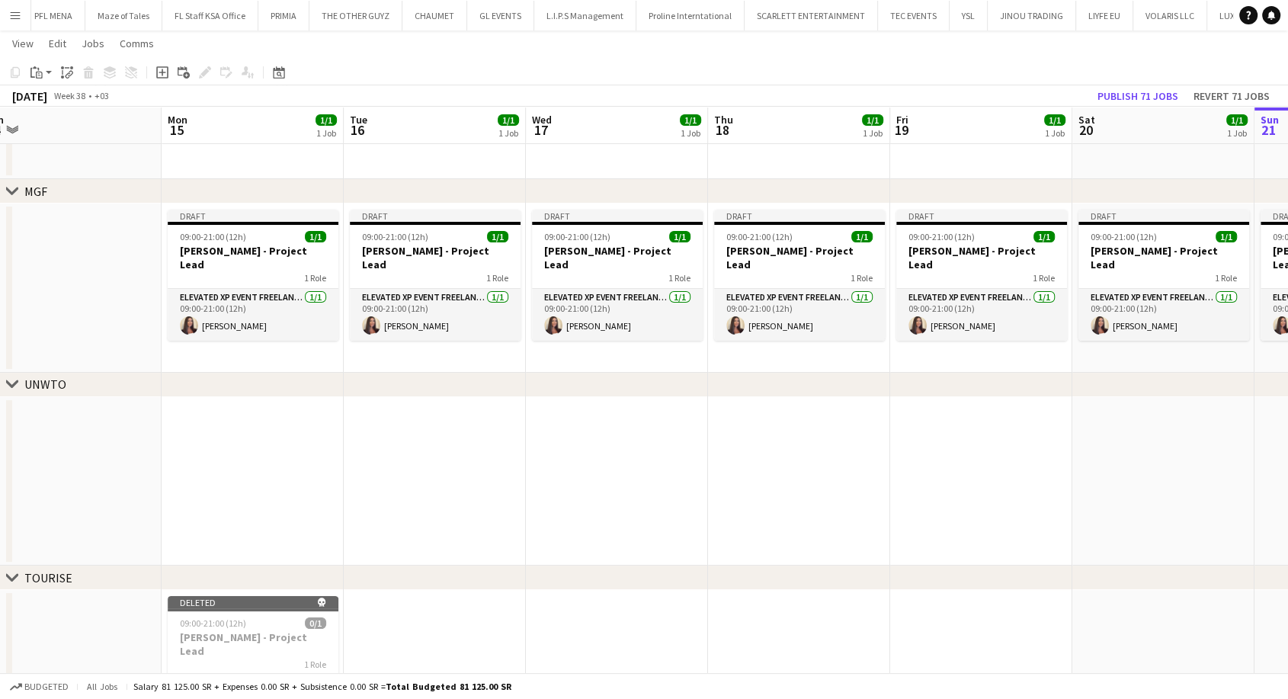
drag, startPoint x: 234, startPoint y: 496, endPoint x: 527, endPoint y: 498, distance: 292.7
click at [537, 499] on app-calendar-viewport "Fri 12 Sat 13 Sun 14 Mon 15 1/1 1 Job Tue 16 1/1 1 Job Wed 17 1/1 1 Job Thu 18 …" at bounding box center [644, 390] width 1288 height 737
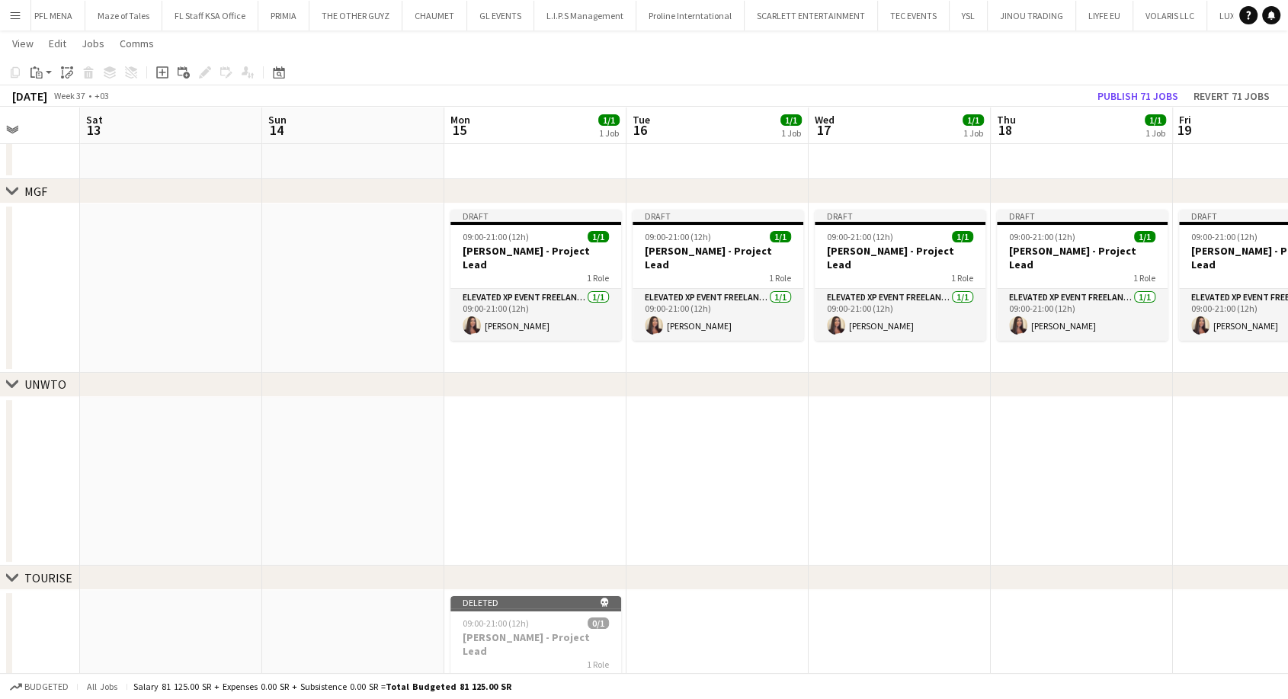
drag, startPoint x: 489, startPoint y: 501, endPoint x: 463, endPoint y: 497, distance: 26.2
click at [463, 497] on app-calendar-viewport "Wed 10 Thu 11 Fri 12 Sat 13 Sun 14 Mon 15 1/1 1 Job Tue 16 1/1 1 Job Wed 17 1/1…" at bounding box center [644, 390] width 1288 height 737
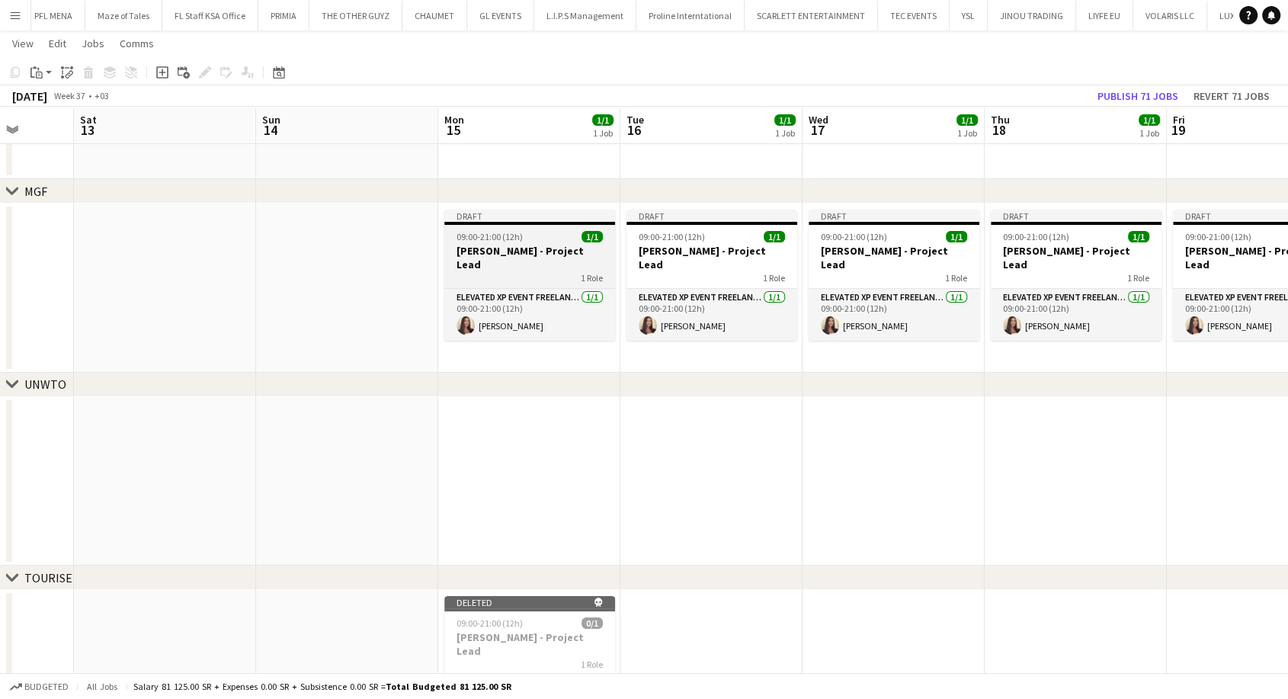
click at [518, 256] on h3 "Aysel Ahmadova - Project Lead" at bounding box center [529, 257] width 171 height 27
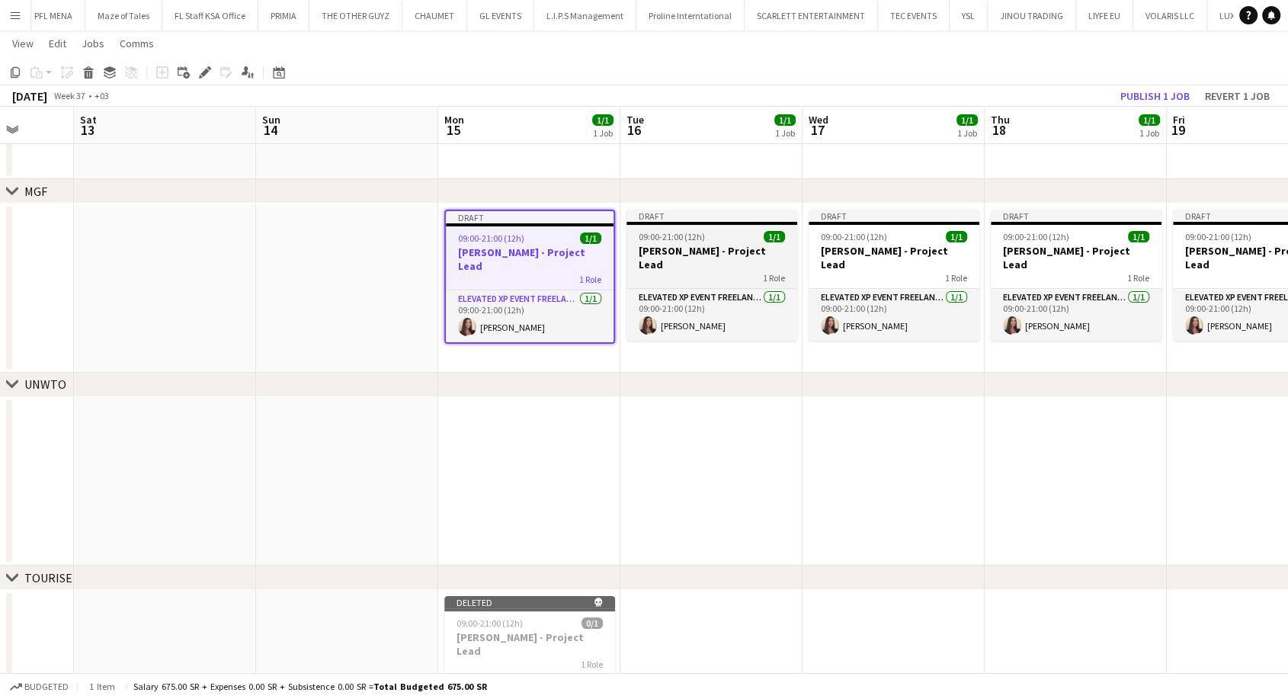
click at [695, 250] on h3 "Aysel Ahmadova - Project Lead" at bounding box center [712, 257] width 171 height 27
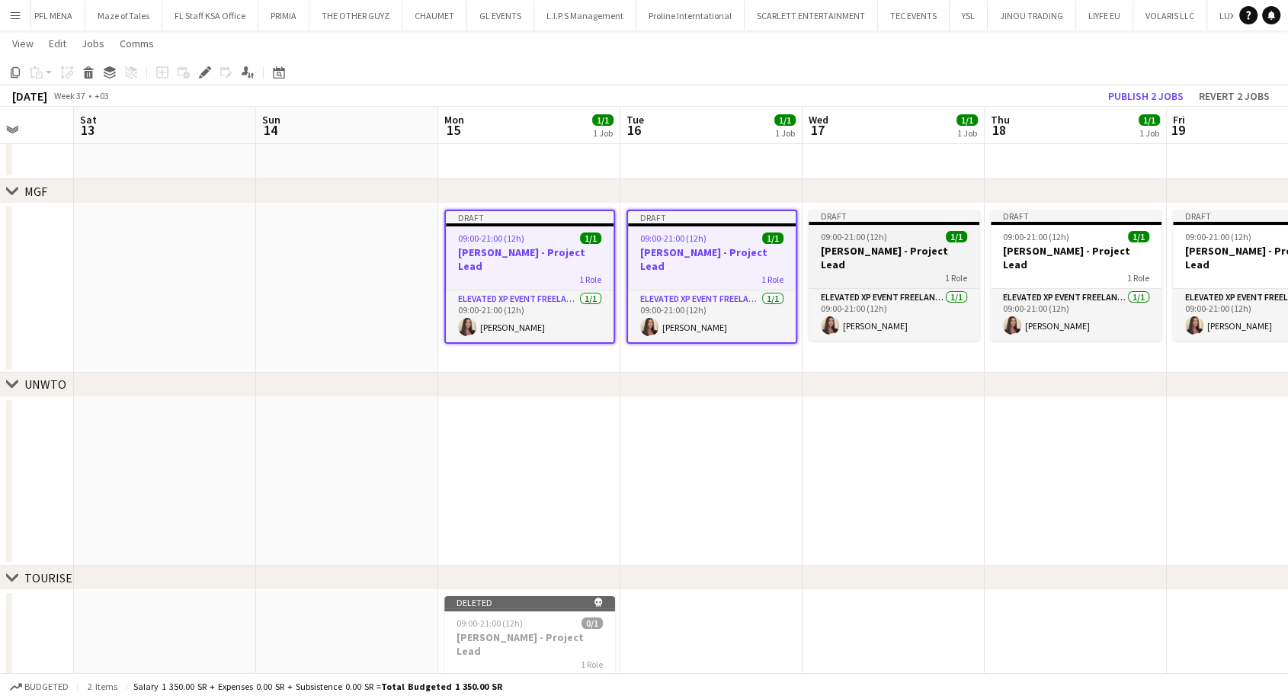
click at [843, 242] on app-job-card "Draft 09:00-21:00 (12h) 1/1 Aysel Ahmadova - Project Lead 1 Role Elevated XP Ev…" at bounding box center [894, 275] width 171 height 131
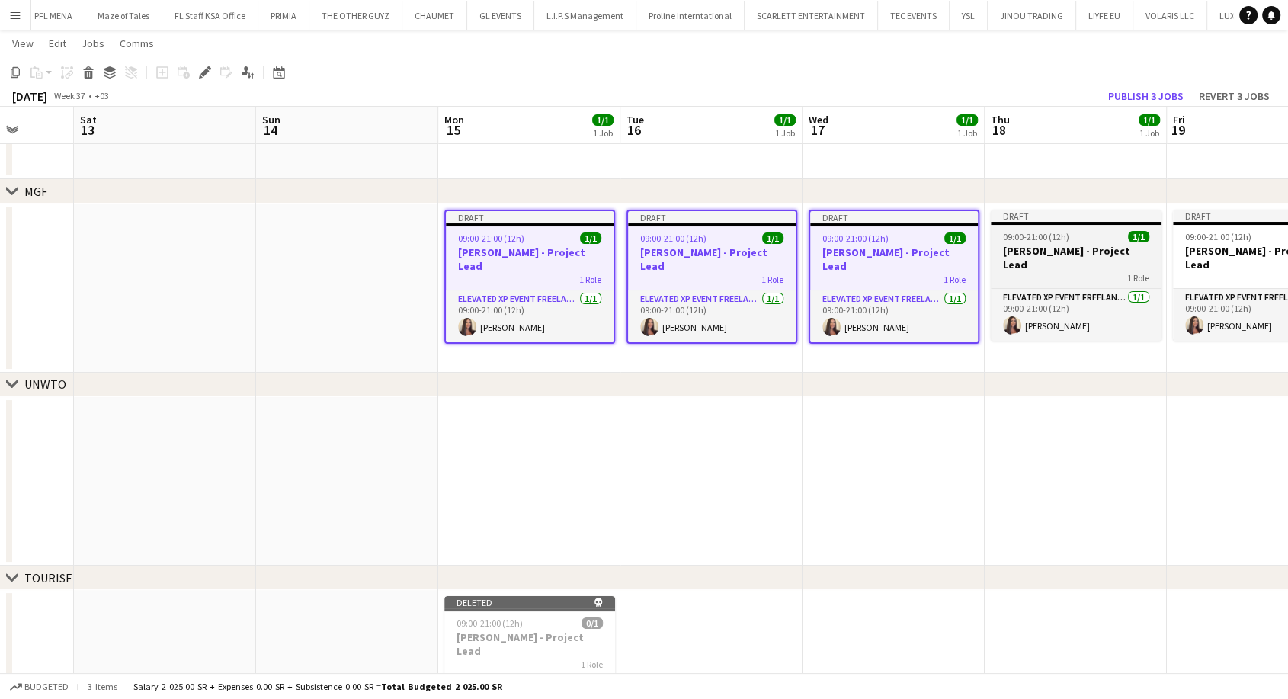
click at [1020, 252] on h3 "Aysel Ahmadova - Project Lead" at bounding box center [1076, 257] width 171 height 27
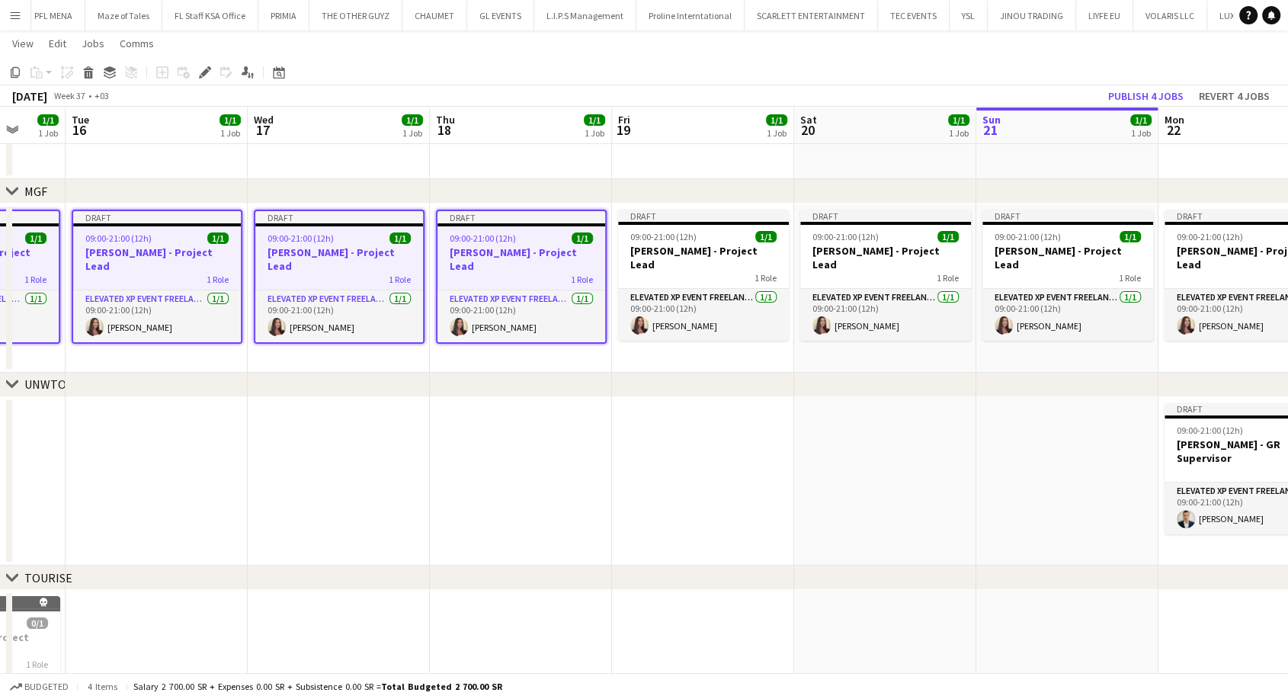
drag, startPoint x: 1034, startPoint y: 247, endPoint x: 476, endPoint y: 253, distance: 557.3
click at [478, 253] on app-calendar-viewport "Fri 12 Sat 13 Sun 14 Mon 15 1/1 1 Job Tue 16 1/1 1 Job Wed 17 1/1 1 Job Thu 18 …" at bounding box center [644, 390] width 1288 height 737
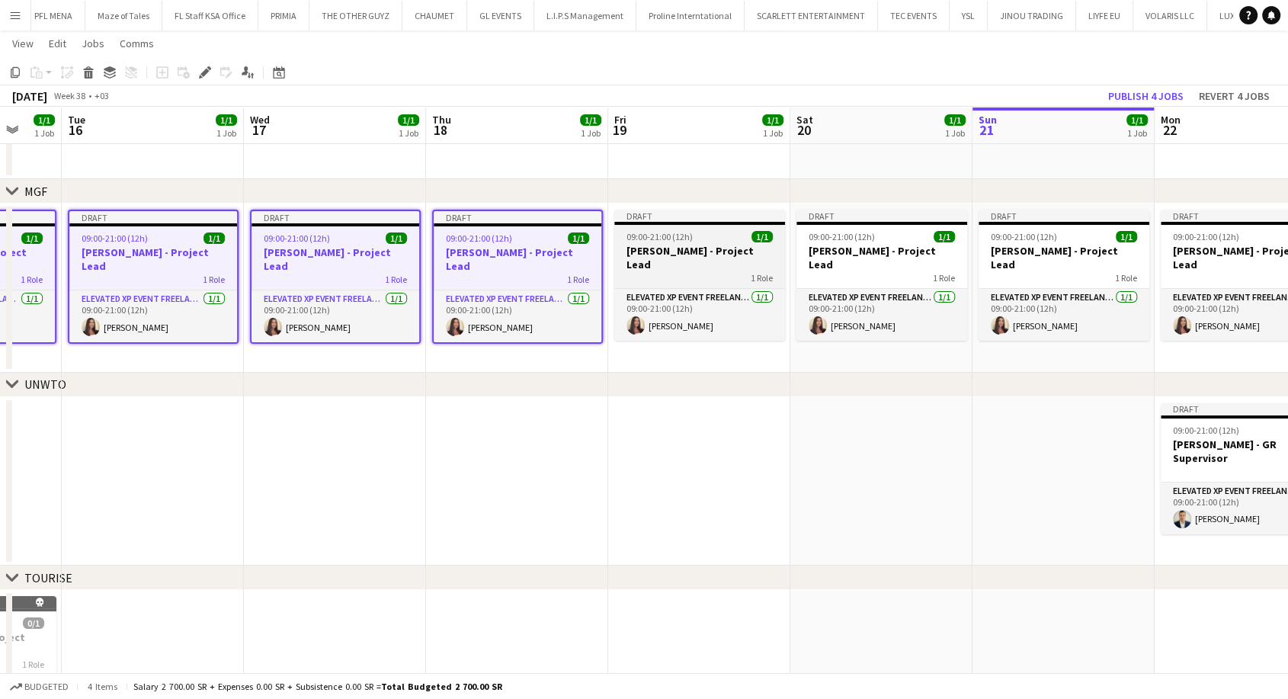
click at [691, 247] on h3 "Aysel Ahmadova - Project Lead" at bounding box center [699, 257] width 171 height 27
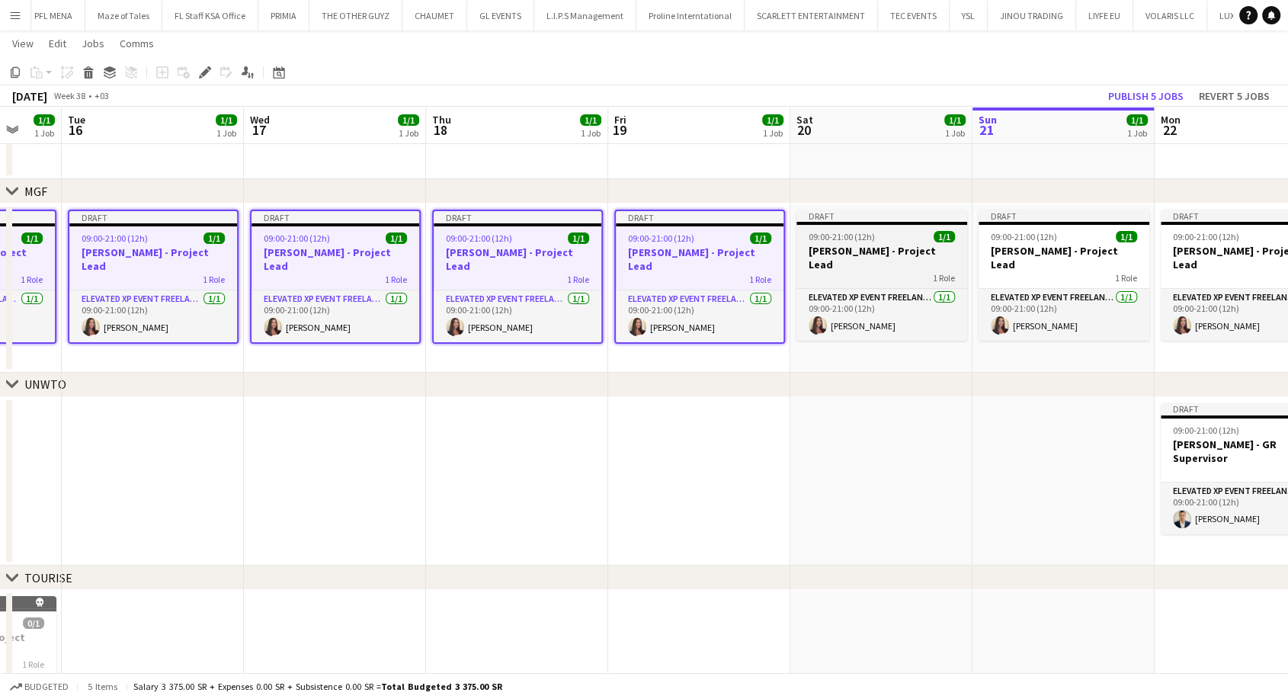
click at [841, 249] on h3 "Aysel Ahmadova - Project Lead" at bounding box center [882, 257] width 171 height 27
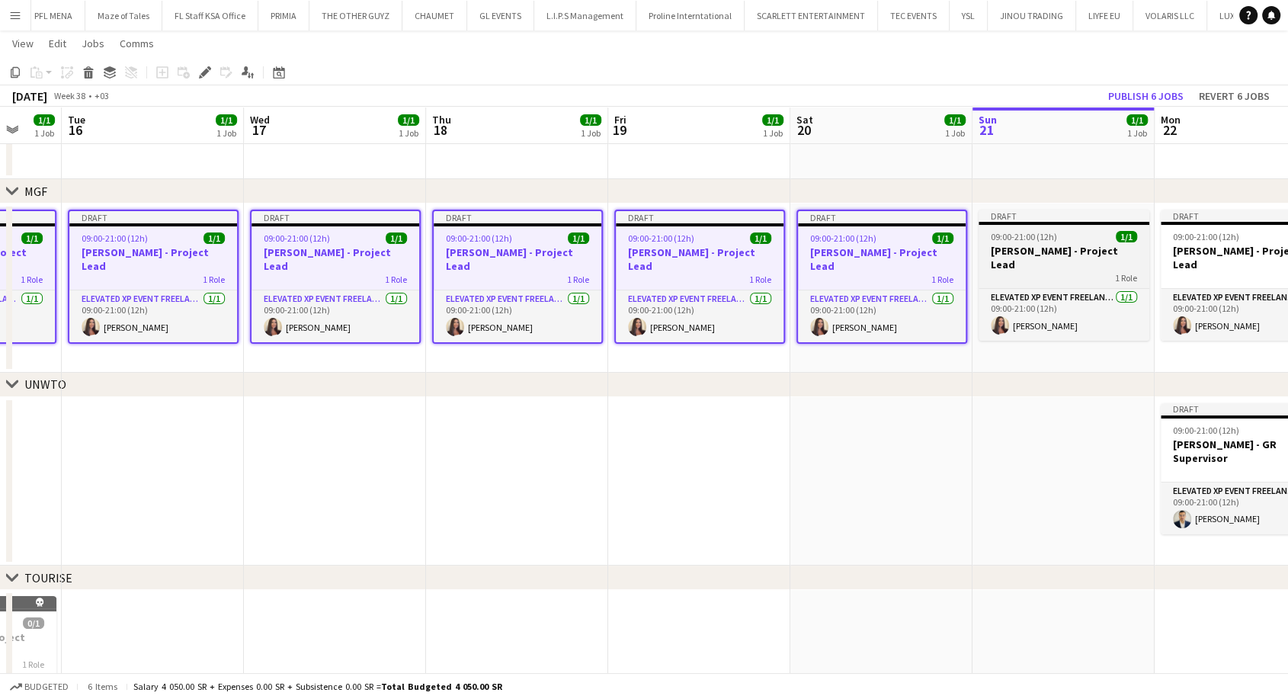
click at [1018, 252] on h3 "Aysel Ahmadova - Project Lead" at bounding box center [1064, 257] width 171 height 27
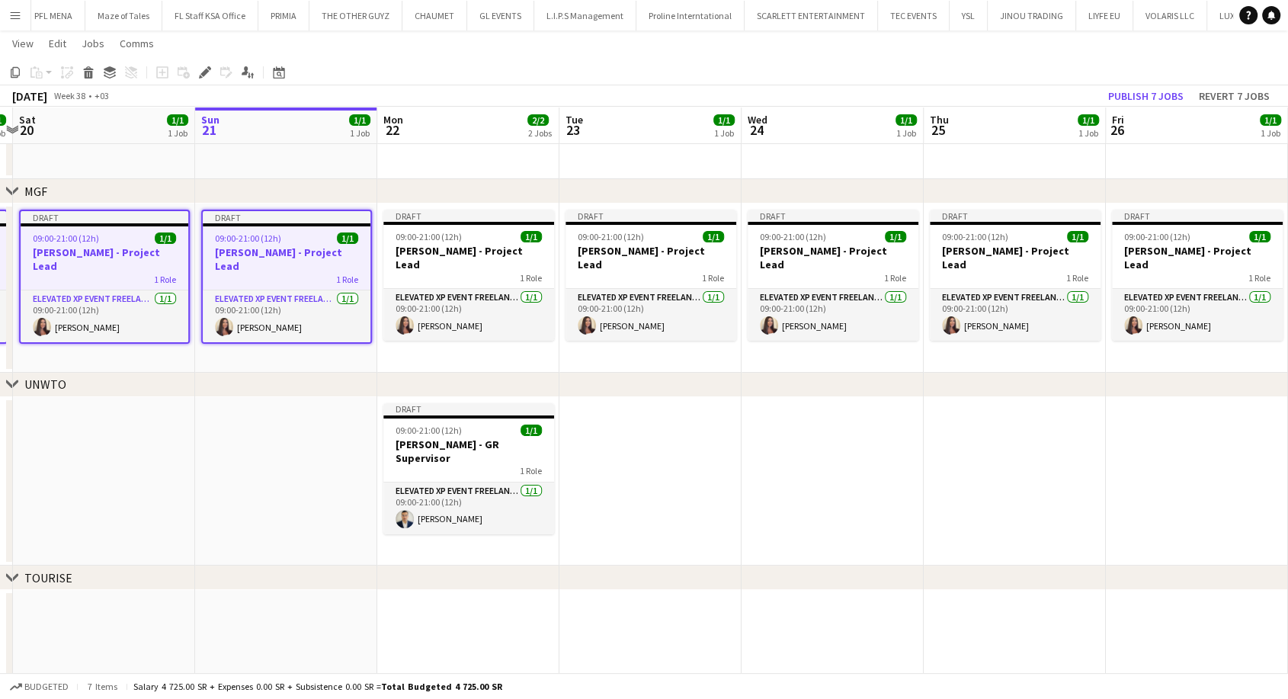
drag, startPoint x: 1057, startPoint y: 252, endPoint x: 272, endPoint y: 235, distance: 784.6
click at [272, 235] on app-calendar-viewport "Tue 16 1/1 1 Job Wed 17 1/1 1 Job Thu 18 1/1 1 Job Fri 19 1/1 1 Job Sat 20 1/1 …" at bounding box center [644, 390] width 1288 height 737
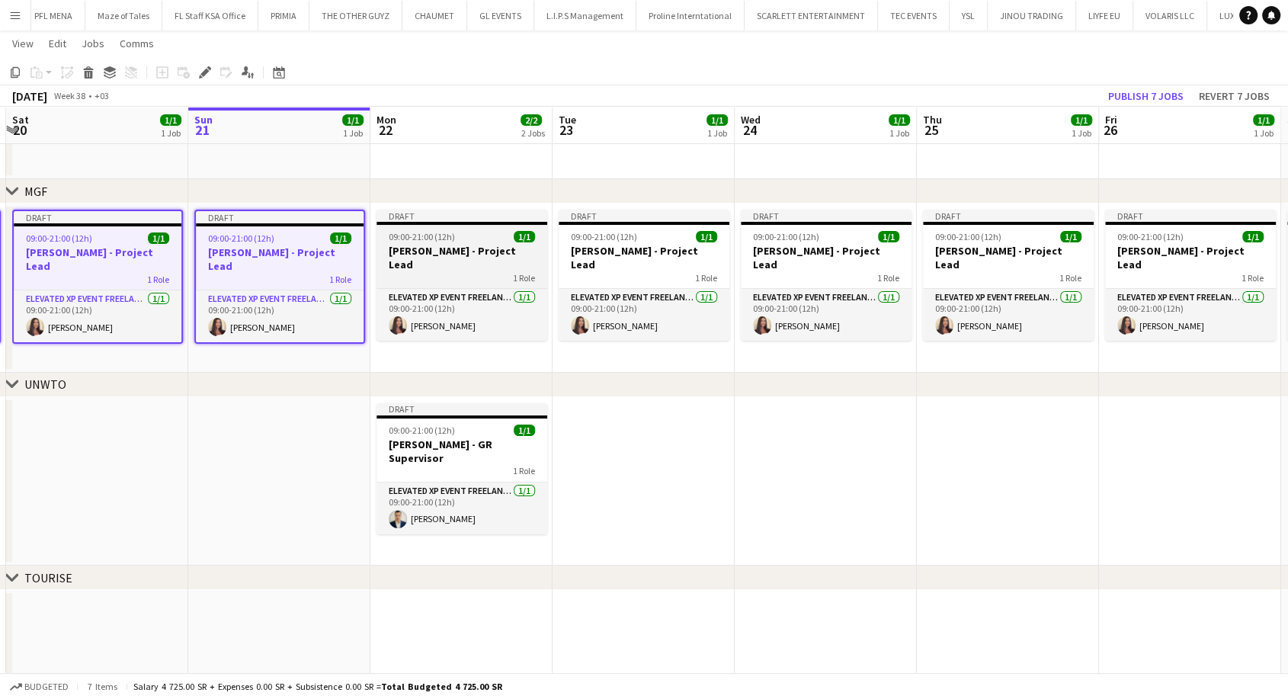
click at [437, 239] on span "09:00-21:00 (12h)" at bounding box center [422, 236] width 66 height 11
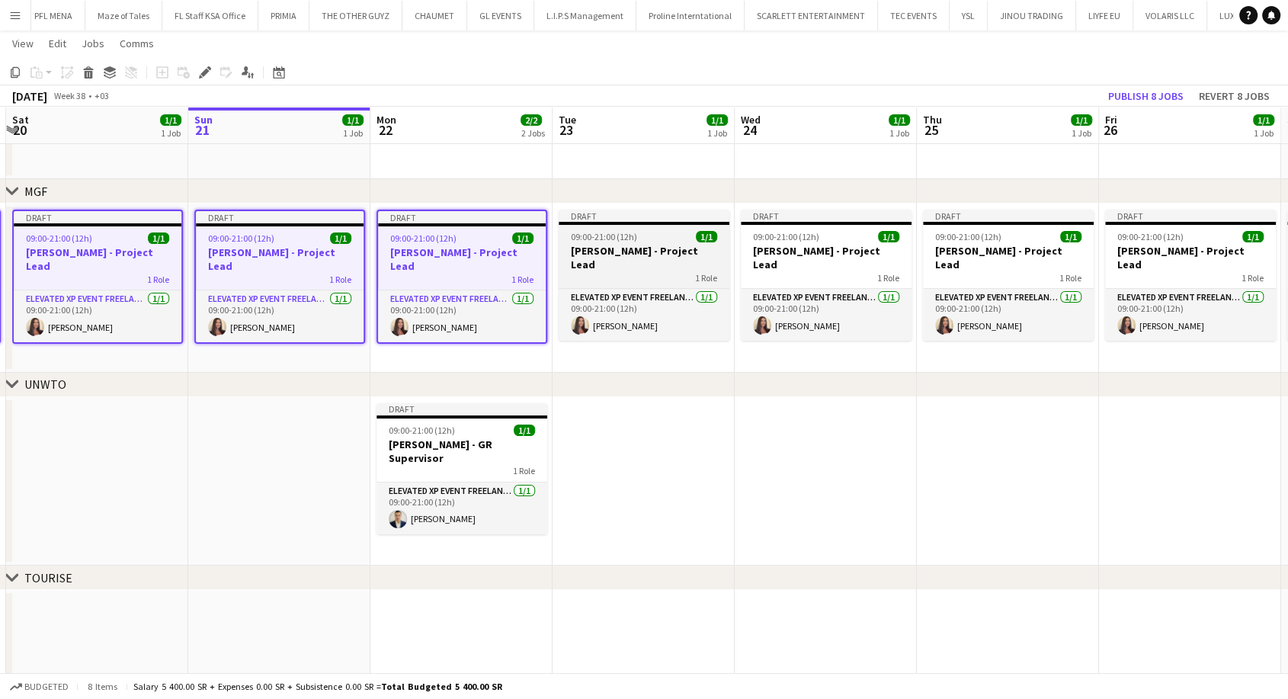
click at [592, 271] on div "1 Role" at bounding box center [644, 277] width 171 height 12
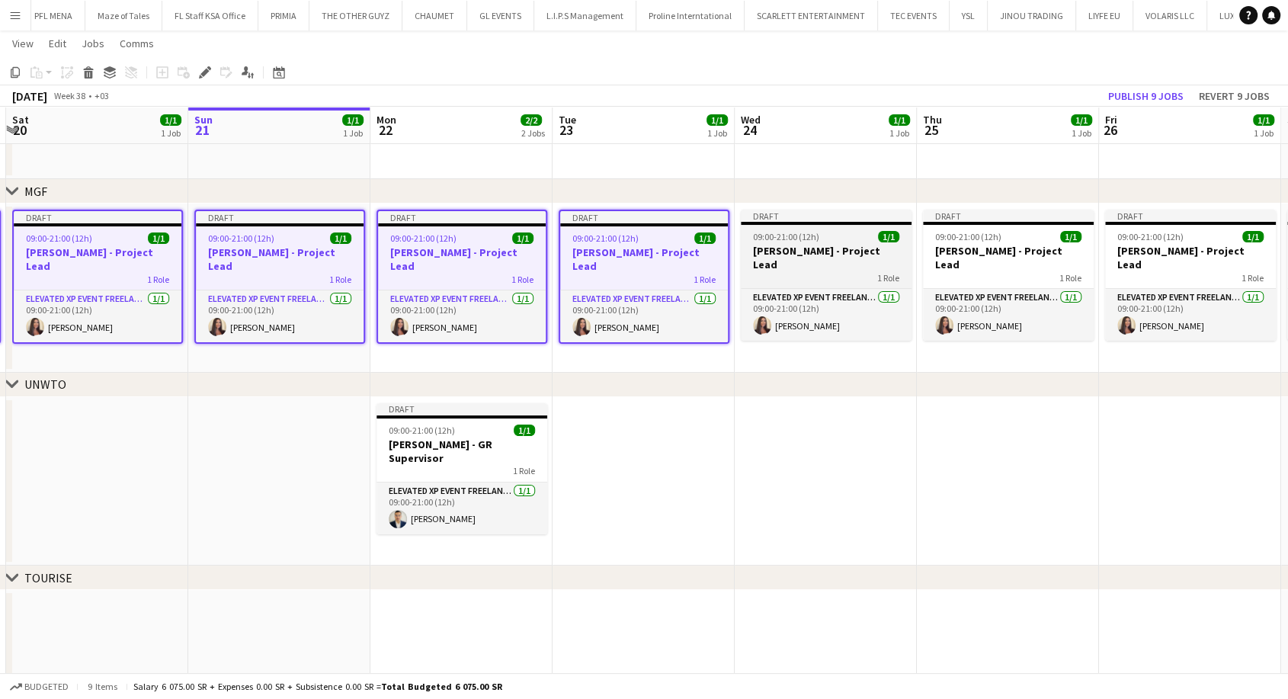
click at [799, 271] on div "1 Role" at bounding box center [826, 277] width 171 height 12
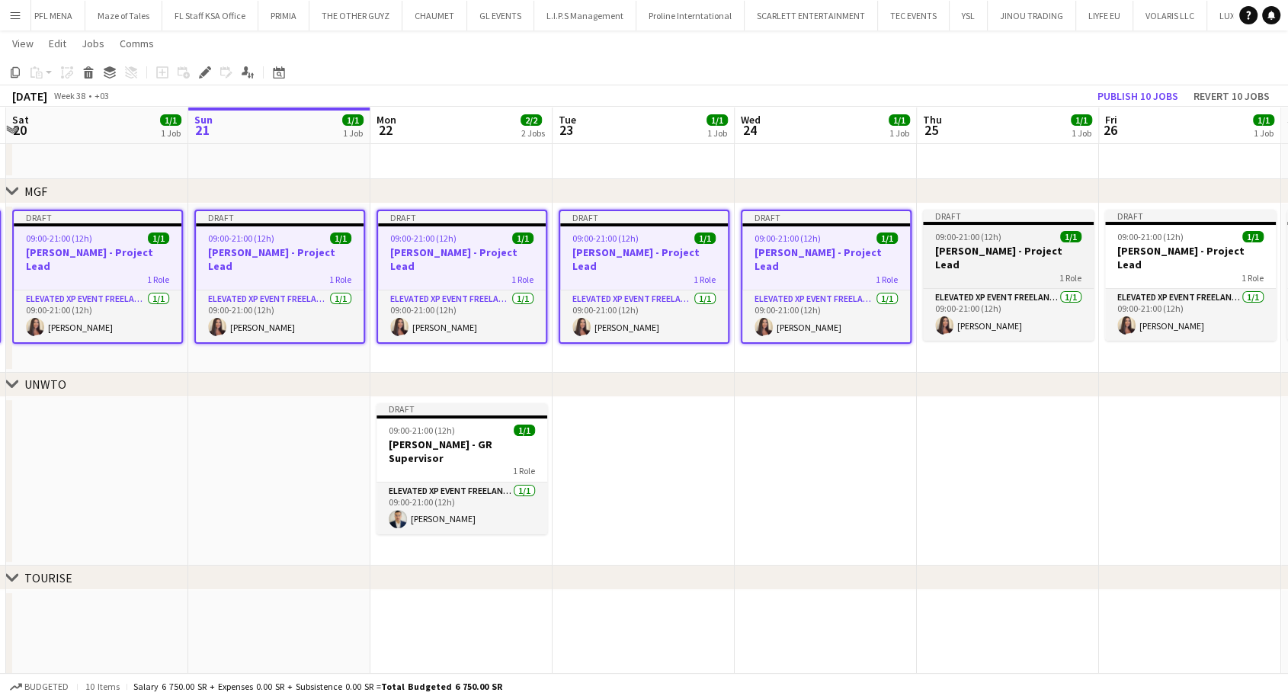
click at [931, 253] on h3 "Aysel Ahmadova - Project Lead" at bounding box center [1008, 257] width 171 height 27
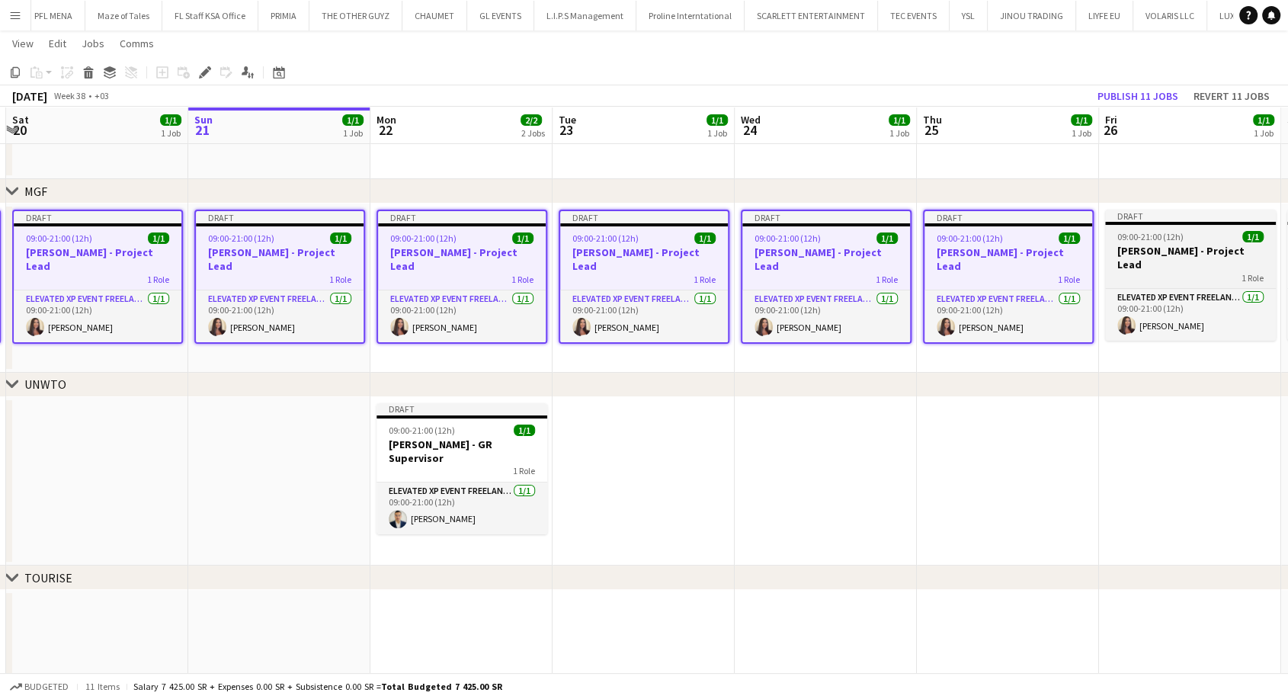
click at [1170, 271] on div "1 Role" at bounding box center [1190, 277] width 171 height 12
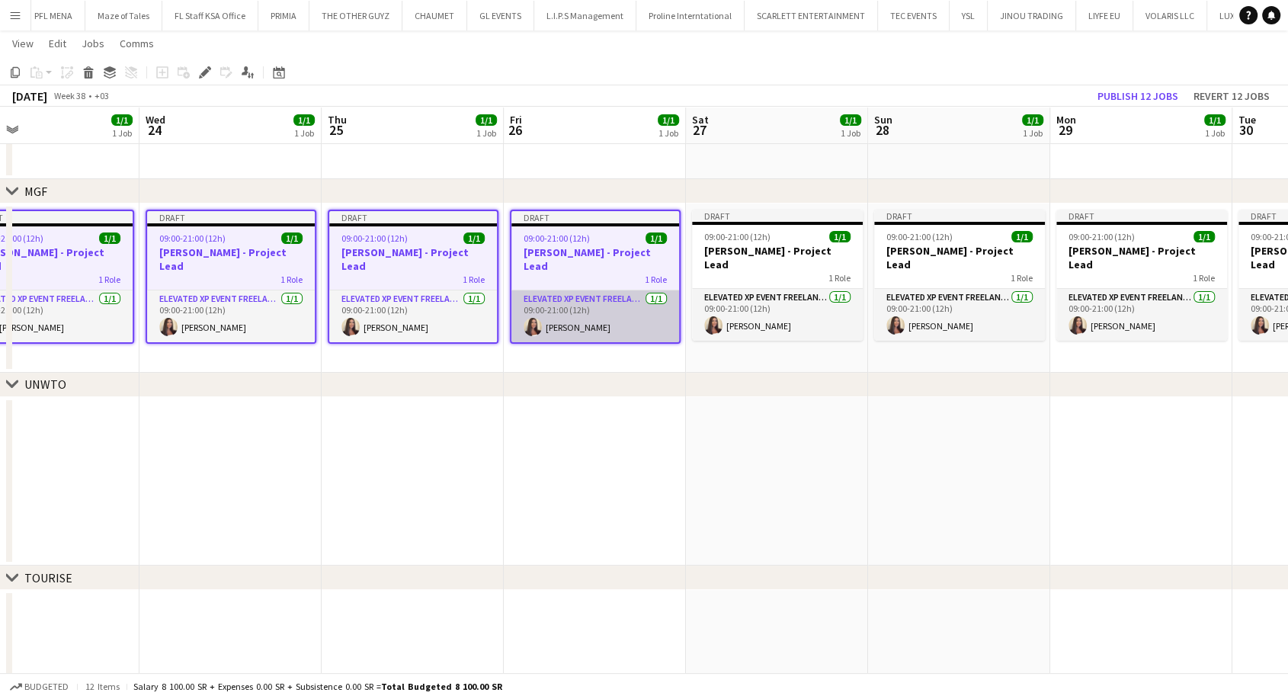
drag, startPoint x: 1174, startPoint y: 252, endPoint x: 585, endPoint y: 279, distance: 589.9
click at [566, 266] on app-calendar-viewport "Sat 20 1/1 1 Job Sun 21 1/1 1 Job Mon 22 2/2 2 Jobs Tue 23 1/1 1 Job Wed 24 1/1…" at bounding box center [644, 390] width 1288 height 737
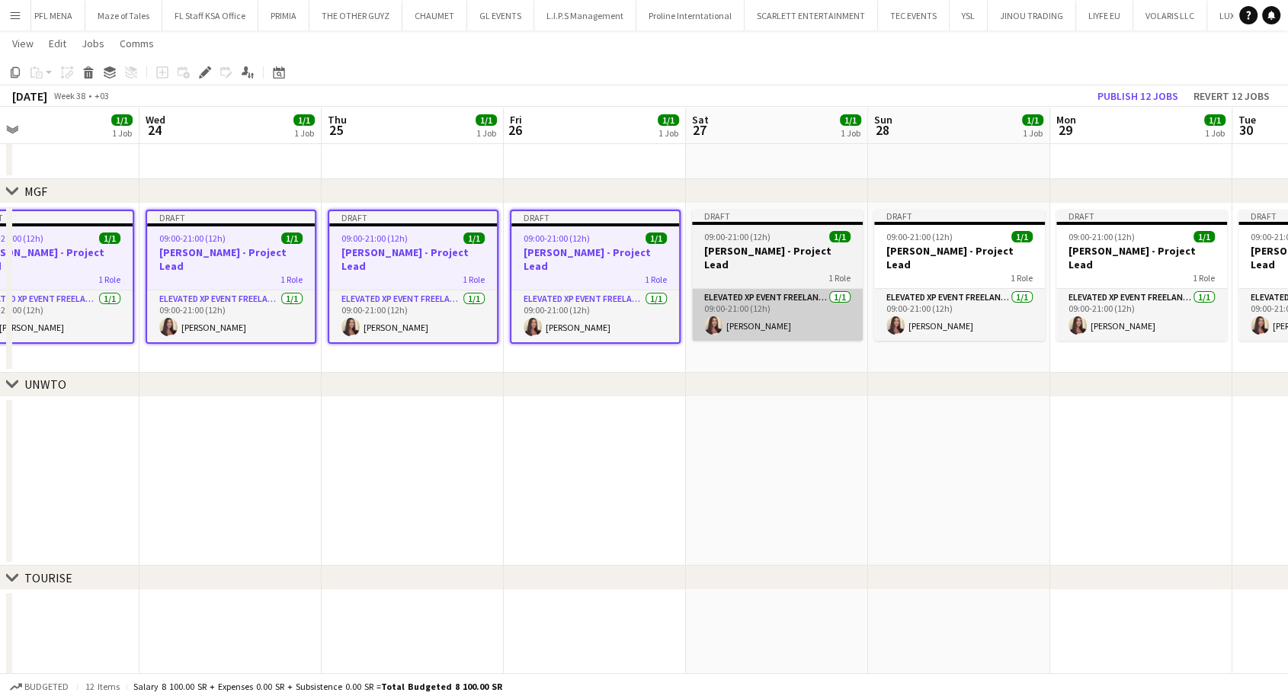
scroll to position [0, 608]
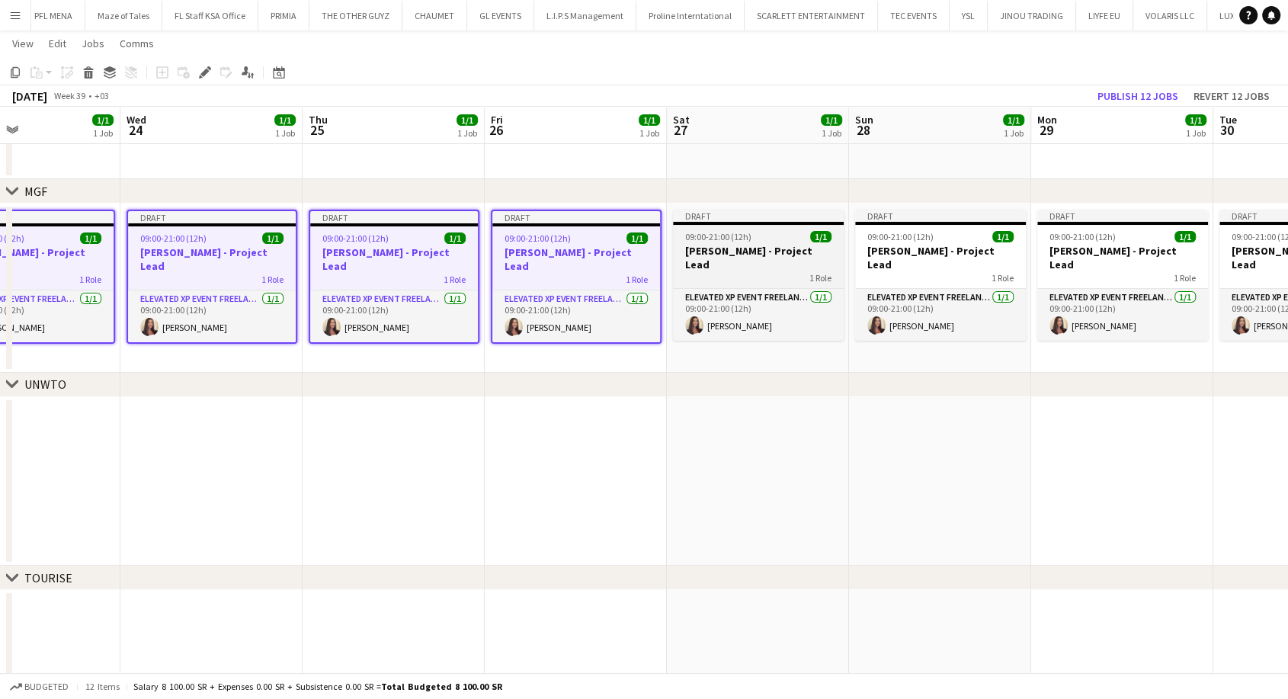
click at [731, 271] on div "1 Role" at bounding box center [758, 277] width 171 height 12
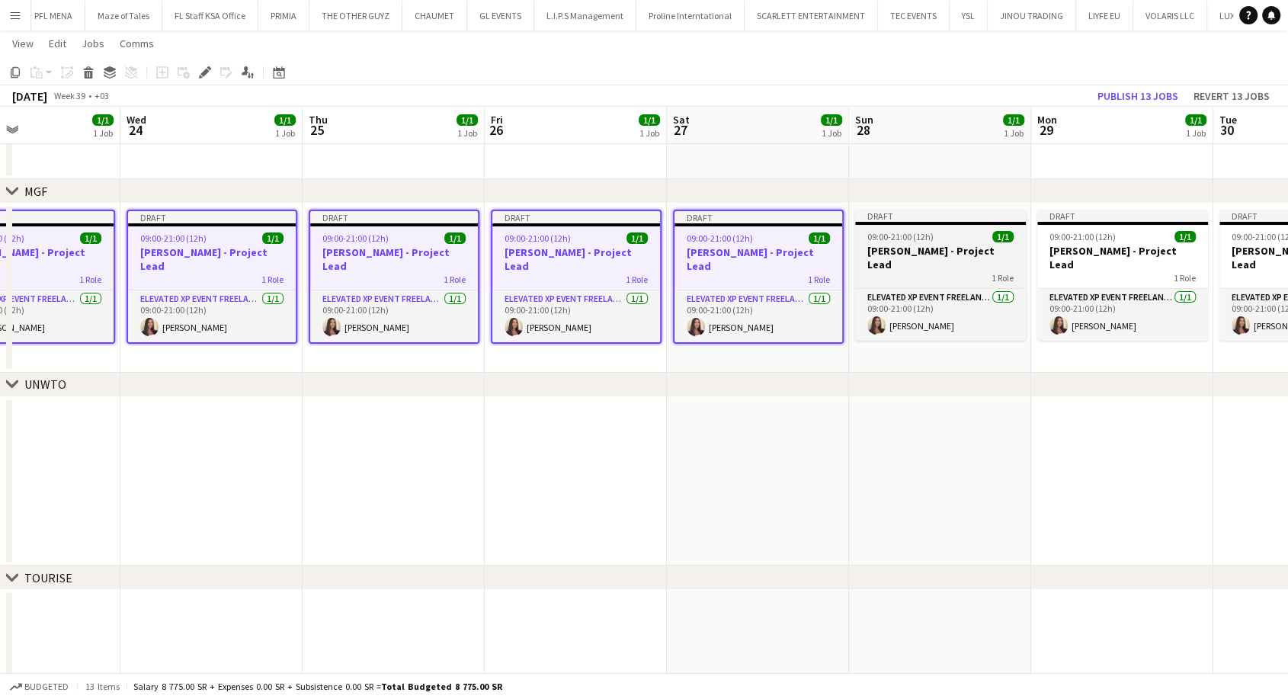
click at [924, 252] on h3 "Aysel Ahmadova - Project Lead" at bounding box center [940, 257] width 171 height 27
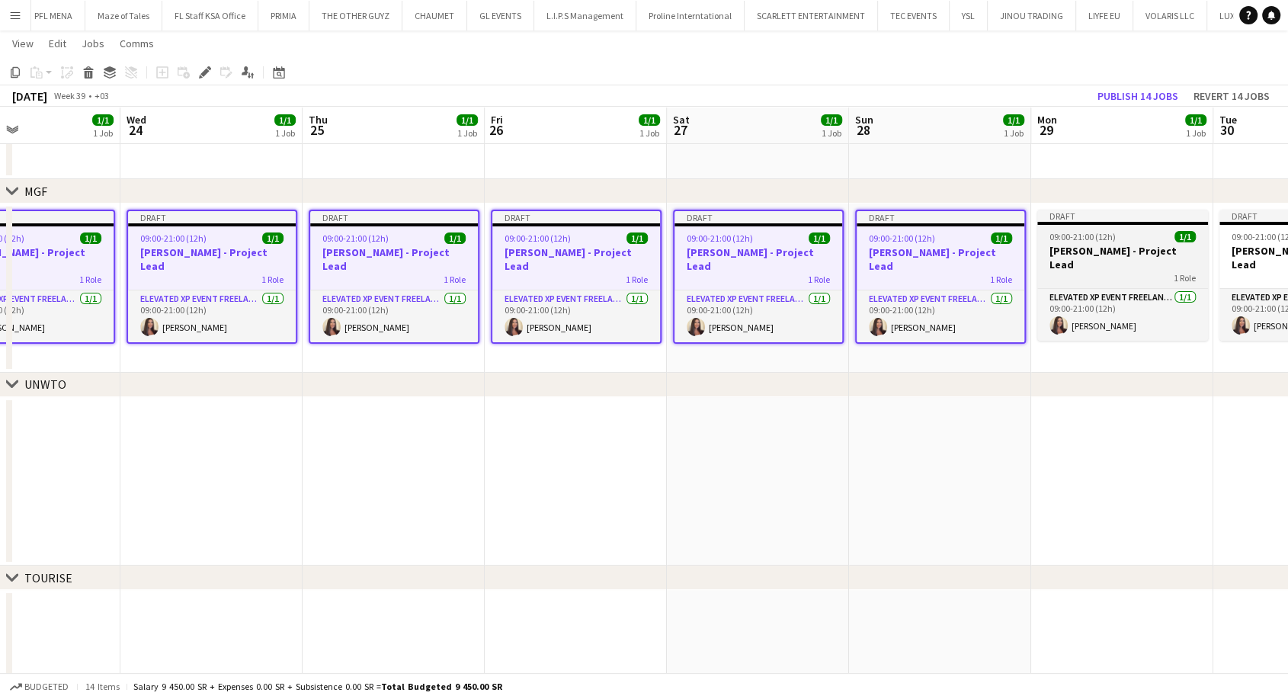
click at [1079, 250] on h3 "Aysel Ahmadova - Project Lead" at bounding box center [1122, 257] width 171 height 27
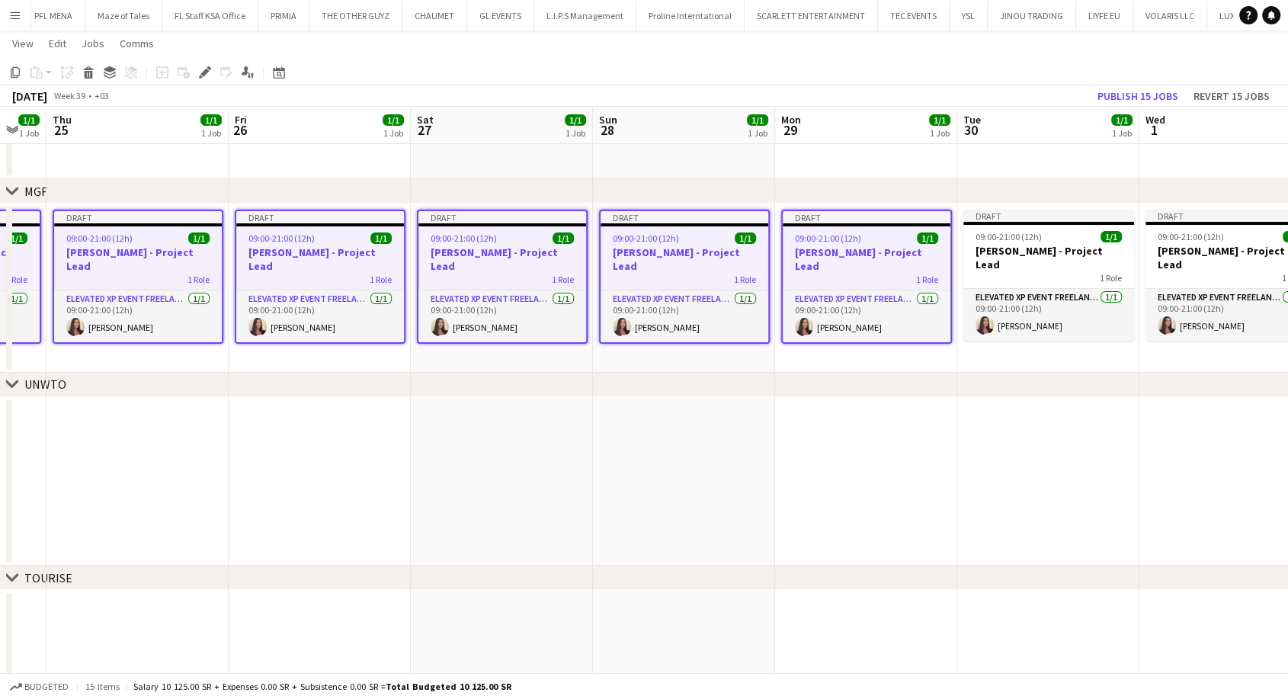
scroll to position [0, 693]
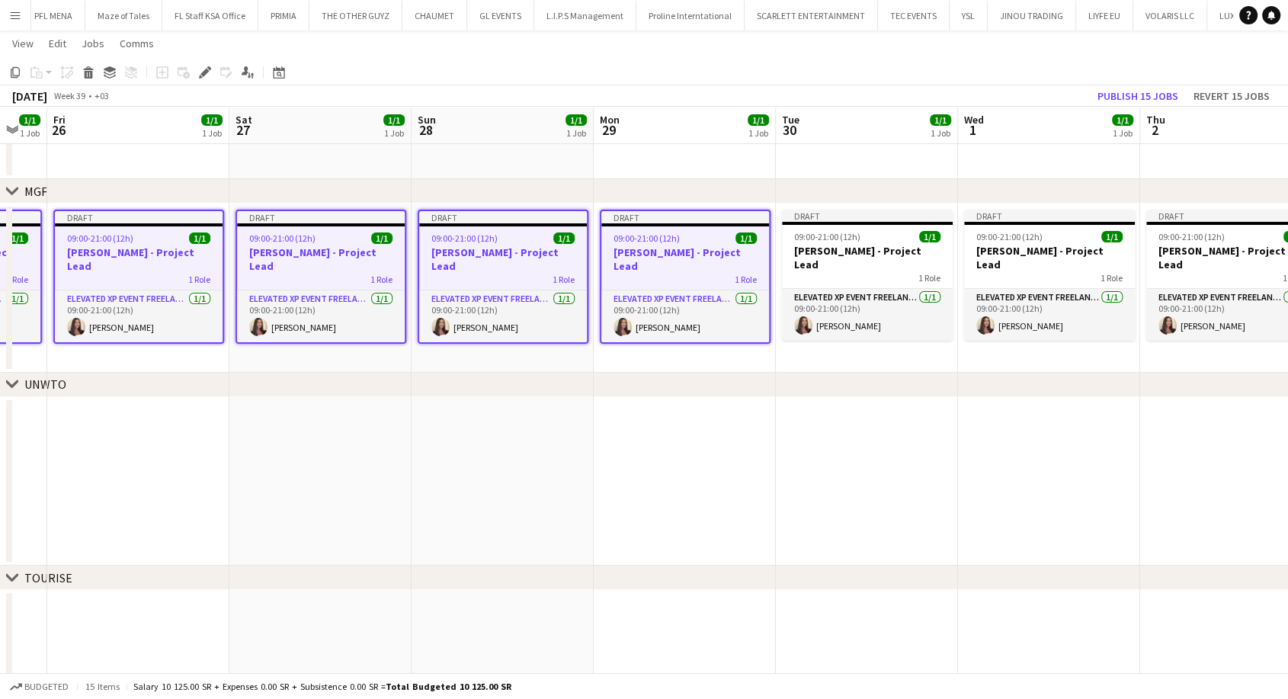
drag, startPoint x: 1118, startPoint y: 255, endPoint x: 669, endPoint y: 248, distance: 449.1
click at [669, 248] on app-calendar-viewport "Mon 22 2/2 2 Jobs Tue 23 1/1 1 Job Wed 24 1/1 1 Job Thu 25 1/1 1 Job Fri 26 1/1…" at bounding box center [644, 390] width 1288 height 737
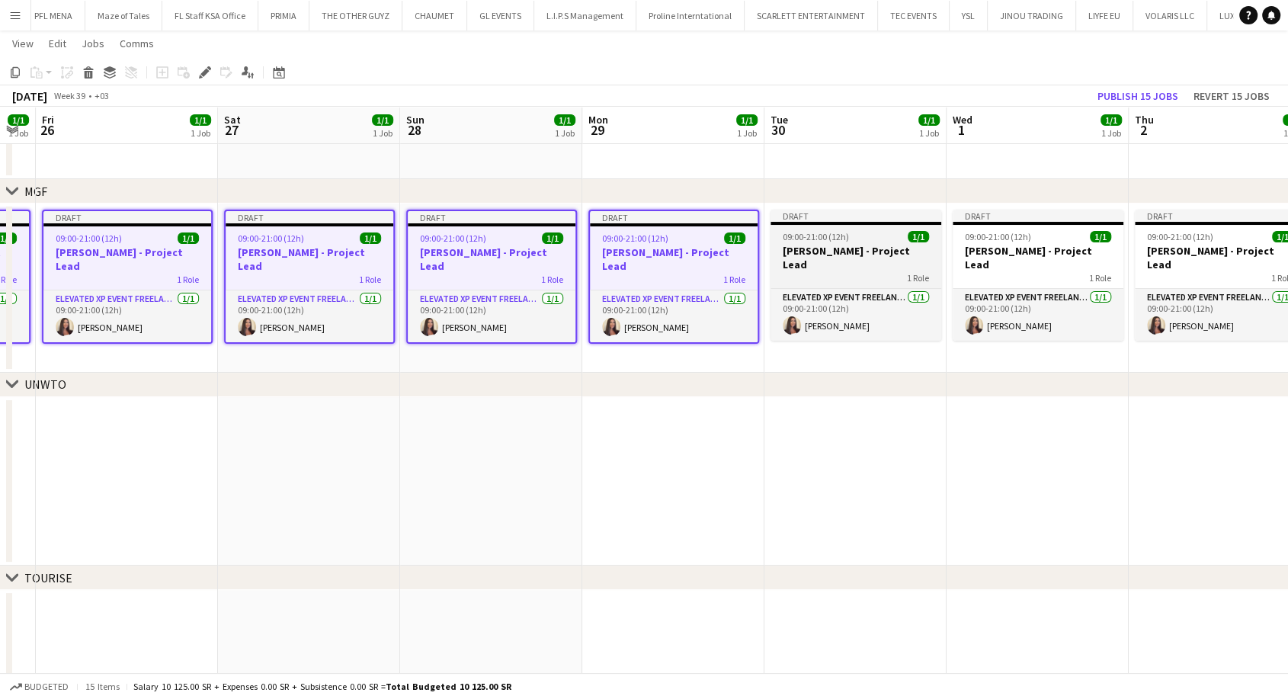
click at [832, 251] on h3 "Aysel Ahmadova - Project Lead" at bounding box center [856, 257] width 171 height 27
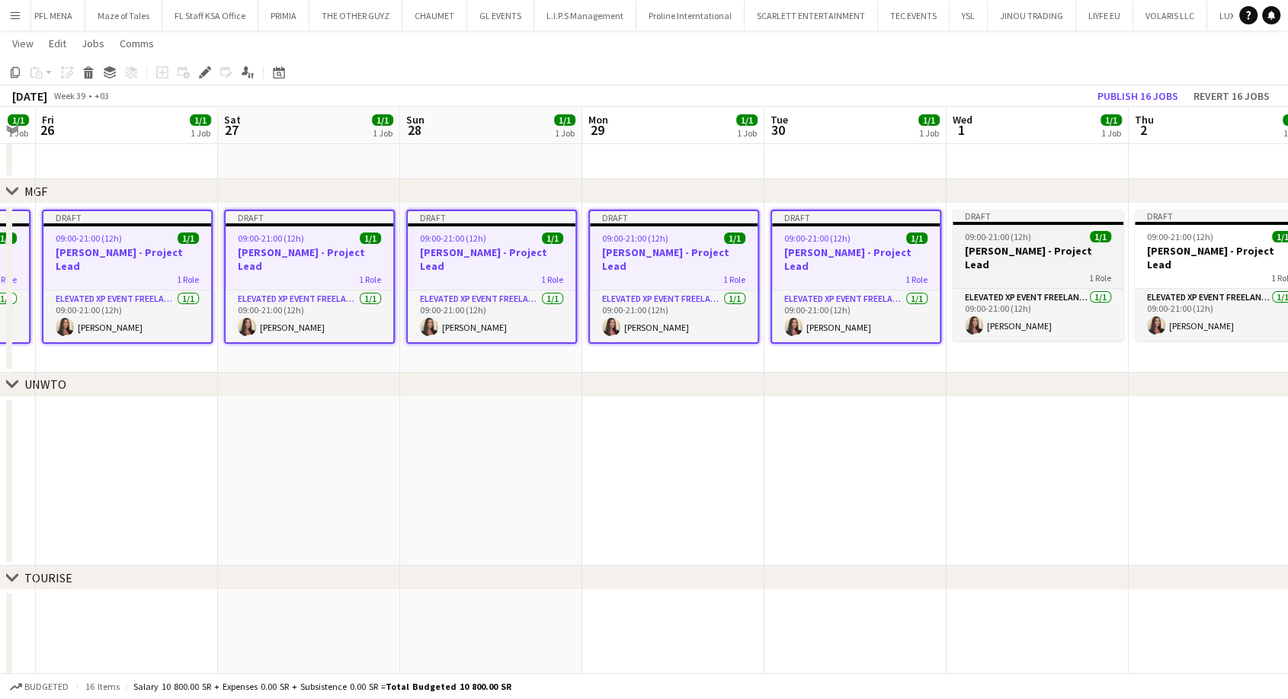
click at [982, 247] on h3 "Aysel Ahmadova - Project Lead" at bounding box center [1038, 257] width 171 height 27
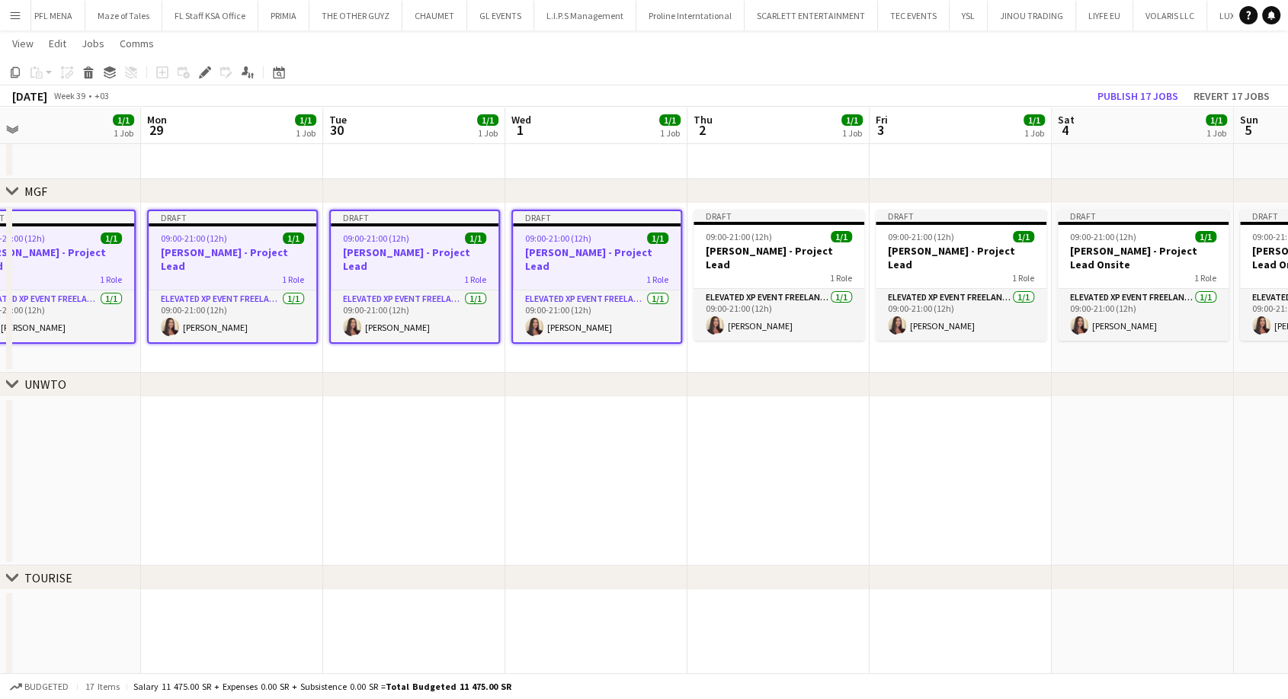
scroll to position [0, 727]
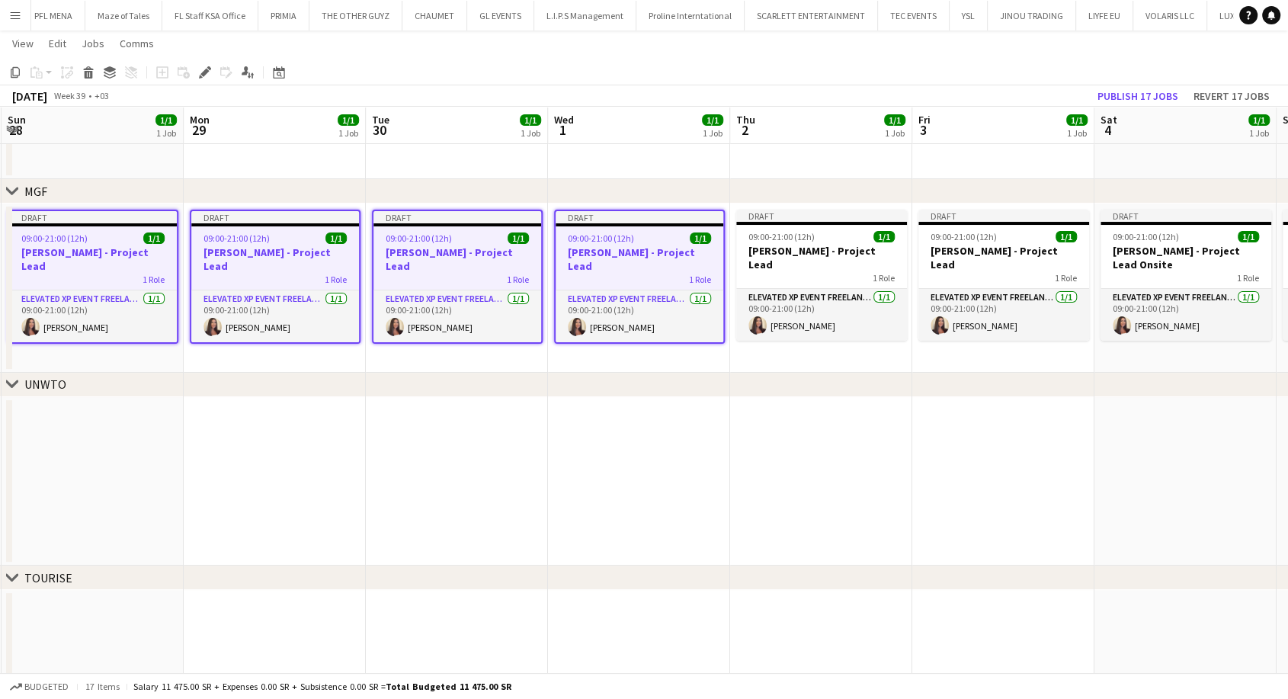
drag, startPoint x: 1025, startPoint y: 249, endPoint x: 626, endPoint y: 249, distance: 398.7
click at [626, 249] on app-calendar-viewport "Wed 24 1/1 1 Job Thu 25 1/1 1 Job Fri 26 1/1 1 Job Sat 27 1/1 1 Job Sun 28 1/1 …" at bounding box center [644, 390] width 1288 height 737
click at [793, 255] on h3 "Aysel Ahmadova - Project Lead" at bounding box center [821, 257] width 171 height 27
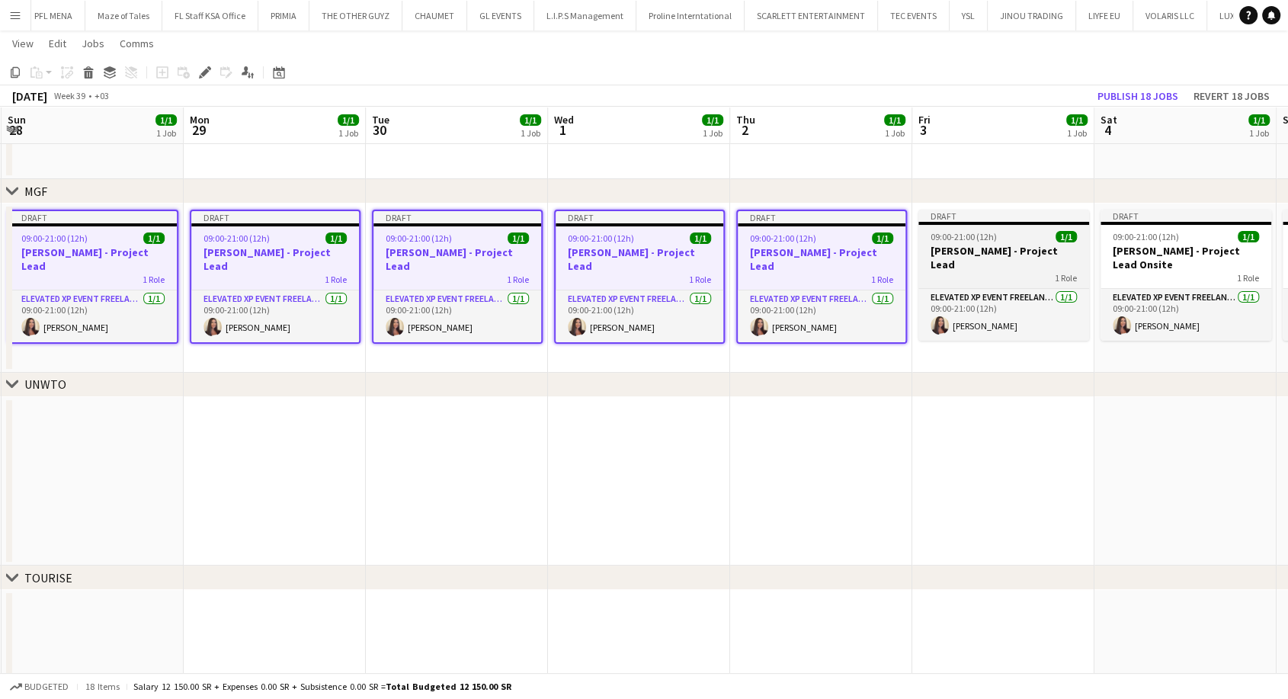
click at [970, 271] on div "1 Role" at bounding box center [1004, 277] width 171 height 12
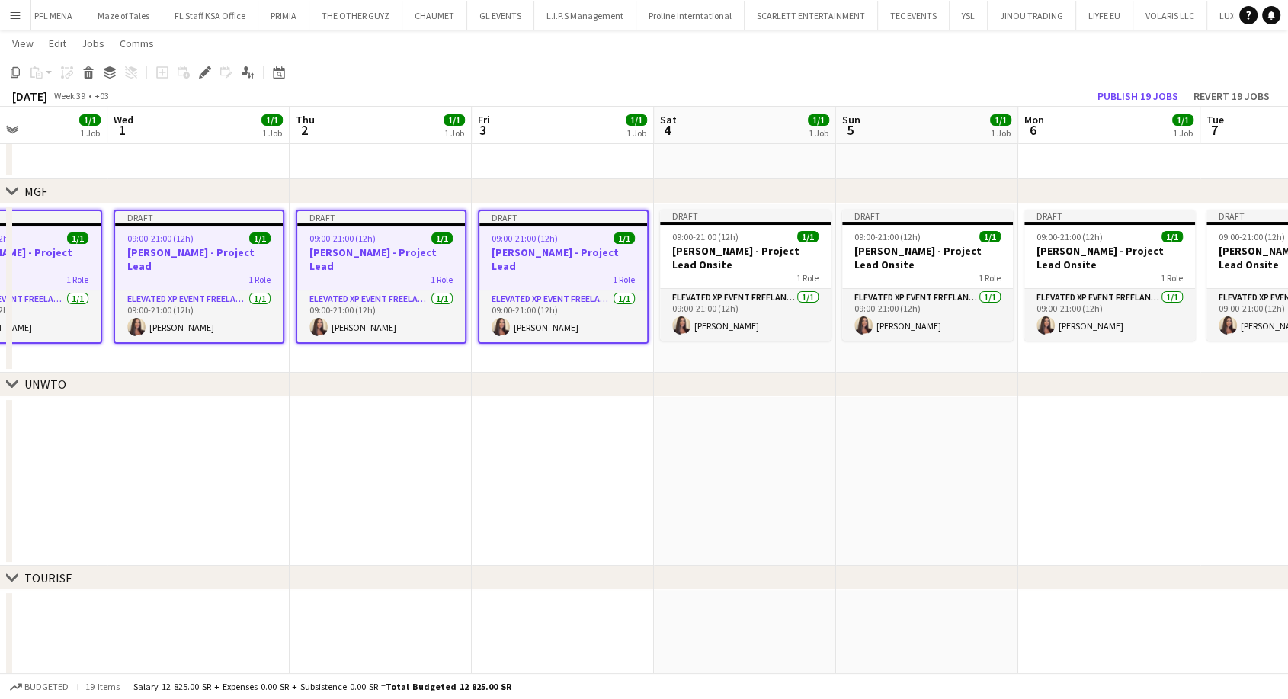
drag, startPoint x: 1000, startPoint y: 261, endPoint x: 543, endPoint y: 242, distance: 457.7
click at [543, 242] on app-calendar-viewport "Sun 28 1/1 1 Job Mon 29 1/1 1 Job Tue 30 1/1 1 Job Wed 1 1/1 1 Job Thu 2 1/1 1 …" at bounding box center [644, 390] width 1288 height 737
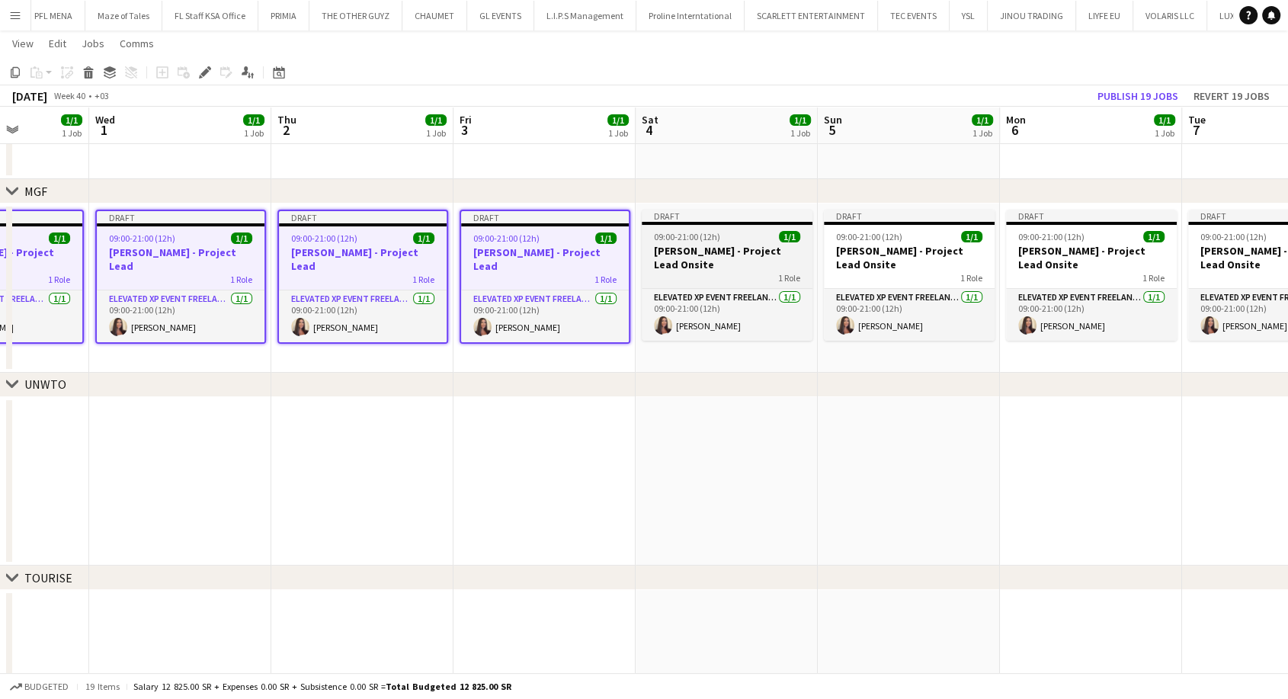
click at [717, 247] on h3 "Aysel Ahmadova - Project Lead Onsite" at bounding box center [727, 257] width 171 height 27
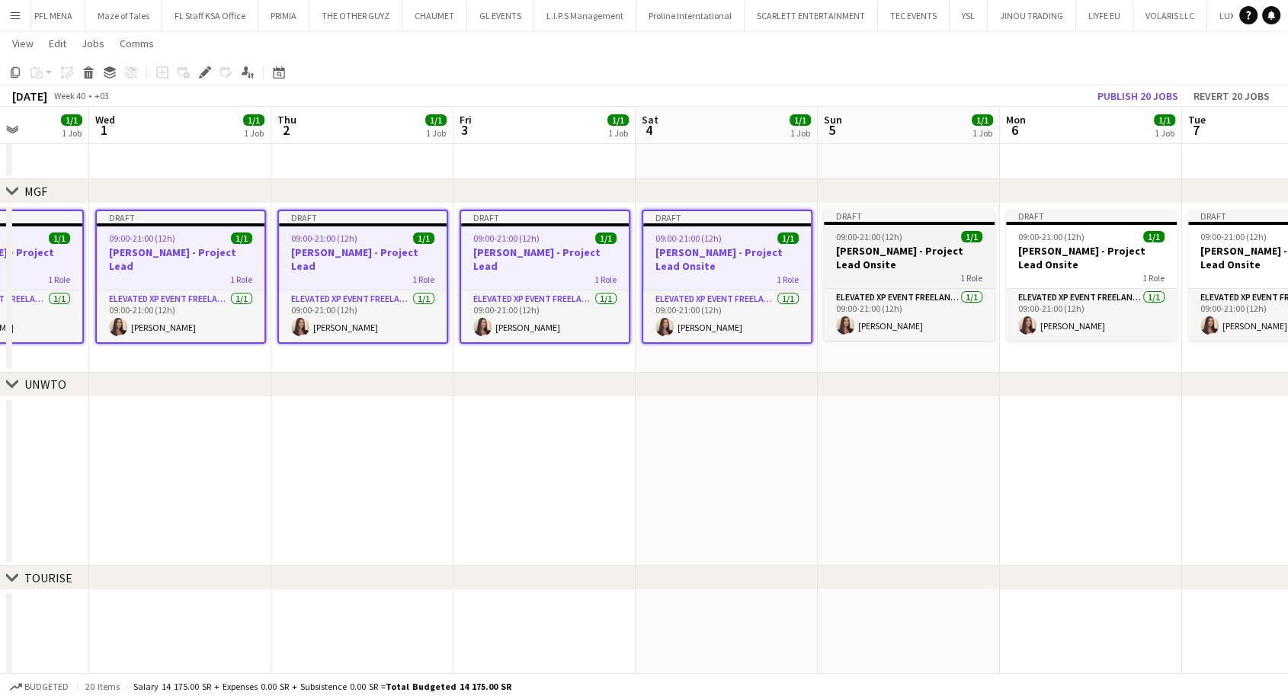
click at [903, 263] on h3 "Aysel Ahmadova - Project Lead Onsite" at bounding box center [909, 257] width 171 height 27
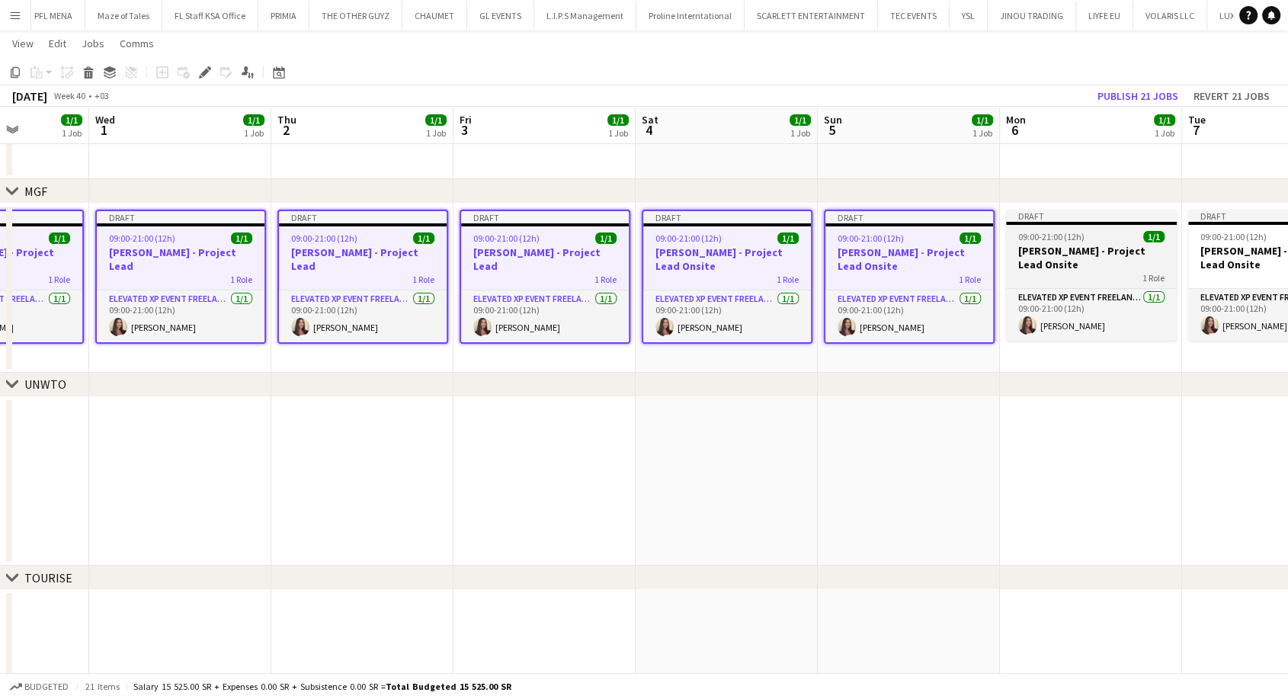
click at [1028, 260] on h3 "Aysel Ahmadova - Project Lead Onsite" at bounding box center [1091, 257] width 171 height 27
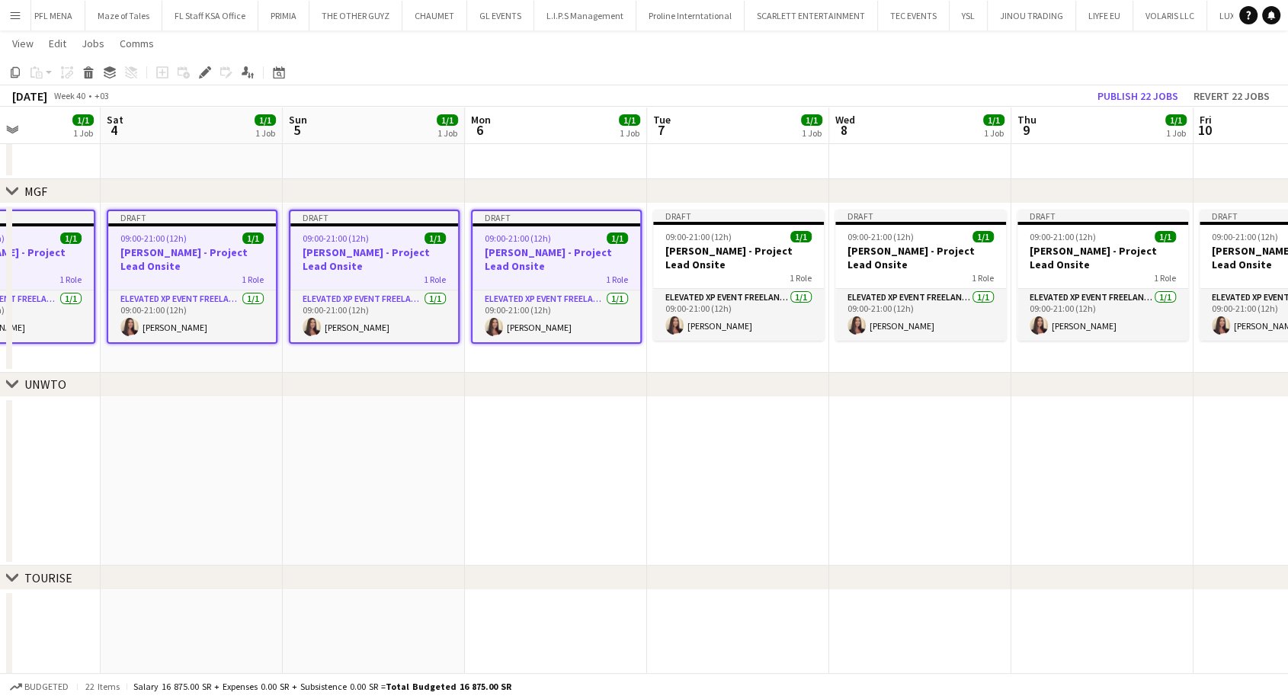
drag, startPoint x: 1100, startPoint y: 266, endPoint x: 560, endPoint y: 271, distance: 540.5
click at [564, 270] on app-calendar-viewport "Tue 30 1/1 1 Job Wed 1 1/1 1 Job Thu 2 1/1 1 Job Fri 3 1/1 1 Job Sat 4 1/1 1 Jo…" at bounding box center [644, 390] width 1288 height 737
click at [719, 265] on h3 "Aysel Ahmadova - Project Lead Onsite" at bounding box center [738, 257] width 171 height 27
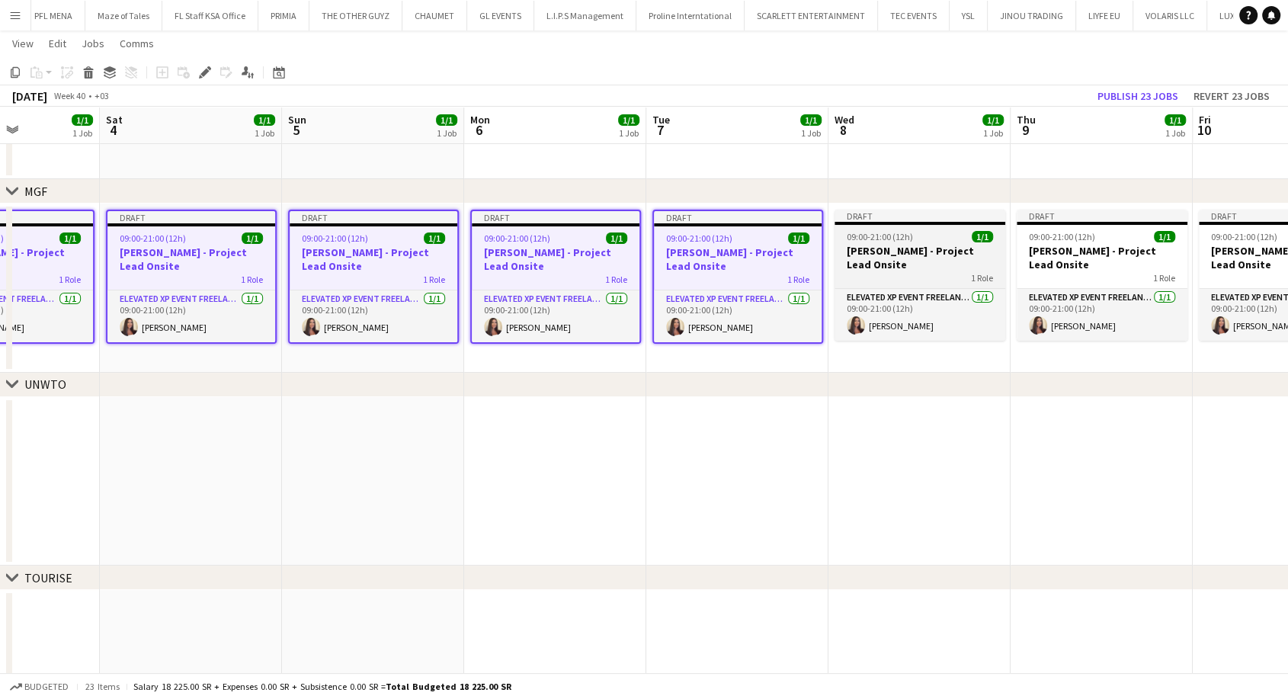
click at [860, 255] on h3 "Aysel Ahmadova - Project Lead Onsite" at bounding box center [920, 257] width 171 height 27
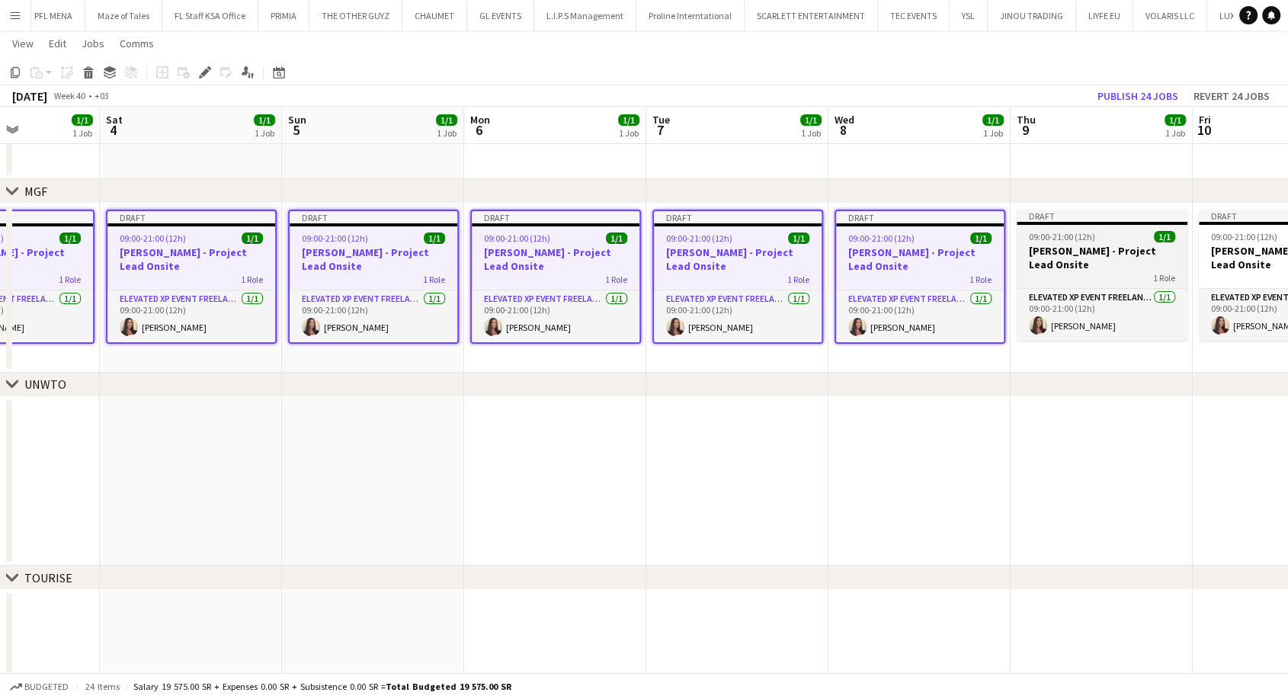
click at [1052, 268] on h3 "Aysel Ahmadova - Project Lead Onsite" at bounding box center [1102, 257] width 171 height 27
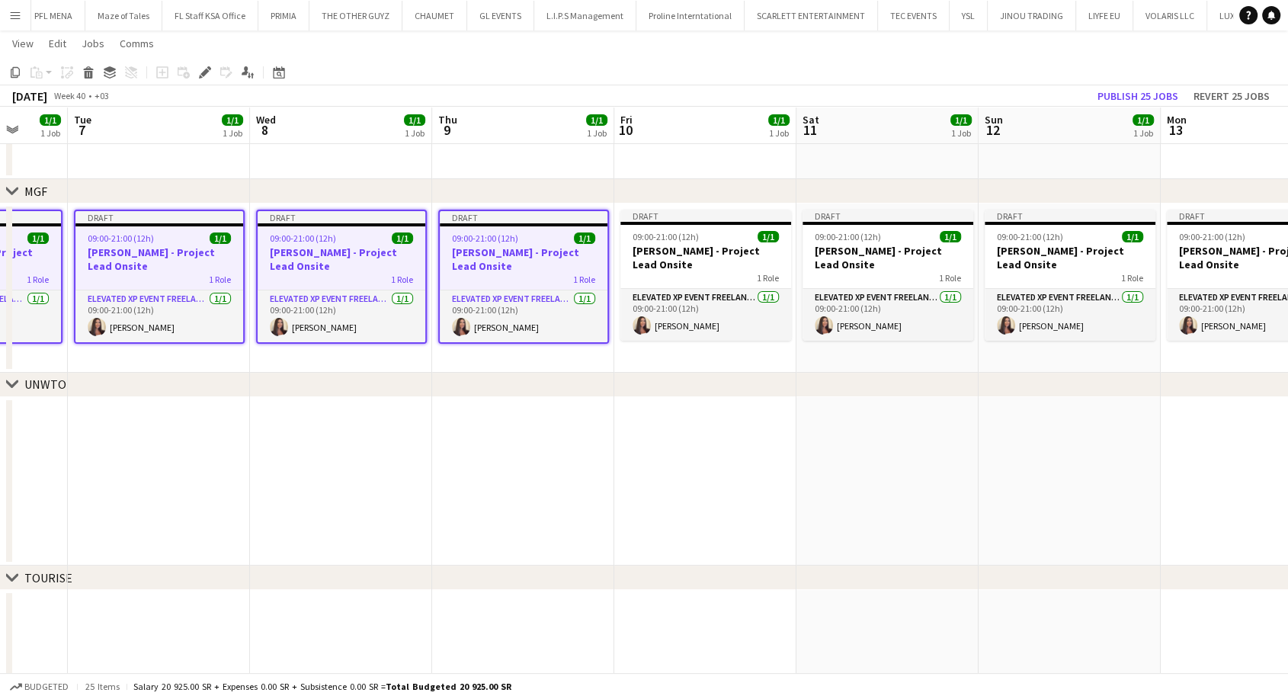
scroll to position [0, 598]
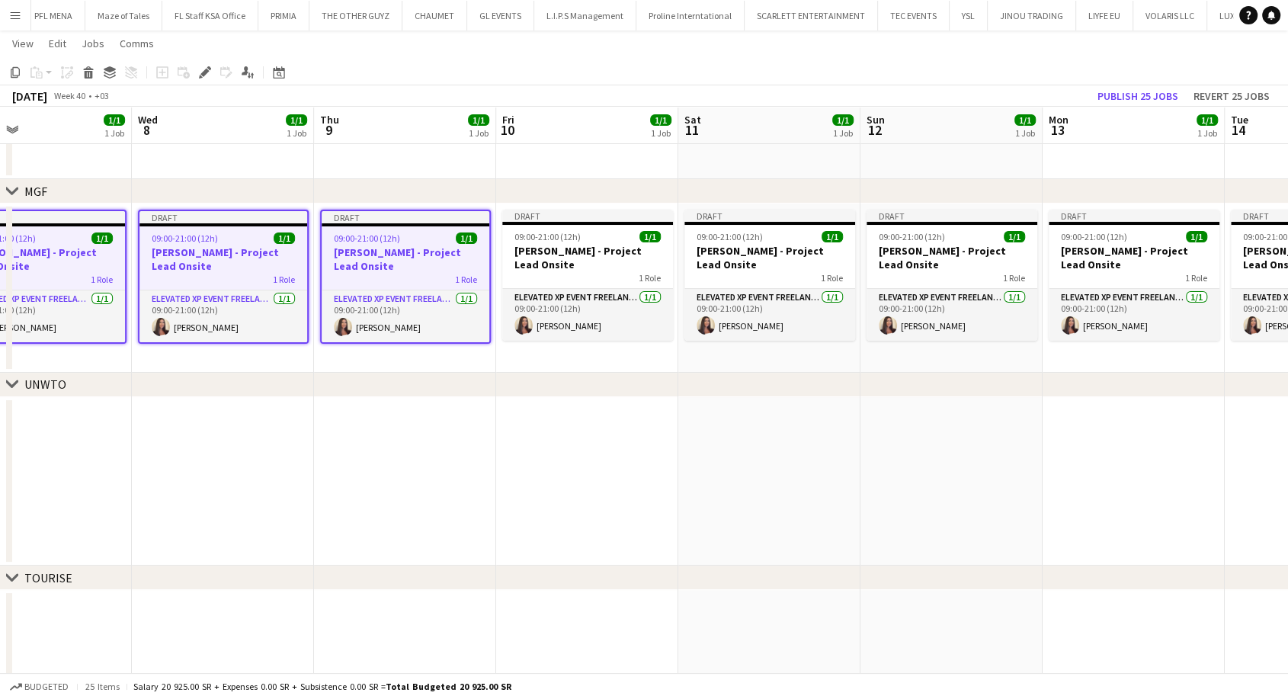
drag, startPoint x: 1090, startPoint y: 261, endPoint x: 393, endPoint y: 255, distance: 696.8
click at [393, 255] on app-calendar-viewport "Sat 4 1/1 1 Job Sun 5 1/1 1 Job Mon 6 1/1 1 Job Tue 7 1/1 1 Job Wed 8 1/1 1 Job…" at bounding box center [644, 390] width 1288 height 737
click at [555, 255] on h3 "Aysel Ahmadova - Project Lead Onsite" at bounding box center [587, 257] width 171 height 27
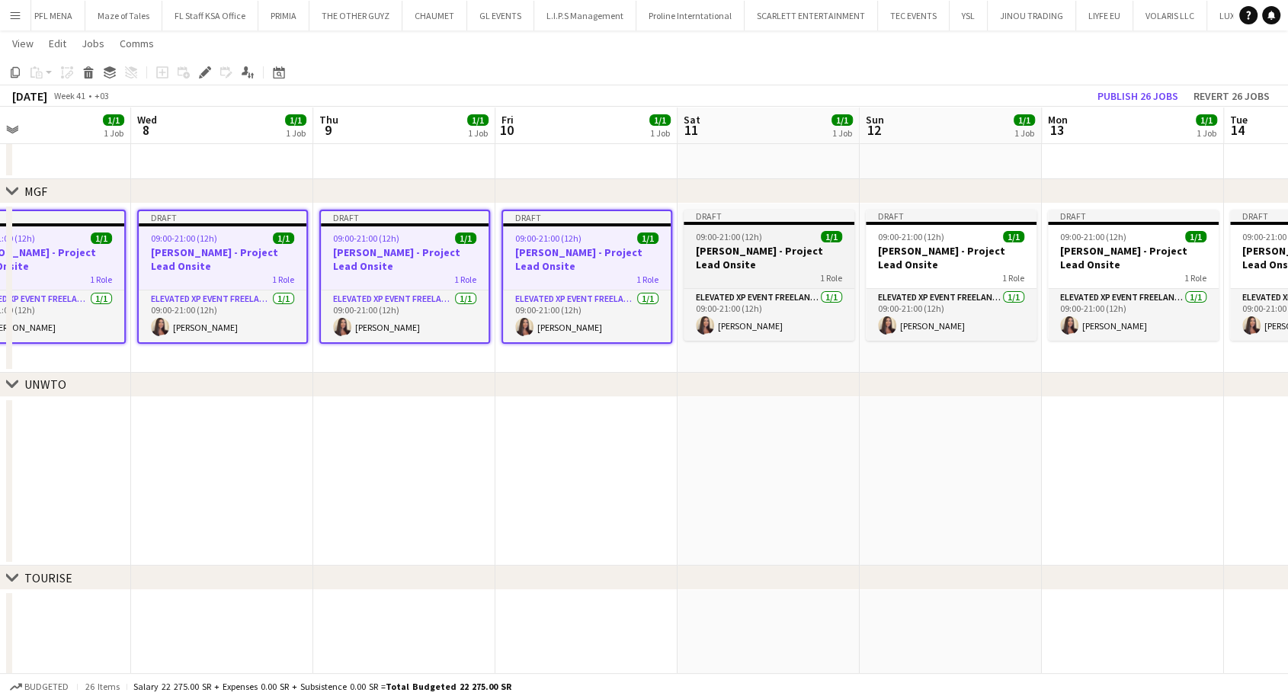
click at [743, 255] on h3 "Aysel Ahmadova - Project Lead Onsite" at bounding box center [769, 257] width 171 height 27
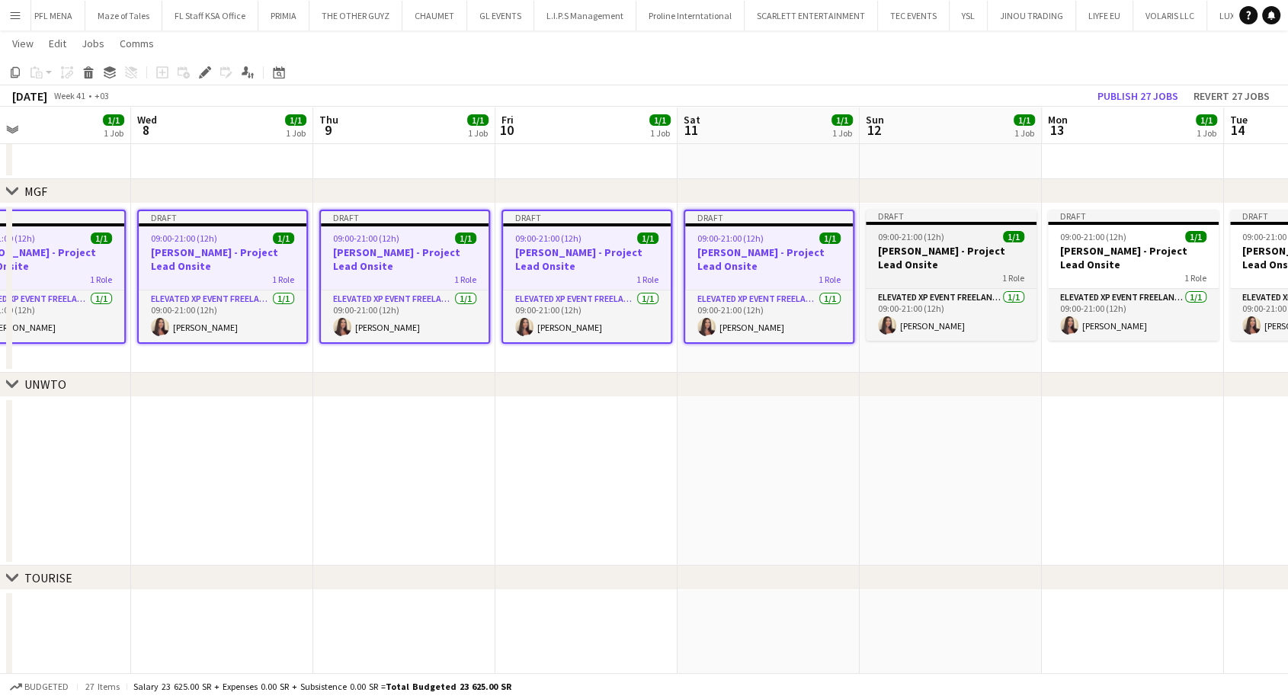
click at [893, 271] on div "1 Role" at bounding box center [951, 277] width 171 height 12
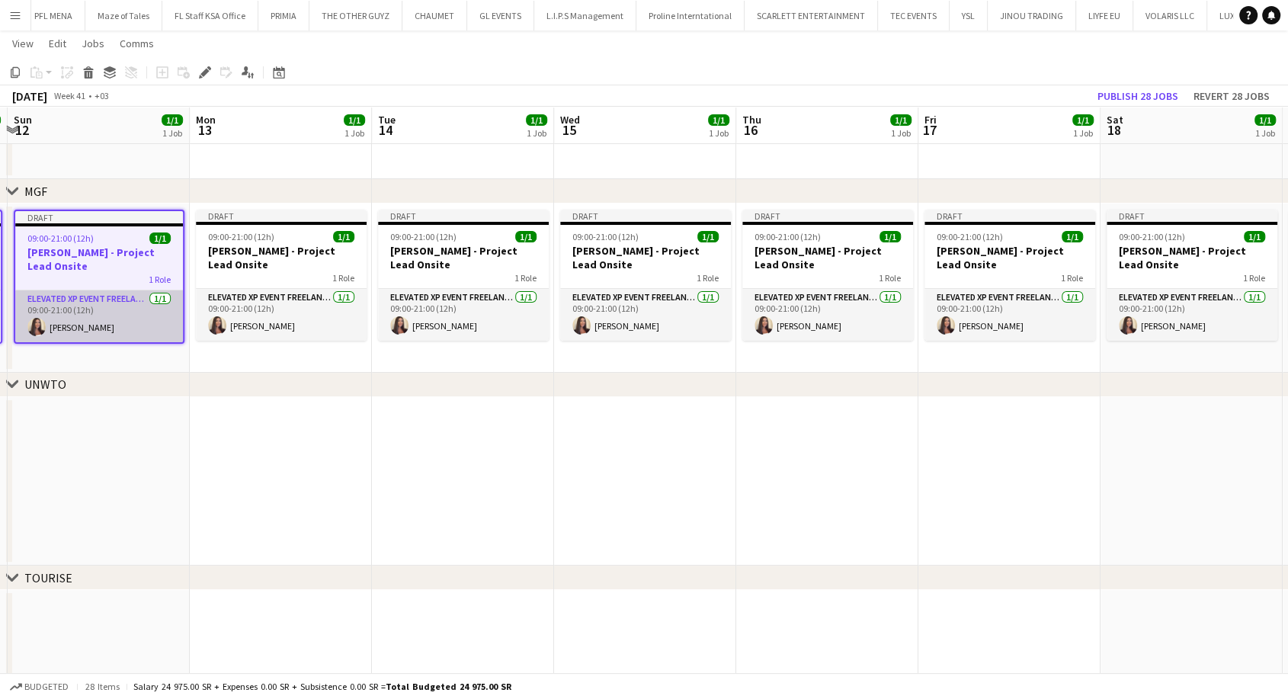
drag, startPoint x: 937, startPoint y: 284, endPoint x: 88, endPoint y: 302, distance: 848.6
click at [82, 301] on app-calendar-viewport "Wed 8 1/1 1 Job Thu 9 1/1 1 Job Fri 10 1/1 1 Job Sat 11 1/1 1 Job Sun 12 1/1 1 …" at bounding box center [644, 390] width 1288 height 737
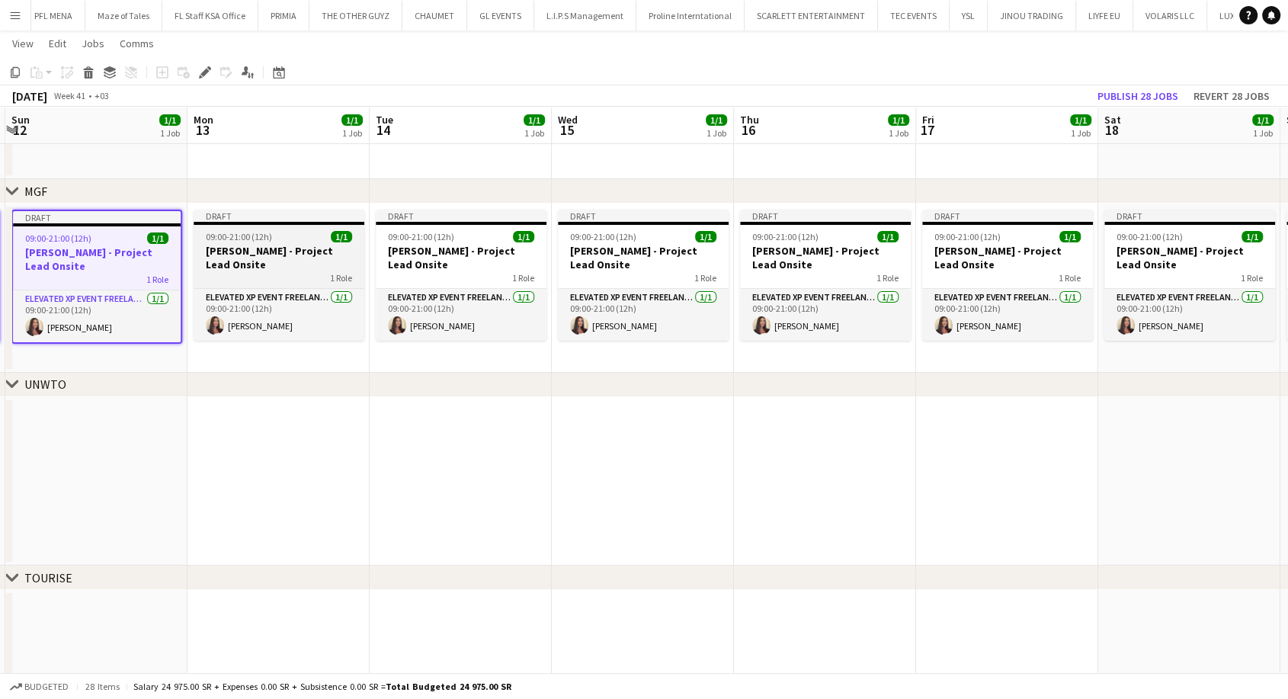
click at [293, 261] on h3 "Aysel Ahmadova - Project Lead Onsite" at bounding box center [279, 257] width 171 height 27
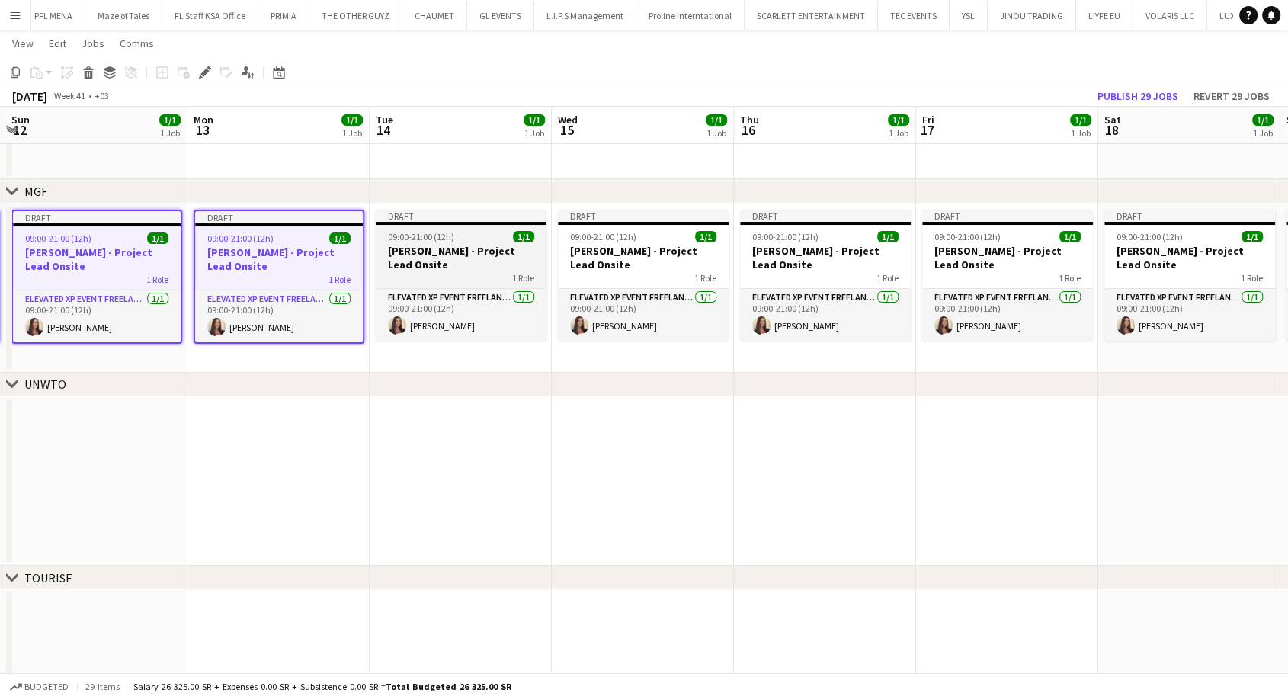
click at [453, 274] on div "1 Role" at bounding box center [461, 277] width 171 height 12
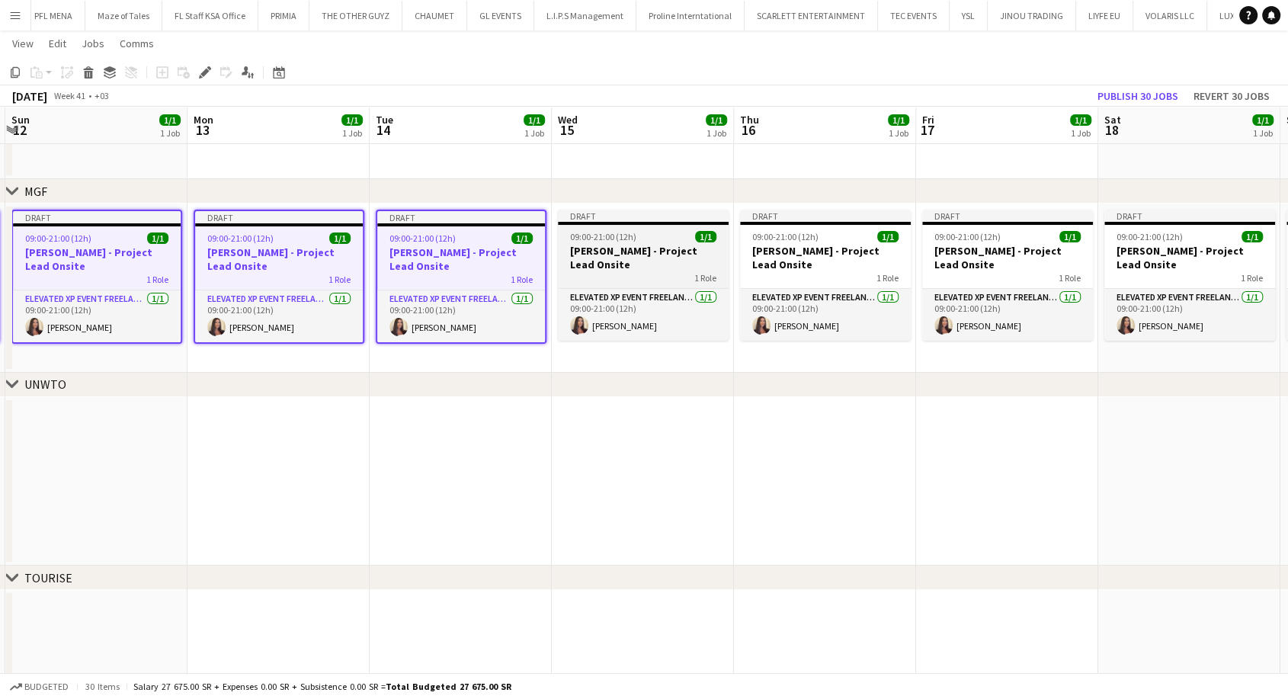
click at [615, 266] on h3 "Aysel Ahmadova - Project Lead Onsite" at bounding box center [643, 257] width 171 height 27
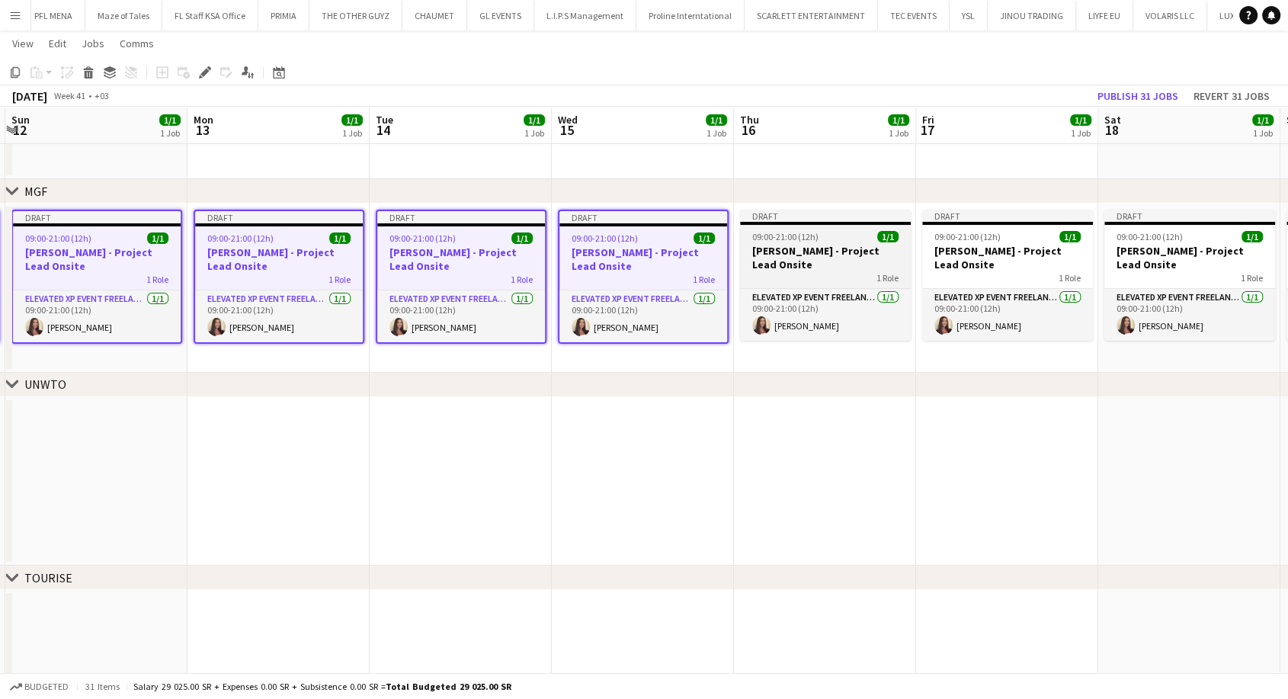
click at [781, 256] on h3 "Aysel Ahmadova - Project Lead Onsite" at bounding box center [825, 257] width 171 height 27
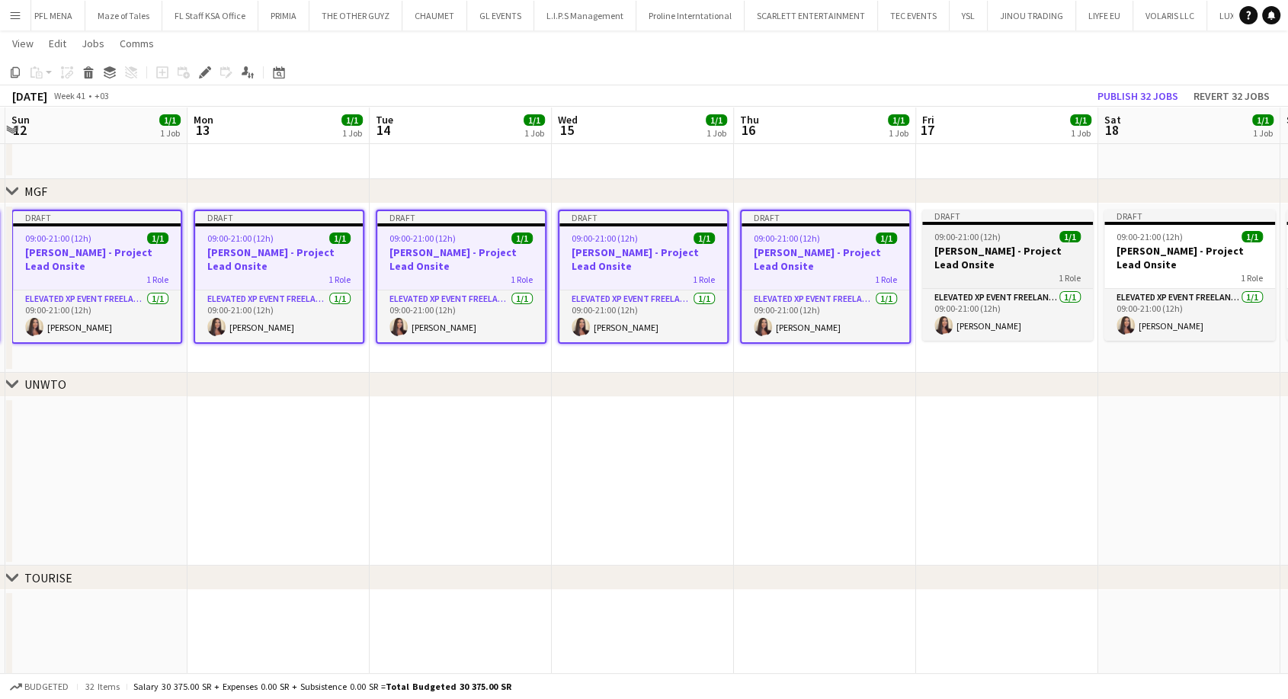
click at [948, 253] on h3 "Aysel Ahmadova - Project Lead Onsite" at bounding box center [1007, 257] width 171 height 27
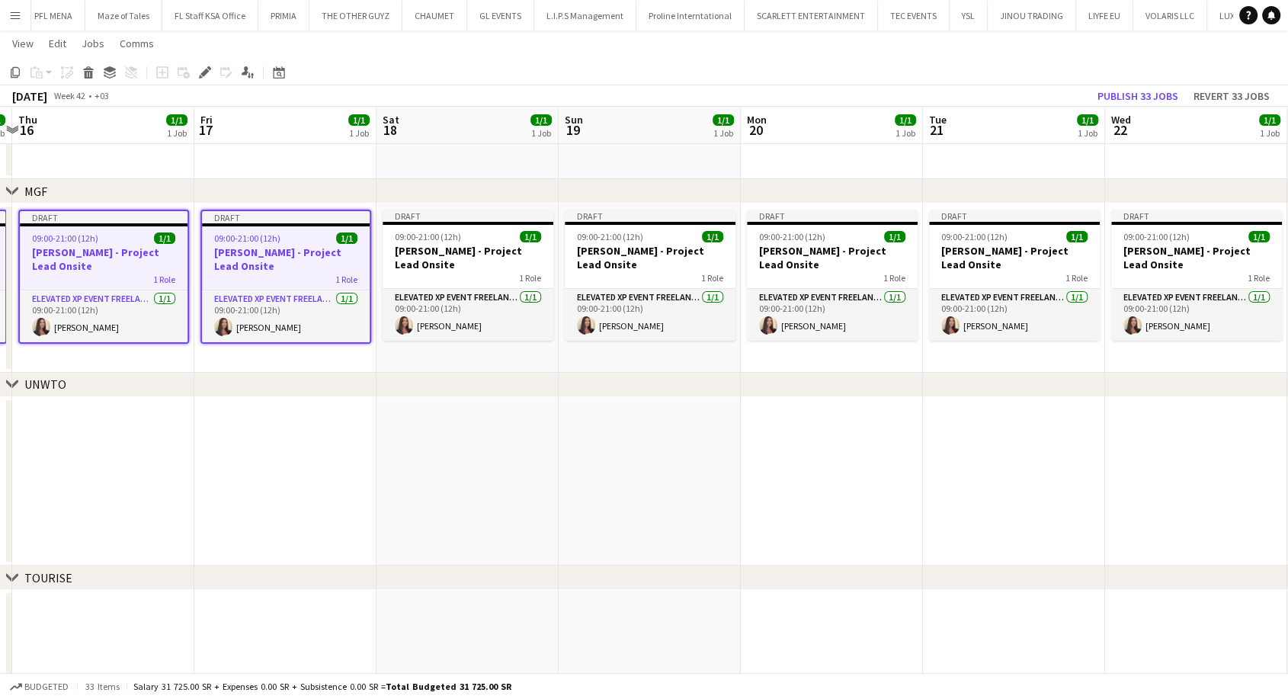
drag, startPoint x: 1003, startPoint y: 264, endPoint x: 268, endPoint y: 295, distance: 735.5
click at [273, 295] on app-calendar-viewport "Sun 12 1/1 1 Job Mon 13 1/1 1 Job Tue 14 1/1 1 Job Wed 15 1/1 1 Job Thu 16 1/1 …" at bounding box center [644, 390] width 1288 height 737
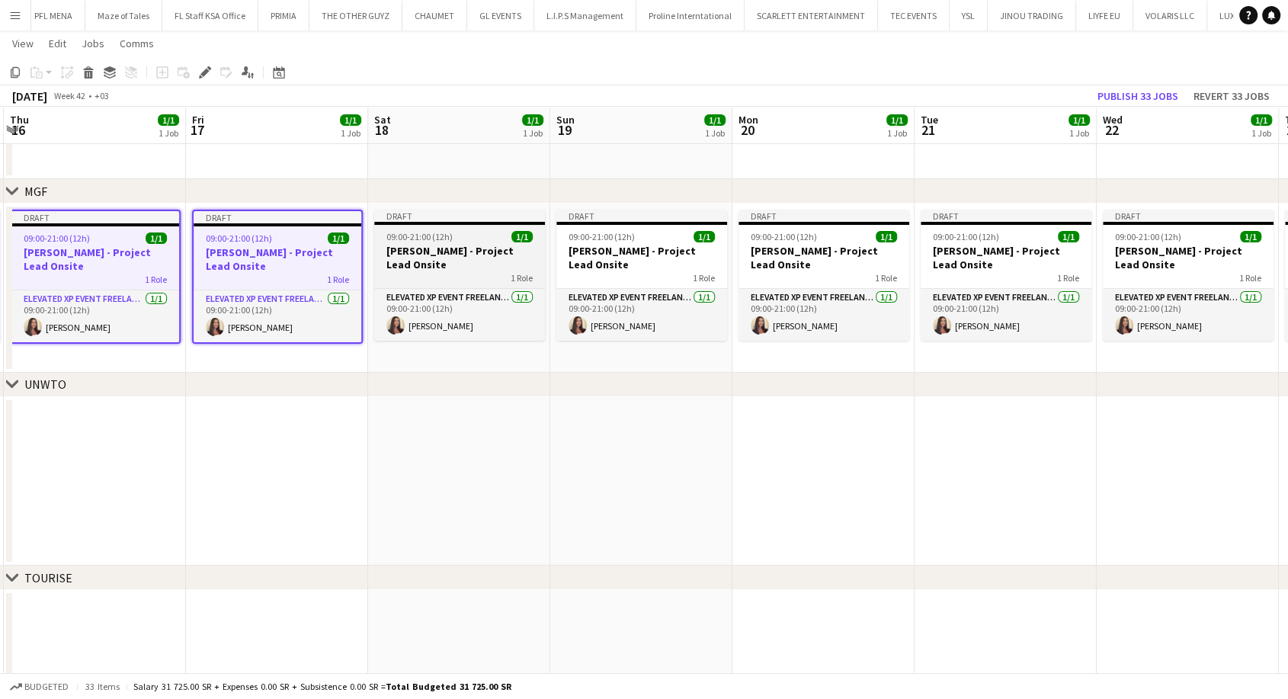
click at [430, 264] on h3 "Aysel Ahmadova - Project Lead Onsite" at bounding box center [459, 257] width 171 height 27
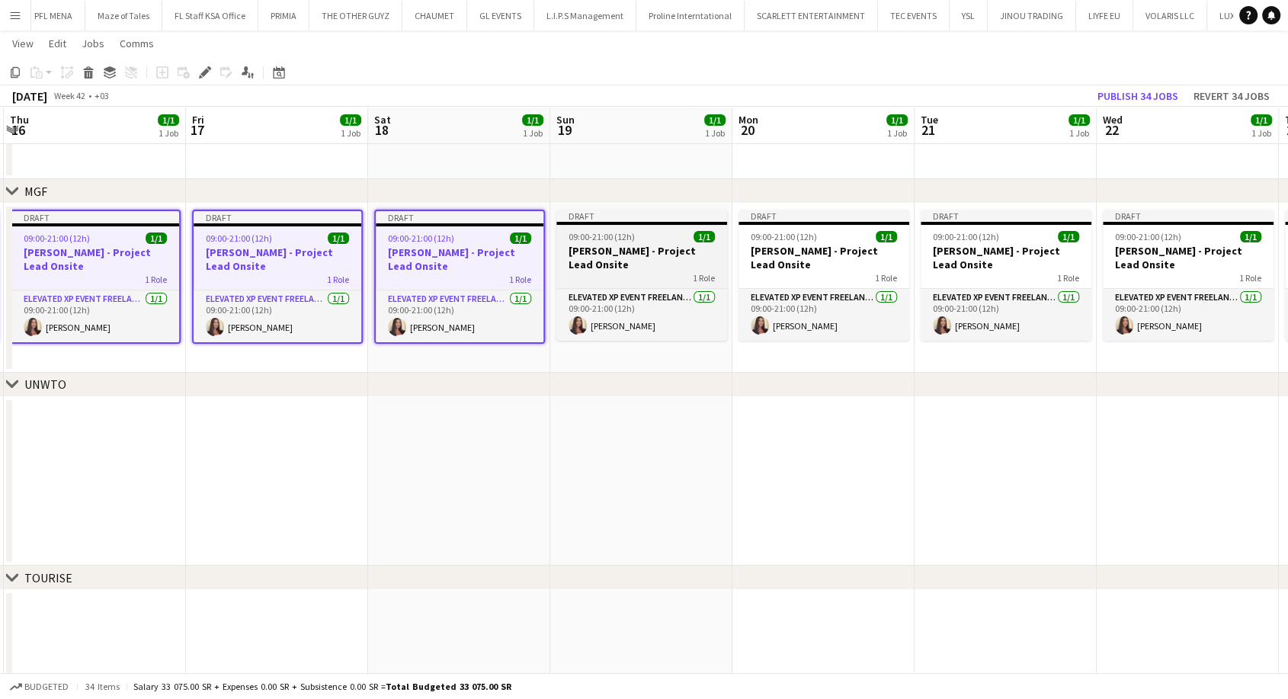
click at [598, 271] on div "1 Role" at bounding box center [641, 277] width 171 height 12
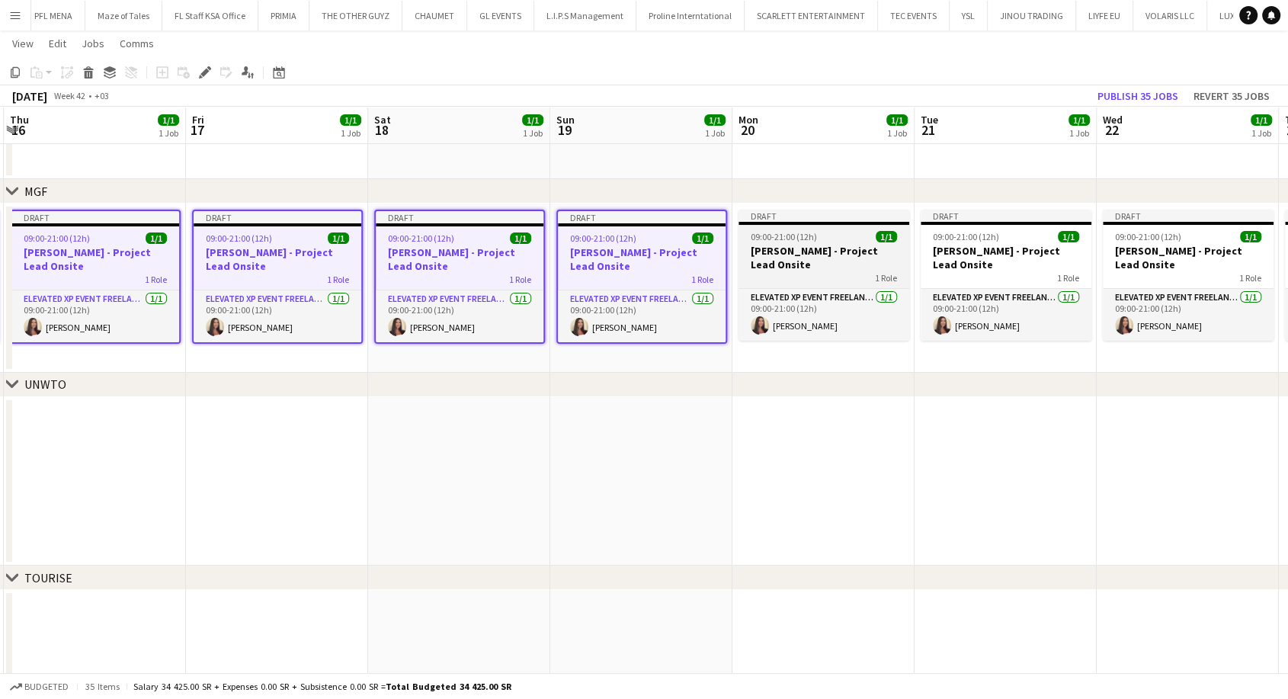
click at [773, 264] on h3 "Aysel Ahmadova - Project Lead Onsite" at bounding box center [824, 257] width 171 height 27
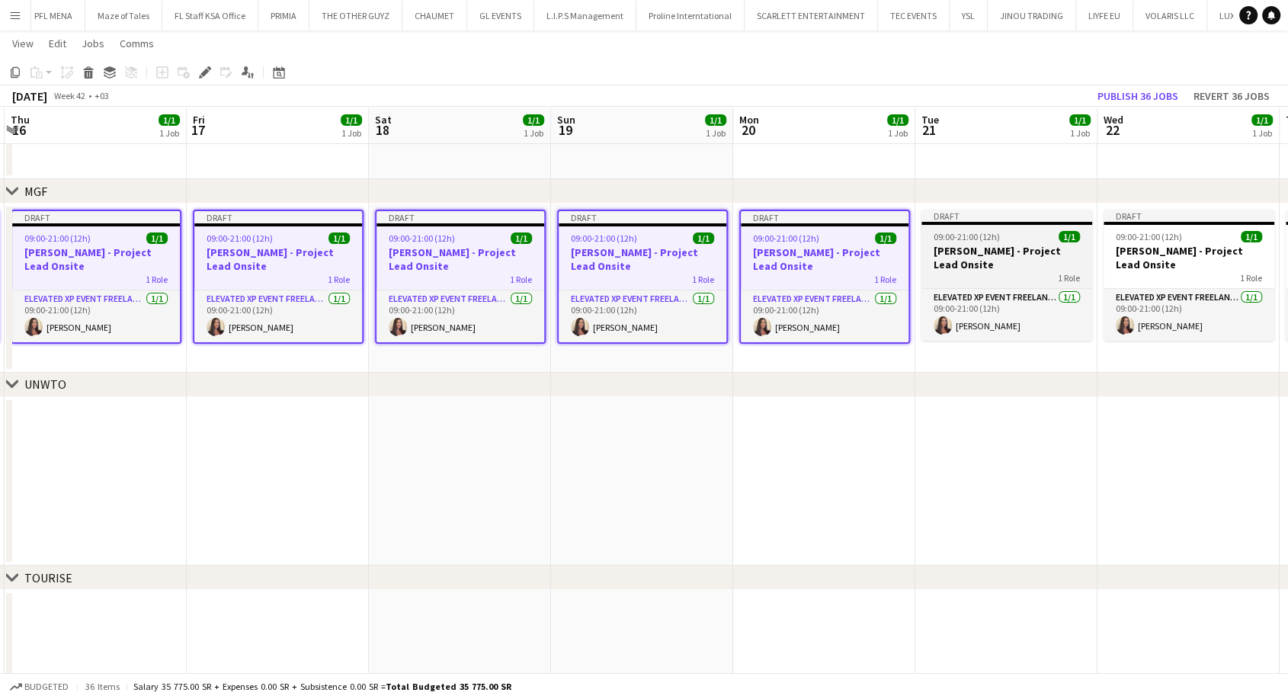
click at [935, 252] on h3 "Aysel Ahmadova - Project Lead Onsite" at bounding box center [1007, 257] width 171 height 27
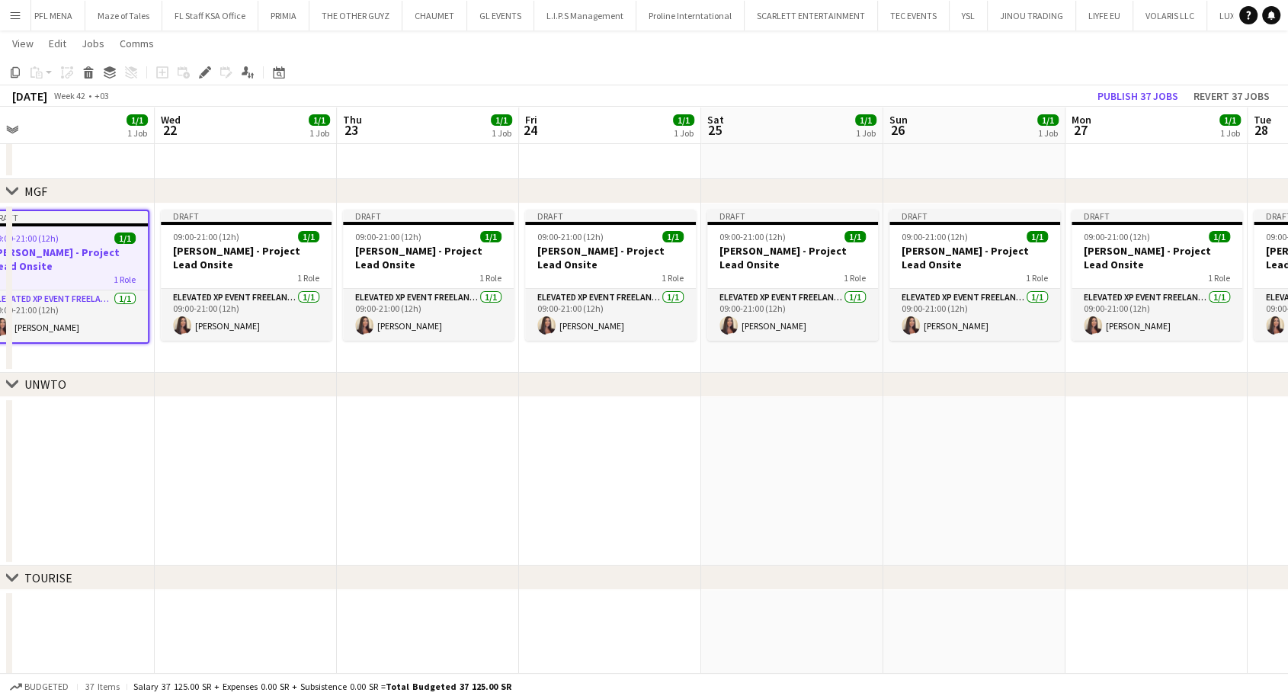
scroll to position [0, 472]
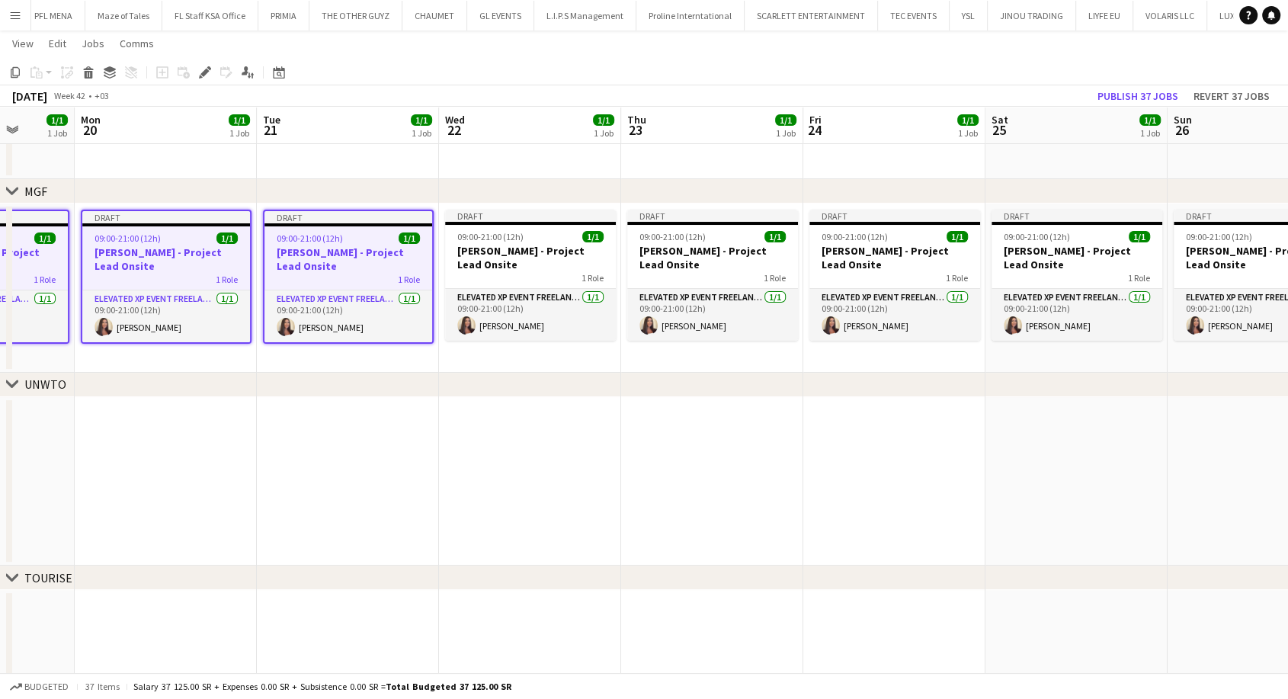
drag, startPoint x: 964, startPoint y: 258, endPoint x: 305, endPoint y: 241, distance: 658.8
click at [305, 241] on app-calendar-viewport "Fri 17 1/1 1 Job Sat 18 1/1 1 Job Sun 19 1/1 1 Job Mon 20 1/1 1 Job Tue 21 1/1 …" at bounding box center [644, 390] width 1288 height 737
click at [467, 252] on h3 "Aysel Ahmadova - Project Lead Onsite" at bounding box center [530, 257] width 171 height 27
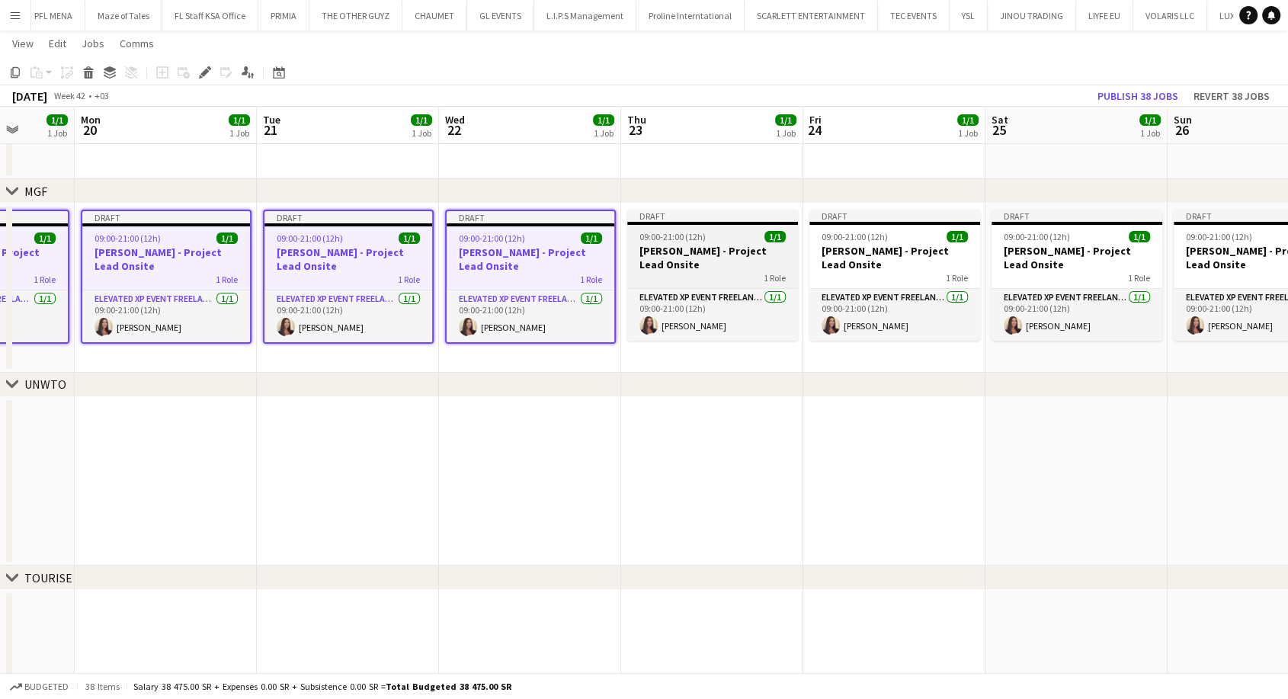
click at [669, 271] on div "1 Role" at bounding box center [712, 277] width 171 height 12
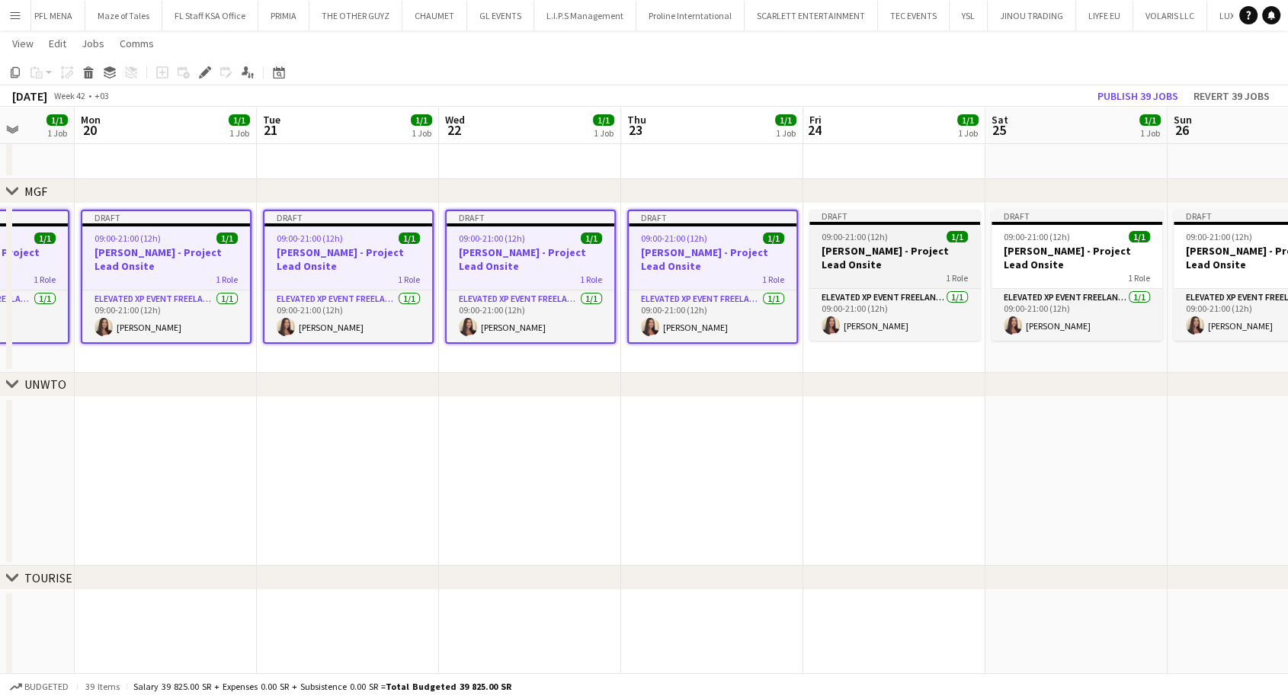
click at [839, 272] on div "1 Role" at bounding box center [895, 277] width 171 height 12
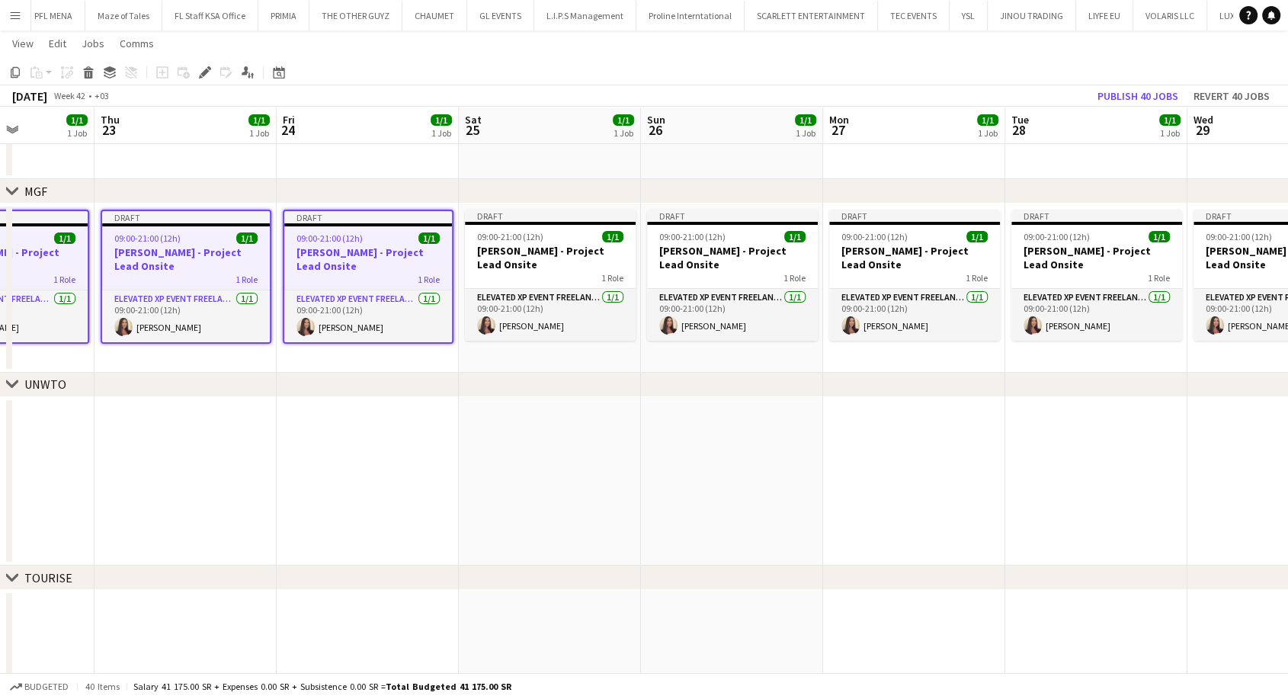
drag, startPoint x: 859, startPoint y: 274, endPoint x: 220, endPoint y: 263, distance: 639.6
click at [220, 263] on app-calendar-viewport "Sun 19 1/1 1 Job Mon 20 1/1 1 Job Tue 21 1/1 1 Job Wed 22 1/1 1 Job Thu 23 1/1 …" at bounding box center [644, 390] width 1288 height 737
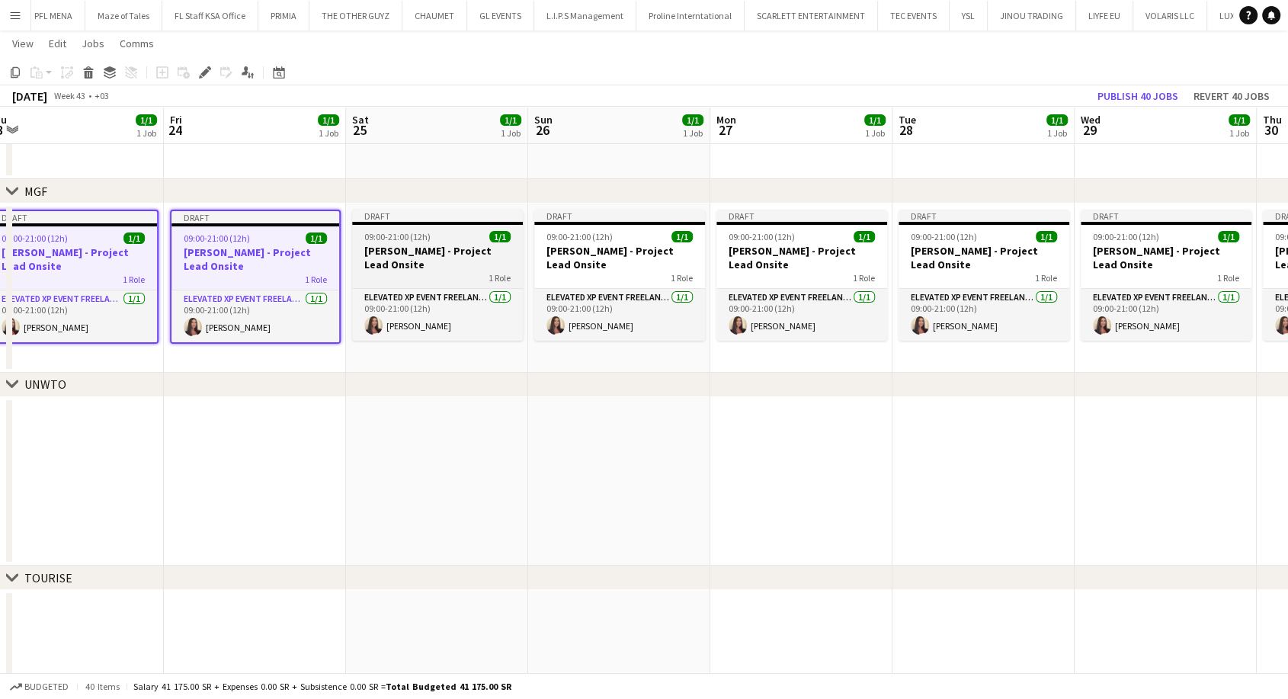
drag, startPoint x: 387, startPoint y: 274, endPoint x: 427, endPoint y: 280, distance: 40.1
click at [387, 273] on div "1 Role" at bounding box center [437, 277] width 171 height 12
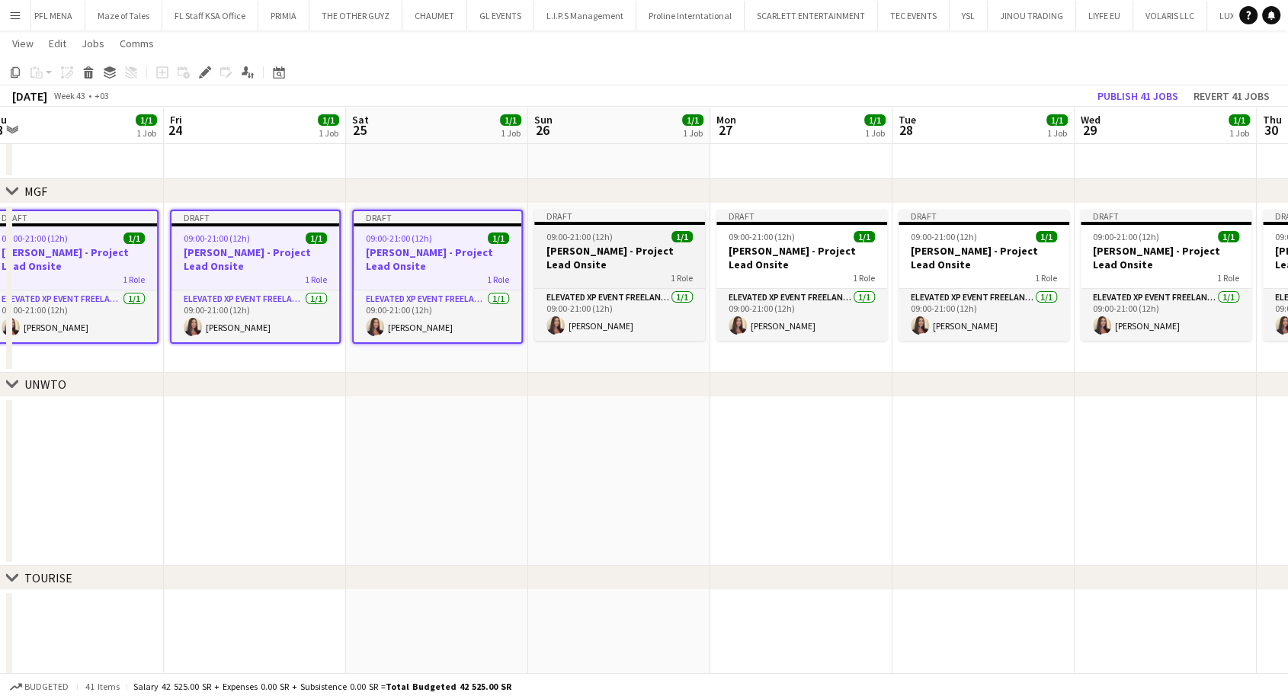
click at [617, 271] on div "1 Role" at bounding box center [619, 277] width 171 height 12
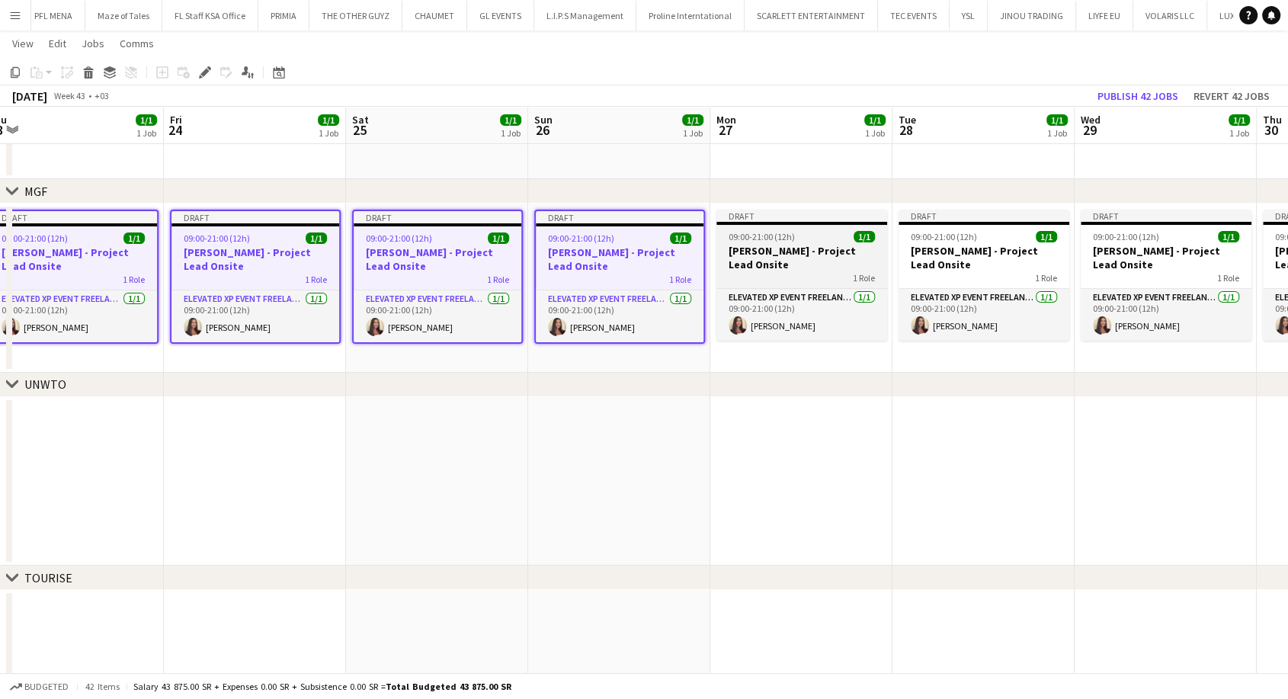
click at [758, 277] on div "1 Role" at bounding box center [802, 277] width 171 height 12
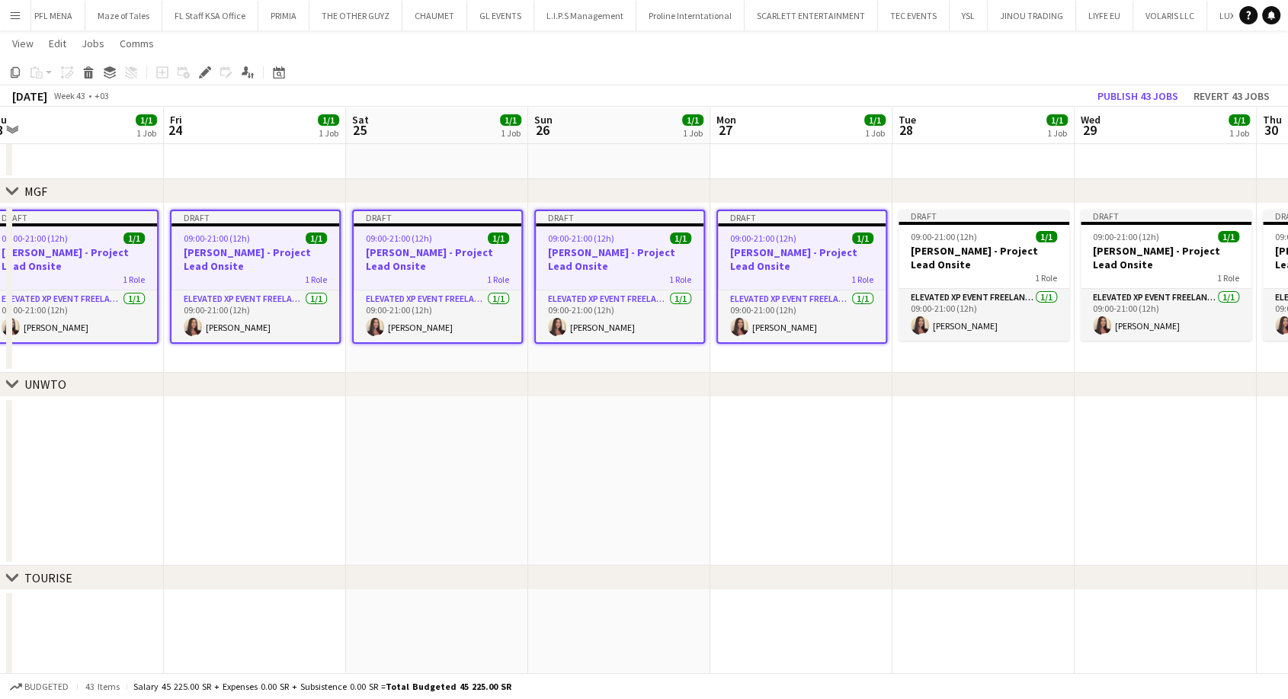
click at [887, 259] on app-date-cell "Draft 09:00-21:00 (12h) 1/1 Aysel Ahmadova - Project Lead Onsite 1 Role Elevate…" at bounding box center [801, 288] width 182 height 169
click at [976, 258] on h3 "Aysel Ahmadova - Project Lead Onsite" at bounding box center [984, 257] width 171 height 27
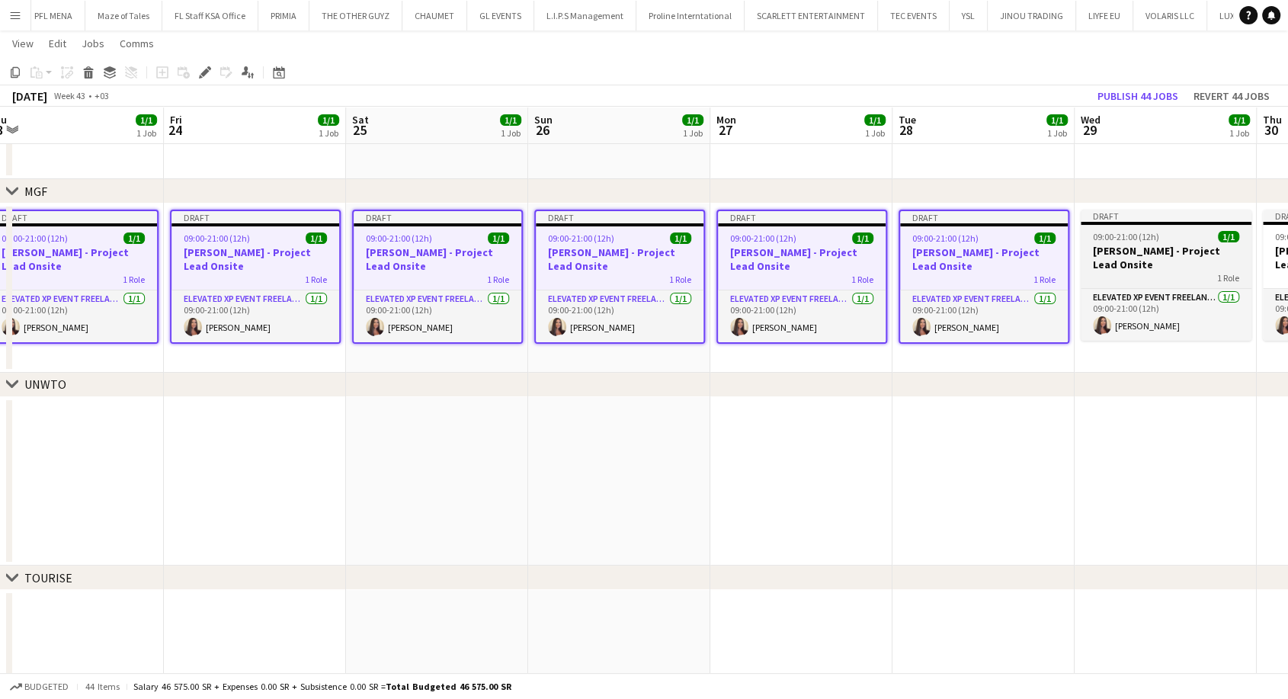
click at [1140, 247] on h3 "Aysel Ahmadova - Project Lead Onsite" at bounding box center [1166, 257] width 171 height 27
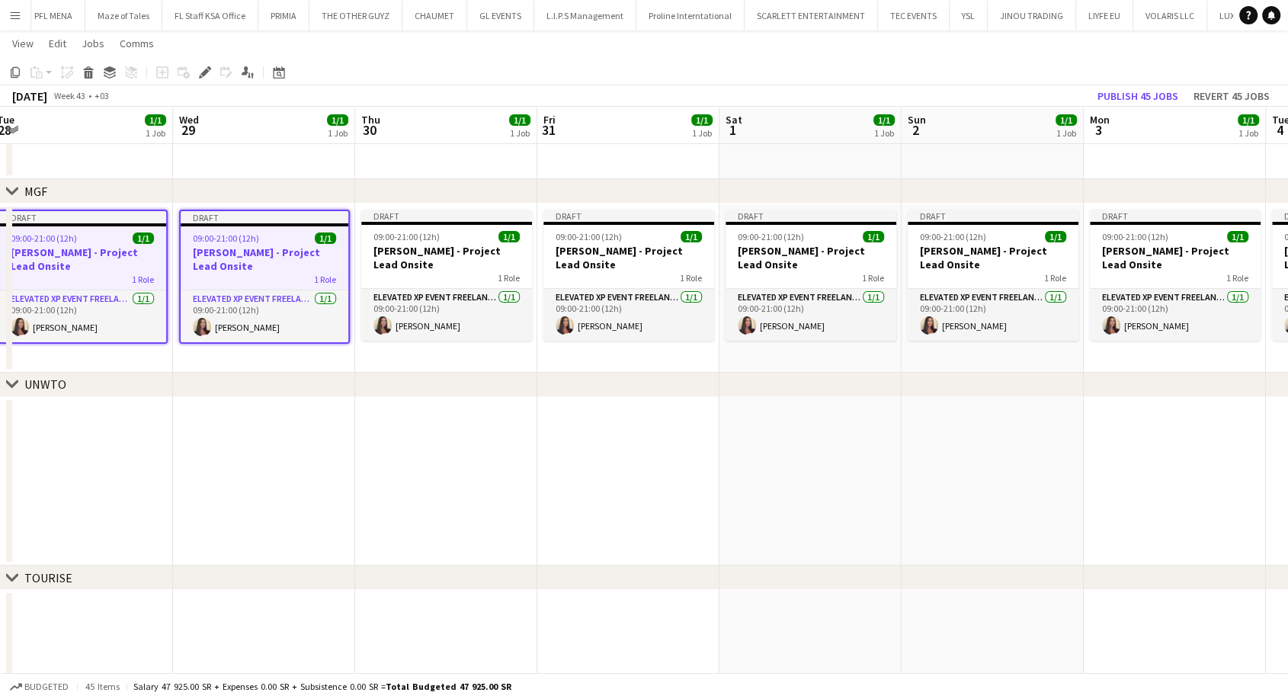
scroll to position [0, 582]
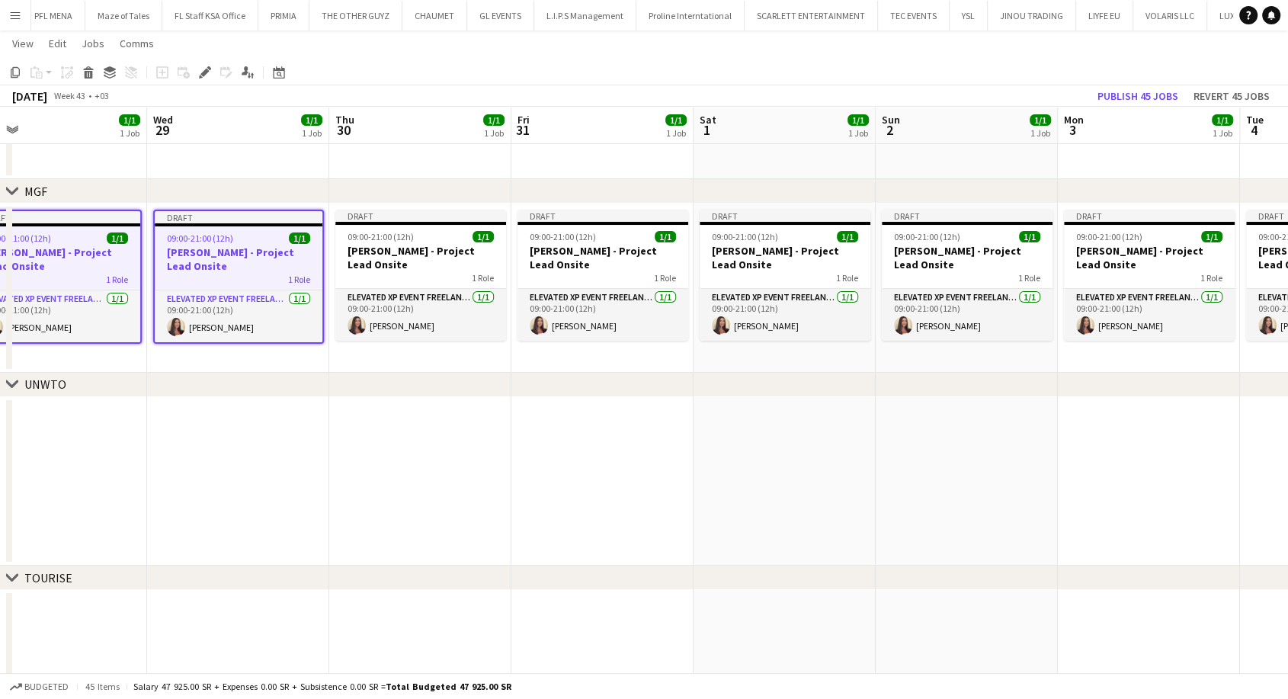
drag, startPoint x: 1165, startPoint y: 255, endPoint x: 237, endPoint y: 272, distance: 927.9
click at [237, 272] on app-calendar-viewport "Sat 25 1/1 1 Job Sun 26 1/1 1 Job Mon 27 1/1 1 Job Tue 28 1/1 1 Job Wed 29 1/1 …" at bounding box center [644, 390] width 1288 height 737
click at [364, 251] on h3 "Aysel Ahmadova - Project Lead Onsite" at bounding box center [420, 257] width 171 height 27
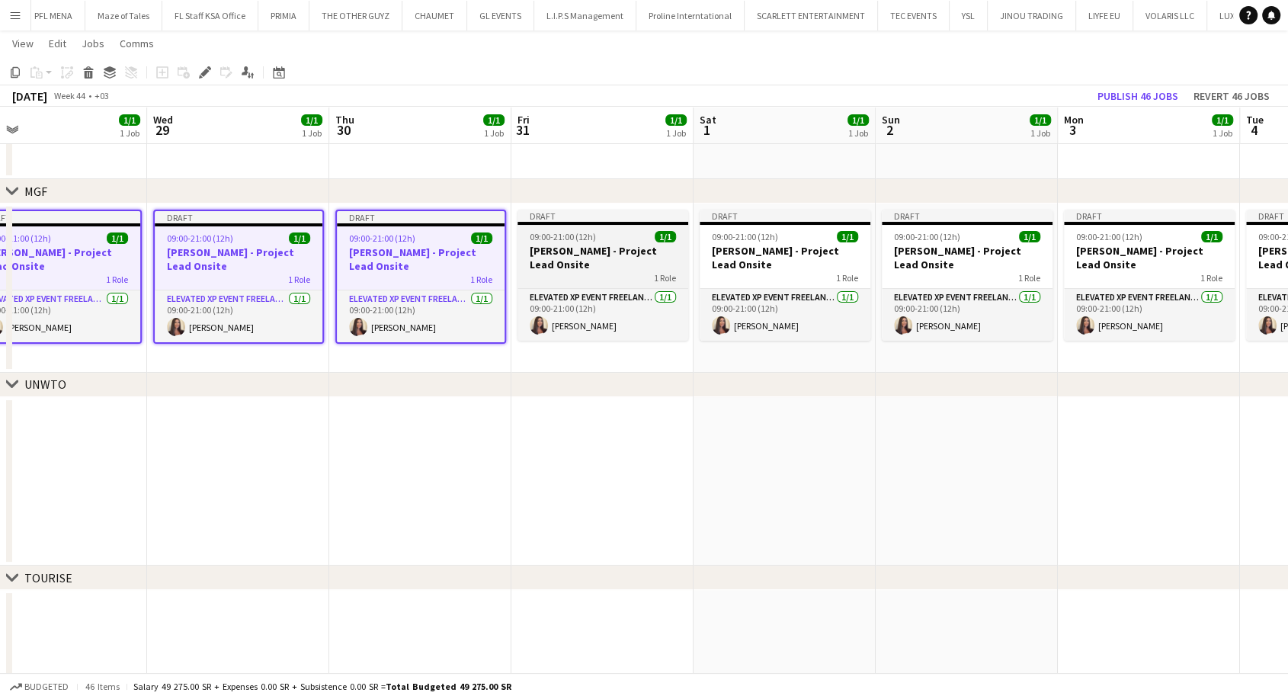
click at [585, 255] on h3 "Aysel Ahmadova - Project Lead Onsite" at bounding box center [603, 257] width 171 height 27
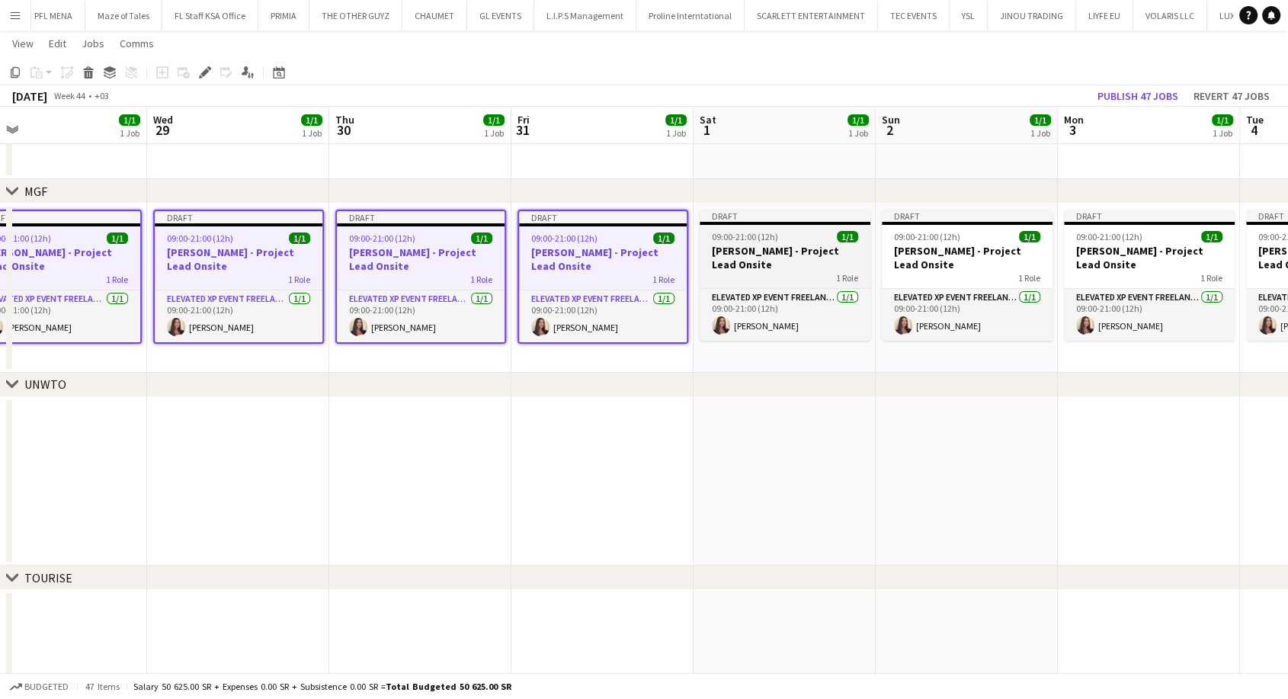
click at [755, 263] on h3 "Aysel Ahmadova - Project Lead Onsite" at bounding box center [785, 257] width 171 height 27
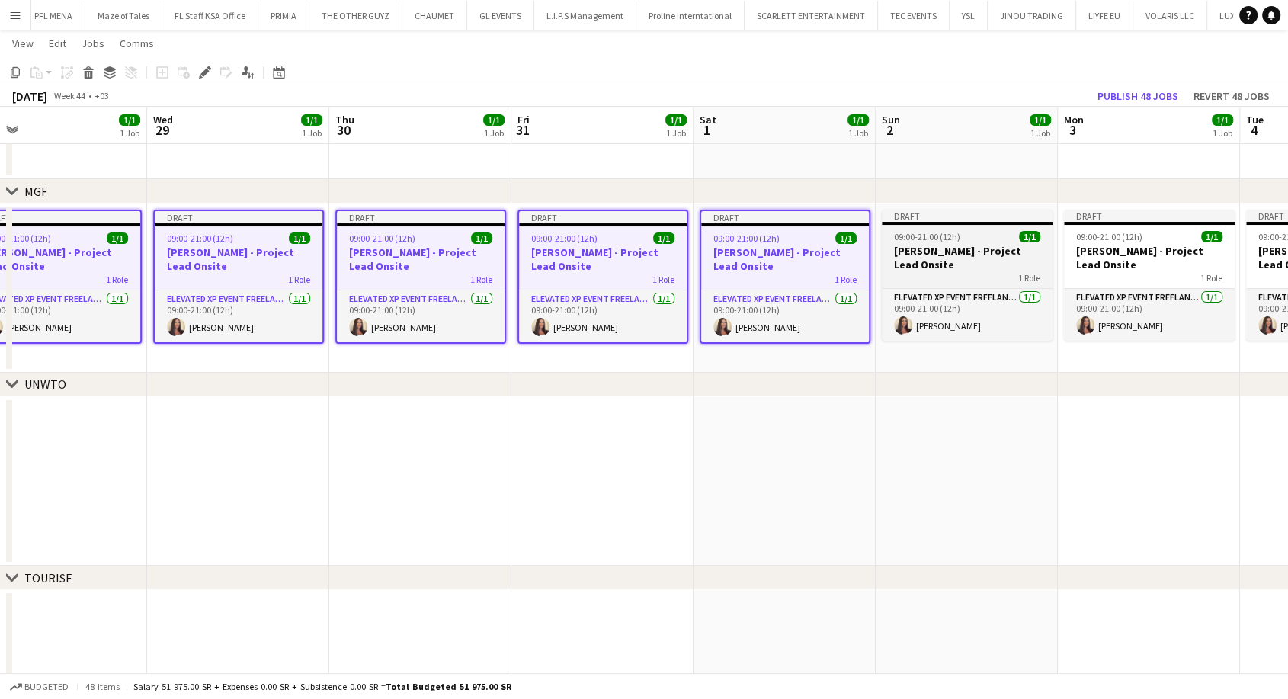
click at [960, 265] on h3 "Aysel Ahmadova - Project Lead Onsite" at bounding box center [967, 257] width 171 height 27
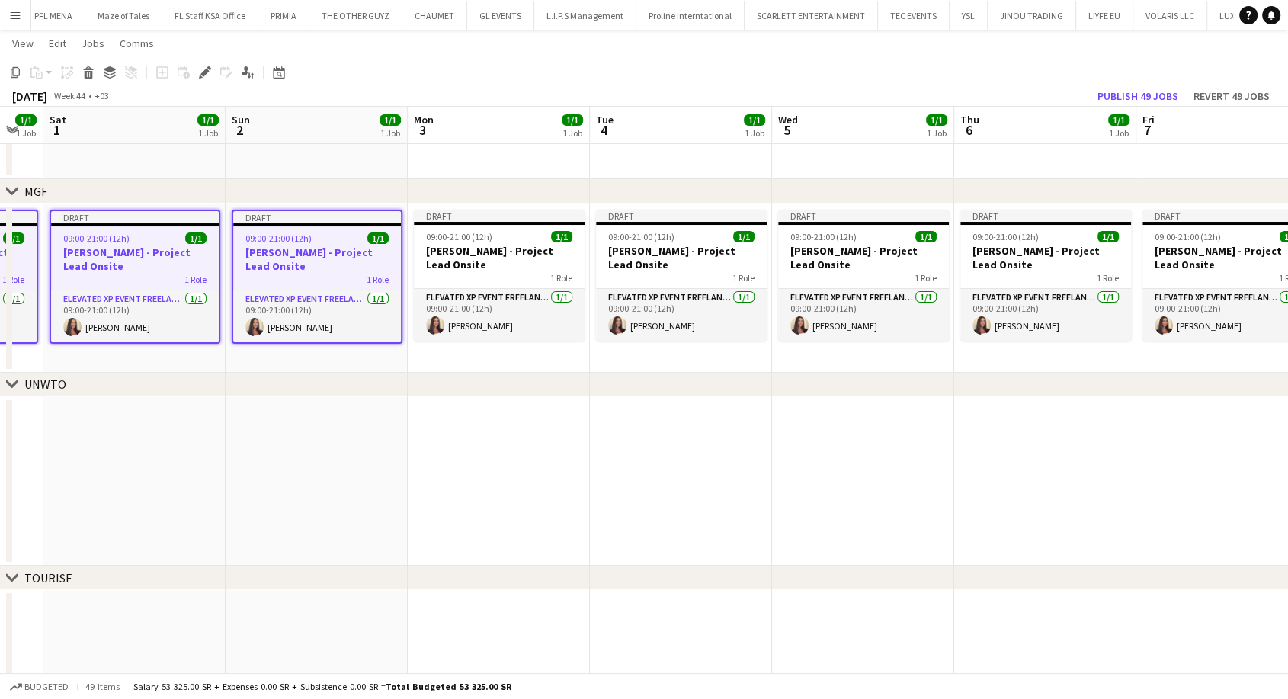
scroll to position [0, 560]
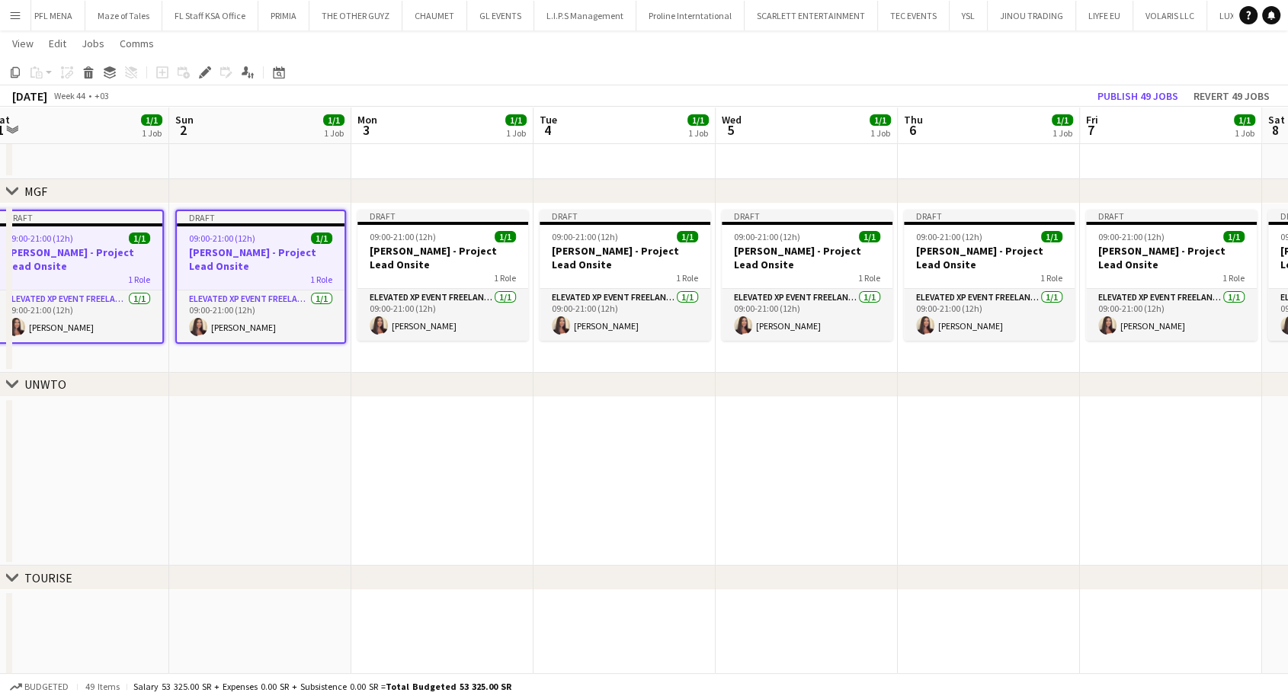
drag, startPoint x: 966, startPoint y: 263, endPoint x: 261, endPoint y: 278, distance: 704.5
click at [261, 278] on app-calendar-viewport "Wed 29 1/1 1 Job Thu 30 1/1 1 Job Fri 31 1/1 1 Job Sat 1 1/1 1 Job Sun 2 1/1 1 …" at bounding box center [644, 390] width 1288 height 737
click at [409, 270] on h3 "Aysel Ahmadova - Project Lead Onsite" at bounding box center [443, 257] width 171 height 27
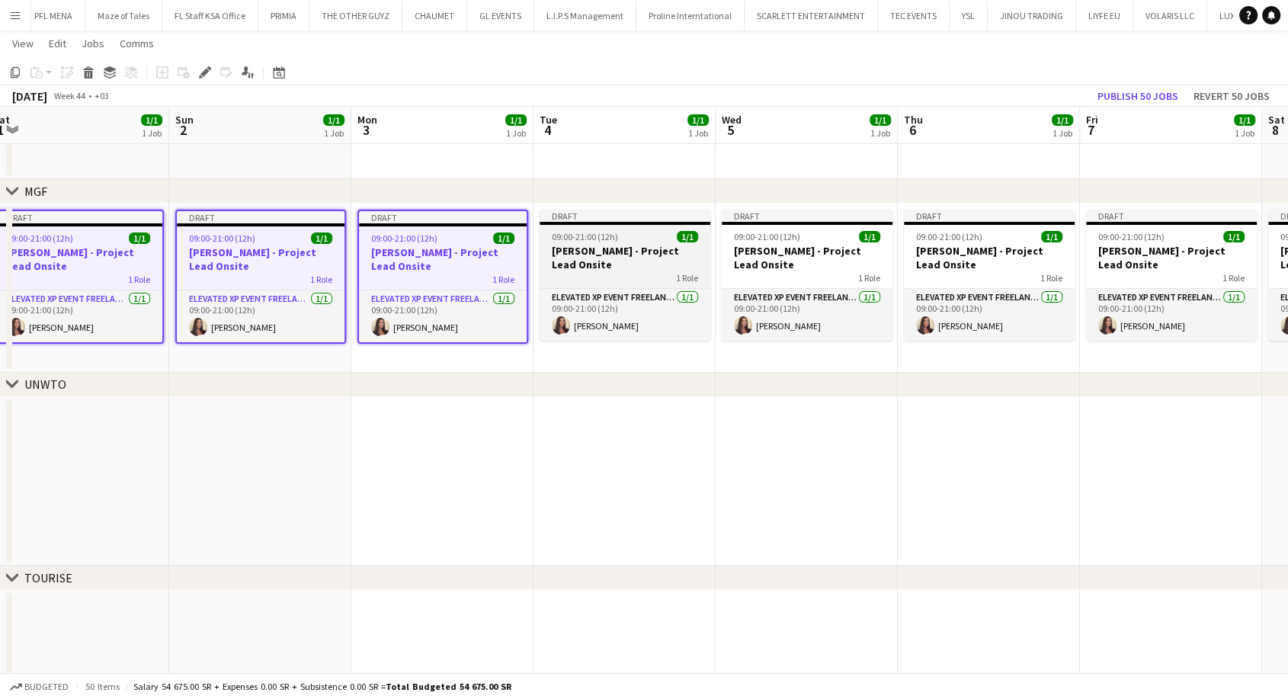
click at [580, 265] on h3 "Aysel Ahmadova - Project Lead Onsite" at bounding box center [625, 257] width 171 height 27
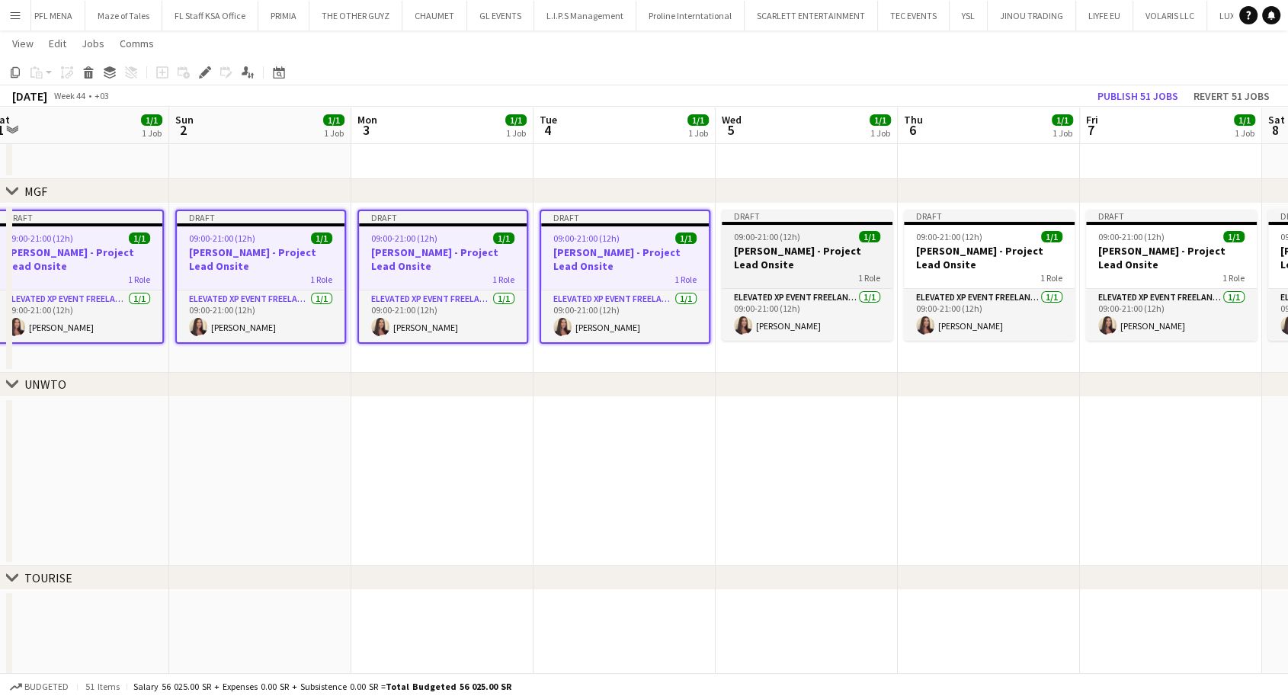
click at [777, 261] on h3 "Aysel Ahmadova - Project Lead Onsite" at bounding box center [807, 257] width 171 height 27
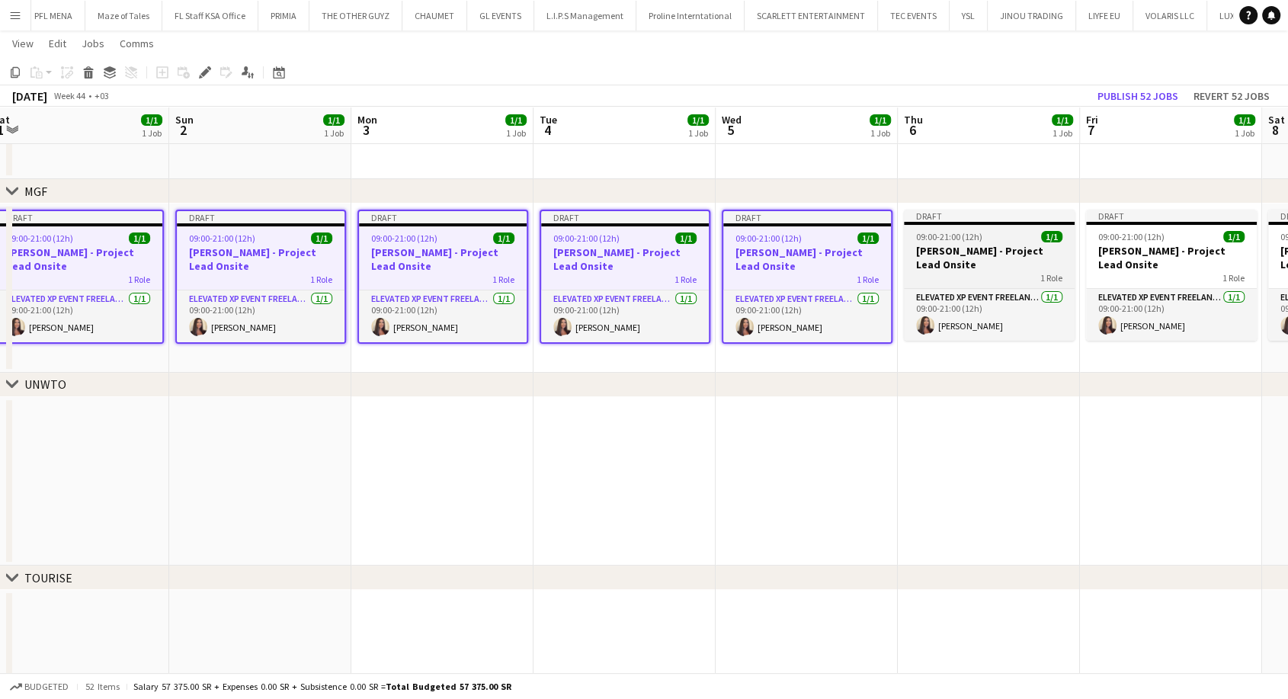
click at [947, 269] on h3 "Aysel Ahmadova - Project Lead Onsite" at bounding box center [989, 257] width 171 height 27
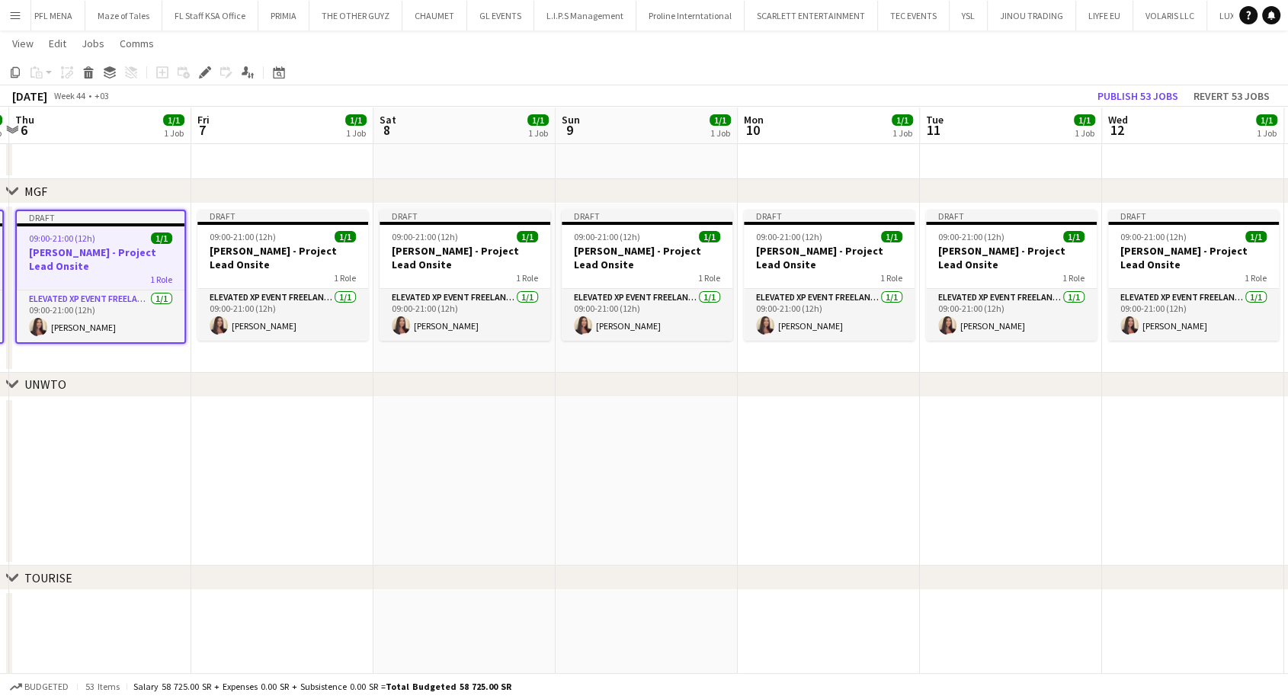
scroll to position [0, 554]
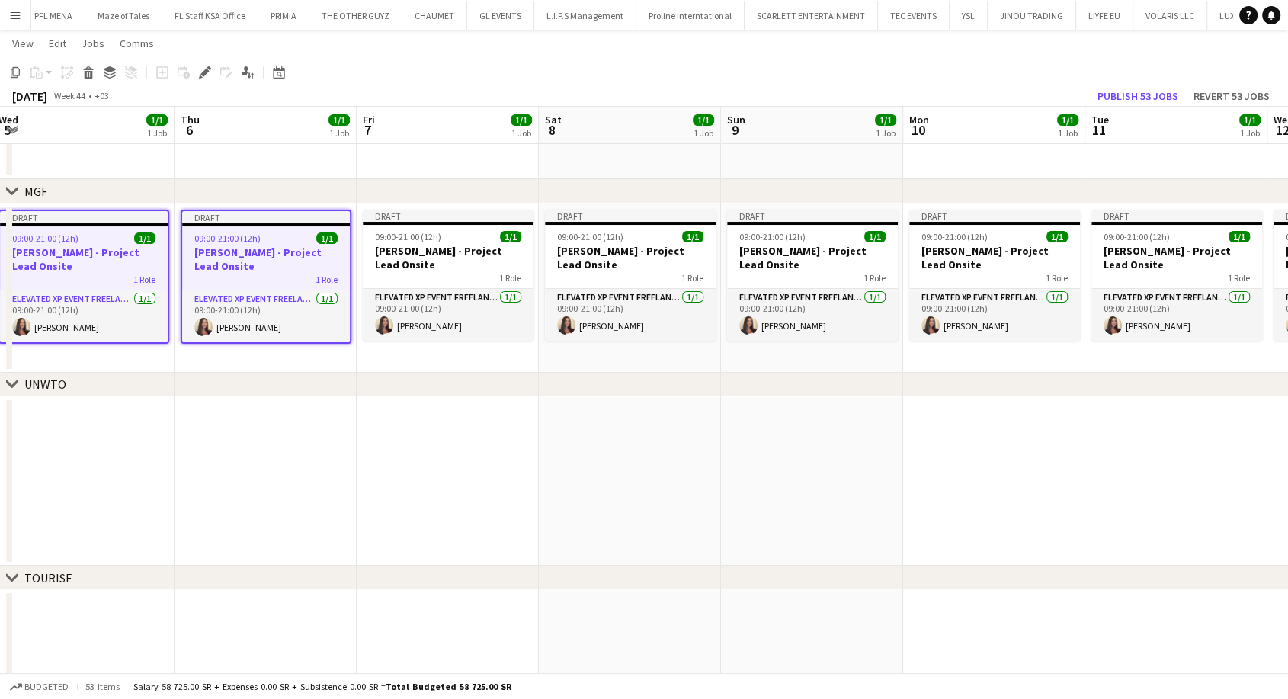
drag, startPoint x: 896, startPoint y: 273, endPoint x: 254, endPoint y: 267, distance: 641.9
click at [254, 267] on app-calendar-viewport "Sun 2 1/1 1 Job Mon 3 1/1 1 Job Tue 4 1/1 1 Job Wed 5 1/1 1 Job Thu 6 1/1 1 Job…" at bounding box center [644, 390] width 1288 height 737
click at [429, 264] on h3 "Aysel Ahmadova - Project Lead Onsite" at bounding box center [448, 257] width 171 height 27
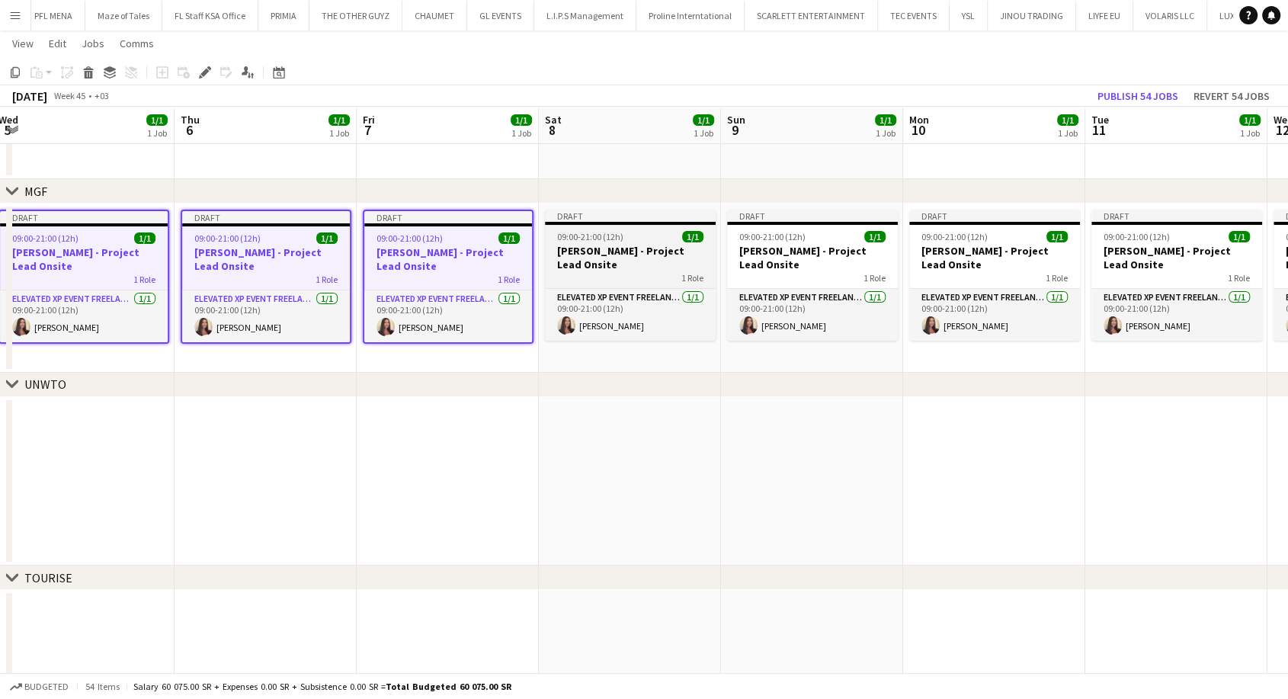
click at [601, 264] on h3 "Aysel Ahmadova - Project Lead Onsite" at bounding box center [630, 257] width 171 height 27
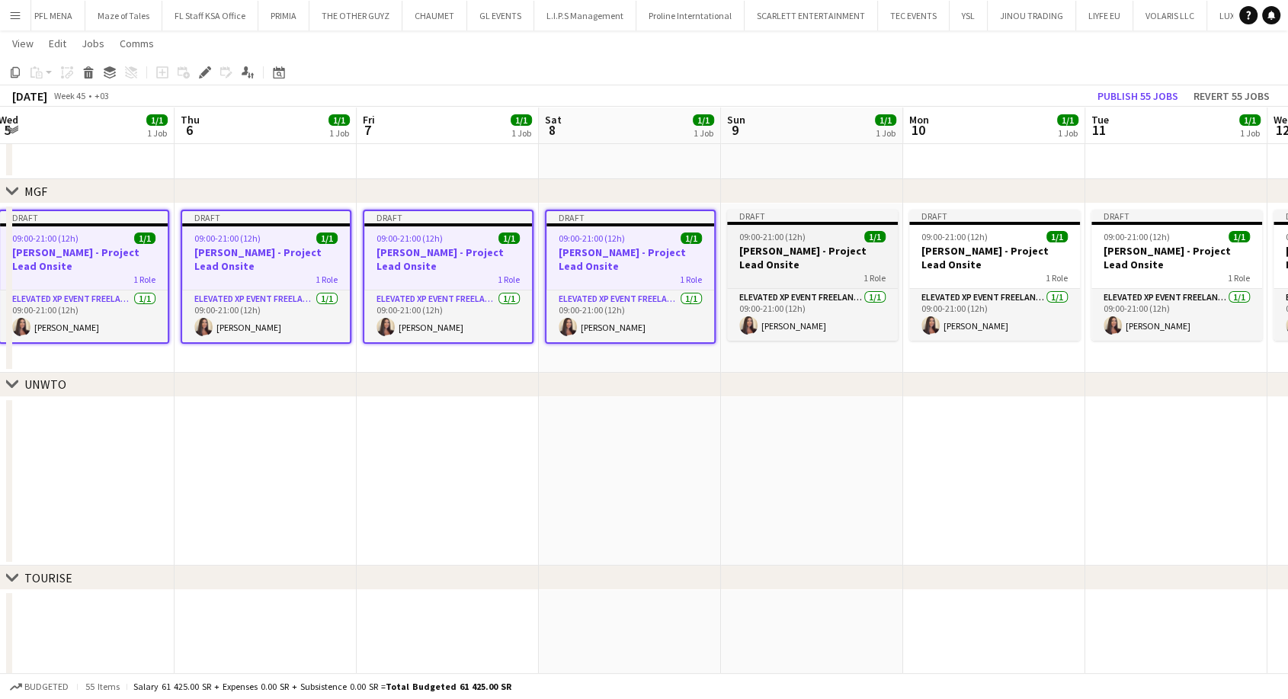
click at [763, 268] on h3 "Aysel Ahmadova - Project Lead Onsite" at bounding box center [812, 257] width 171 height 27
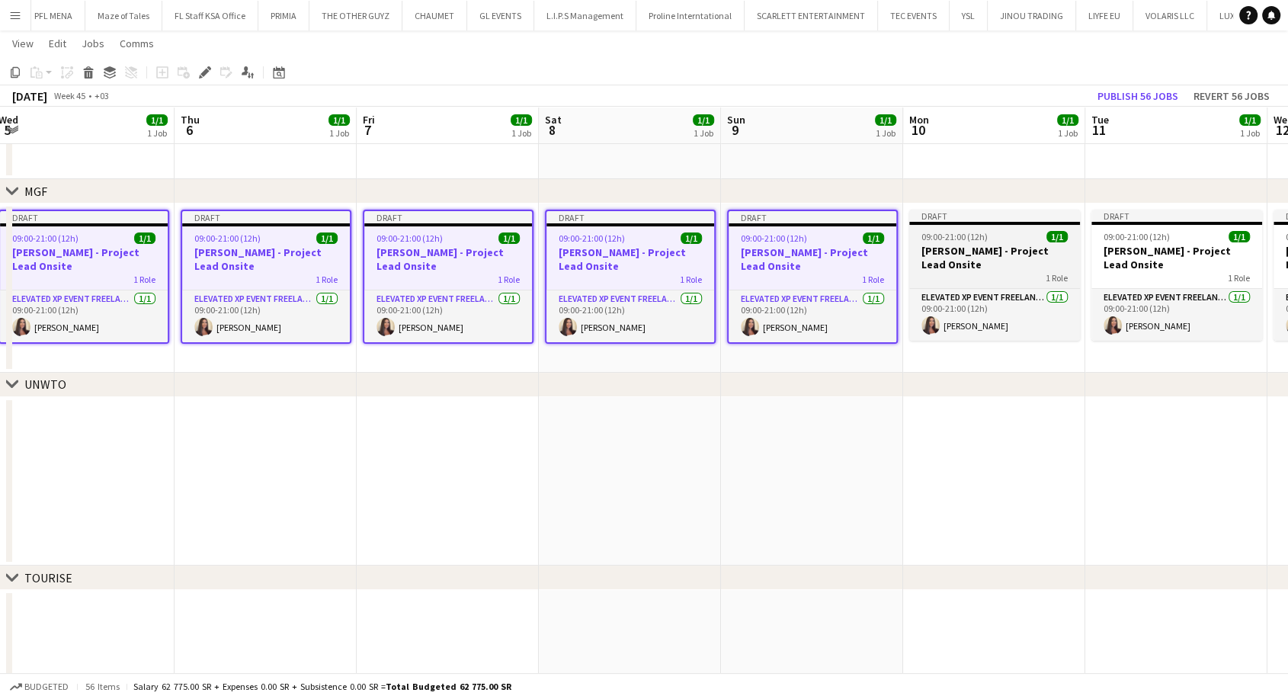
click at [925, 254] on h3 "Aysel Ahmadova - Project Lead Onsite" at bounding box center [994, 257] width 171 height 27
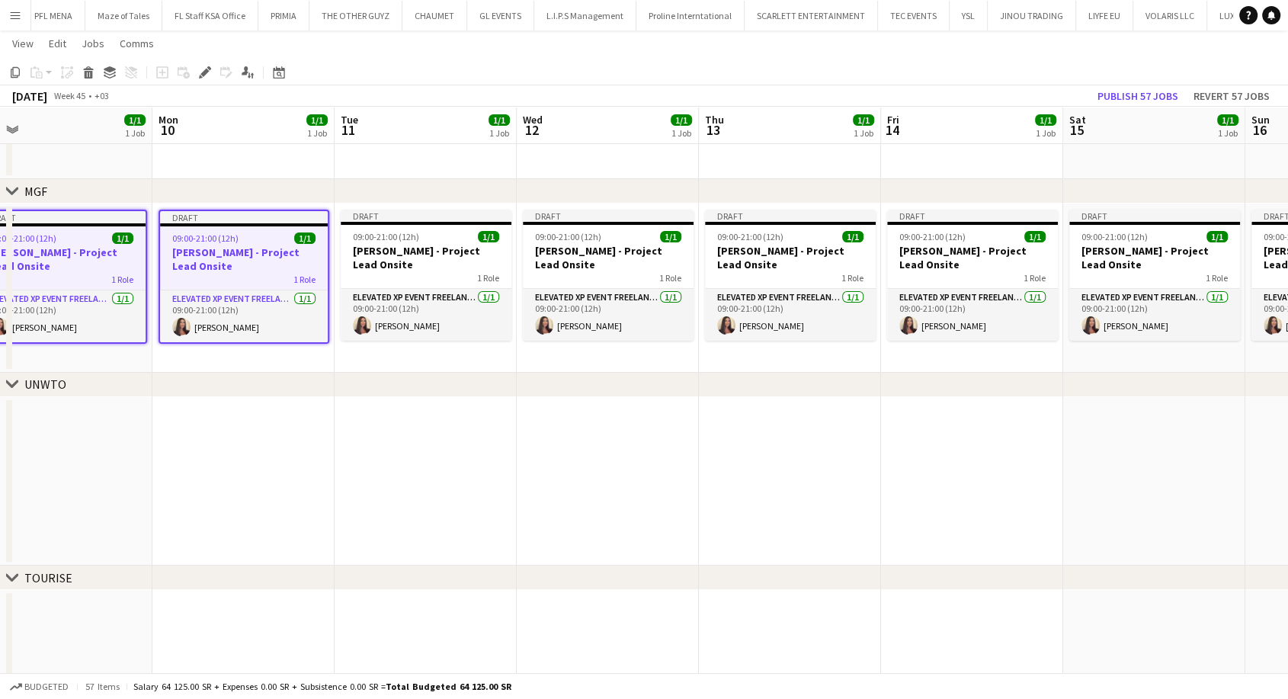
drag, startPoint x: 962, startPoint y: 264, endPoint x: 195, endPoint y: 274, distance: 766.9
click at [195, 274] on app-calendar-viewport "Thu 6 1/1 1 Job Fri 7 1/1 1 Job Sat 8 1/1 1 Job Sun 9 1/1 1 Job Mon 10 1/1 1 Jo…" at bounding box center [644, 390] width 1288 height 737
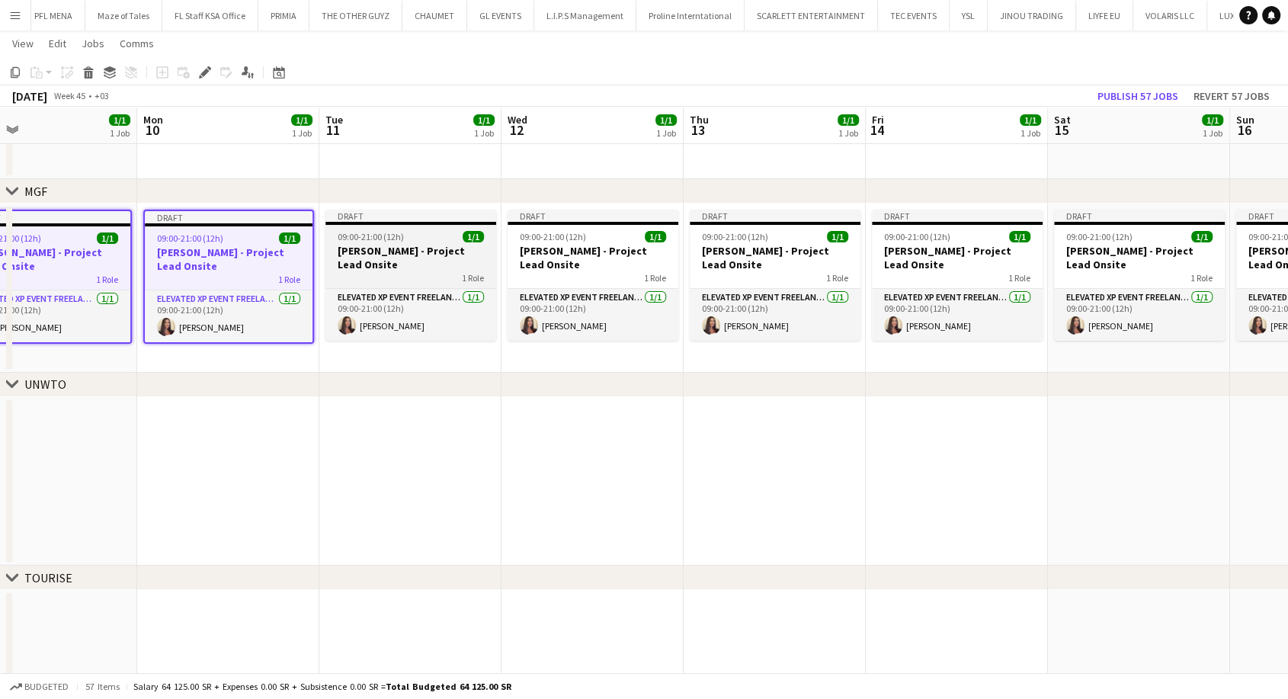
click at [363, 259] on h3 "Aysel Ahmadova - Project Lead Onsite" at bounding box center [410, 257] width 171 height 27
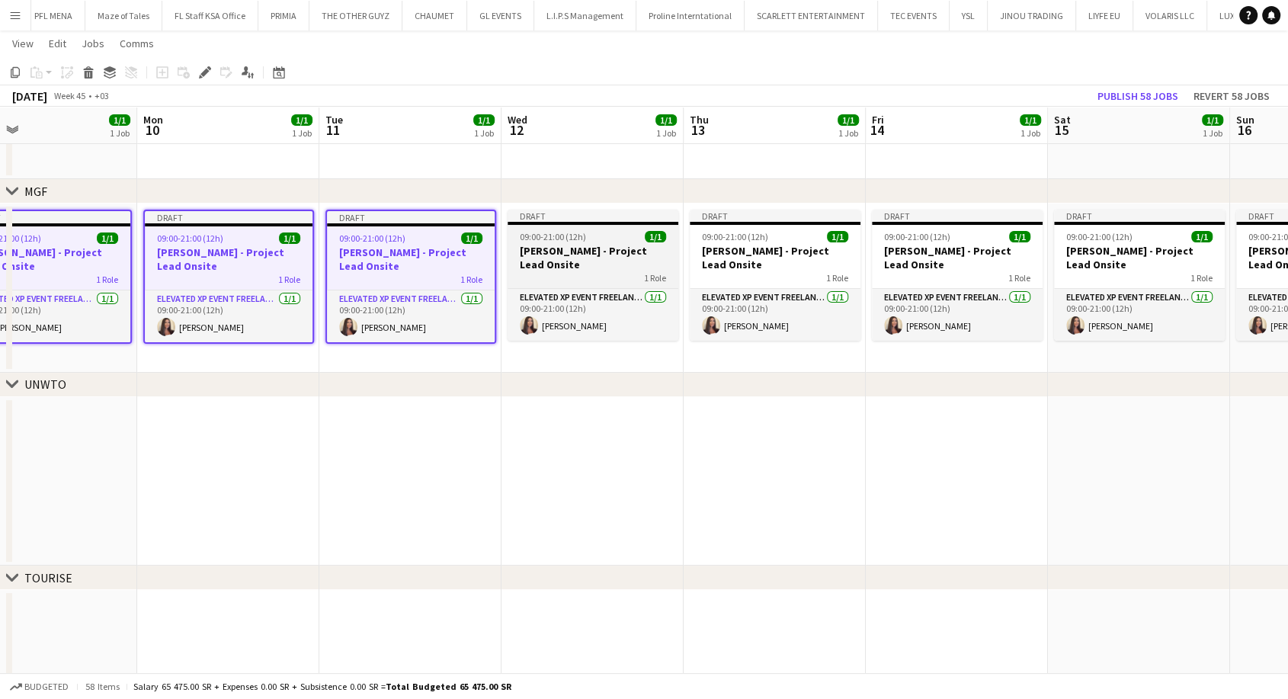
click at [569, 265] on h3 "Aysel Ahmadova - Project Lead Onsite" at bounding box center [593, 257] width 171 height 27
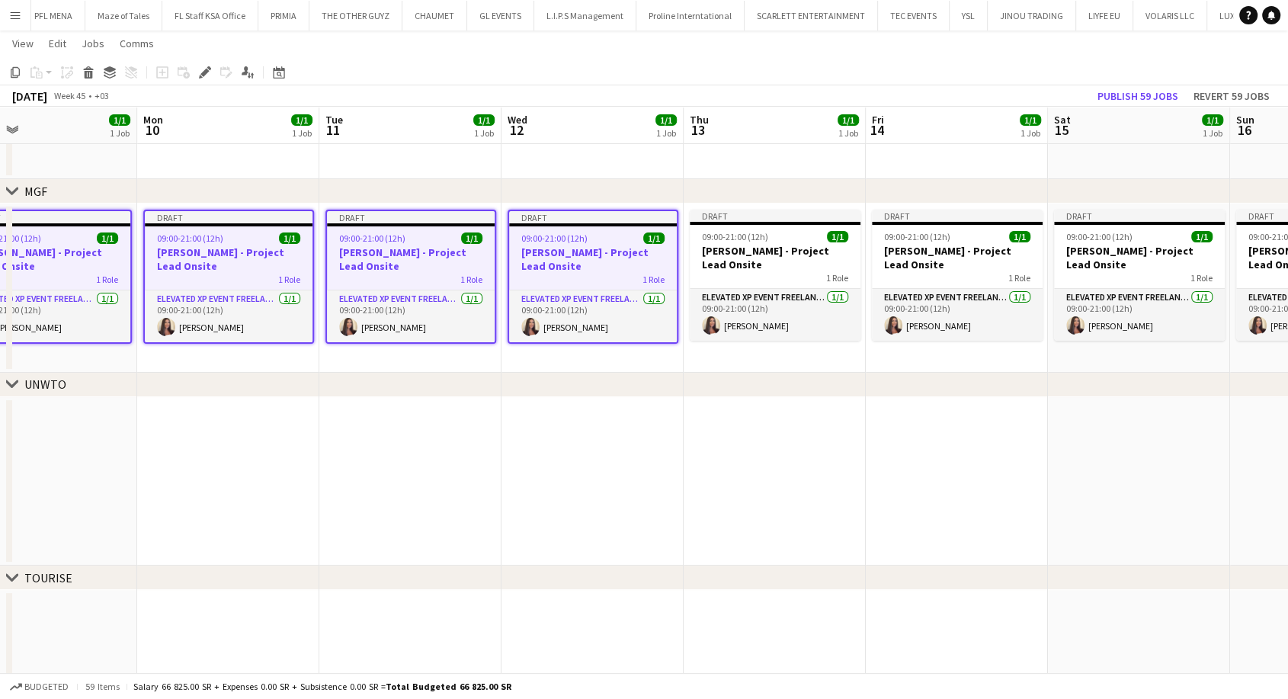
click at [732, 268] on h3 "Aysel Ahmadova - Project Lead Onsite" at bounding box center [775, 257] width 171 height 27
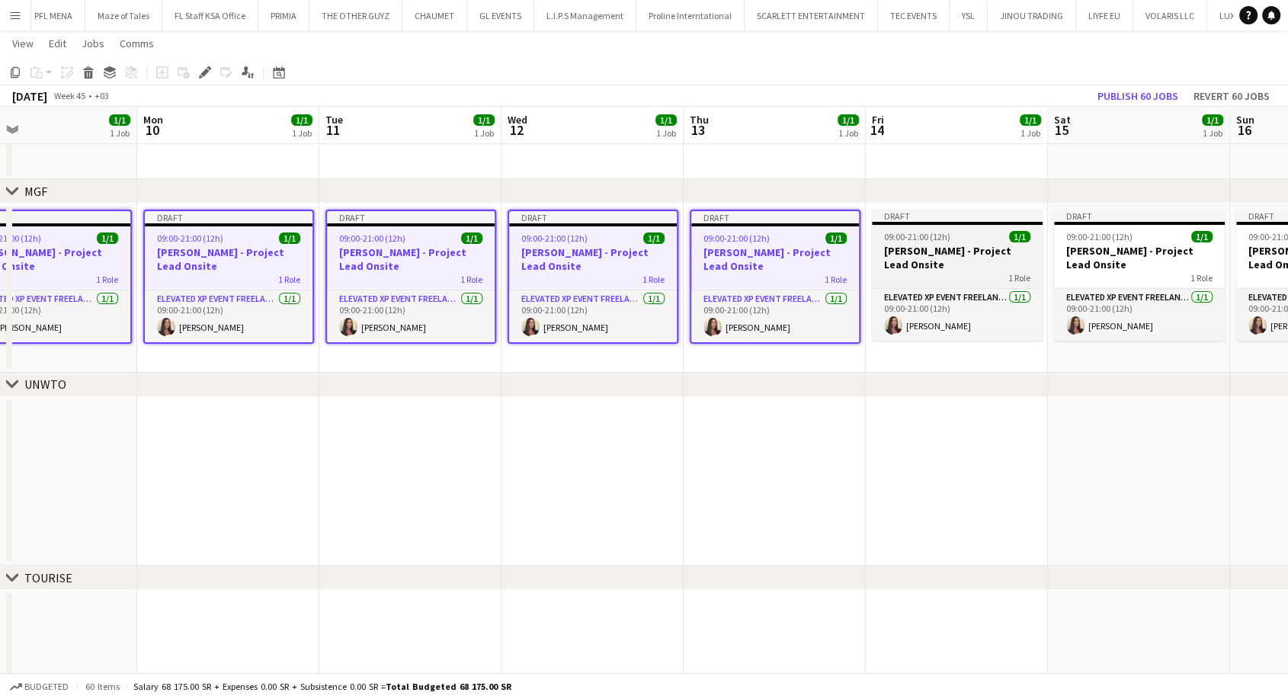
click at [928, 264] on h3 "Aysel Ahmadova - Project Lead Onsite" at bounding box center [957, 257] width 171 height 27
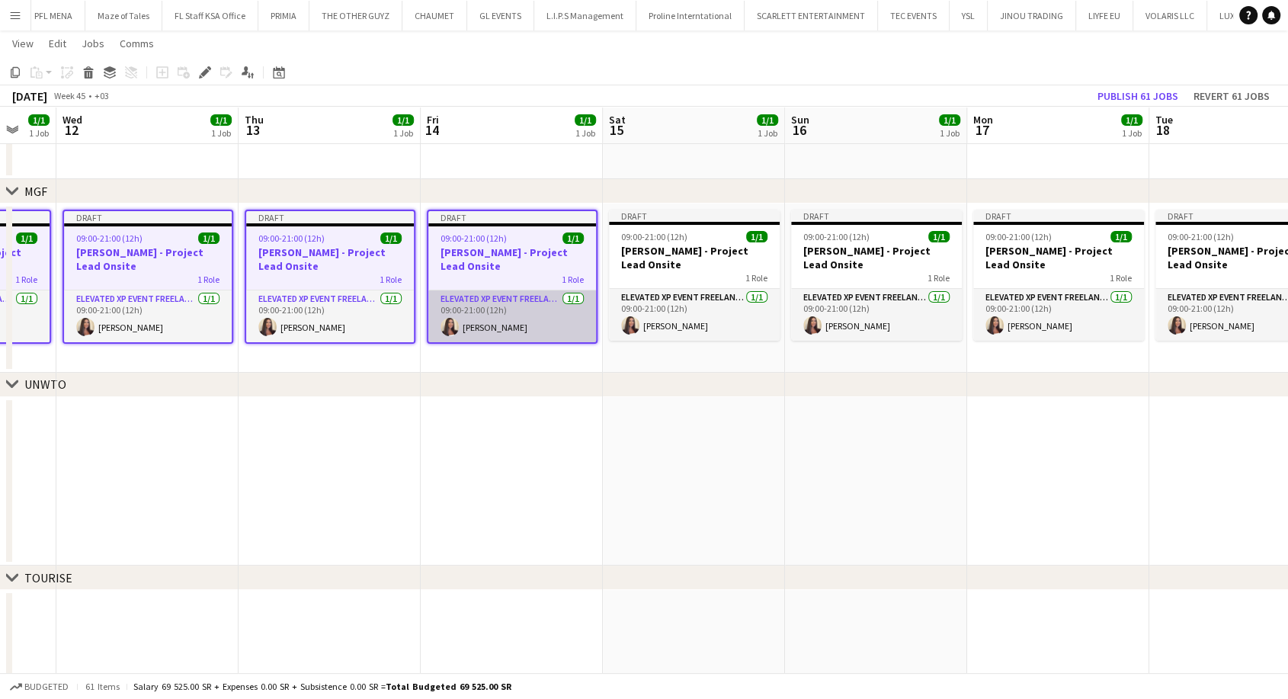
drag, startPoint x: 957, startPoint y: 314, endPoint x: 430, endPoint y: 304, distance: 527.6
click at [430, 303] on app-calendar-viewport "Sat 8 1/1 1 Job Sun 9 1/1 1 Job Mon 10 1/1 1 Job Tue 11 1/1 1 Job Wed 12 1/1 1 …" at bounding box center [644, 390] width 1288 height 737
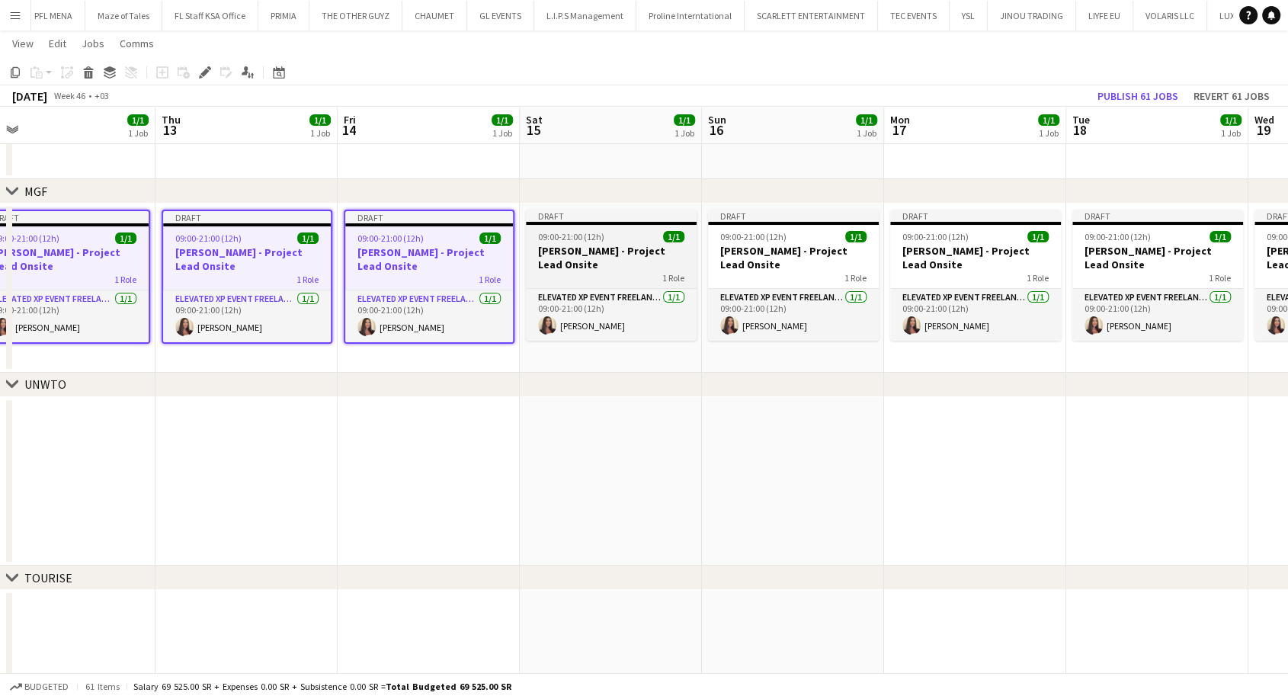
click at [595, 257] on h3 "Aysel Ahmadova - Project Lead Onsite" at bounding box center [611, 257] width 171 height 27
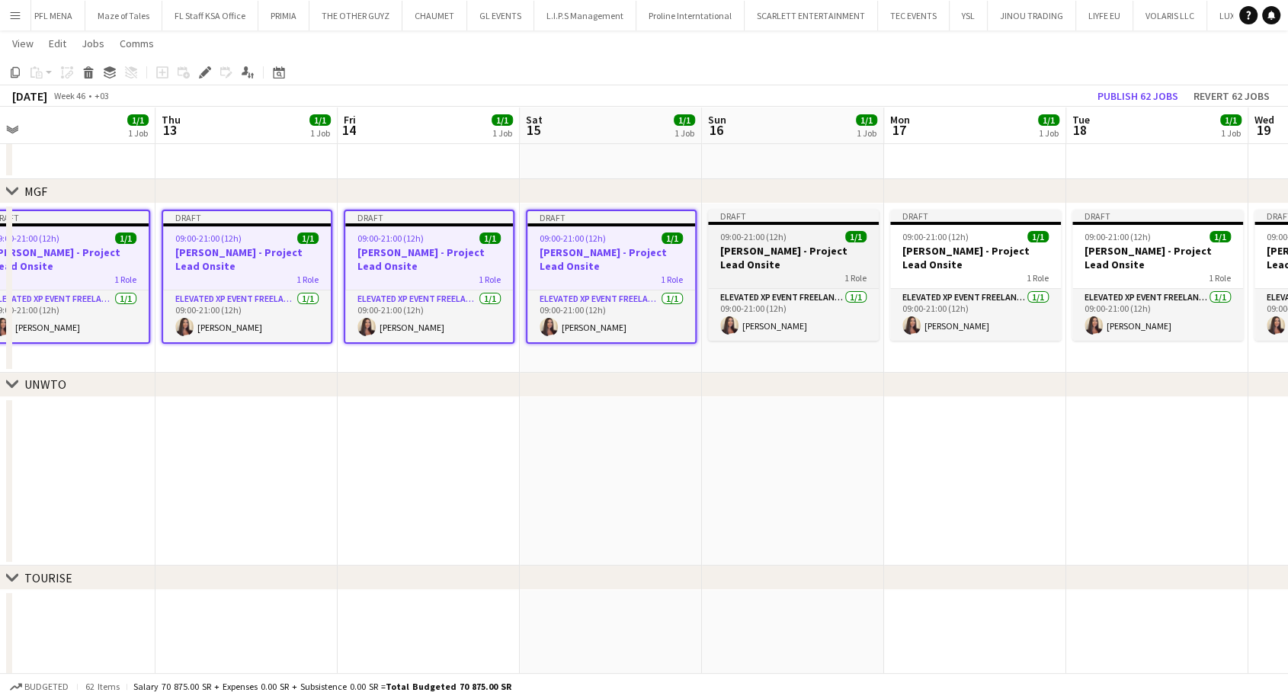
click at [762, 266] on h3 "Aysel Ahmadova - Project Lead Onsite" at bounding box center [793, 257] width 171 height 27
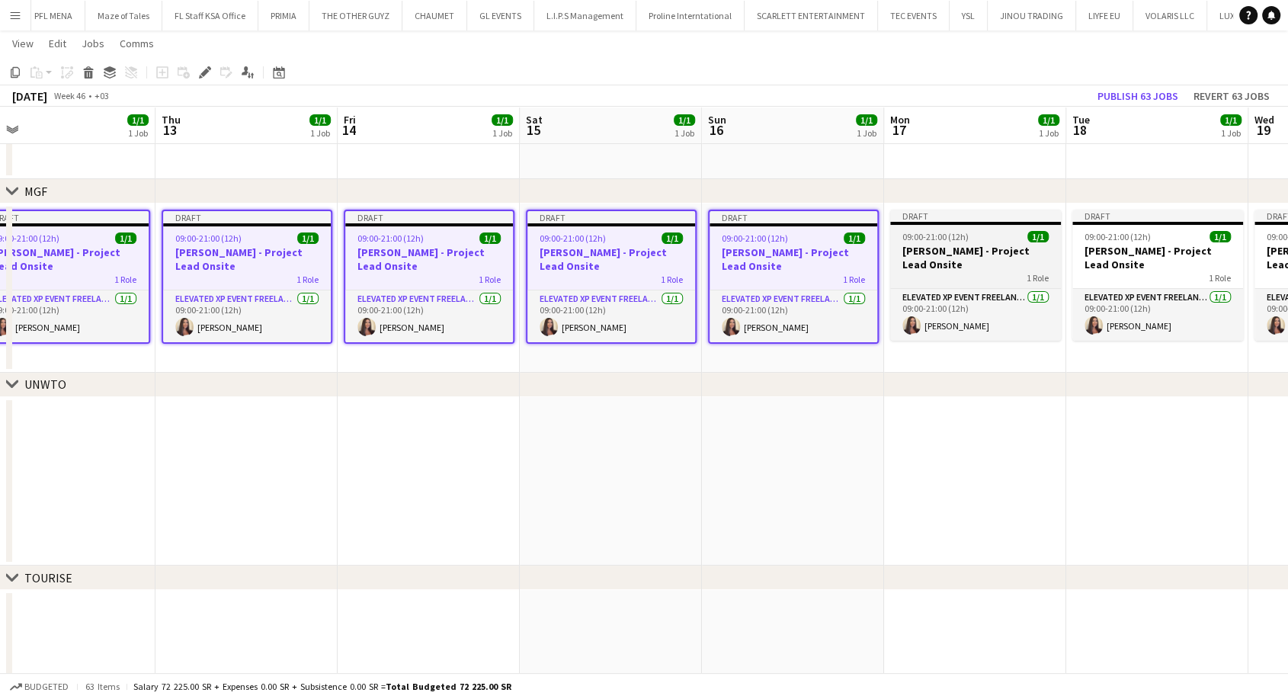
click at [915, 263] on h3 "Aysel Ahmadova - Project Lead Onsite" at bounding box center [975, 257] width 171 height 27
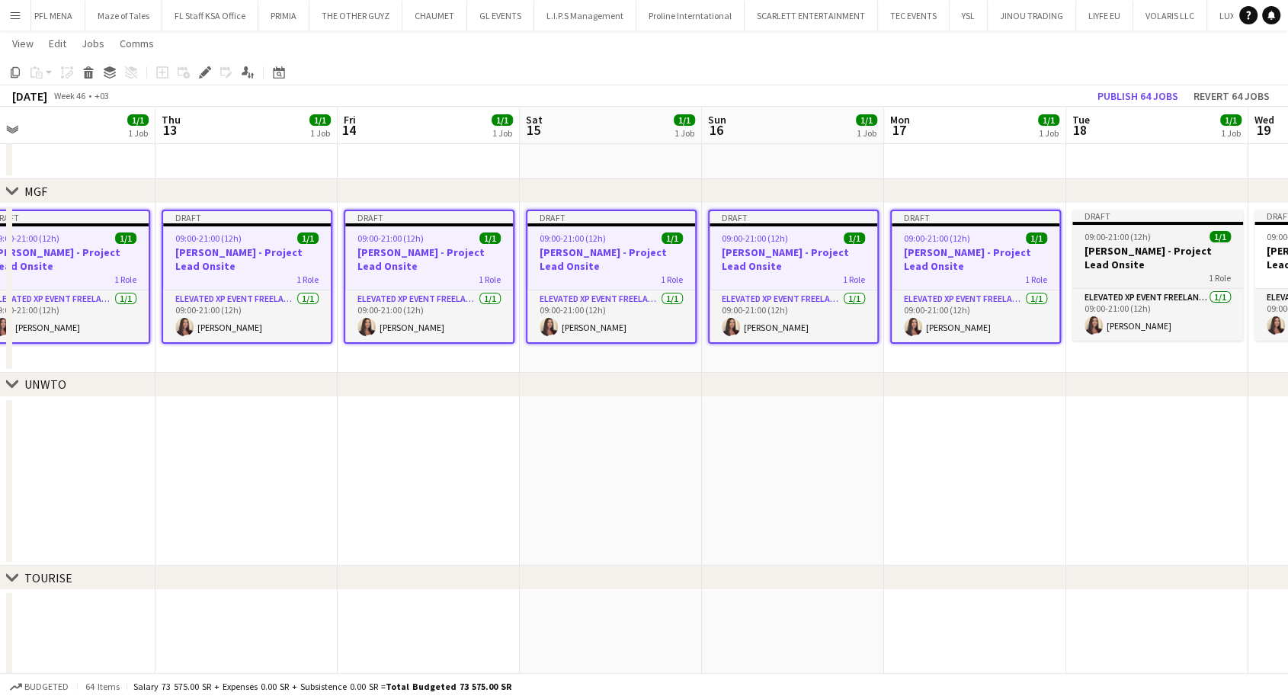
click at [1120, 265] on h3 "Aysel Ahmadova - Project Lead Onsite" at bounding box center [1158, 257] width 171 height 27
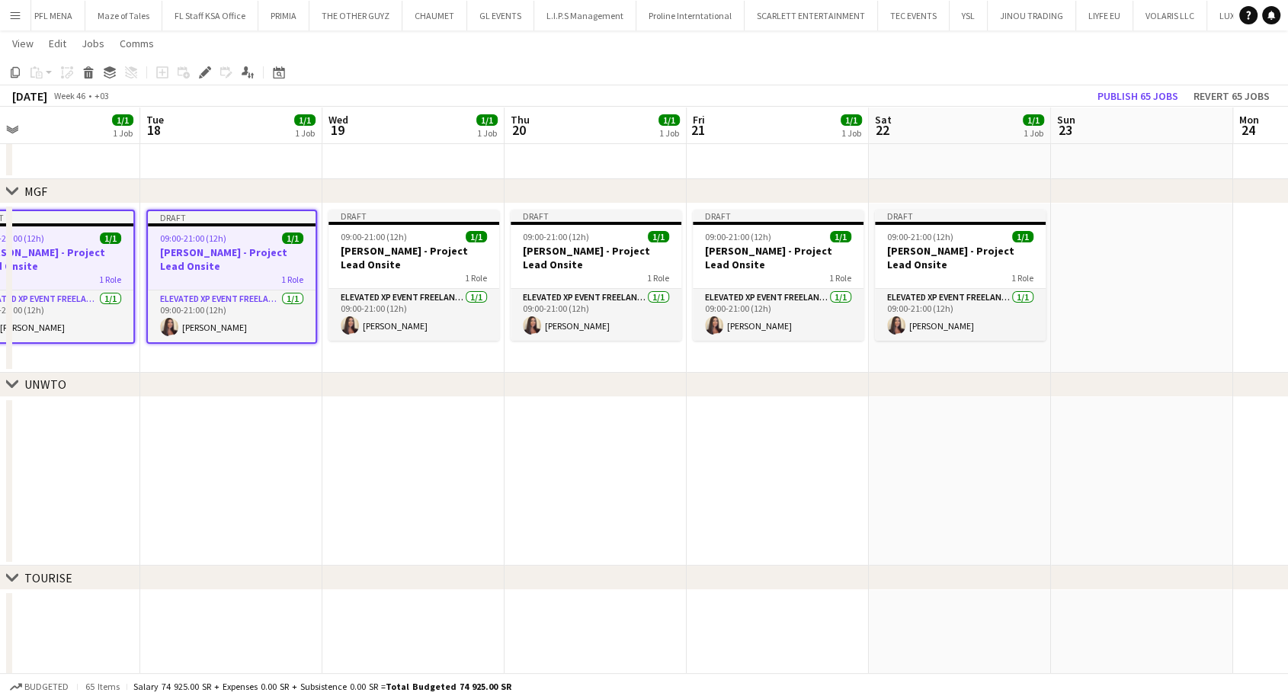
scroll to position [0, 633]
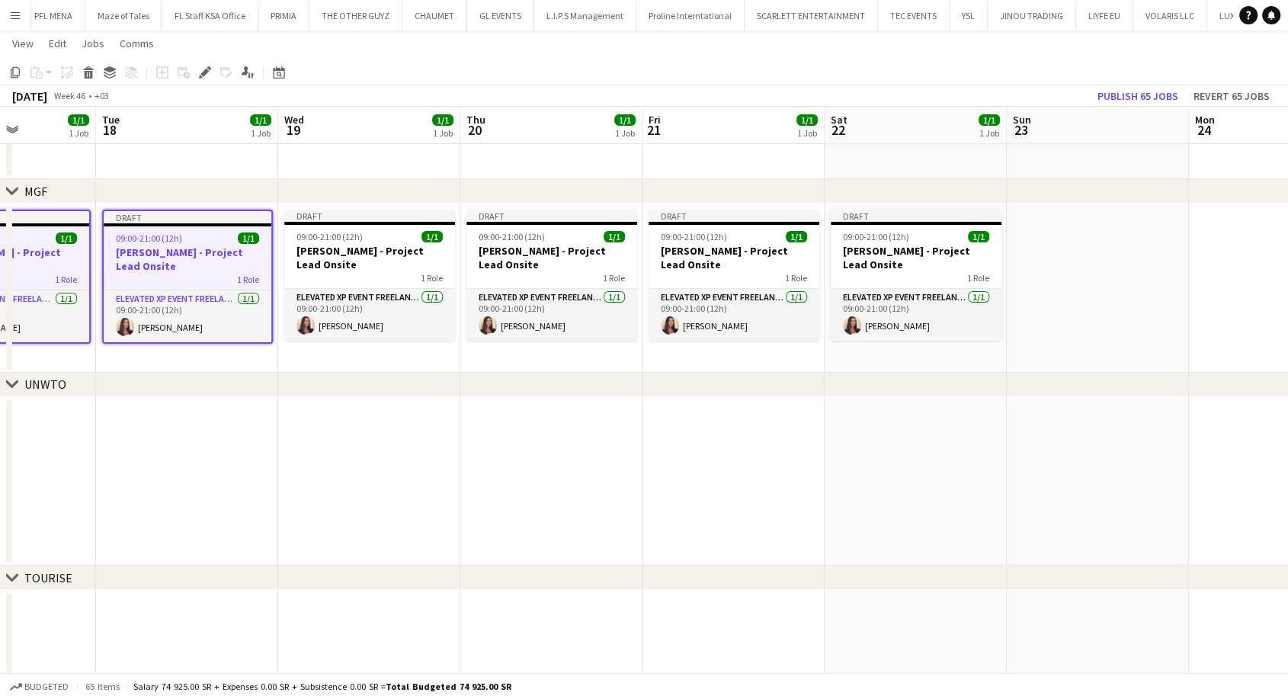
drag, startPoint x: 1137, startPoint y: 255, endPoint x: 166, endPoint y: 276, distance: 970.6
click at [166, 276] on app-calendar-viewport "Fri 14 1/1 1 Job Sat 15 1/1 1 Job Sun 16 1/1 1 Job Mon 17 1/1 1 Job Tue 18 1/1 …" at bounding box center [644, 390] width 1288 height 737
click at [300, 267] on h3 "Aysel Ahmadova - Project Lead Onsite" at bounding box center [369, 257] width 171 height 27
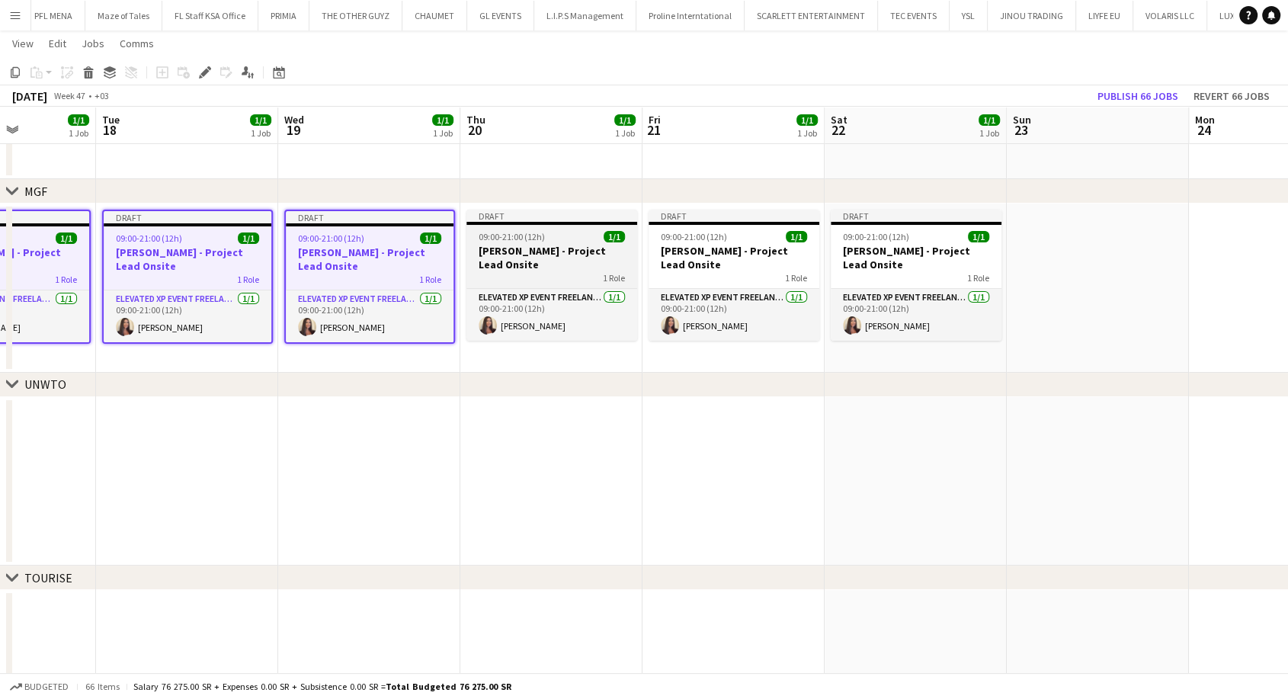
click at [555, 253] on h3 "Aysel Ahmadova - Project Lead Onsite" at bounding box center [552, 257] width 171 height 27
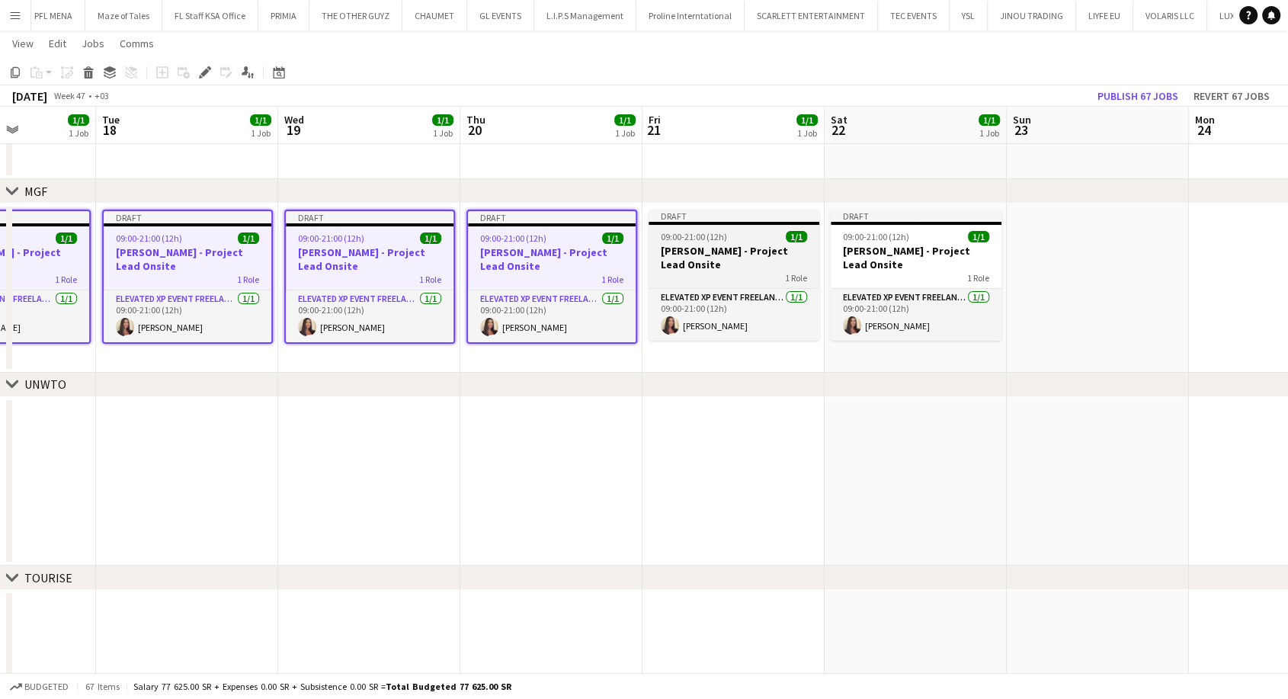
click at [691, 264] on h3 "Aysel Ahmadova - Project Lead Onsite" at bounding box center [734, 257] width 171 height 27
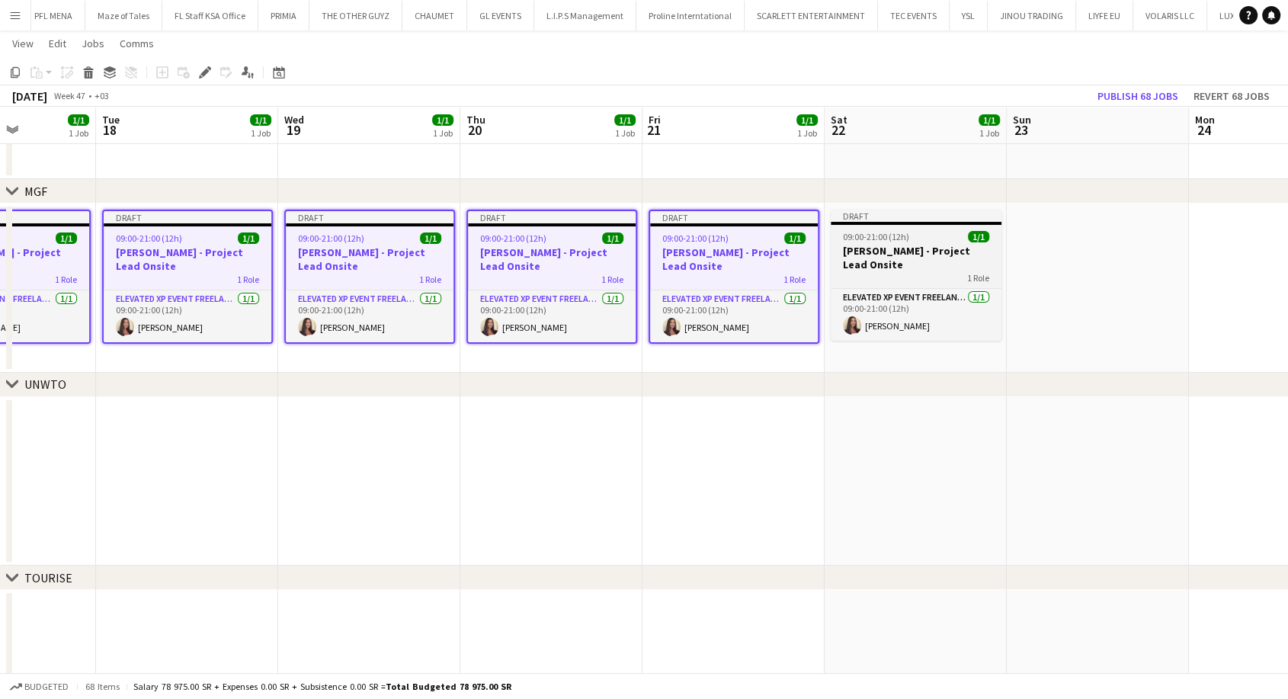
click at [861, 250] on h3 "Aysel Ahmadova - Project Lead Onsite" at bounding box center [916, 257] width 171 height 27
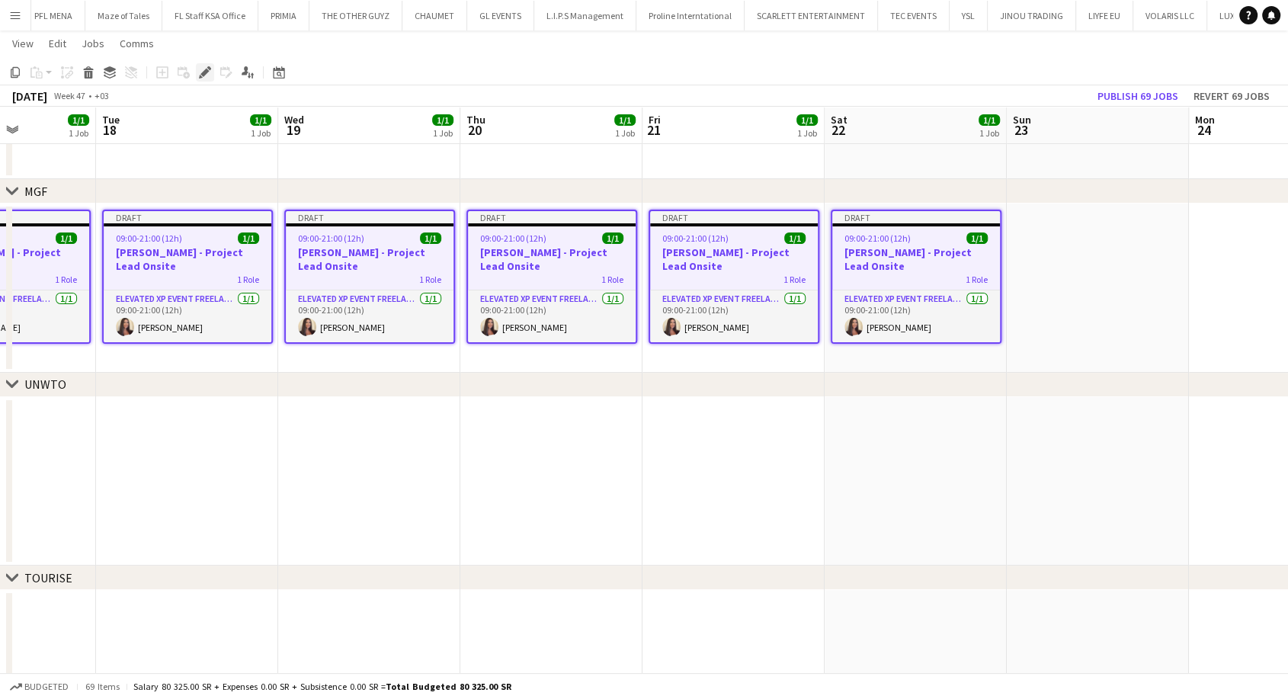
click at [199, 72] on icon "Edit" at bounding box center [205, 72] width 12 height 12
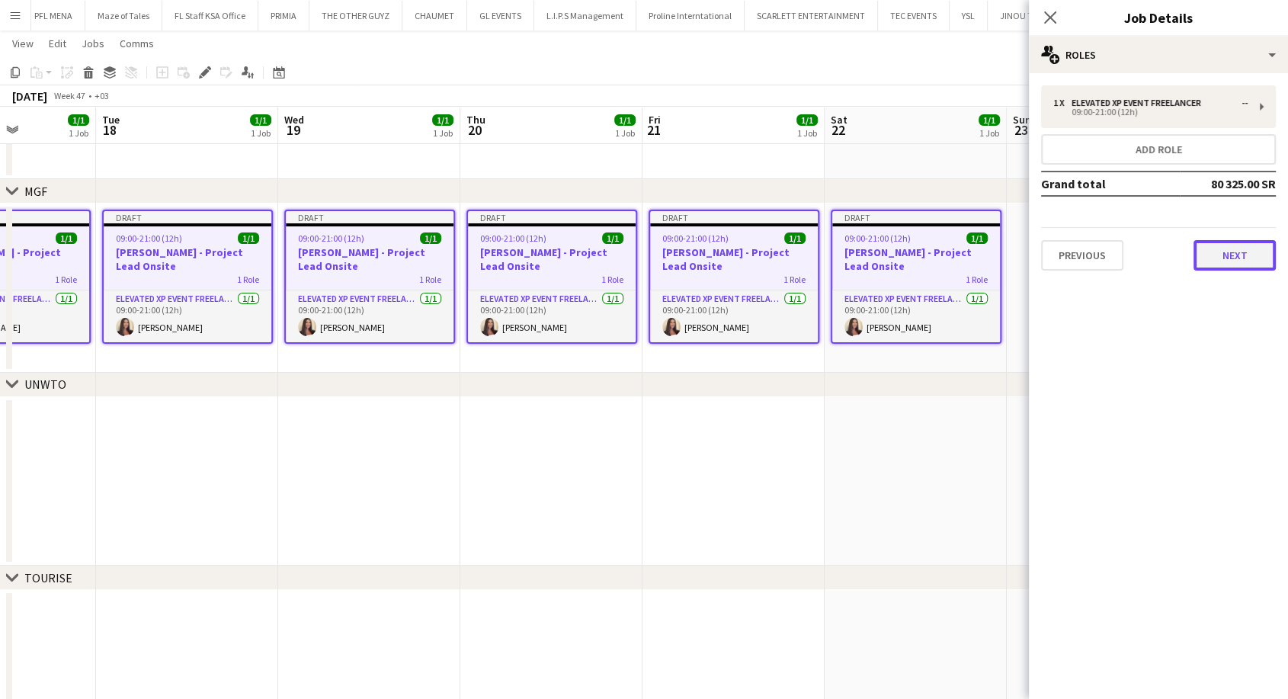
click at [1227, 242] on button "Next" at bounding box center [1235, 255] width 82 height 30
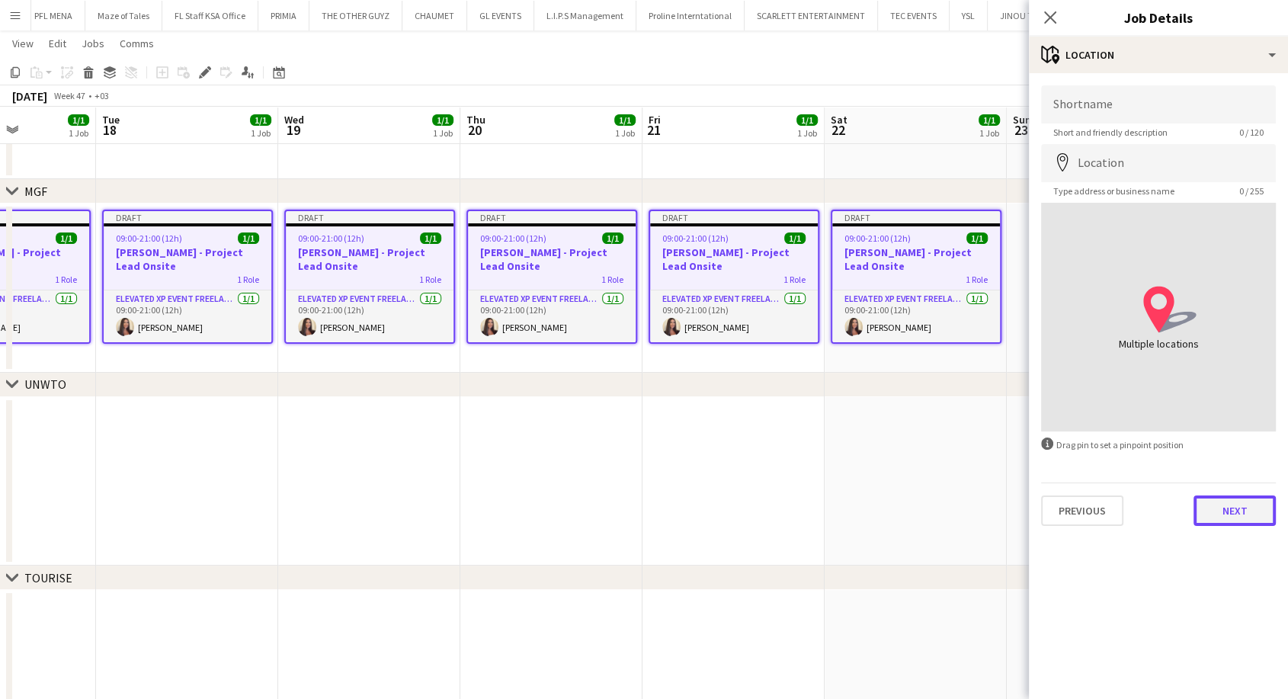
click at [1226, 513] on button "Next" at bounding box center [1235, 510] width 82 height 30
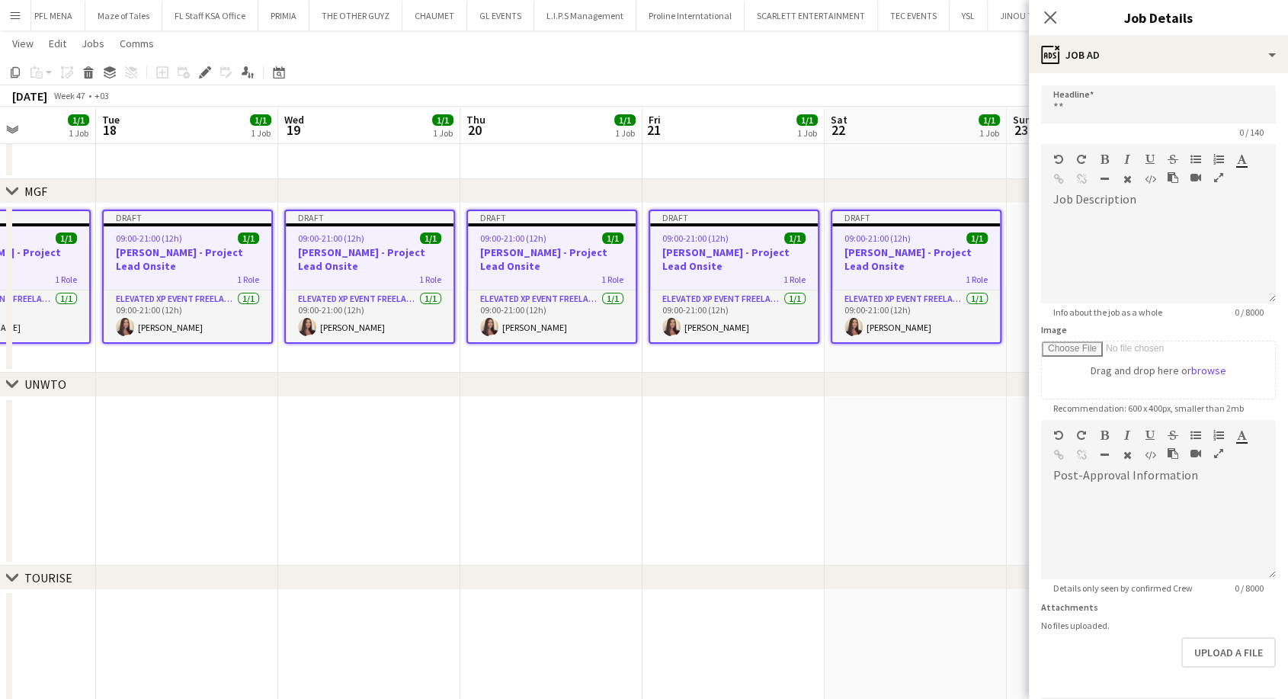
scroll to position [114, 0]
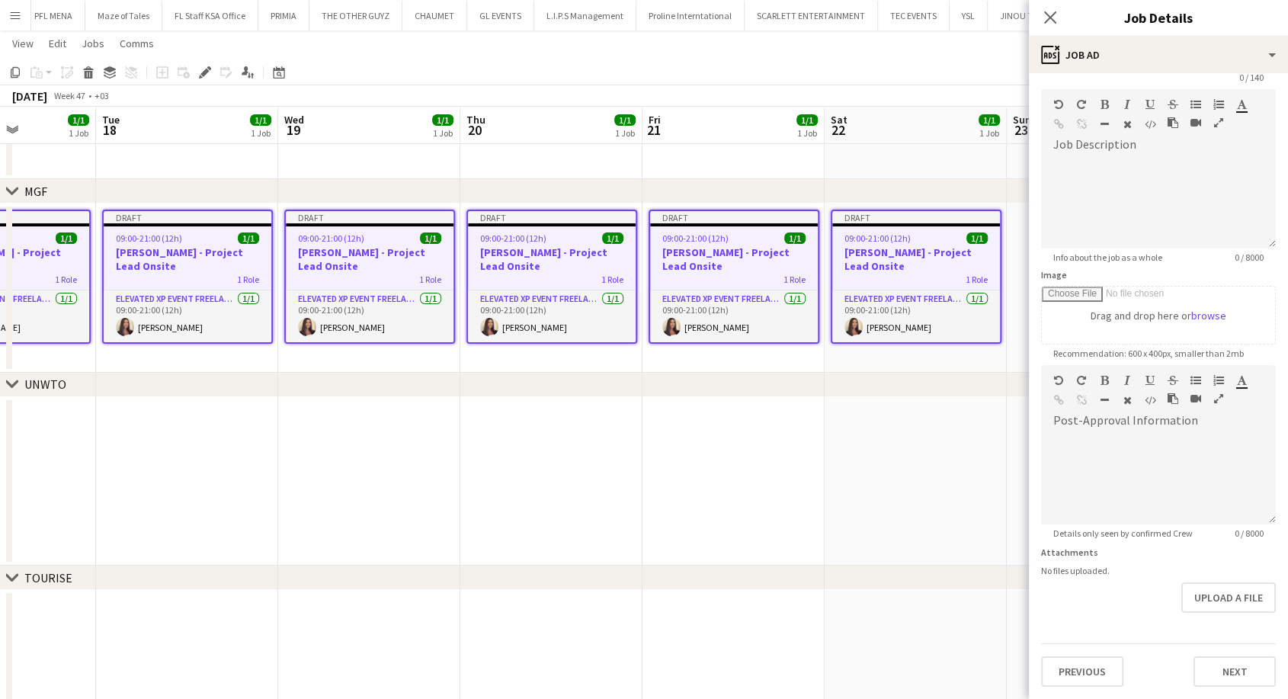
click at [1224, 643] on div "Previous Next" at bounding box center [1158, 664] width 235 height 43
click at [1227, 621] on form "Headline 0 / 140 Job Description default Heading 1 Heading 2 Heading 3 Heading …" at bounding box center [1158, 359] width 259 height 656
click at [1226, 662] on button "Next" at bounding box center [1235, 672] width 82 height 30
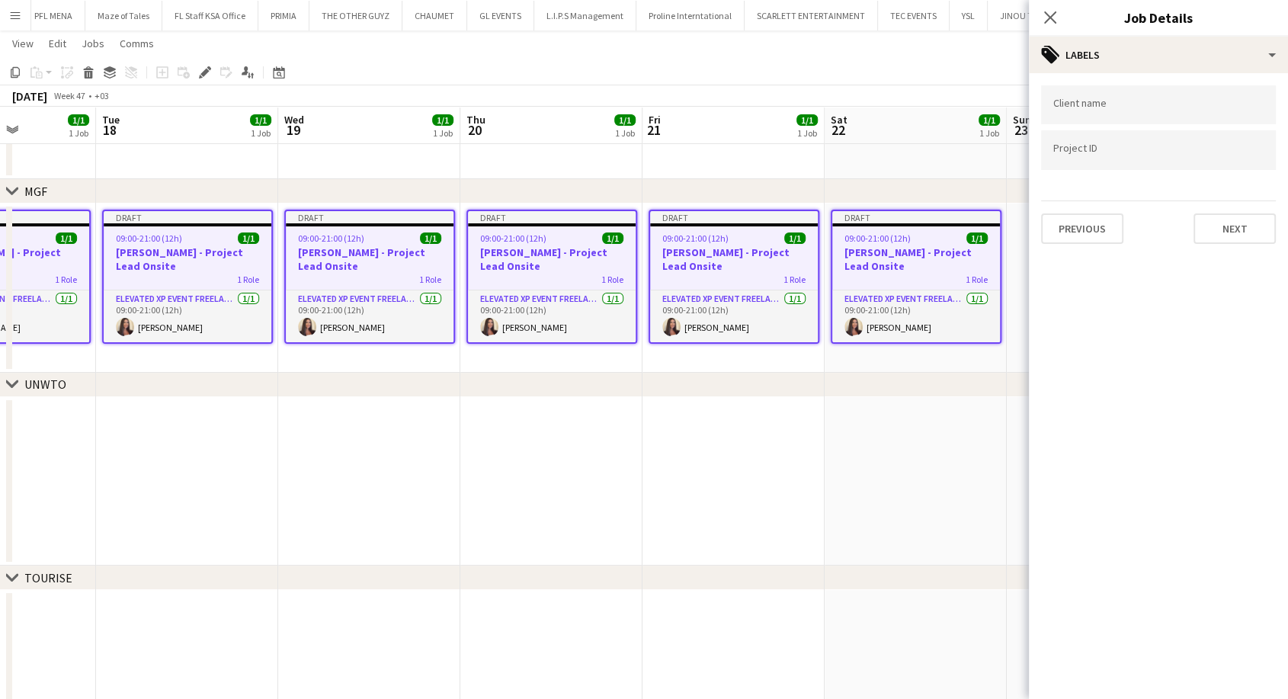
scroll to position [0, 0]
click at [1121, 154] on input "Type to search project ID labels..." at bounding box center [1158, 155] width 210 height 14
paste input "**********"
type input "**********"
click at [1099, 111] on input "Type to search client labels..." at bounding box center [1158, 105] width 210 height 14
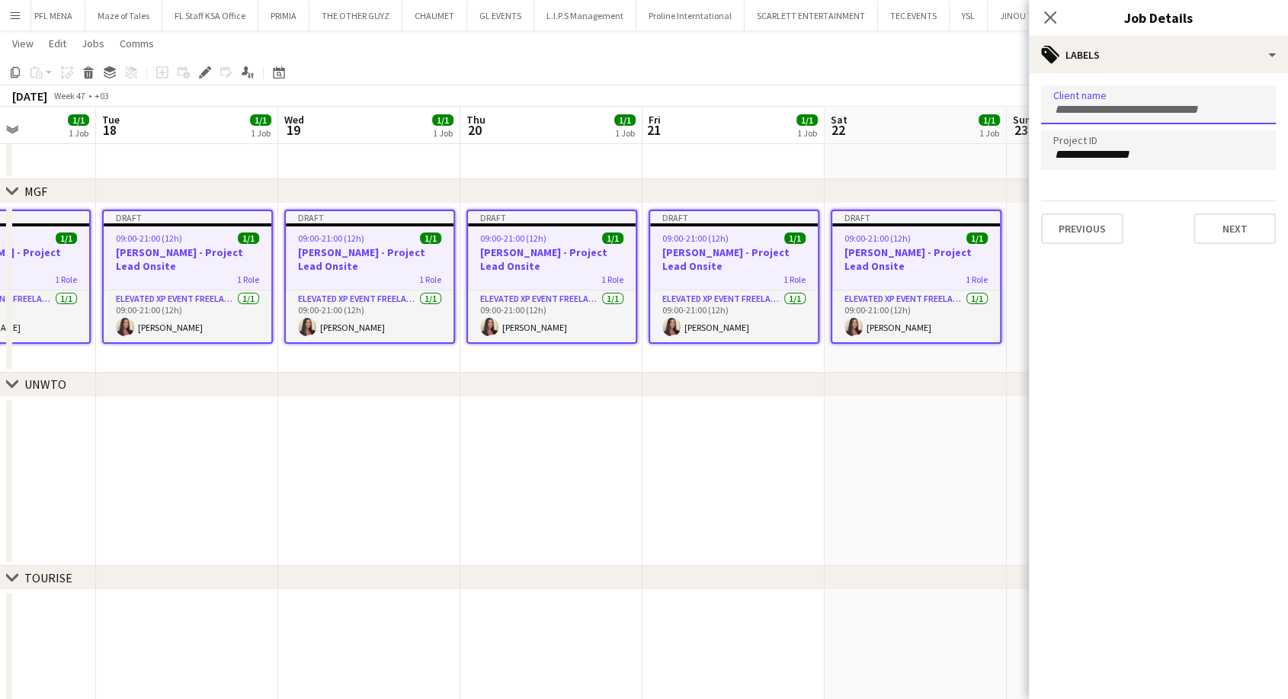
type input "*"
type input "**********"
click at [1207, 234] on button "Next" at bounding box center [1235, 228] width 82 height 30
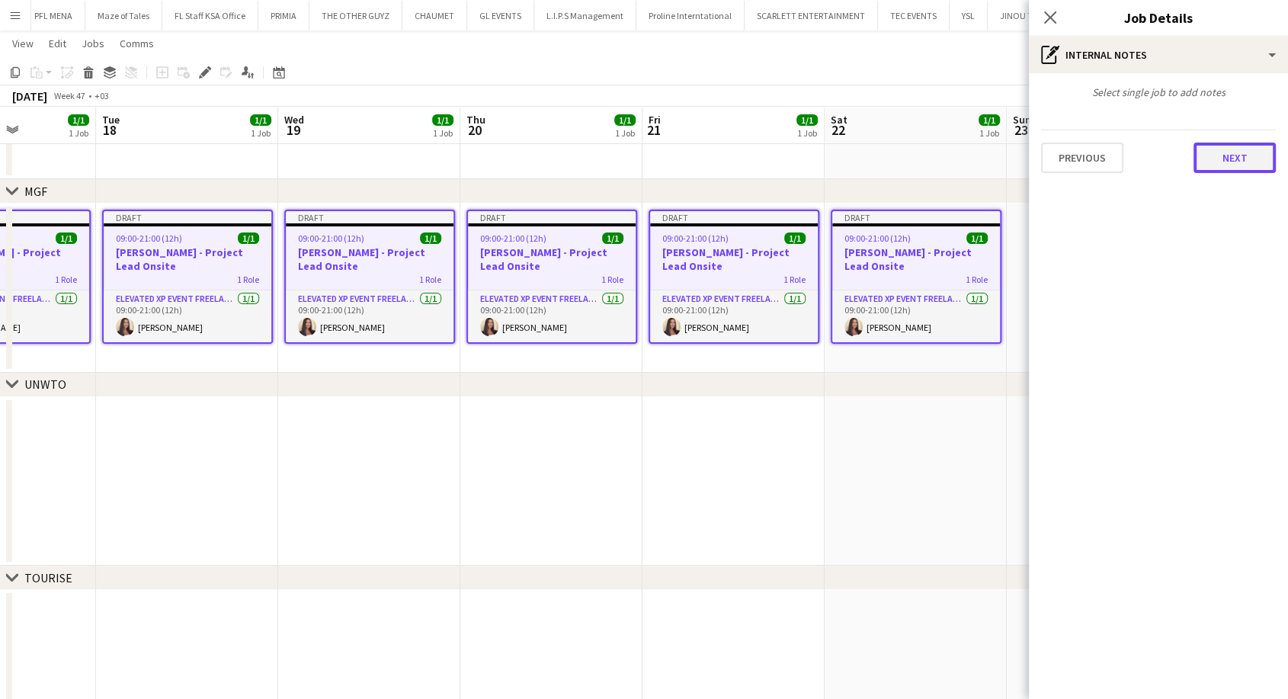
click at [1224, 161] on button "Next" at bounding box center [1235, 158] width 82 height 30
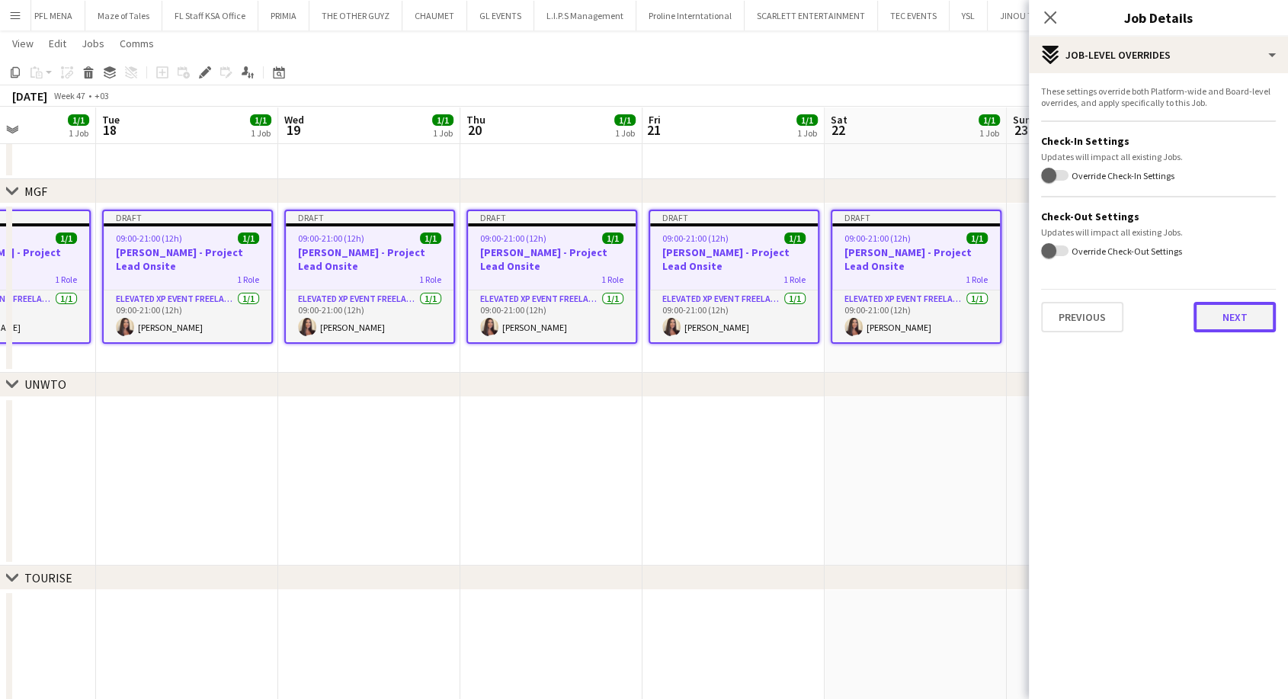
click at [1228, 303] on button "Next" at bounding box center [1235, 317] width 82 height 30
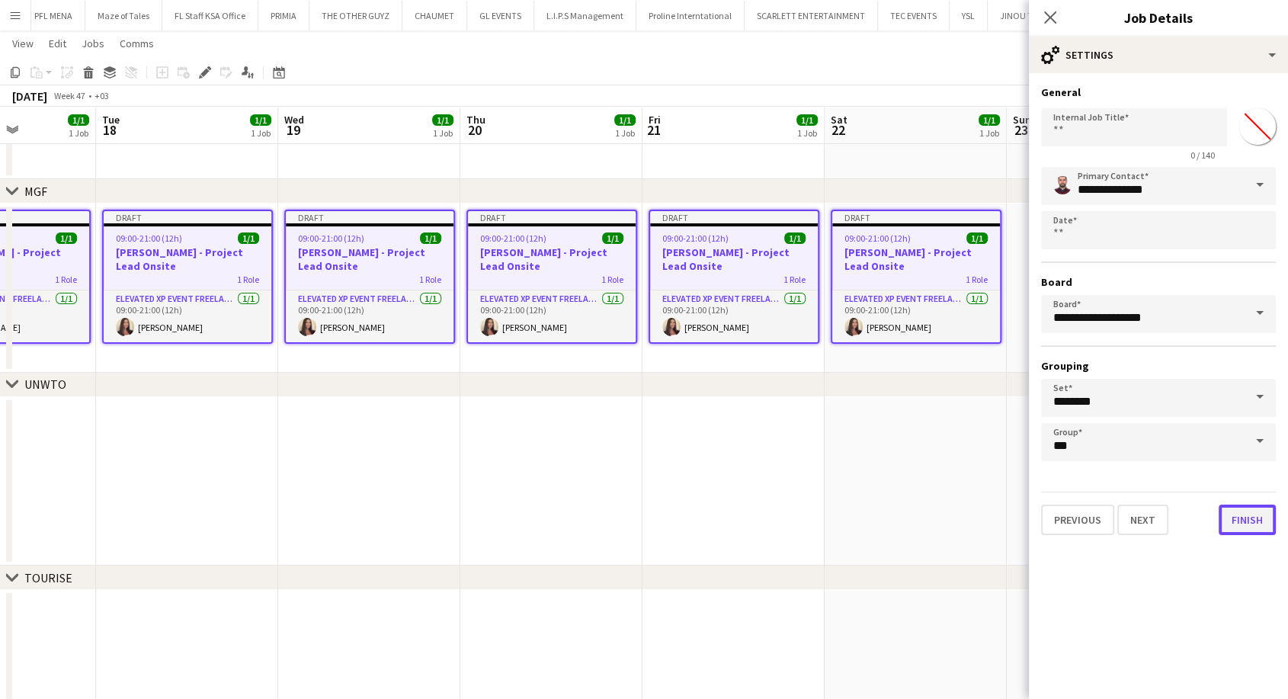
click at [1244, 522] on button "Finish" at bounding box center [1247, 520] width 57 height 30
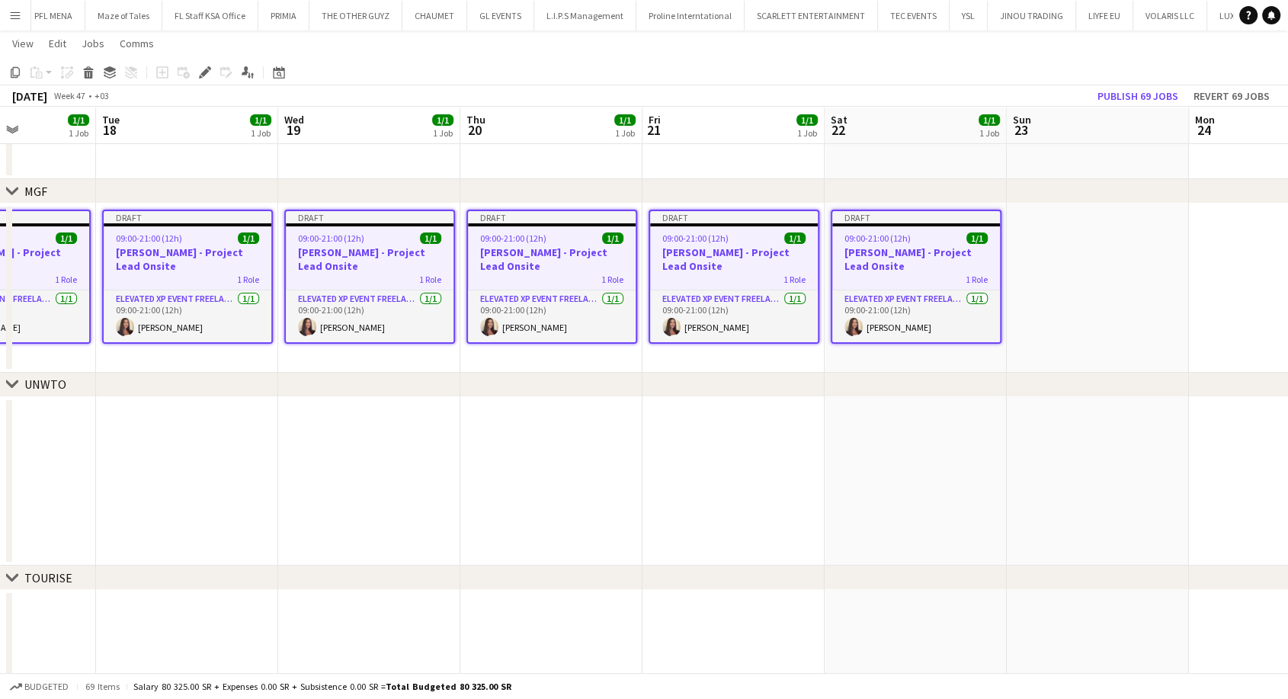
click at [907, 467] on app-date-cell at bounding box center [916, 481] width 182 height 169
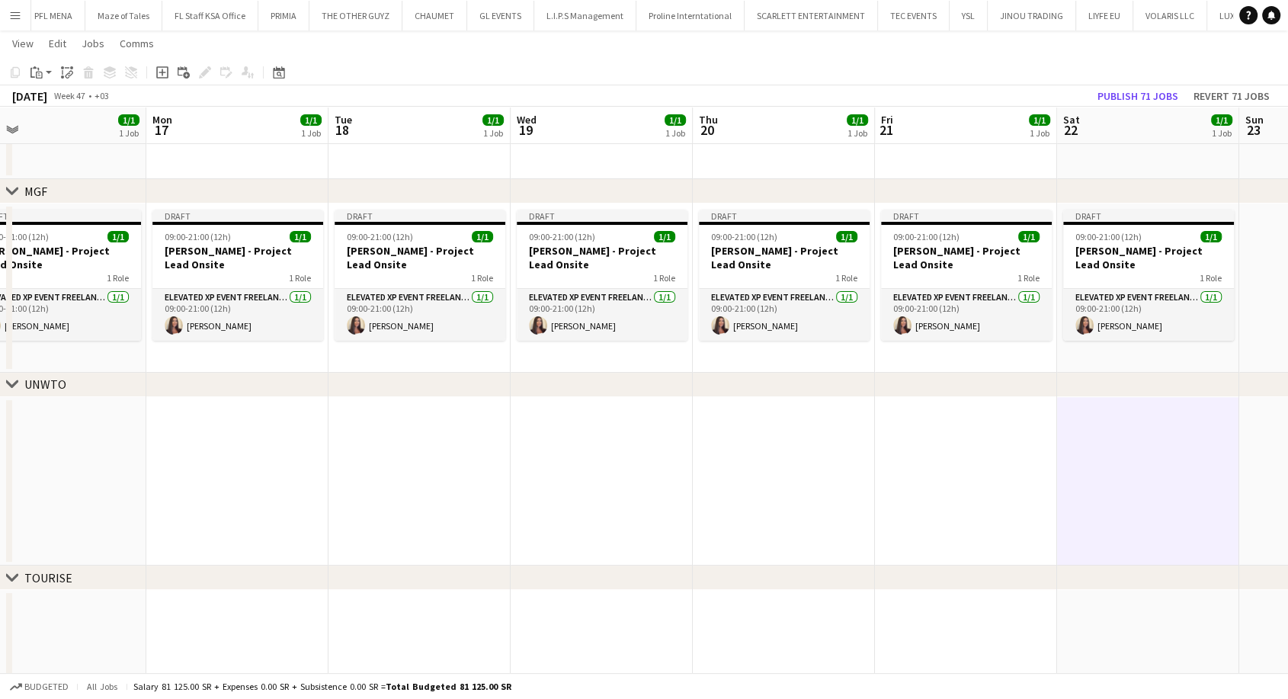
drag, startPoint x: 482, startPoint y: 431, endPoint x: 762, endPoint y: 432, distance: 280.5
click at [750, 432] on app-calendar-viewport "Fri 14 1/1 1 Job Sat 15 1/1 1 Job Sun 16 1/1 1 Job Mon 17 1/1 1 Job Tue 18 1/1 …" at bounding box center [644, 390] width 1288 height 737
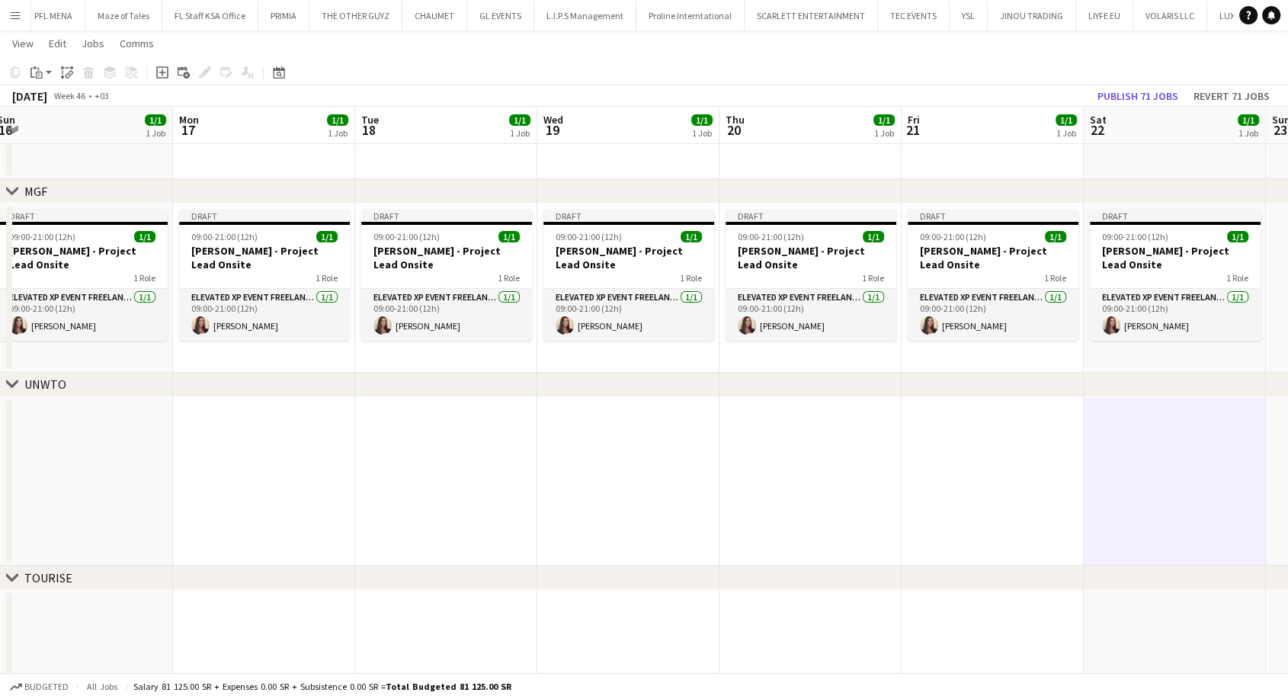
drag, startPoint x: 366, startPoint y: 465, endPoint x: 905, endPoint y: 508, distance: 540.6
click at [905, 508] on app-calendar-viewport "Fri 14 1/1 1 Job Sat 15 1/1 1 Job Sun 16 1/1 1 Job Mon 17 1/1 1 Job Tue 18 1/1 …" at bounding box center [644, 390] width 1288 height 737
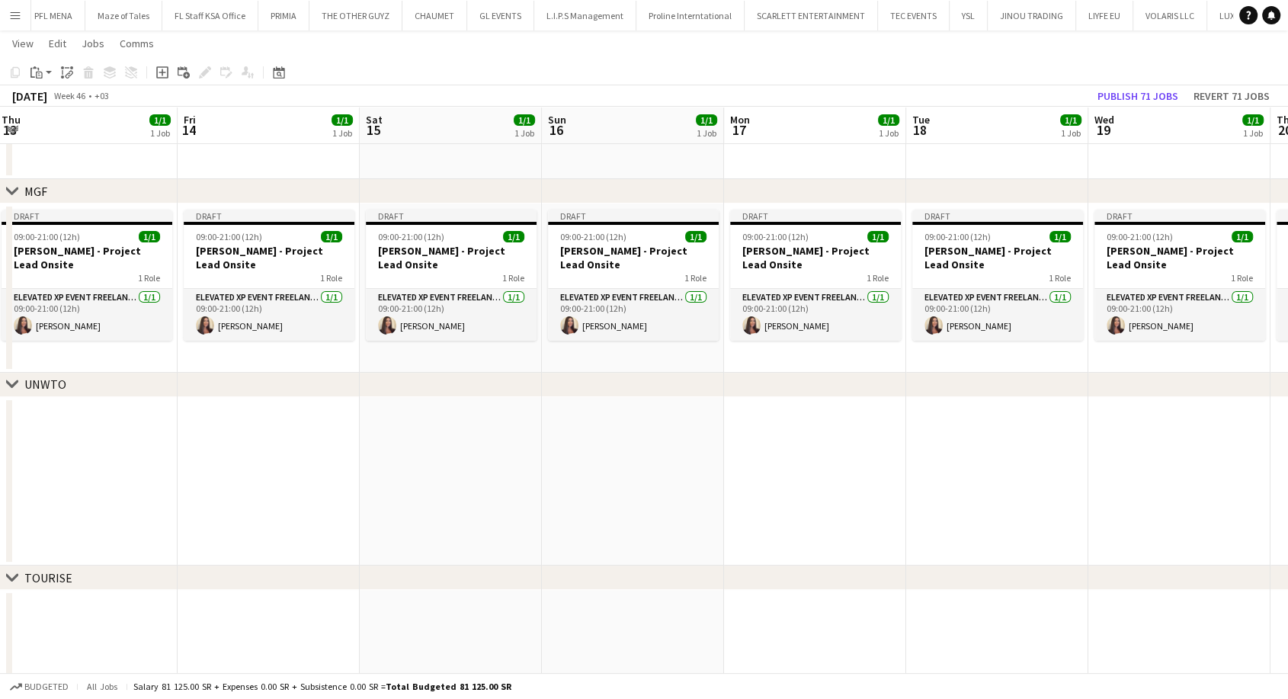
drag, startPoint x: 1040, startPoint y: 553, endPoint x: 1114, endPoint y: 557, distance: 74.8
click at [1112, 557] on app-calendar-viewport "Tue 11 1/1 1 Job Wed 12 1/1 1 Job Thu 13 1/1 1 Job Fri 14 1/1 1 Job Sat 15 1/1 …" at bounding box center [644, 390] width 1288 height 737
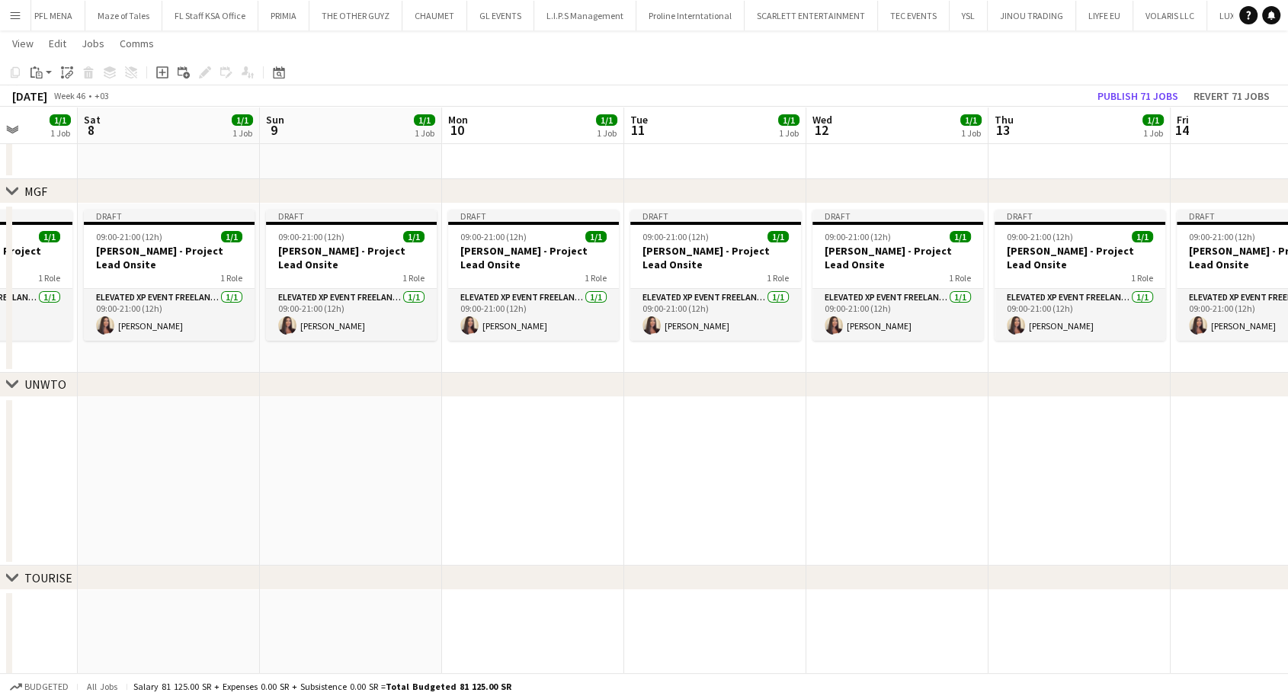
drag, startPoint x: 572, startPoint y: 483, endPoint x: 418, endPoint y: 474, distance: 154.3
click at [928, 484] on app-calendar-viewport "Fri 7 1/1 1 Job Sat 8 1/1 1 Job Sun 9 1/1 1 Job Mon 10 1/1 1 Job Tue 11 1/1 1 J…" at bounding box center [644, 390] width 1288 height 737
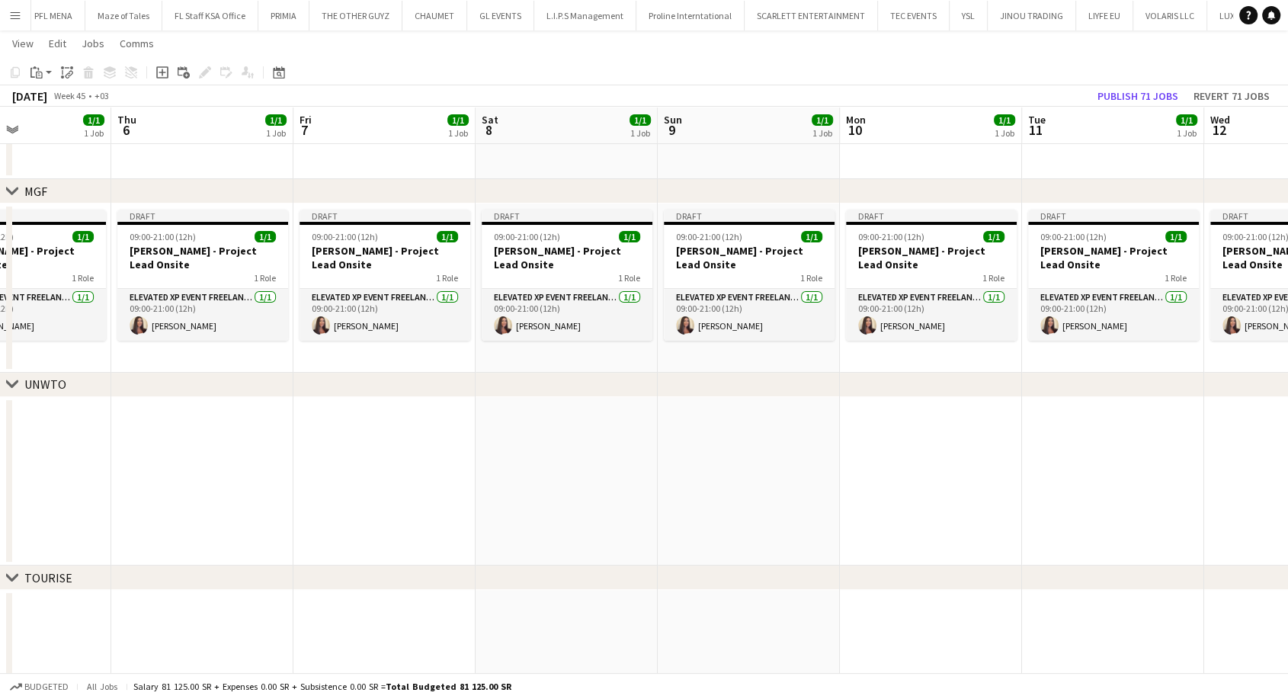
click at [1038, 504] on app-calendar-viewport "Mon 3 1/1 1 Job Tue 4 1/1 1 Job Wed 5 1/1 1 Job Thu 6 1/1 1 Job Fri 7 1/1 1 Job…" at bounding box center [644, 390] width 1288 height 737
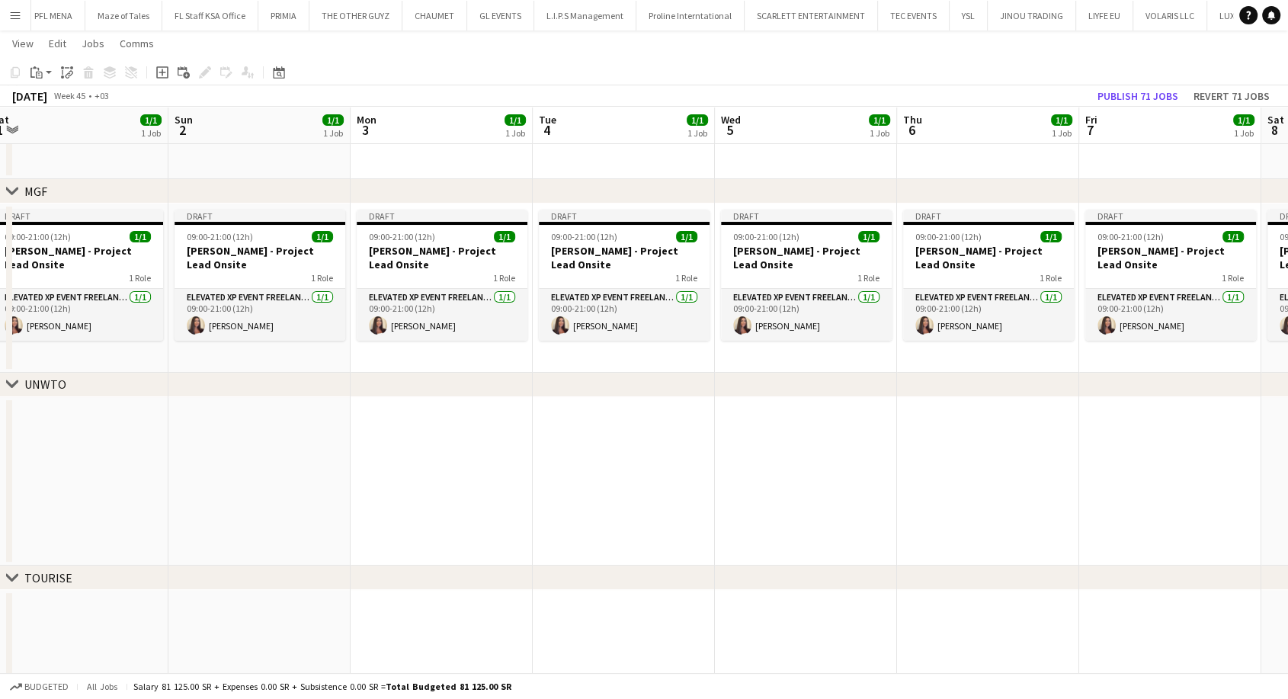
drag, startPoint x: 358, startPoint y: 466, endPoint x: 750, endPoint y: 483, distance: 392.2
click at [1066, 508] on app-calendar-viewport "Thu 30 1/1 1 Job Fri 31 1/1 1 Job Sat 1 1/1 1 Job Sun 2 1/1 1 Job Mon 3 1/1 1 J…" at bounding box center [644, 390] width 1288 height 737
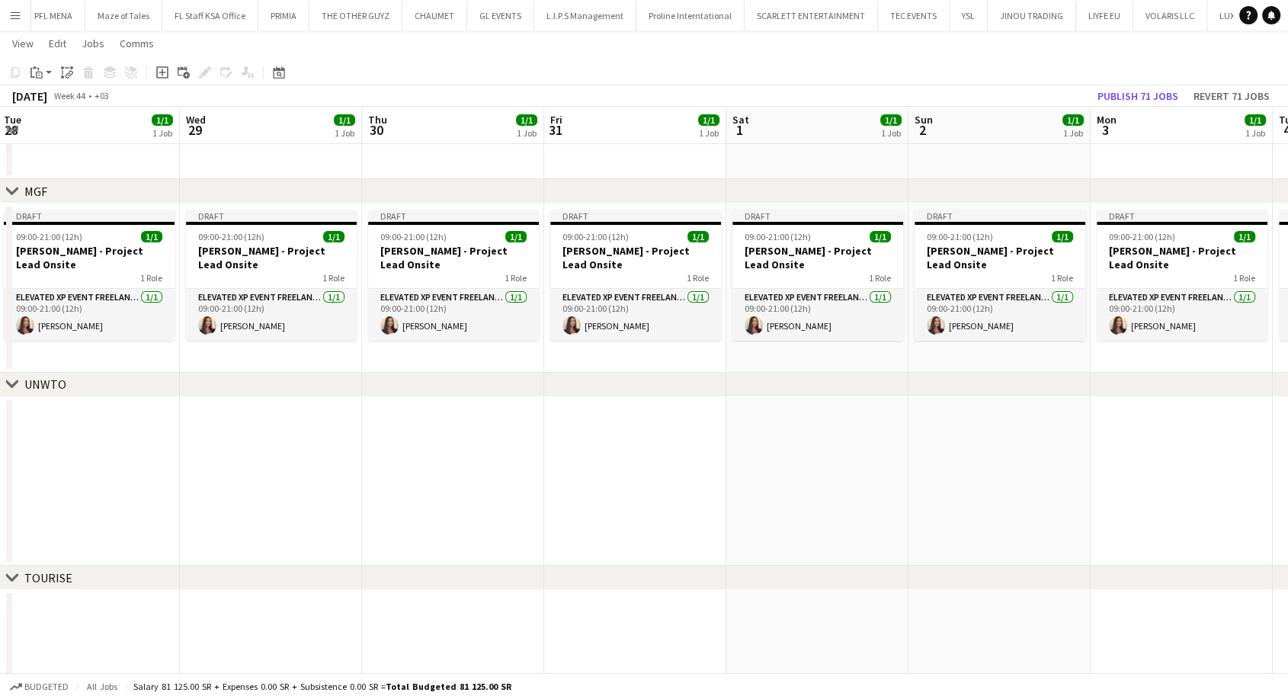
click at [964, 489] on app-calendar-viewport "Sun 26 1/1 1 Job Mon 27 1/1 1 Job Tue 28 1/1 1 Job Wed 29 1/1 1 Job Thu 30 1/1 …" at bounding box center [644, 390] width 1288 height 737
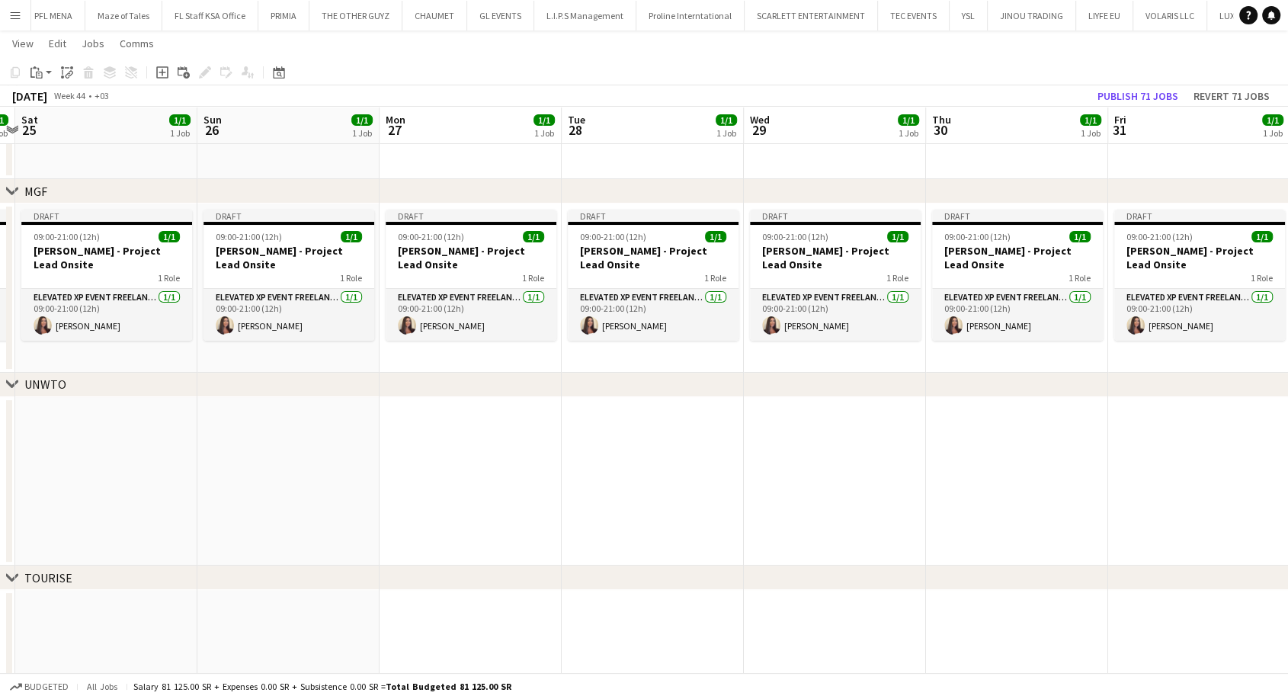
drag, startPoint x: 311, startPoint y: 456, endPoint x: 779, endPoint y: 474, distance: 468.4
click at [842, 472] on app-calendar-viewport "Wed 22 1/1 1 Job Thu 23 1/1 1 Job Fri 24 1/1 1 Job Sat 25 1/1 1 Job Sun 26 1/1 …" at bounding box center [644, 390] width 1288 height 737
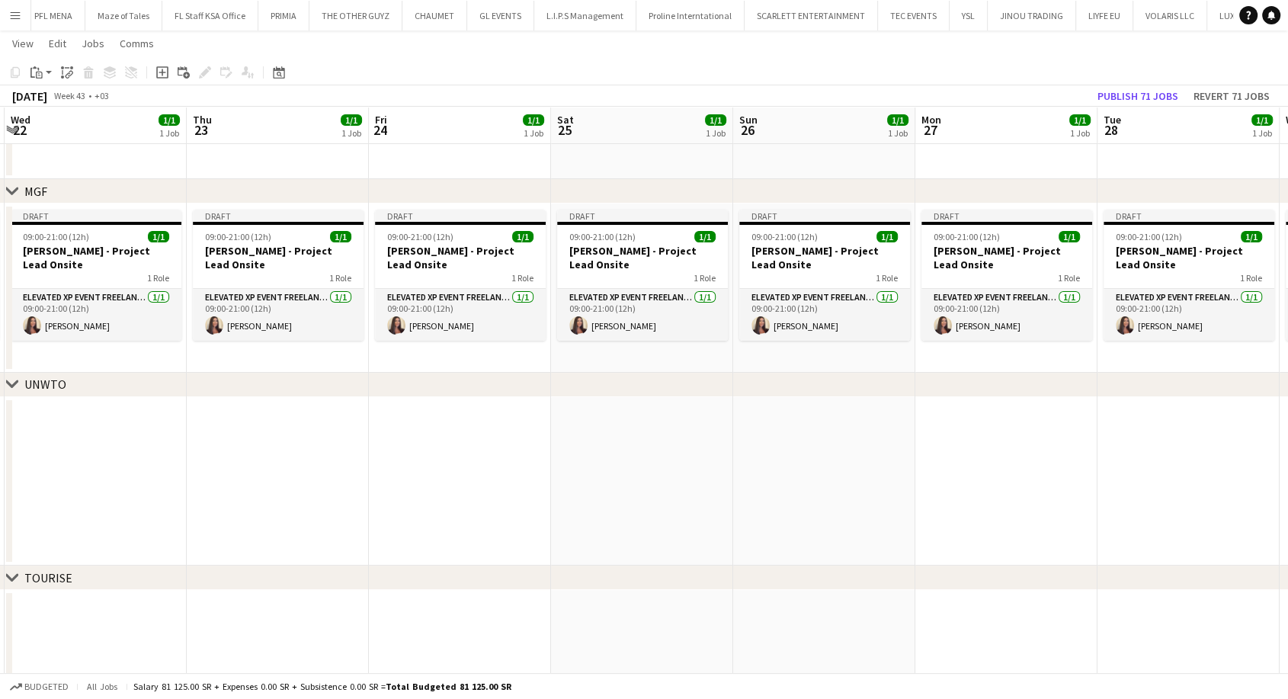
drag, startPoint x: 537, startPoint y: 467, endPoint x: 787, endPoint y: 478, distance: 249.5
click at [780, 478] on app-calendar-viewport "Mon 20 1/1 1 Job Tue 21 1/1 1 Job Wed 22 1/1 1 Job Thu 23 1/1 1 Job Fri 24 1/1 …" at bounding box center [644, 390] width 1288 height 737
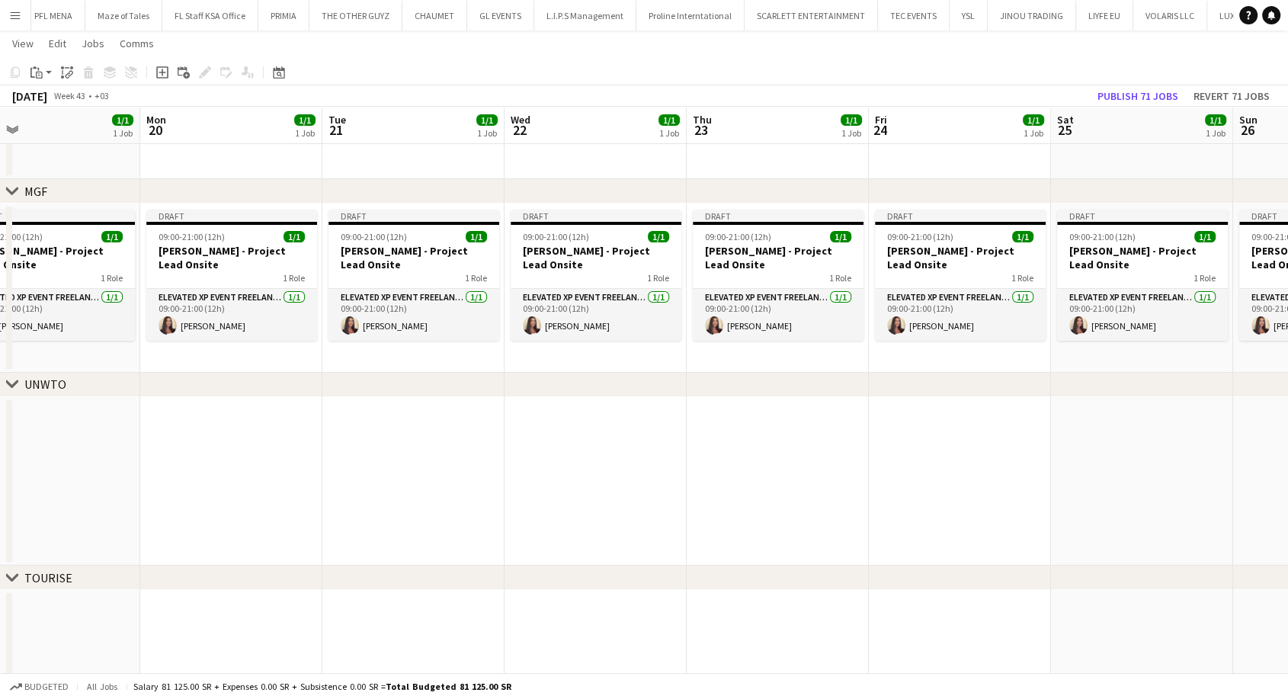
click at [854, 479] on app-calendar-viewport "Fri 17 1/1 1 Job Sat 18 1/1 1 Job Sun 19 1/1 1 Job Mon 20 1/1 1 Job Tue 21 1/1 …" at bounding box center [644, 390] width 1288 height 737
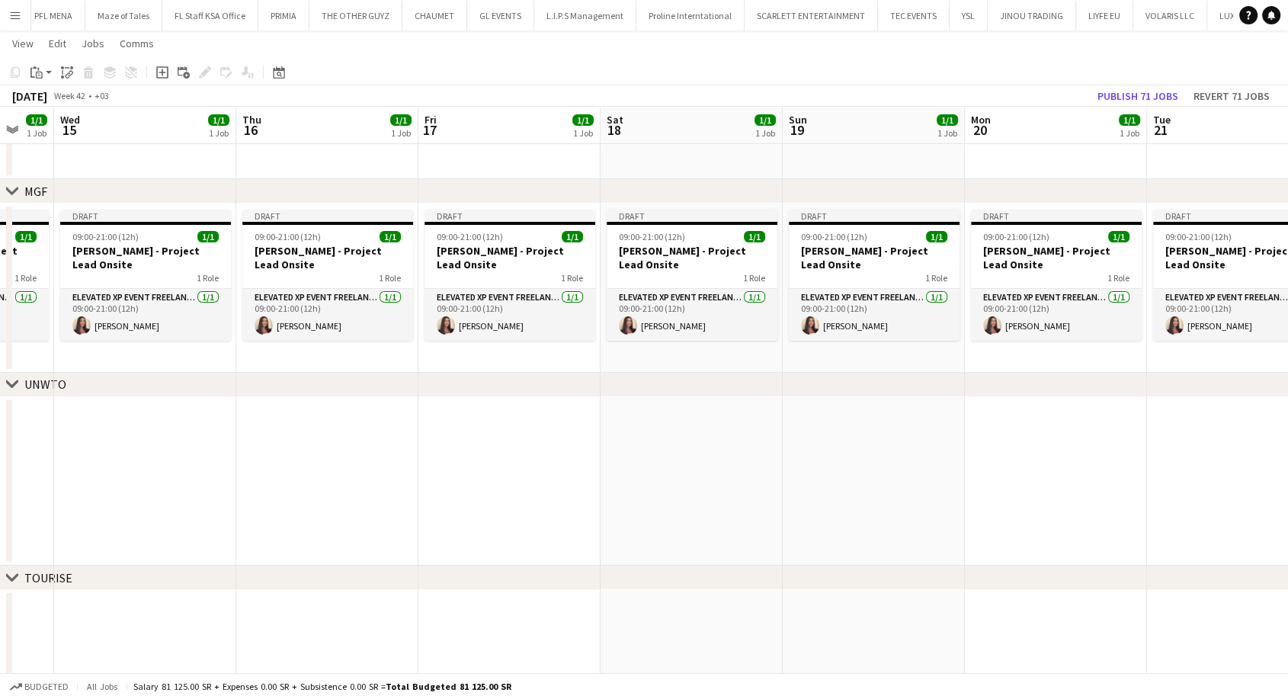
drag, startPoint x: 238, startPoint y: 453, endPoint x: 692, endPoint y: 495, distance: 456.3
click at [691, 491] on app-calendar-viewport "Mon 13 1/1 1 Job Tue 14 1/1 1 Job Wed 15 1/1 1 Job Thu 16 1/1 1 Job Fri 17 1/1 …" at bounding box center [644, 390] width 1288 height 737
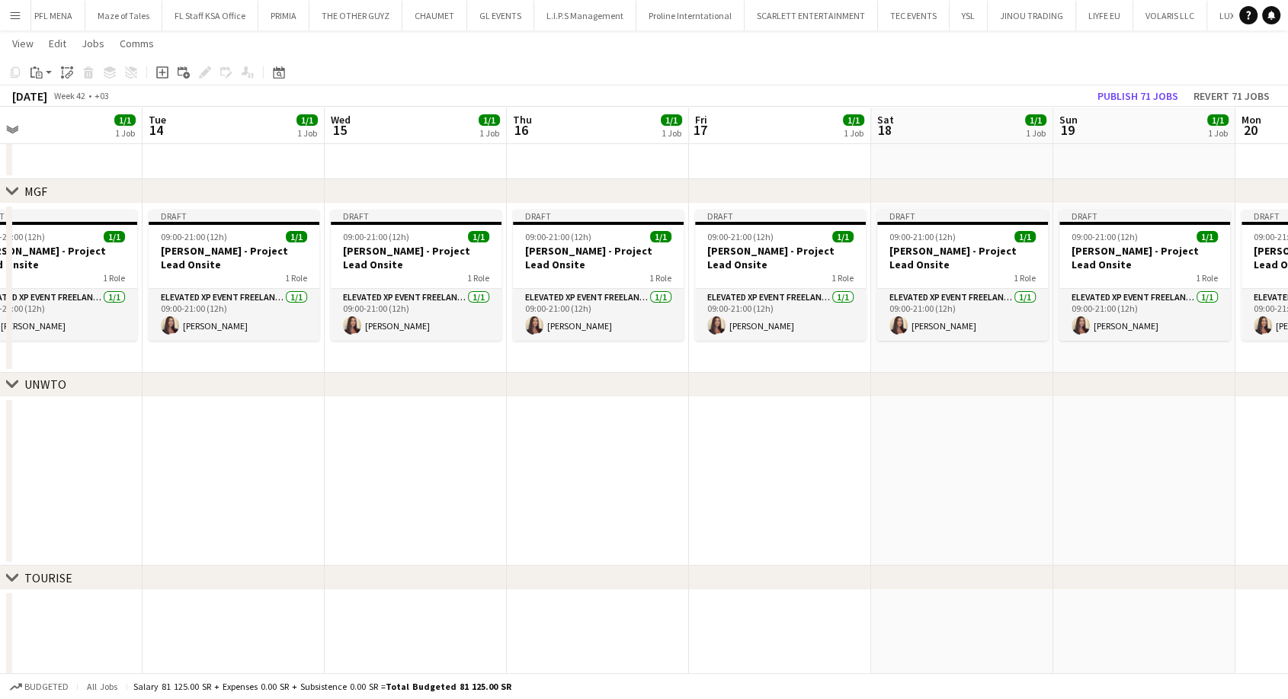
drag, startPoint x: 768, startPoint y: 527, endPoint x: 306, endPoint y: 496, distance: 463.0
click at [797, 528] on app-calendar-viewport "Sat 11 1/1 1 Job Sun 12 1/1 1 Job Mon 13 1/1 1 Job Tue 14 1/1 1 Job Wed 15 1/1 …" at bounding box center [644, 390] width 1288 height 737
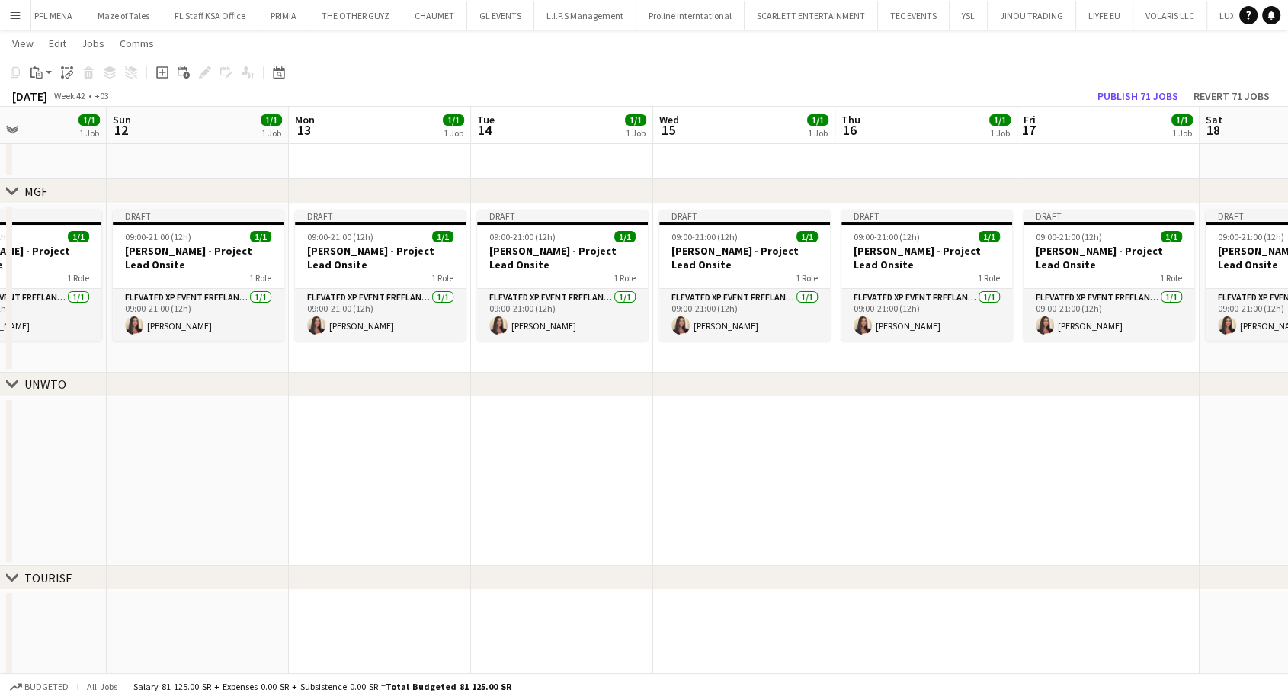
drag, startPoint x: 306, startPoint y: 496, endPoint x: 759, endPoint y: 487, distance: 452.9
click at [754, 488] on app-calendar-viewport "Thu 9 1/1 1 Job Fri 10 1/1 1 Job Sat 11 1/1 1 Job Sun 12 1/1 1 Job Mon 13 1/1 1…" at bounding box center [644, 390] width 1288 height 737
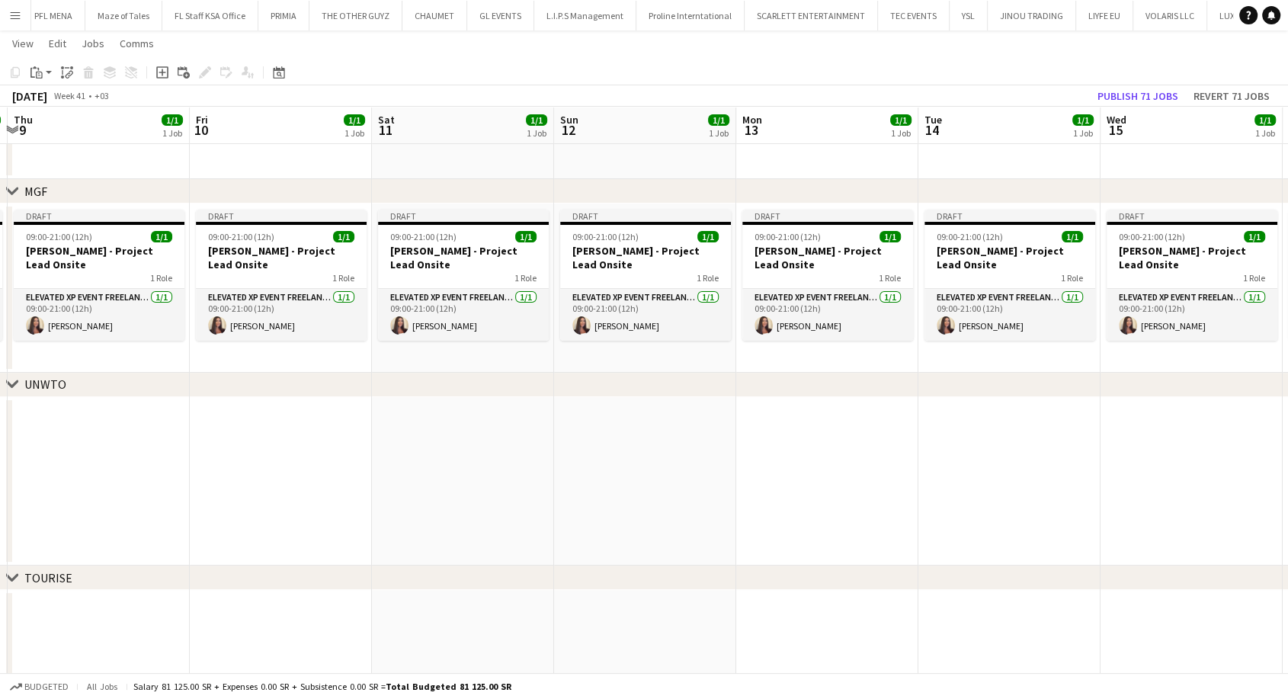
drag, startPoint x: 355, startPoint y: 442, endPoint x: 720, endPoint y: 462, distance: 364.9
click at [720, 462] on app-calendar-viewport "Tue 7 1/1 1 Job Wed 8 1/1 1 Job Thu 9 1/1 1 Job Fri 10 1/1 1 Job Sat 11 1/1 1 J…" at bounding box center [644, 390] width 1288 height 737
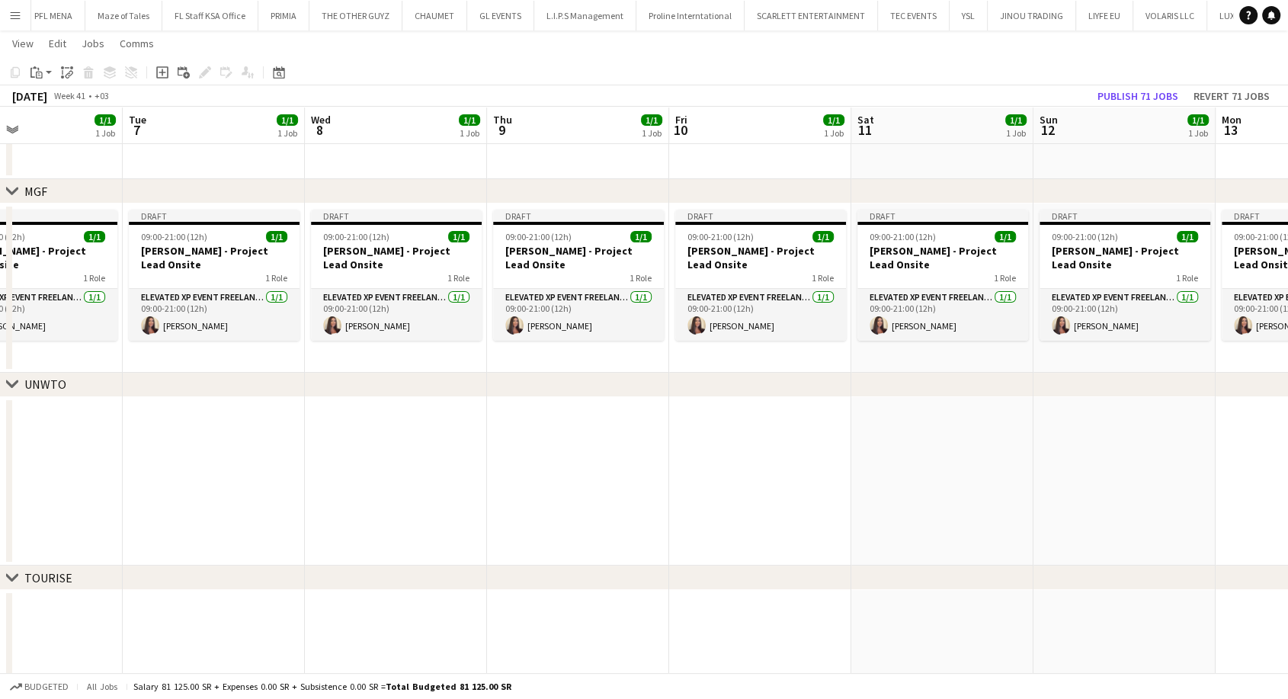
click at [973, 474] on app-calendar-viewport "Sat 4 1/1 1 Job Sun 5 1/1 1 Job Mon 6 1/1 1 Job Tue 7 1/1 1 Job Wed 8 1/1 1 Job…" at bounding box center [644, 390] width 1288 height 737
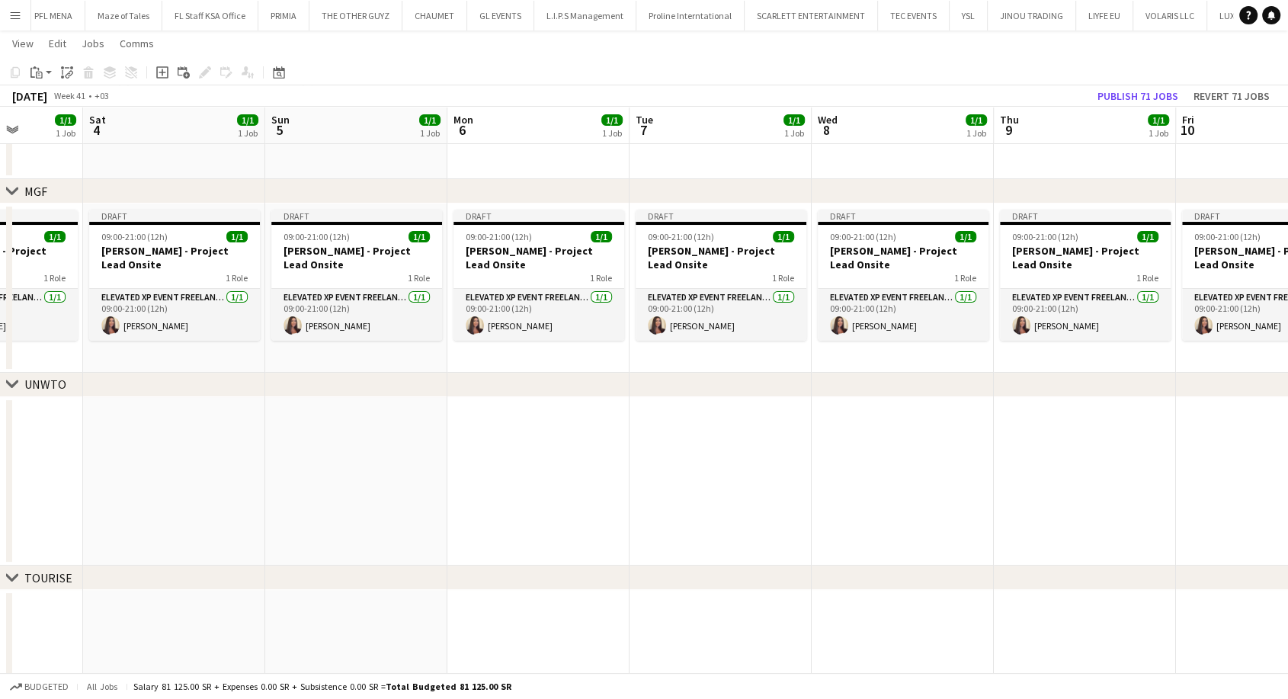
click at [853, 508] on app-calendar-viewport "Wed 1 1/1 1 Job Thu 2 1/1 1 Job Fri 3 1/1 1 Job Sat 4 1/1 1 Job Sun 5 1/1 1 Job…" at bounding box center [644, 390] width 1288 height 737
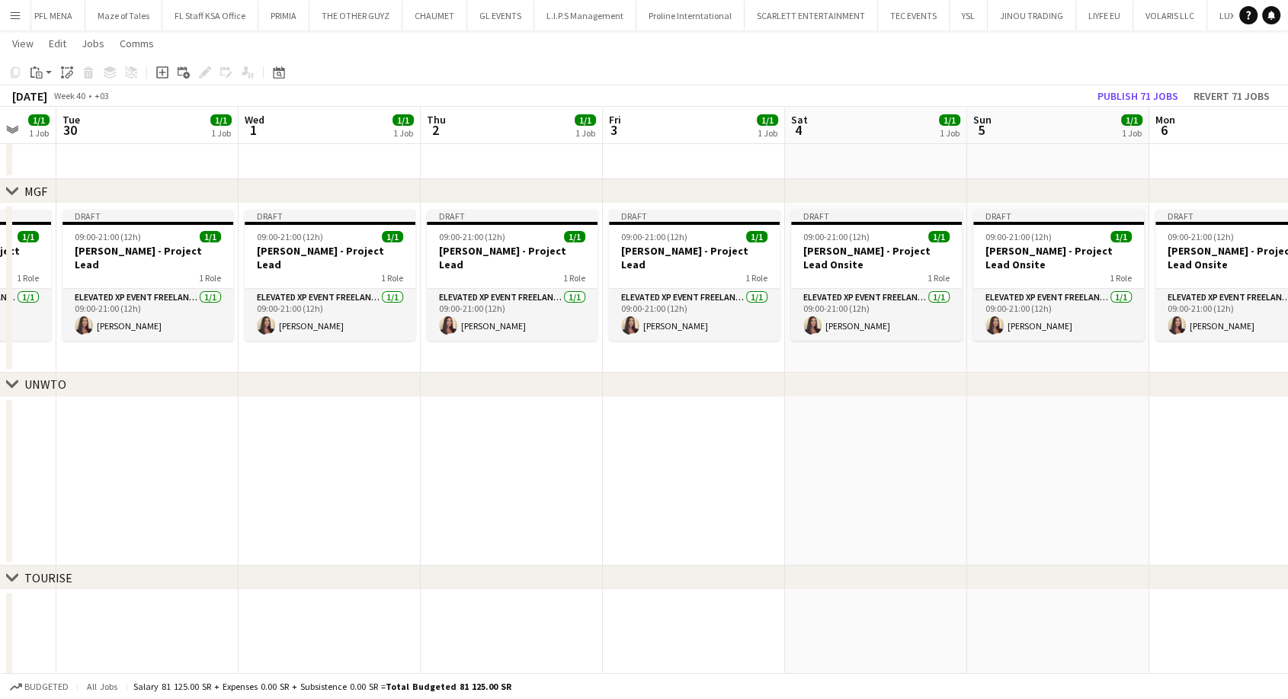
drag, startPoint x: 196, startPoint y: 476, endPoint x: 778, endPoint y: 500, distance: 582.9
click at [777, 500] on app-calendar-viewport "Sat 27 1/1 1 Job Sun 28 1/1 1 Job Mon 29 1/1 1 Job Tue 30 1/1 1 Job Wed 1 1/1 1…" at bounding box center [644, 390] width 1288 height 737
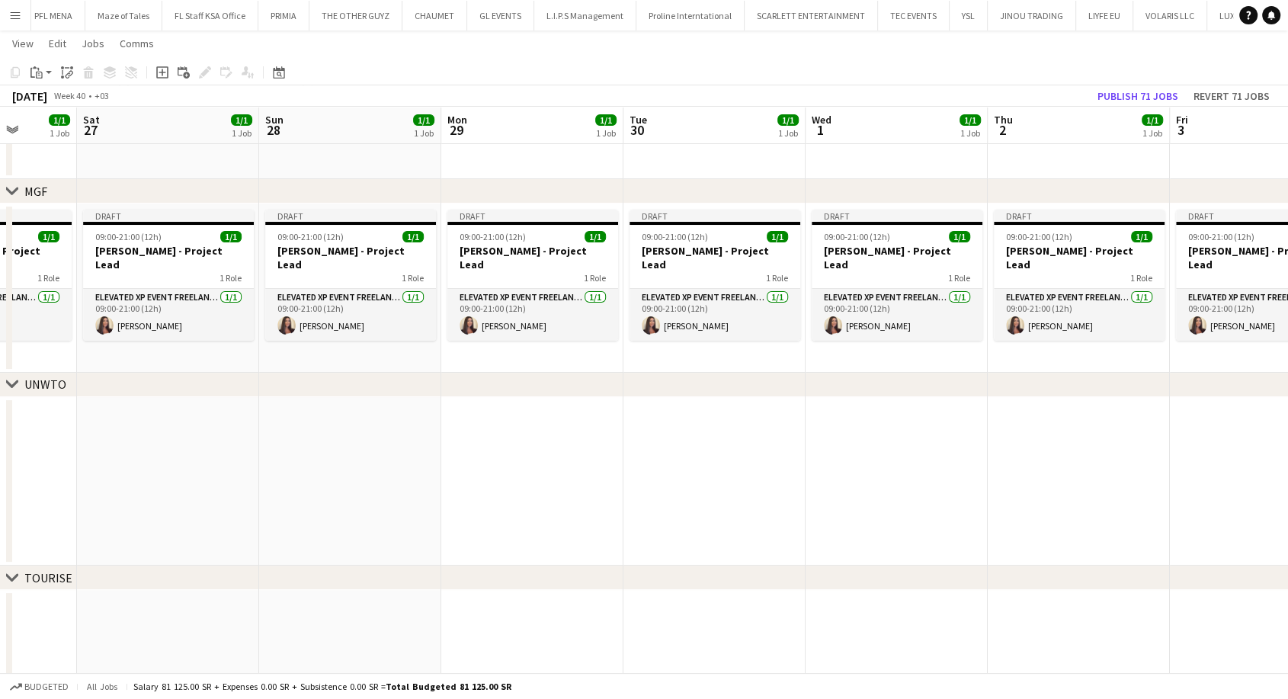
drag, startPoint x: 242, startPoint y: 481, endPoint x: 515, endPoint y: 478, distance: 272.9
click at [1073, 514] on app-calendar-viewport "Wed 24 1/1 1 Job Thu 25 1/1 1 Job Fri 26 1/1 1 Job Sat 27 1/1 1 Job Sun 28 1/1 …" at bounding box center [644, 390] width 1288 height 737
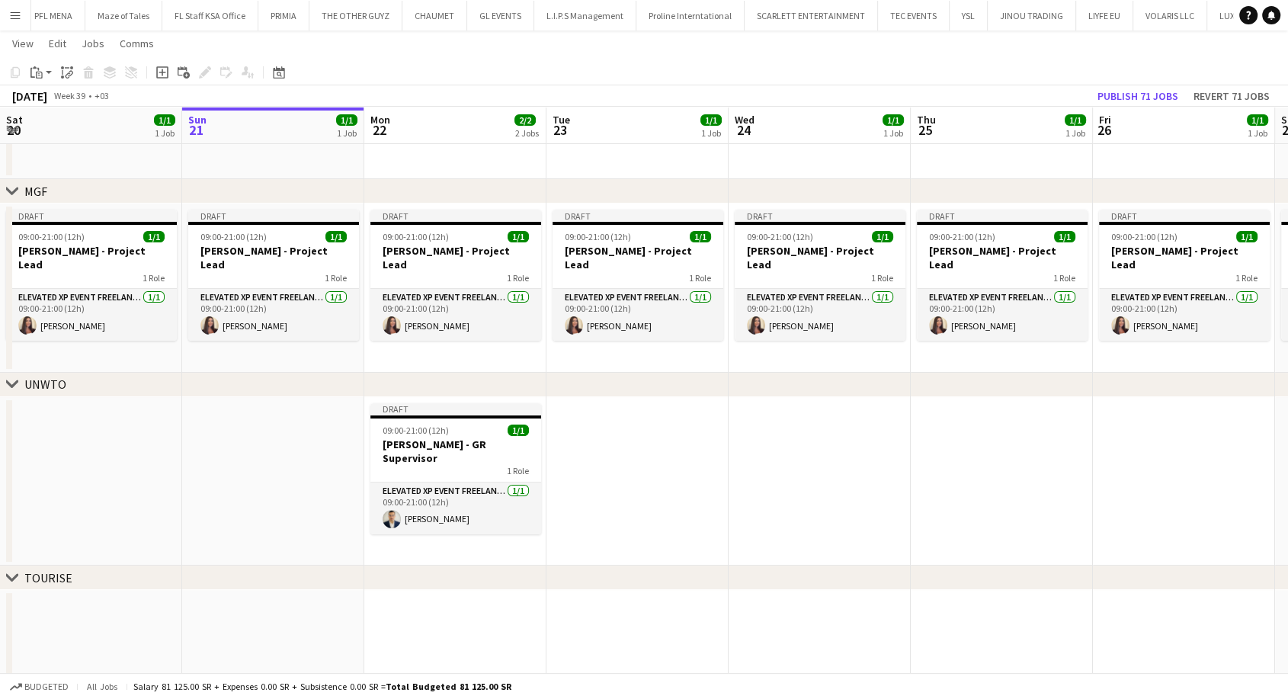
click at [835, 497] on app-calendar-viewport "Sat 20 1/1 1 Job Sun 21 1/1 1 Job Mon 22 2/2 2 Jobs Tue 23 1/1 1 Job Wed 24 1/1…" at bounding box center [644, 390] width 1288 height 737
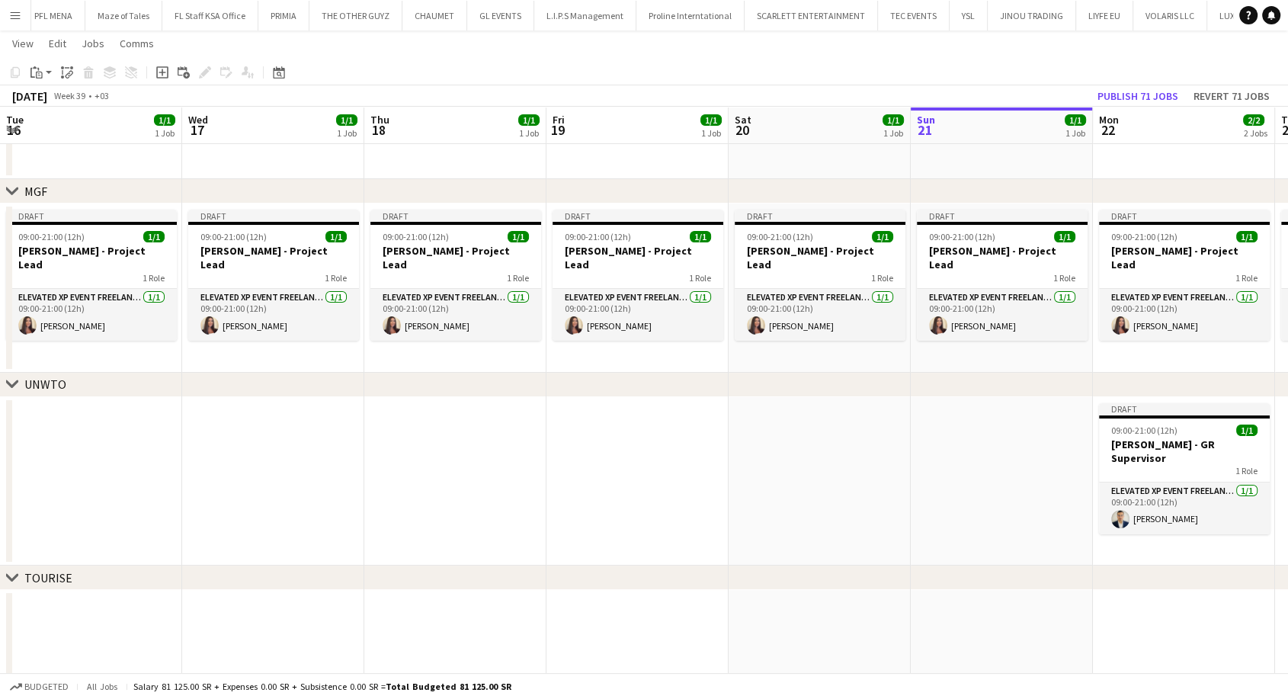
scroll to position [0, 364]
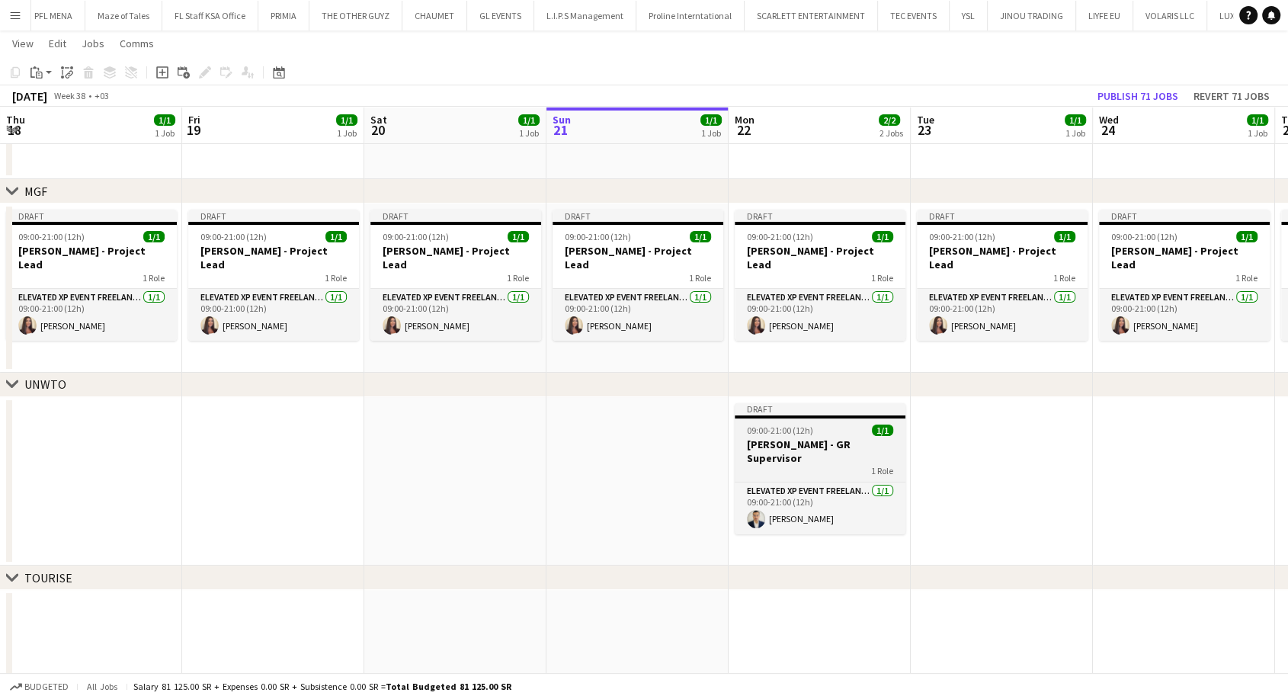
click at [811, 465] on div "1 Role" at bounding box center [820, 471] width 171 height 12
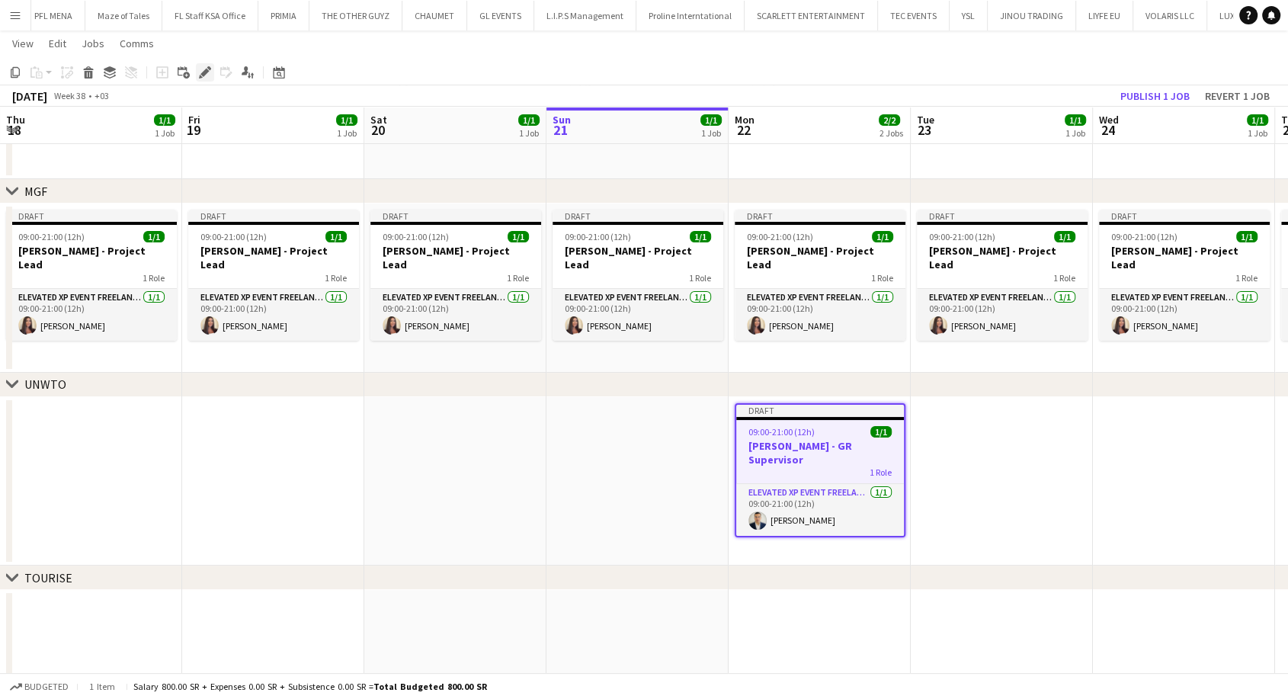
click at [200, 78] on icon at bounding box center [201, 77] width 4 height 4
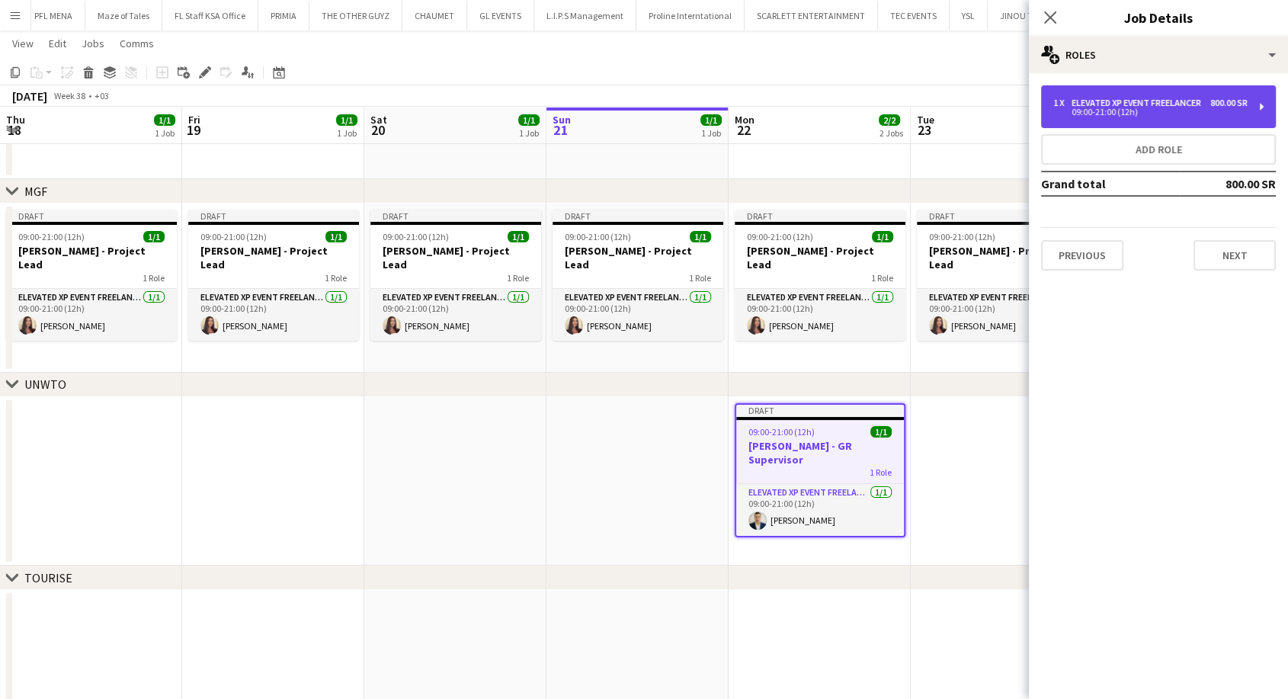
click at [1112, 101] on div "Elevated XP Event Freelancer" at bounding box center [1140, 103] width 136 height 11
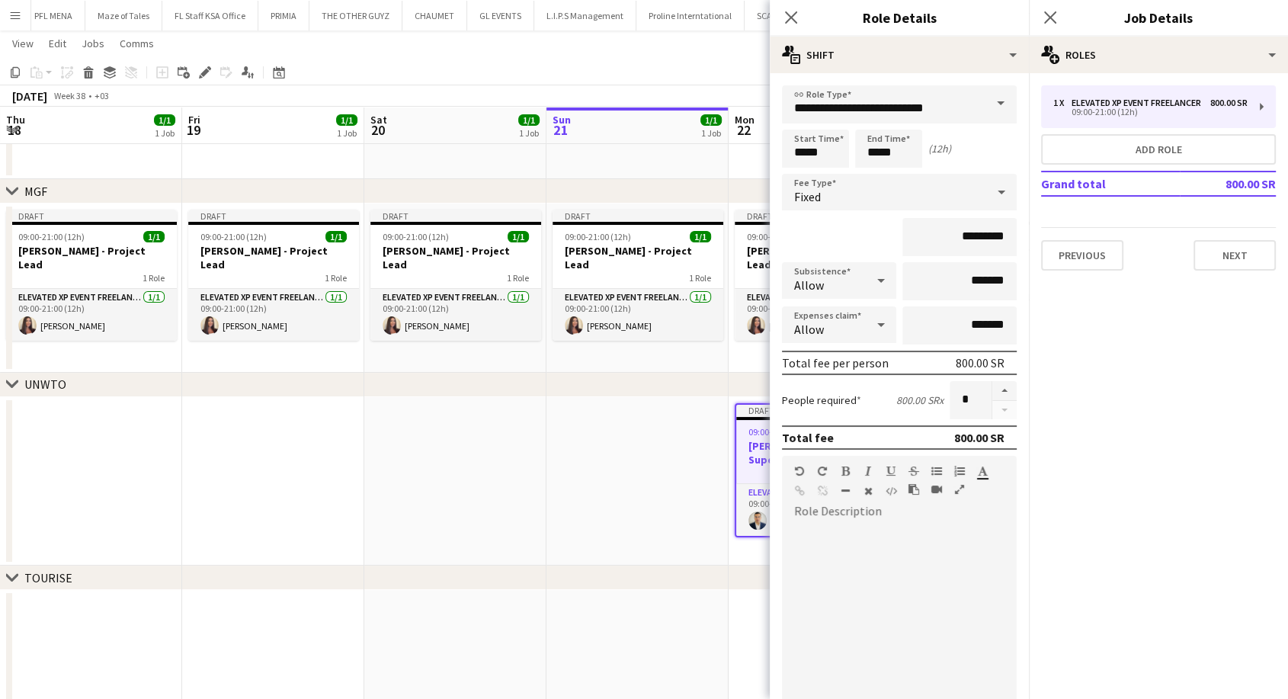
click at [862, 203] on div "Fixed" at bounding box center [884, 192] width 204 height 37
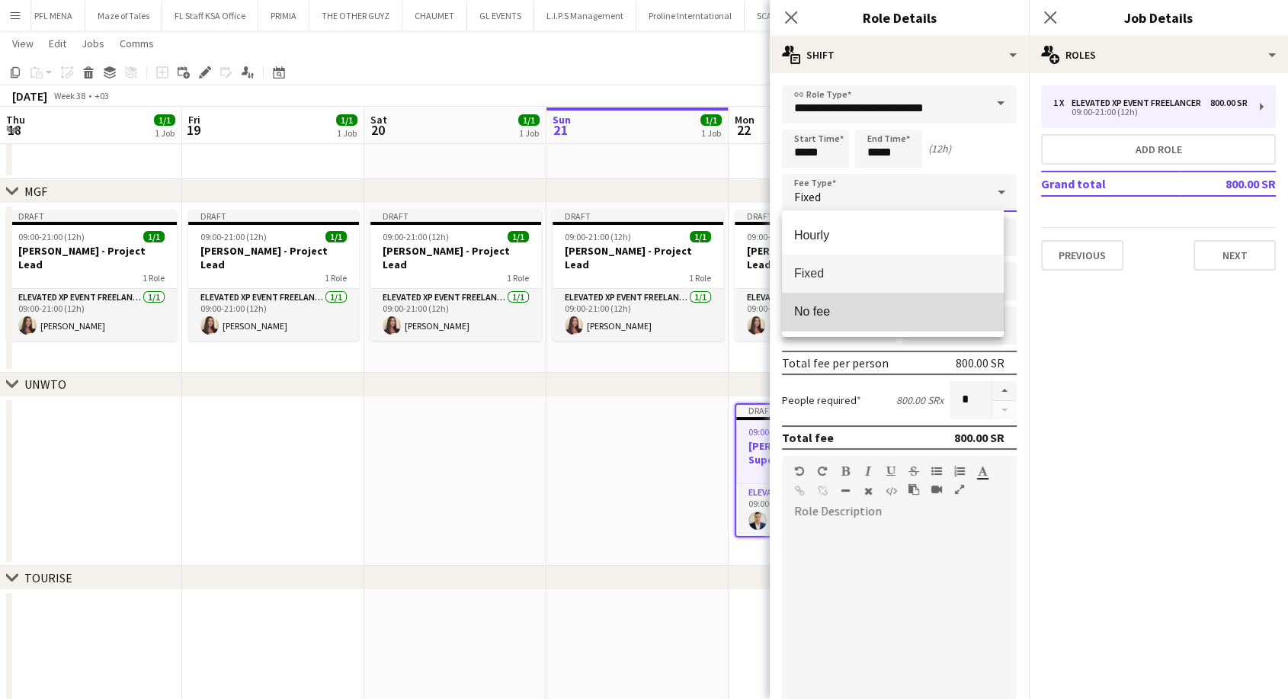
click at [835, 319] on mat-option "No fee" at bounding box center [893, 312] width 222 height 38
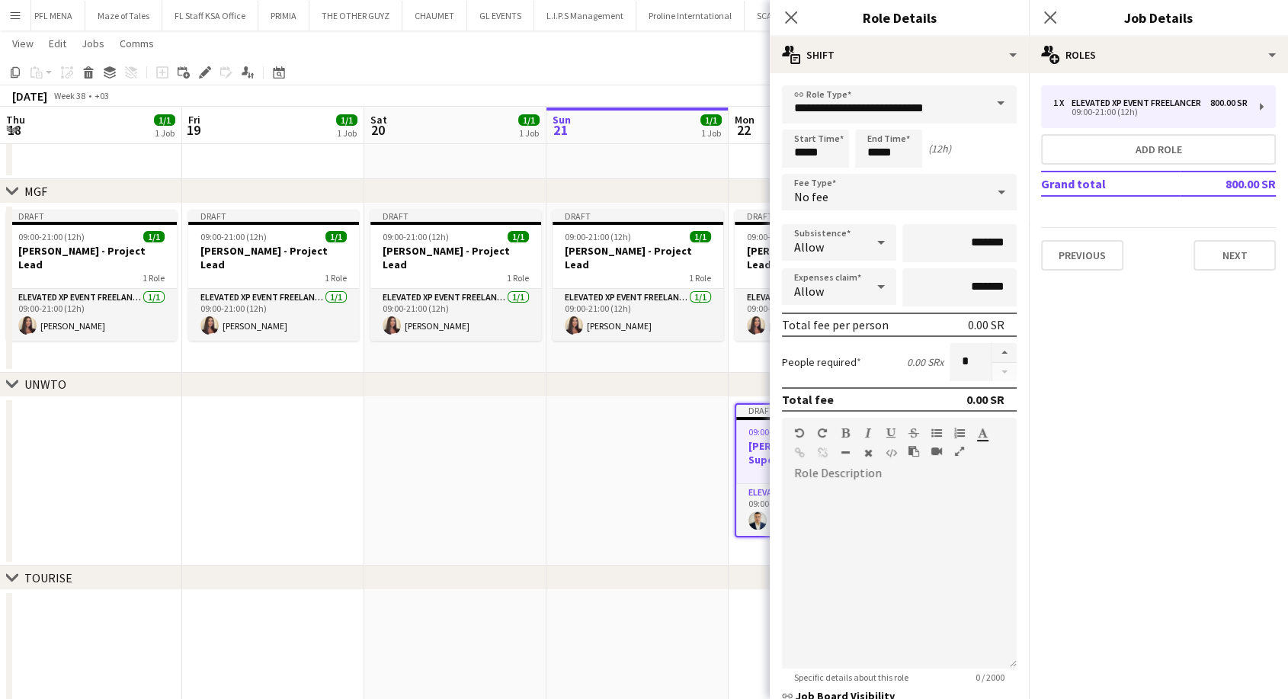
click at [485, 498] on app-date-cell at bounding box center [455, 481] width 182 height 169
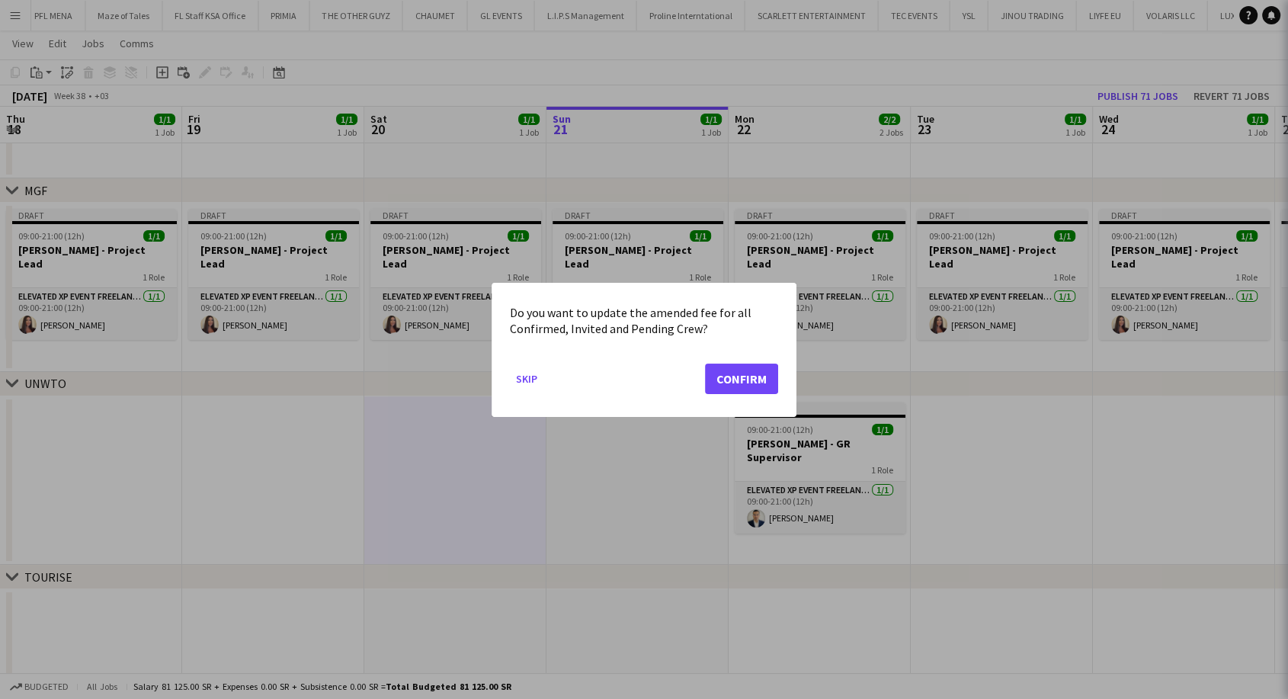
scroll to position [0, 0]
click at [738, 377] on button "Confirm" at bounding box center [741, 378] width 73 height 30
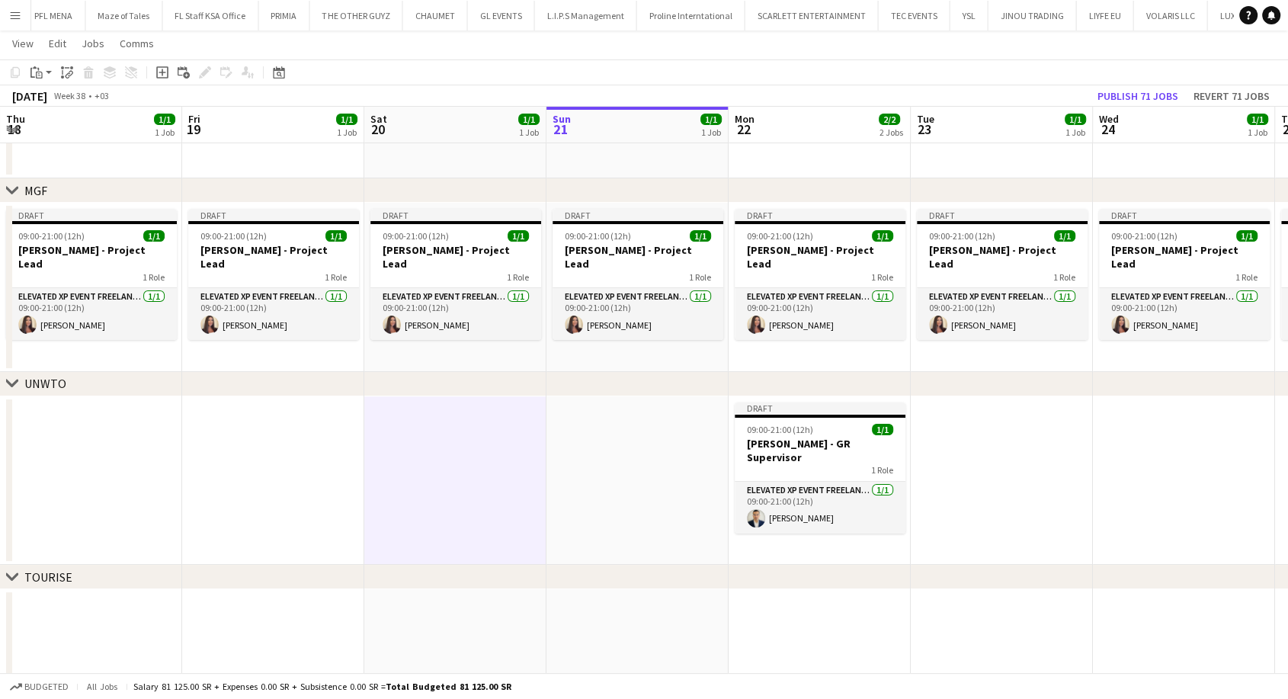
scroll to position [37, 0]
click at [646, 446] on app-date-cell at bounding box center [638, 481] width 182 height 169
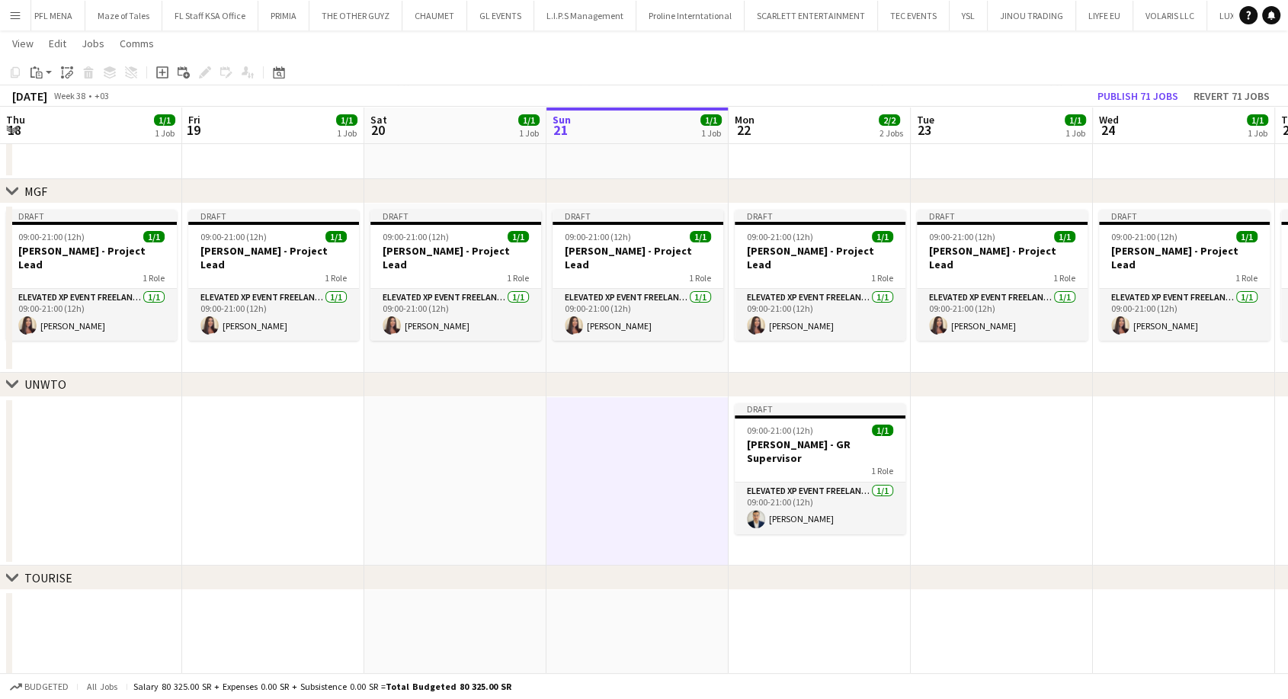
drag, startPoint x: 492, startPoint y: 486, endPoint x: 758, endPoint y: 492, distance: 266.1
click at [791, 489] on app-calendar-viewport "Tue 16 1/1 1 Job Wed 17 1/1 1 Job Thu 18 1/1 1 Job Fri 19 1/1 1 Job Sat 20 1/1 …" at bounding box center [644, 390] width 1288 height 737
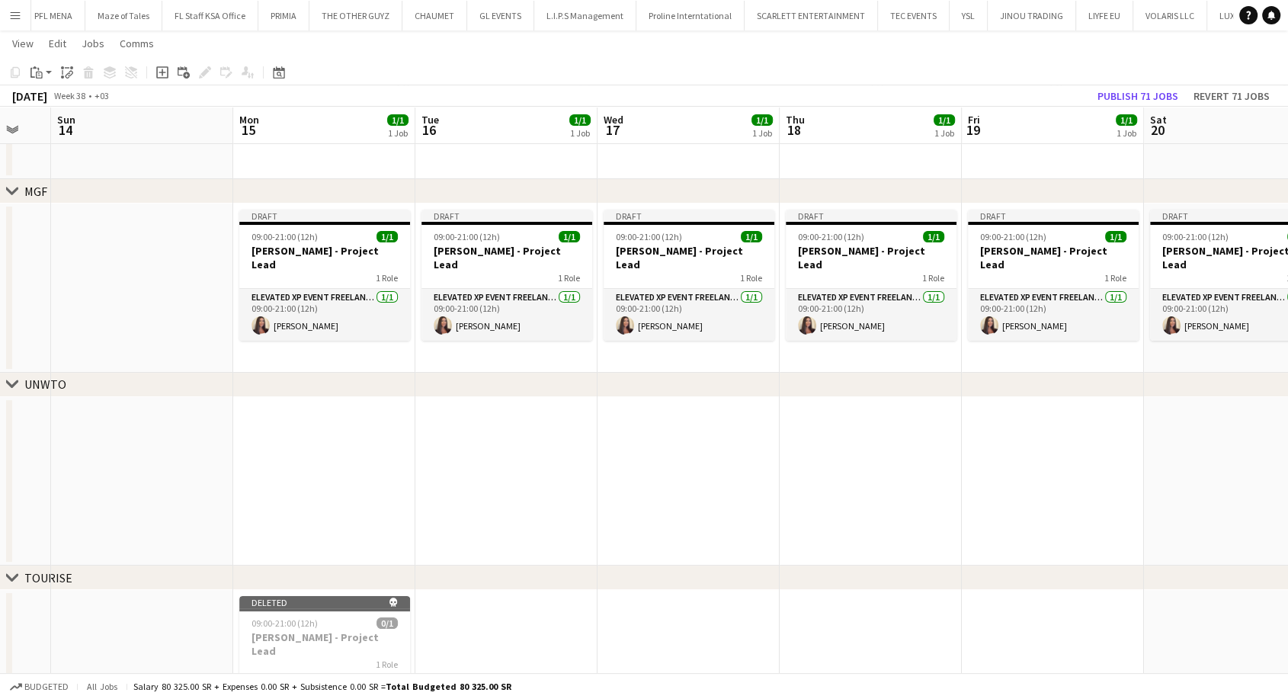
drag, startPoint x: 532, startPoint y: 487, endPoint x: 709, endPoint y: 489, distance: 176.9
click at [709, 489] on app-calendar-viewport "Fri 12 Sat 13 Sun 14 Mon 15 1/1 1 Job Tue 16 1/1 1 Job Wed 17 1/1 1 Job Thu 18 …" at bounding box center [644, 390] width 1288 height 737
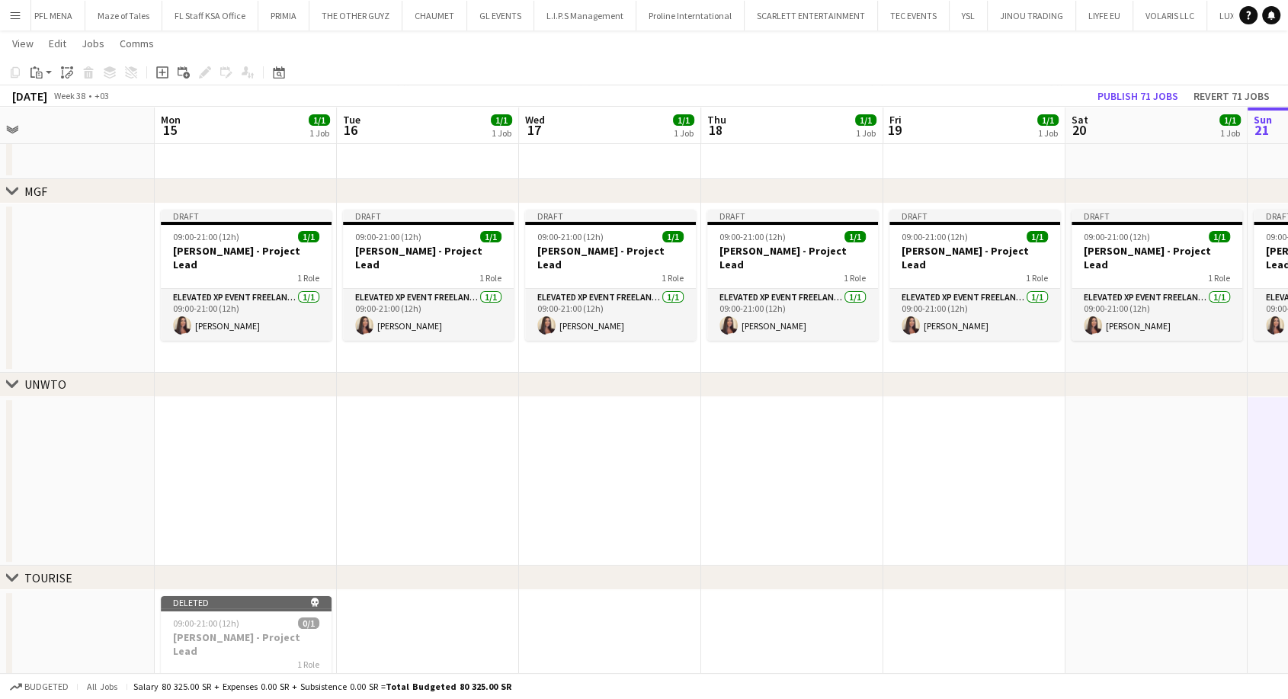
drag, startPoint x: 531, startPoint y: 467, endPoint x: 710, endPoint y: 461, distance: 179.2
click at [710, 461] on app-calendar-viewport "Fri 12 Sat 13 Sun 14 Mon 15 1/1 1 Job Tue 16 1/1 1 Job Wed 17 1/1 1 Job Thu 18 …" at bounding box center [644, 390] width 1288 height 737
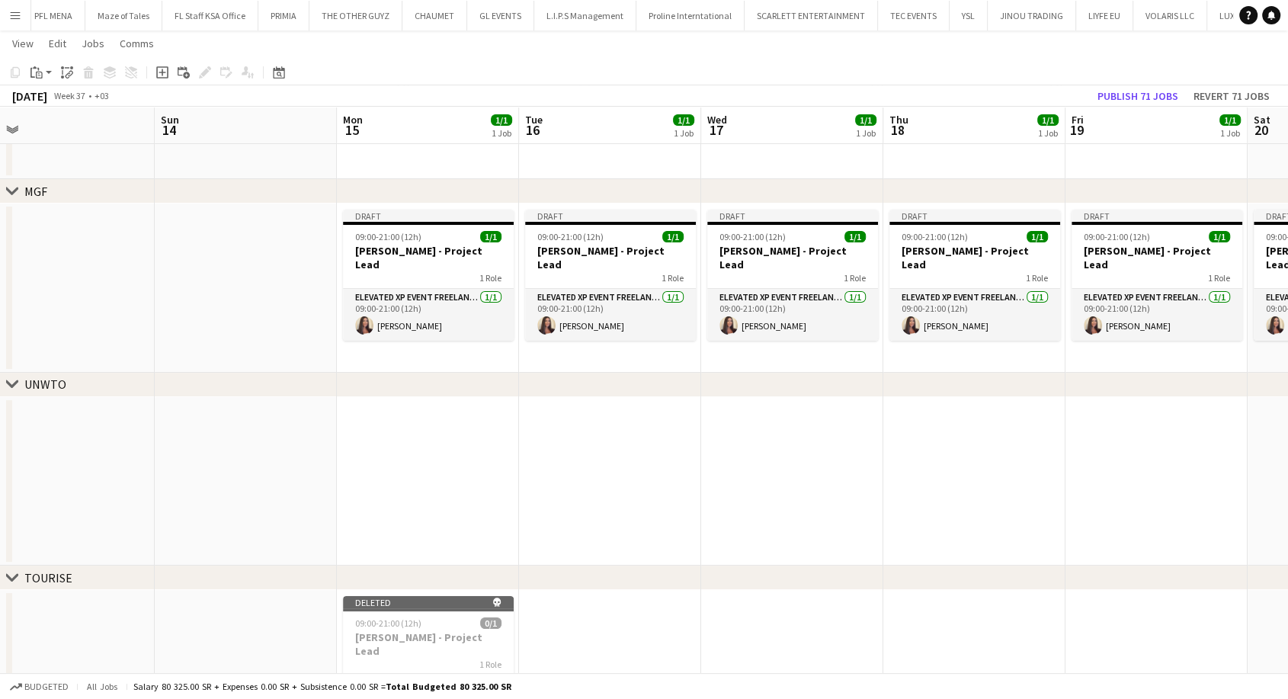
drag, startPoint x: 710, startPoint y: 461, endPoint x: 702, endPoint y: 461, distance: 8.4
click at [702, 461] on app-calendar-viewport "Thu 11 Fri 12 Sat 13 Sun 14 Mon 15 1/1 1 Job Tue 16 1/1 1 Job Wed 17 1/1 1 Job …" at bounding box center [644, 390] width 1288 height 737
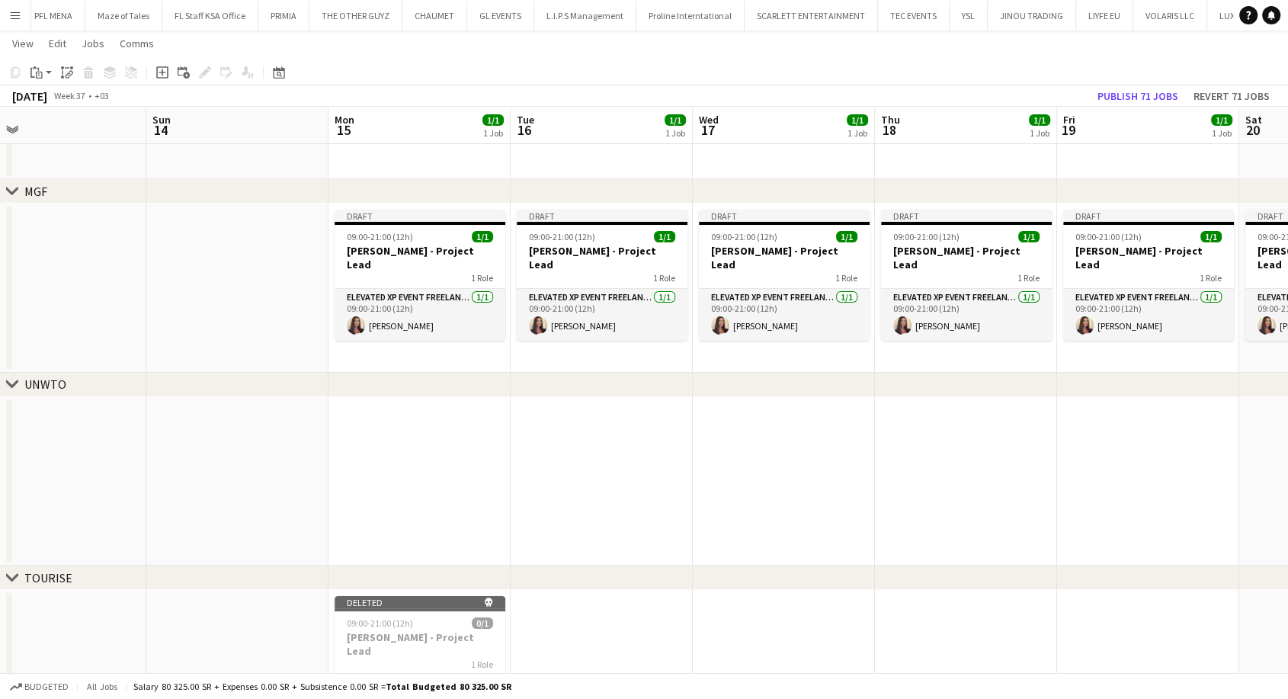
scroll to position [0, 418]
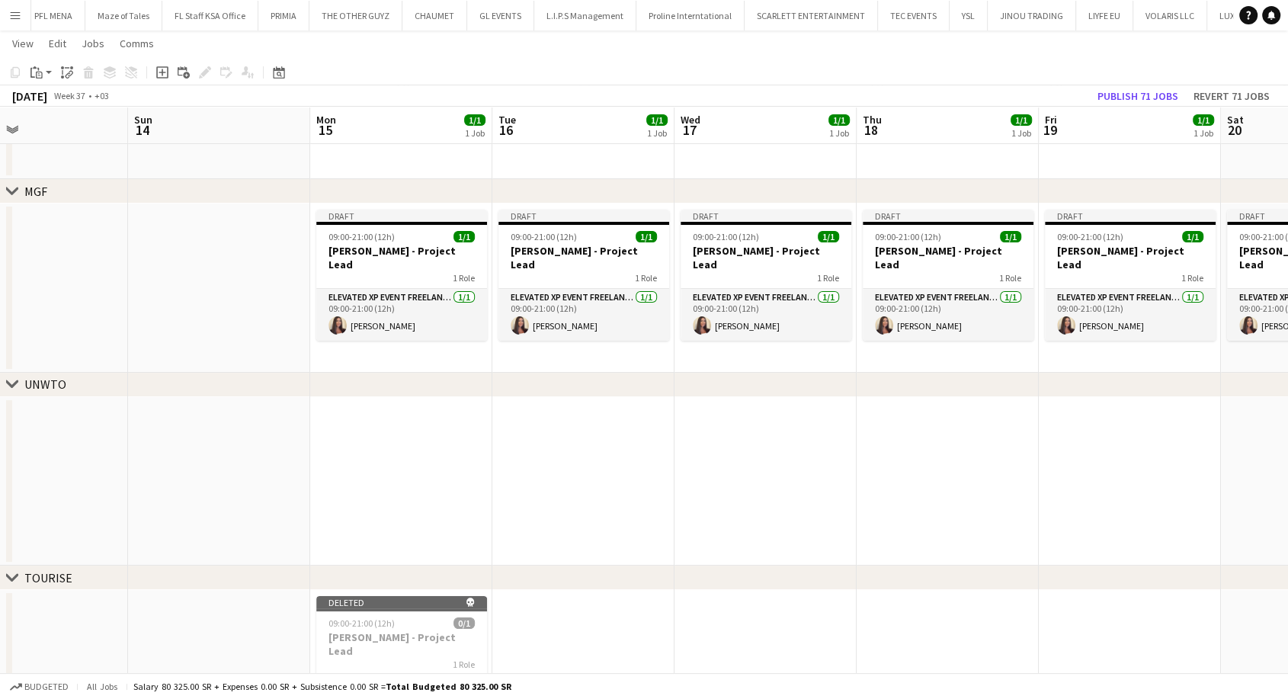
click at [684, 477] on app-calendar-viewport "Thu 11 Fri 12 Sat 13 Sun 14 Mon 15 1/1 1 Job Tue 16 1/1 1 Job Wed 17 1/1 1 Job …" at bounding box center [644, 390] width 1288 height 737
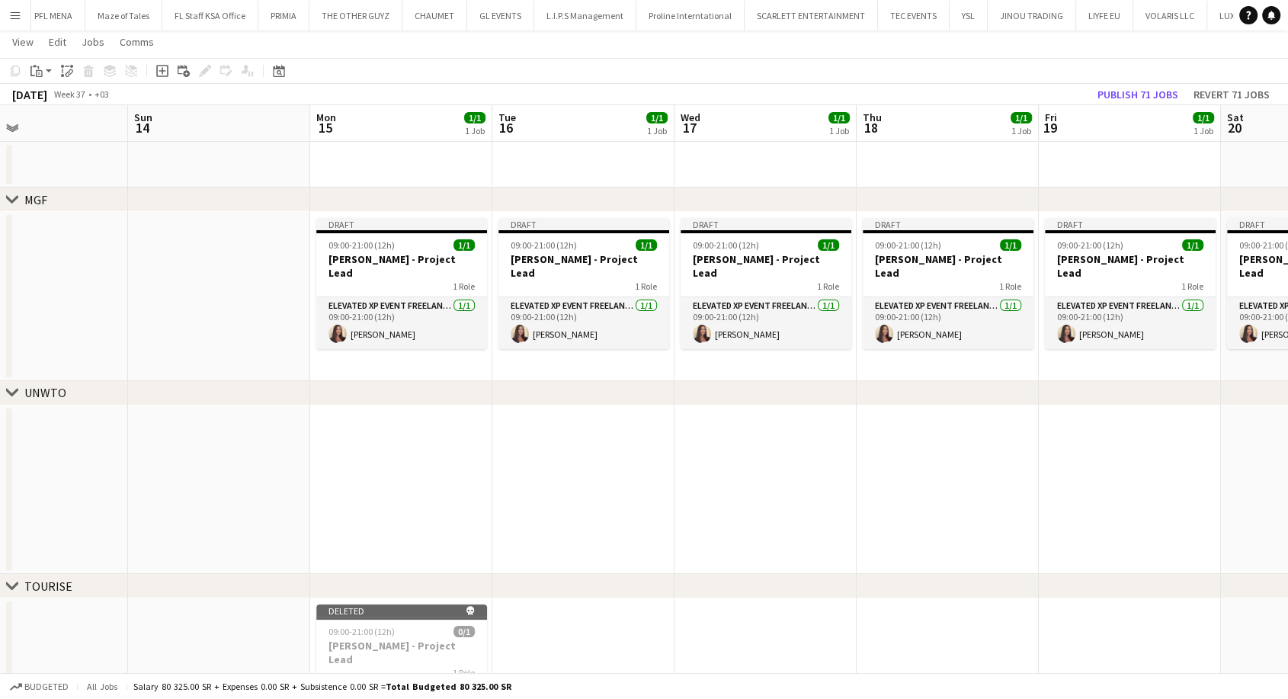
scroll to position [0, 0]
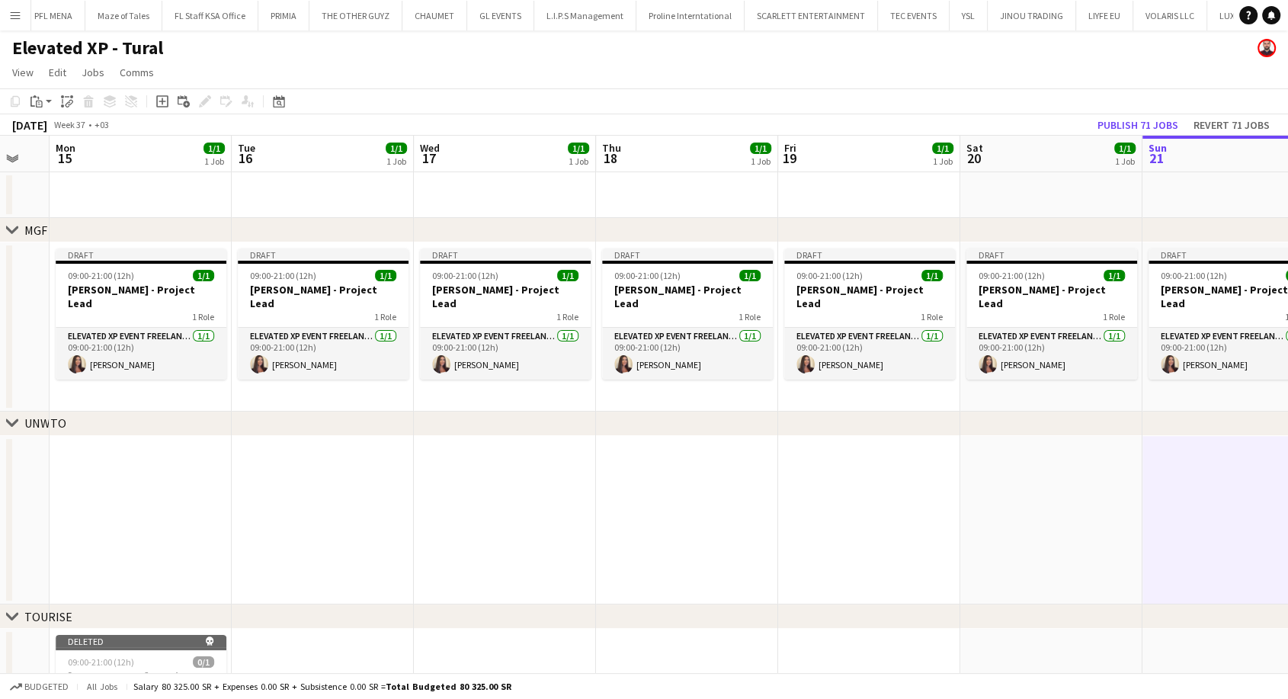
drag, startPoint x: 1132, startPoint y: 506, endPoint x: 118, endPoint y: 464, distance: 1014.7
click at [171, 470] on app-calendar-viewport "Thu 11 Fri 12 Sat 13 Sun 14 Mon 15 1/1 1 Job Tue 16 1/1 1 Job Wed 17 1/1 1 Job …" at bounding box center [644, 467] width 1288 height 662
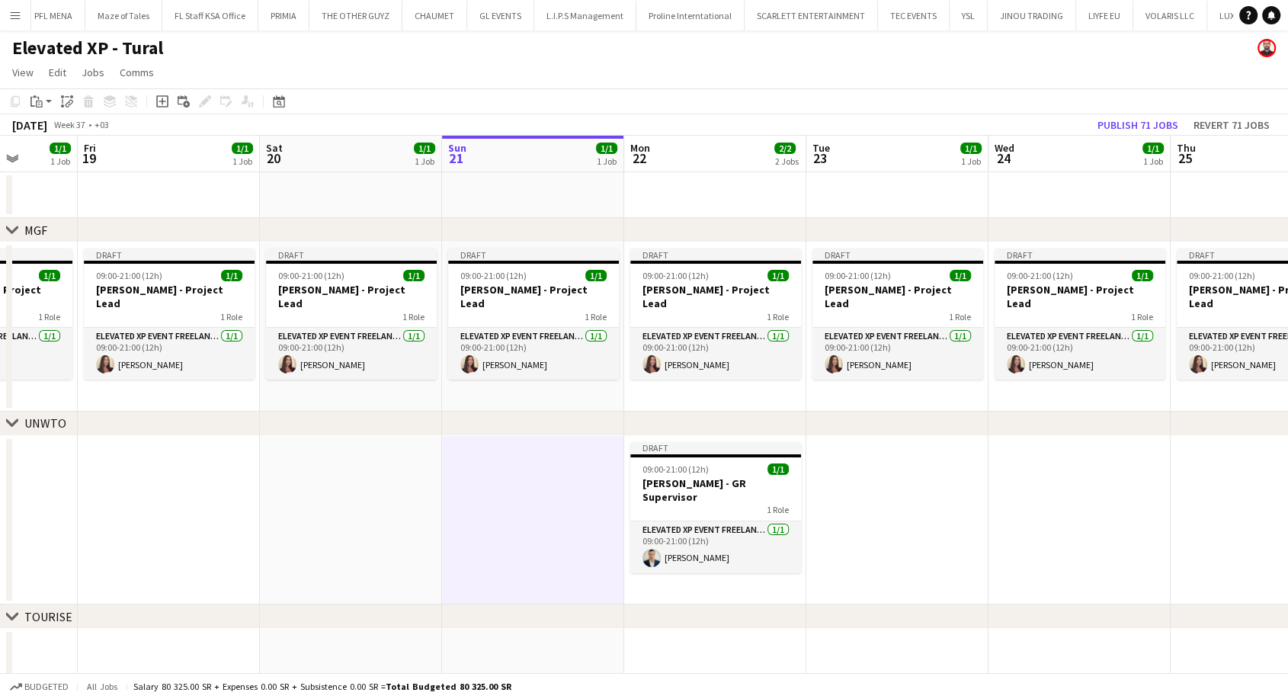
click at [469, 473] on app-calendar-viewport "Tue 16 1/1 1 Job Wed 17 1/1 1 Job Thu 18 1/1 1 Job Fri 19 1/1 1 Job Sat 20 1/1 …" at bounding box center [644, 467] width 1288 height 662
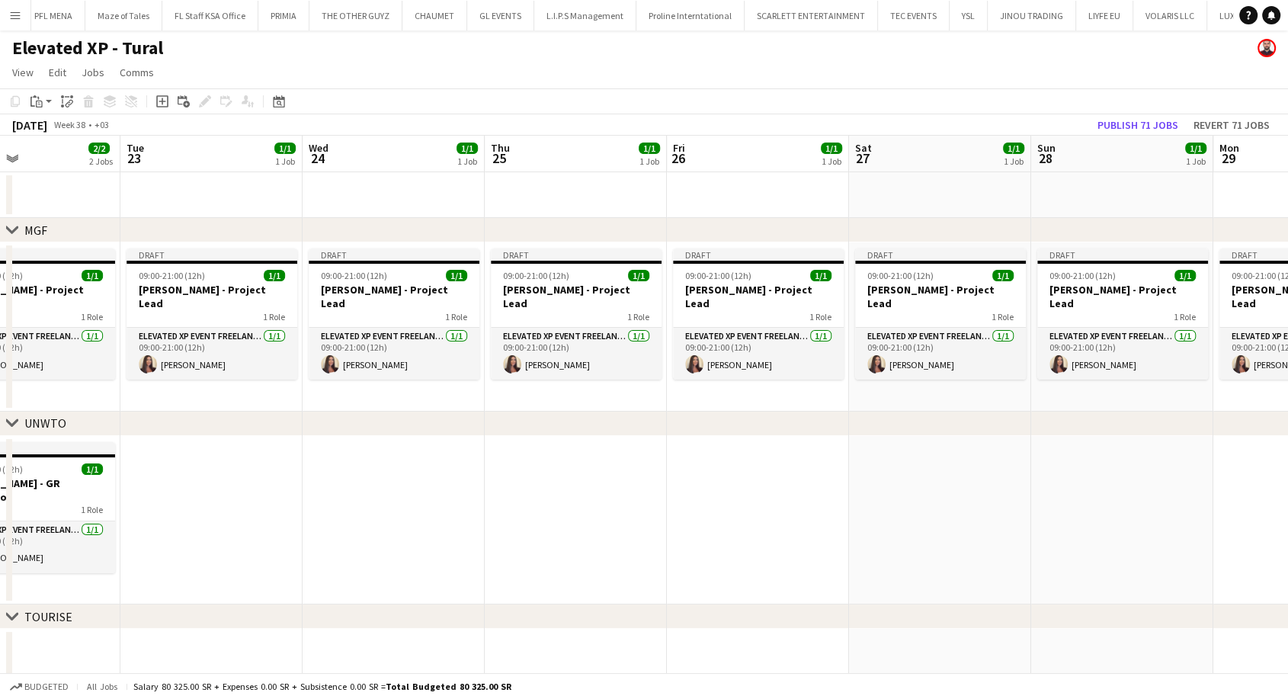
drag, startPoint x: 787, startPoint y: 470, endPoint x: 579, endPoint y: 447, distance: 208.7
click at [595, 449] on app-calendar-viewport "Fri 19 1/1 1 Job Sat 20 1/1 1 Job Sun 21 1/1 1 Job Mon 22 2/2 2 Jobs Tue 23 1/1…" at bounding box center [644, 467] width 1288 height 662
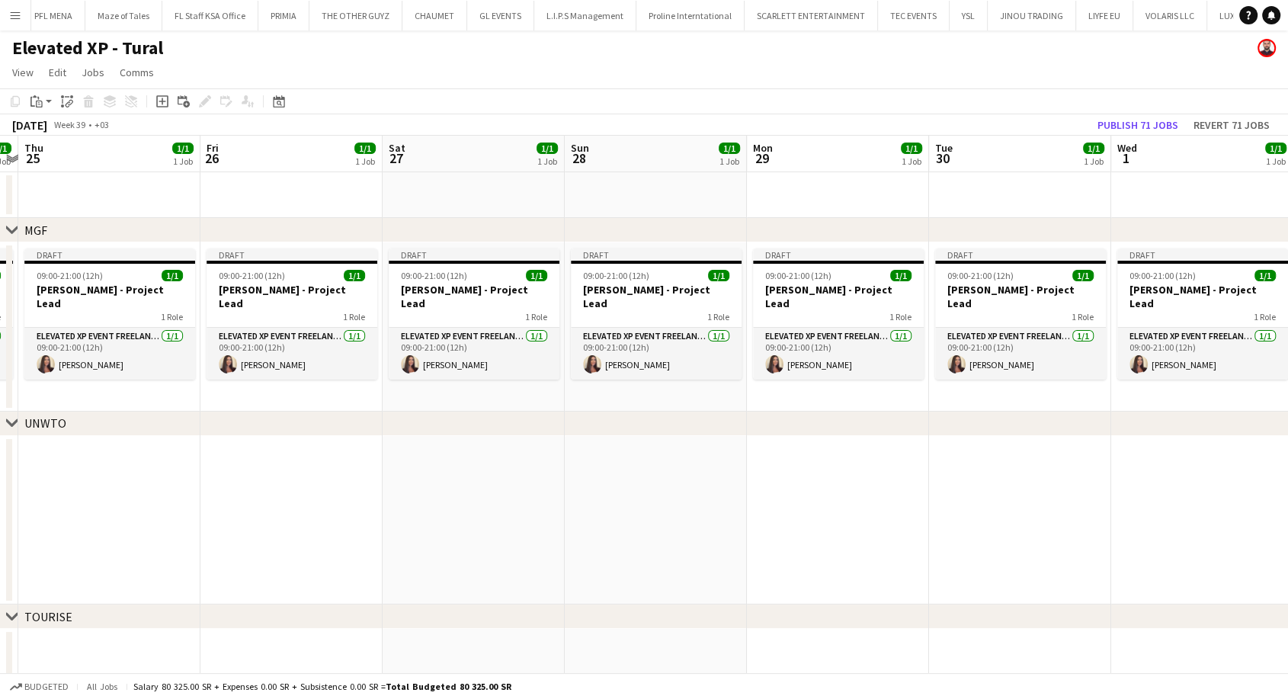
drag, startPoint x: 1031, startPoint y: 479, endPoint x: 426, endPoint y: 444, distance: 605.5
click at [427, 444] on app-calendar-viewport "Mon 22 2/2 2 Jobs Tue 23 1/1 1 Job Wed 24 1/1 1 Job Thu 25 1/1 1 Job Fri 26 1/1…" at bounding box center [644, 467] width 1288 height 662
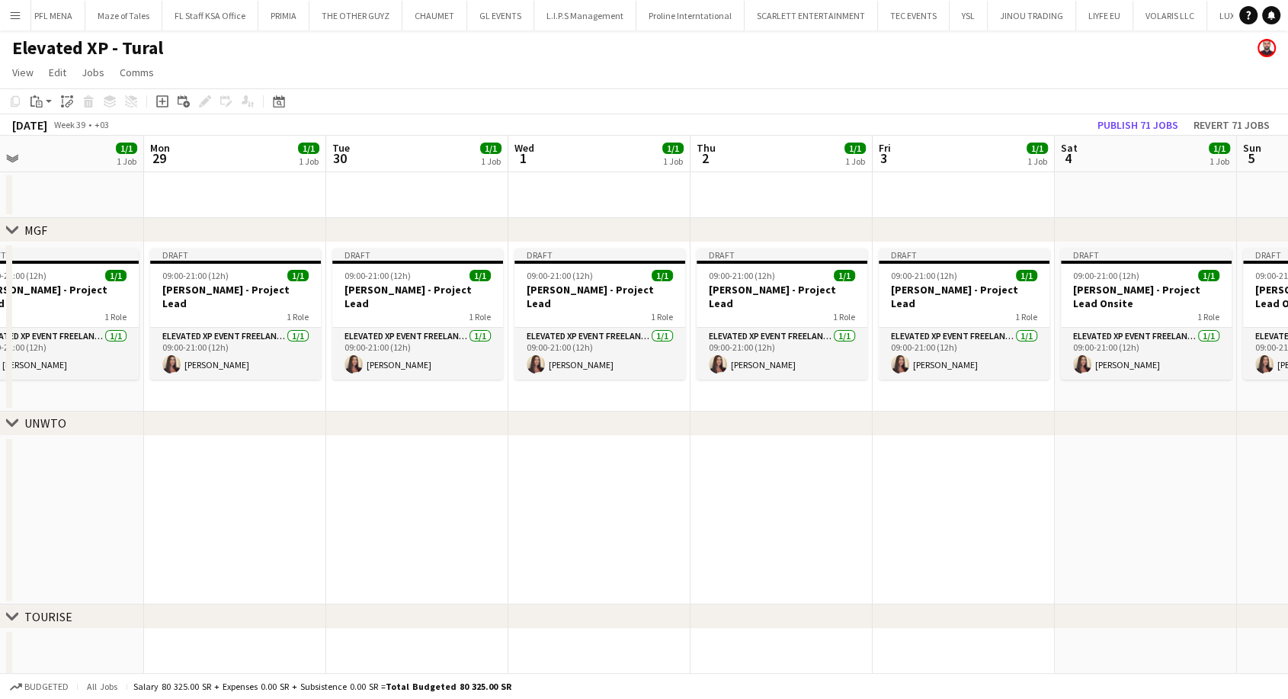
drag, startPoint x: 902, startPoint y: 441, endPoint x: 774, endPoint y: 407, distance: 132.4
click at [540, 398] on app-calendar-viewport "Fri 26 1/1 1 Job Sat 27 1/1 1 Job Sun 28 1/1 1 Job Mon 29 1/1 1 Job Tue 30 1/1 …" at bounding box center [644, 467] width 1288 height 662
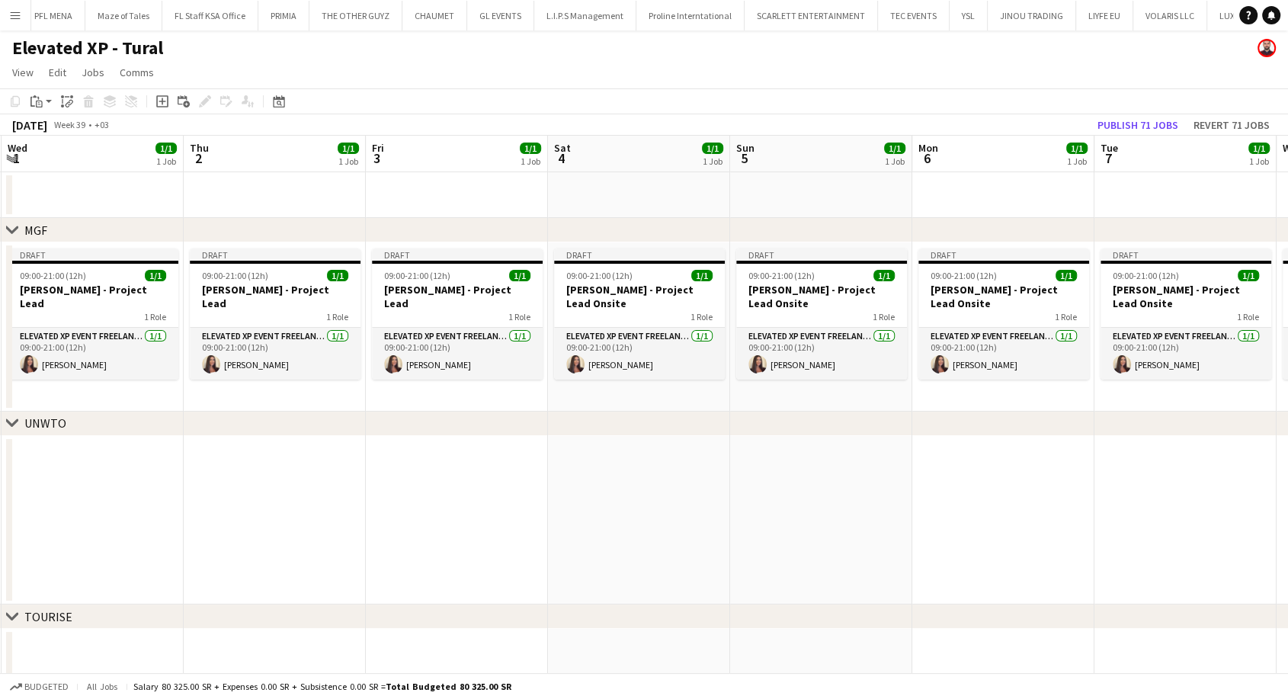
drag, startPoint x: 830, startPoint y: 420, endPoint x: 665, endPoint y: 400, distance: 166.6
click at [665, 400] on div "chevron-right MGF chevron-right UNWTO chevron-right TOURISE Sun 28 1/1 1 Job Mo…" at bounding box center [644, 467] width 1288 height 662
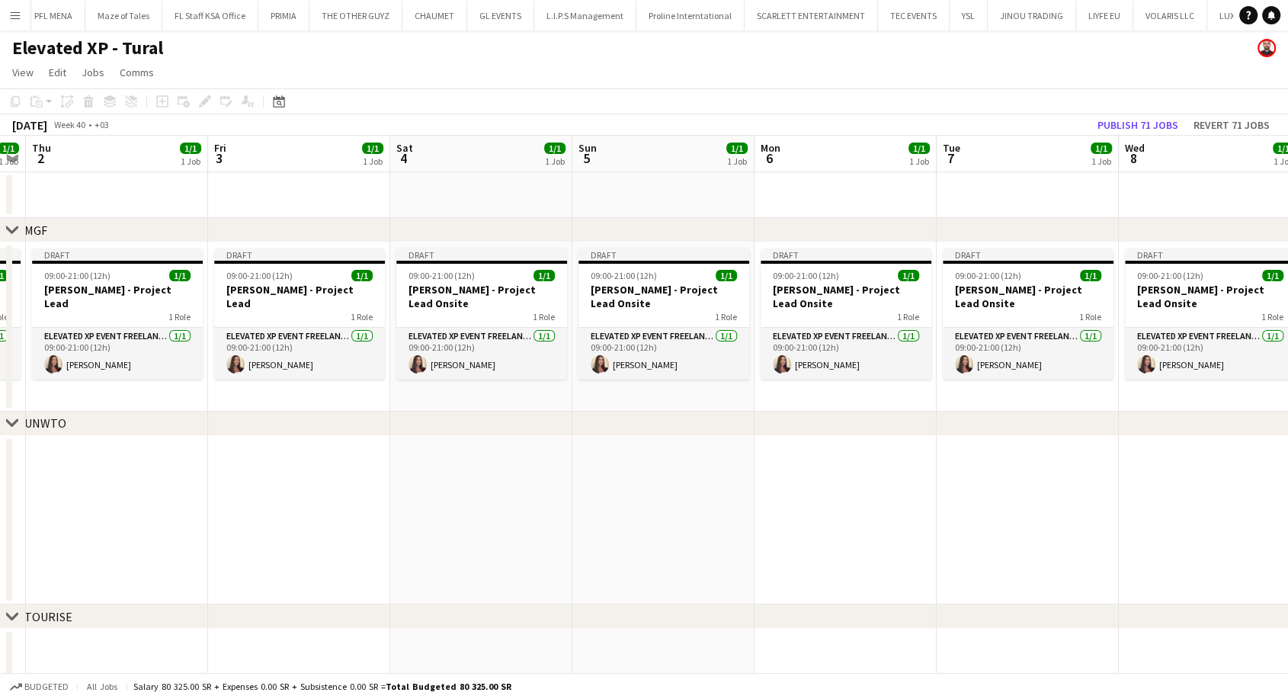
drag, startPoint x: 801, startPoint y: 338, endPoint x: 659, endPoint y: 334, distance: 142.6
click at [665, 334] on app-calendar-viewport "Sun 28 1/1 1 Job Mon 29 1/1 1 Job Tue 30 1/1 1 Job Wed 1 1/1 1 Job Thu 2 1/1 1 …" at bounding box center [644, 467] width 1288 height 662
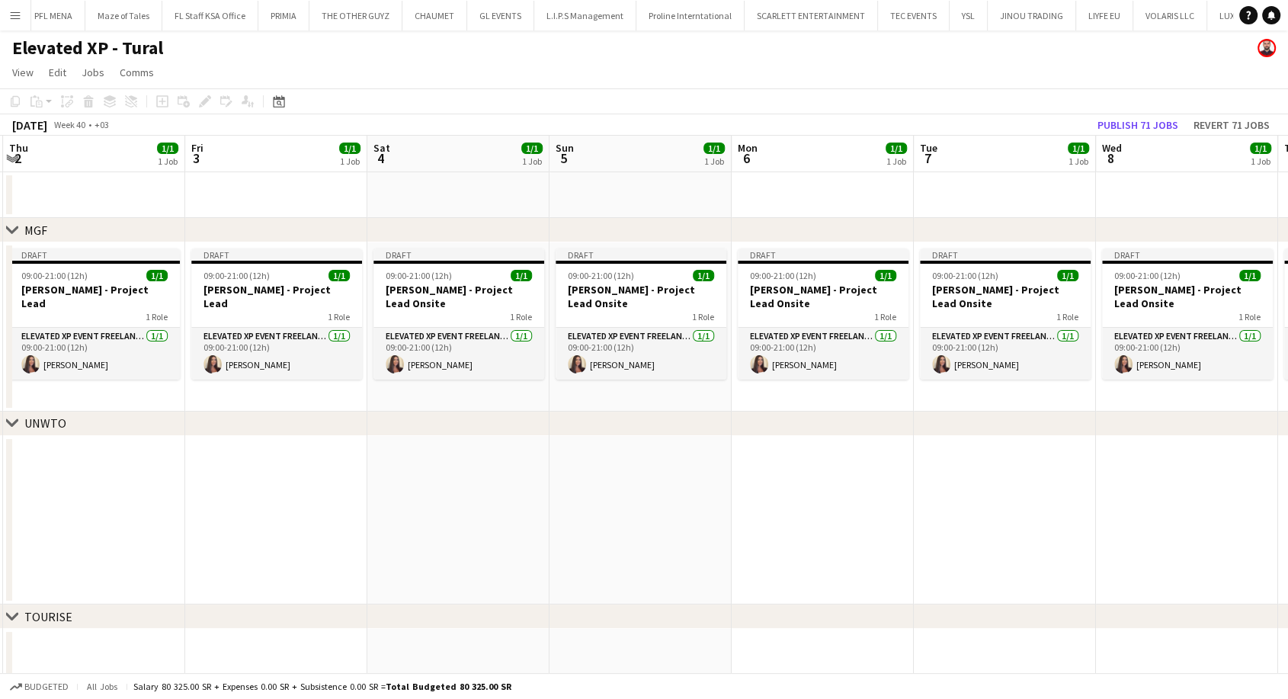
click at [445, 318] on app-calendar-viewport "Sun 28 1/1 1 Job Mon 29 1/1 1 Job Tue 30 1/1 1 Job Wed 1 1/1 1 Job Thu 2 1/1 1 …" at bounding box center [644, 467] width 1288 height 662
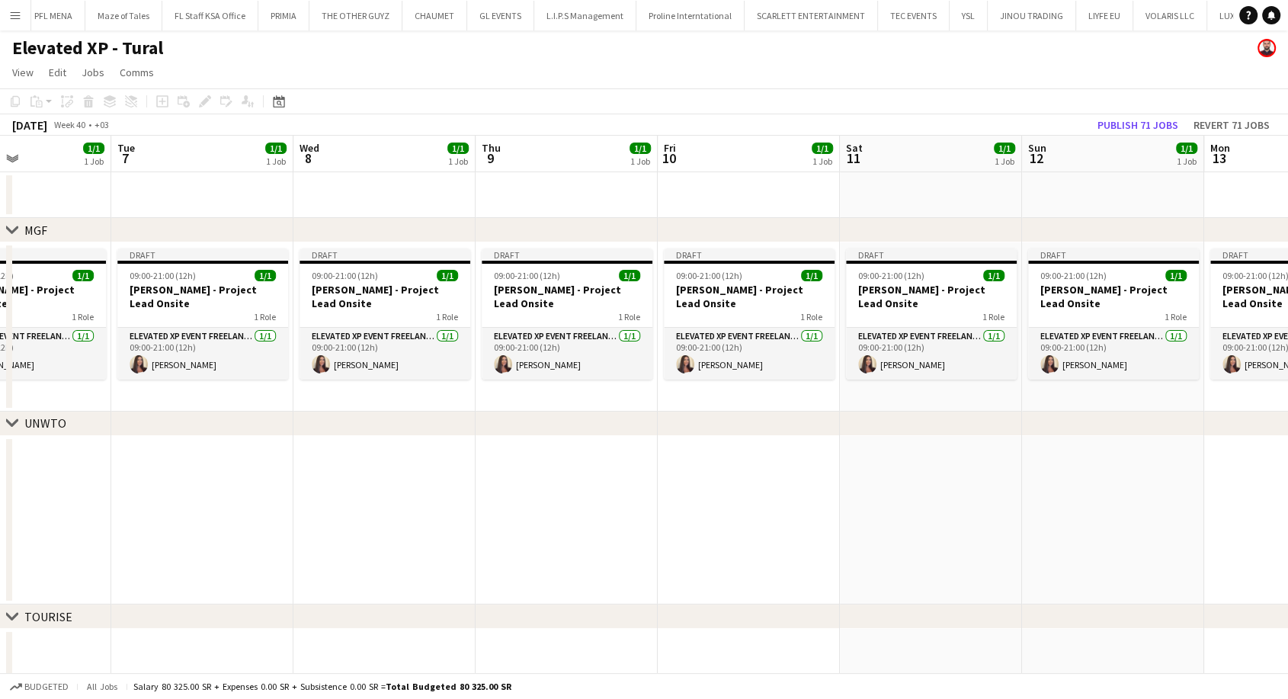
click at [715, 342] on app-calendar-viewport "Thu 2 1/1 1 Job Fri 3 1/1 1 Job Sat 4 1/1 1 Job Sun 5 1/1 1 Job Mon 6 1/1 1 Job…" at bounding box center [644, 467] width 1288 height 662
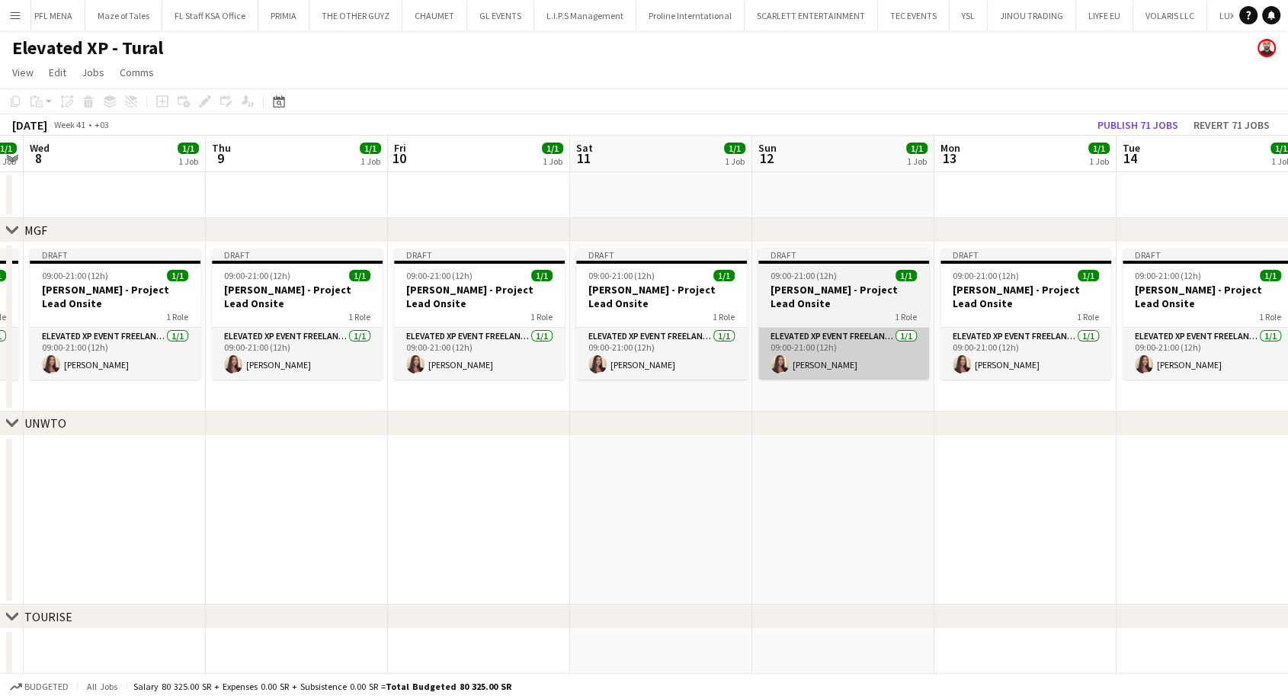
drag, startPoint x: 984, startPoint y: 390, endPoint x: 776, endPoint y: 365, distance: 209.6
click at [764, 364] on app-calendar-viewport "Sat 4 1/1 1 Job Sun 5 1/1 1 Job Mon 6 1/1 1 Job Tue 7 1/1 1 Job Wed 8 1/1 1 Job…" at bounding box center [644, 467] width 1288 height 662
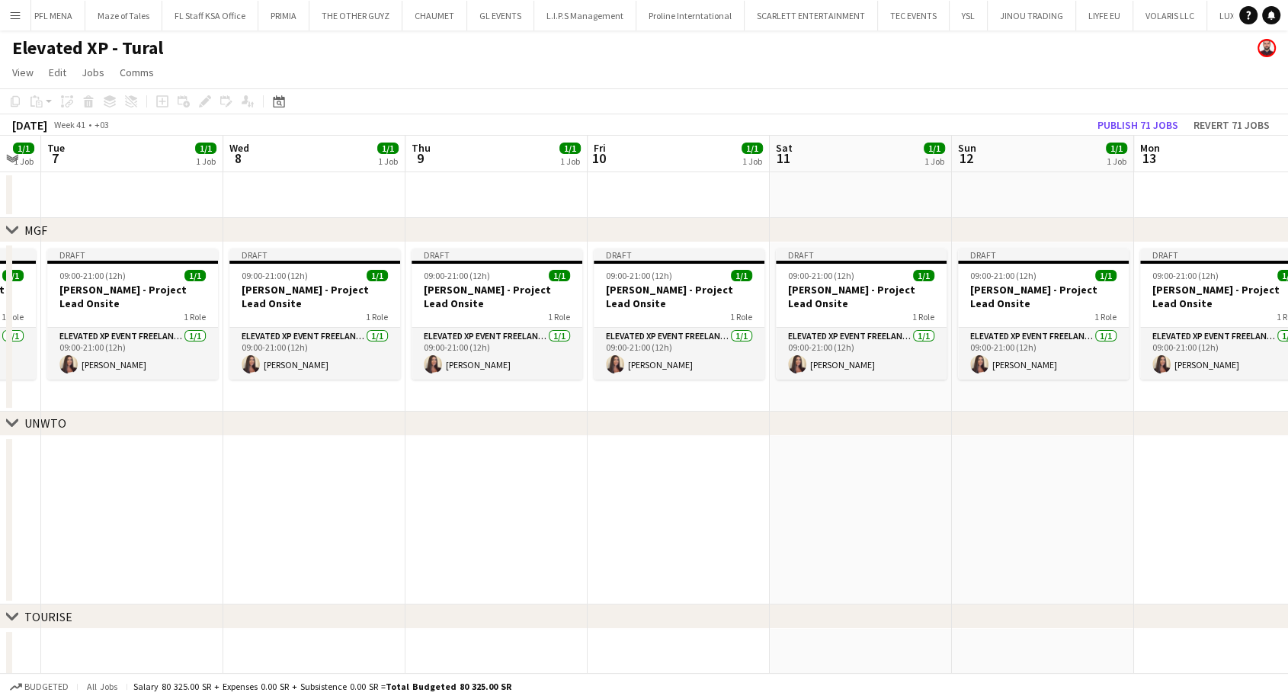
drag, startPoint x: 992, startPoint y: 396, endPoint x: 984, endPoint y: 392, distance: 8.9
click at [850, 382] on app-calendar-viewport "Sat 4 1/1 1 Job Sun 5 1/1 1 Job Mon 6 1/1 1 Job Tue 7 1/1 1 Job Wed 8 1/1 1 Job…" at bounding box center [644, 467] width 1288 height 662
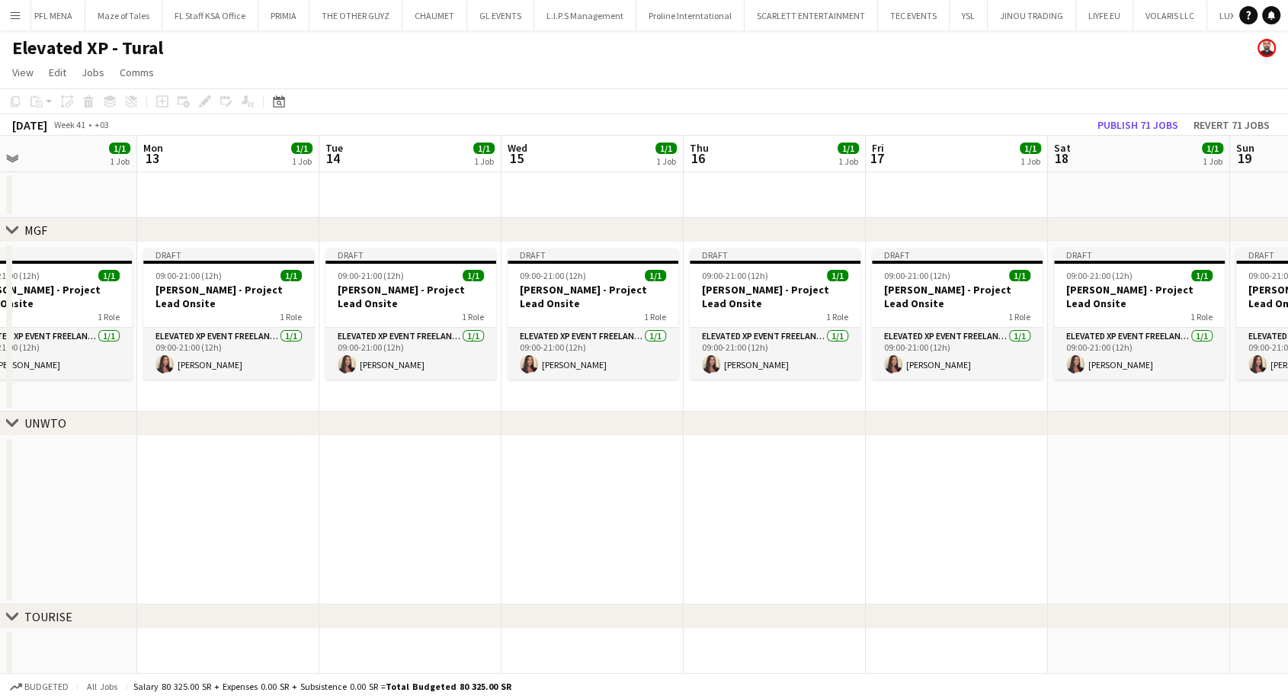
drag, startPoint x: 1022, startPoint y: 397, endPoint x: 505, endPoint y: 336, distance: 521.2
click at [393, 330] on app-calendar-viewport "Wed 8 1/1 1 Job Thu 9 1/1 1 Job Fri 10 1/1 1 Job Sat 11 1/1 1 Job Sun 12 1/1 1 …" at bounding box center [644, 467] width 1288 height 662
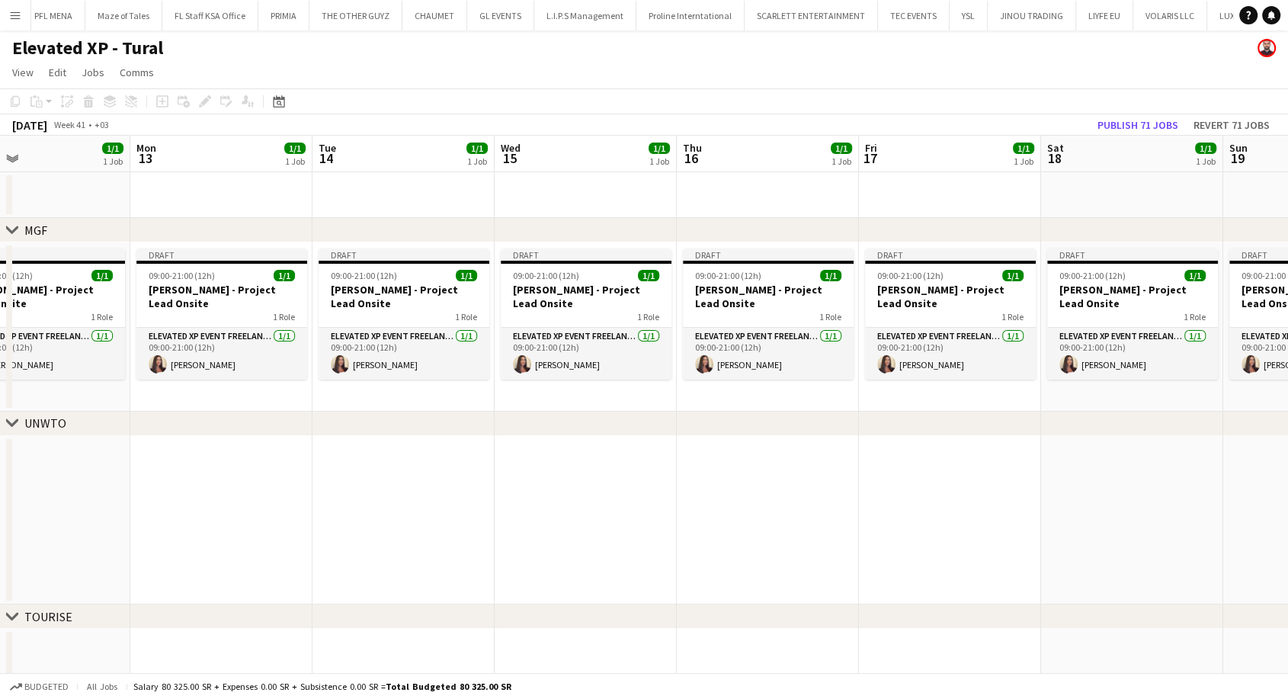
drag, startPoint x: 1144, startPoint y: 431, endPoint x: 475, endPoint y: 405, distance: 669.8
click at [478, 406] on div "chevron-right MGF chevron-right UNWTO chevron-right TOURISE Fri 10 1/1 1 Job Sa…" at bounding box center [644, 467] width 1288 height 662
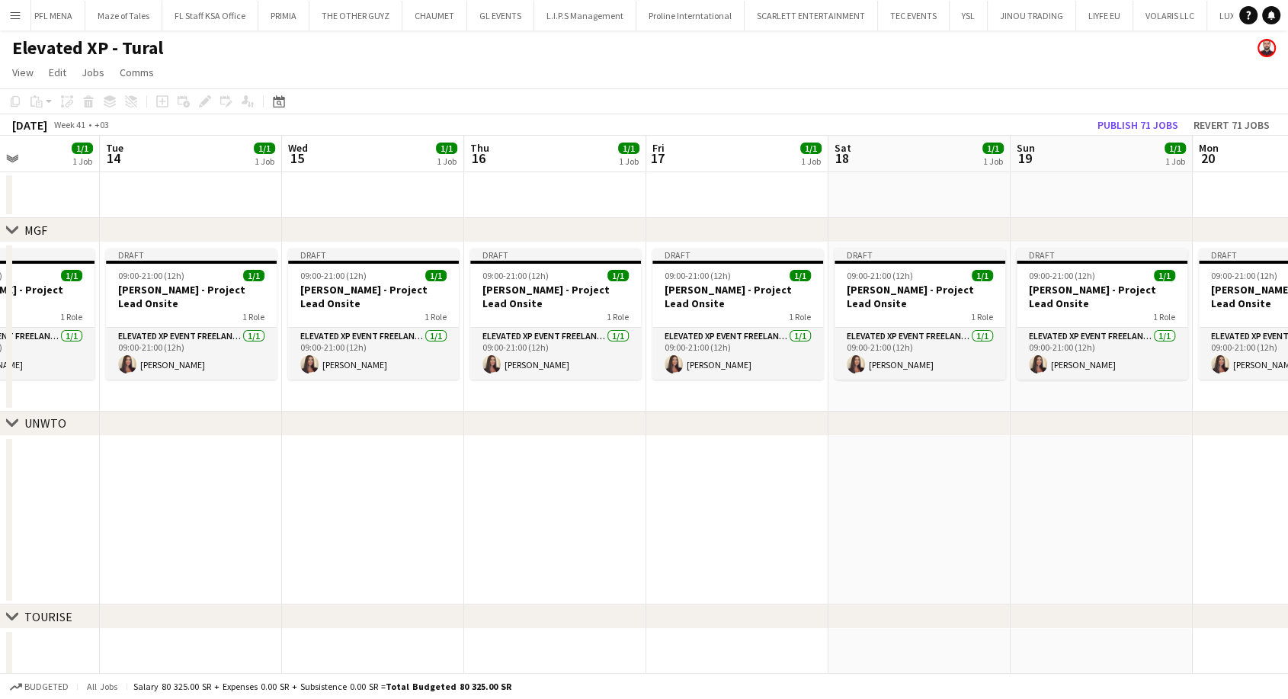
drag, startPoint x: 1063, startPoint y: 478, endPoint x: 423, endPoint y: 443, distance: 641.3
click at [432, 444] on app-calendar-viewport "Fri 10 1/1 1 Job Sat 11 1/1 1 Job Sun 12 1/1 1 Job Mon 13 1/1 1 Job Tue 14 1/1 …" at bounding box center [644, 467] width 1288 height 662
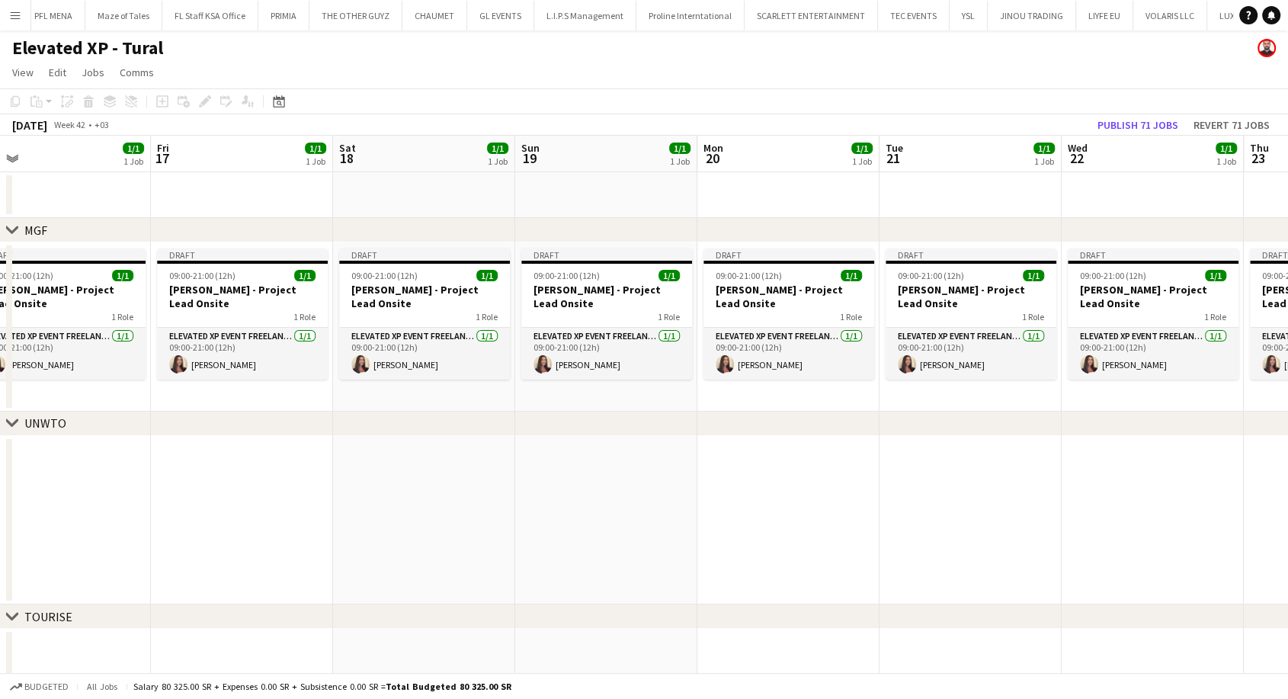
drag, startPoint x: 1059, startPoint y: 504, endPoint x: 700, endPoint y: 492, distance: 359.2
click at [700, 492] on app-calendar-viewport "Sun 12 1/1 1 Job Mon 13 1/1 1 Job Tue 14 1/1 1 Job Wed 15 1/1 1 Job Thu 16 1/1 …" at bounding box center [644, 467] width 1288 height 662
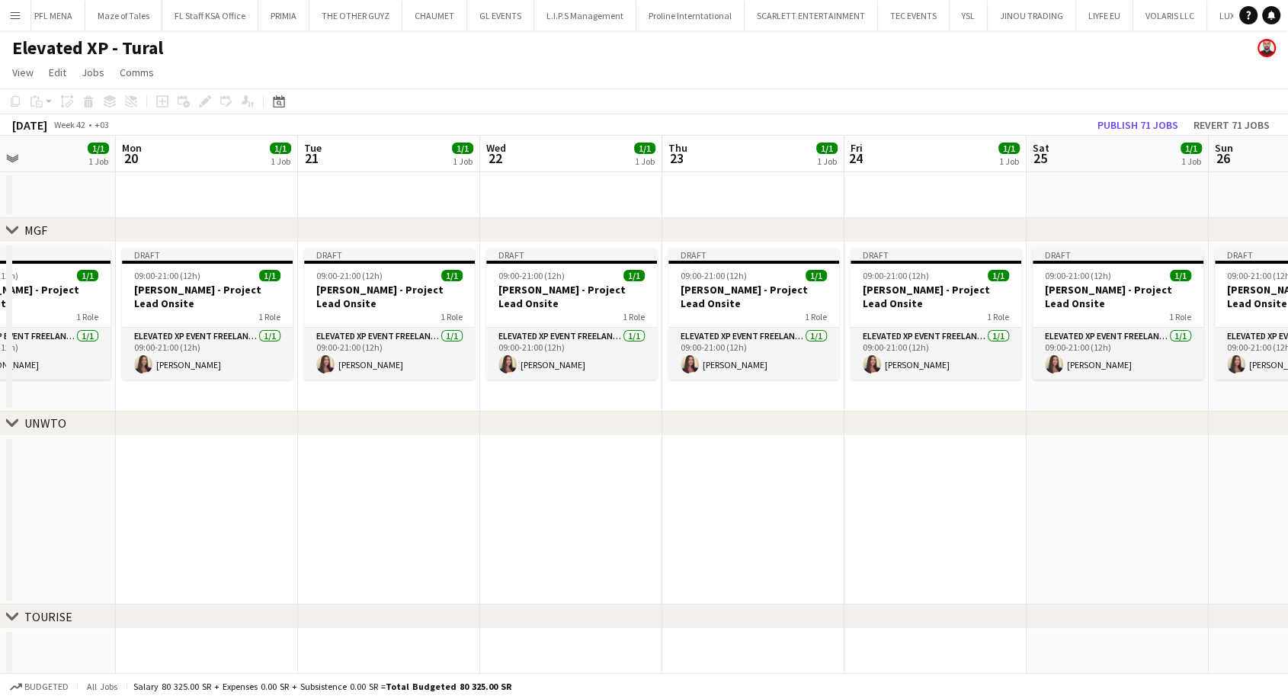
drag, startPoint x: 820, startPoint y: 508, endPoint x: 662, endPoint y: 494, distance: 158.5
click at [660, 494] on app-calendar-viewport "Thu 16 1/1 1 Job Fri 17 1/1 1 Job Sat 18 1/1 1 Job Sun 19 1/1 1 Job Mon 20 1/1 …" at bounding box center [644, 467] width 1288 height 662
click at [774, 508] on app-calendar-viewport "Sat 18 1/1 1 Job Sun 19 1/1 1 Job Mon 20 1/1 1 Job Tue 21 1/1 1 Job Wed 22 1/1 …" at bounding box center [644, 467] width 1288 height 662
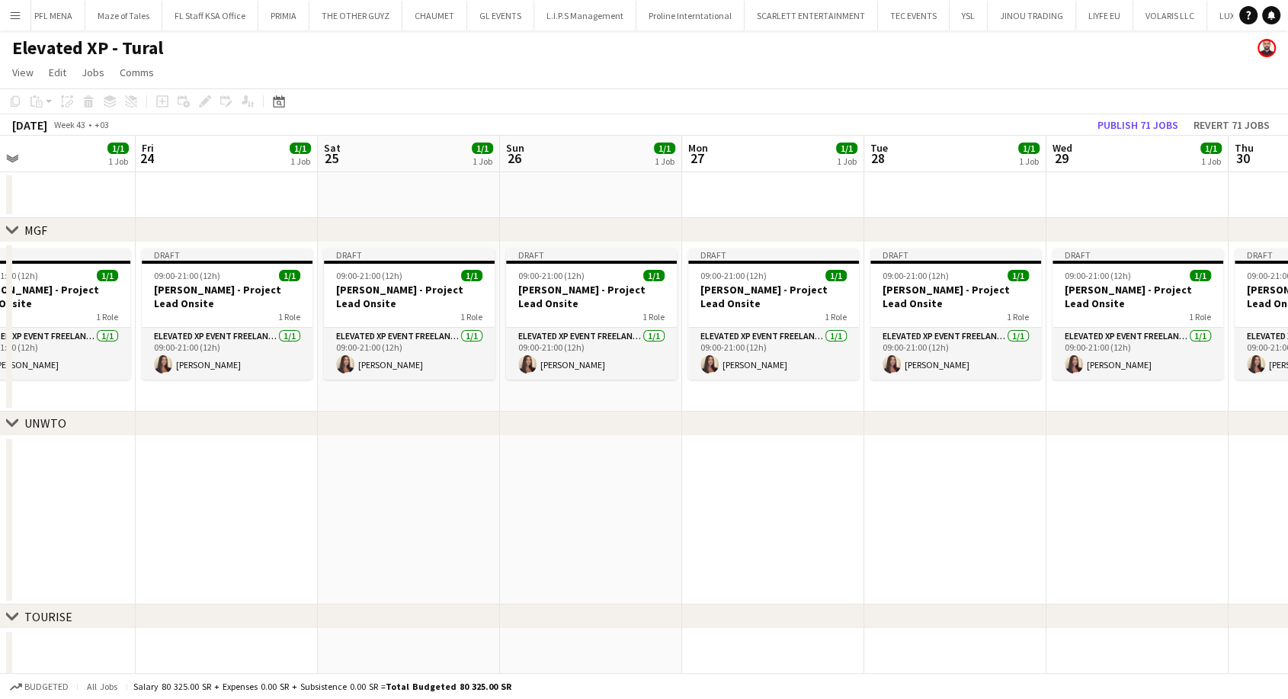
click at [496, 489] on app-calendar-viewport "Mon 20 1/1 1 Job Tue 21 1/1 1 Job Wed 22 1/1 1 Job Thu 23 1/1 1 Job Fri 24 1/1 …" at bounding box center [644, 467] width 1288 height 662
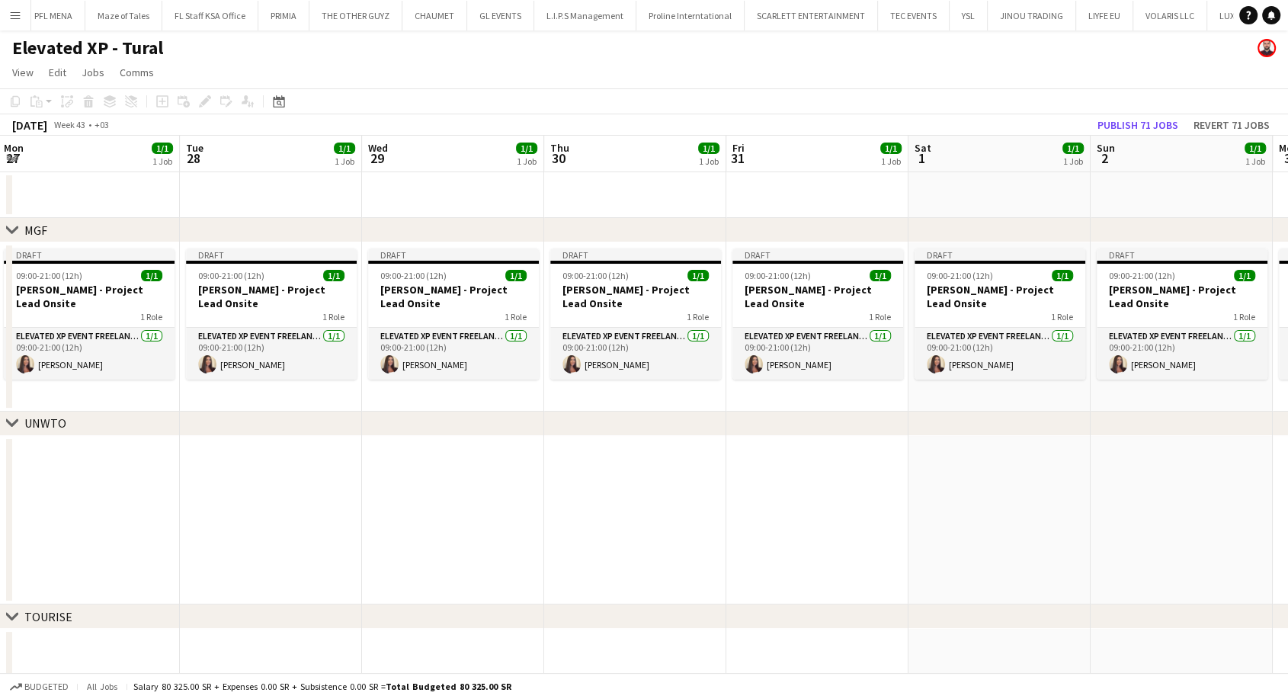
click at [457, 505] on app-calendar-viewport "Fri 24 1/1 1 Job Sat 25 1/1 1 Job Sun 26 1/1 1 Job Mon 27 1/1 1 Job Tue 28 1/1 …" at bounding box center [644, 467] width 1288 height 662
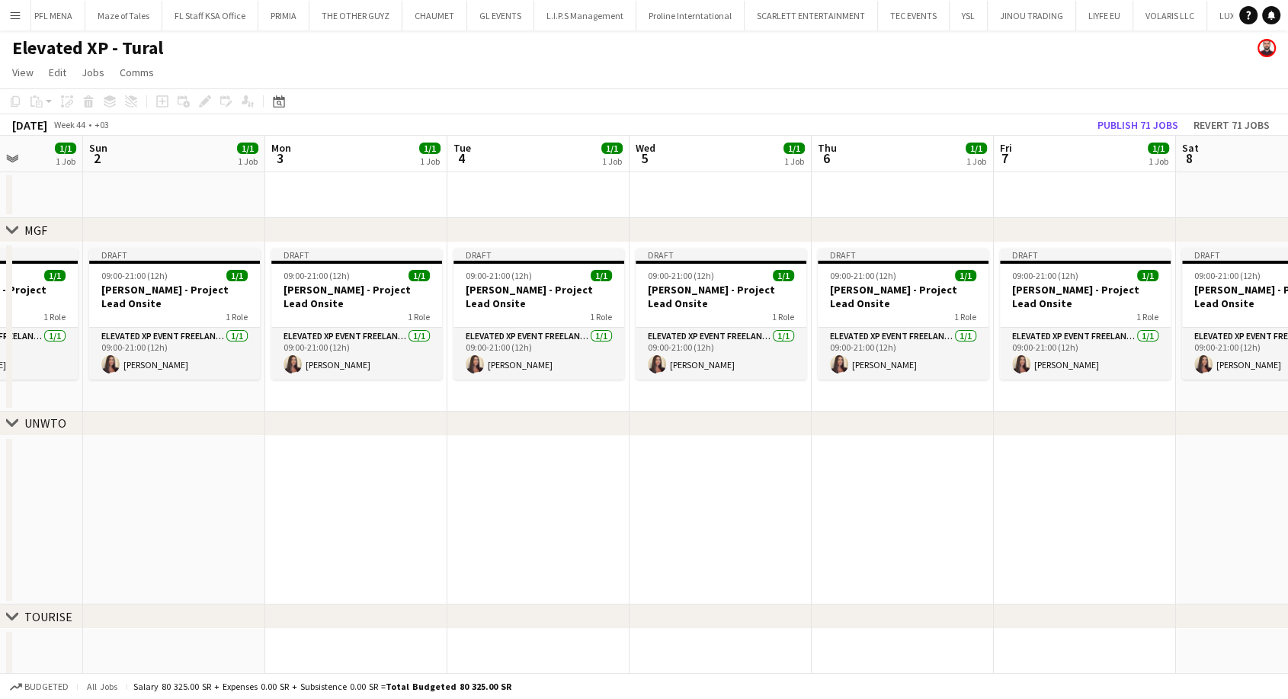
click at [443, 469] on app-calendar-viewport "Thu 30 1/1 1 Job Fri 31 1/1 1 Job Sat 1 1/1 1 Job Sun 2 1/1 1 Job Mon 3 1/1 1 J…" at bounding box center [644, 467] width 1288 height 662
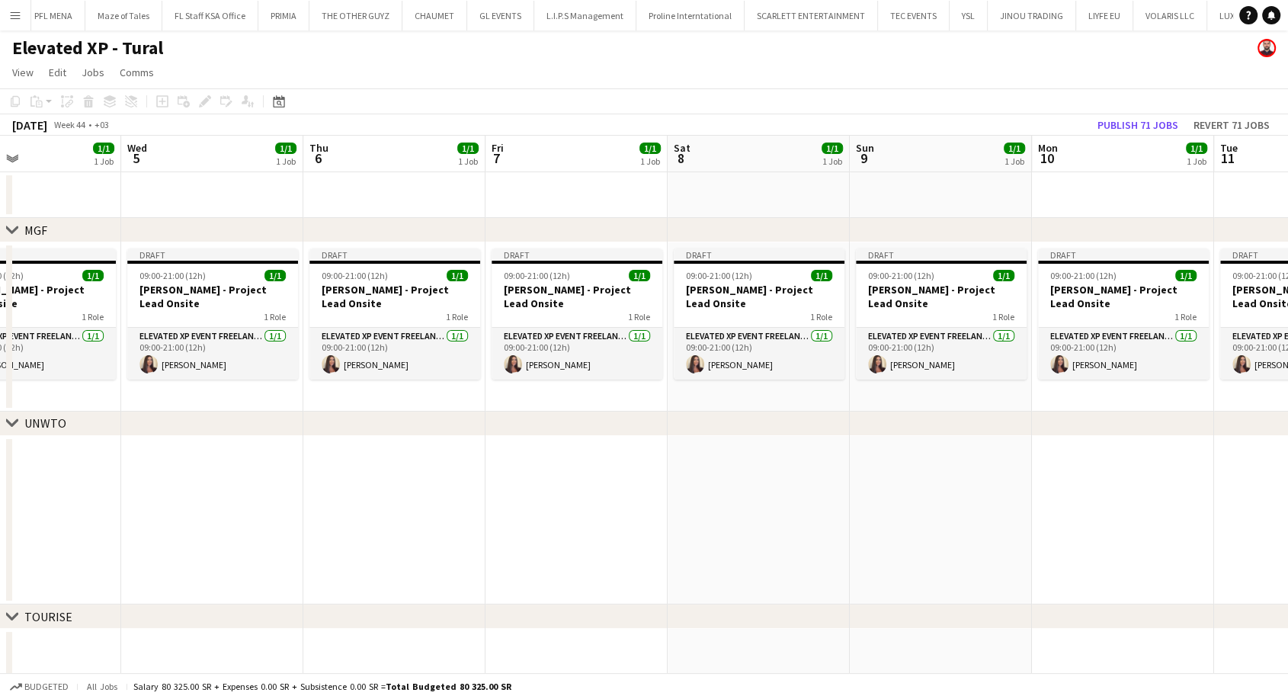
click at [534, 487] on app-calendar-viewport "Sat 1 1/1 1 Job Sun 2 1/1 1 Job Mon 3 1/1 1 Job Tue 4 1/1 1 Job Wed 5 1/1 1 Job…" at bounding box center [644, 467] width 1288 height 662
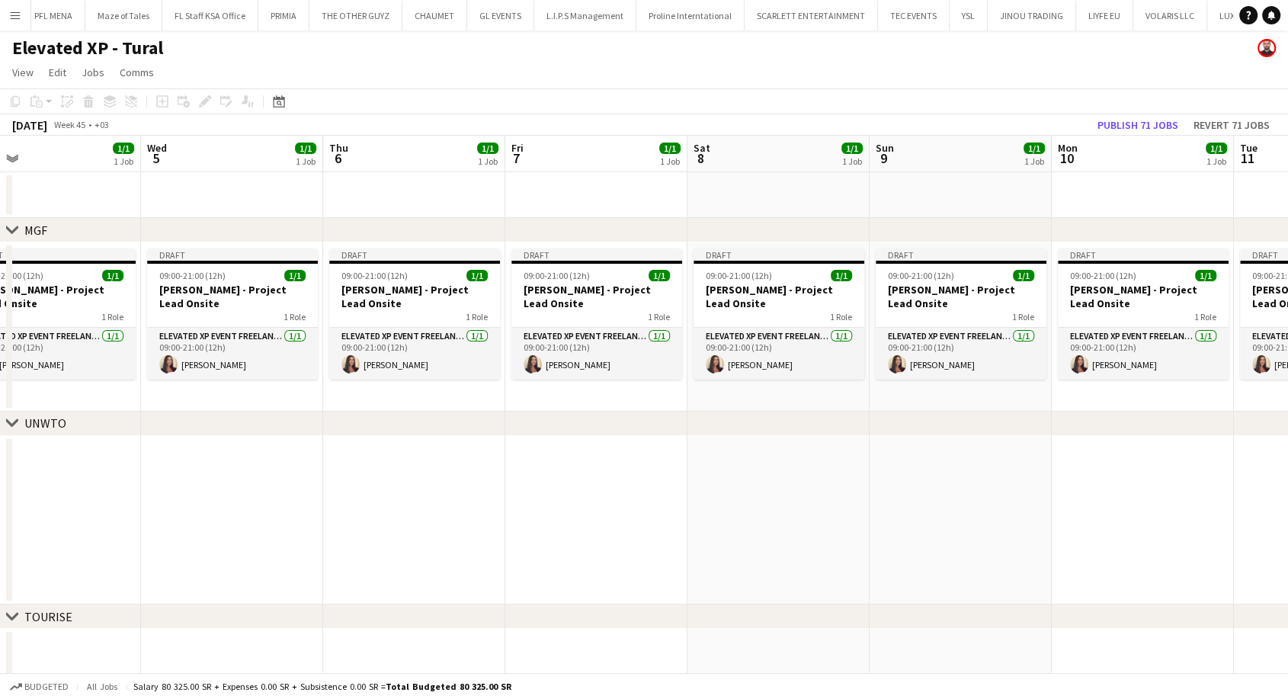
click at [529, 499] on app-calendar-viewport "Sat 1 1/1 1 Job Sun 2 1/1 1 Job Mon 3 1/1 1 Job Tue 4 1/1 1 Job Wed 5 1/1 1 Job…" at bounding box center [644, 467] width 1288 height 662
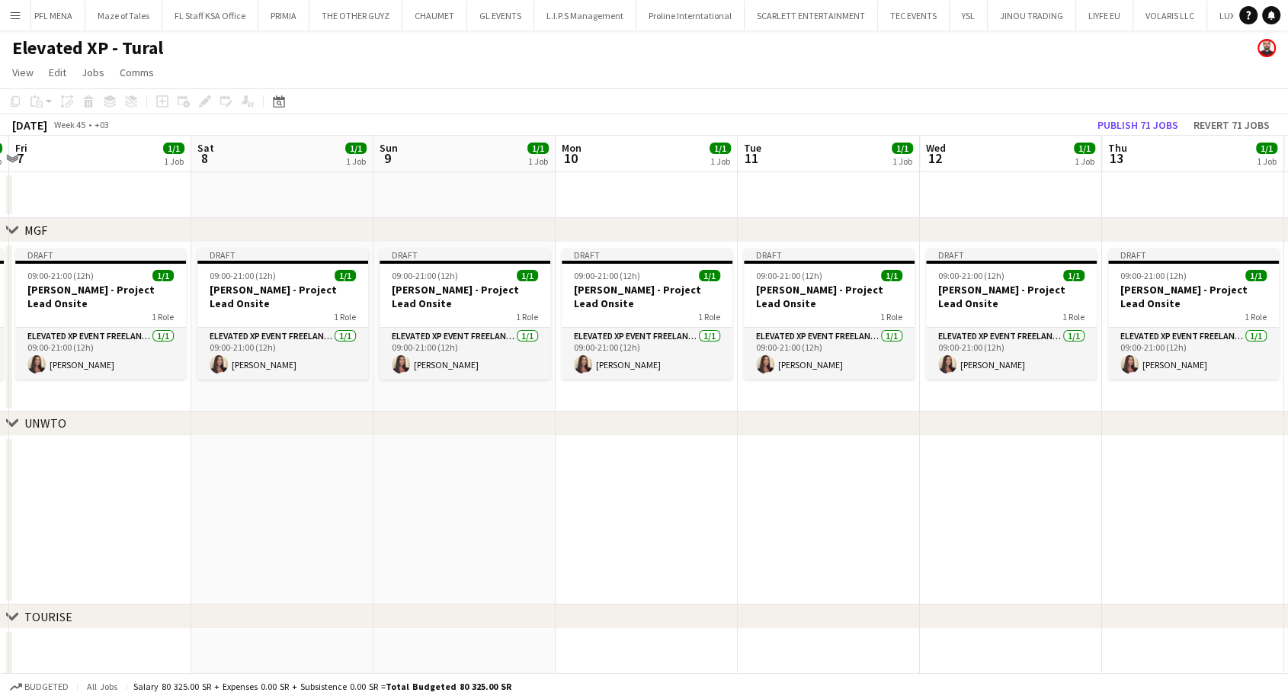
click at [463, 511] on app-calendar-viewport "Mon 3 1/1 1 Job Tue 4 1/1 1 Job Wed 5 1/1 1 Job Thu 6 1/1 1 Job Fri 7 1/1 1 Job…" at bounding box center [644, 467] width 1288 height 662
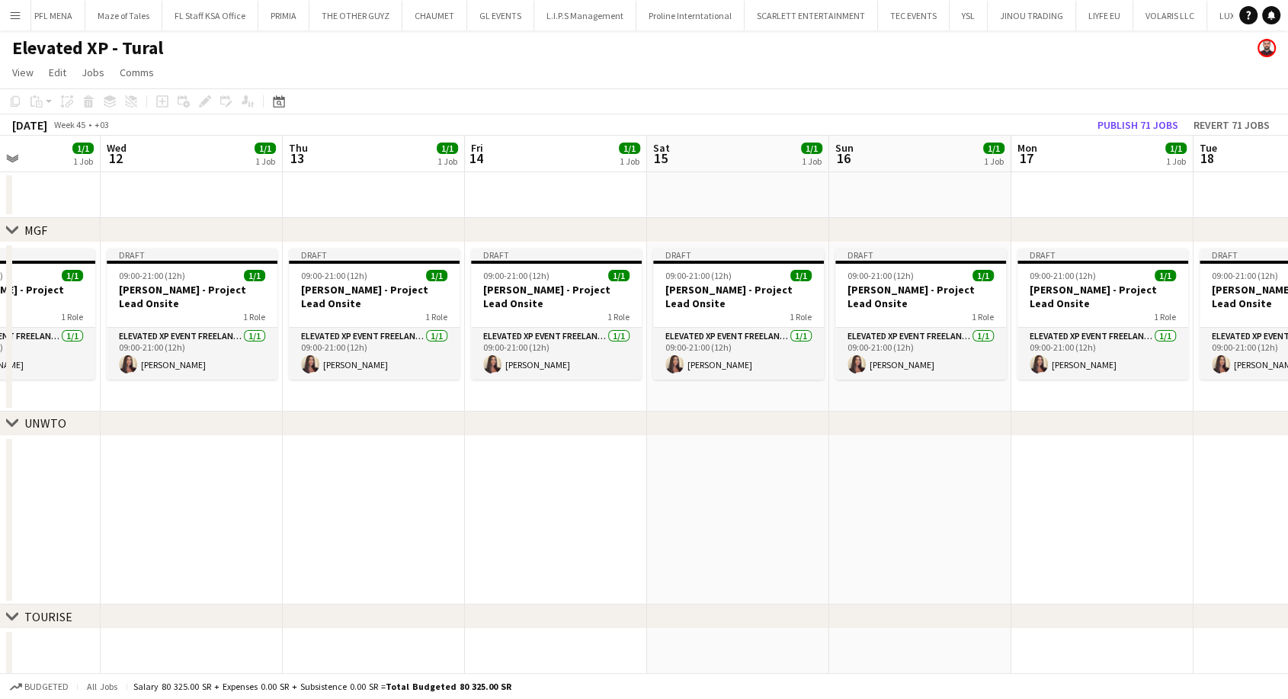
click at [739, 536] on app-calendar-viewport "Sat 8 1/1 1 Job Sun 9 1/1 1 Job Mon 10 1/1 1 Job Tue 11 1/1 1 Job Wed 12 1/1 1 …" at bounding box center [644, 467] width 1288 height 662
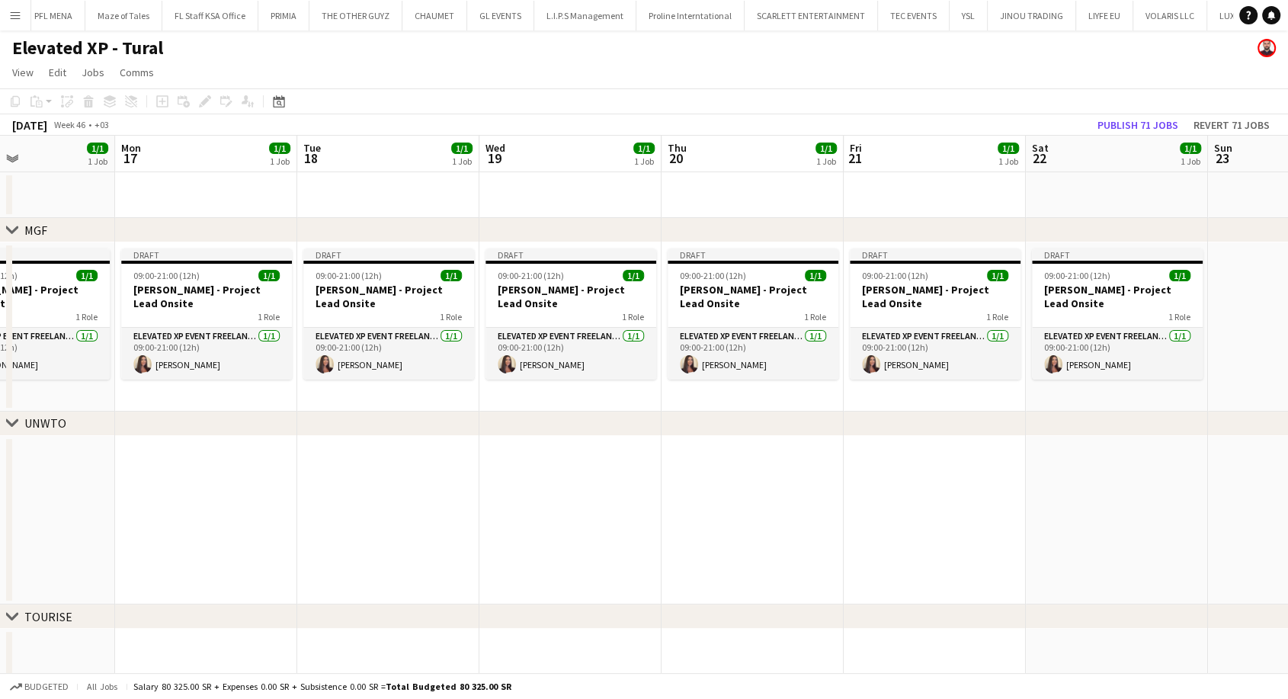
click at [547, 516] on app-calendar-viewport "Wed 12 1/1 1 Job Thu 13 1/1 1 Job Fri 14 1/1 1 Job Sat 15 1/1 1 Job Sun 16 1/1 …" at bounding box center [644, 467] width 1288 height 662
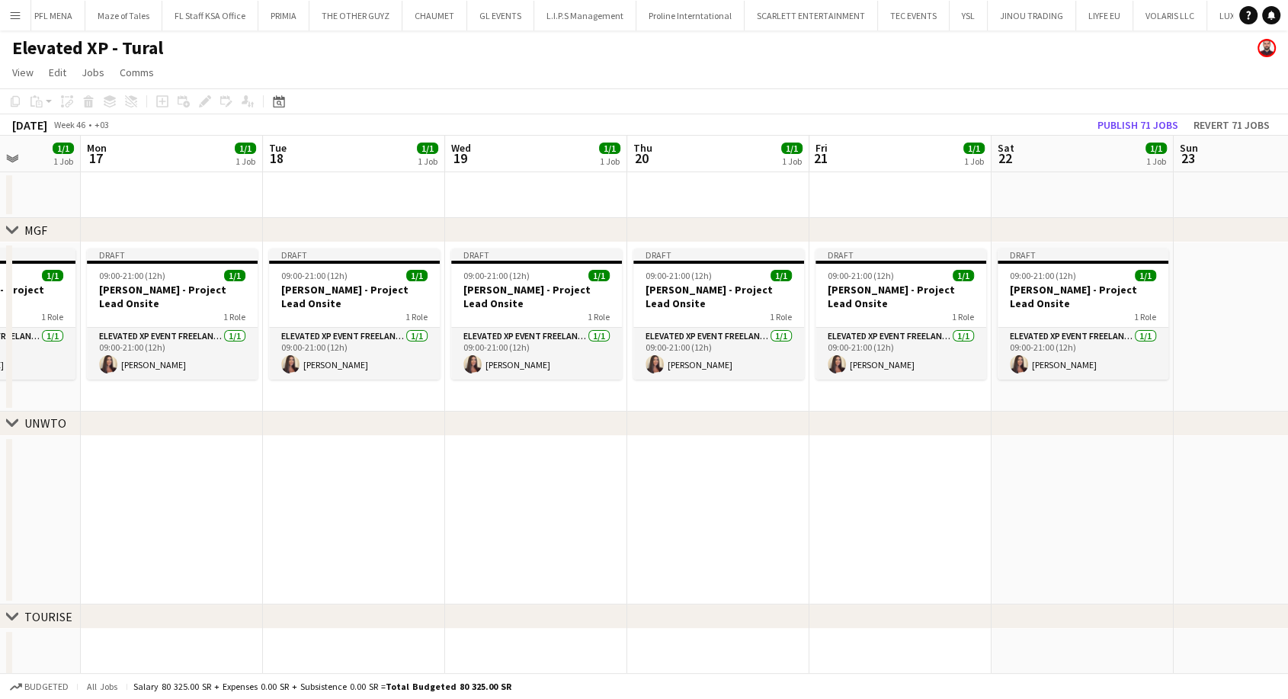
click at [611, 522] on app-calendar-viewport "Fri 14 1/1 1 Job Sat 15 1/1 1 Job Sun 16 1/1 1 Job Mon 17 1/1 1 Job Tue 18 1/1 …" at bounding box center [644, 467] width 1288 height 662
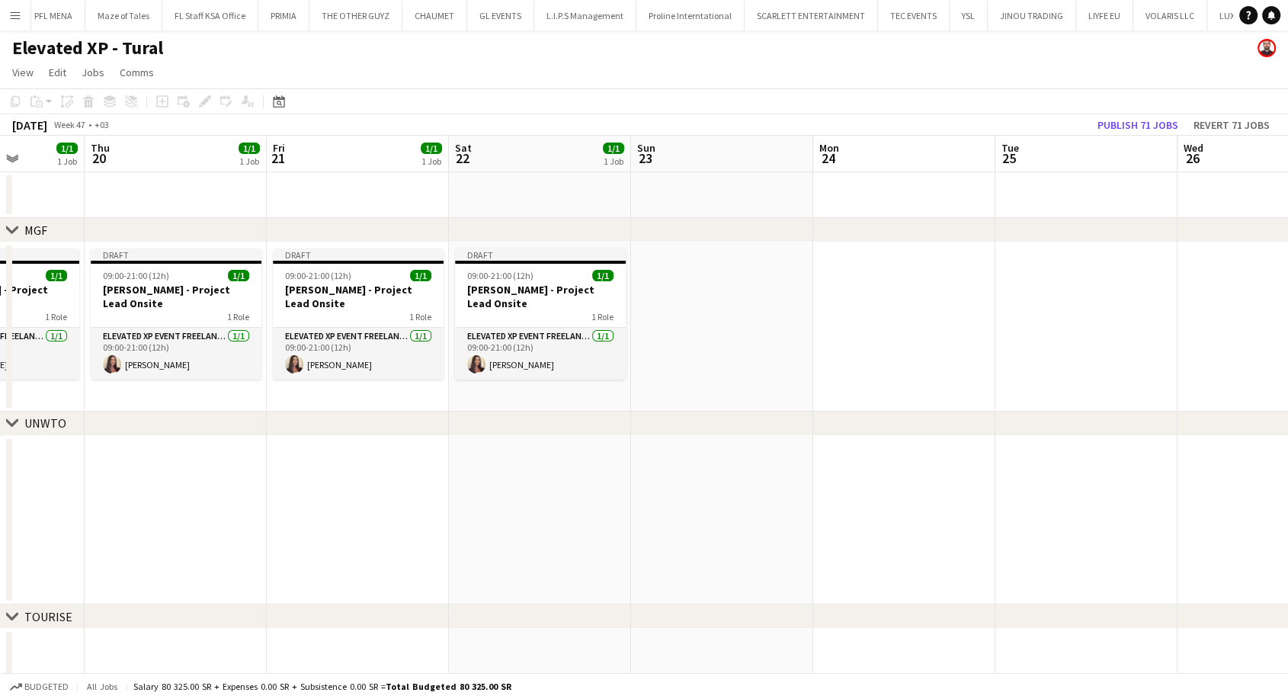
click at [656, 532] on app-calendar-viewport "Sun 16 1/1 1 Job Mon 17 1/1 1 Job Tue 18 1/1 1 Job Wed 19 1/1 1 Job Thu 20 1/1 …" at bounding box center [644, 467] width 1288 height 662
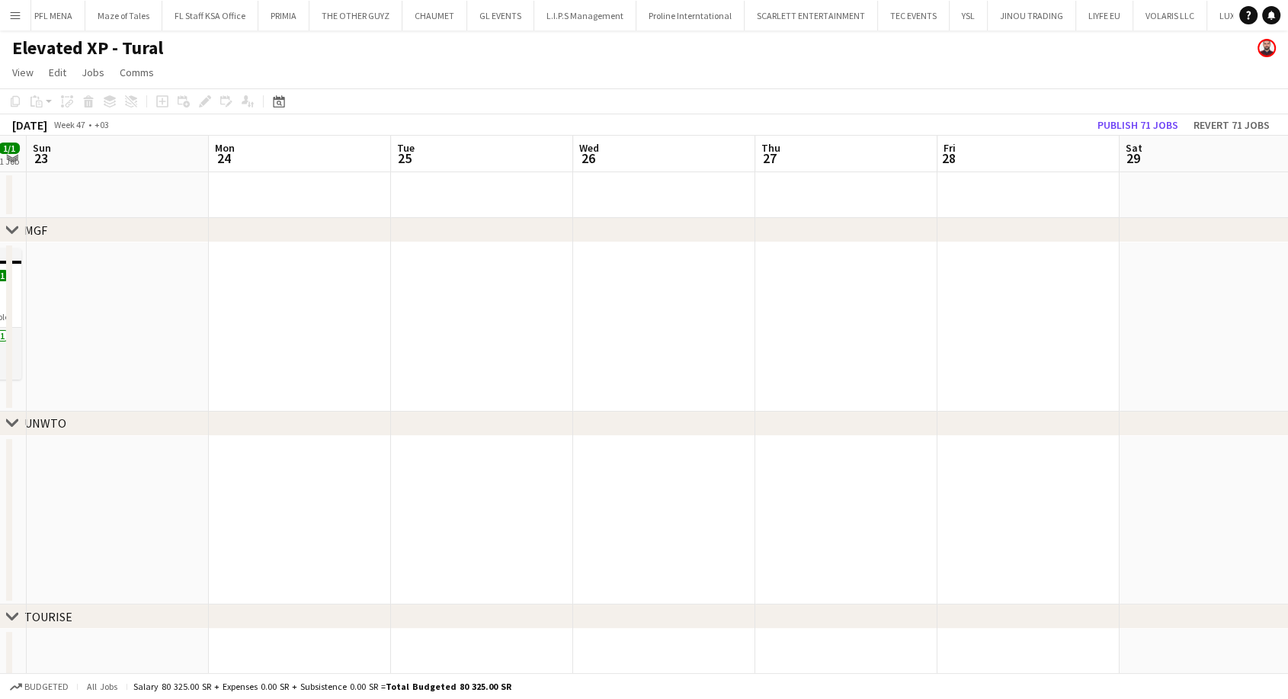
click at [742, 544] on app-calendar-viewport "Thu 20 1/1 1 Job Fri 21 1/1 1 Job Sat 22 1/1 1 Job Sun 23 Mon 24 Tue 25 Wed 26 …" at bounding box center [644, 467] width 1288 height 662
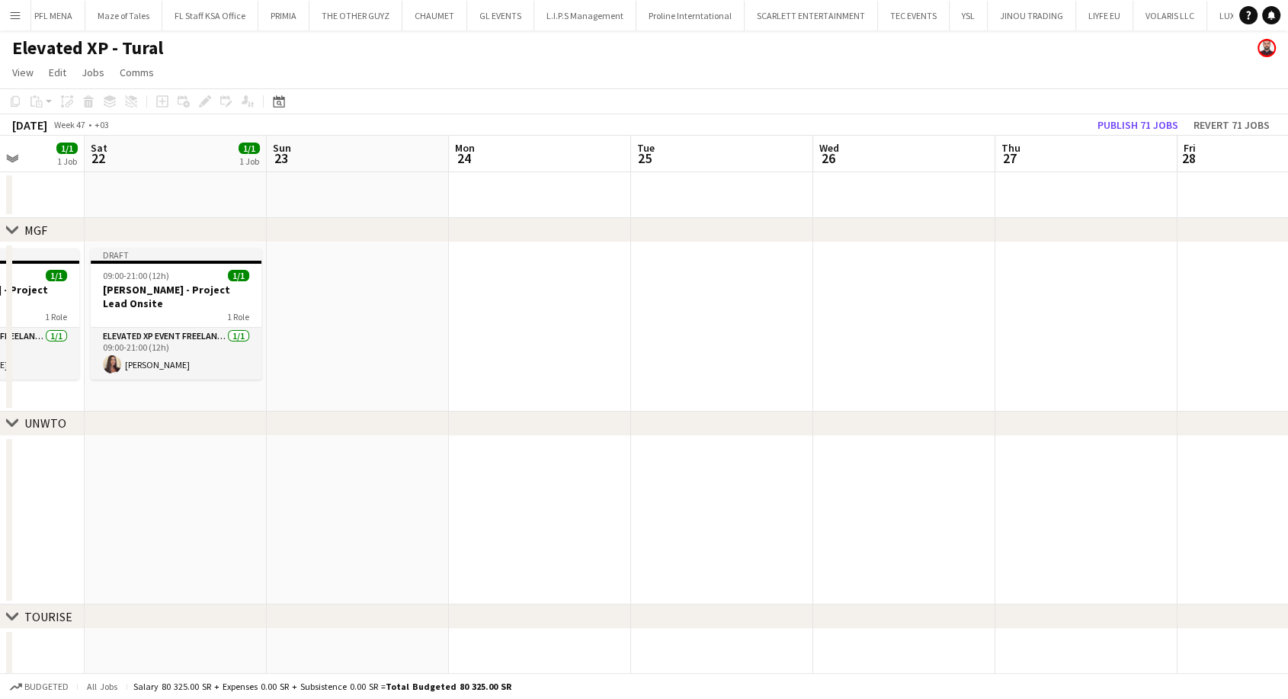
click at [1014, 511] on app-calendar-viewport "Wed 19 1/1 1 Job Thu 20 1/1 1 Job Fri 21 1/1 1 Job Sat 22 1/1 1 Job Sun 23 Mon …" at bounding box center [644, 467] width 1288 height 662
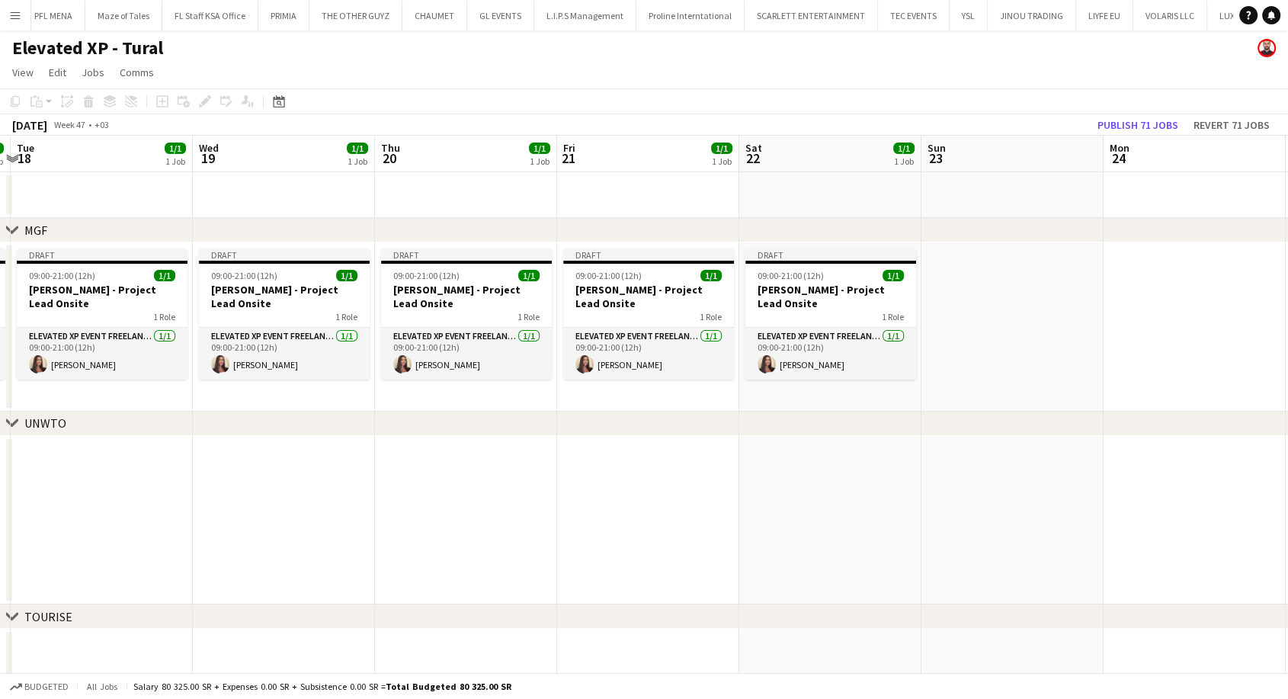
click at [1011, 517] on app-calendar-viewport "Sun 16 1/1 1 Job Mon 17 1/1 1 Job Tue 18 1/1 1 Job Wed 19 1/1 1 Job Thu 20 1/1 …" at bounding box center [644, 467] width 1288 height 662
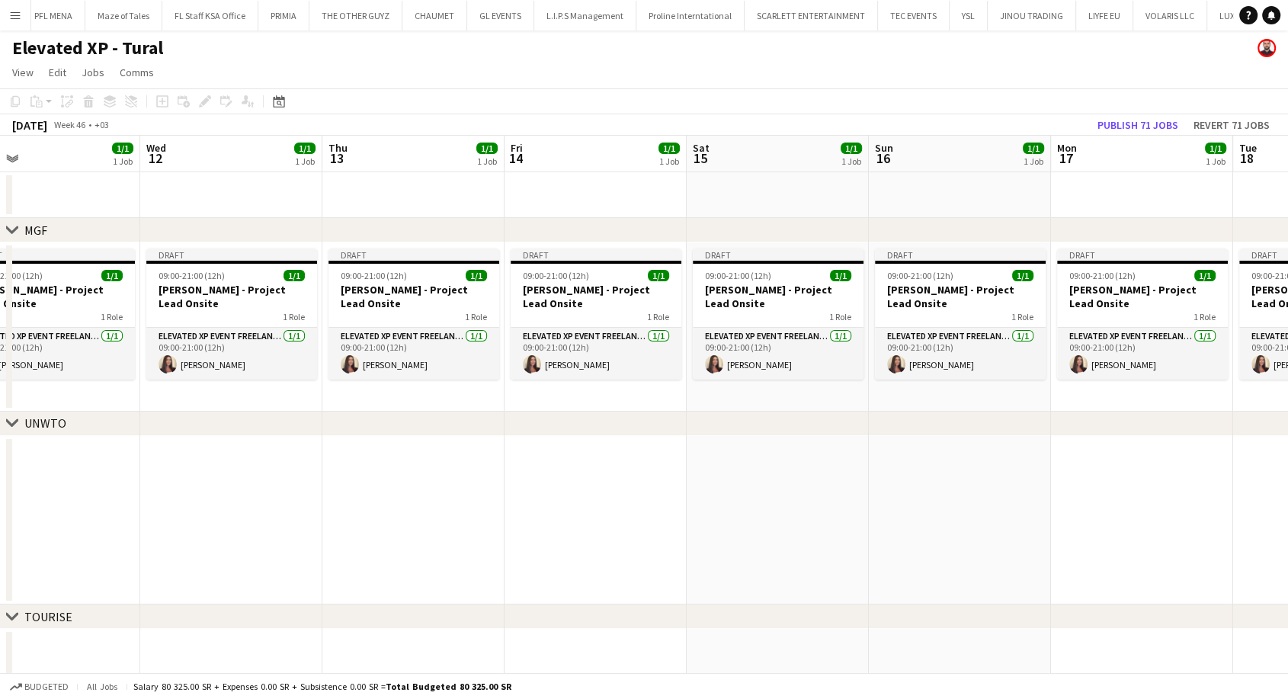
click at [1288, 435] on html "Menu Boards Boards Boards All jobs Status Workforce Workforce My Workforce Recr…" at bounding box center [644, 412] width 1288 height 824
click
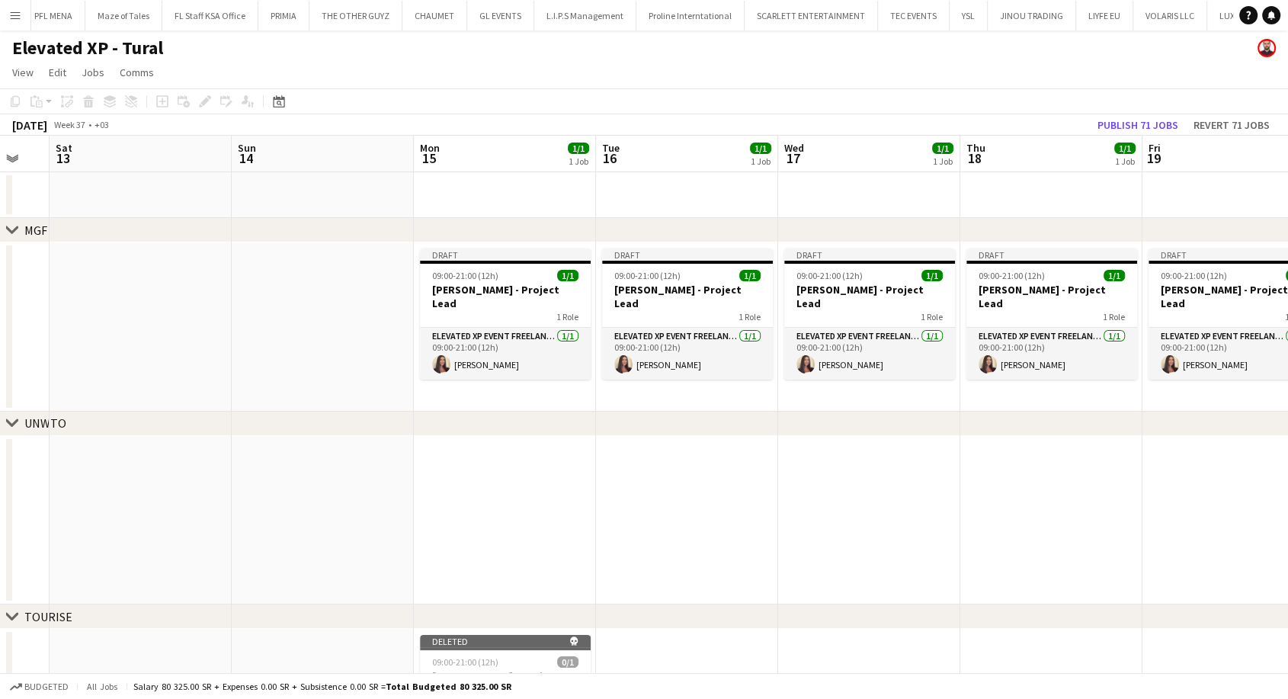
scroll to position [0, 498]
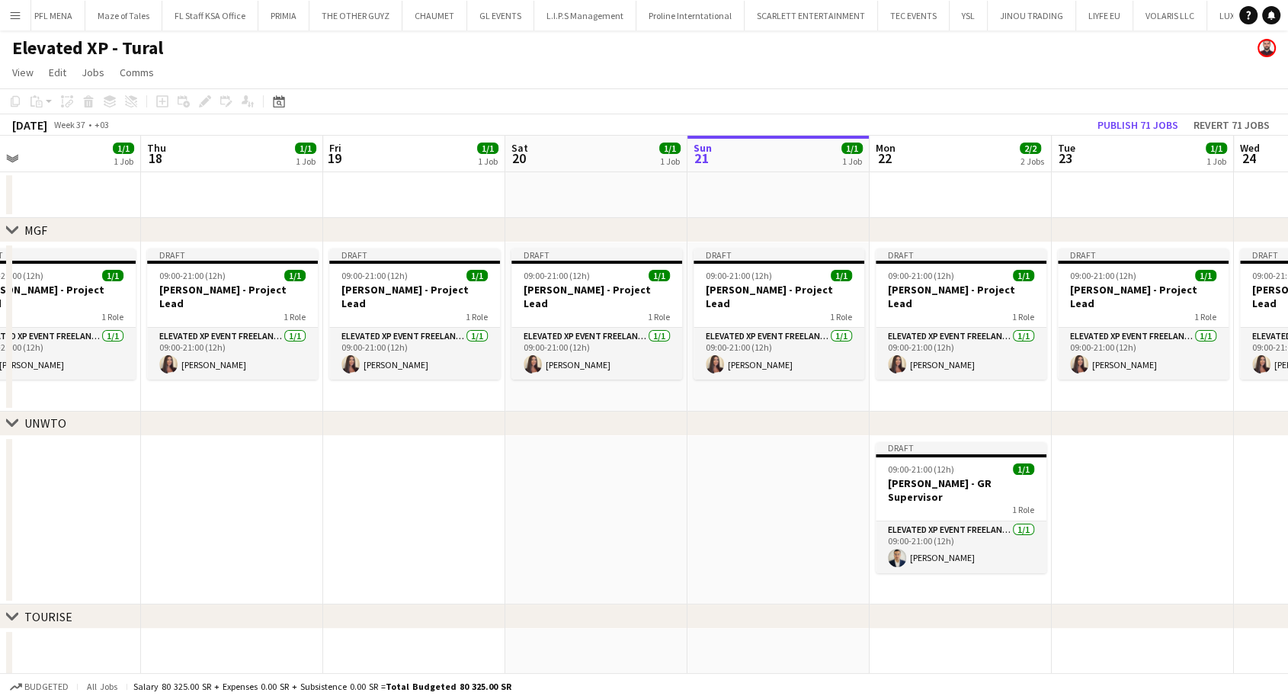
drag, startPoint x: 1160, startPoint y: 514, endPoint x: 335, endPoint y: 521, distance: 825.6
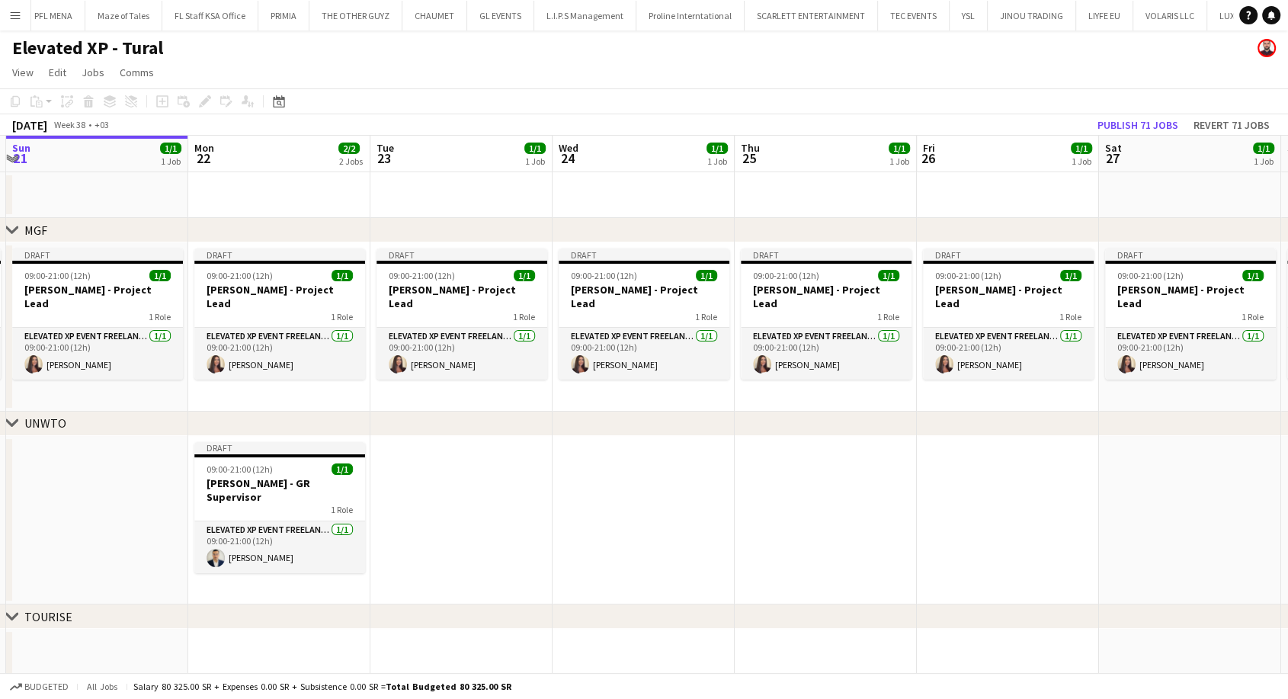
scroll to position [0, 537]
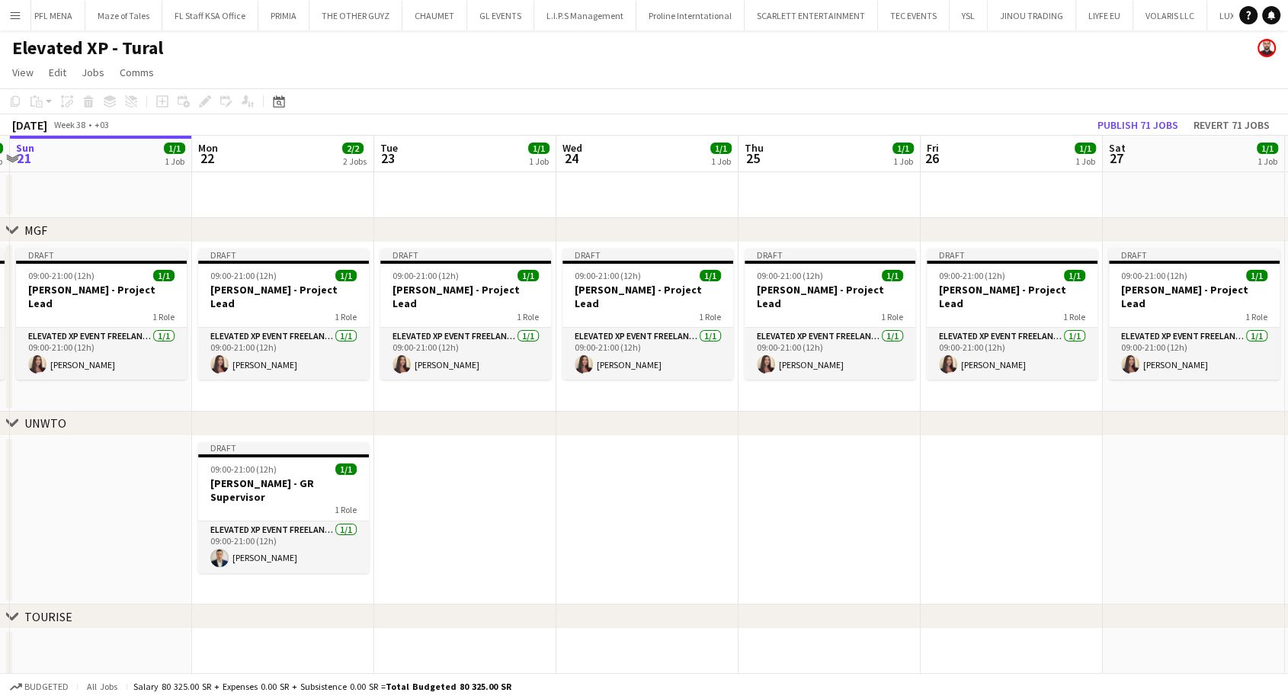
drag, startPoint x: 1089, startPoint y: 556, endPoint x: 418, endPoint y: 516, distance: 672.0
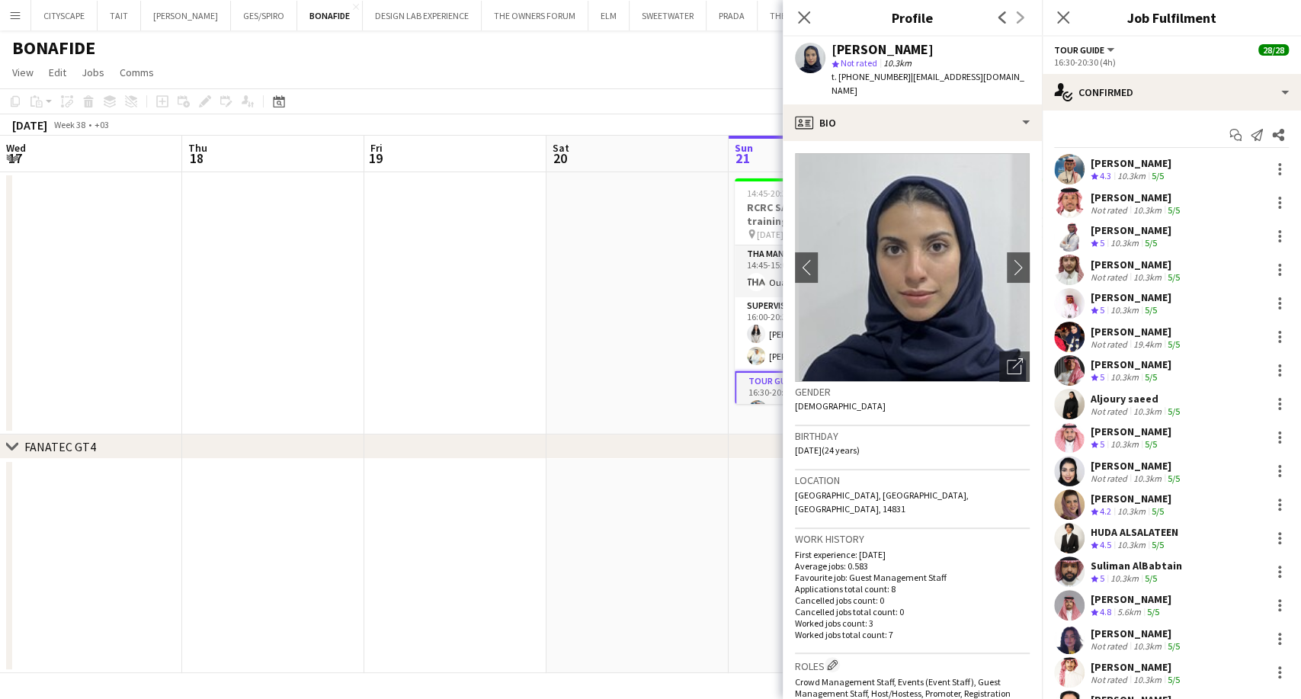
scroll to position [334, 0]
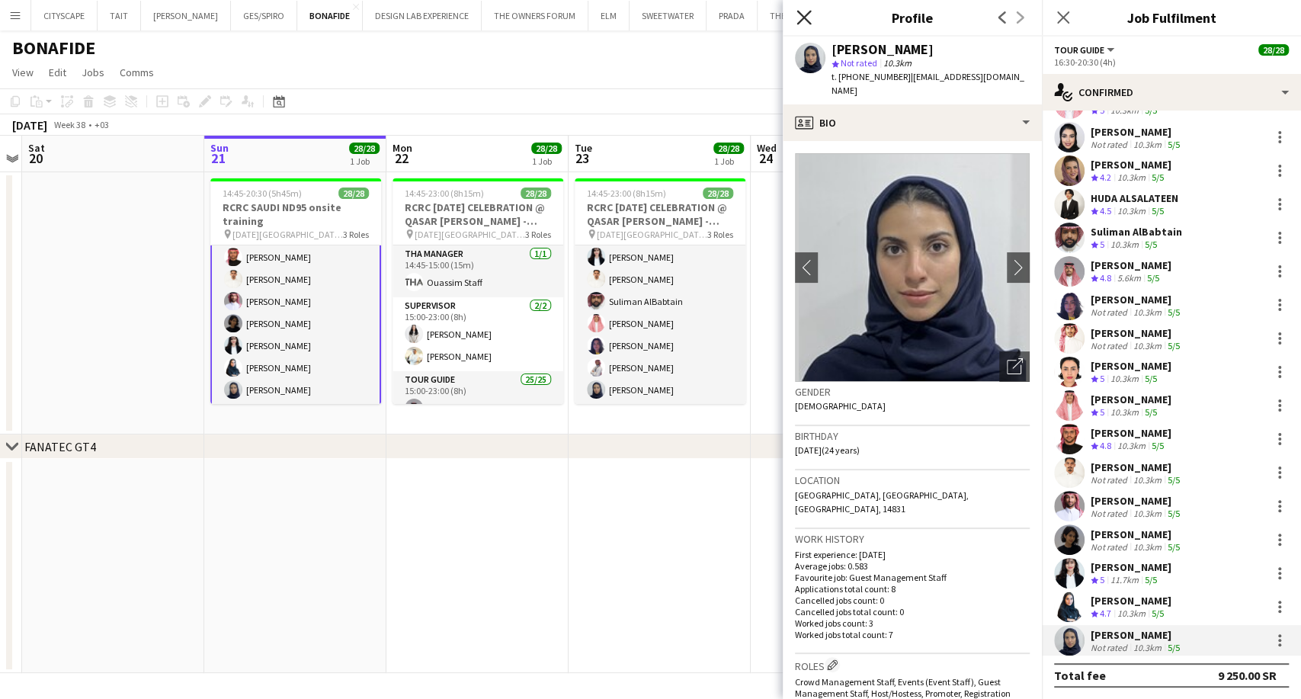
click at [798, 14] on icon "Close pop-in" at bounding box center [804, 17] width 14 height 14
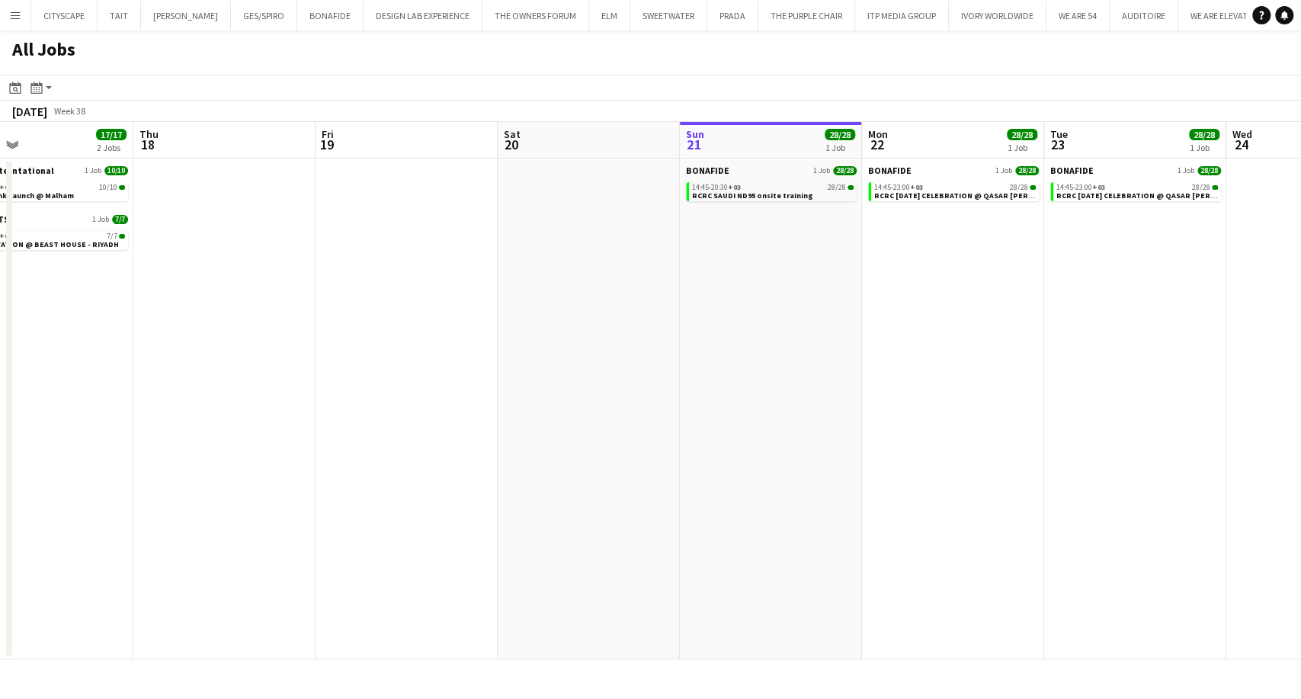
scroll to position [0, 414]
drag, startPoint x: 960, startPoint y: 285, endPoint x: 826, endPoint y: 298, distance: 134.8
click at [826, 298] on app-calendar-viewport "Mon 15 15/15 2 Jobs Tue 16 10/12 2 Jobs Wed 17 17/17 2 Jobs Thu 18 Fri 19 Sat 2…" at bounding box center [650, 390] width 1301 height 537
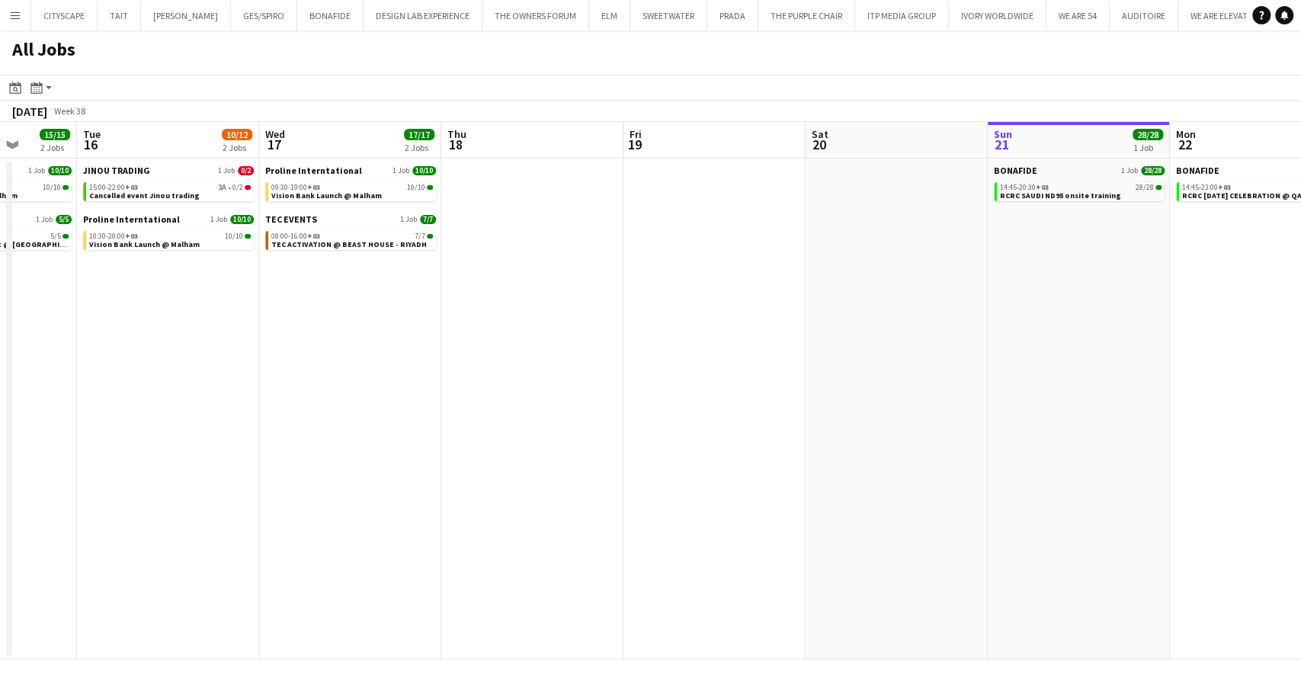
scroll to position [0, 439]
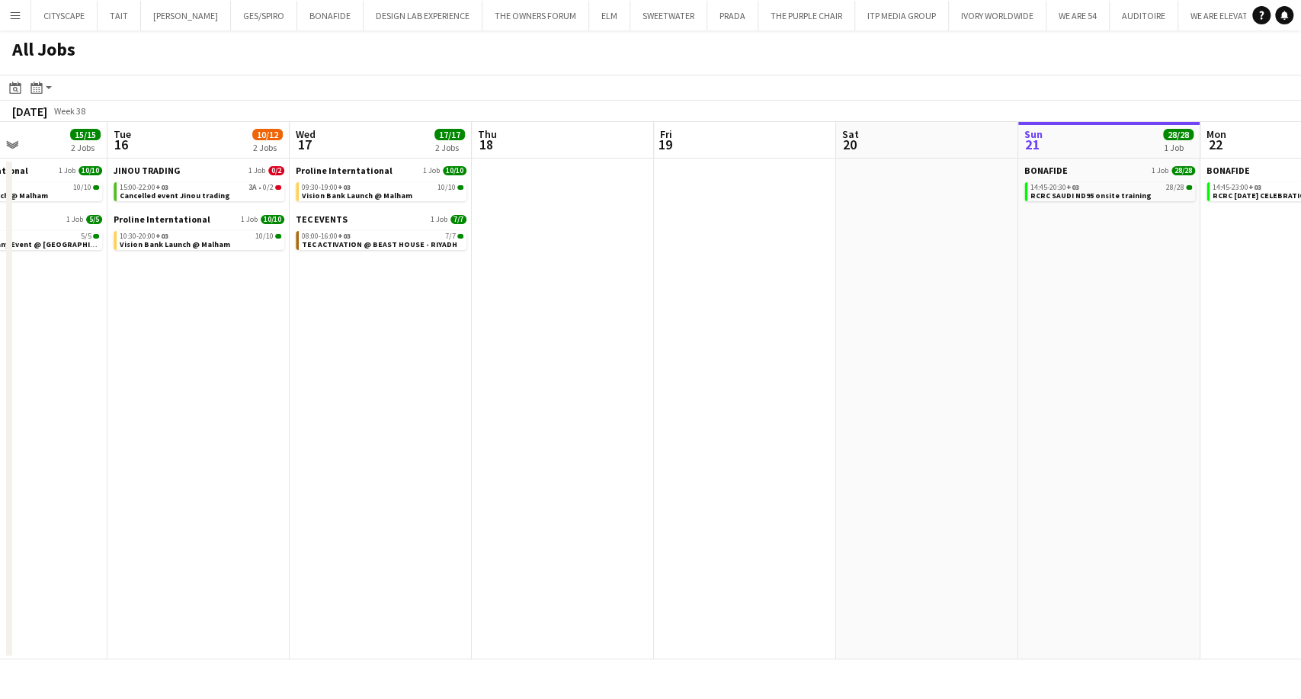
drag, startPoint x: 356, startPoint y: 345, endPoint x: 694, endPoint y: 342, distance: 338.5
click at [694, 342] on app-calendar-viewport "Sat 13 Sun 14 12/12 3 Jobs Mon 15 15/15 2 Jobs Tue 16 10/12 2 Jobs Wed 17 17/17…" at bounding box center [650, 390] width 1301 height 537
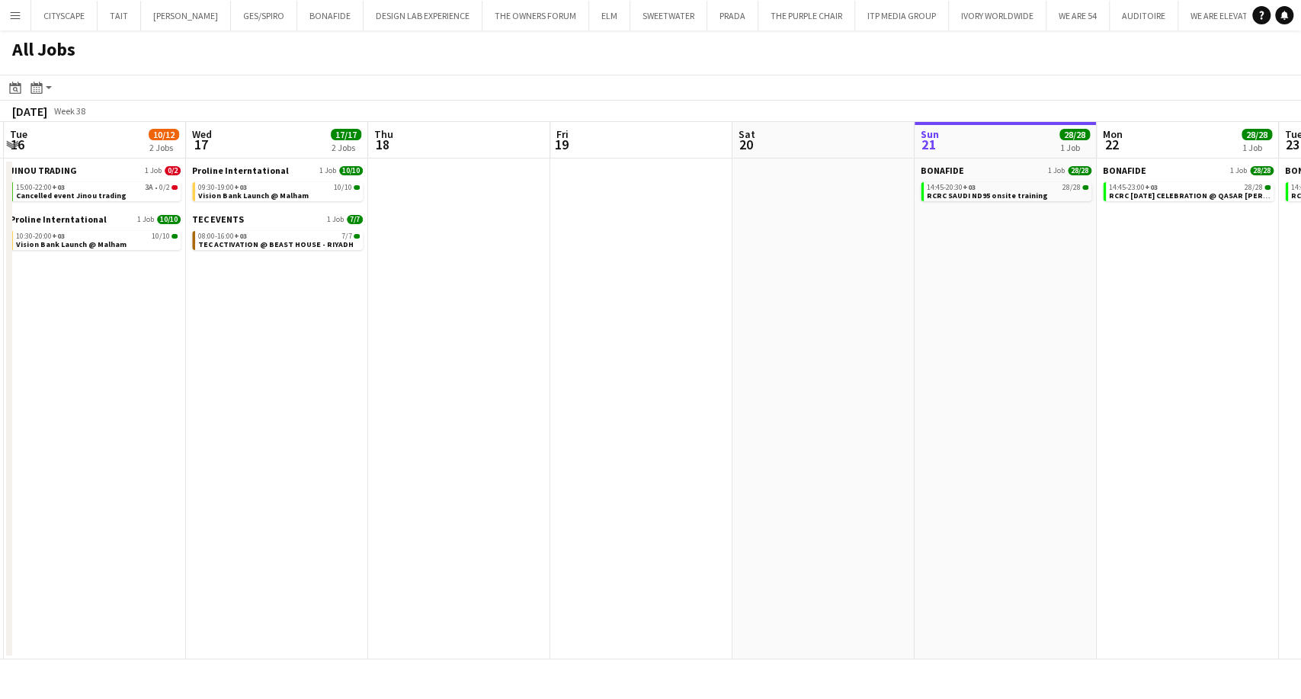
drag, startPoint x: 955, startPoint y: 377, endPoint x: 618, endPoint y: 351, distance: 337.9
click at [624, 353] on app-calendar-viewport "Sat 13 Sun 14 12/12 3 Jobs Mon 15 15/15 2 Jobs Tue 16 10/12 2 Jobs Wed 17 17/17…" at bounding box center [650, 390] width 1301 height 537
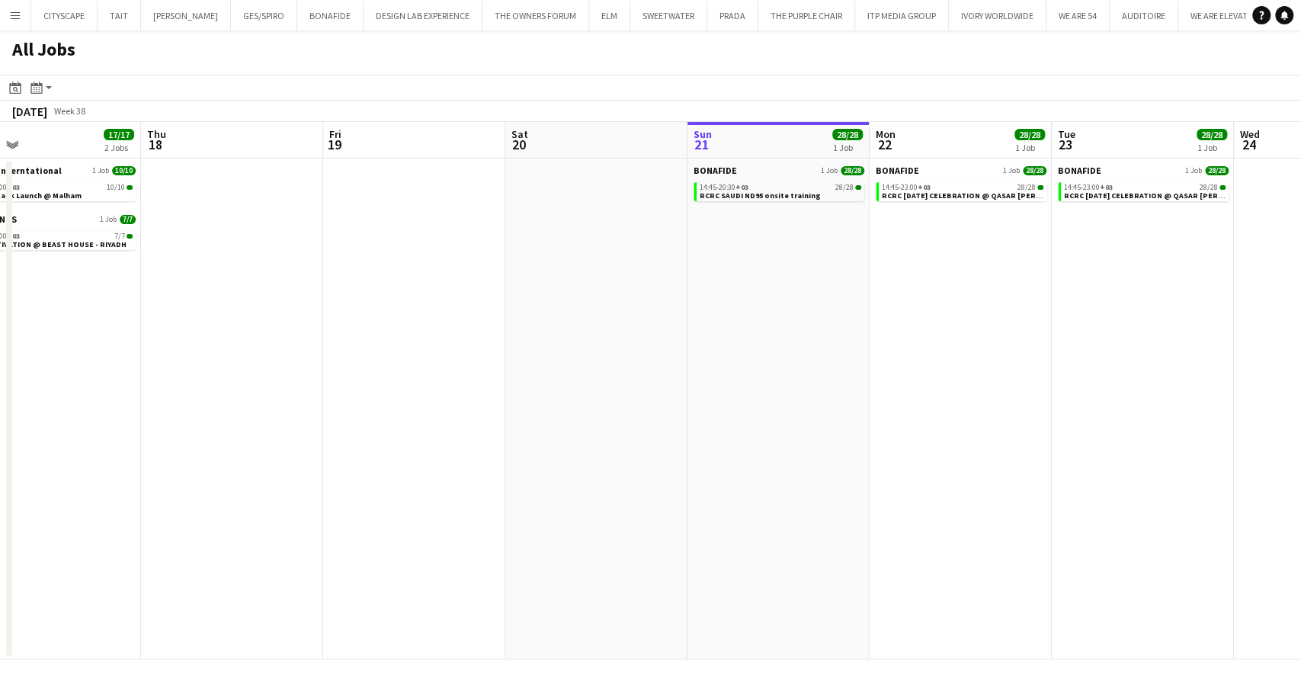
click at [708, 364] on app-calendar-viewport "Mon 15 15/15 2 Jobs Tue 16 10/12 2 Jobs Wed 17 17/17 2 Jobs Thu 18 Fri 19 Sat 2…" at bounding box center [650, 390] width 1301 height 537
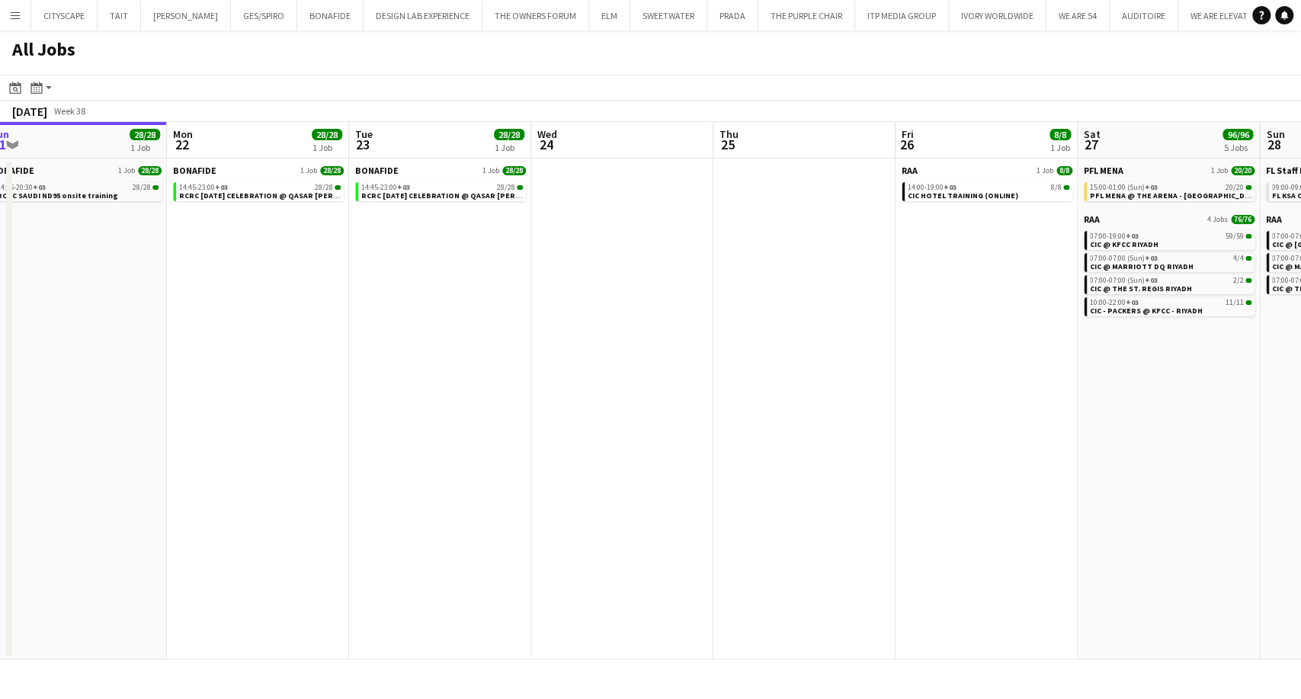
click at [733, 379] on app-calendar-viewport "Wed 17 17/17 2 Jobs Thu 18 Fri 19 Sat 20 Sun 21 28/28 1 Job Mon 22 28/28 1 Job …" at bounding box center [650, 390] width 1301 height 537
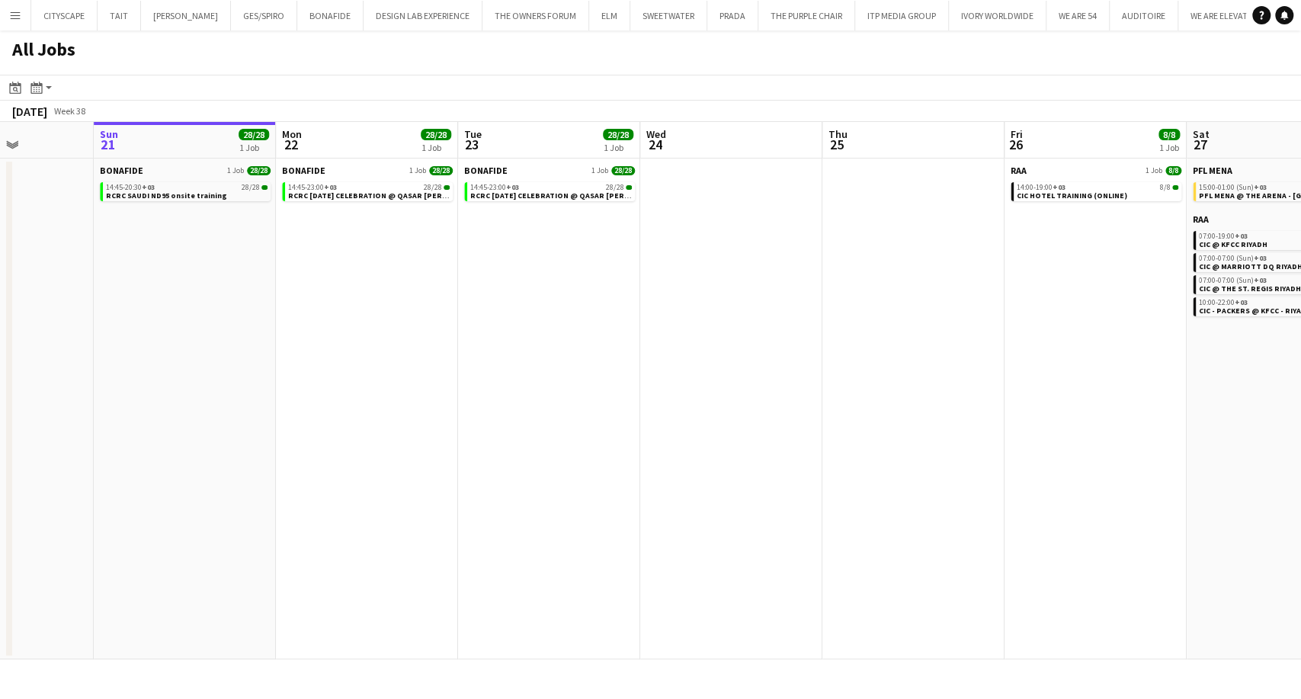
click at [784, 376] on app-calendar-viewport "Wed 17 17/17 2 Jobs Thu 18 Fri 19 Sat 20 Sun 21 28/28 1 Job Mon 22 28/28 1 Job …" at bounding box center [650, 390] width 1301 height 537
